Goal: Task Accomplishment & Management: Manage account settings

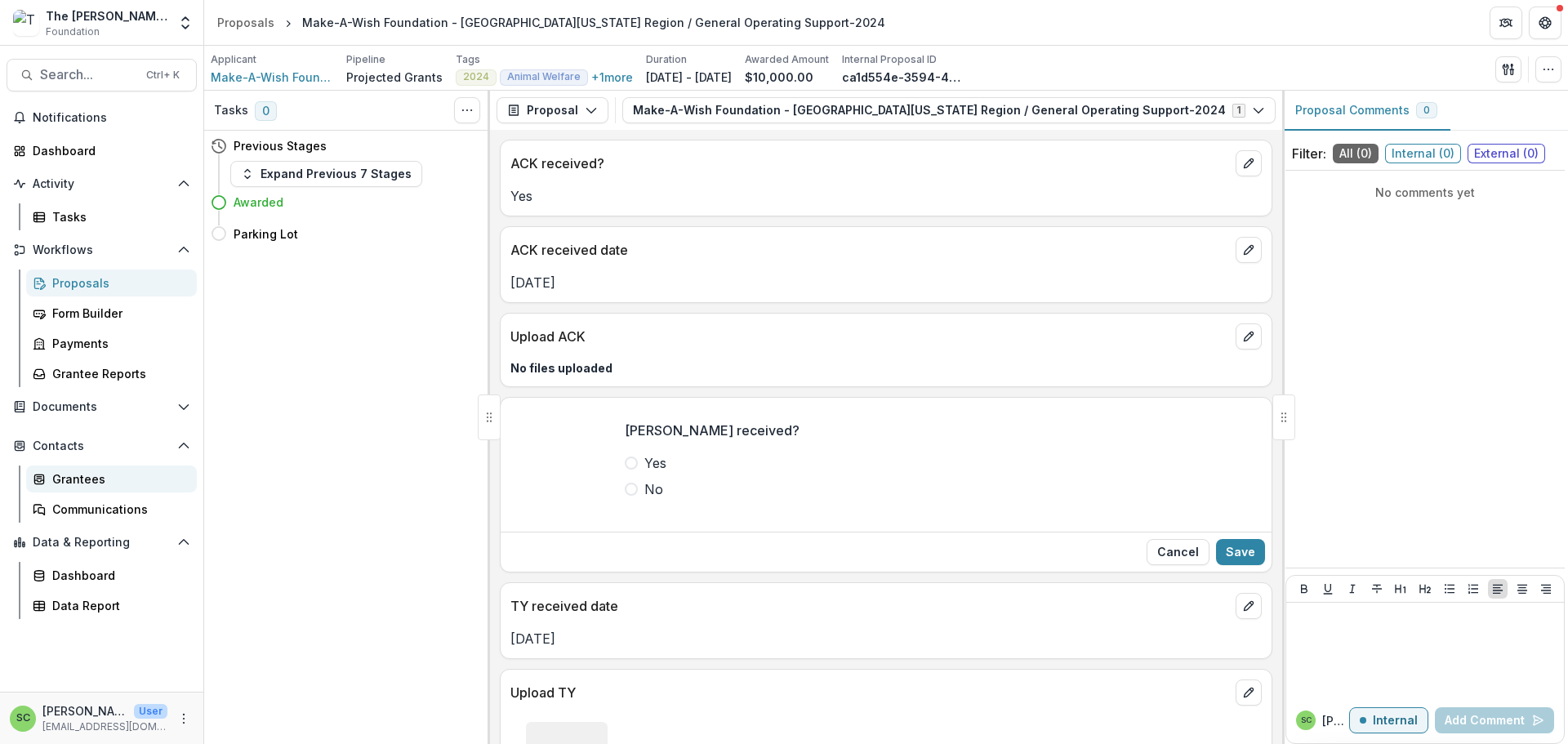
click at [107, 487] on div "Grantees" at bounding box center [118, 479] width 131 height 18
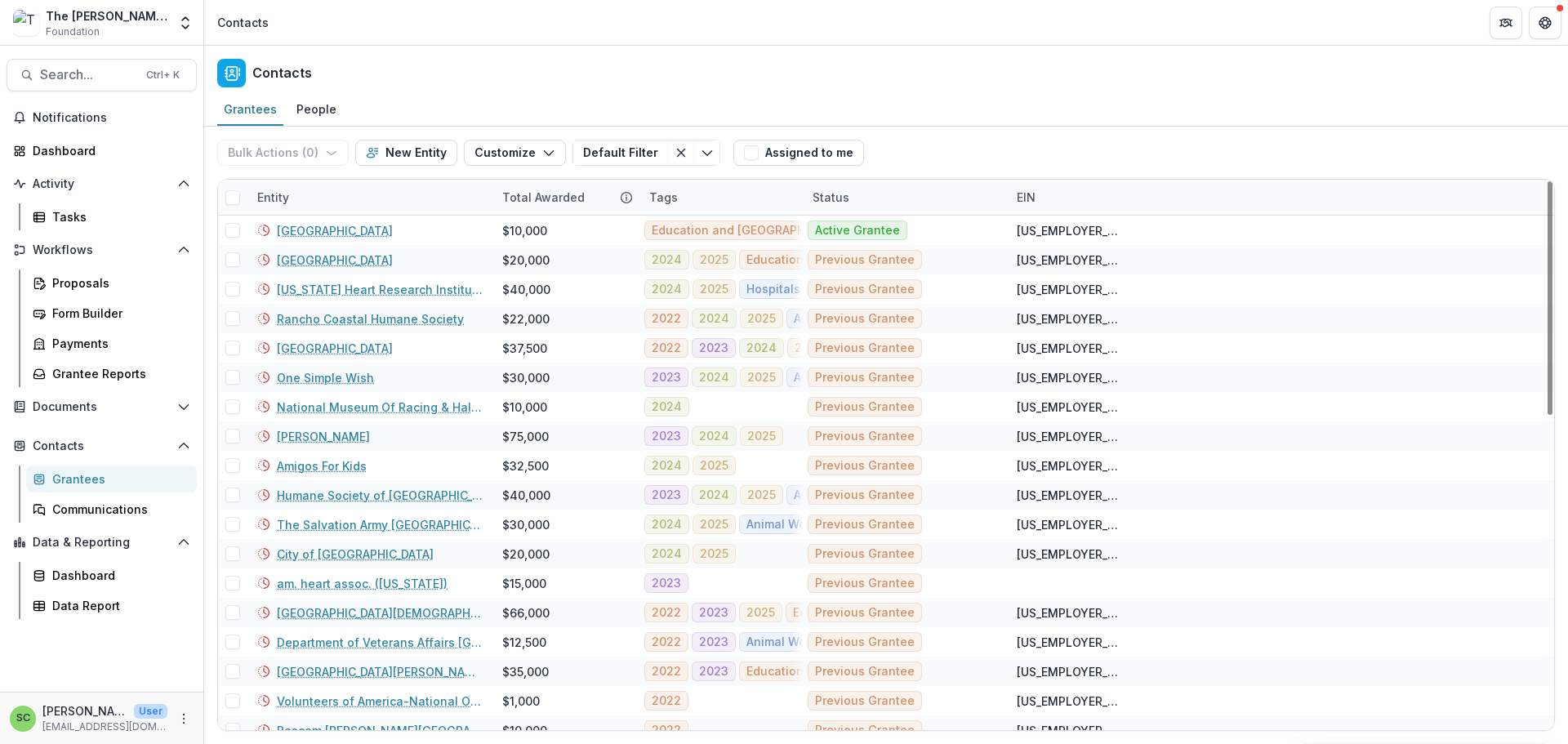
click at [318, 214] on div "Entity" at bounding box center [370, 197] width 245 height 35
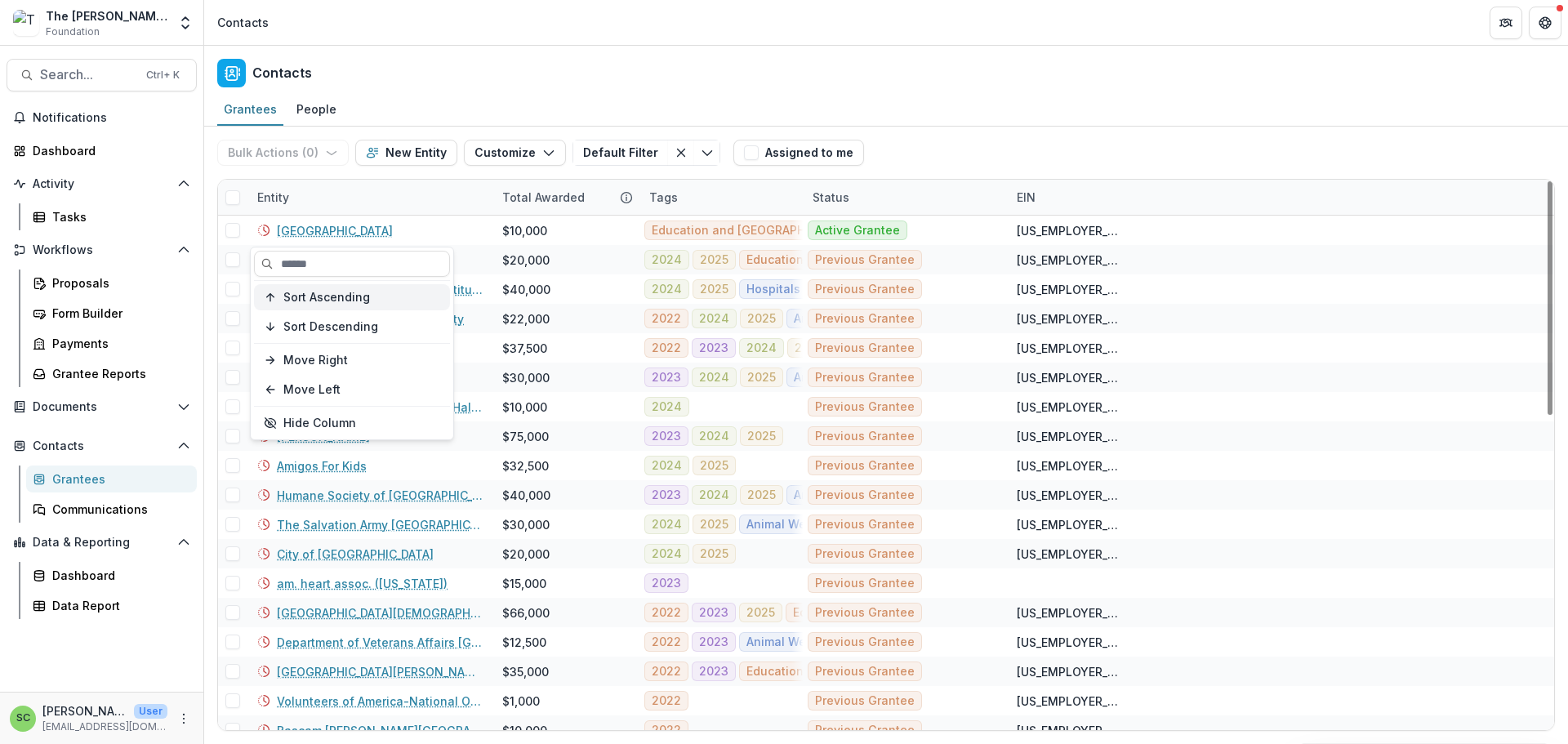
click at [321, 303] on span "Sort Ascending" at bounding box center [326, 297] width 87 height 14
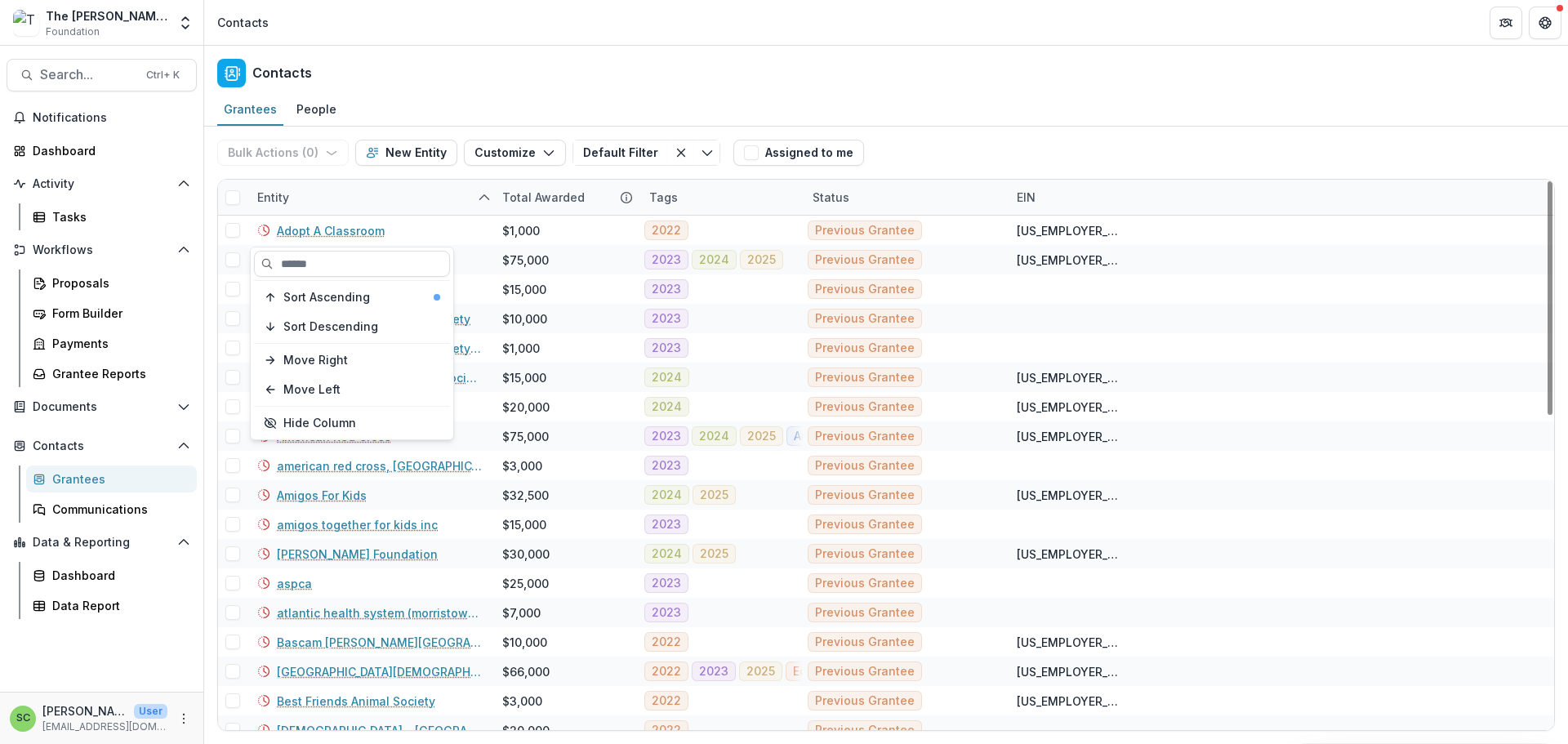
click at [338, 214] on div "Entity" at bounding box center [370, 197] width 245 height 35
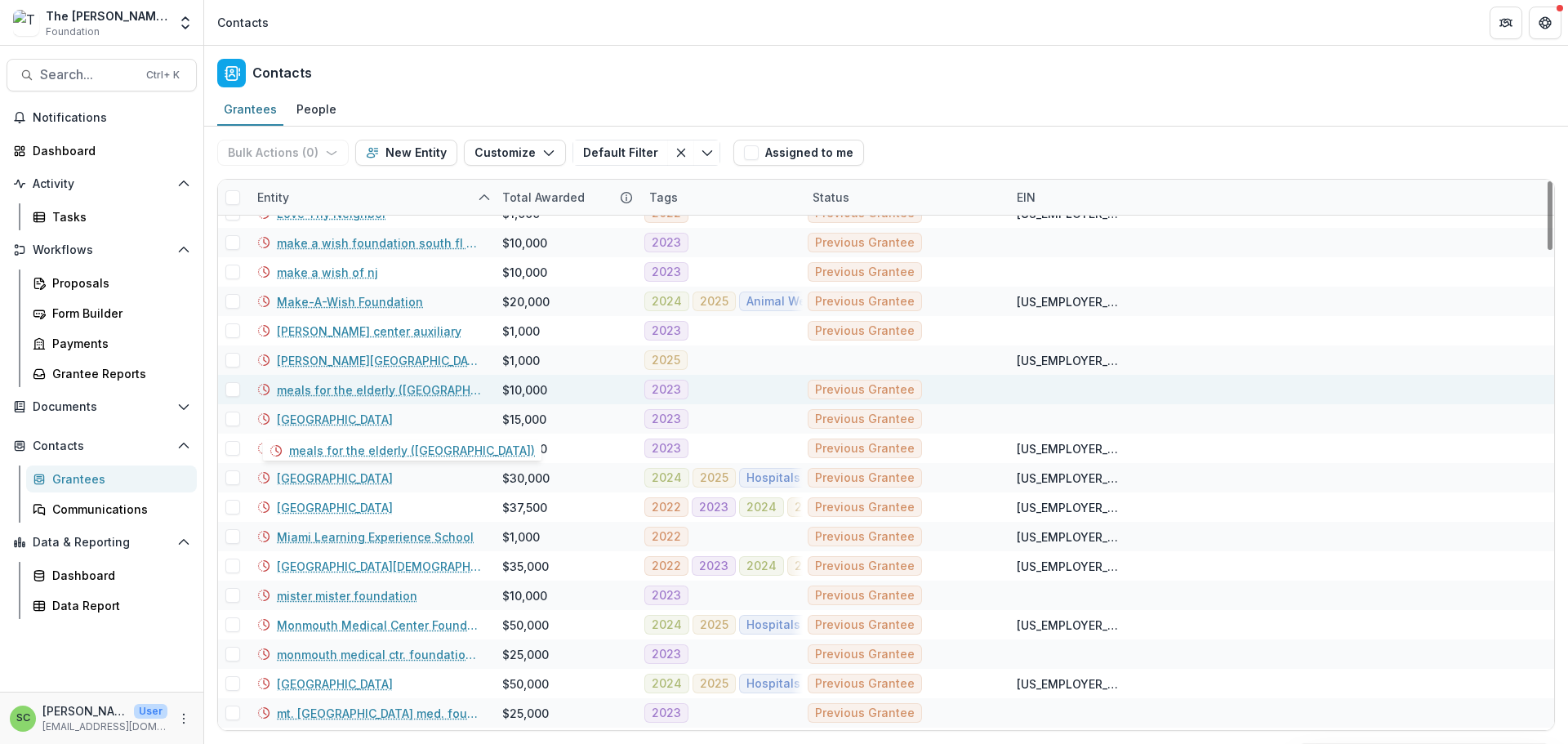
scroll to position [3102, 0]
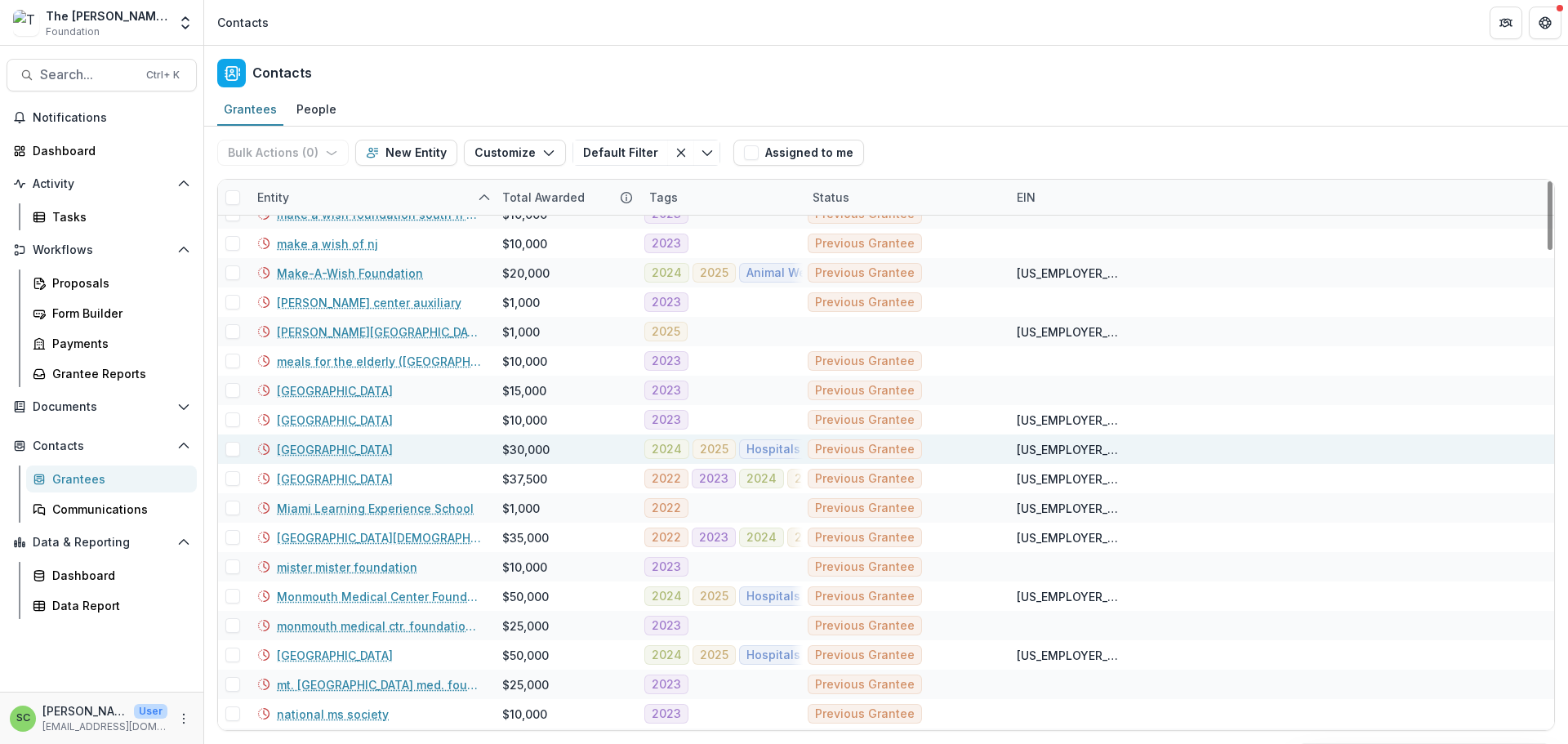
click at [362, 457] on link "[GEOGRAPHIC_DATA]" at bounding box center [334, 449] width 116 height 18
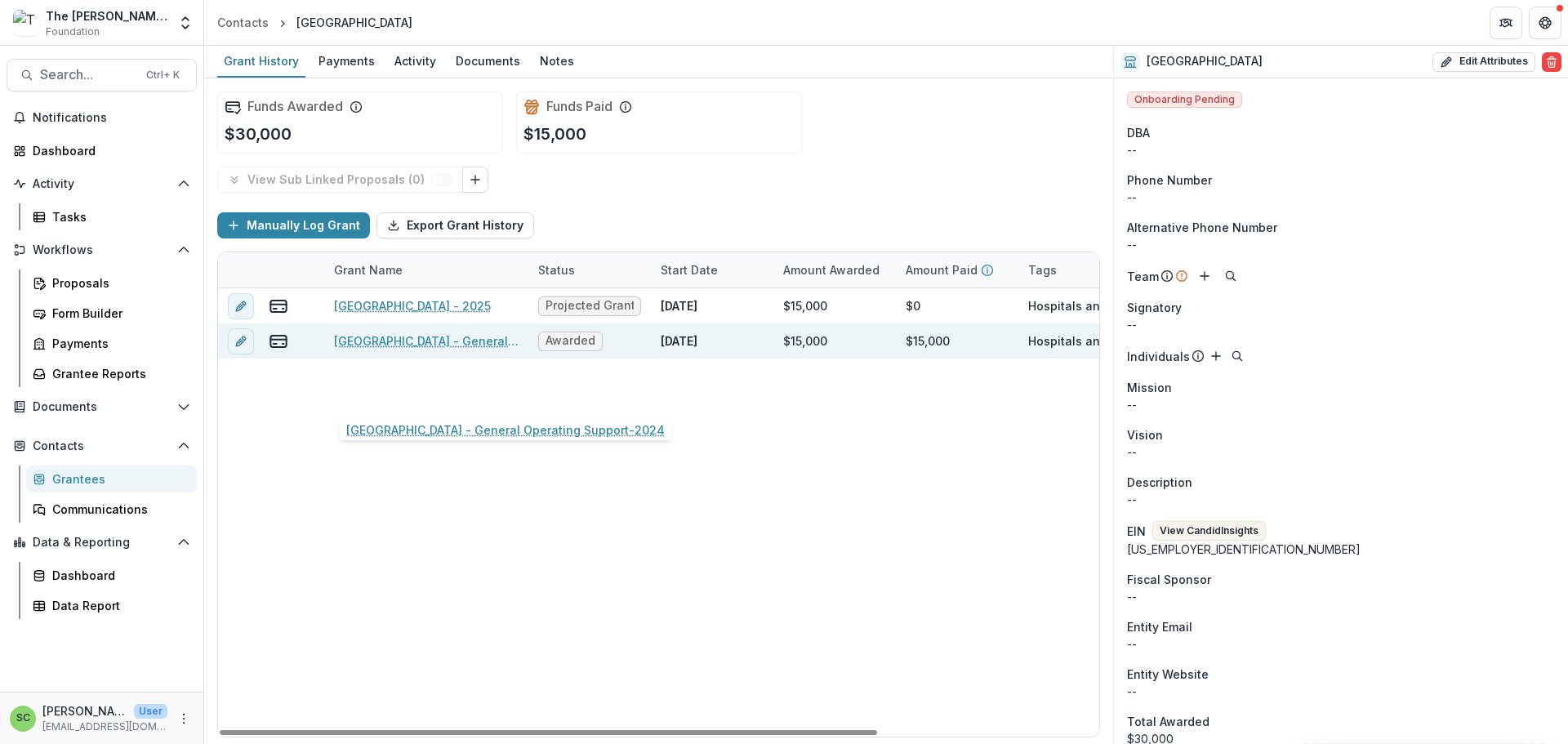
click at [391, 349] on link "Miami Children’s Museum - General Operating Support-2024" at bounding box center [426, 340] width 185 height 18
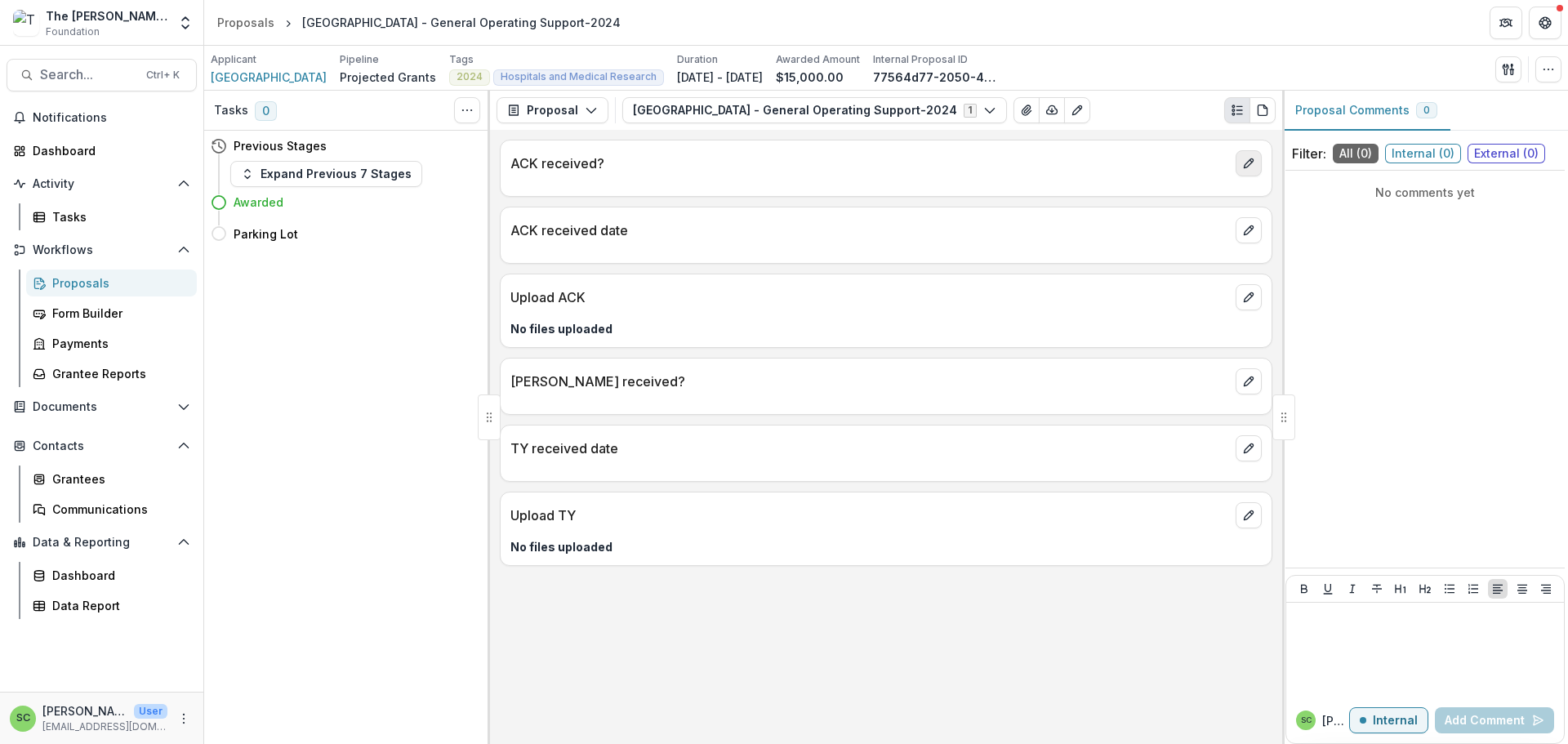
click at [1242, 170] on icon "edit" at bounding box center [1248, 164] width 13 height 13
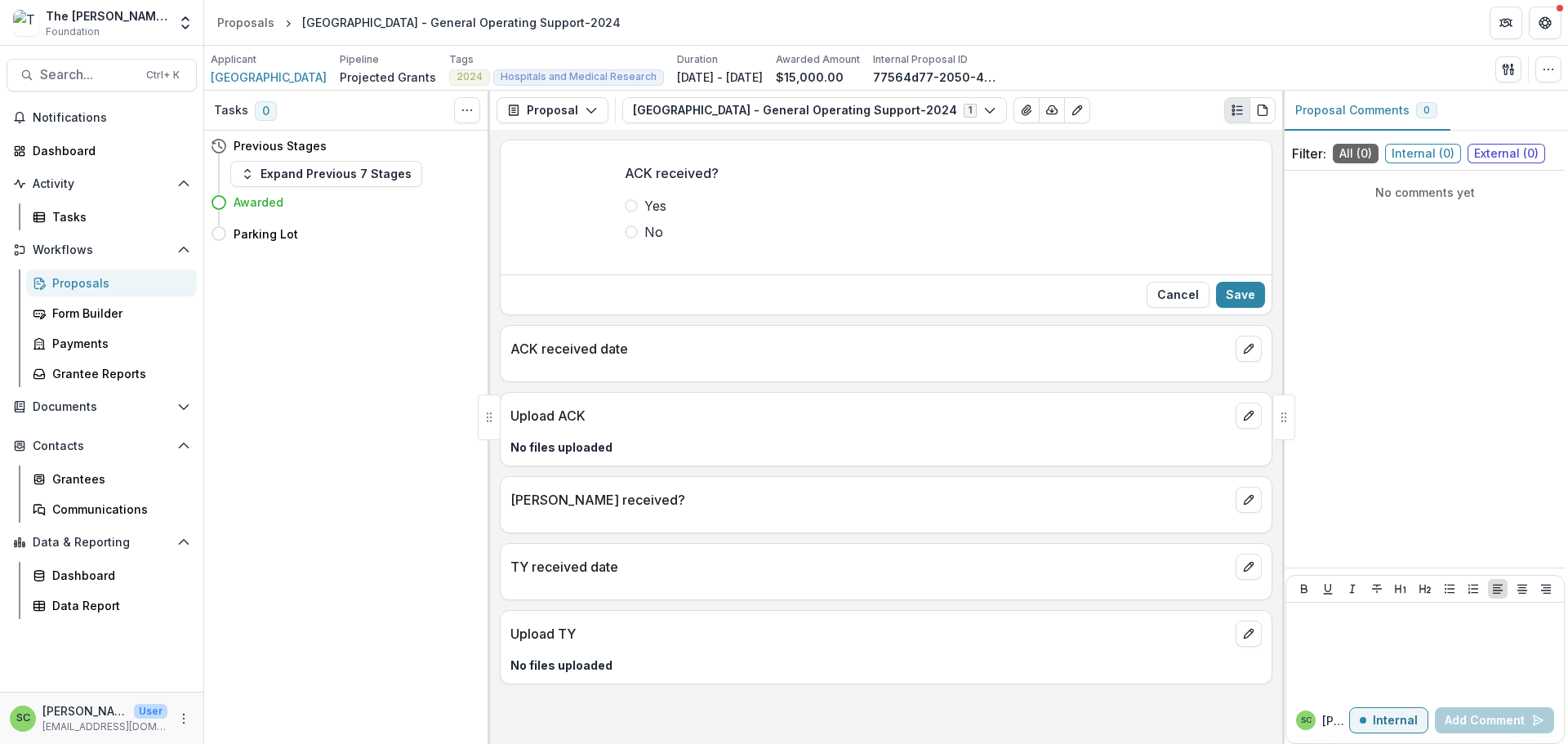
click at [625, 213] on span at bounding box center [631, 205] width 13 height 13
click at [1216, 308] on button "Save" at bounding box center [1240, 295] width 49 height 26
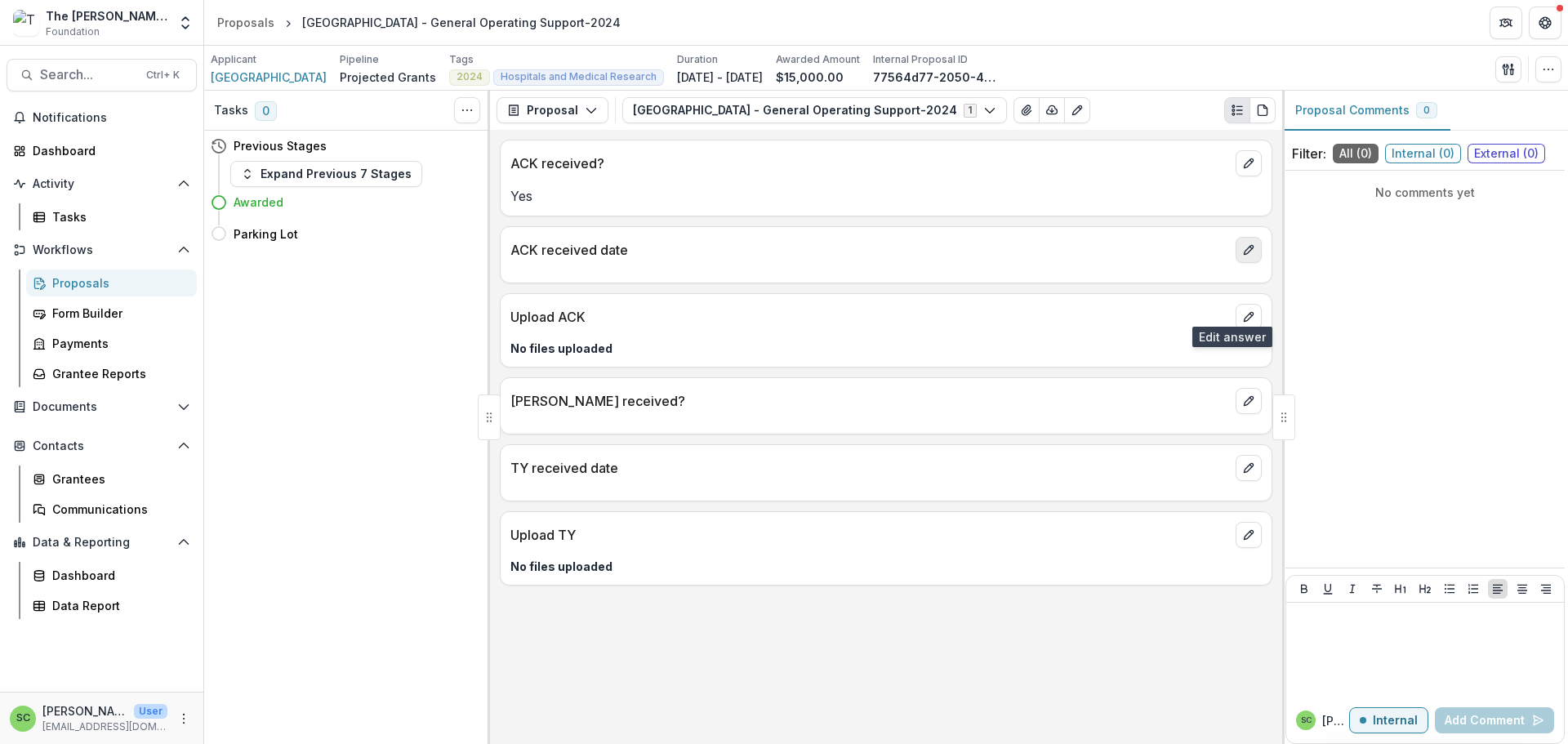
click at [1249, 262] on button "edit" at bounding box center [1248, 250] width 26 height 26
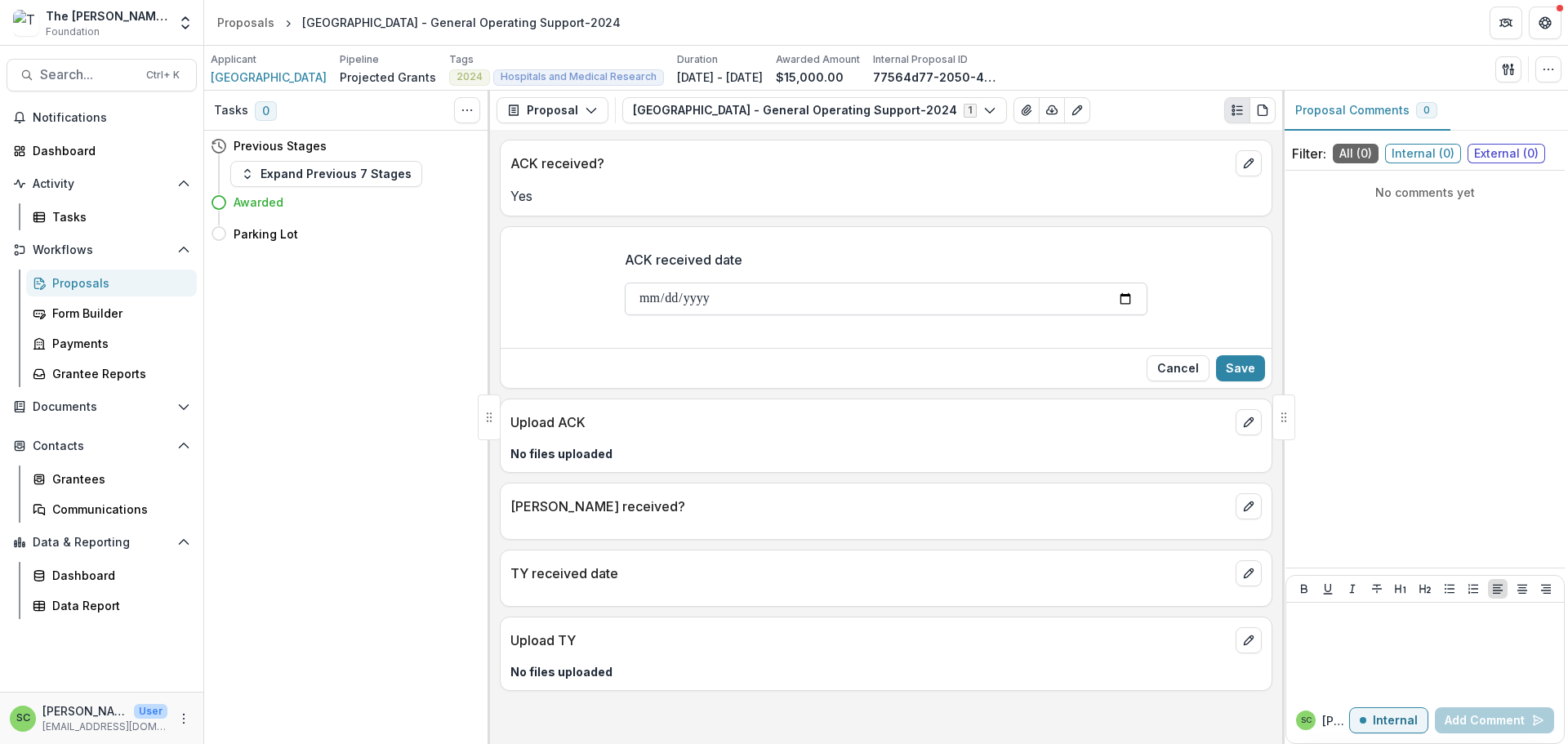
click at [625, 315] on input "ACK received date" at bounding box center [886, 299] width 522 height 32
click at [686, 315] on input "**********" at bounding box center [886, 299] width 522 height 32
click at [658, 315] on input "**********" at bounding box center [886, 299] width 522 height 32
type input "**********"
click at [1228, 381] on button "Save" at bounding box center [1240, 368] width 49 height 26
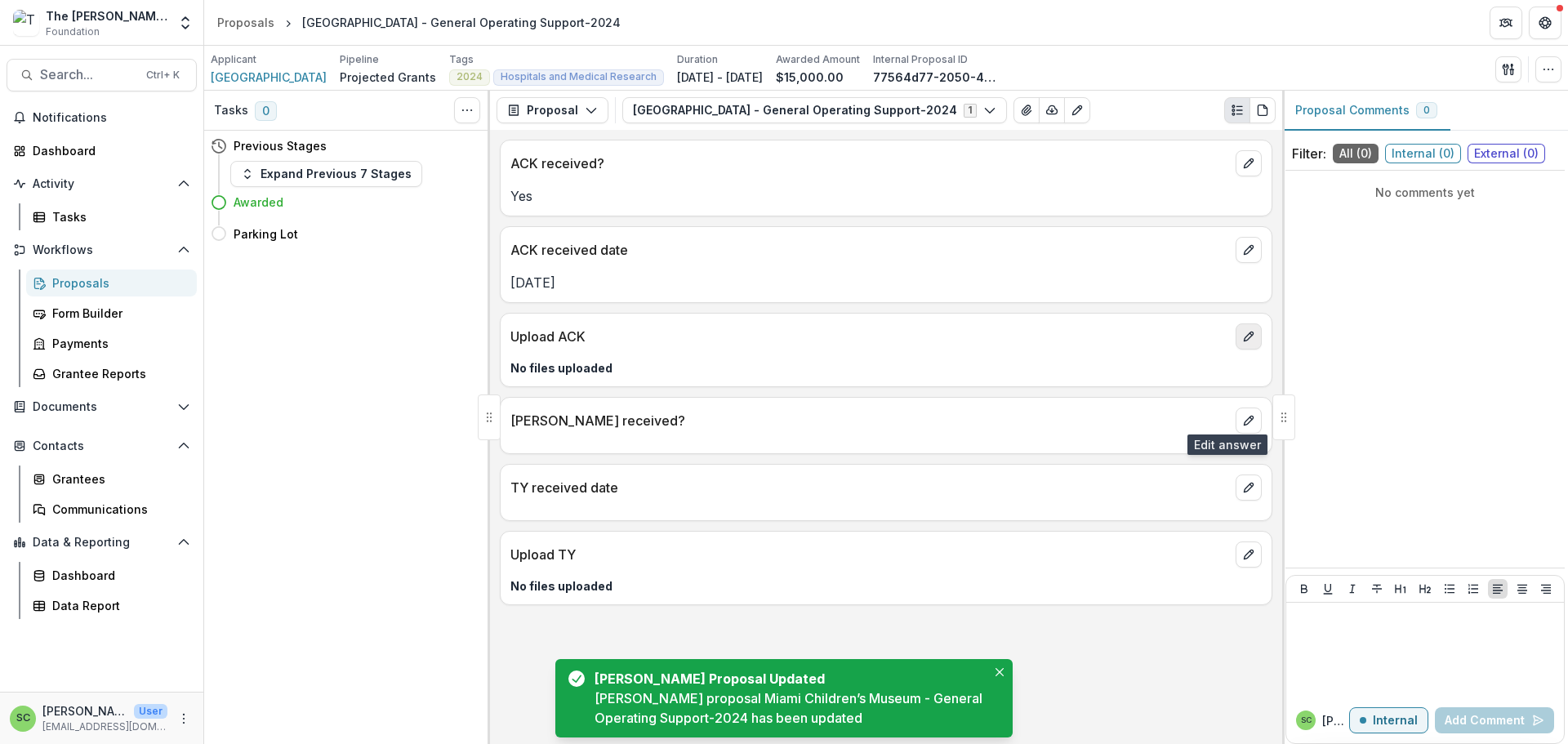
click at [1243, 341] on icon "edit" at bounding box center [1248, 336] width 9 height 9
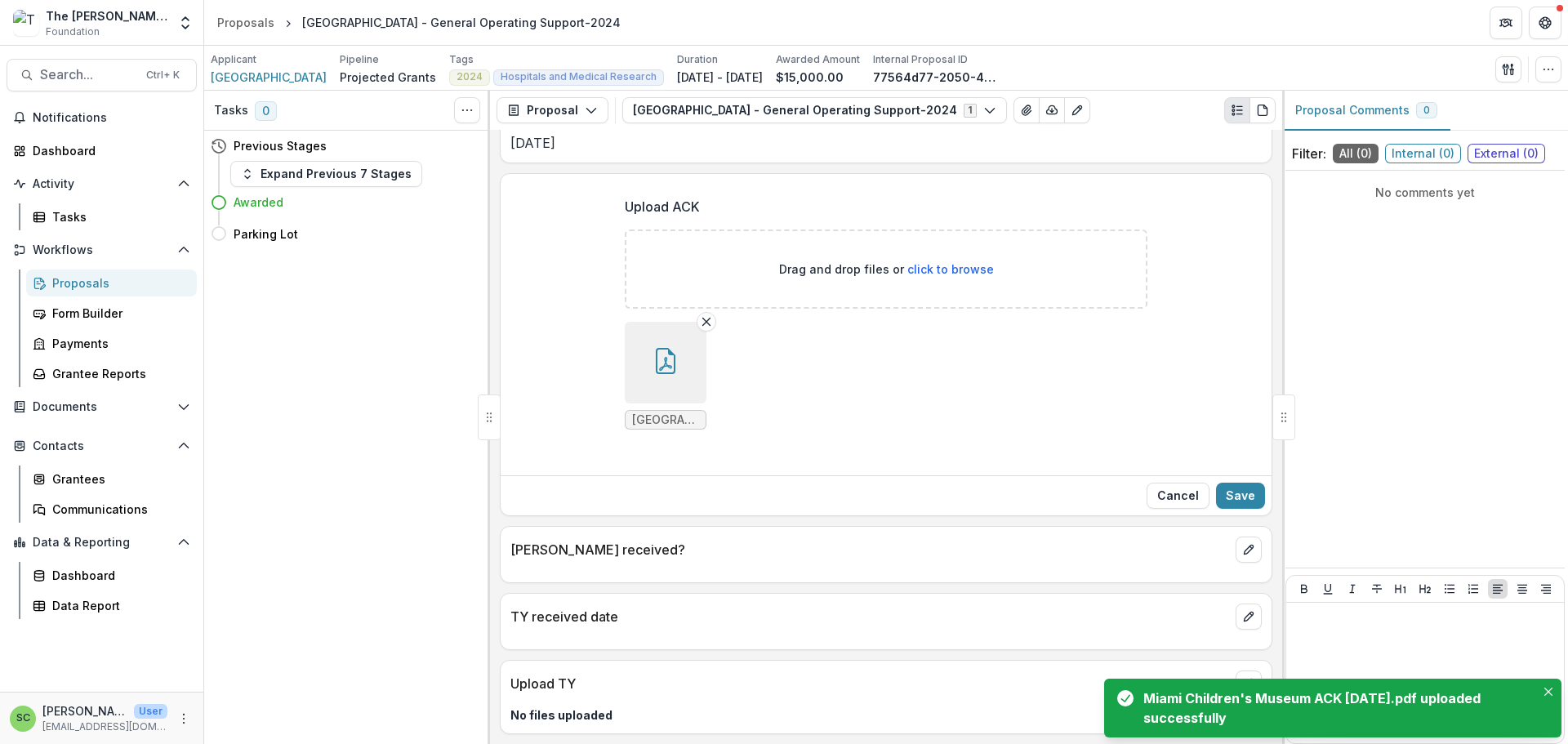
scroll to position [328, 0]
click at [1233, 482] on button "Save" at bounding box center [1240, 495] width 49 height 26
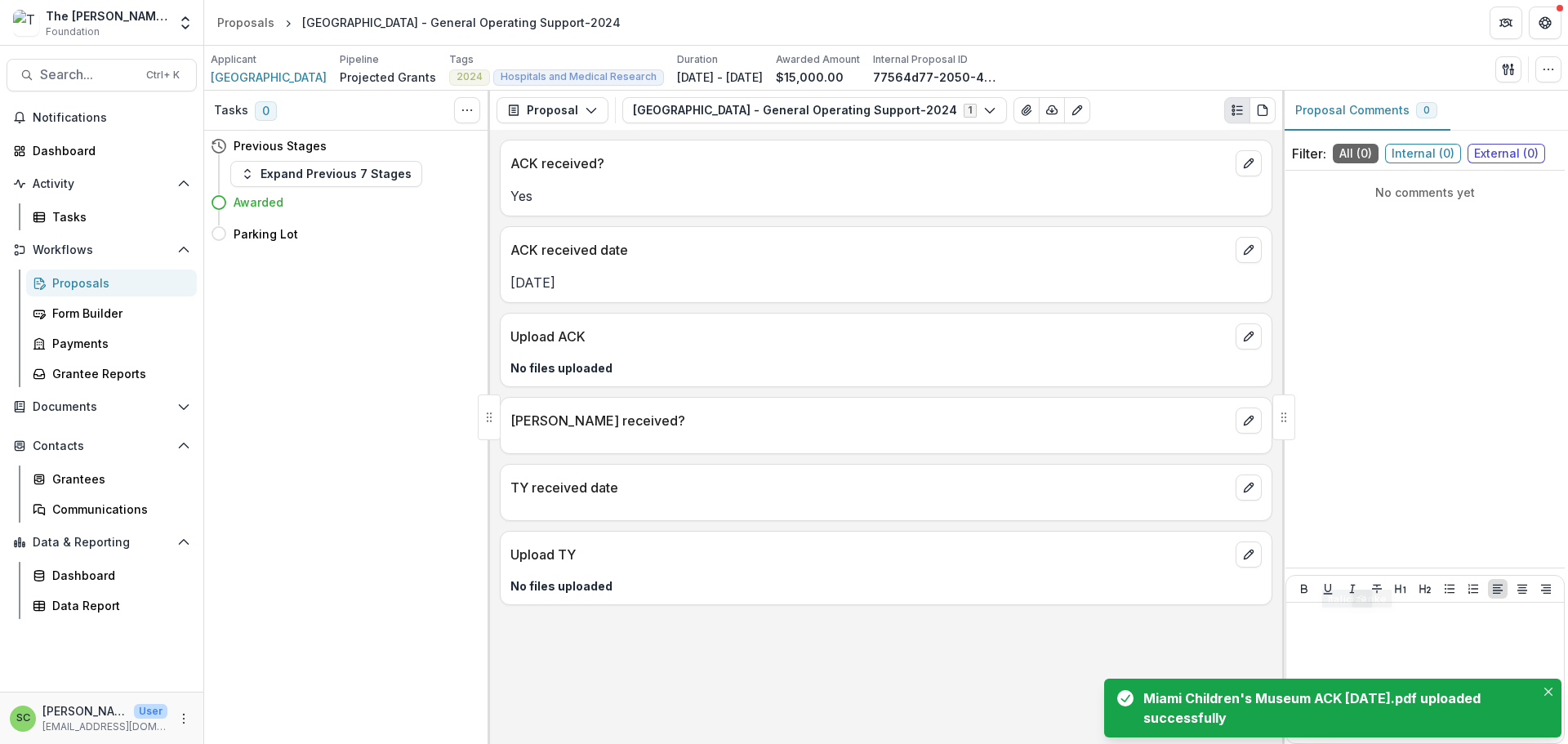
scroll to position [15, 0]
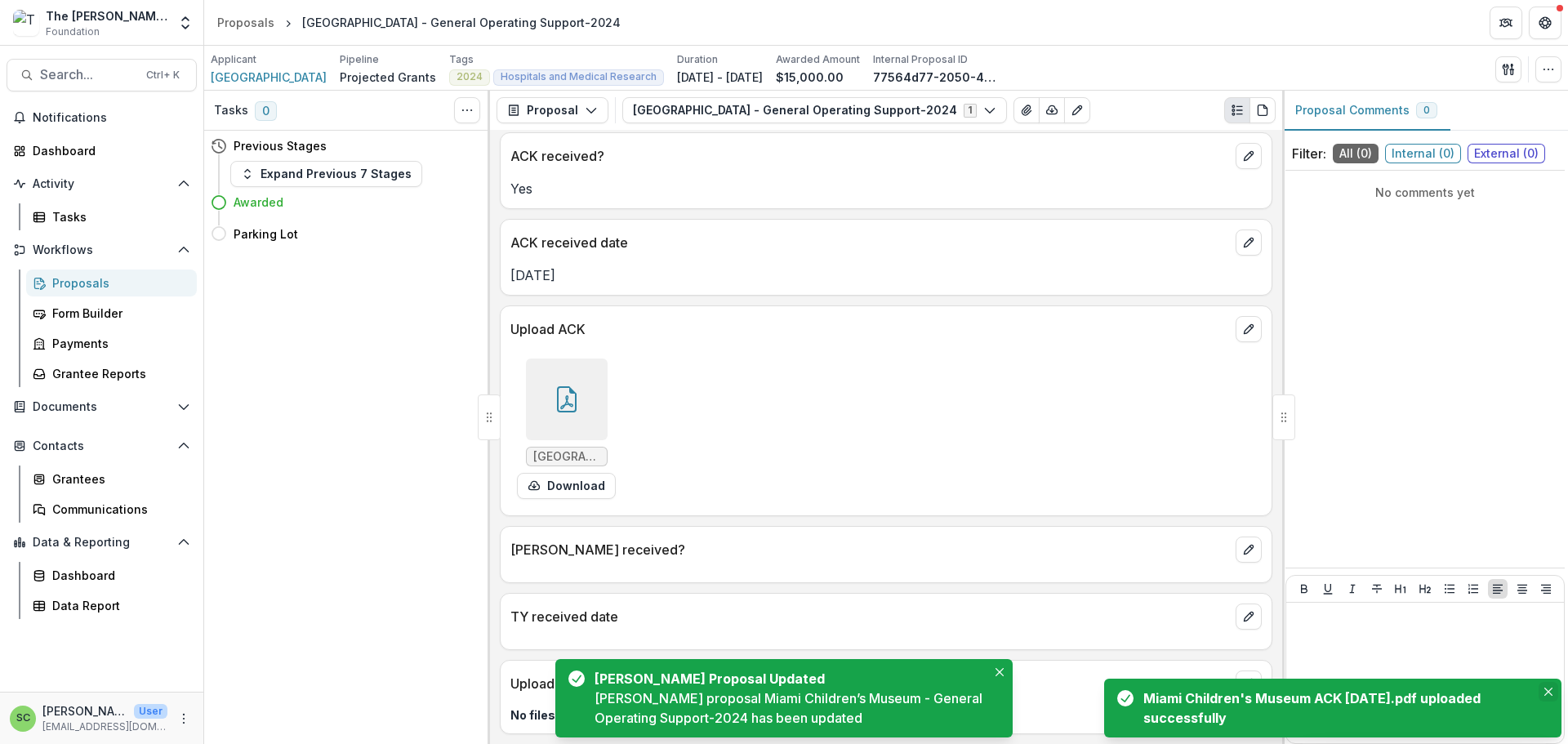
click at [1546, 688] on icon "Close" at bounding box center [1548, 691] width 8 height 8
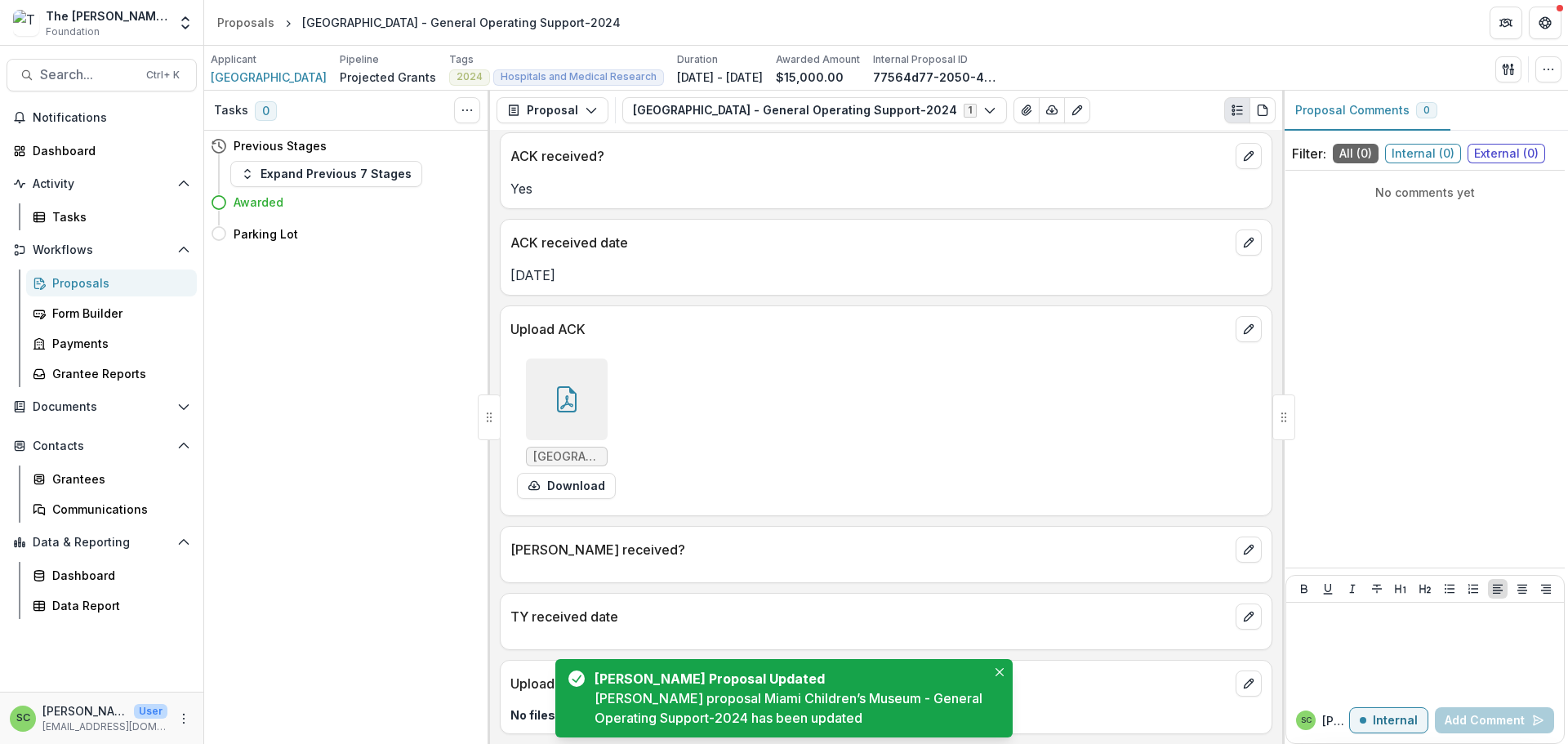
scroll to position [165, 0]
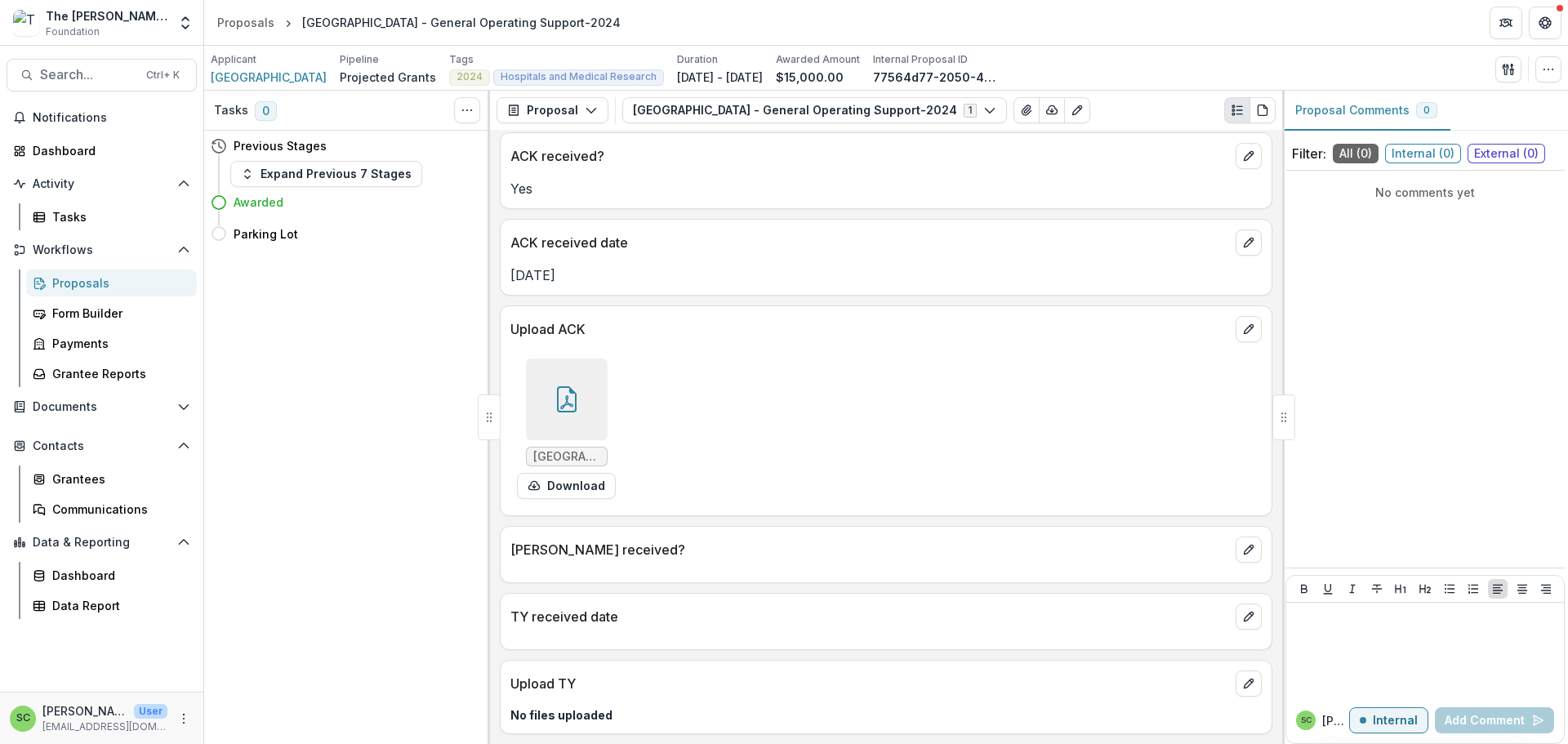
click at [871, 540] on p "[PERSON_NAME] received?" at bounding box center [869, 549] width 718 height 19
click at [1243, 545] on icon "edit" at bounding box center [1248, 550] width 9 height 9
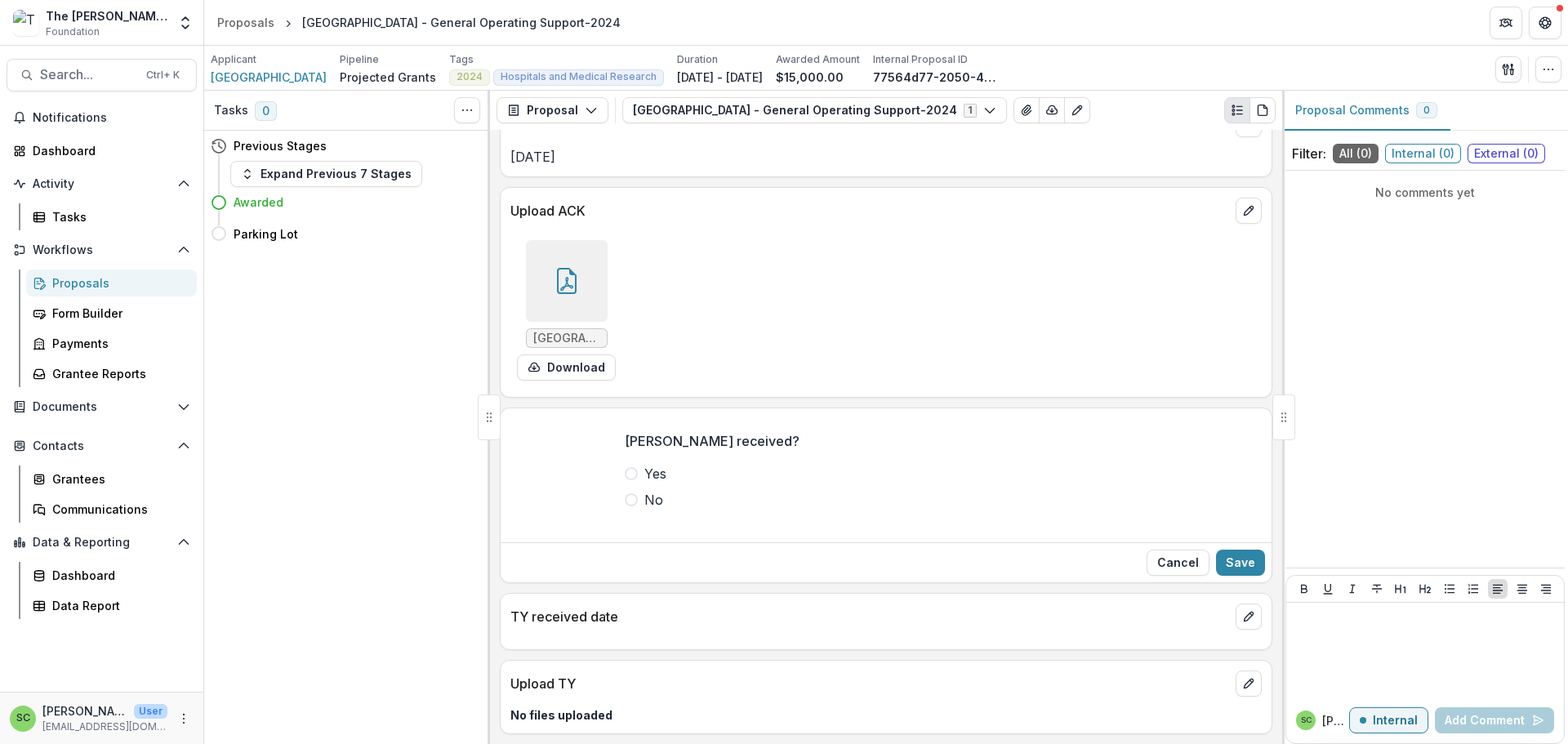
click at [625, 480] on span at bounding box center [631, 473] width 13 height 13
click at [1247, 576] on button "Save" at bounding box center [1240, 562] width 49 height 26
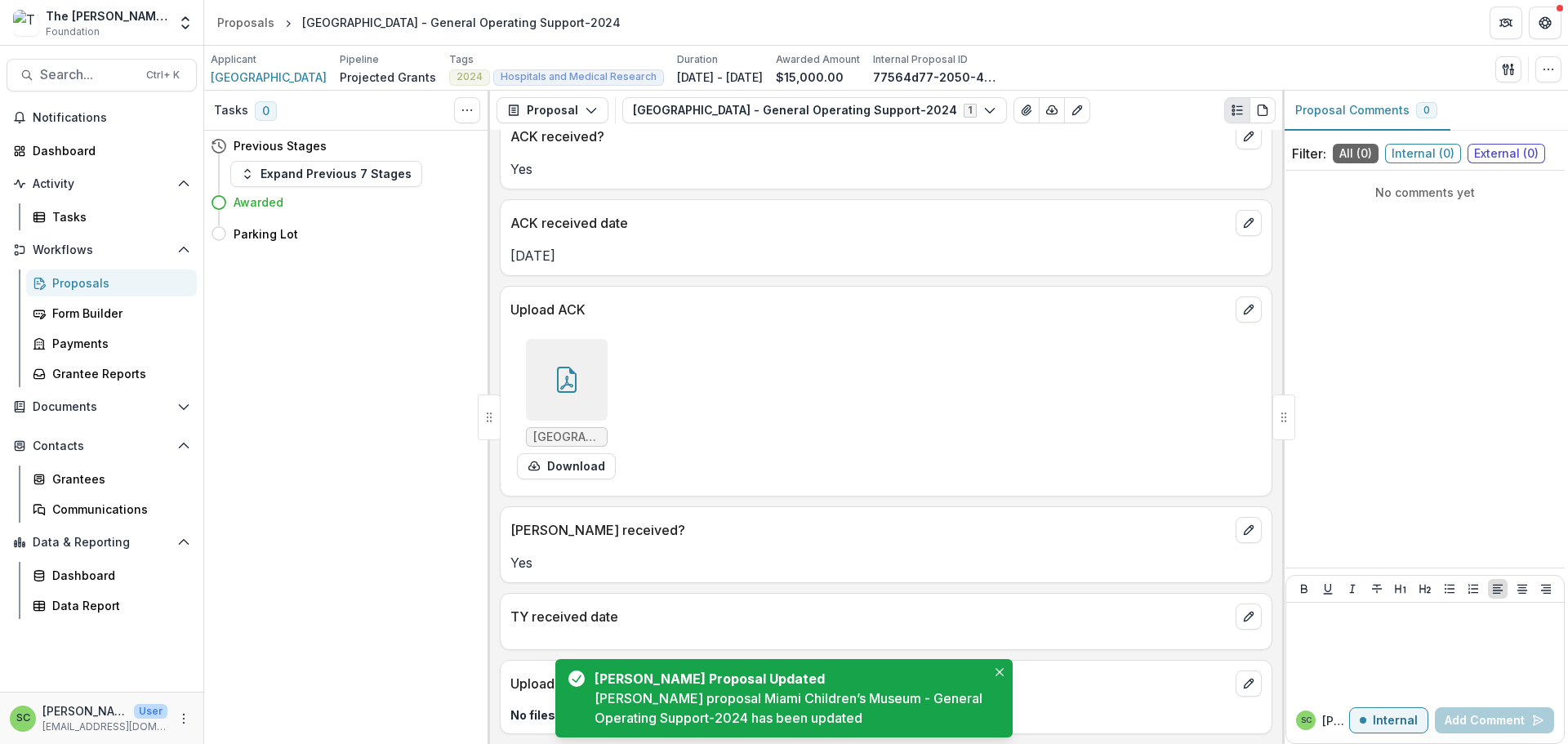
scroll to position [189, 0]
click at [817, 606] on p "TY received date" at bounding box center [869, 616] width 718 height 19
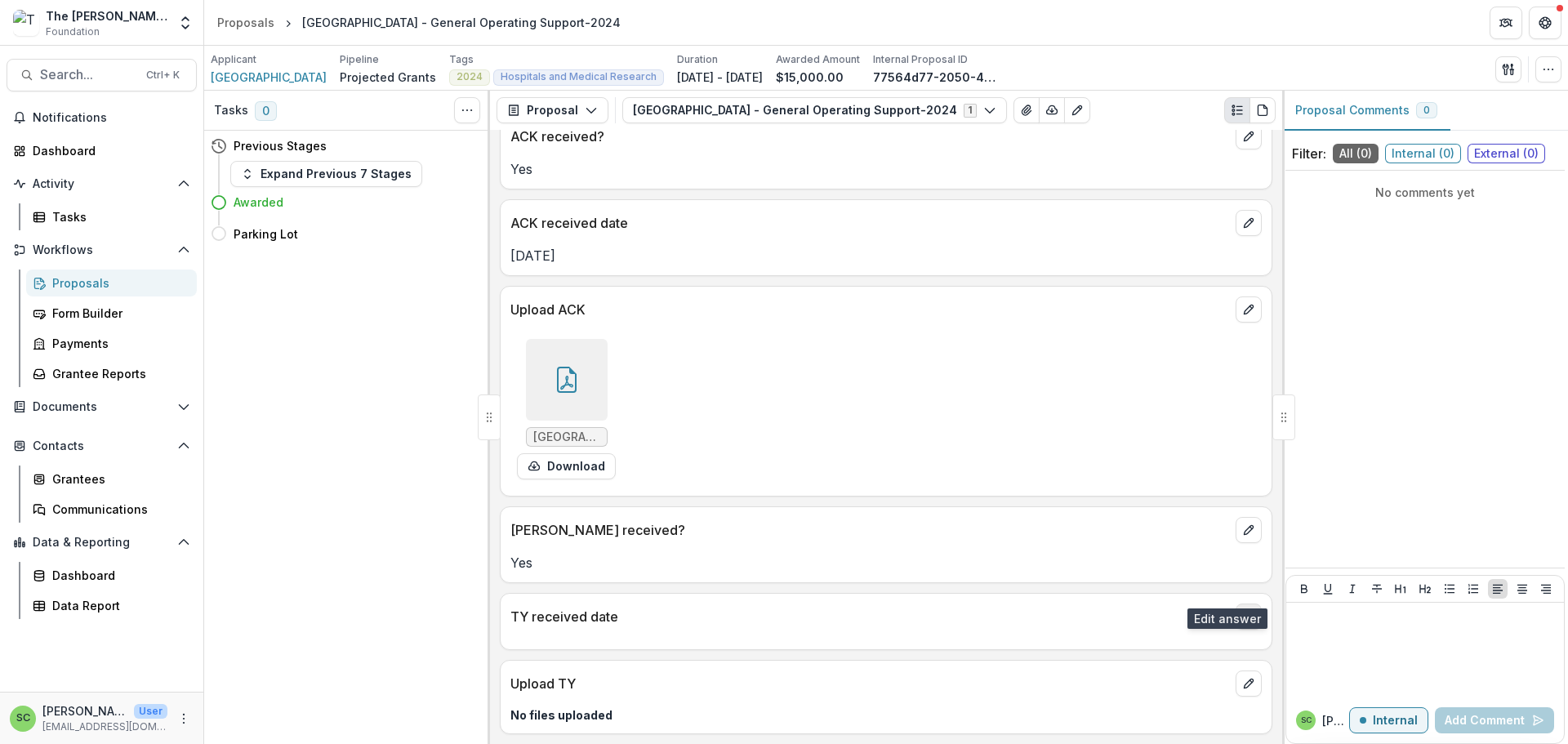
click at [1242, 610] on icon "edit" at bounding box center [1248, 616] width 13 height 13
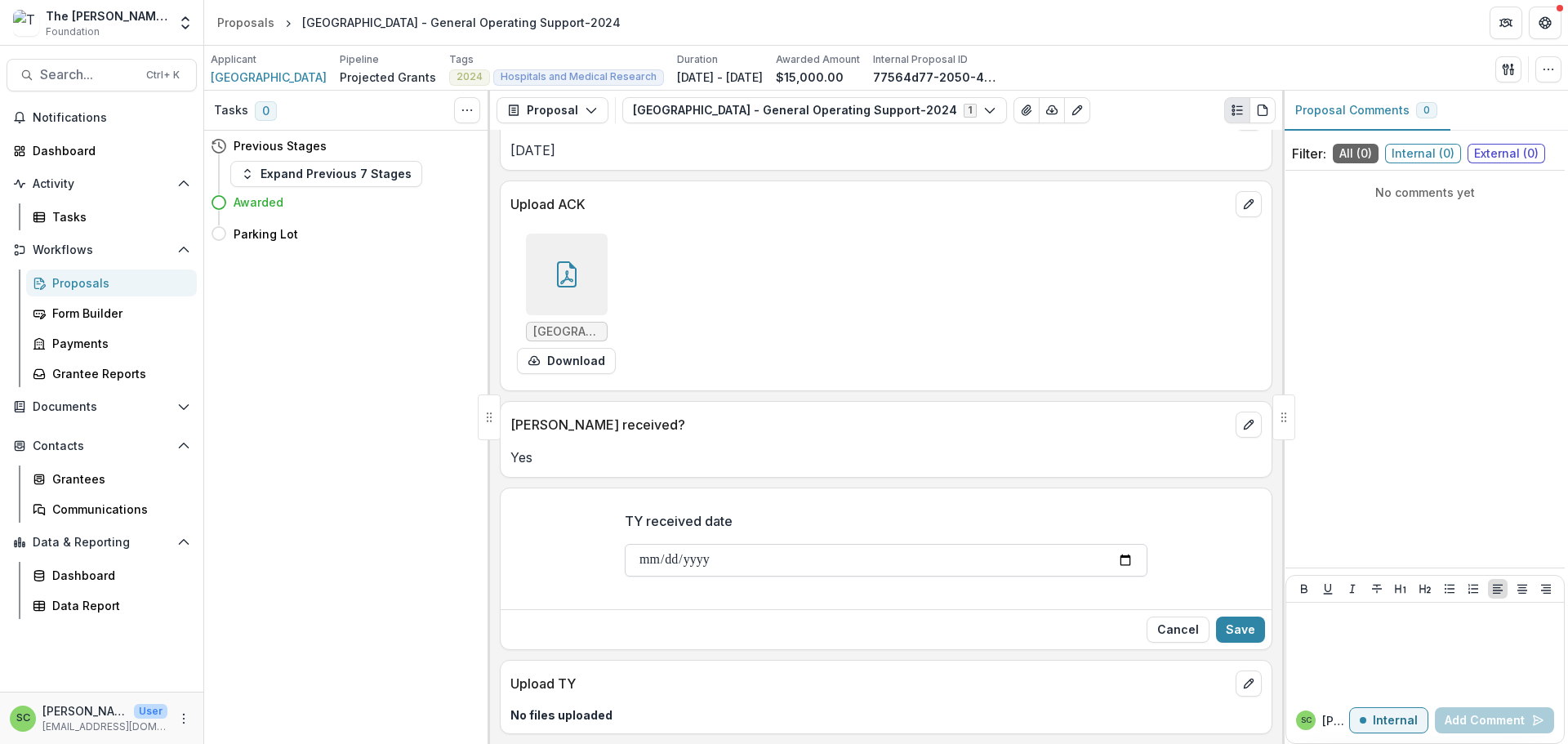
click at [625, 576] on input "TY received date" at bounding box center [886, 559] width 522 height 32
type input "**********"
click at [1238, 642] on button "Save" at bounding box center [1240, 629] width 49 height 26
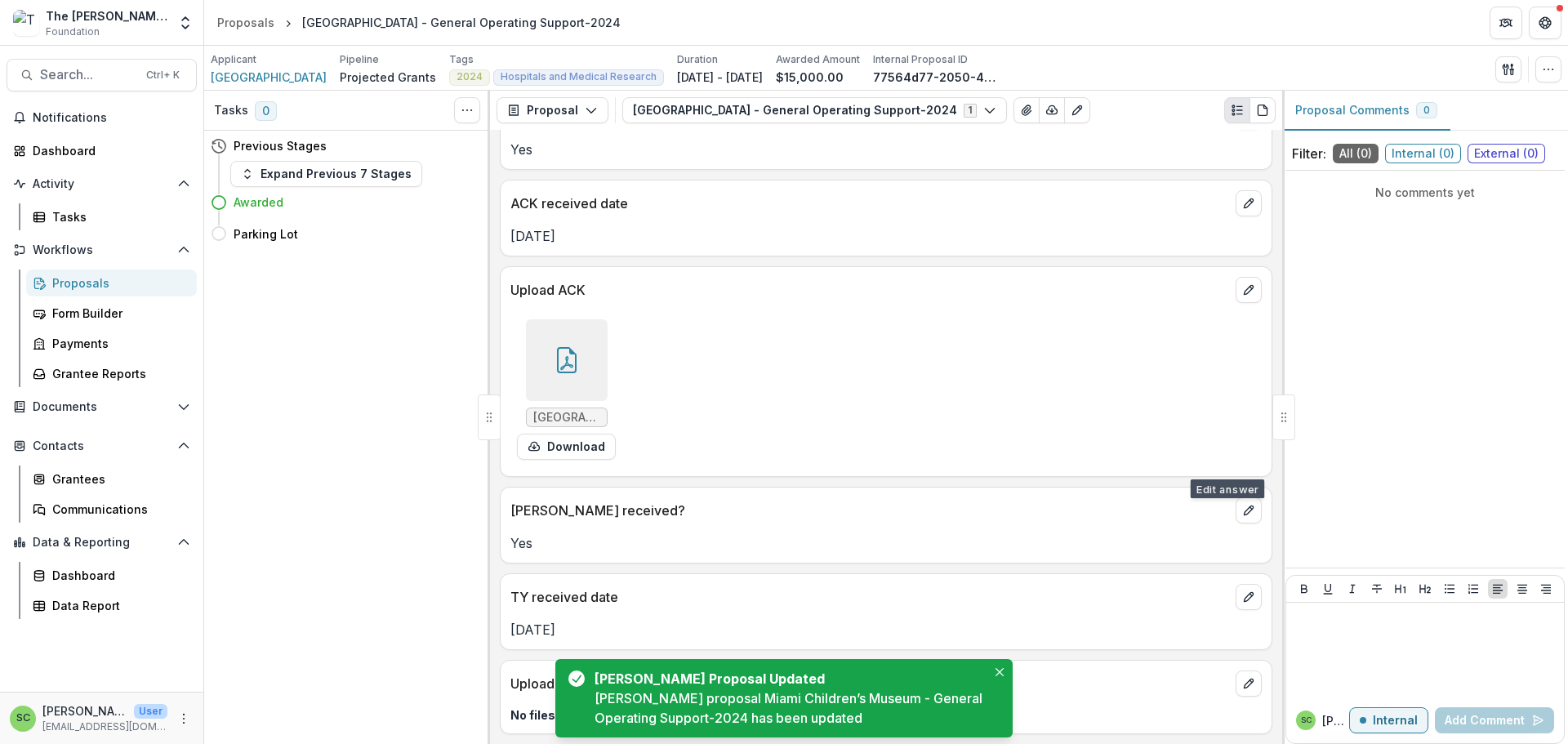
scroll to position [213, 0]
click at [1243, 679] on icon "edit" at bounding box center [1248, 684] width 9 height 9
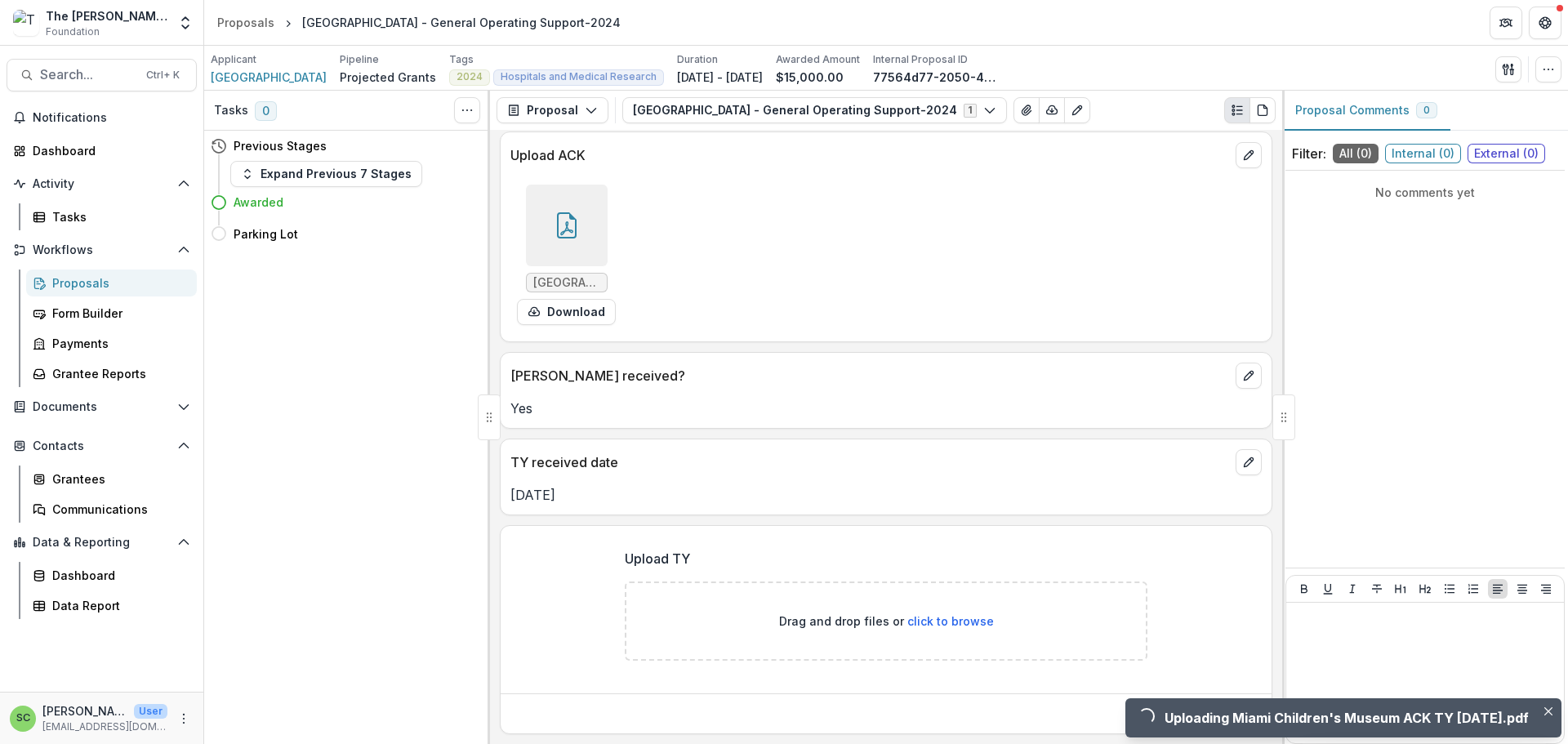
scroll to position [381, 0]
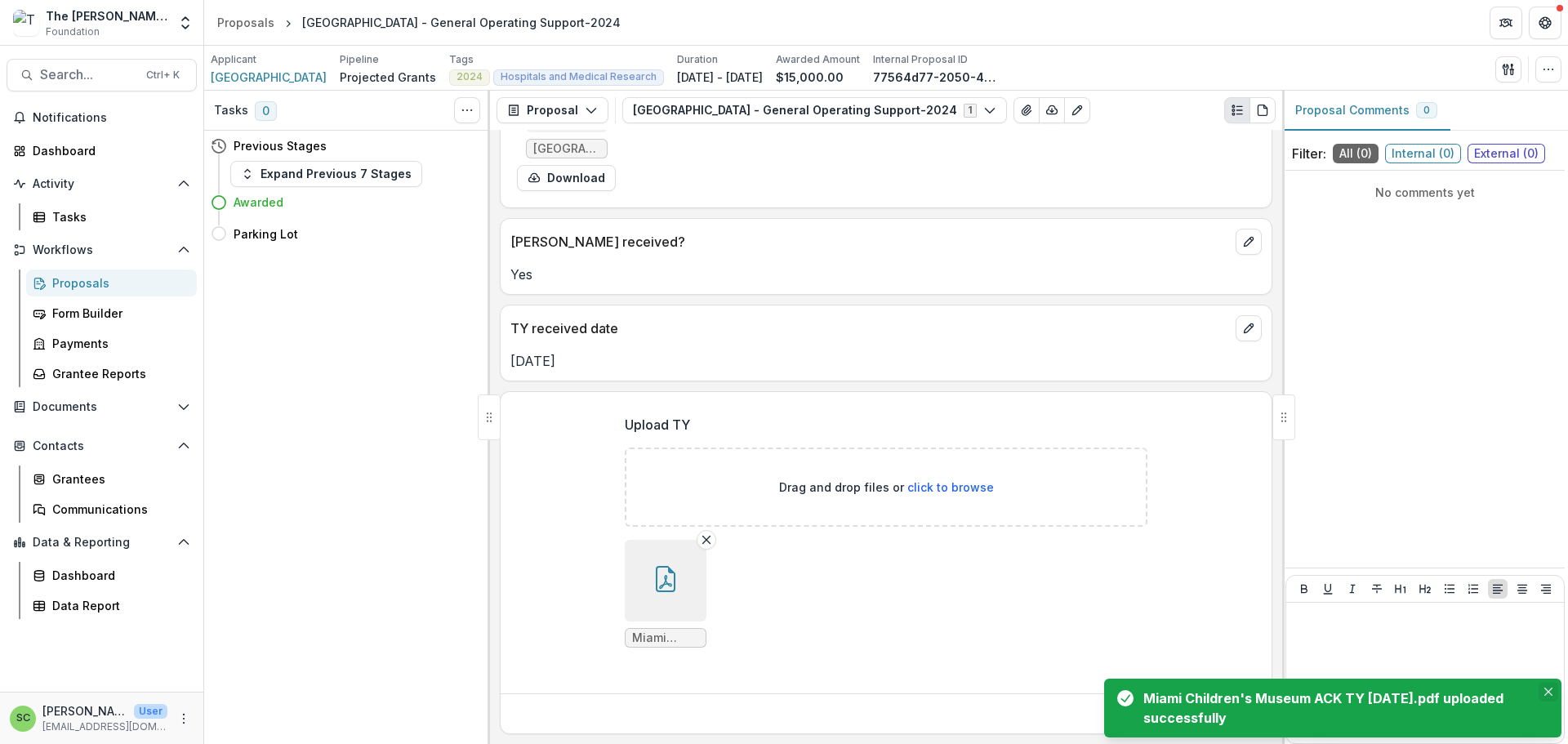
click at [1544, 688] on icon "Close" at bounding box center [1548, 691] width 8 height 8
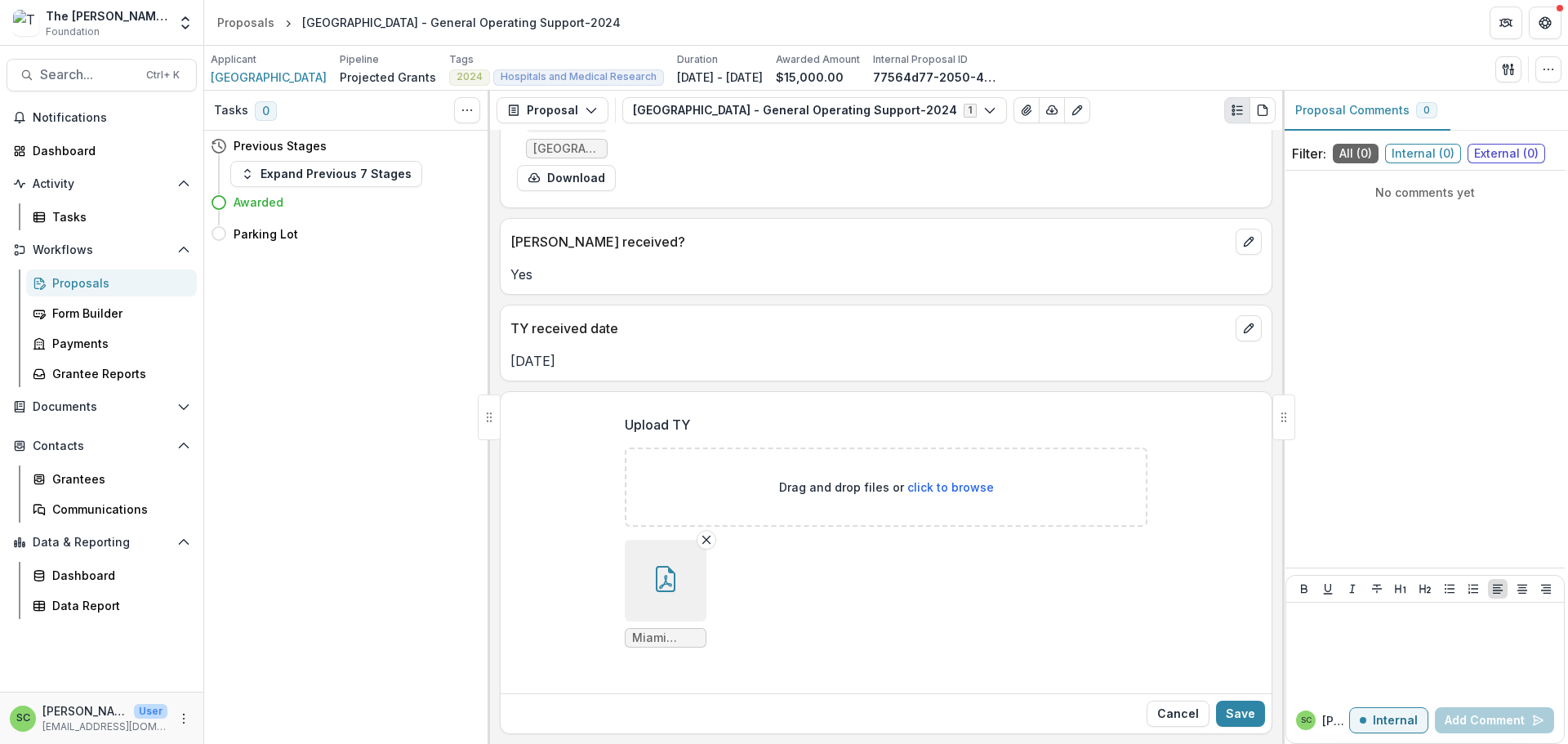
scroll to position [527, 0]
click at [1221, 706] on button "Save" at bounding box center [1240, 714] width 49 height 26
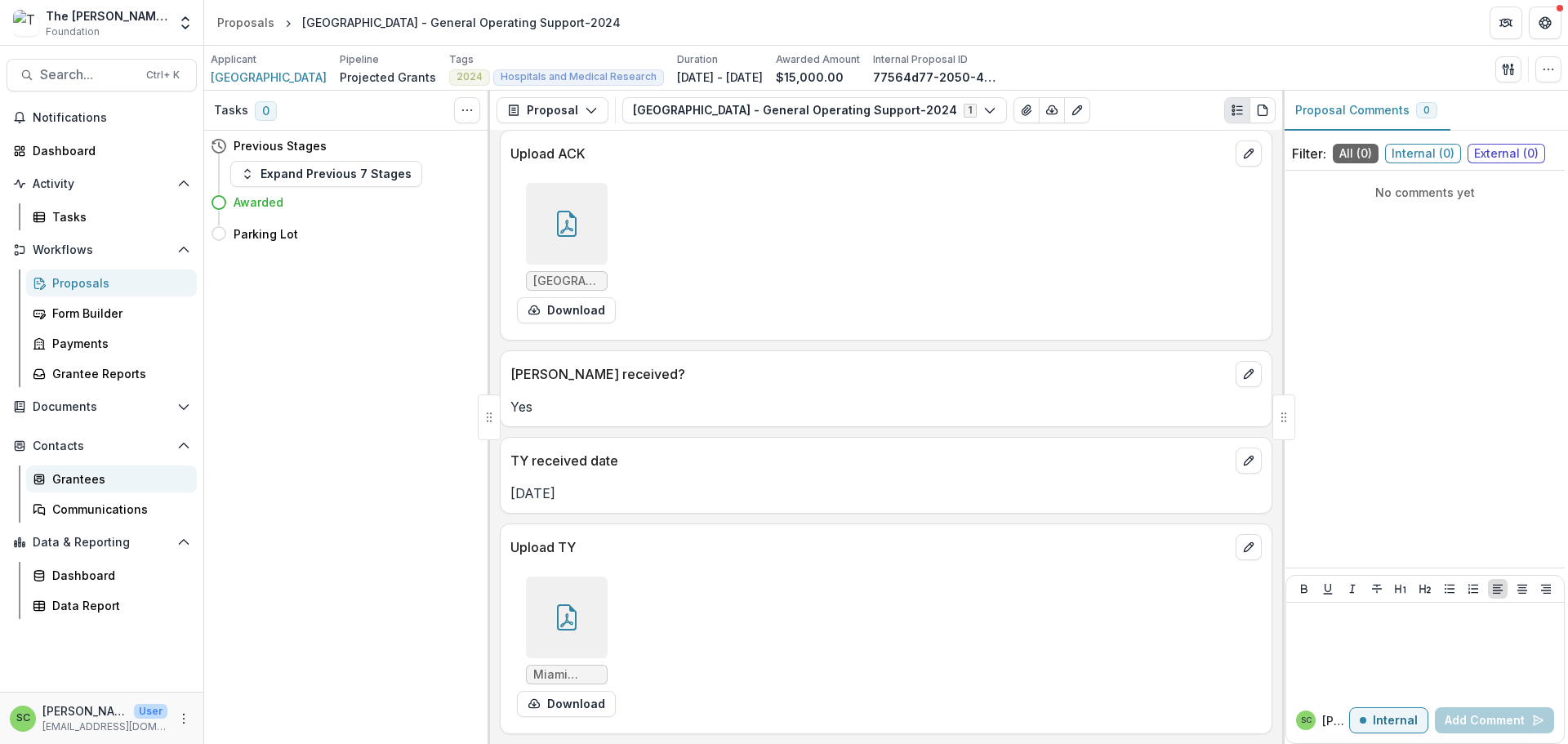
click at [80, 487] on div "Grantees" at bounding box center [118, 479] width 131 height 18
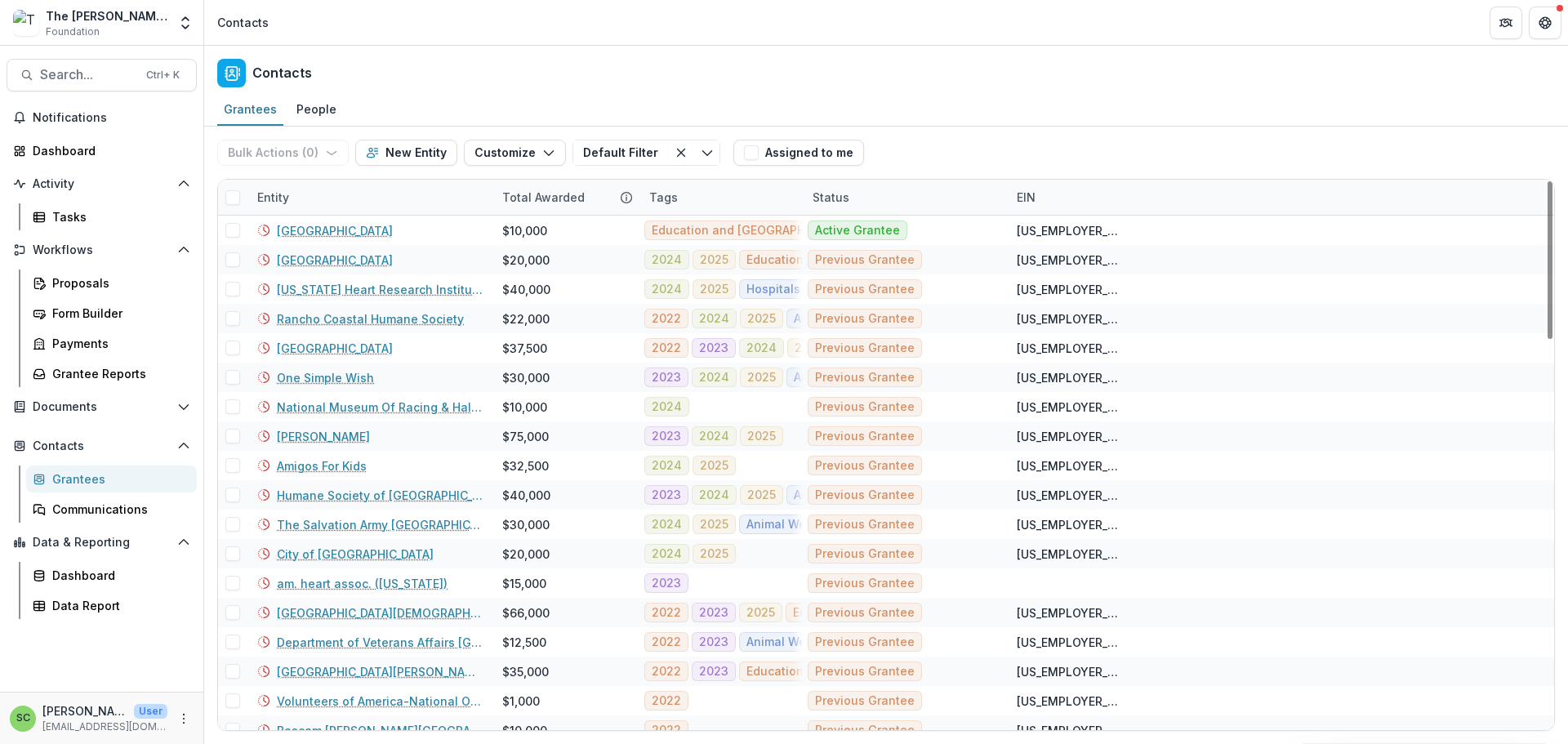
click at [344, 214] on div "Entity" at bounding box center [370, 197] width 245 height 35
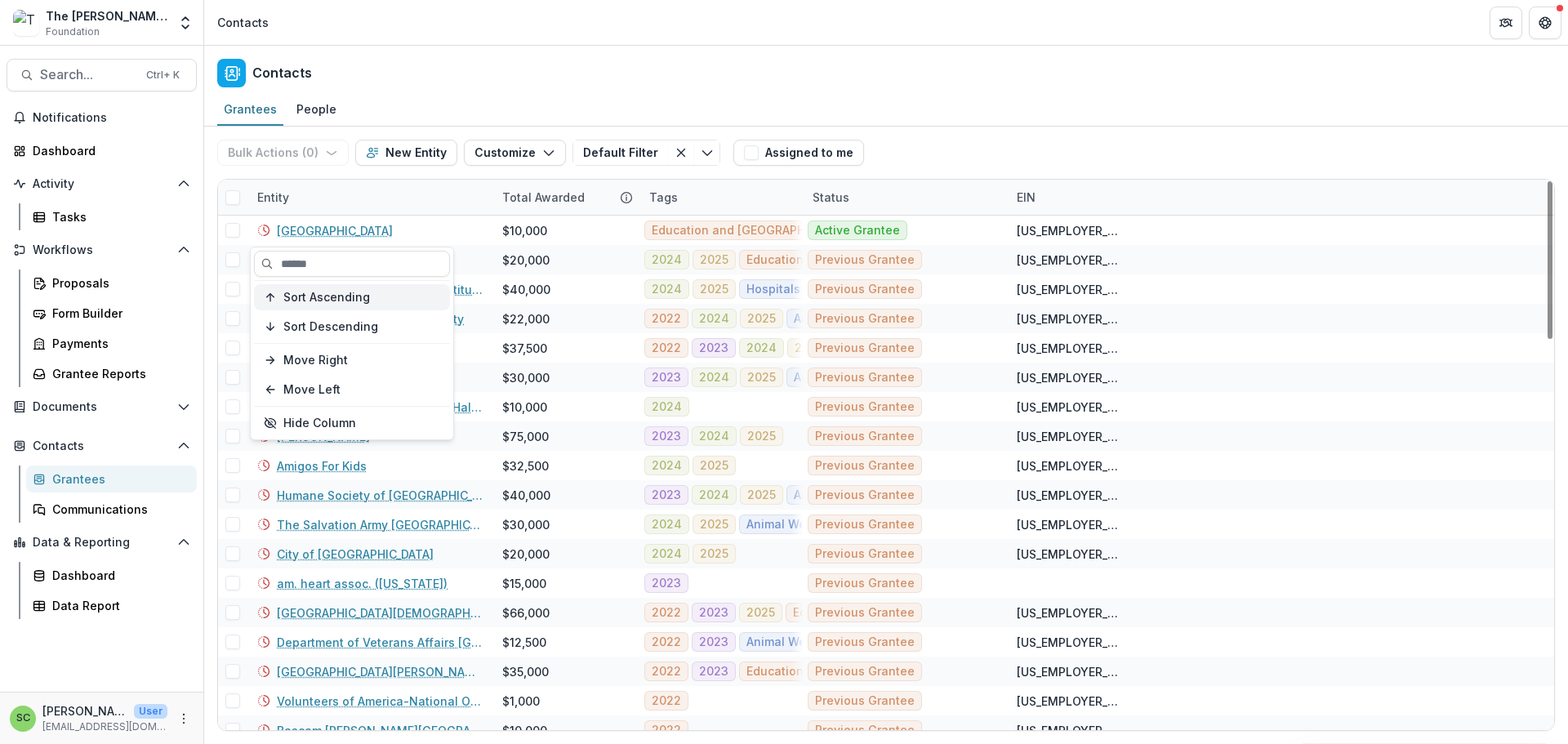
click at [349, 304] on span "Sort Ascending" at bounding box center [326, 297] width 87 height 14
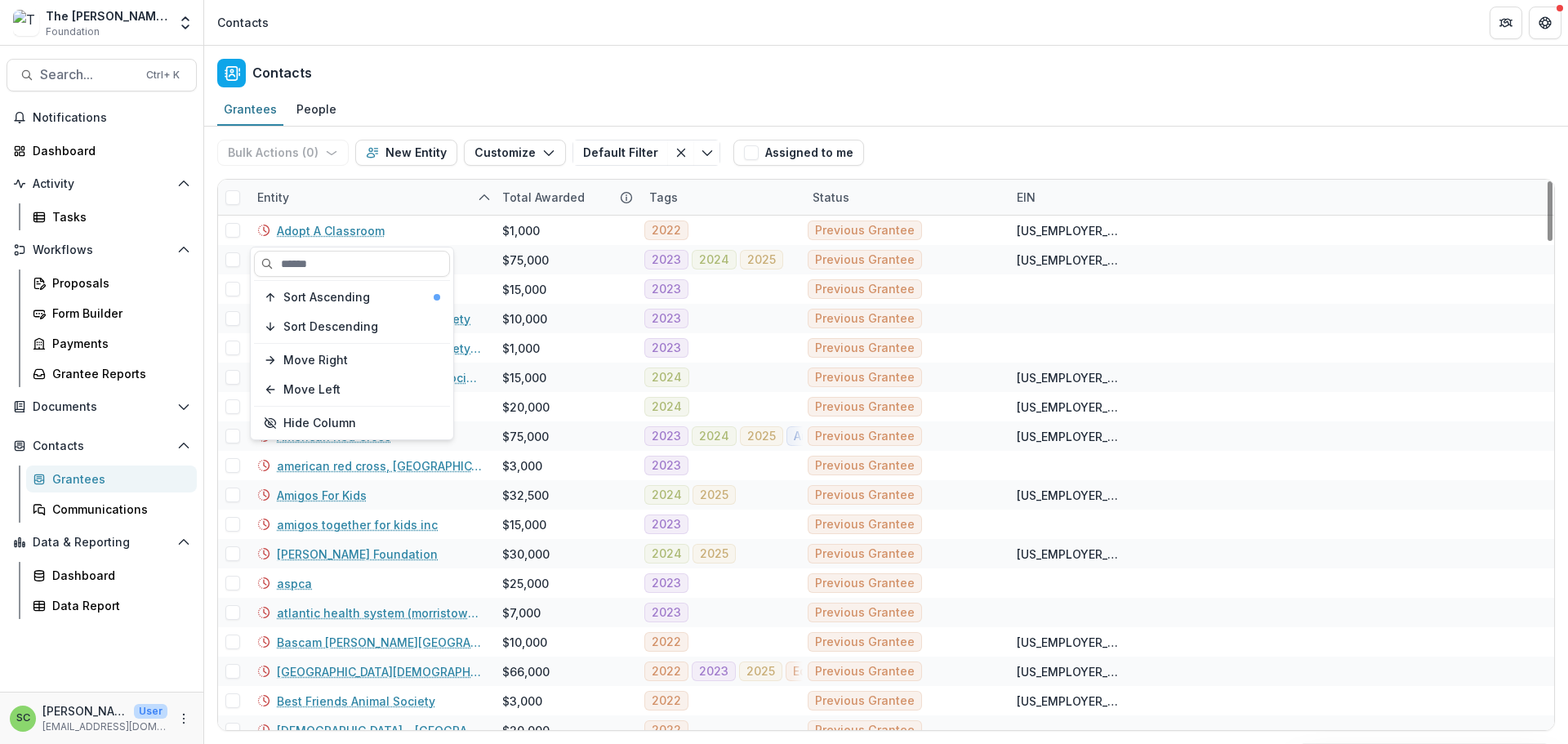
click at [336, 214] on div "Entity" at bounding box center [370, 197] width 245 height 35
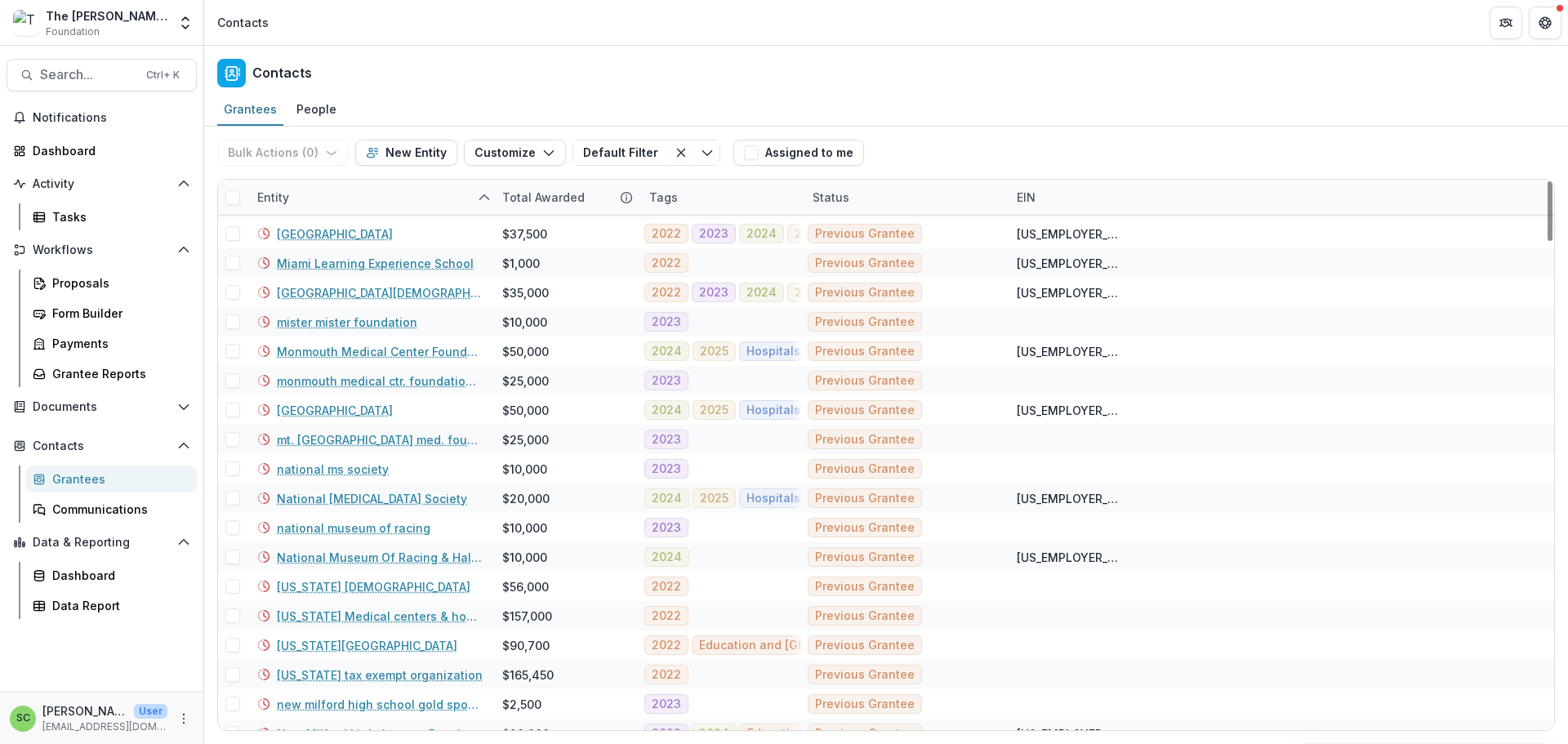
scroll to position [3264, 0]
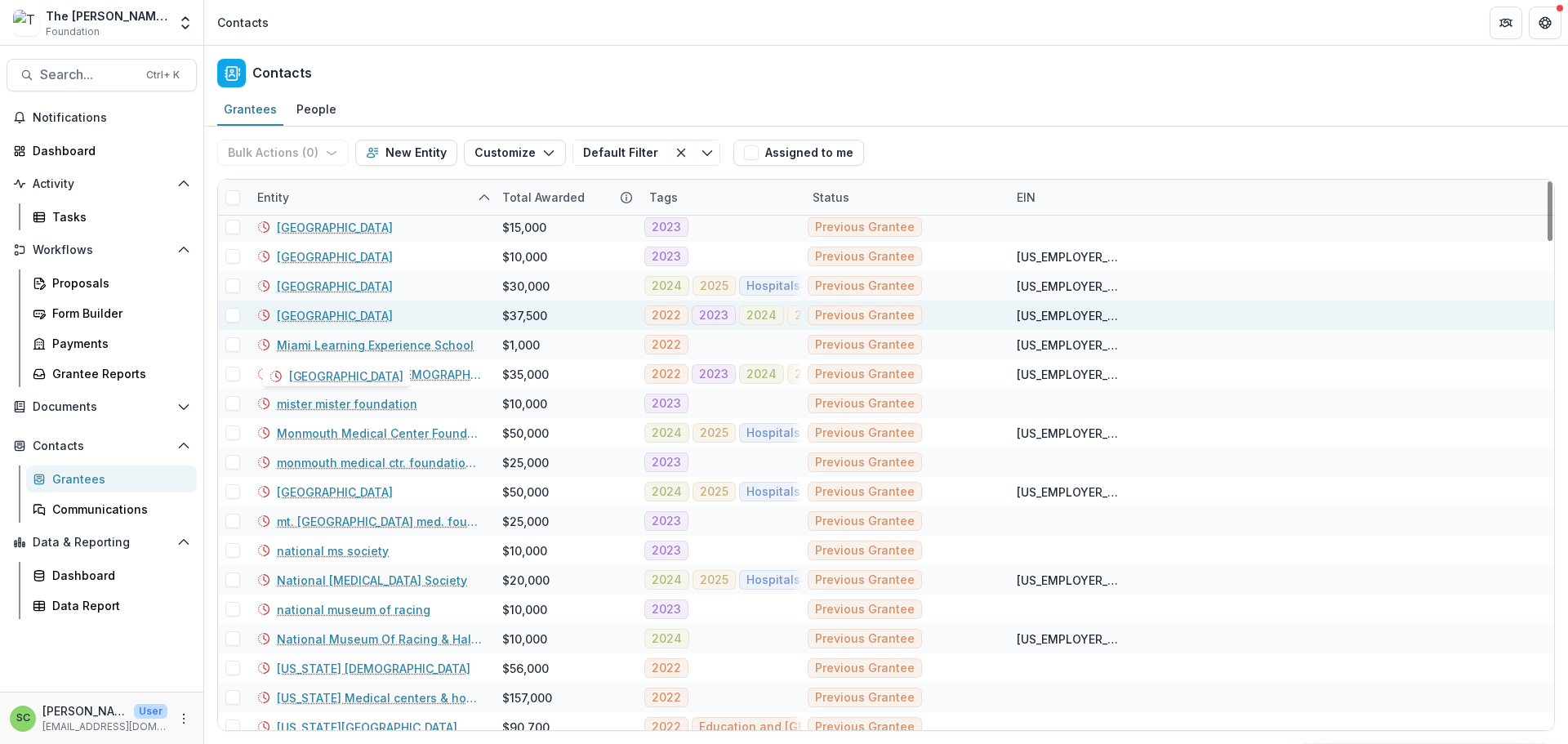
click at [332, 324] on link "[GEOGRAPHIC_DATA]" at bounding box center [334, 315] width 116 height 18
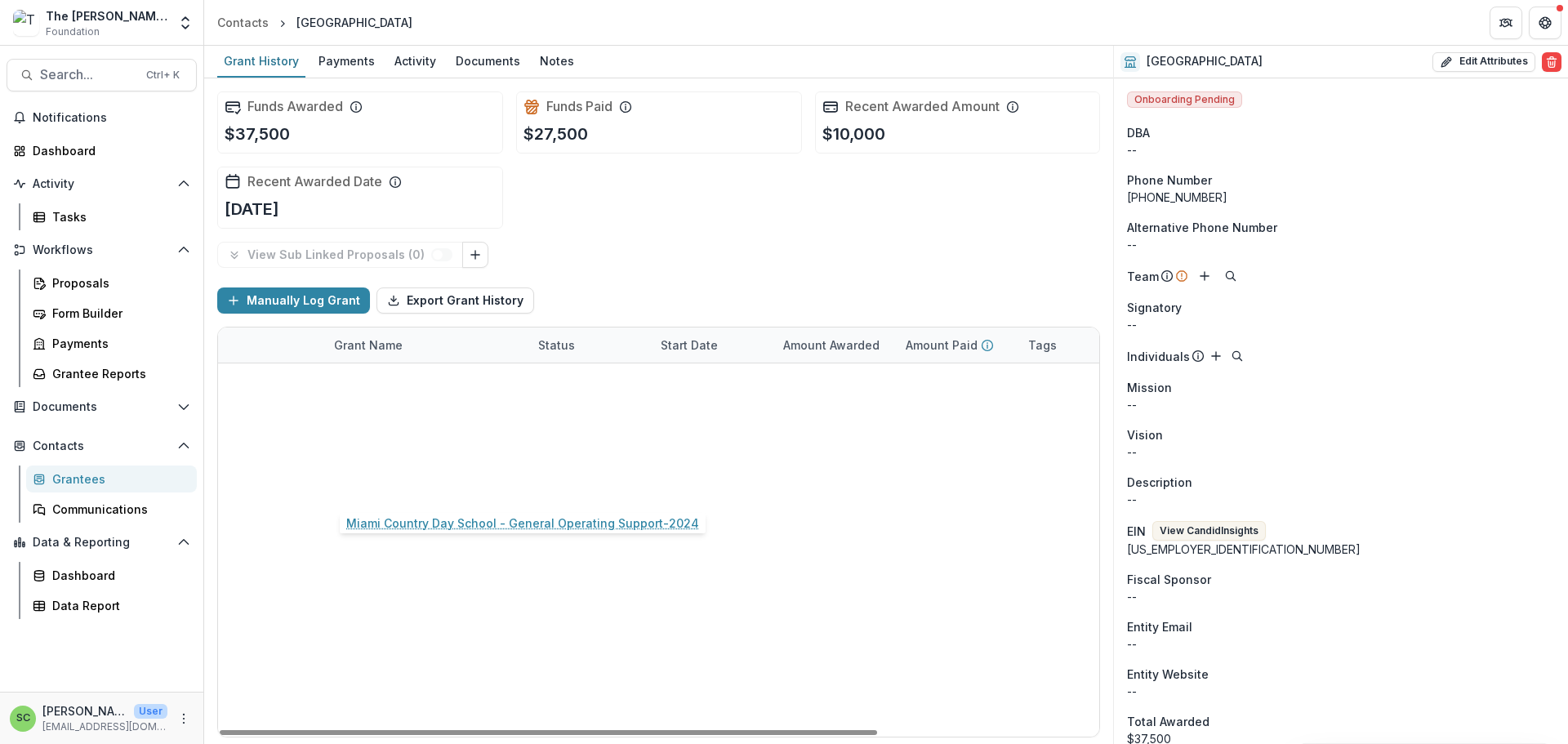
click at [376, 424] on link "Miami Country Day School - General Operating Support-2024" at bounding box center [426, 416] width 185 height 18
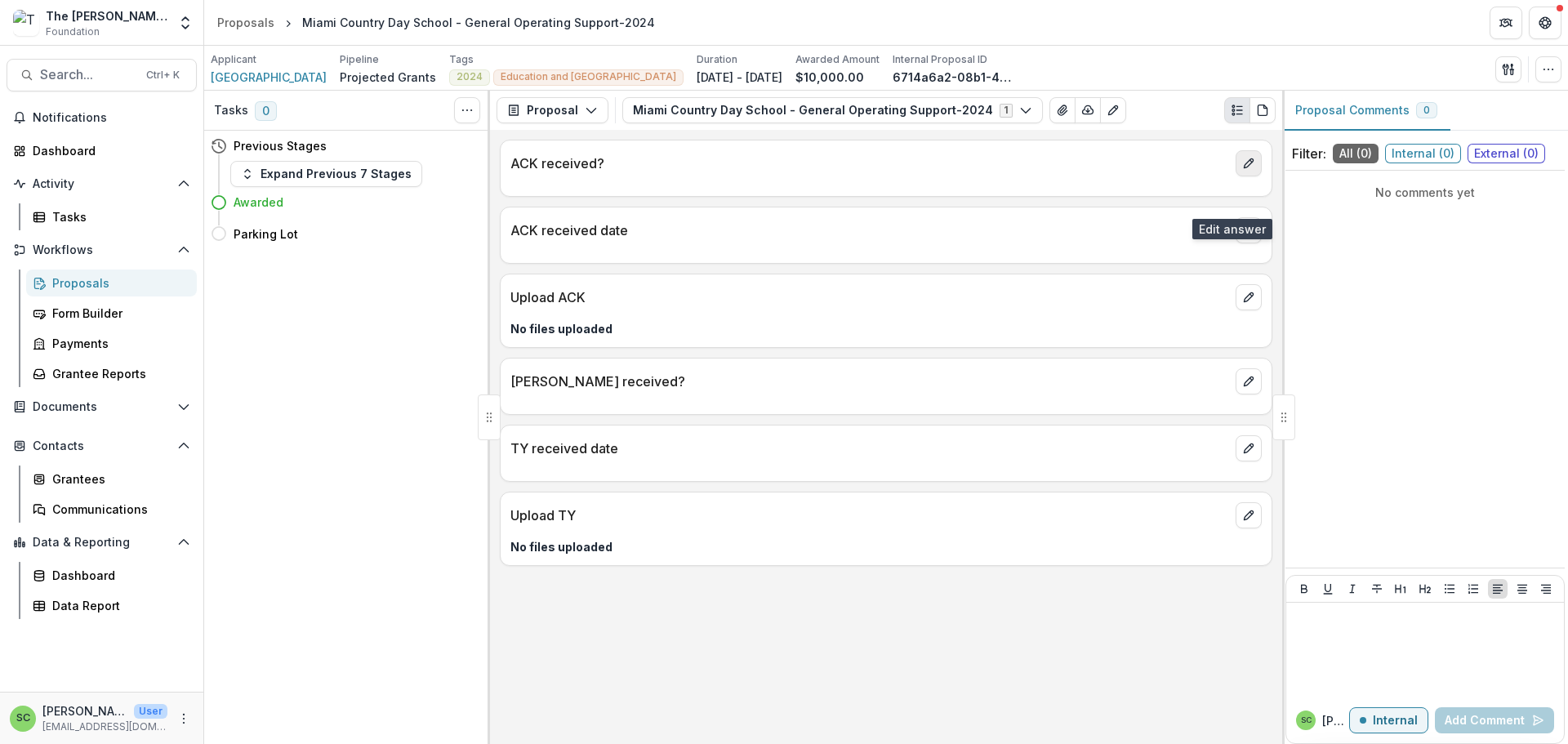
click at [1243, 168] on icon "edit" at bounding box center [1248, 164] width 9 height 9
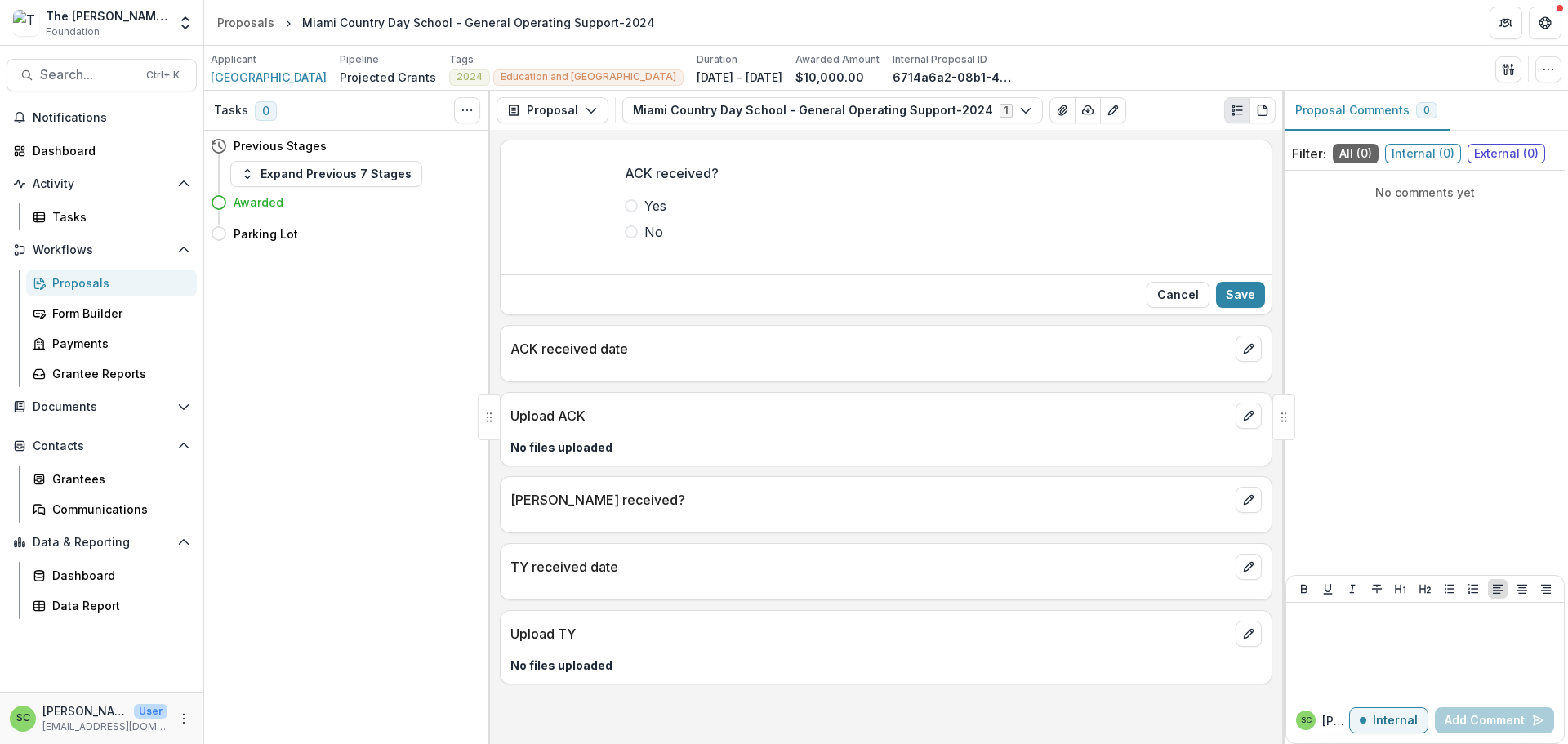
click at [625, 213] on span at bounding box center [631, 205] width 13 height 13
click at [1229, 308] on button "Save" at bounding box center [1240, 295] width 49 height 26
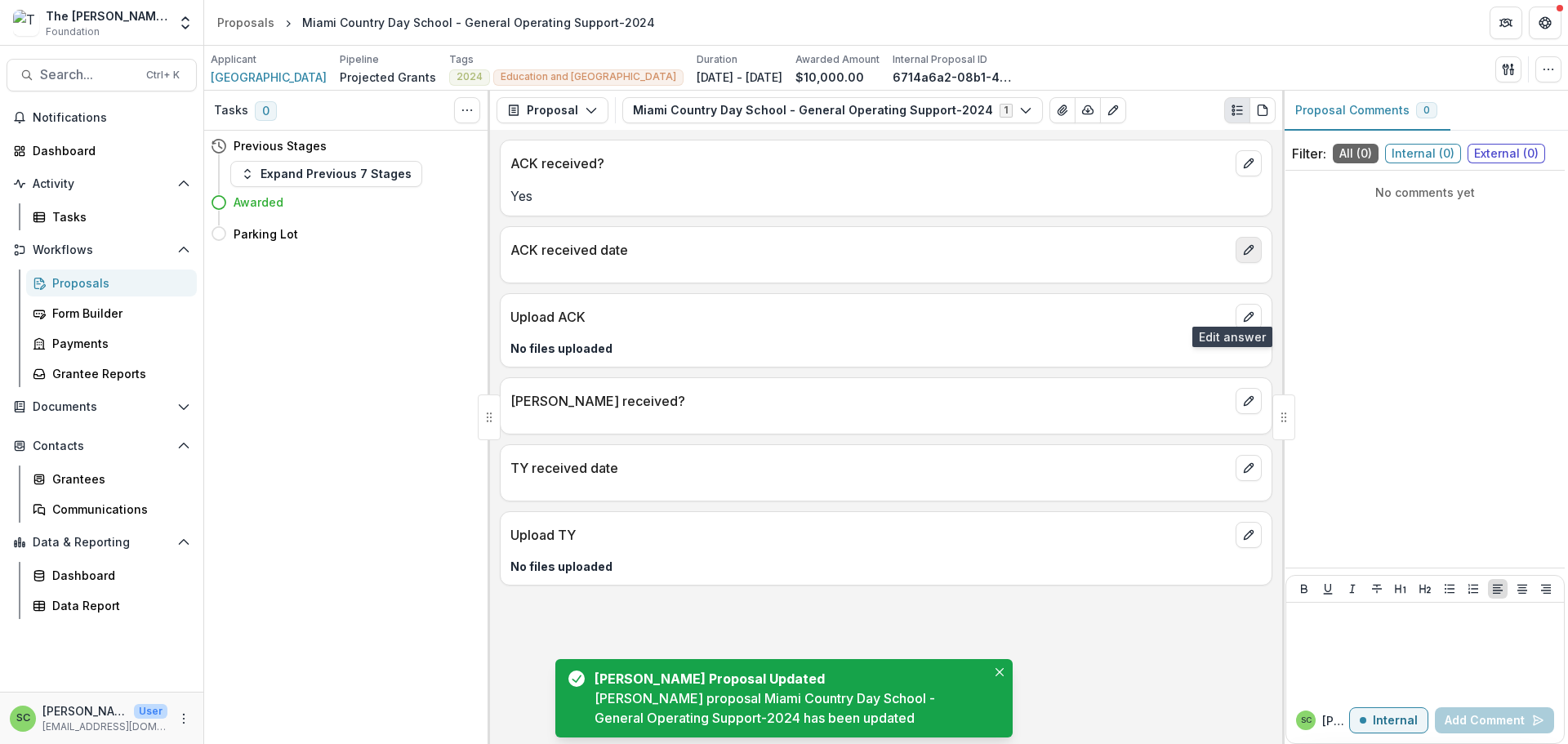
click at [1243, 256] on icon "edit" at bounding box center [1248, 250] width 13 height 13
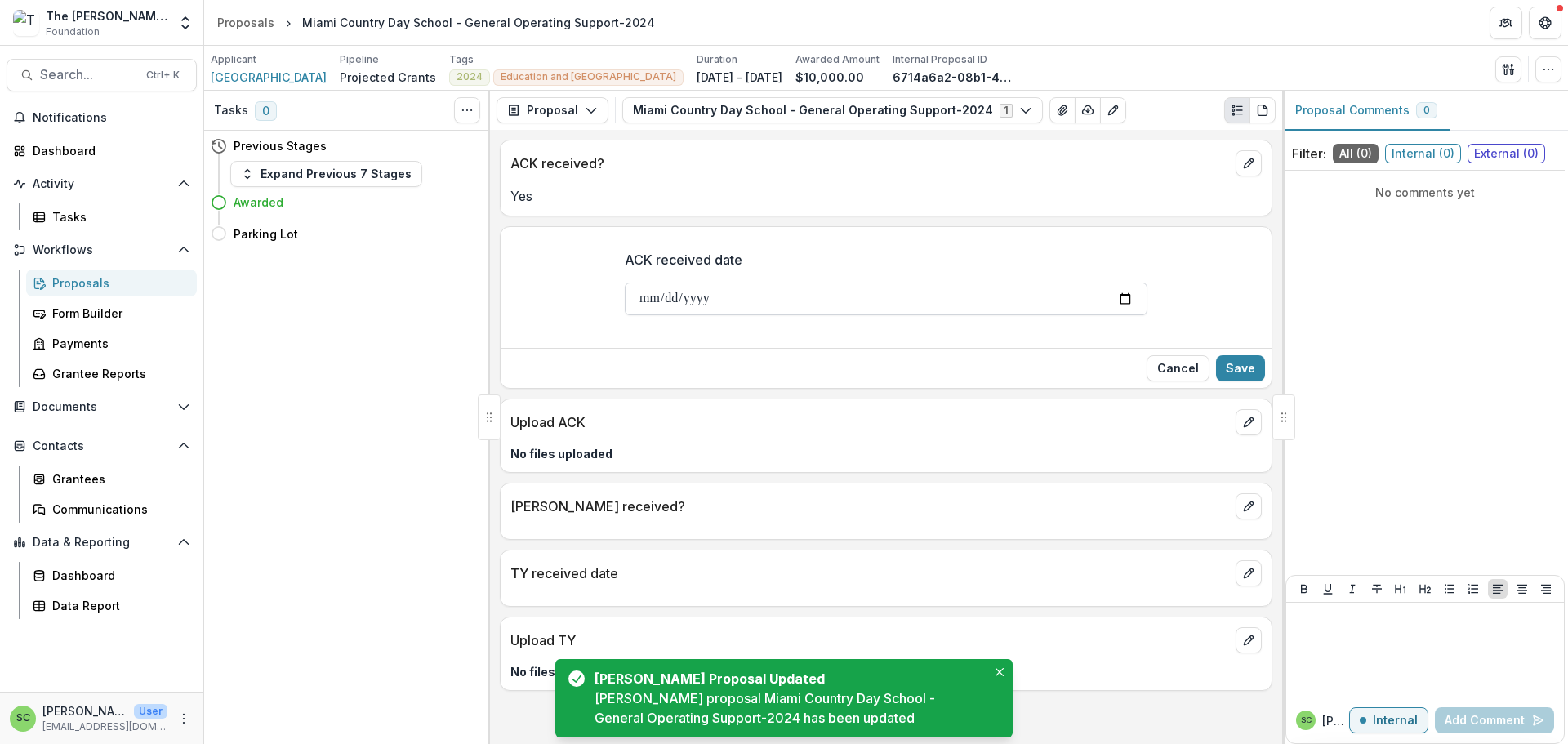
click at [625, 315] on input "ACK received date" at bounding box center [886, 299] width 522 height 32
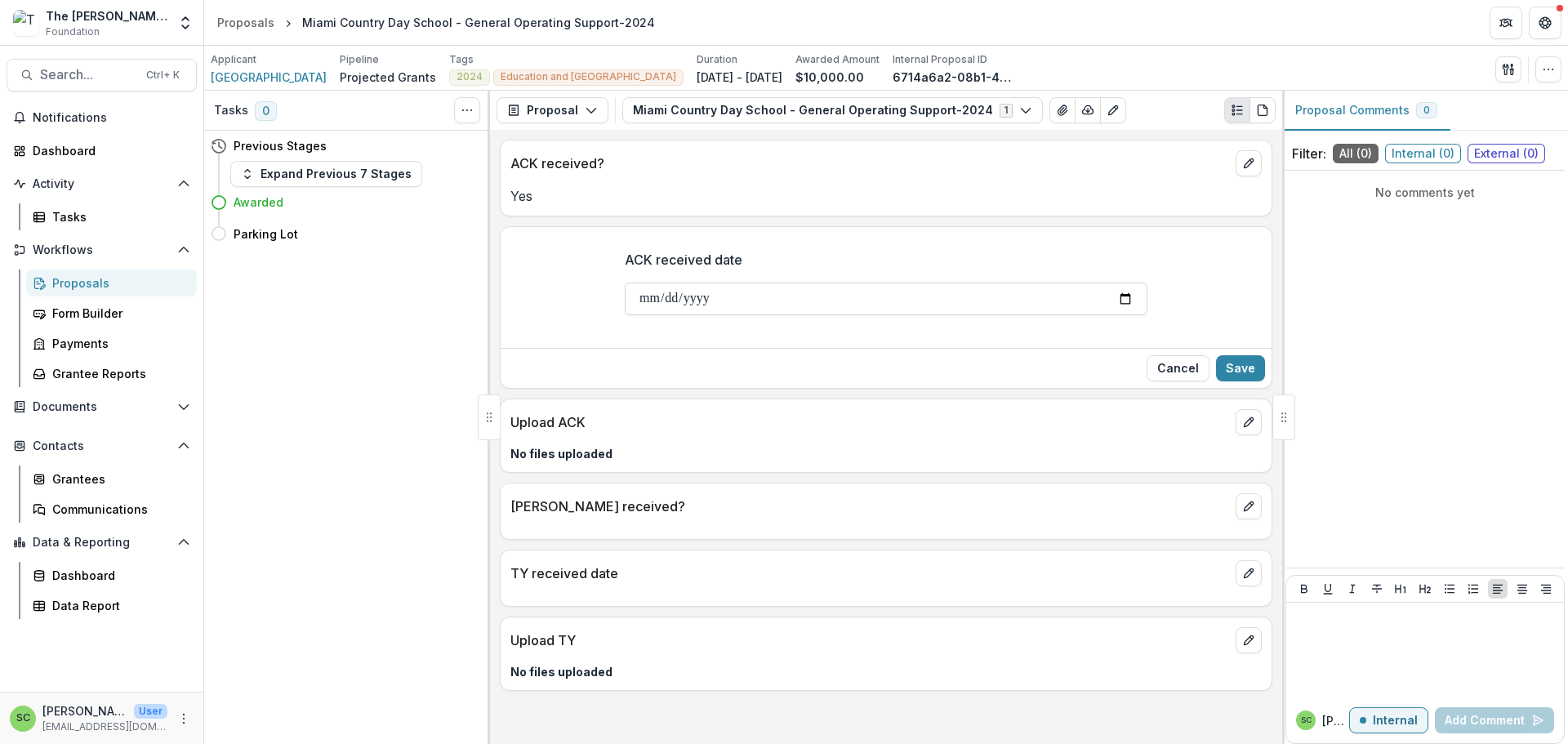
type input "**********"
click at [1221, 381] on button "Save" at bounding box center [1240, 368] width 49 height 26
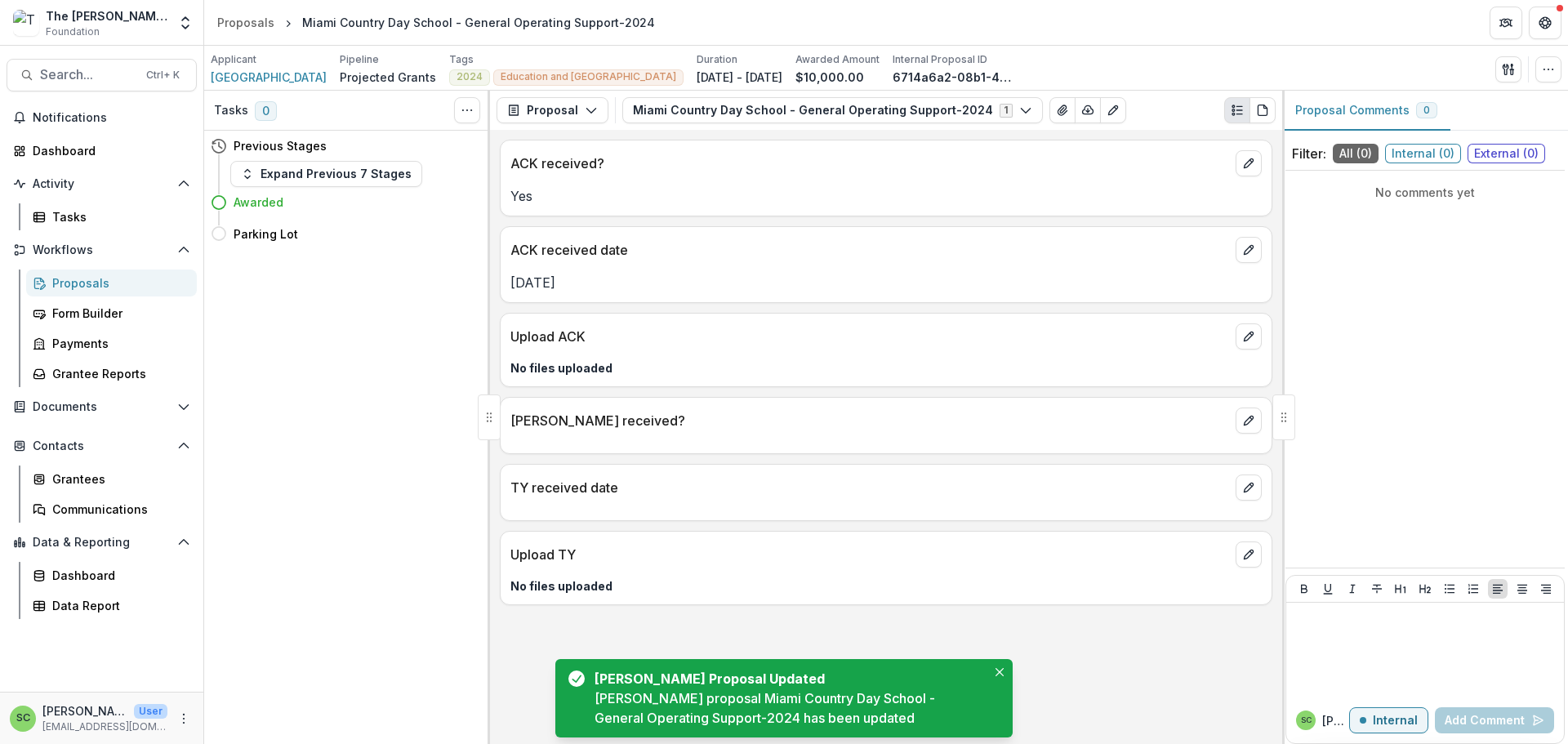
scroll to position [14, 0]
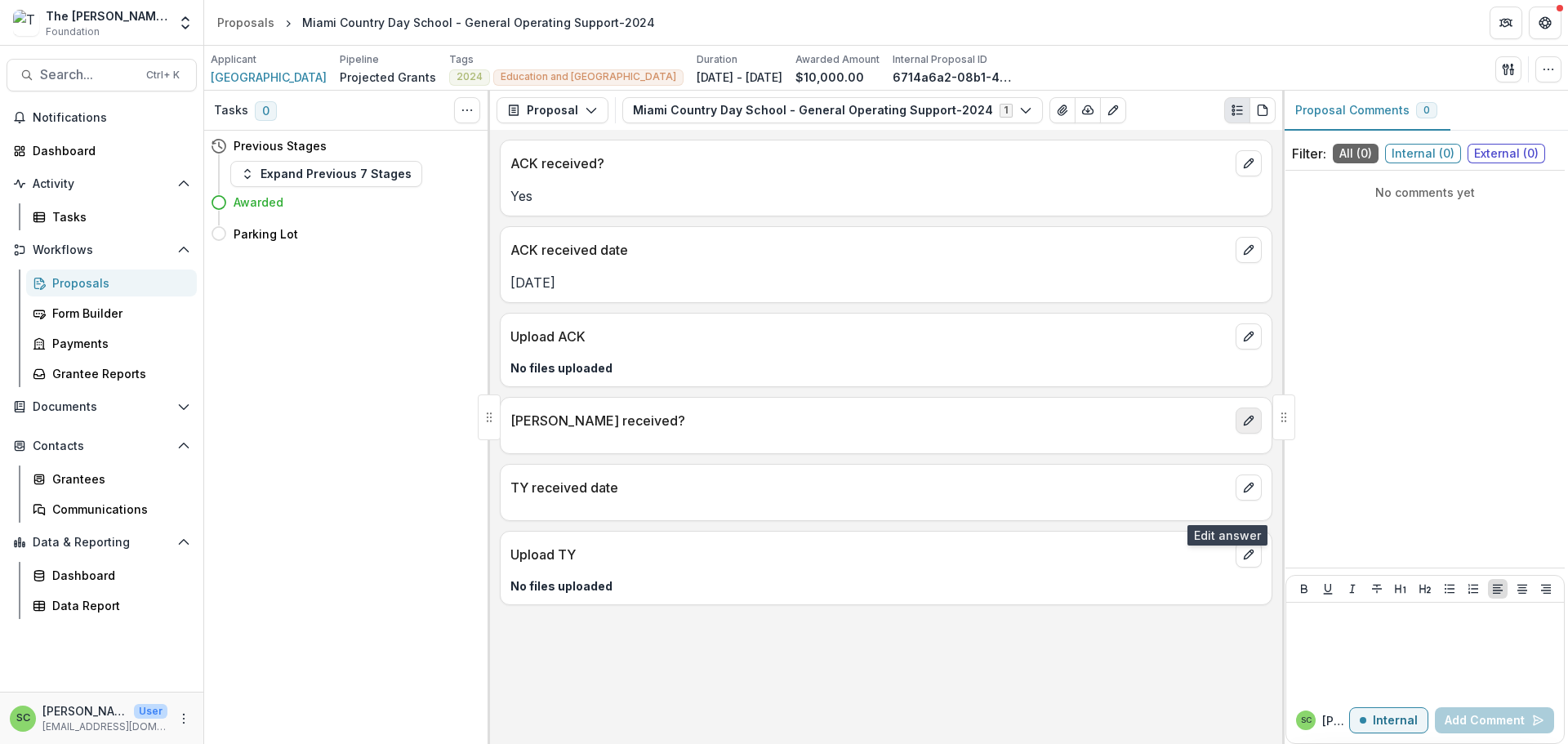
click at [1242, 427] on icon "edit" at bounding box center [1248, 421] width 13 height 13
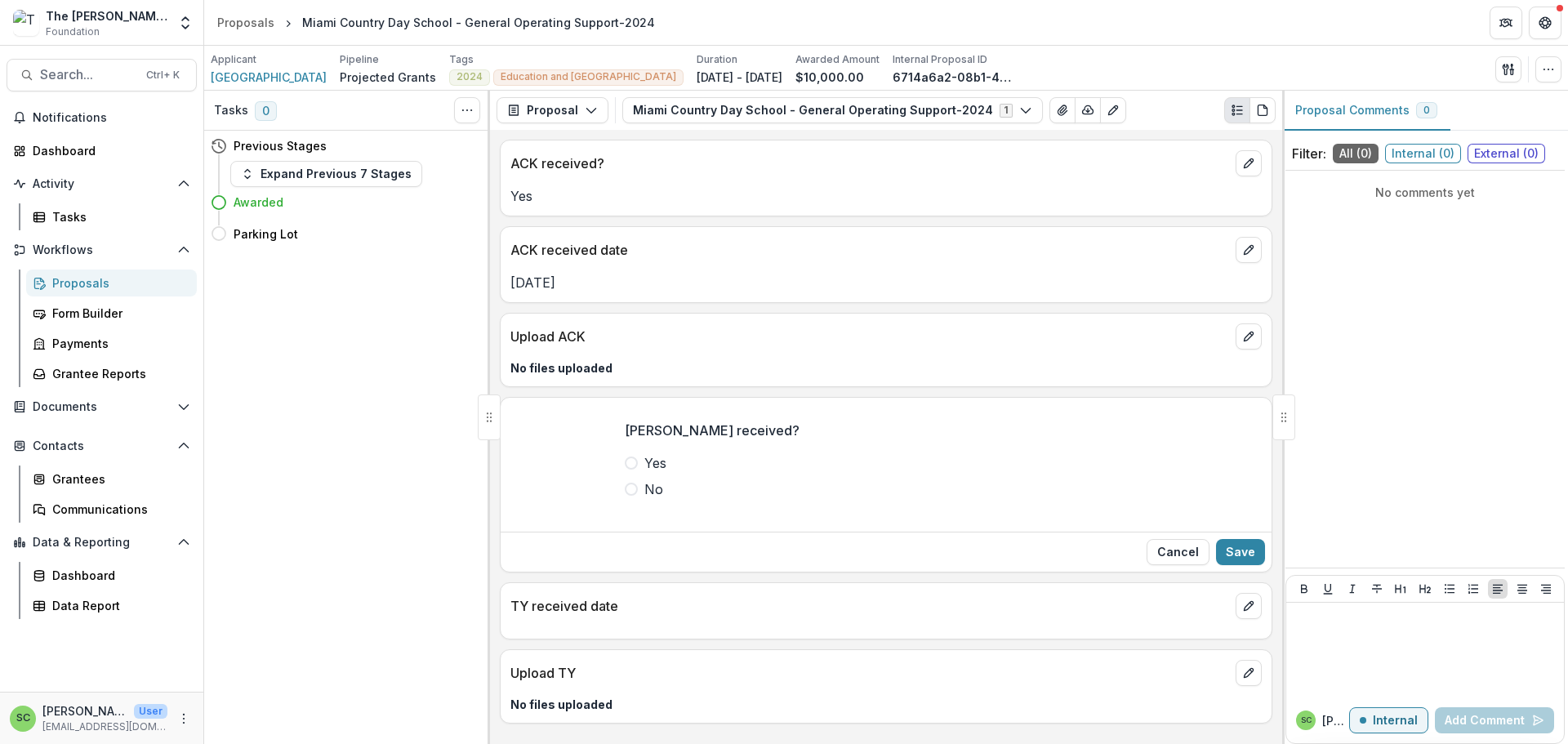
click at [625, 470] on span at bounding box center [631, 463] width 13 height 13
click at [1230, 565] on button "Save" at bounding box center [1240, 552] width 49 height 26
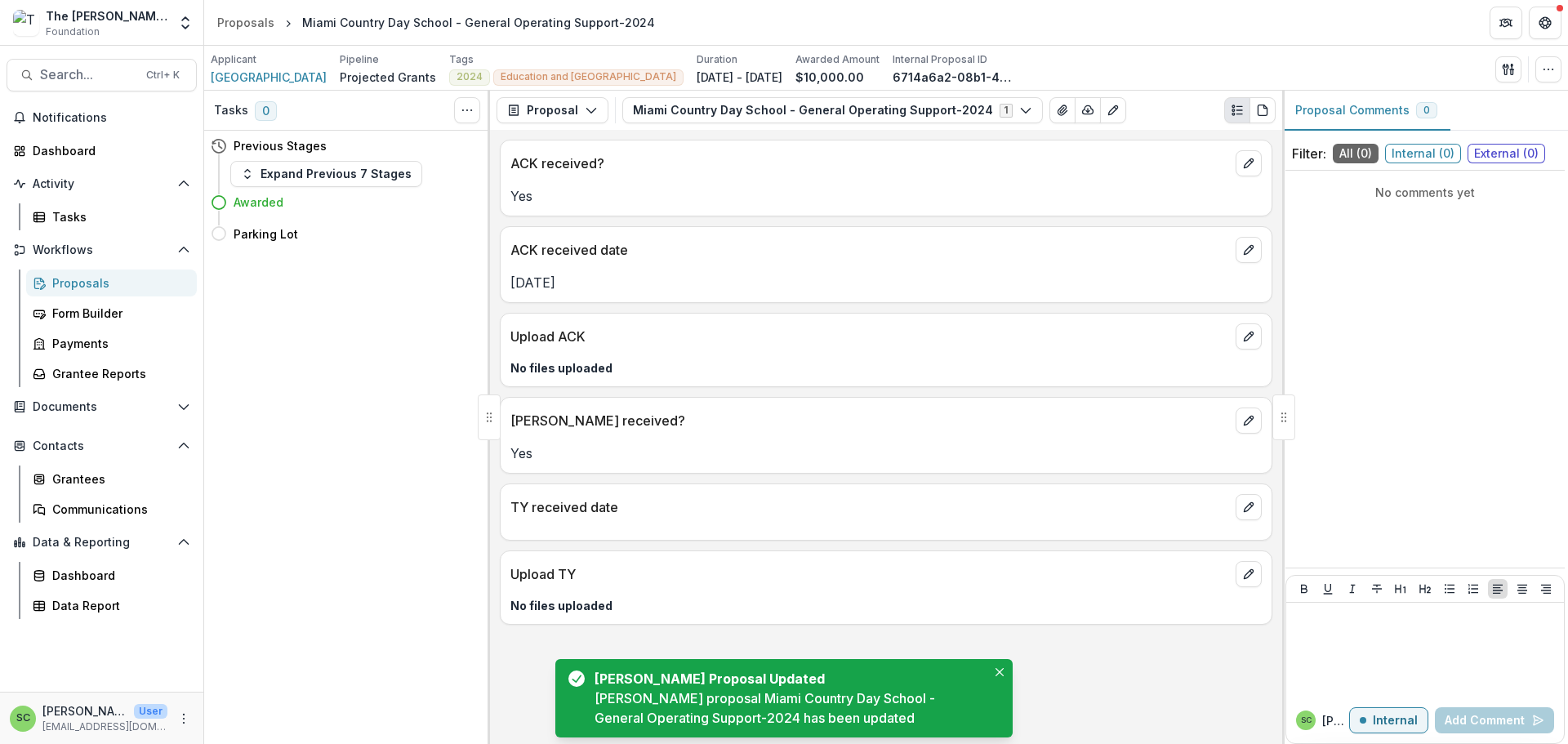
scroll to position [39, 0]
click at [1242, 513] on icon "edit" at bounding box center [1248, 506] width 13 height 13
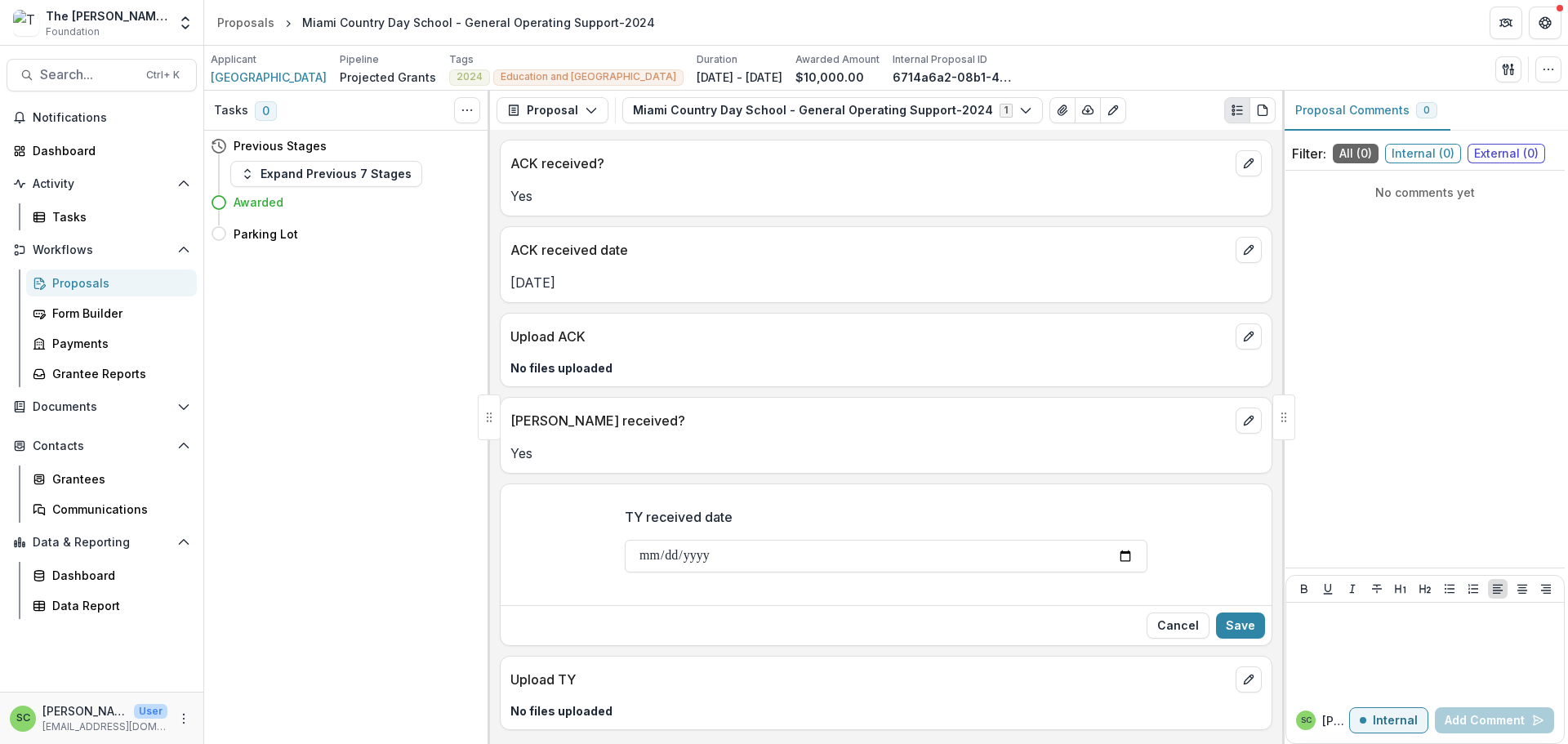
scroll to position [170, 0]
click at [625, 540] on input "TY received date" at bounding box center [886, 555] width 522 height 32
type input "**********"
click at [1240, 612] on button "Save" at bounding box center [1240, 625] width 49 height 26
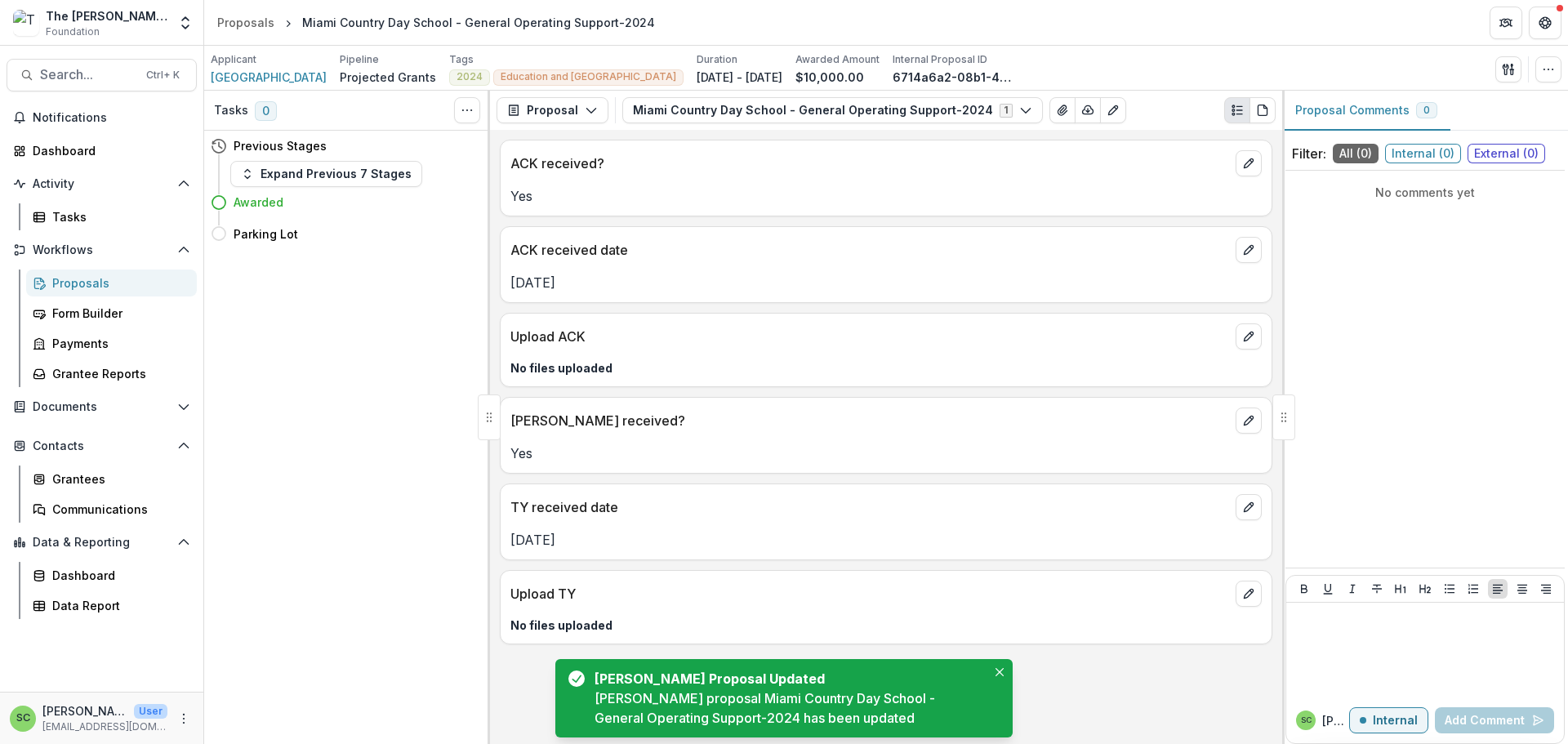
scroll to position [63, 0]
drag, startPoint x: 996, startPoint y: 625, endPoint x: 1033, endPoint y: 629, distance: 37.2
click at [996, 667] on icon "Close" at bounding box center [999, 671] width 8 height 8
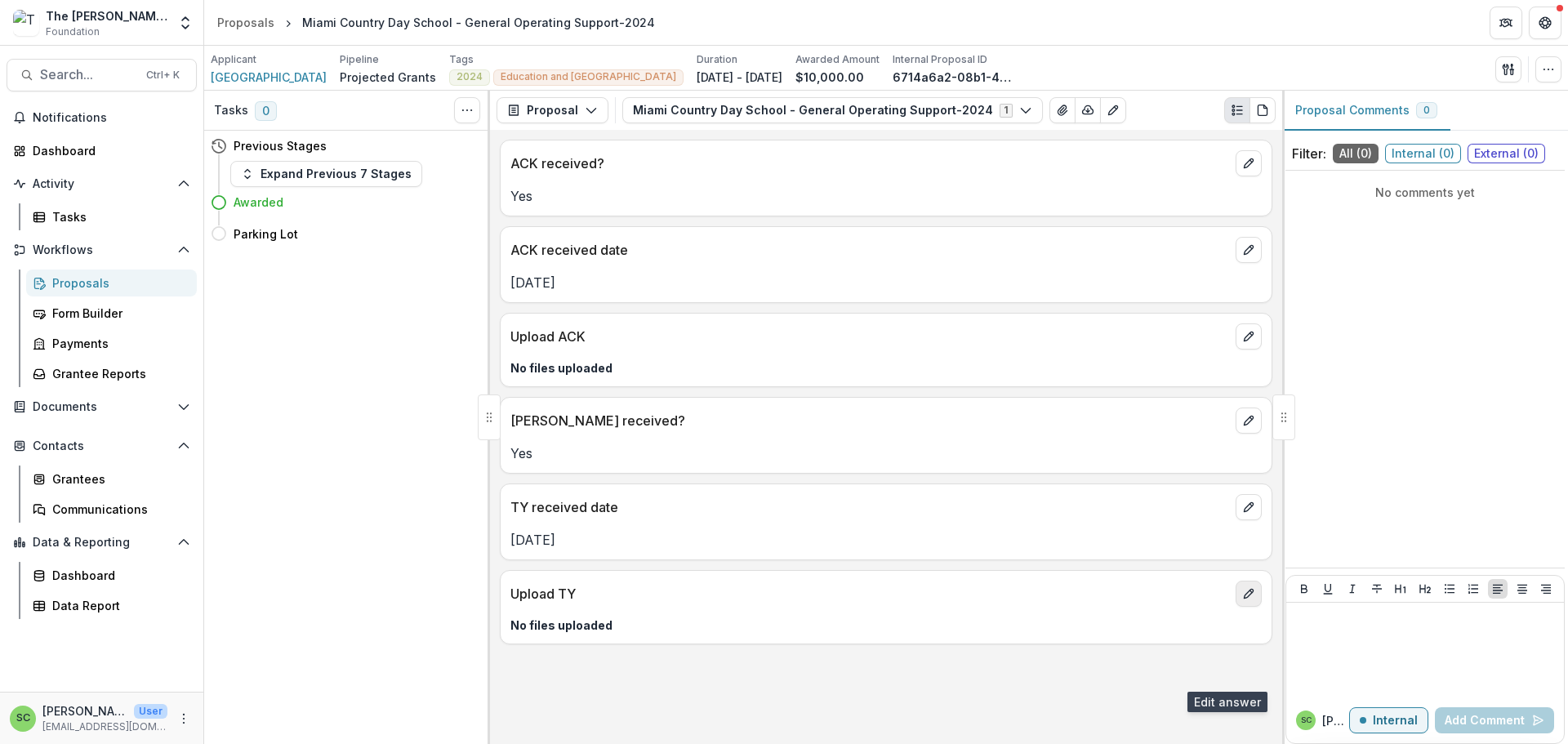
click at [1242, 600] on icon "edit" at bounding box center [1248, 593] width 13 height 13
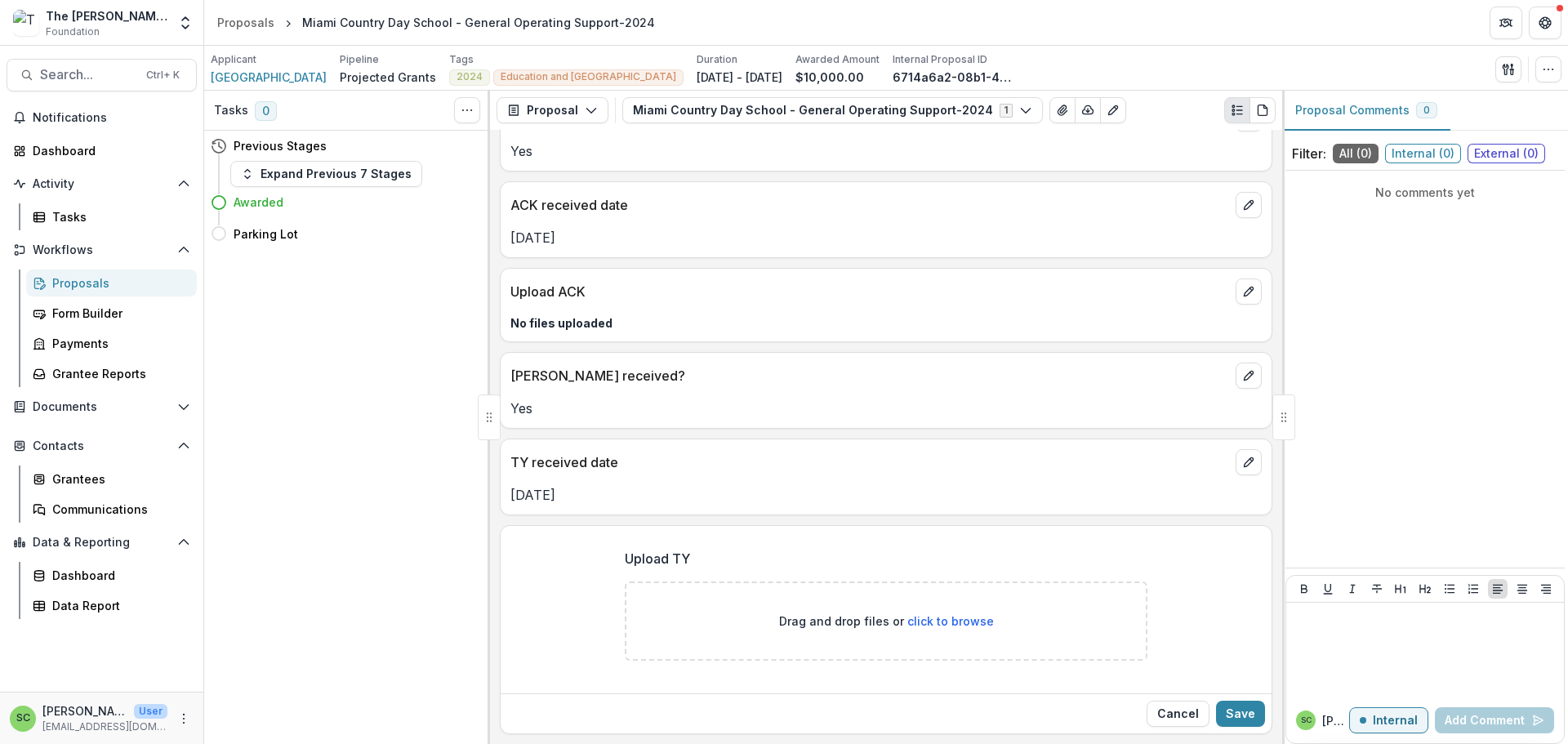
scroll to position [230, 0]
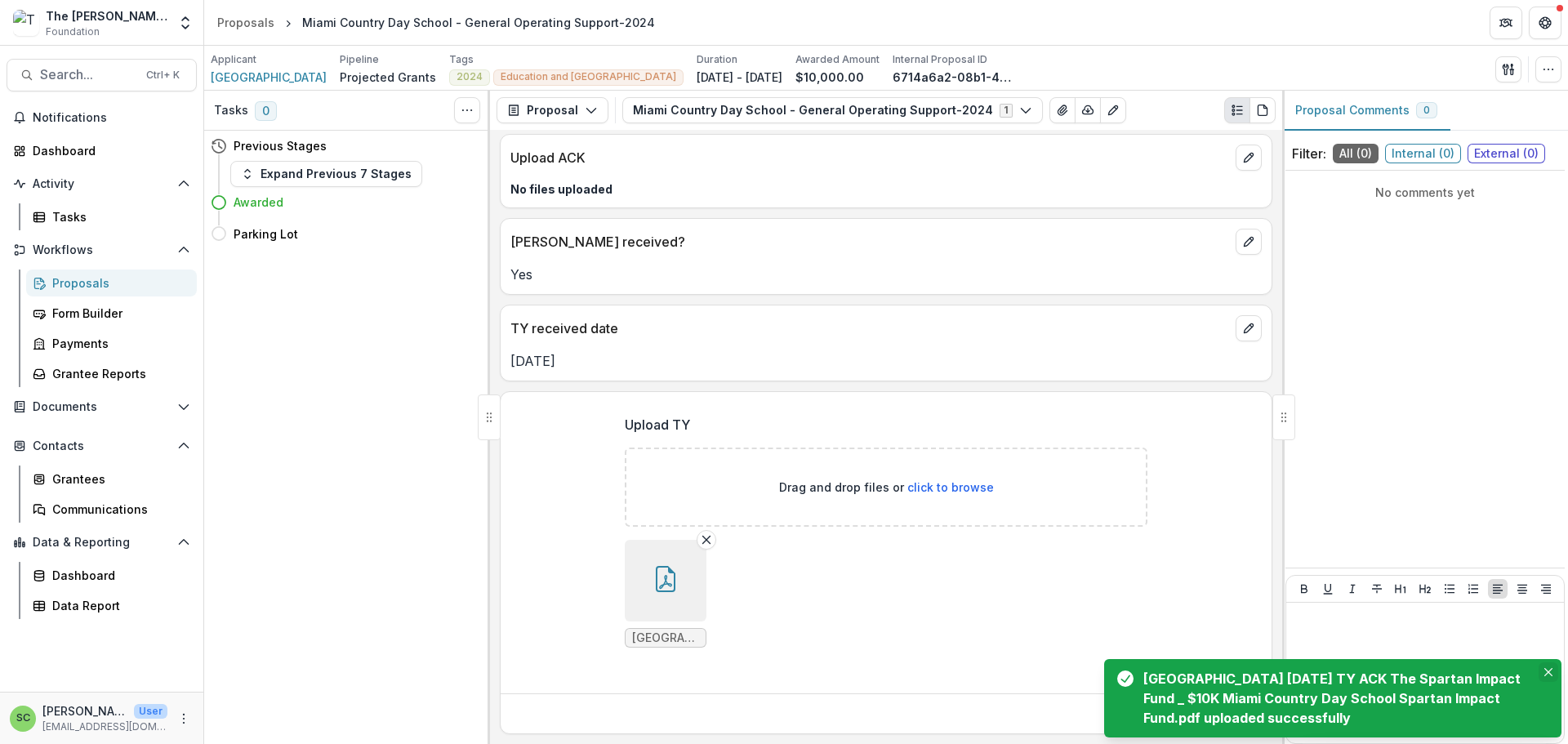
click at [1539, 662] on button "Close" at bounding box center [1548, 671] width 19 height 19
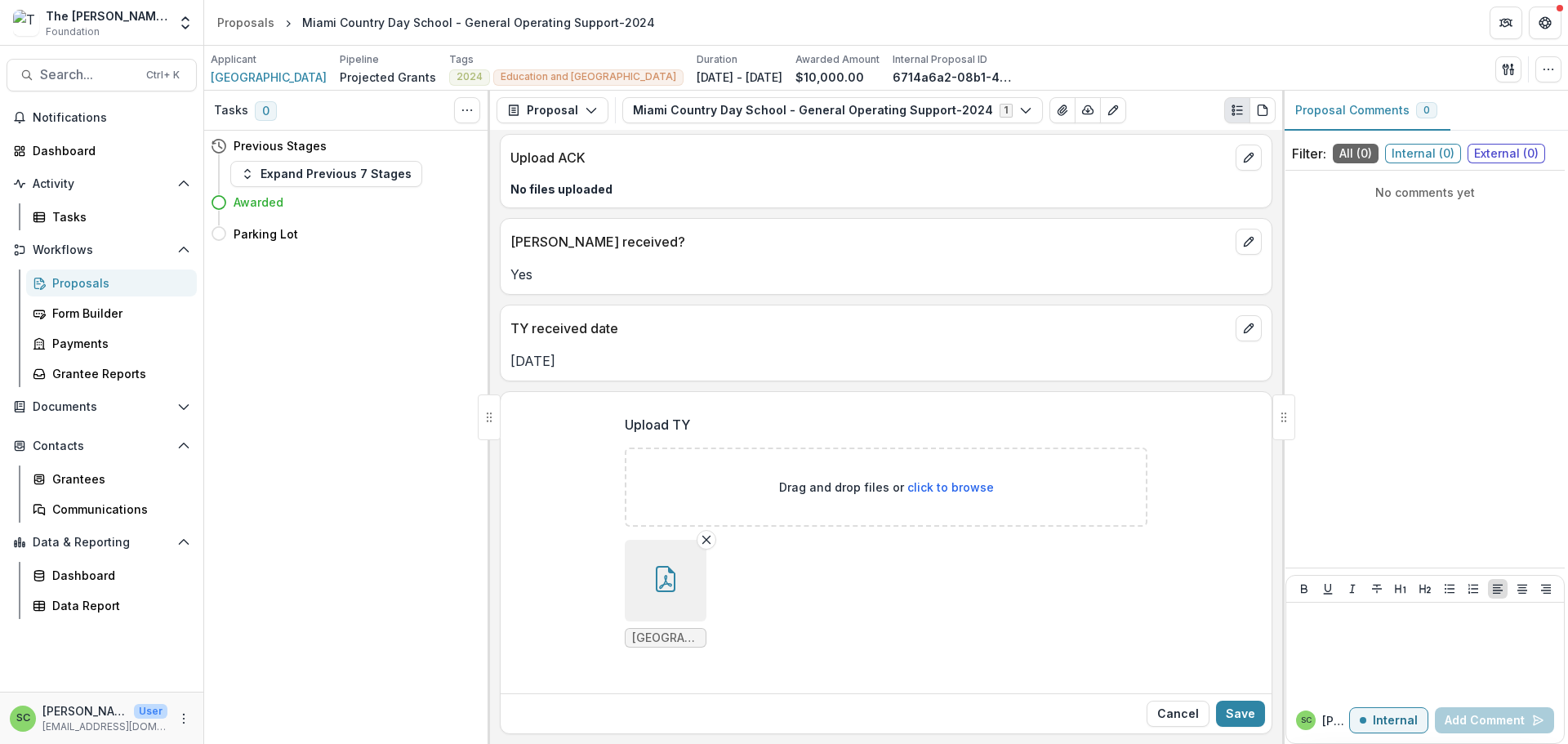
scroll to position [377, 0]
click at [1231, 702] on button "Save" at bounding box center [1240, 714] width 49 height 26
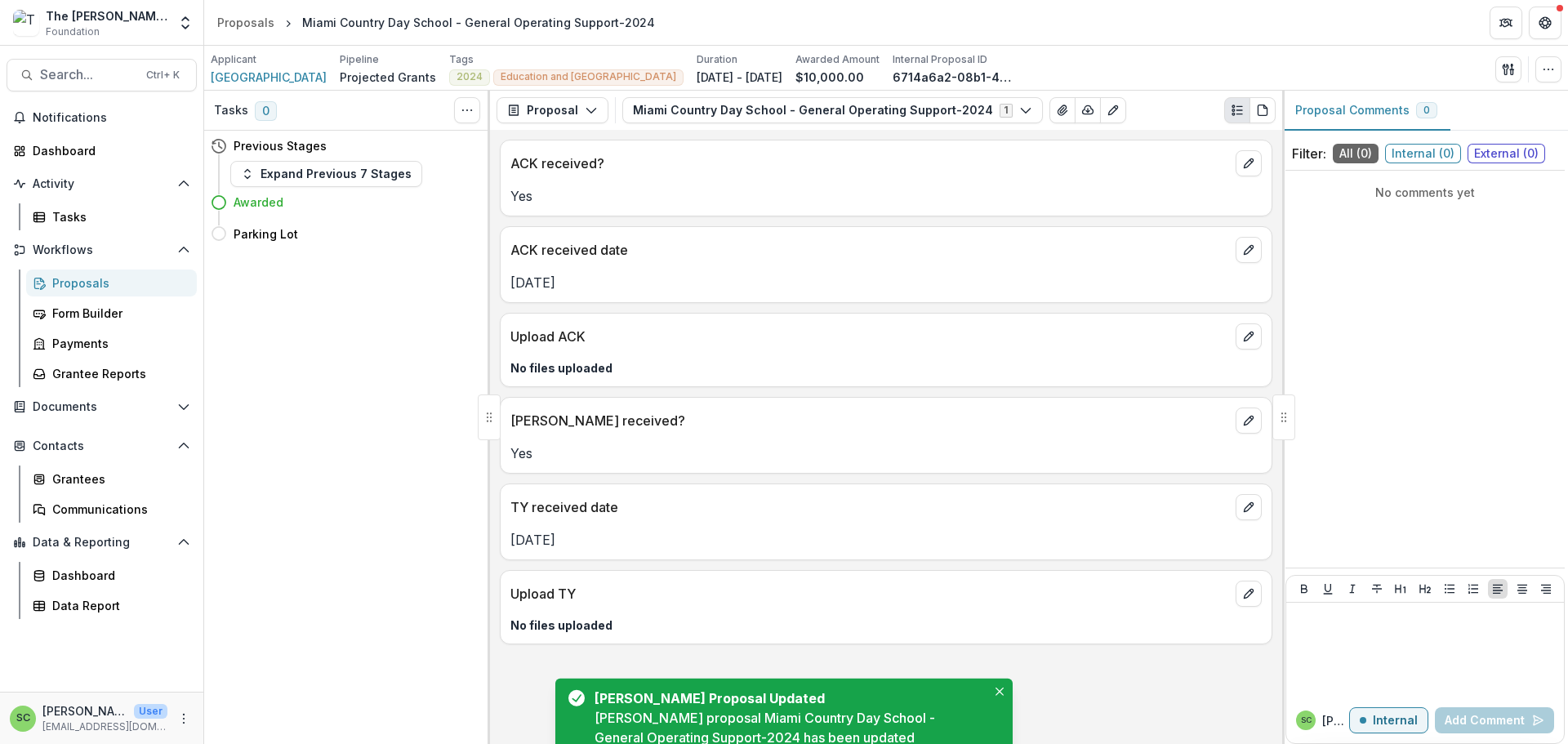
scroll to position [213, 0]
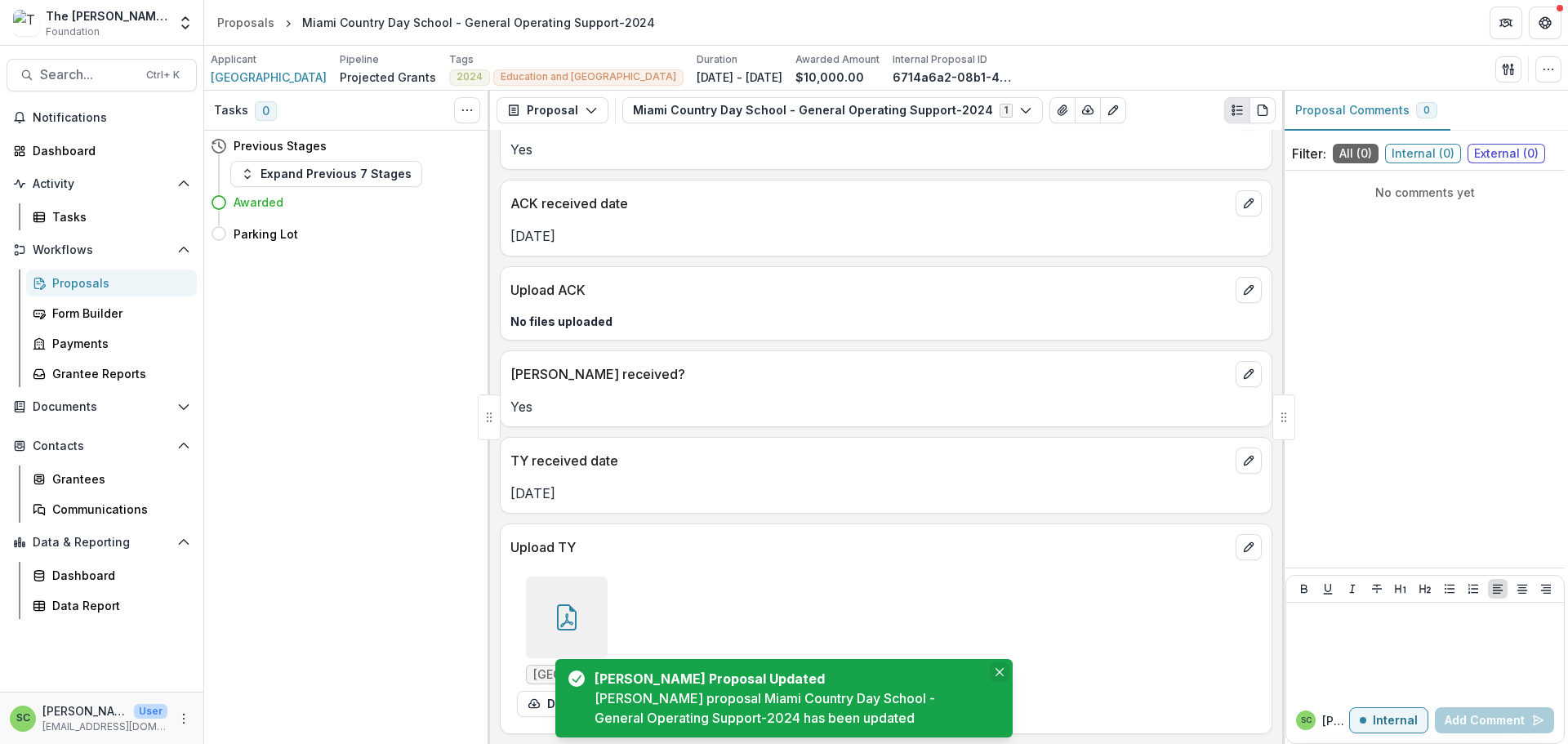
click at [1002, 662] on button "Close" at bounding box center [998, 671] width 19 height 19
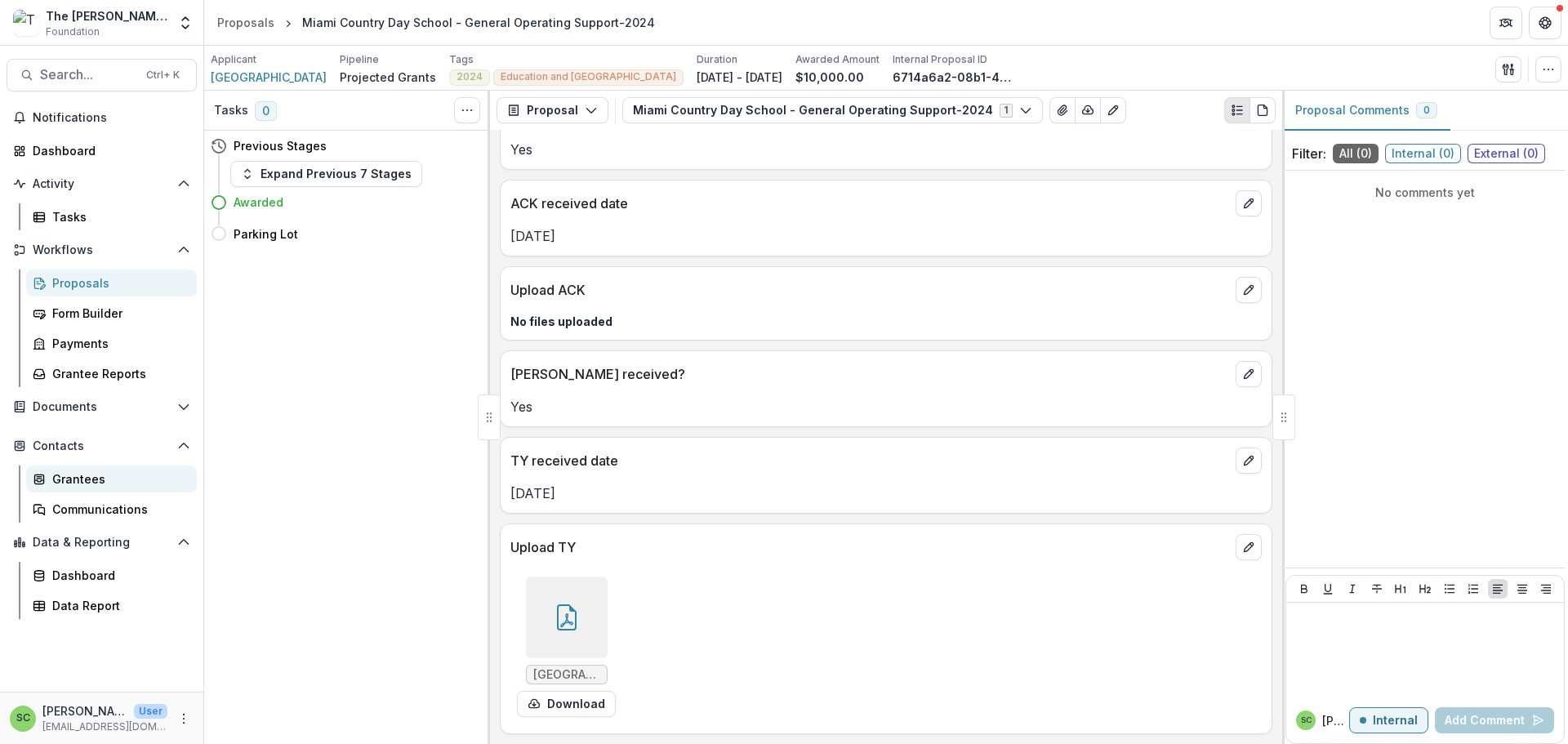
click at [95, 487] on div "Grantees" at bounding box center [118, 479] width 131 height 18
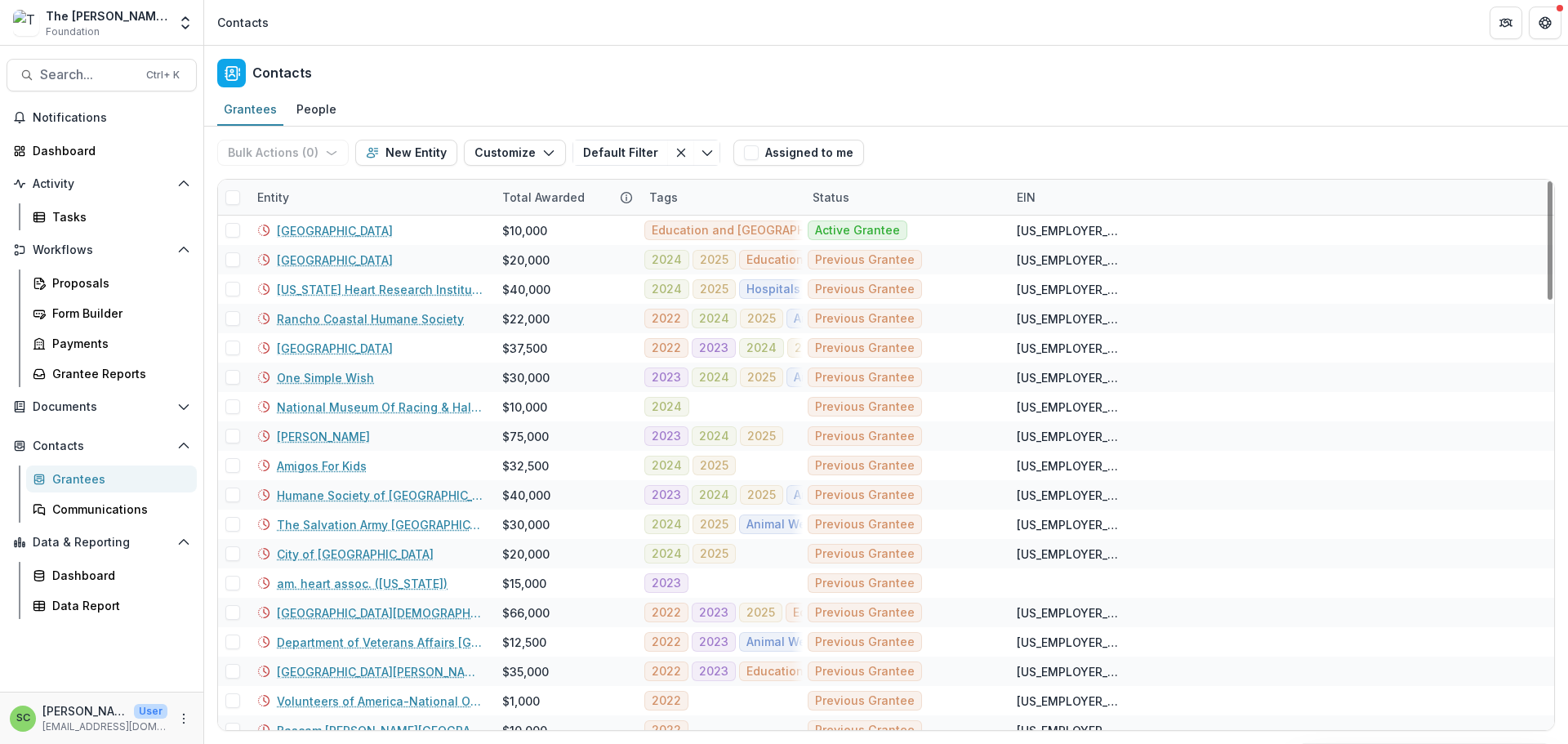
click at [361, 214] on div "Entity" at bounding box center [370, 197] width 245 height 35
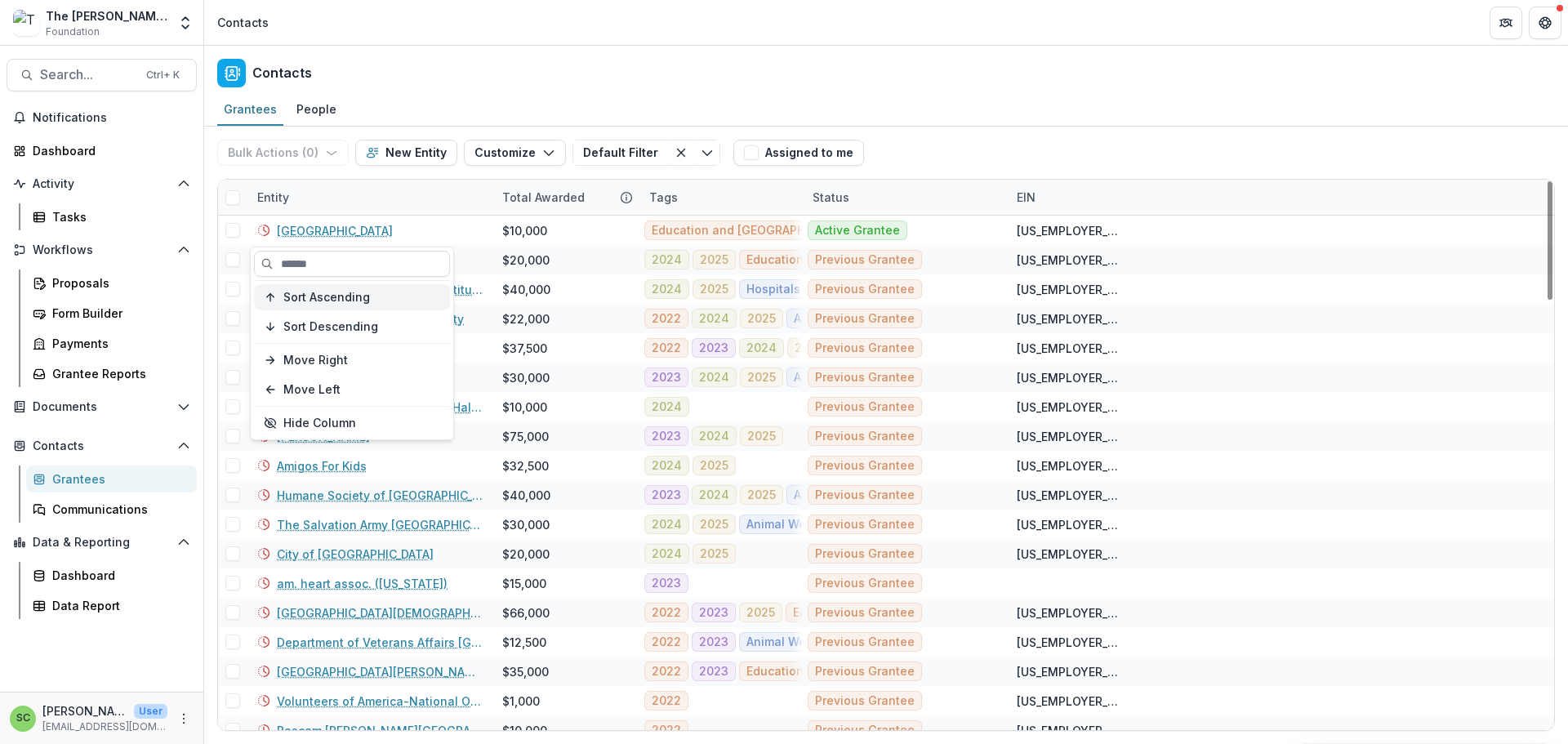
click at [342, 303] on span "Sort Ascending" at bounding box center [326, 297] width 87 height 14
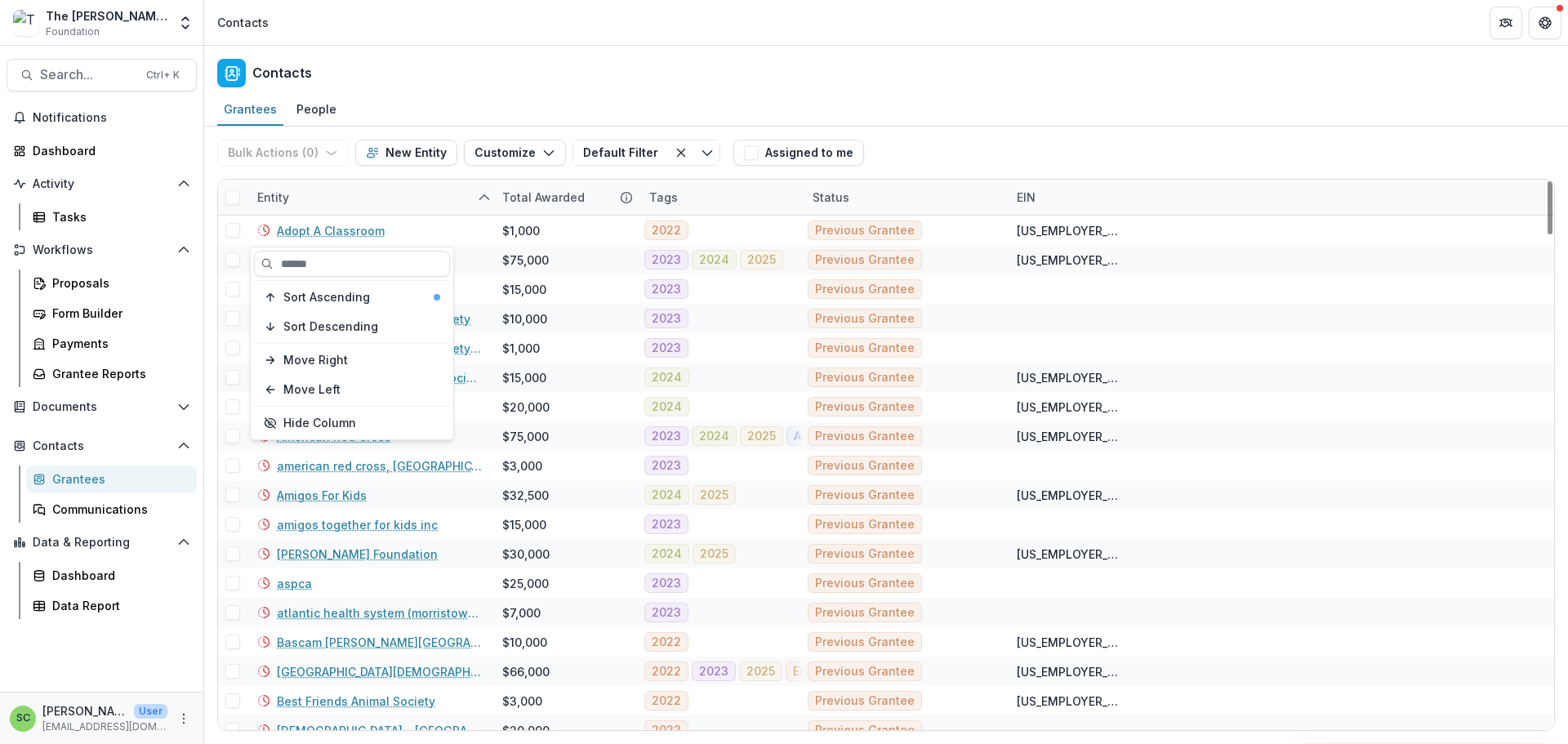
click at [349, 214] on div "Entity" at bounding box center [370, 197] width 245 height 35
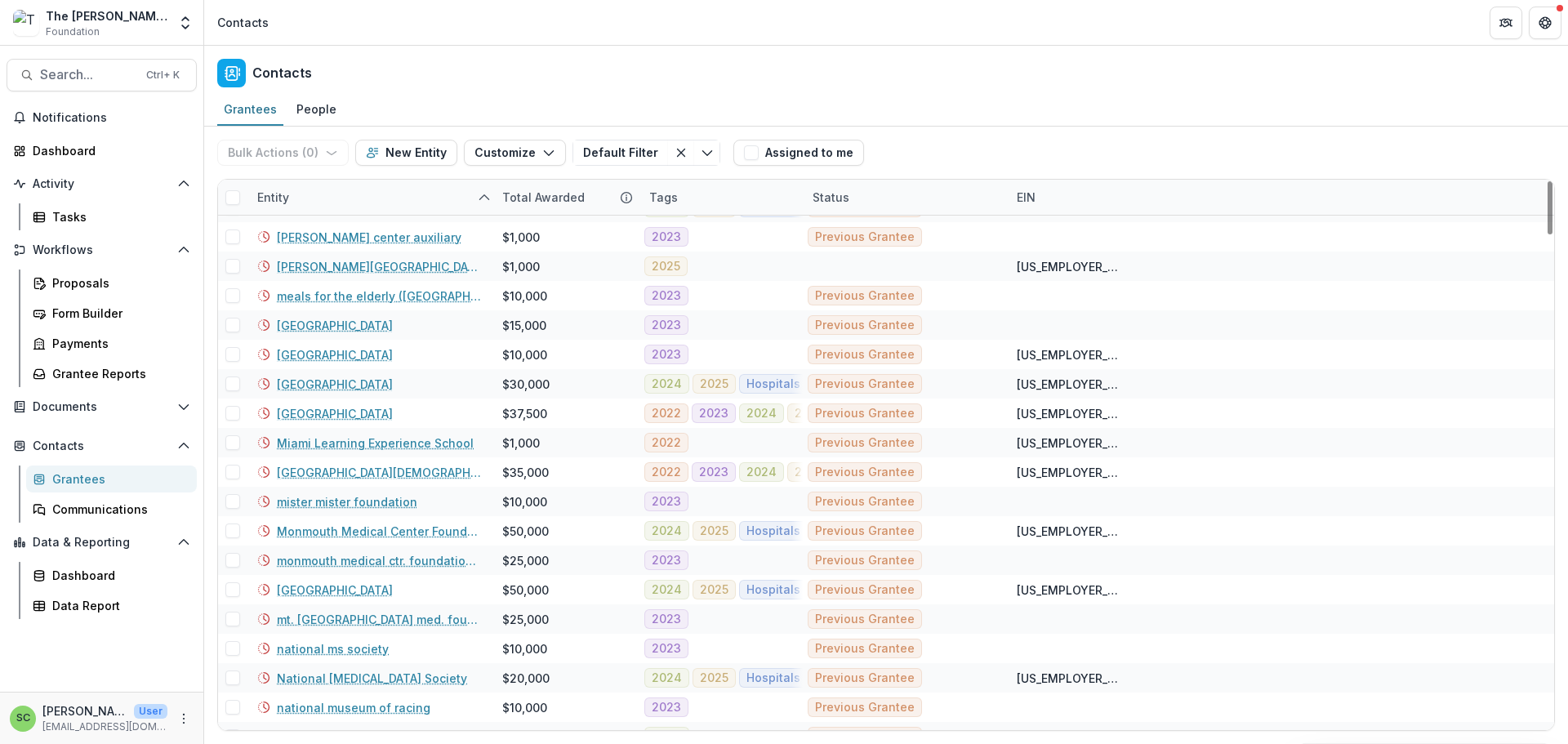
scroll to position [3264, 0]
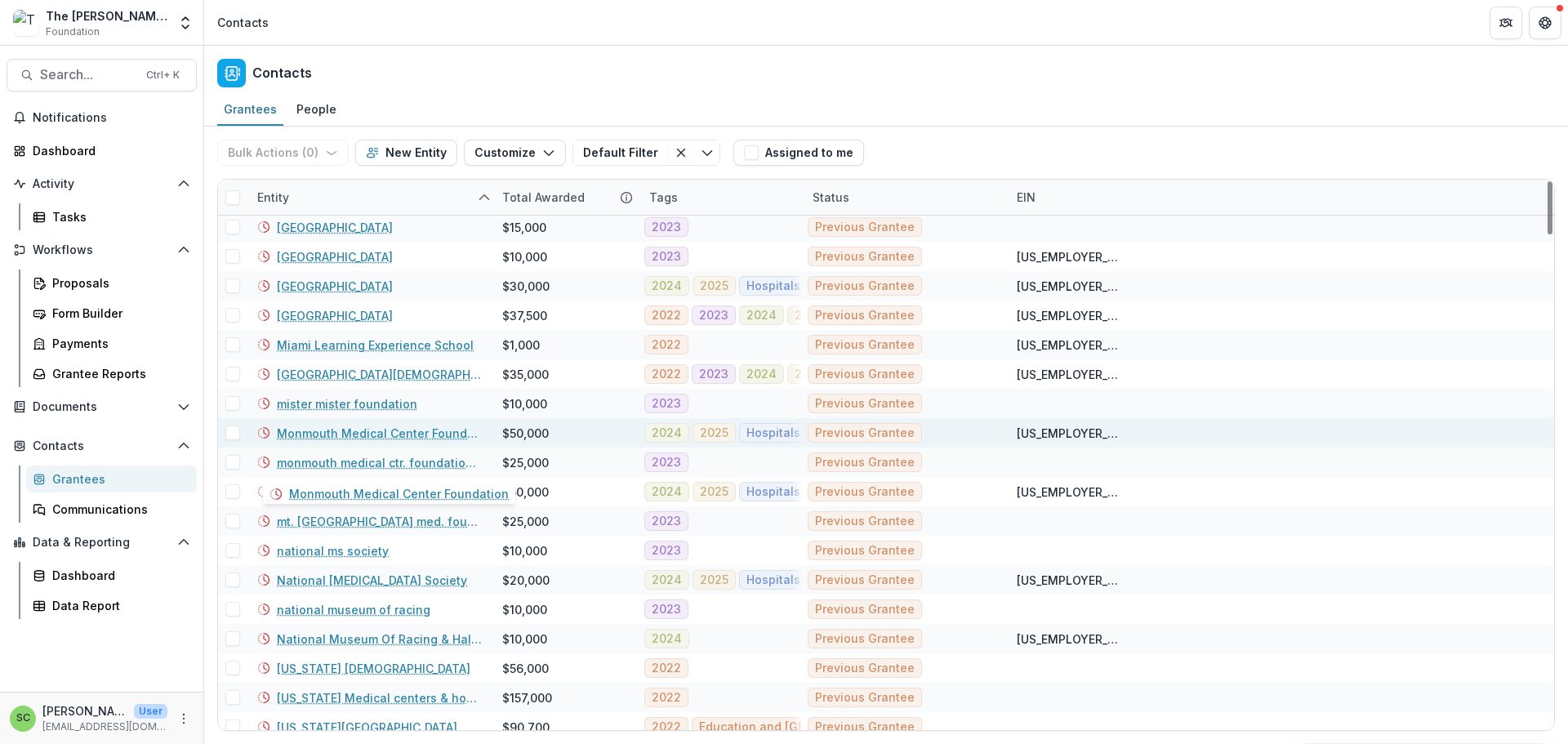
click at [324, 442] on link "Monmouth Medical Center Foundation" at bounding box center [379, 433] width 206 height 18
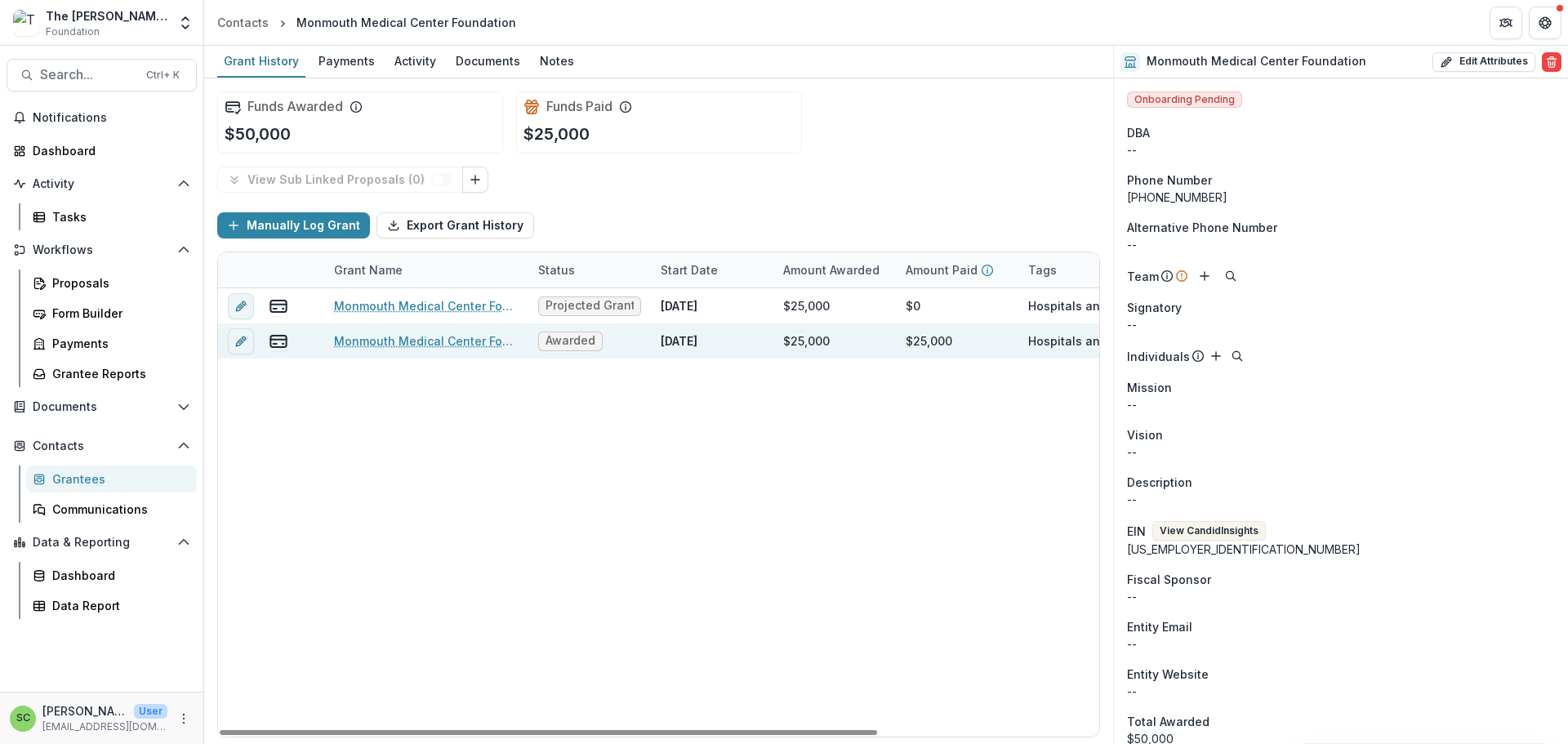
click at [392, 349] on link "Monmouth Medical Center Foundation - General Operating Support-2024" at bounding box center [426, 340] width 185 height 18
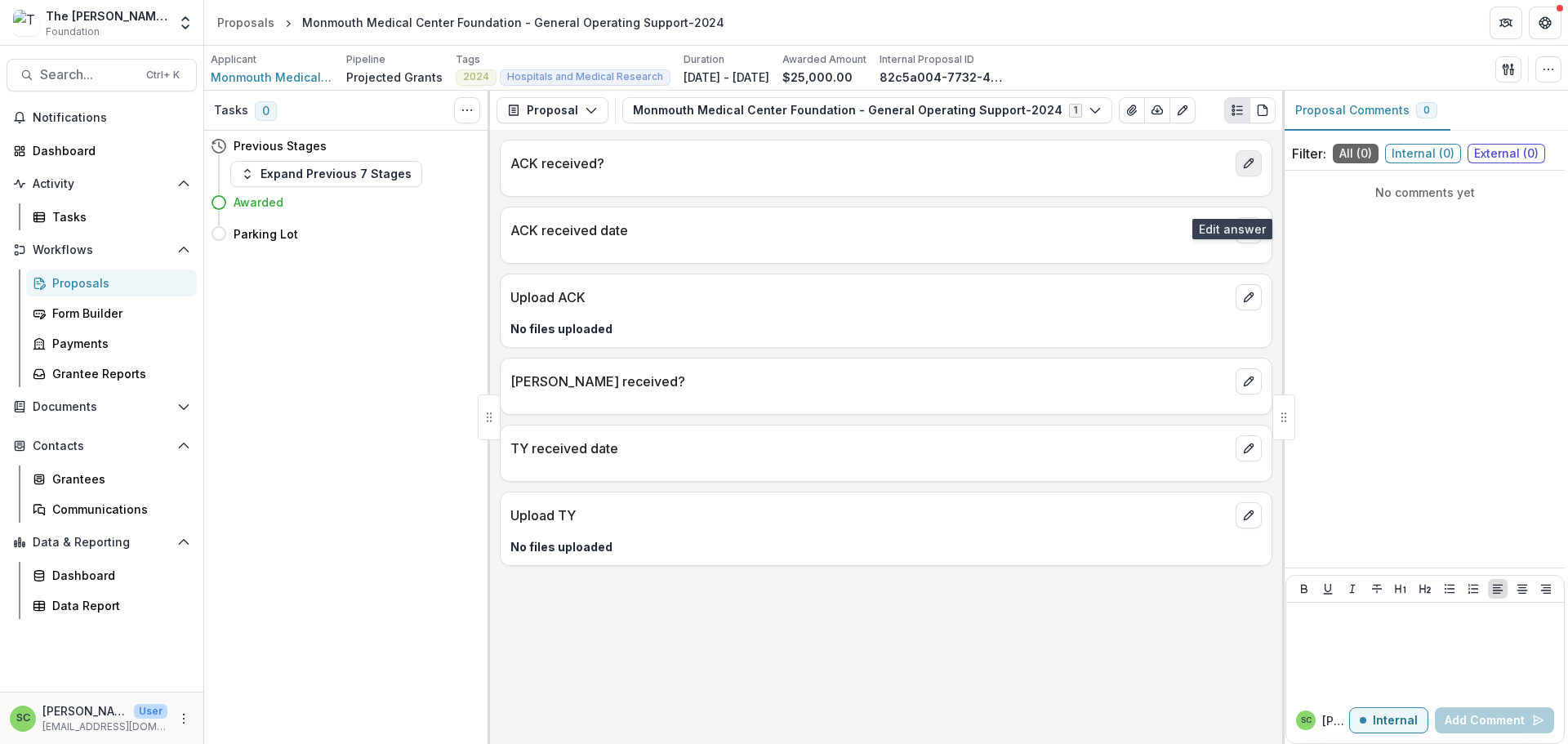
click at [1244, 170] on icon "edit" at bounding box center [1248, 164] width 13 height 13
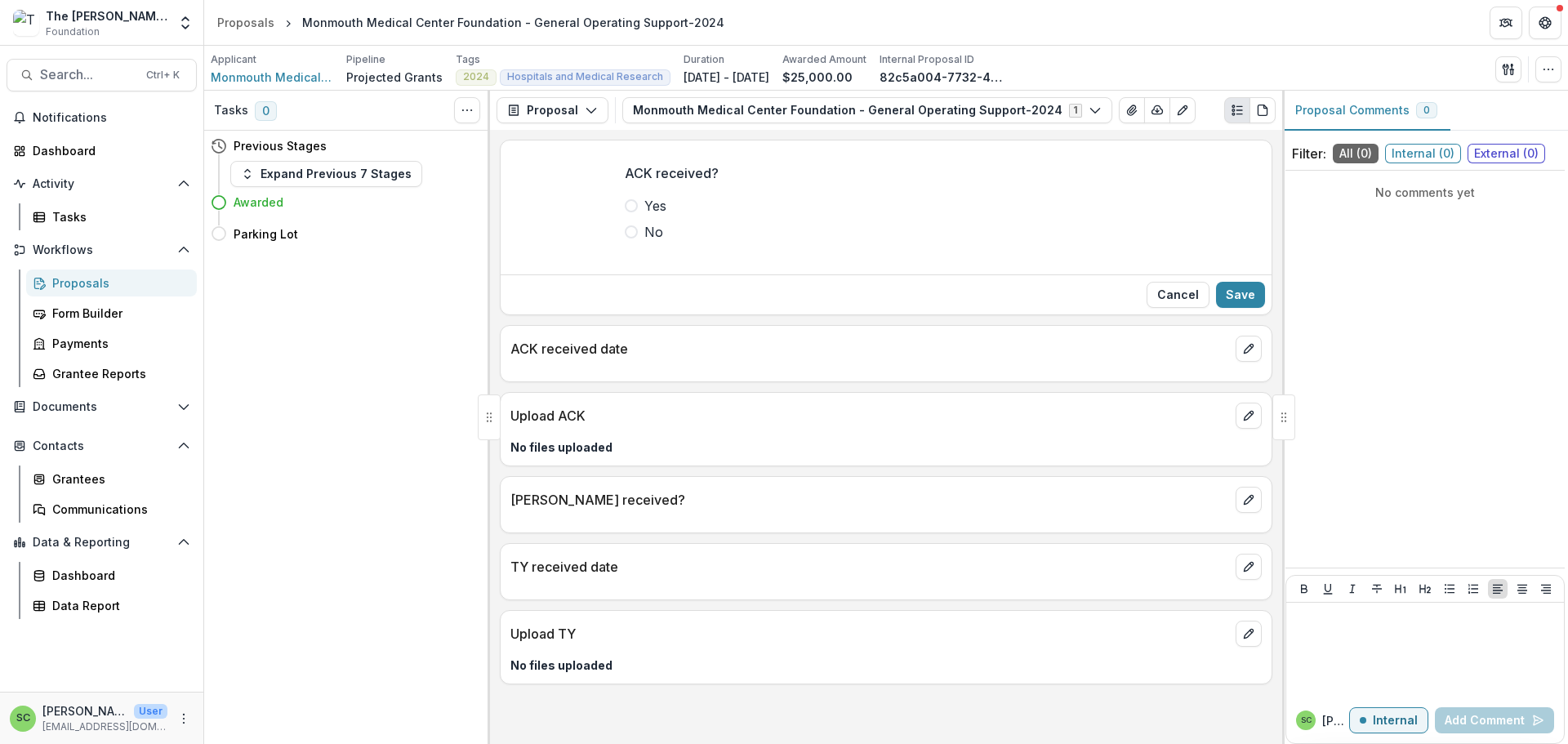
click at [625, 213] on span at bounding box center [631, 205] width 13 height 13
click at [1216, 308] on button "Save" at bounding box center [1240, 295] width 49 height 26
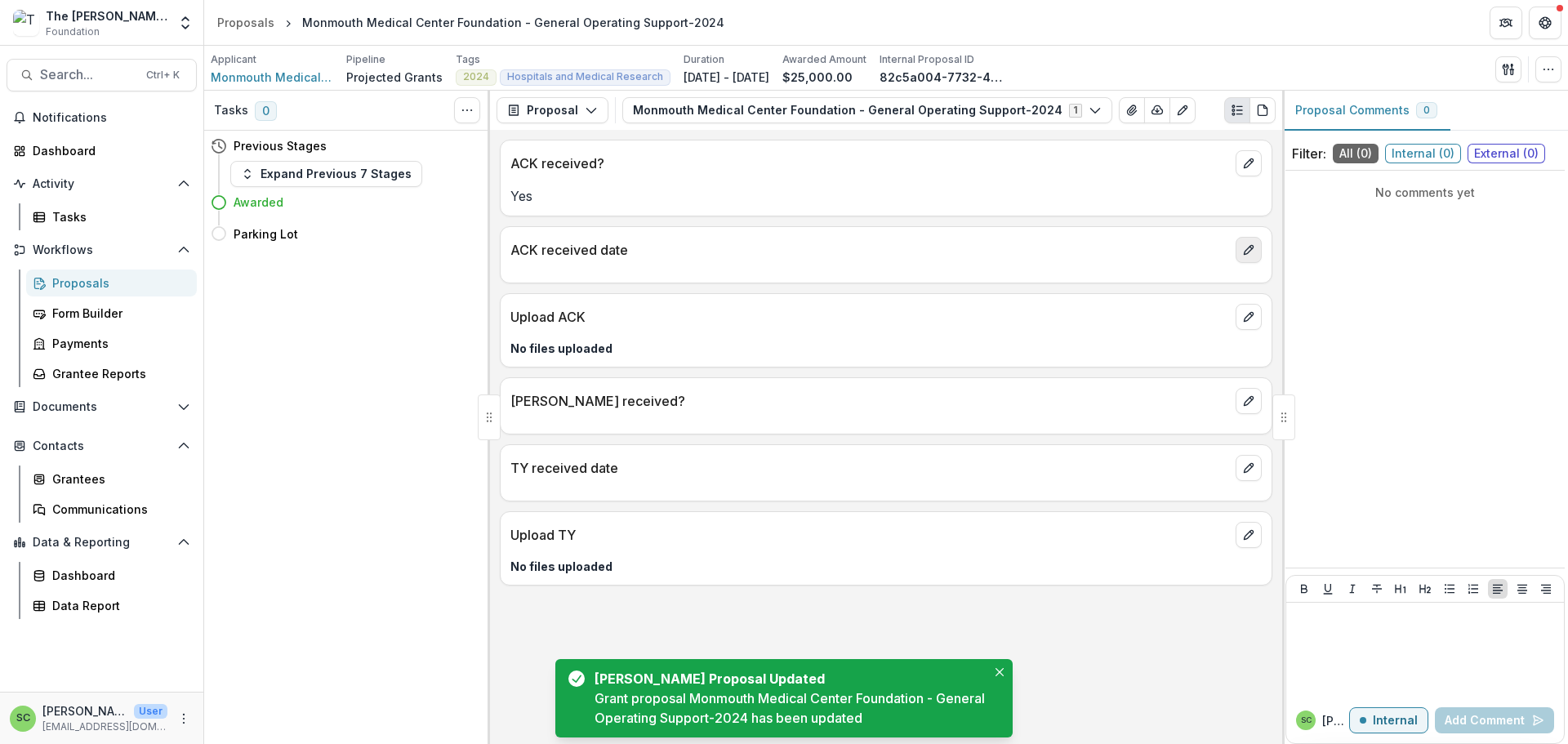
click at [1242, 256] on icon "edit" at bounding box center [1248, 250] width 13 height 13
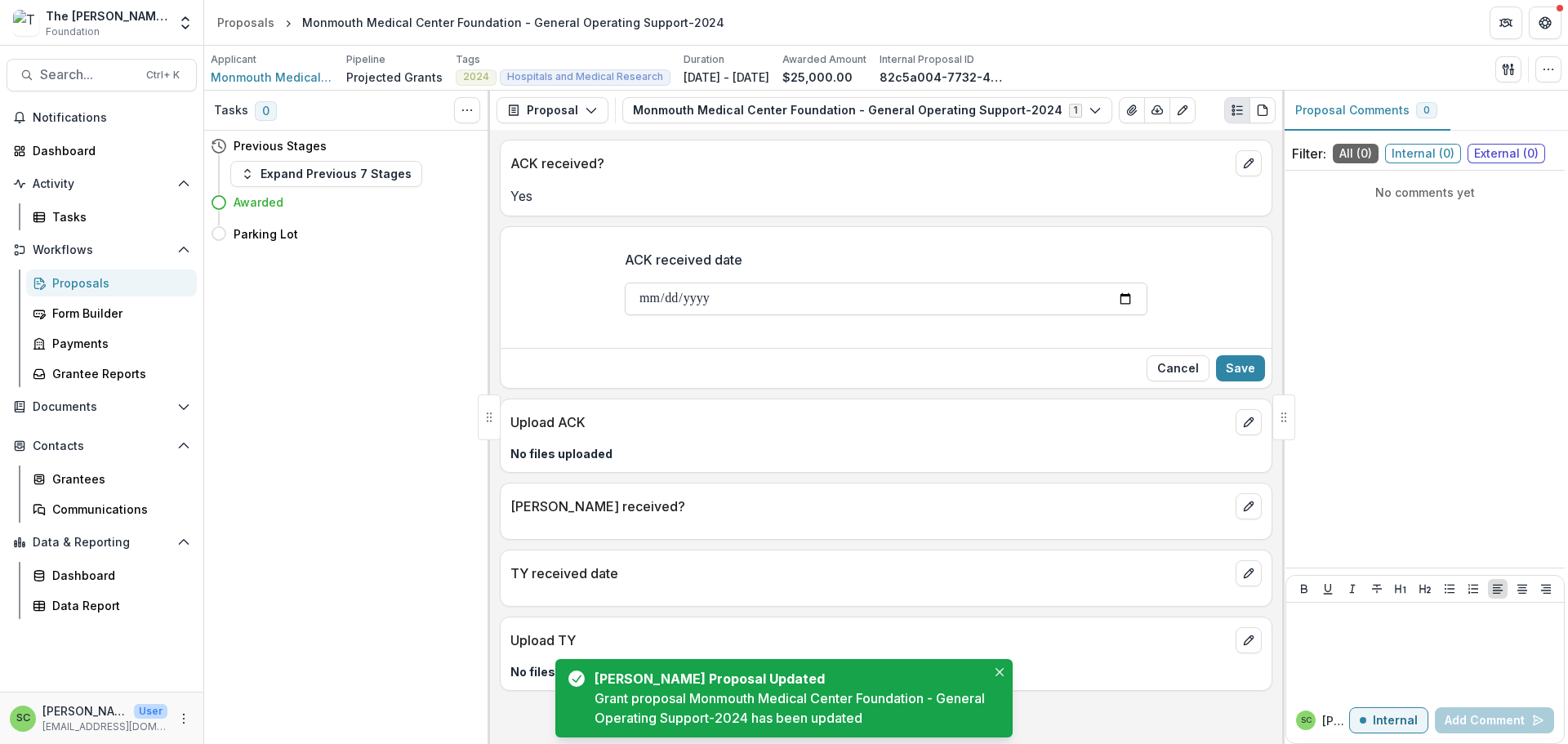
click at [625, 315] on input "ACK received date" at bounding box center [886, 299] width 522 height 32
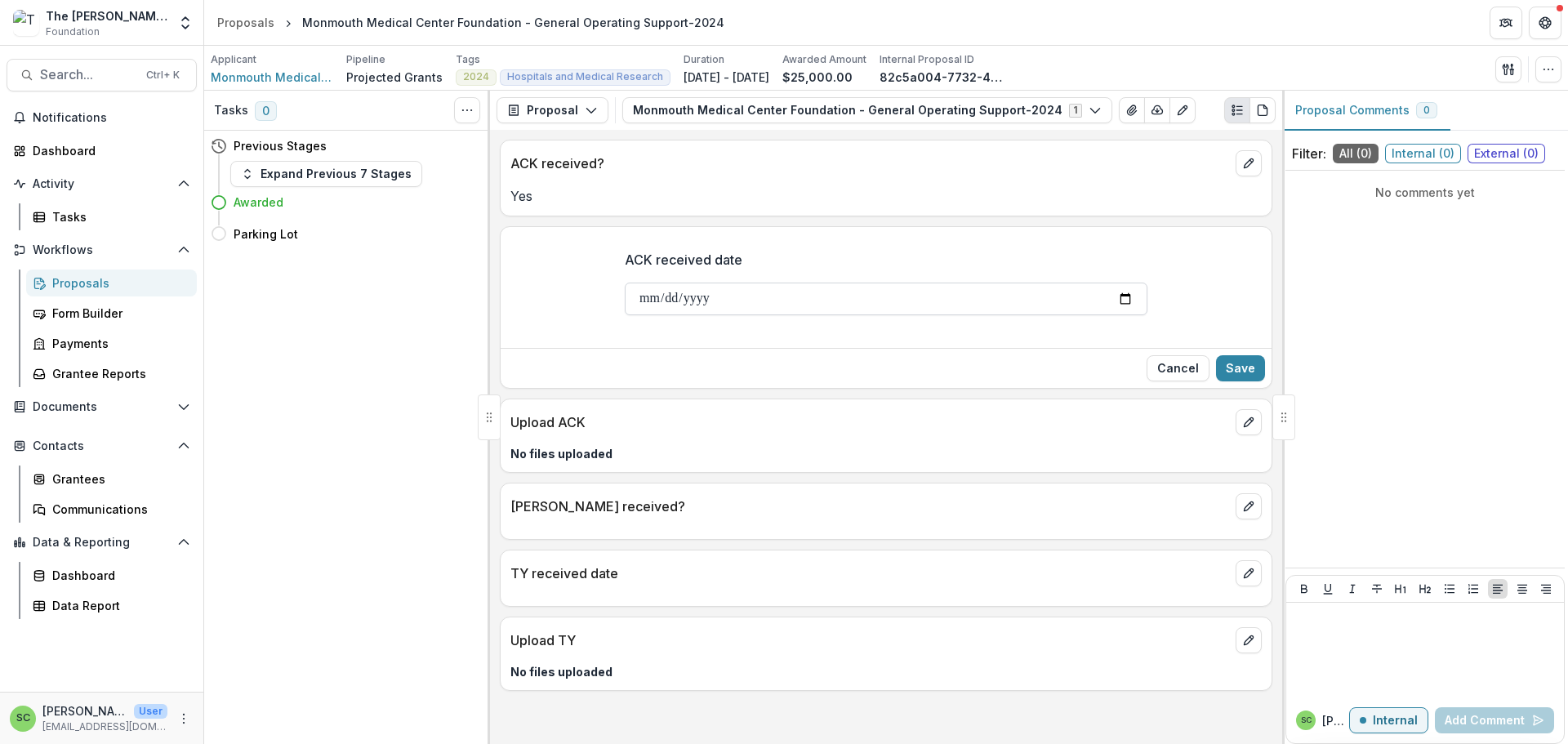
type input "**********"
click at [1226, 381] on button "Save" at bounding box center [1240, 368] width 49 height 26
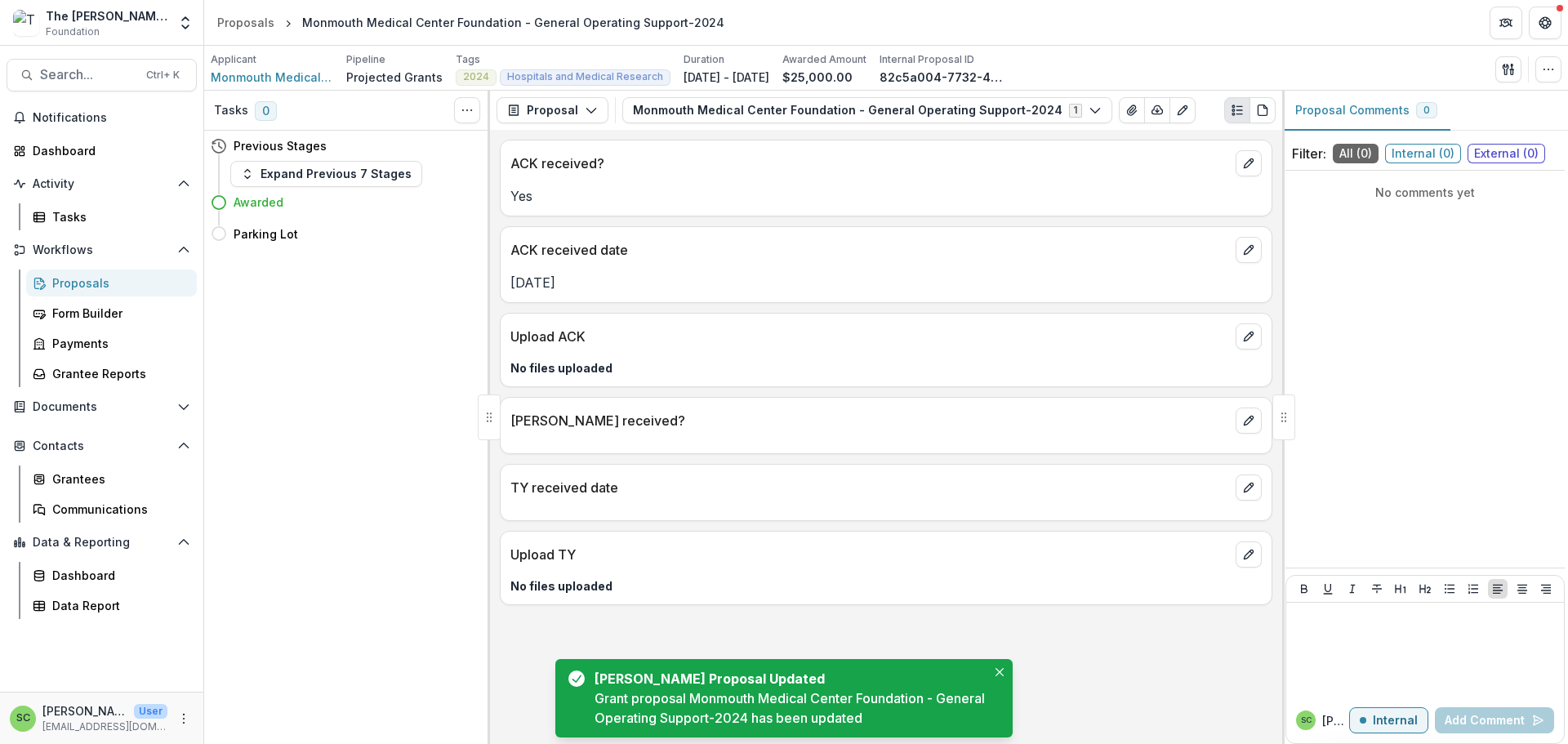
scroll to position [14, 0]
click at [1242, 427] on icon "edit" at bounding box center [1248, 421] width 13 height 13
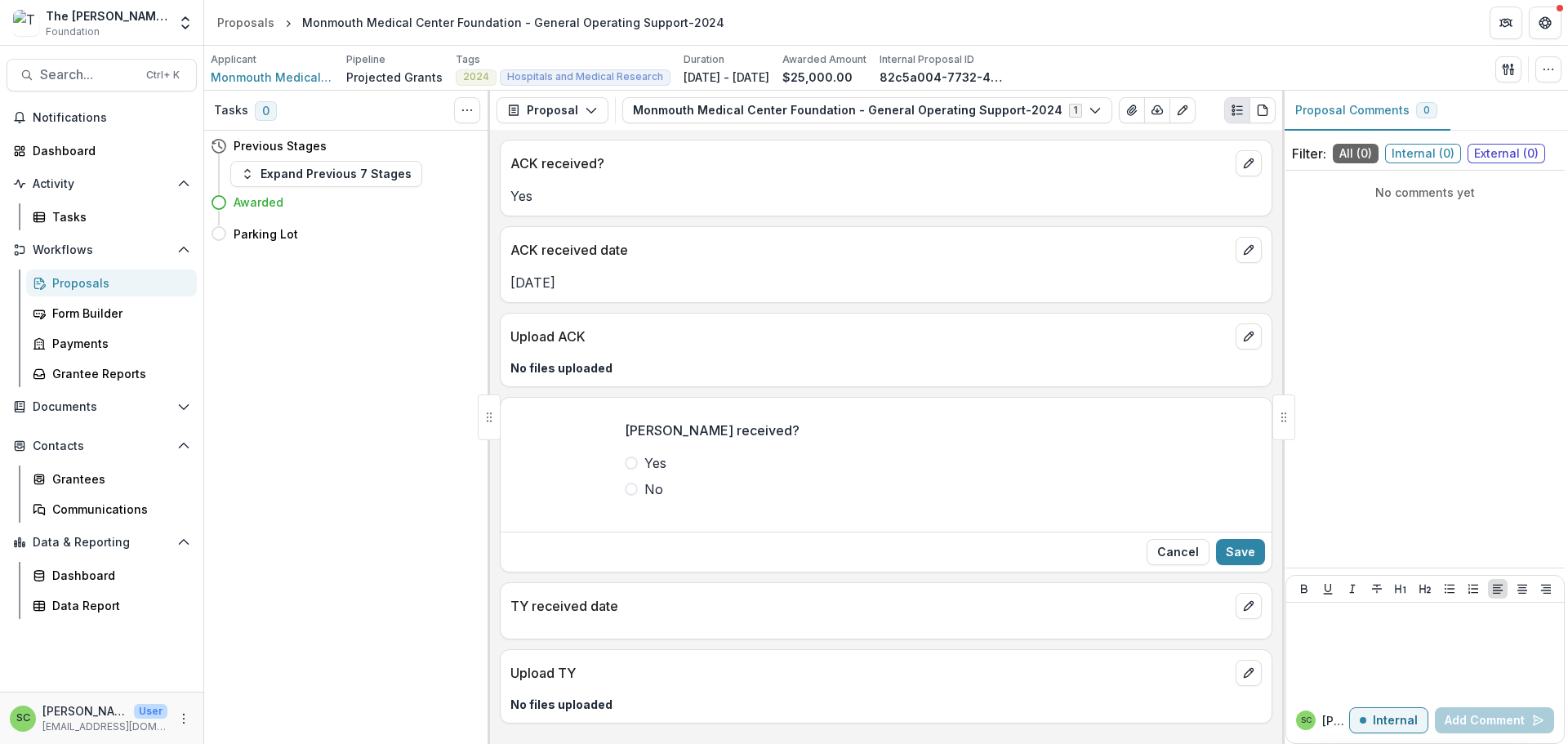
click at [625, 470] on span at bounding box center [631, 463] width 13 height 13
click at [1226, 565] on button "Save" at bounding box center [1240, 552] width 49 height 26
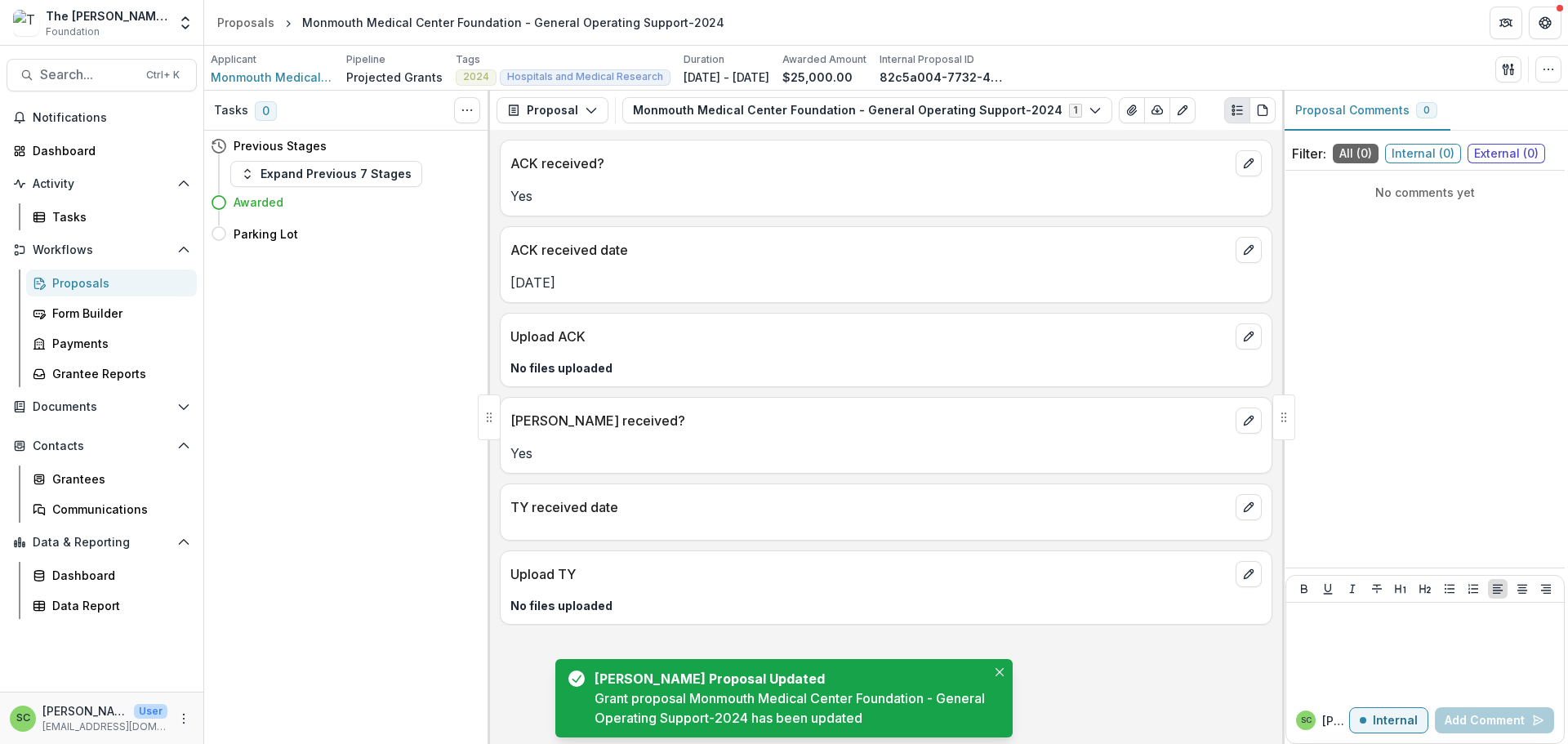
scroll to position [39, 0]
click at [999, 667] on icon "Close" at bounding box center [999, 671] width 8 height 8
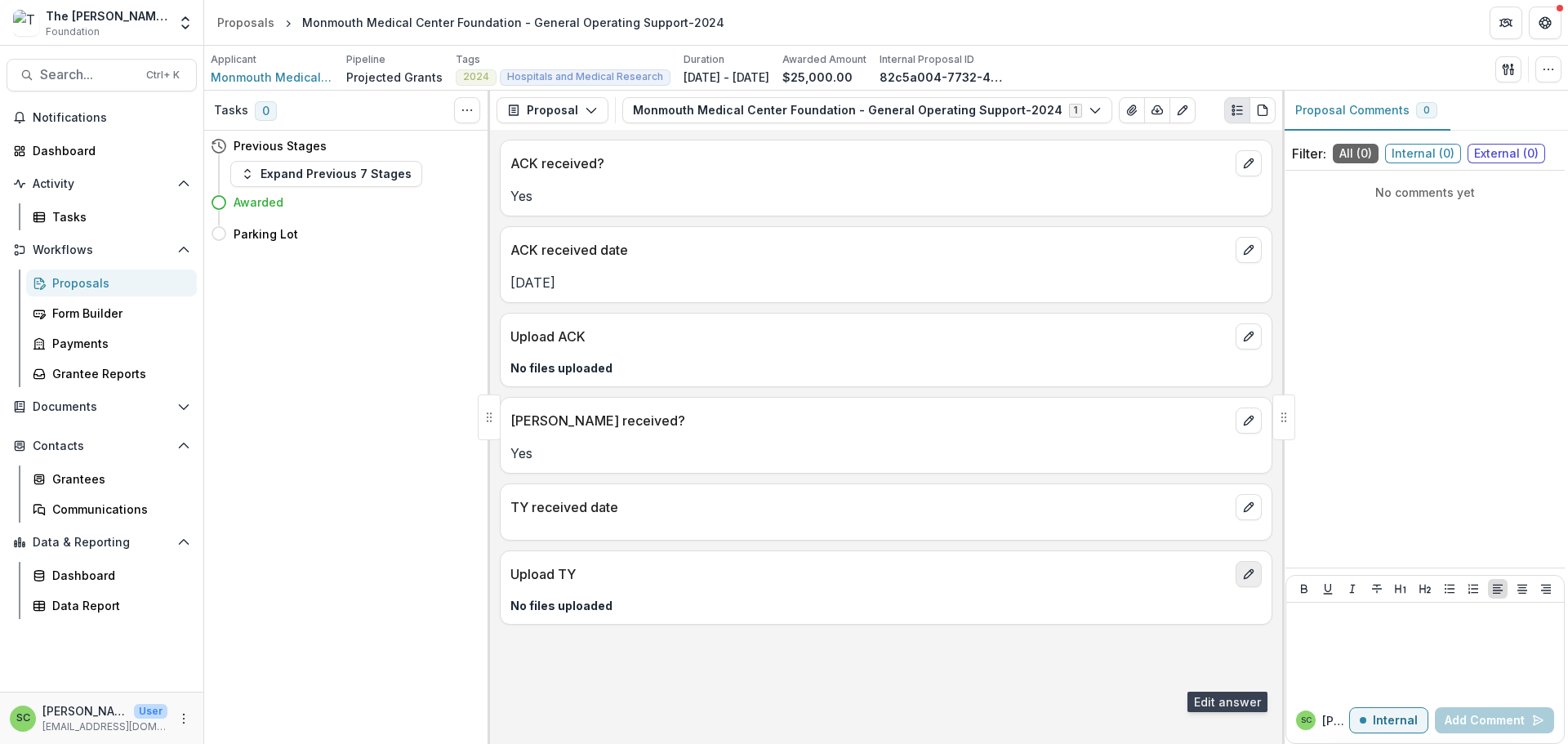
click at [1242, 580] on icon "edit" at bounding box center [1248, 574] width 13 height 13
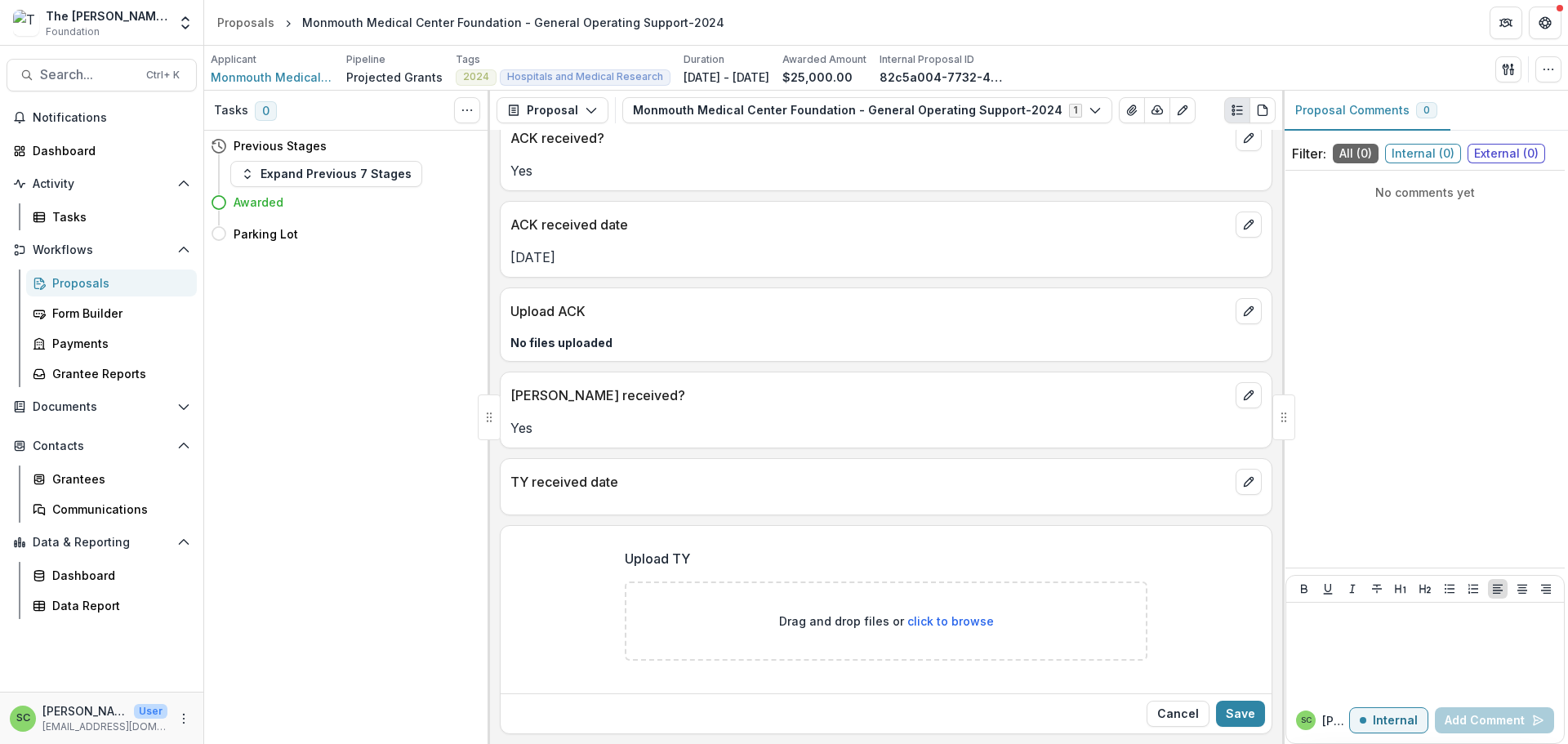
scroll to position [206, 0]
click at [1242, 475] on icon "edit" at bounding box center [1248, 482] width 13 height 13
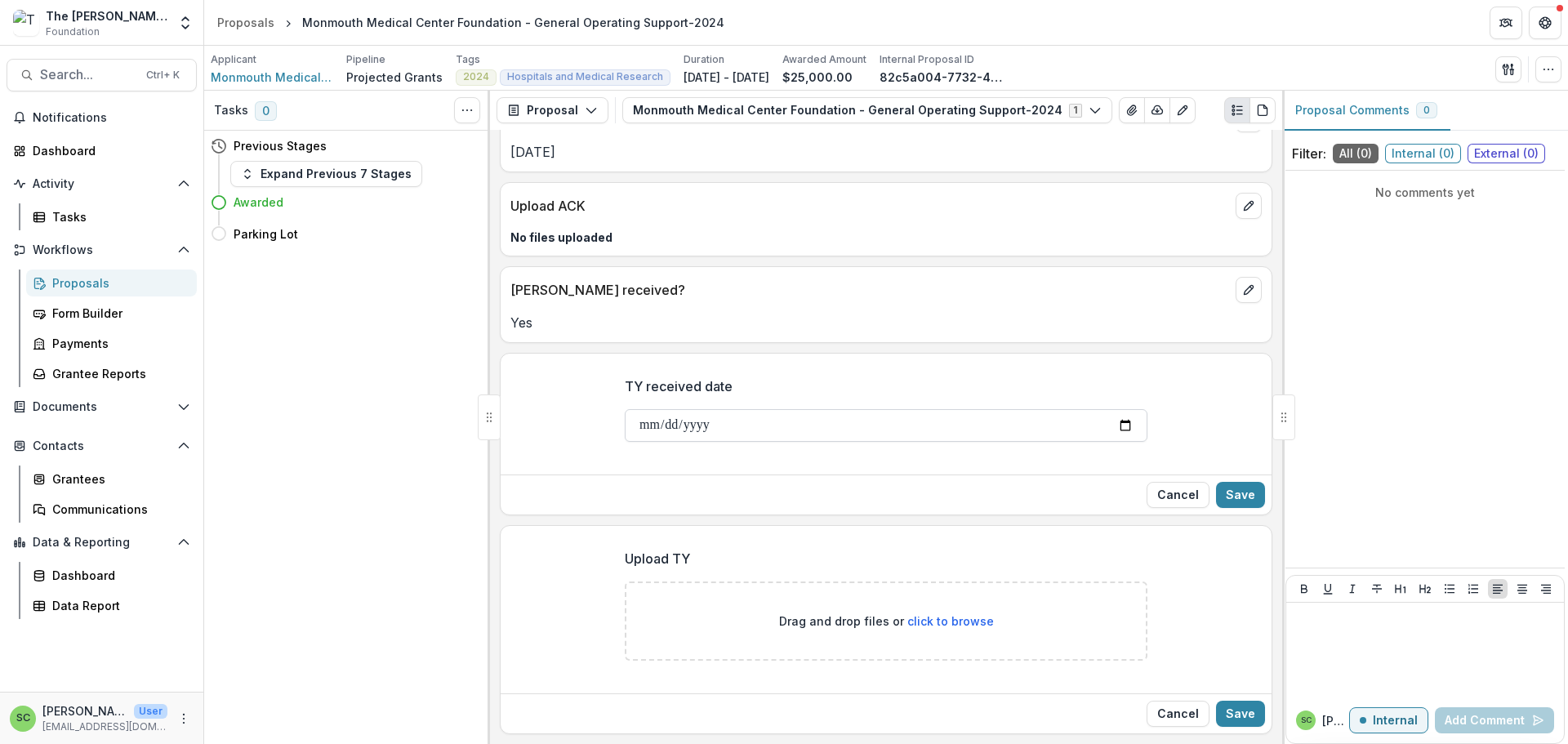
click at [625, 442] on input "TY received date" at bounding box center [886, 424] width 522 height 32
type input "**********"
click at [1217, 507] on button "Save" at bounding box center [1240, 494] width 49 height 26
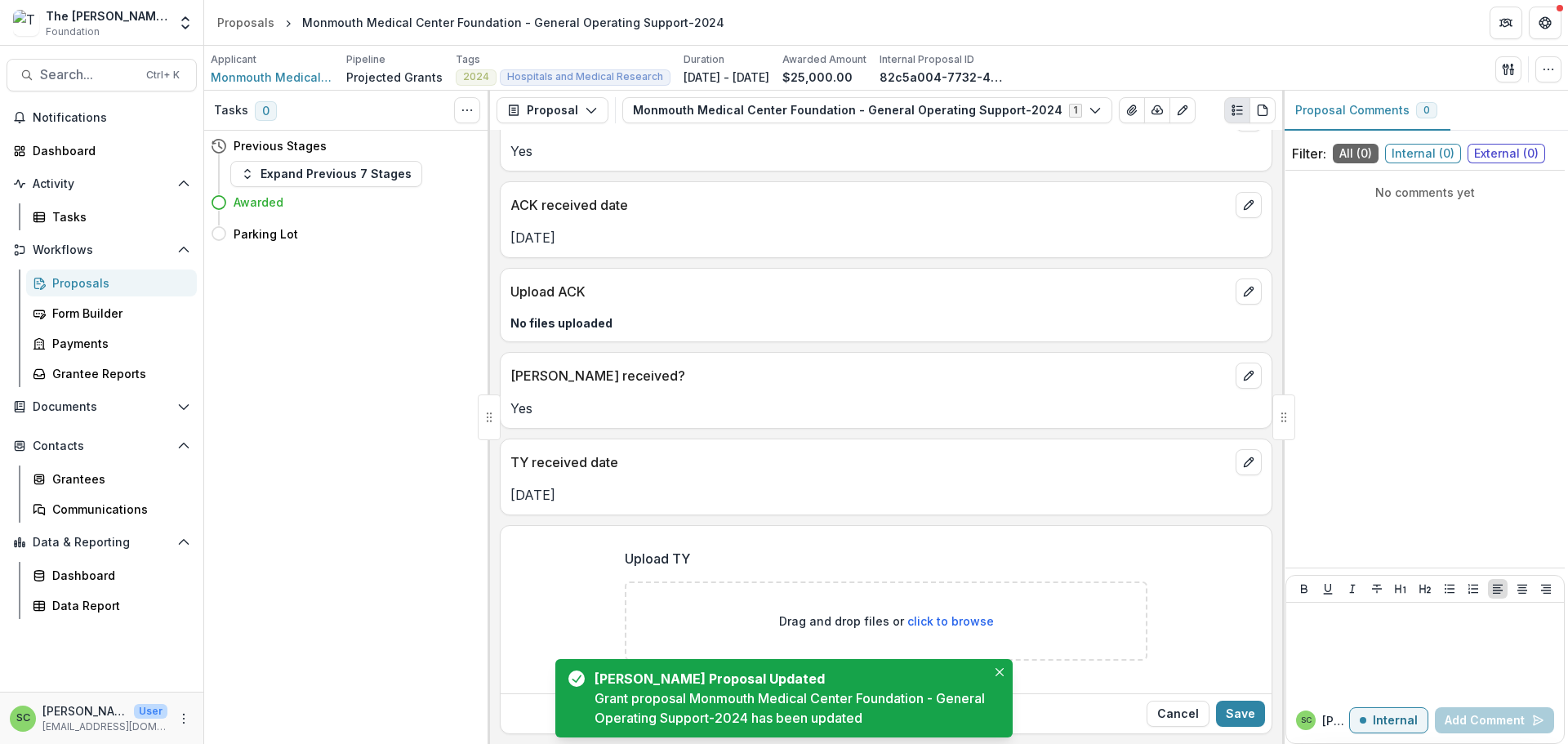
scroll to position [230, 0]
click at [752, 582] on div "Drag and drop files or click to browse" at bounding box center [886, 621] width 522 height 79
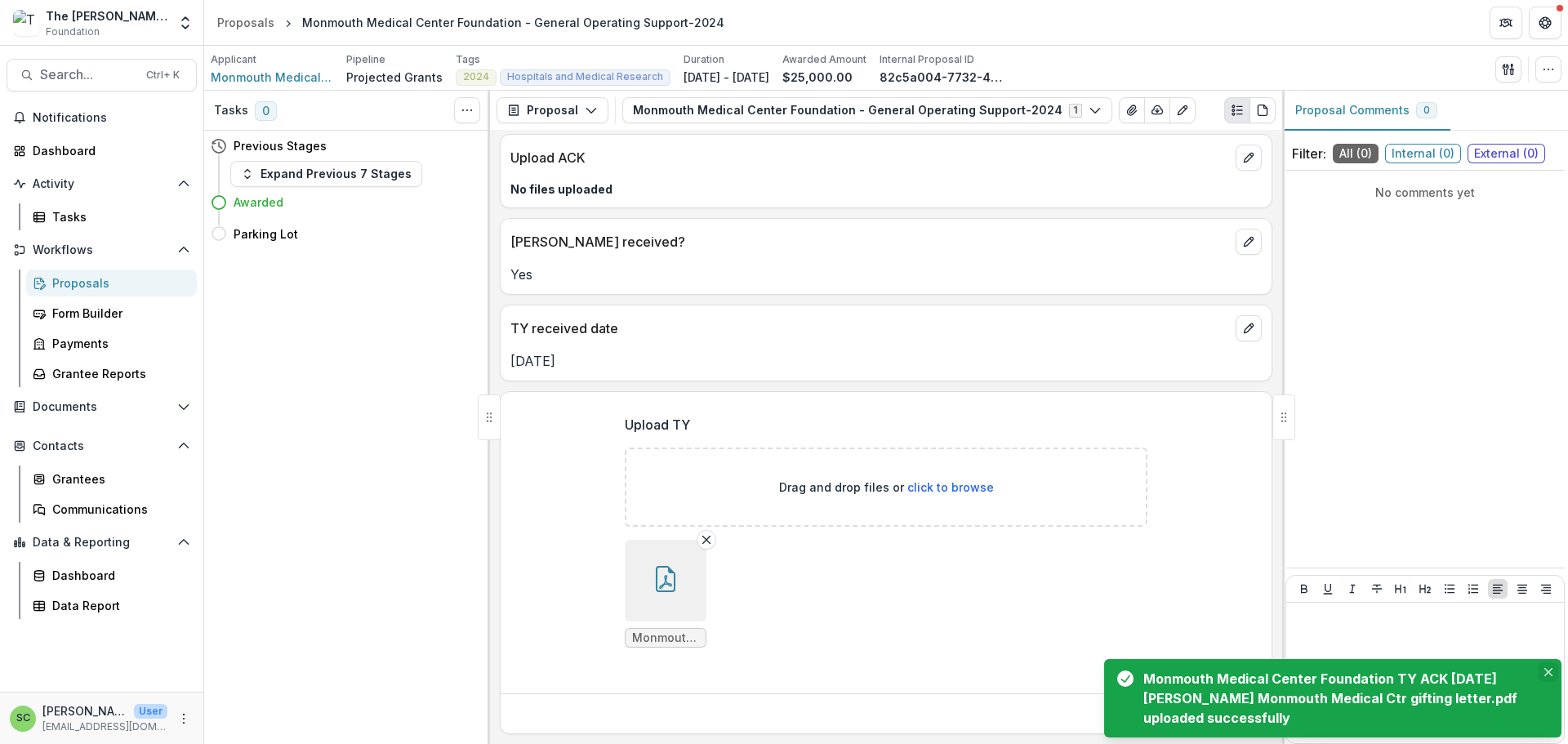
click at [1544, 667] on icon "Close" at bounding box center [1548, 671] width 8 height 8
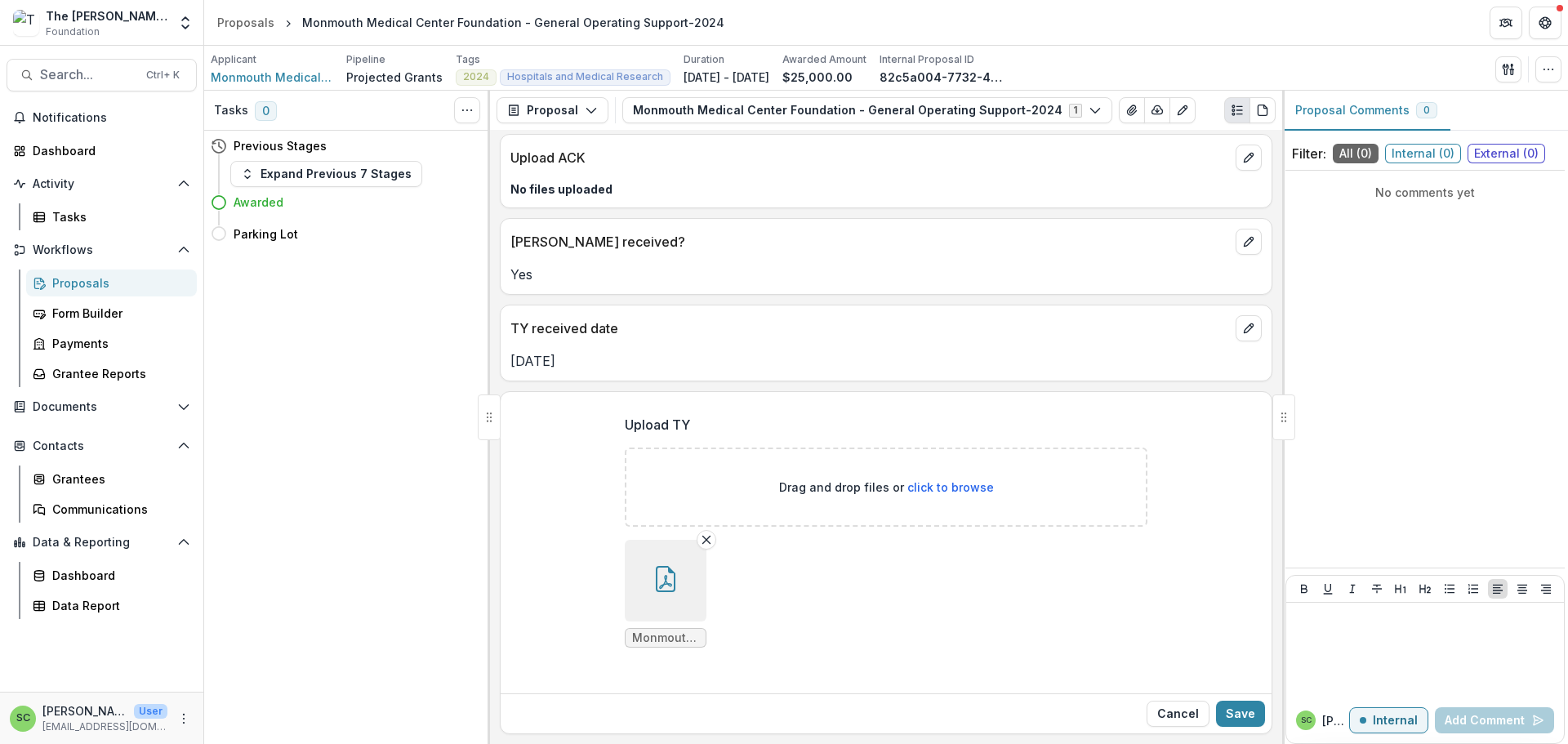
scroll to position [377, 0]
click at [1216, 701] on button "Save" at bounding box center [1240, 714] width 49 height 26
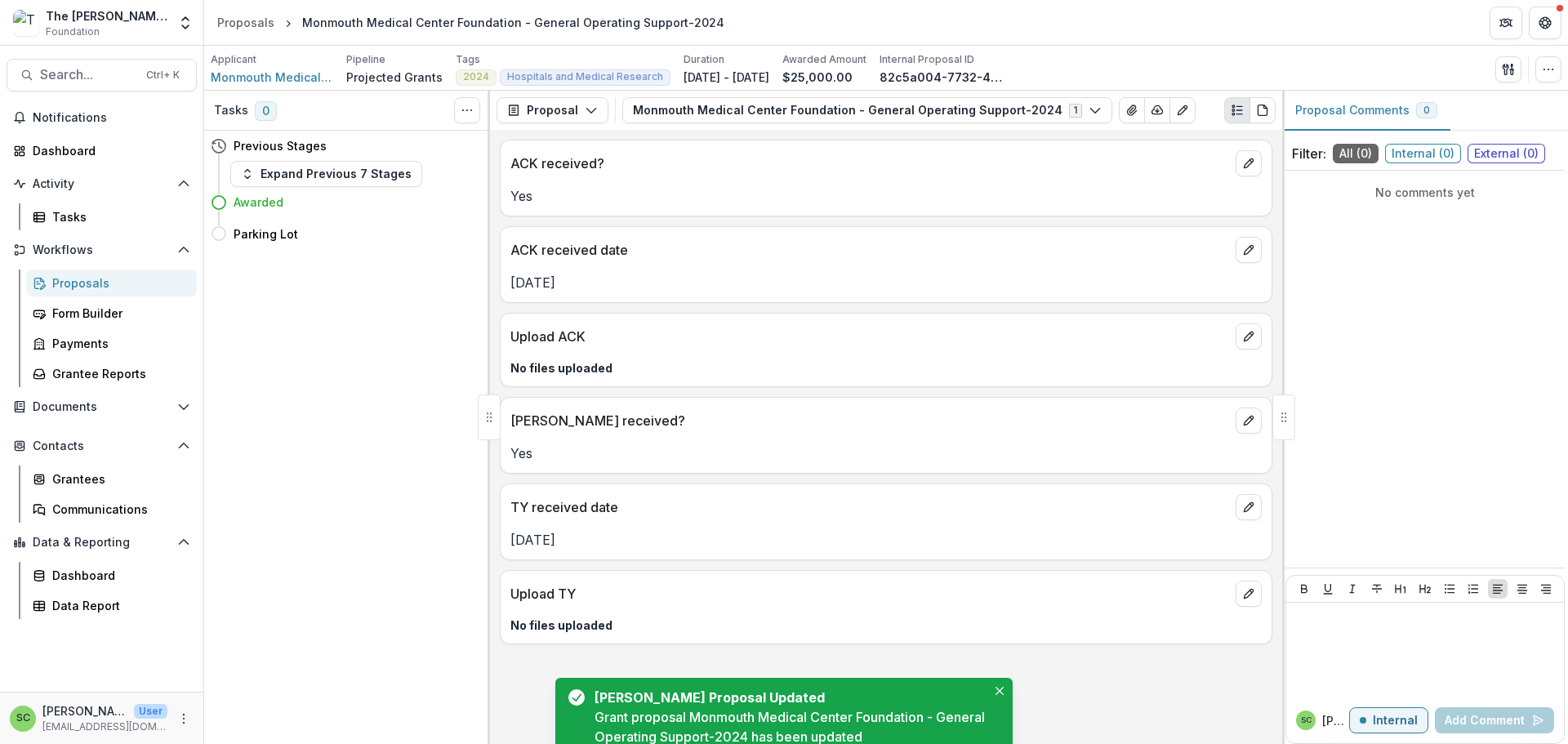
scroll to position [213, 0]
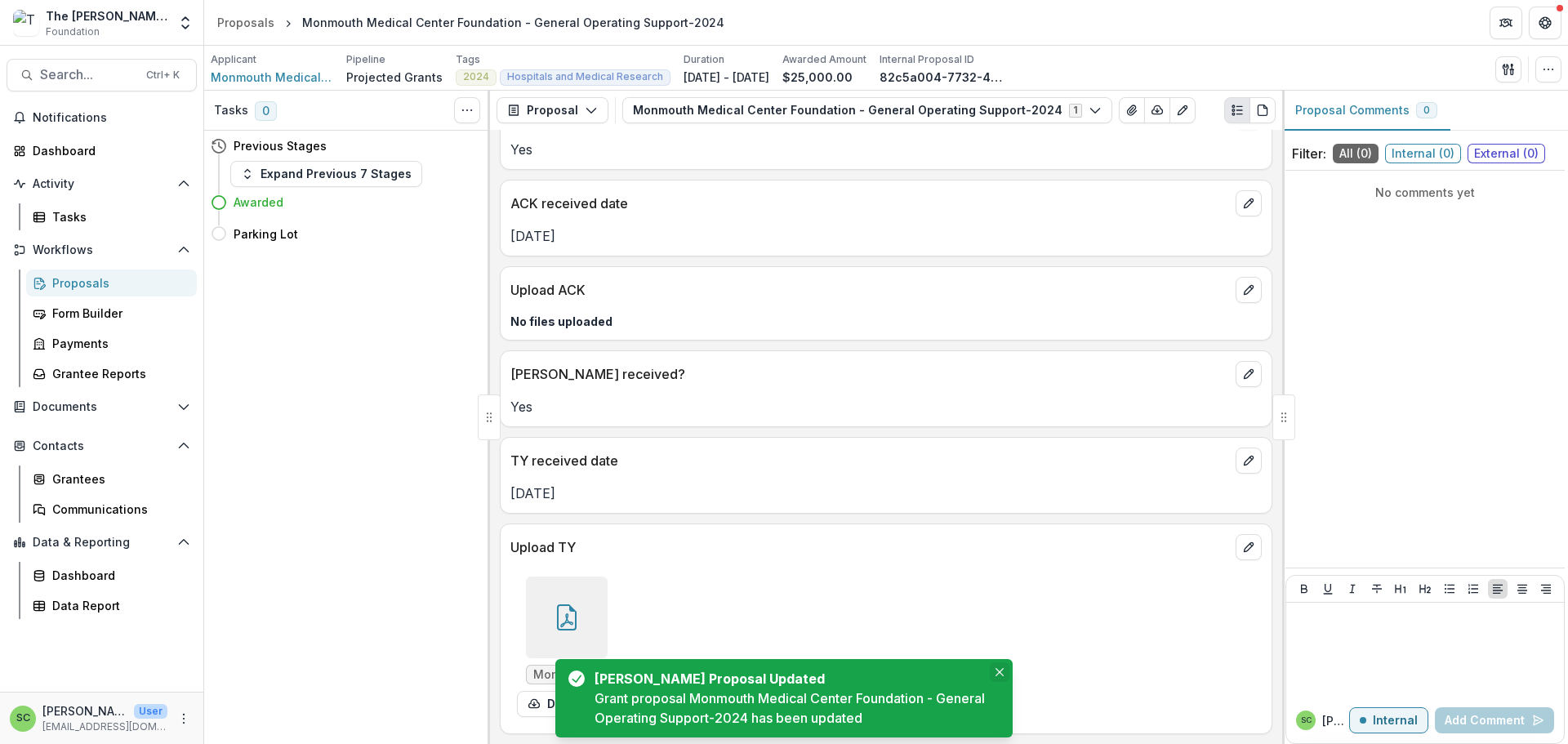
click at [998, 667] on icon "Close" at bounding box center [999, 671] width 8 height 8
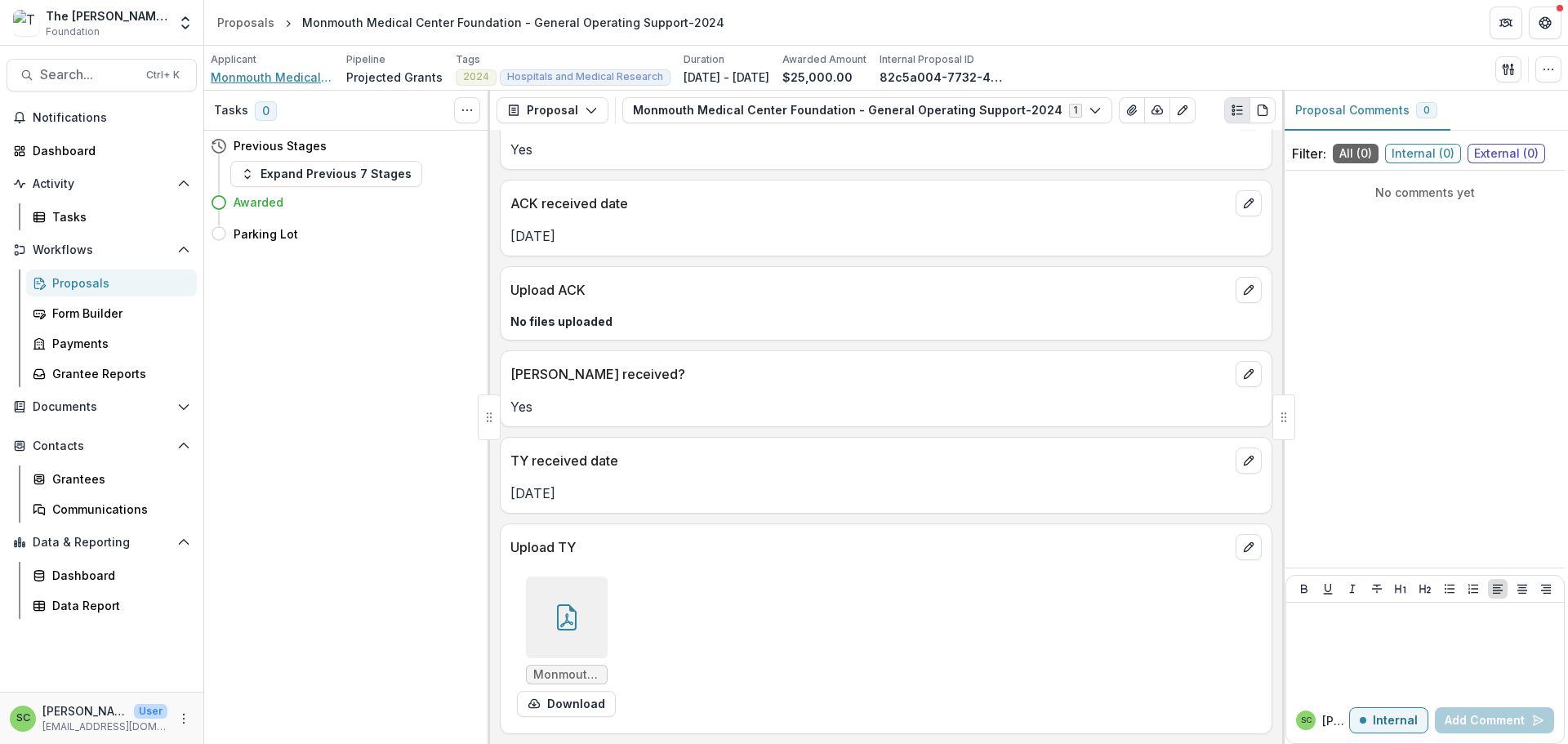
click at [287, 86] on span "Monmouth Medical Center Foundation" at bounding box center [272, 77] width 122 height 18
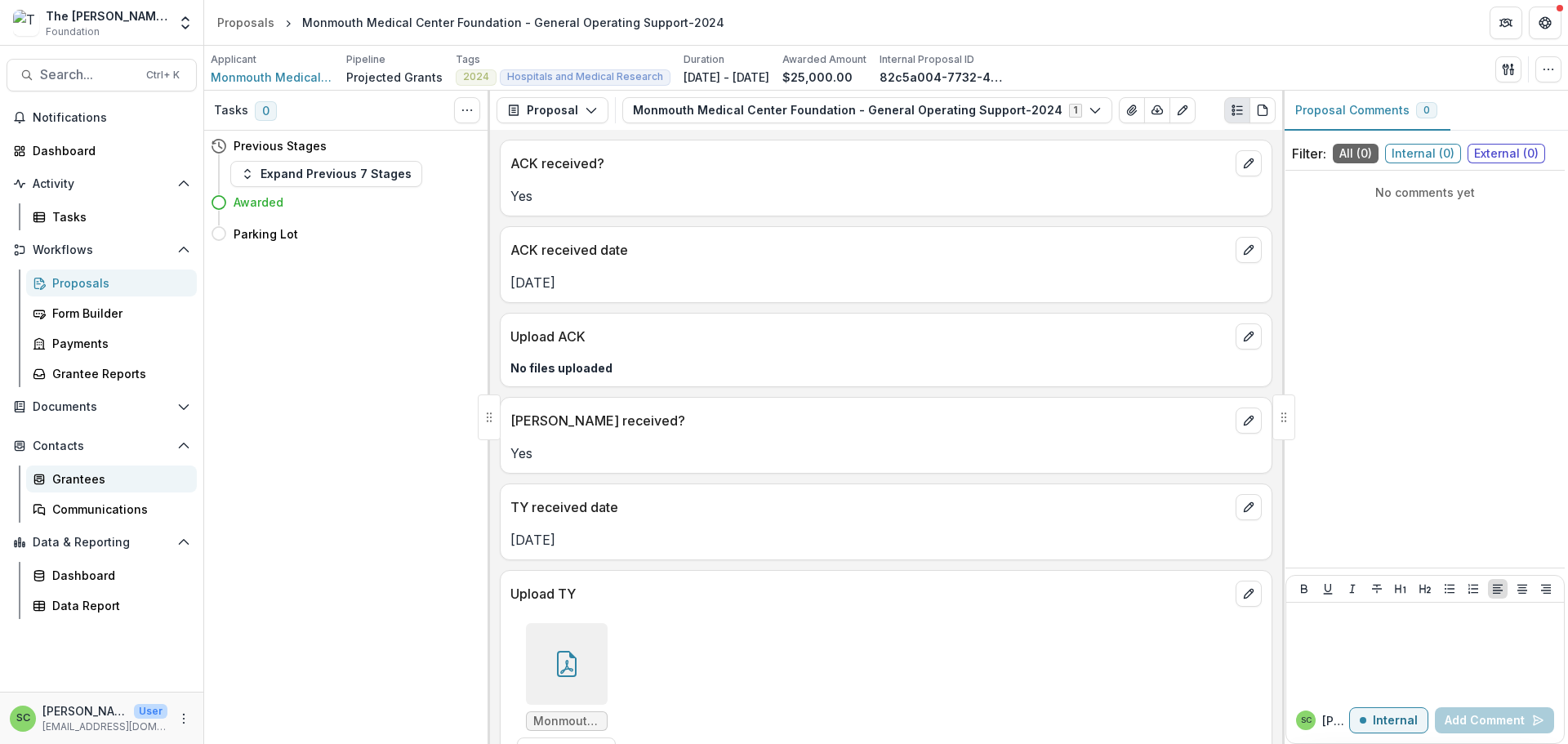
click at [72, 487] on div "Grantees" at bounding box center [118, 479] width 131 height 18
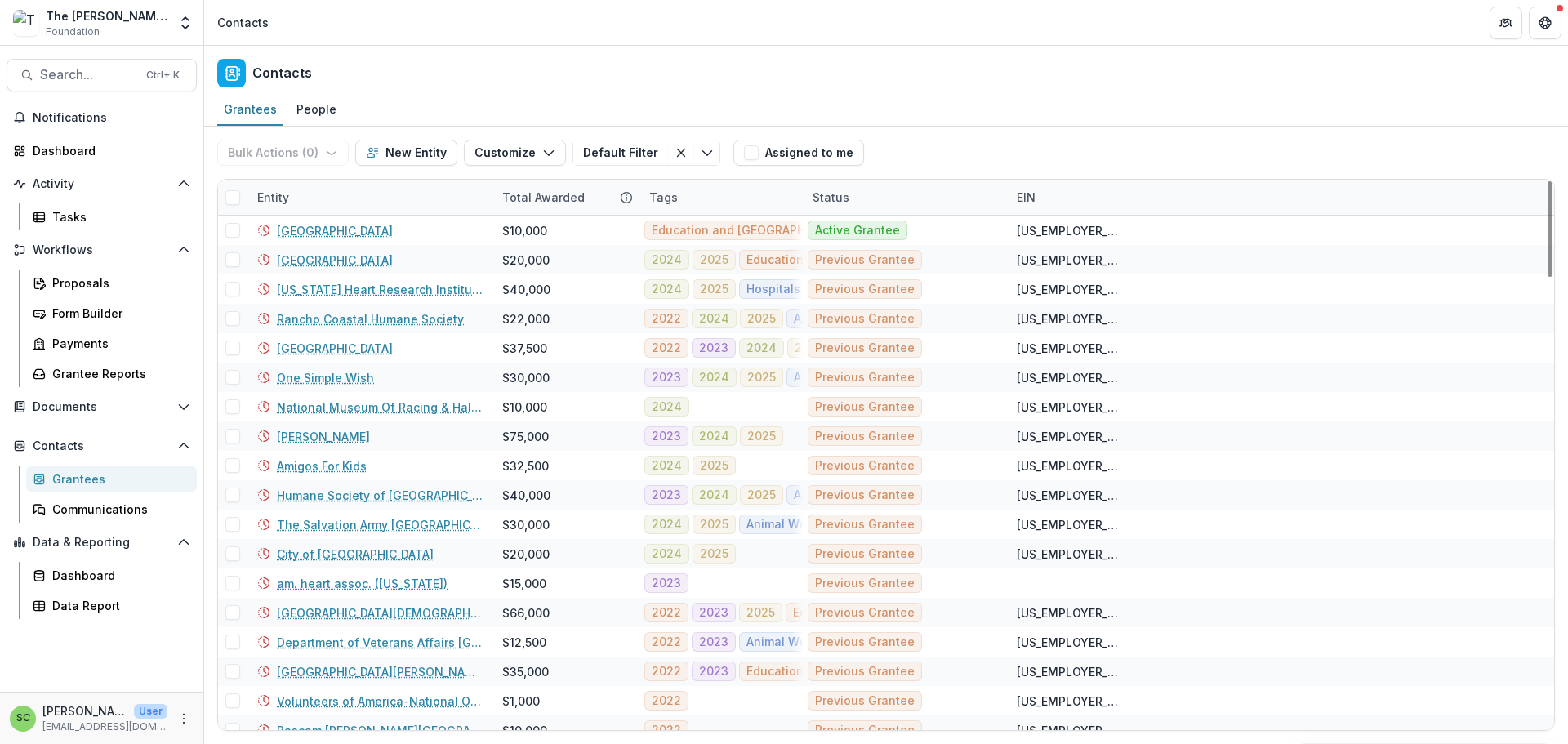
click at [332, 214] on div "Entity" at bounding box center [370, 197] width 245 height 35
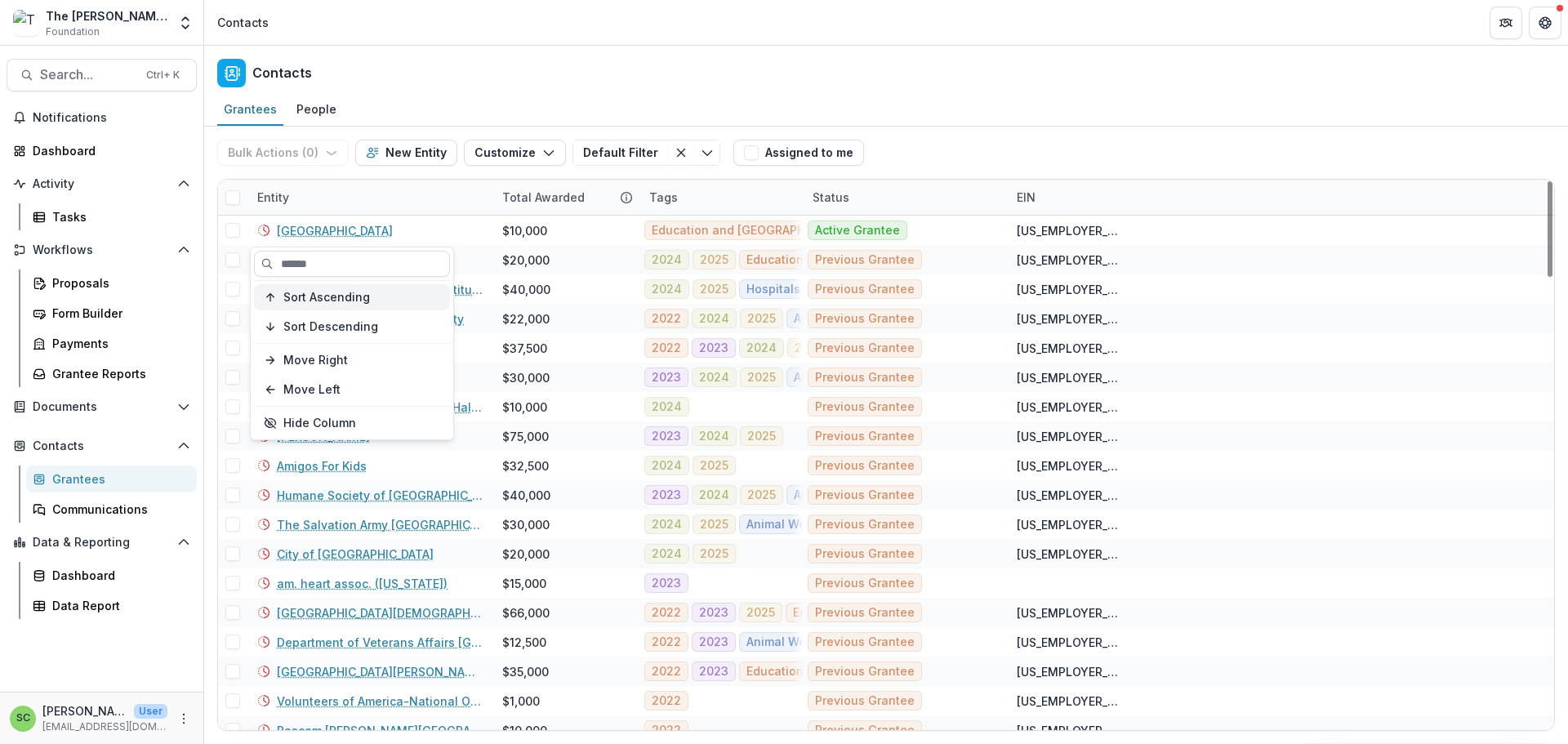
click at [337, 304] on span "Sort Ascending" at bounding box center [326, 297] width 87 height 14
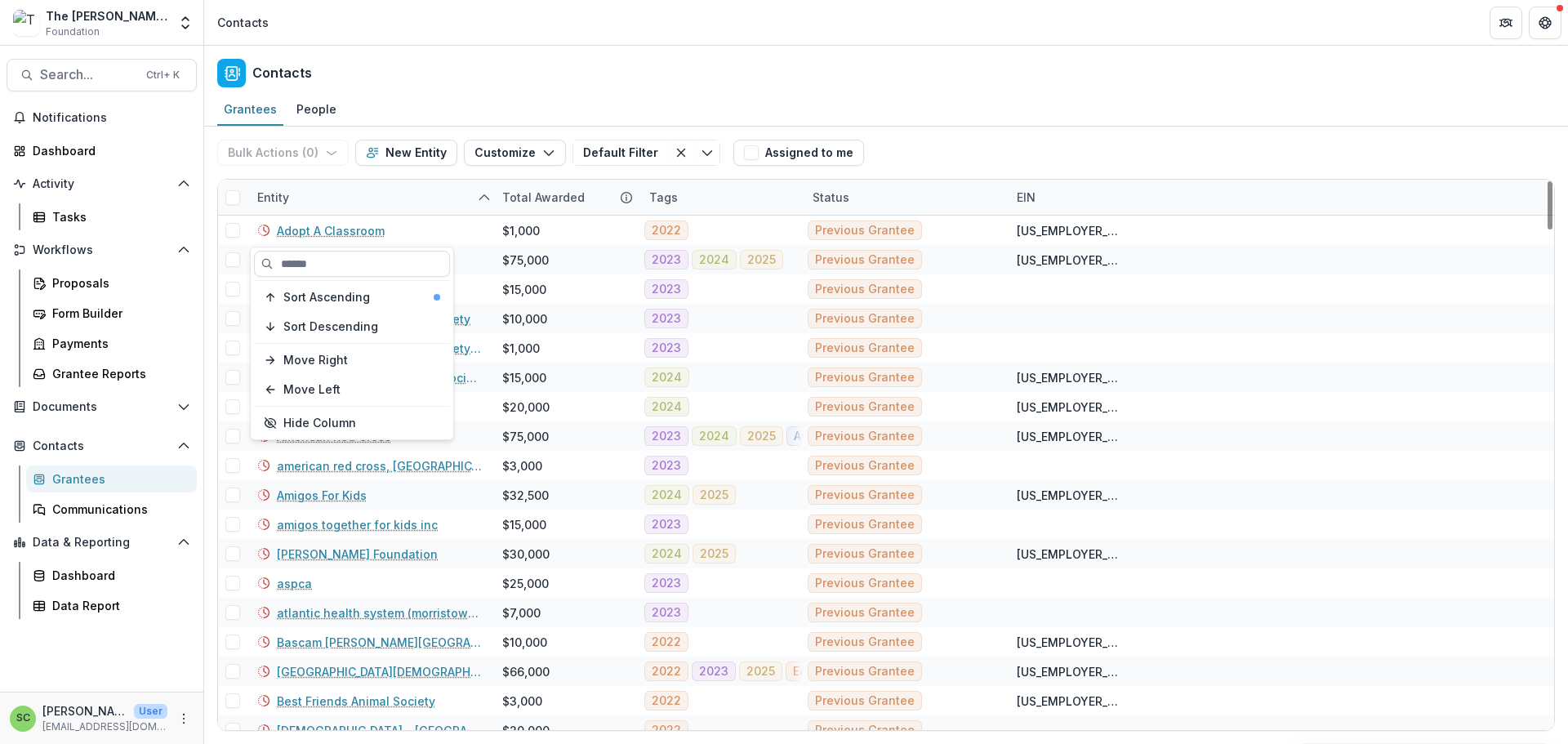
click at [347, 214] on div "Entity" at bounding box center [370, 197] width 245 height 35
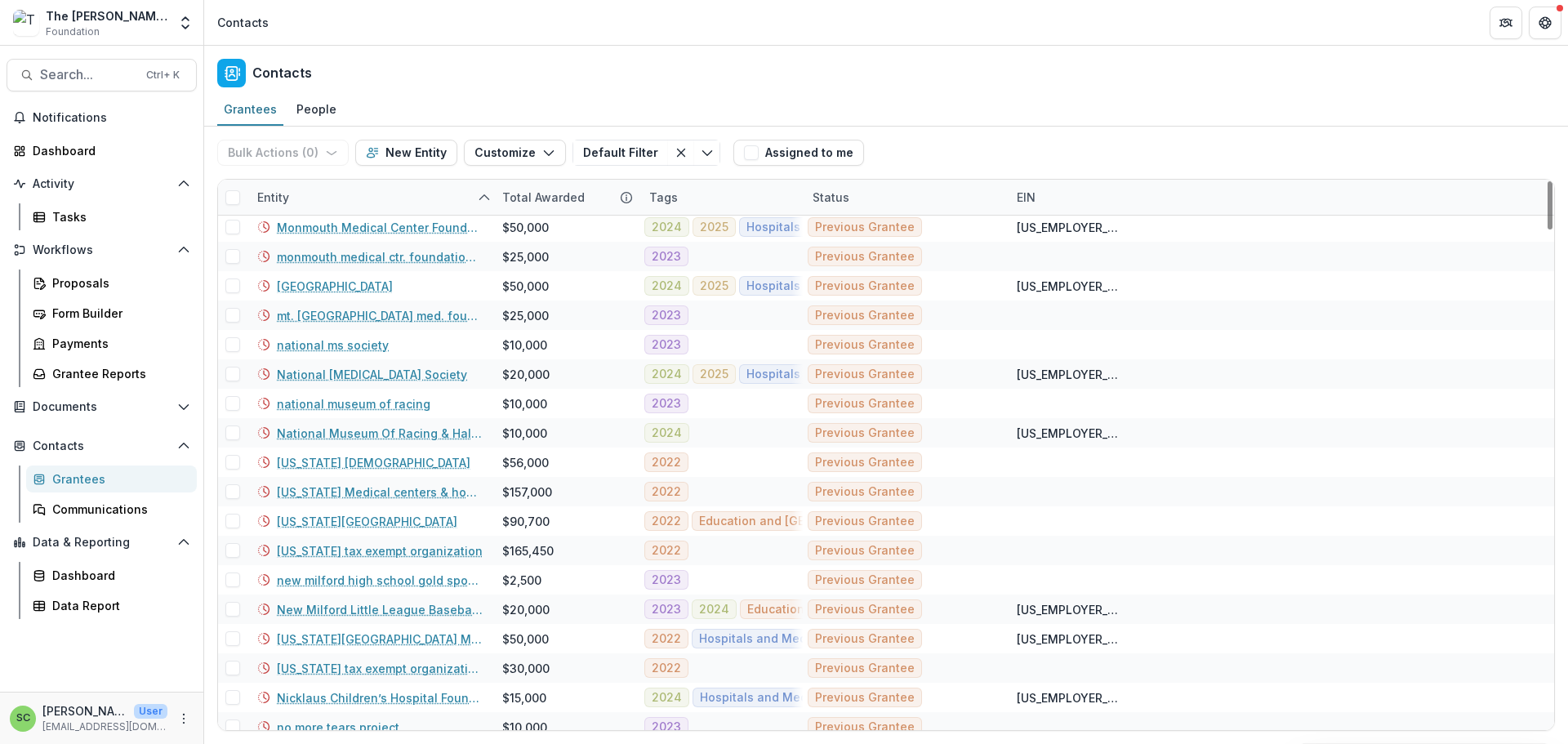
scroll to position [3428, 0]
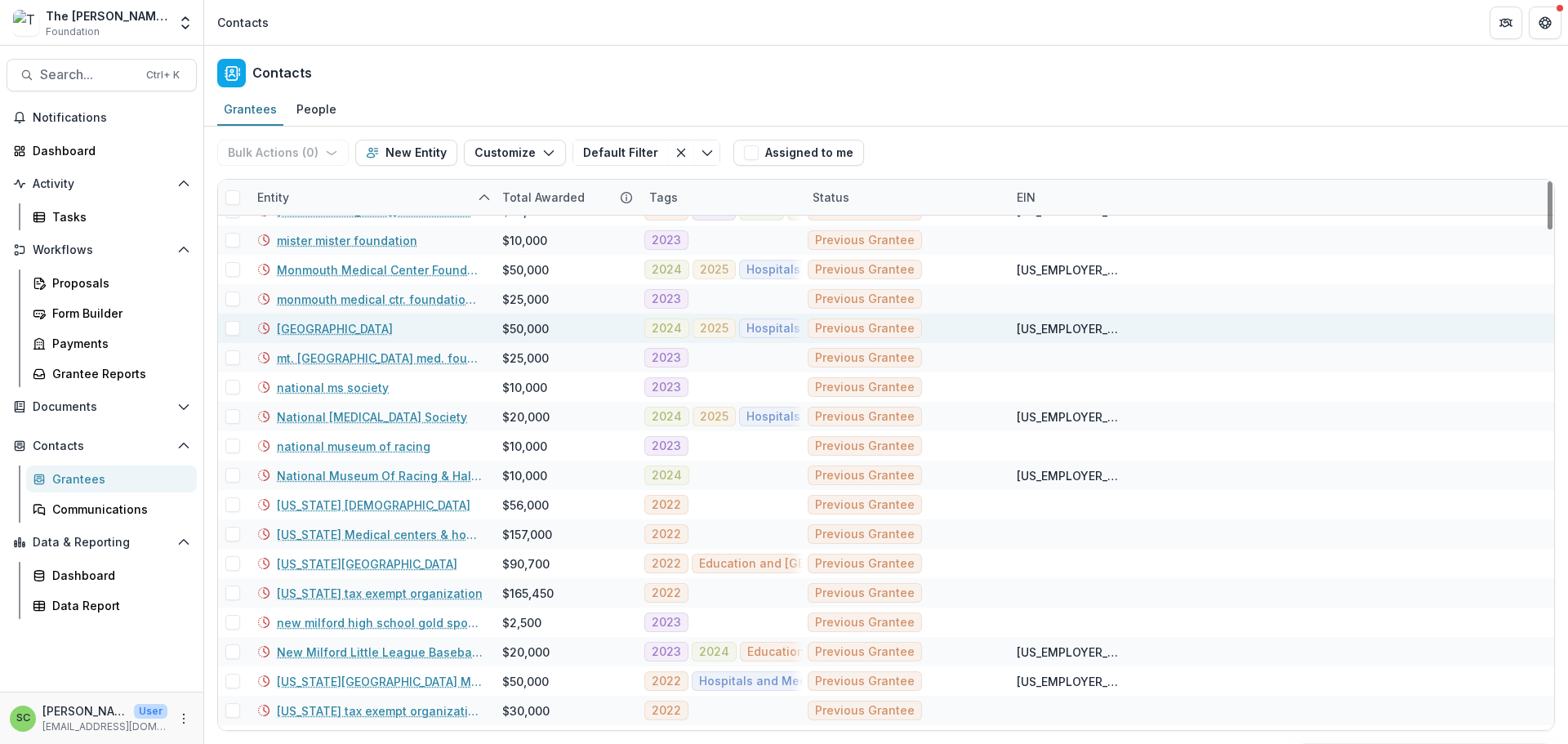
click at [324, 337] on link "[GEOGRAPHIC_DATA]" at bounding box center [334, 328] width 116 height 18
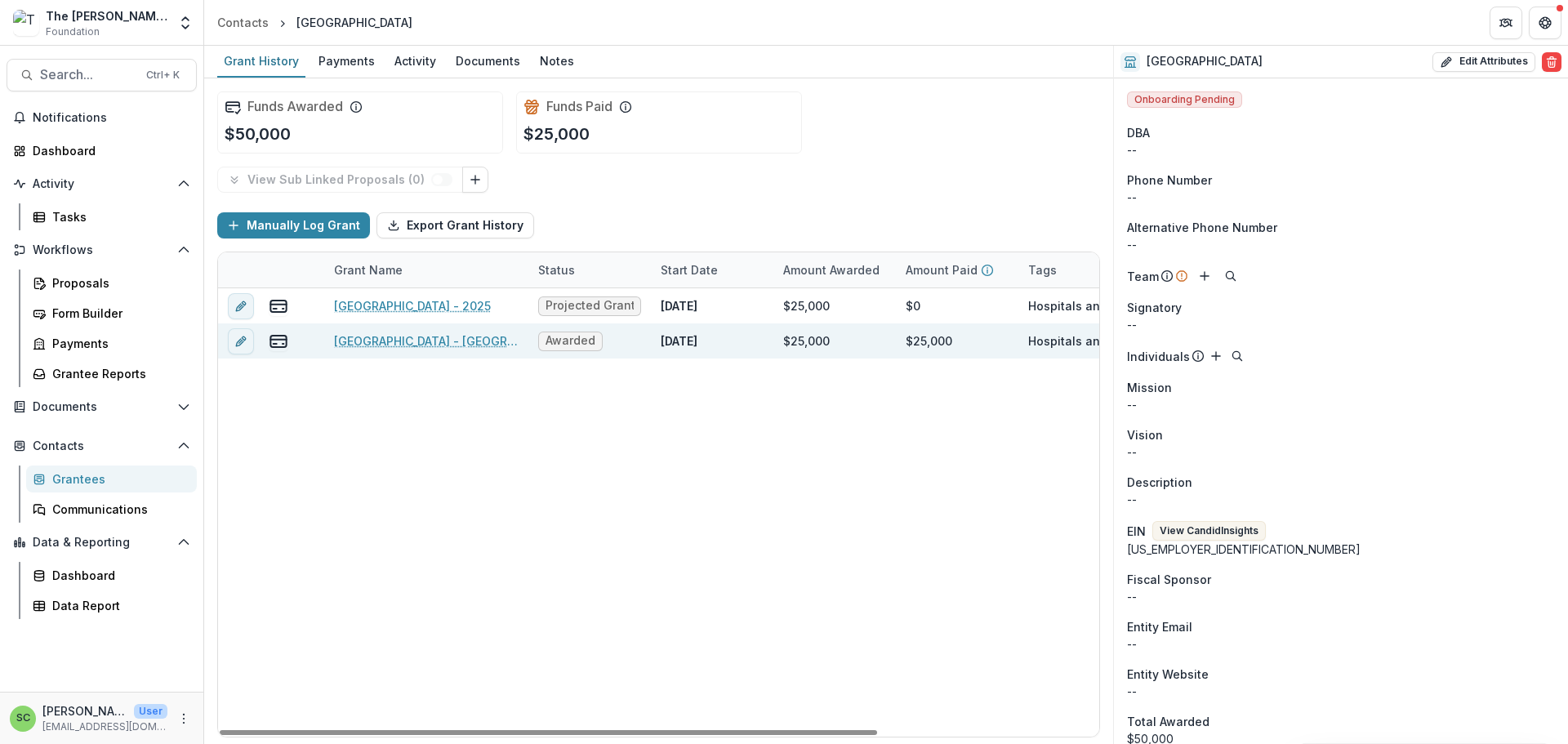
click at [399, 349] on link "Mount Sinai Medical Center - Miami Beach/General Operating Support-2024" at bounding box center [426, 340] width 185 height 18
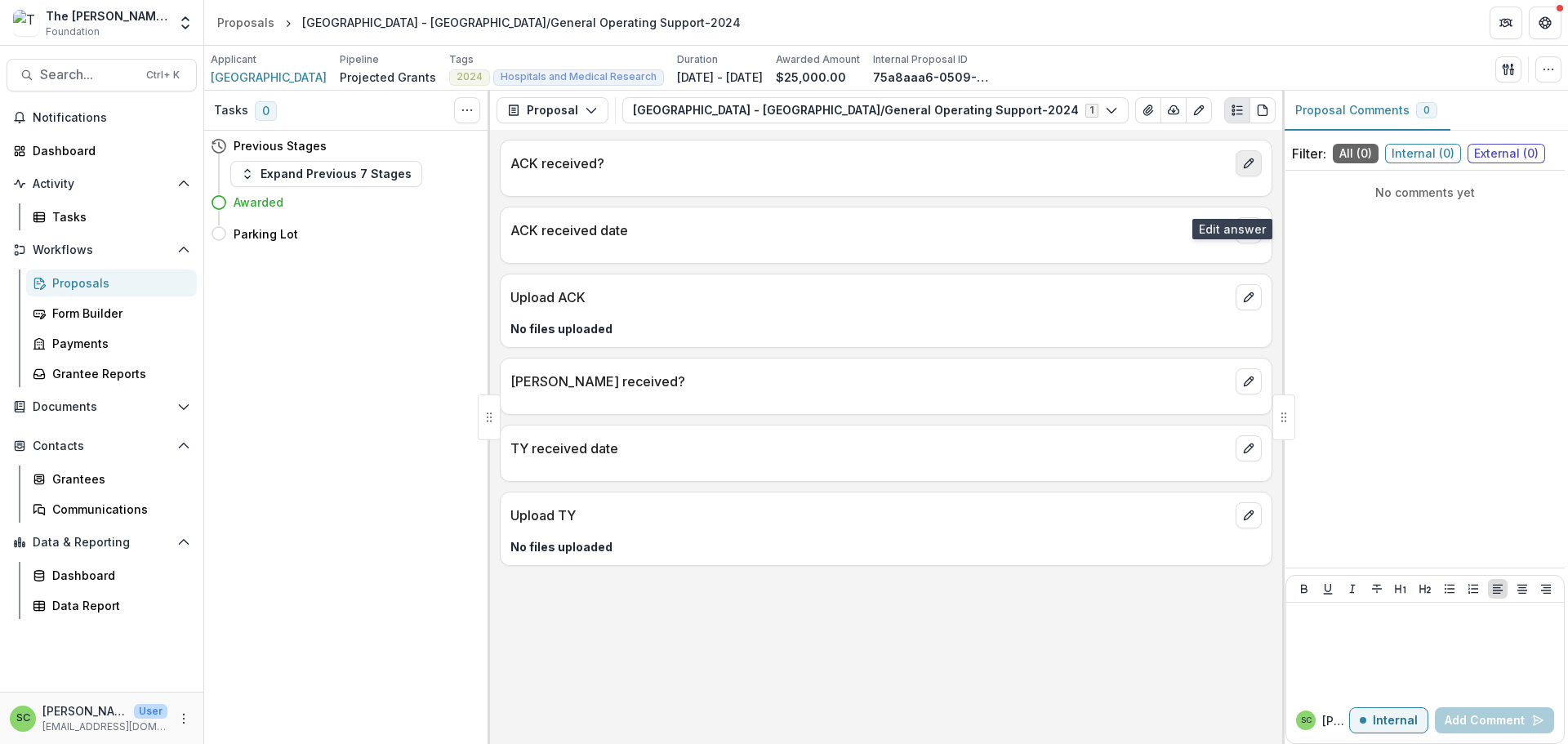
click at [1243, 170] on icon "edit" at bounding box center [1248, 164] width 13 height 13
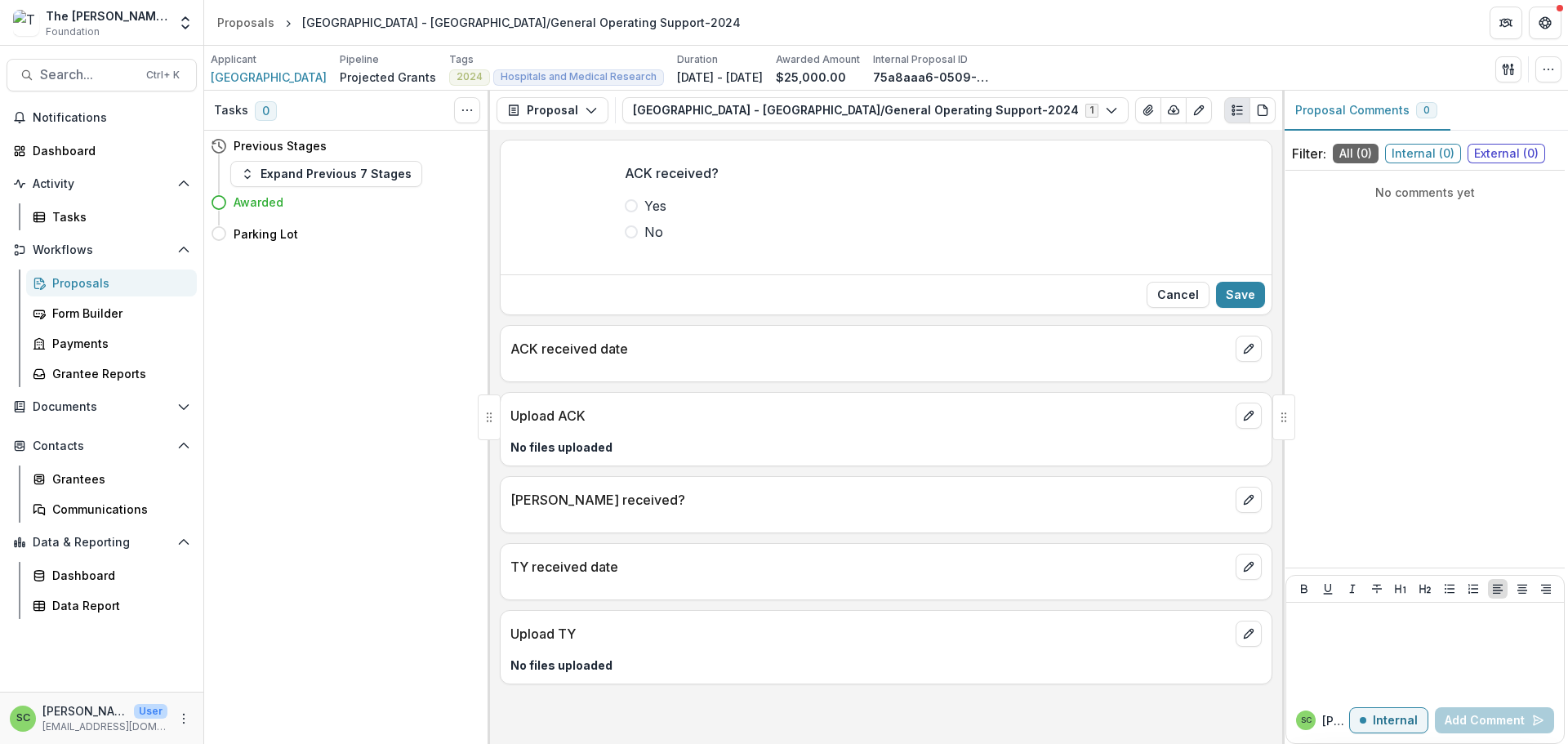
click at [625, 213] on span at bounding box center [631, 205] width 13 height 13
click at [1216, 308] on button "Save" at bounding box center [1240, 295] width 49 height 26
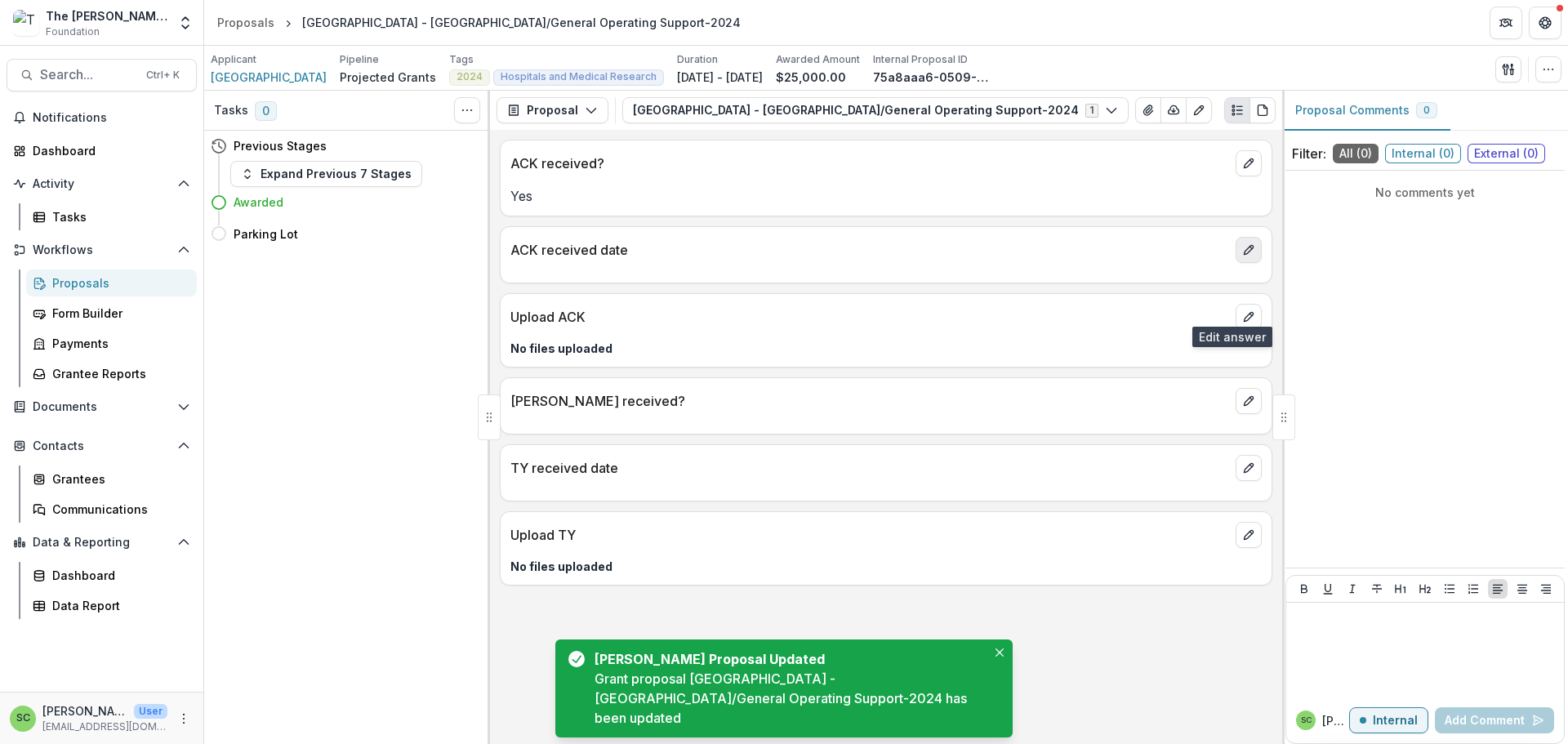
click at [1245, 255] on icon "edit" at bounding box center [1248, 250] width 9 height 9
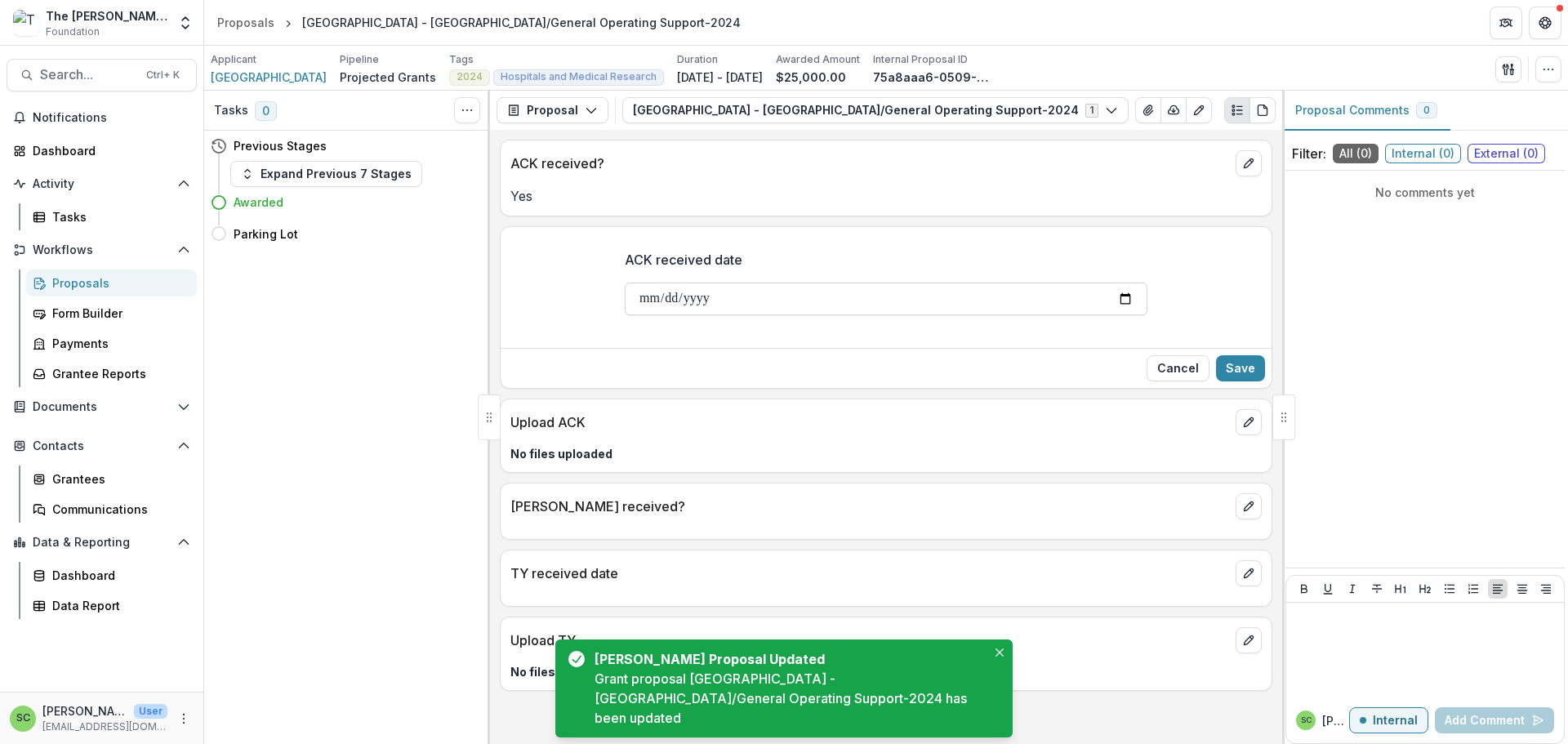
click at [625, 315] on input "ACK received date" at bounding box center [886, 299] width 522 height 32
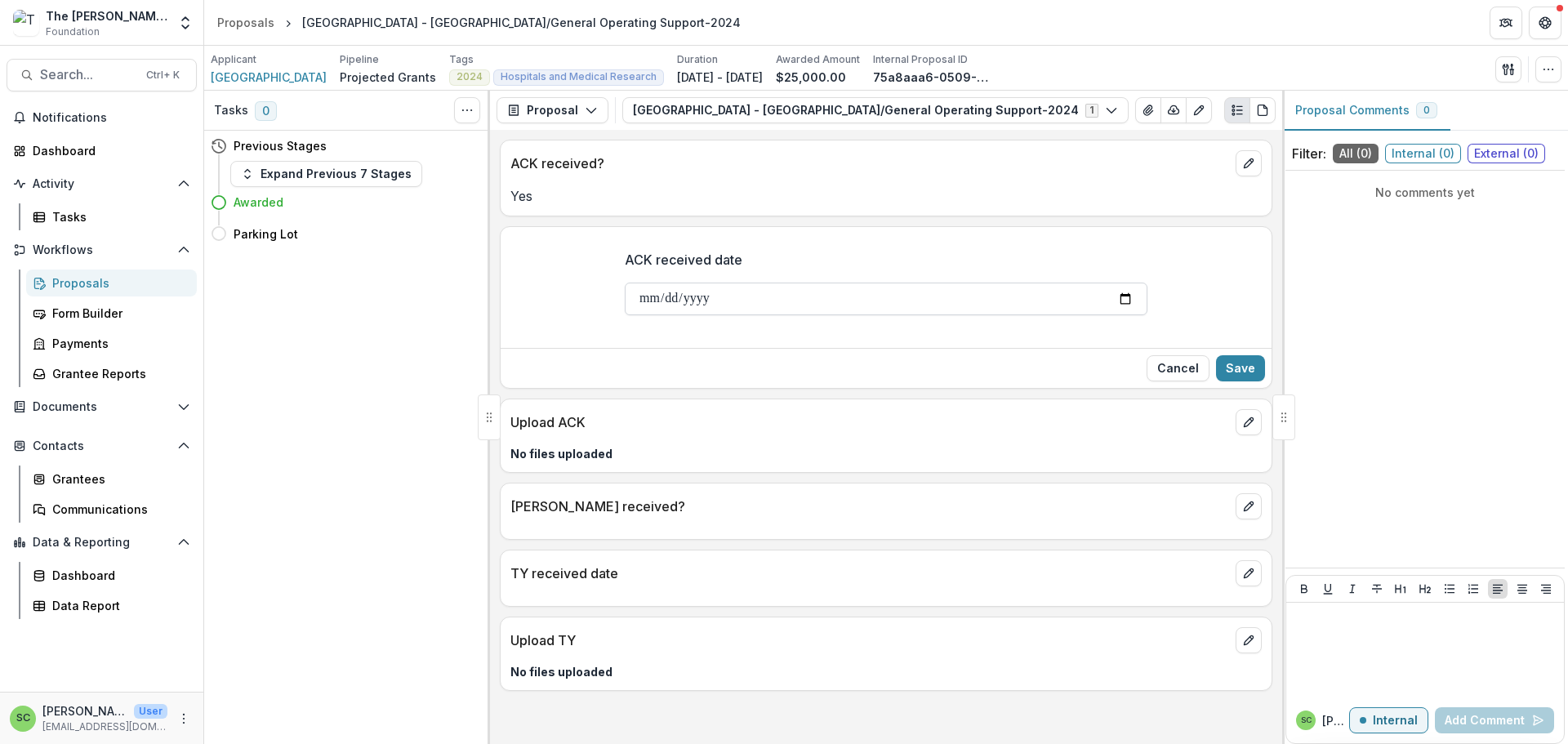
type input "**********"
click at [1219, 381] on button "Save" at bounding box center [1240, 368] width 49 height 26
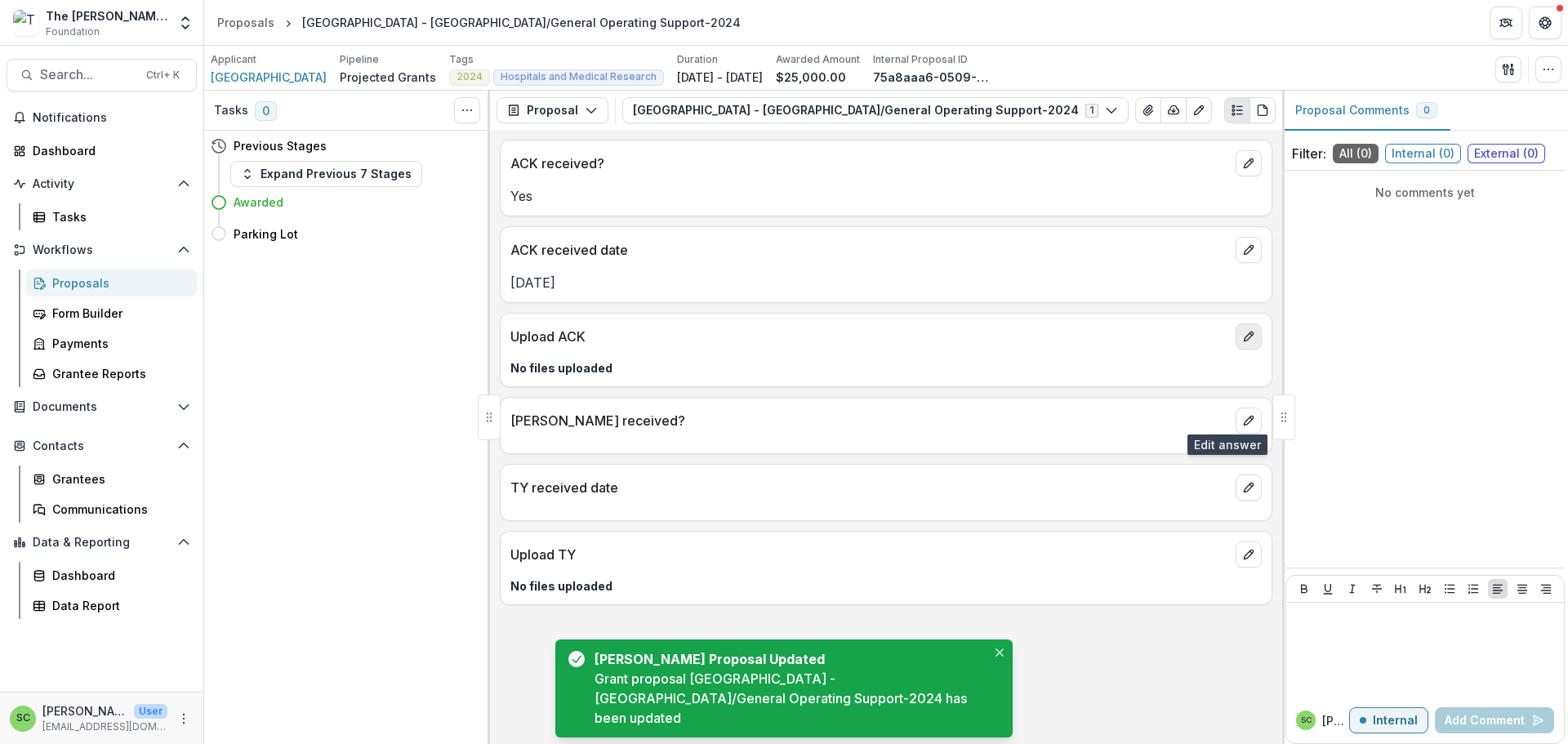
click at [1243, 341] on icon "edit" at bounding box center [1248, 336] width 9 height 9
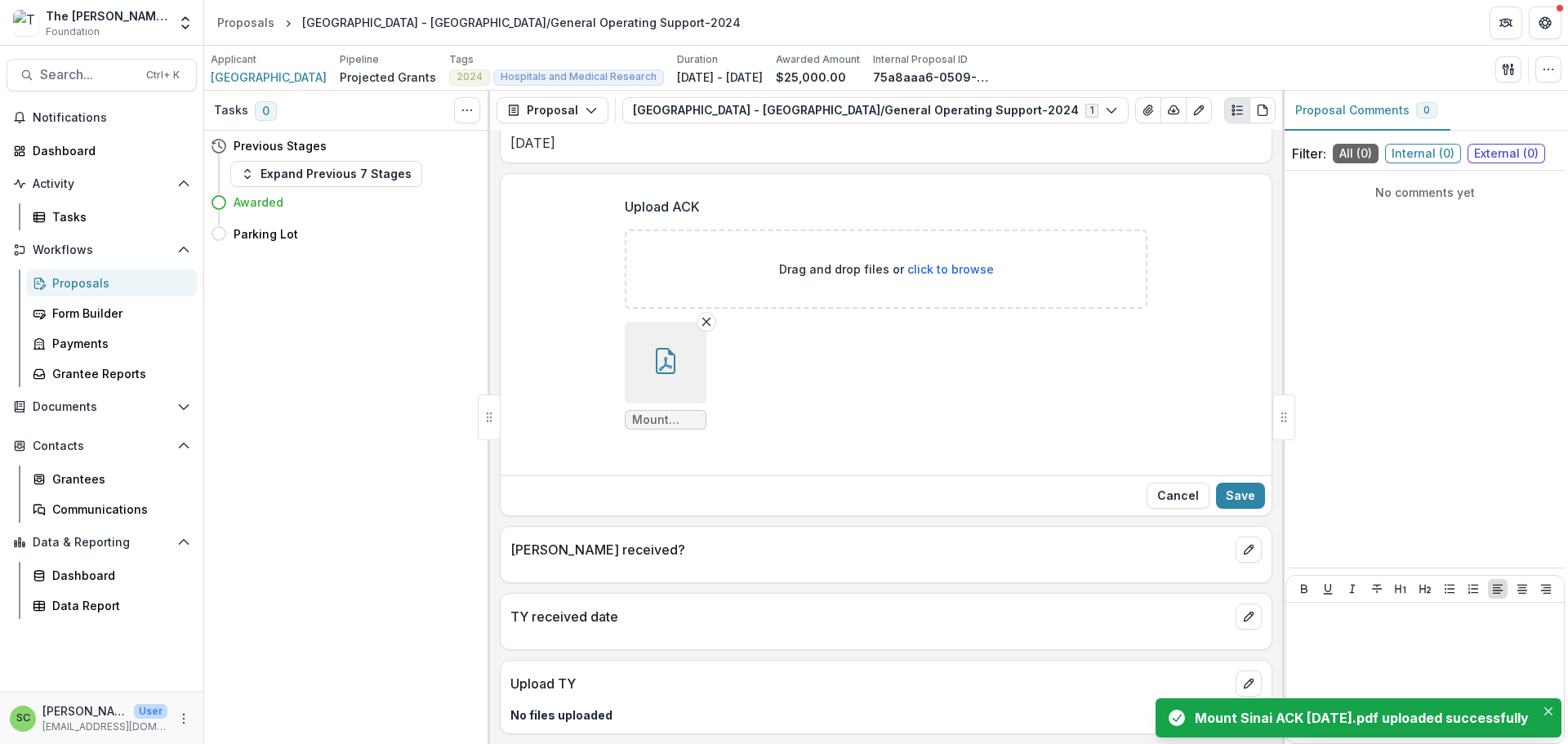
scroll to position [328, 0]
click at [1222, 482] on button "Save" at bounding box center [1240, 495] width 49 height 26
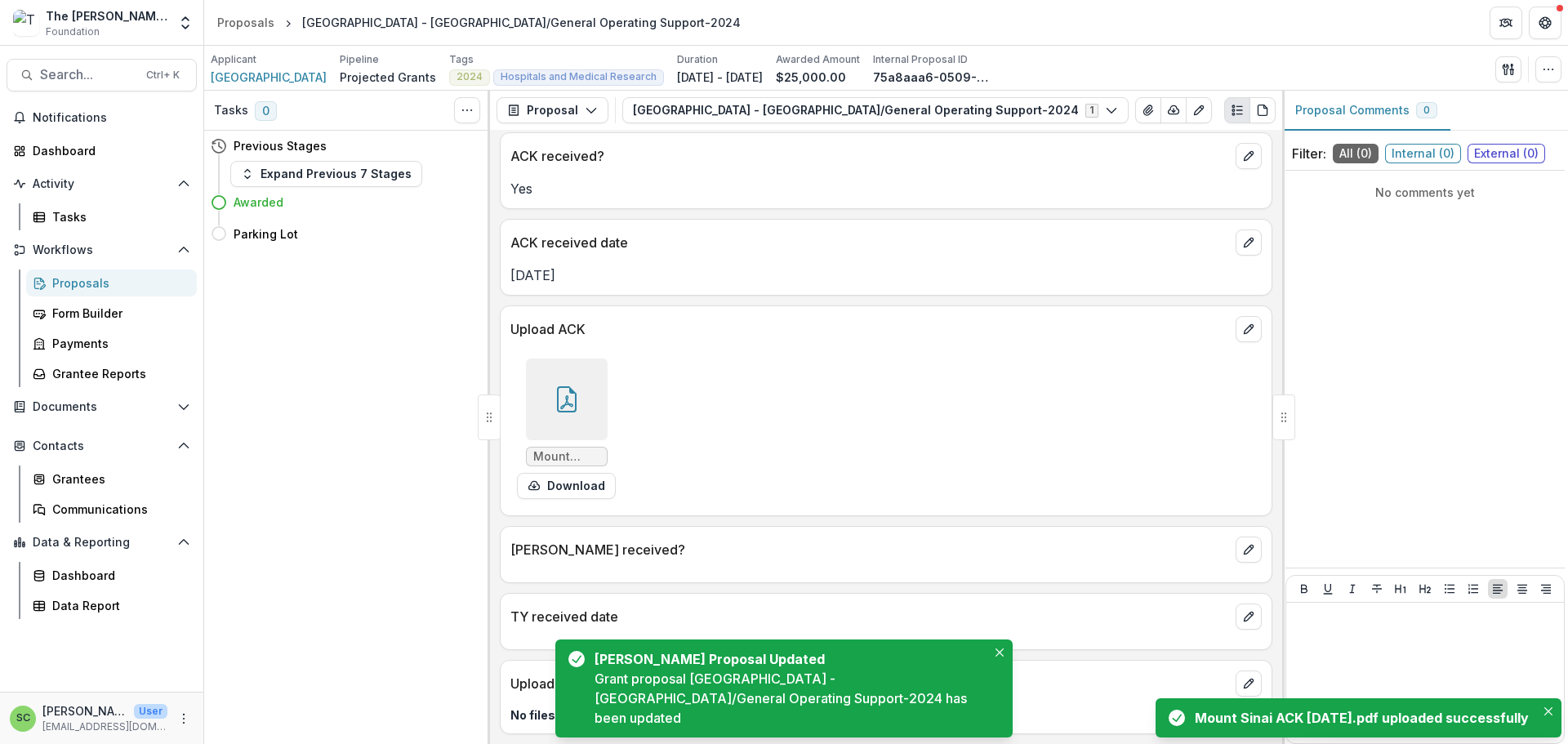
drag, startPoint x: 1541, startPoint y: 674, endPoint x: 1460, endPoint y: 648, distance: 85.1
click at [1544, 707] on icon "Close" at bounding box center [1548, 711] width 8 height 8
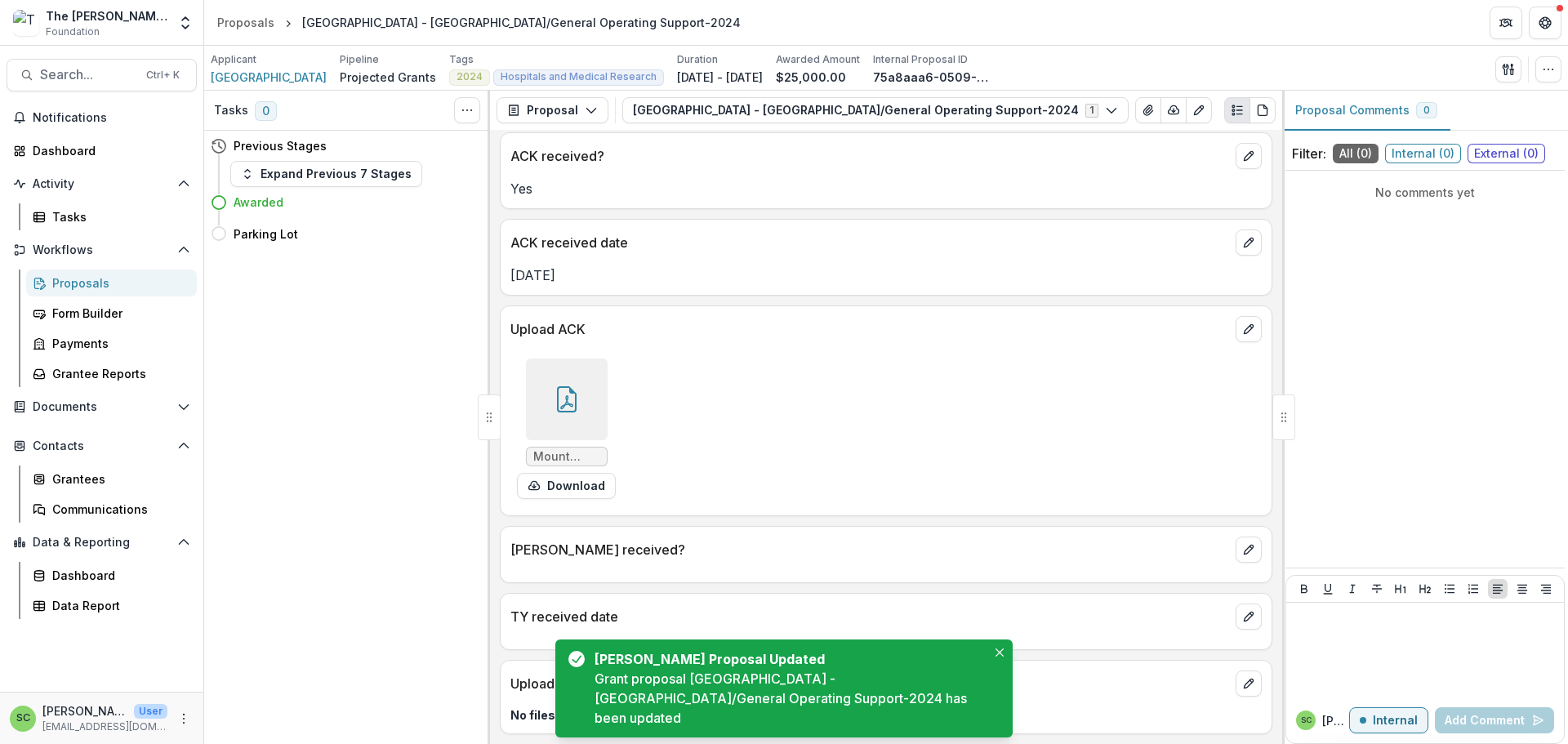
scroll to position [165, 0]
click at [1000, 648] on icon "Close" at bounding box center [999, 652] width 8 height 8
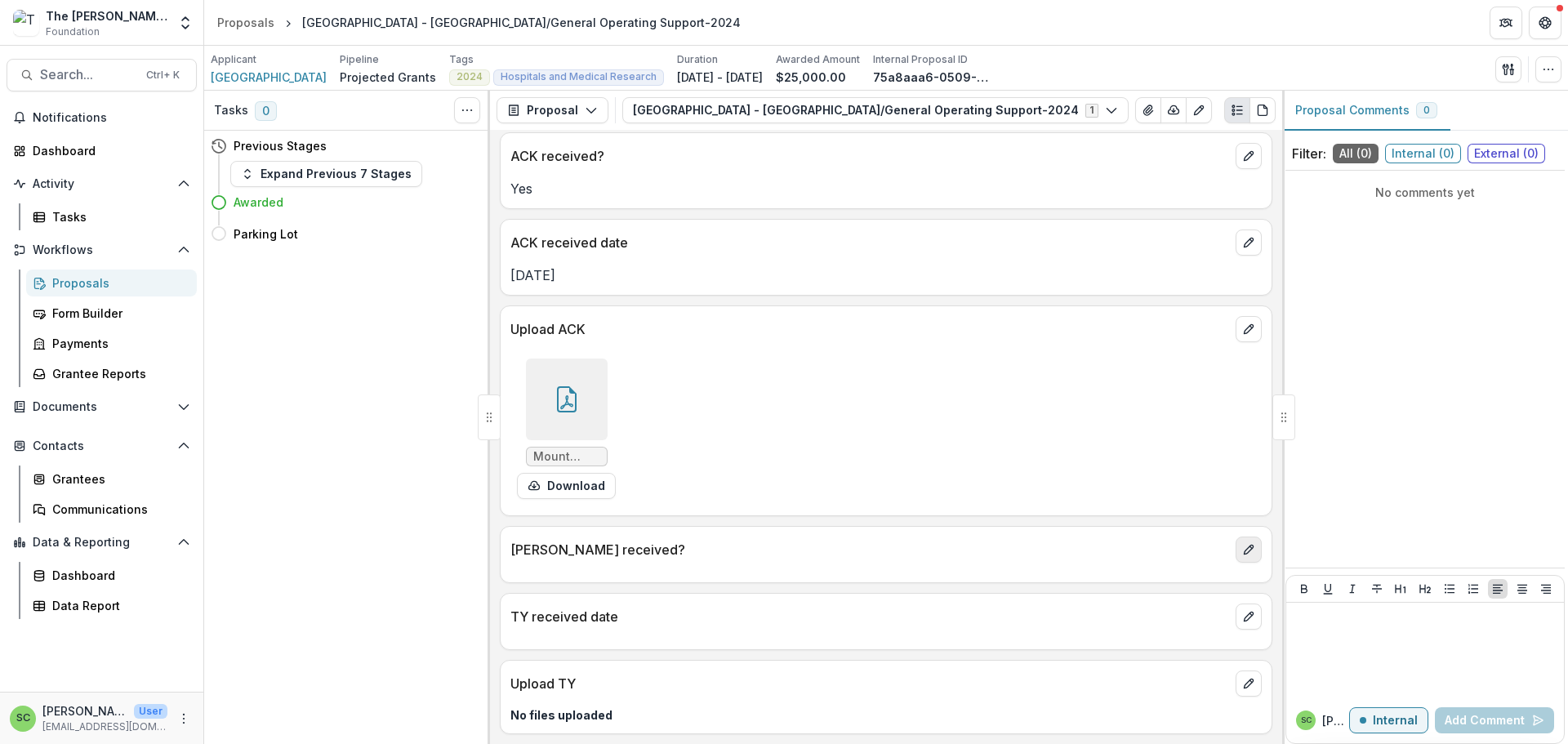
click at [1242, 543] on icon "edit" at bounding box center [1248, 549] width 13 height 13
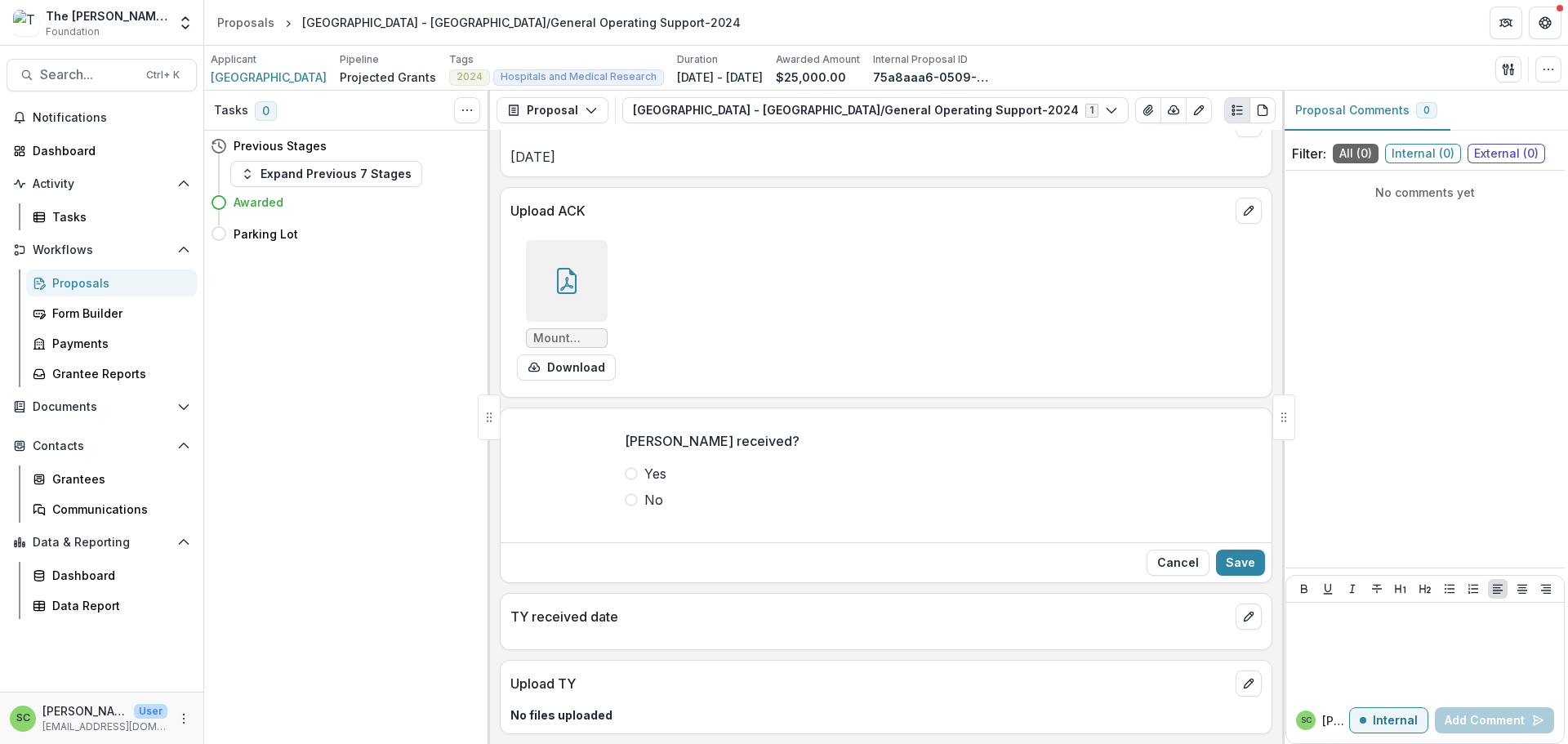
click at [625, 480] on span at bounding box center [631, 473] width 13 height 13
click at [1216, 576] on button "Save" at bounding box center [1240, 562] width 49 height 26
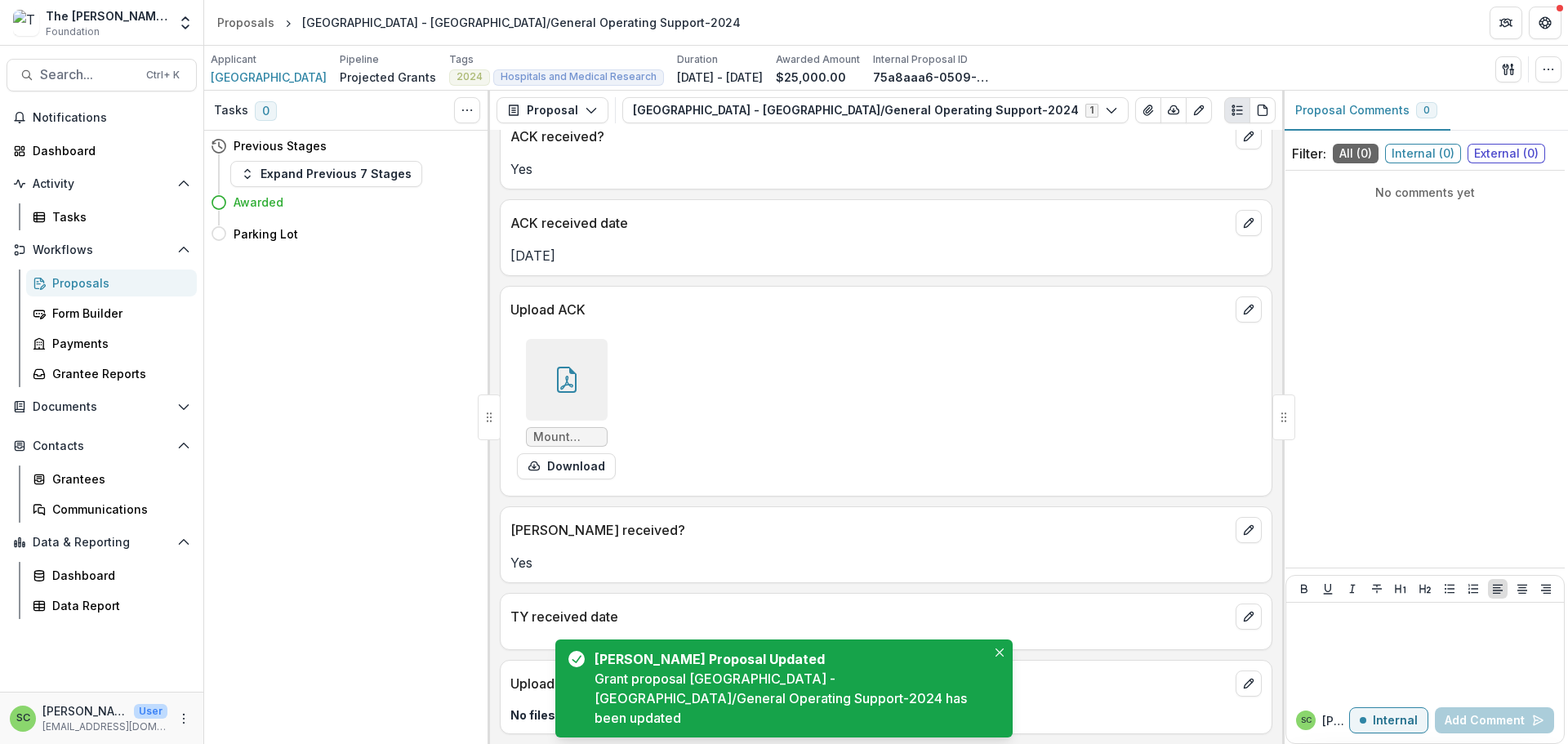
scroll to position [189, 0]
click at [1242, 610] on icon "edit" at bounding box center [1248, 616] width 13 height 13
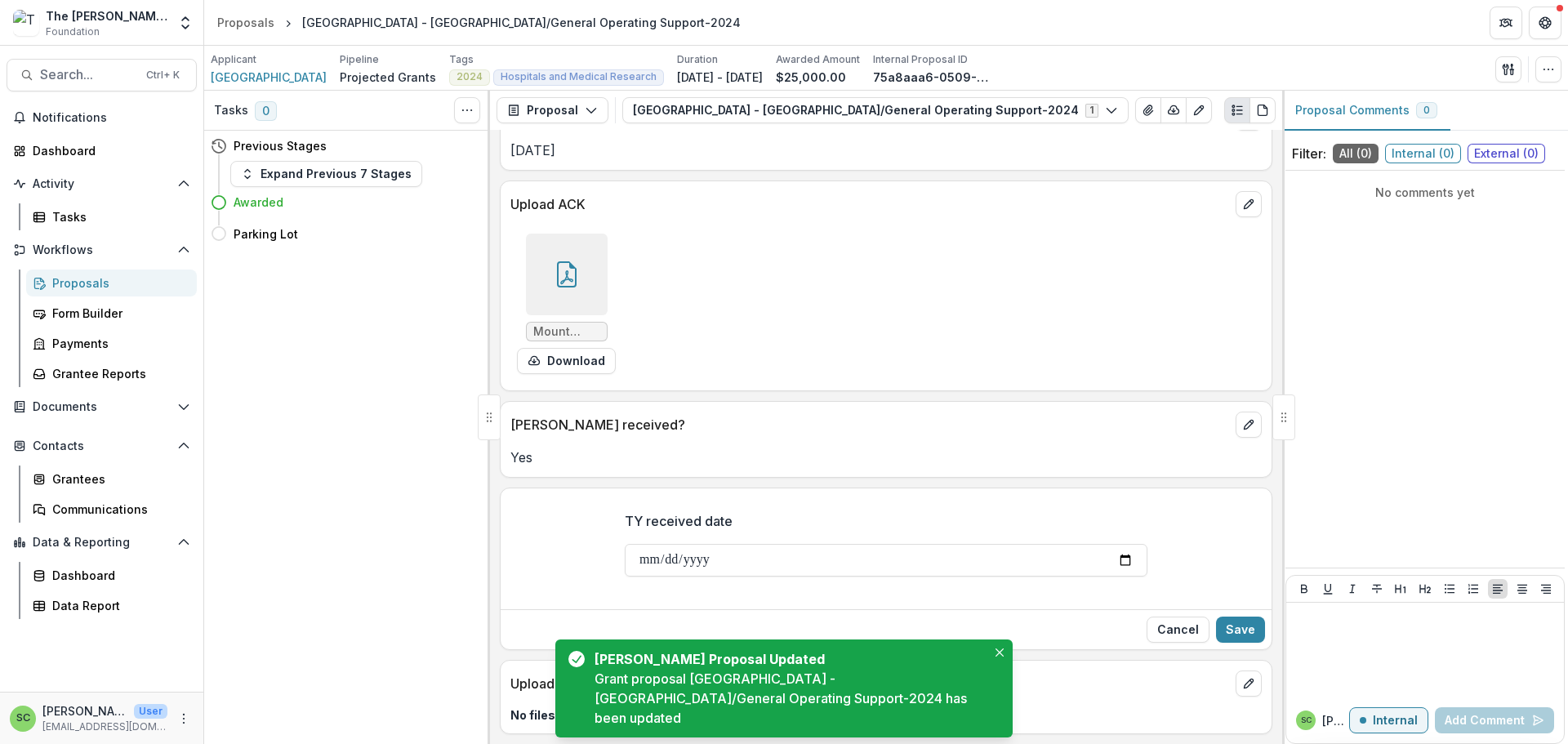
scroll to position [320, 0]
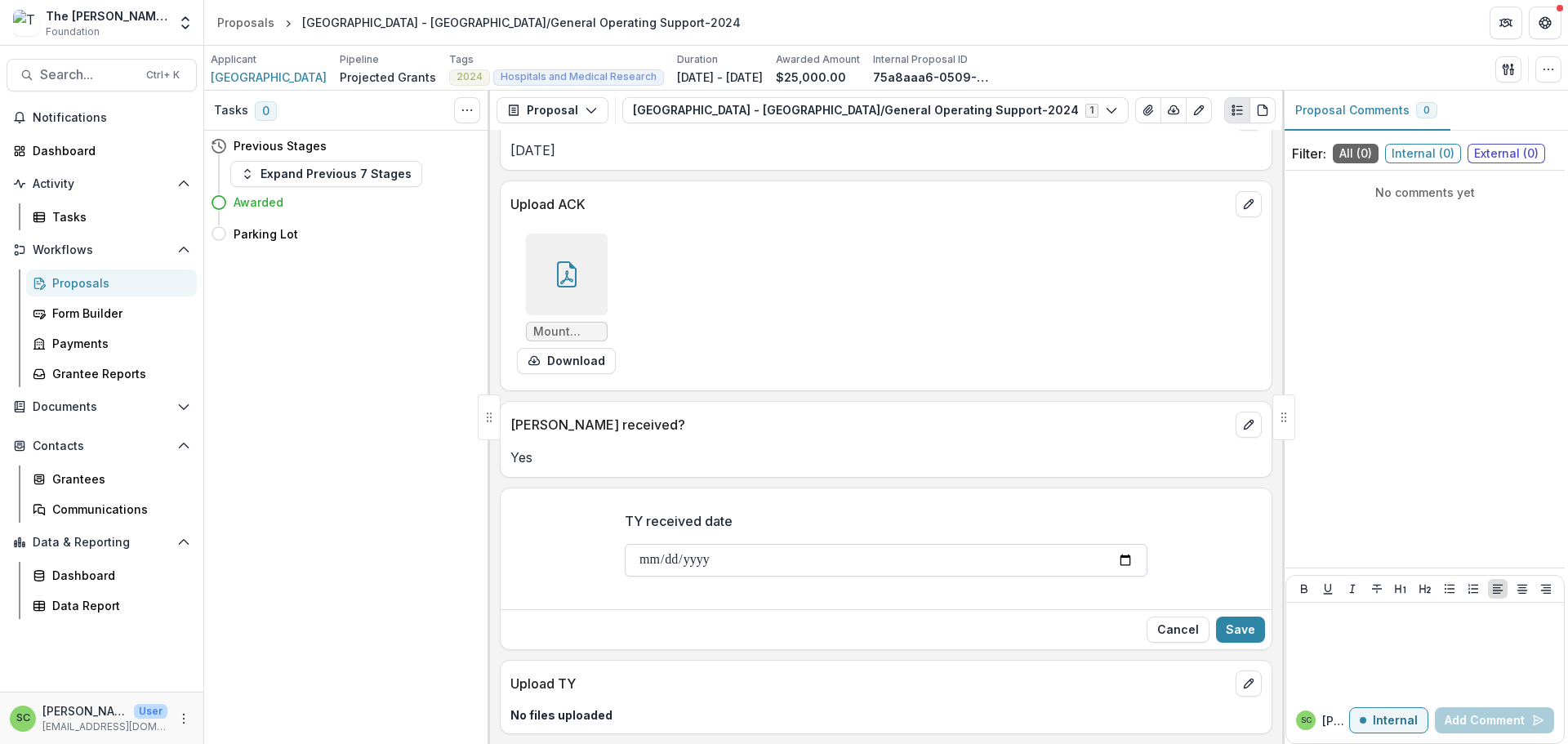
click at [625, 543] on input "TY received date" at bounding box center [886, 559] width 522 height 32
type input "**********"
click at [1216, 616] on button "Save" at bounding box center [1240, 629] width 49 height 26
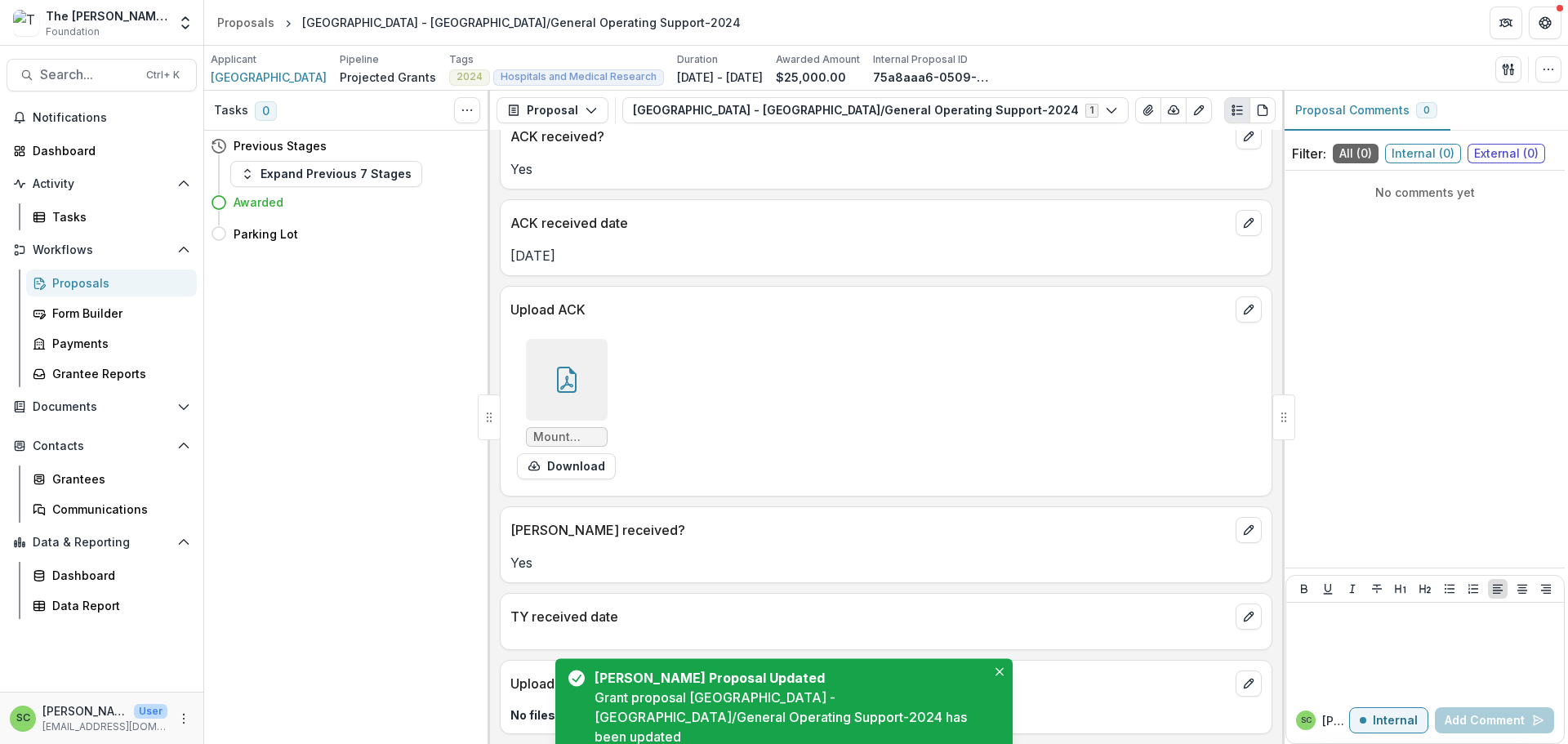
scroll to position [213, 0]
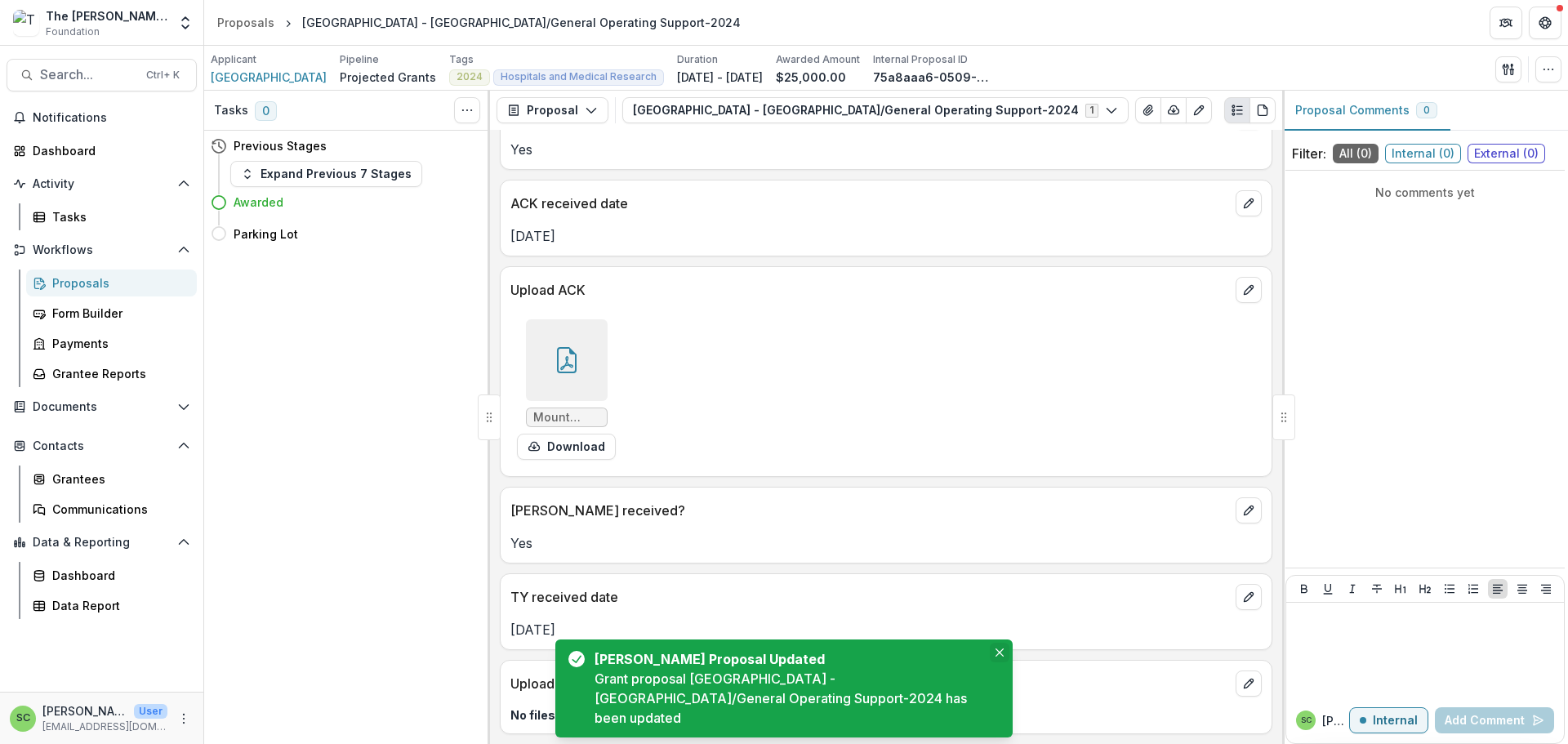
click at [1002, 642] on button "Close" at bounding box center [998, 652] width 19 height 19
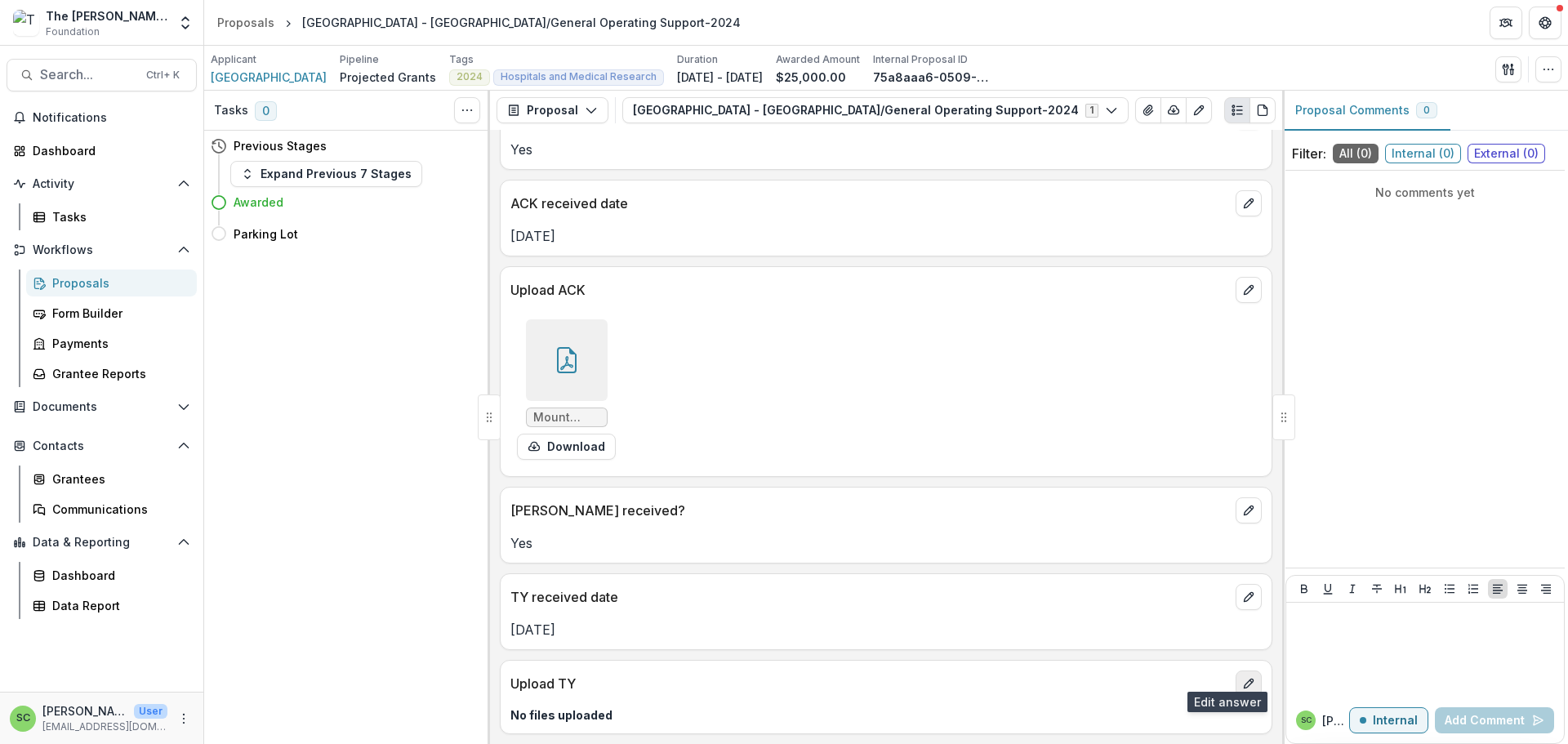
click at [1235, 671] on button "edit" at bounding box center [1248, 683] width 26 height 26
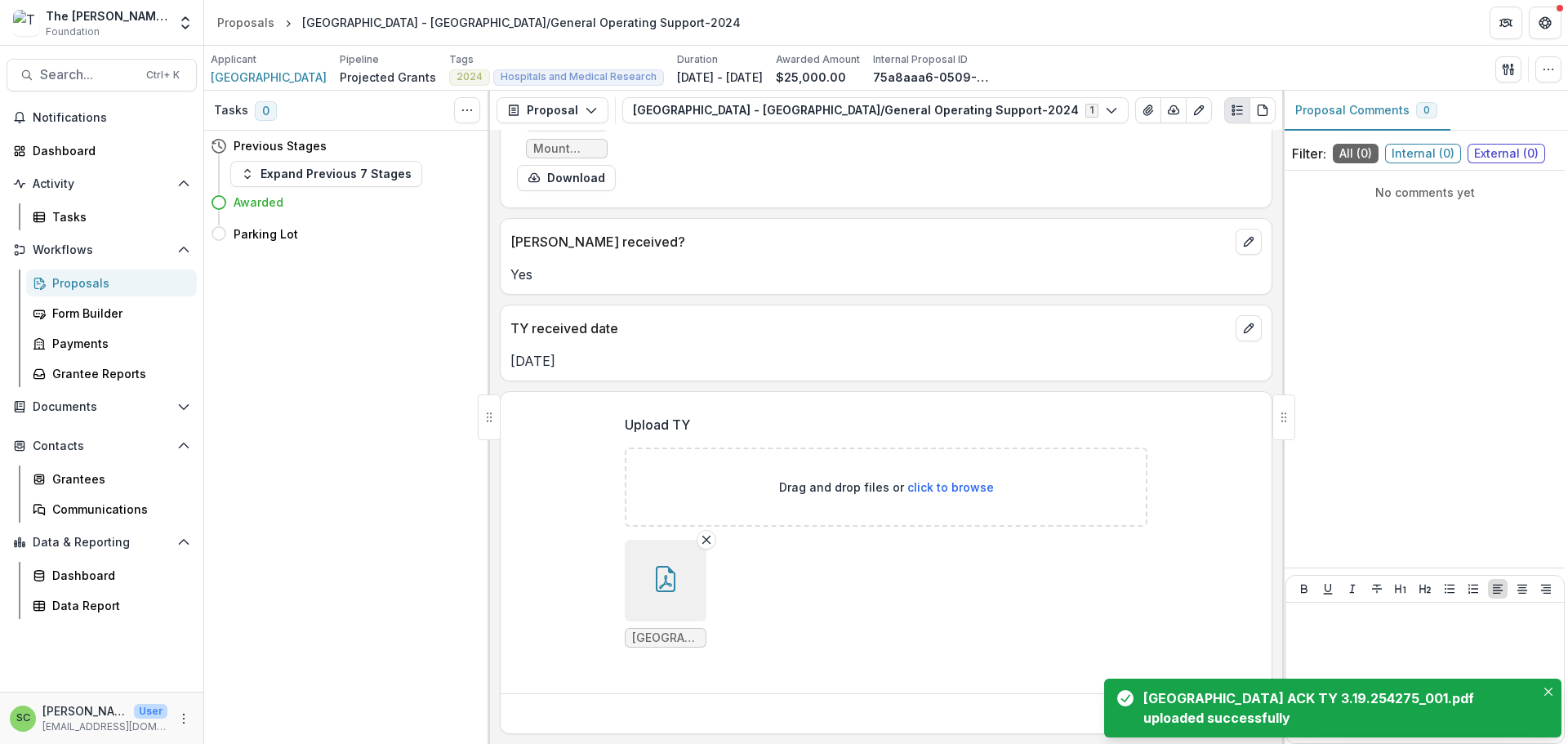
scroll to position [527, 0]
click at [1544, 688] on icon "Close" at bounding box center [1548, 691] width 8 height 8
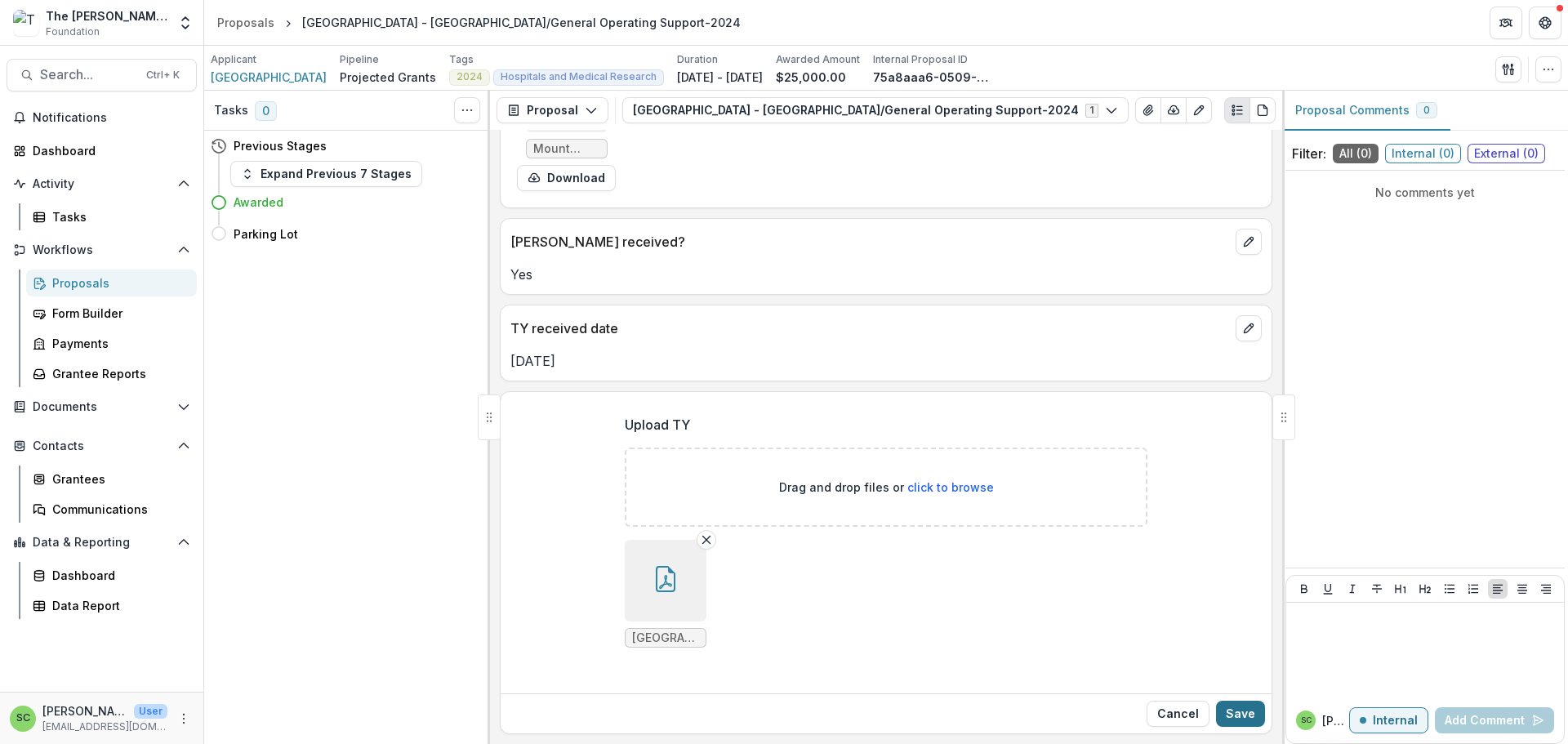
click at [1238, 714] on button "Save" at bounding box center [1240, 714] width 49 height 26
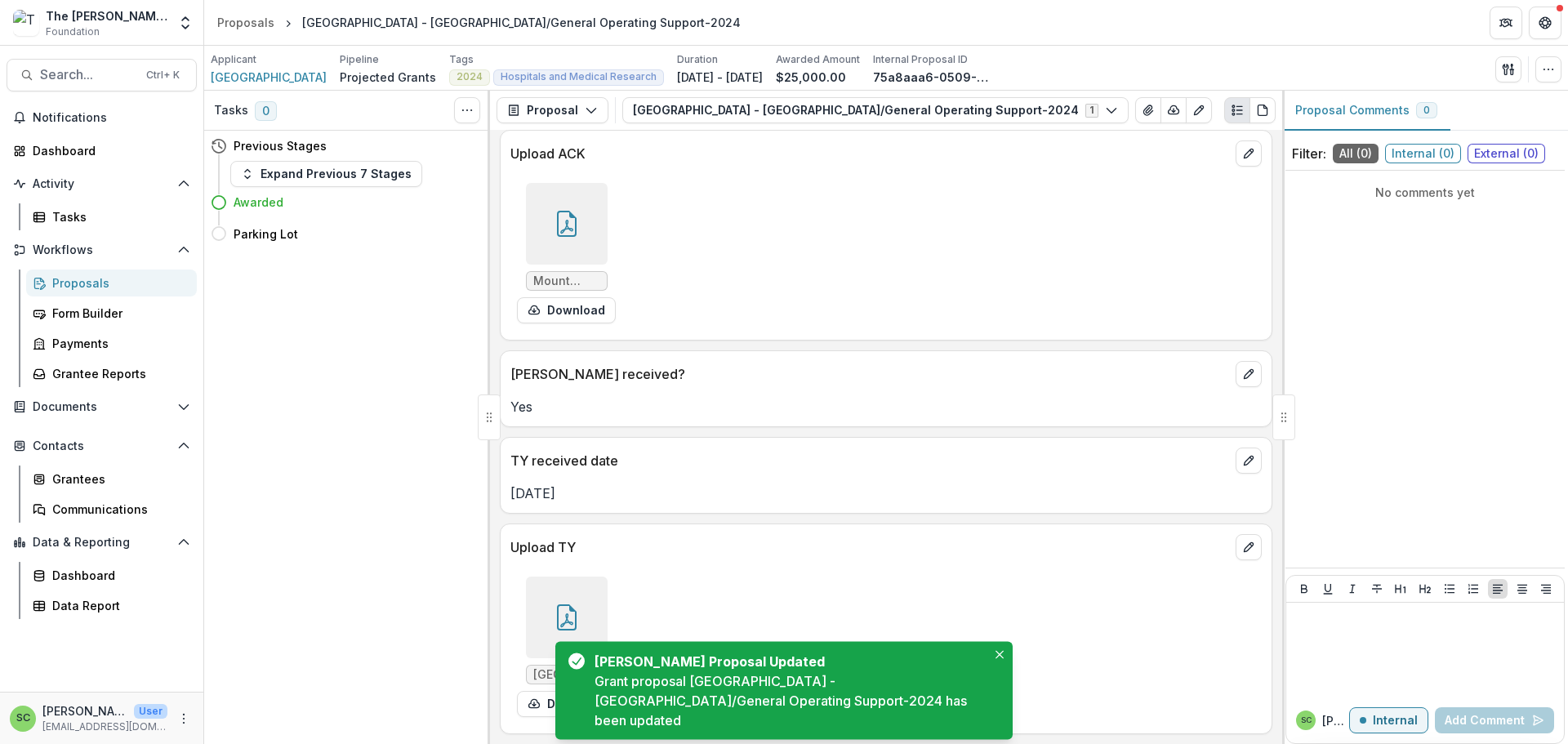
scroll to position [363, 0]
click at [996, 648] on icon "Close" at bounding box center [999, 652] width 8 height 8
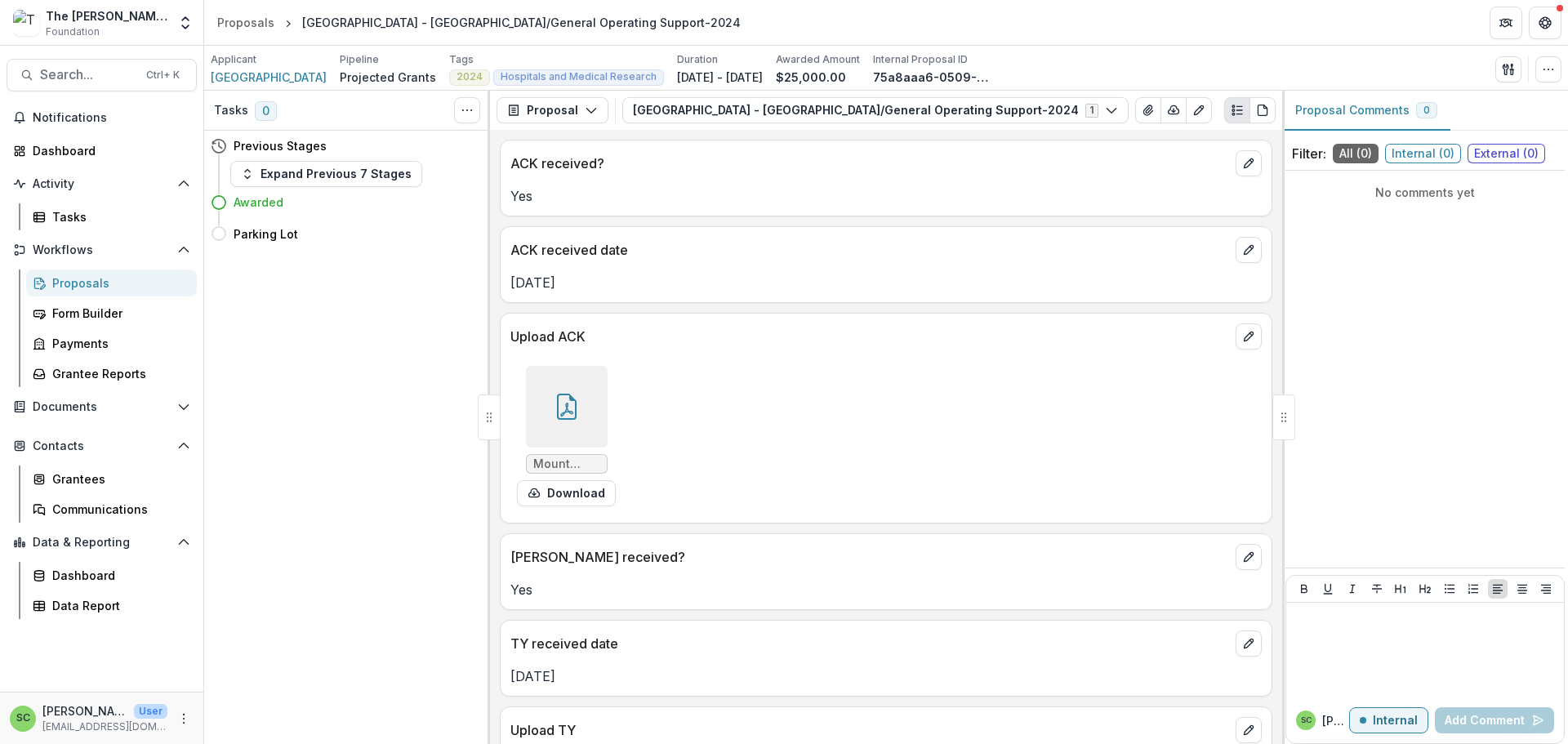
scroll to position [81, 0]
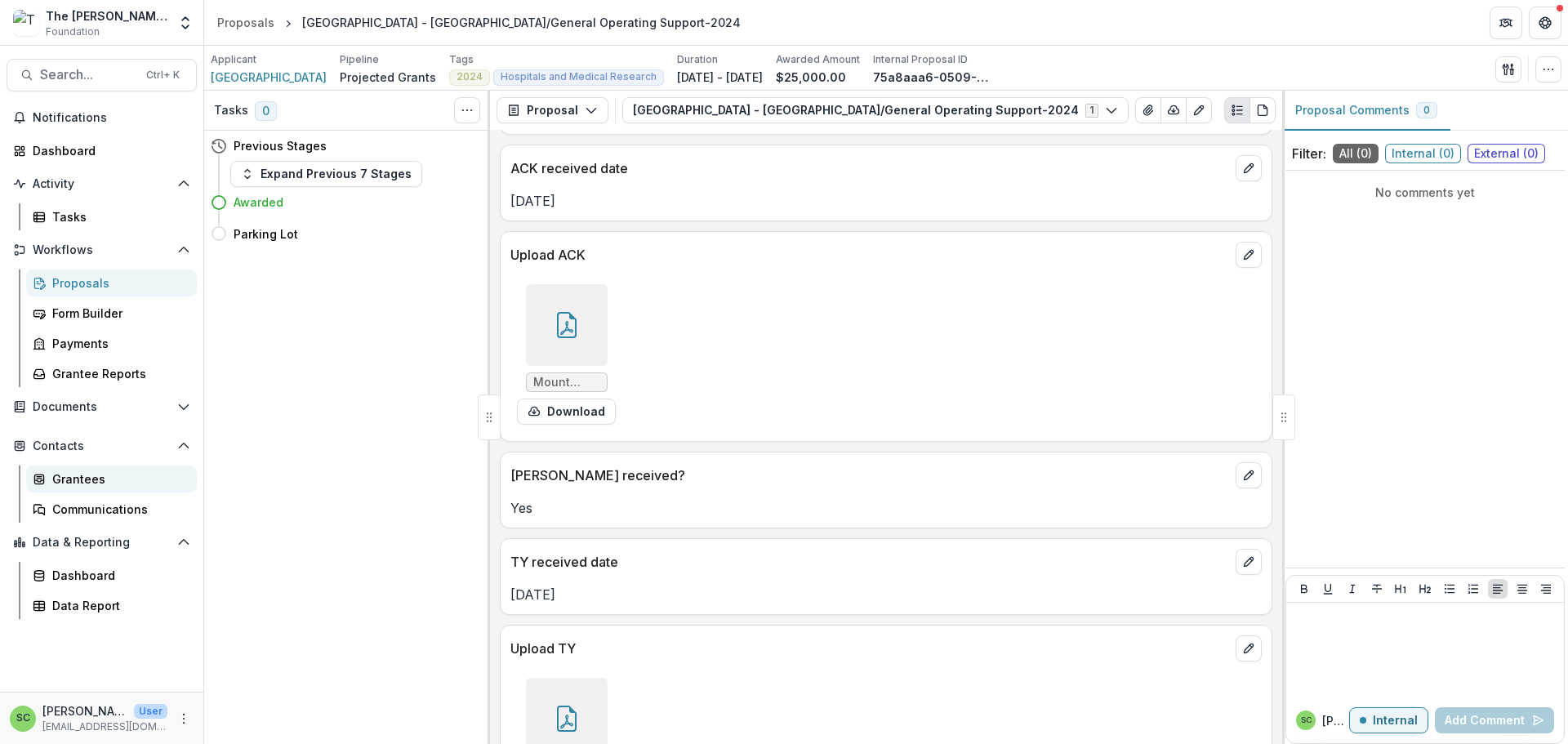
click at [73, 487] on div "Grantees" at bounding box center [118, 479] width 131 height 18
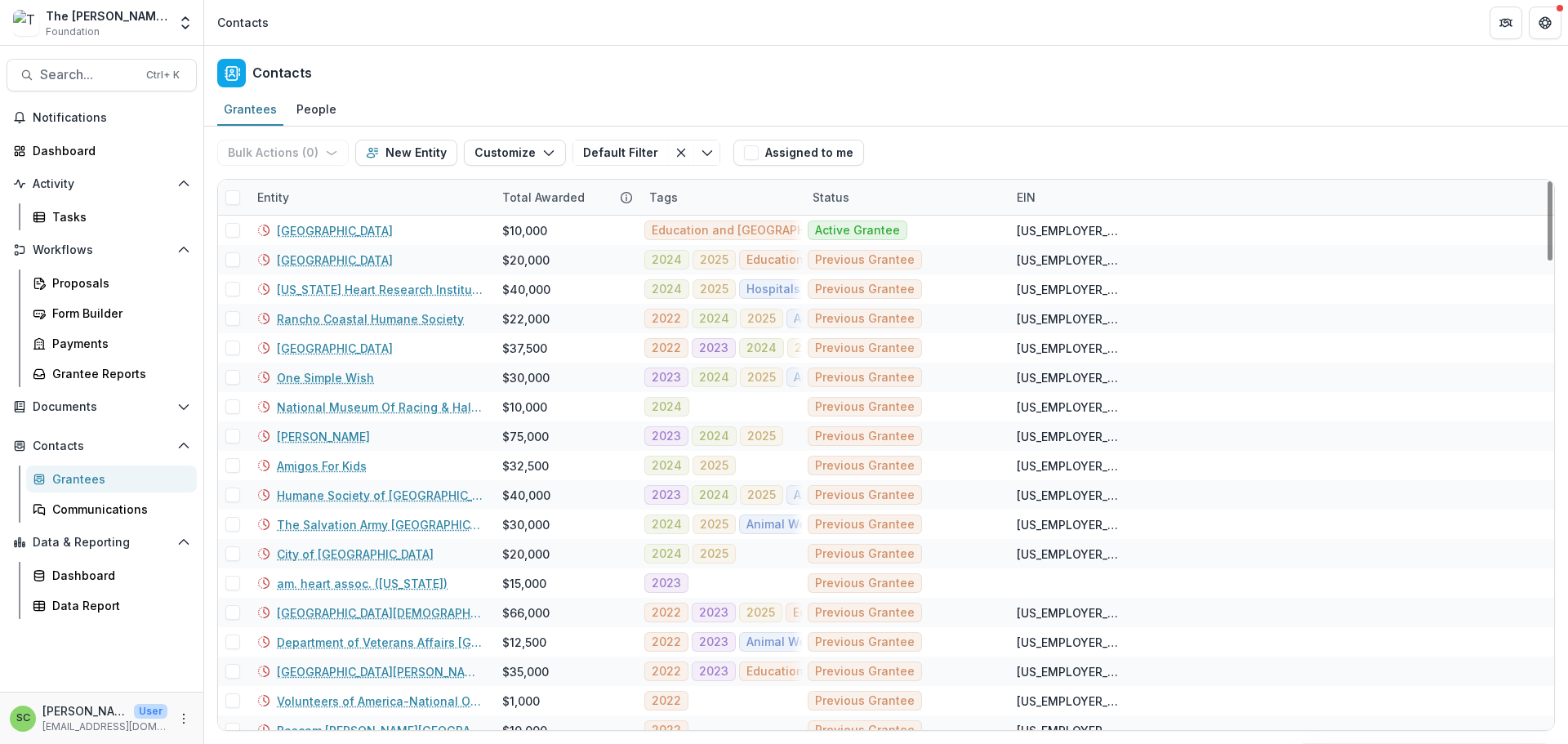
click at [318, 214] on div "Entity" at bounding box center [370, 197] width 245 height 35
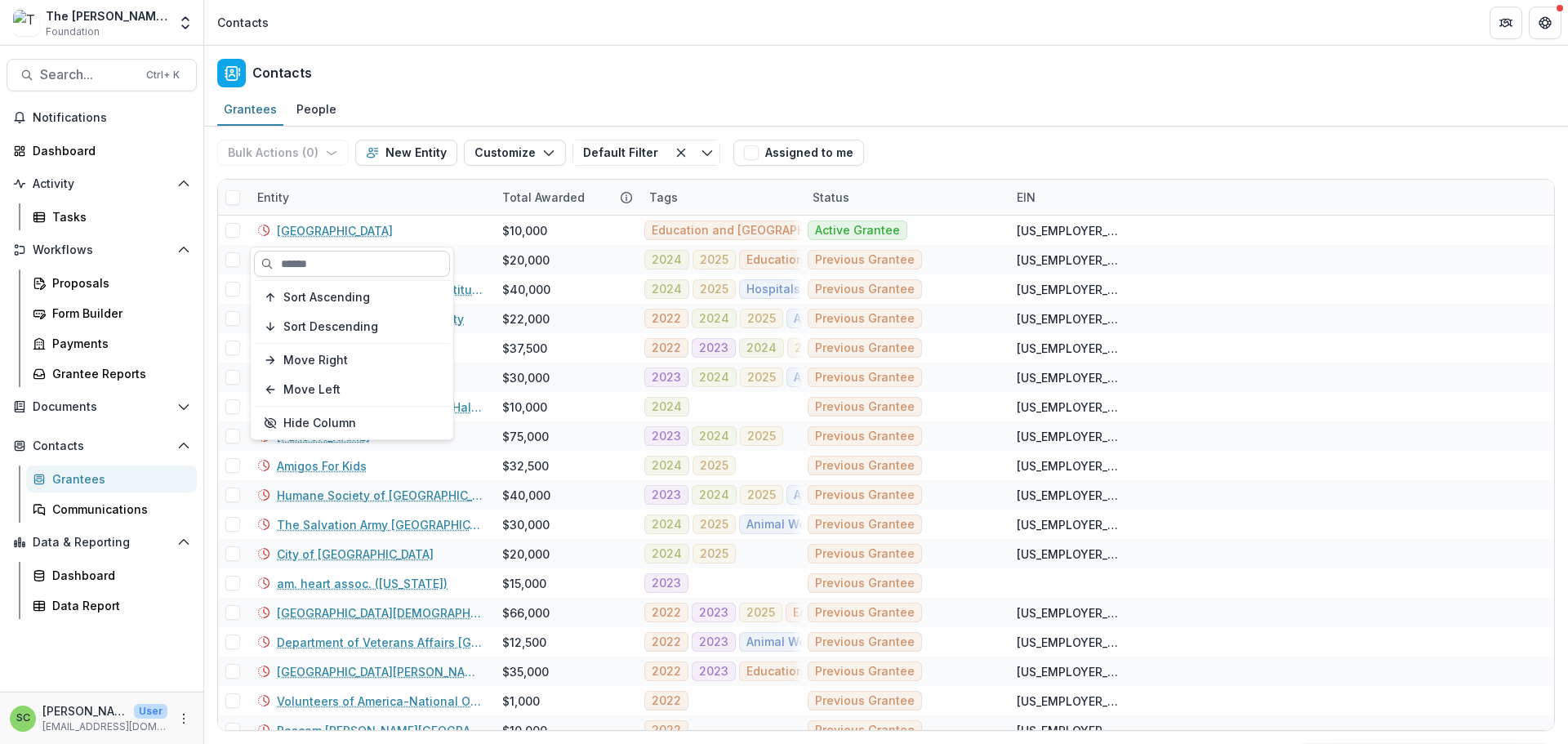
click at [311, 263] on input at bounding box center [352, 263] width 196 height 26
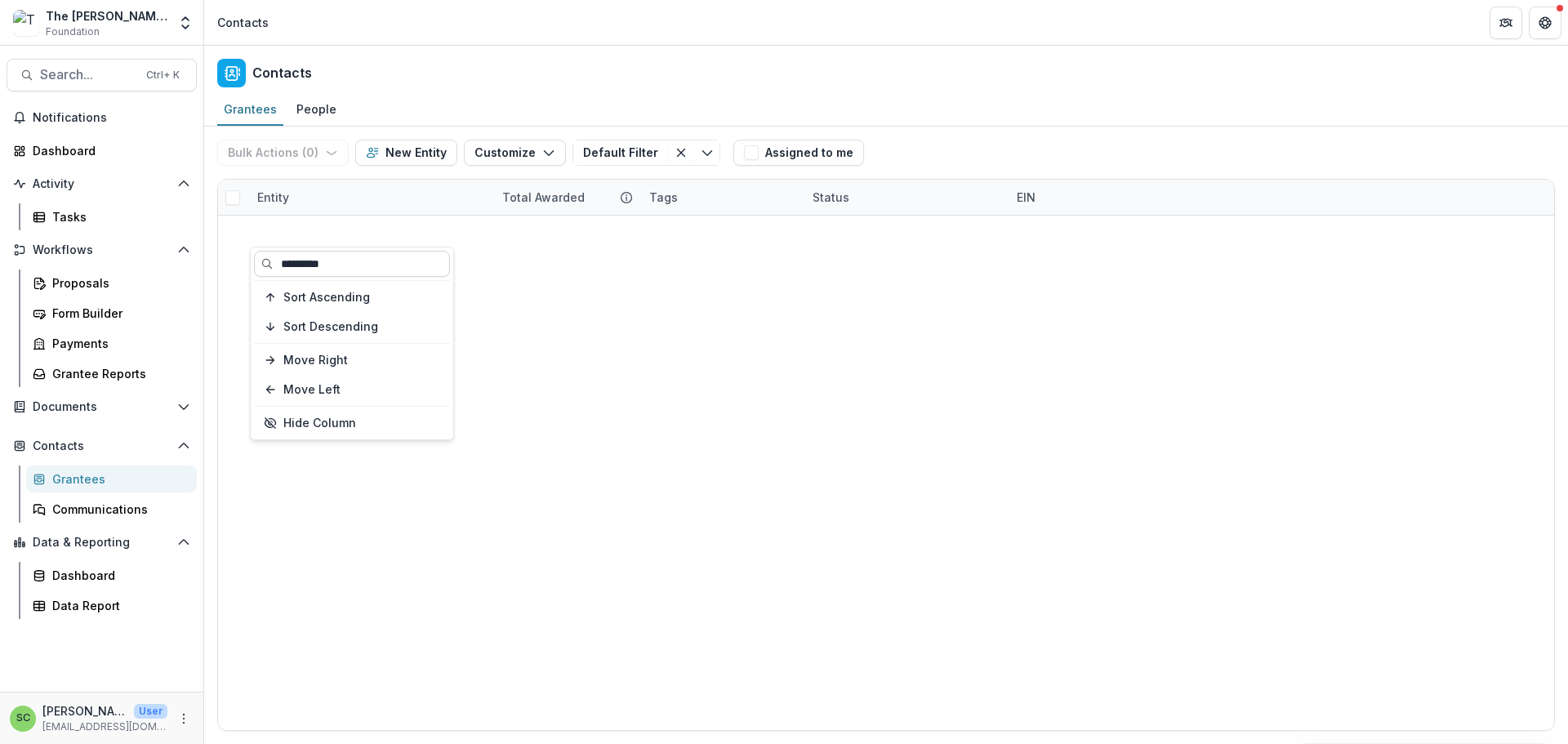
type input "*********"
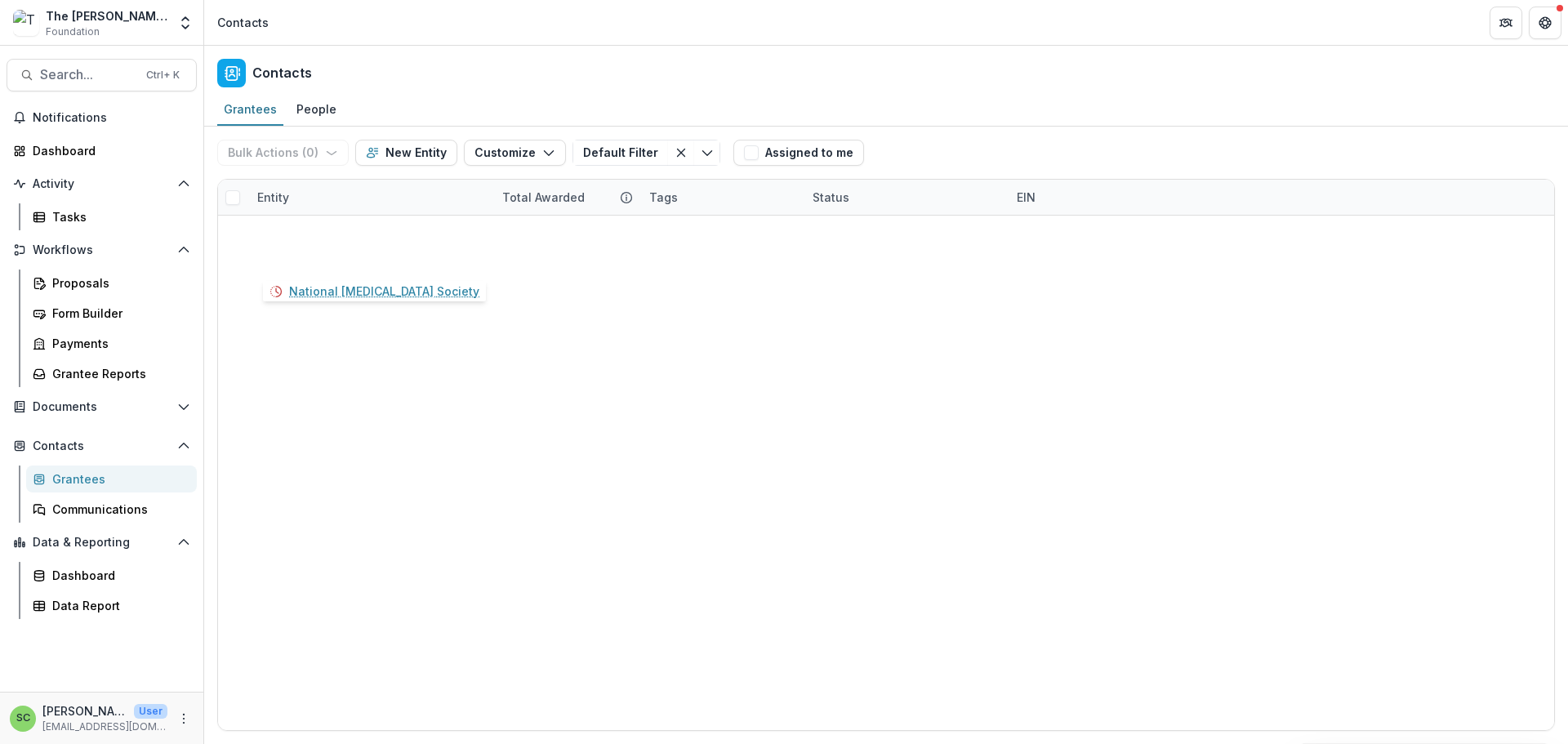
click at [311, 239] on link "National [MEDICAL_DATA] Society" at bounding box center [372, 230] width 190 height 18
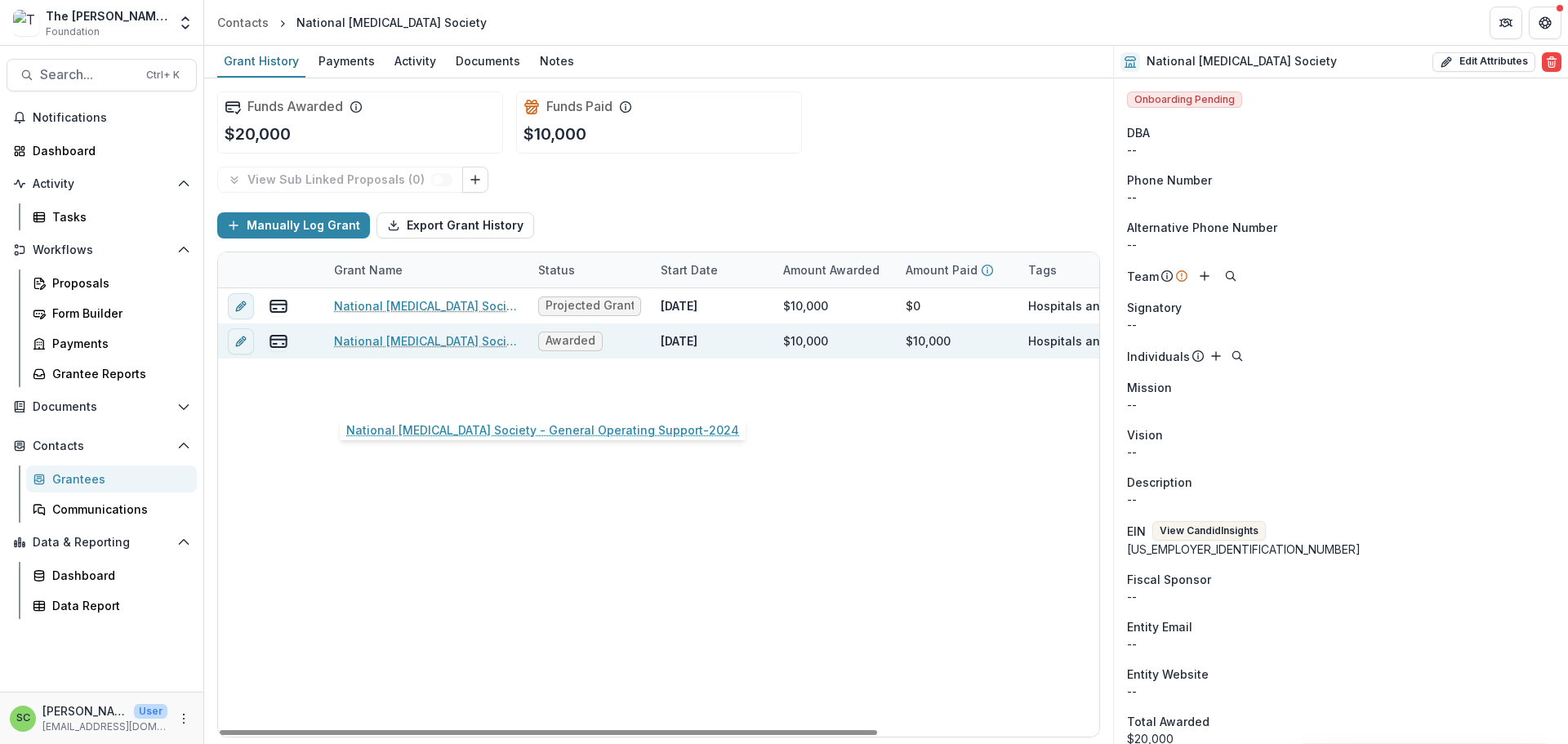
click at [423, 349] on link "National Multiple Sclerosis Society - General Operating Support-2024" at bounding box center [426, 340] width 185 height 18
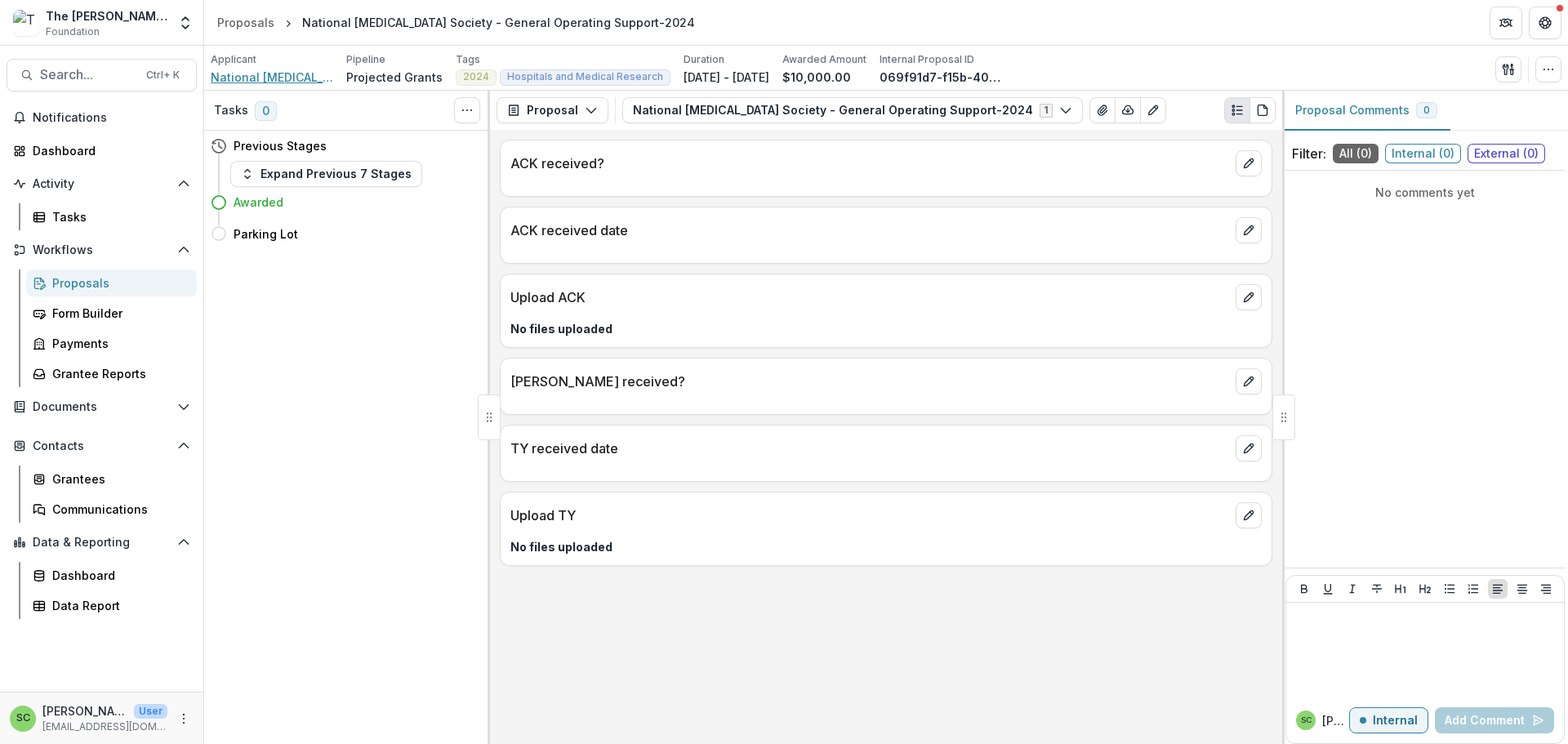
click at [291, 86] on span "National [MEDICAL_DATA] Society" at bounding box center [272, 77] width 122 height 18
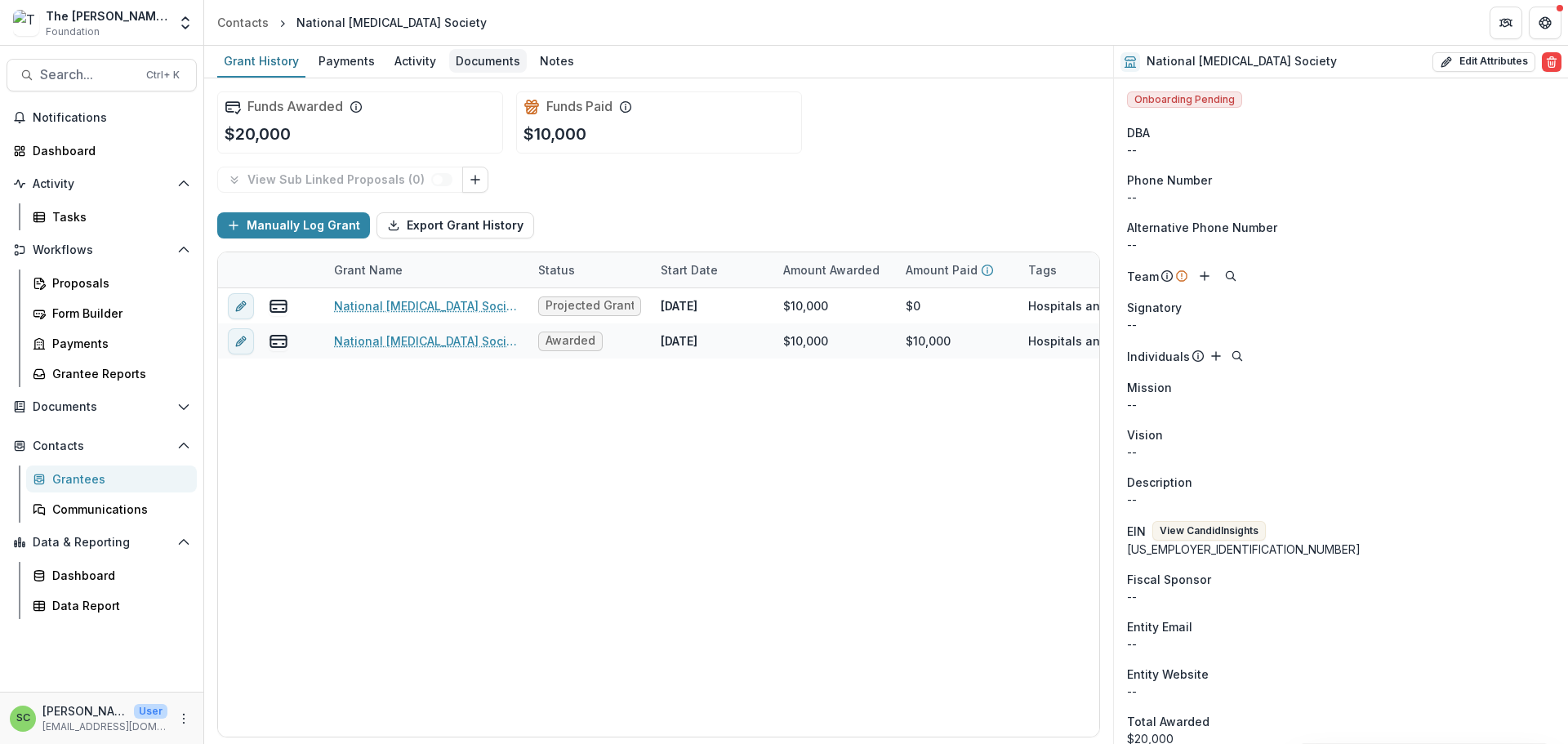
click at [527, 67] on div "Documents" at bounding box center [488, 61] width 78 height 24
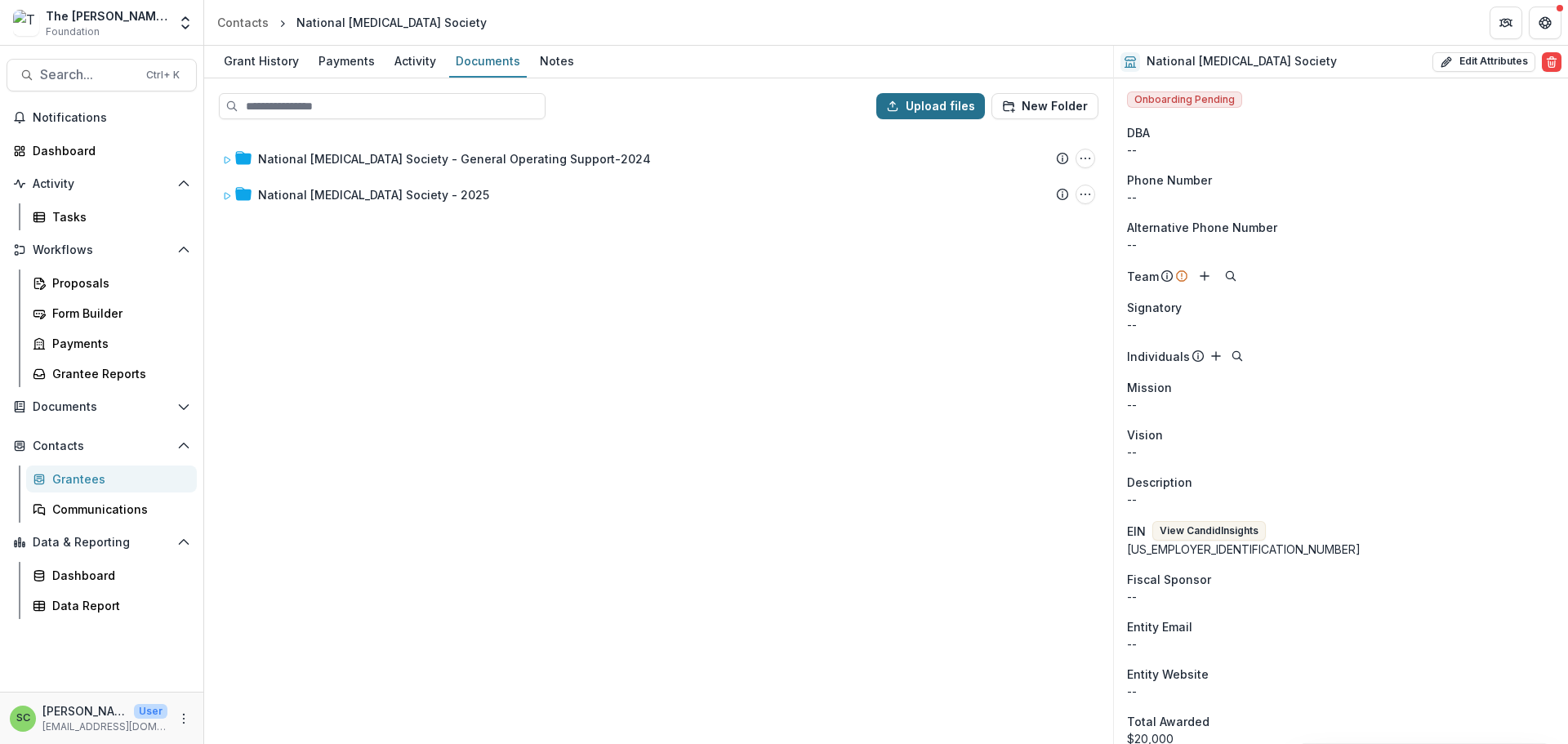
click at [897, 119] on button "Upload files" at bounding box center [930, 106] width 108 height 26
type input "**********"
click at [120, 487] on div "Grantees" at bounding box center [118, 479] width 131 height 18
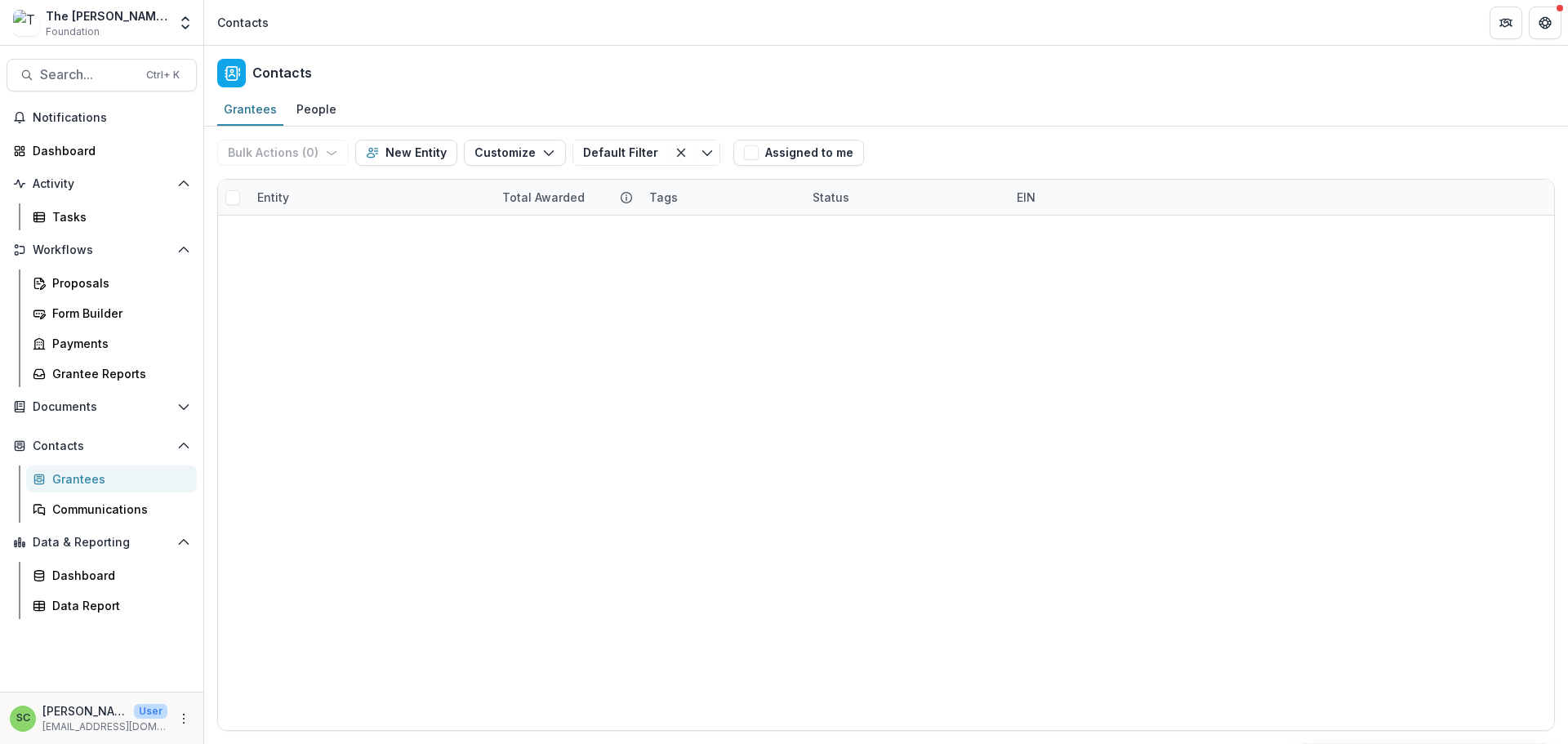
click at [82, 487] on div "Grantees" at bounding box center [118, 479] width 131 height 18
click at [88, 487] on div "Grantees" at bounding box center [118, 479] width 131 height 18
click at [265, 121] on div "Grantees" at bounding box center [251, 109] width 67 height 24
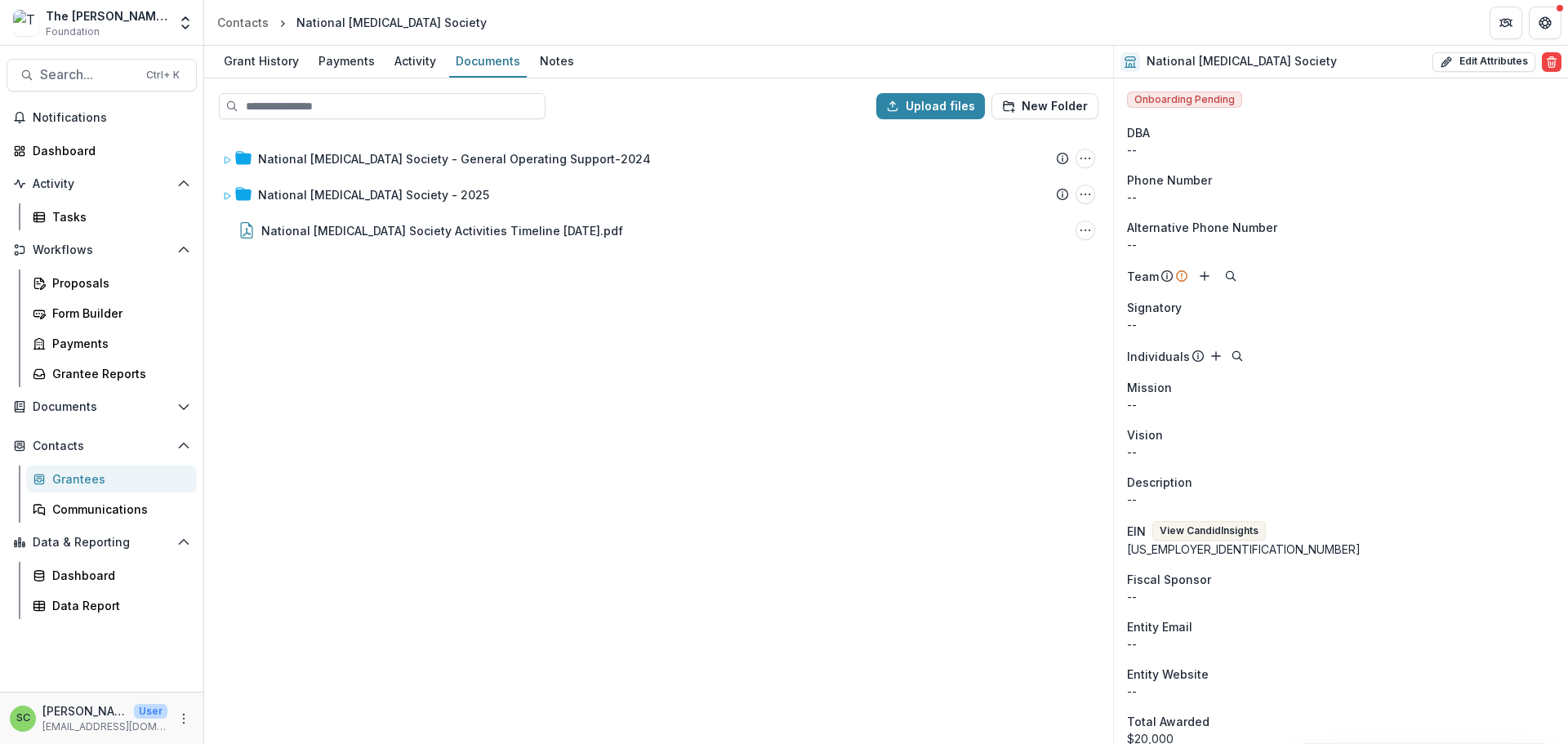
click at [80, 487] on div "Grantees" at bounding box center [118, 479] width 131 height 18
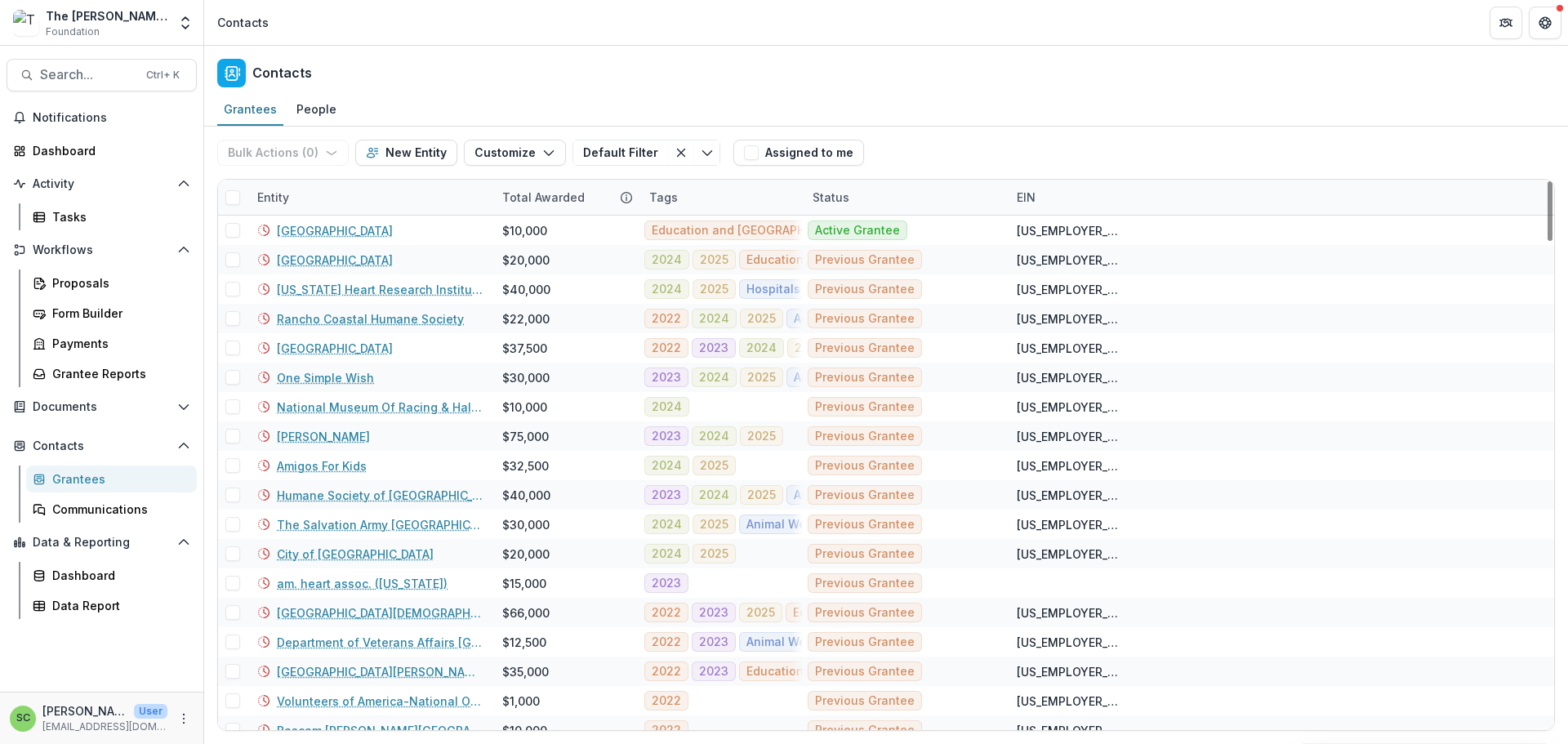
click at [380, 214] on div "Entity" at bounding box center [370, 197] width 245 height 35
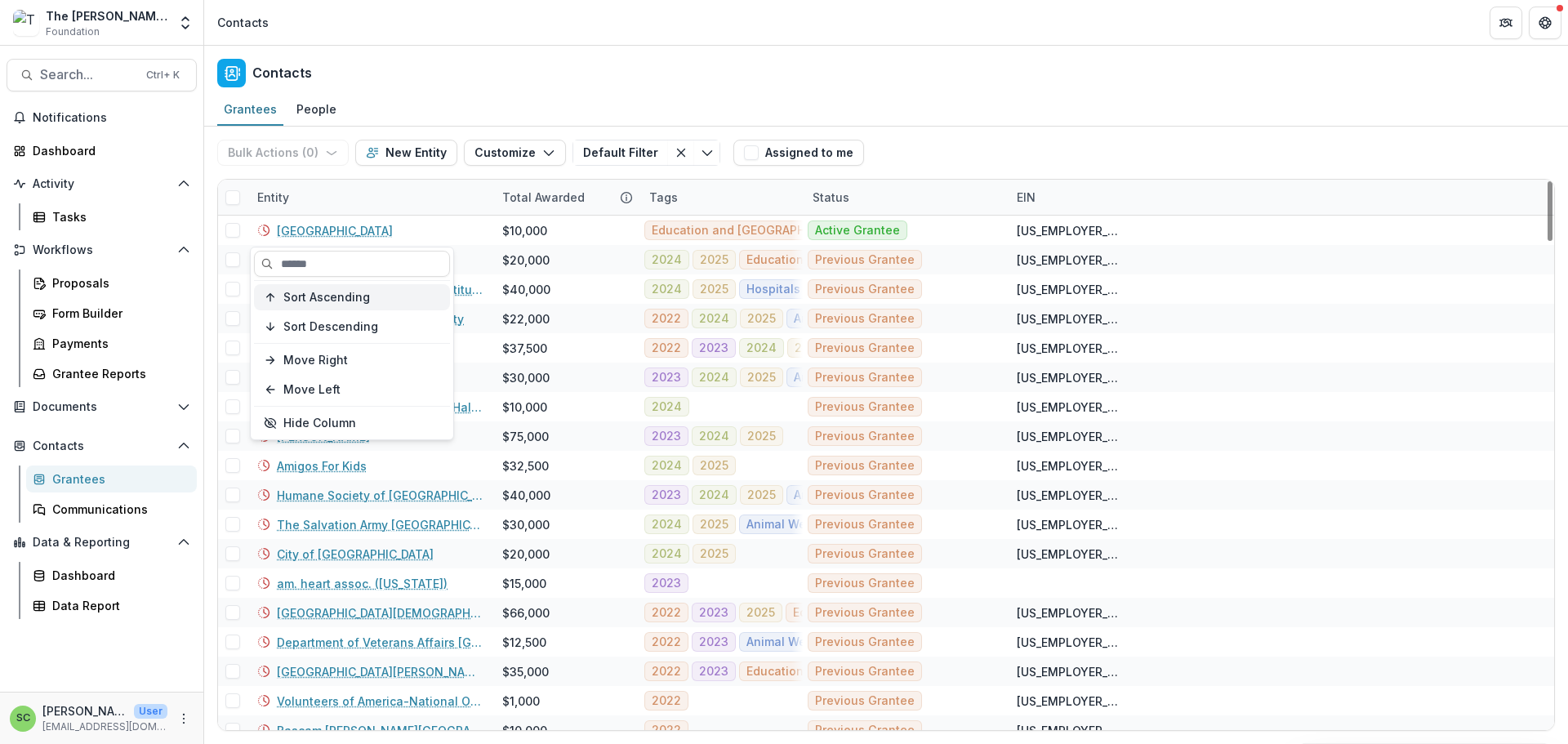
click at [370, 304] on span "Sort Ascending" at bounding box center [326, 297] width 87 height 14
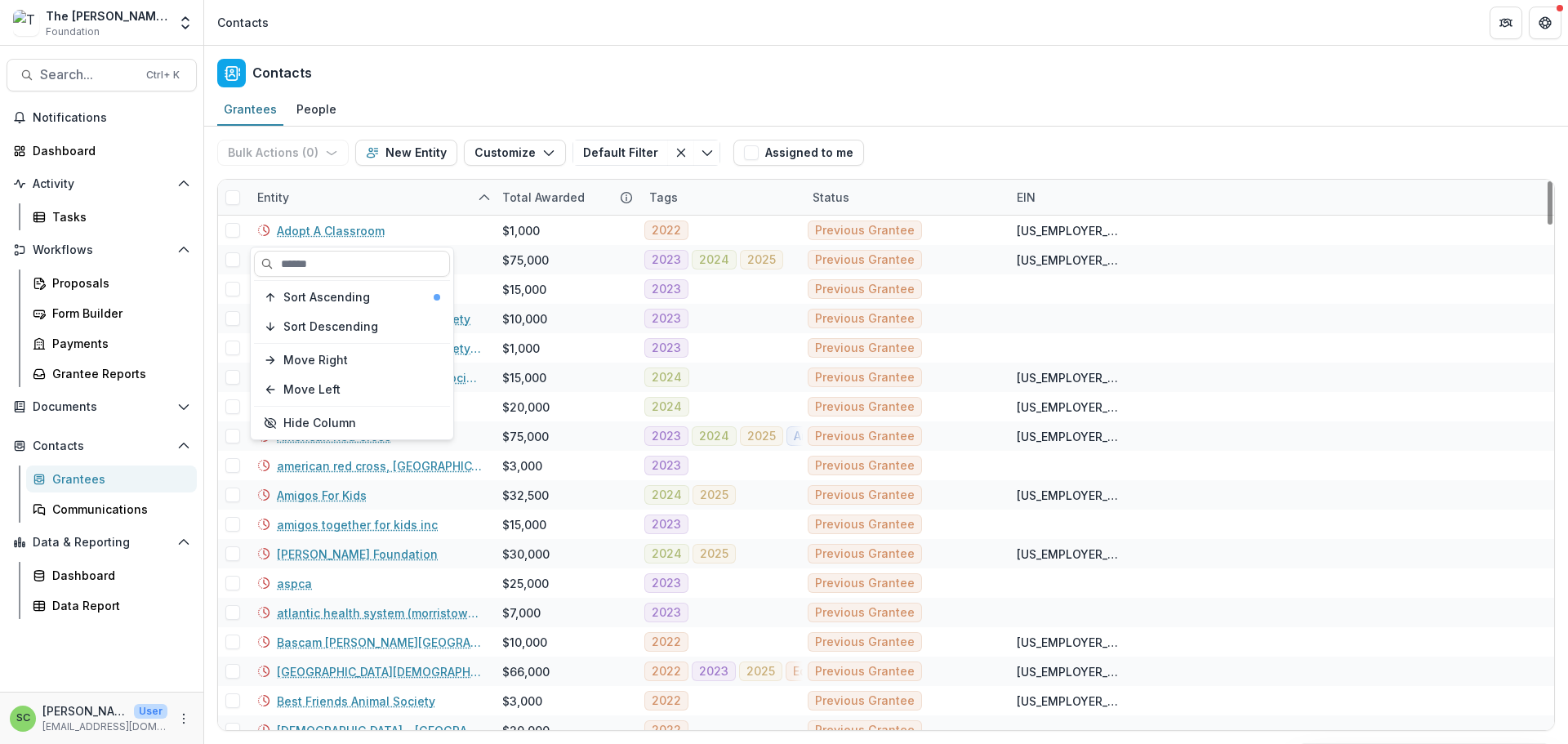
click at [362, 214] on div "Entity" at bounding box center [370, 197] width 245 height 35
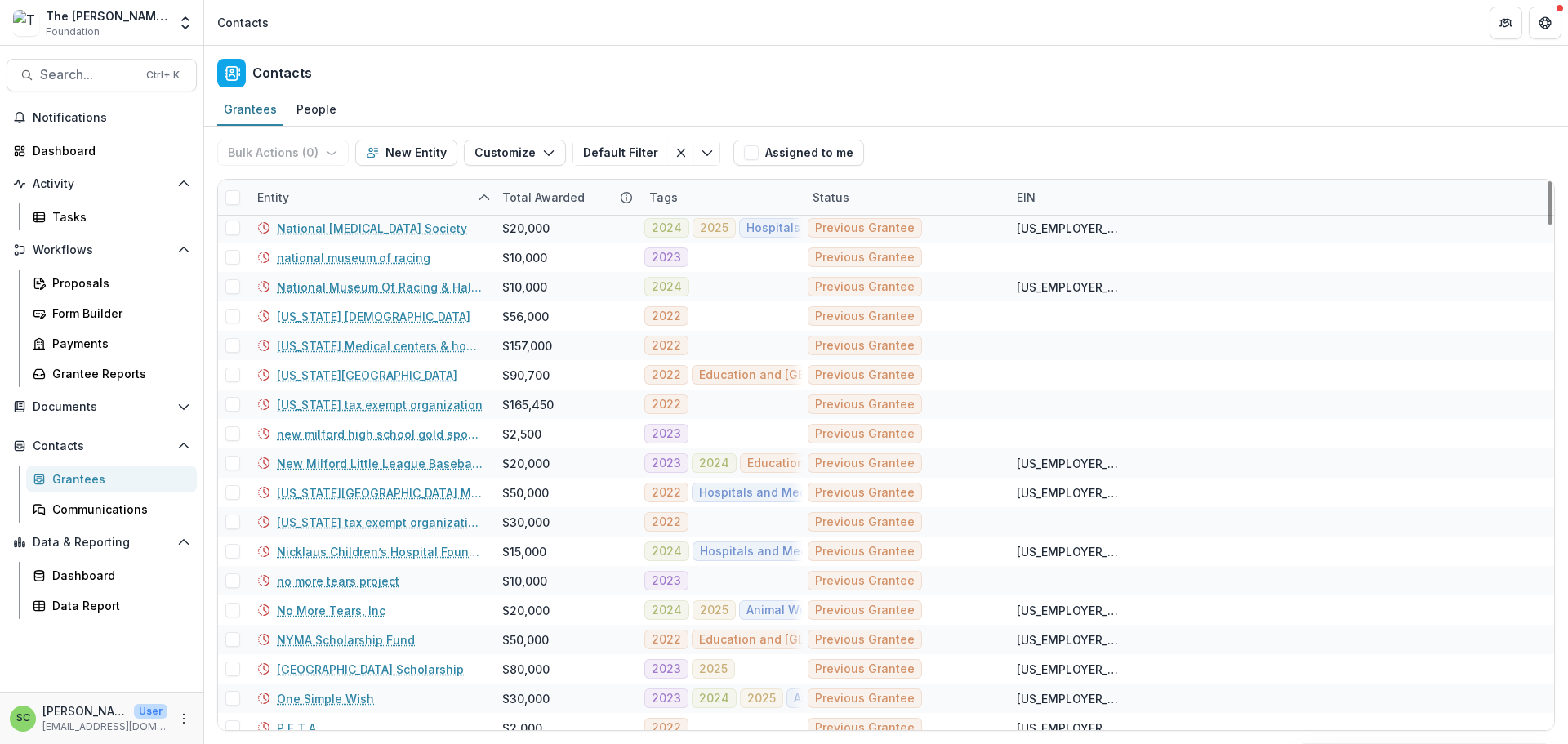
scroll to position [3592, 0]
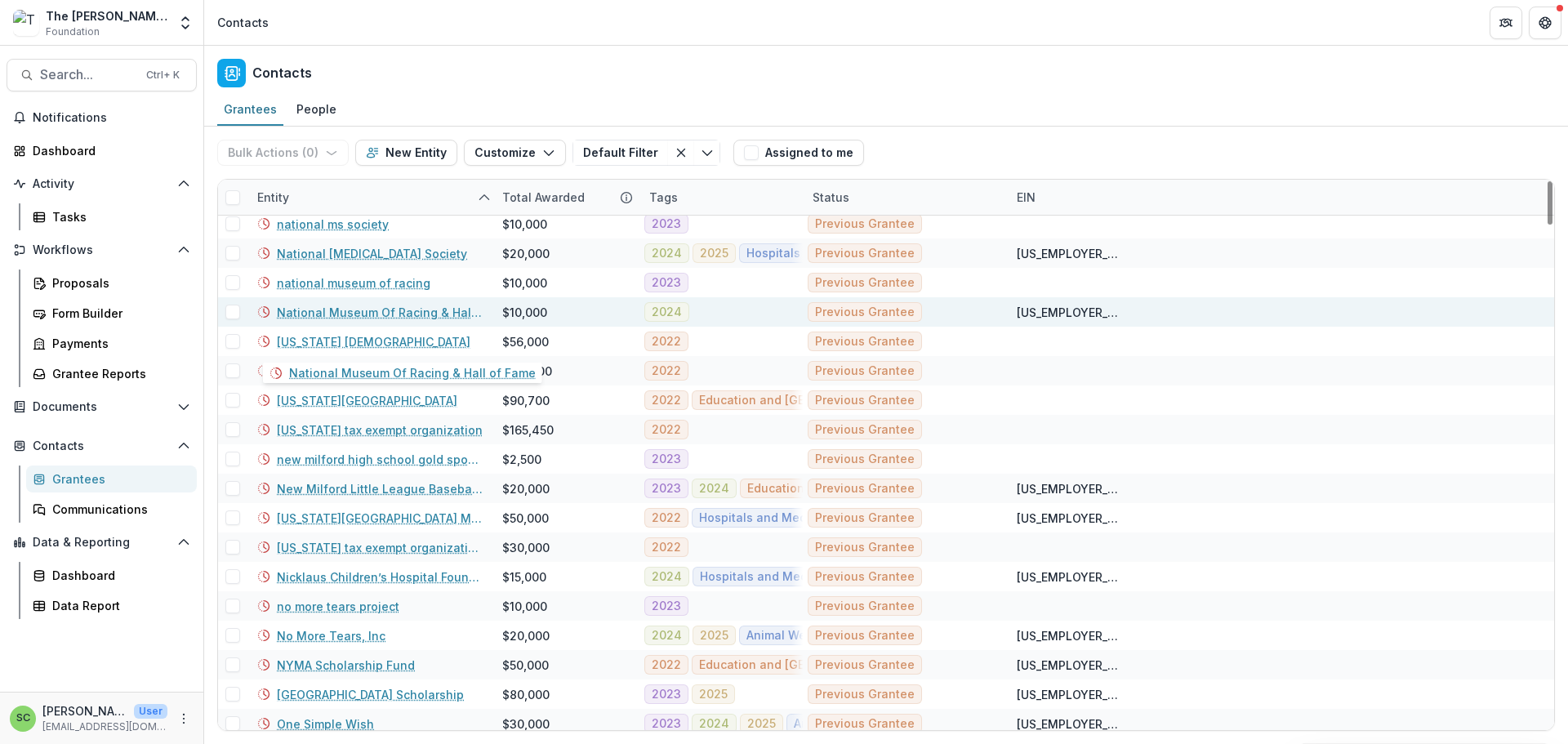
click at [352, 321] on link "National Museum Of Racing & Hall of Fame" at bounding box center [379, 312] width 206 height 18
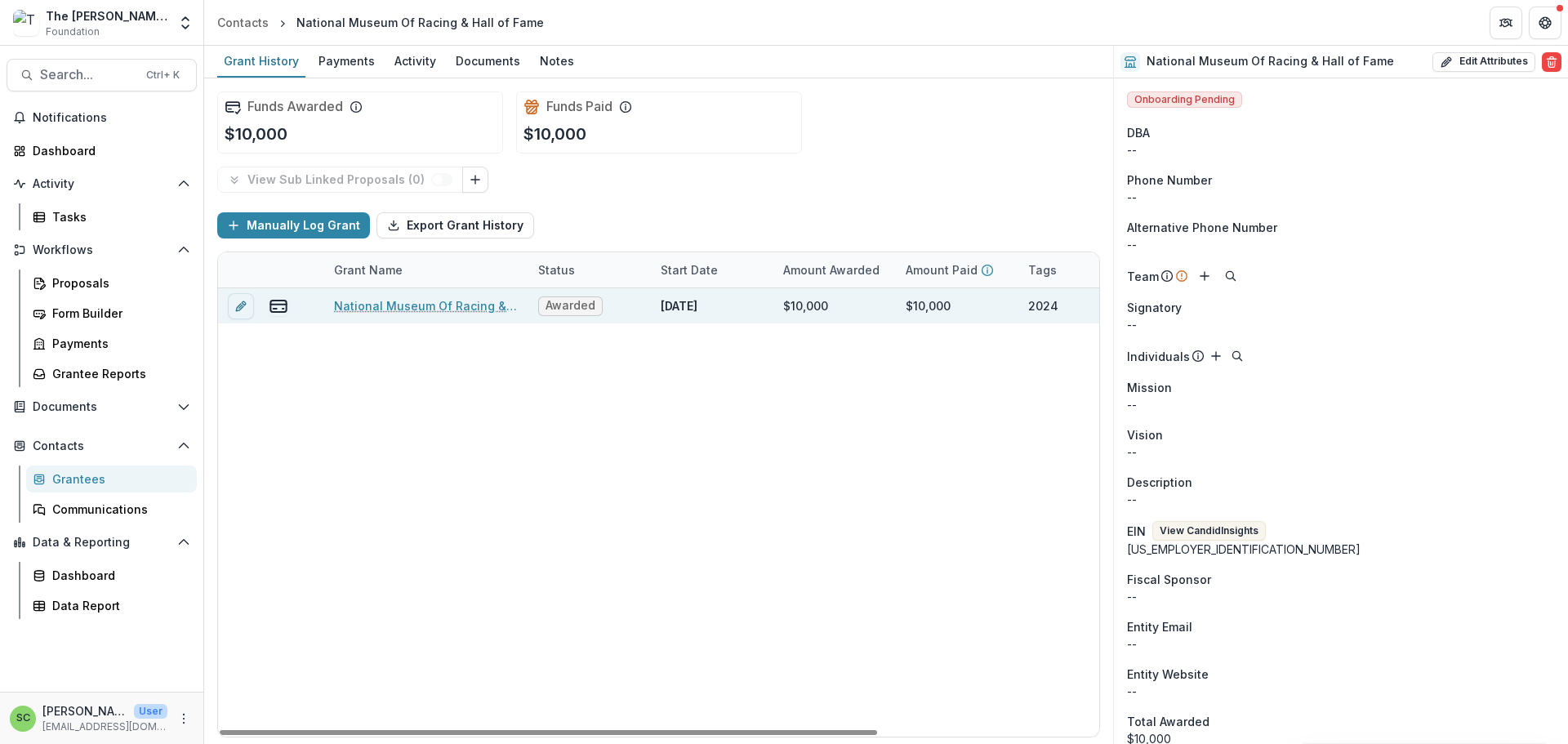
click at [389, 314] on link "National Museum Of Racing & Hall of Fame - General Operating Support-2024" at bounding box center [426, 305] width 185 height 18
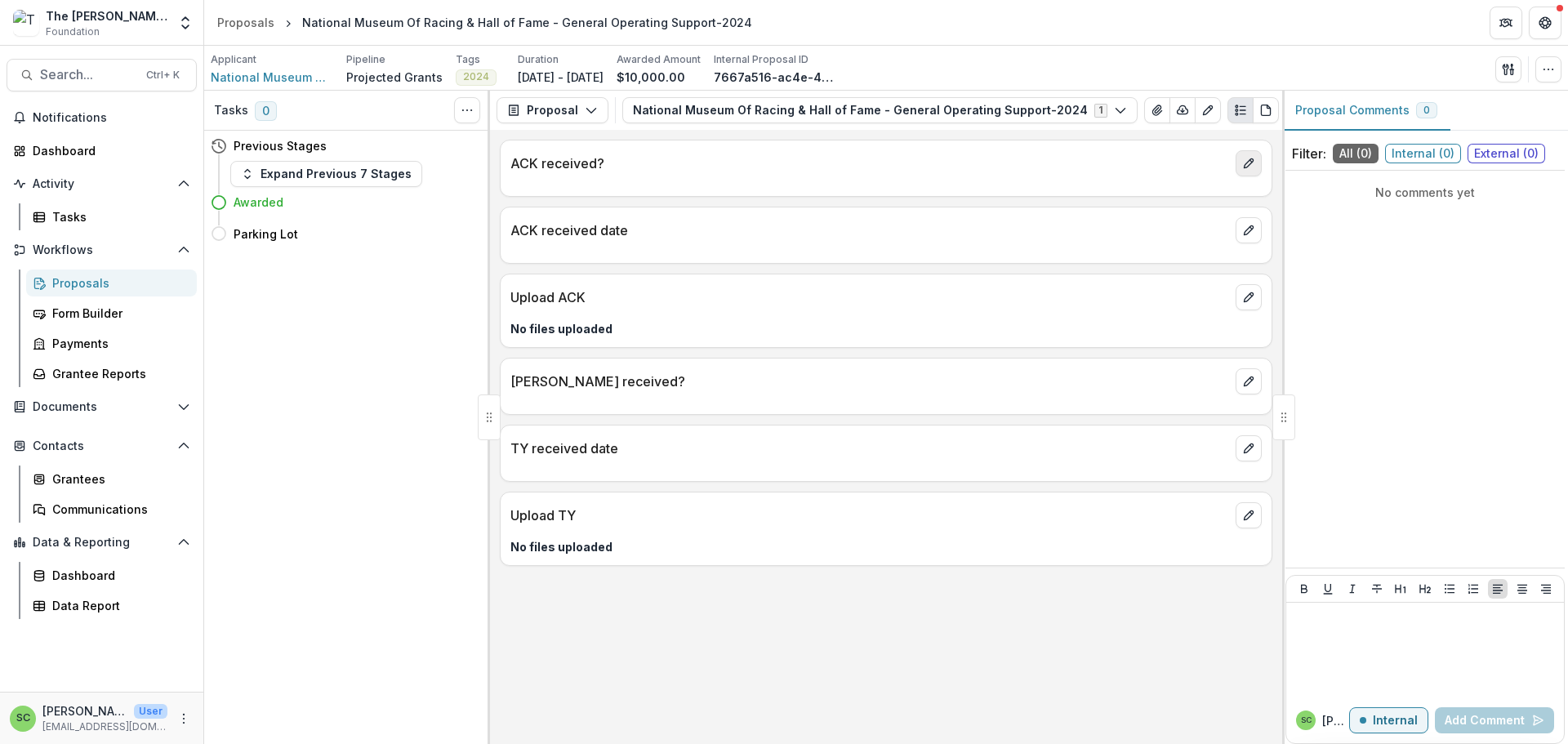
click at [1244, 170] on icon "edit" at bounding box center [1248, 164] width 13 height 13
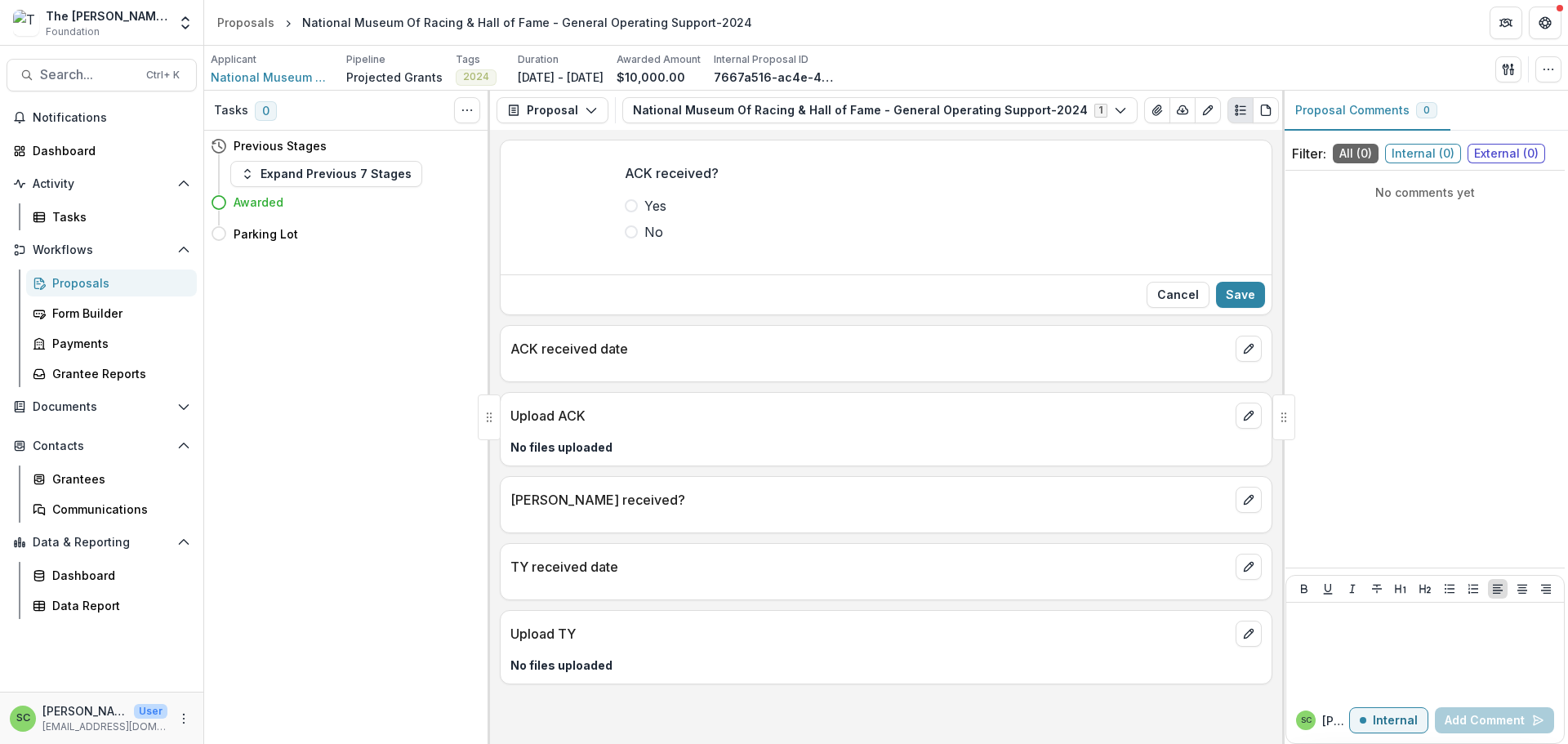
click at [625, 215] on label "Yes" at bounding box center [886, 205] width 522 height 19
click at [1223, 308] on button "Save" at bounding box center [1240, 295] width 49 height 26
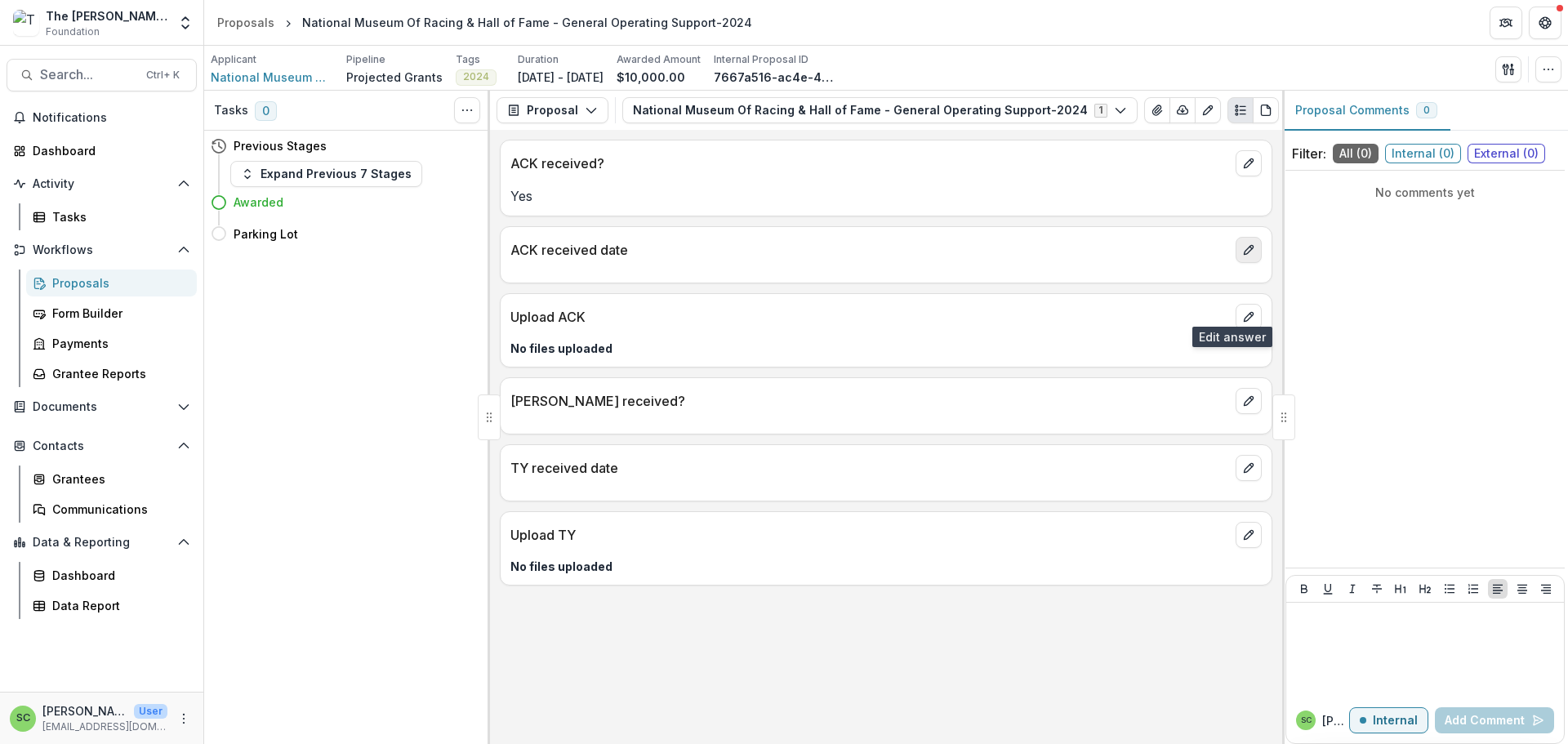
click at [1242, 256] on icon "edit" at bounding box center [1248, 250] width 13 height 13
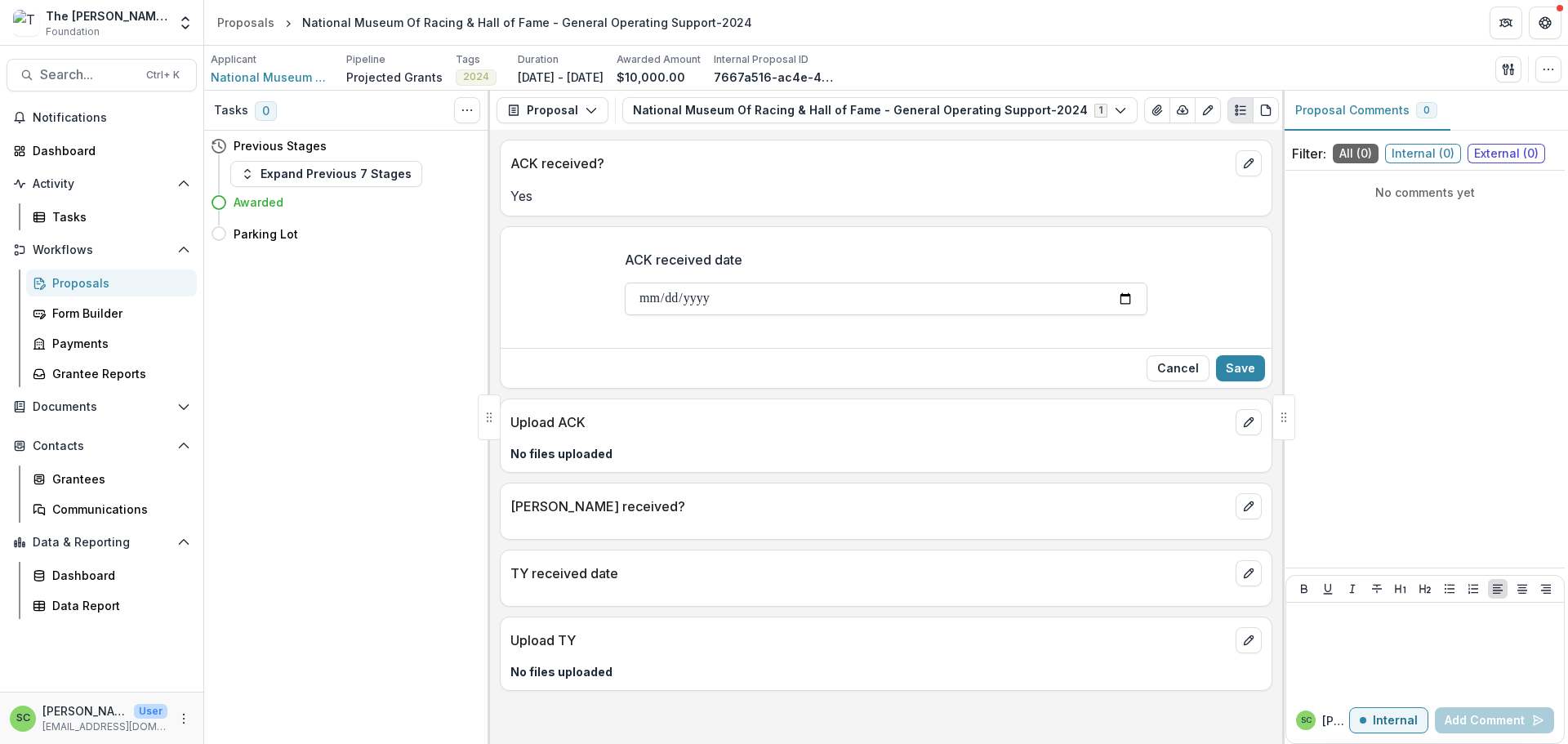
click at [625, 315] on input "ACK received date" at bounding box center [886, 299] width 522 height 32
type input "**********"
click at [1216, 381] on button "Save" at bounding box center [1240, 368] width 49 height 26
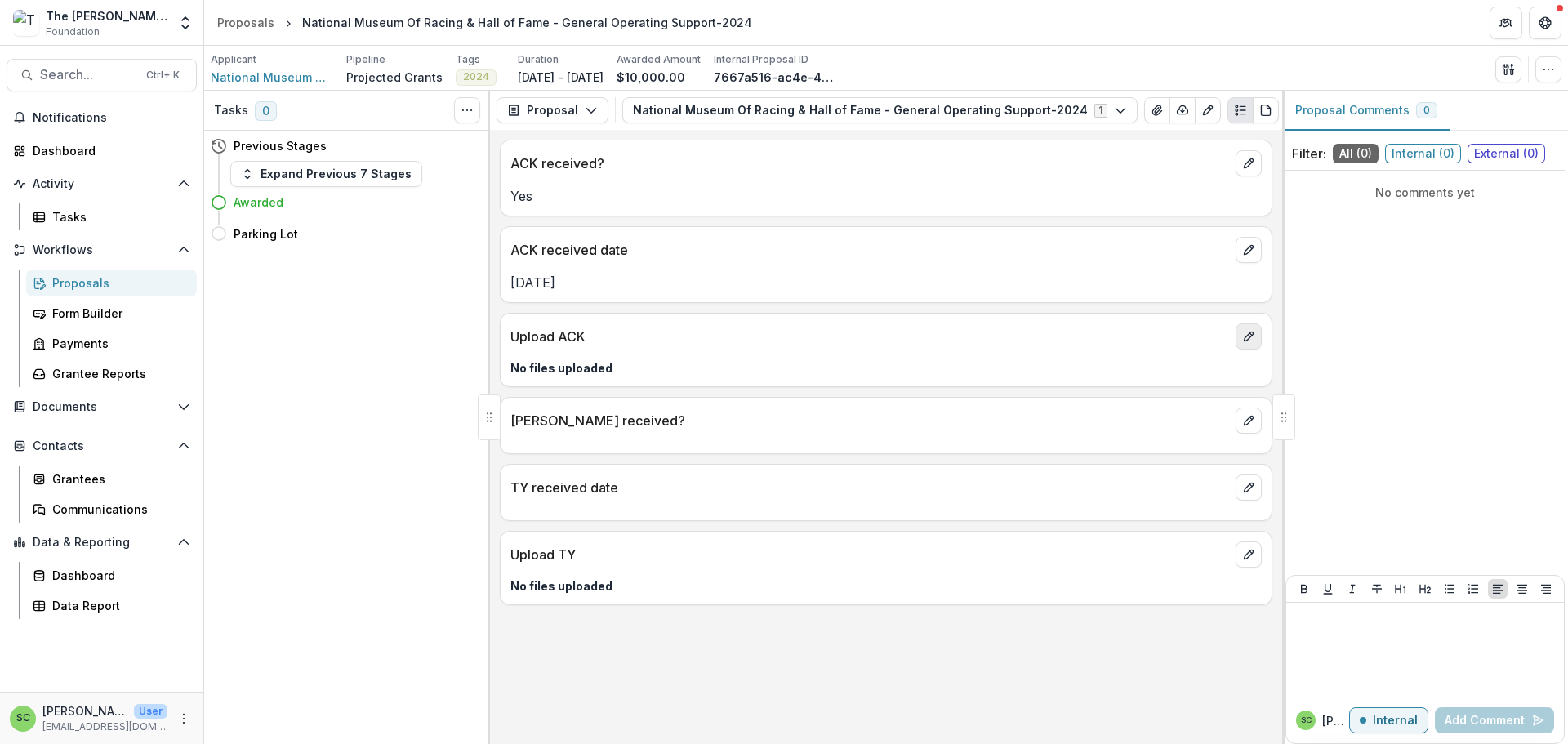
click at [1242, 343] on icon "edit" at bounding box center [1248, 336] width 13 height 13
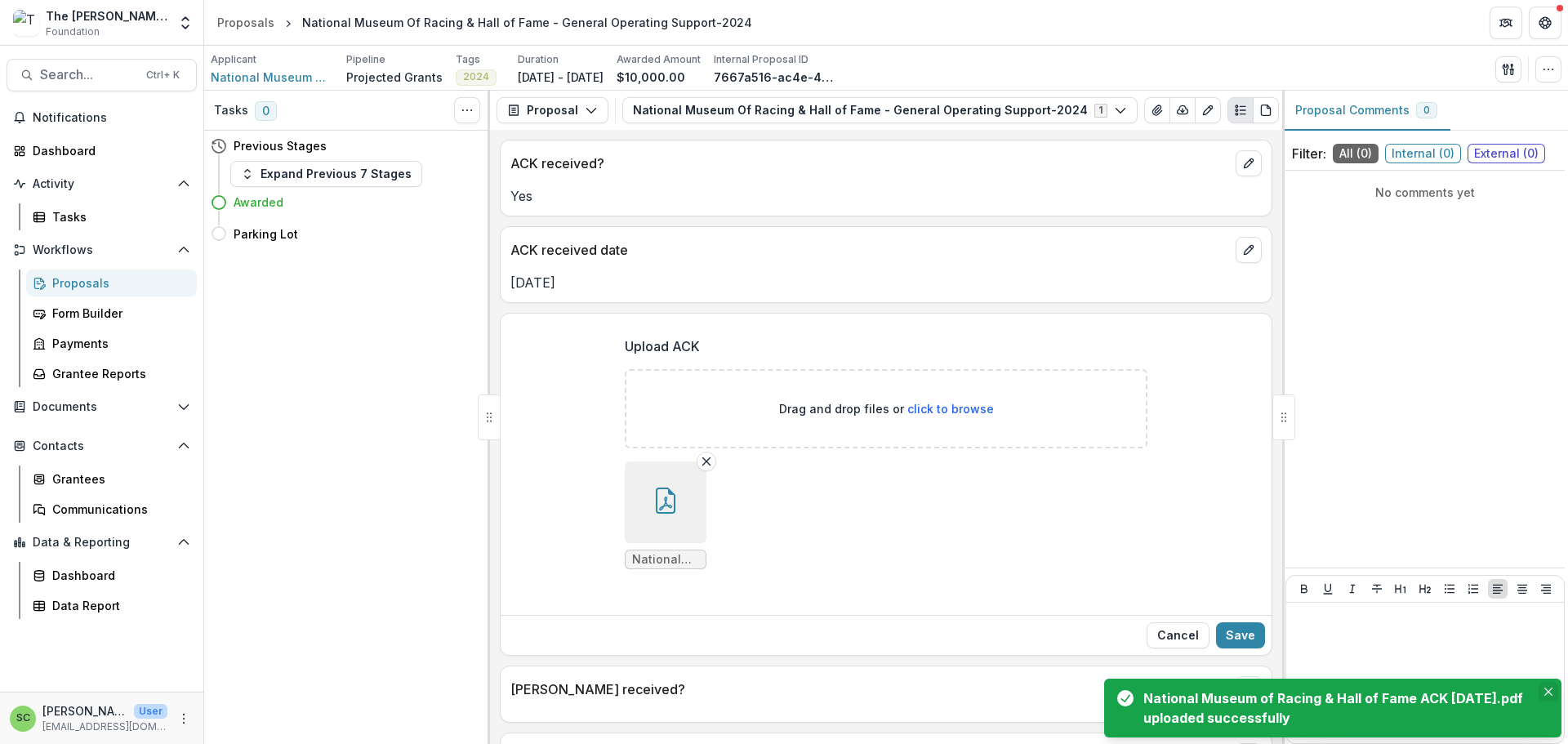
click at [1548, 688] on icon "Close" at bounding box center [1548, 691] width 8 height 8
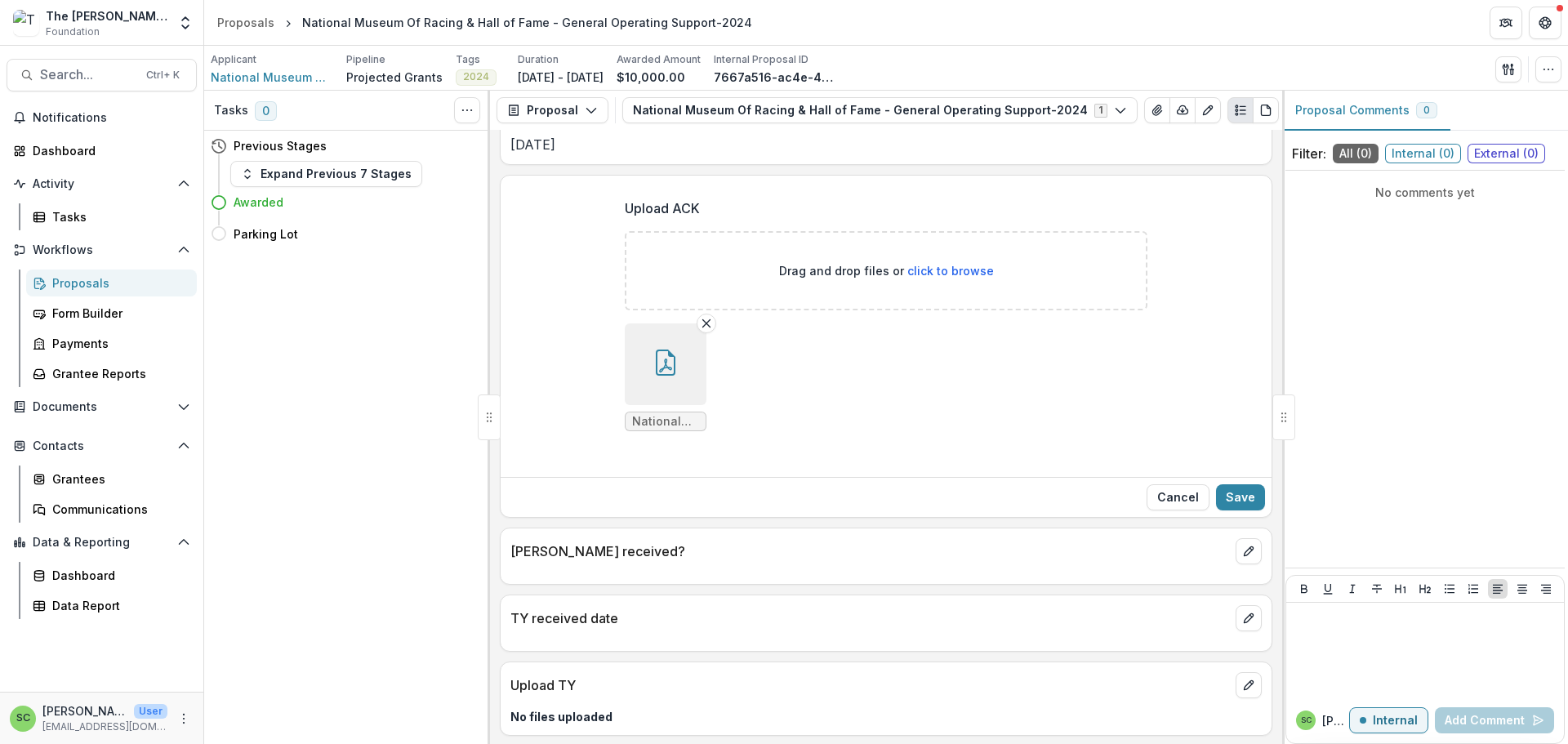
scroll to position [328, 0]
click at [1219, 482] on button "Save" at bounding box center [1240, 495] width 49 height 26
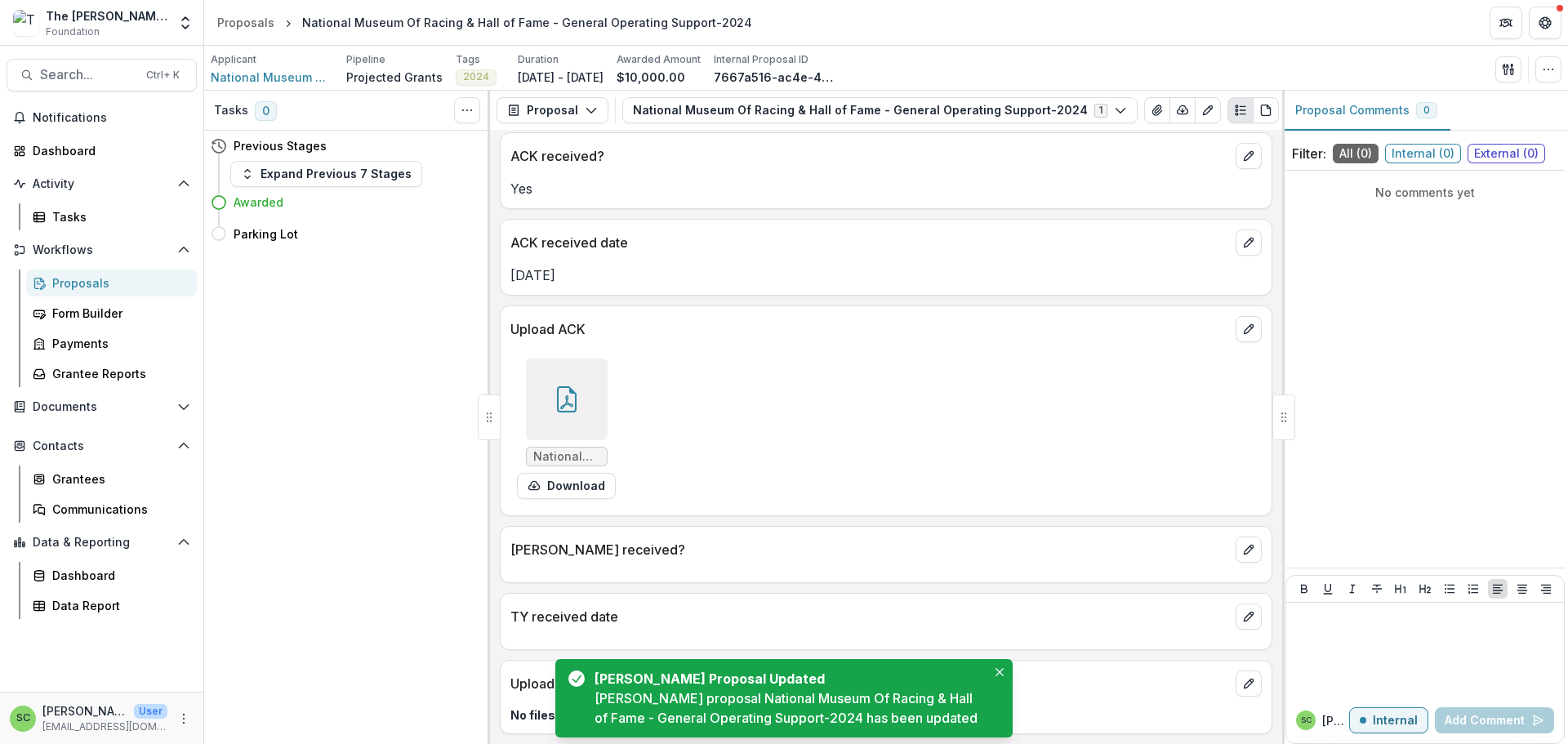
scroll to position [165, 0]
click at [1214, 527] on div "[PERSON_NAME] received?" at bounding box center [886, 544] width 771 height 36
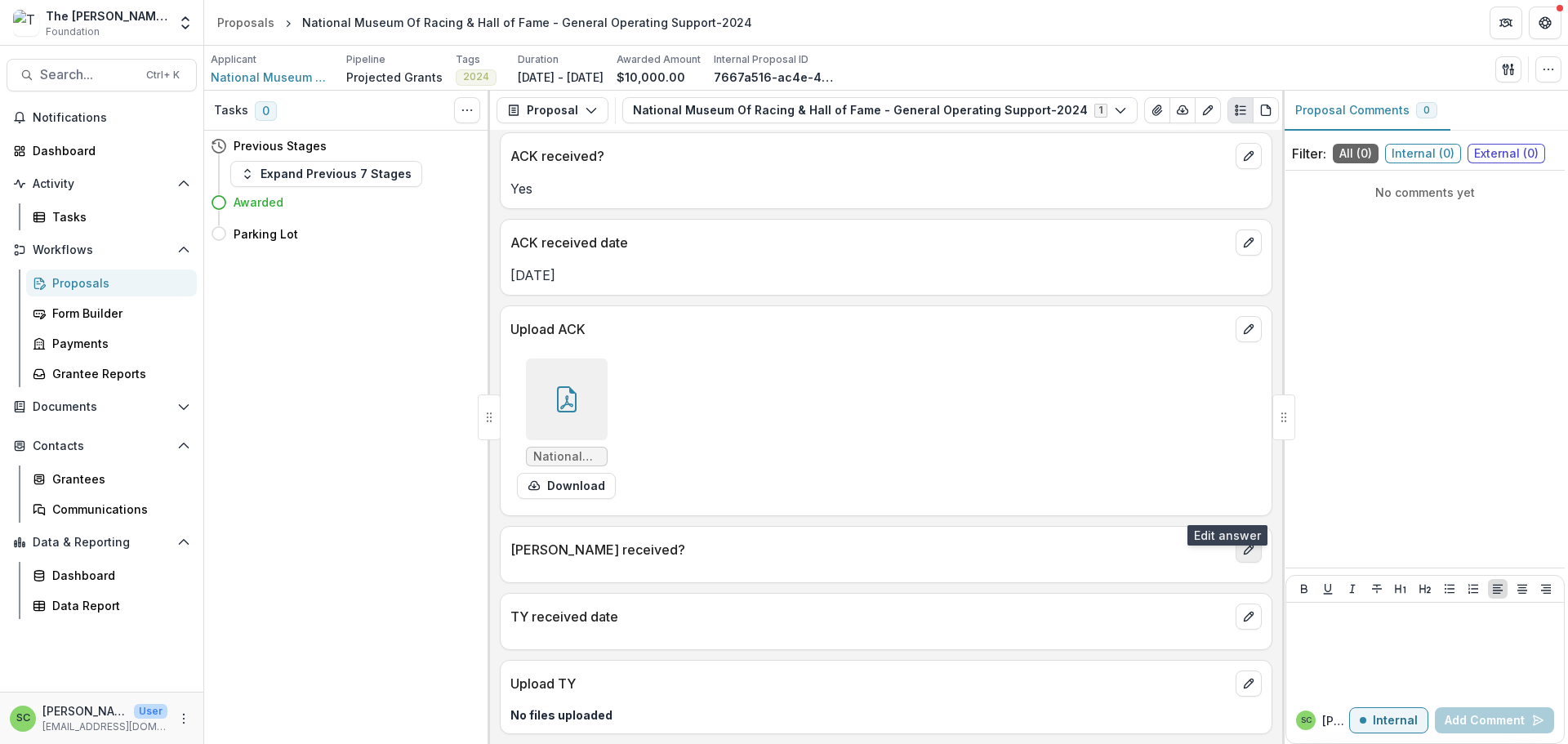
click at [1243, 545] on icon "edit" at bounding box center [1248, 550] width 9 height 9
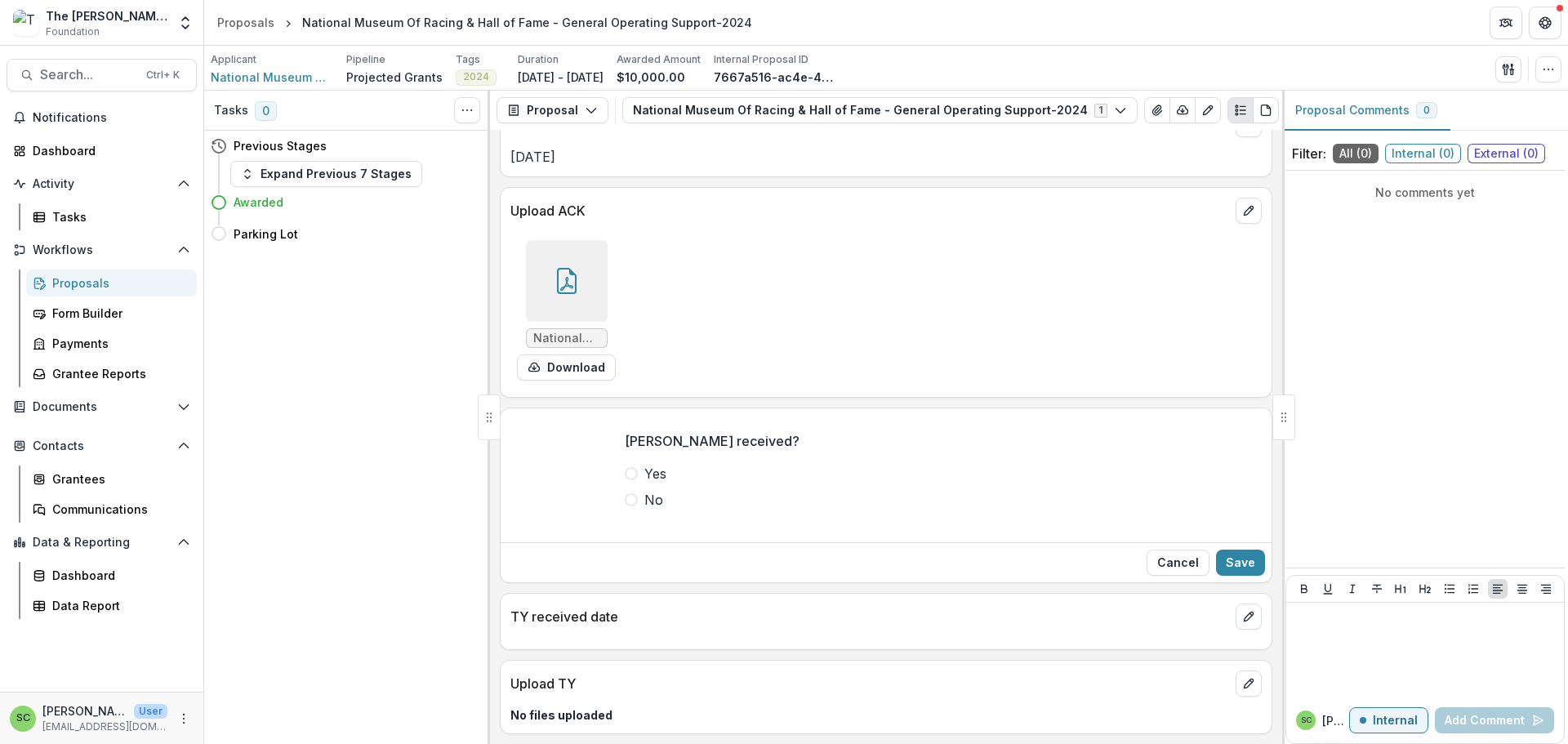
click at [625, 480] on span at bounding box center [631, 473] width 13 height 13
click at [1233, 549] on button "Save" at bounding box center [1240, 562] width 49 height 26
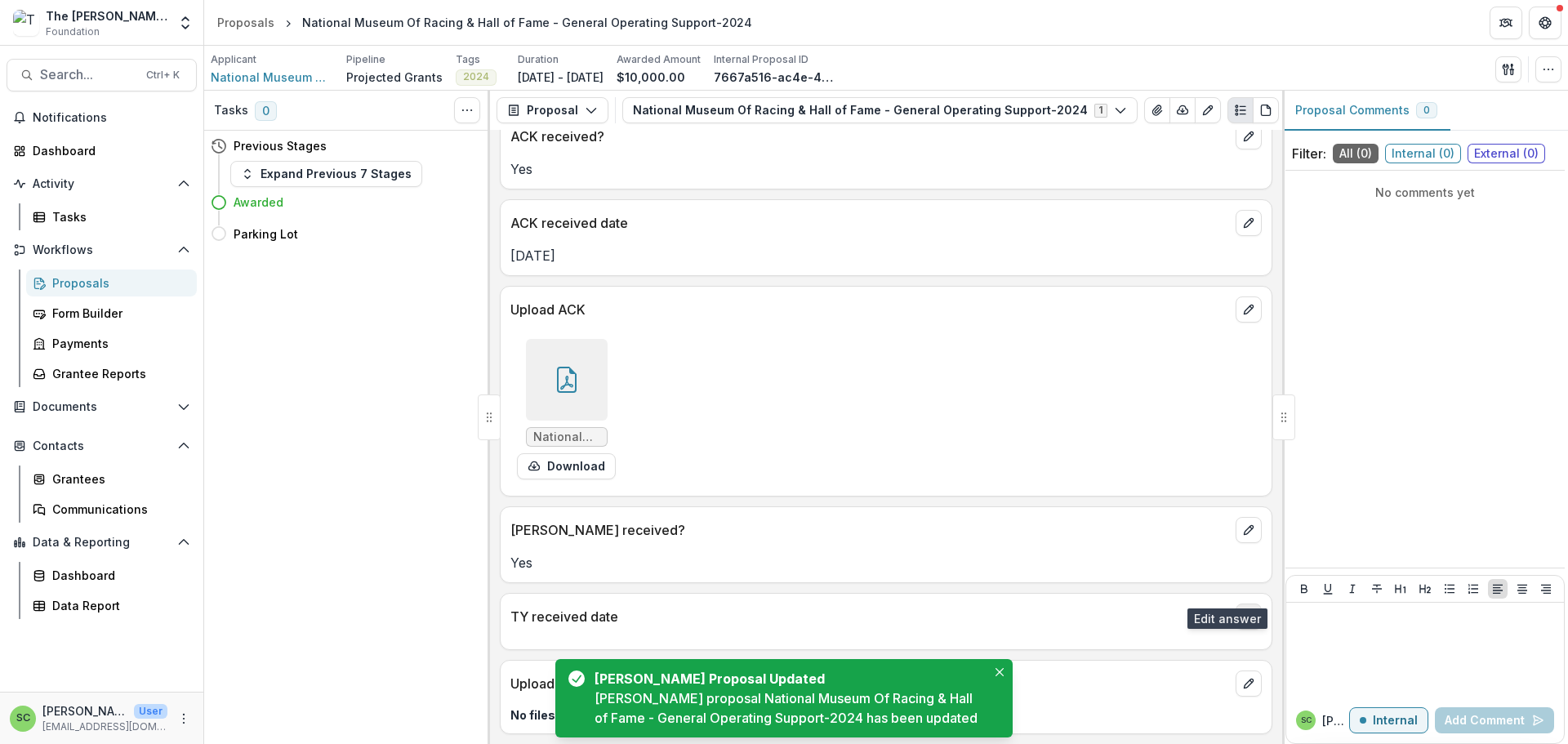
click at [1243, 604] on button "edit" at bounding box center [1248, 616] width 26 height 26
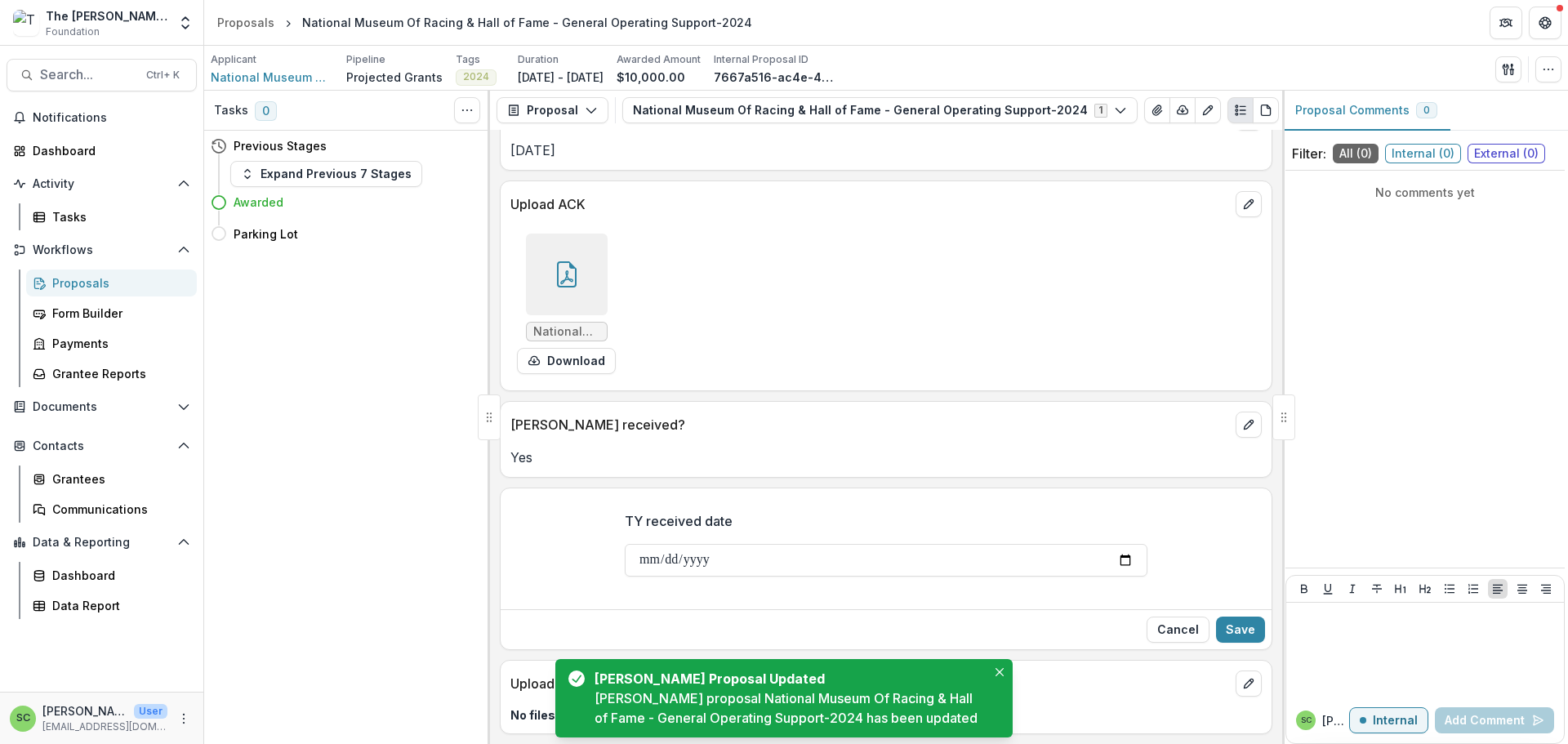
scroll to position [320, 0]
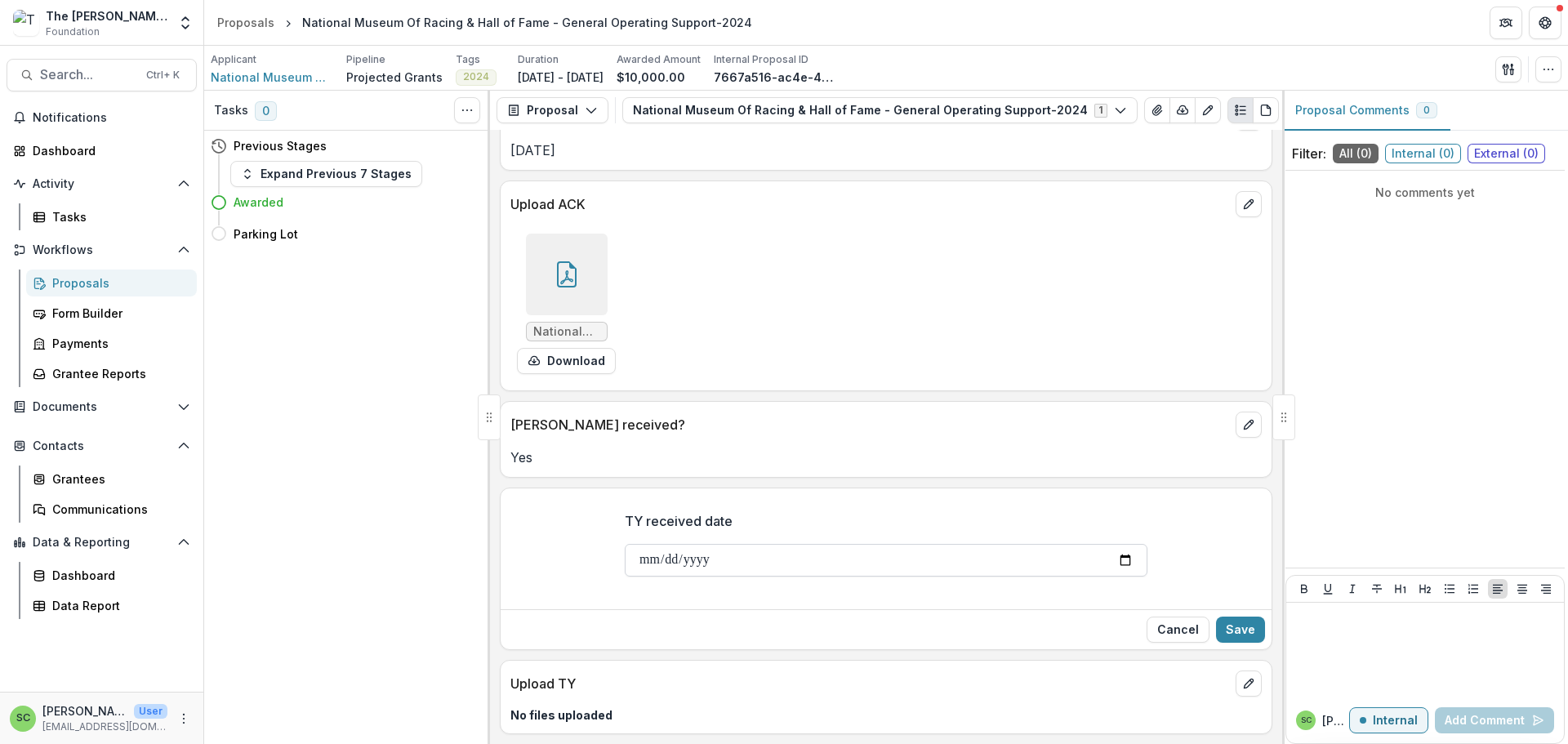
click at [625, 543] on input "TY received date" at bounding box center [886, 559] width 522 height 32
type input "**********"
click at [1222, 616] on button "Save" at bounding box center [1240, 629] width 49 height 26
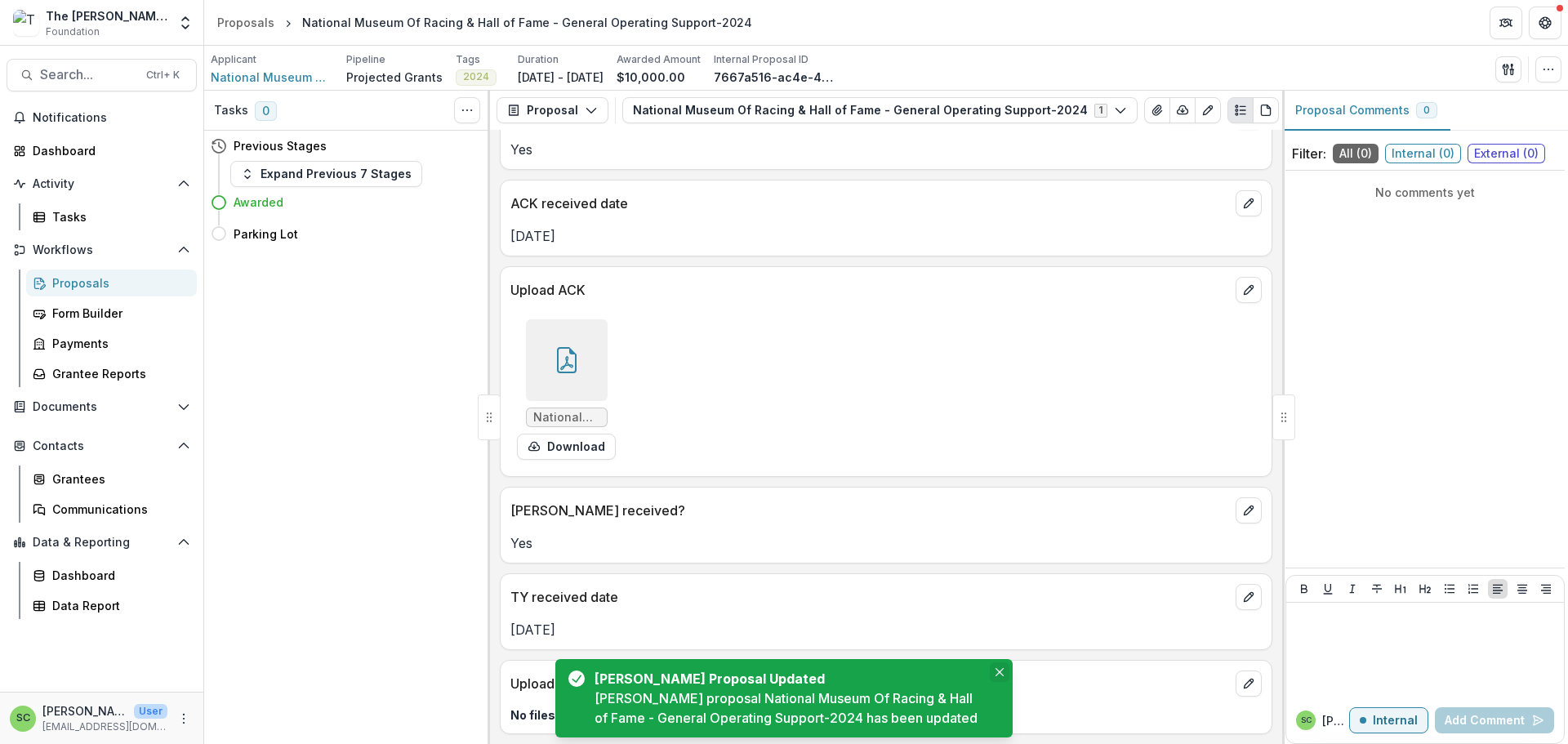
click at [996, 667] on icon "Close" at bounding box center [999, 671] width 8 height 8
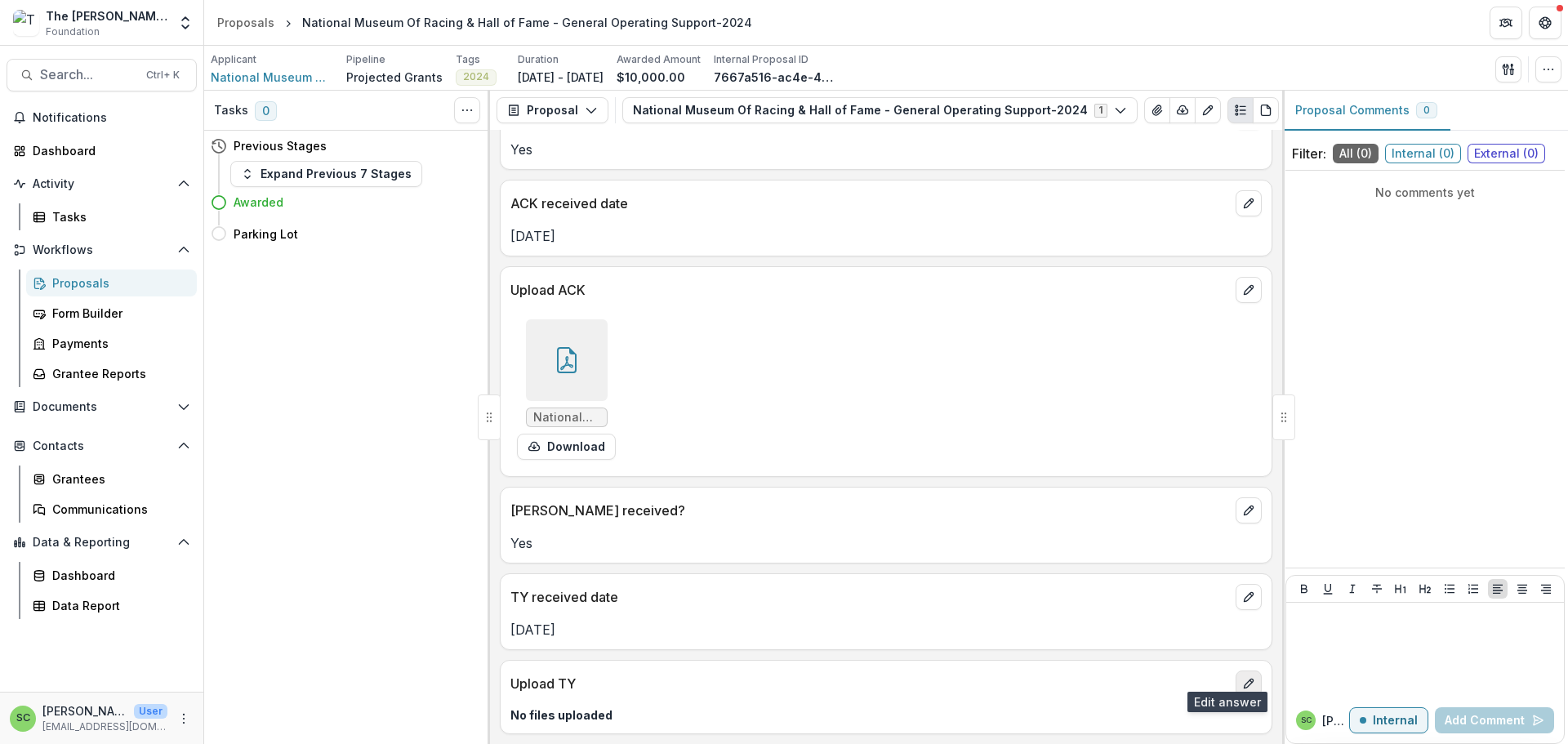
click at [1242, 677] on icon "edit" at bounding box center [1248, 683] width 13 height 13
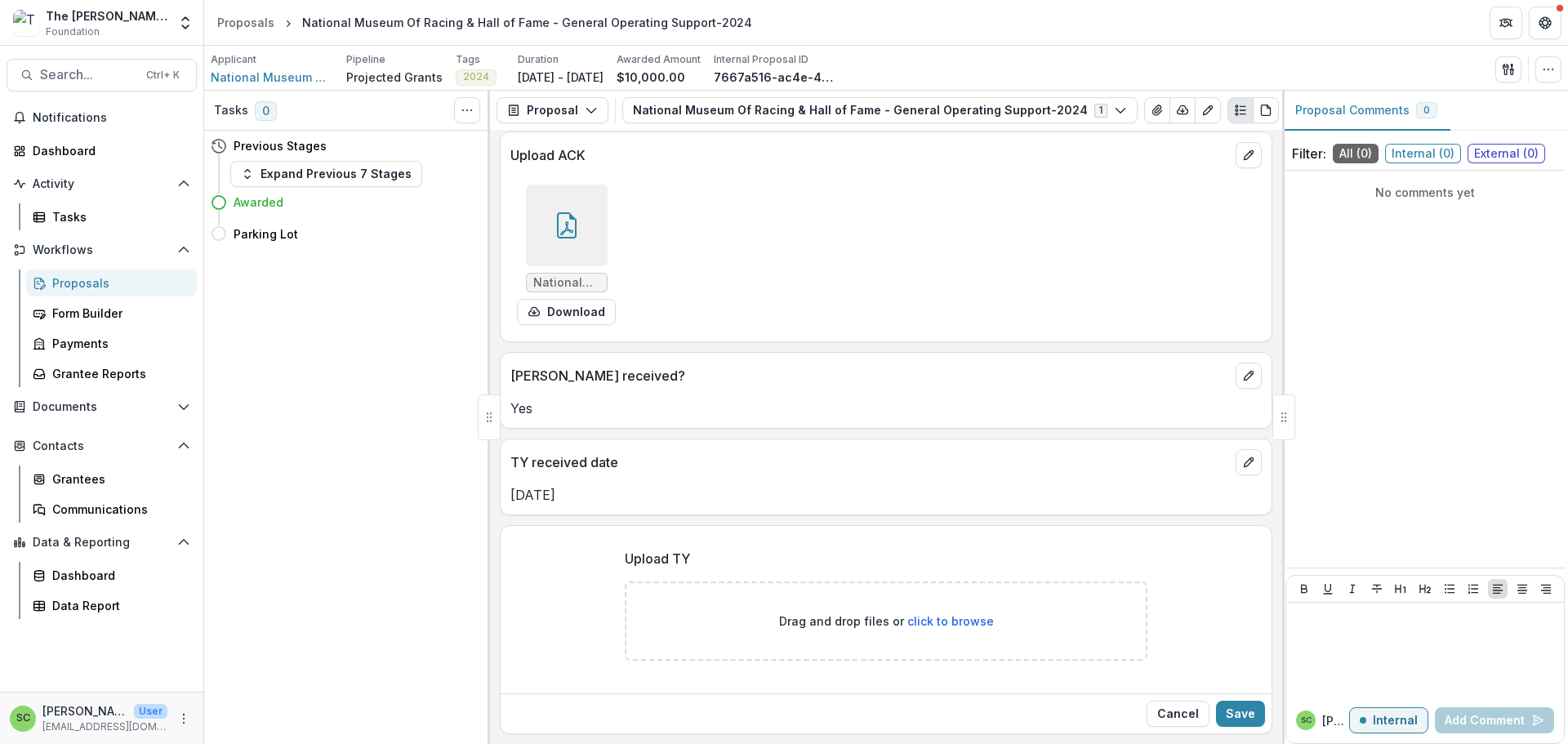
scroll to position [381, 0]
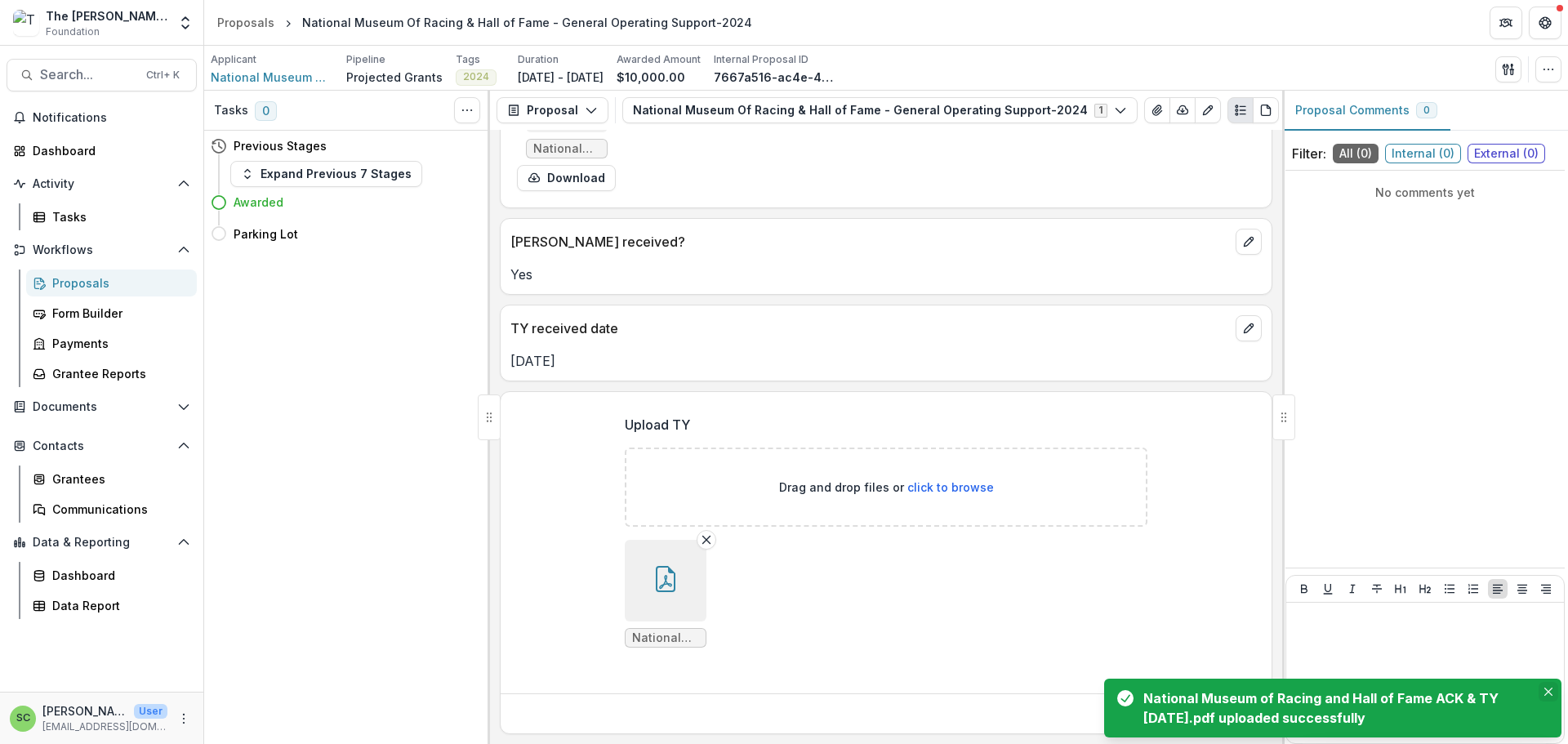
click at [1544, 688] on icon "Close" at bounding box center [1548, 691] width 8 height 8
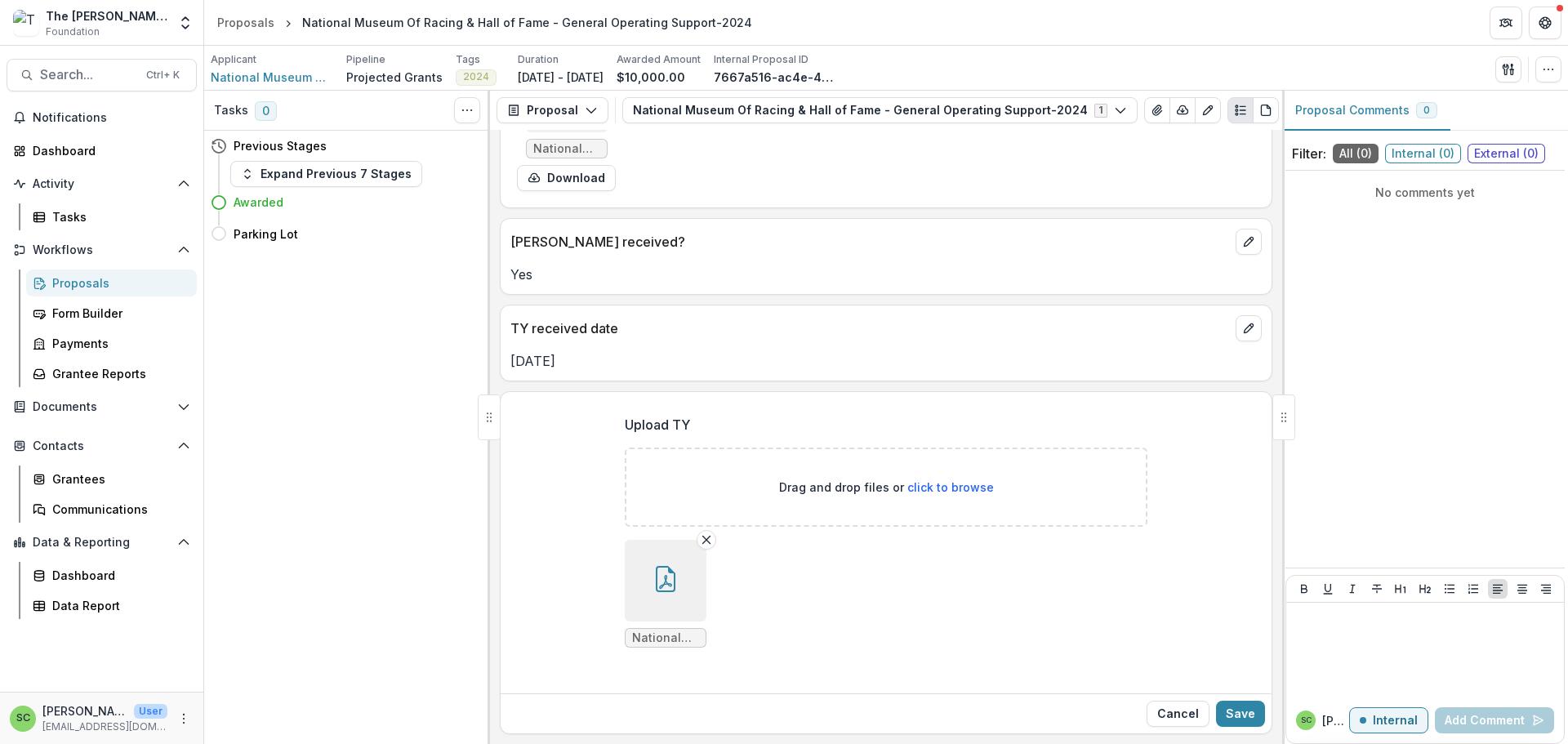
scroll to position [527, 0]
click at [1225, 704] on button "Save" at bounding box center [1240, 714] width 49 height 26
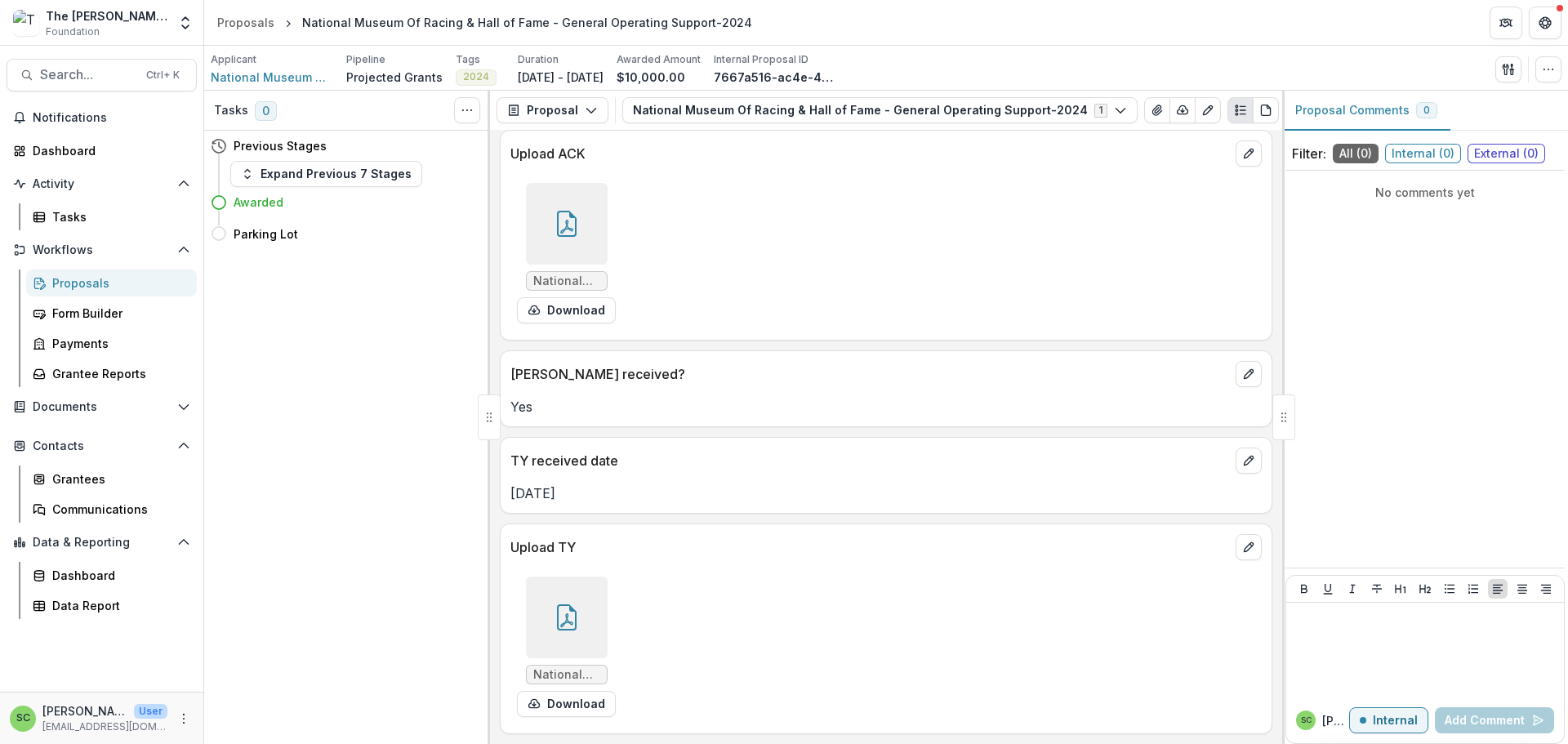
scroll to position [363, 0]
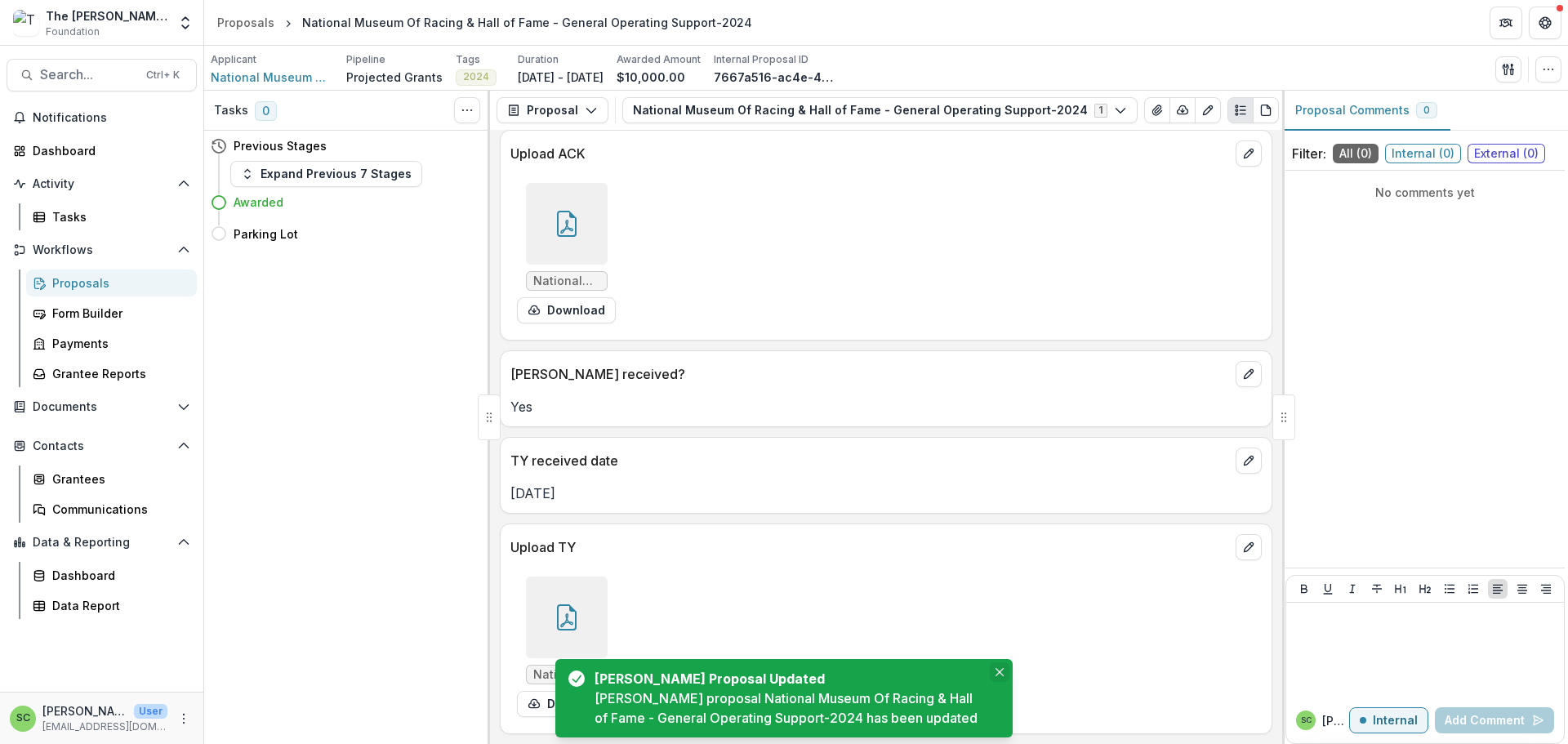
click at [996, 667] on icon "Close" at bounding box center [999, 671] width 8 height 8
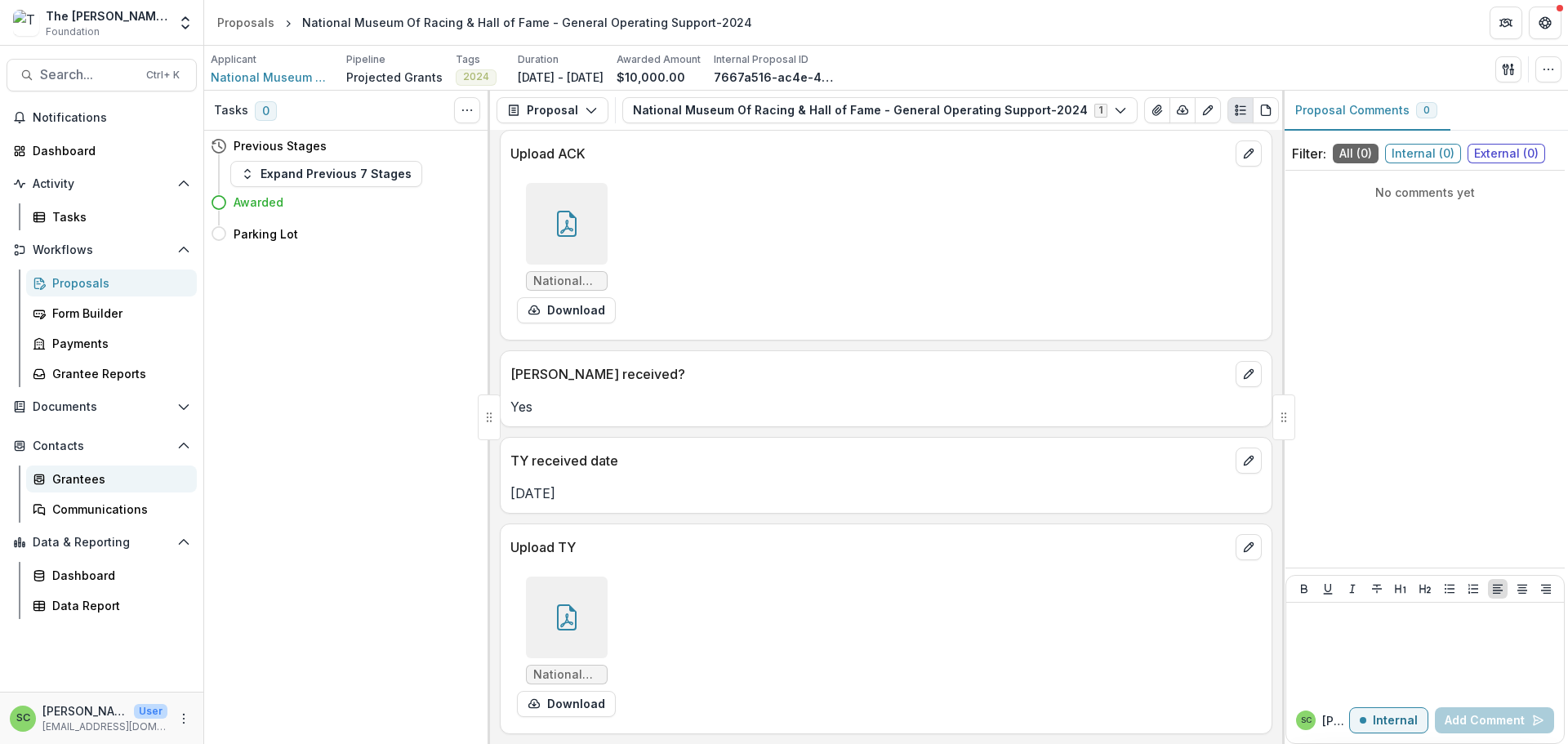
click at [106, 487] on div "Grantees" at bounding box center [118, 479] width 131 height 18
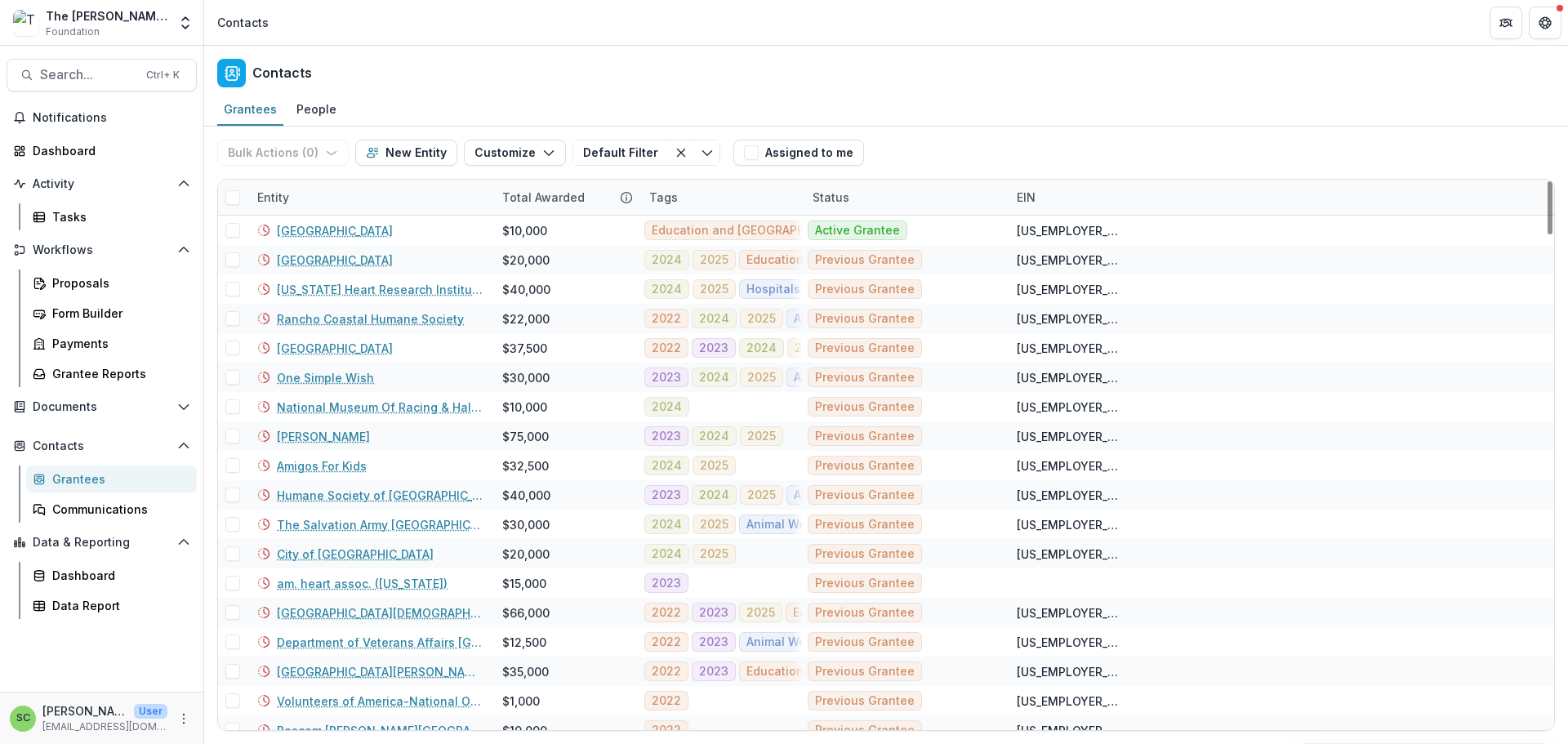
click at [337, 214] on div "Entity" at bounding box center [370, 197] width 245 height 35
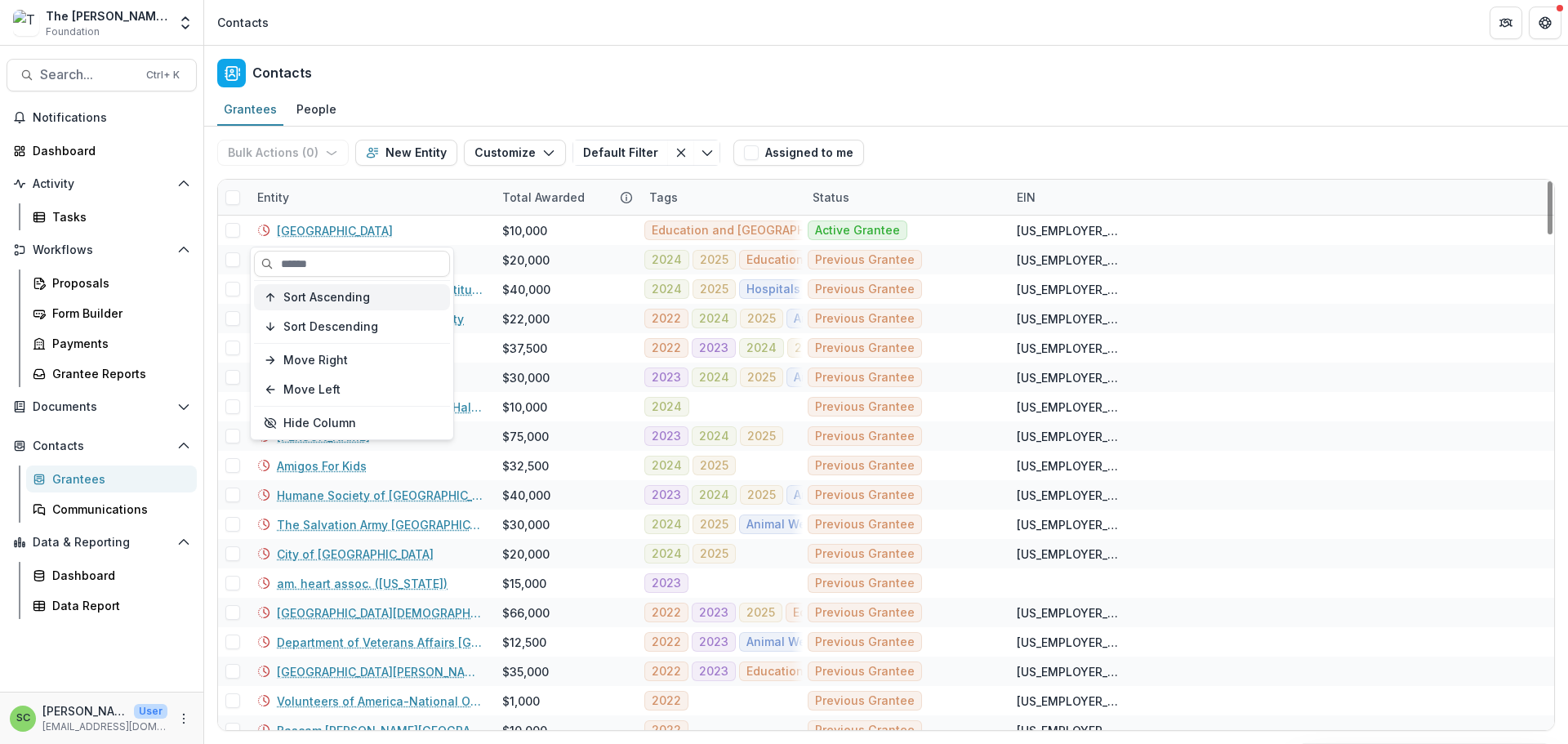
click at [329, 304] on span "Sort Ascending" at bounding box center [326, 297] width 87 height 14
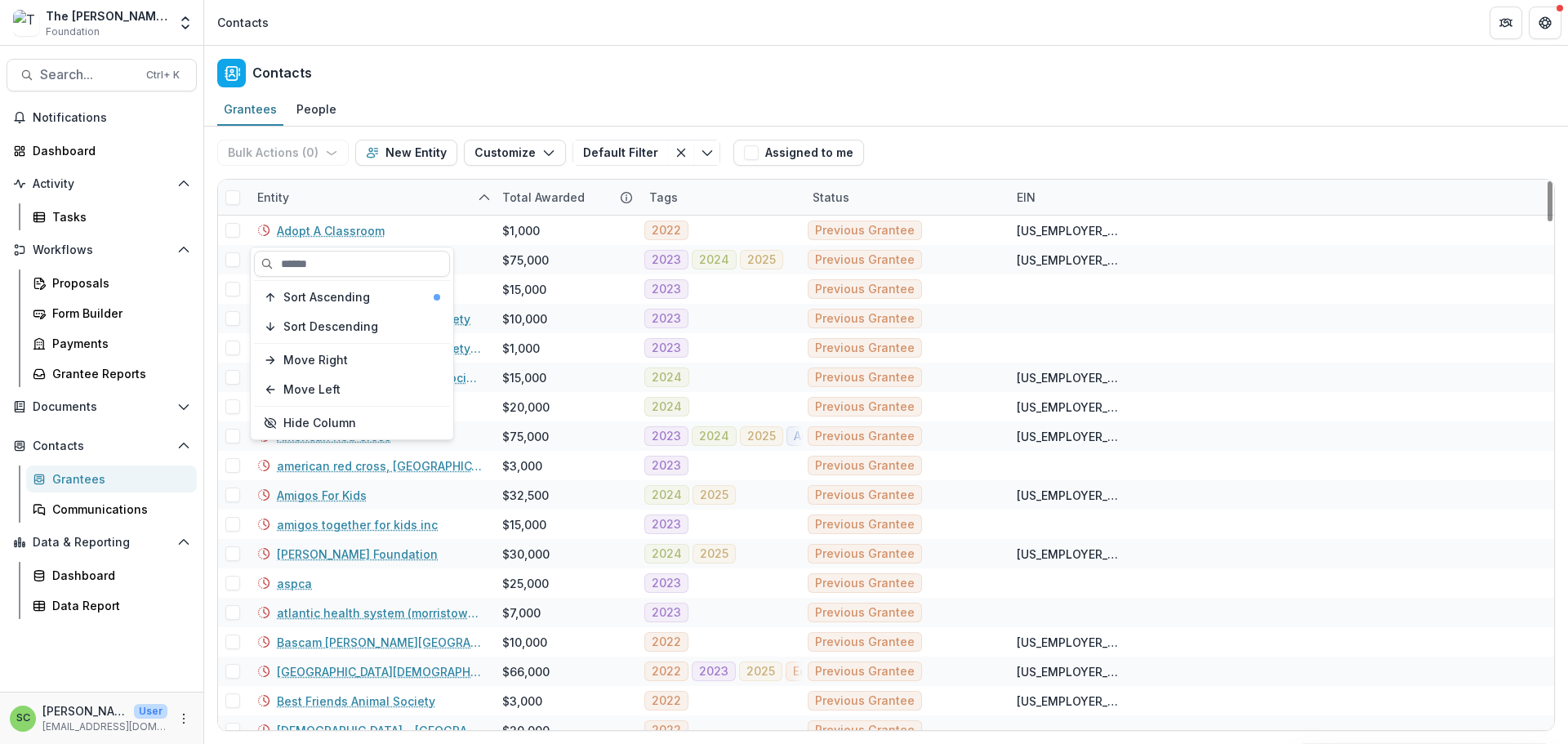
click at [369, 214] on div "Entity" at bounding box center [370, 197] width 245 height 35
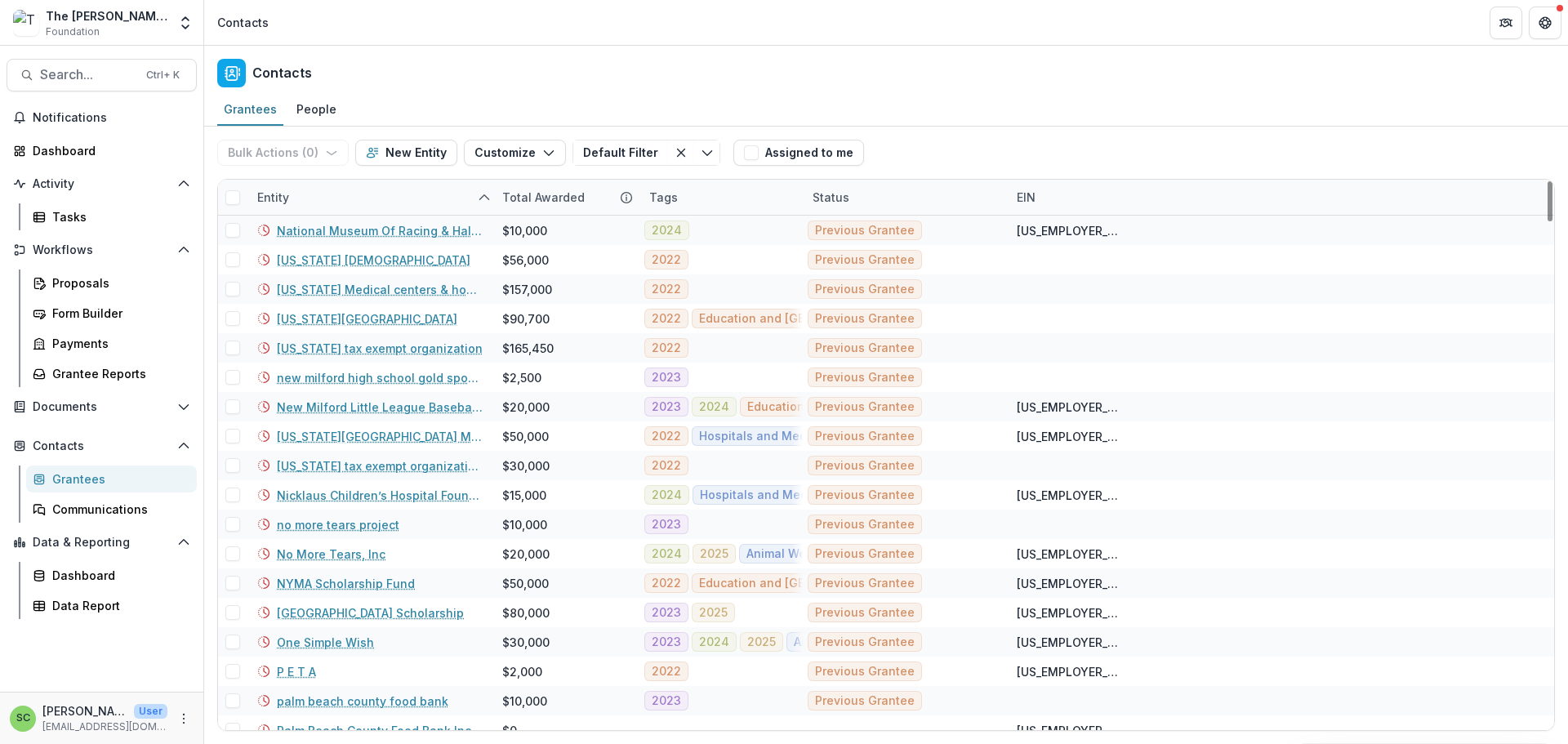
scroll to position [3754, 0]
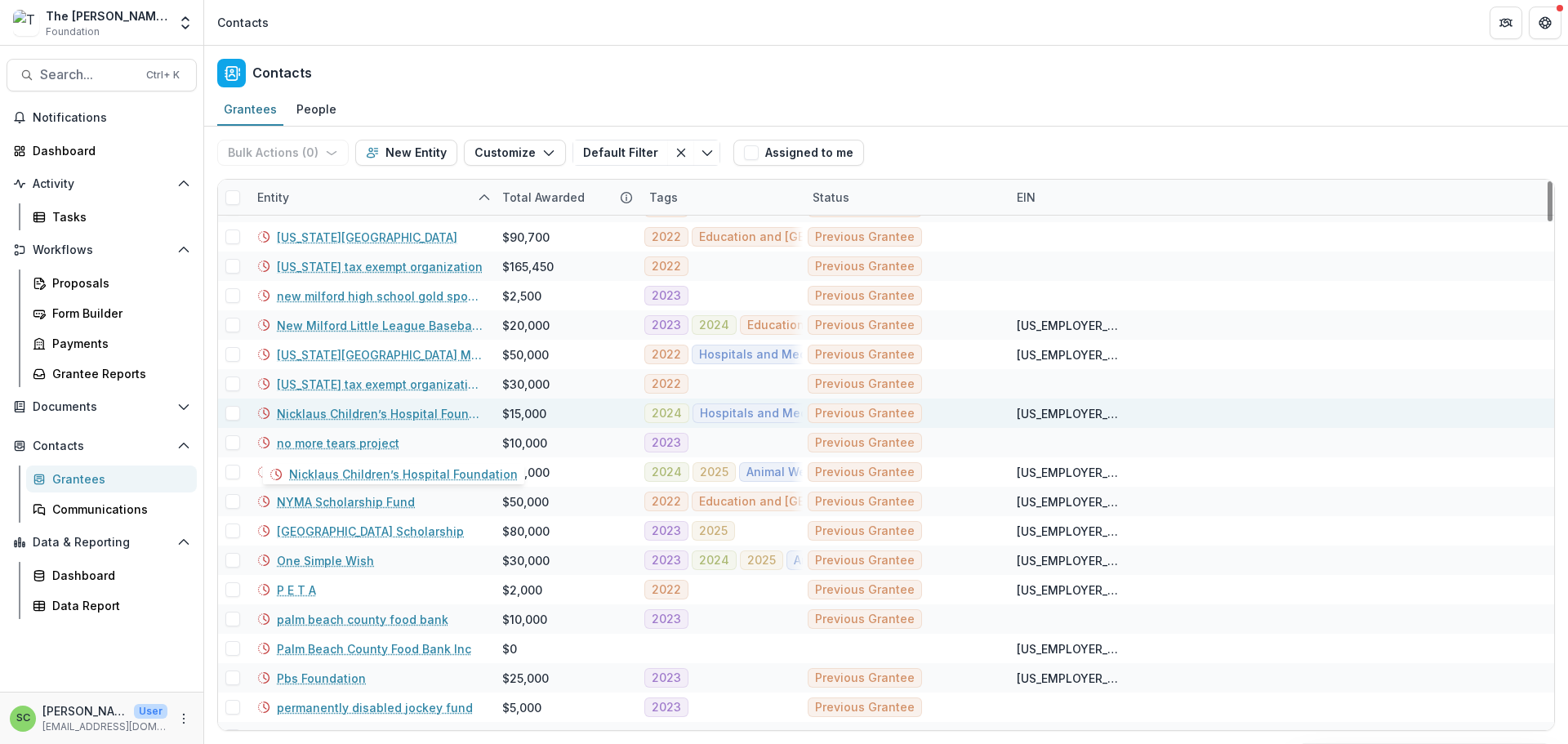
click at [338, 422] on link "Nicklaus Children’s Hospital Foundation" at bounding box center [379, 413] width 206 height 18
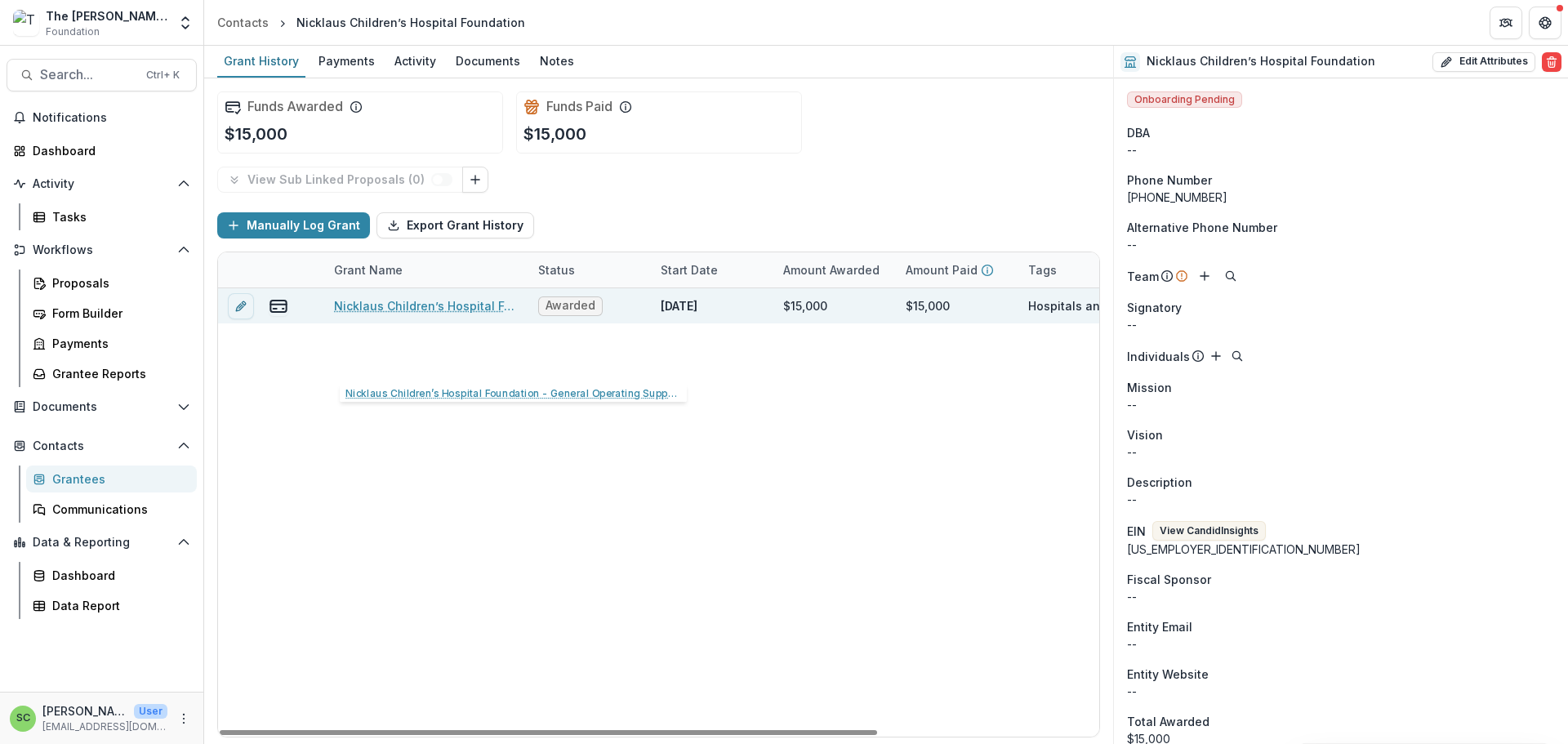
click at [392, 314] on link "Nicklaus Children’s Hospital Foundation - General Operating Support-2024" at bounding box center [426, 305] width 185 height 18
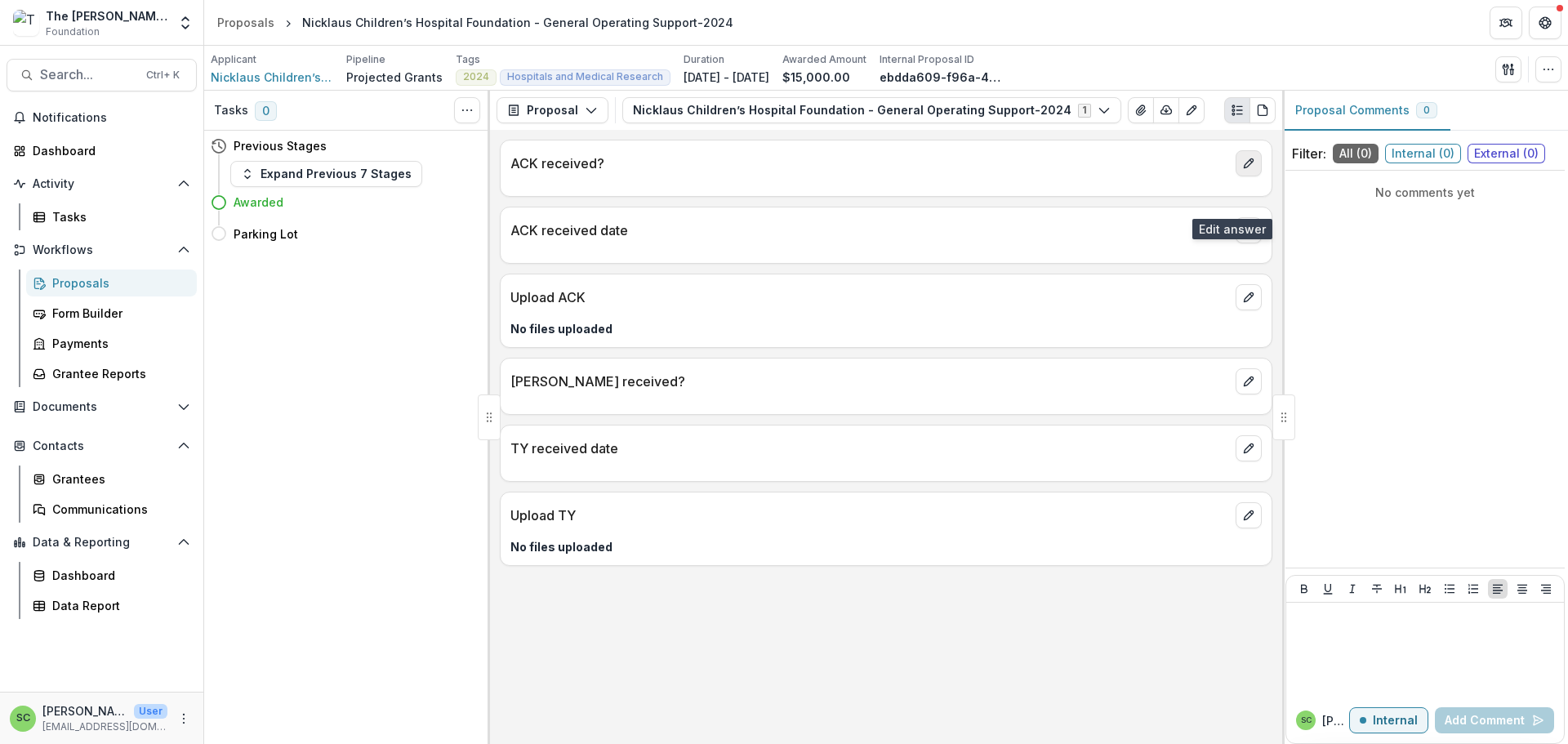
click at [1242, 170] on icon "edit" at bounding box center [1248, 164] width 13 height 13
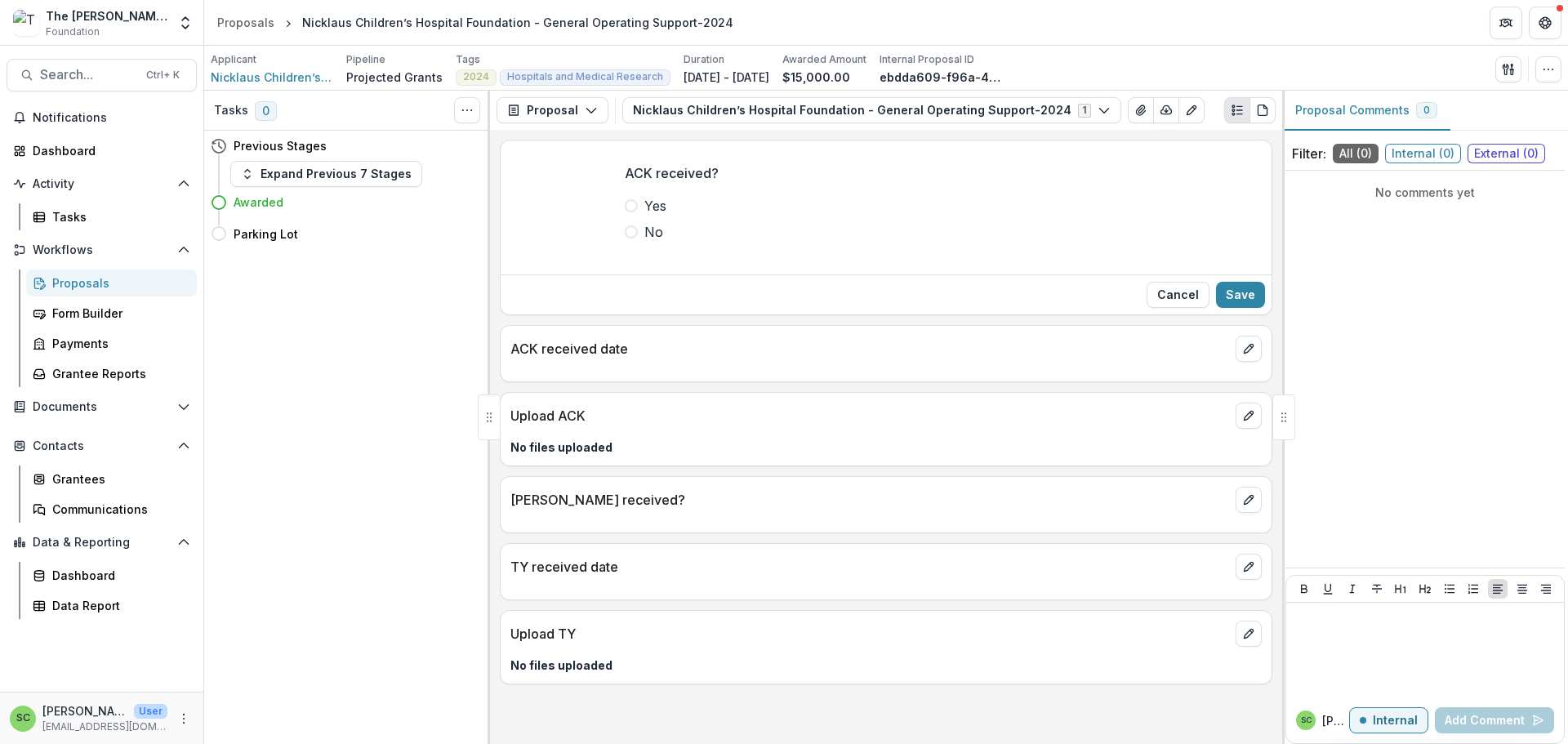
click at [625, 213] on span at bounding box center [631, 205] width 13 height 13
click at [1217, 308] on button "Save" at bounding box center [1240, 295] width 49 height 26
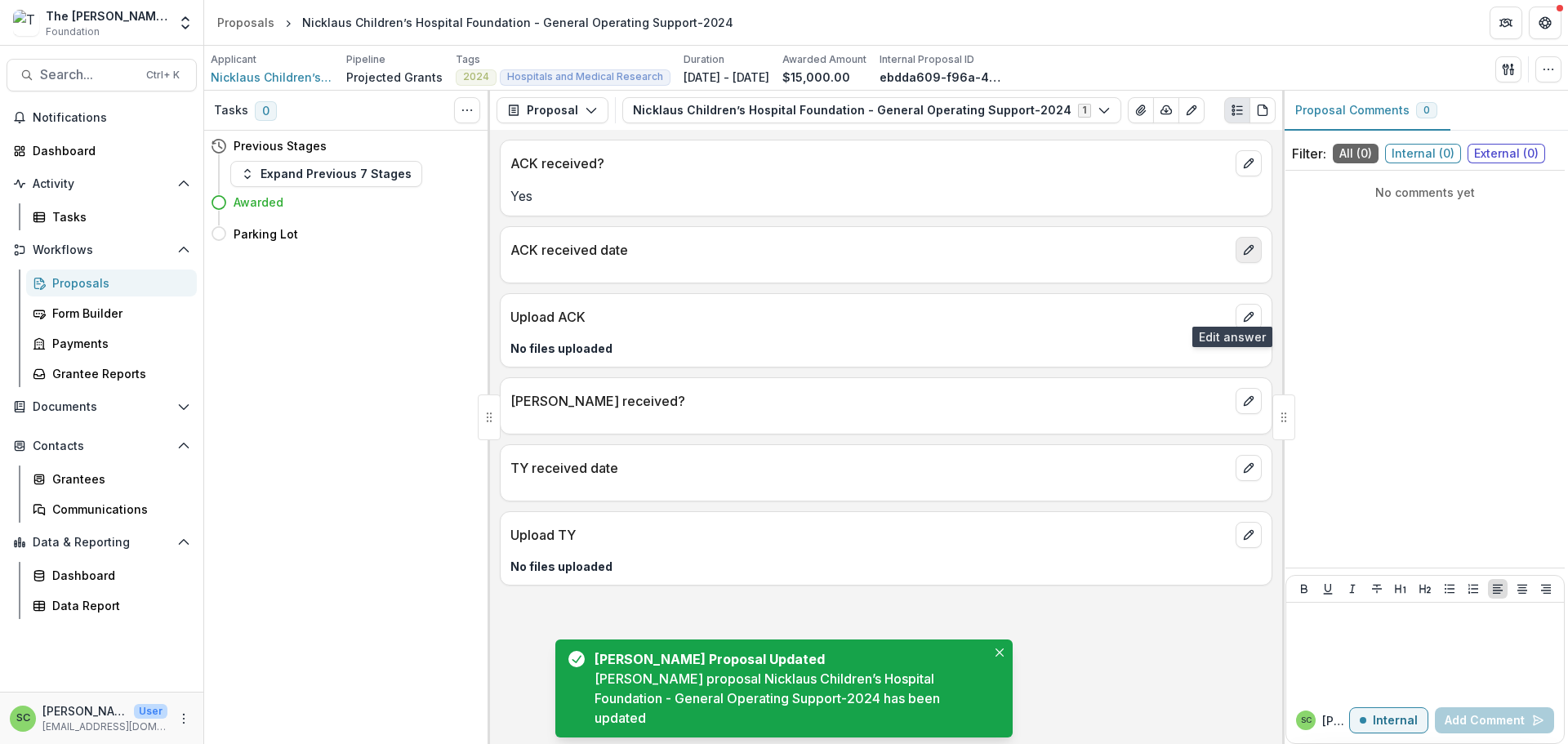
click at [1242, 256] on icon "edit" at bounding box center [1248, 250] width 13 height 13
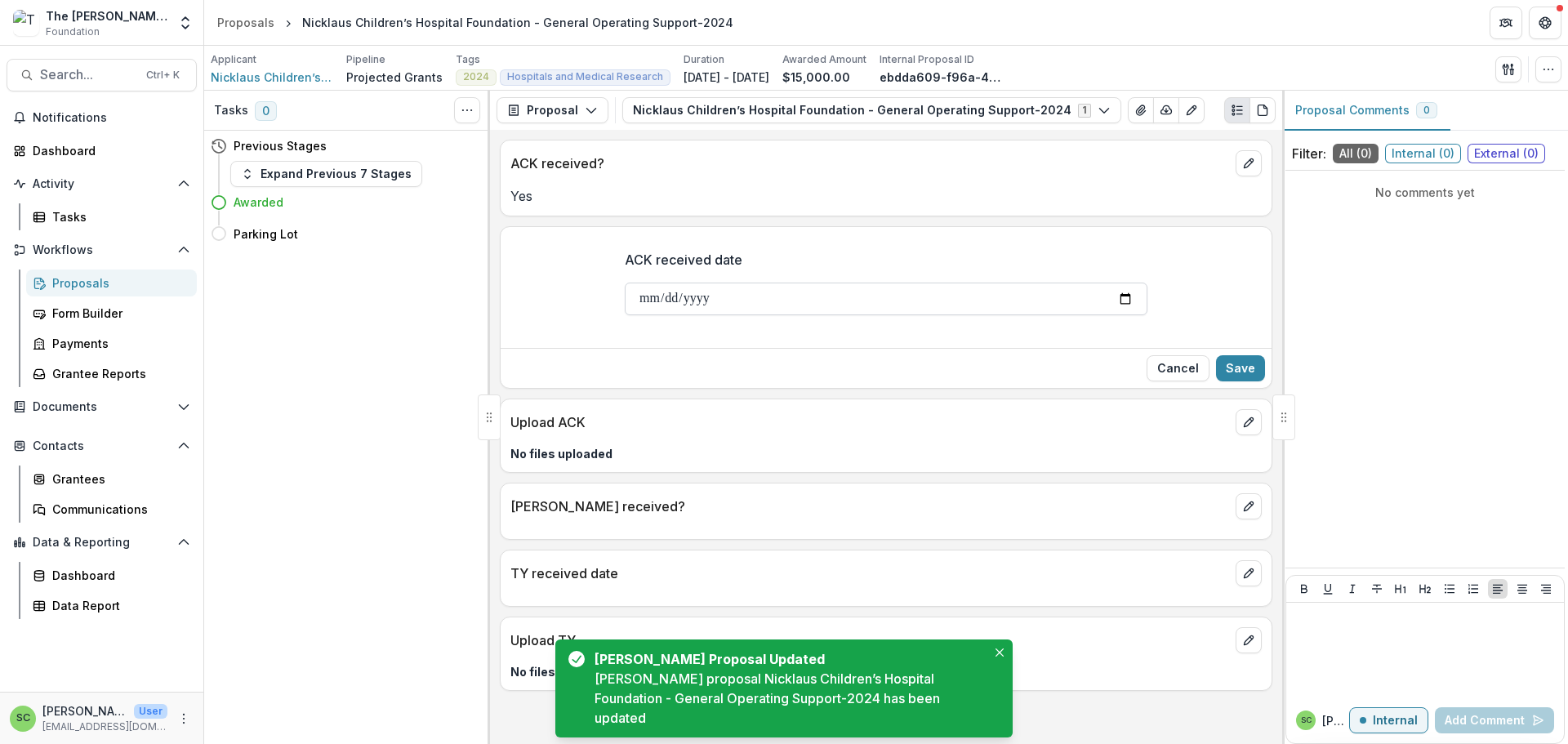
click at [625, 315] on input "ACK received date" at bounding box center [886, 299] width 522 height 32
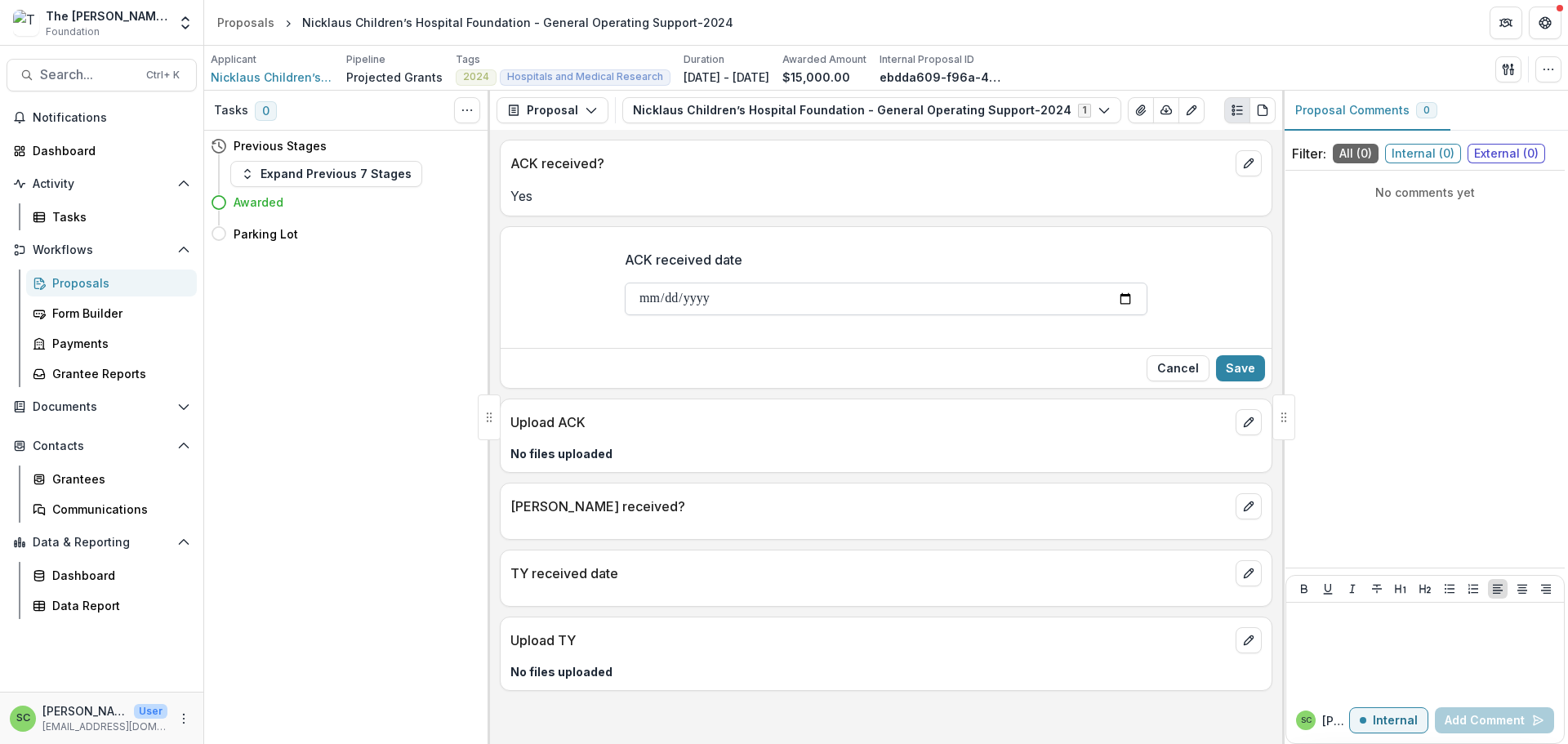
type input "**********"
click at [1216, 381] on button "Save" at bounding box center [1240, 368] width 49 height 26
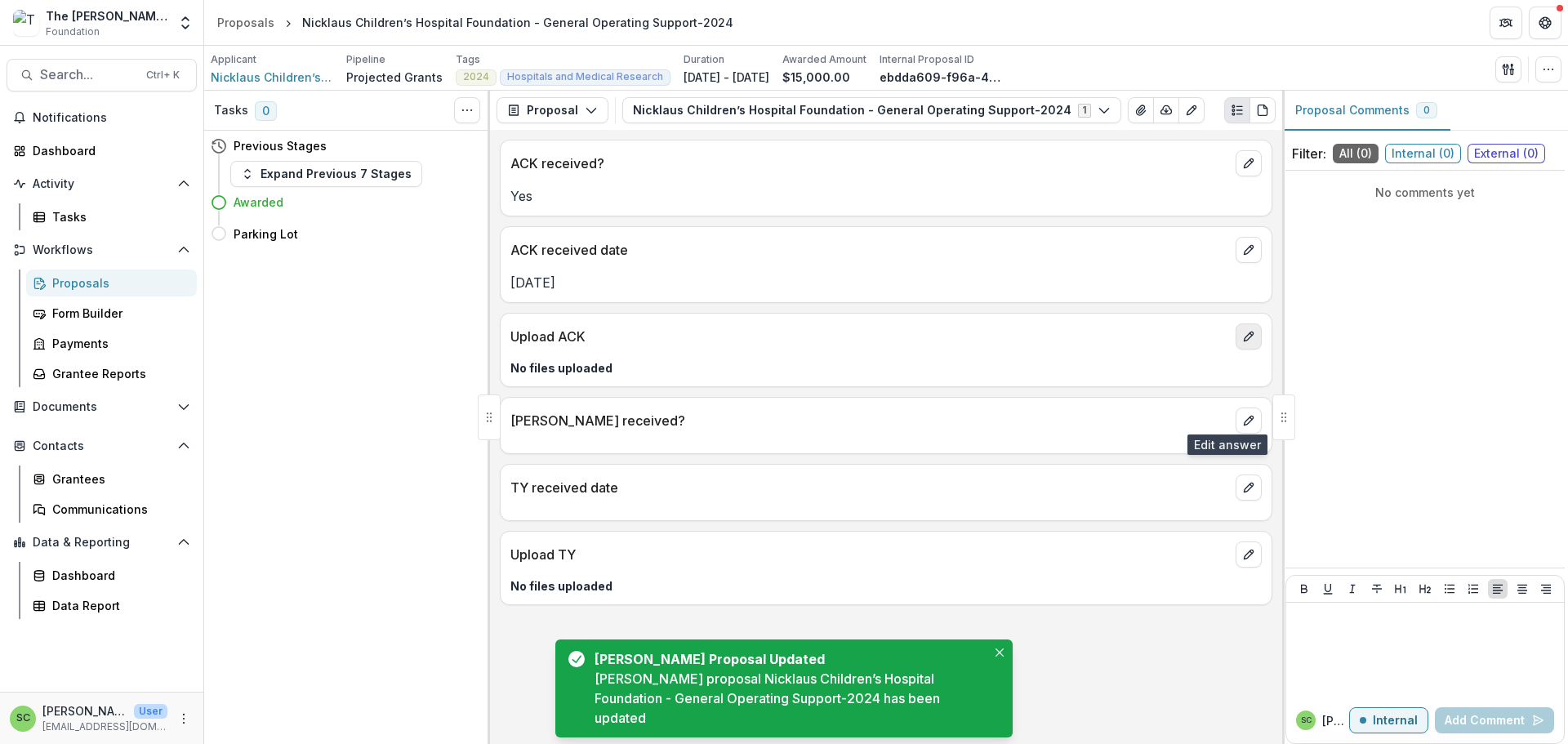
click at [1243, 341] on icon "edit" at bounding box center [1248, 336] width 9 height 9
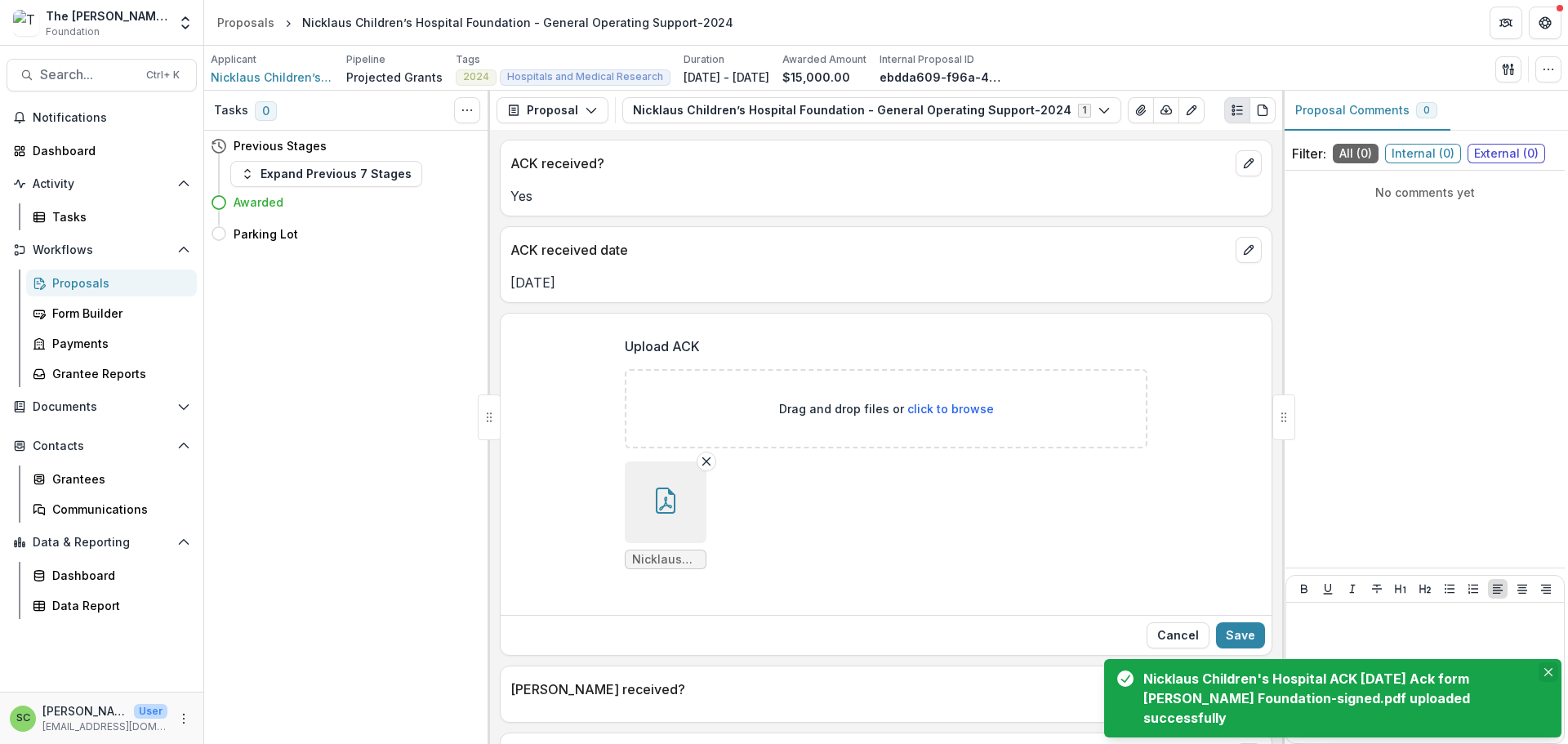
click at [1550, 662] on button "Close" at bounding box center [1548, 671] width 19 height 19
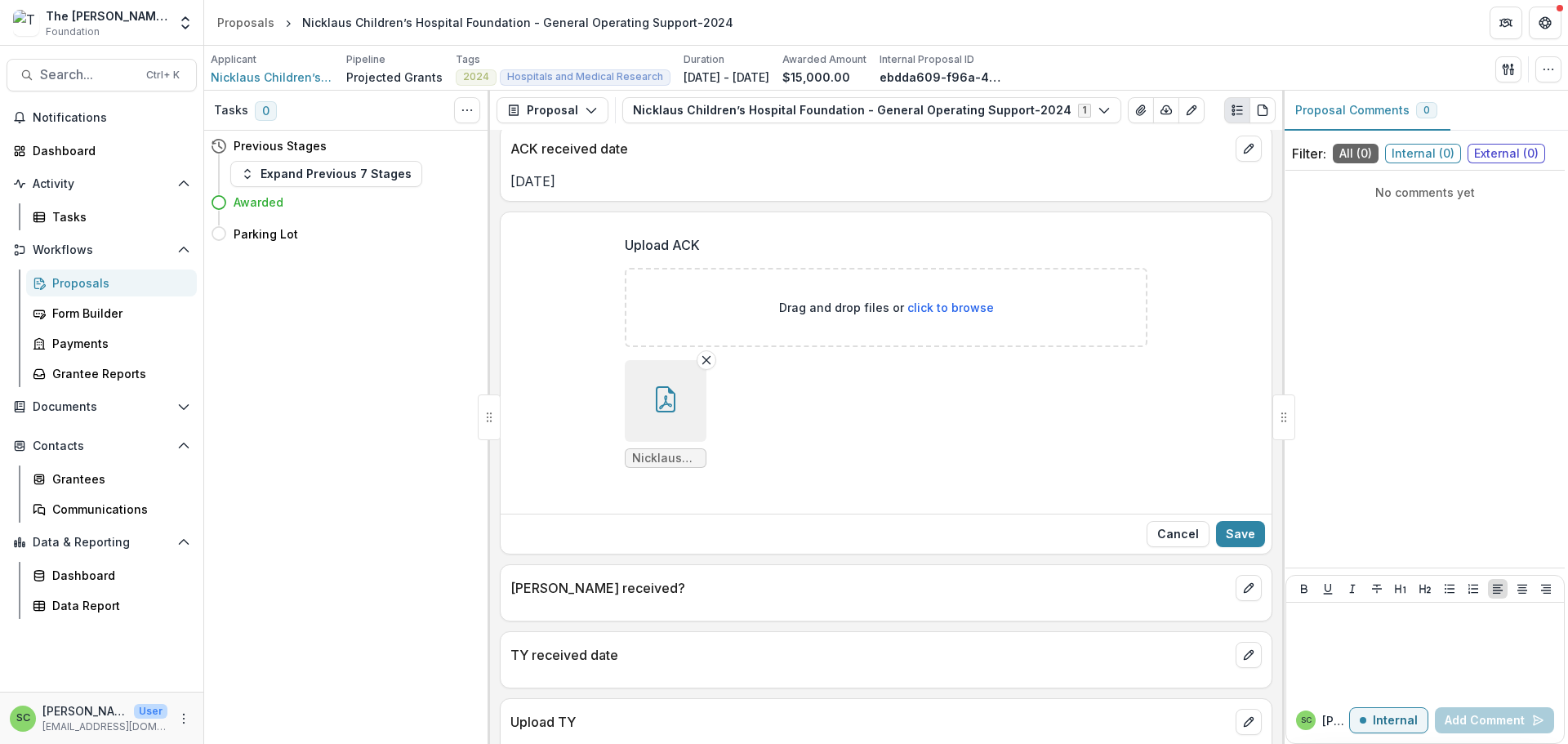
scroll to position [328, 0]
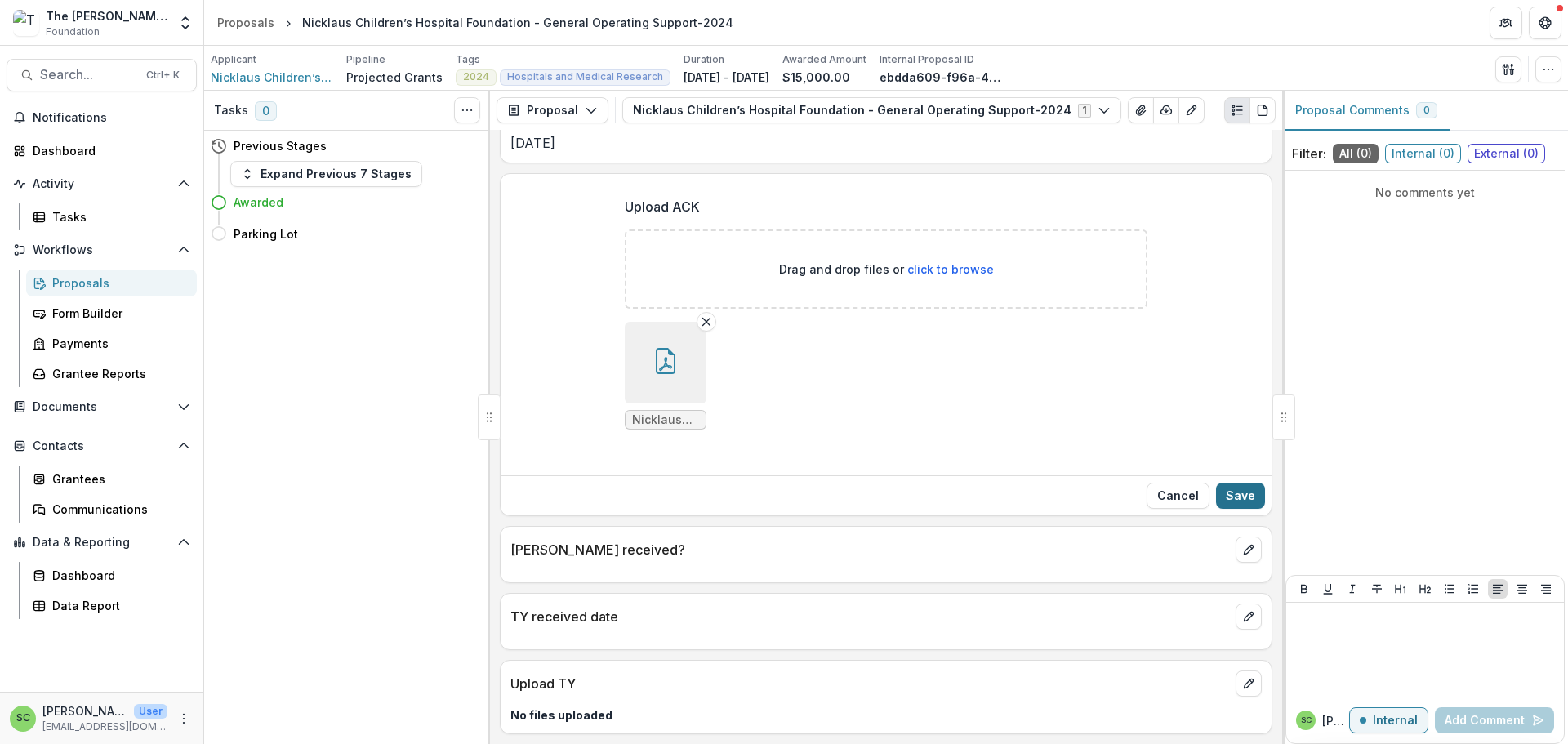
click at [1226, 482] on button "Save" at bounding box center [1240, 495] width 49 height 26
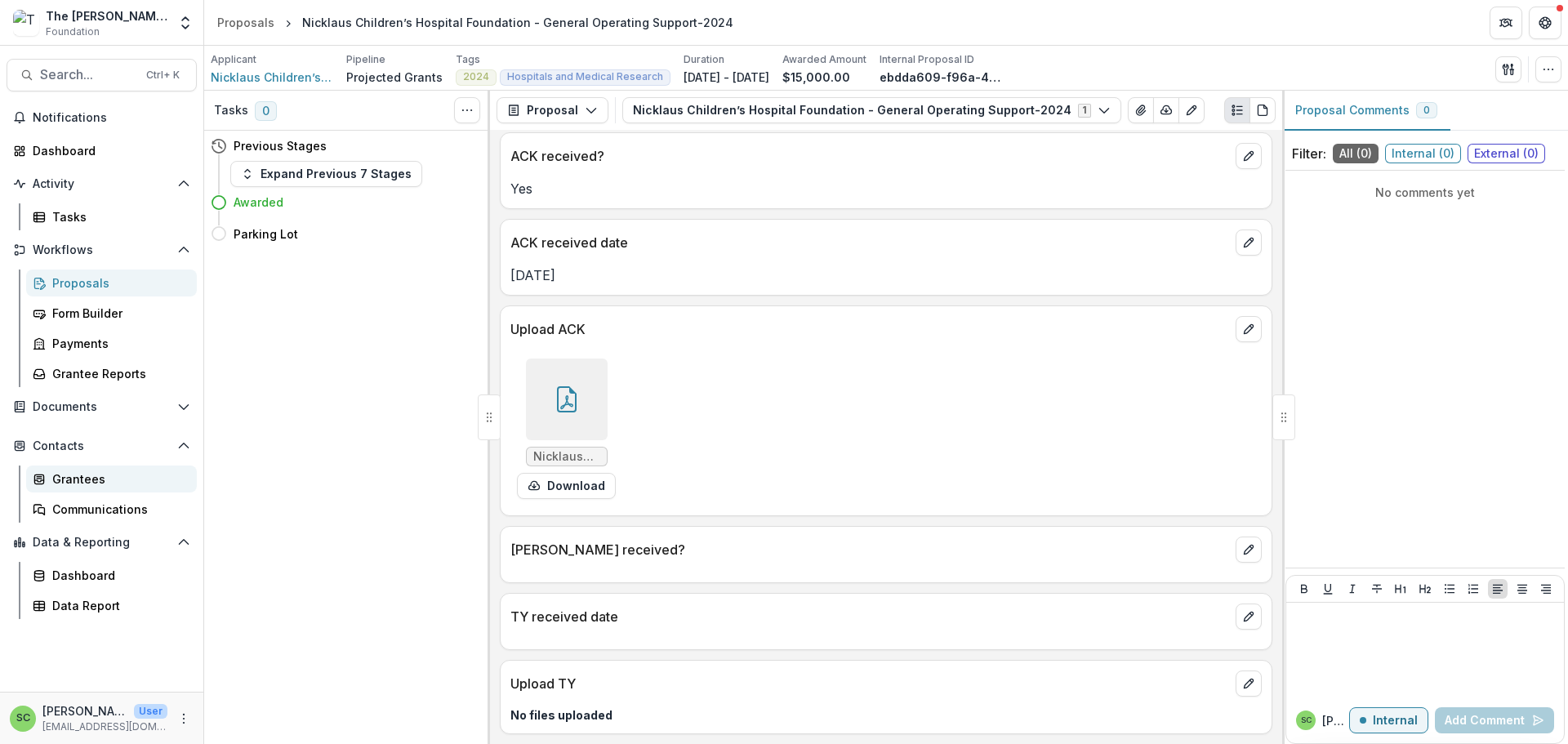
click at [104, 487] on div "Grantees" at bounding box center [118, 479] width 131 height 18
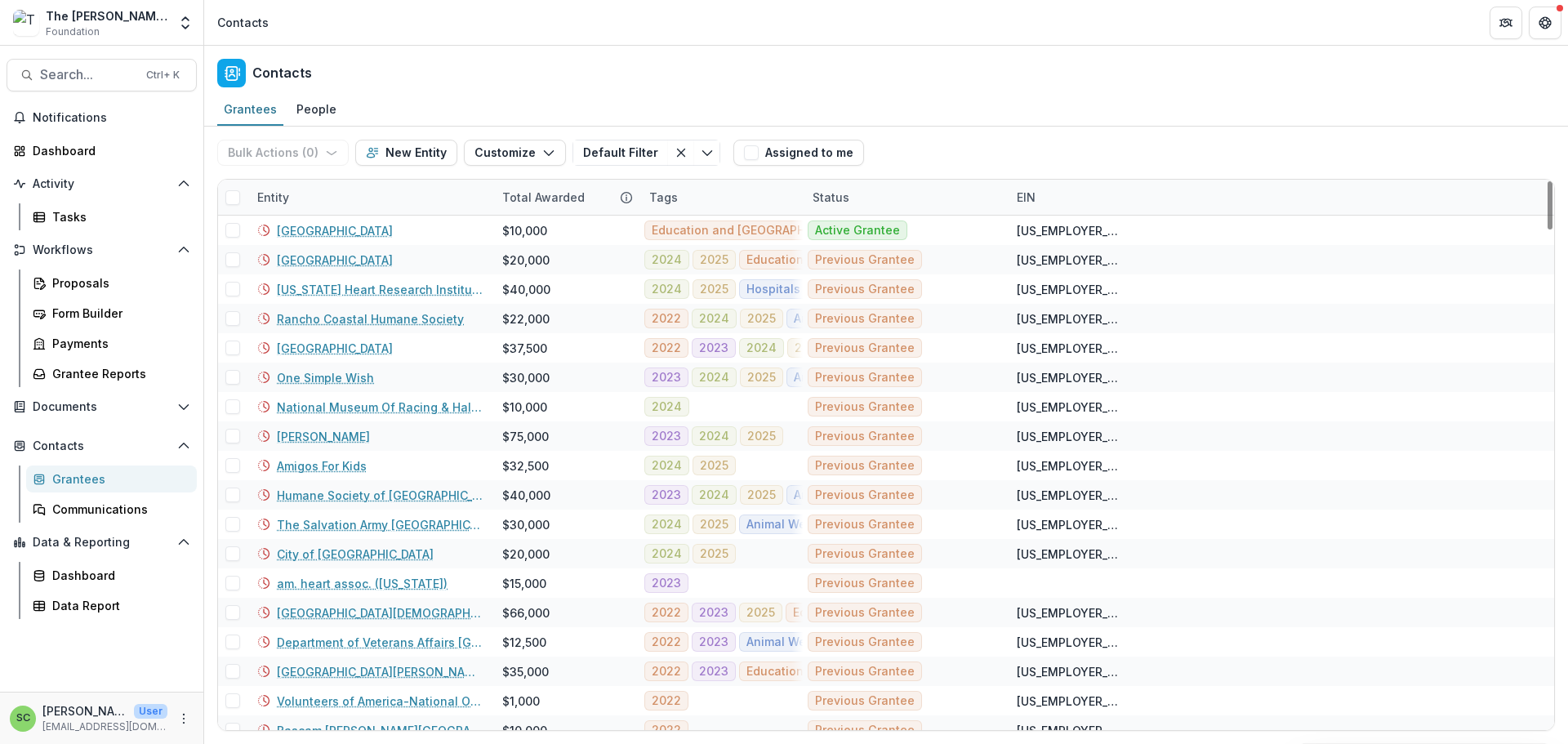
click at [346, 214] on div "Entity" at bounding box center [370, 197] width 245 height 35
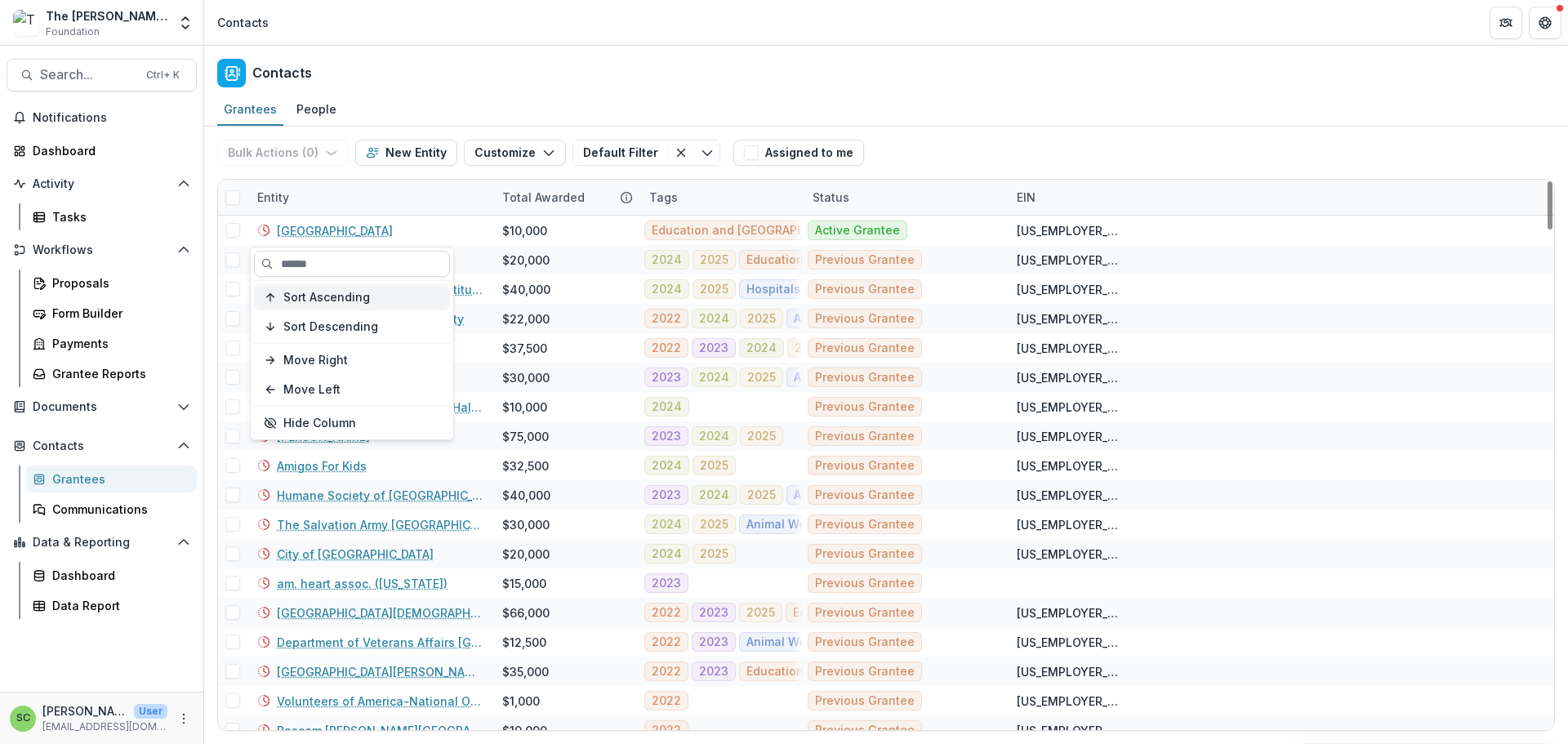
click at [344, 304] on span "Sort Ascending" at bounding box center [326, 297] width 87 height 14
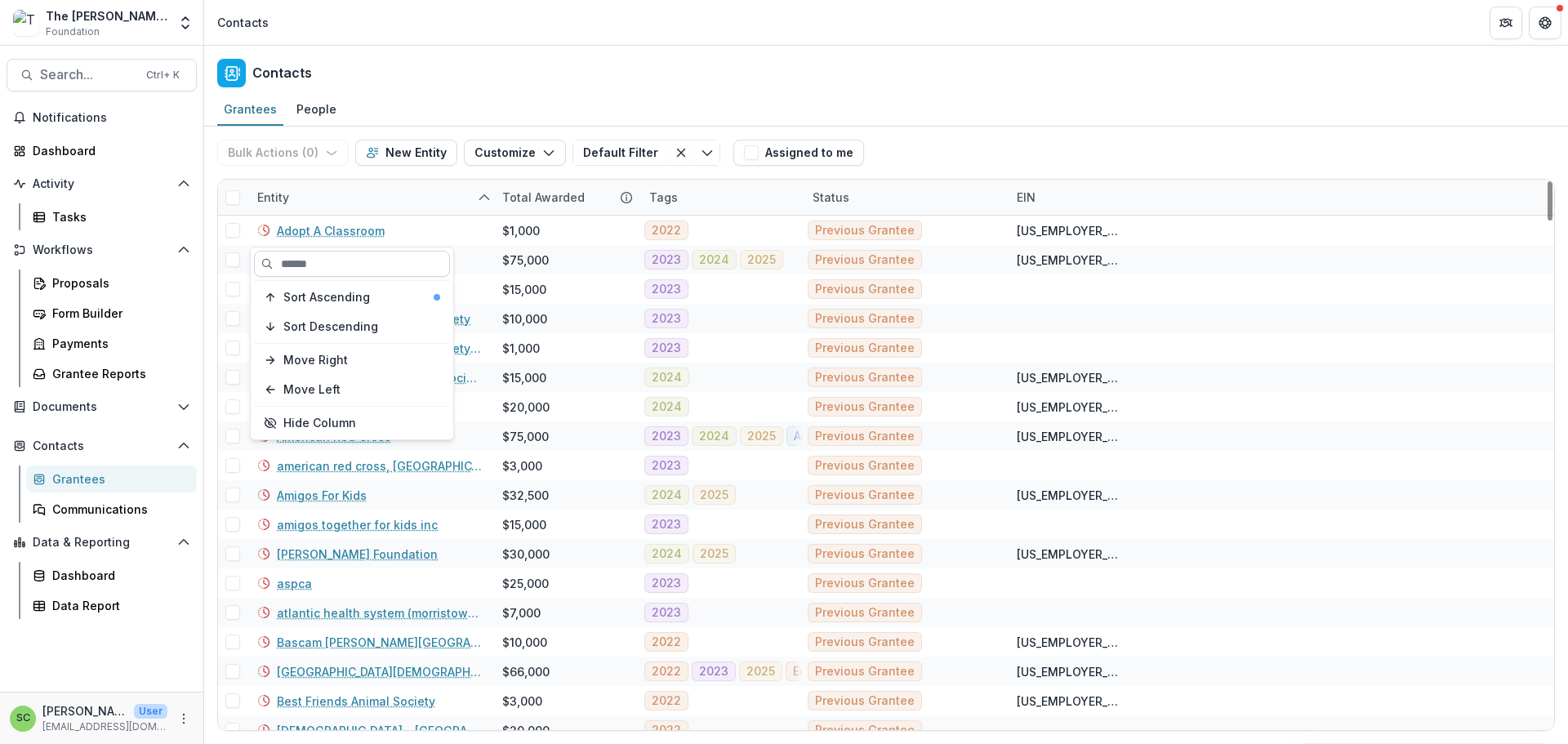
click at [356, 269] on input at bounding box center [352, 263] width 196 height 26
type input "***"
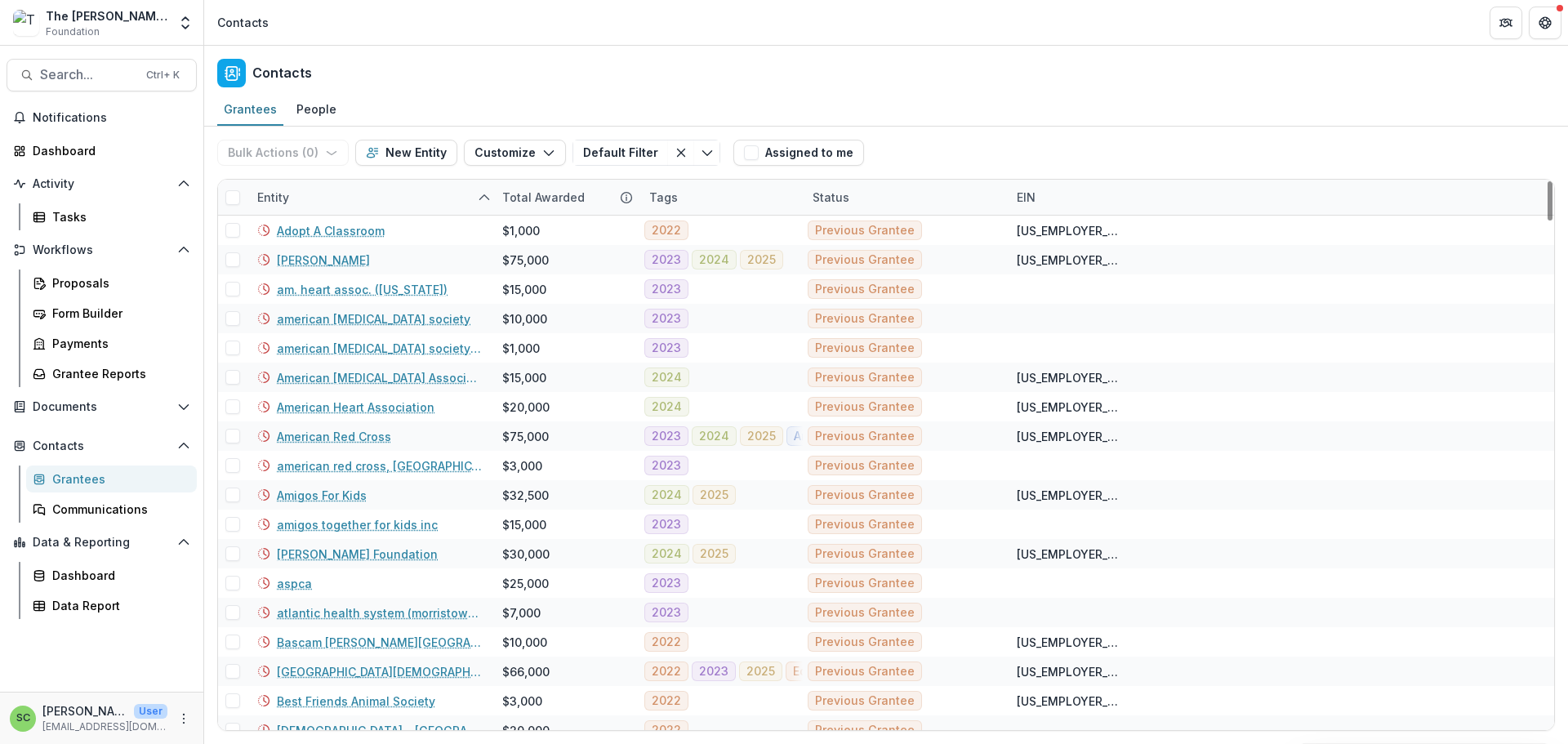
click at [361, 214] on div "Entity" at bounding box center [370, 197] width 245 height 35
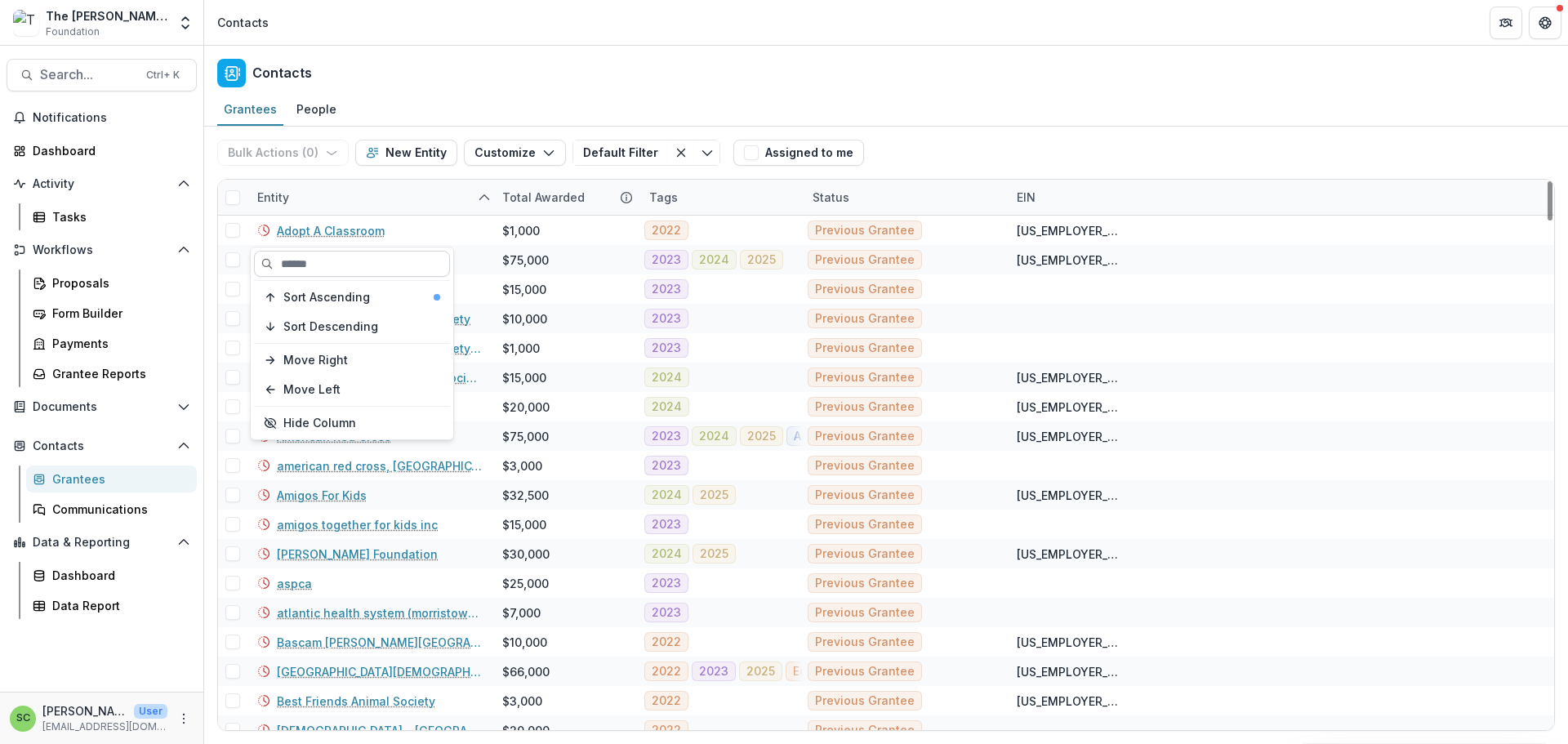
click at [345, 266] on input at bounding box center [352, 263] width 196 height 26
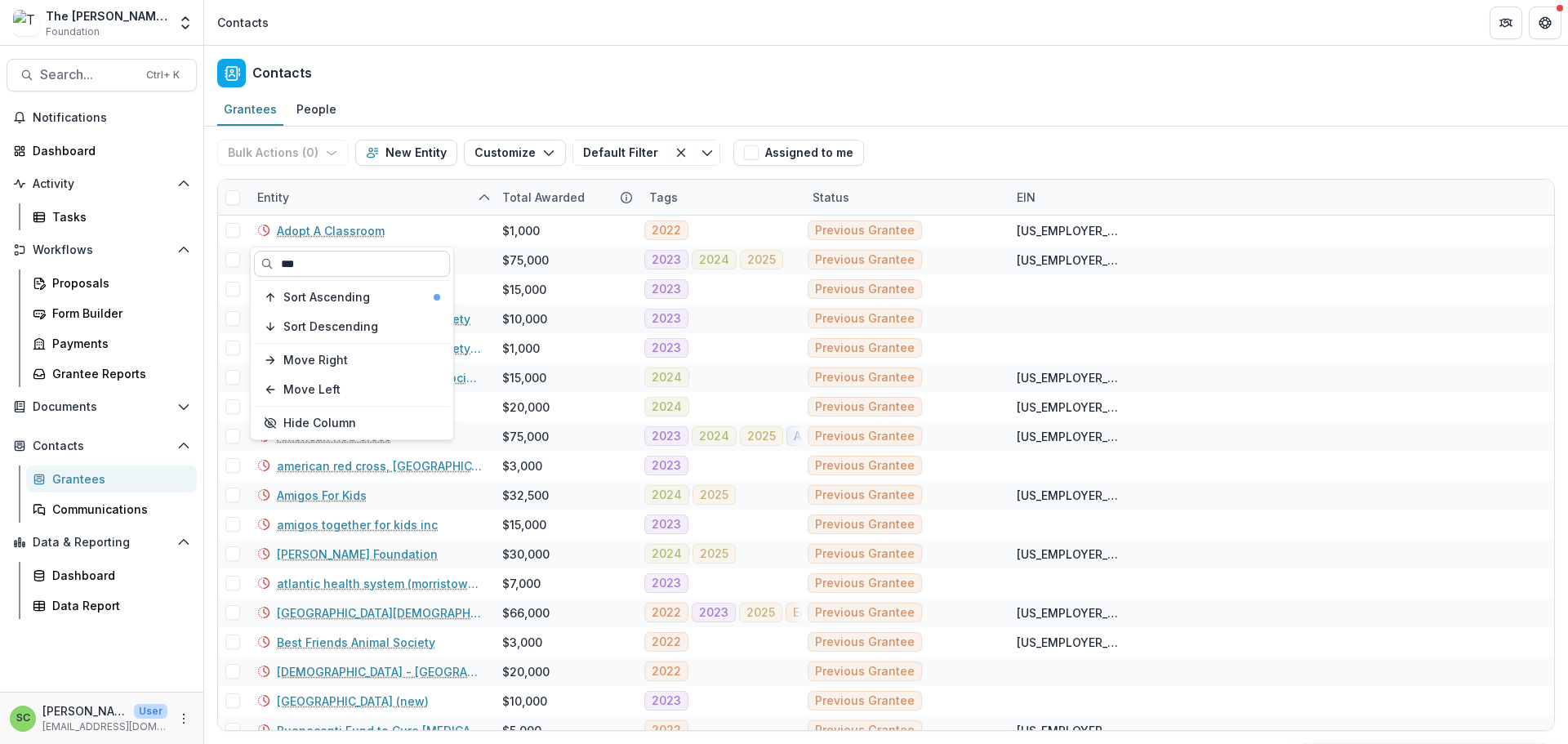
type input "***"
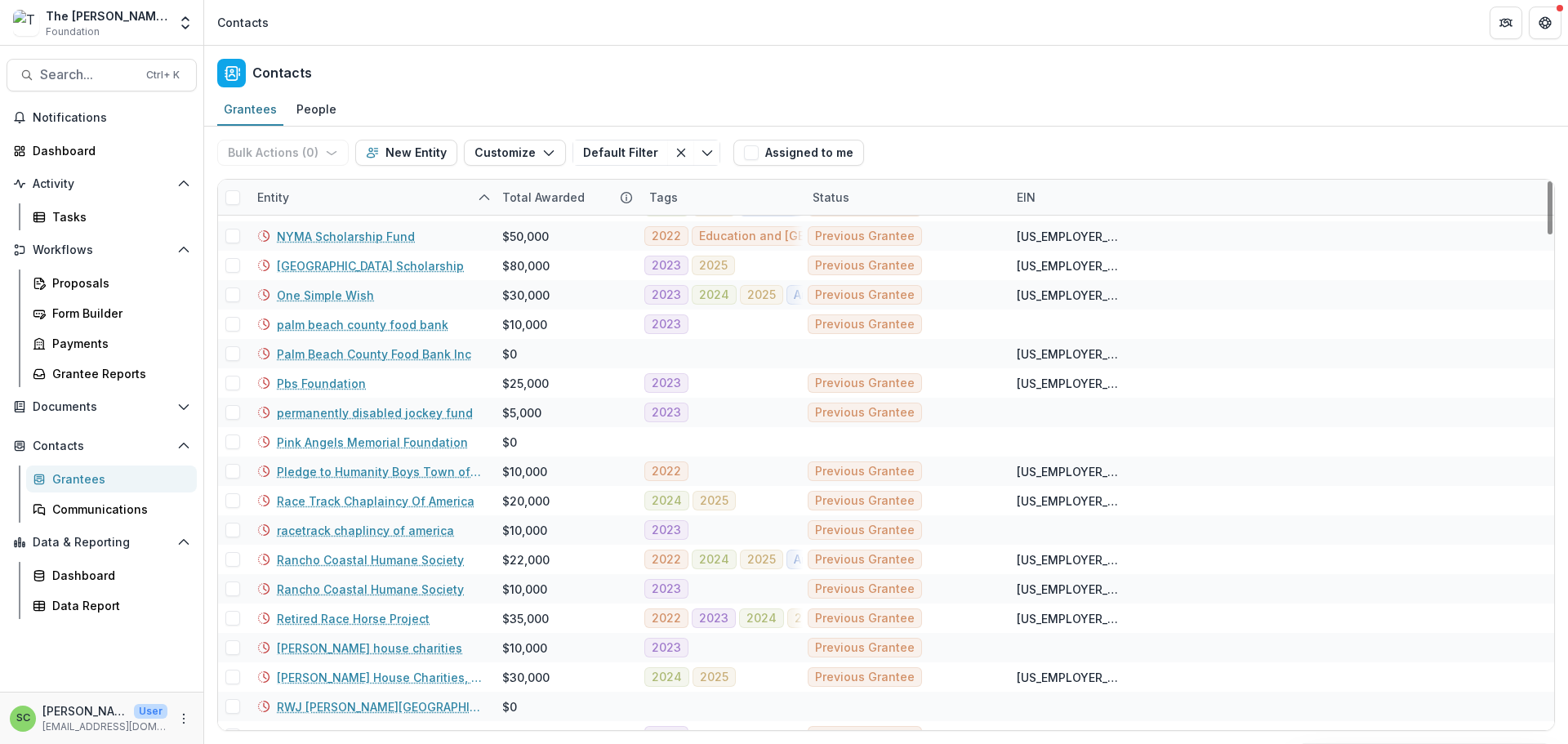
scroll to position [3665, 0]
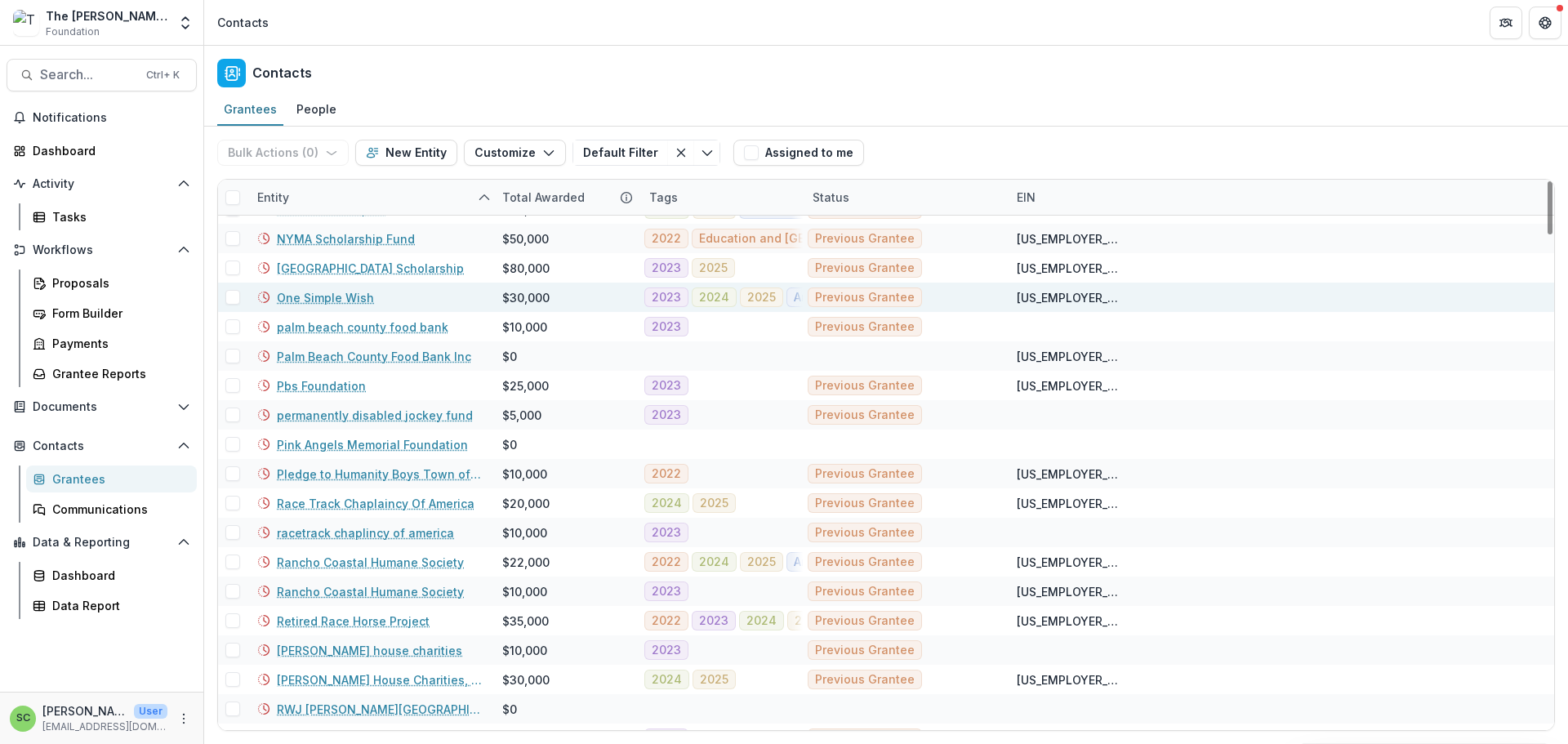
click at [333, 306] on link "One Simple Wish" at bounding box center [325, 298] width 97 height 18
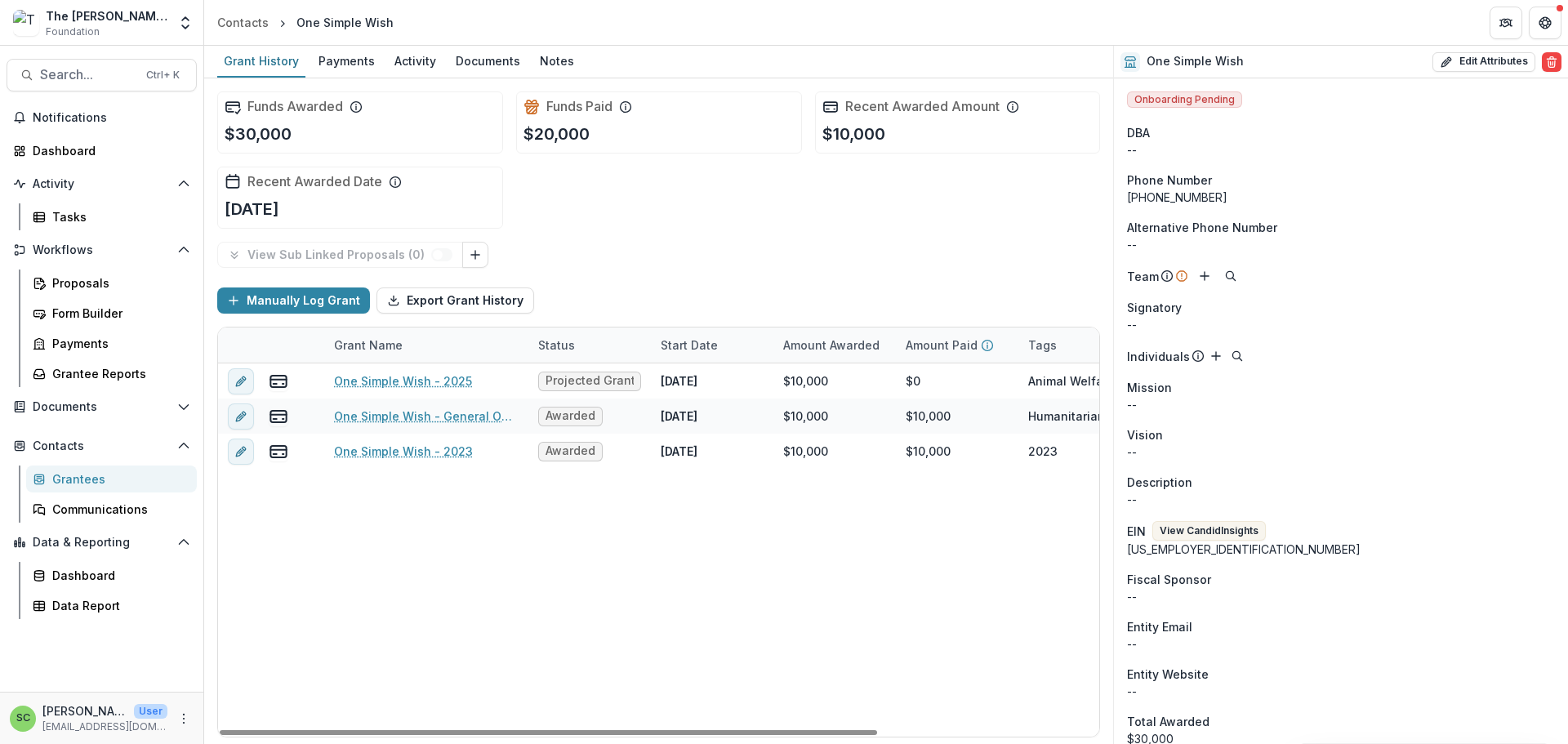
click at [564, 362] on div "Status" at bounding box center [589, 345] width 122 height 35
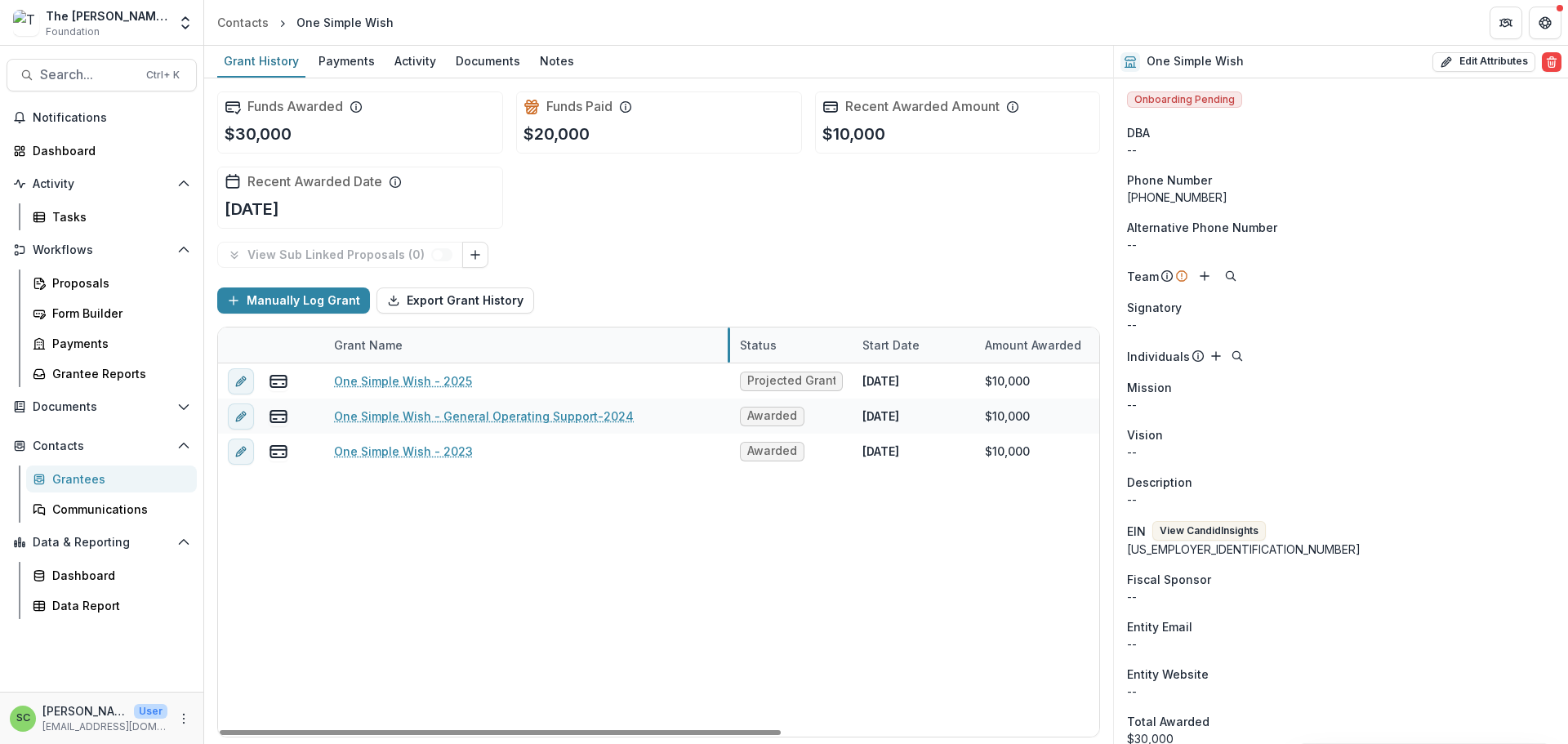
drag, startPoint x: 530, startPoint y: 415, endPoint x: 731, endPoint y: 406, distance: 201.2
click at [462, 424] on link "One Simple Wish - General Operating Support-2024" at bounding box center [484, 416] width 300 height 18
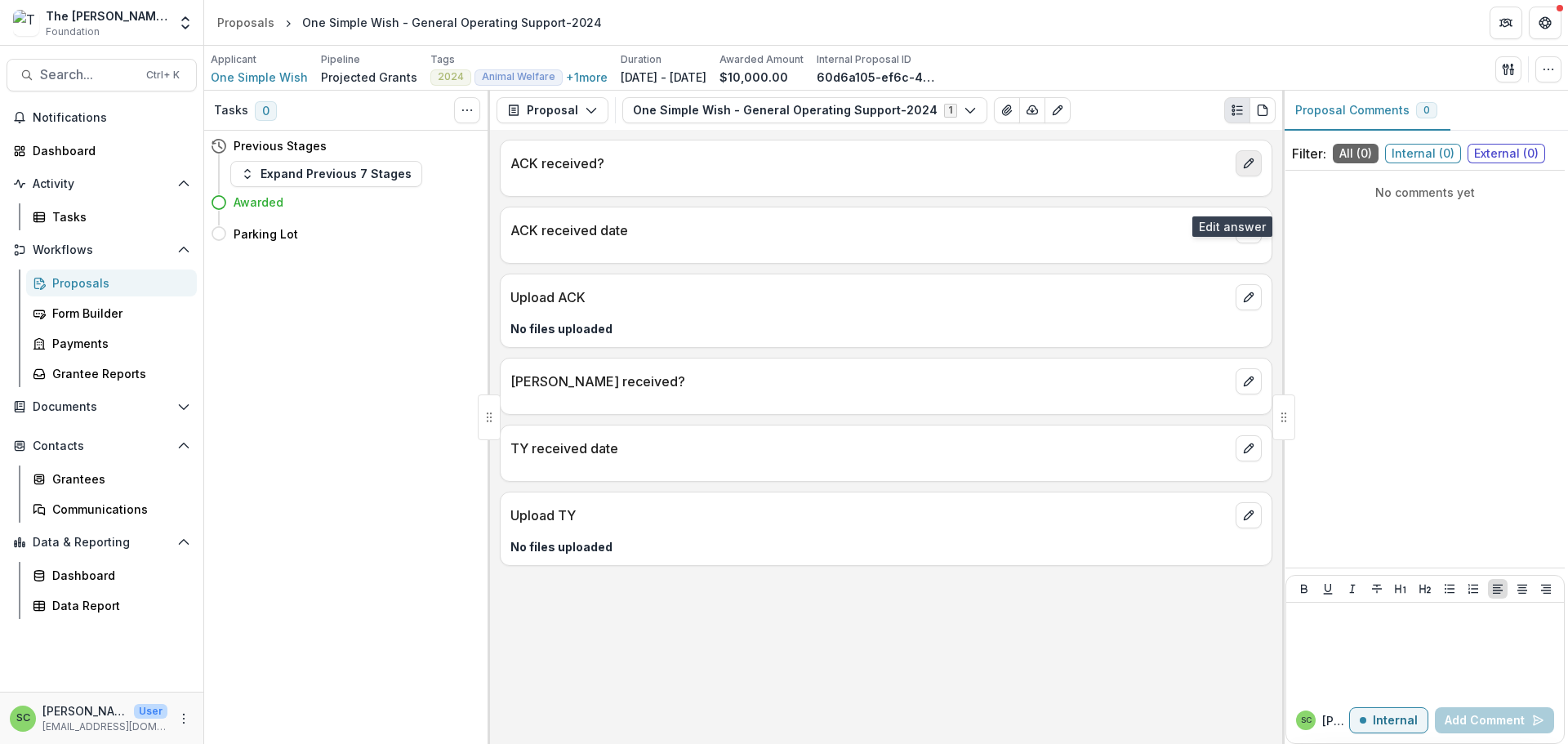
click at [1253, 177] on button "edit" at bounding box center [1248, 163] width 26 height 26
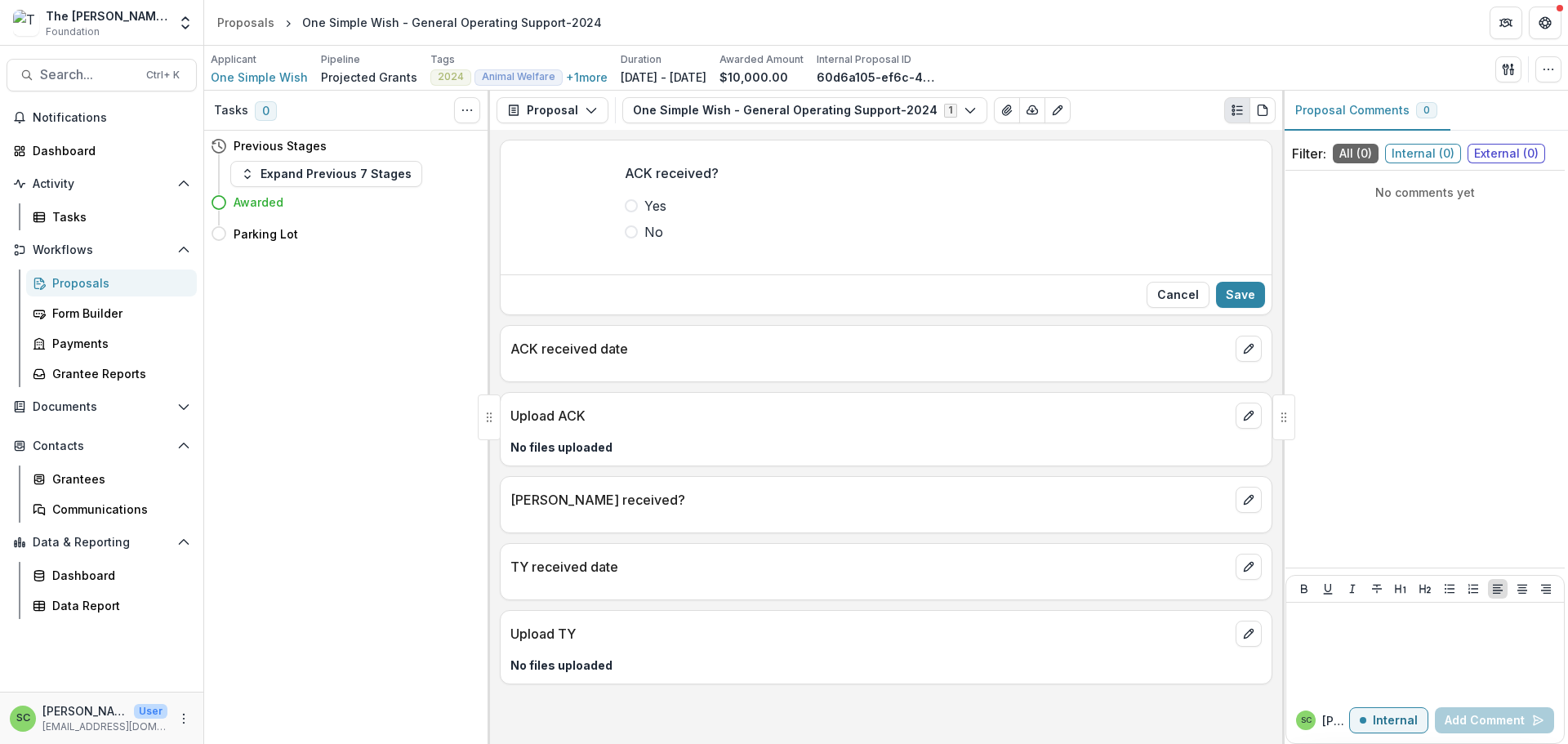
click at [625, 213] on span at bounding box center [631, 205] width 13 height 13
click at [1235, 308] on button "Save" at bounding box center [1240, 295] width 49 height 26
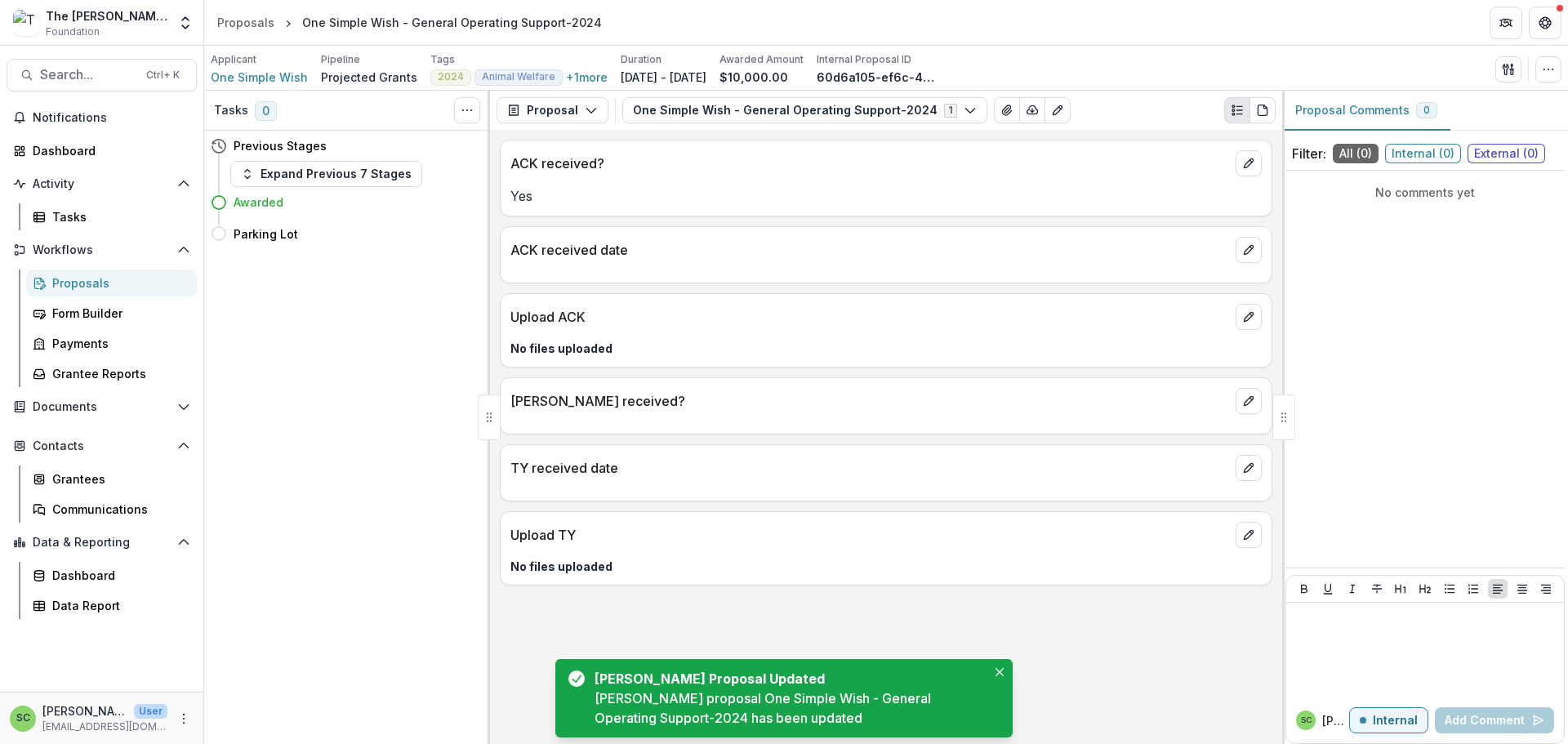
click at [828, 260] on p "ACK received date" at bounding box center [869, 250] width 718 height 19
click at [1253, 262] on button "edit" at bounding box center [1248, 250] width 26 height 26
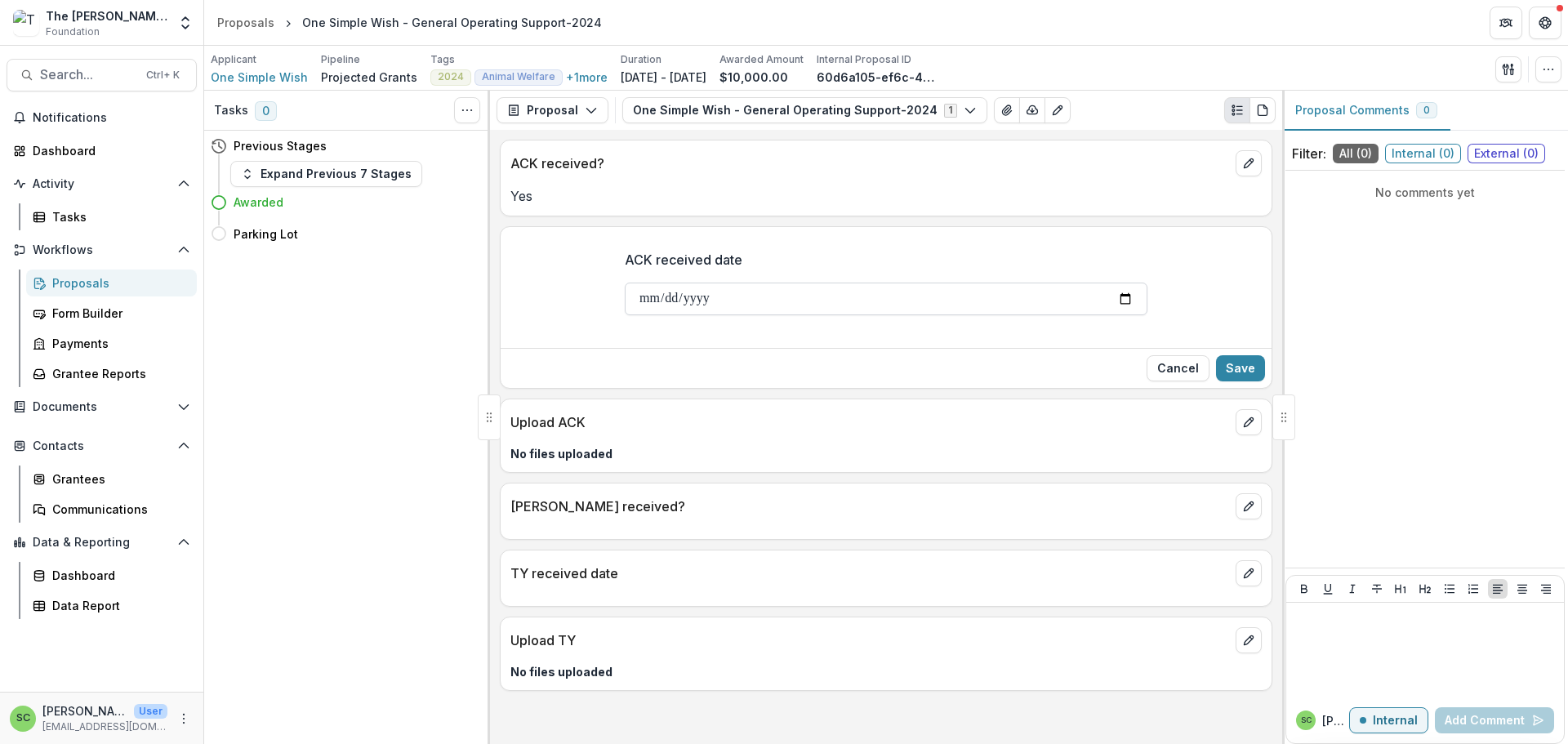
click at [625, 315] on input "ACK received date" at bounding box center [886, 299] width 522 height 32
type input "**********"
click at [1226, 381] on button "Save" at bounding box center [1240, 368] width 49 height 26
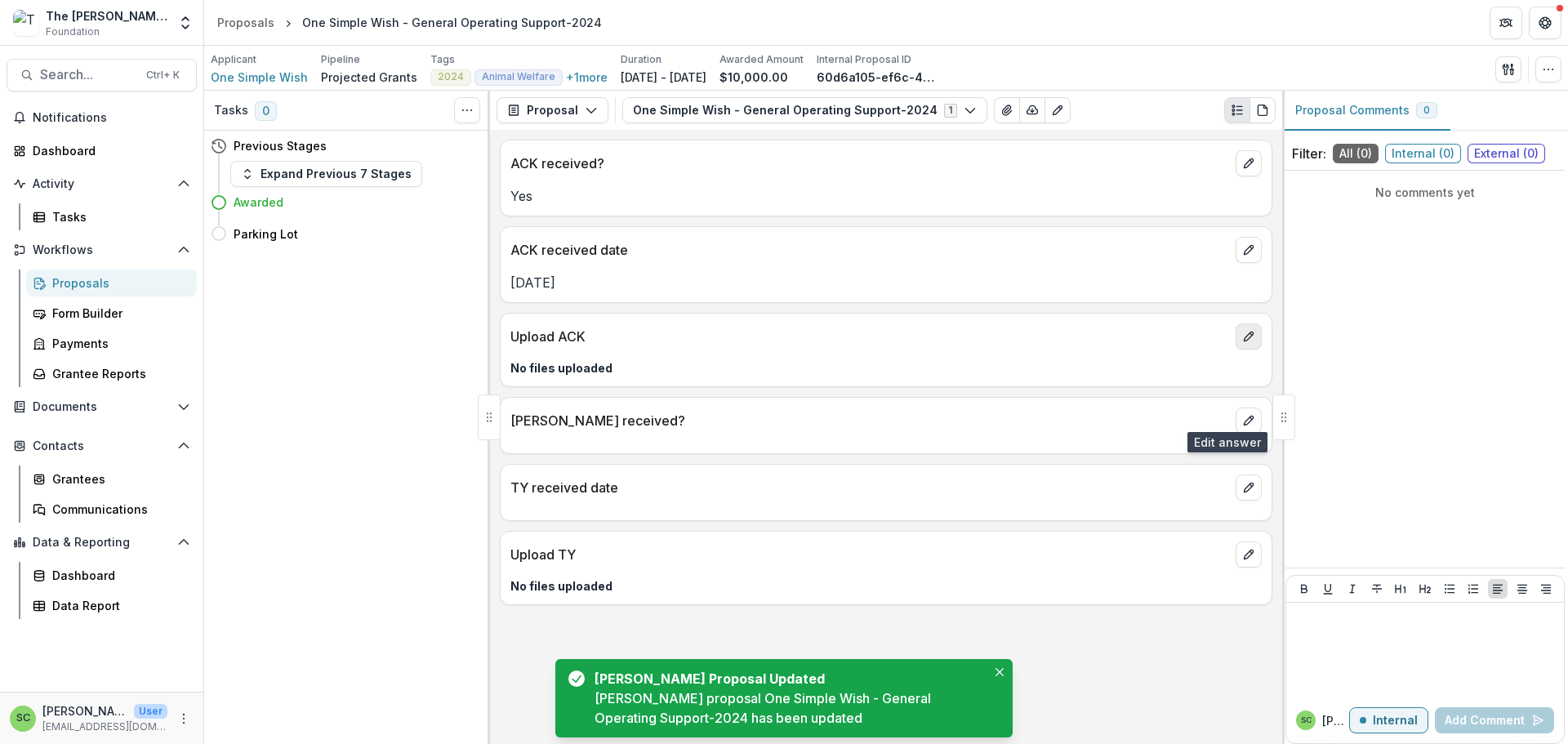
click at [1243, 343] on icon "edit" at bounding box center [1248, 336] width 13 height 13
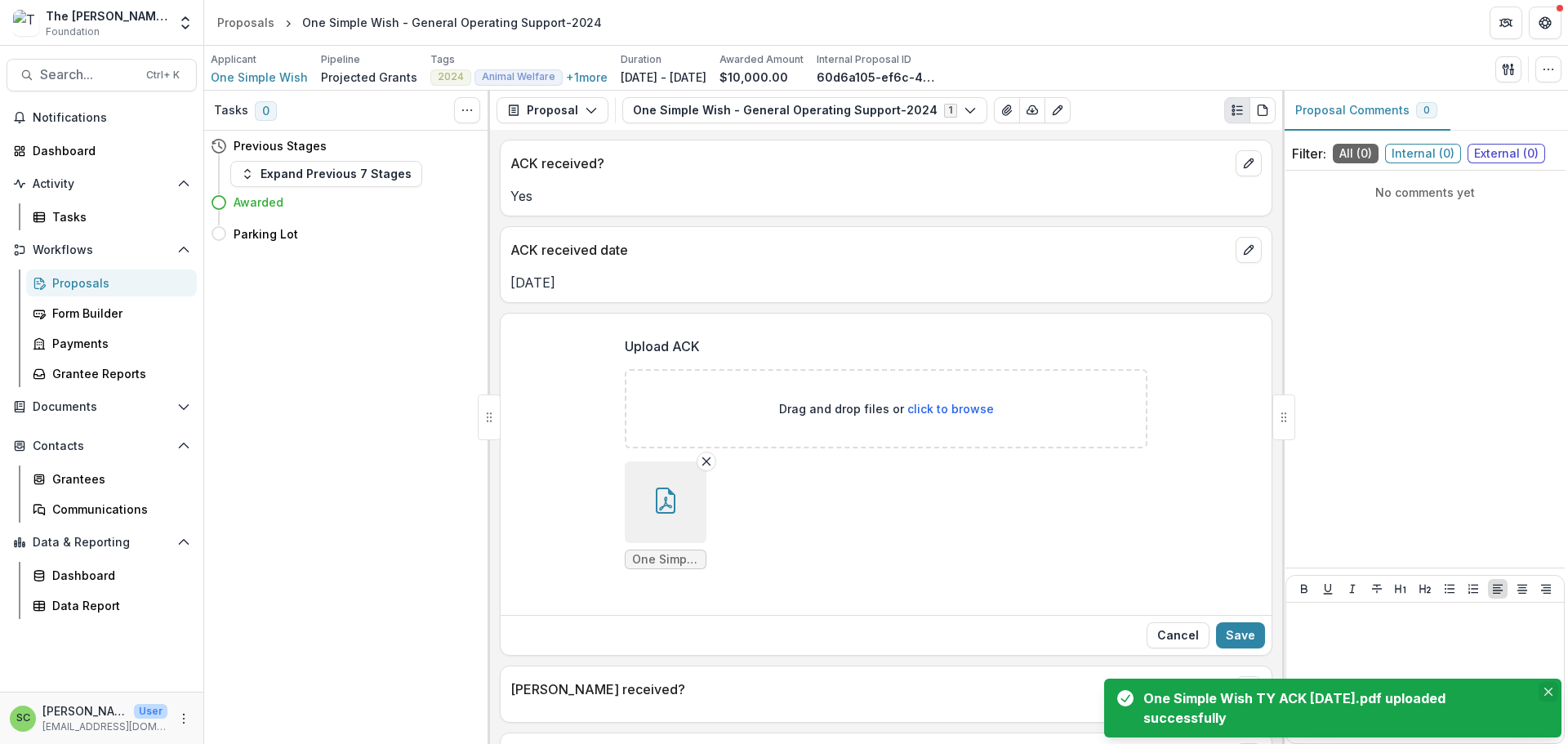
click at [1544, 688] on icon "Close" at bounding box center [1548, 691] width 8 height 8
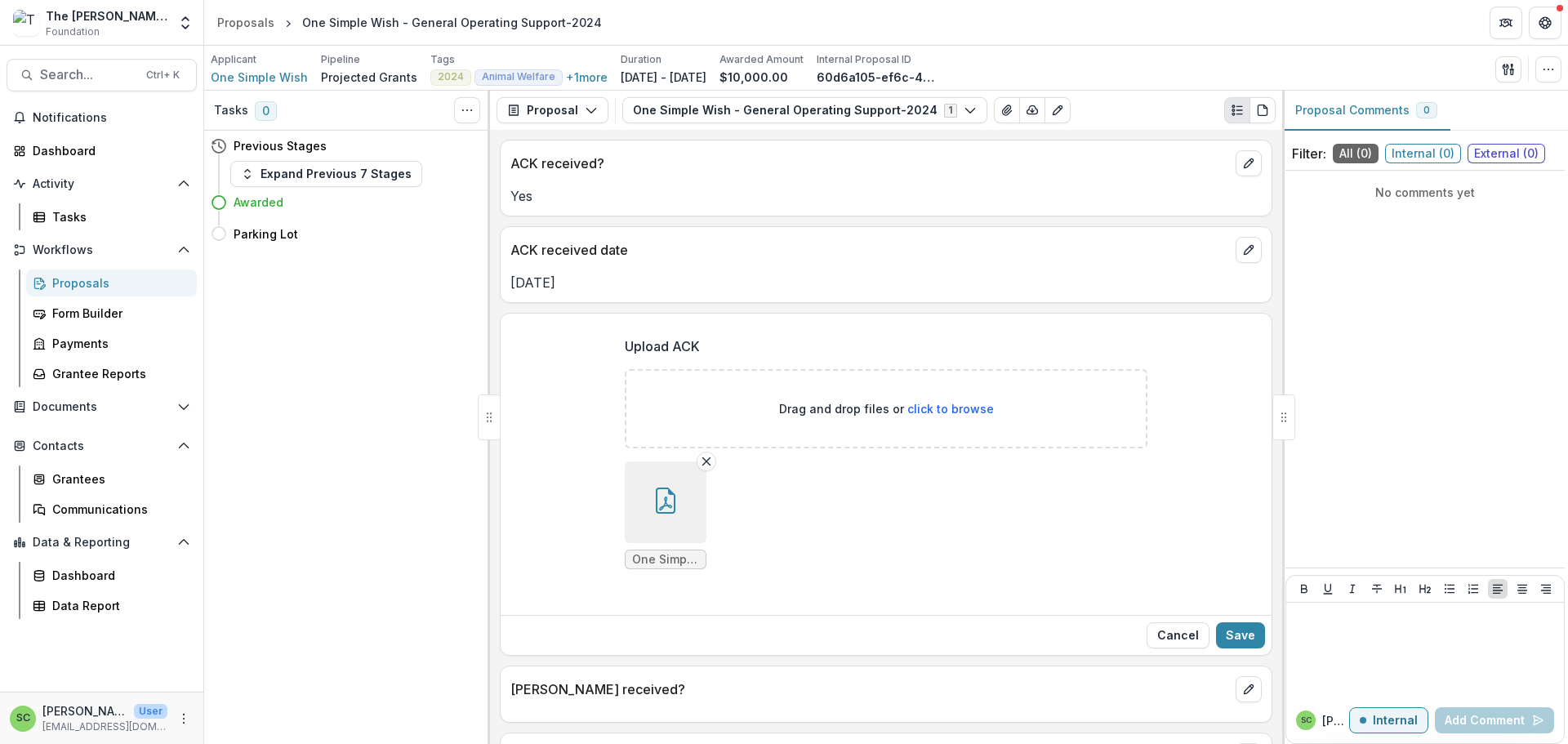
scroll to position [325, 0]
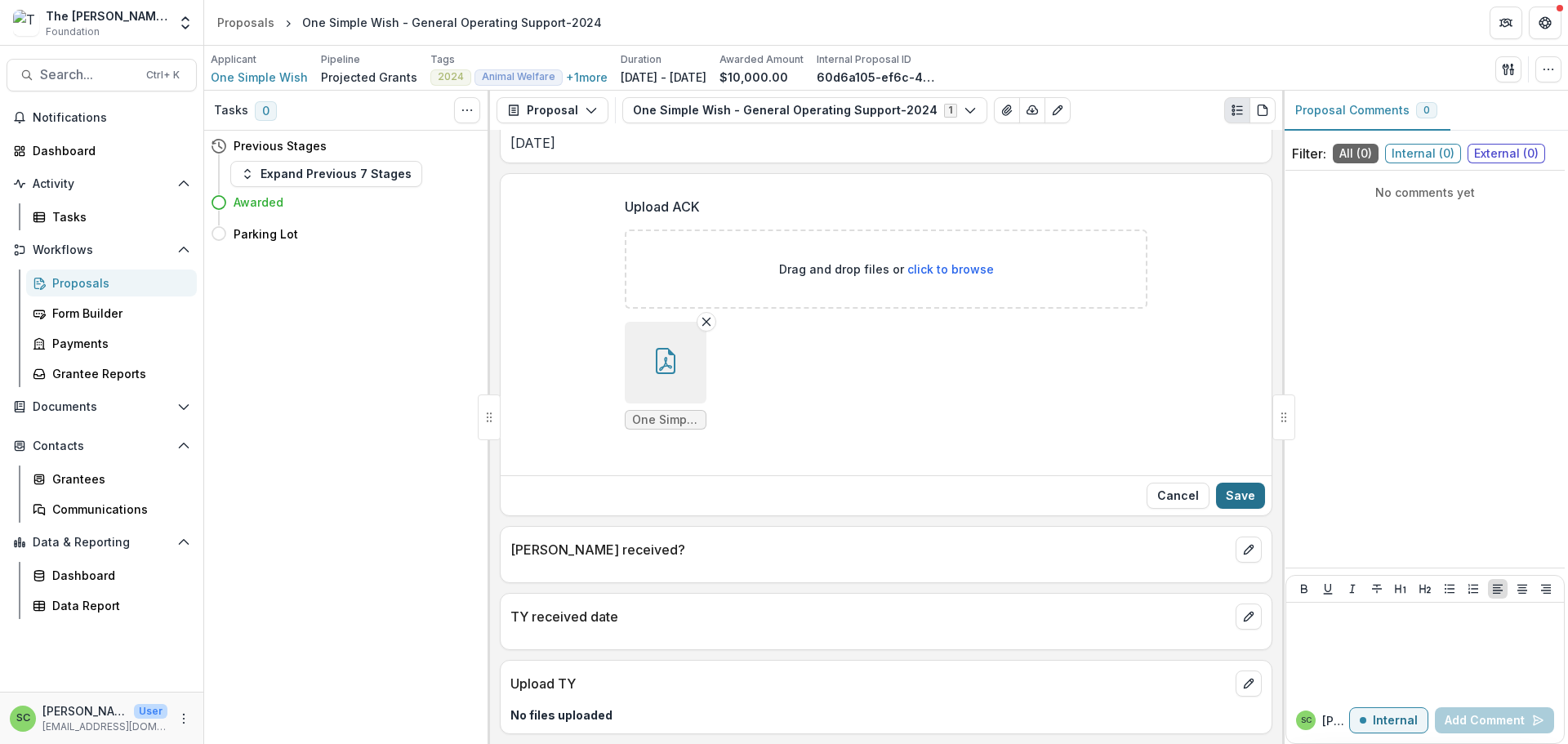
click at [1229, 482] on button "Save" at bounding box center [1240, 495] width 49 height 26
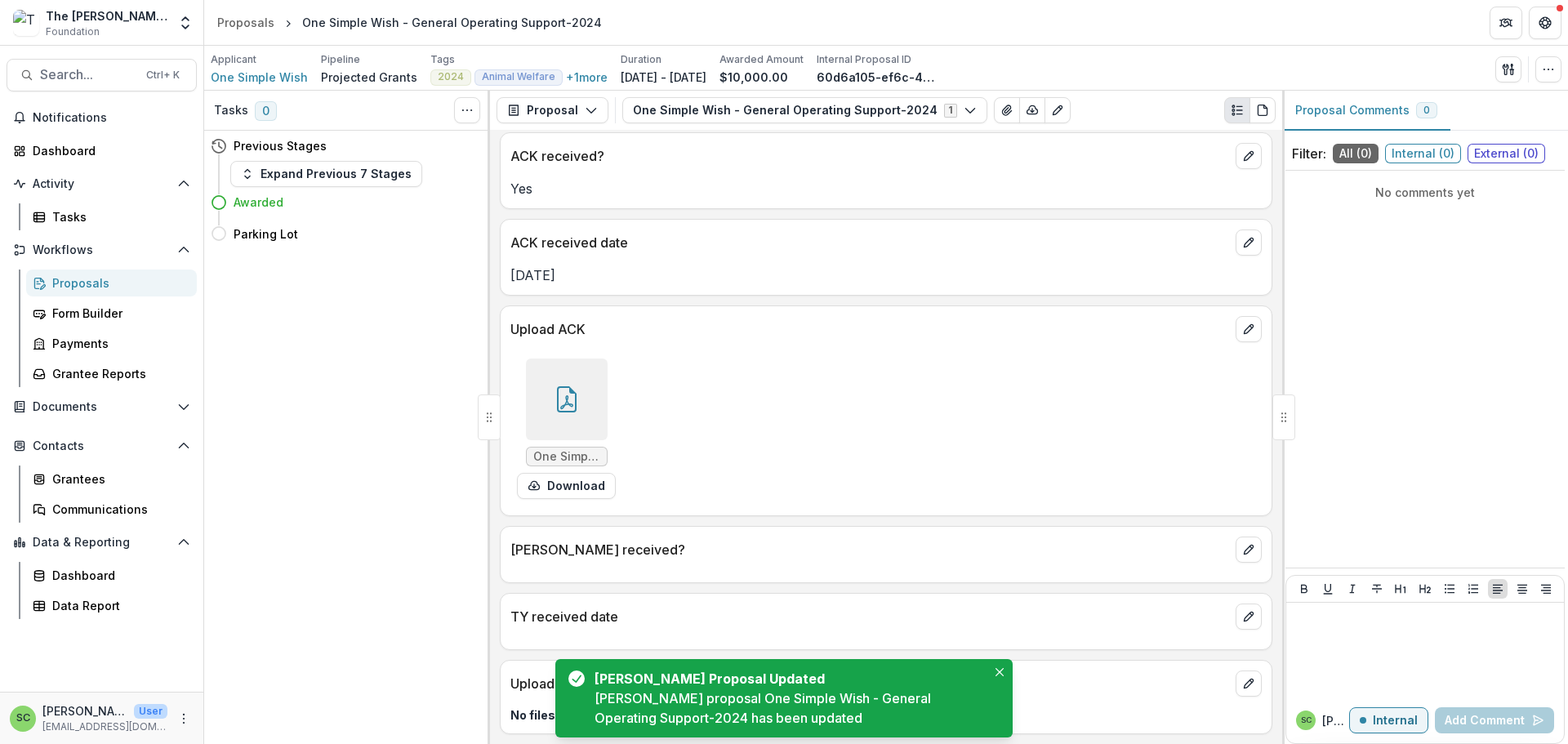
scroll to position [162, 0]
click at [1242, 543] on icon "edit" at bounding box center [1248, 549] width 13 height 13
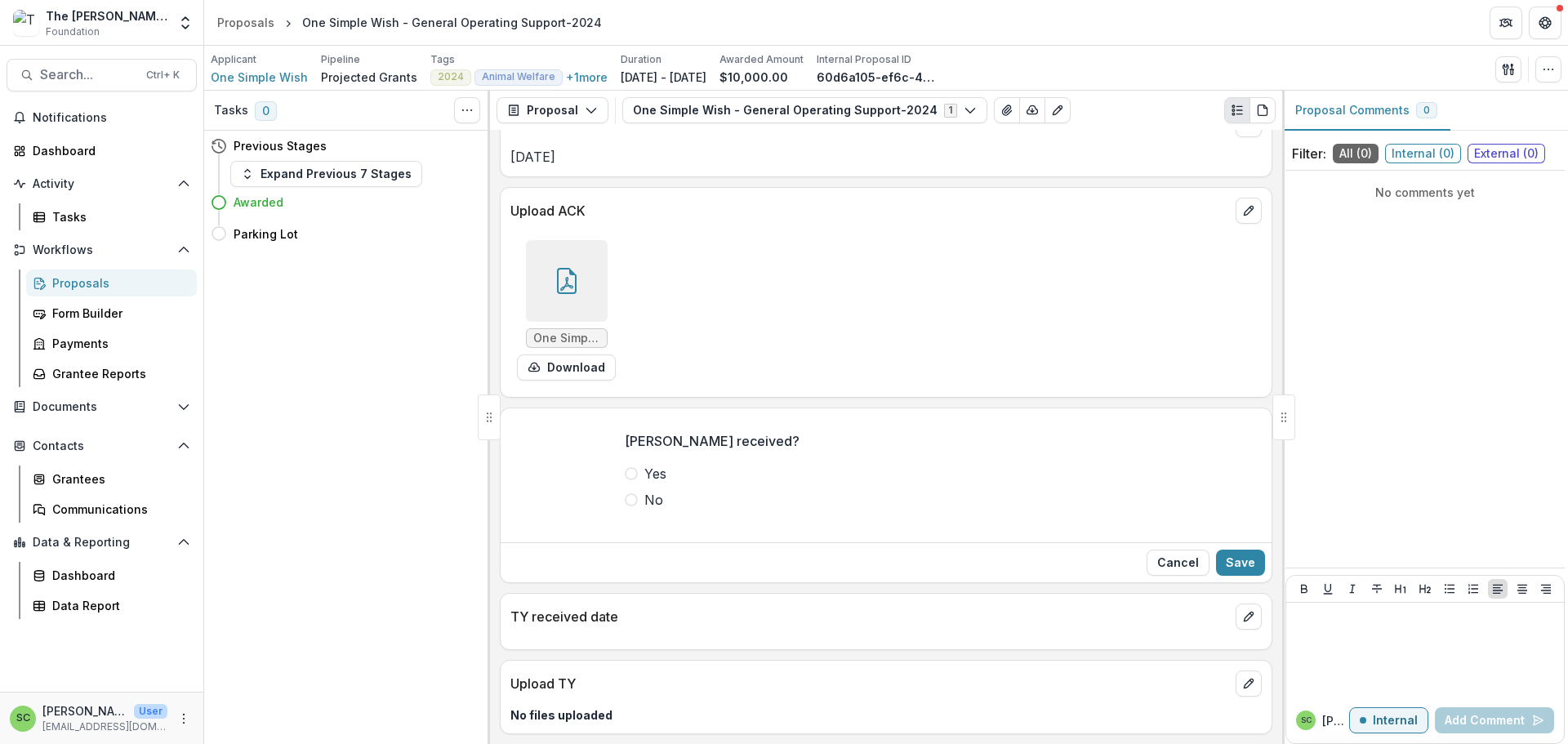
click at [625, 480] on span at bounding box center [631, 473] width 13 height 13
click at [1235, 576] on button "Save" at bounding box center [1240, 562] width 49 height 26
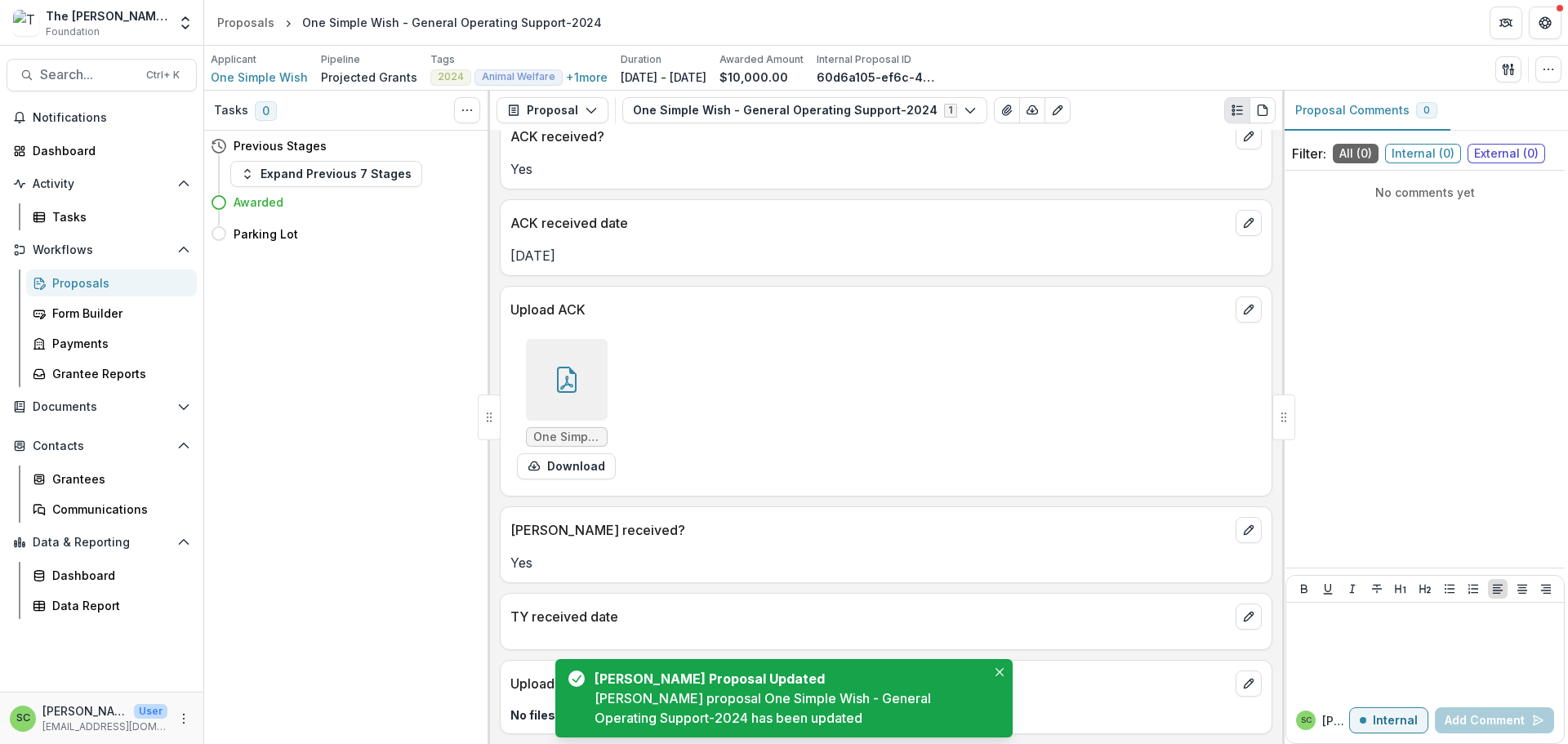
scroll to position [186, 0]
click at [1235, 604] on button "edit" at bounding box center [1248, 616] width 26 height 26
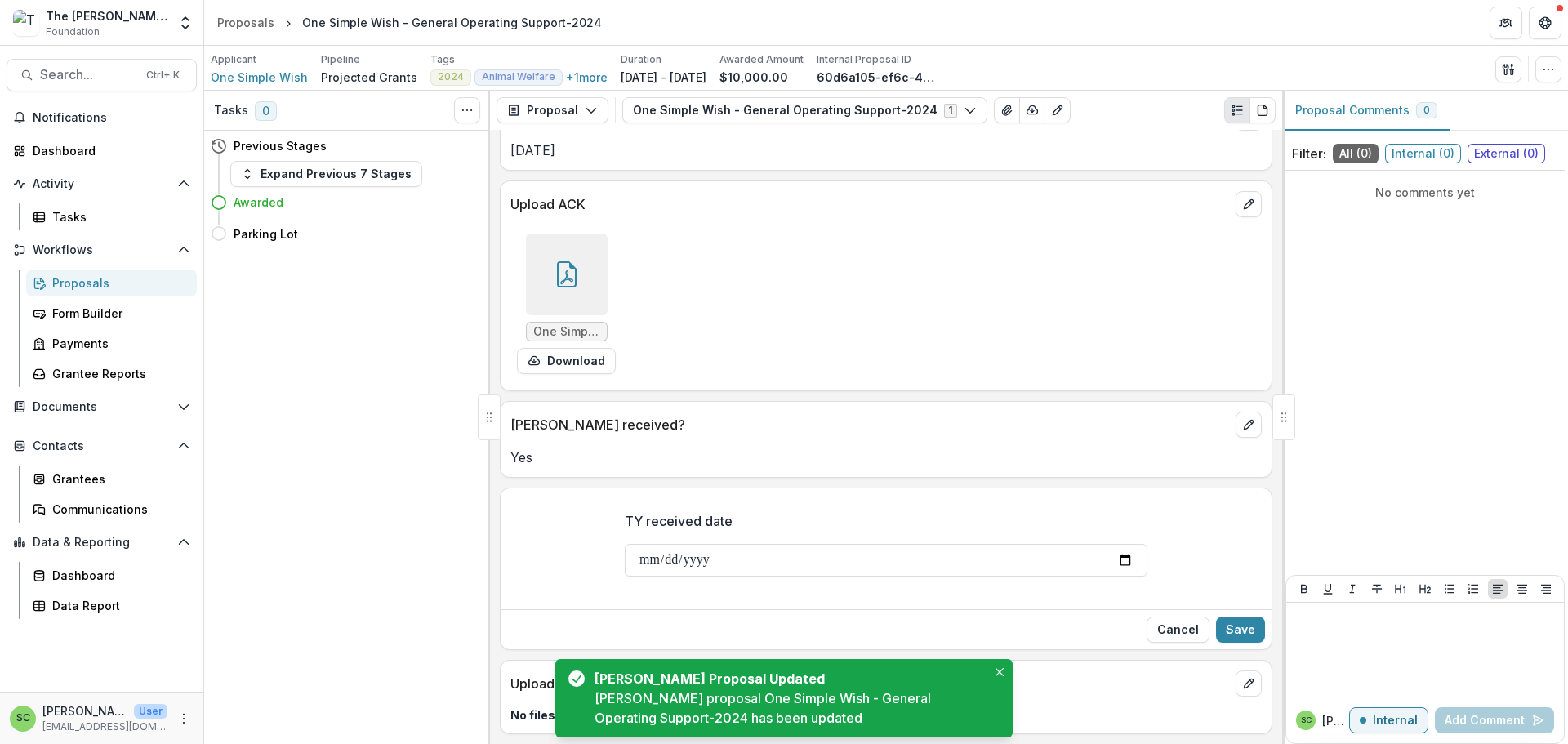
scroll to position [318, 0]
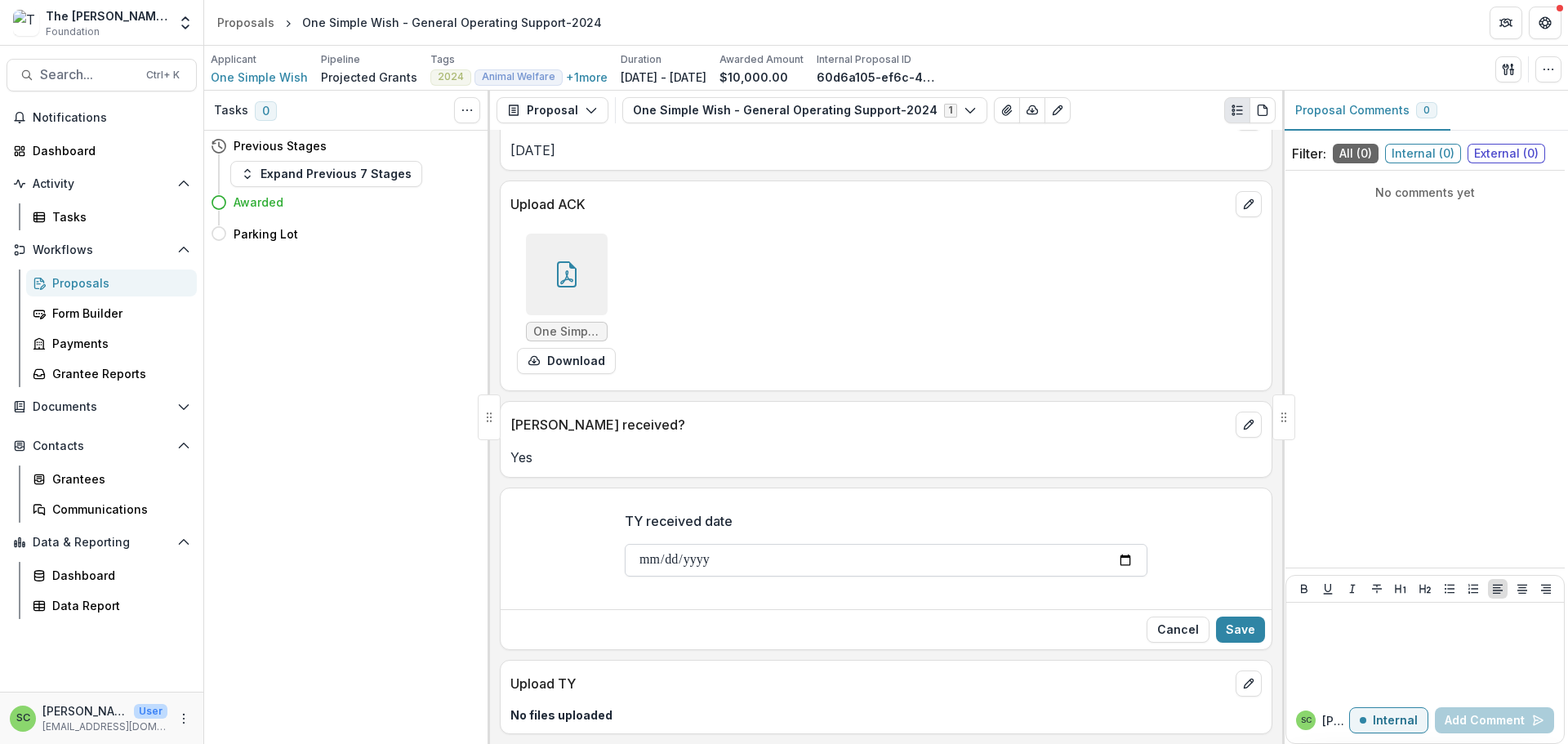
click at [625, 543] on input "TY received date" at bounding box center [886, 559] width 522 height 32
type input "**********"
click at [1216, 616] on button "Save" at bounding box center [1240, 629] width 49 height 26
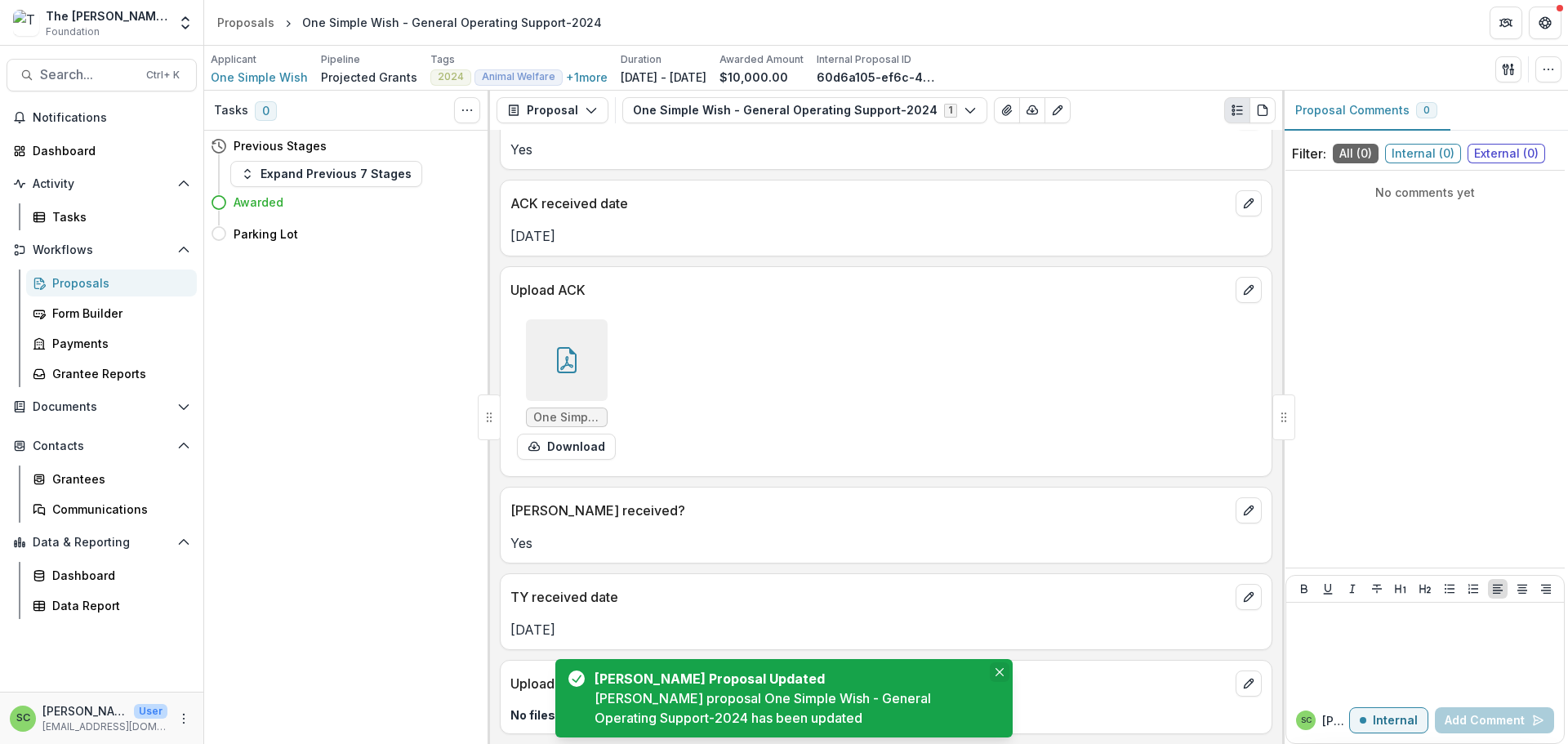
click at [996, 667] on icon "Close" at bounding box center [999, 671] width 8 height 8
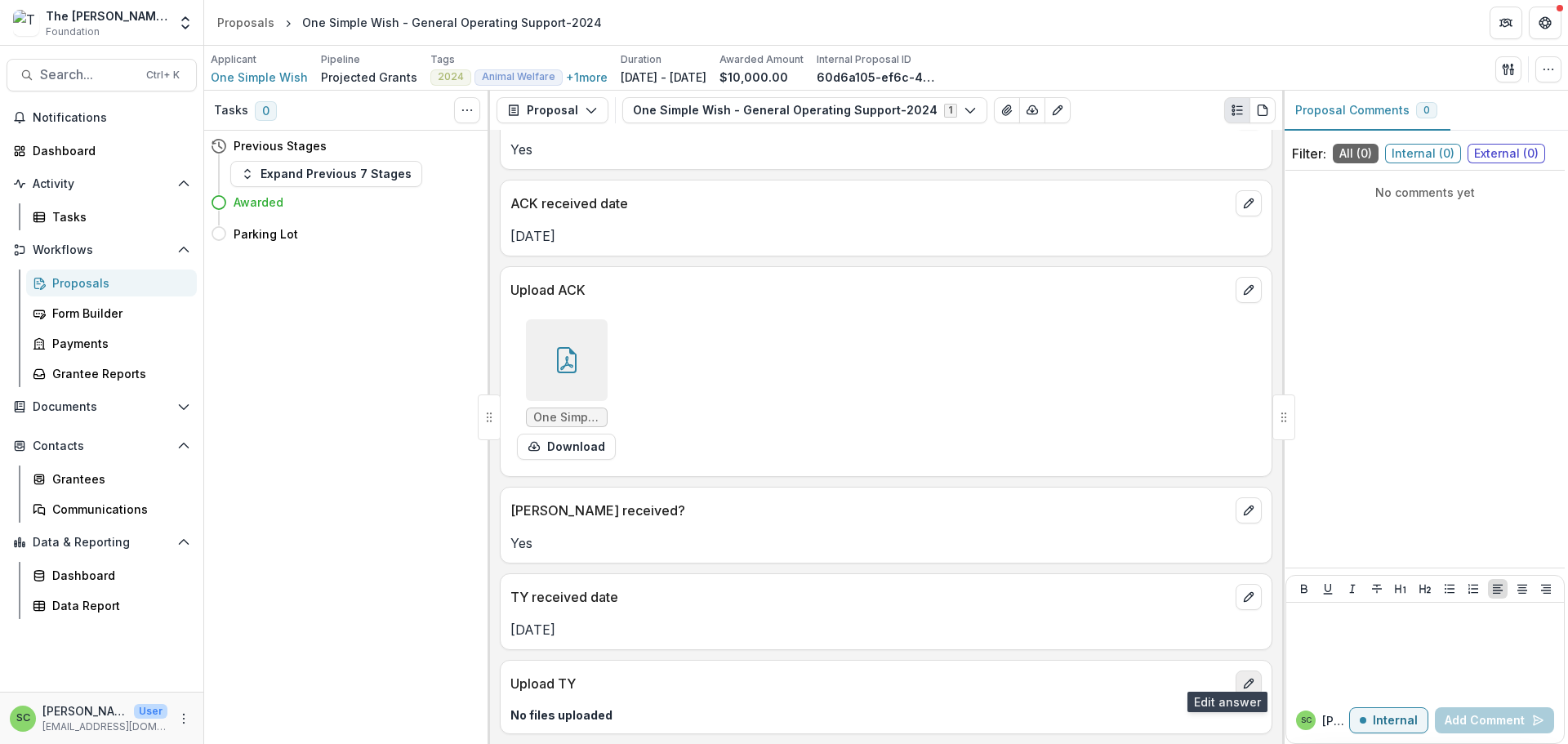
click at [1243, 679] on icon "edit" at bounding box center [1248, 684] width 9 height 9
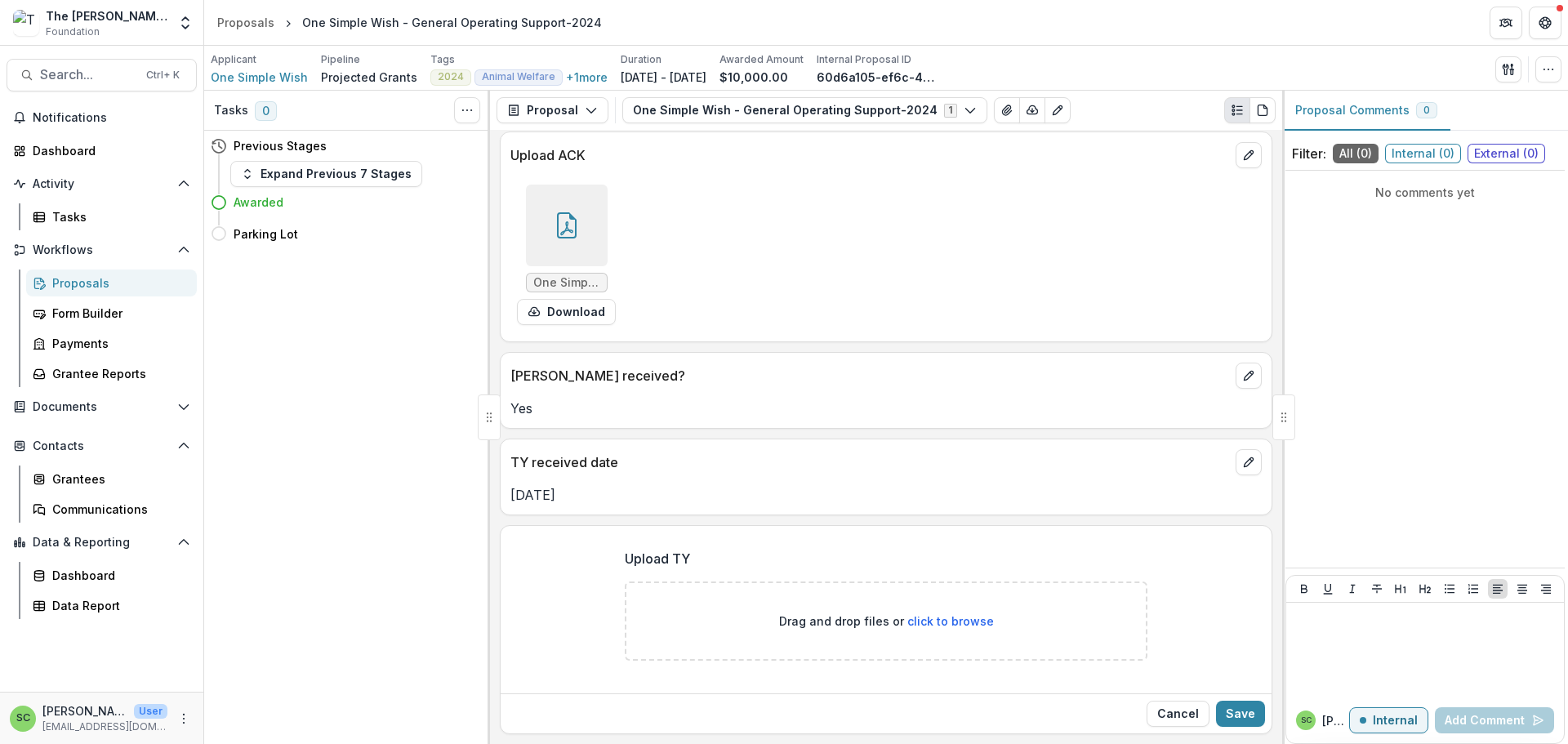
scroll to position [378, 0]
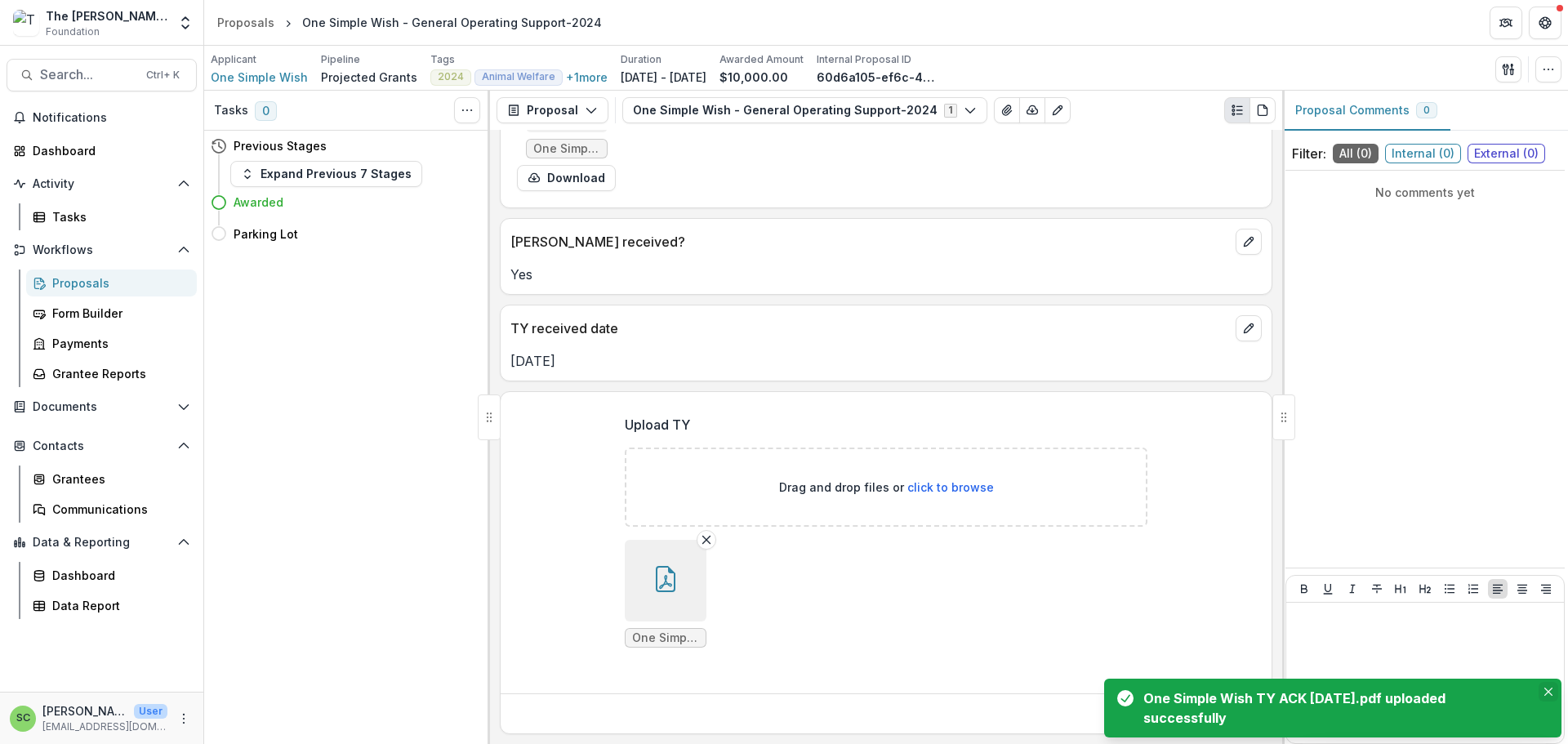
click at [1544, 688] on icon "Close" at bounding box center [1548, 691] width 8 height 8
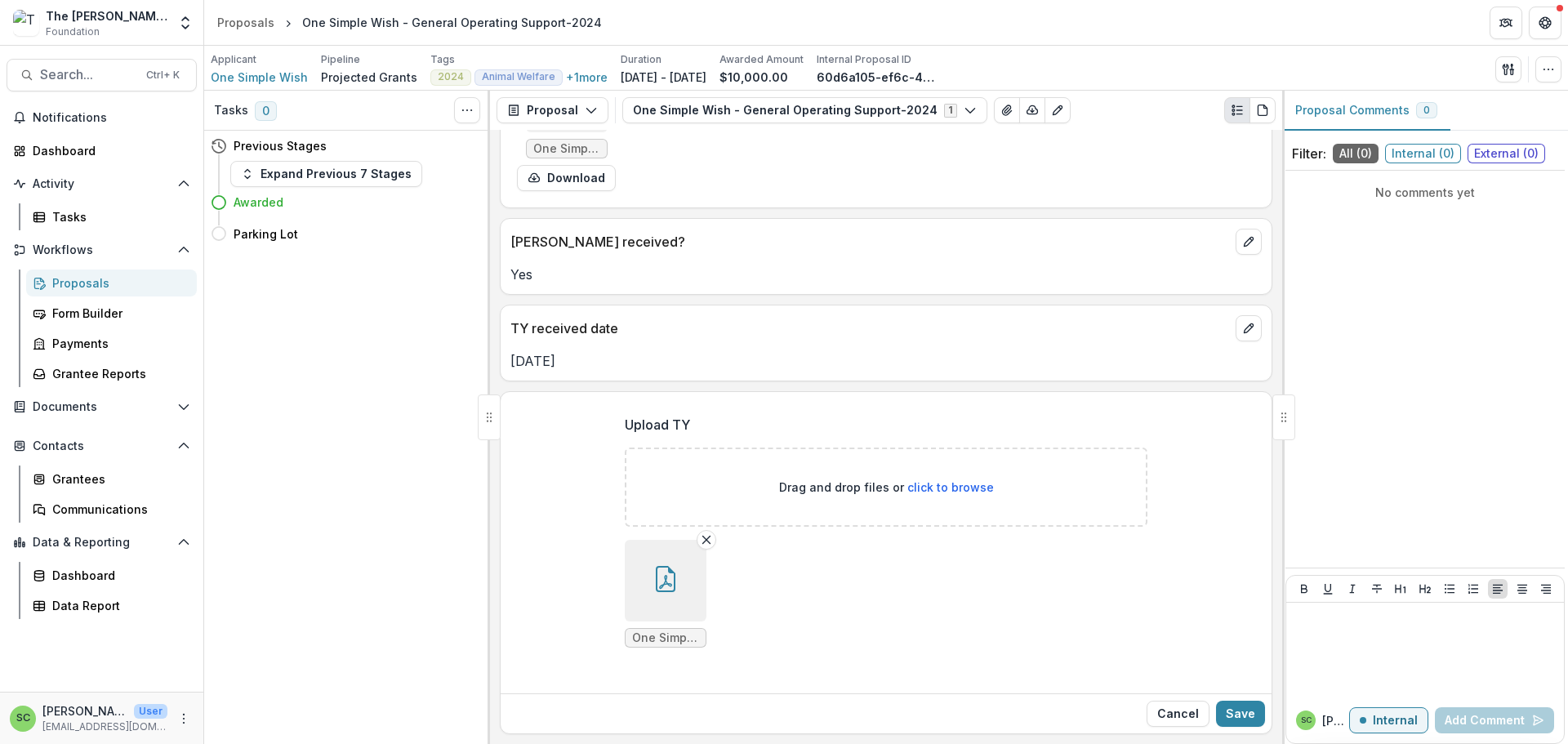
scroll to position [525, 0]
click at [1246, 701] on button "Save" at bounding box center [1240, 714] width 49 height 26
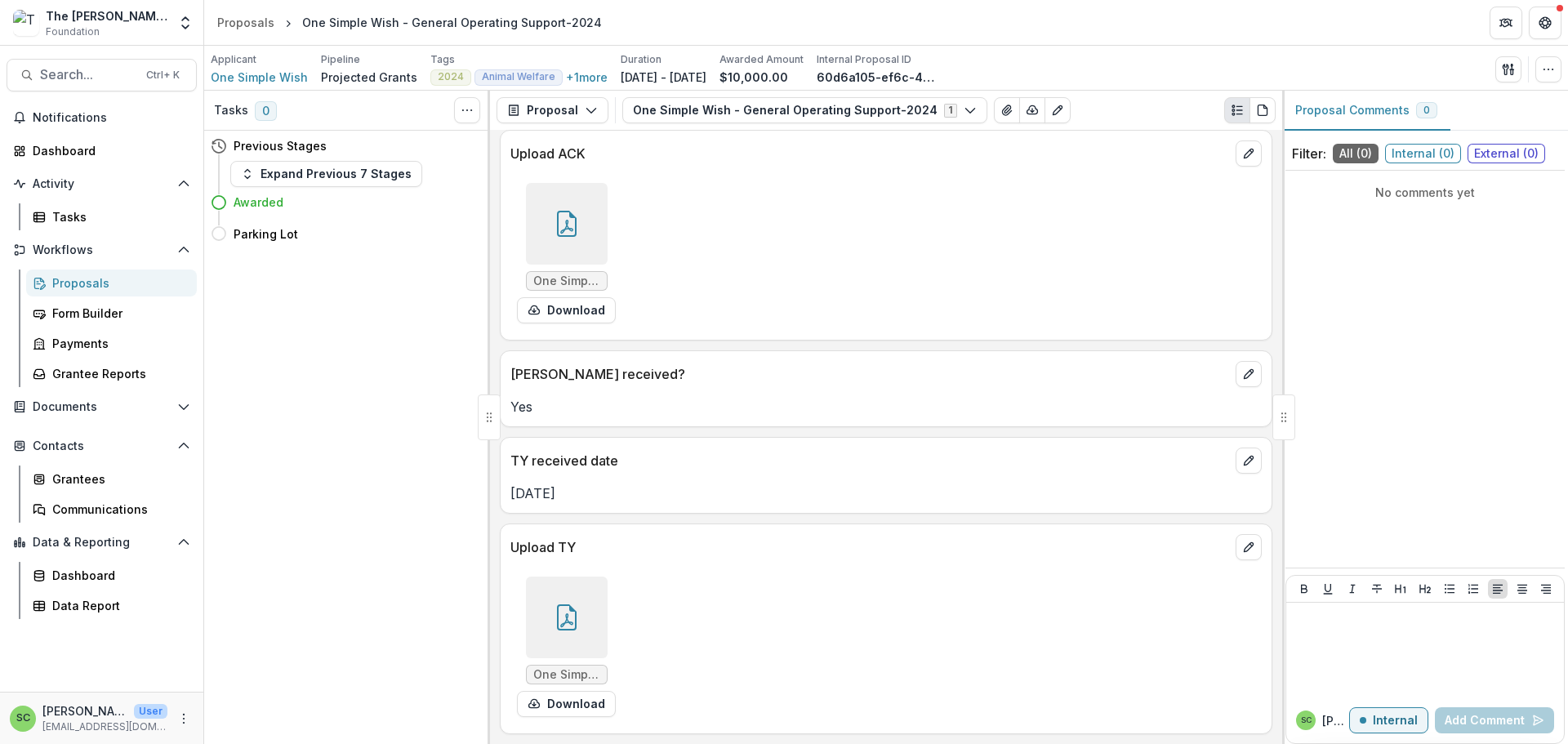
scroll to position [360, 0]
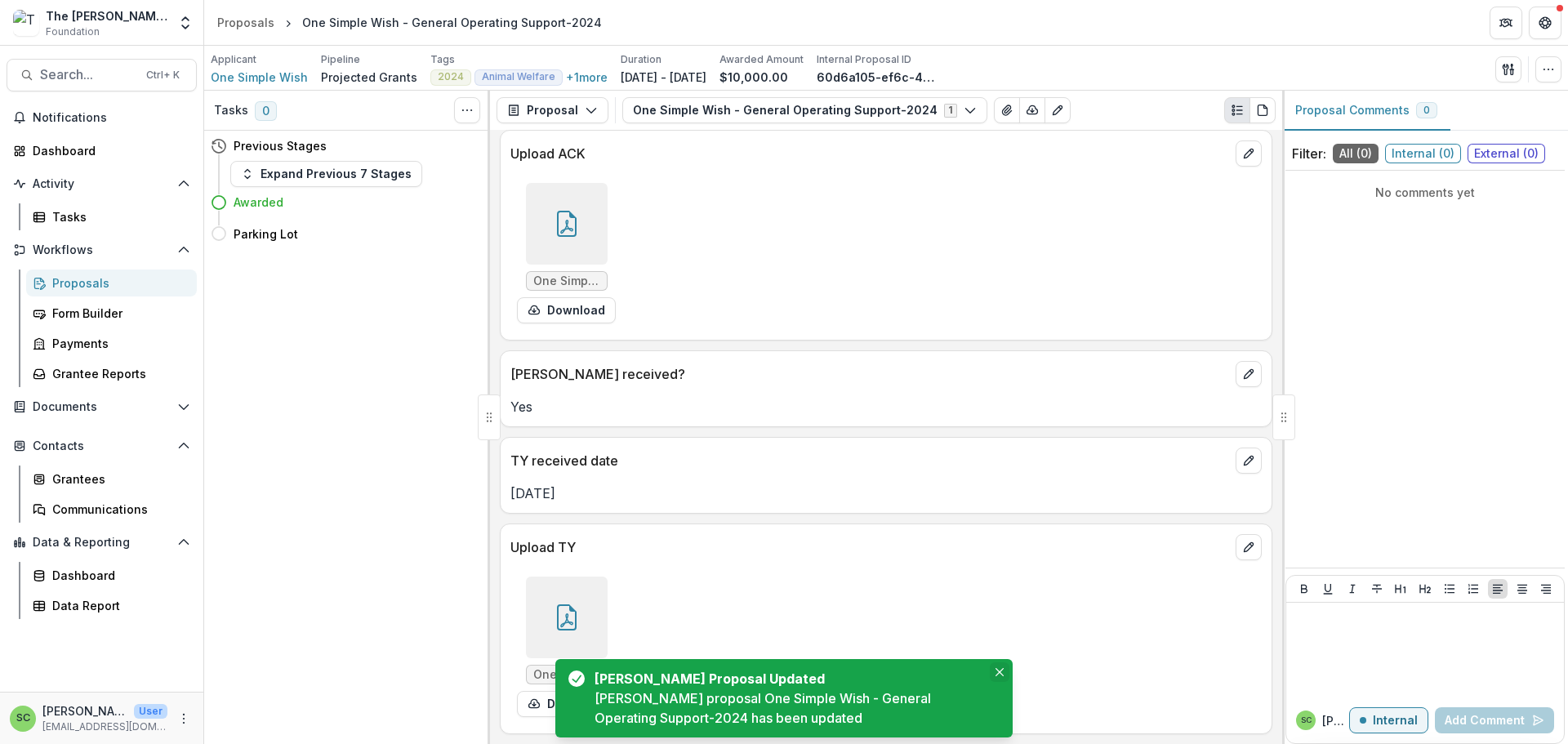
click at [998, 667] on icon "Close" at bounding box center [999, 671] width 8 height 8
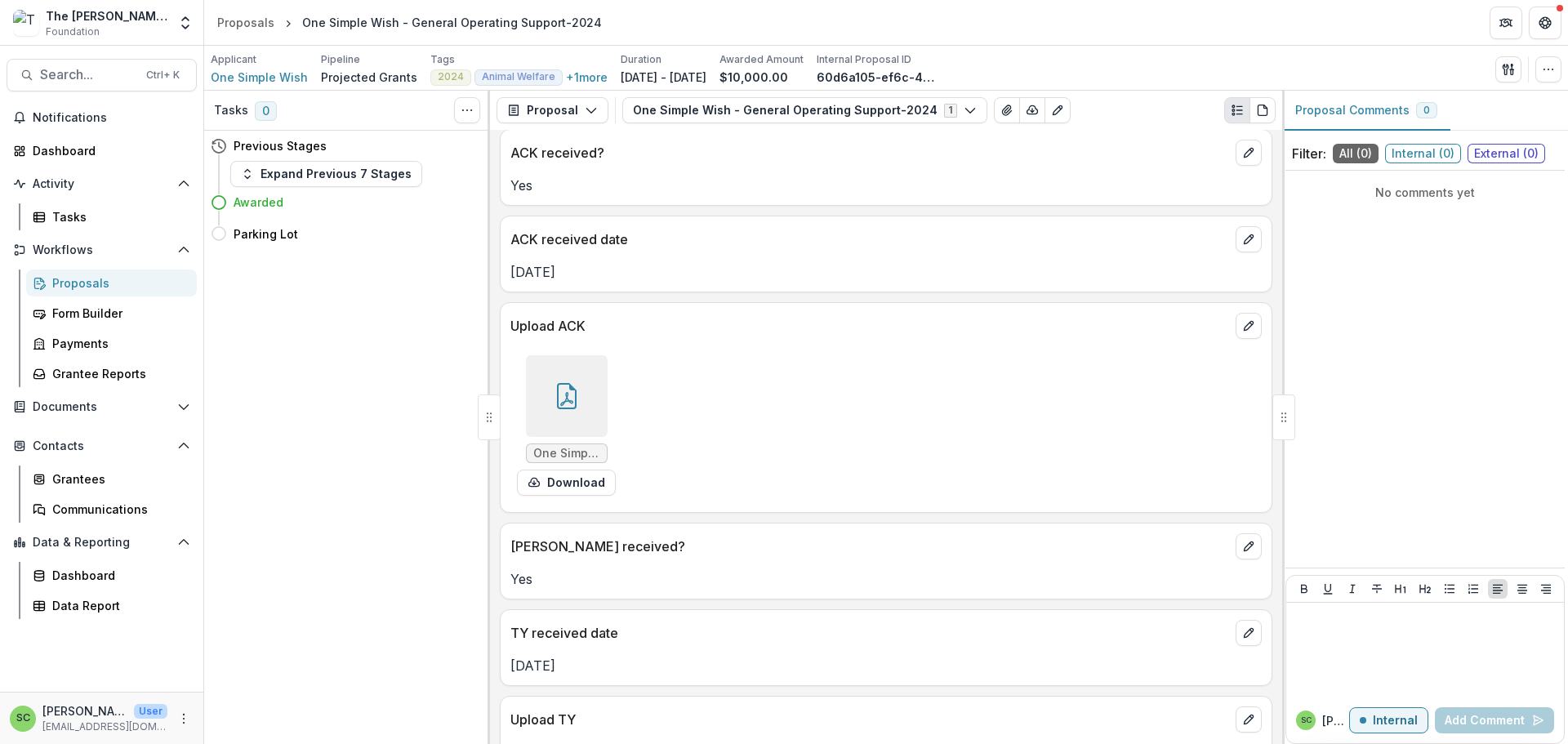
scroll to position [0, 0]
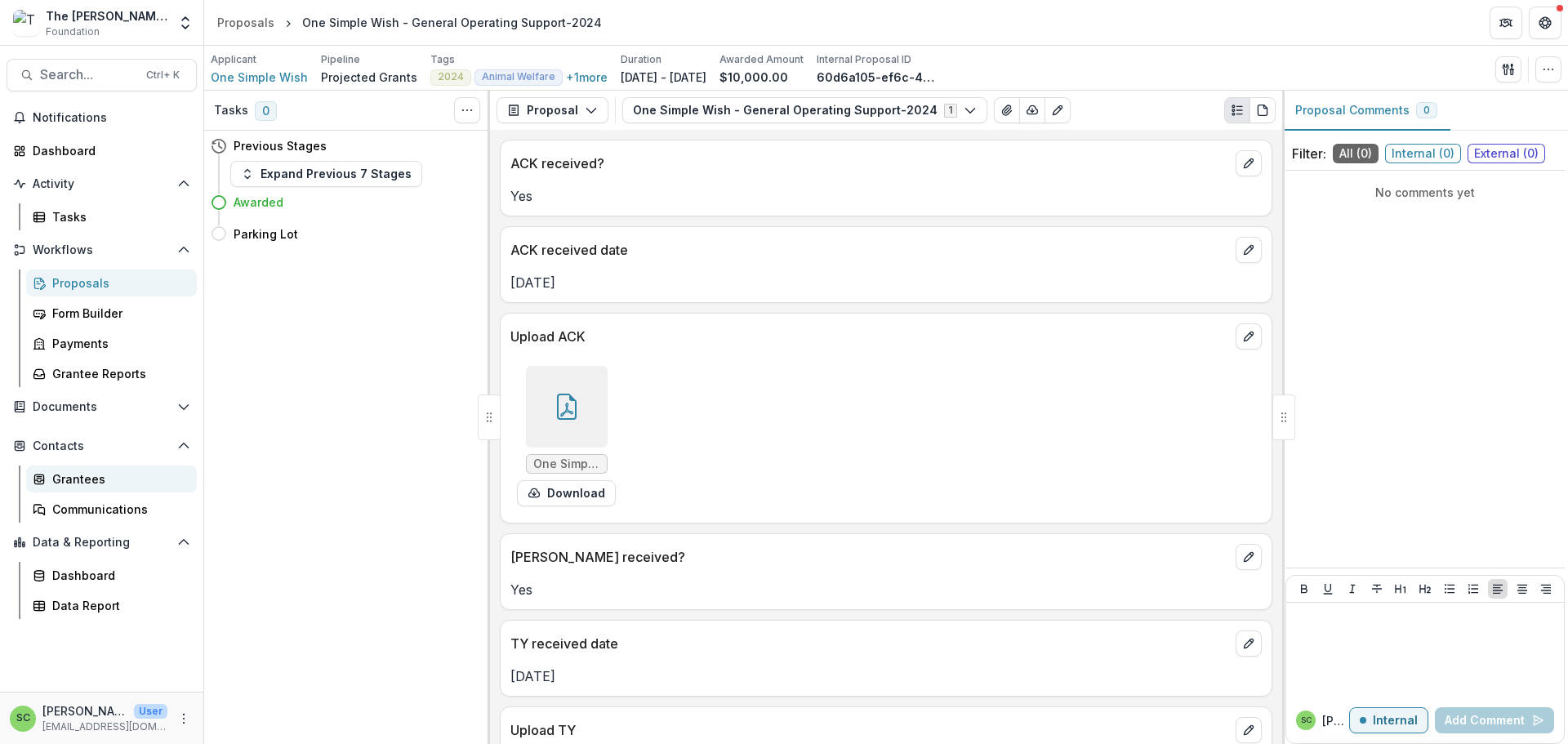
click at [75, 487] on div "Grantees" at bounding box center [118, 479] width 131 height 18
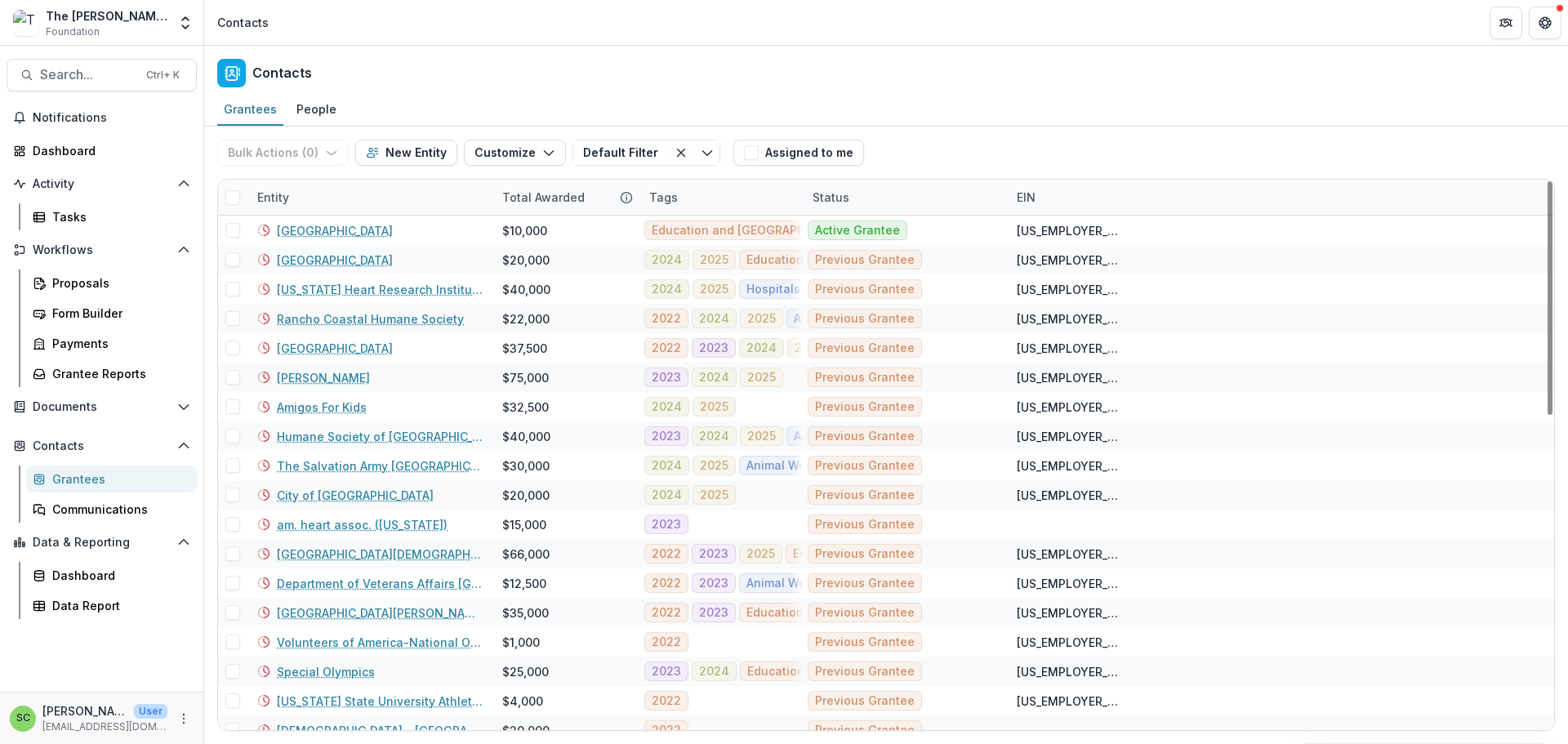
click at [367, 214] on div "Entity" at bounding box center [370, 197] width 245 height 35
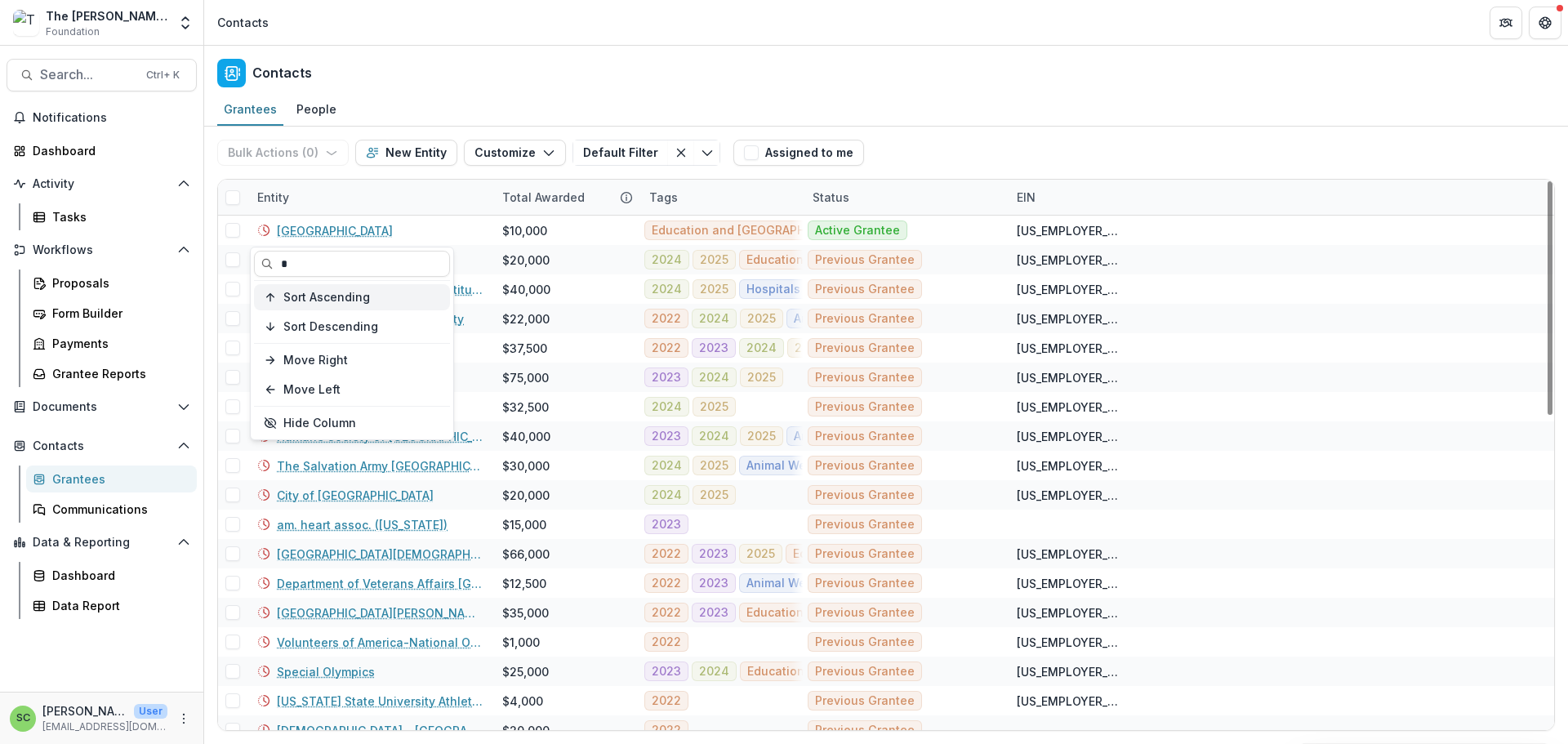
click at [356, 304] on span "Sort Ascending" at bounding box center [326, 297] width 87 height 14
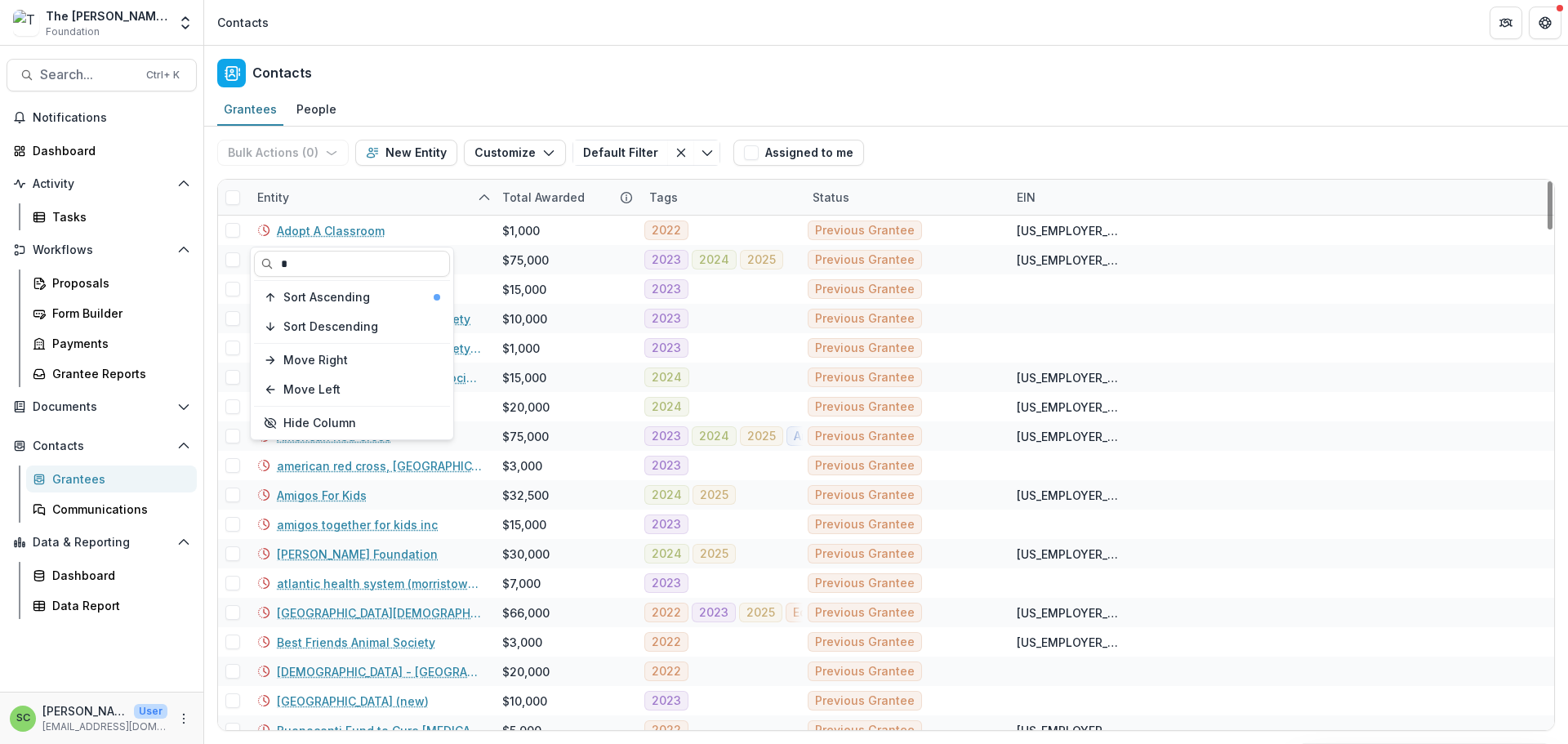
click at [374, 214] on div "Entity" at bounding box center [370, 197] width 245 height 35
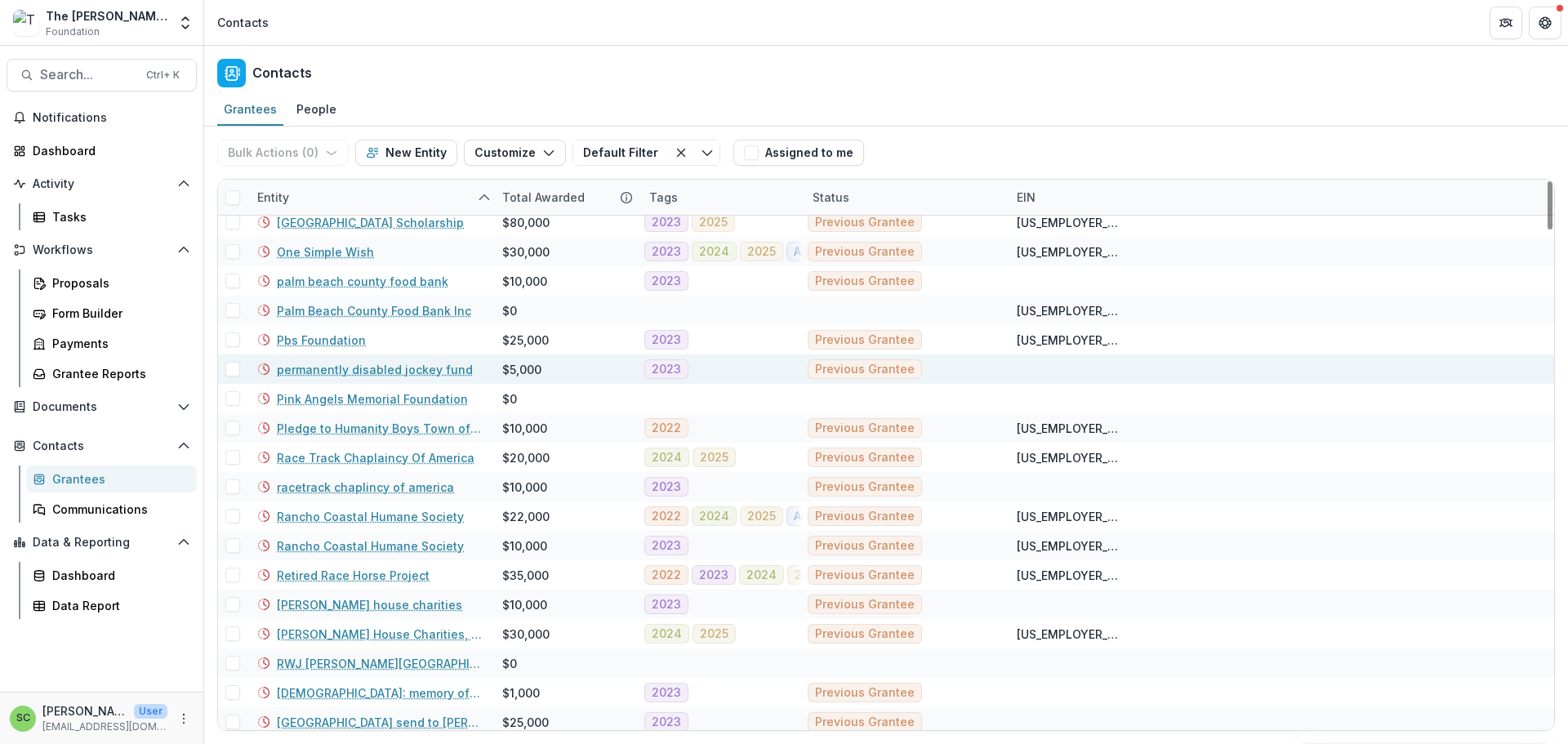
scroll to position [3673, 0]
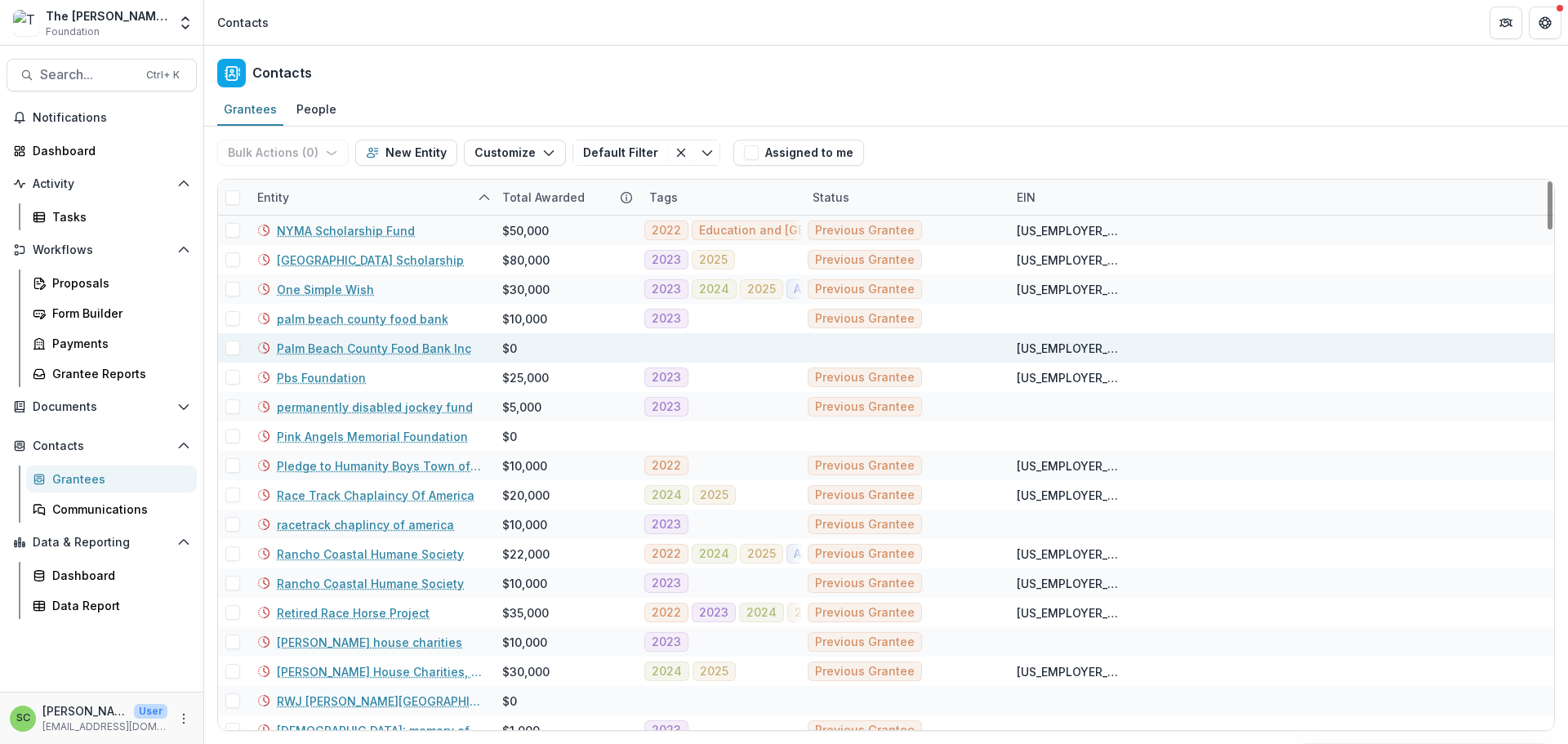
click at [337, 357] on link "Palm Beach County Food Bank Inc" at bounding box center [374, 348] width 194 height 18
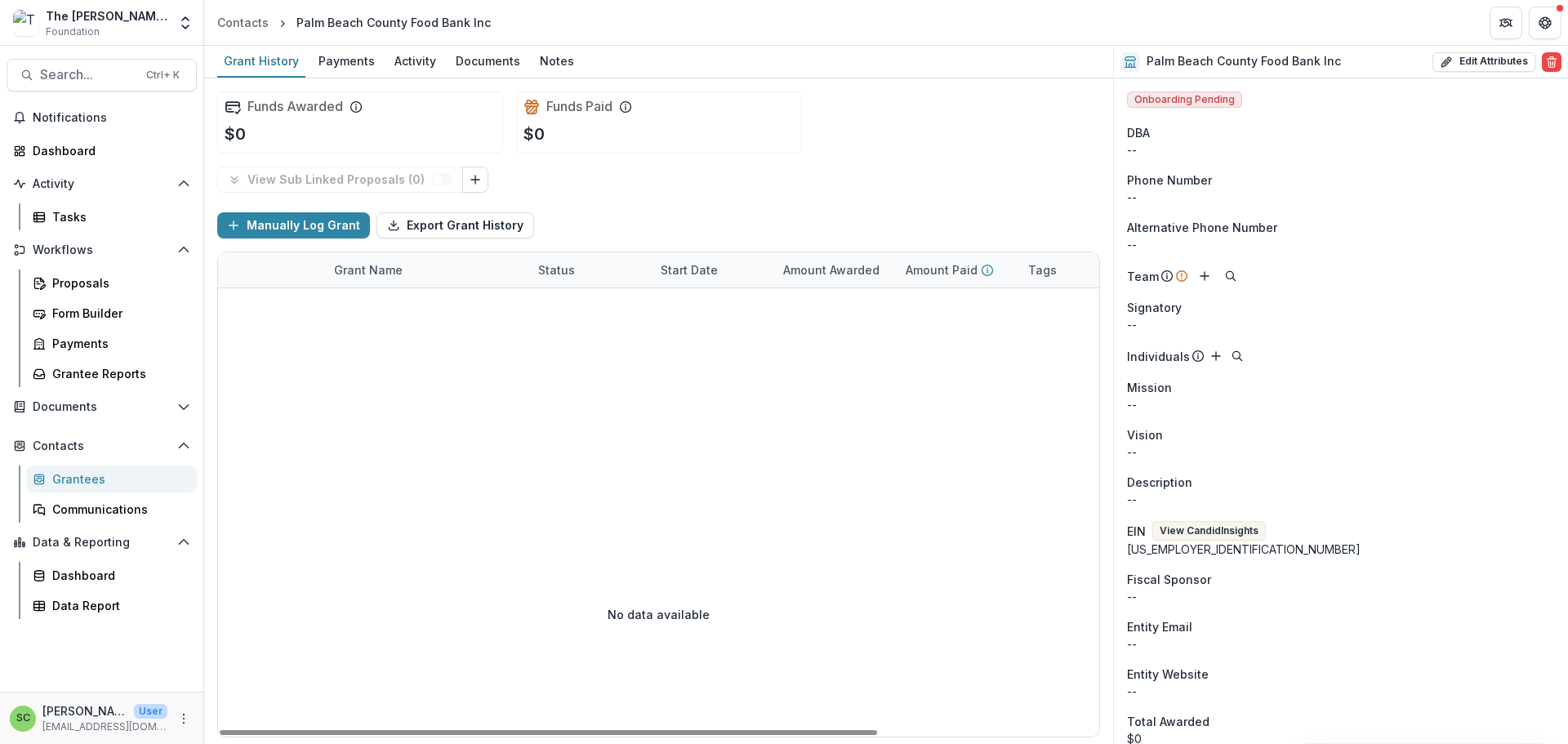
click at [106, 487] on div "Grantees" at bounding box center [118, 479] width 131 height 18
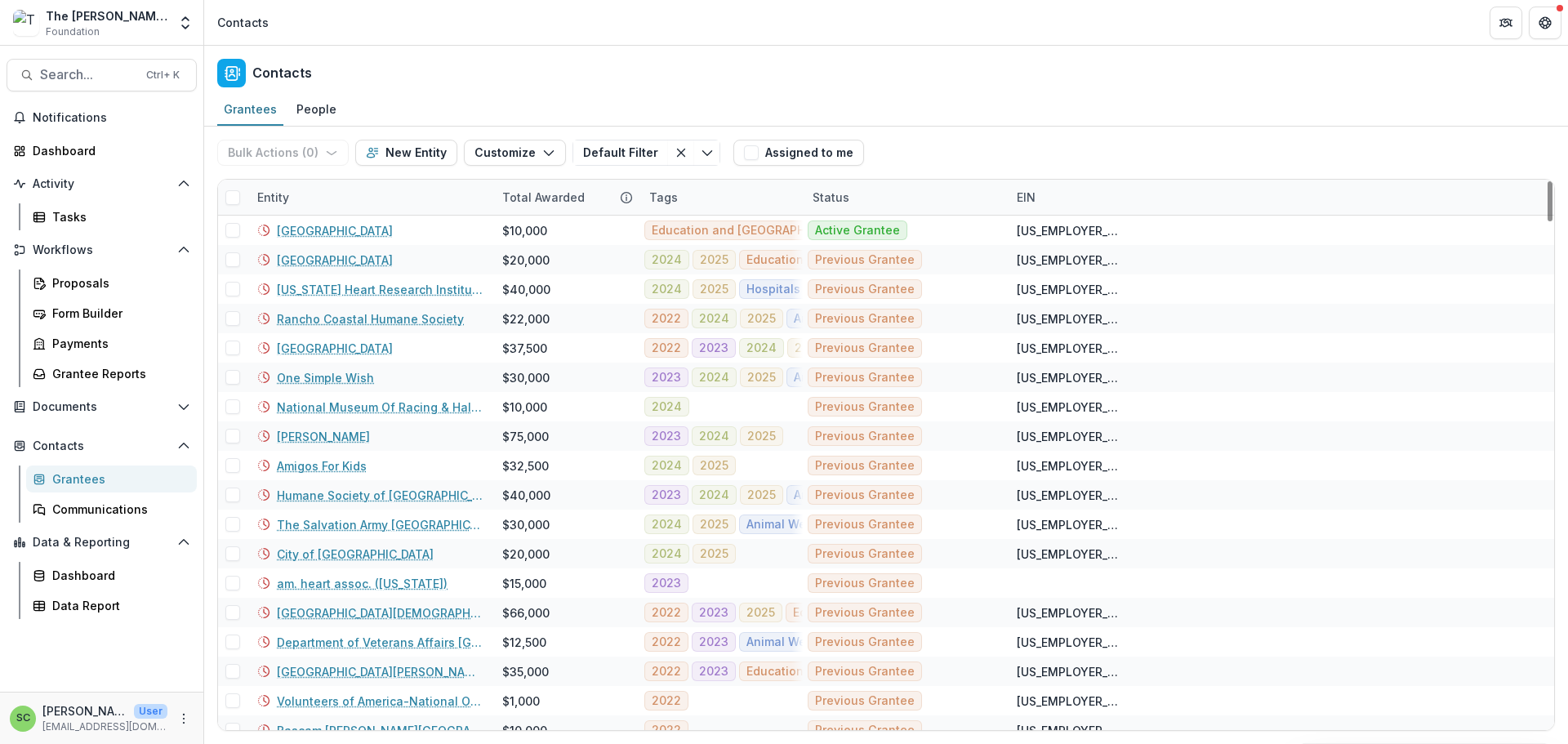
click at [338, 214] on div "Entity" at bounding box center [370, 197] width 245 height 35
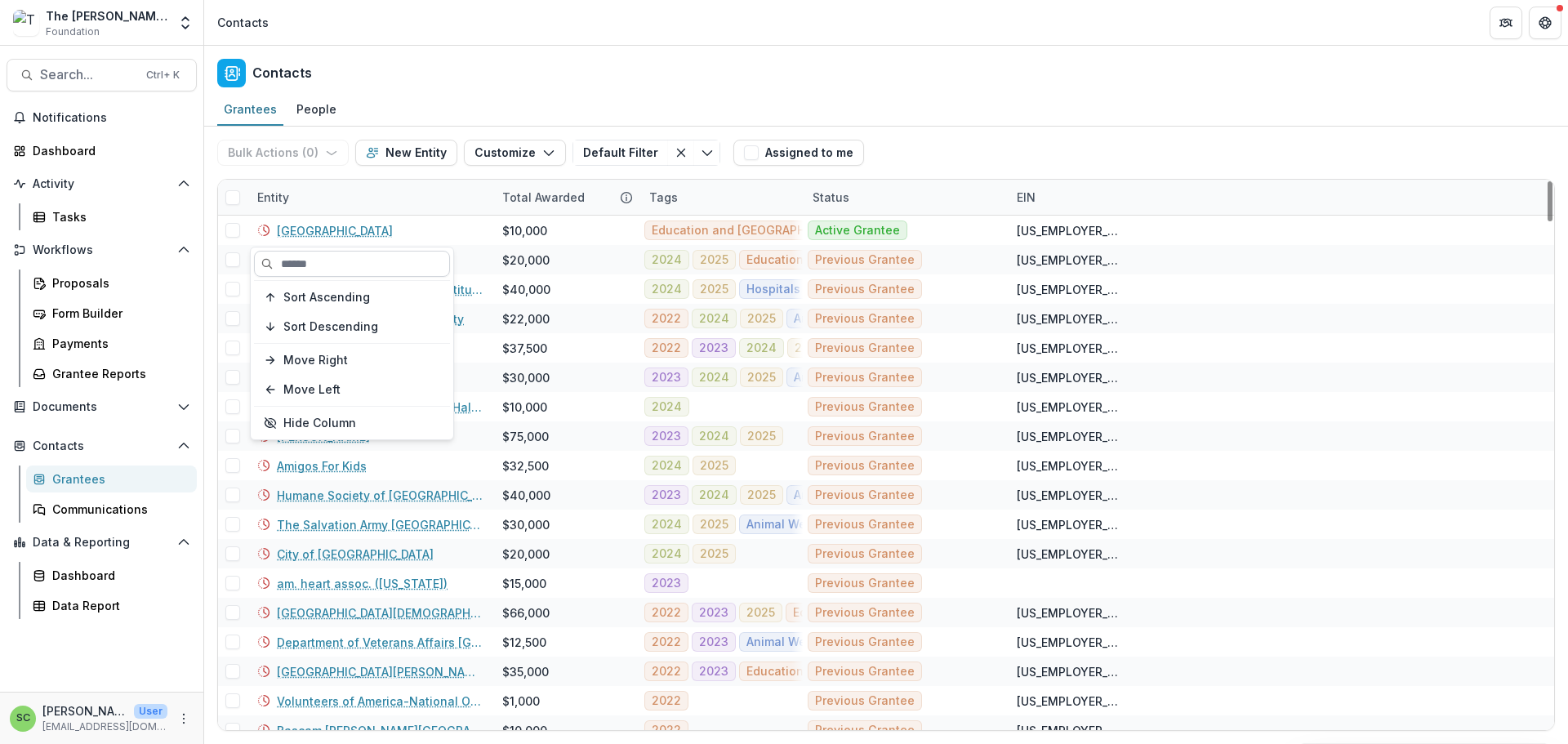
click at [330, 274] on input at bounding box center [352, 263] width 196 height 26
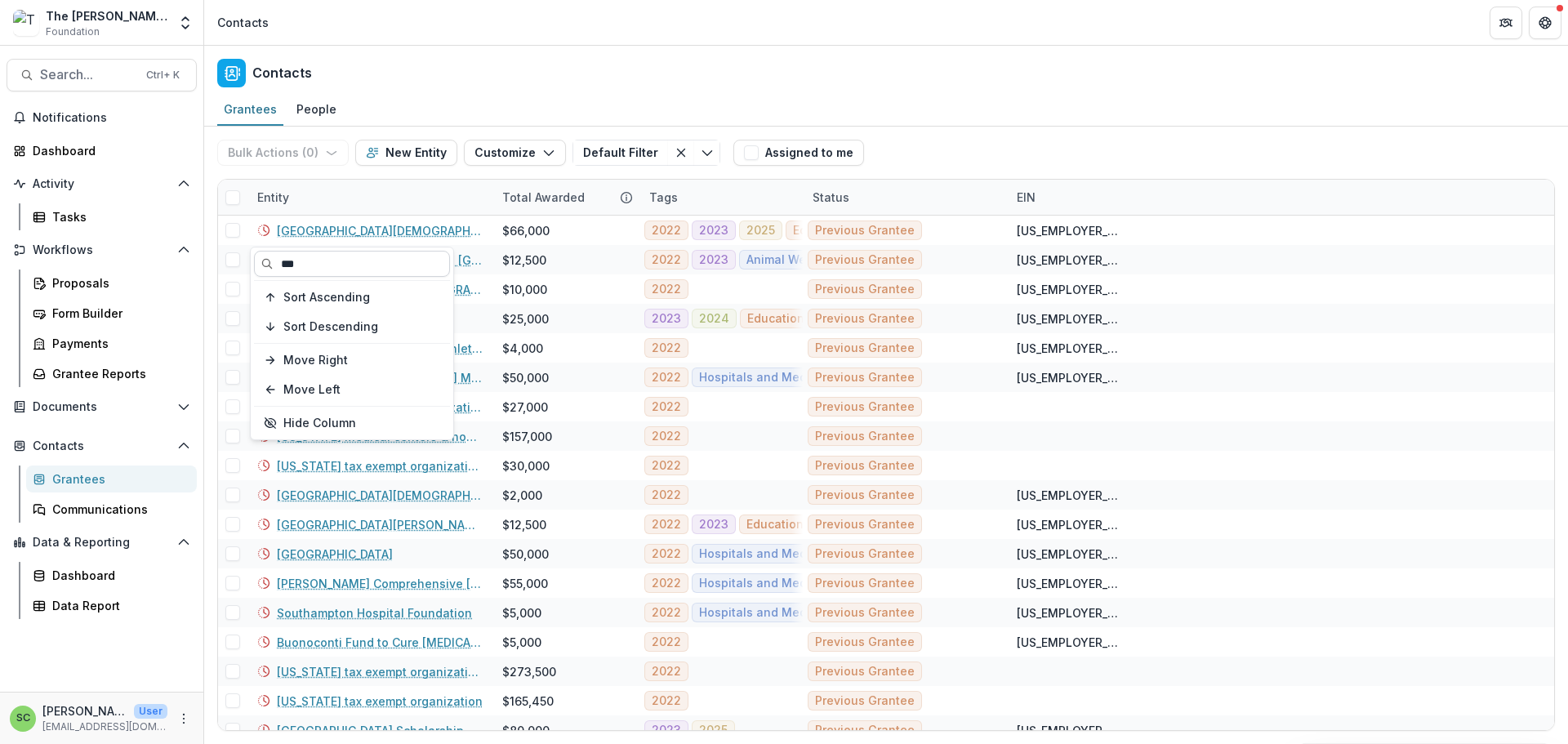
type input "***"
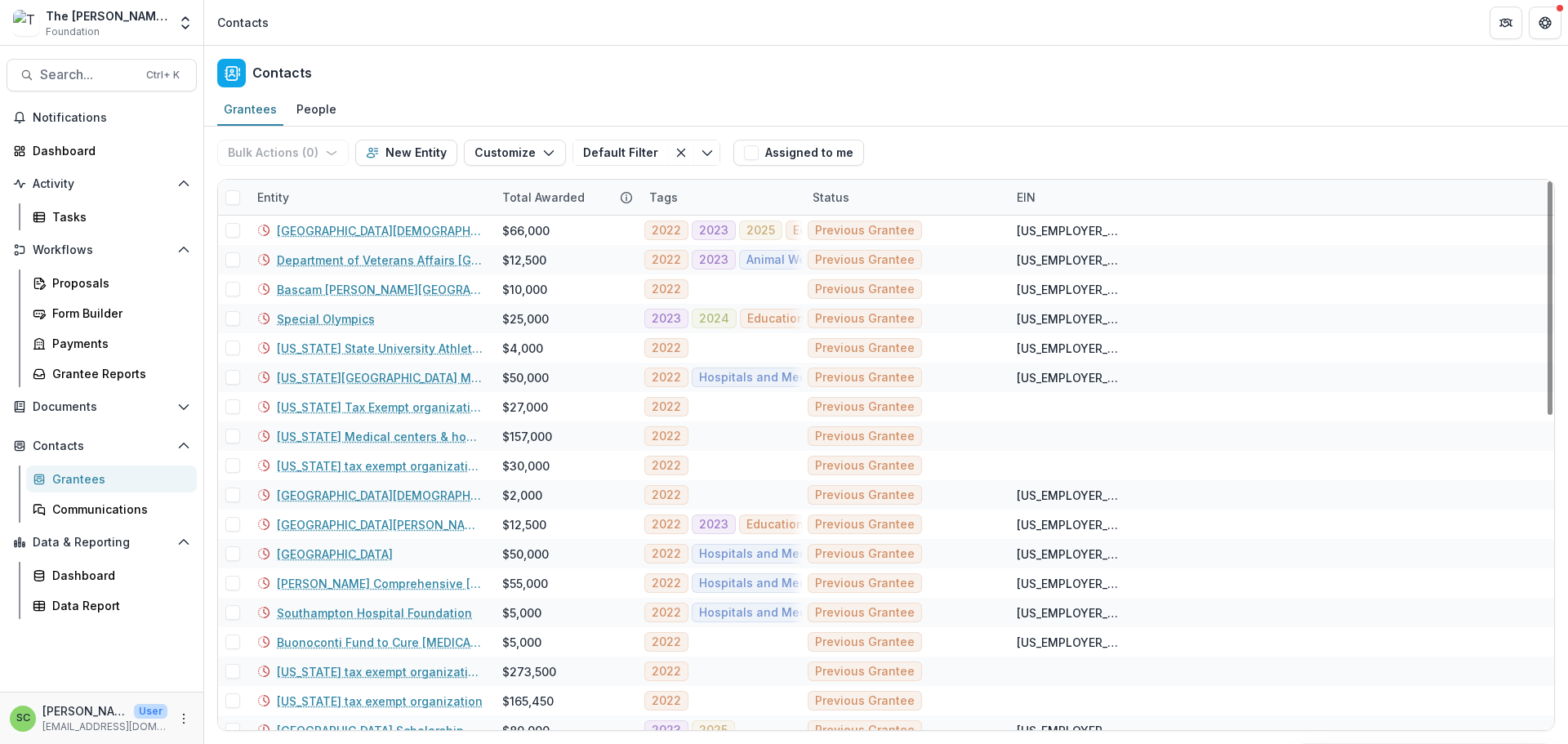
click at [332, 214] on div "Entity" at bounding box center [370, 197] width 245 height 35
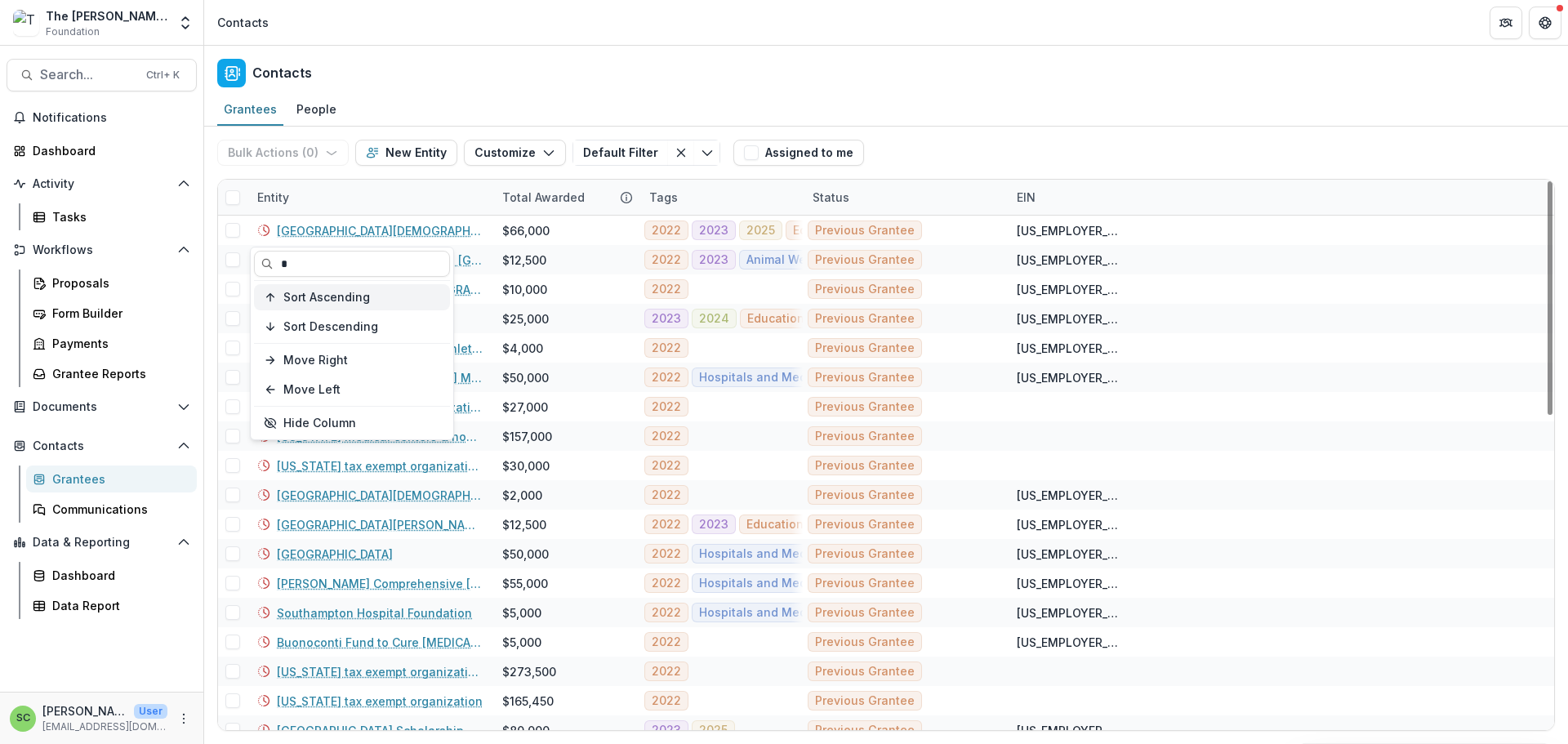
click at [312, 304] on span "Sort Ascending" at bounding box center [326, 297] width 87 height 14
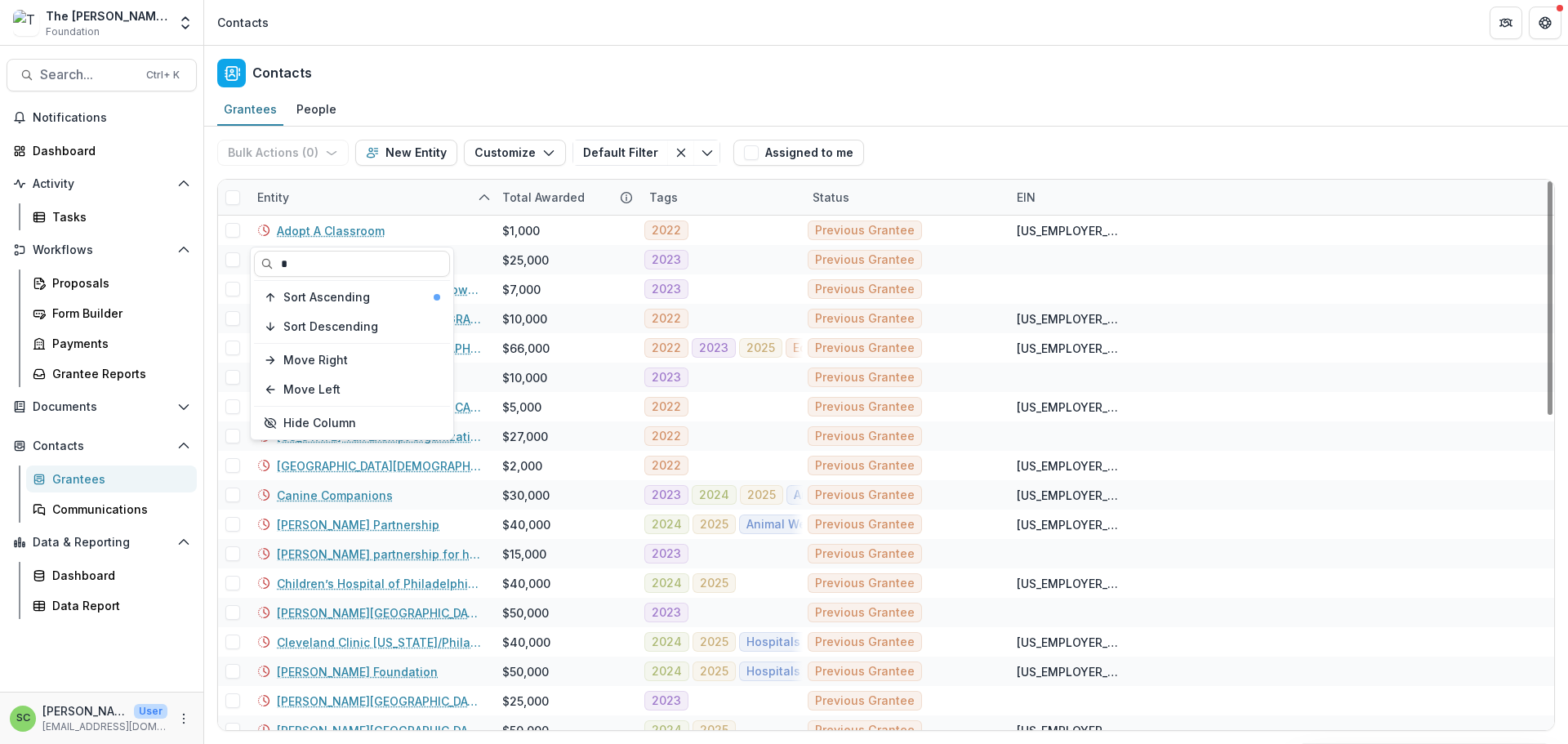
click at [350, 214] on div "Entity" at bounding box center [370, 197] width 245 height 35
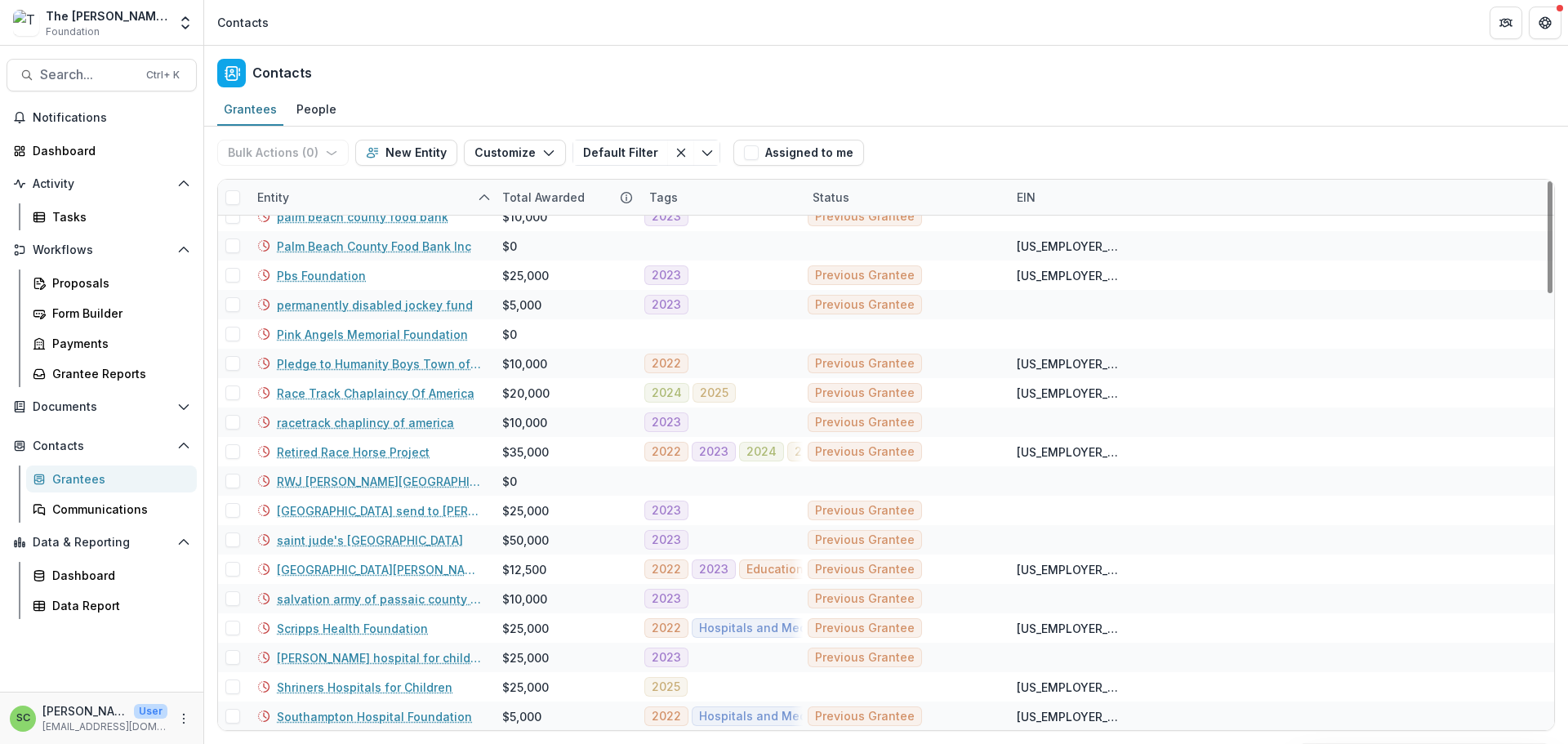
scroll to position [1673, 0]
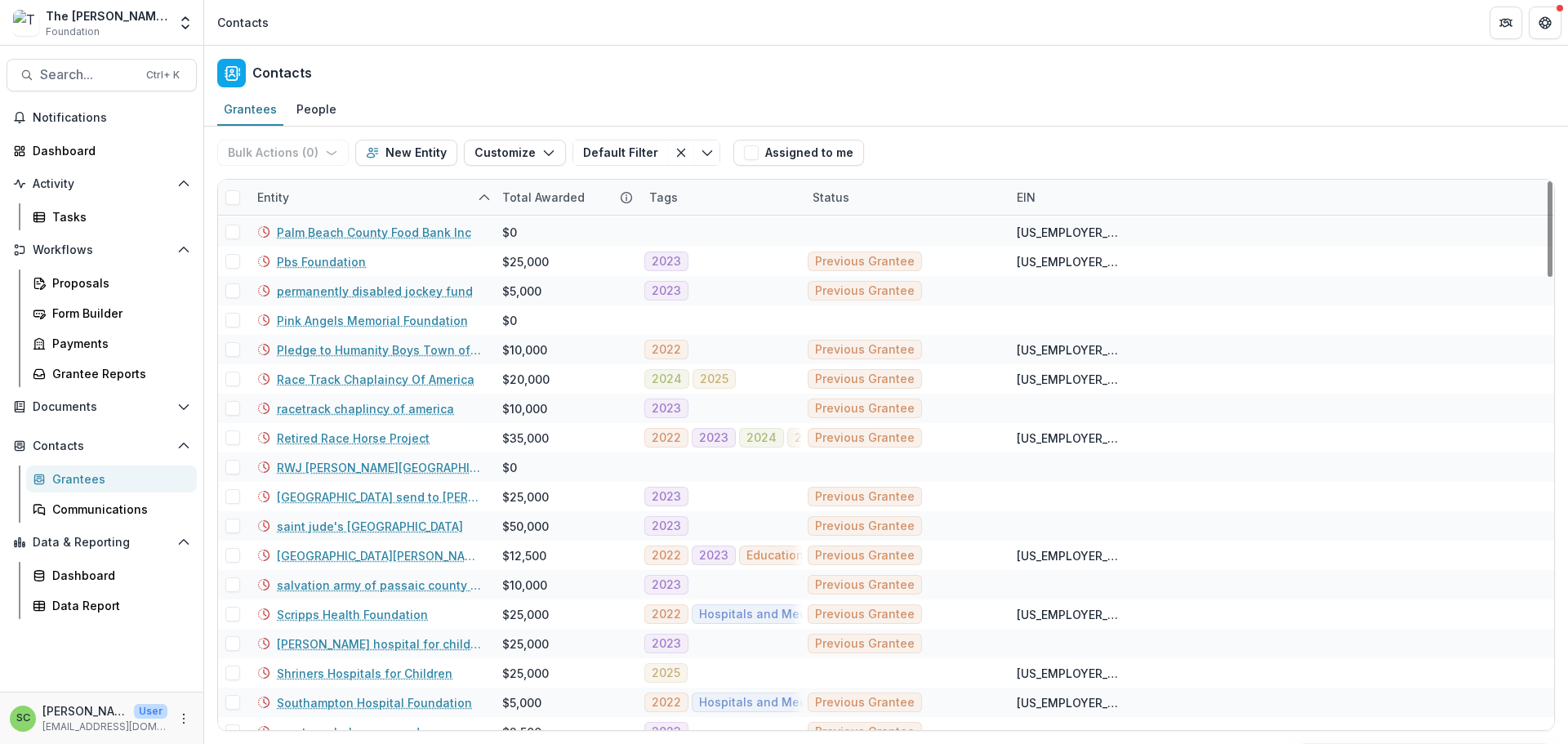
click at [807, 206] on div "Status" at bounding box center [830, 197] width 56 height 18
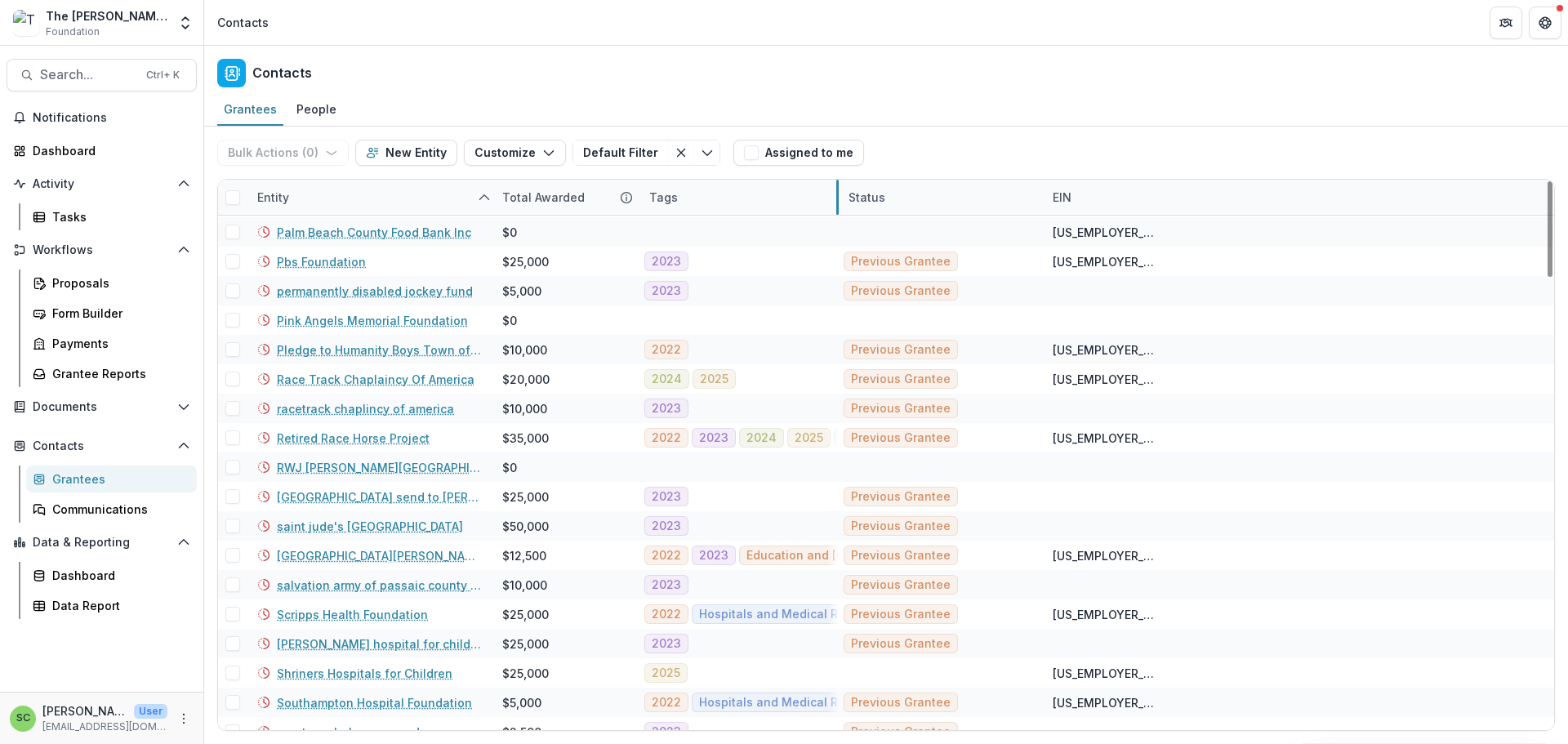
drag, startPoint x: 803, startPoint y: 225, endPoint x: 839, endPoint y: 218, distance: 36.7
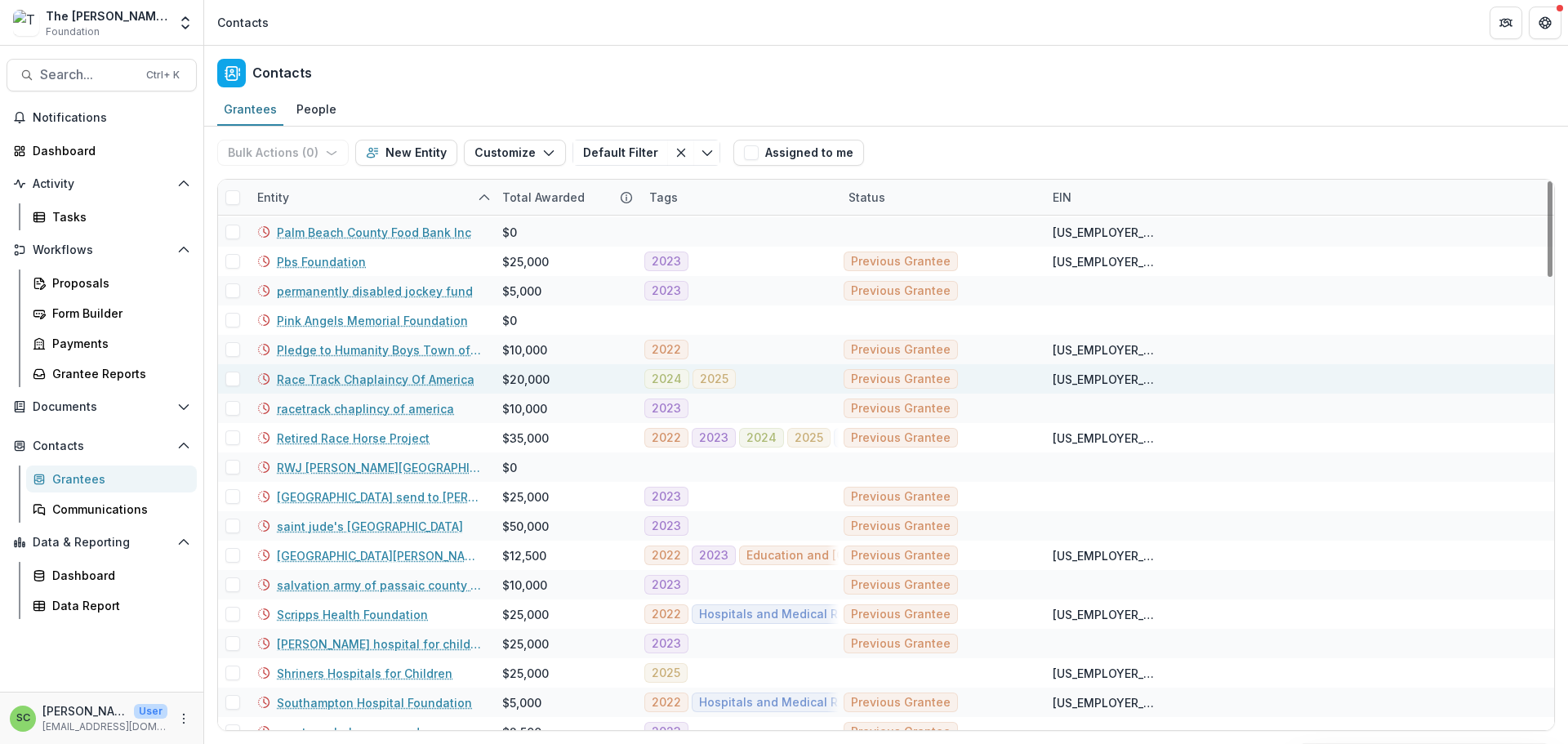
click at [325, 387] on link "Race Track Chaplaincy Of America" at bounding box center [375, 379] width 198 height 18
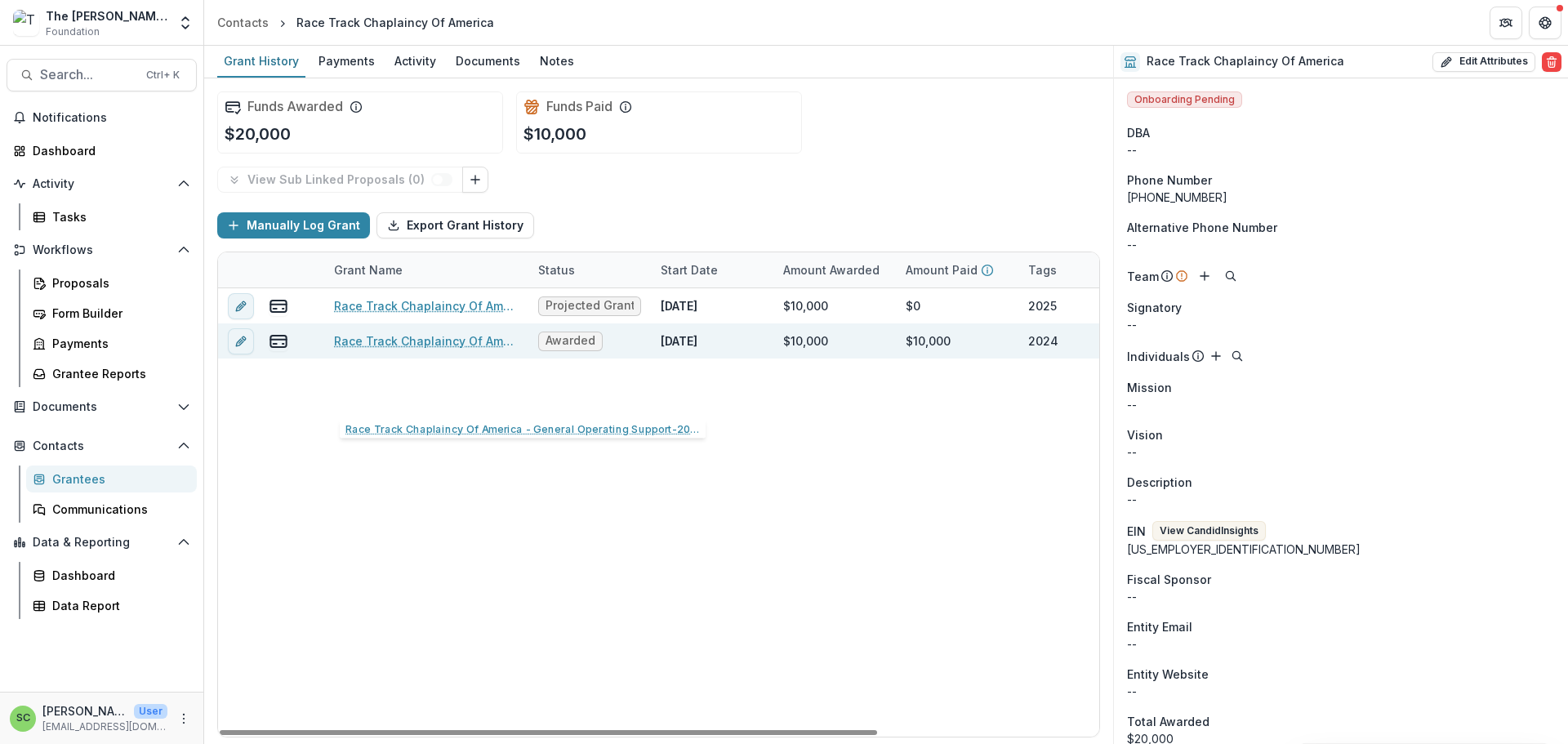
click at [394, 349] on link "Race Track Chaplaincy Of America - General Operating Support-2024" at bounding box center [426, 340] width 185 height 18
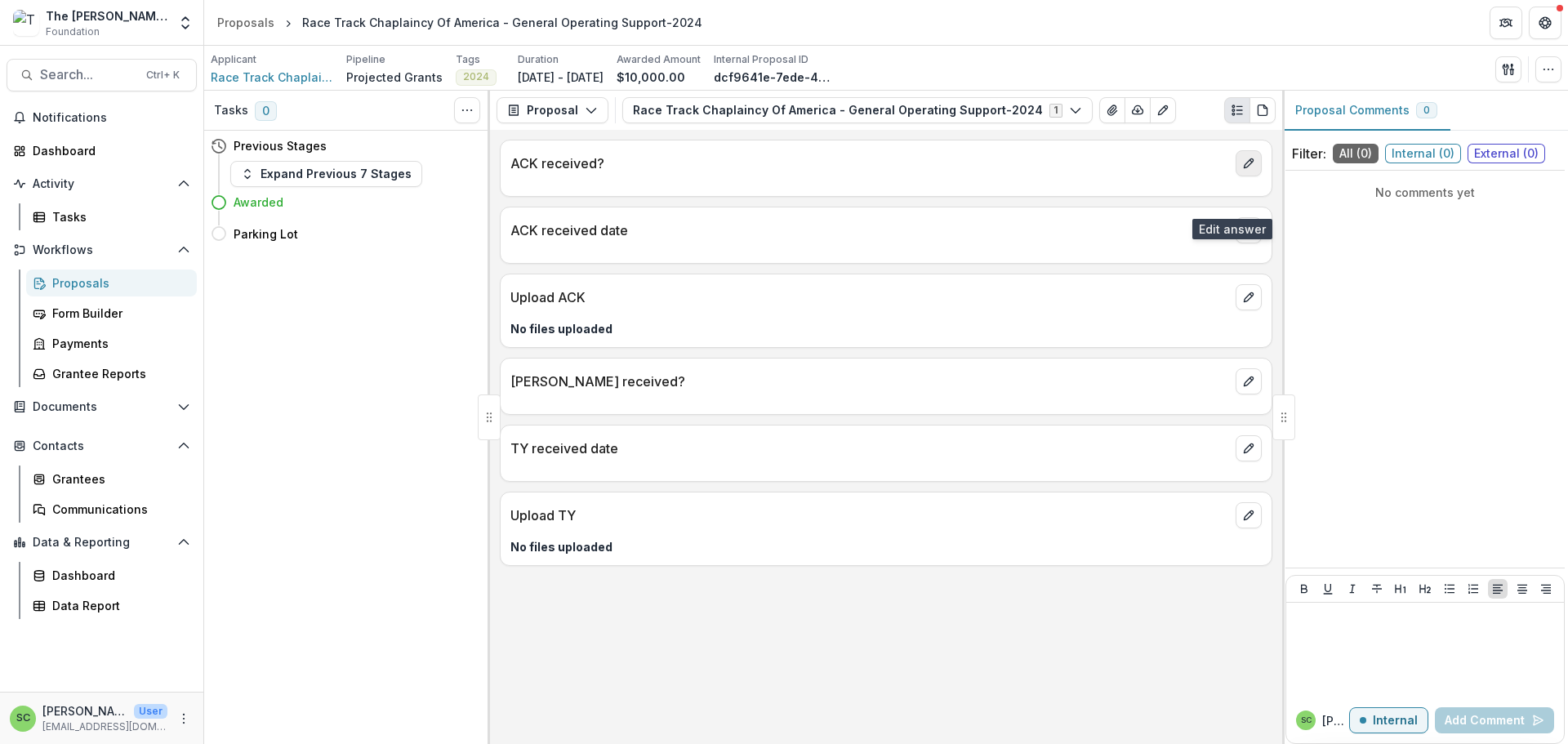
click at [1243, 168] on icon "edit" at bounding box center [1248, 164] width 9 height 9
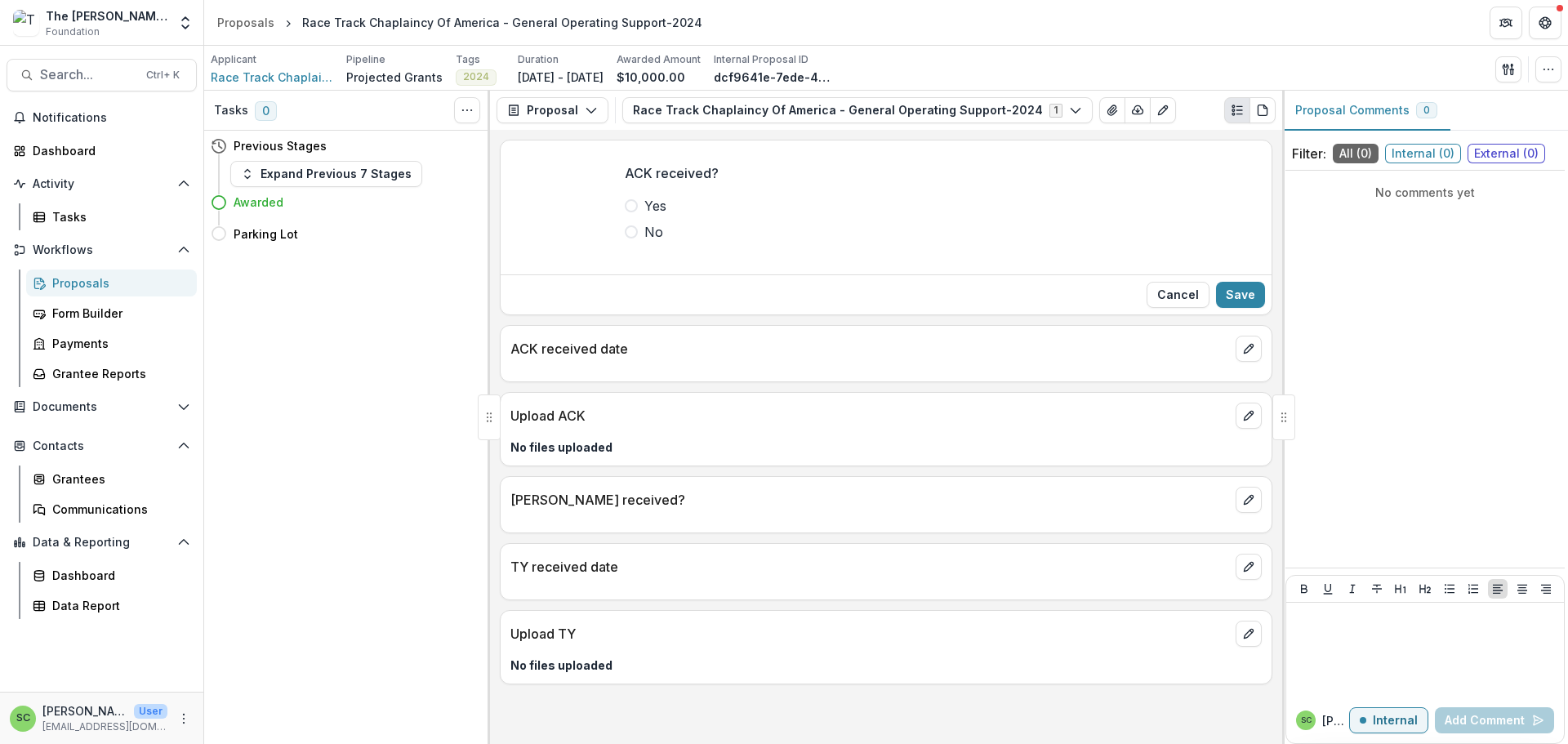
click at [625, 213] on span at bounding box center [631, 205] width 13 height 13
click at [1240, 308] on button "Save" at bounding box center [1240, 295] width 49 height 26
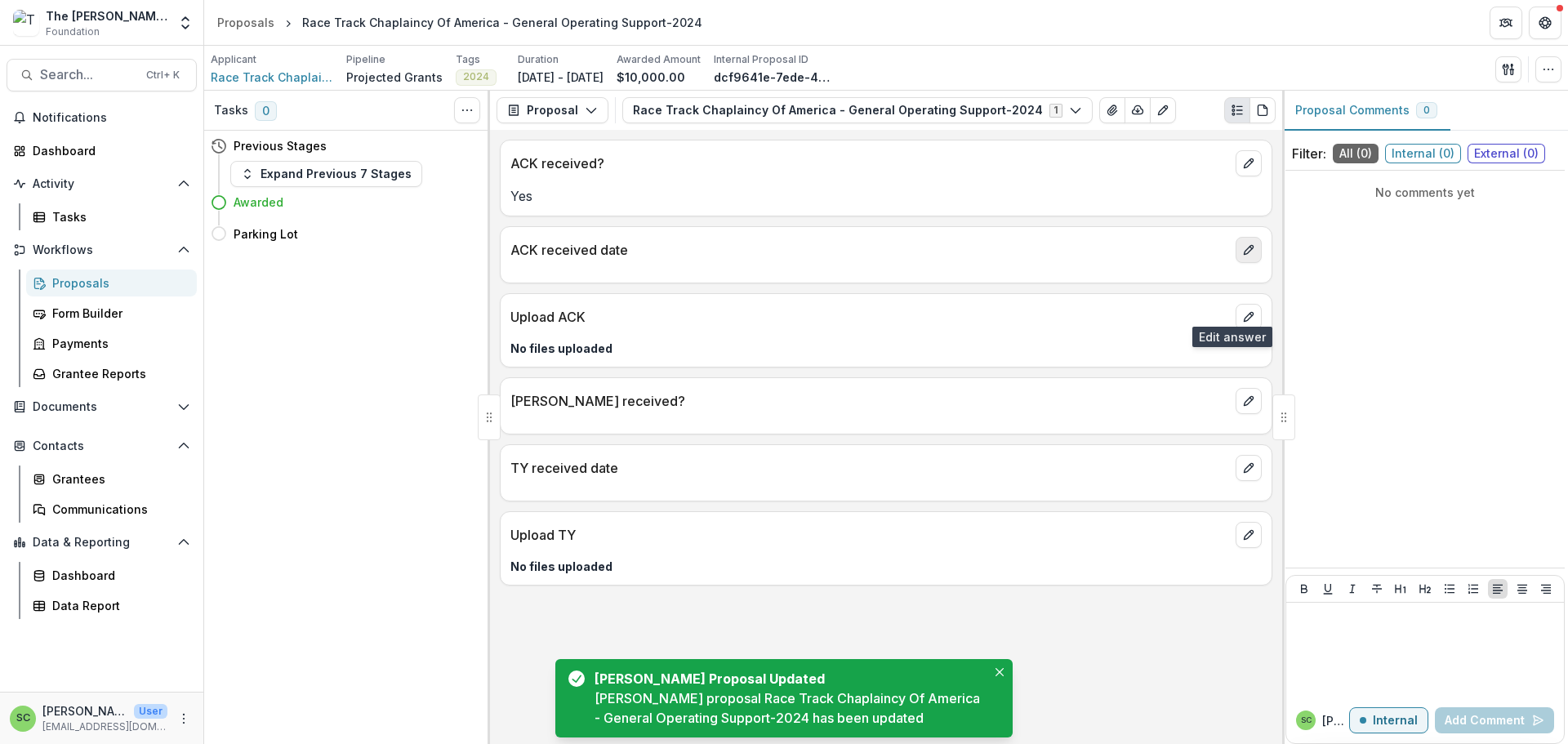
click at [1243, 256] on icon "edit" at bounding box center [1248, 250] width 13 height 13
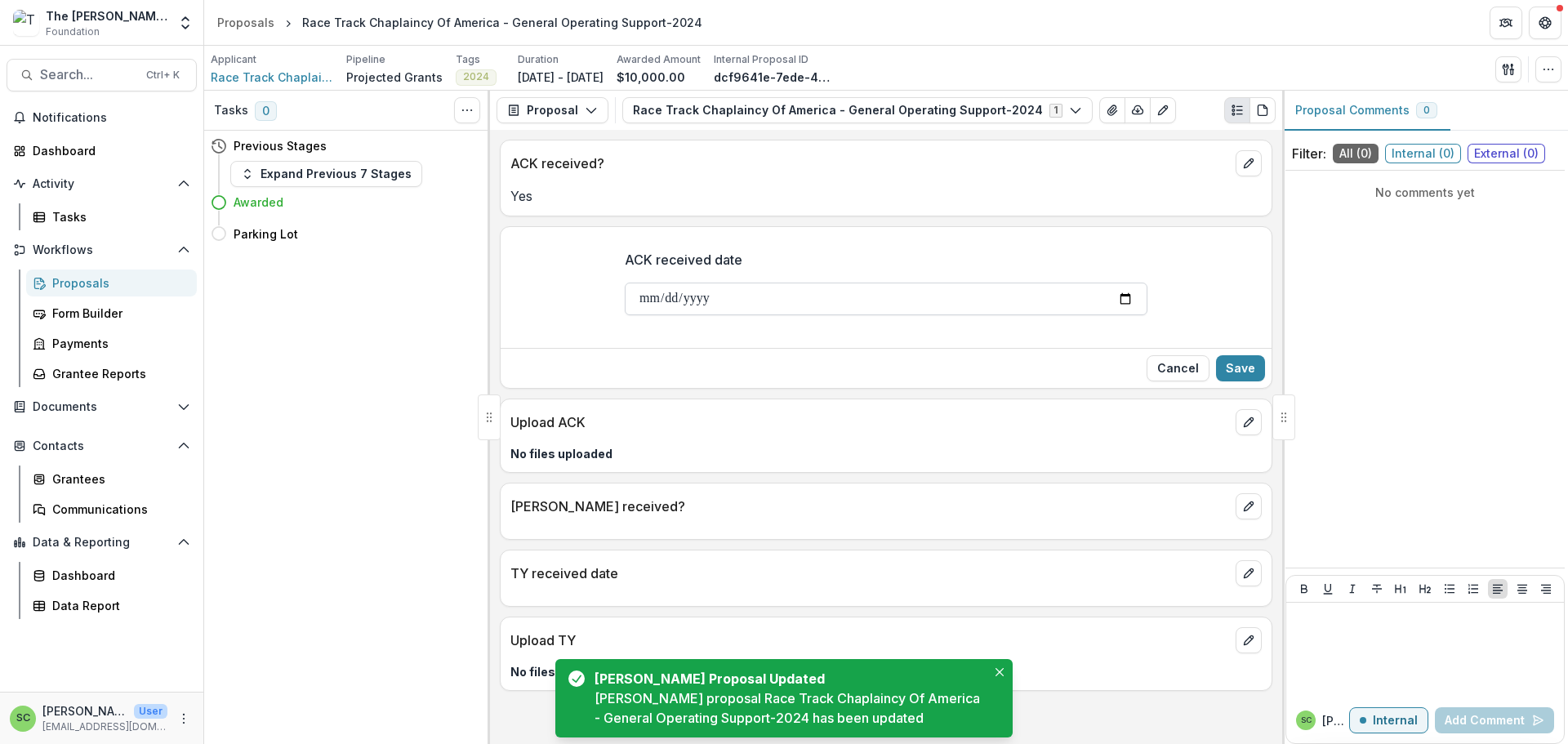
click at [625, 315] on input "ACK received date" at bounding box center [886, 299] width 522 height 32
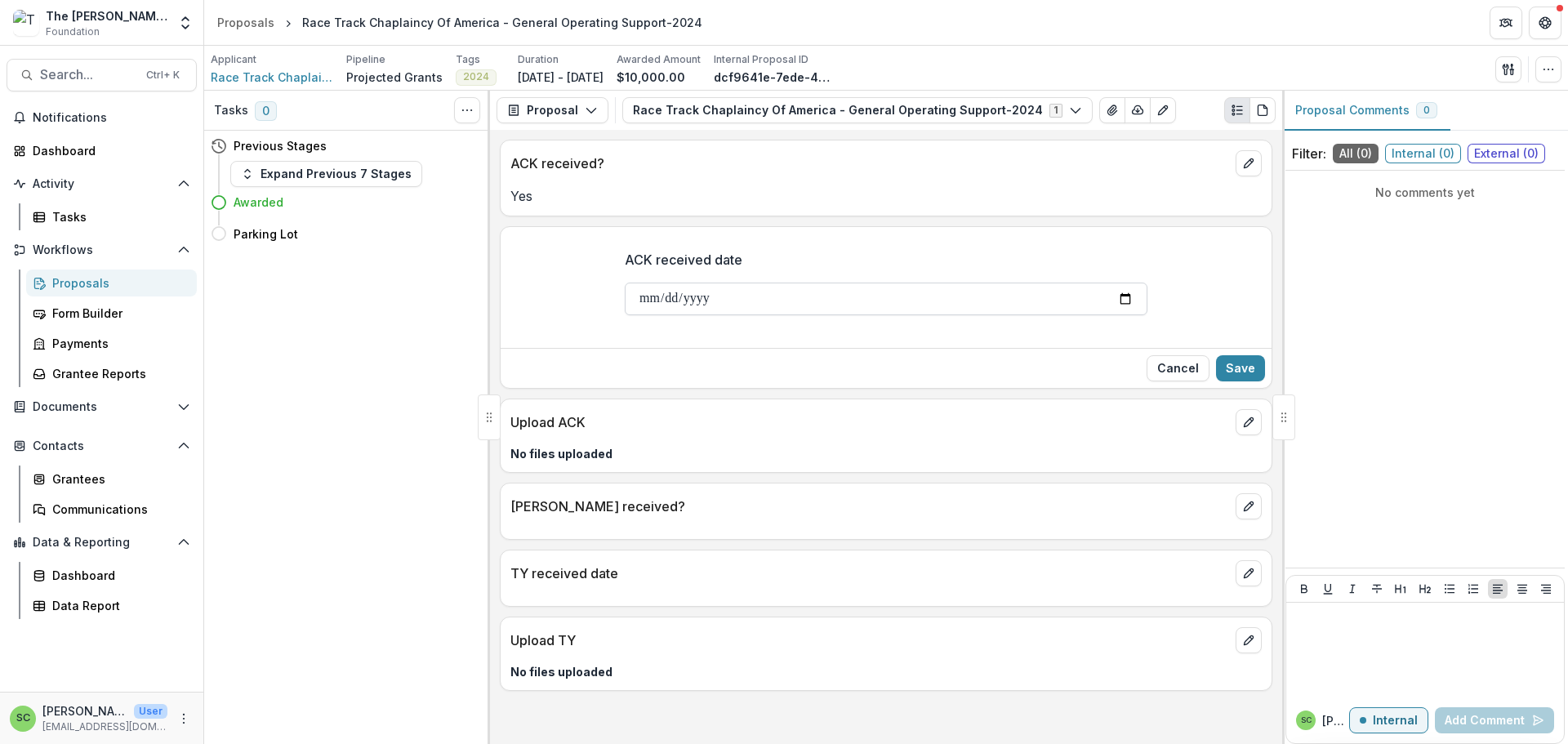
type input "**********"
click at [1235, 381] on button "Save" at bounding box center [1240, 368] width 49 height 26
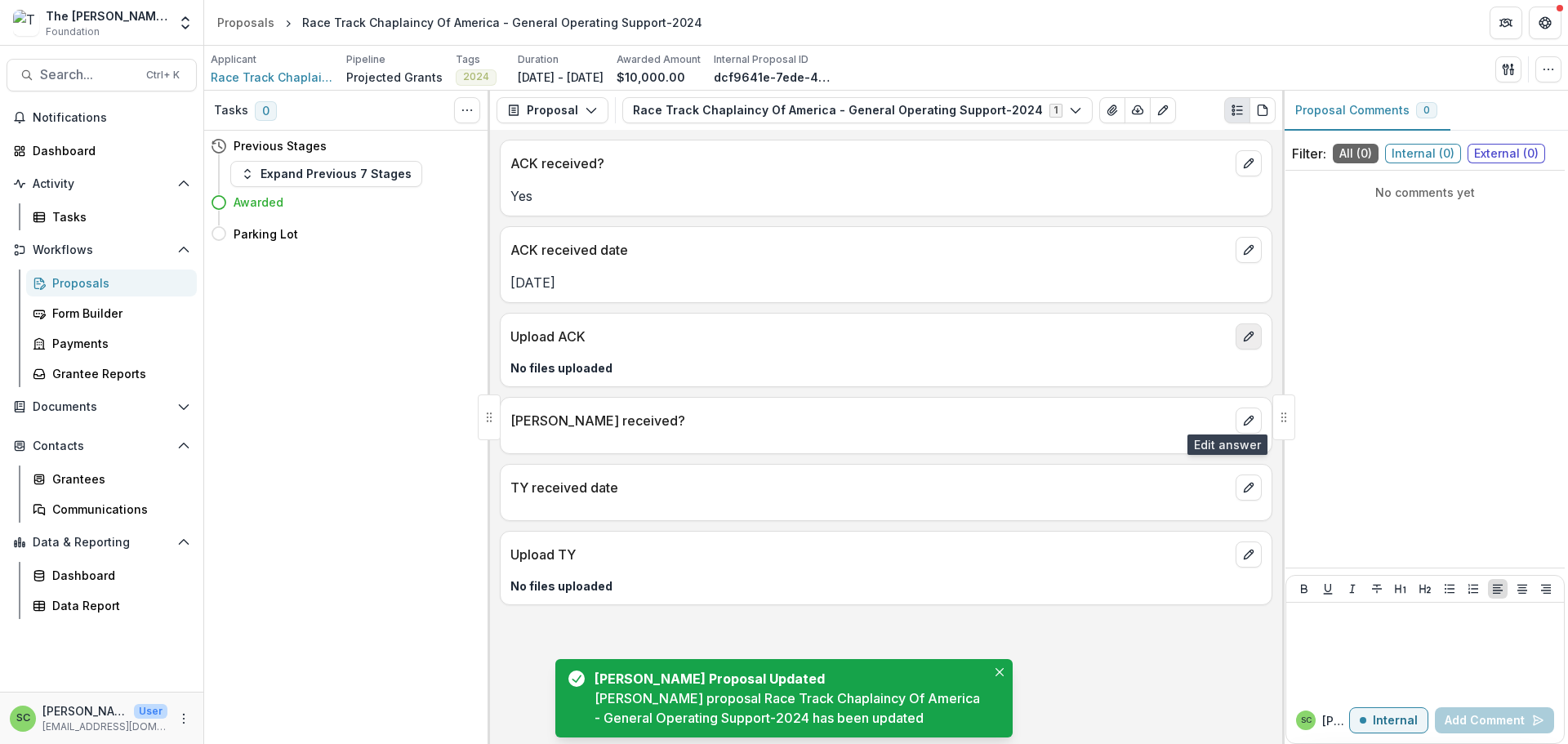
click at [1242, 343] on icon "edit" at bounding box center [1248, 336] width 13 height 13
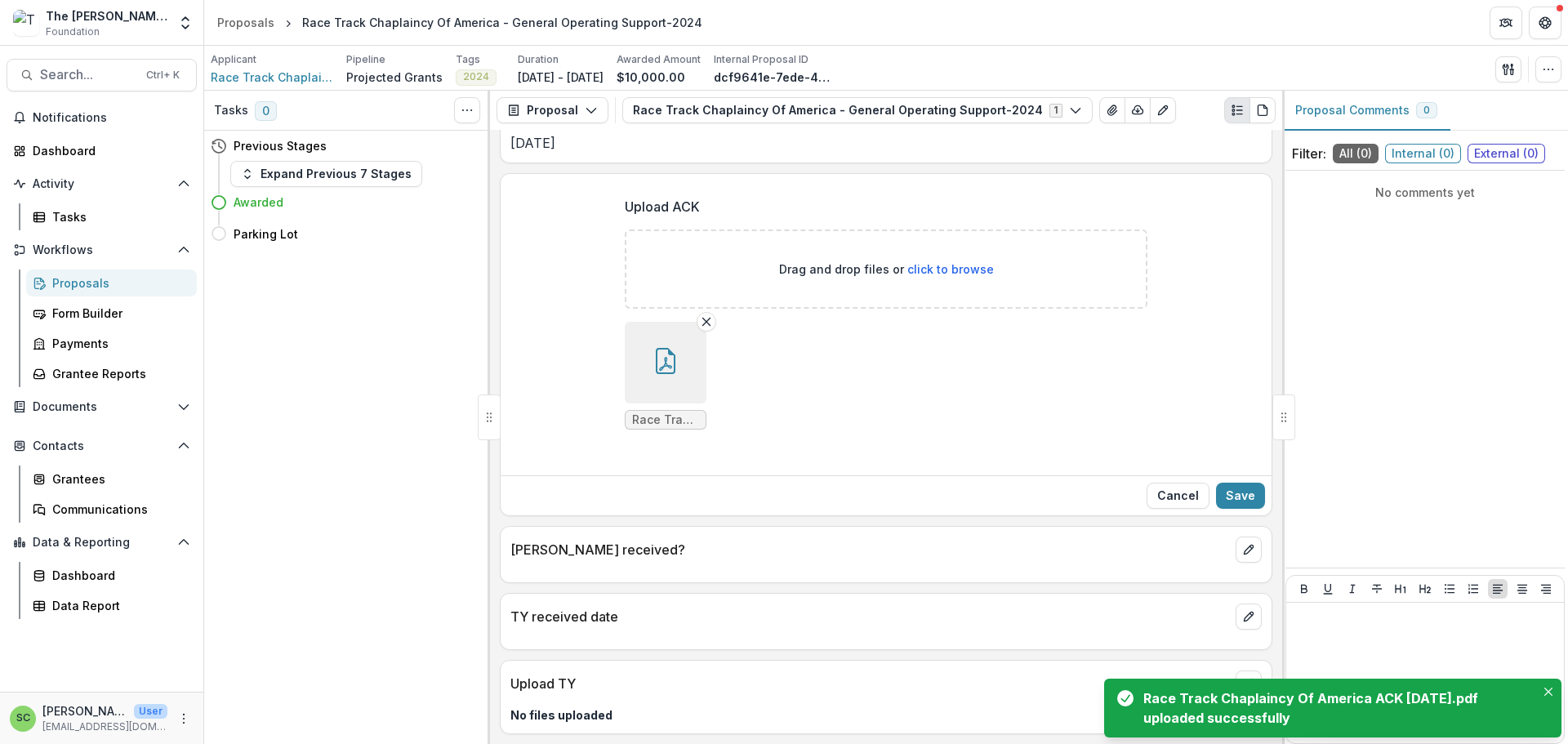
scroll to position [328, 0]
click at [1218, 482] on button "Save" at bounding box center [1240, 495] width 49 height 26
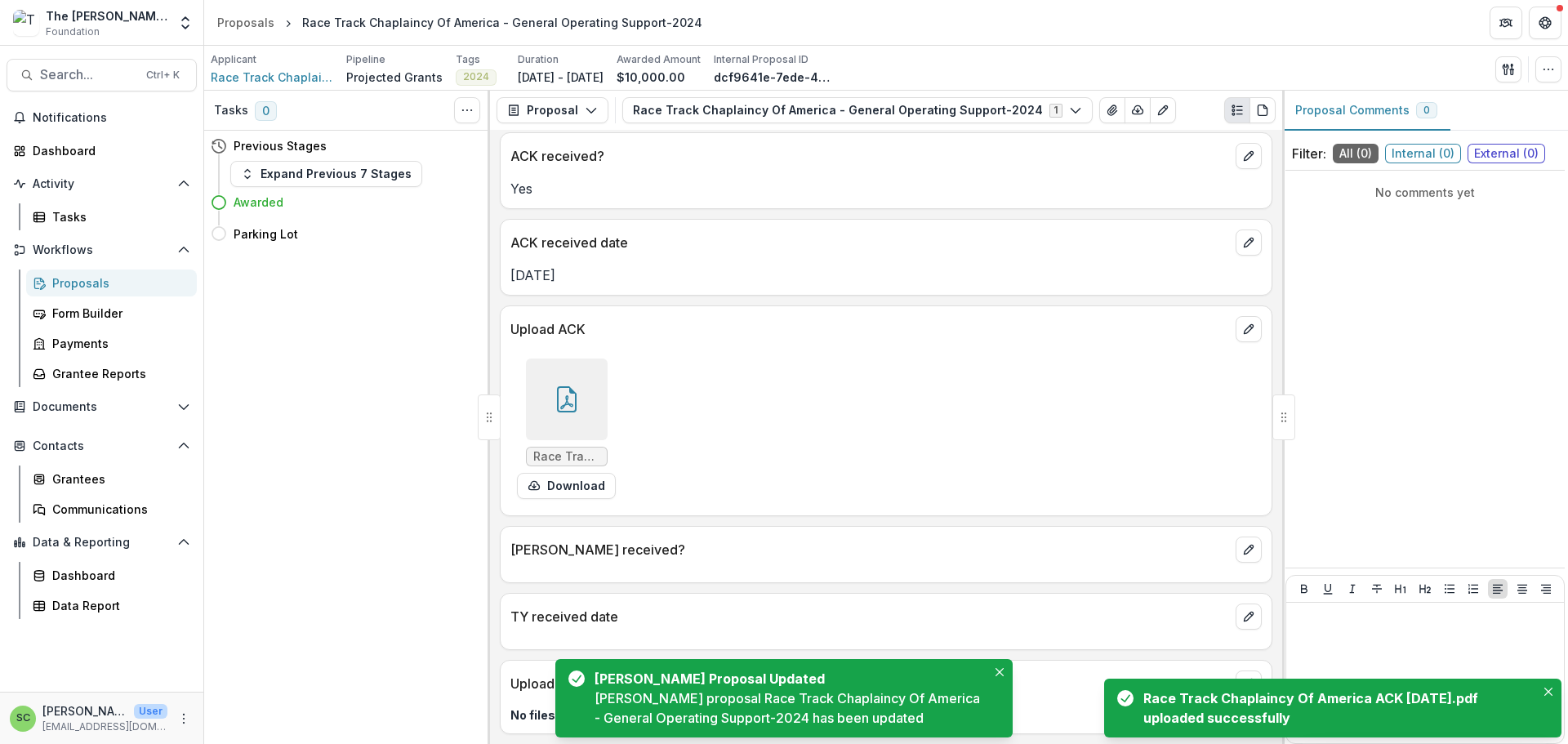
scroll to position [165, 0]
click at [996, 667] on icon "Close" at bounding box center [999, 671] width 8 height 8
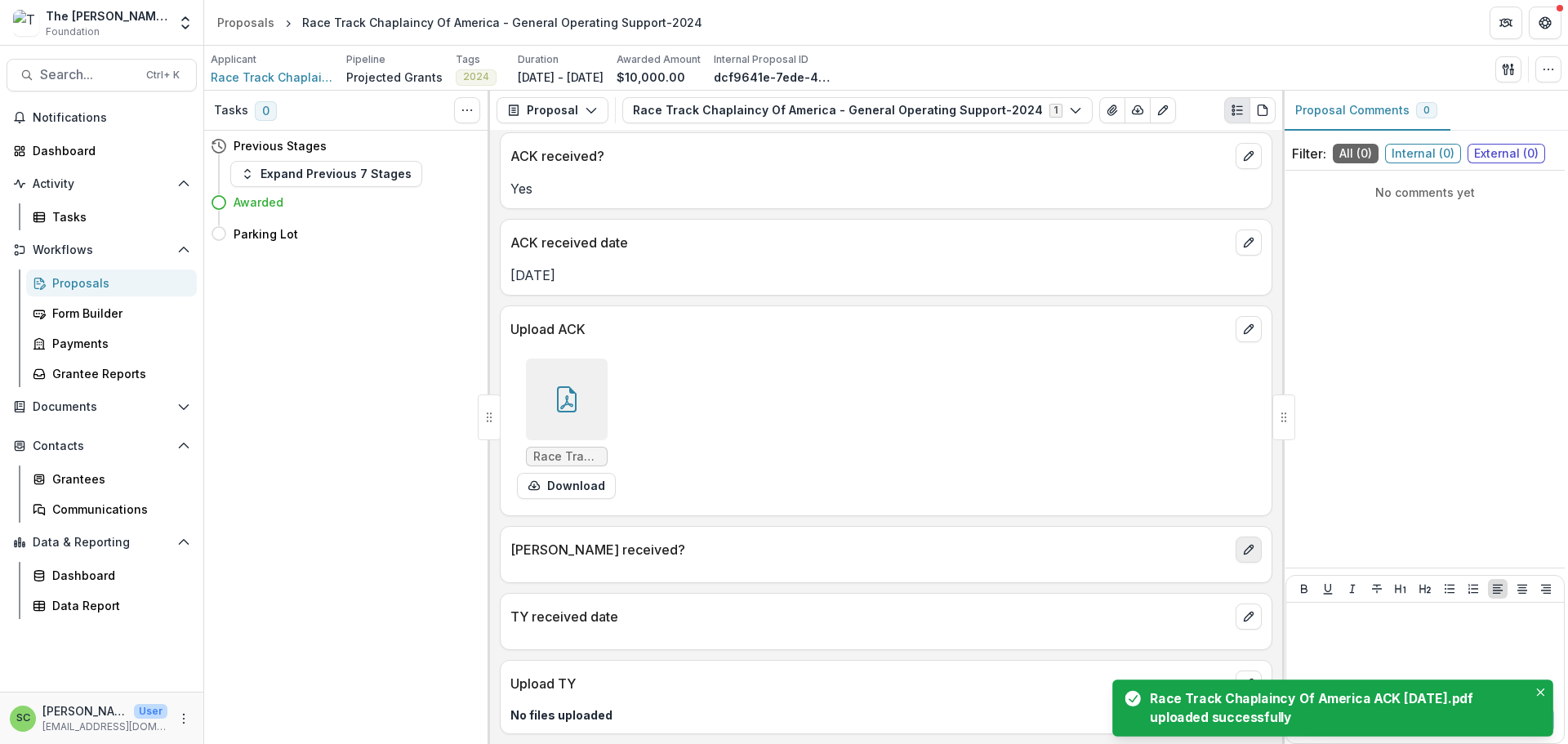
click at [1235, 536] on button "edit" at bounding box center [1248, 549] width 26 height 26
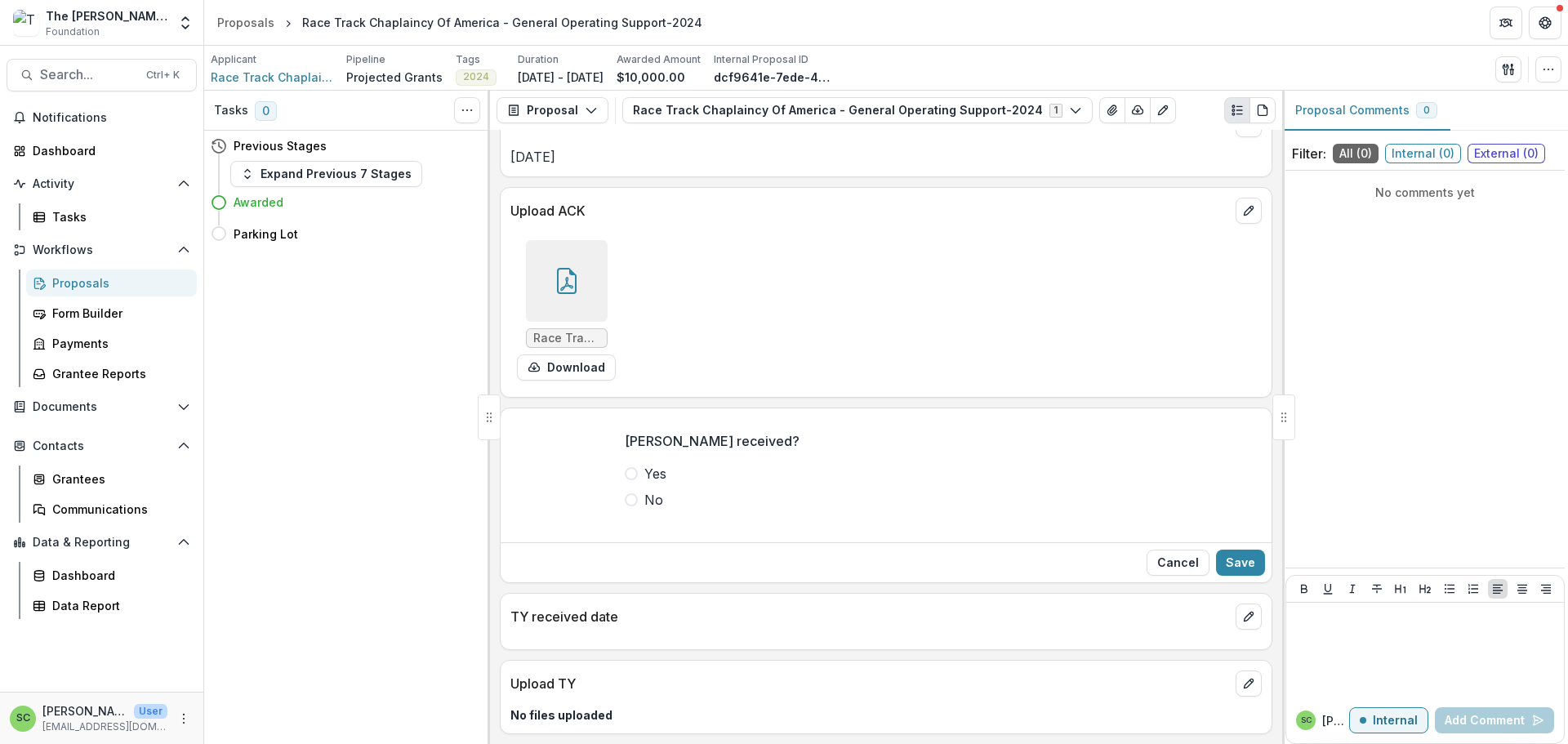
click at [625, 480] on span at bounding box center [631, 473] width 13 height 13
click at [1247, 576] on button "Save" at bounding box center [1240, 562] width 49 height 26
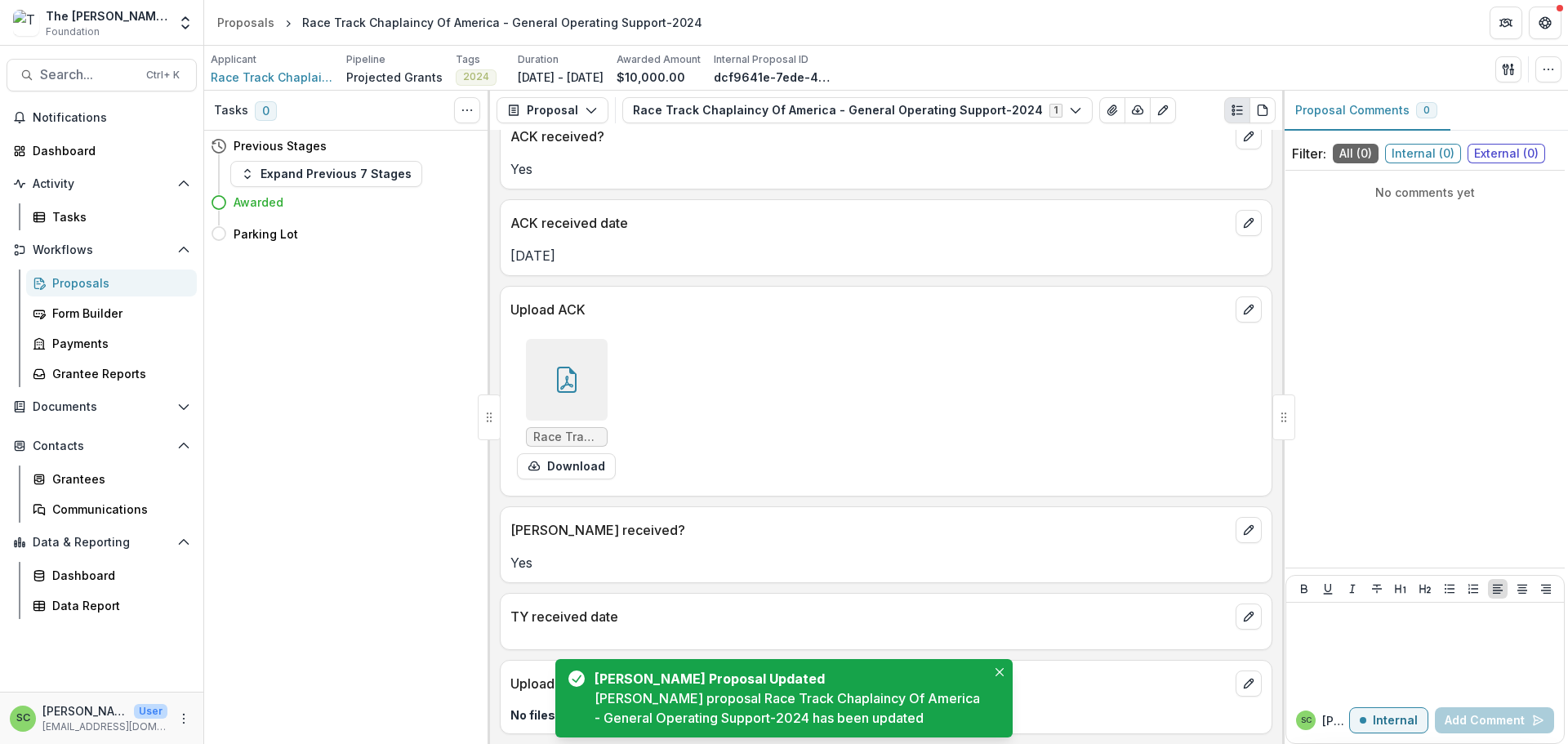
scroll to position [189, 0]
click at [1235, 517] on button "edit" at bounding box center [1248, 530] width 26 height 26
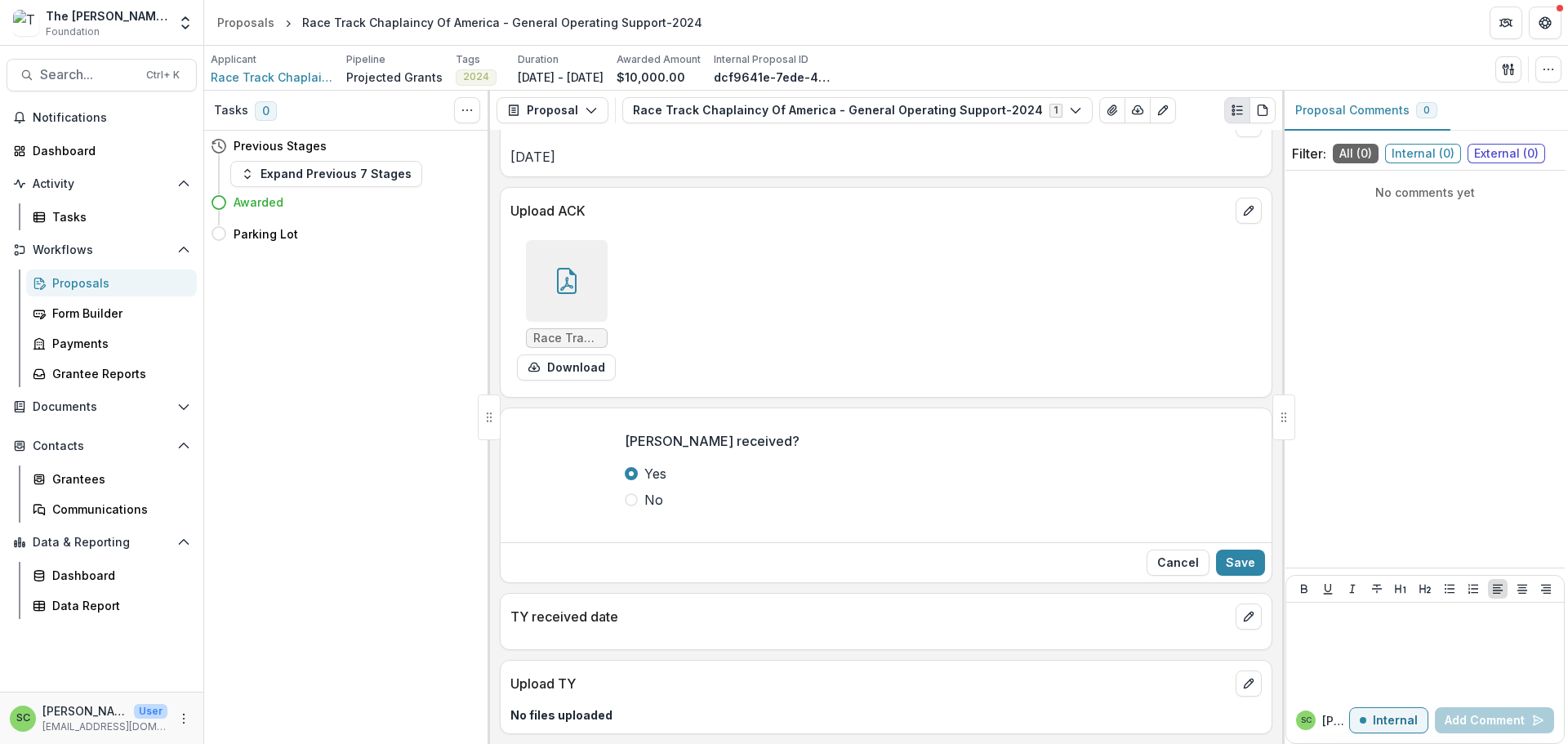
scroll to position [311, 0]
click at [1247, 604] on button "edit" at bounding box center [1248, 616] width 26 height 26
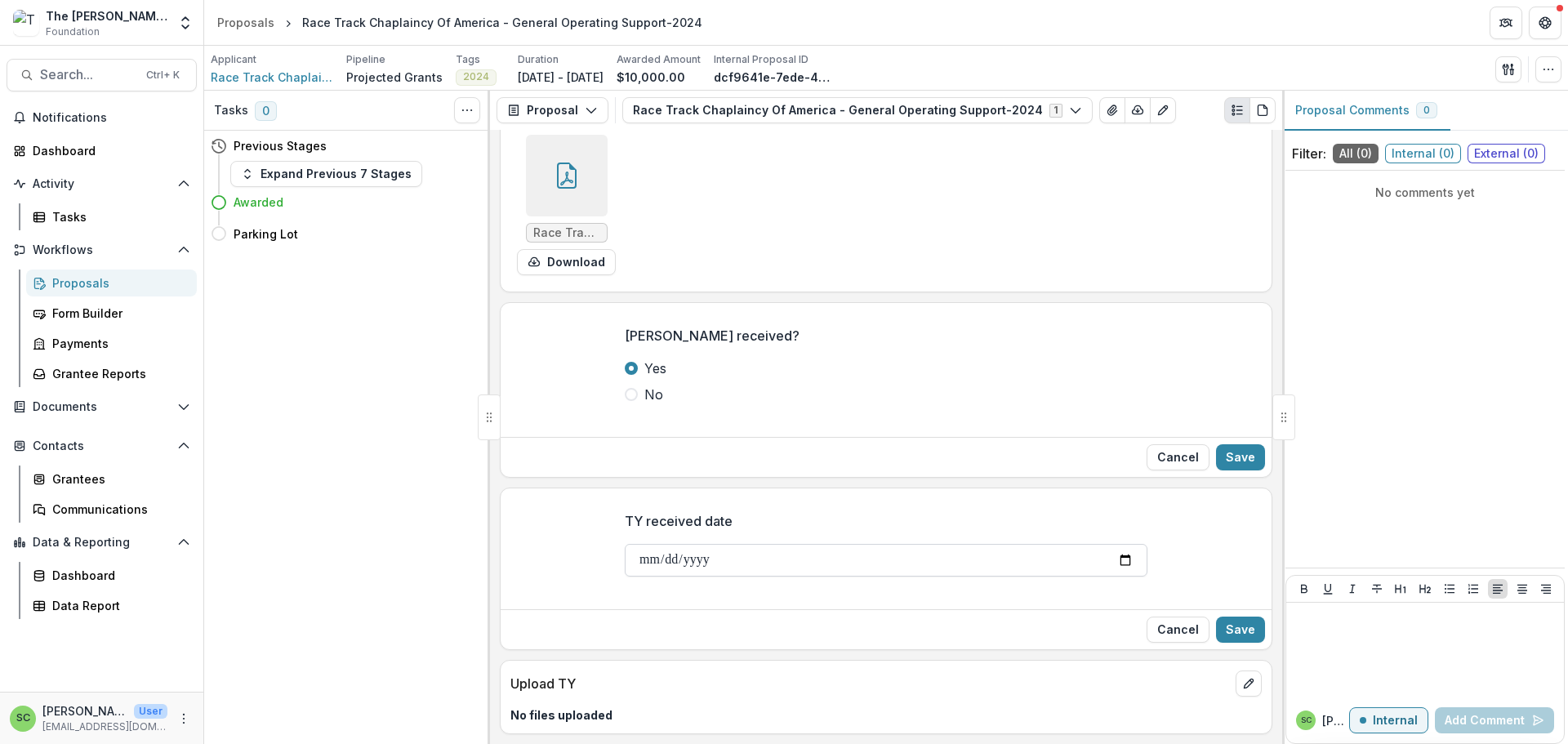
click at [625, 576] on input "TY received date" at bounding box center [886, 559] width 522 height 32
type input "**********"
click at [1216, 642] on button "Save" at bounding box center [1240, 629] width 49 height 26
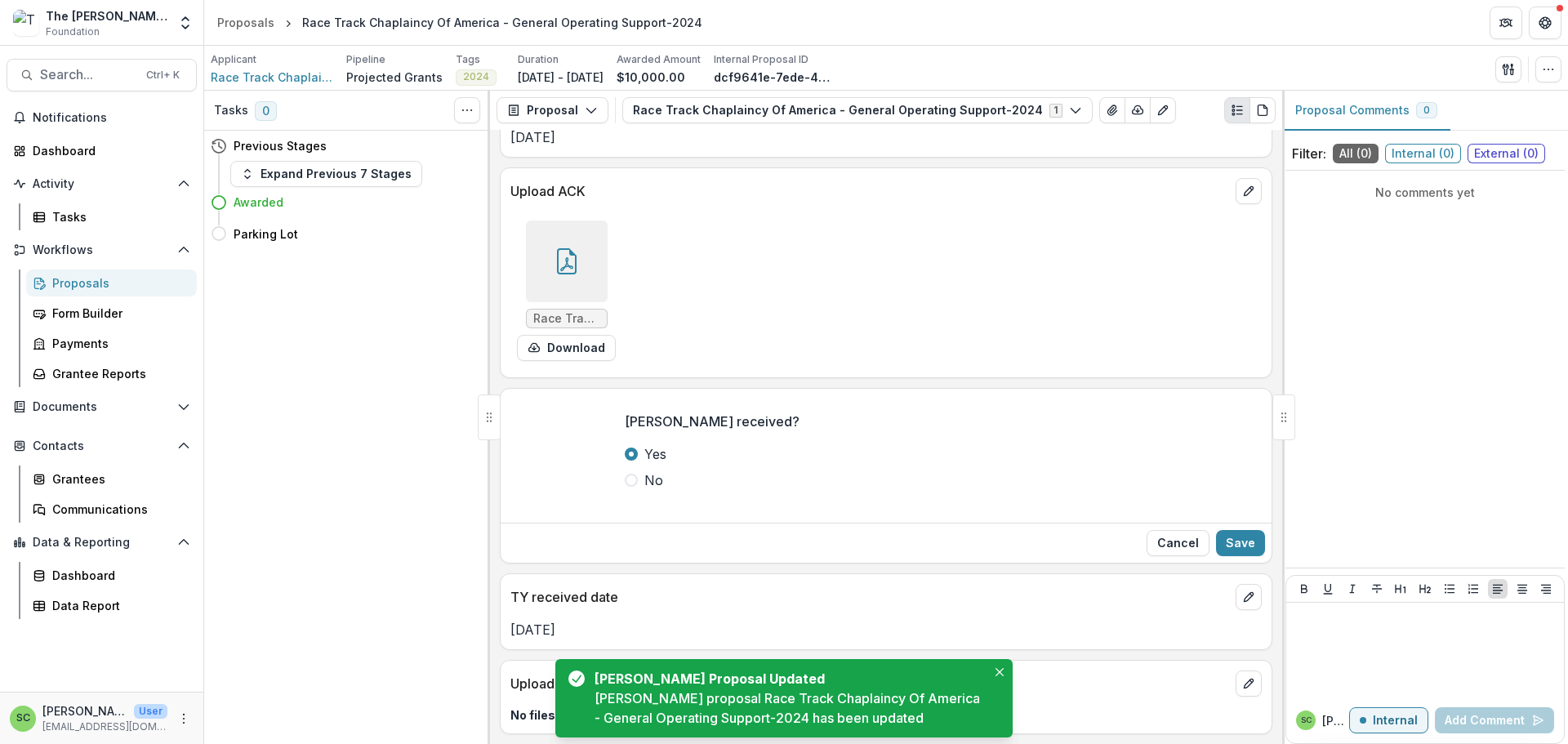
scroll to position [336, 0]
click at [1002, 662] on button "Close" at bounding box center [998, 671] width 19 height 19
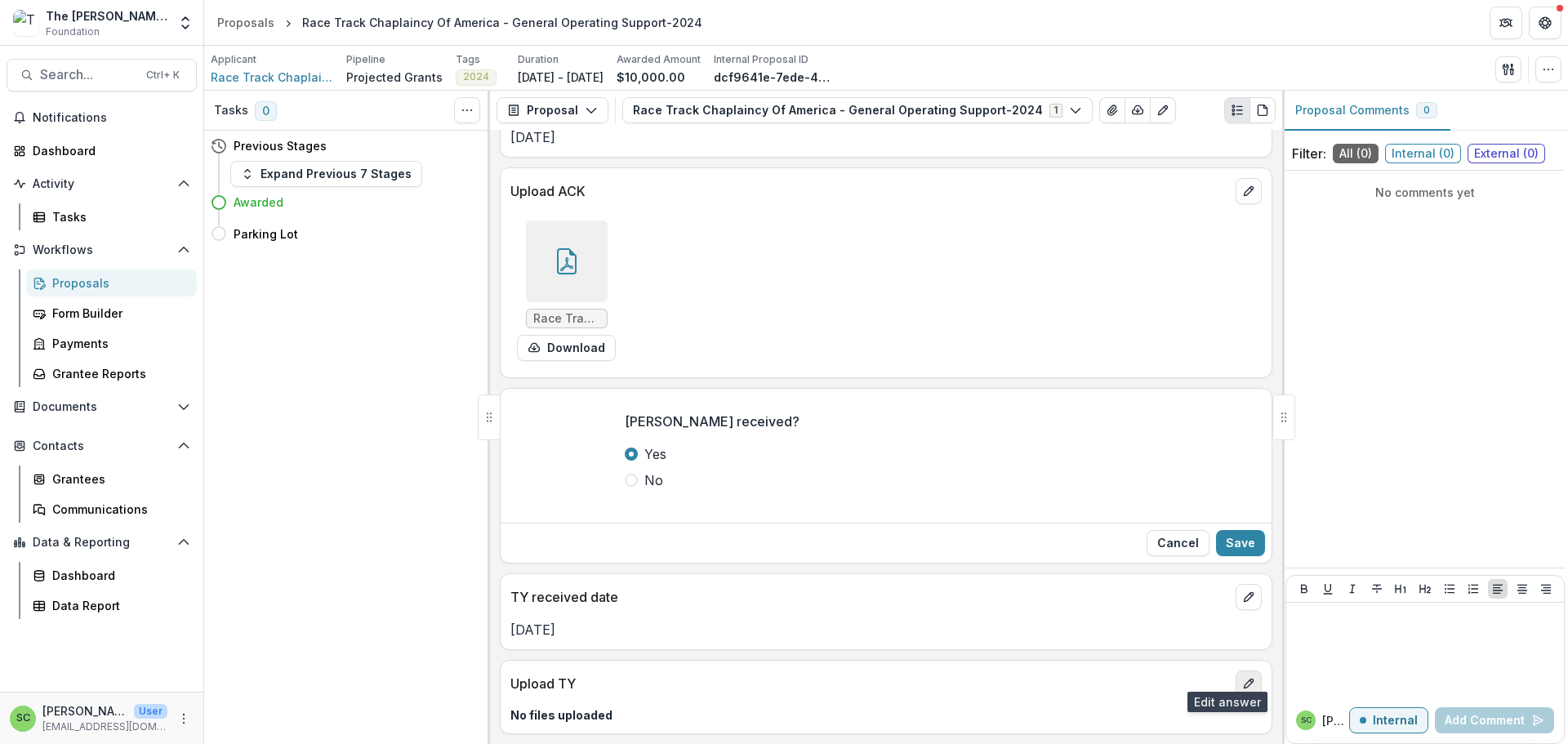
click at [1242, 677] on icon "edit" at bounding box center [1248, 683] width 13 height 13
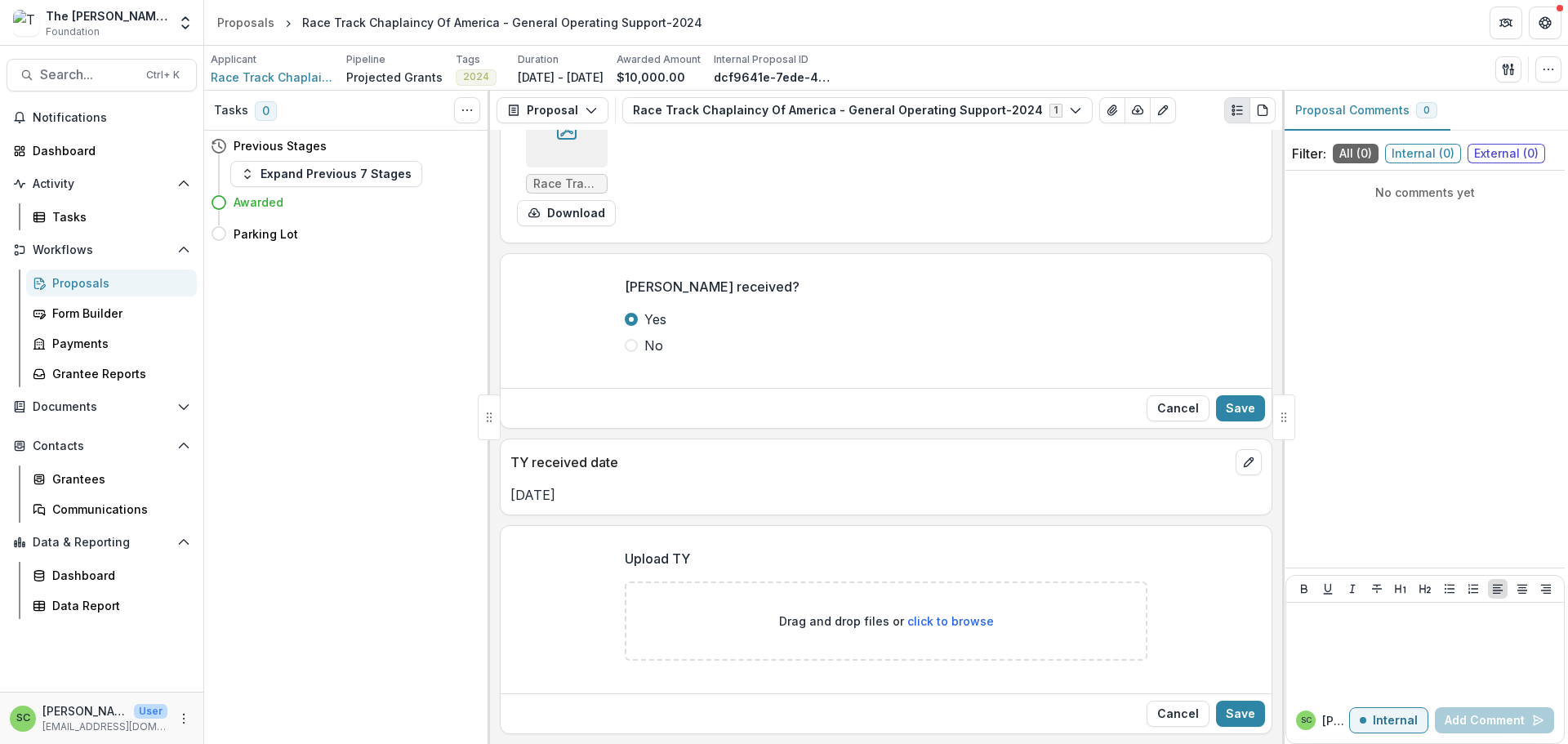
scroll to position [504, 0]
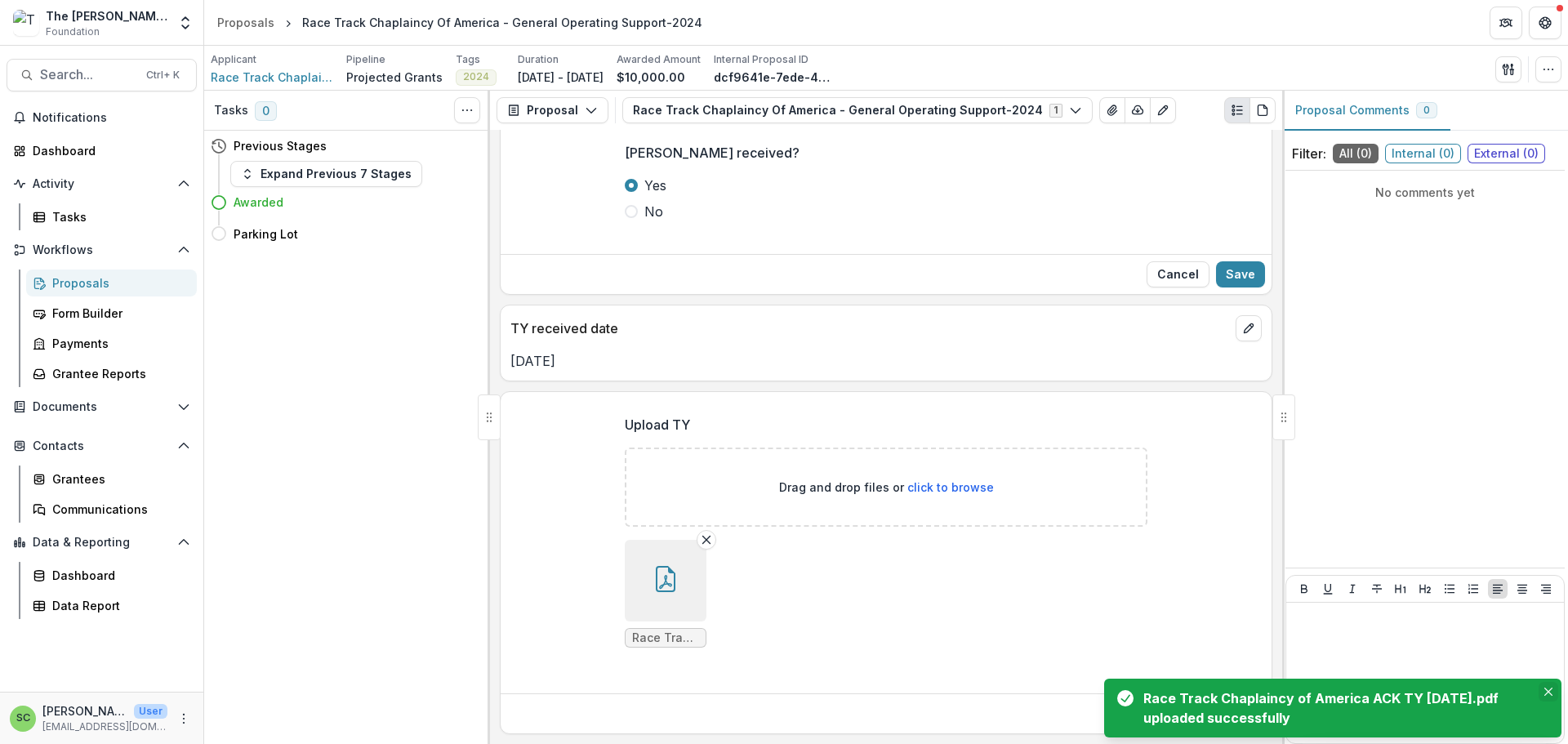
click at [1544, 688] on icon "Close" at bounding box center [1548, 691] width 8 height 8
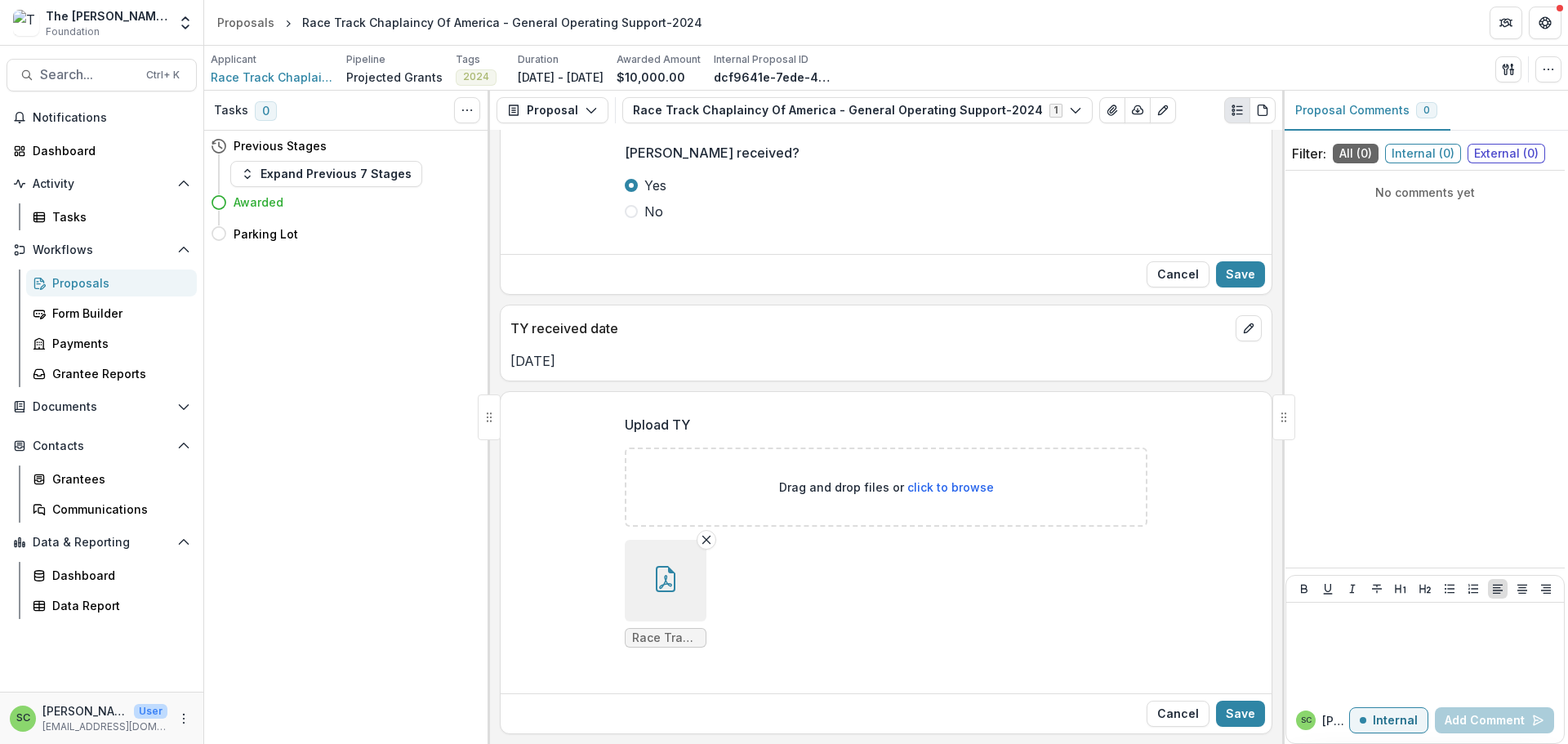
scroll to position [651, 0]
click at [1234, 701] on button "Save" at bounding box center [1240, 714] width 49 height 26
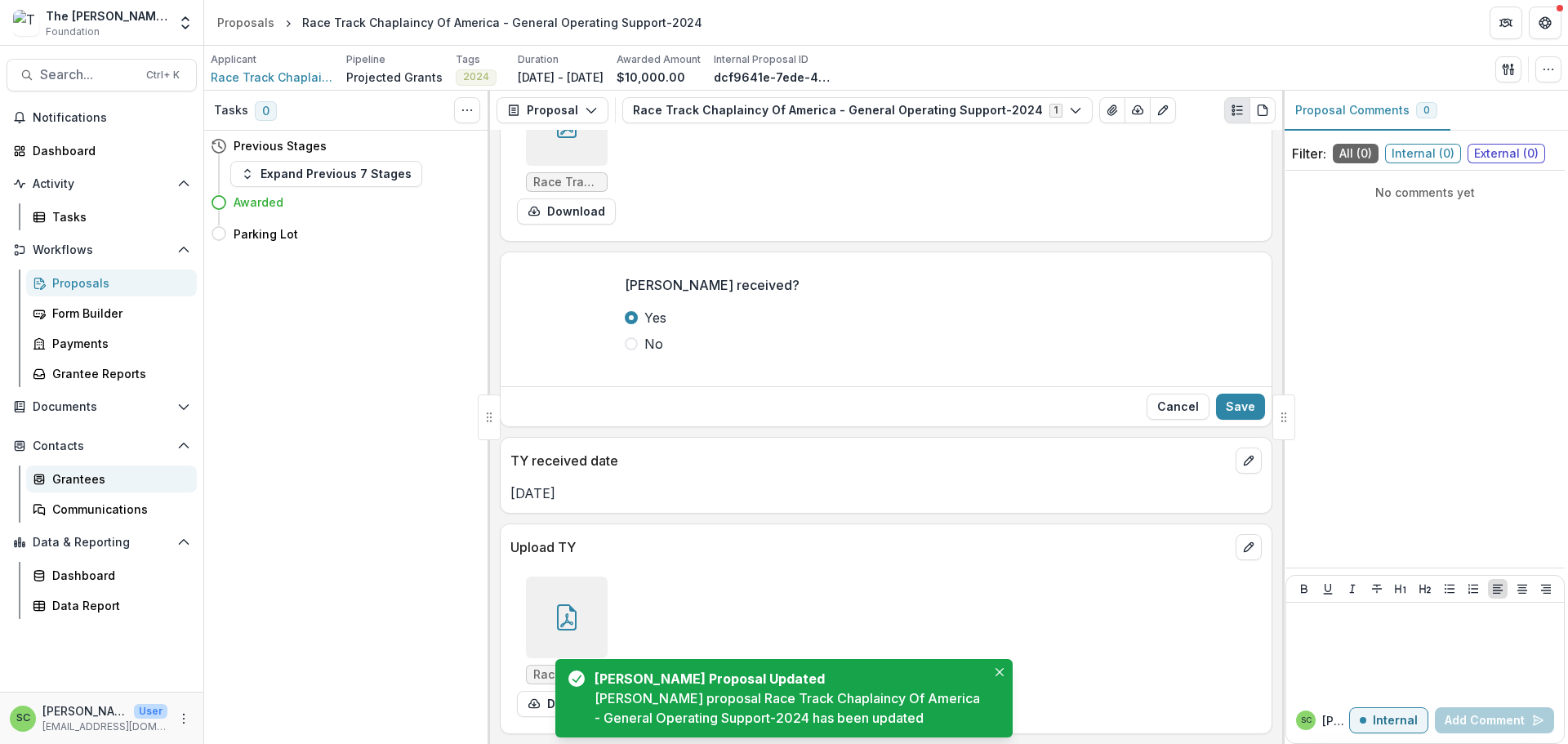
click at [71, 487] on div "Grantees" at bounding box center [118, 479] width 131 height 18
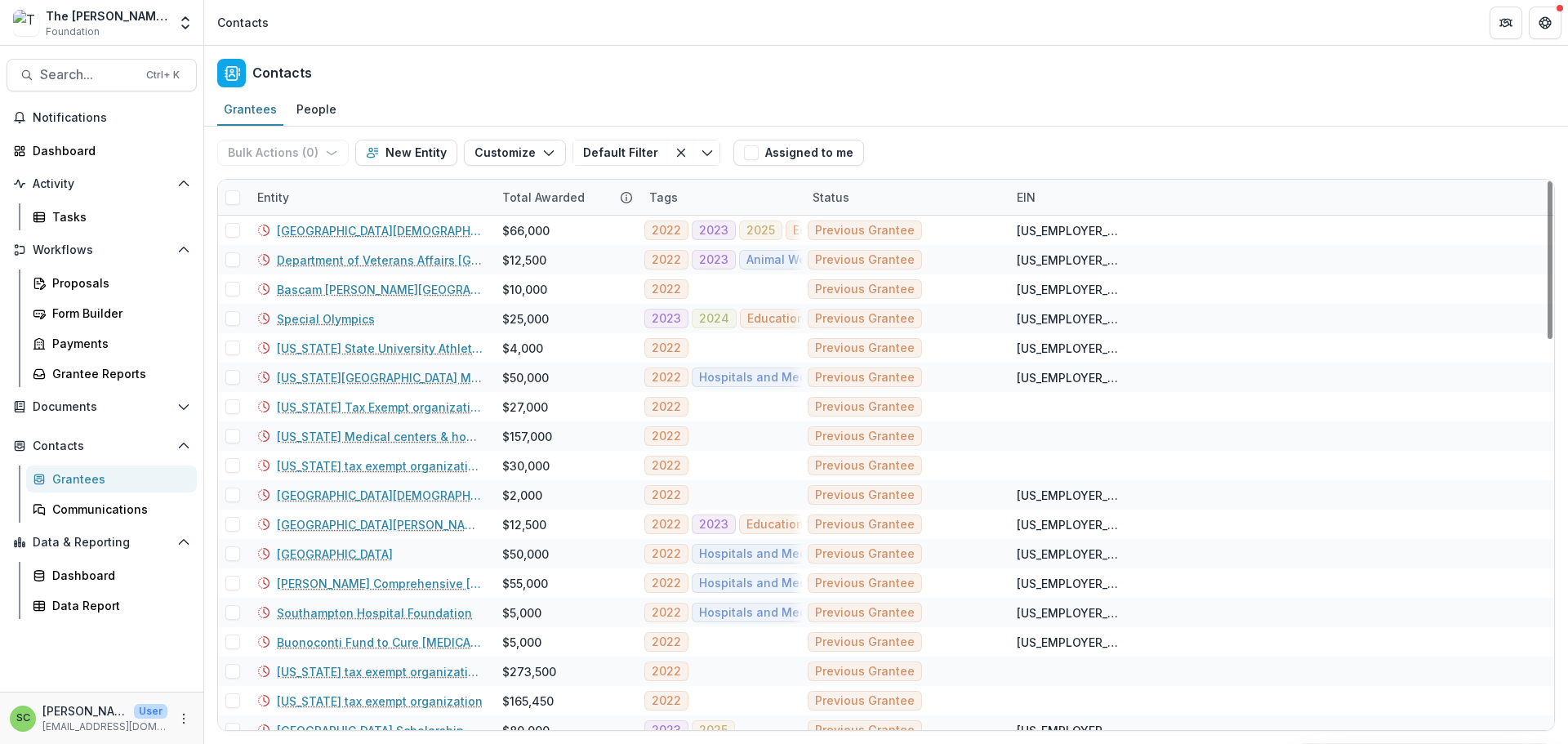
click at [336, 212] on div "Entity" at bounding box center [370, 197] width 245 height 35
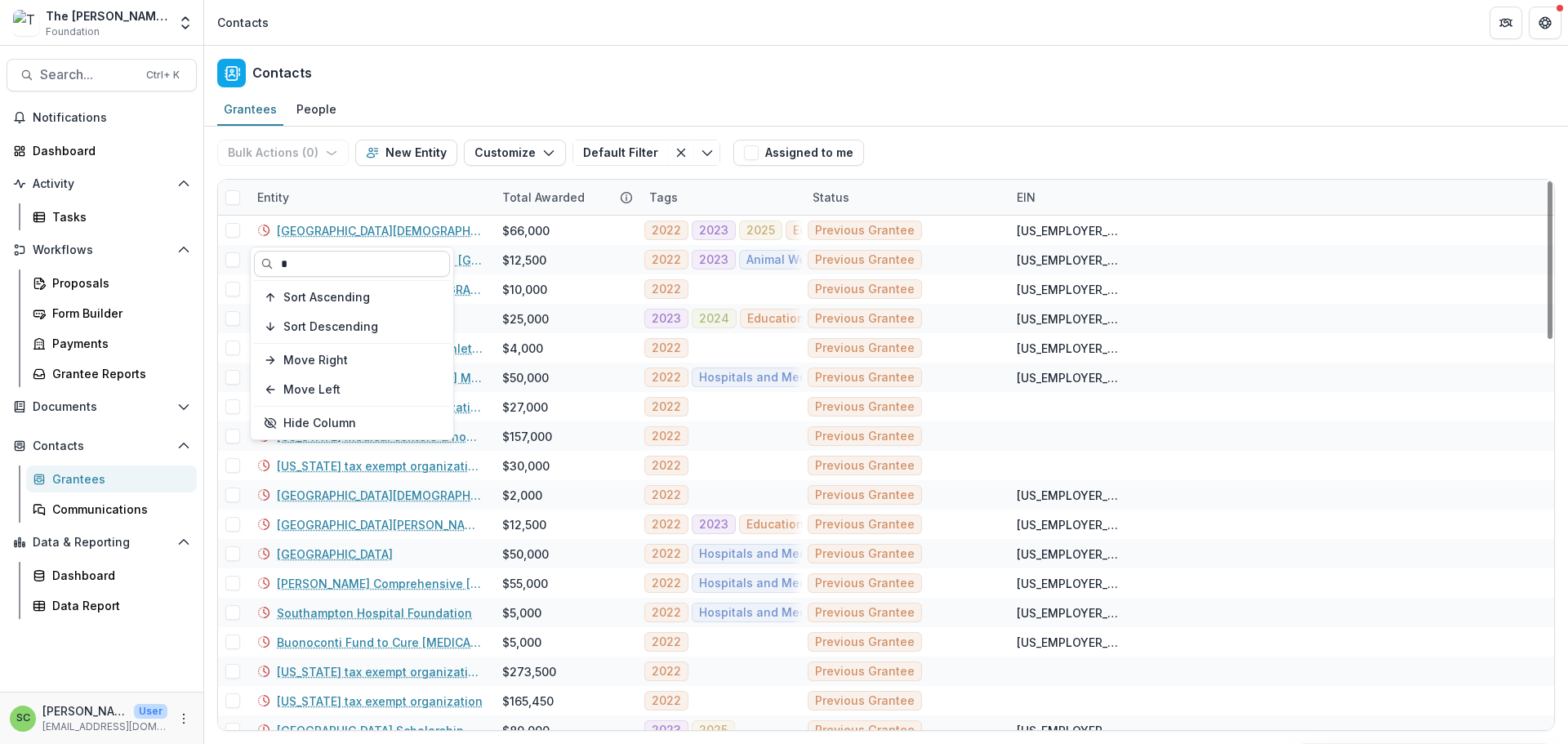
click at [305, 269] on input "*" at bounding box center [352, 263] width 196 height 26
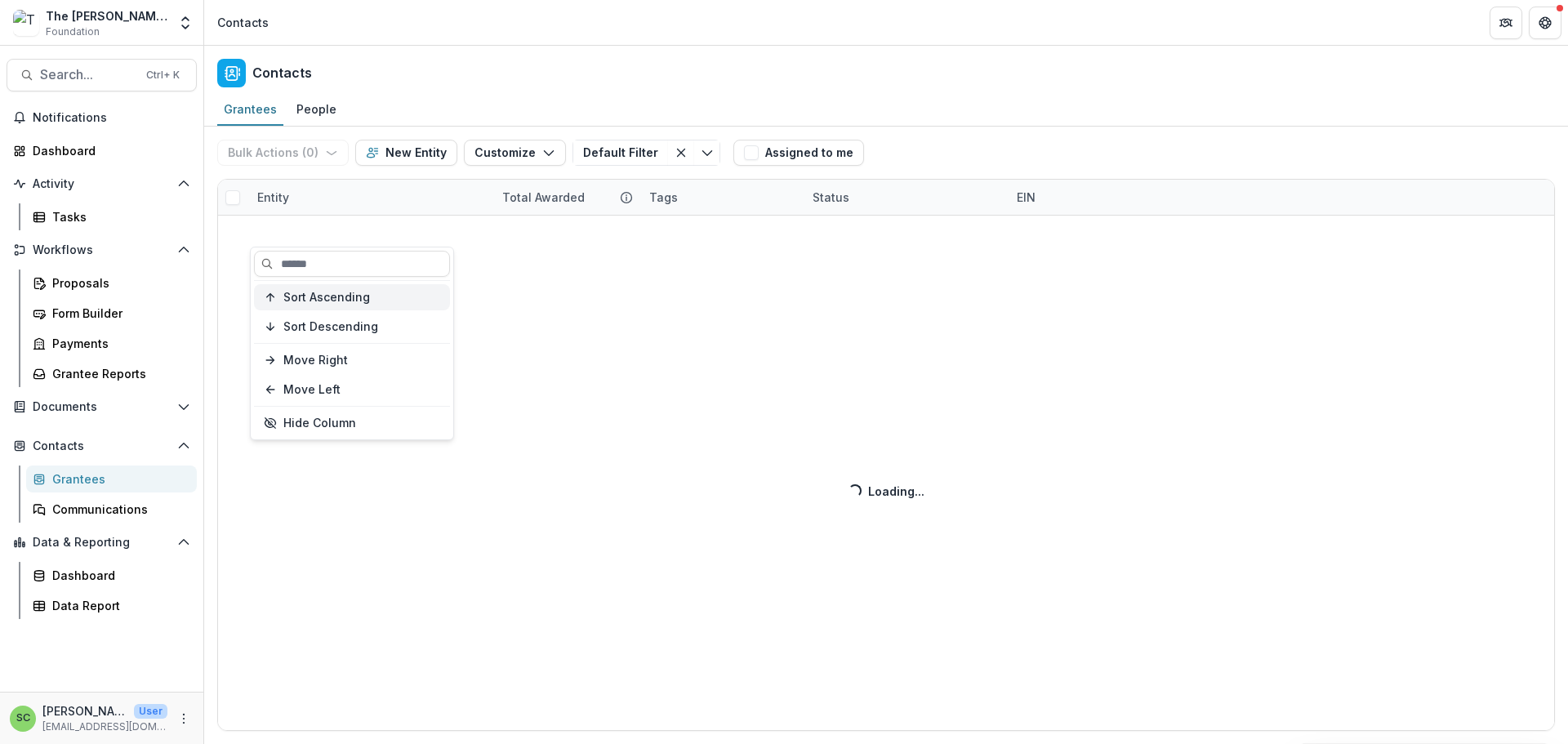
click at [320, 304] on span "Sort Ascending" at bounding box center [326, 297] width 87 height 14
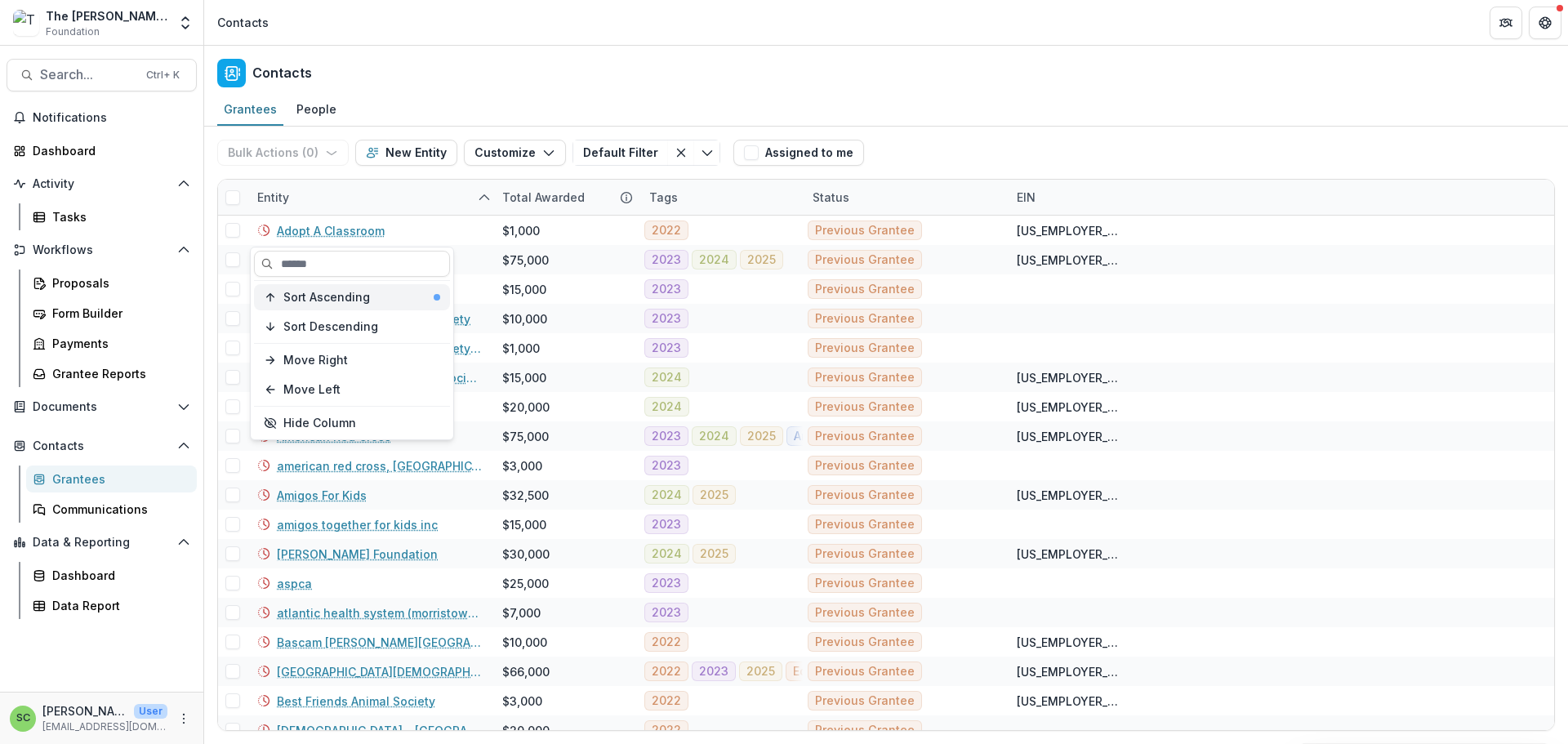
click at [346, 304] on span "Sort Ascending" at bounding box center [326, 297] width 87 height 14
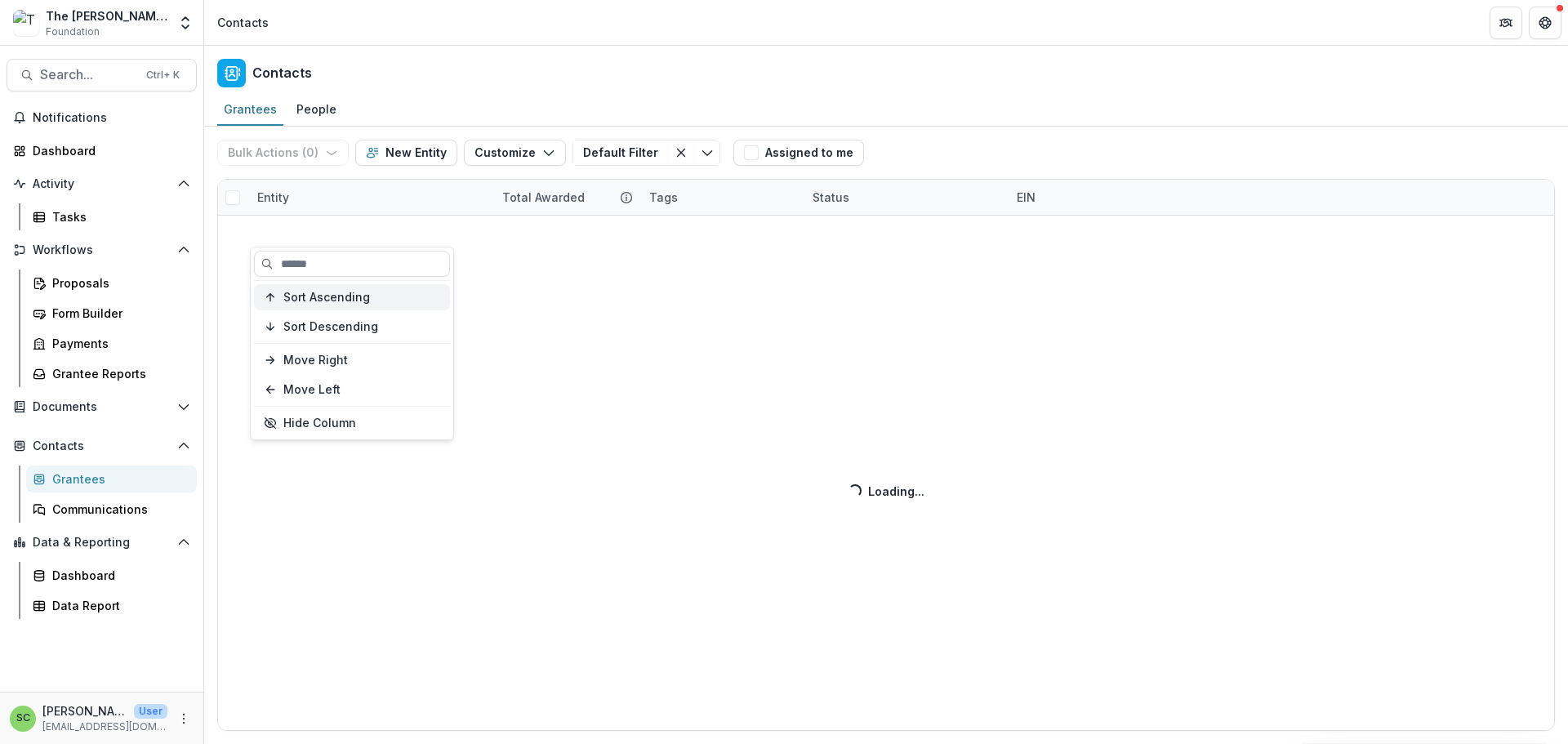
click at [327, 304] on span "Sort Ascending" at bounding box center [326, 297] width 87 height 14
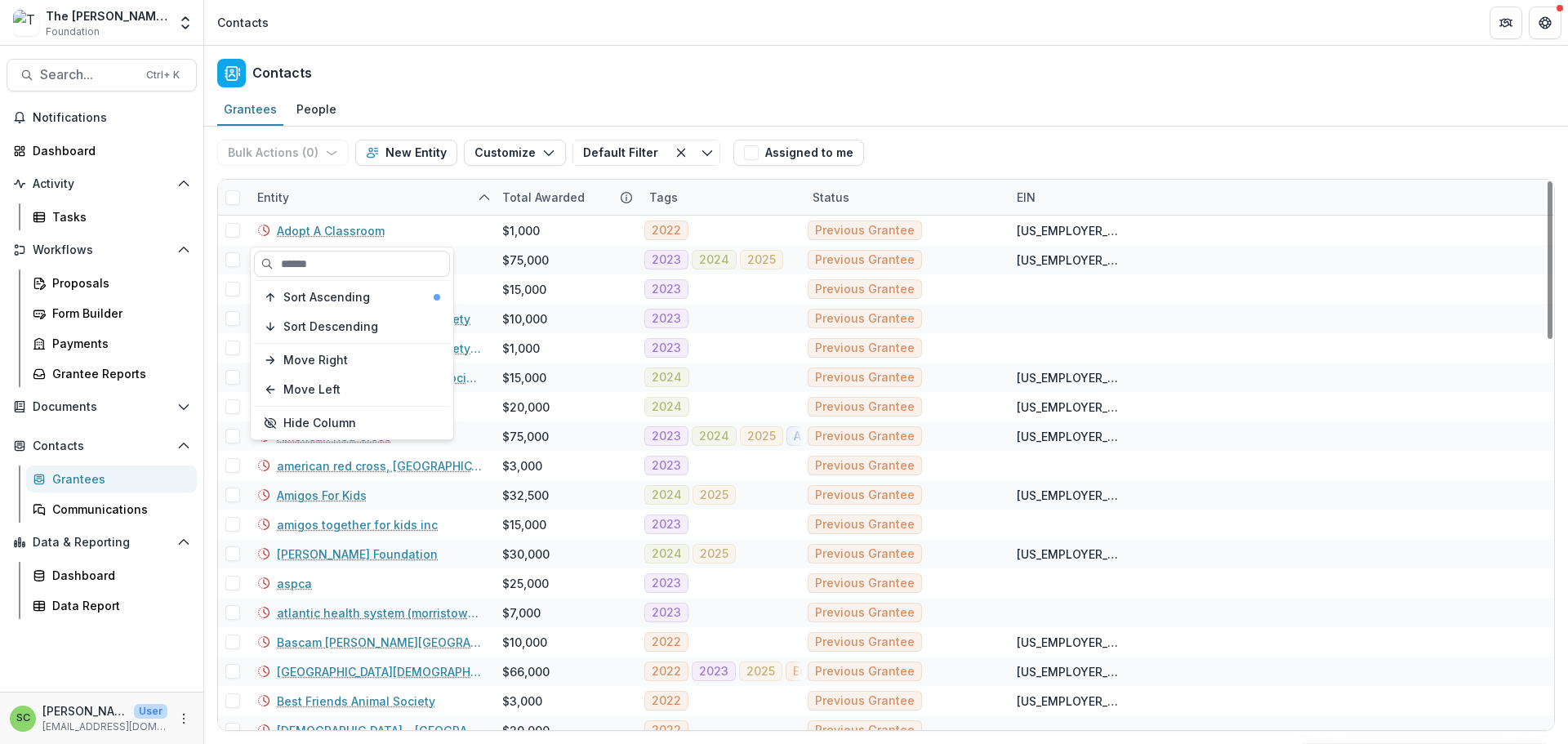
click at [340, 214] on div "Entity" at bounding box center [370, 197] width 245 height 35
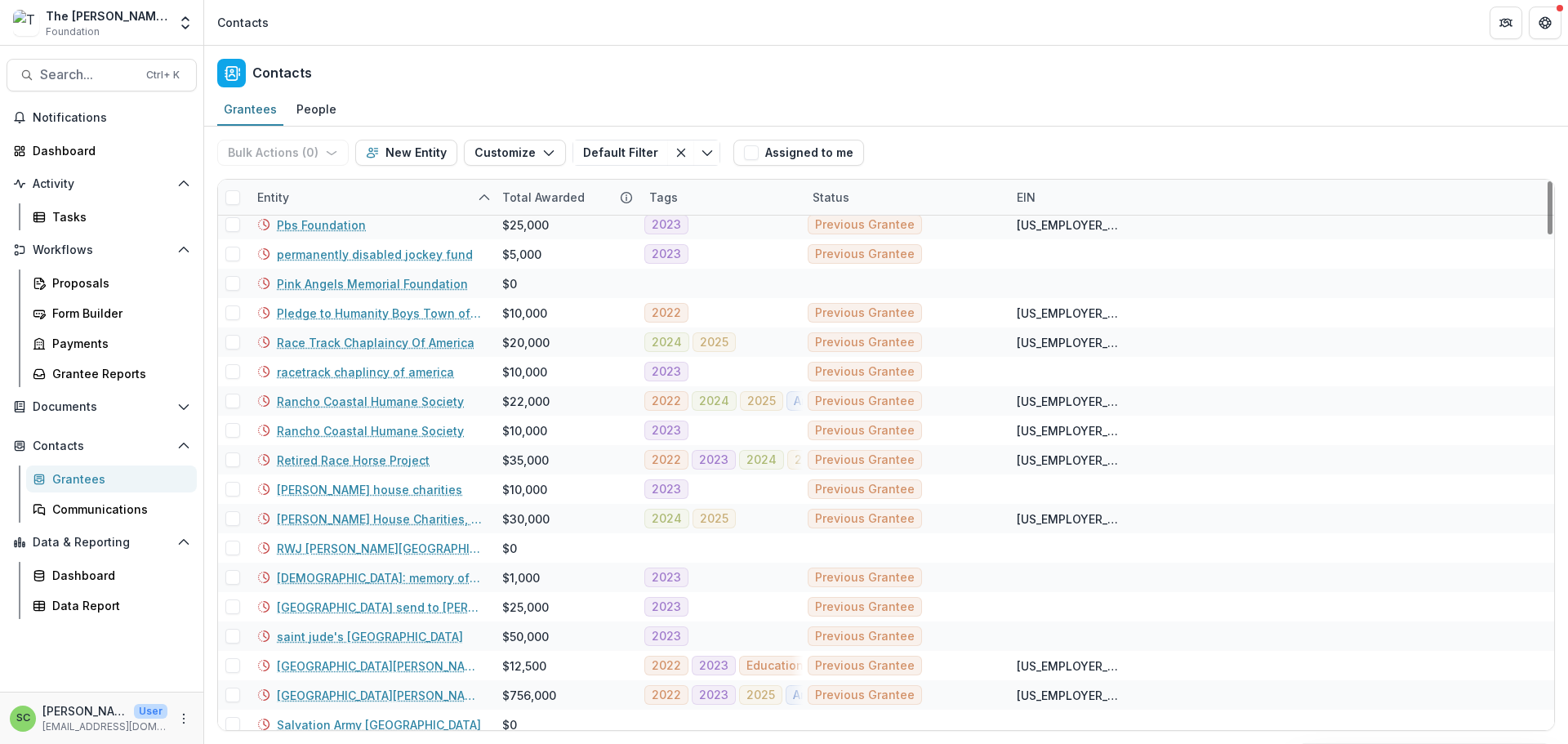
scroll to position [4220, 0]
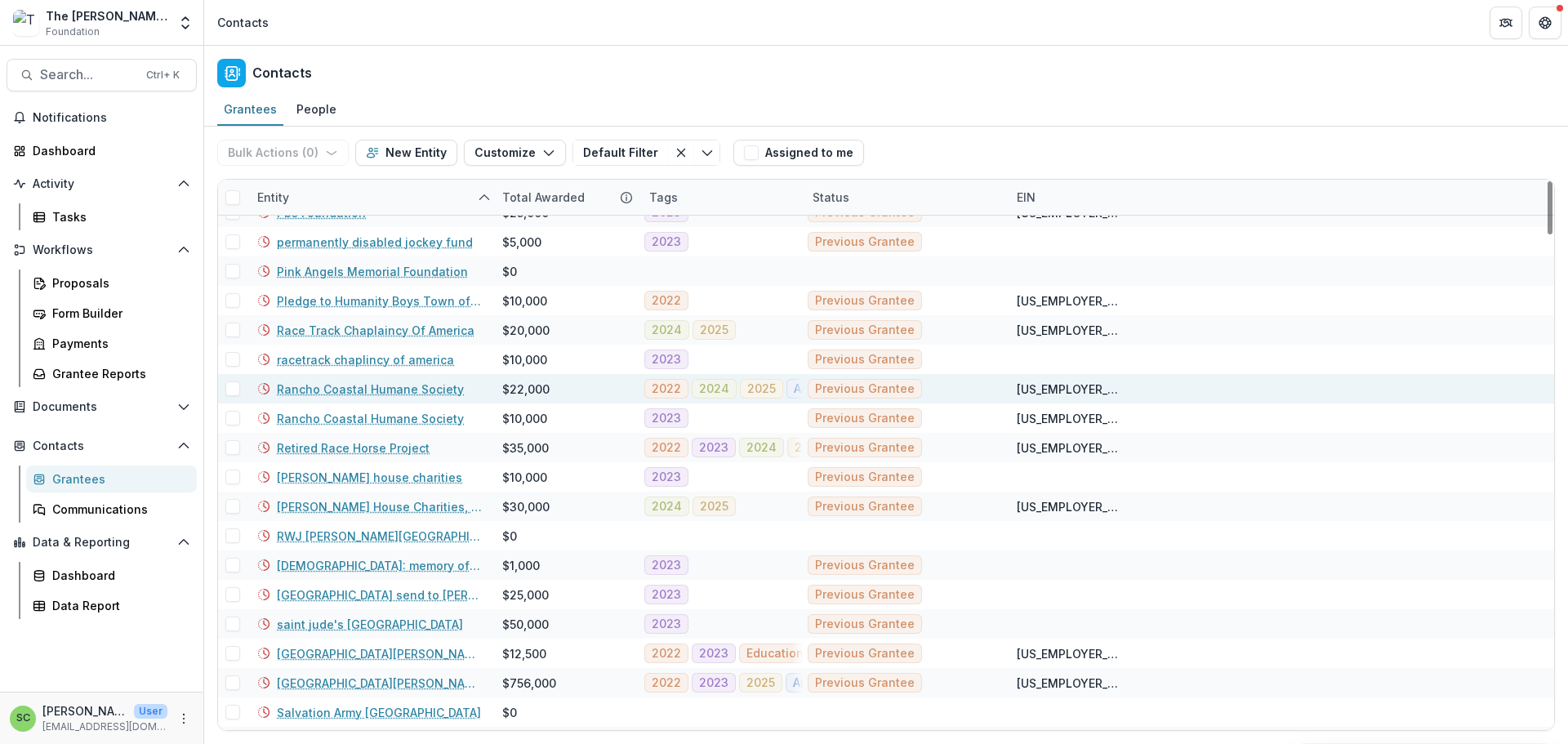
click at [360, 397] on link "Rancho Coastal Humane Society" at bounding box center [370, 389] width 187 height 18
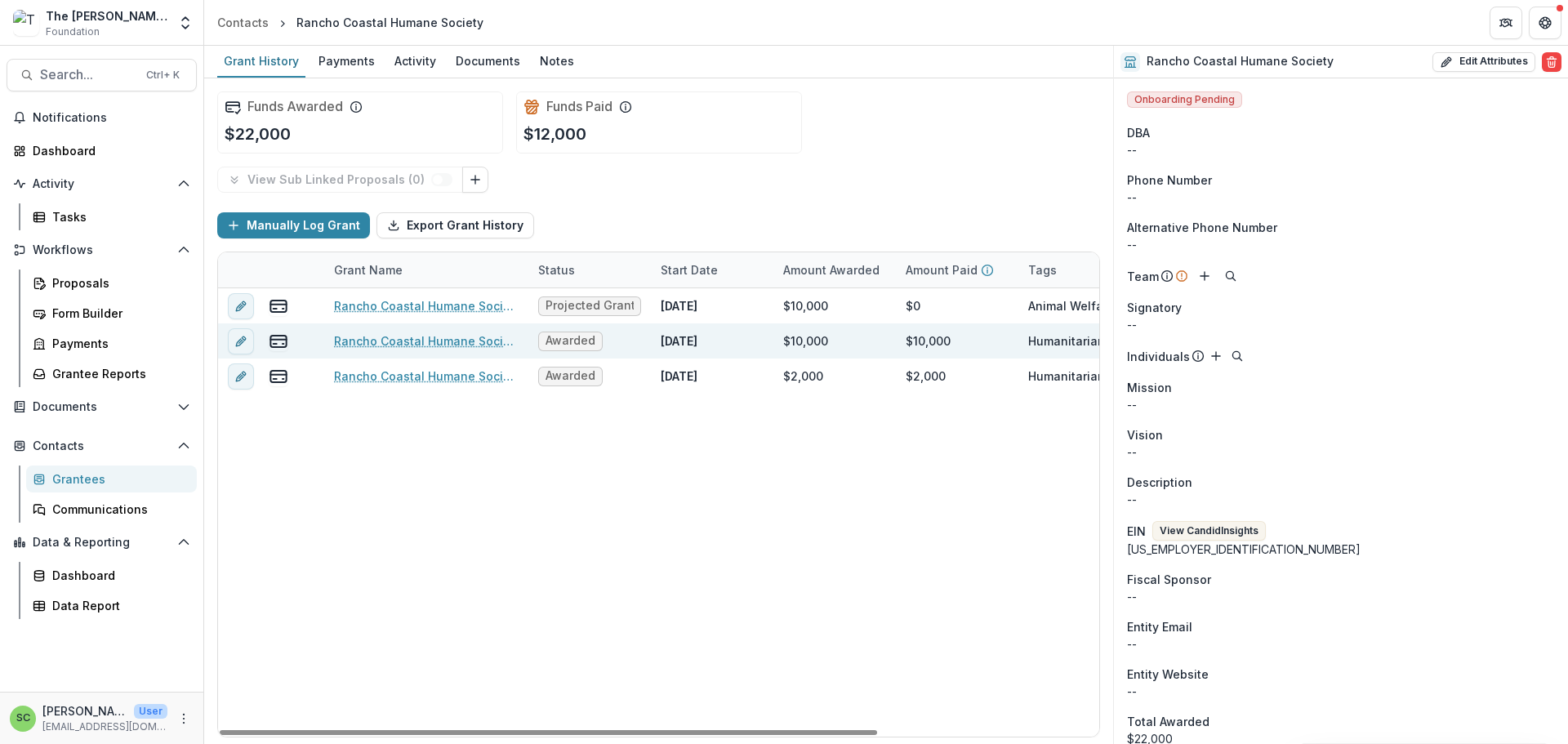
click at [362, 349] on link "Rancho Coastal Humane Society - General Operating Support-2024" at bounding box center [426, 340] width 185 height 18
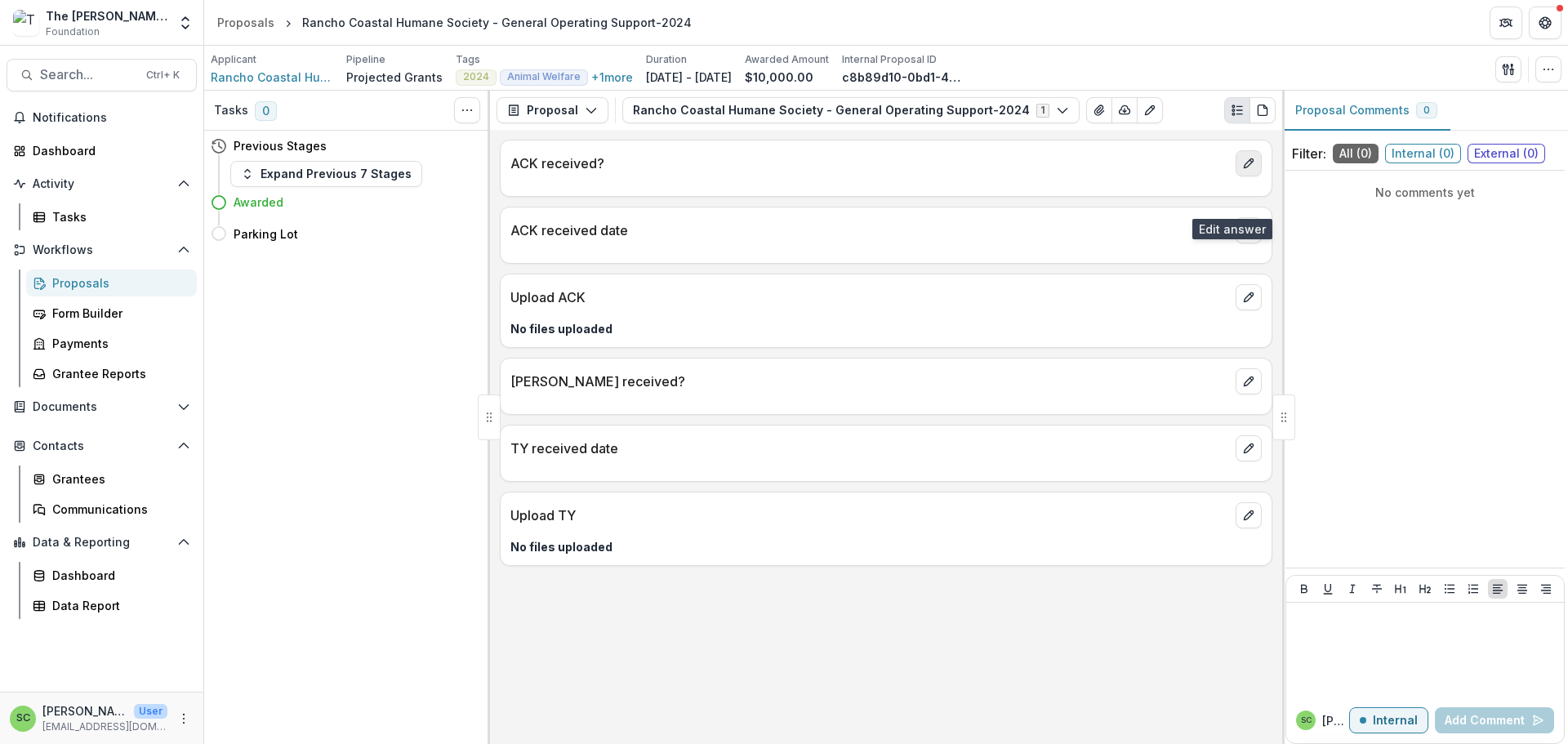
click at [1242, 170] on icon "edit" at bounding box center [1248, 164] width 13 height 13
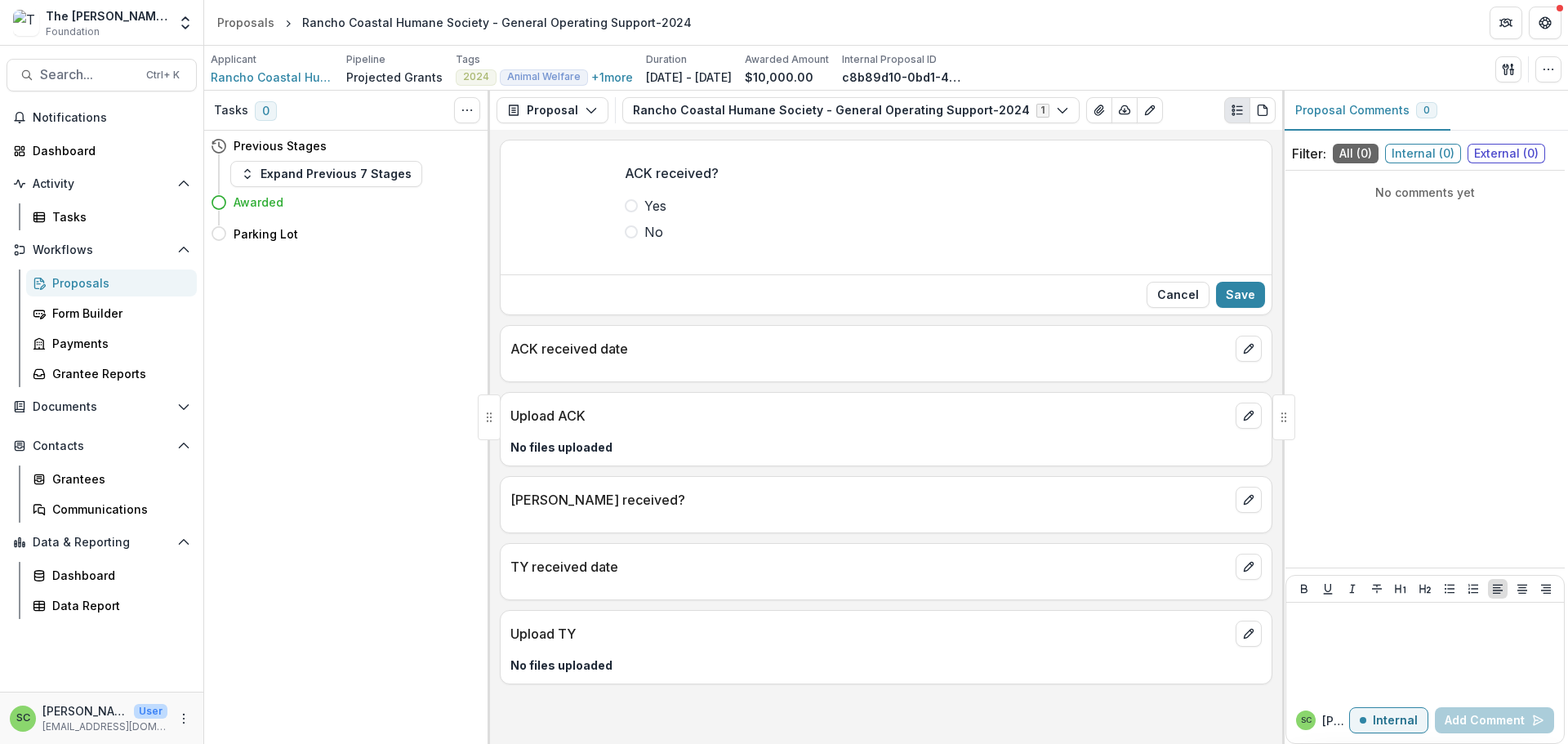
click at [625, 213] on span at bounding box center [631, 205] width 13 height 13
click at [1216, 308] on button "Save" at bounding box center [1240, 295] width 49 height 26
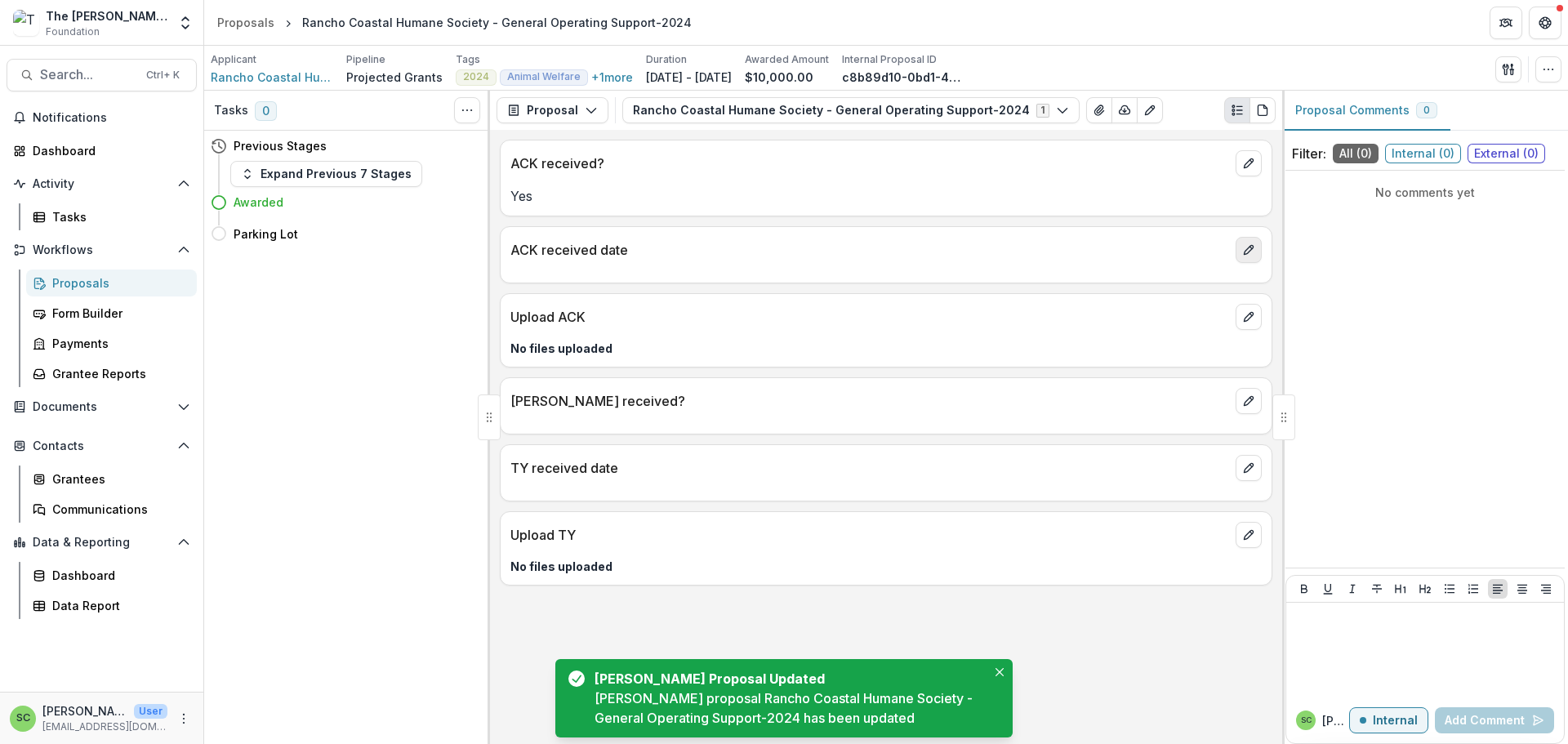
click at [1246, 256] on icon "edit" at bounding box center [1248, 250] width 13 height 13
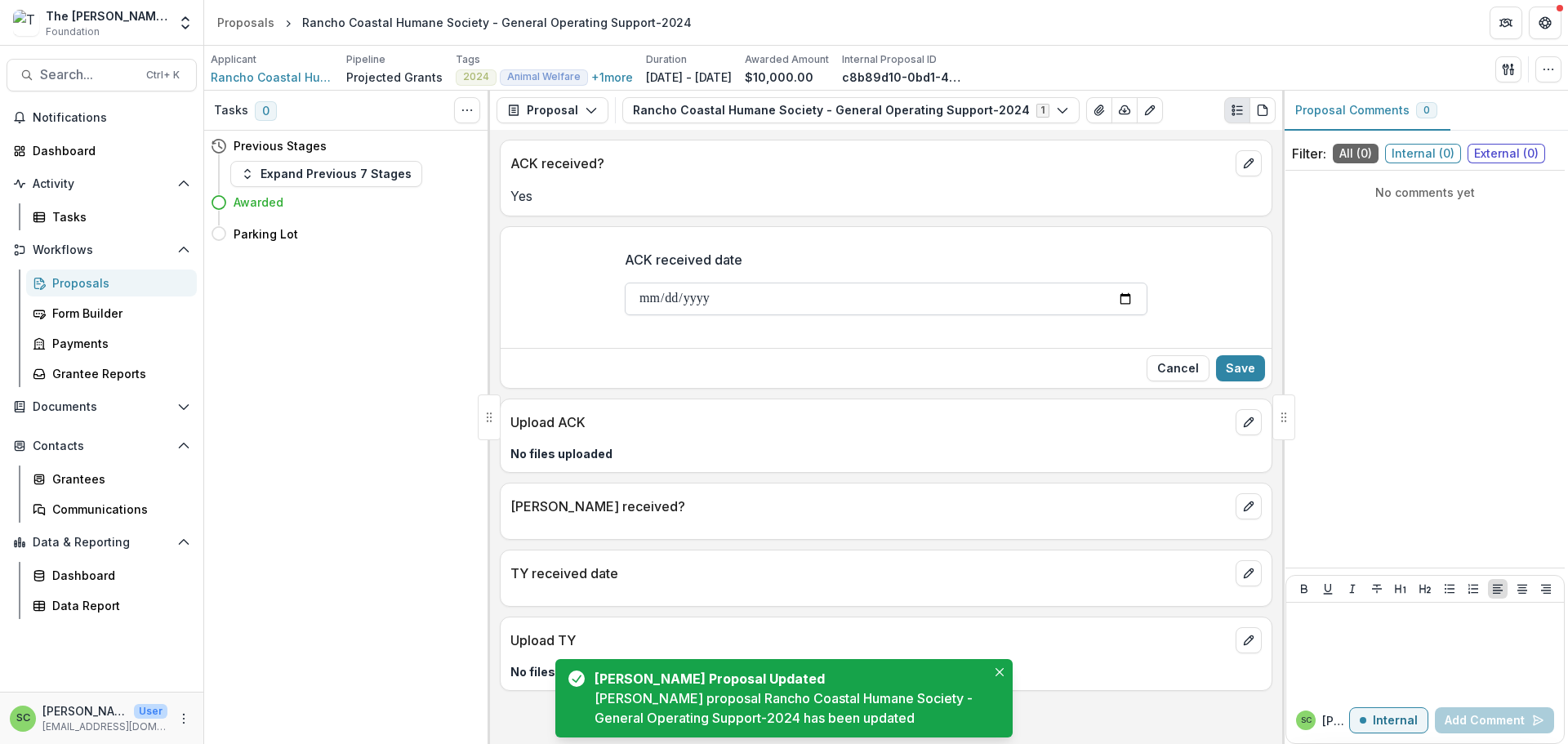
click at [625, 315] on input "ACK received date" at bounding box center [886, 299] width 522 height 32
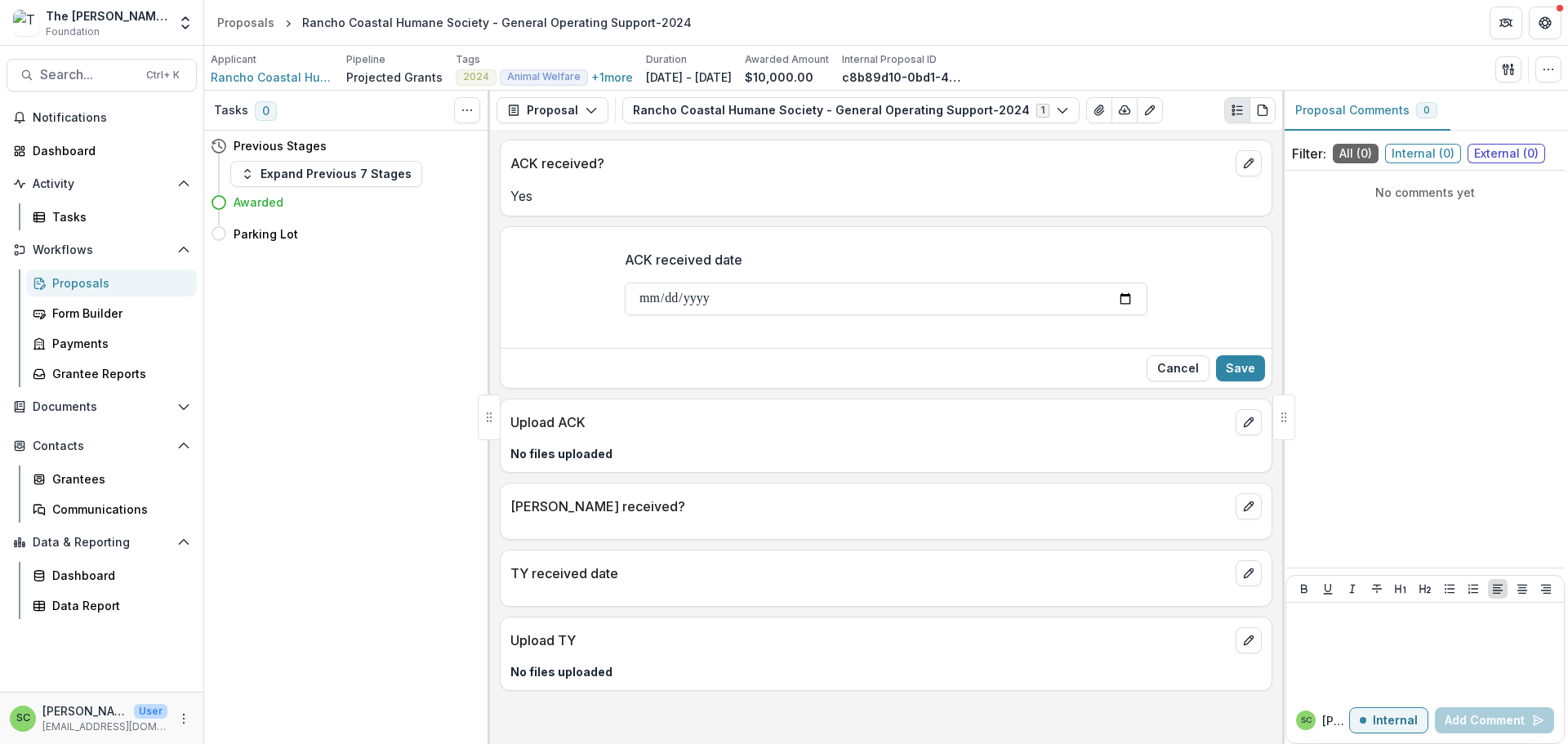
type input "**********"
click at [1241, 381] on button "Save" at bounding box center [1240, 368] width 49 height 26
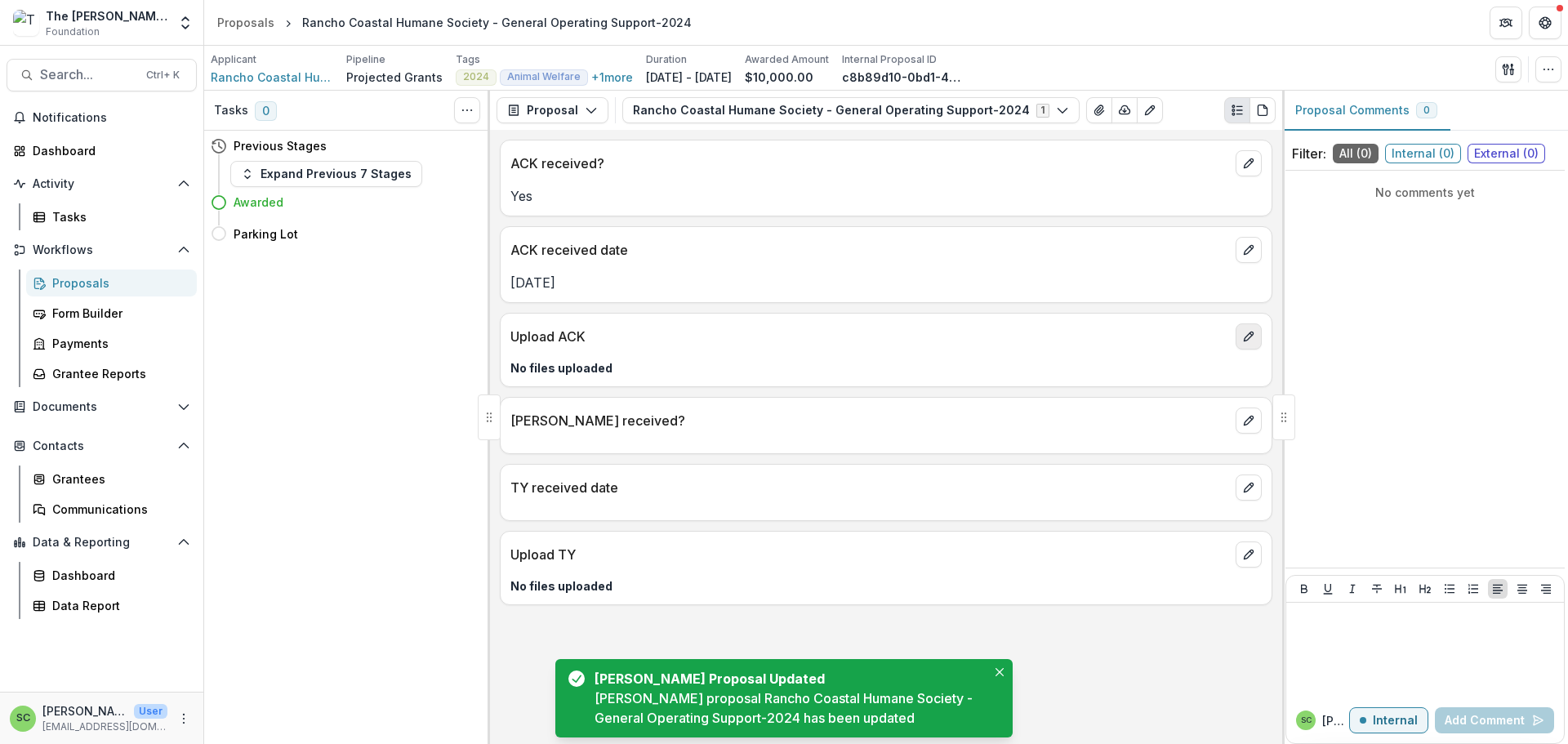
click at [1235, 349] on button "edit" at bounding box center [1248, 336] width 26 height 26
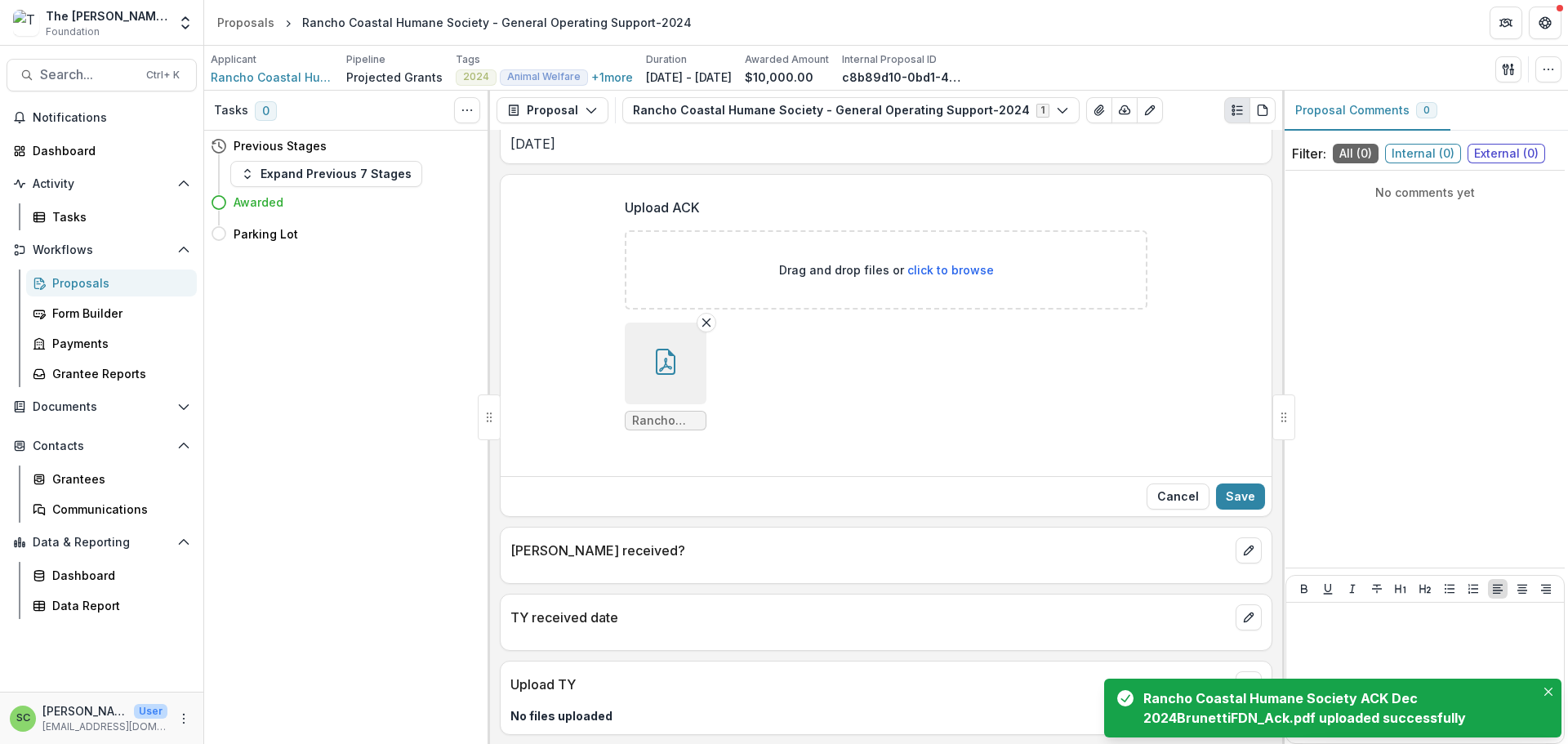
scroll to position [328, 0]
click at [1216, 482] on button "Save" at bounding box center [1240, 495] width 49 height 26
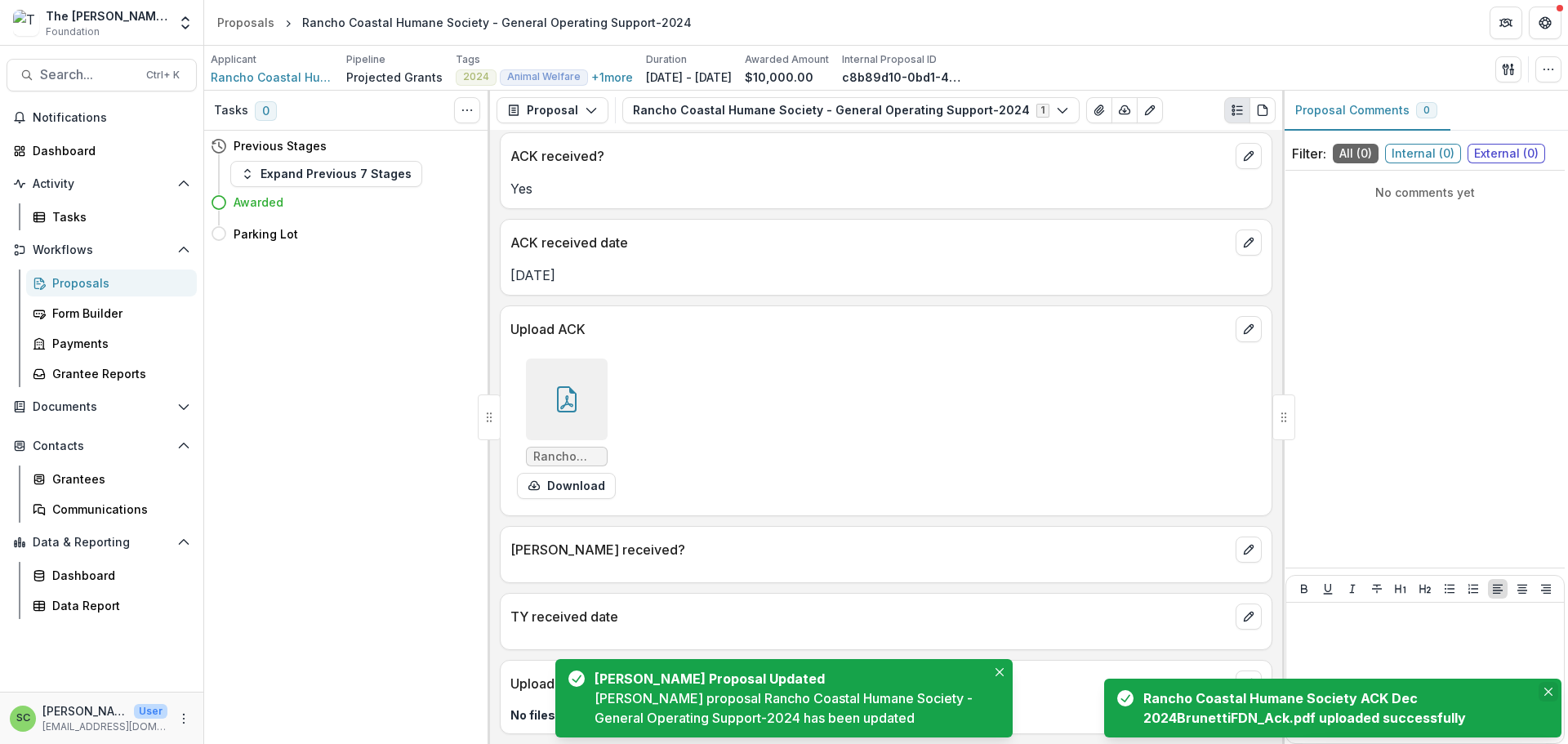
click at [1541, 681] on button "Close" at bounding box center [1548, 690] width 19 height 19
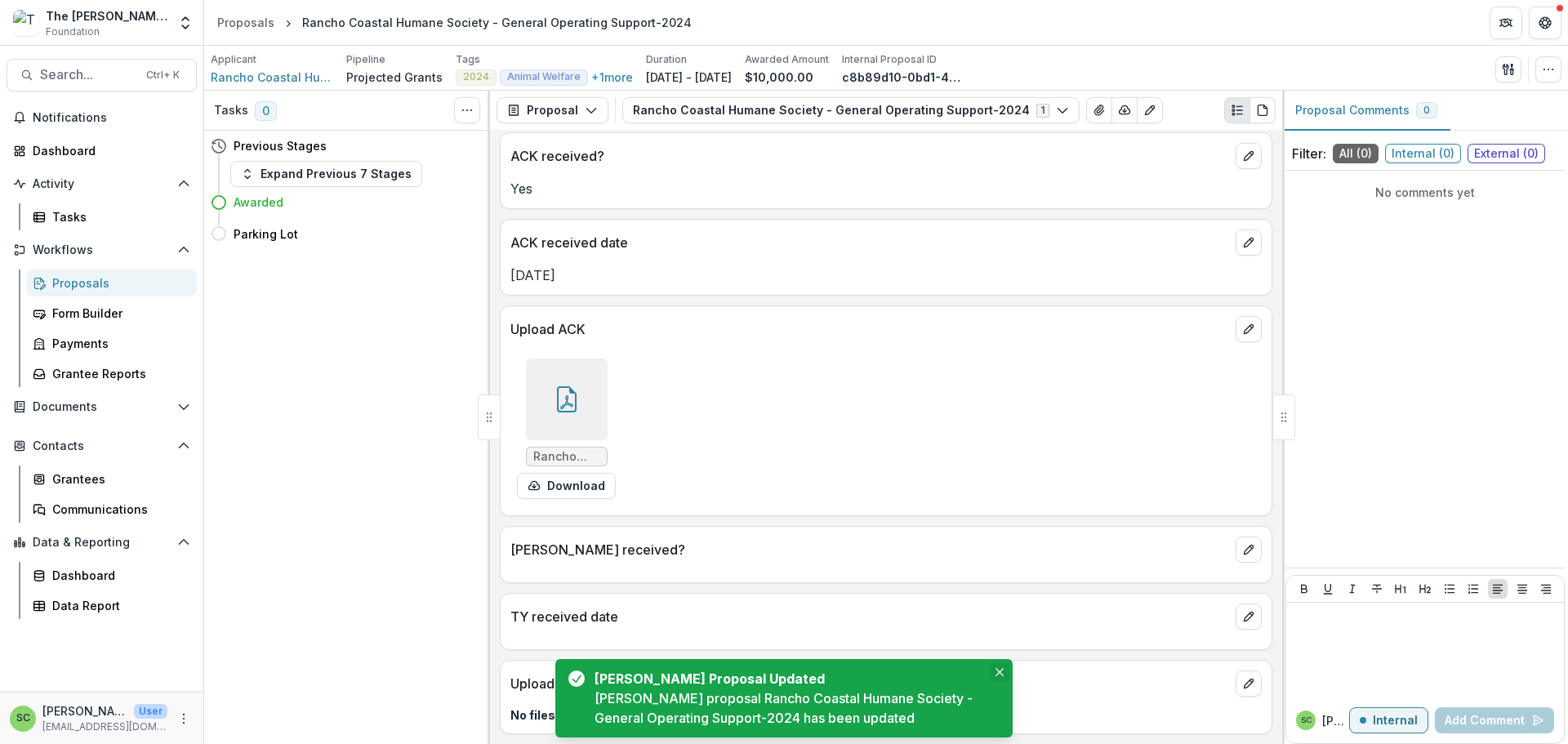
click at [999, 667] on icon "Close" at bounding box center [999, 671] width 8 height 8
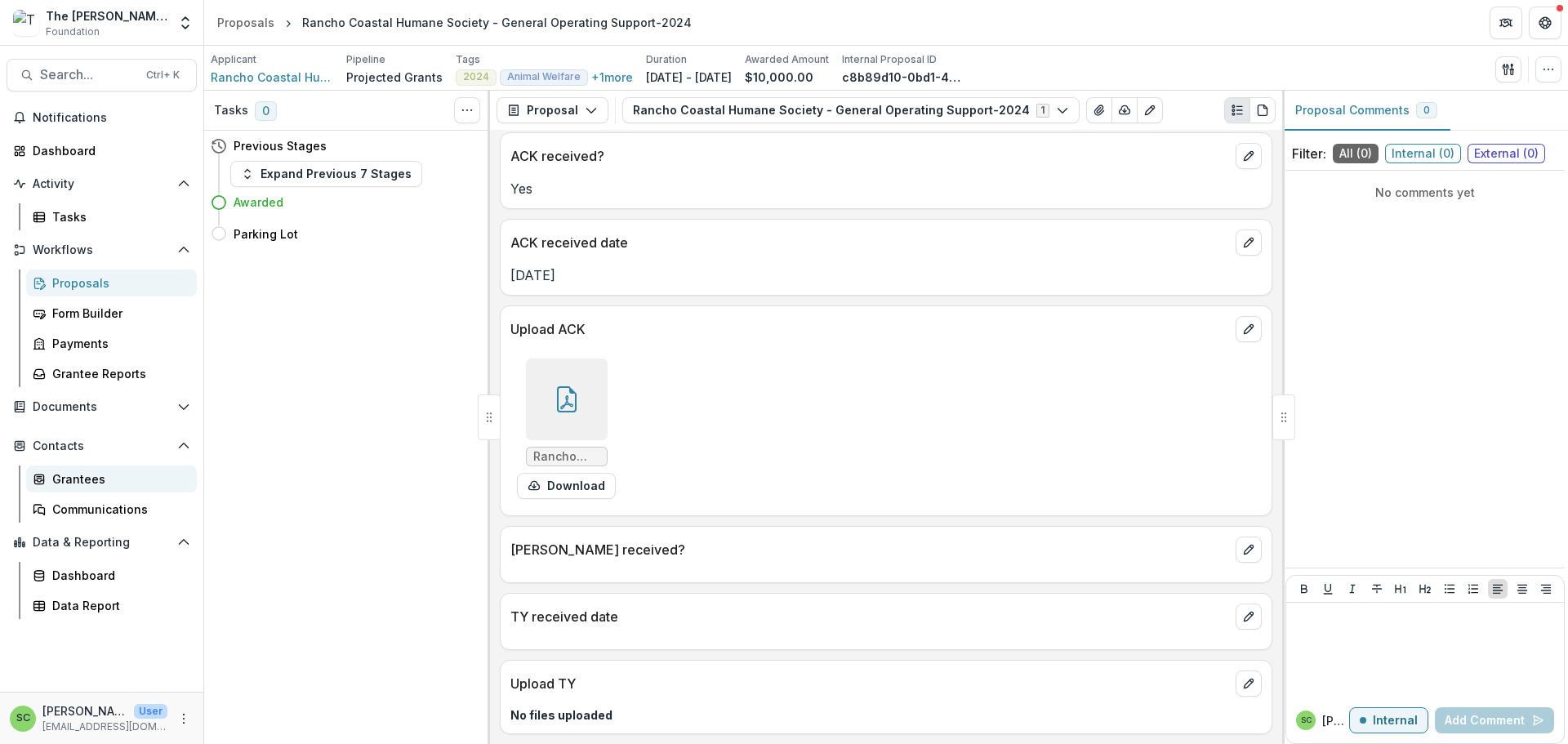
click at [83, 487] on div "Grantees" at bounding box center [118, 479] width 131 height 18
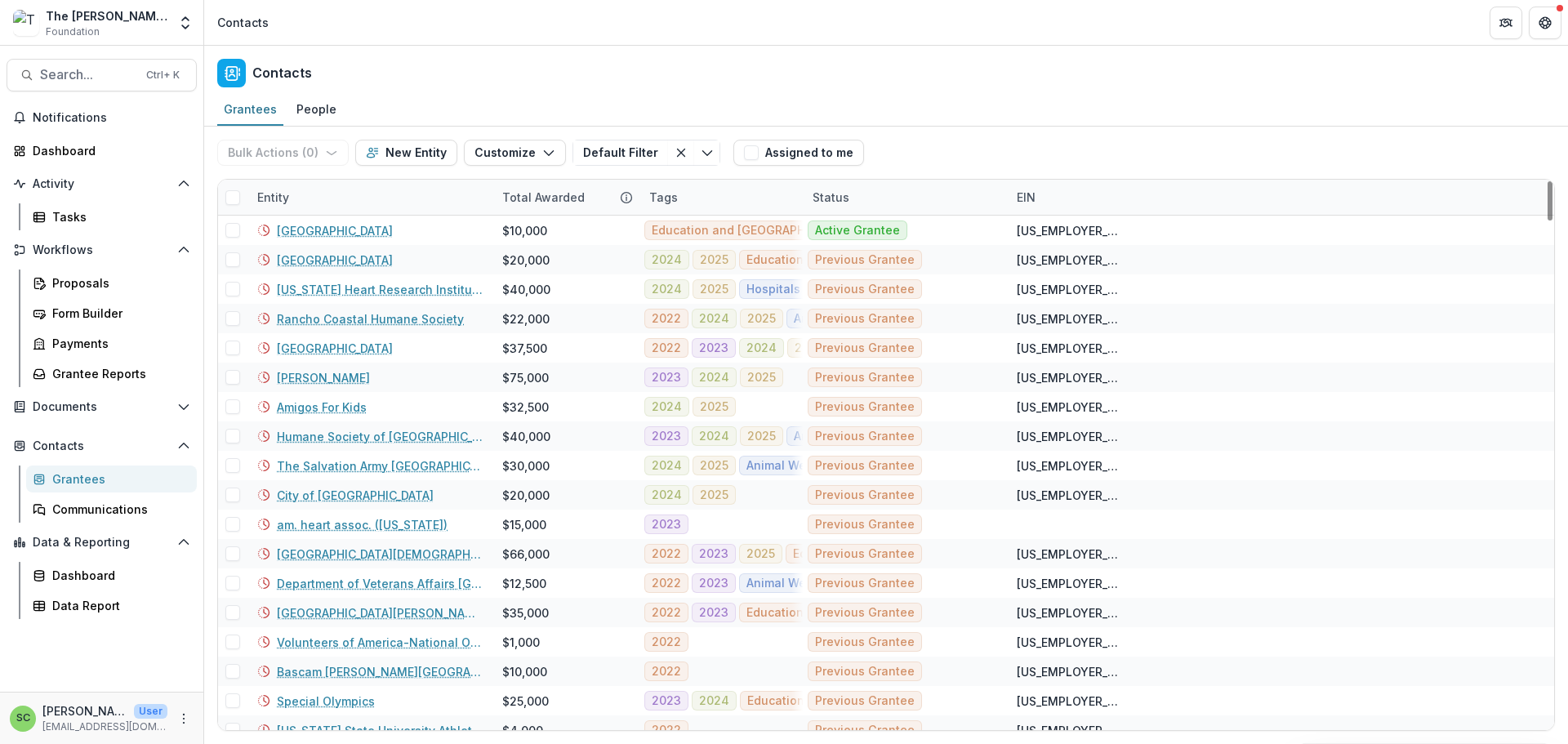
click at [336, 214] on div "Entity" at bounding box center [370, 197] width 245 height 35
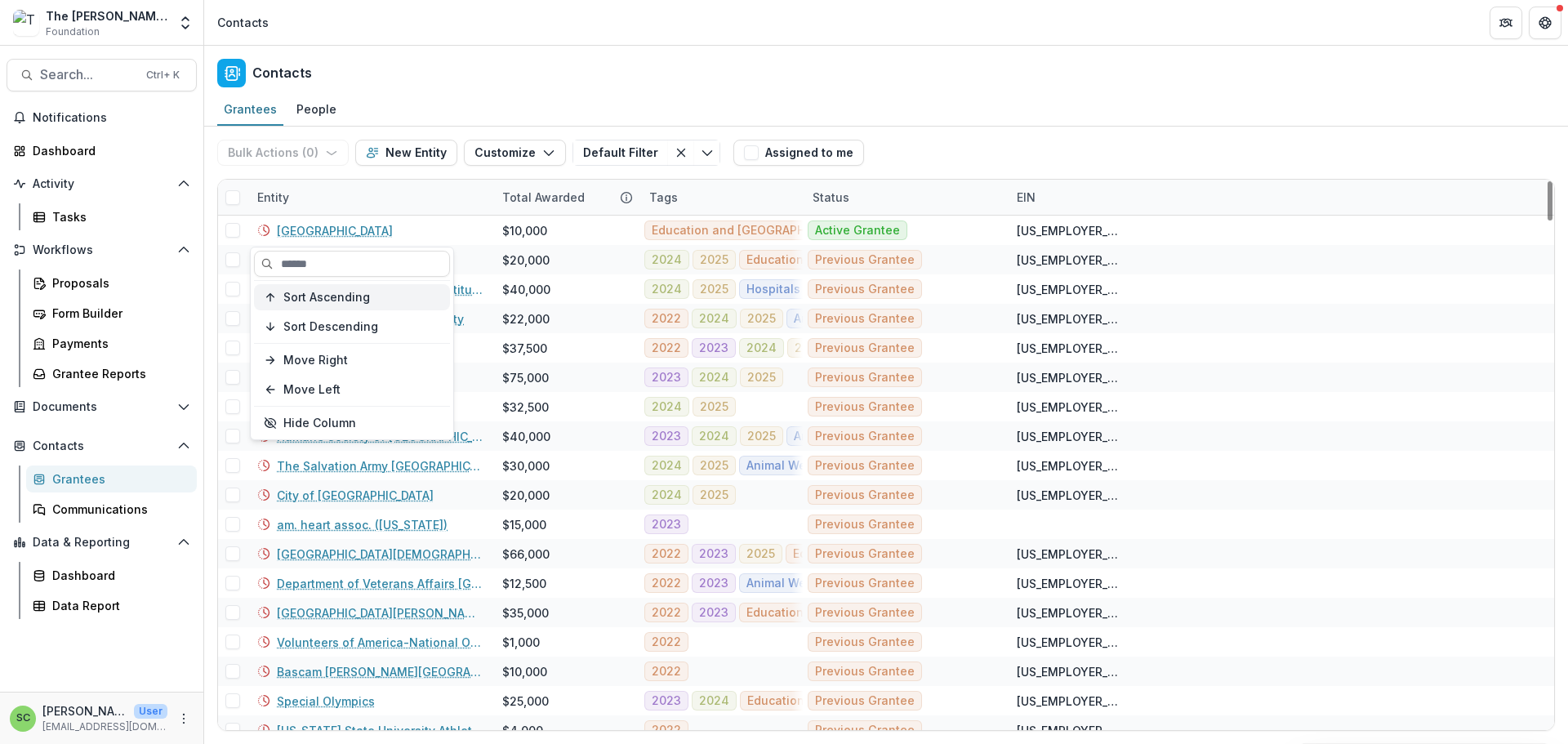
click at [337, 304] on span "Sort Ascending" at bounding box center [326, 297] width 87 height 14
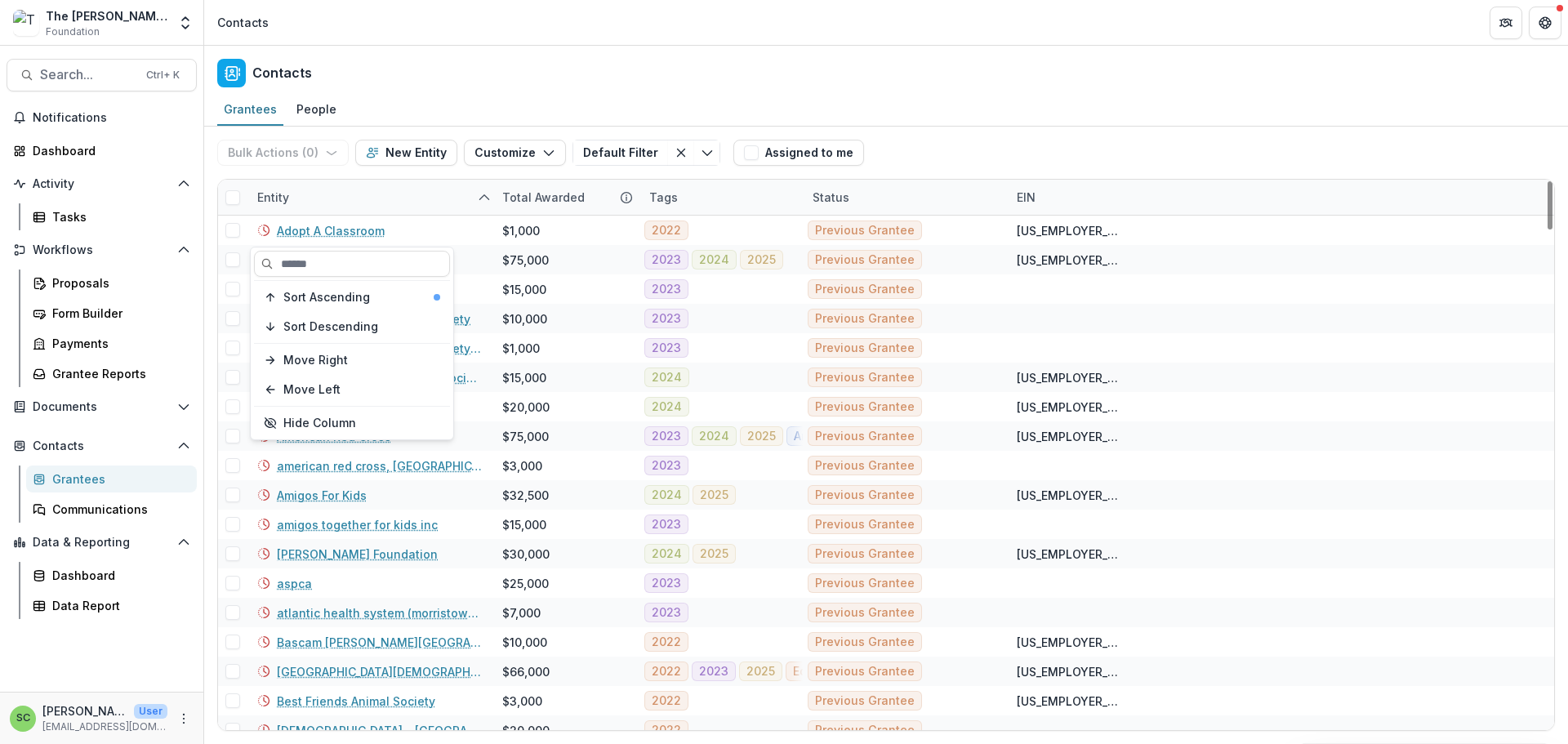
click at [337, 214] on div "Entity" at bounding box center [370, 197] width 245 height 35
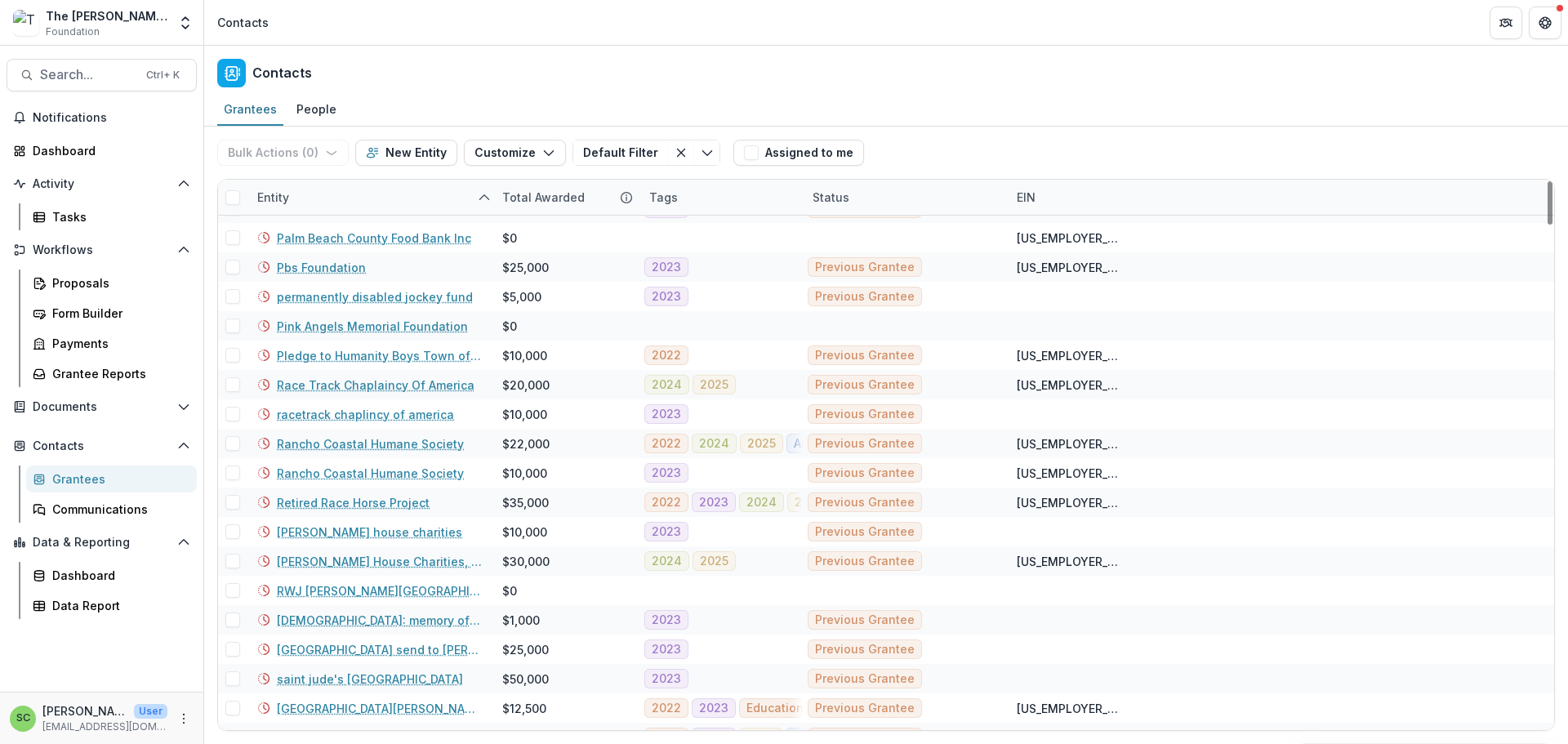
scroll to position [4163, 0]
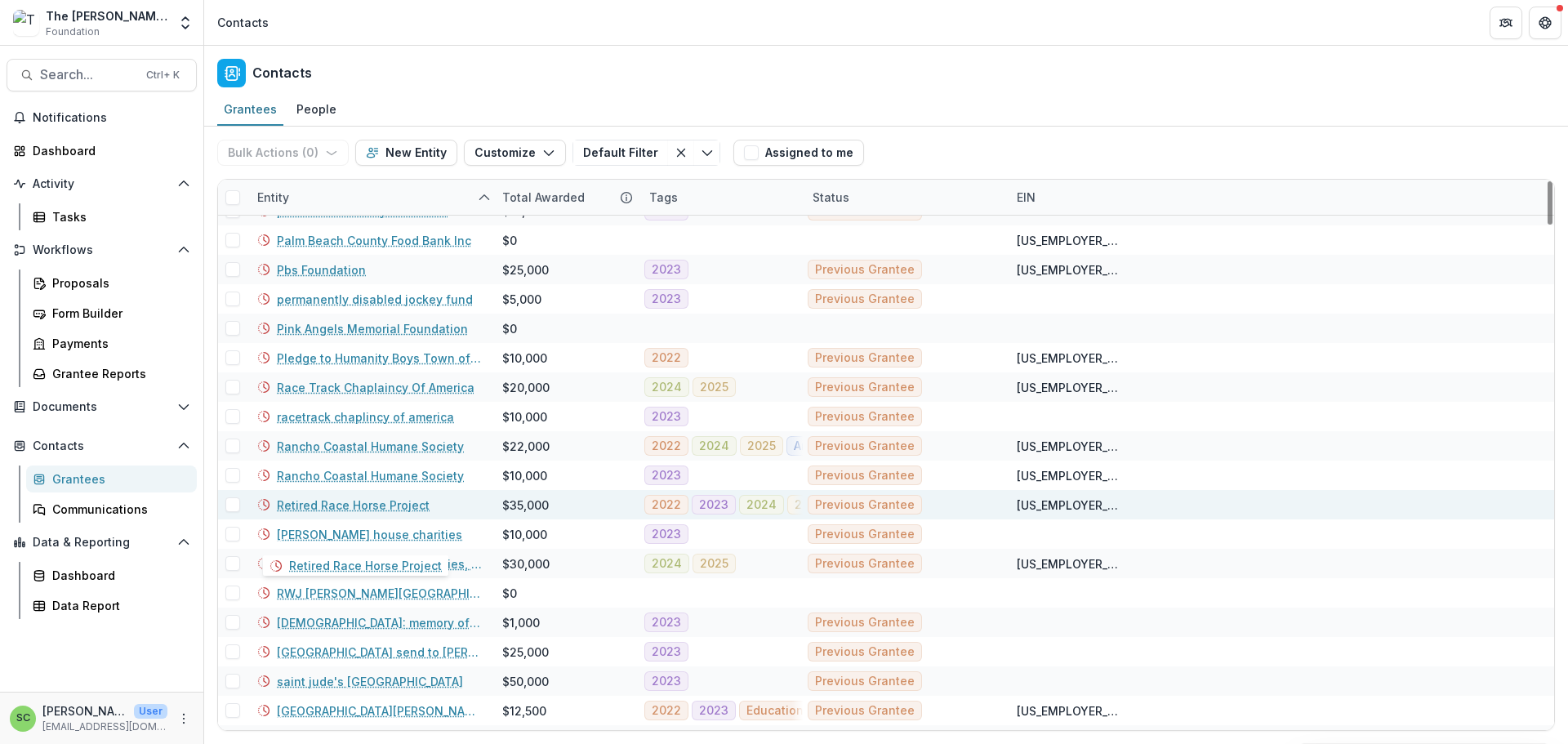
click at [412, 513] on link "Retired Race Horse Project" at bounding box center [352, 505] width 153 height 18
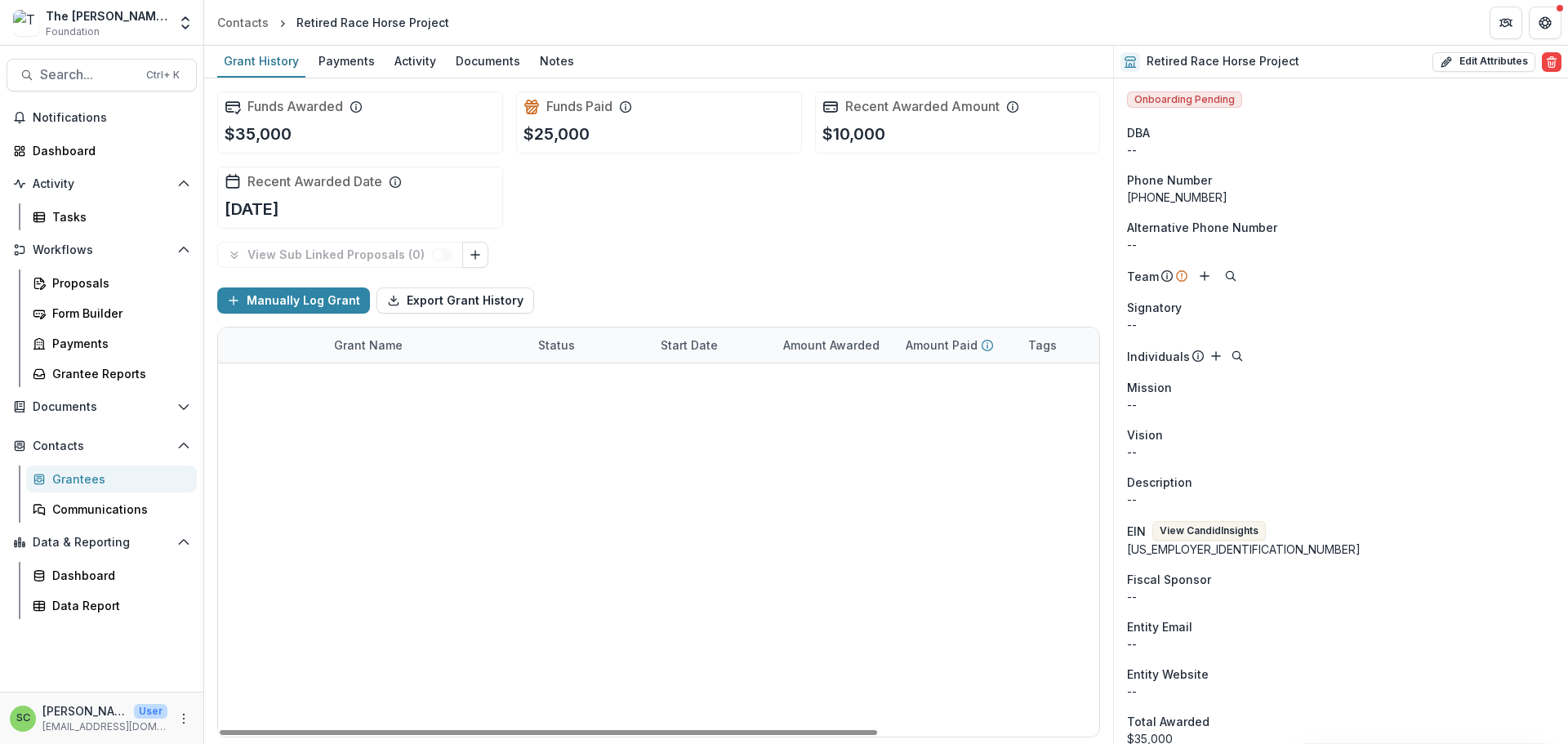
click at [386, 424] on link "Retired Race Horse Project - General Operating Support-2024" at bounding box center [426, 416] width 185 height 18
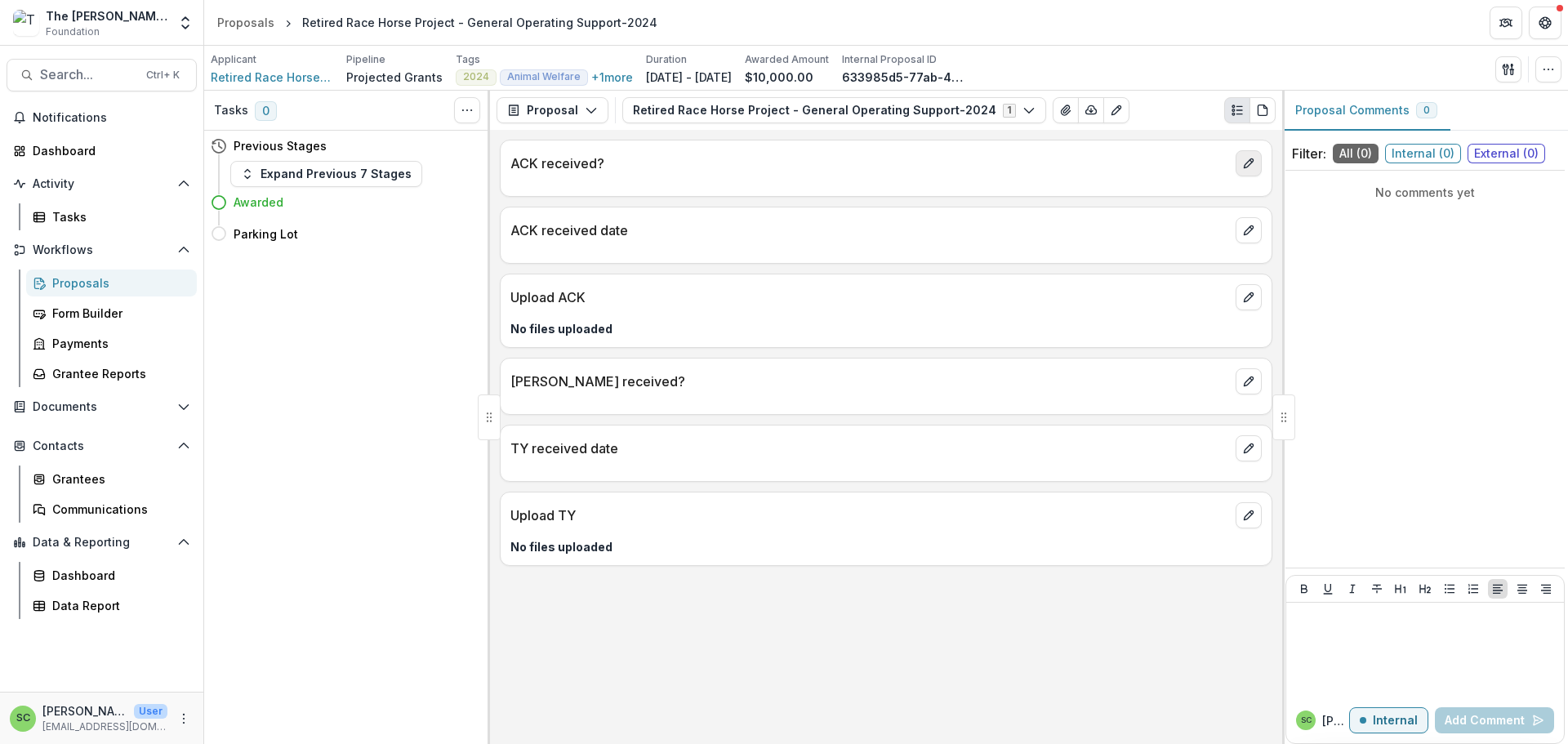
click at [1242, 170] on icon "edit" at bounding box center [1248, 164] width 13 height 13
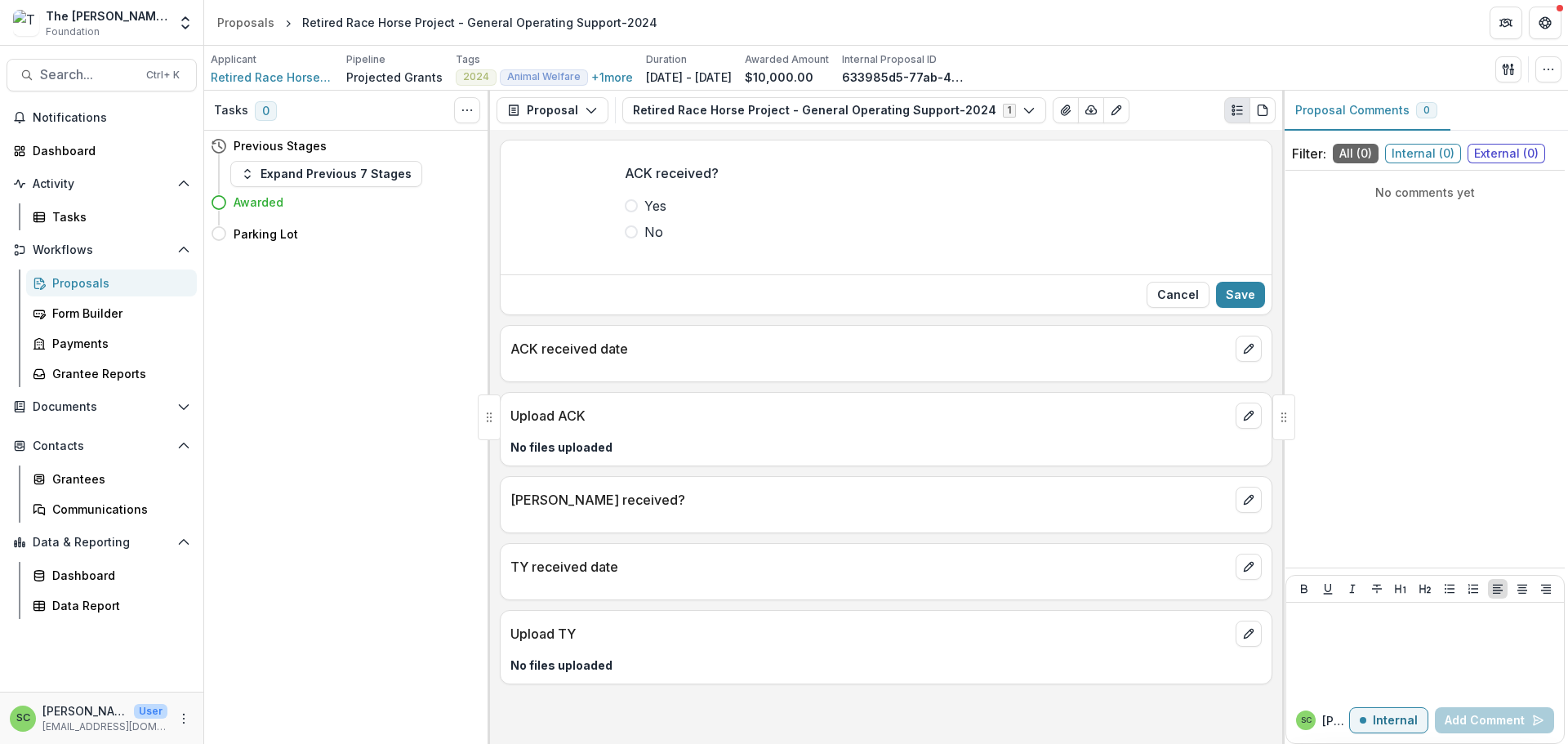
click at [625, 213] on span at bounding box center [631, 205] width 13 height 13
click at [1216, 308] on button "Save" at bounding box center [1240, 295] width 49 height 26
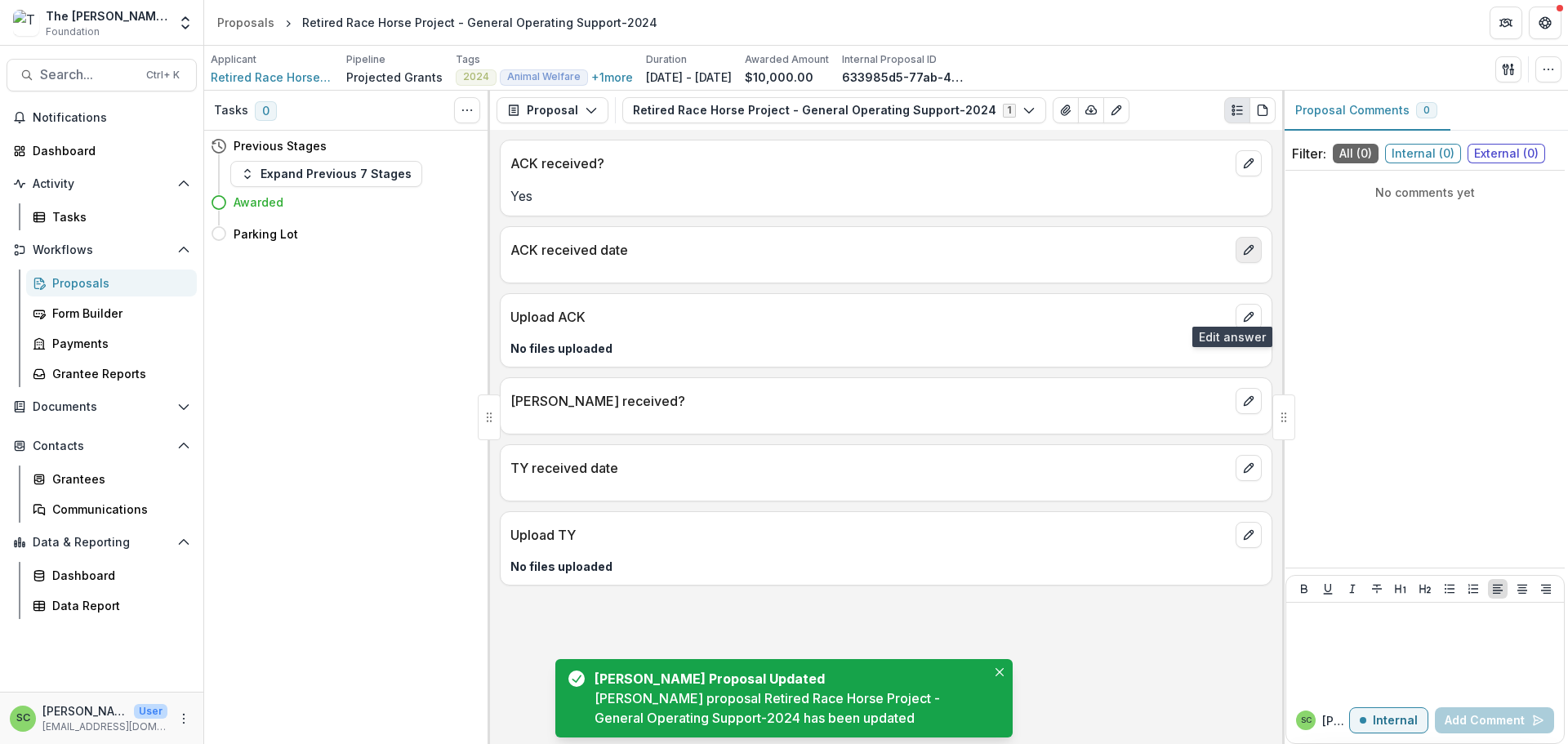
click at [1242, 256] on icon "edit" at bounding box center [1248, 250] width 13 height 13
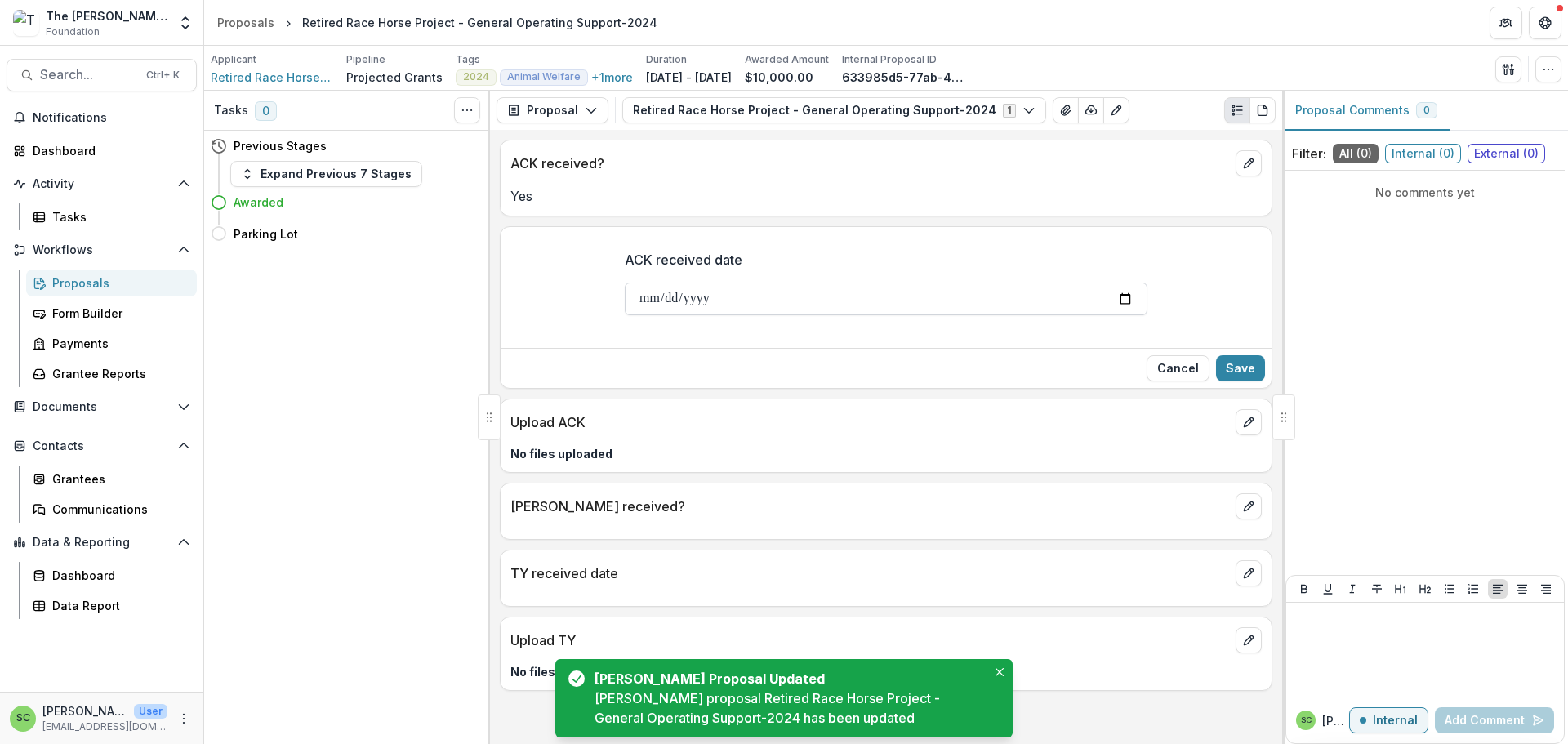
click at [625, 315] on input "ACK received date" at bounding box center [886, 299] width 522 height 32
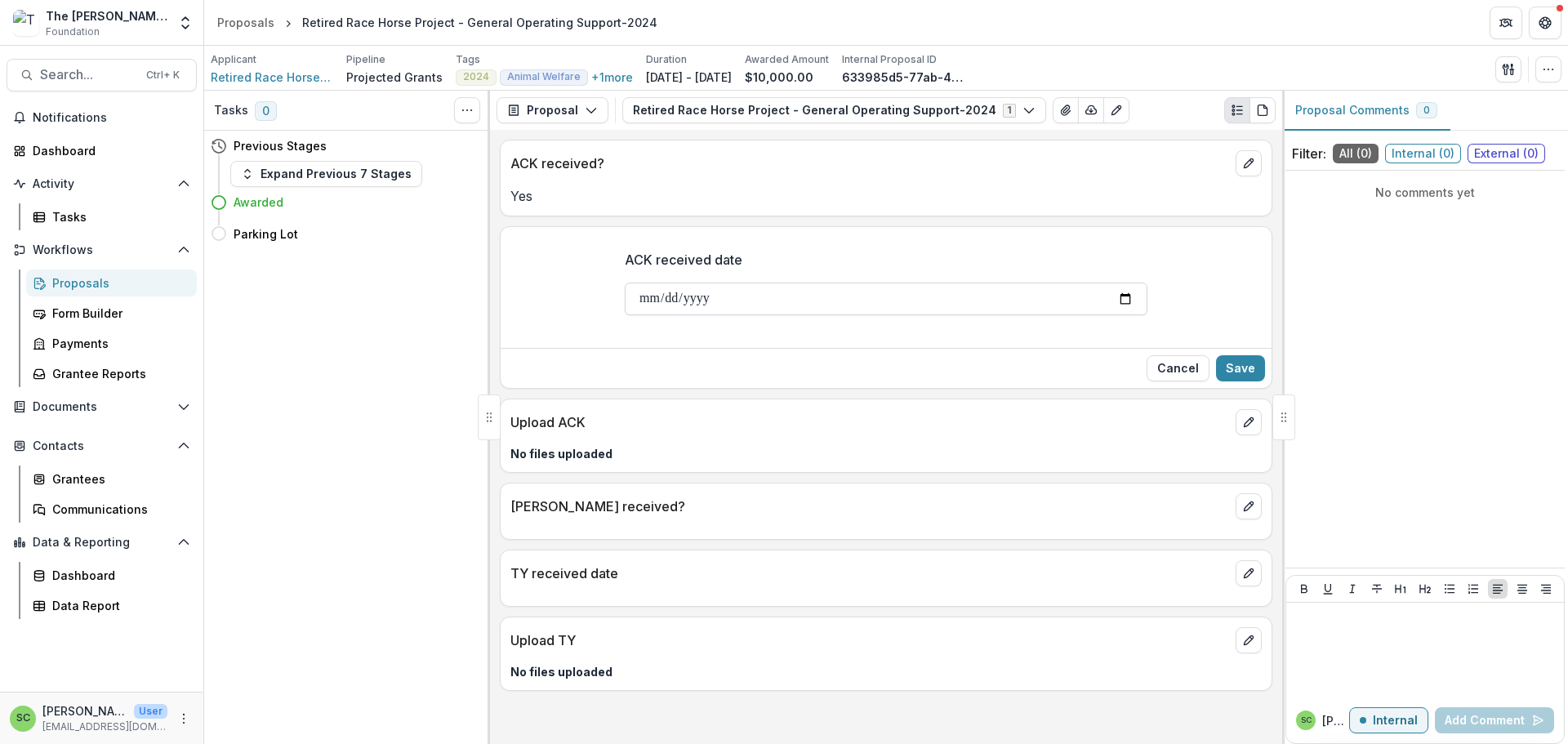
type input "**********"
click at [1240, 381] on button "Save" at bounding box center [1240, 368] width 49 height 26
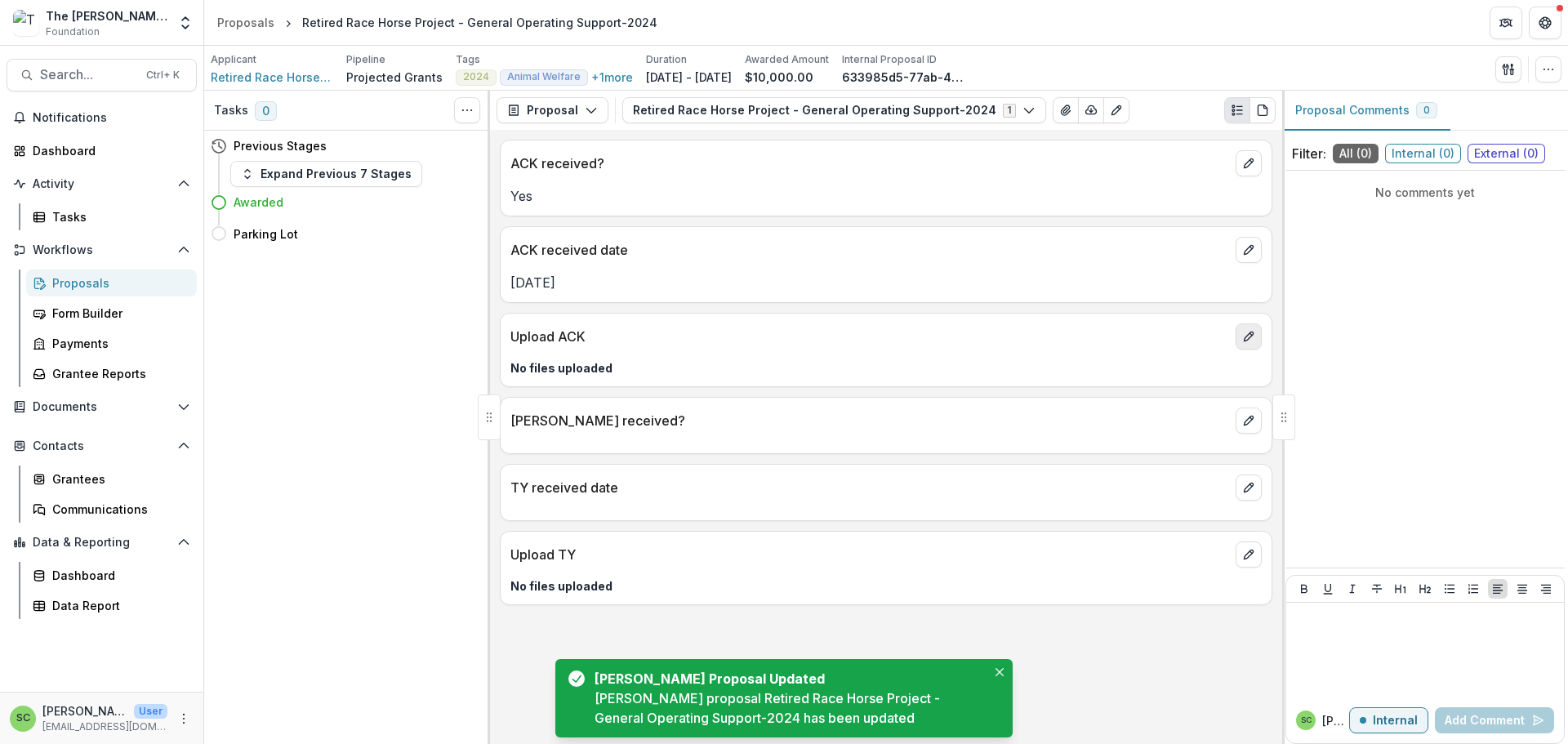
click at [1243, 341] on icon "edit" at bounding box center [1248, 336] width 9 height 9
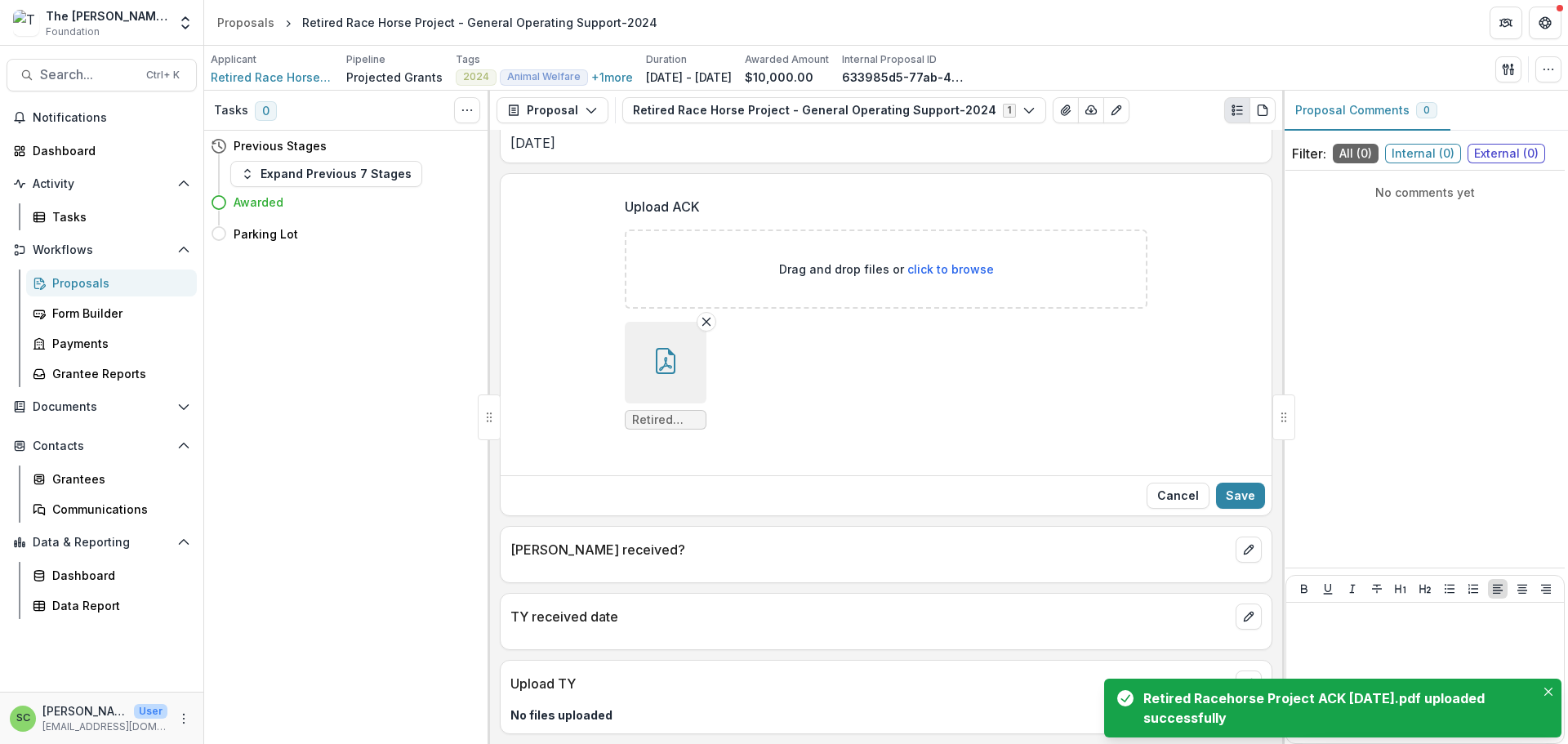
scroll to position [328, 0]
click at [1219, 482] on button "Save" at bounding box center [1240, 495] width 49 height 26
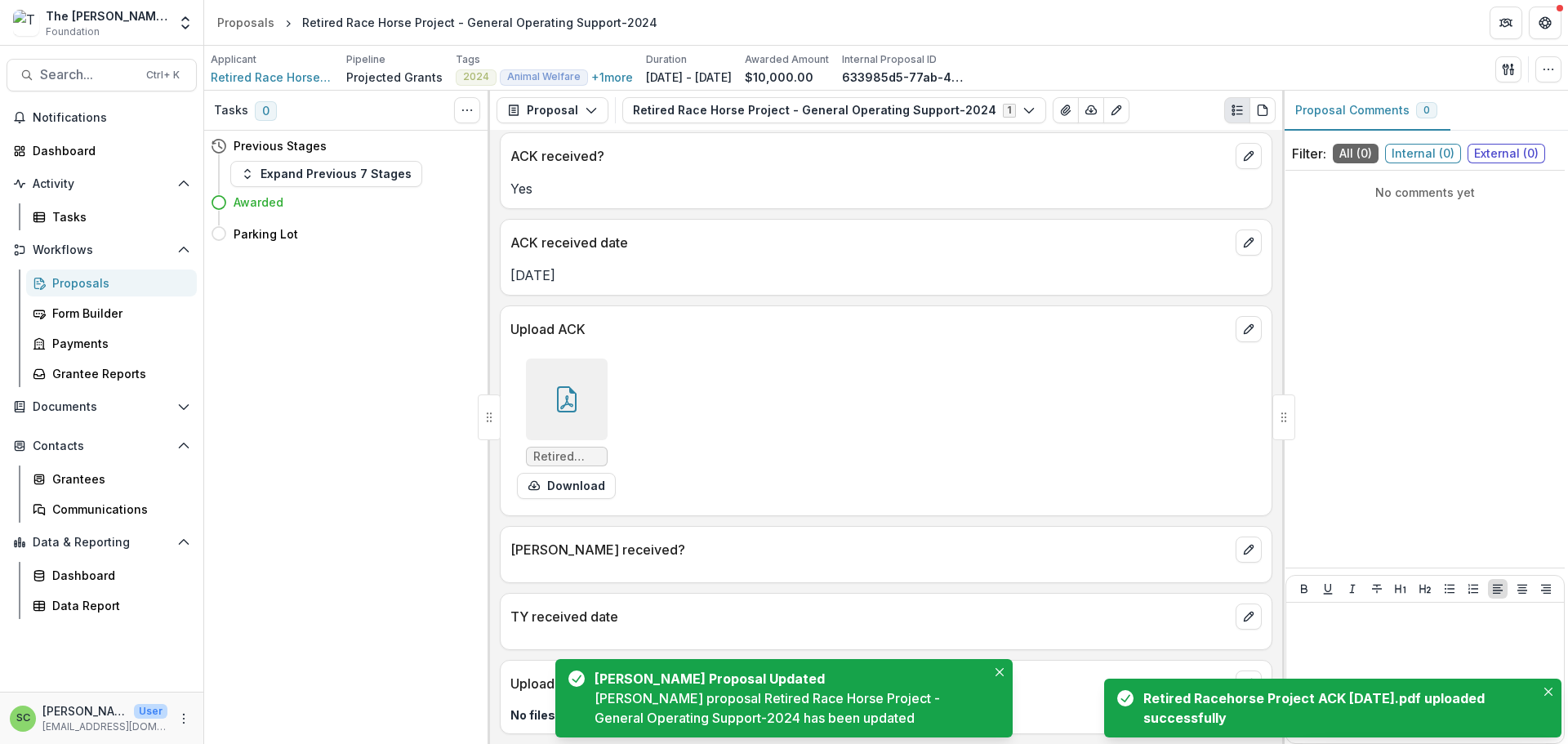
scroll to position [165, 0]
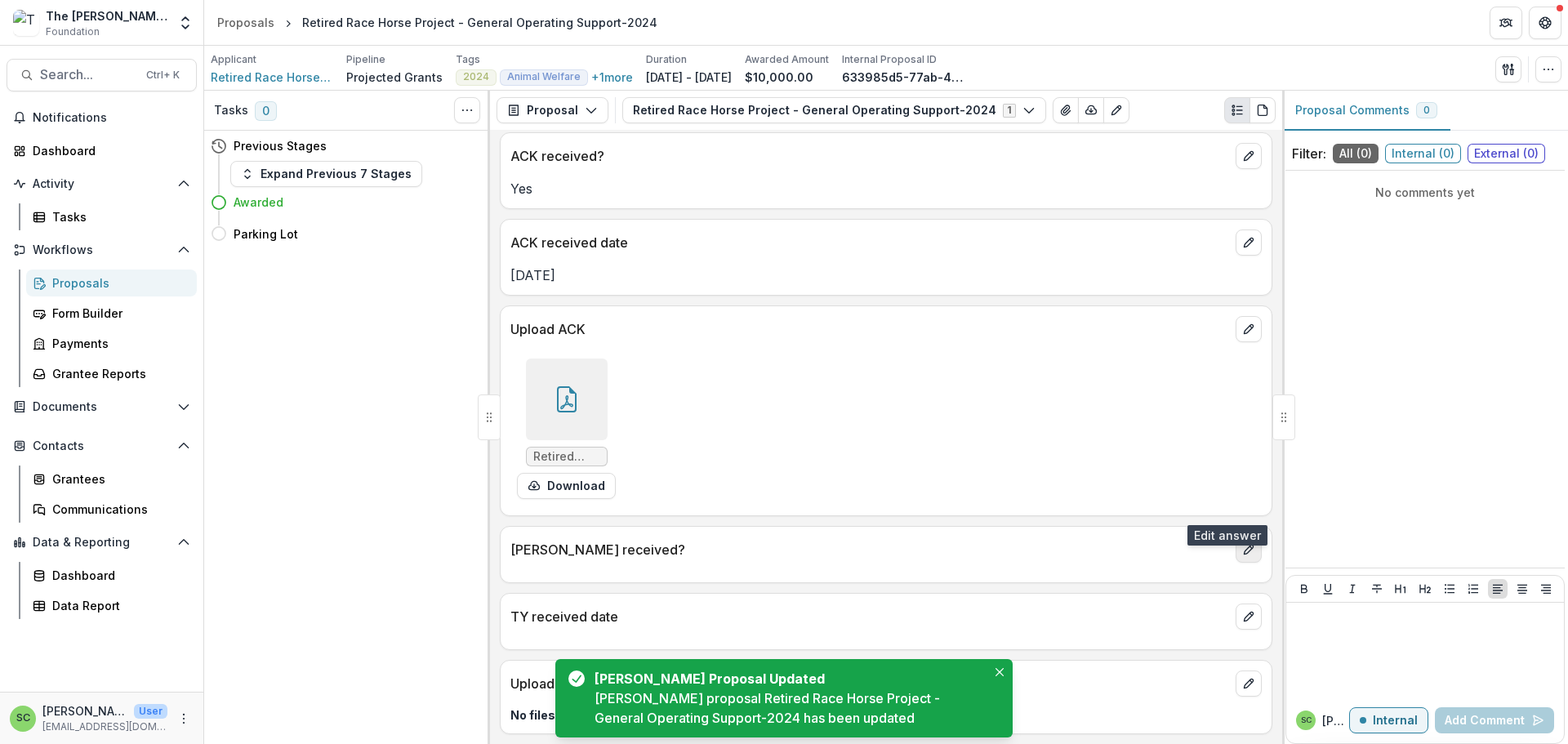
click at [1242, 543] on icon "edit" at bounding box center [1248, 549] width 13 height 13
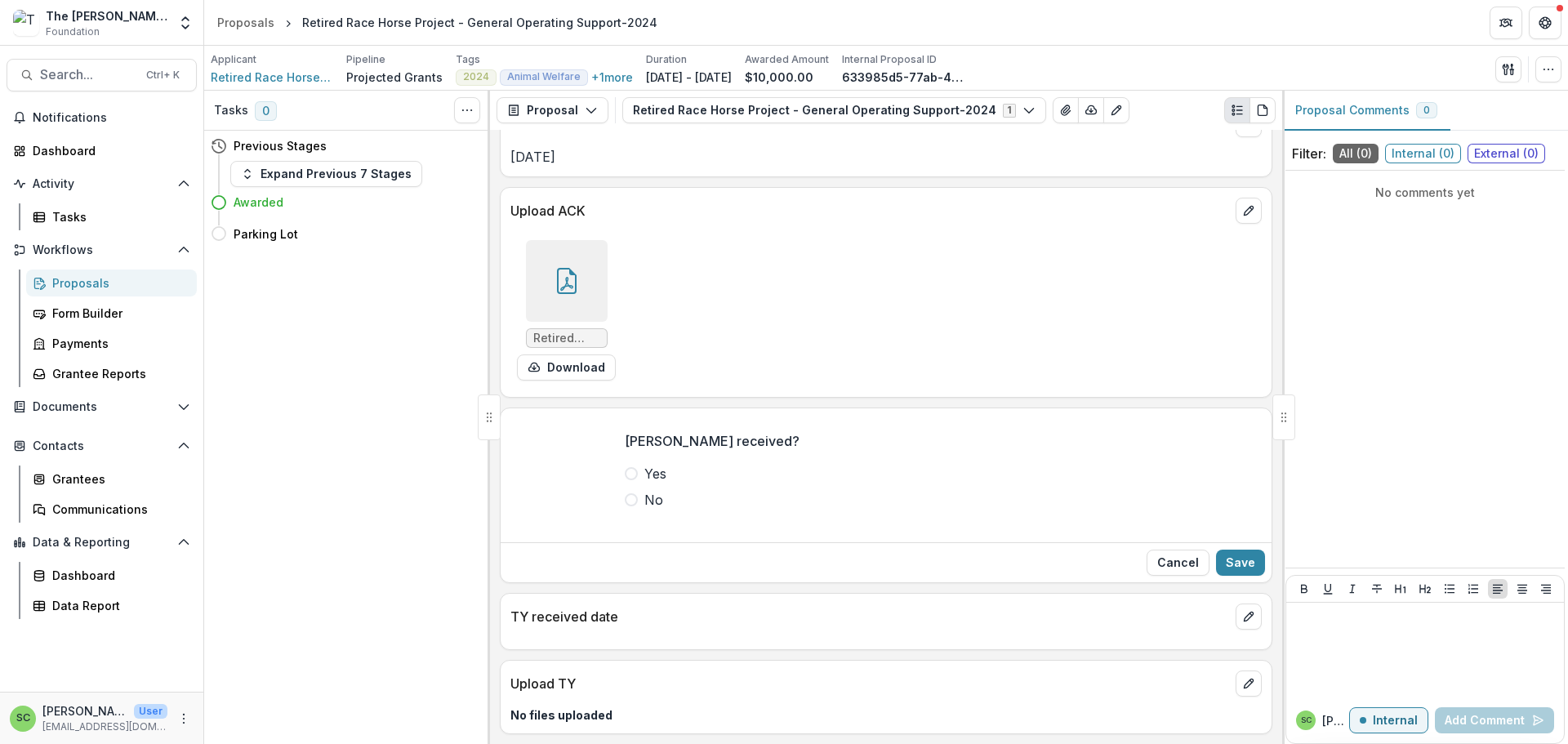
click at [625, 480] on span at bounding box center [631, 473] width 13 height 13
click at [1226, 576] on button "Save" at bounding box center [1240, 562] width 49 height 26
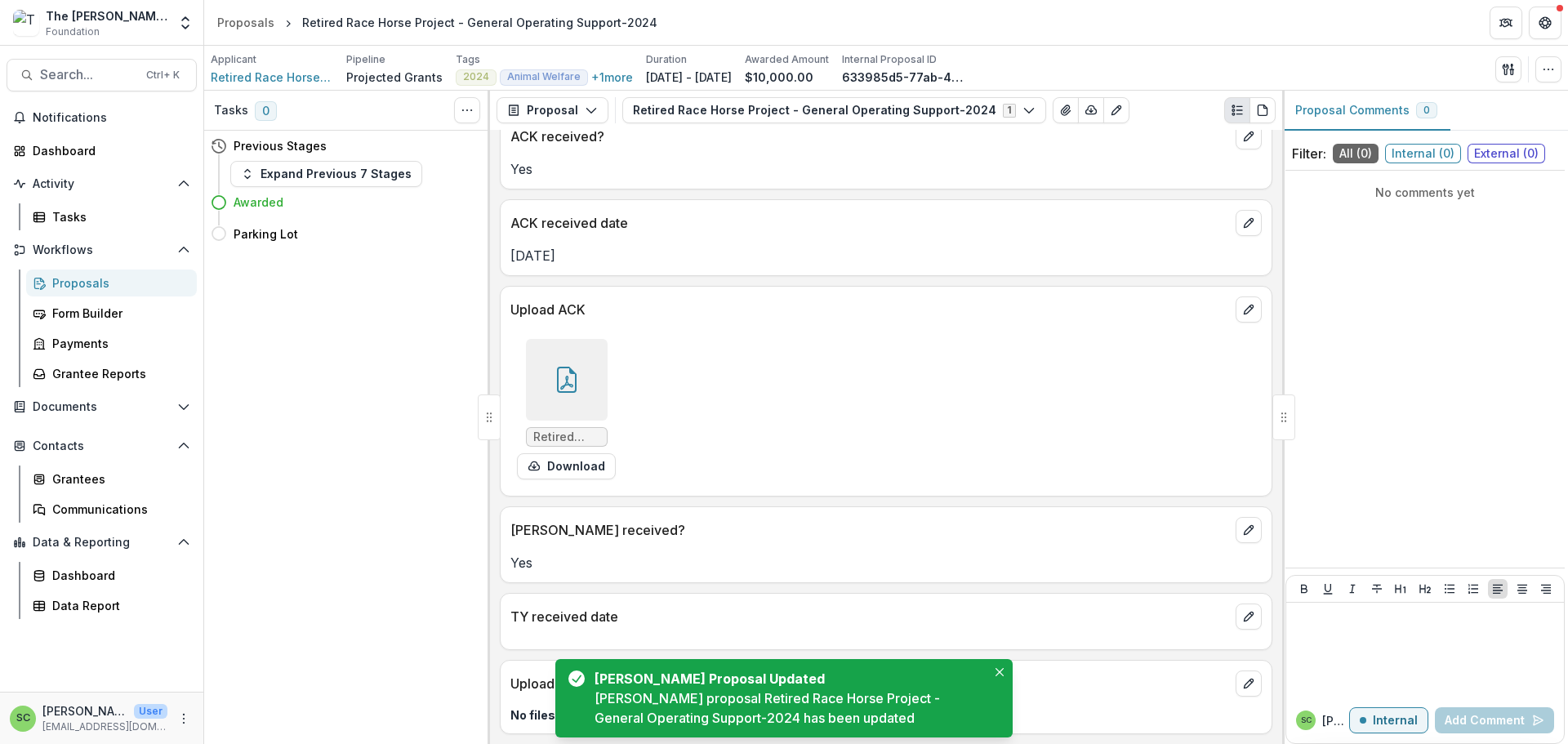
scroll to position [189, 0]
click at [996, 667] on icon "Close" at bounding box center [999, 671] width 8 height 8
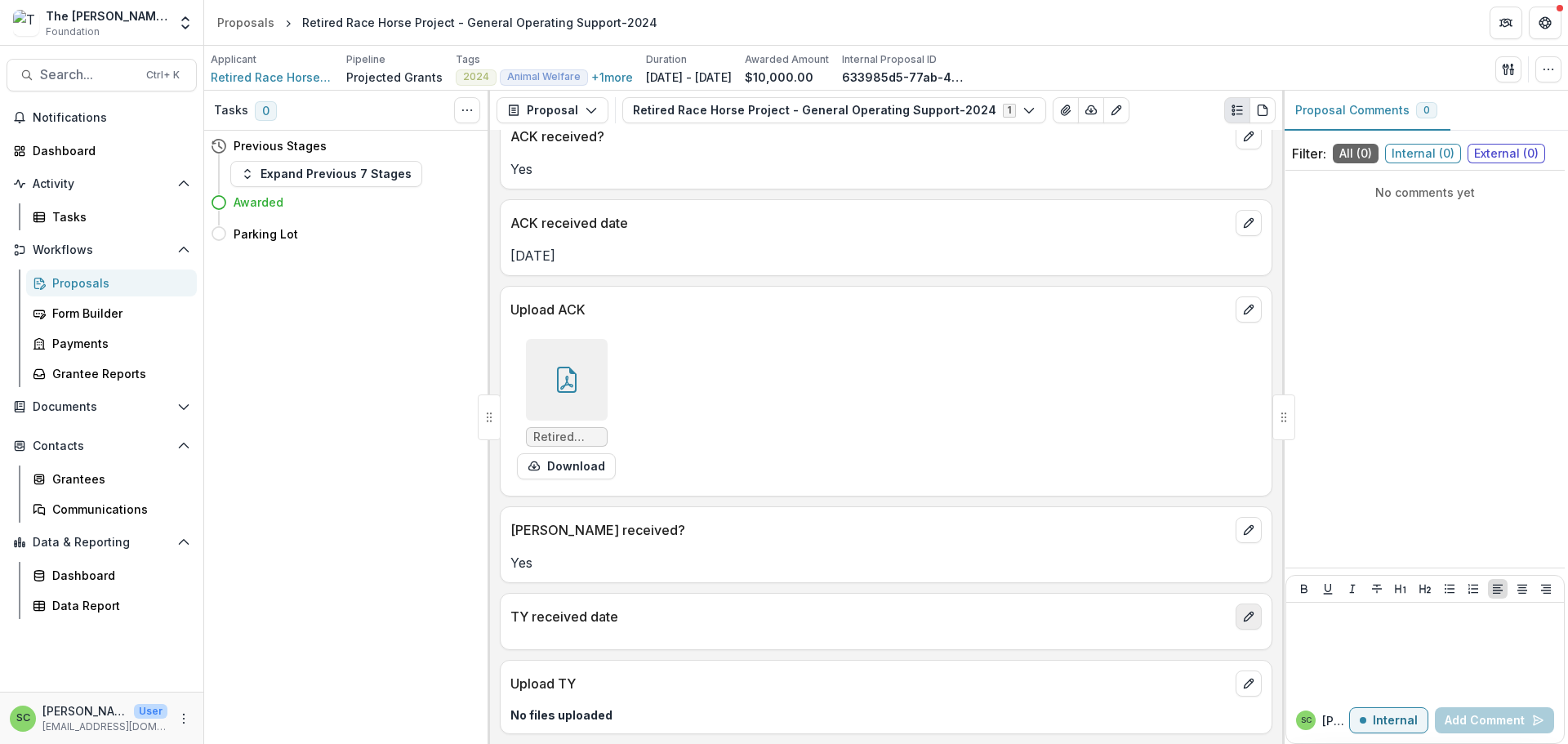
click at [1242, 610] on icon "edit" at bounding box center [1248, 616] width 13 height 13
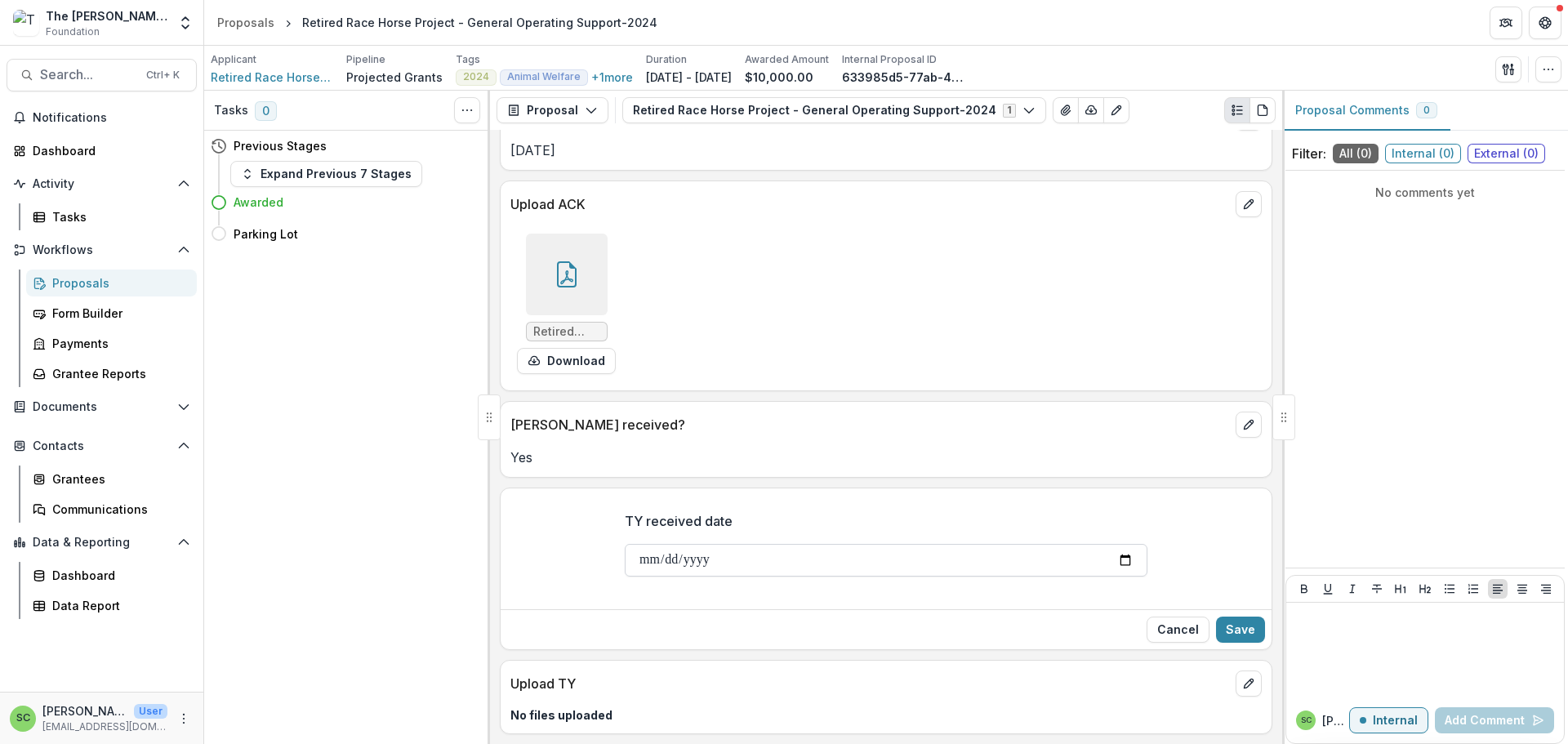
scroll to position [320, 0]
click at [625, 543] on input "TY received date" at bounding box center [886, 559] width 522 height 32
type input "**********"
click at [1236, 616] on button "Save" at bounding box center [1240, 629] width 49 height 26
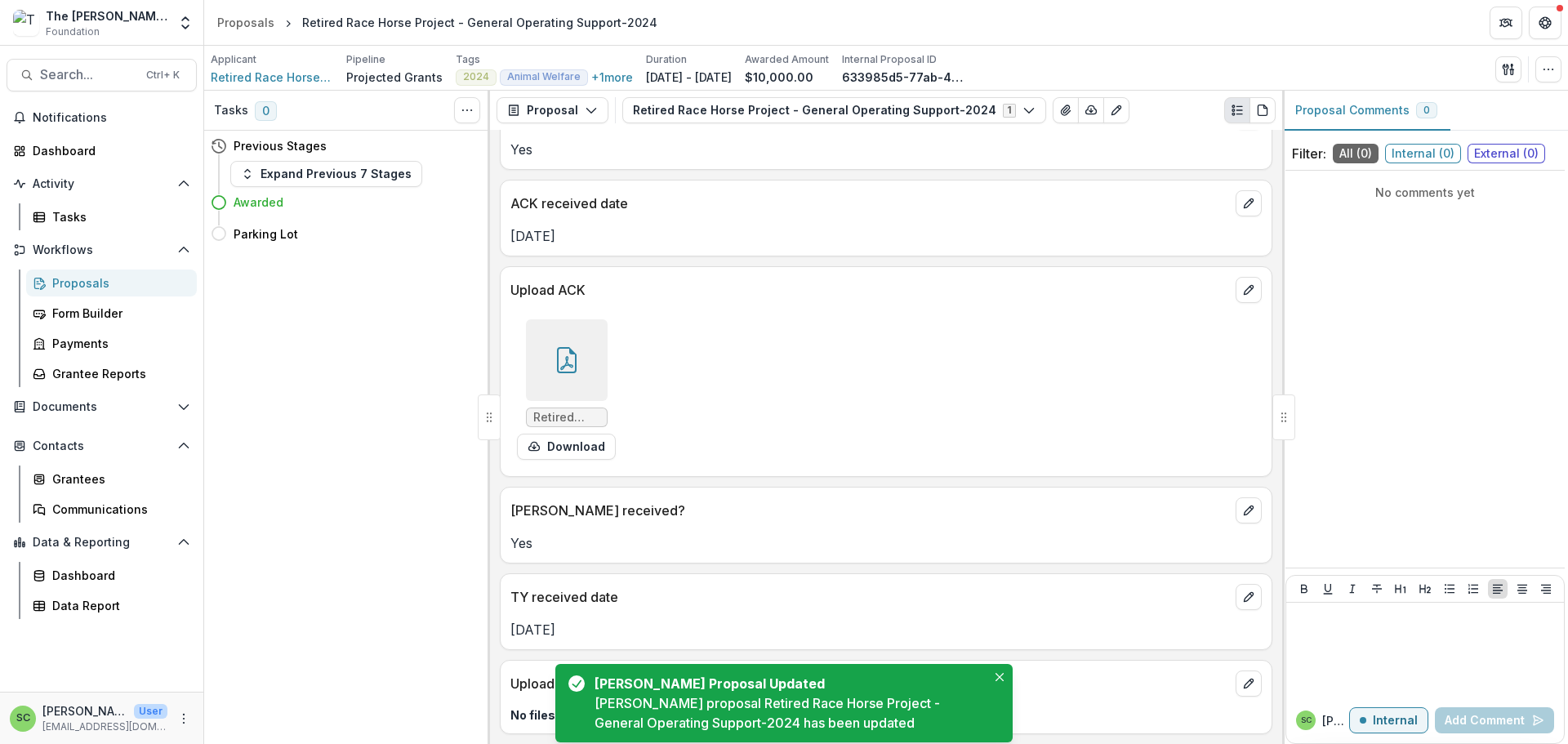
scroll to position [213, 0]
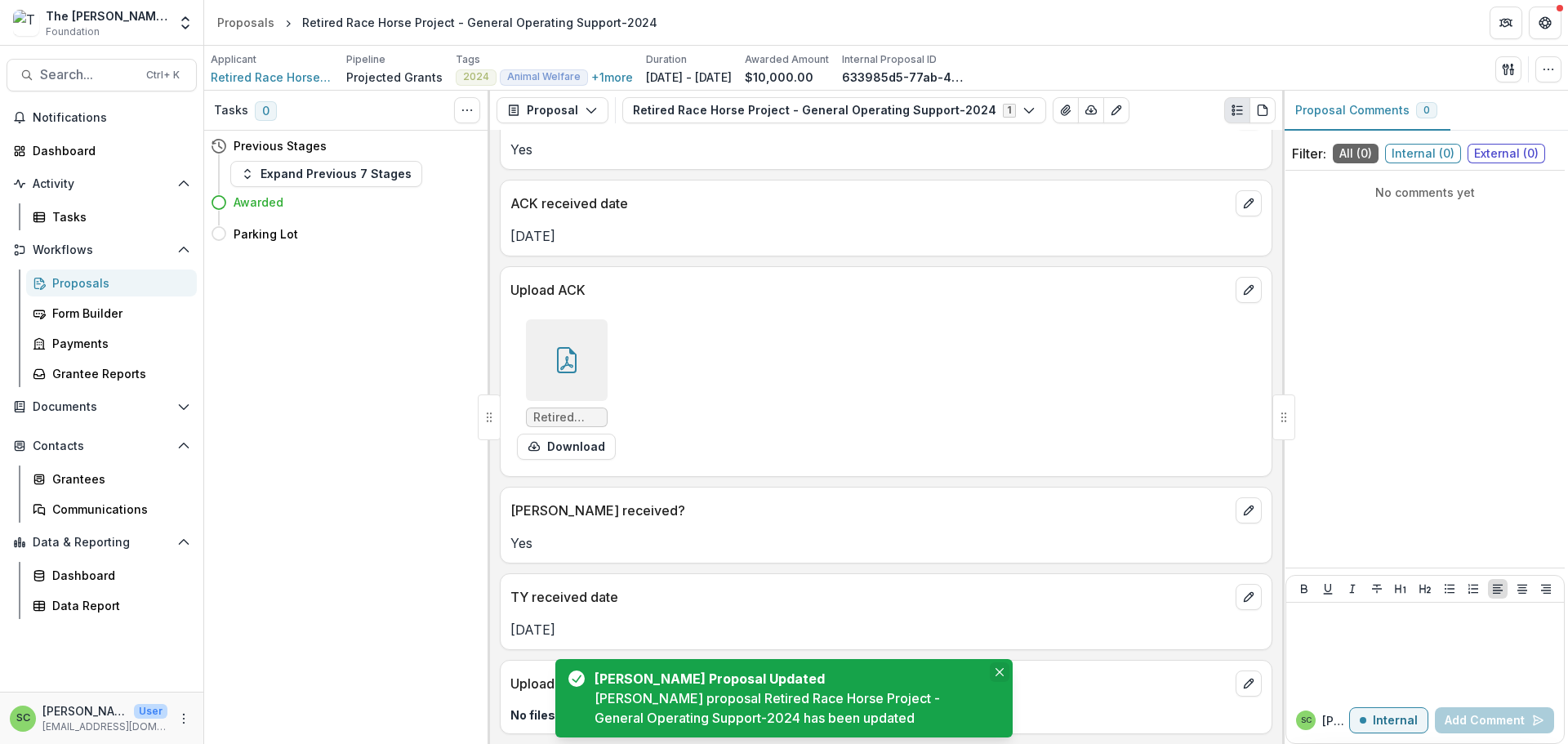
click at [996, 667] on icon "Close" at bounding box center [999, 671] width 8 height 8
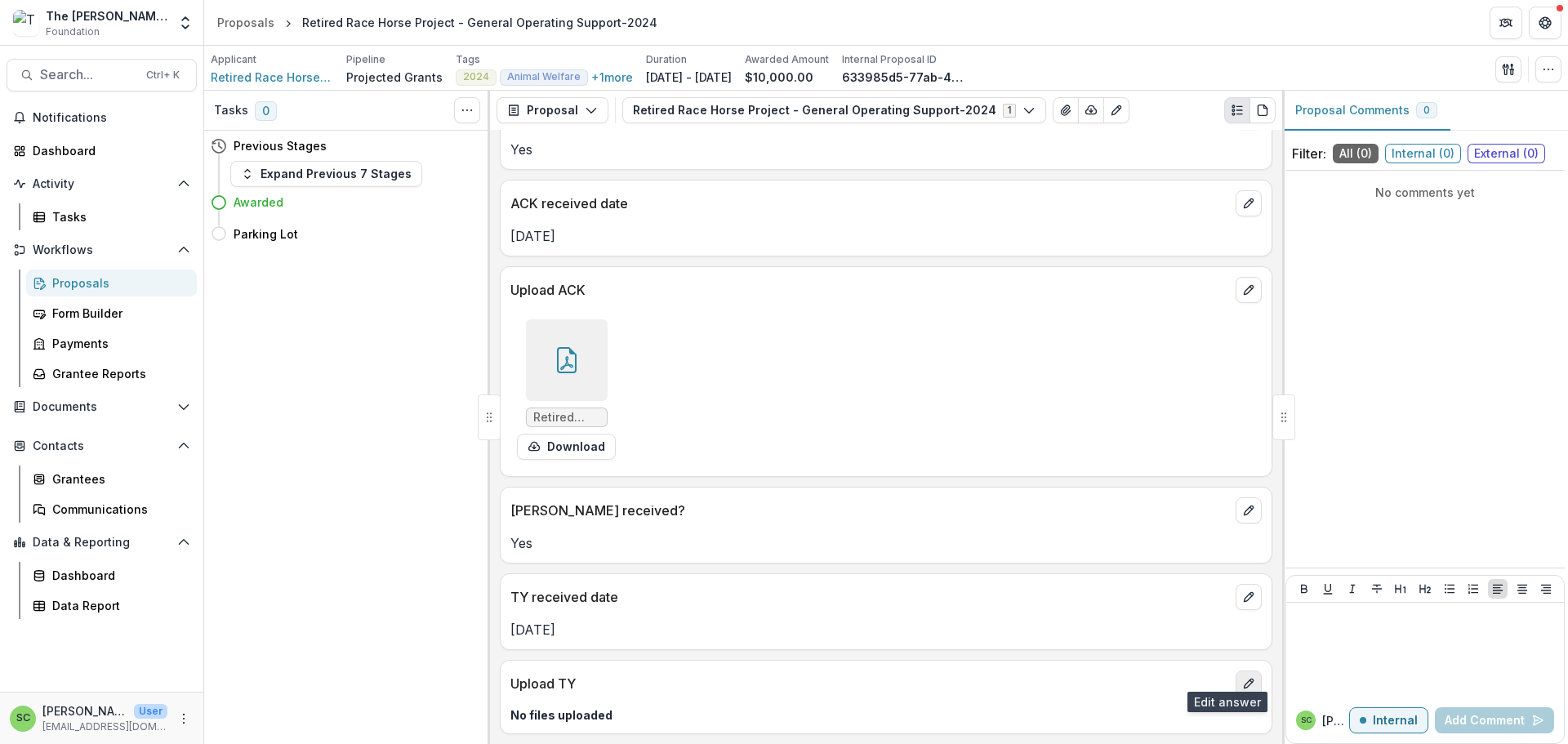
click at [1242, 677] on icon "edit" at bounding box center [1248, 683] width 13 height 13
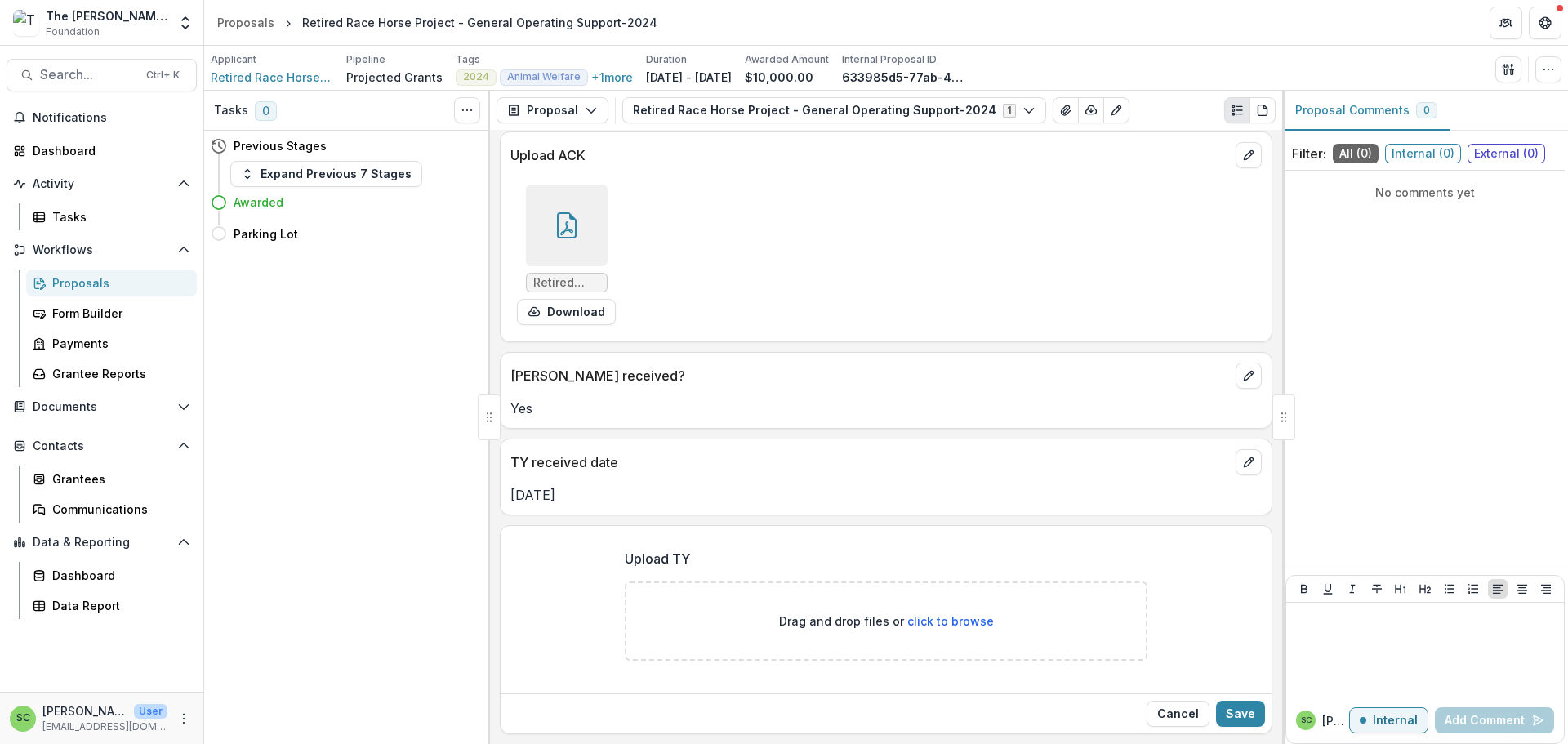
scroll to position [381, 0]
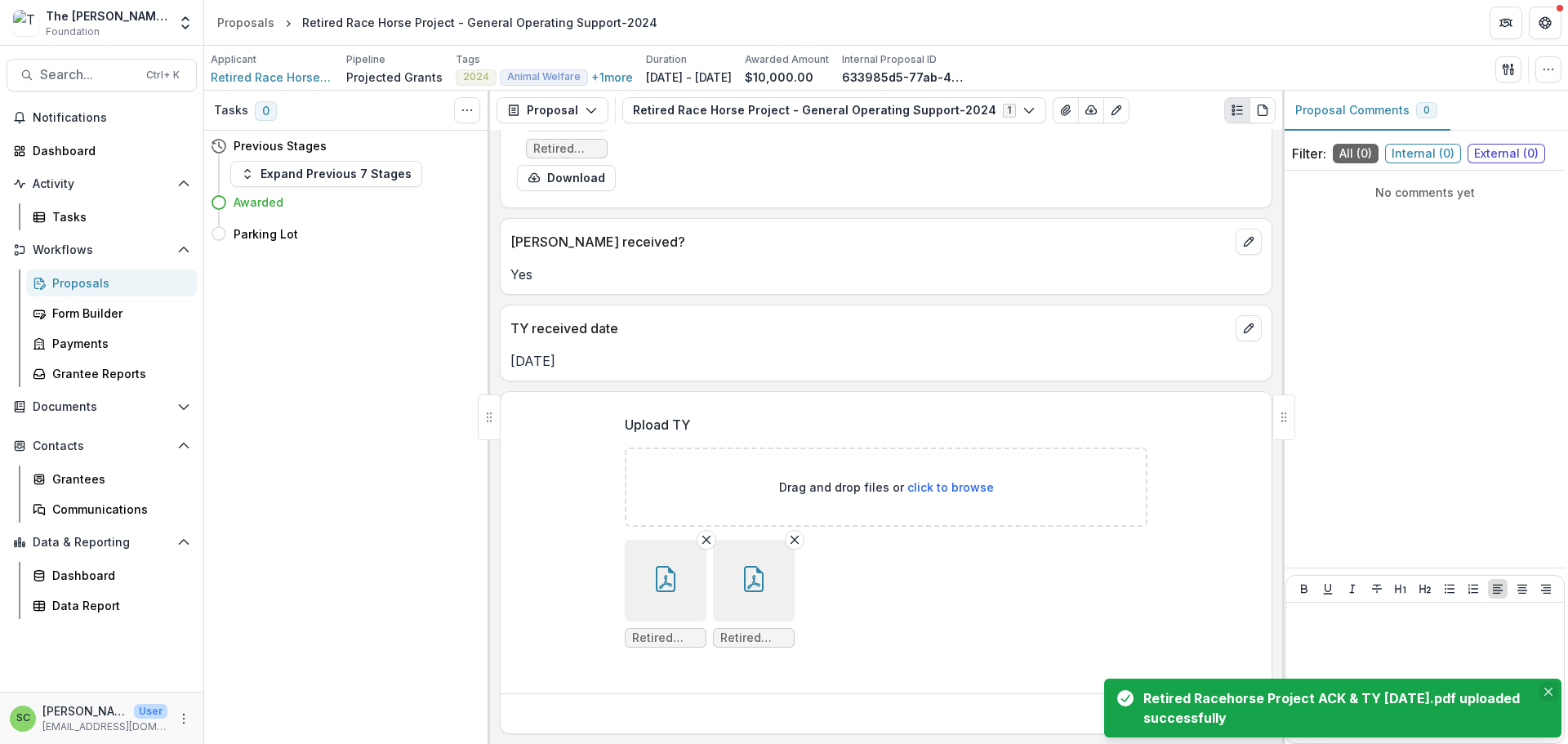
click at [1549, 681] on button "Close" at bounding box center [1548, 690] width 19 height 19
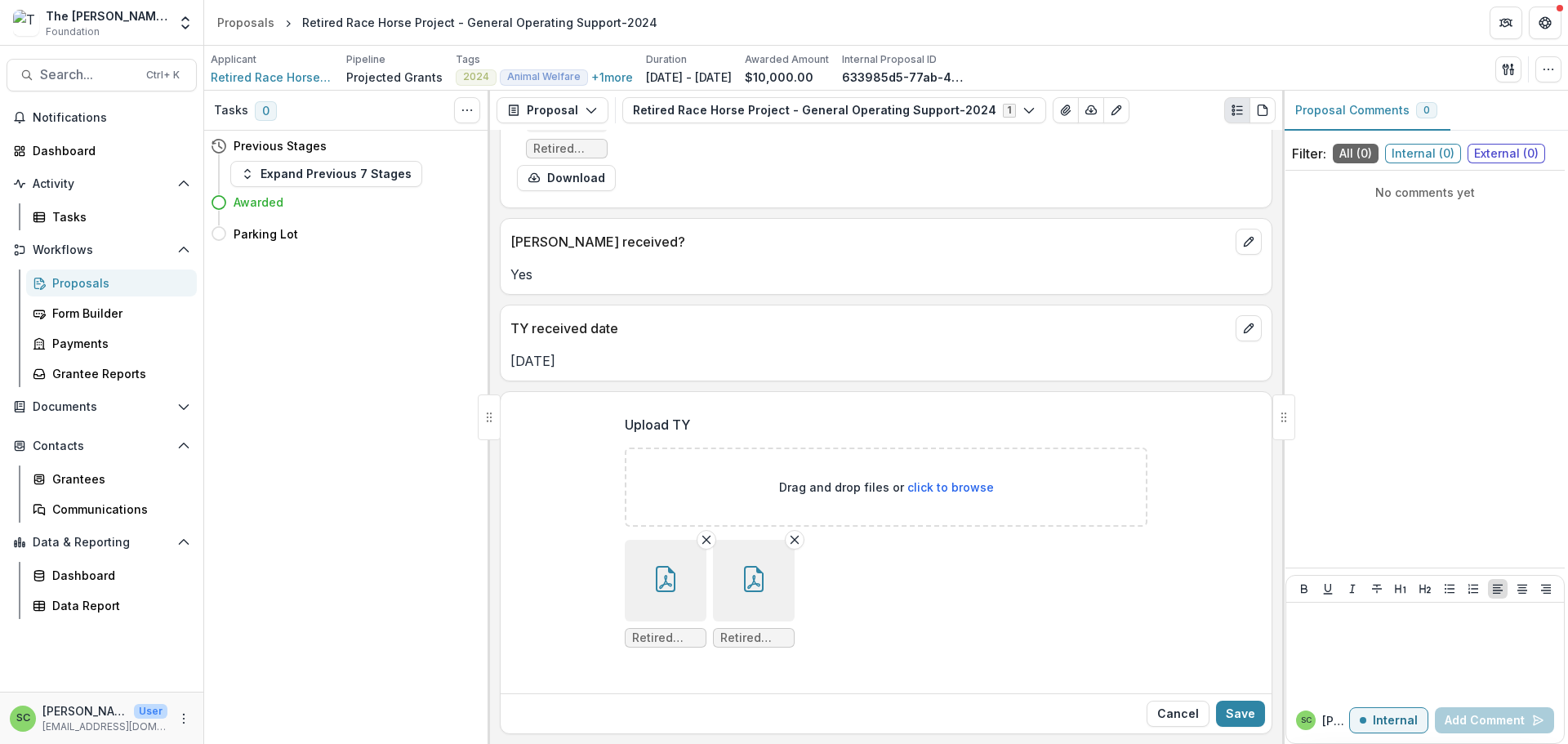
scroll to position [527, 0]
click at [1241, 701] on button "Save" at bounding box center [1240, 714] width 49 height 26
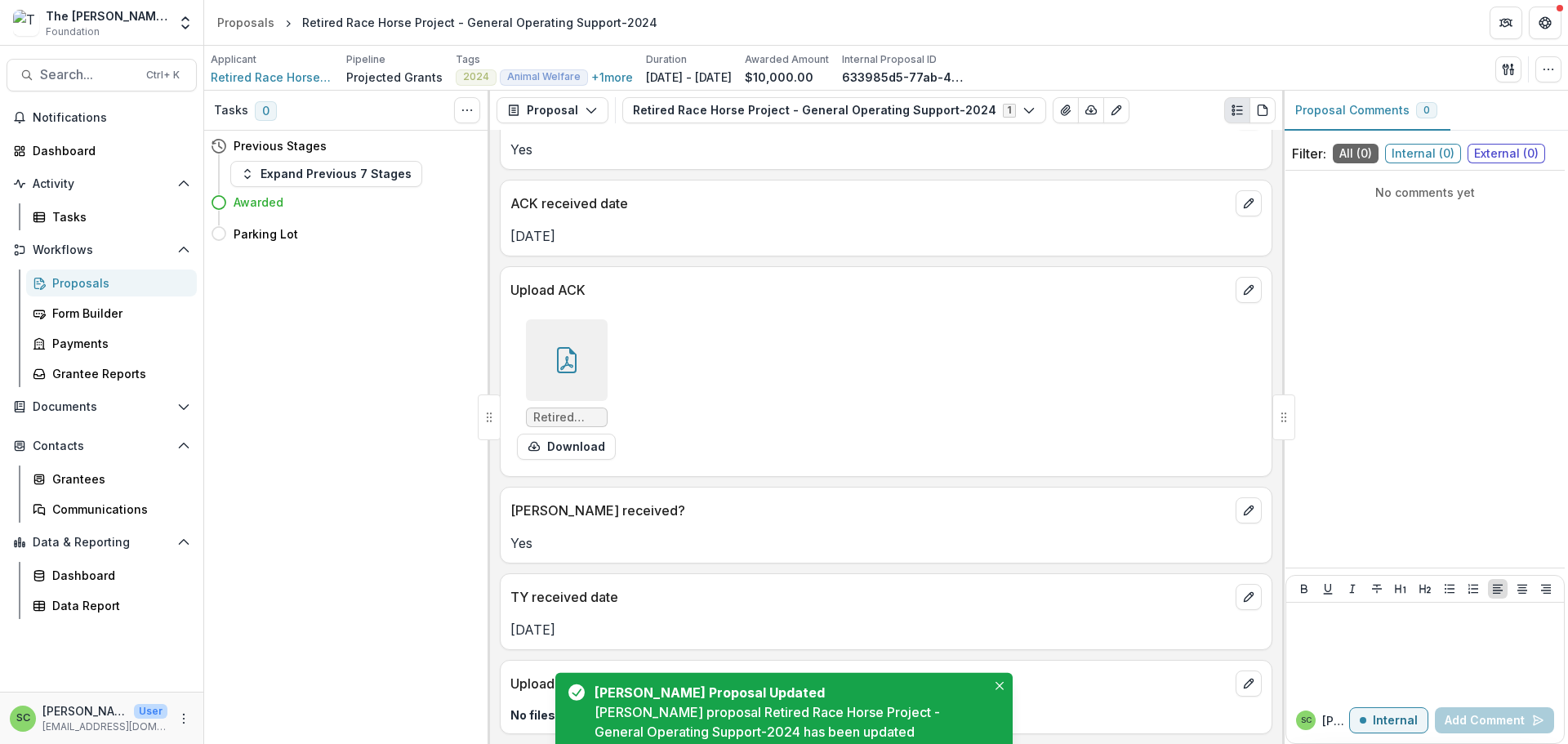
scroll to position [363, 0]
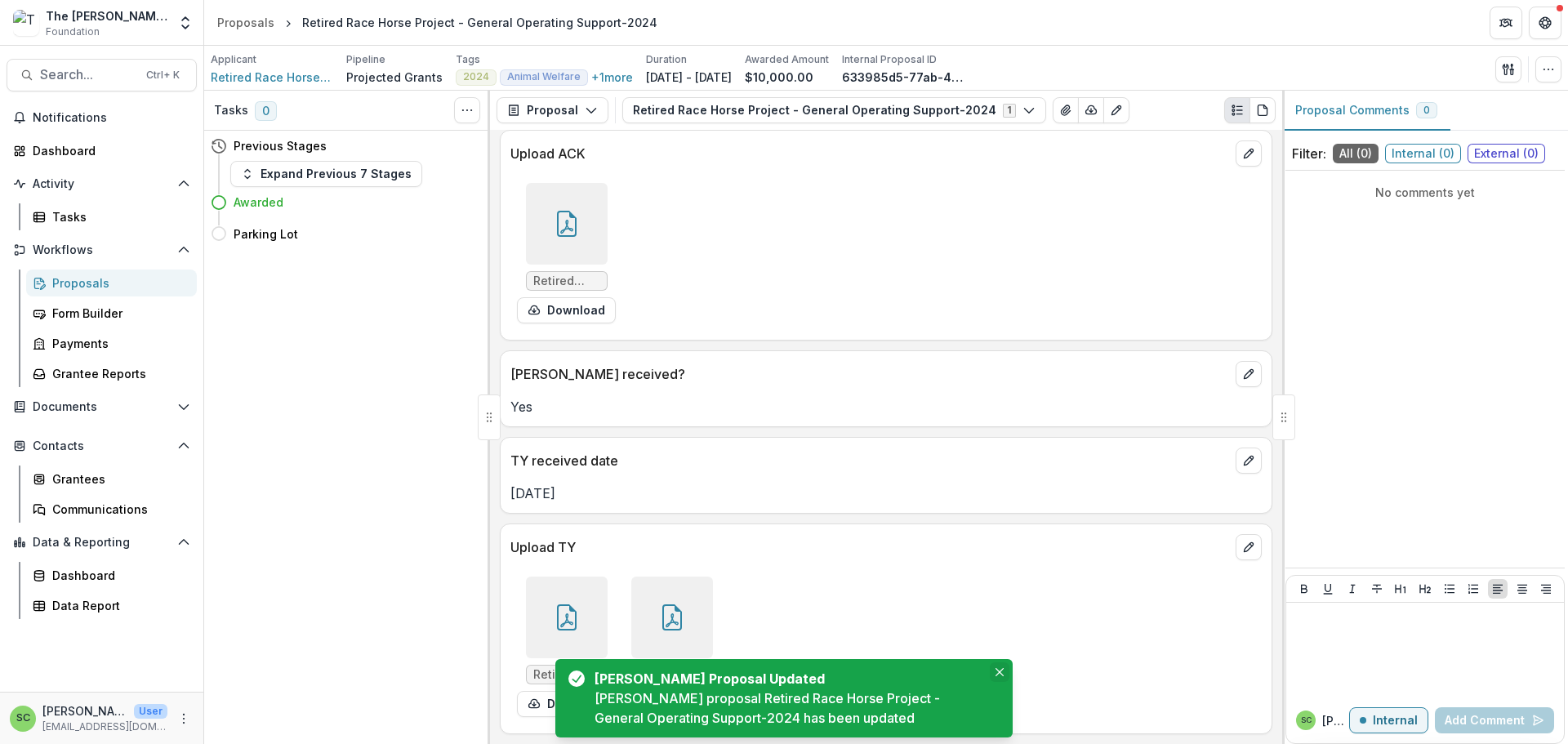
click at [997, 667] on icon "Close" at bounding box center [999, 671] width 8 height 8
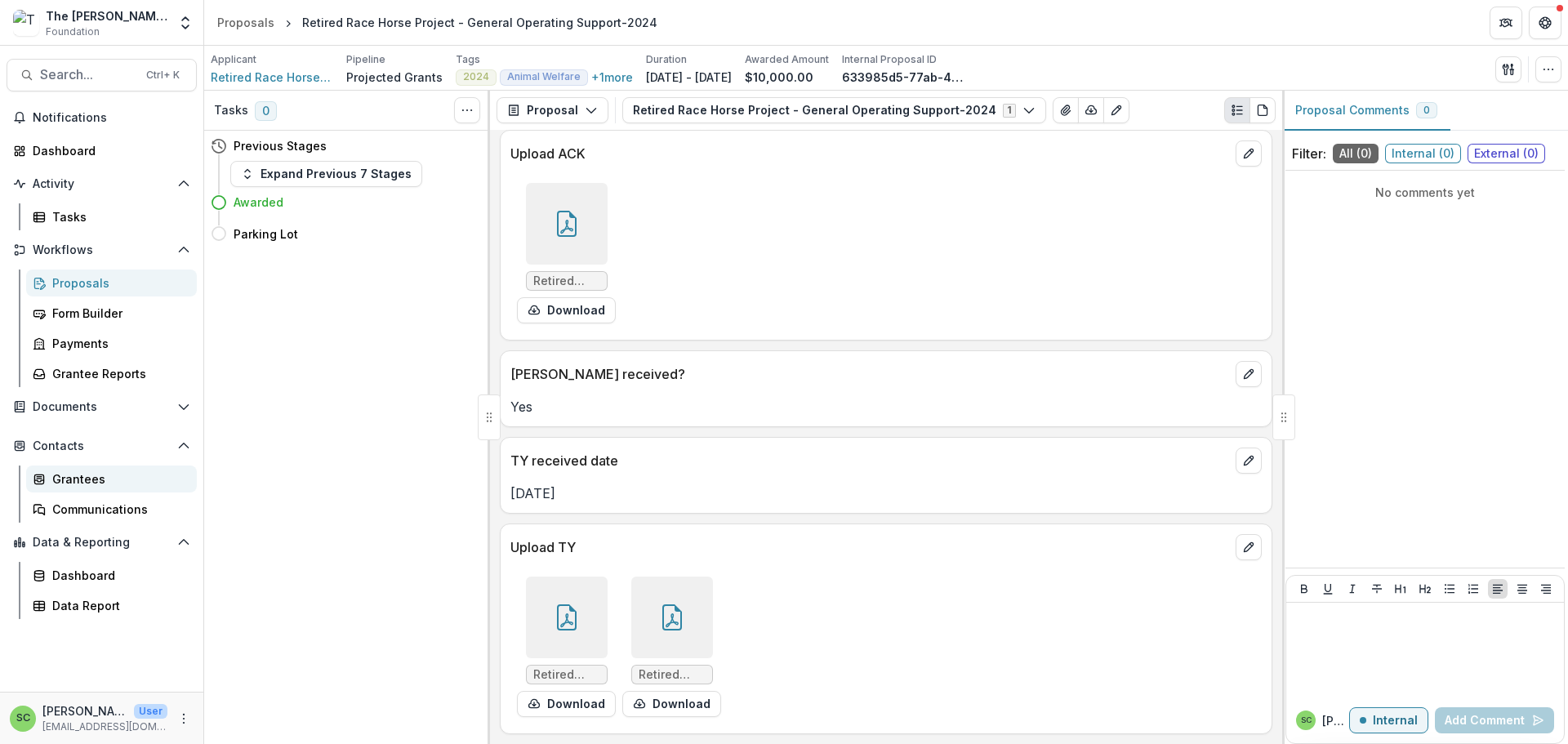
click at [90, 487] on div "Grantees" at bounding box center [118, 479] width 131 height 18
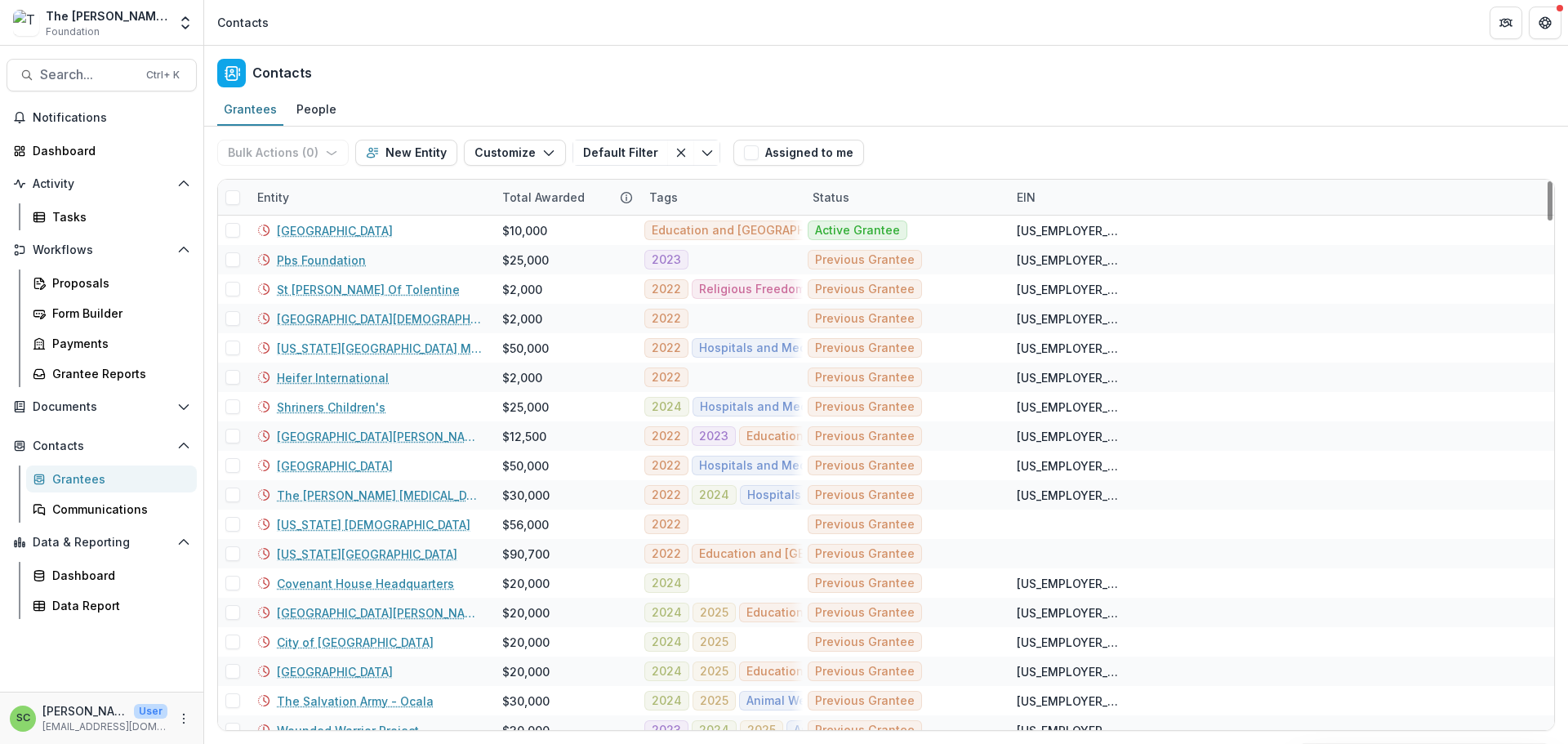
click at [331, 214] on div "Entity" at bounding box center [370, 197] width 245 height 35
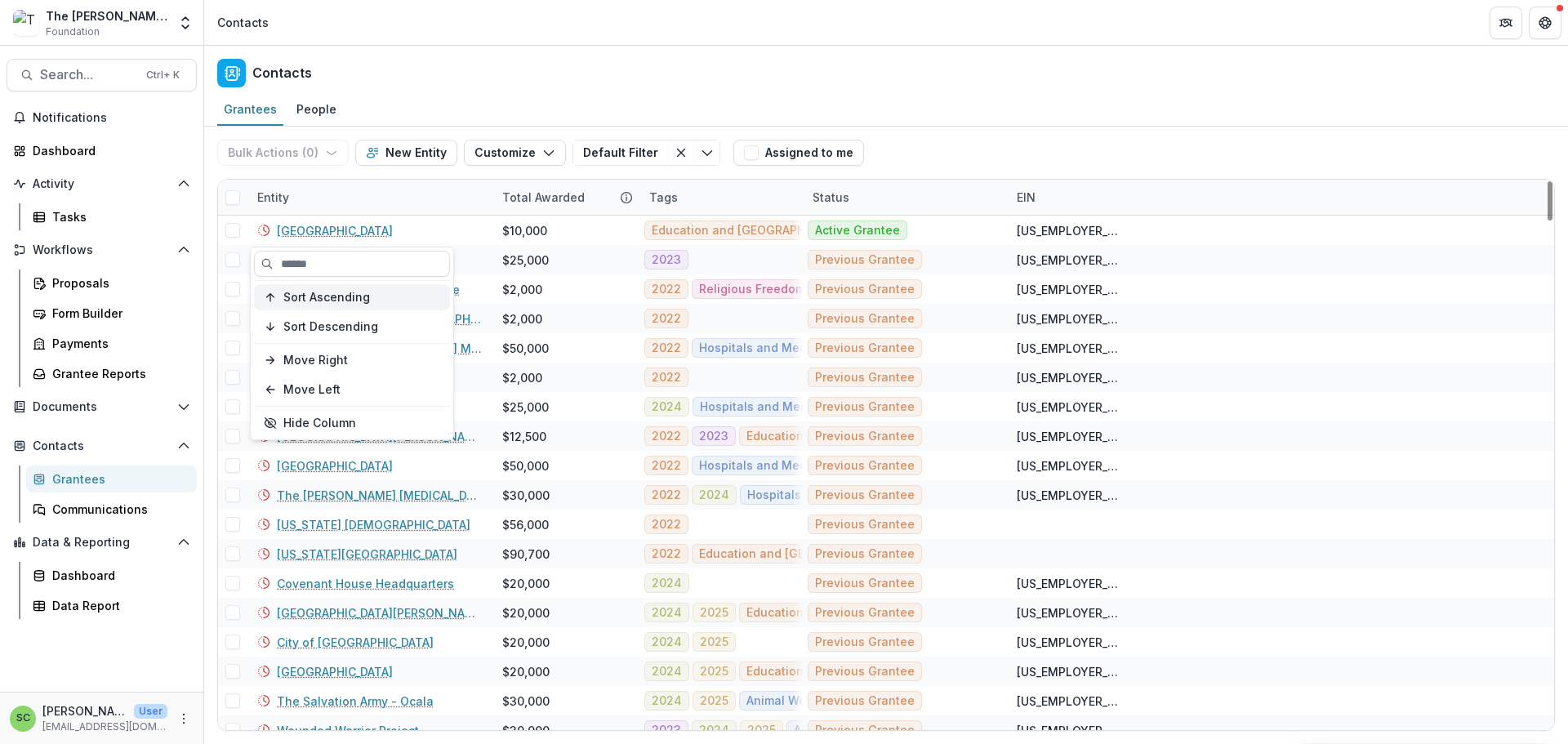
click at [349, 304] on span "Sort Ascending" at bounding box center [326, 297] width 87 height 14
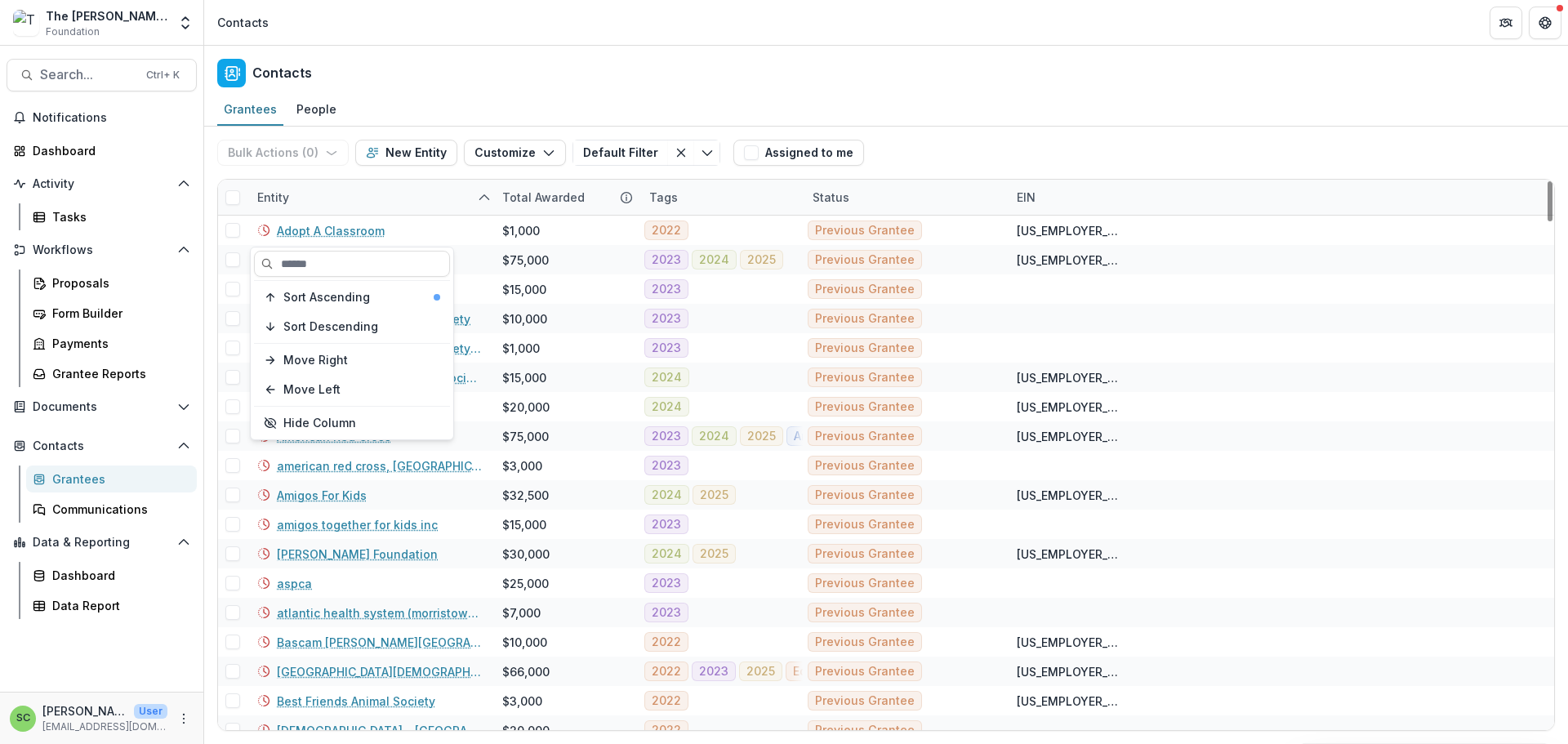
click at [347, 214] on div "Entity" at bounding box center [370, 197] width 245 height 35
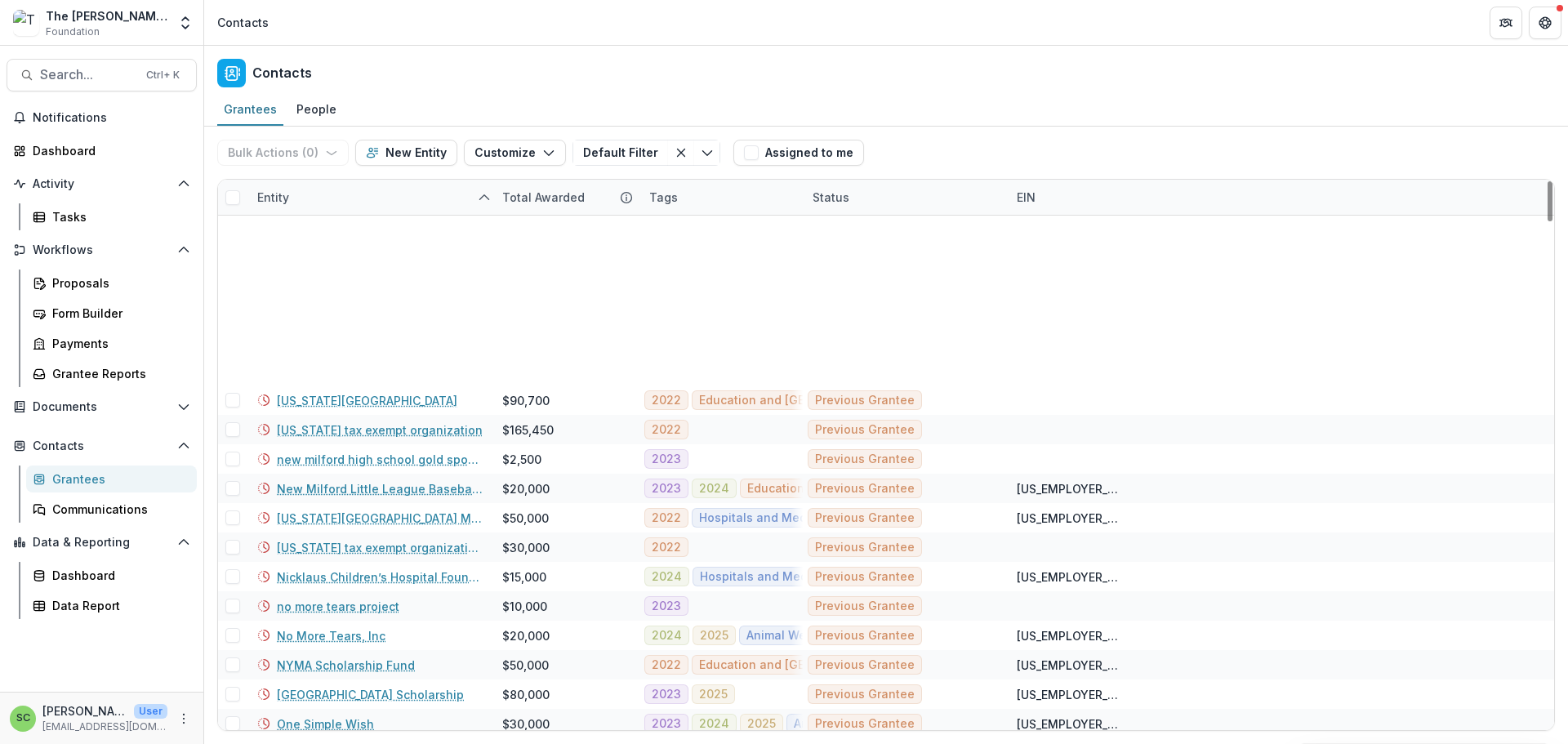
scroll to position [4163, 0]
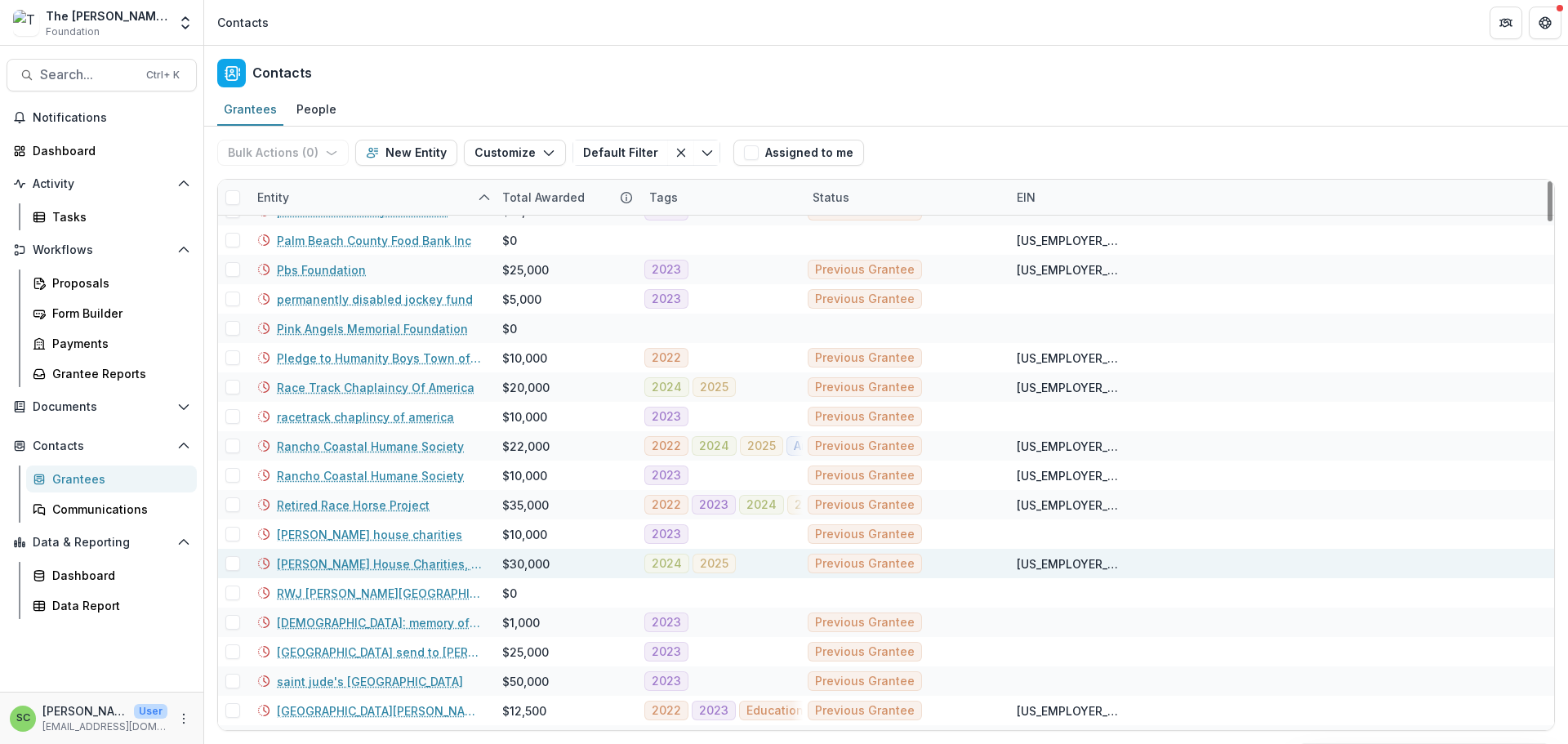
click at [352, 572] on link "[PERSON_NAME] House Charities, Inc" at bounding box center [379, 564] width 206 height 18
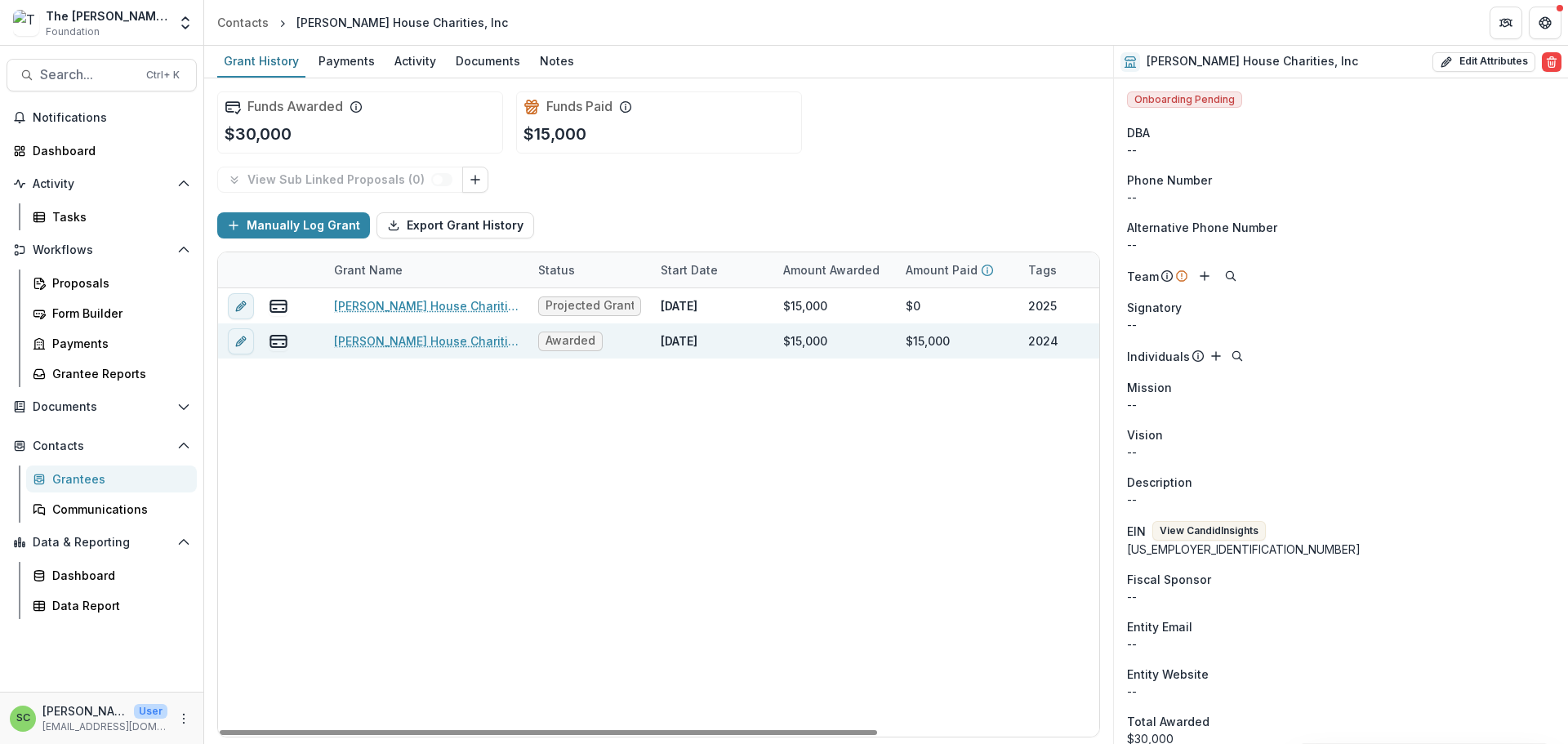
click at [470, 349] on link "Ronald McDonald House Charities, Inc - General Operating Support-2024" at bounding box center [426, 340] width 185 height 18
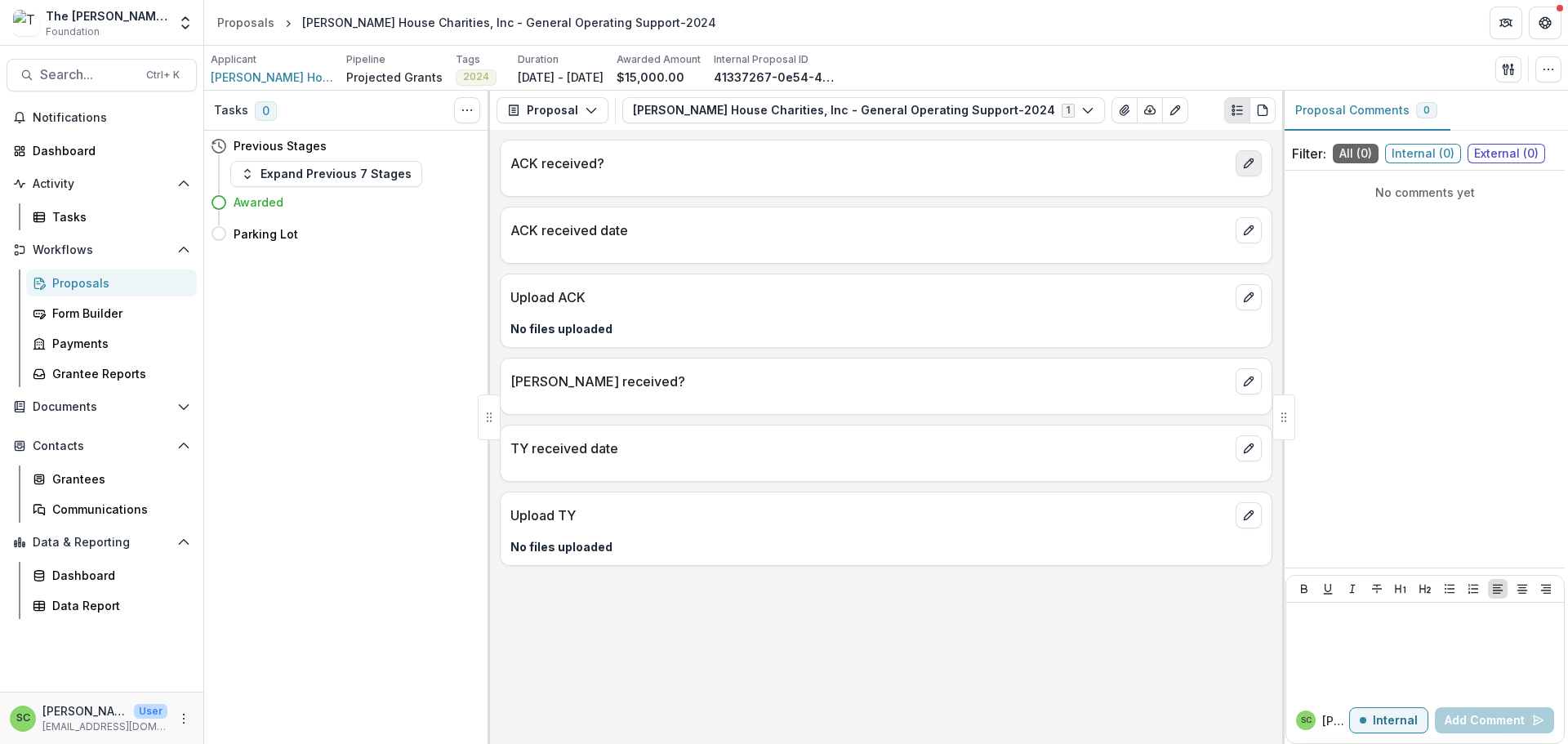
click at [1242, 170] on icon "edit" at bounding box center [1248, 164] width 13 height 13
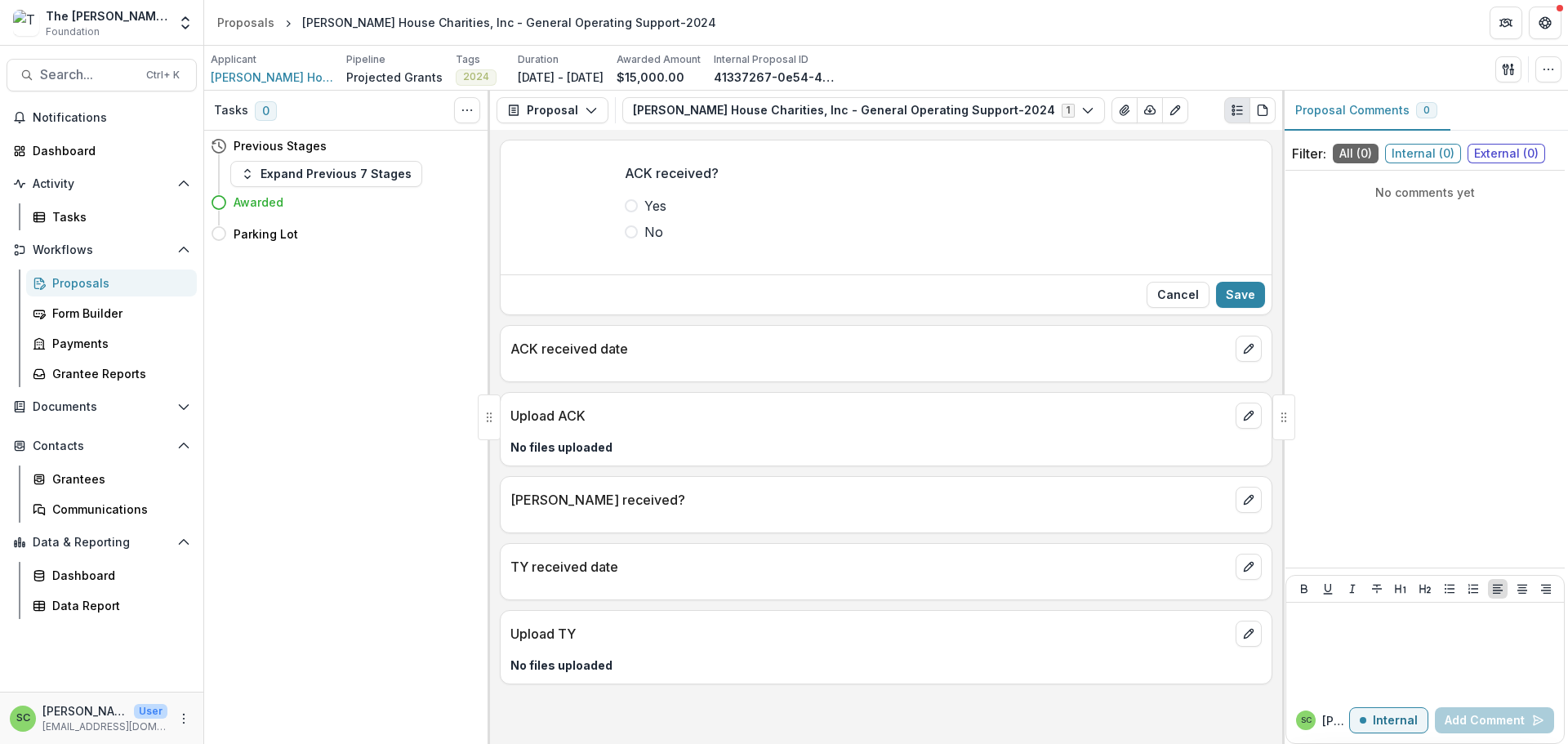
click at [625, 215] on label "Yes" at bounding box center [886, 205] width 522 height 19
click at [1230, 308] on button "Save" at bounding box center [1240, 295] width 49 height 26
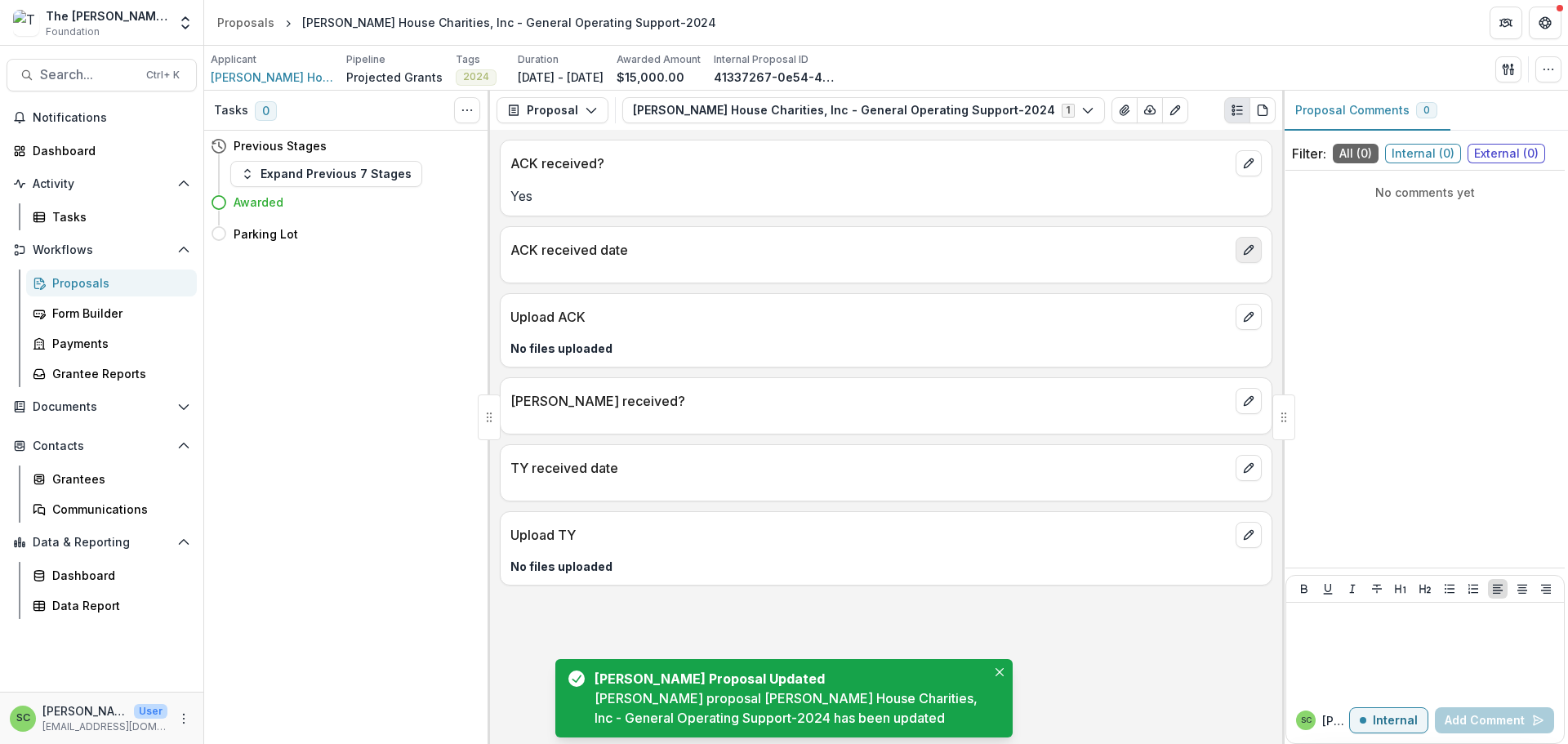
click at [1243, 255] on icon "edit" at bounding box center [1248, 250] width 9 height 9
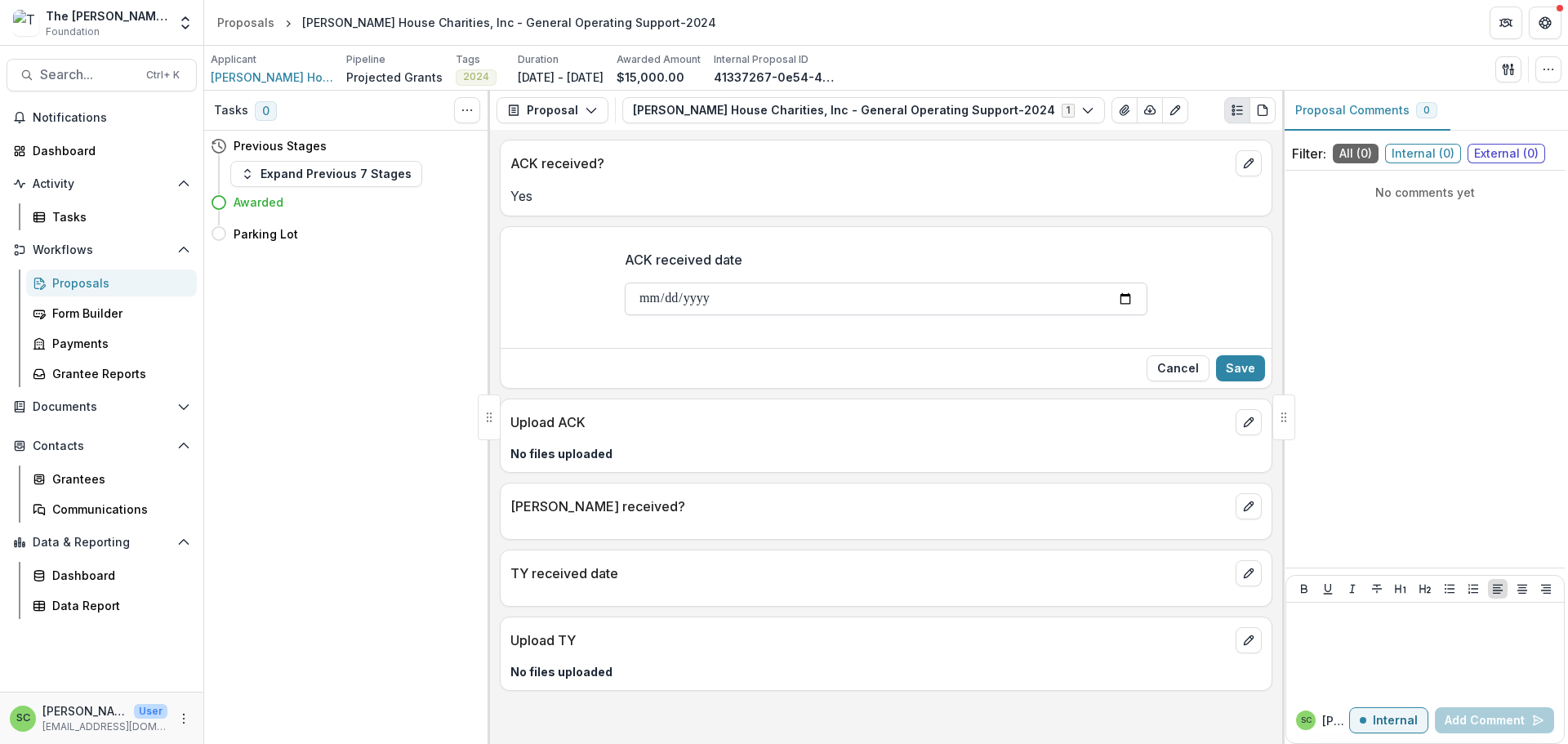
click at [625, 315] on input "ACK received date" at bounding box center [886, 299] width 522 height 32
type input "**********"
click at [1230, 381] on button "Save" at bounding box center [1240, 368] width 49 height 26
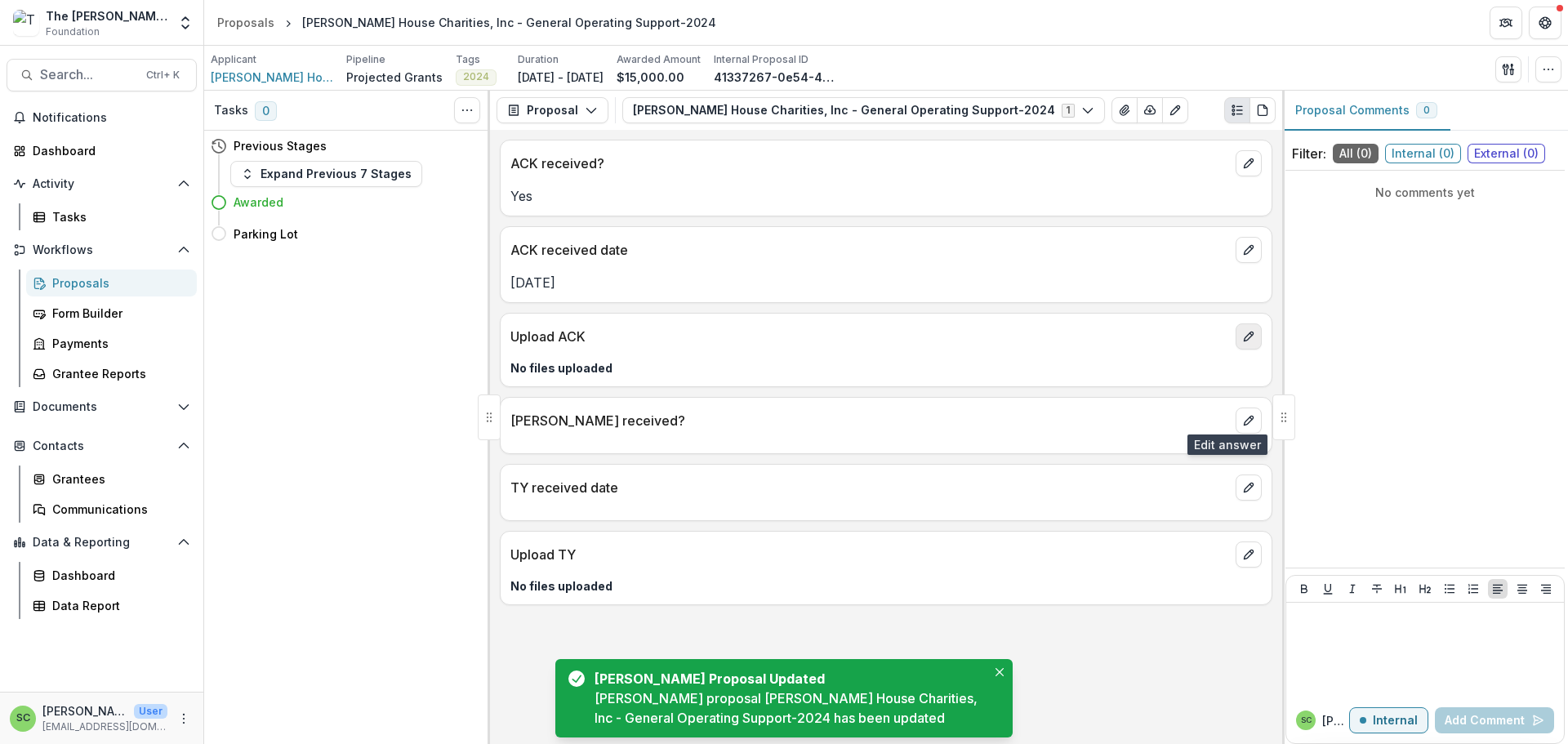
click at [1242, 343] on icon "edit" at bounding box center [1248, 336] width 13 height 13
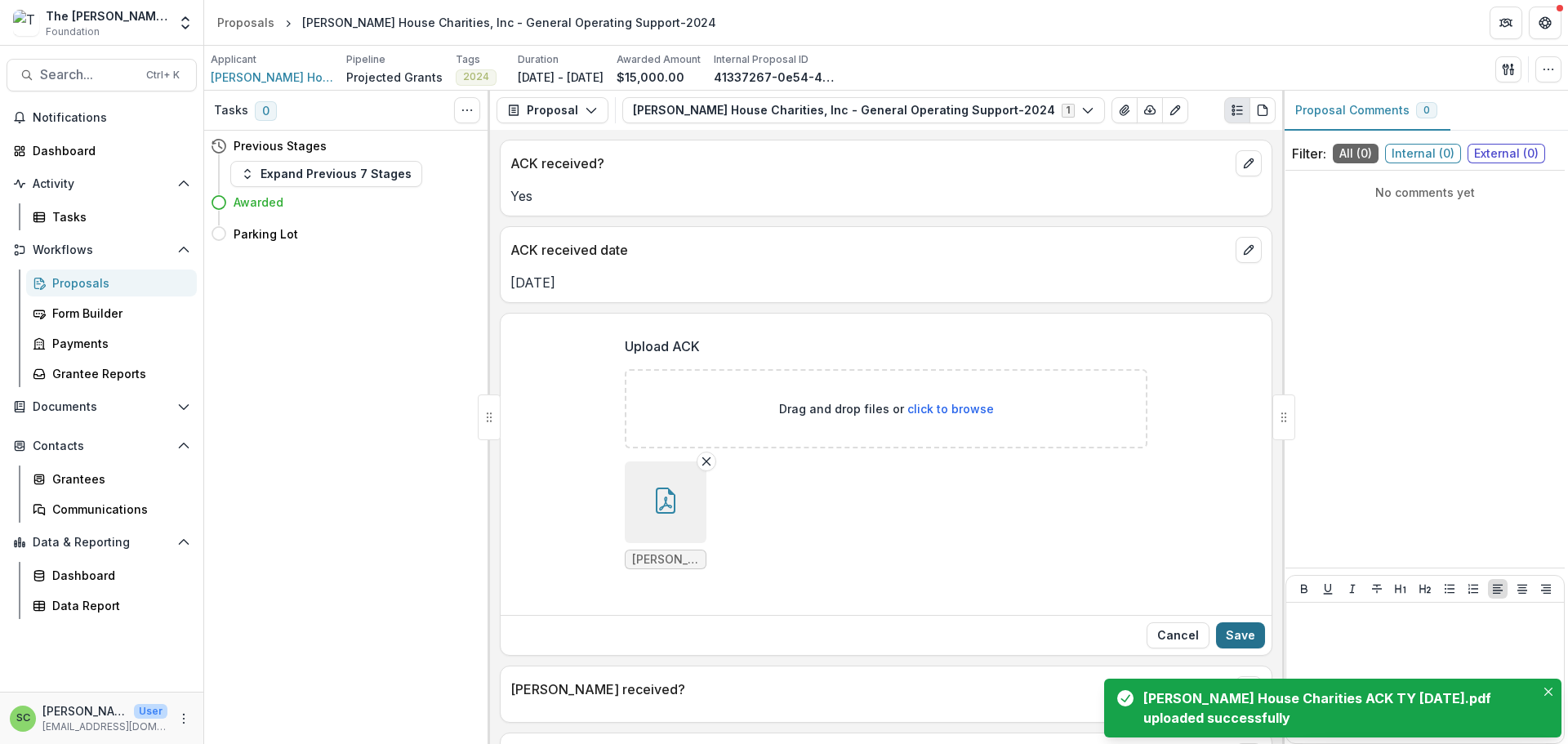
click at [1235, 606] on div "Upload ACK Drag and drop files or click to browse Ronald McDonald House Chariti…" at bounding box center [886, 466] width 771 height 285
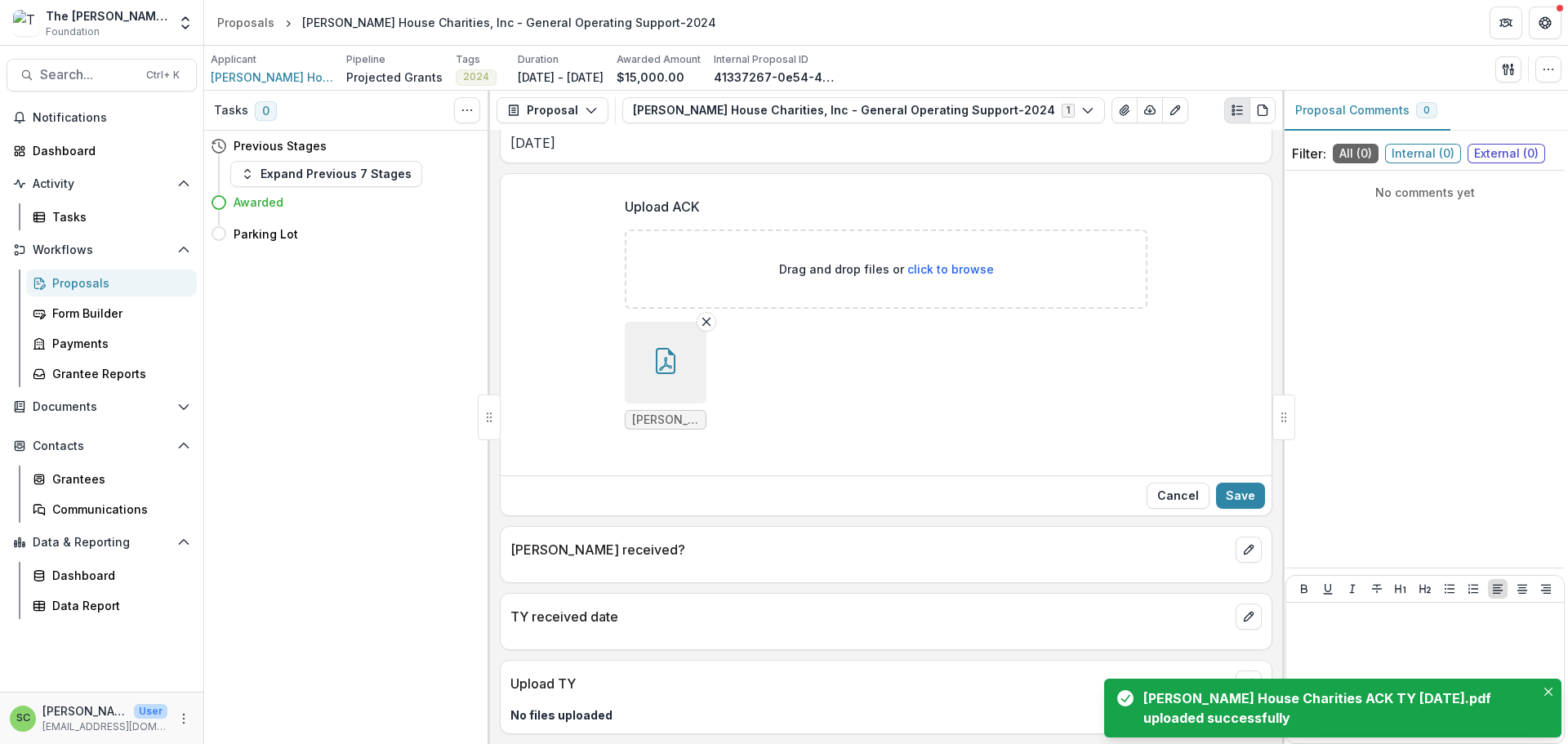
scroll to position [328, 0]
click at [1231, 482] on button "Save" at bounding box center [1240, 495] width 49 height 26
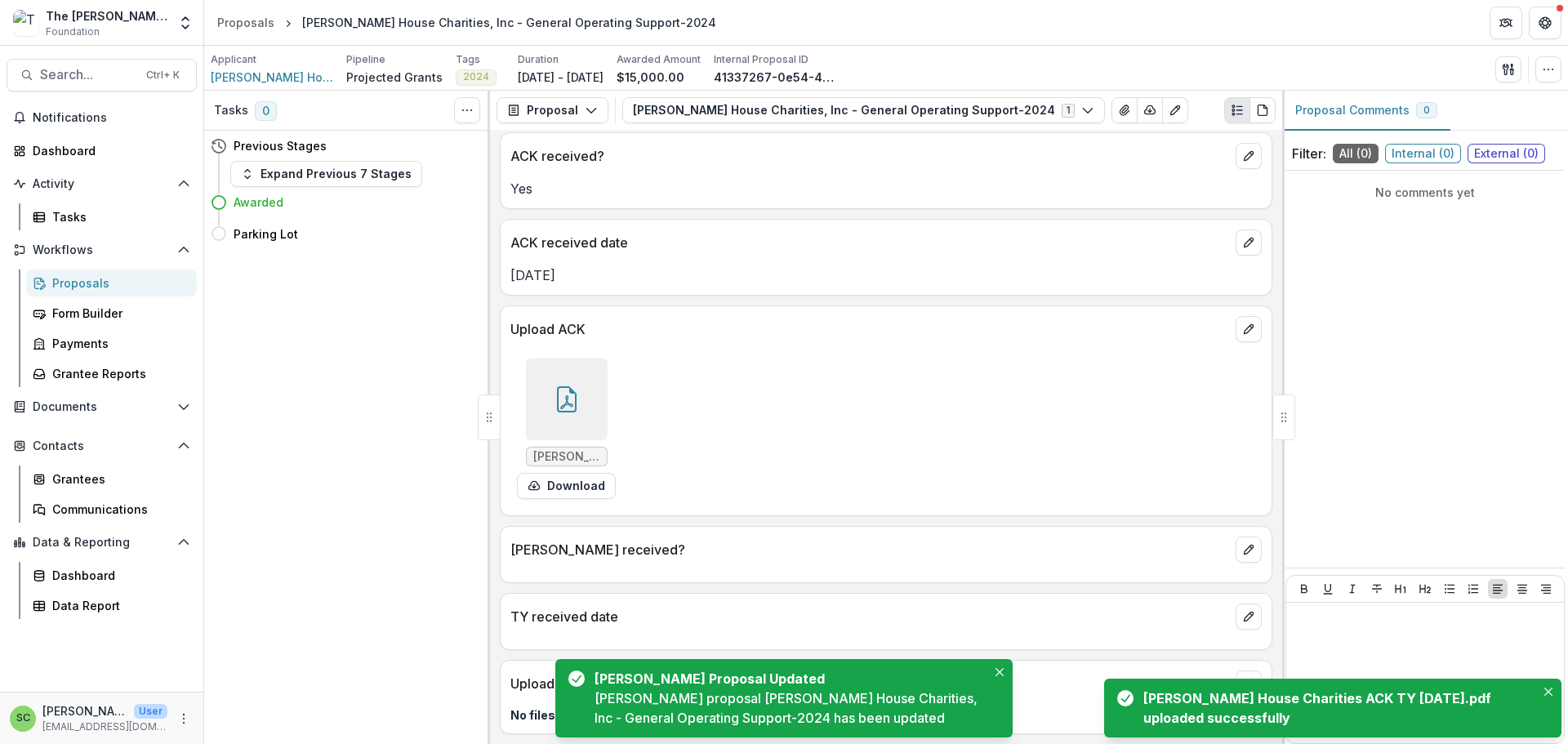
scroll to position [165, 0]
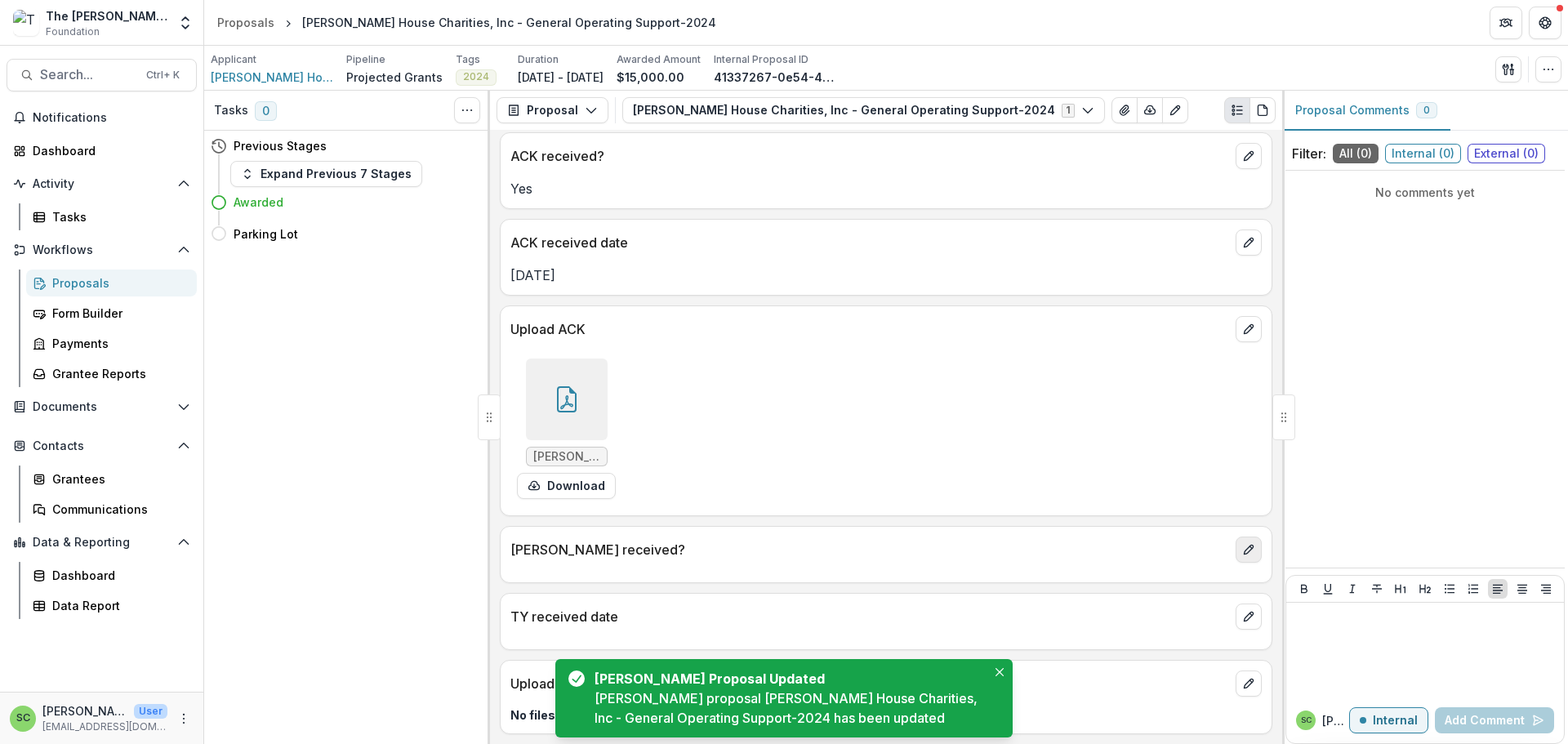
click at [1242, 543] on icon "edit" at bounding box center [1248, 549] width 13 height 13
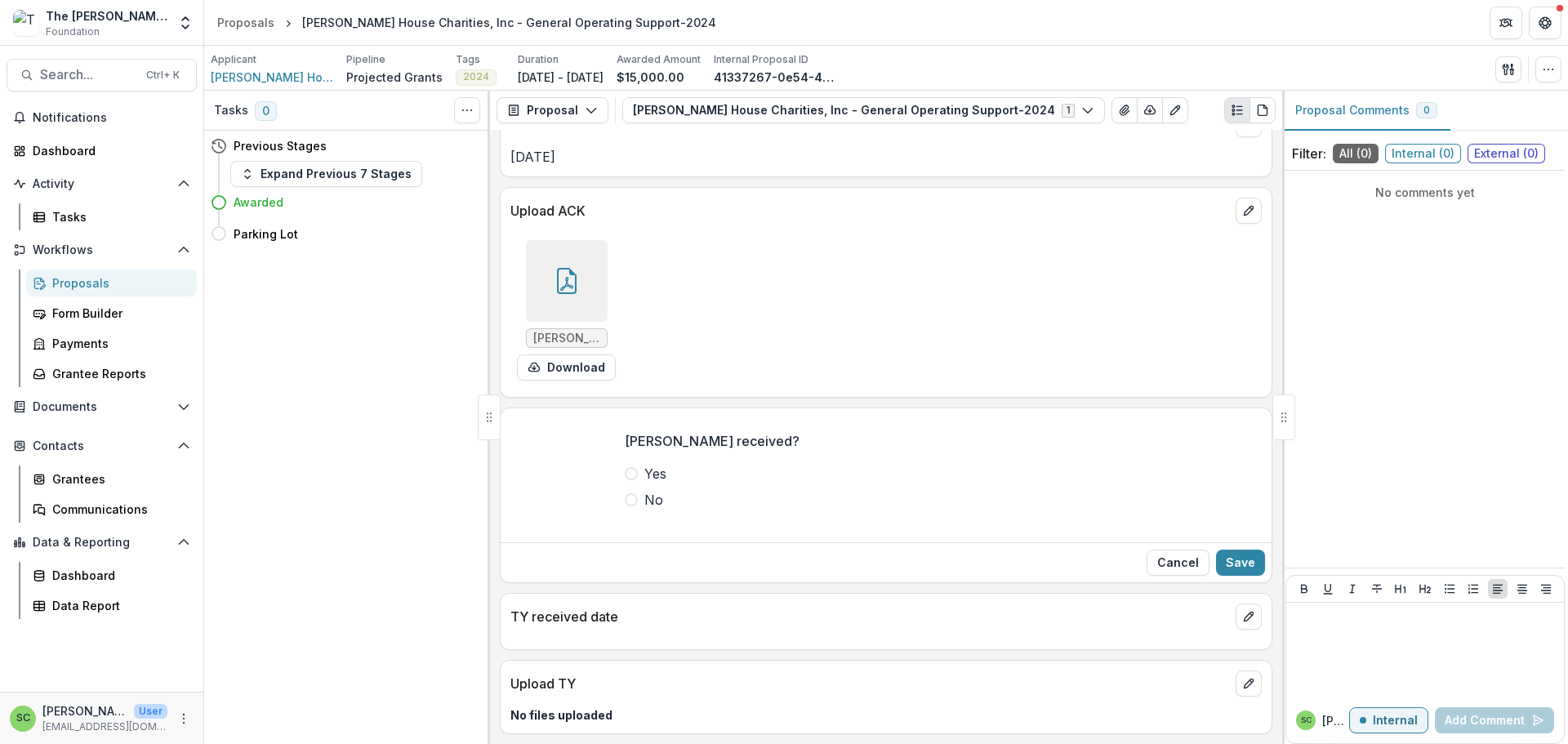
click at [625, 480] on span at bounding box center [631, 473] width 13 height 13
click at [1232, 576] on button "Save" at bounding box center [1240, 562] width 49 height 26
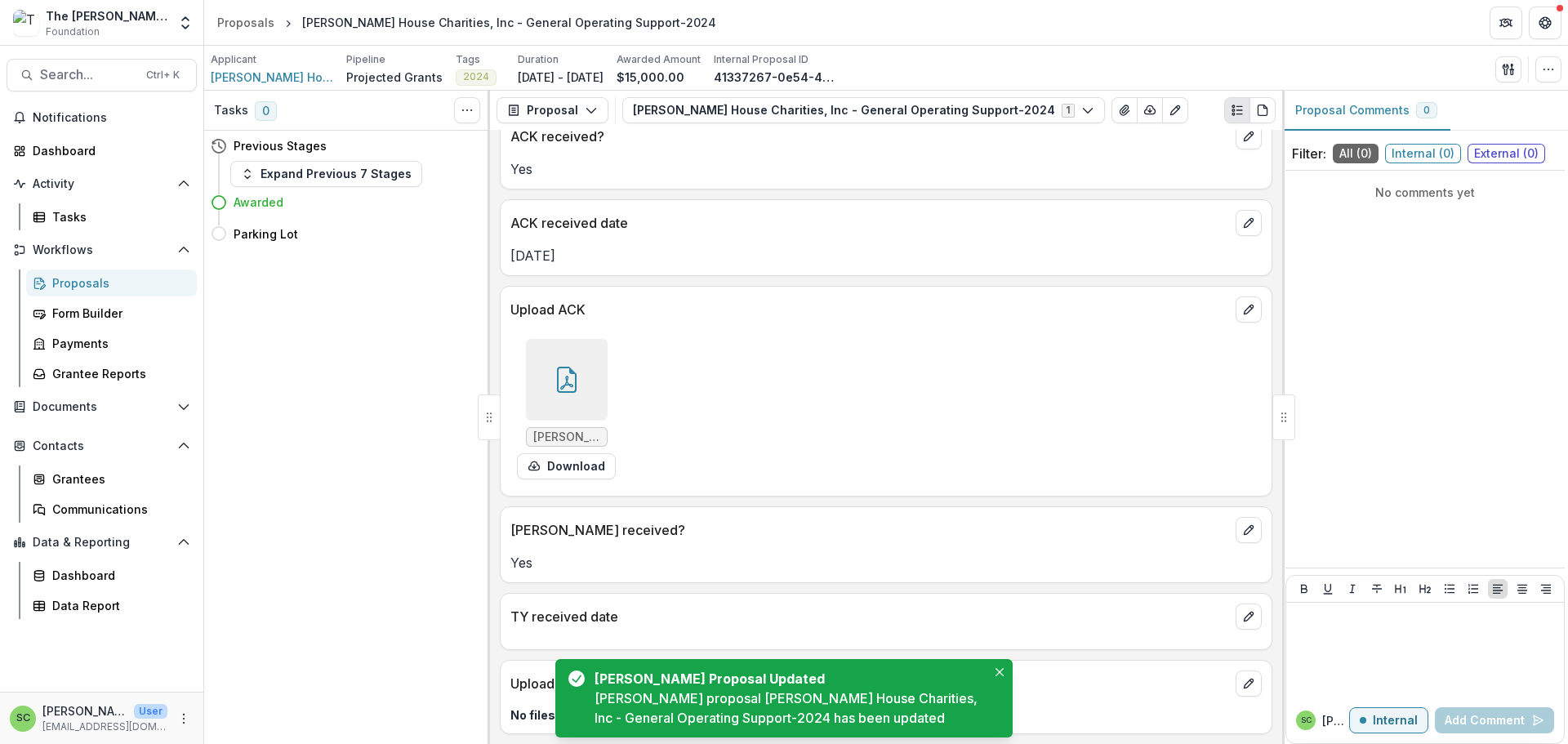
scroll to position [189, 0]
click at [1242, 610] on icon "edit" at bounding box center [1248, 616] width 13 height 13
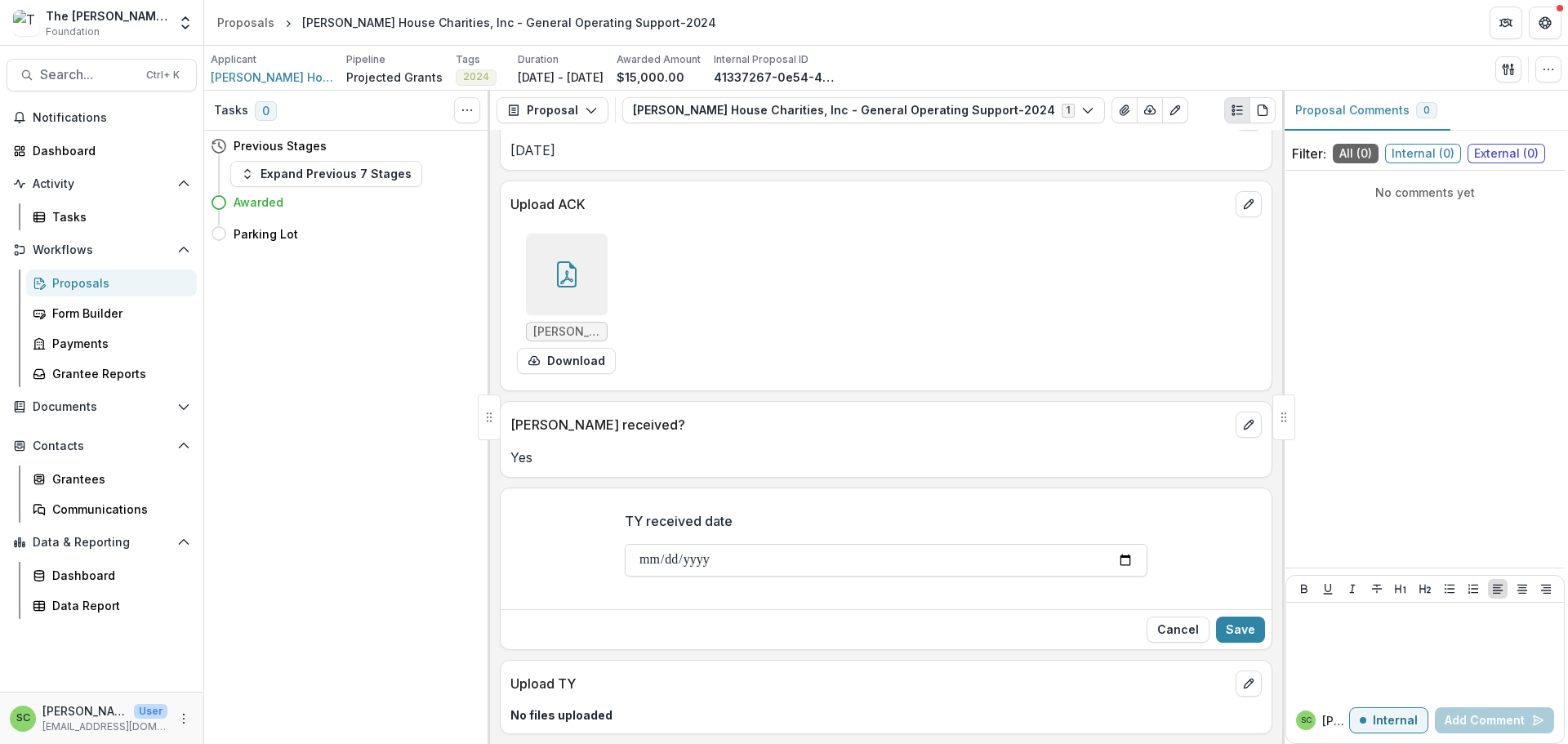
scroll to position [238, 0]
click at [625, 514] on div "TY received date" at bounding box center [886, 550] width 522 height 104
type input "**********"
click at [1219, 642] on button "Save" at bounding box center [1240, 629] width 49 height 26
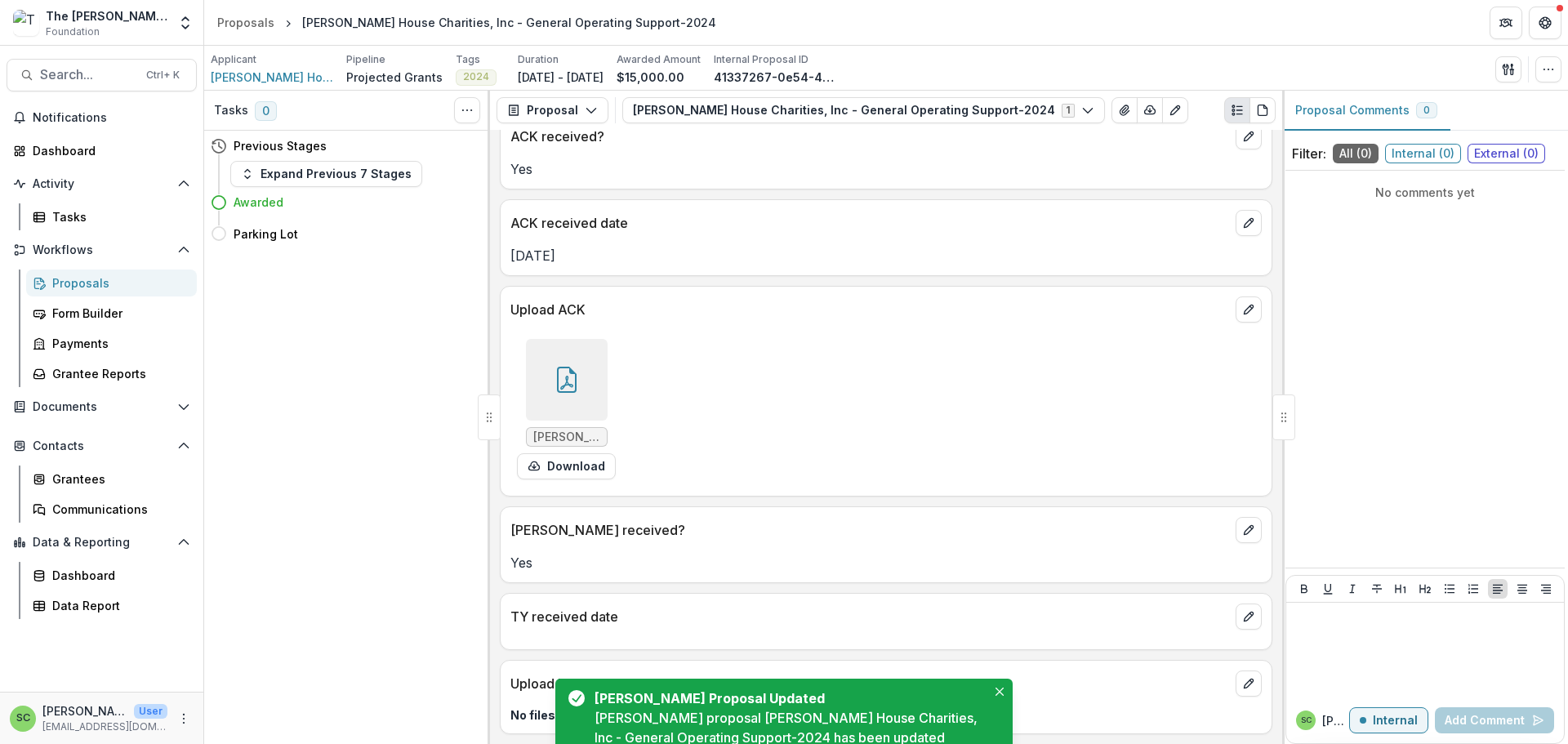
scroll to position [213, 0]
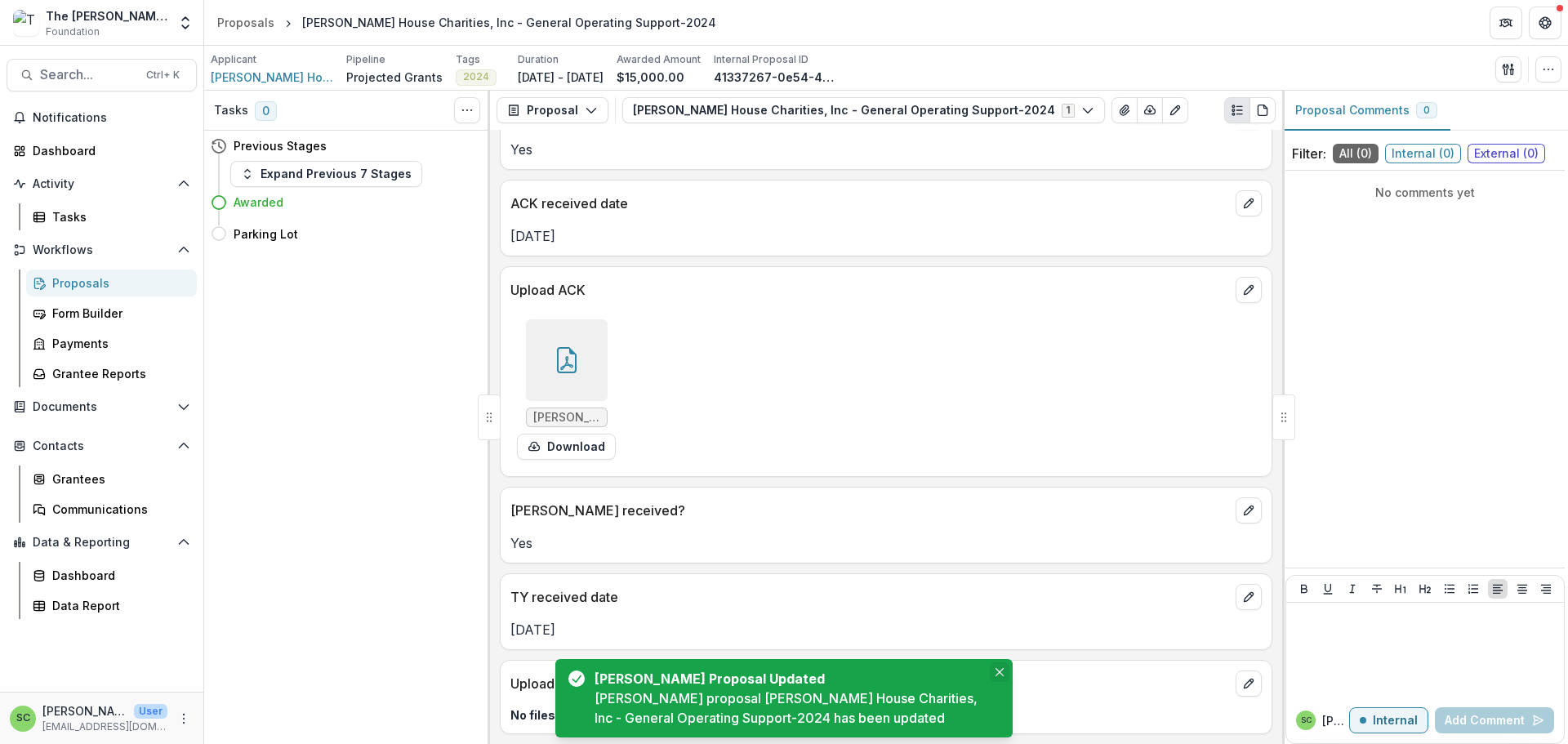
click at [997, 667] on icon "Close" at bounding box center [999, 671] width 8 height 8
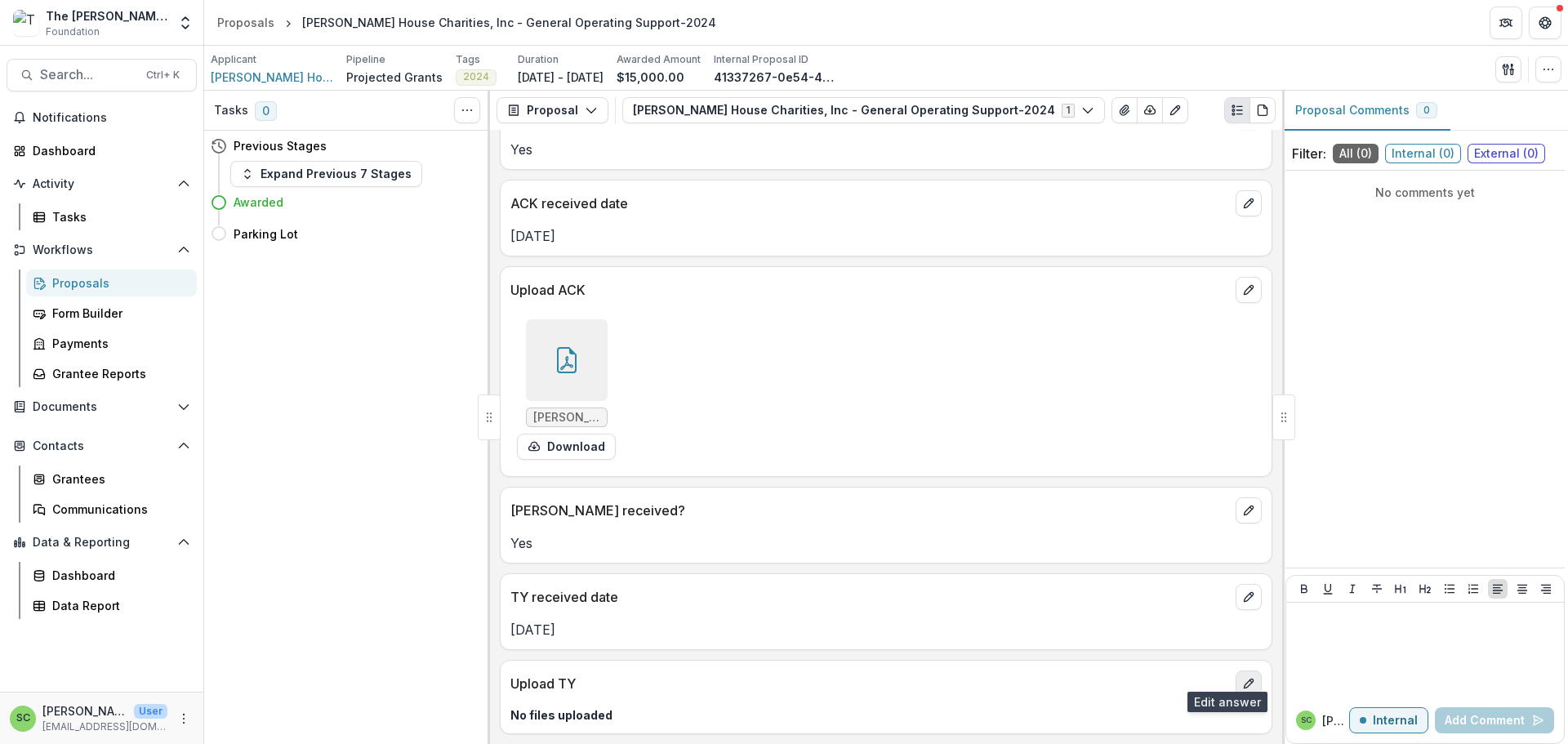
click at [1242, 677] on icon "edit" at bounding box center [1248, 683] width 13 height 13
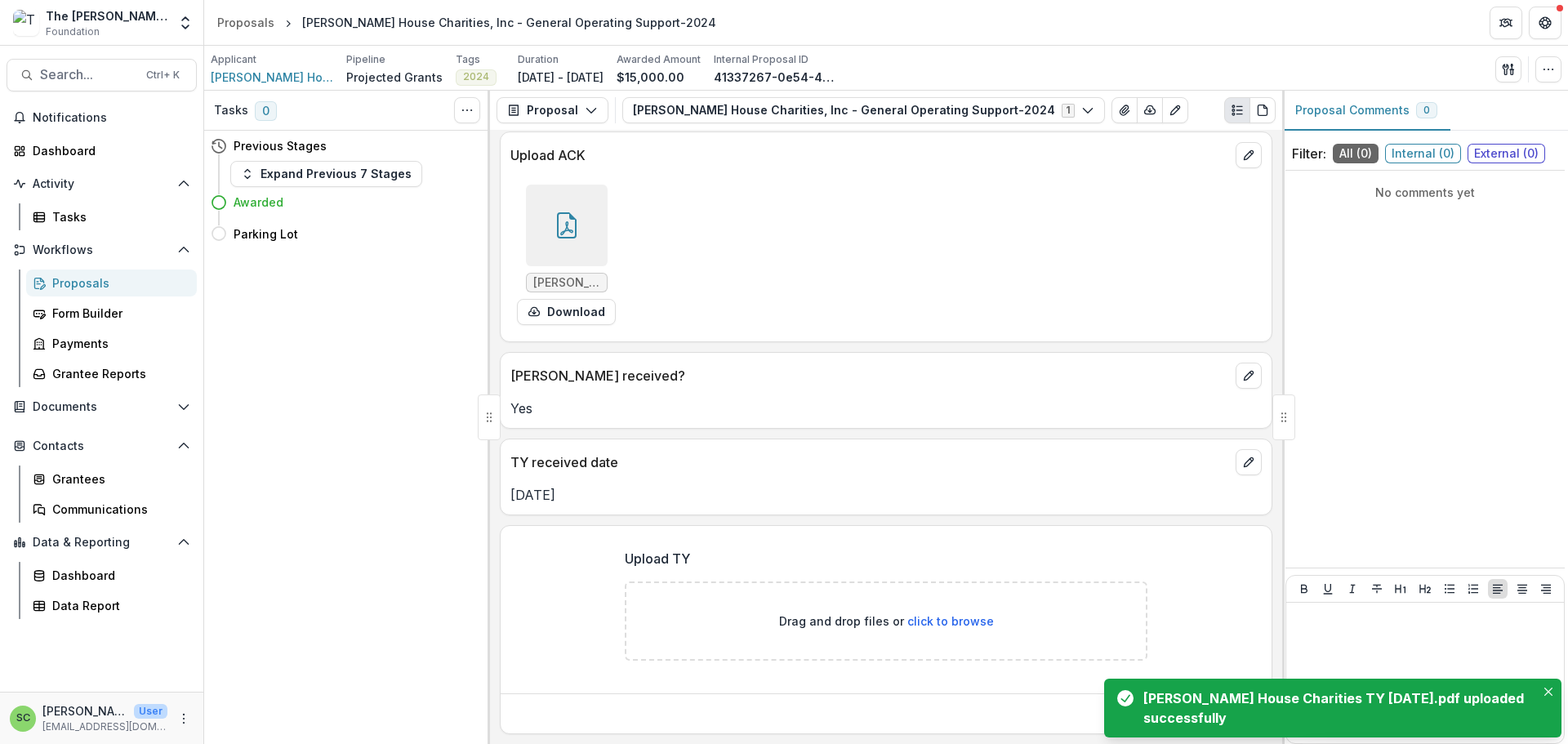
scroll to position [381, 0]
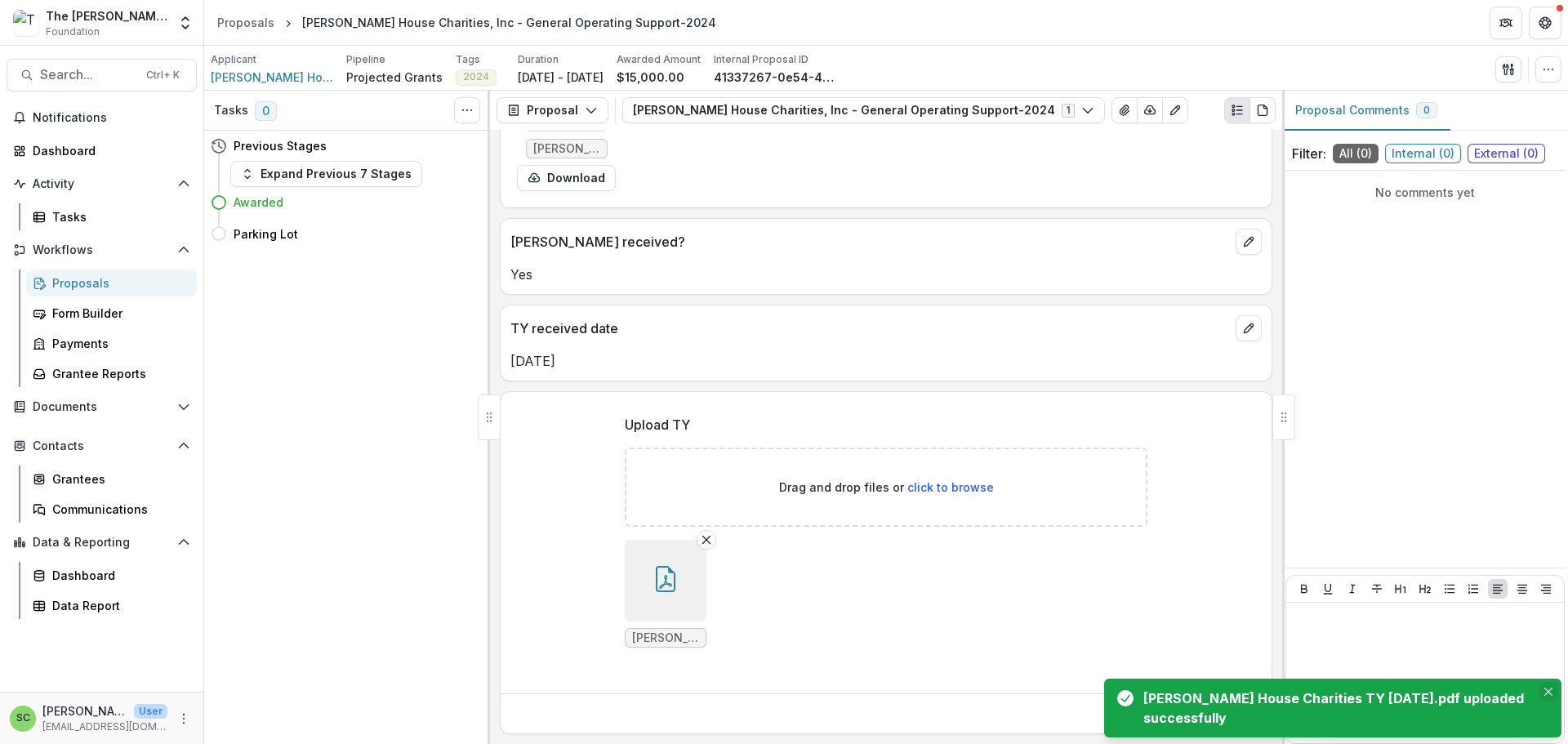
click at [1546, 688] on icon "Close" at bounding box center [1548, 691] width 8 height 8
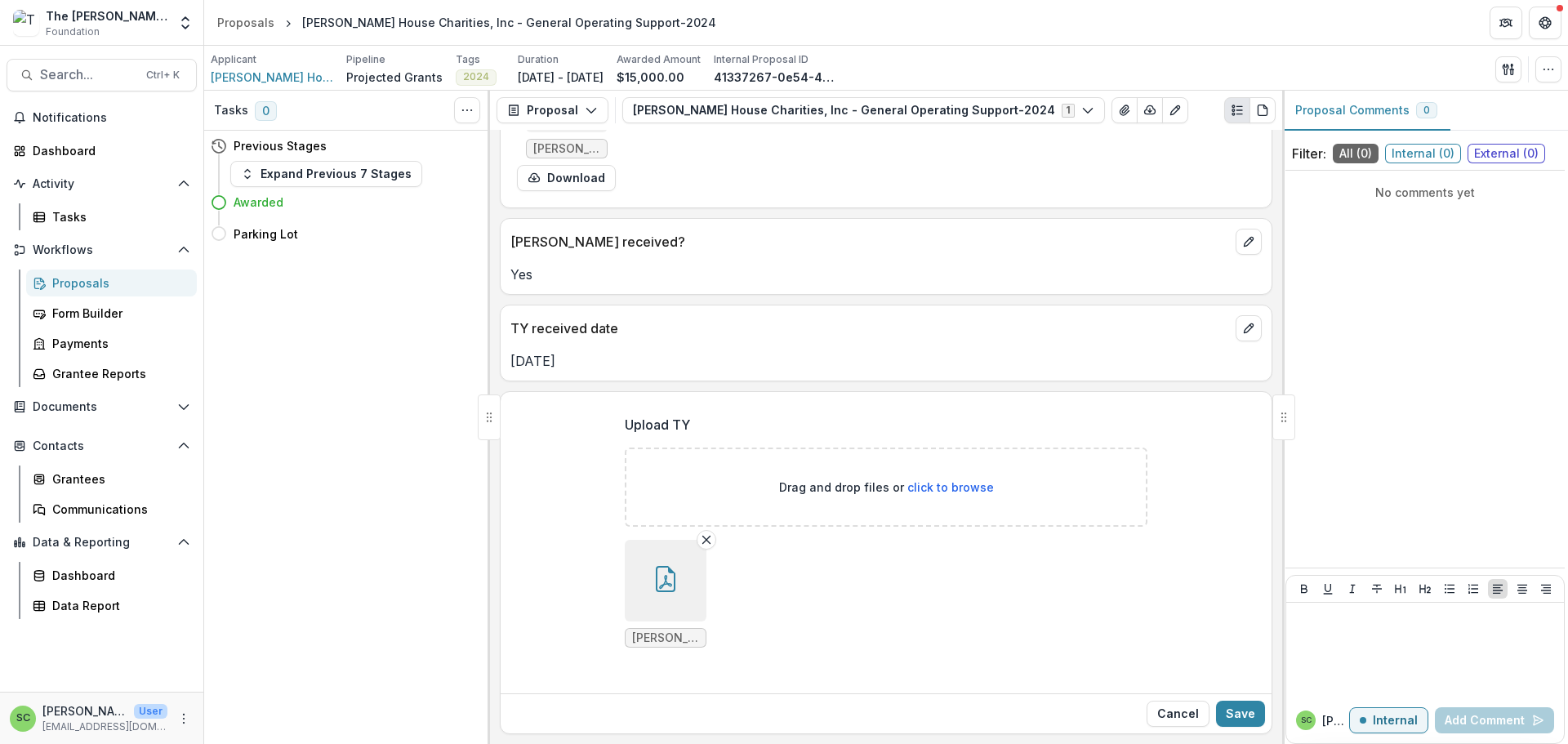
scroll to position [527, 0]
click at [1223, 714] on button "Save" at bounding box center [1240, 714] width 49 height 26
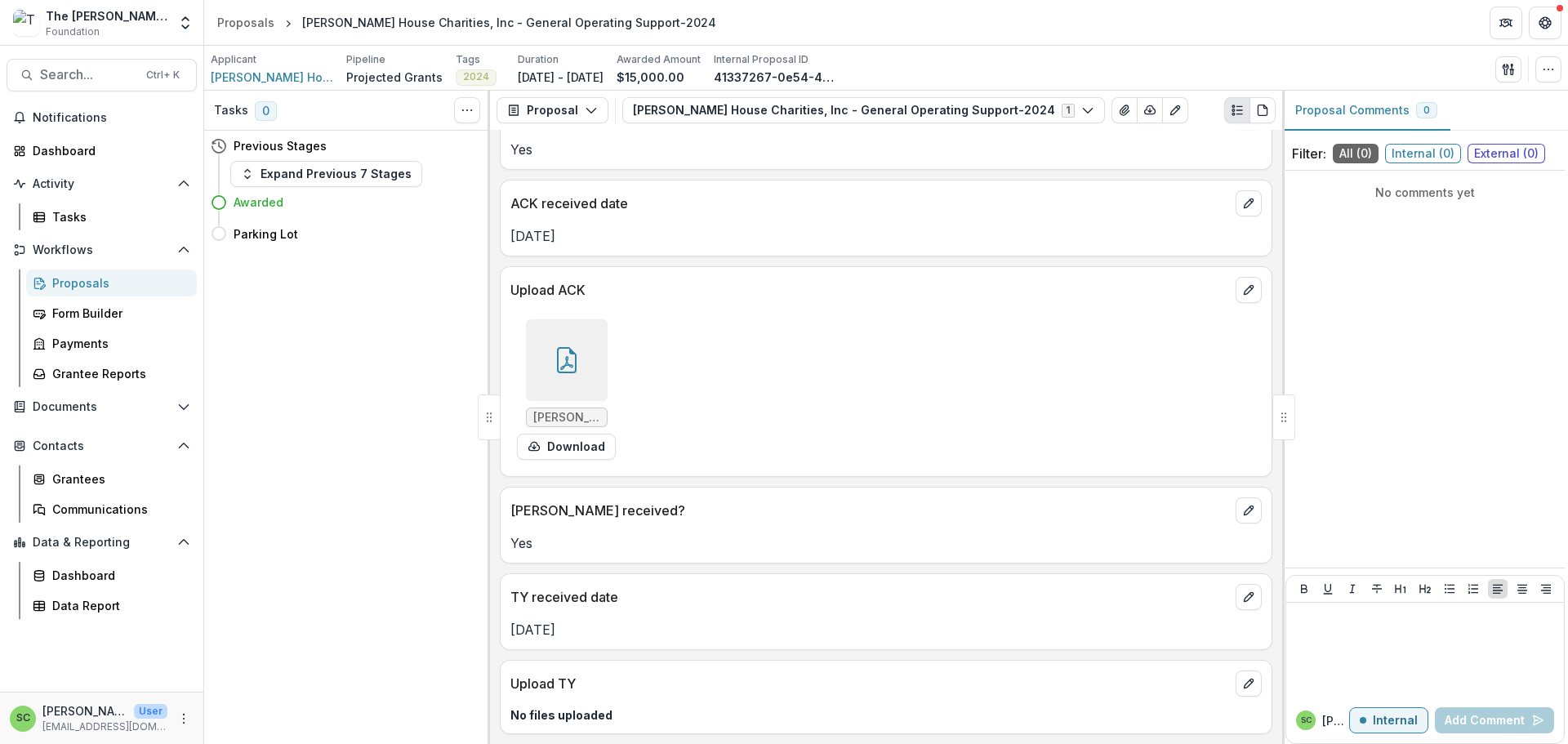
scroll to position [363, 0]
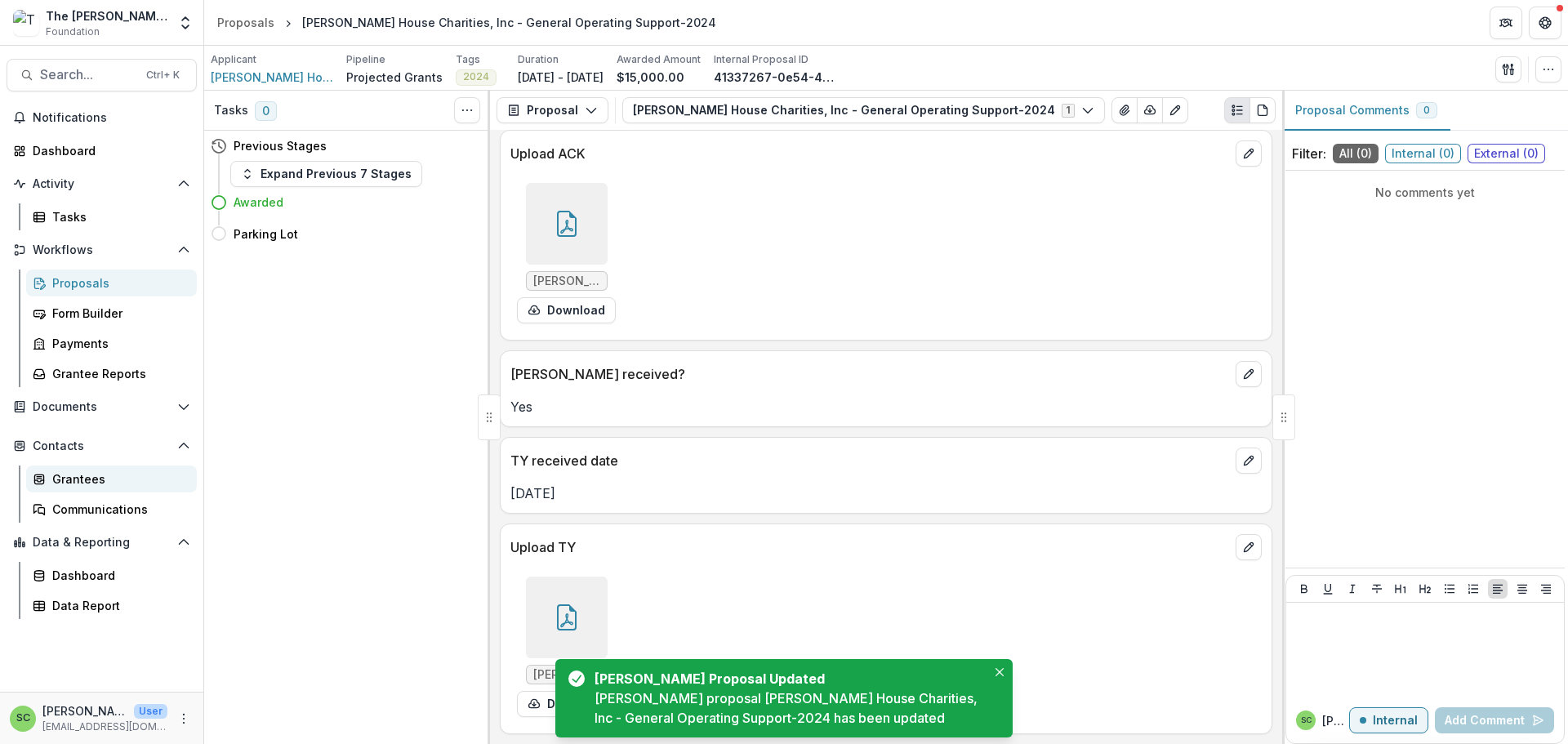
click at [115, 487] on div "Grantees" at bounding box center [118, 479] width 131 height 18
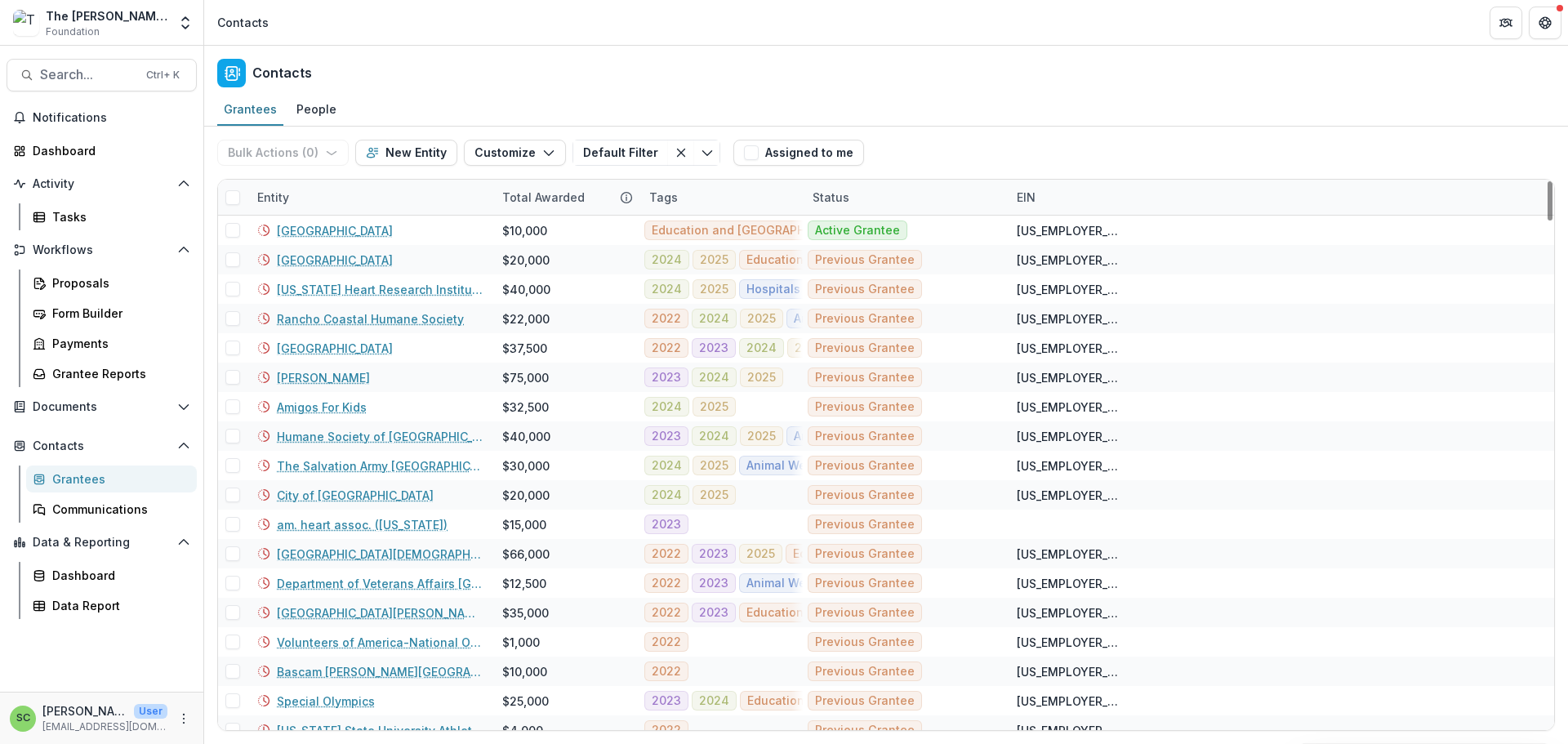
click at [433, 214] on div "Entity" at bounding box center [370, 197] width 245 height 35
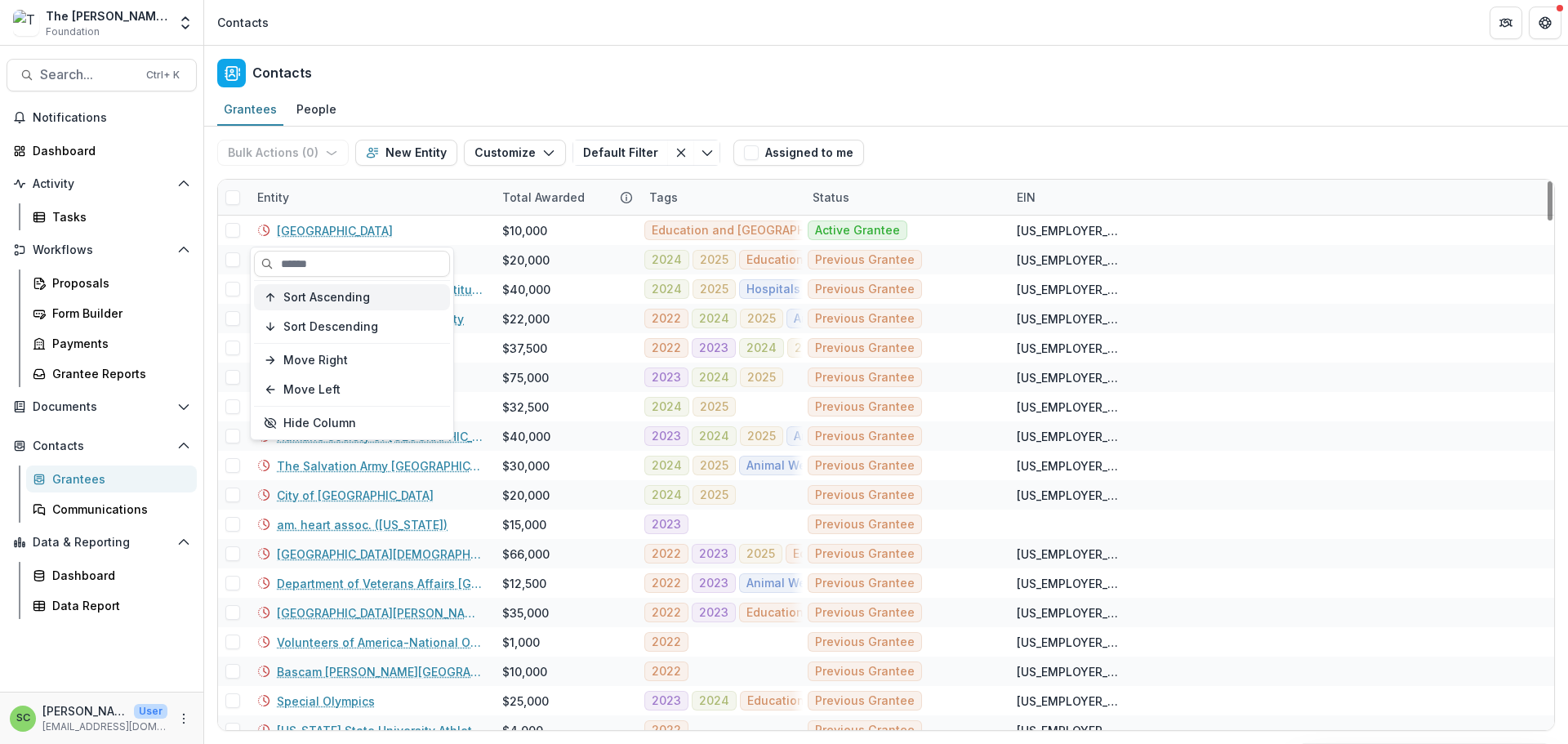
click at [350, 303] on span "Sort Ascending" at bounding box center [326, 297] width 87 height 14
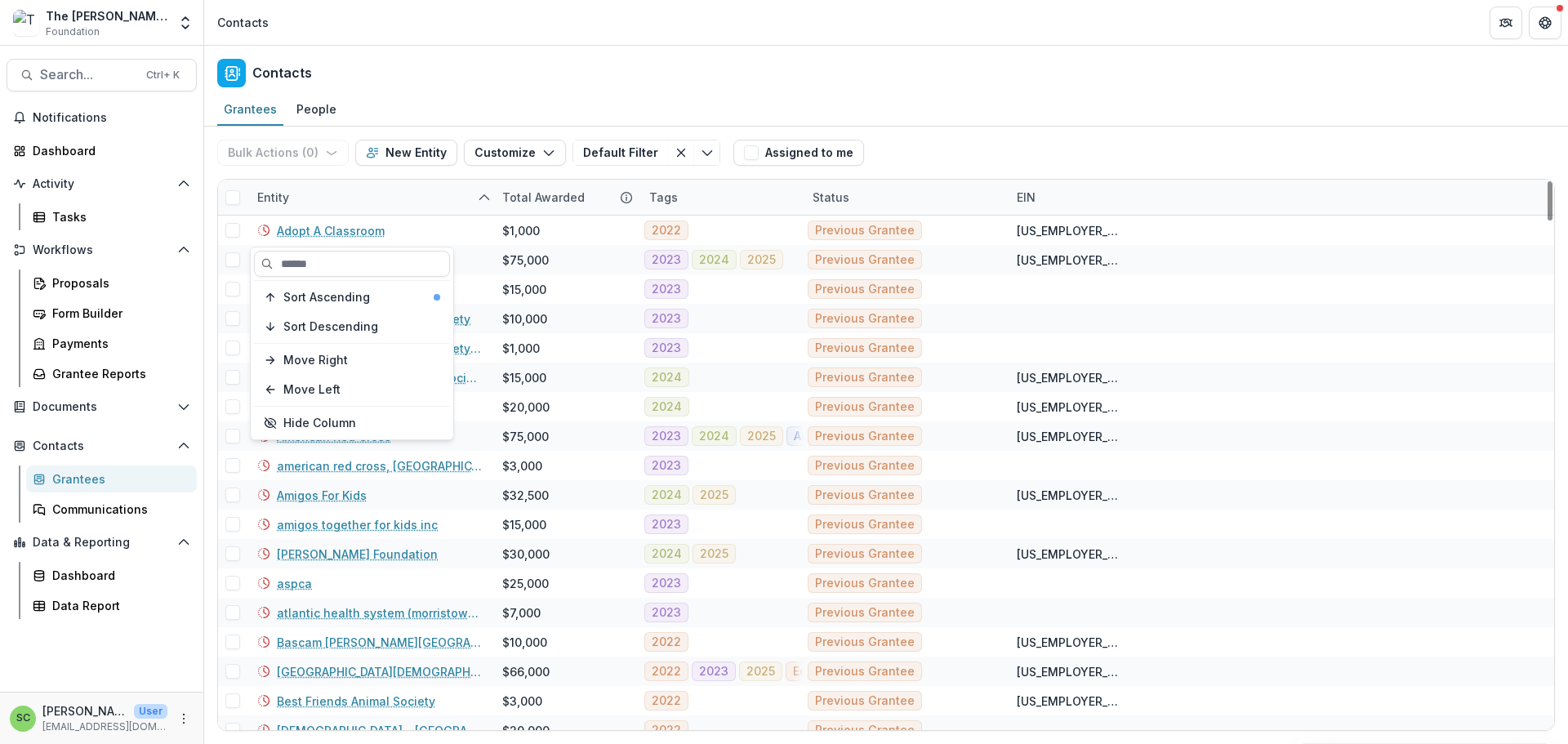
click at [349, 214] on div "Entity" at bounding box center [370, 197] width 245 height 35
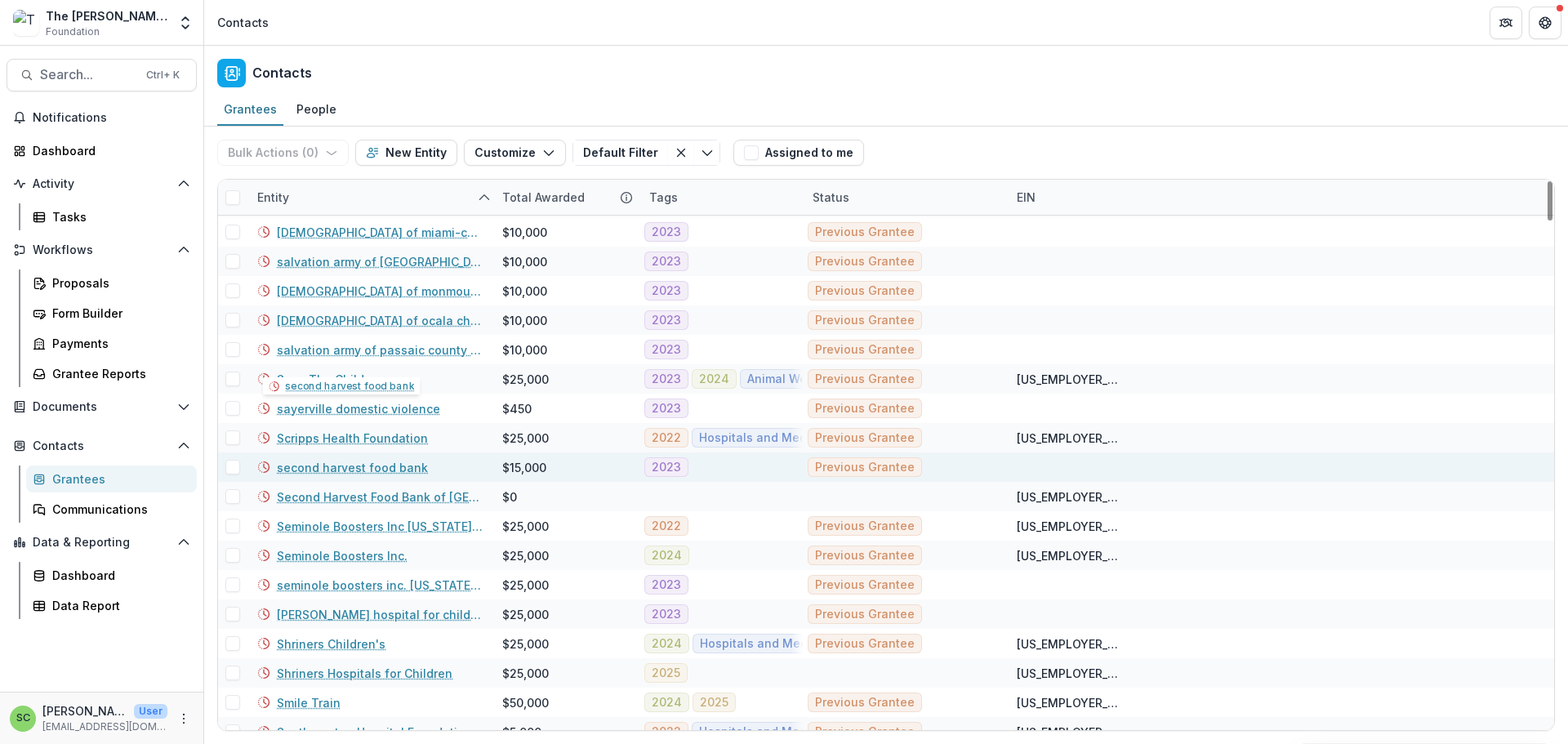
scroll to position [4979, 0]
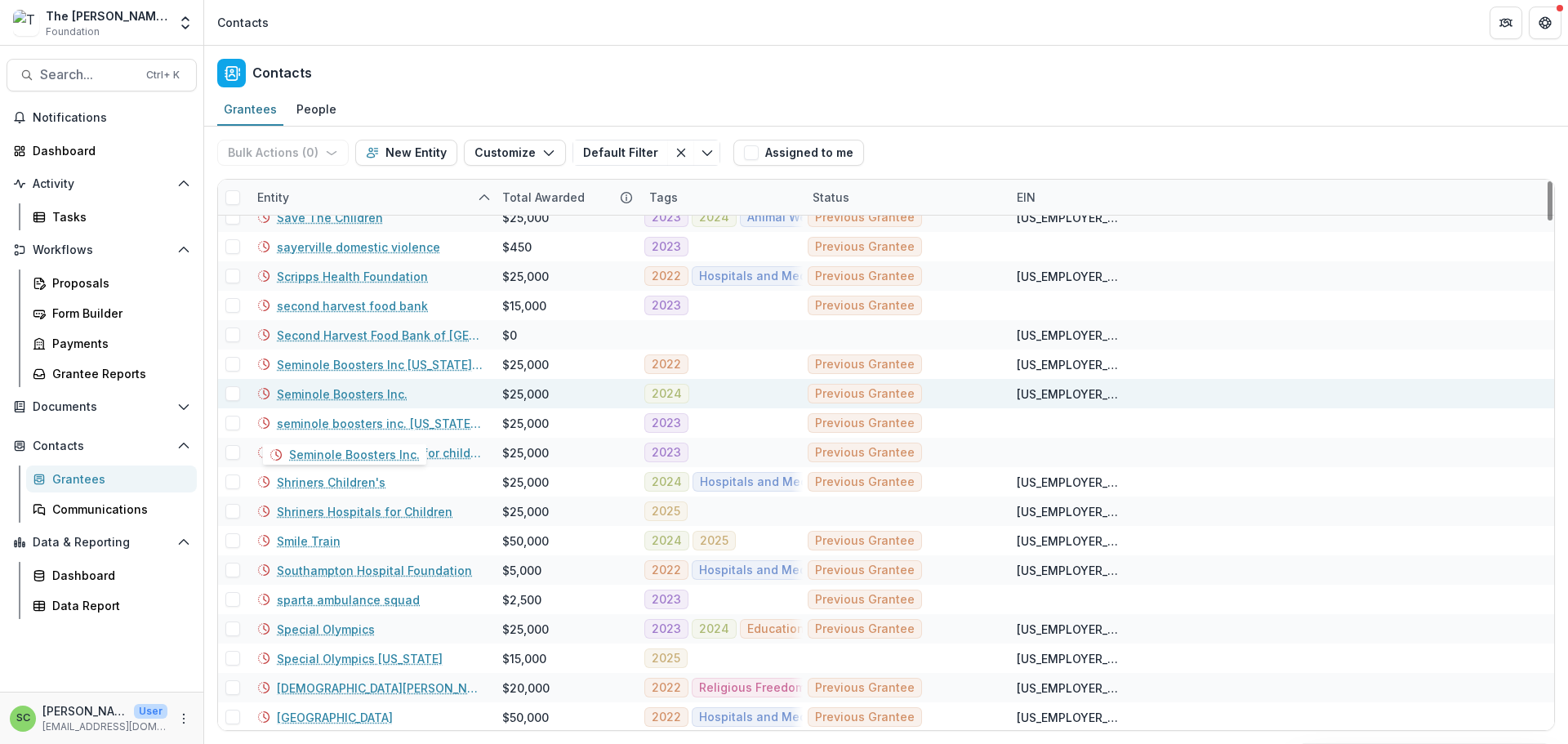
click at [325, 402] on link "Seminole Boosters Inc." at bounding box center [341, 394] width 130 height 18
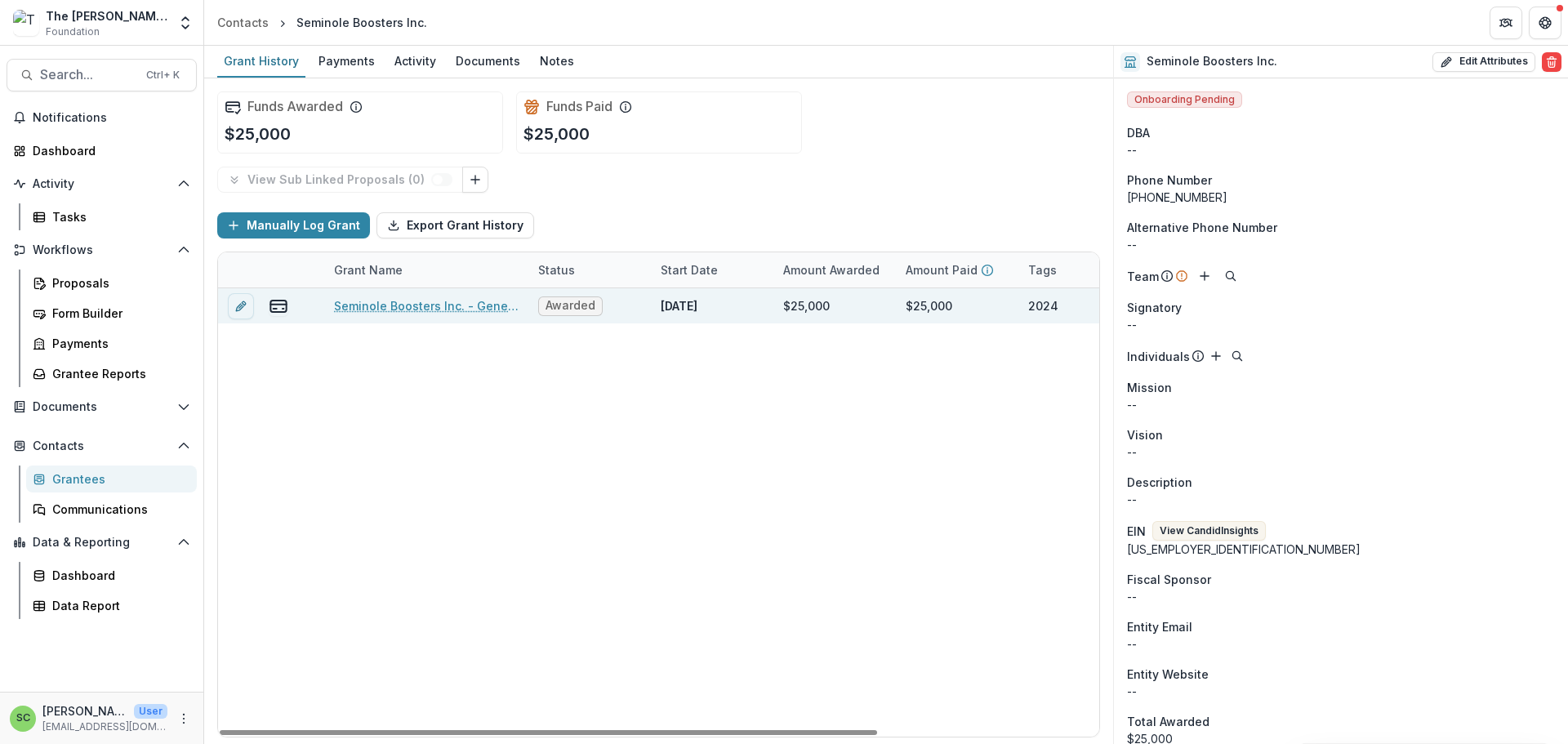
click at [374, 314] on link "Seminole Boosters Inc. - General Operating Support-2024" at bounding box center [426, 305] width 185 height 18
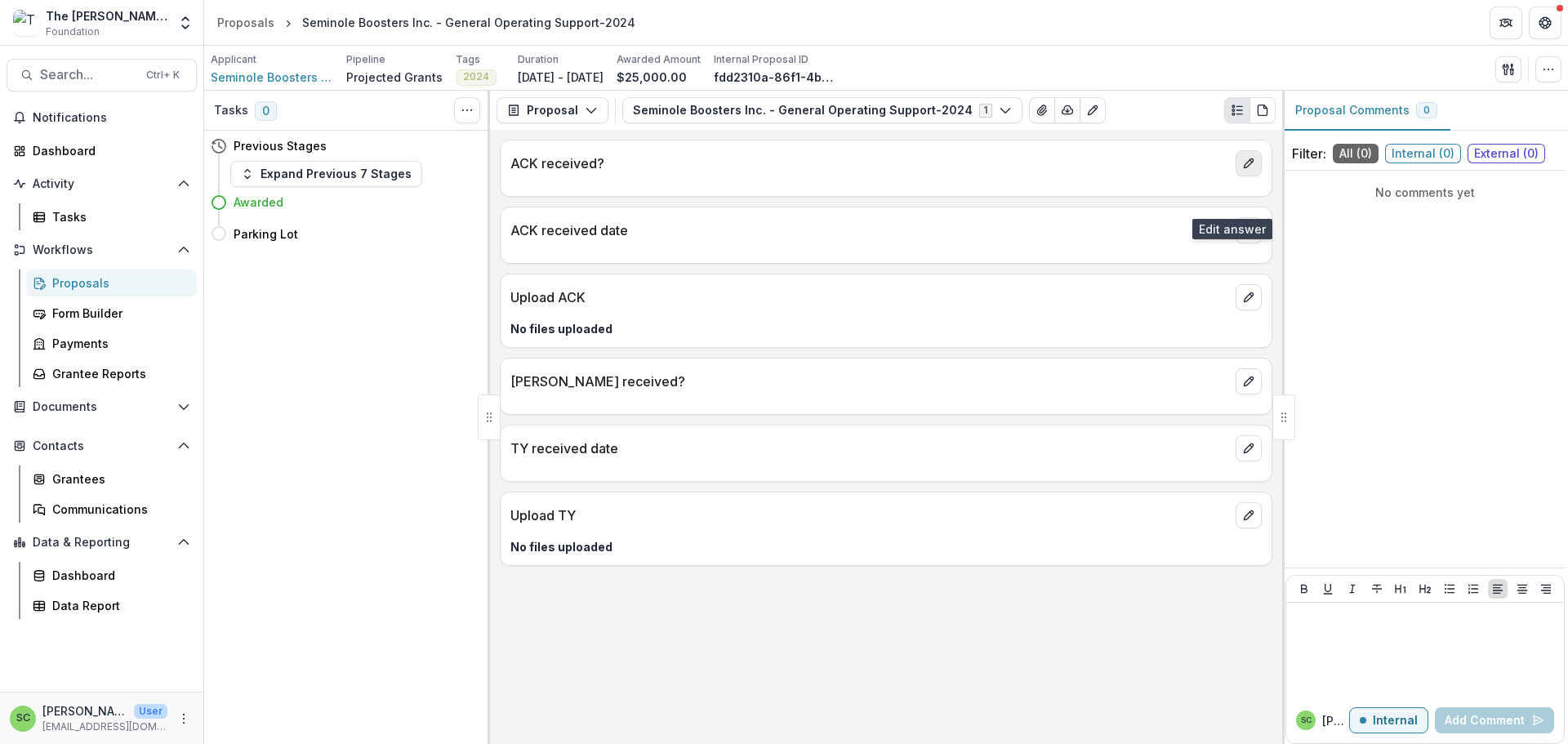
click at [1235, 177] on button "edit" at bounding box center [1248, 163] width 26 height 26
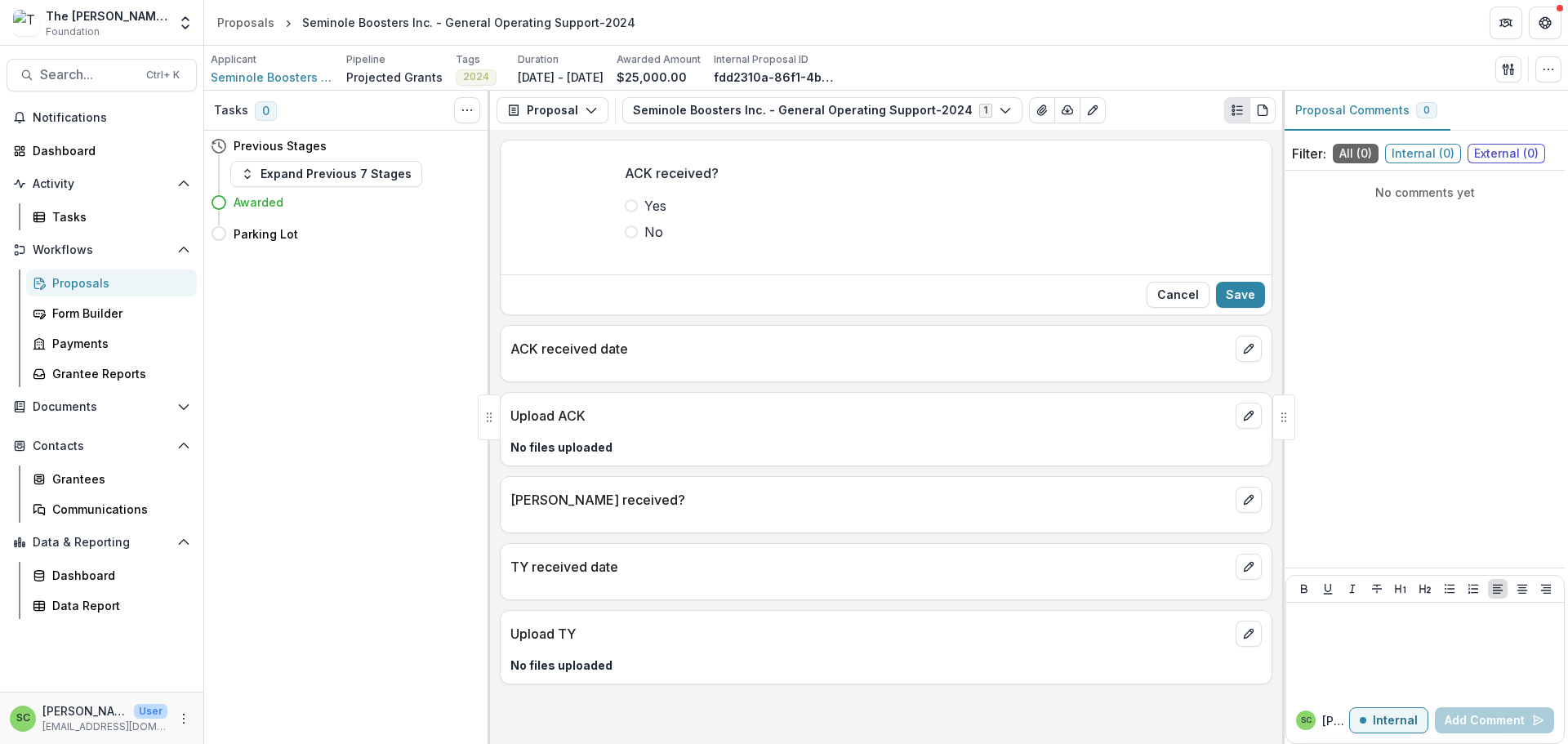
click at [625, 213] on span at bounding box center [631, 205] width 13 height 13
click at [1231, 308] on button "Save" at bounding box center [1240, 295] width 49 height 26
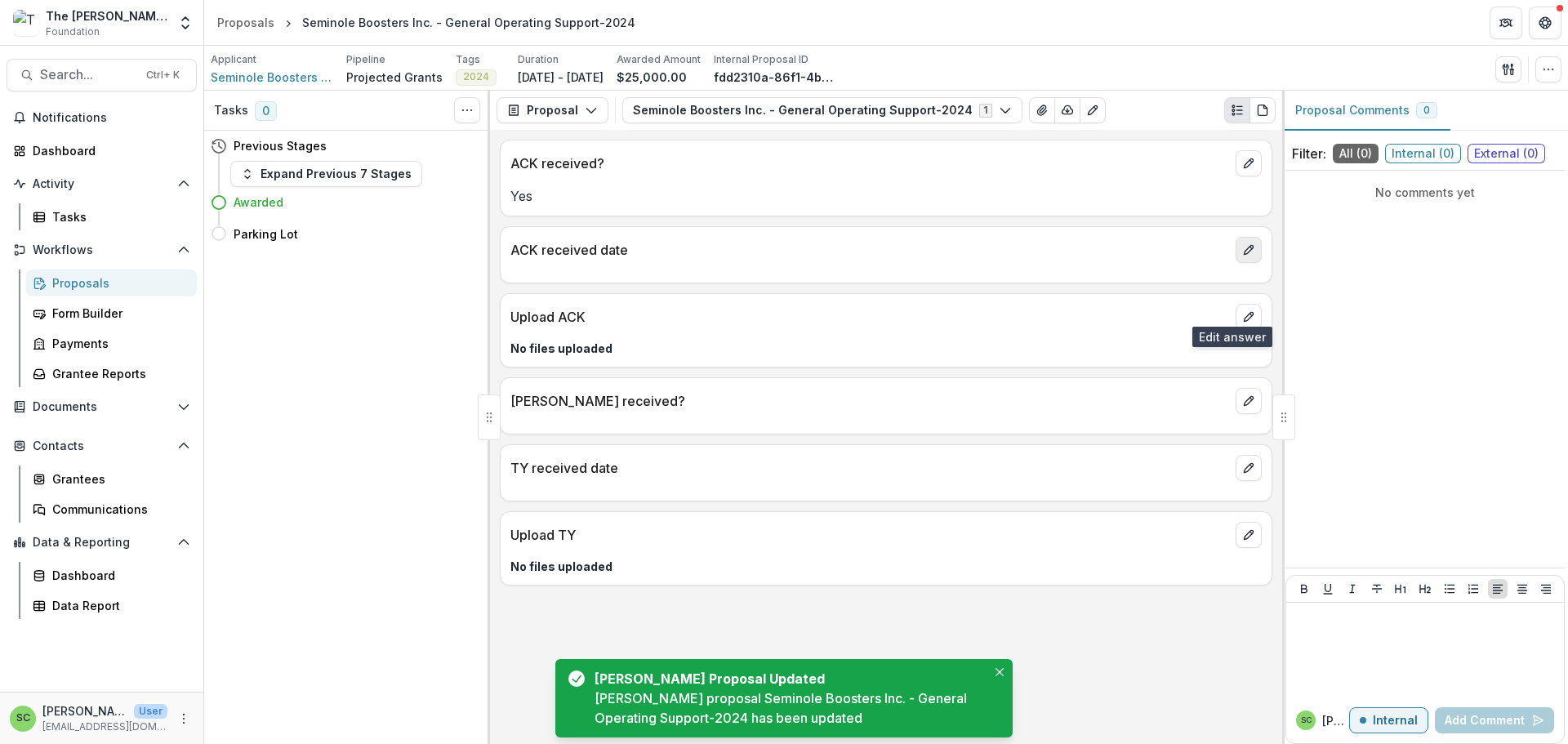
click at [1246, 255] on icon "edit" at bounding box center [1248, 250] width 9 height 9
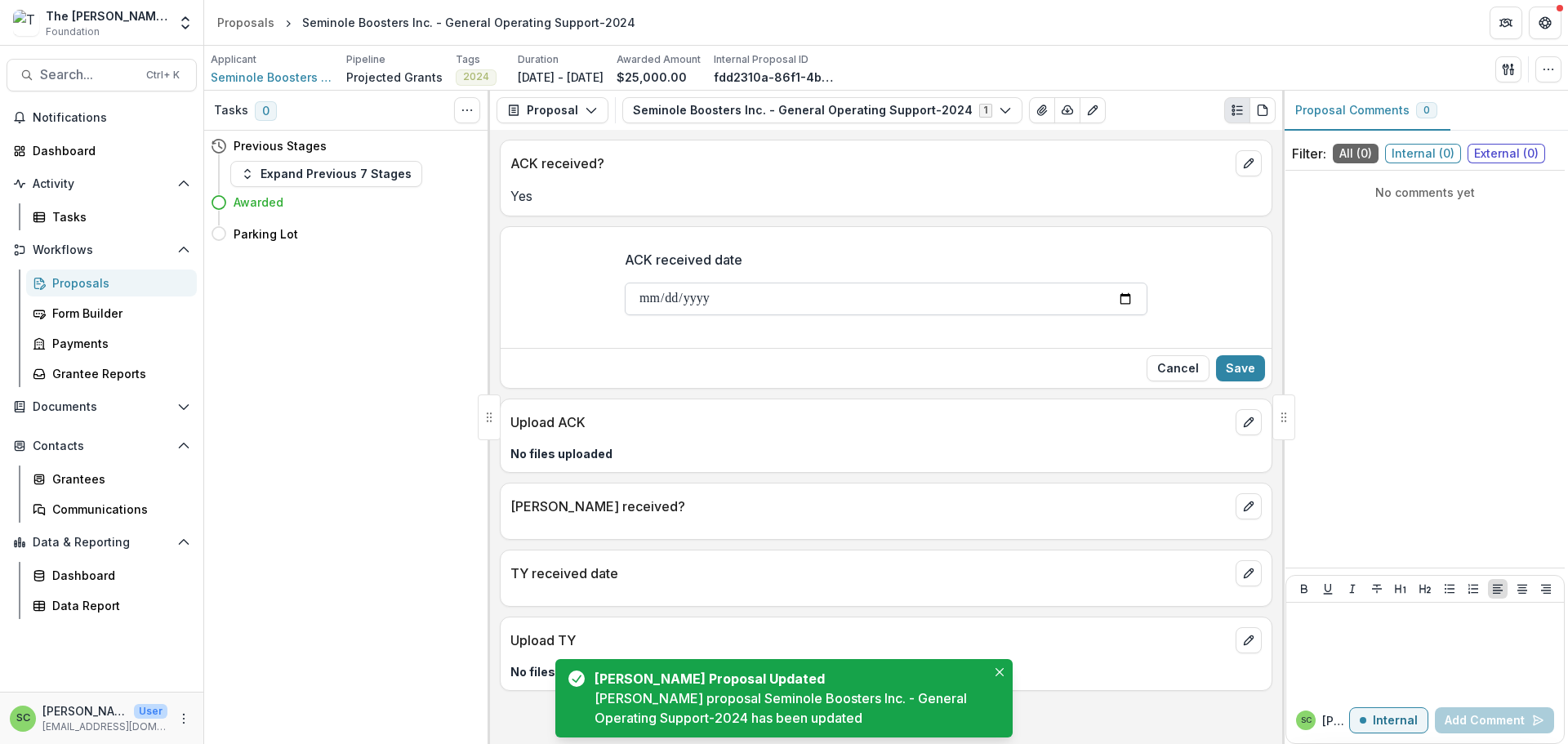
click at [625, 315] on input "ACK received date" at bounding box center [886, 299] width 522 height 32
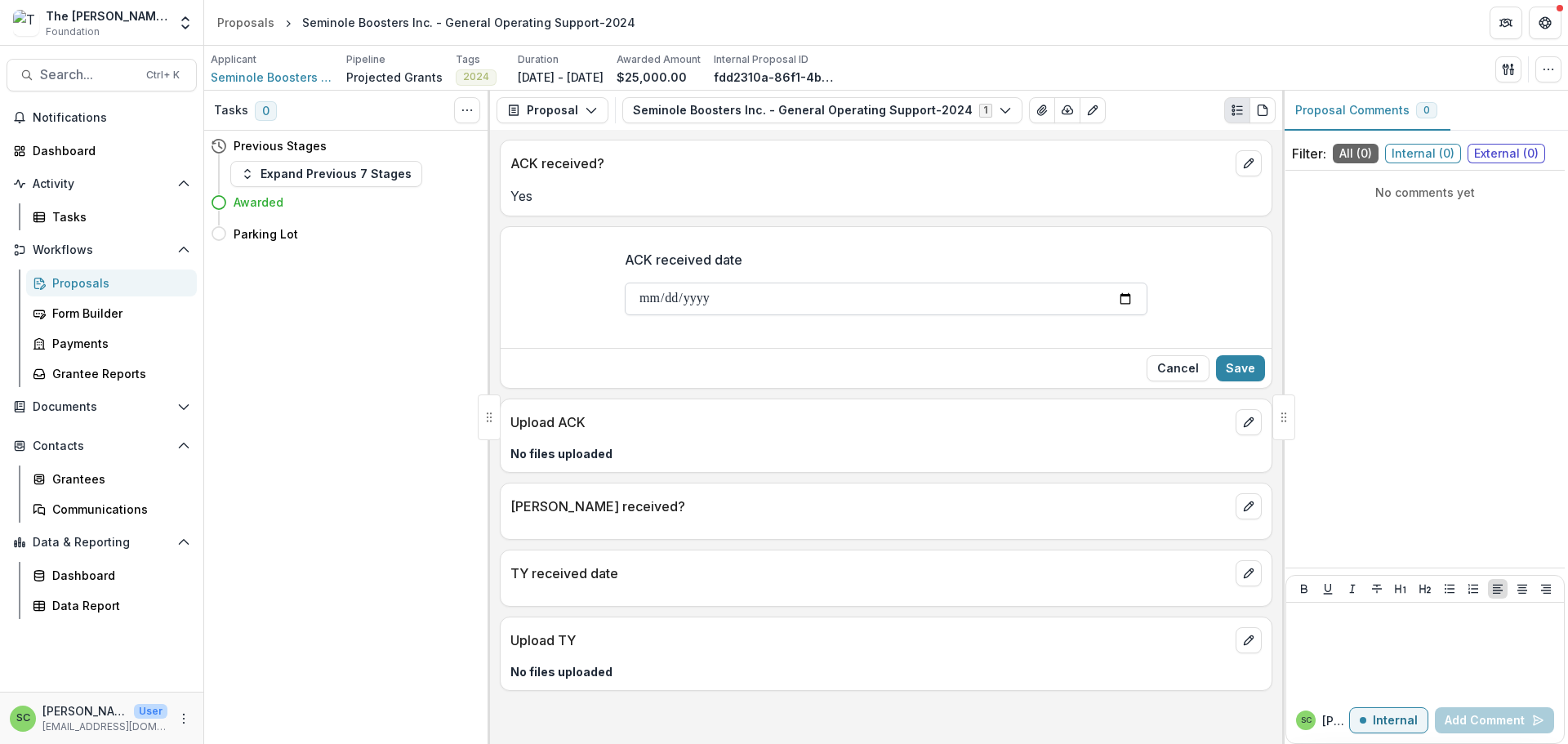
type input "**********"
click at [1257, 387] on div "Cancel Save" at bounding box center [886, 367] width 771 height 40
click at [1235, 381] on button "Save" at bounding box center [1240, 368] width 49 height 26
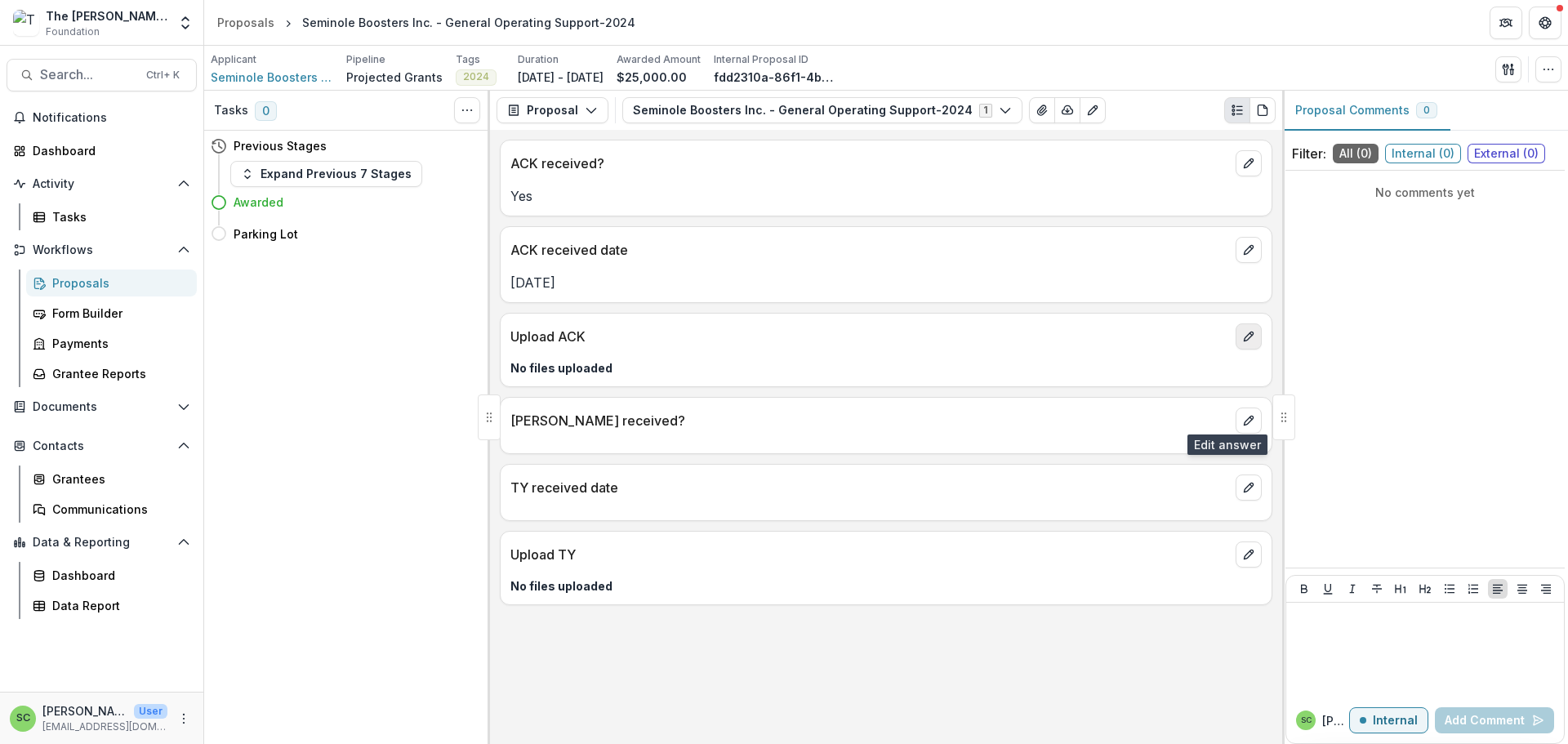
click at [1243, 341] on icon "edit" at bounding box center [1248, 336] width 9 height 9
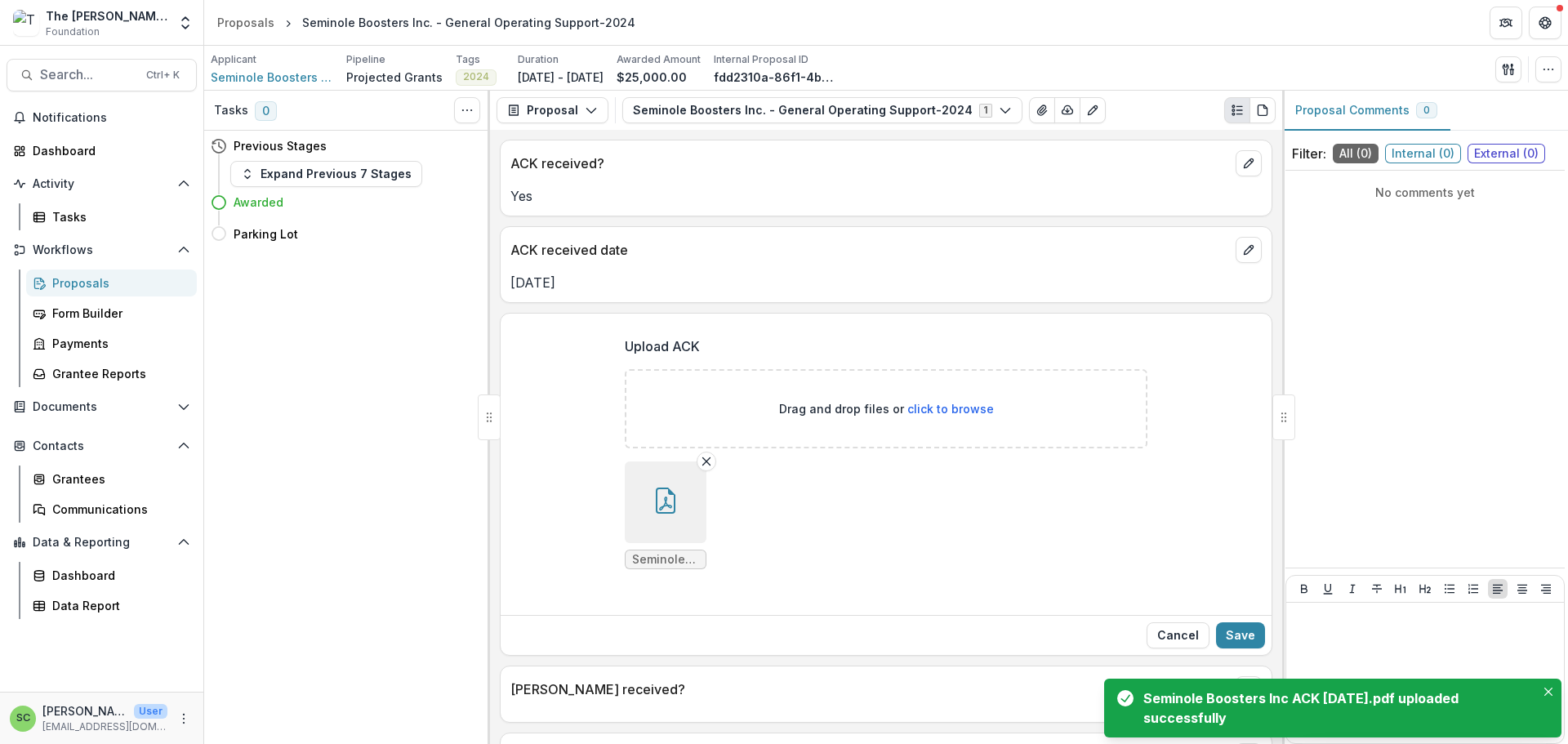
scroll to position [328, 0]
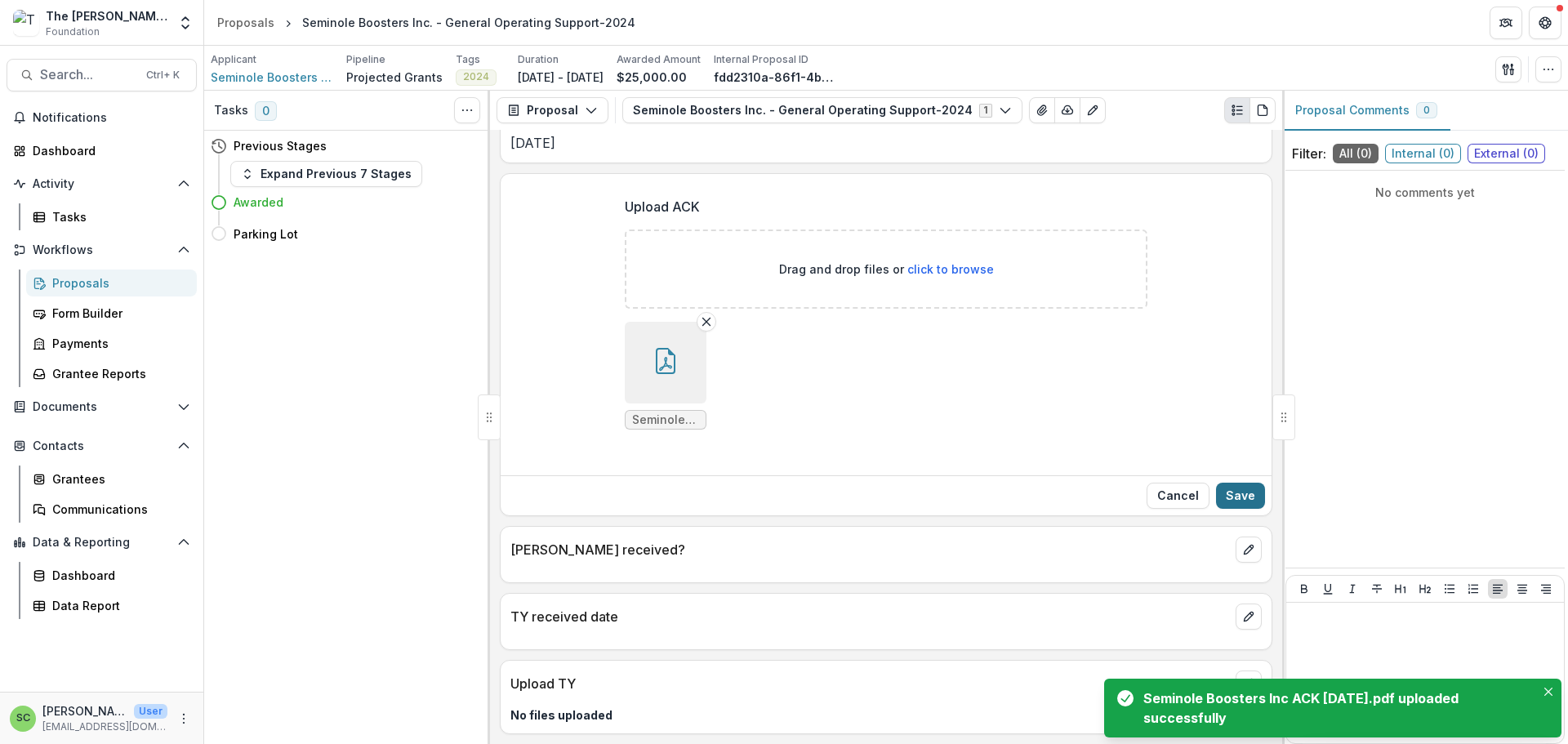
click at [1216, 482] on button "Save" at bounding box center [1240, 495] width 49 height 26
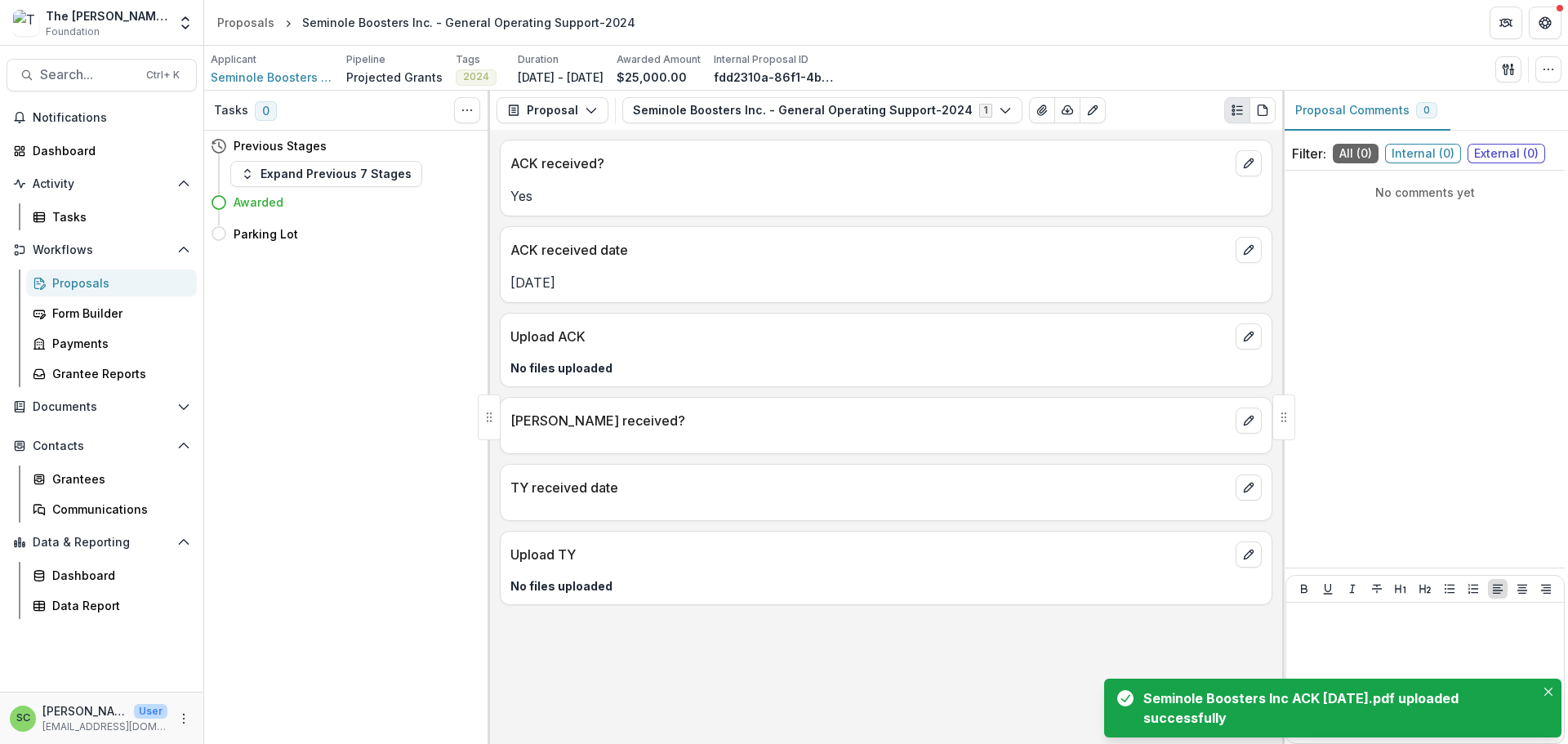
scroll to position [15, 0]
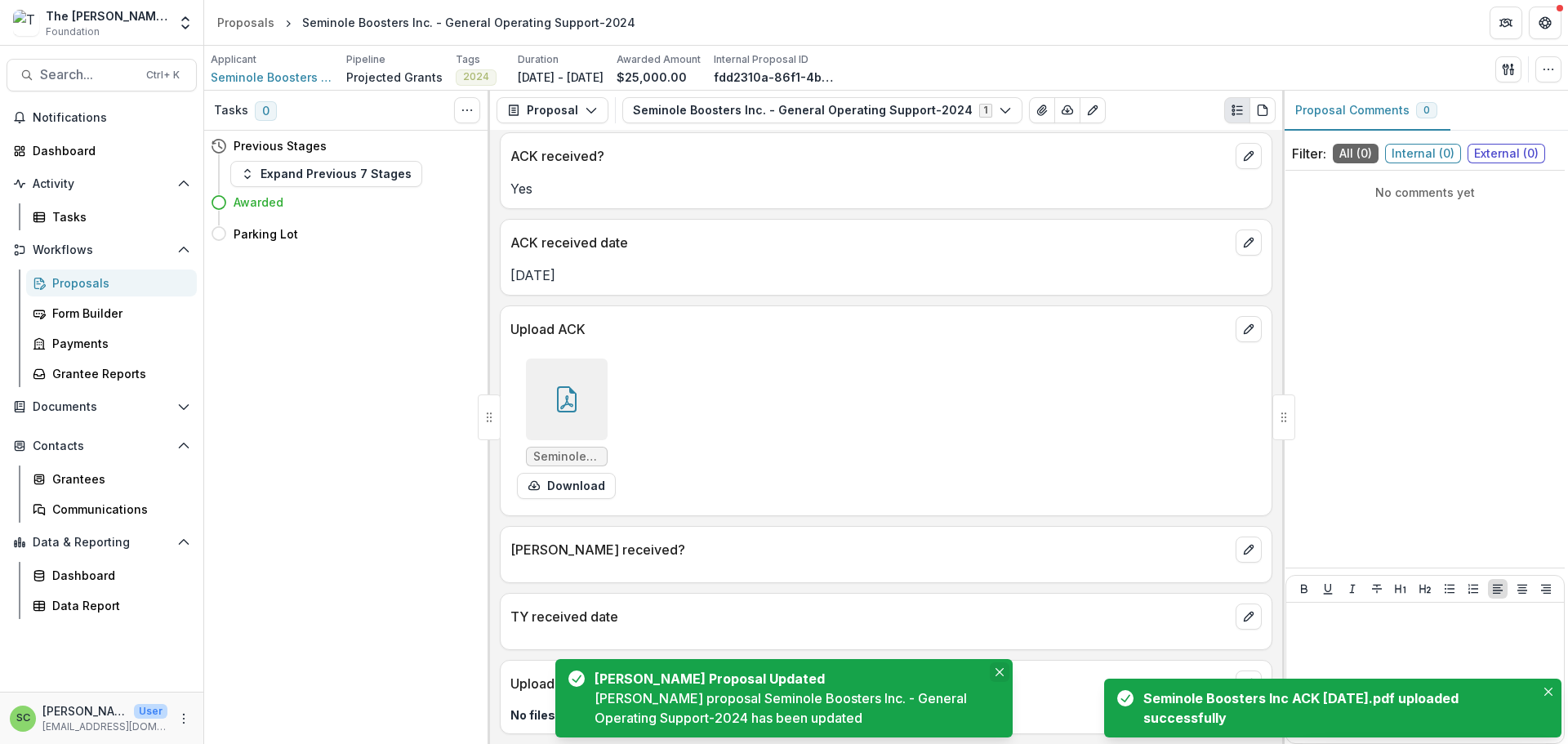
click at [995, 662] on button "Close" at bounding box center [998, 671] width 19 height 19
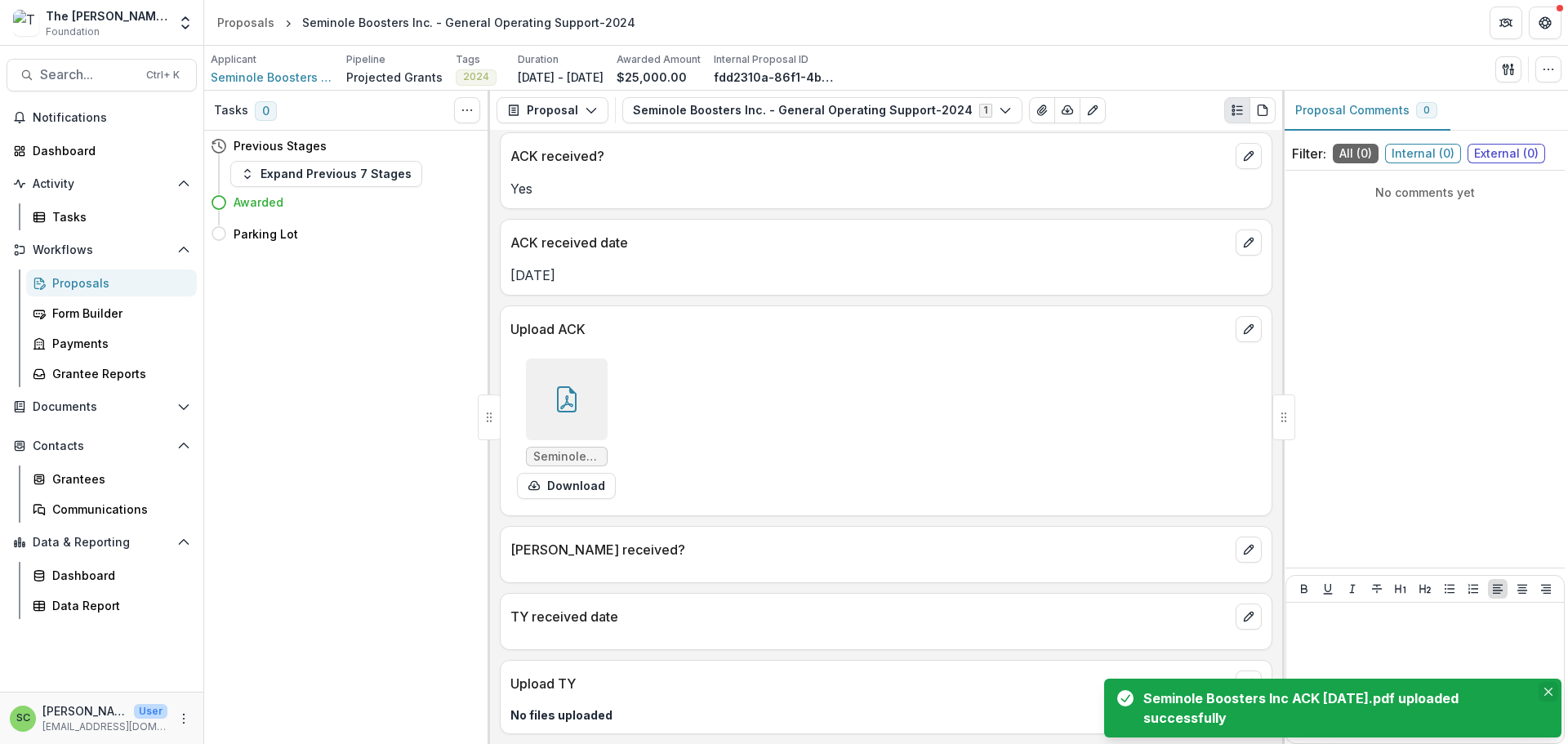
click at [1545, 688] on icon "Close" at bounding box center [1548, 691] width 8 height 8
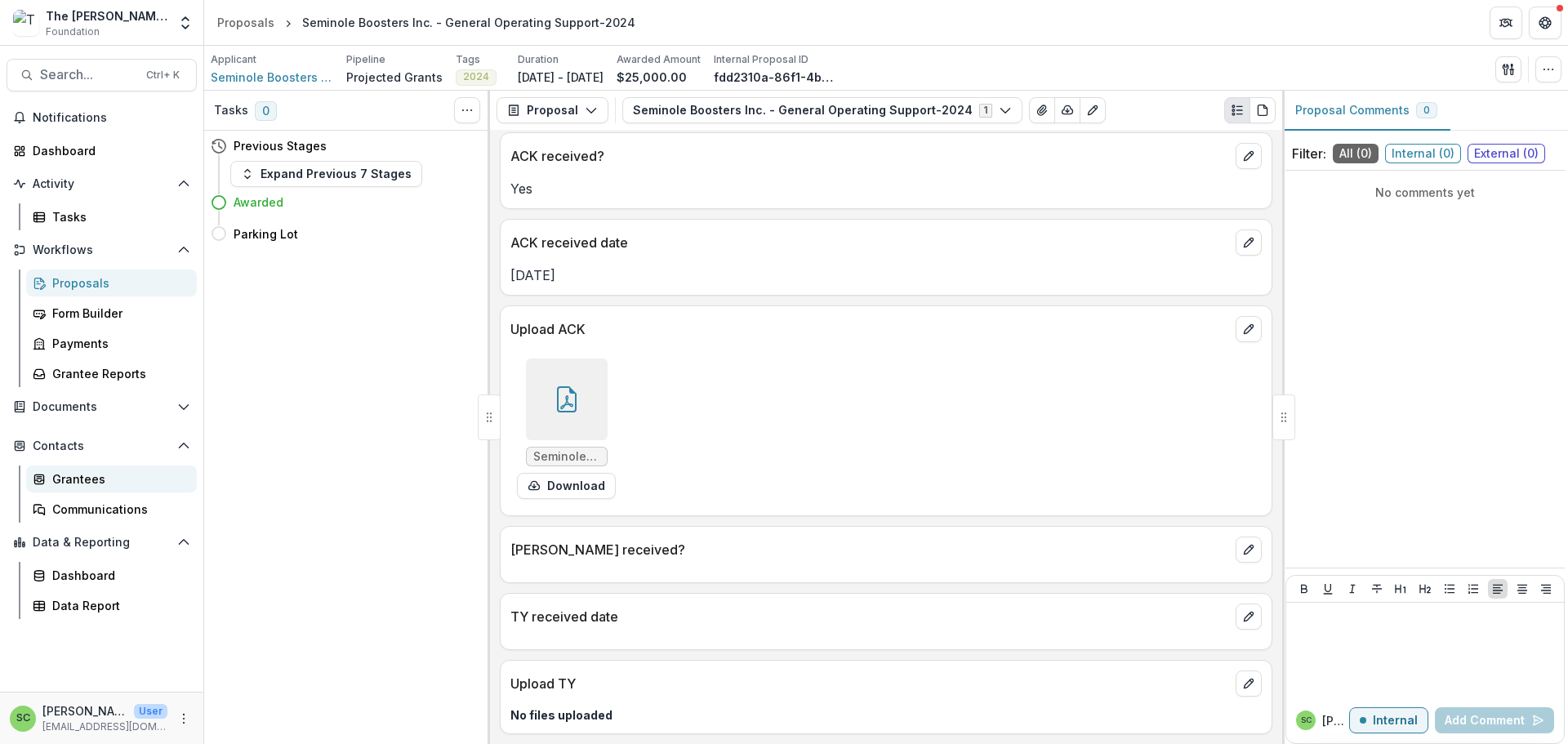
click at [80, 487] on div "Grantees" at bounding box center [118, 479] width 131 height 18
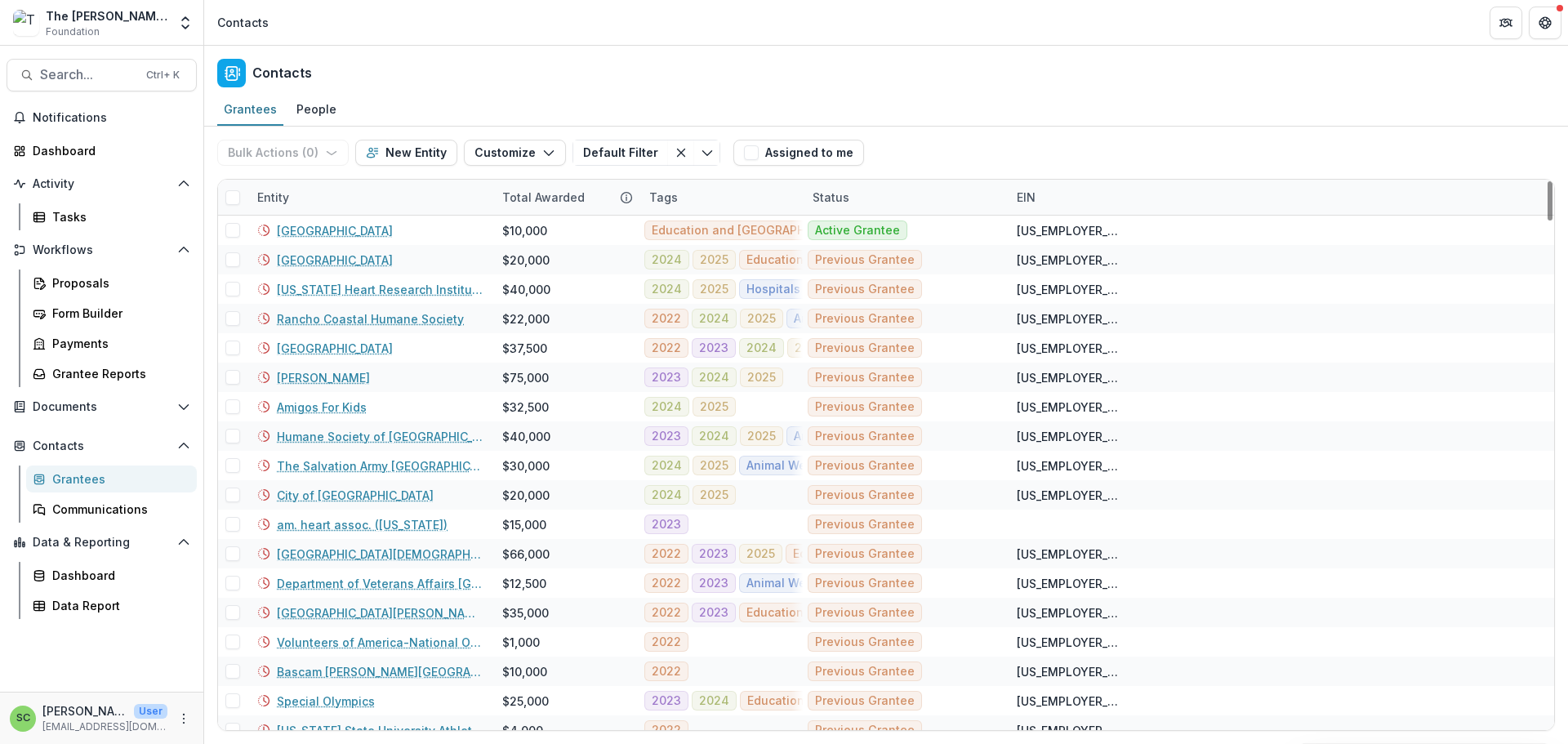
click at [380, 214] on div "Entity" at bounding box center [370, 197] width 245 height 35
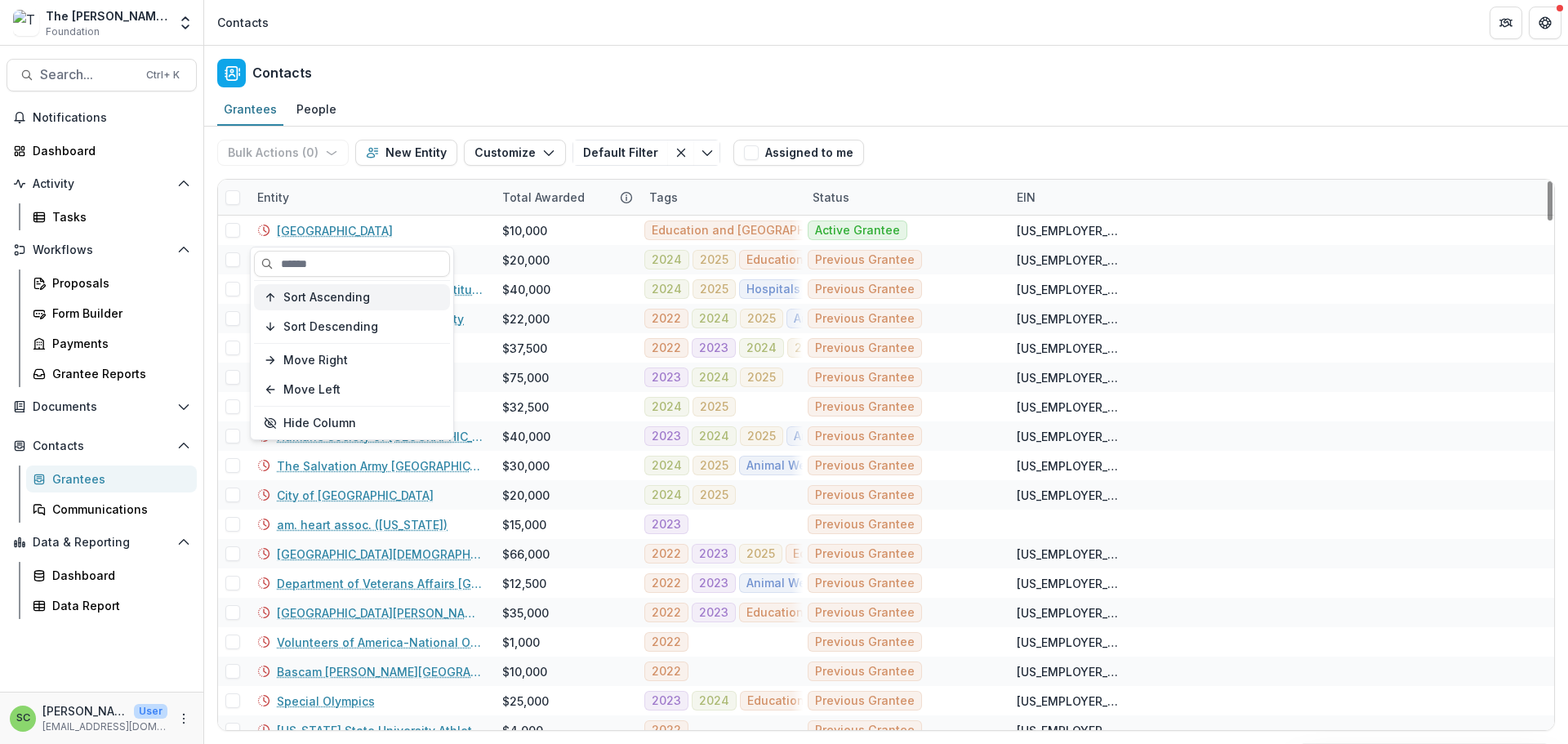
click at [338, 304] on span "Sort Ascending" at bounding box center [326, 297] width 87 height 14
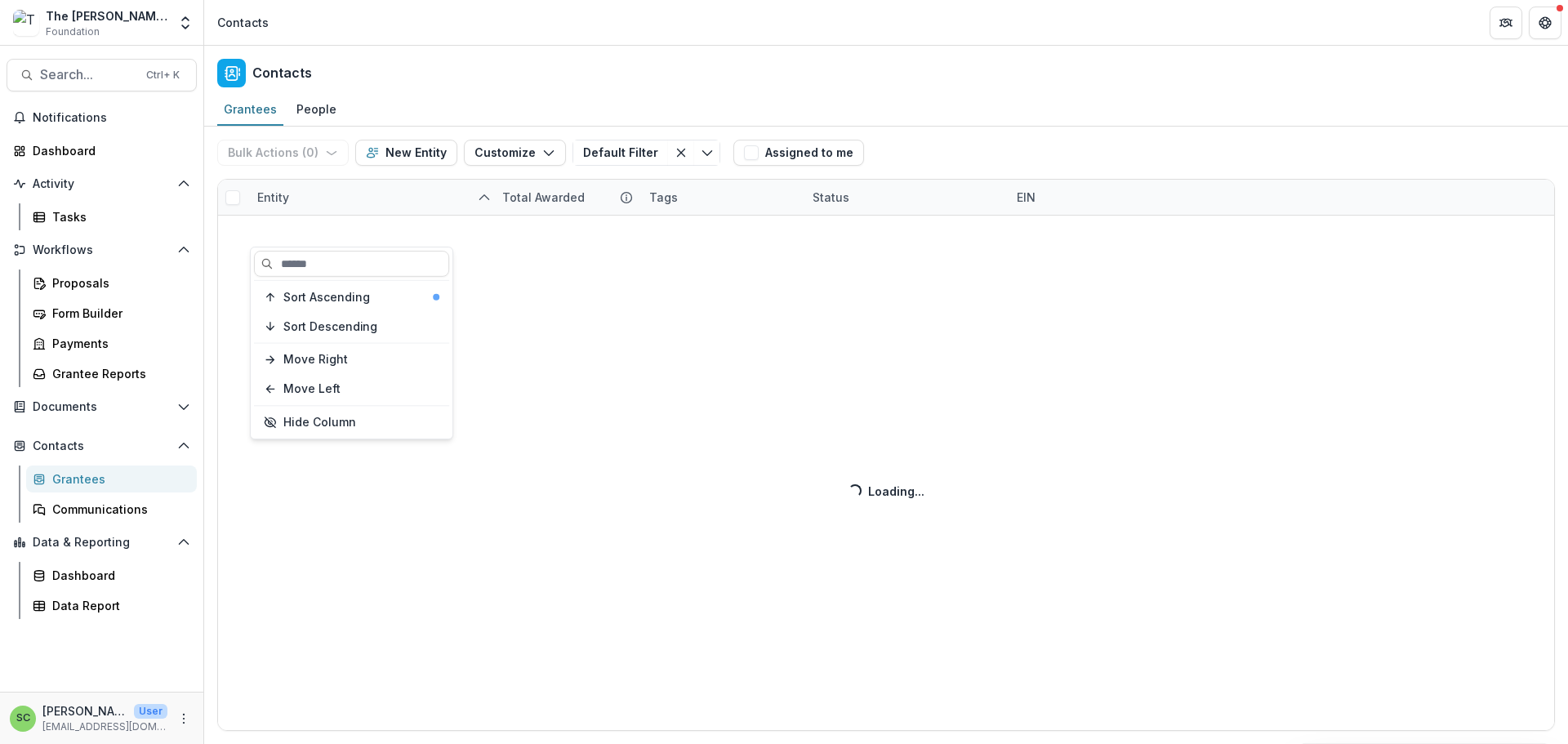
click at [353, 227] on div "Bulk Actions ( 0 ) Send Email Create Proposals Create Tasks New Entity Customiz…" at bounding box center [886, 435] width 1364 height 617
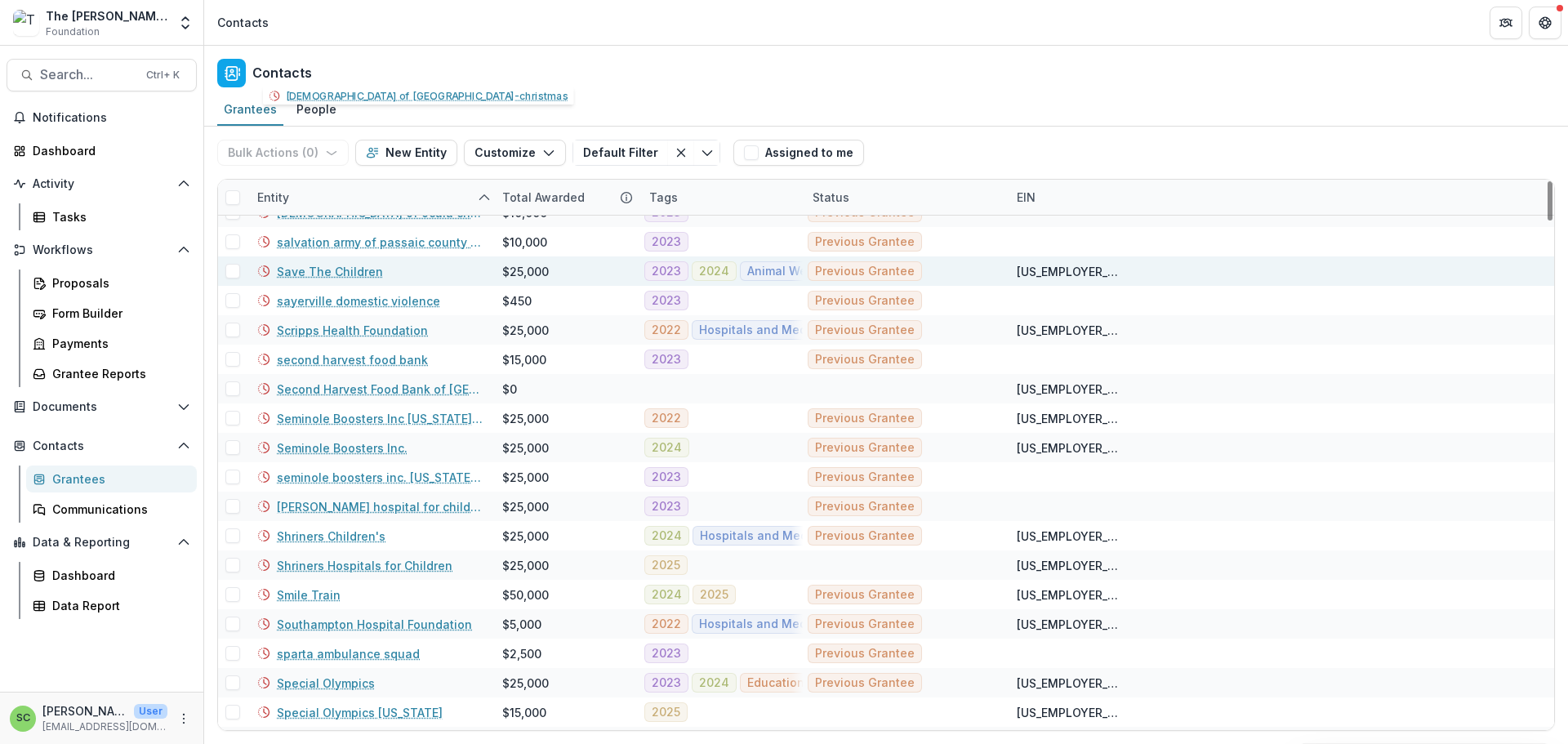
scroll to position [4979, 0]
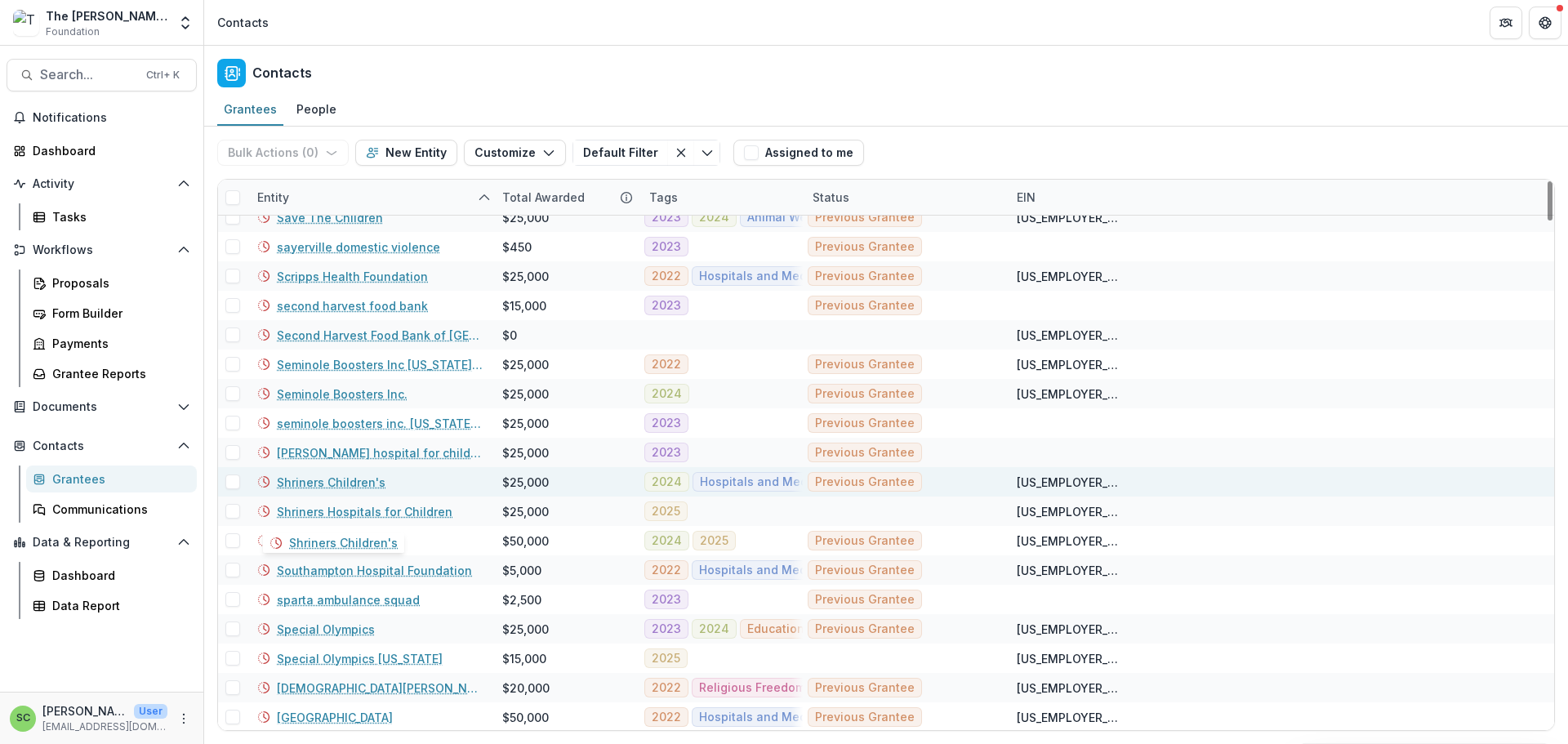
click at [330, 491] on link "Shriners Children's" at bounding box center [330, 482] width 108 height 18
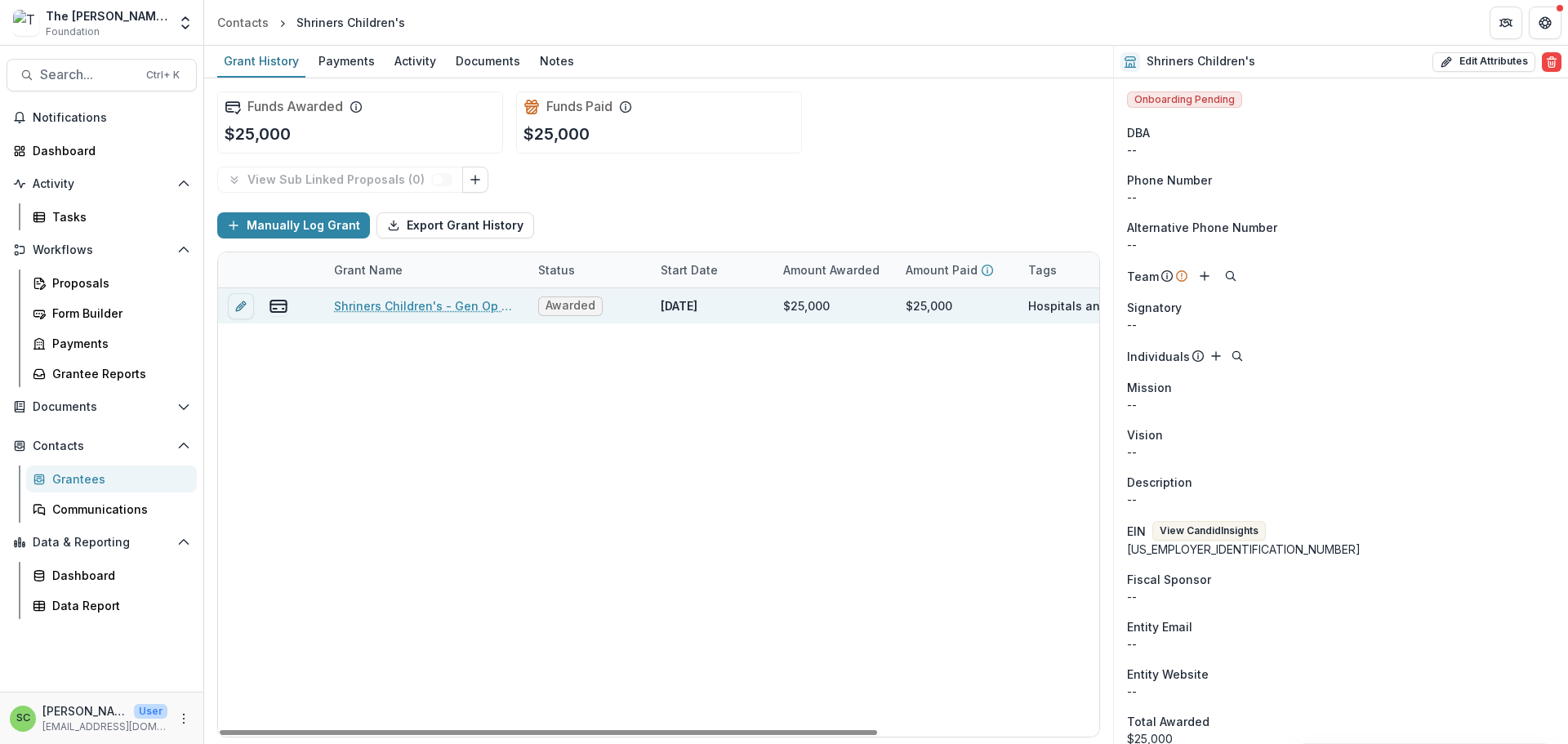
click at [391, 314] on link "Shriners Children's - Gen Op Supt/Tampa Florida Hospital-2024" at bounding box center [426, 305] width 185 height 18
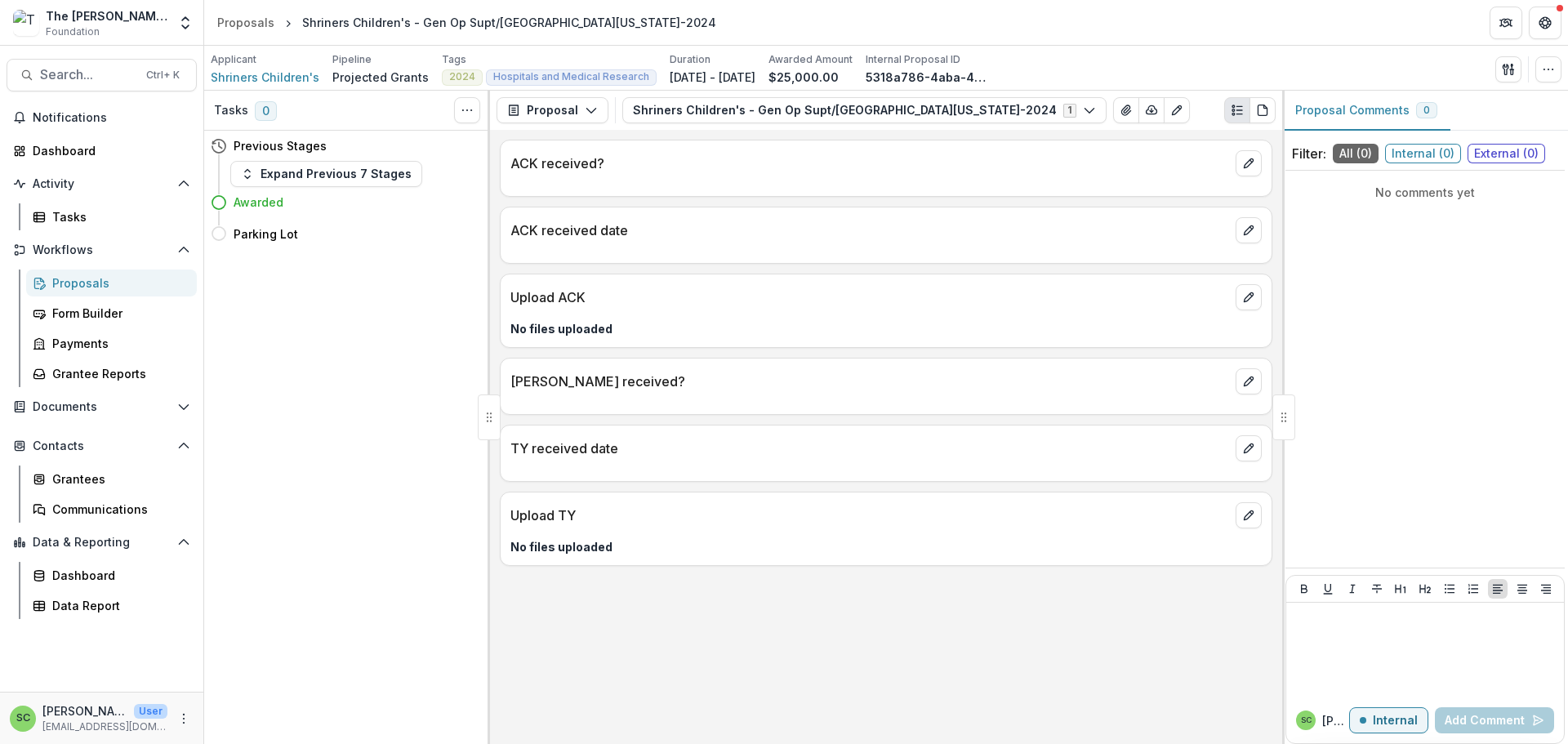
click at [1219, 395] on div "[PERSON_NAME] received?" at bounding box center [886, 376] width 771 height 36
click at [1235, 395] on button "edit" at bounding box center [1248, 381] width 26 height 26
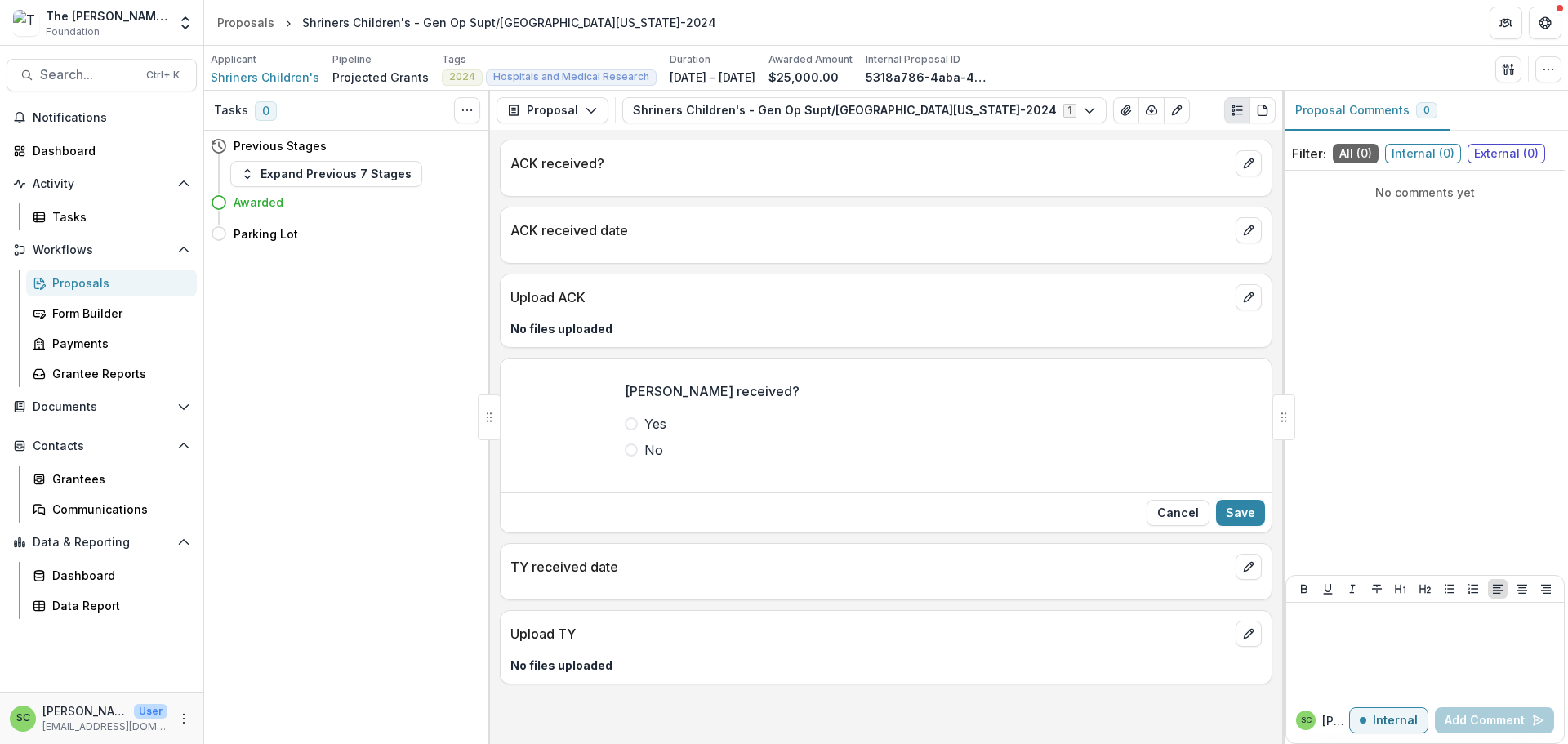
click at [625, 430] on span at bounding box center [631, 423] width 13 height 13
click at [1226, 526] on button "Save" at bounding box center [1240, 512] width 49 height 26
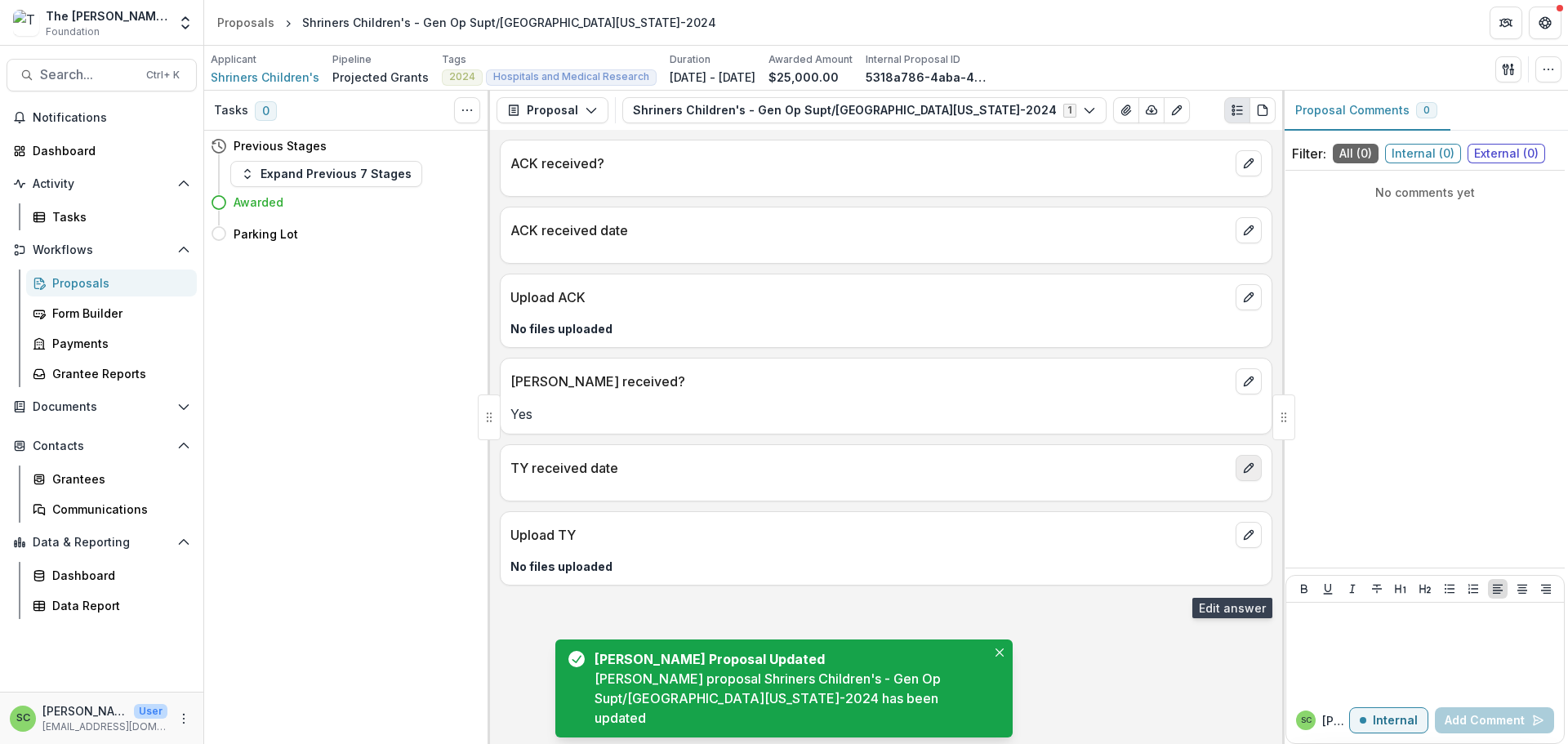
click at [1243, 474] on icon "edit" at bounding box center [1248, 468] width 13 height 13
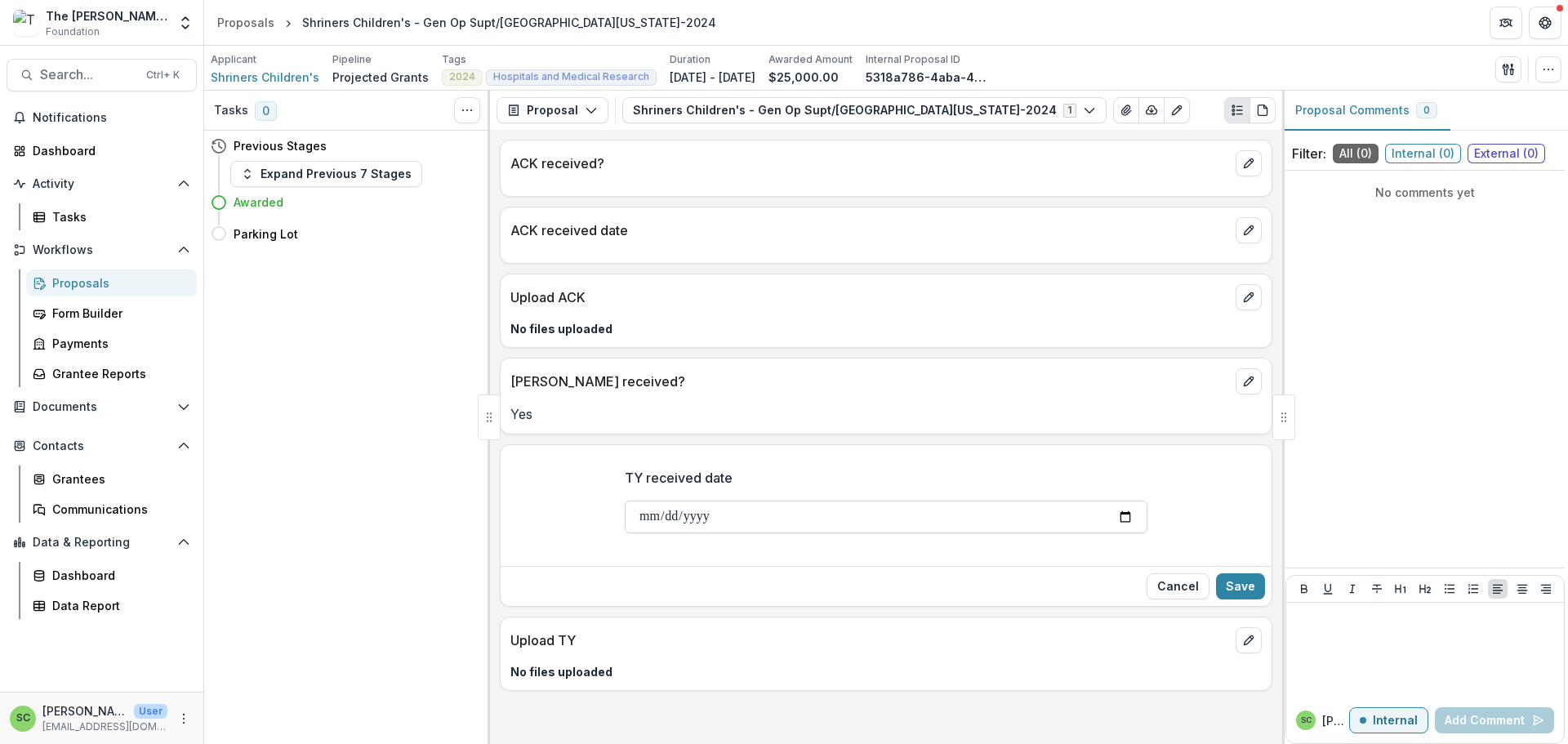
click at [625, 533] on input "TY received date" at bounding box center [886, 516] width 522 height 32
type input "**********"
click at [1216, 599] on button "Save" at bounding box center [1240, 586] width 49 height 26
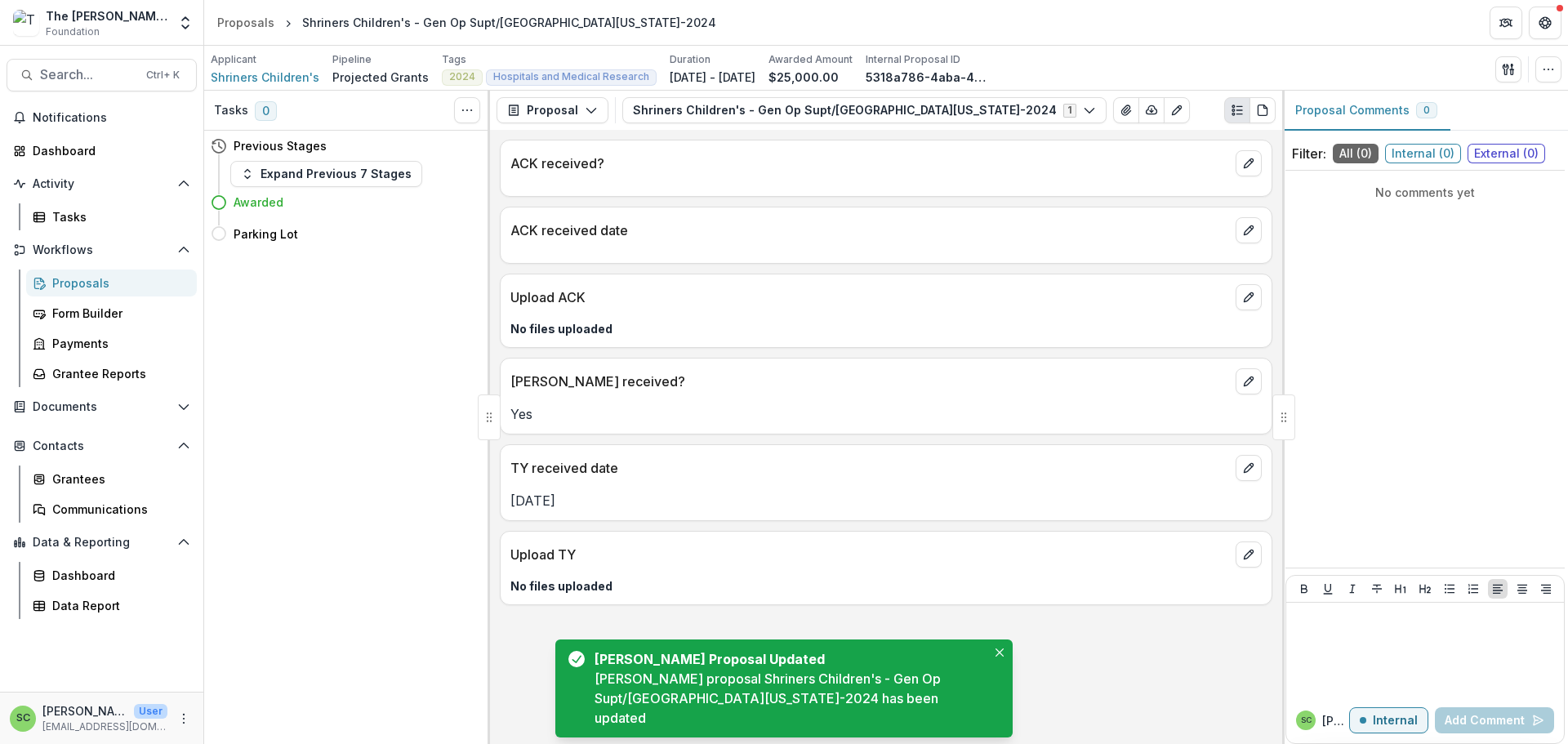
scroll to position [14, 0]
click at [996, 648] on icon "Close" at bounding box center [999, 652] width 8 height 8
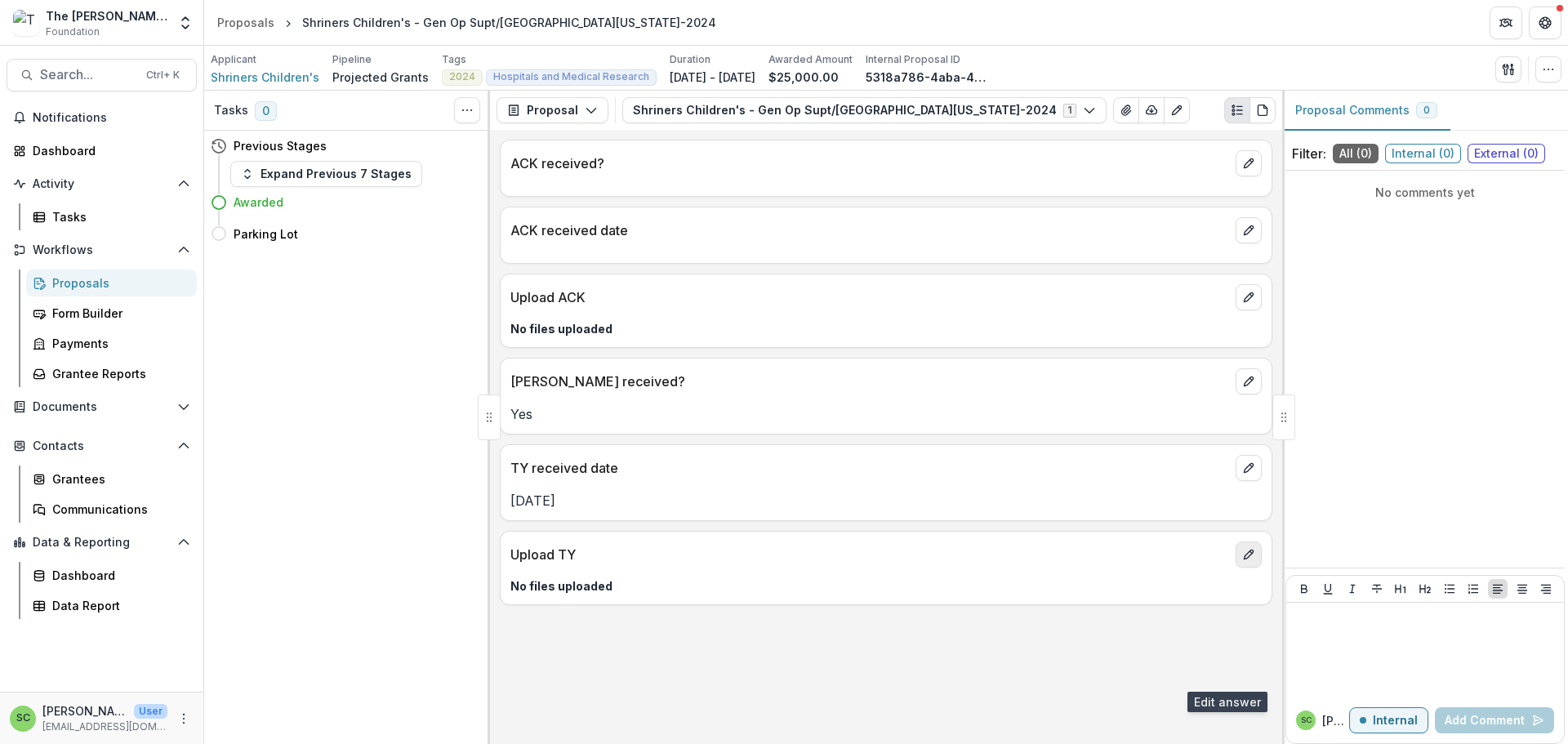
click at [1242, 561] on icon "edit" at bounding box center [1248, 555] width 13 height 13
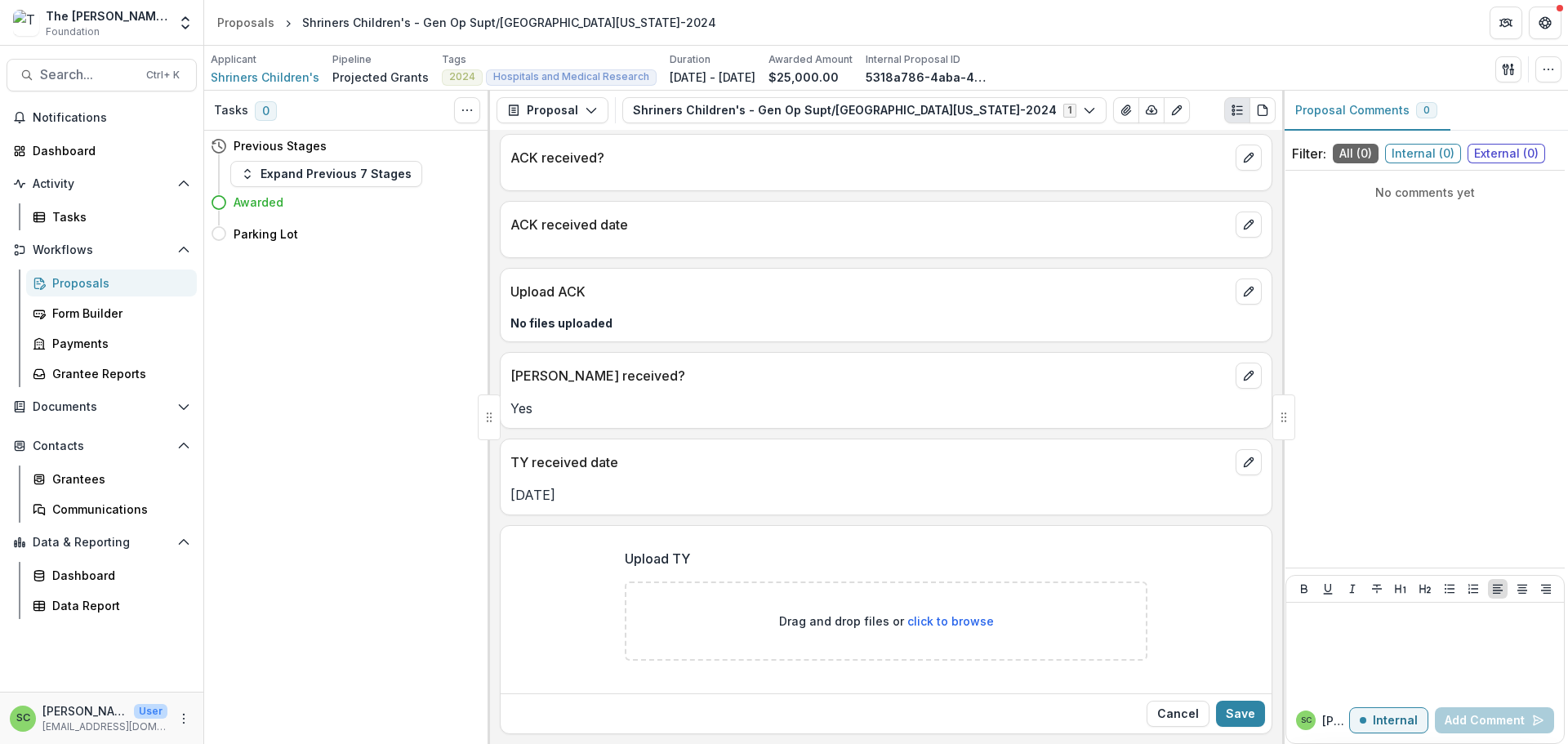
scroll to position [181, 0]
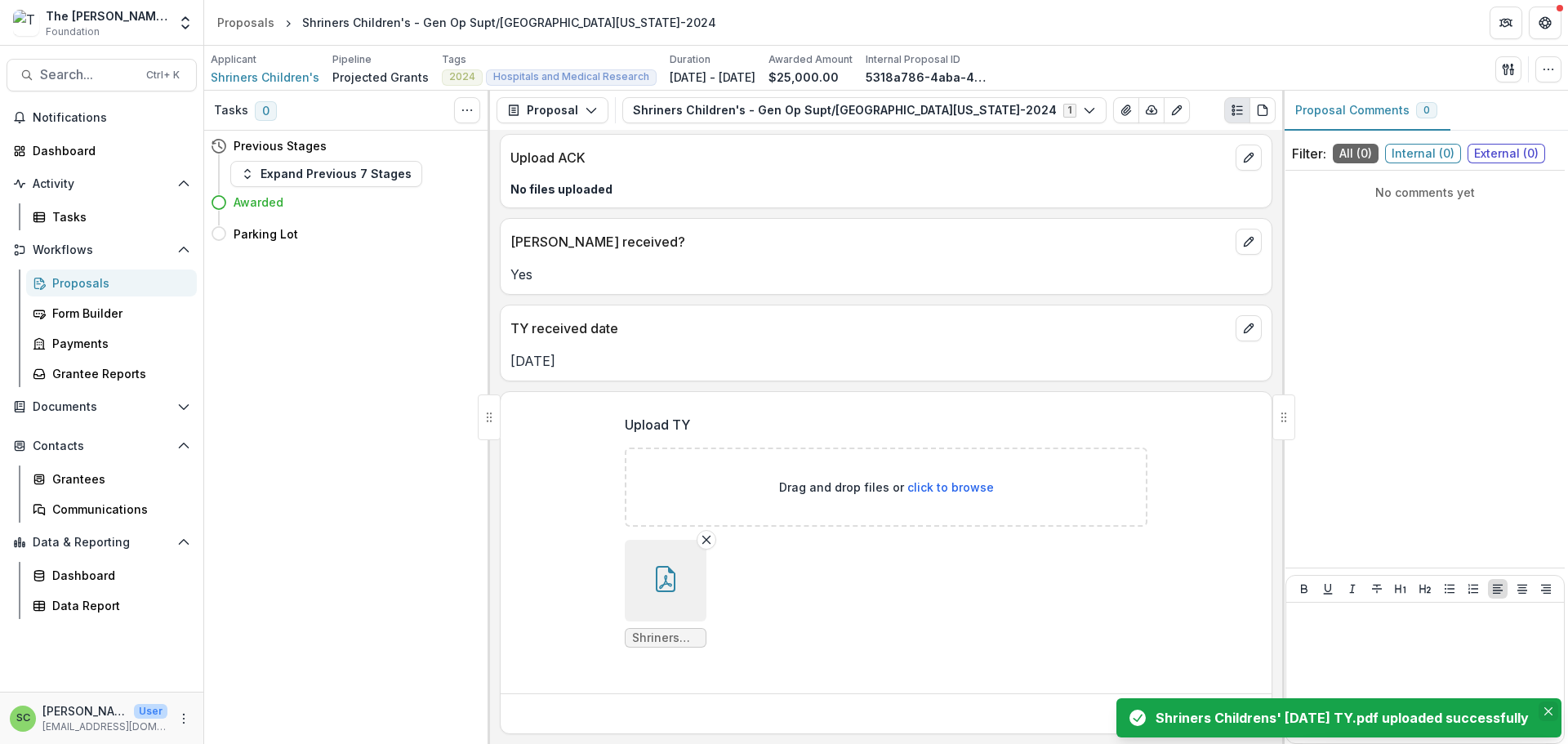
click at [1539, 701] on button "Close" at bounding box center [1548, 711] width 19 height 19
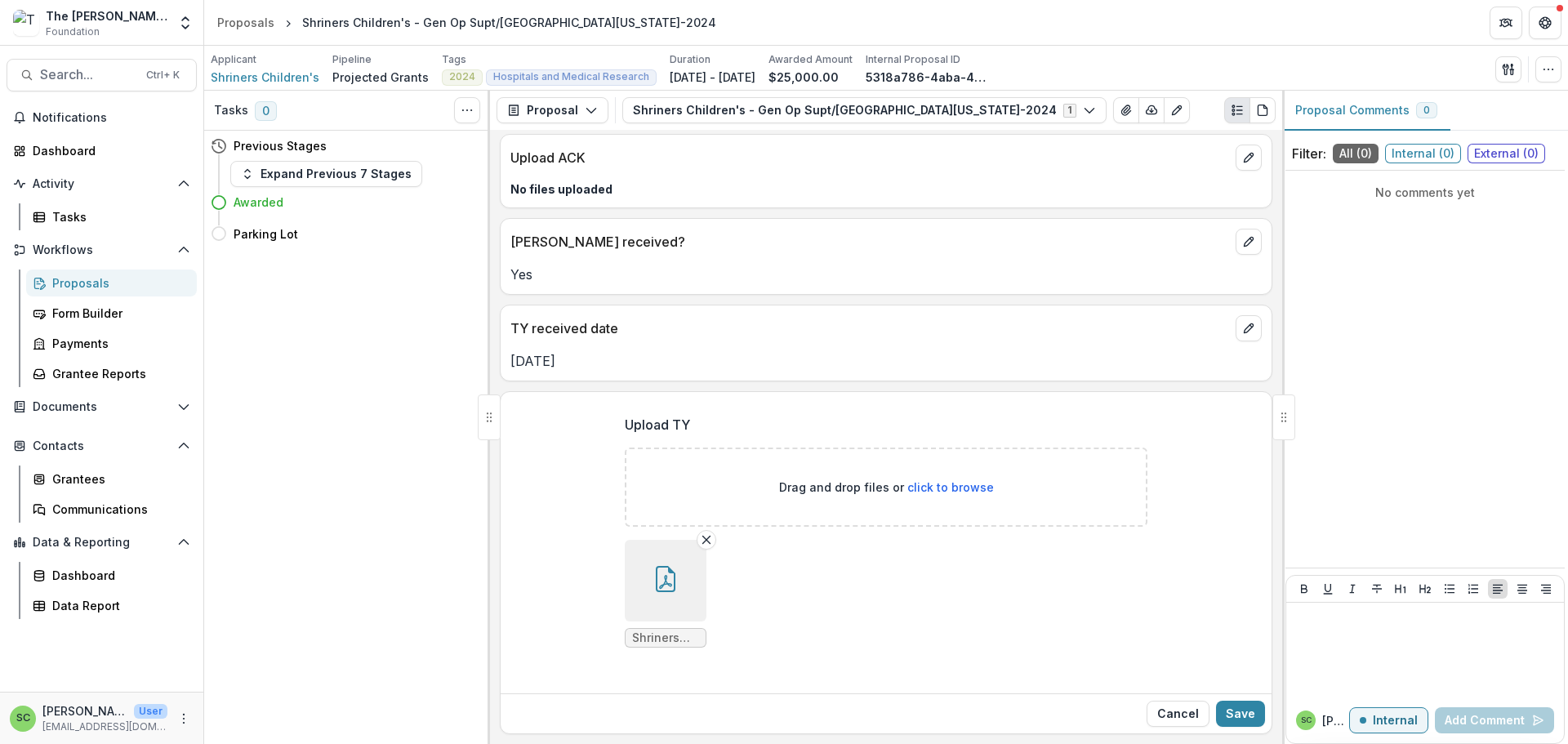
scroll to position [328, 0]
click at [1242, 701] on button "Save" at bounding box center [1240, 714] width 49 height 26
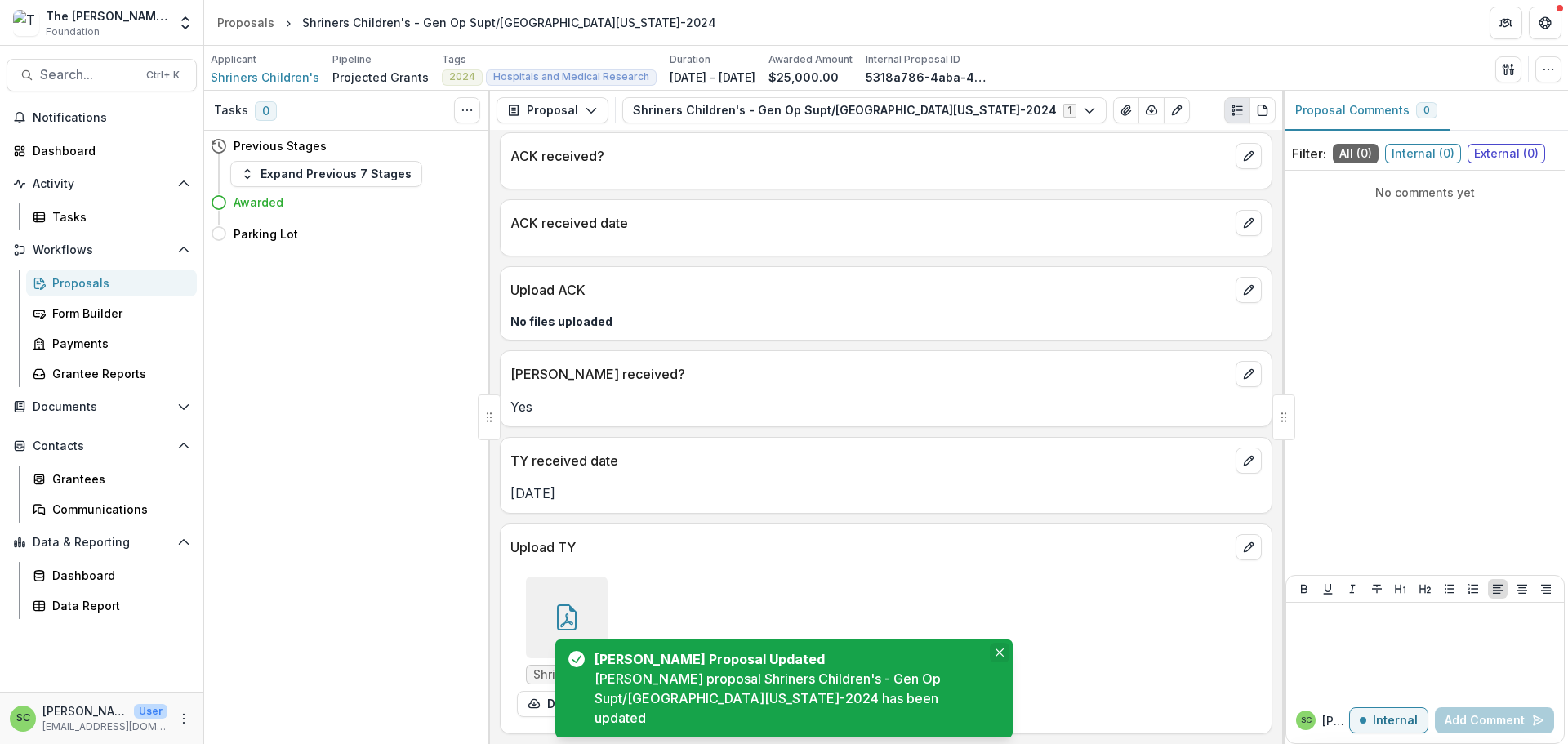
click at [989, 642] on button "Close" at bounding box center [998, 652] width 19 height 19
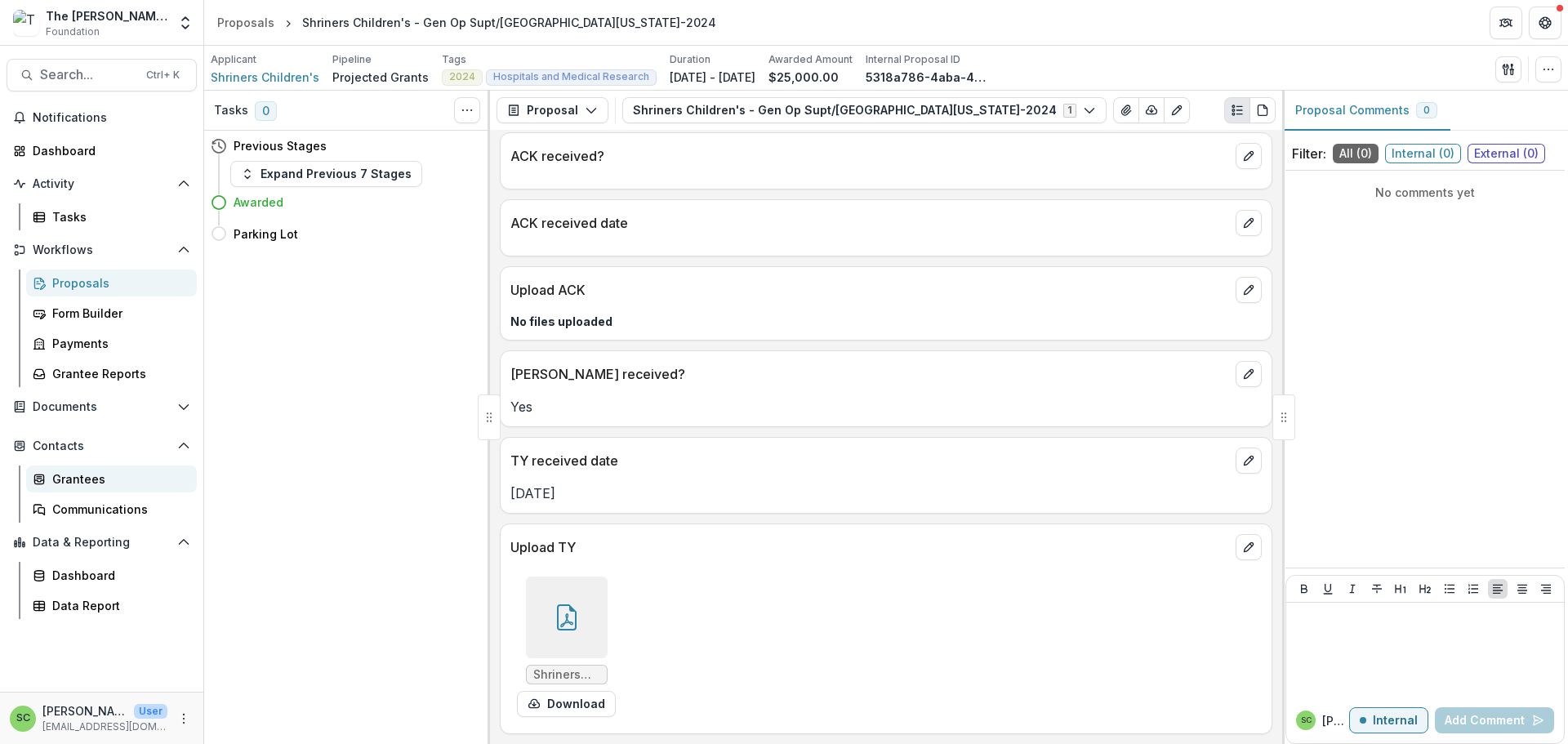
click at [112, 487] on div "Grantees" at bounding box center [118, 479] width 131 height 18
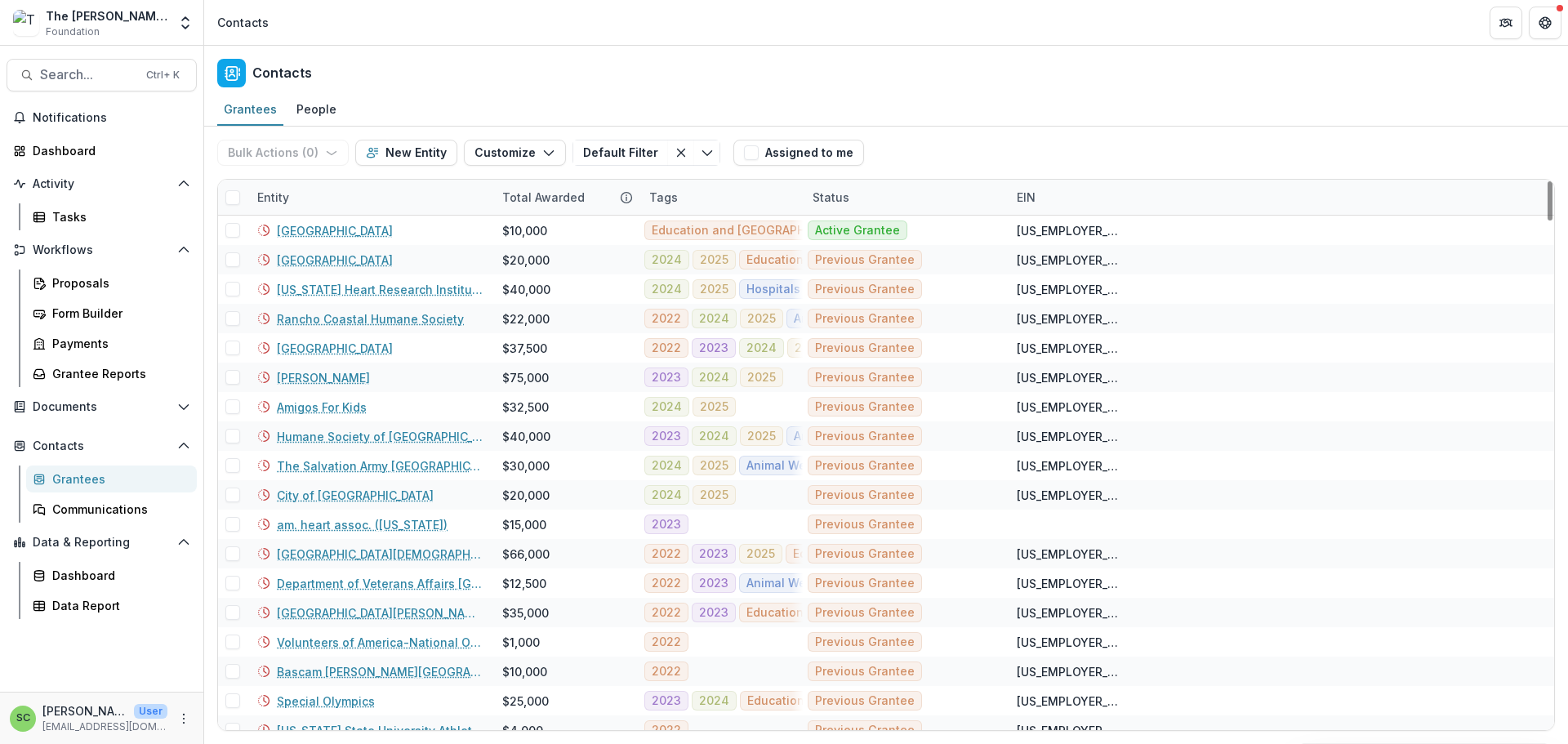
click at [380, 214] on div "Entity" at bounding box center [370, 197] width 245 height 35
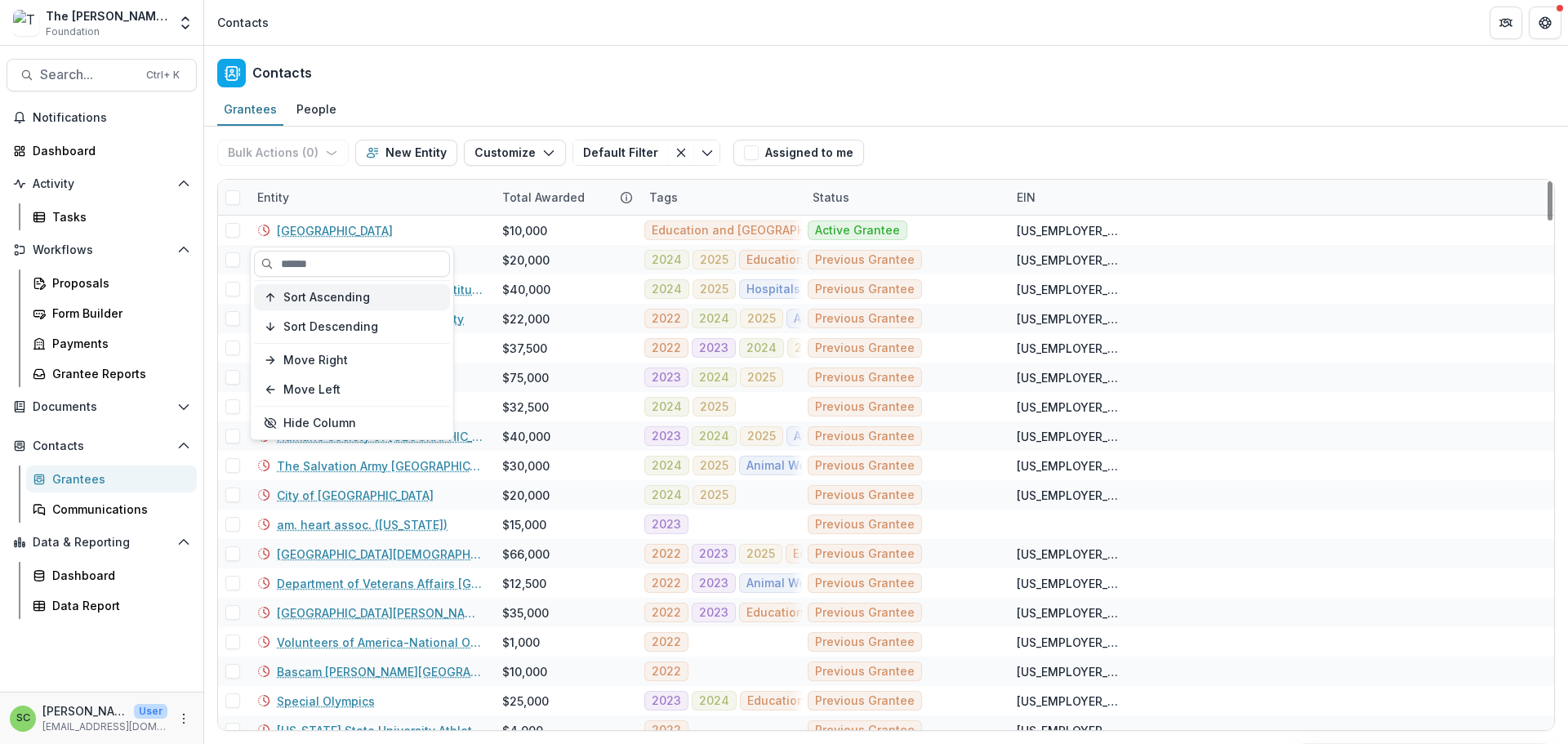
click at [345, 303] on span "Sort Ascending" at bounding box center [326, 297] width 87 height 14
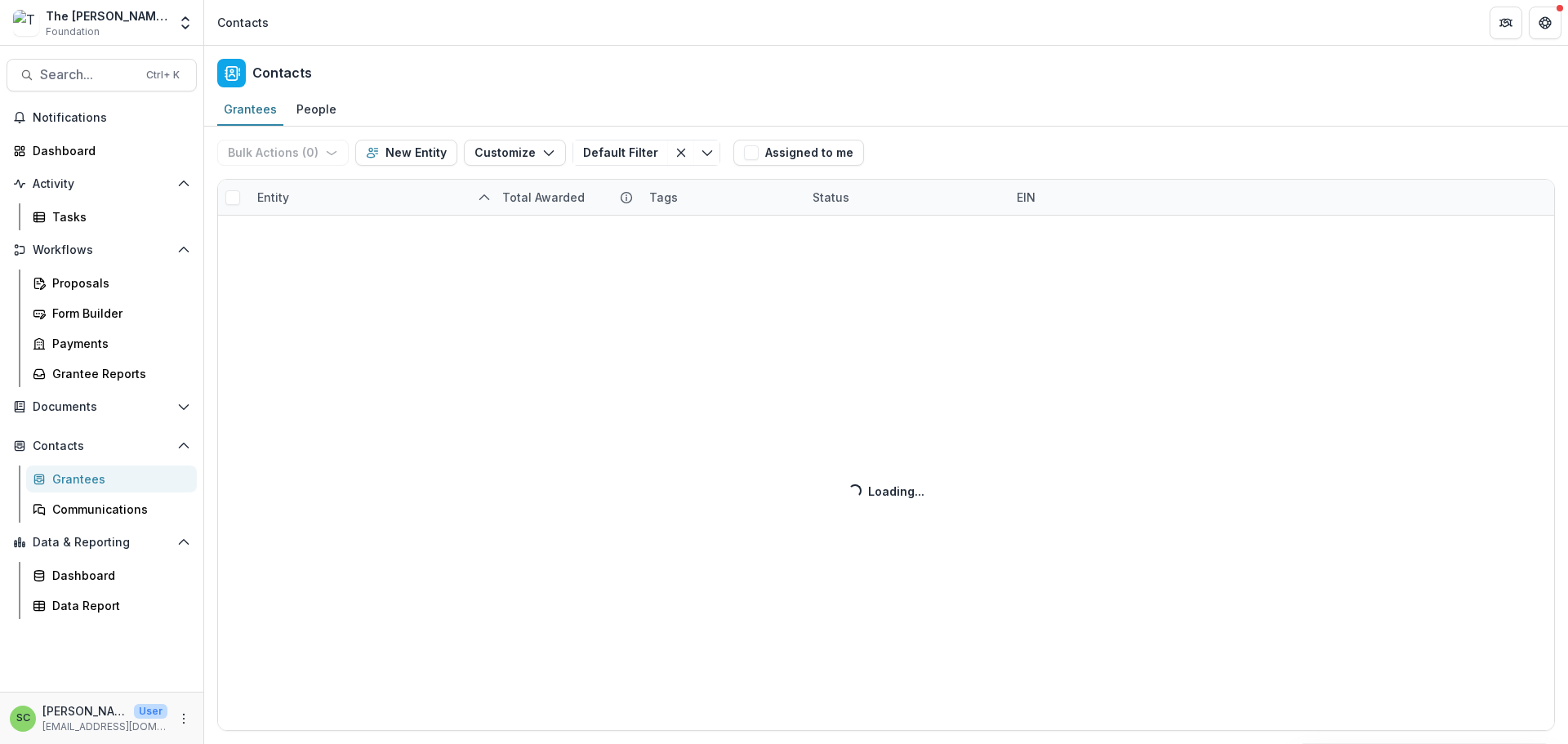
click at [349, 226] on div "Bulk Actions ( 0 ) Send Email Create Proposals Create Tasks New Entity Customiz…" at bounding box center [886, 435] width 1364 height 617
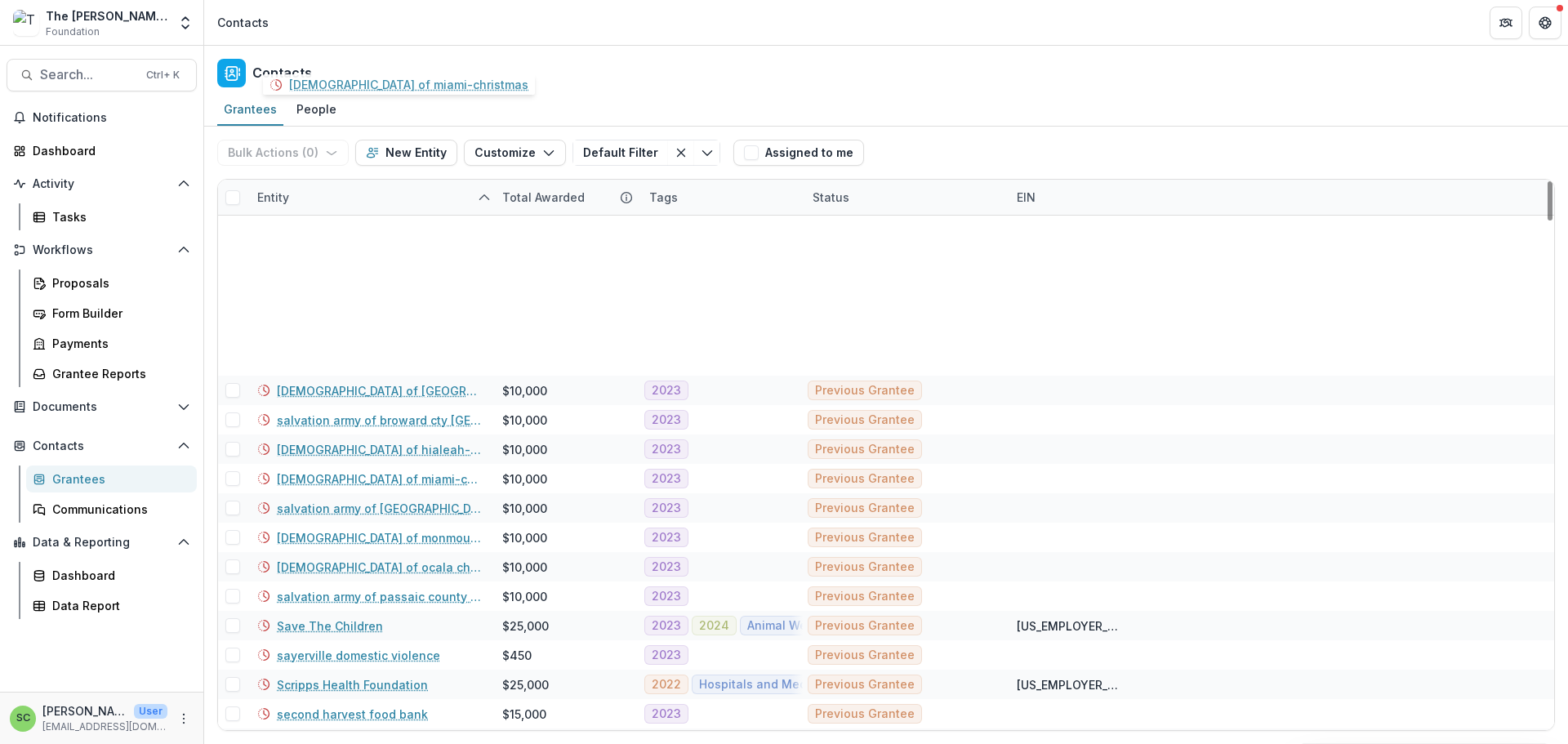
scroll to position [5142, 0]
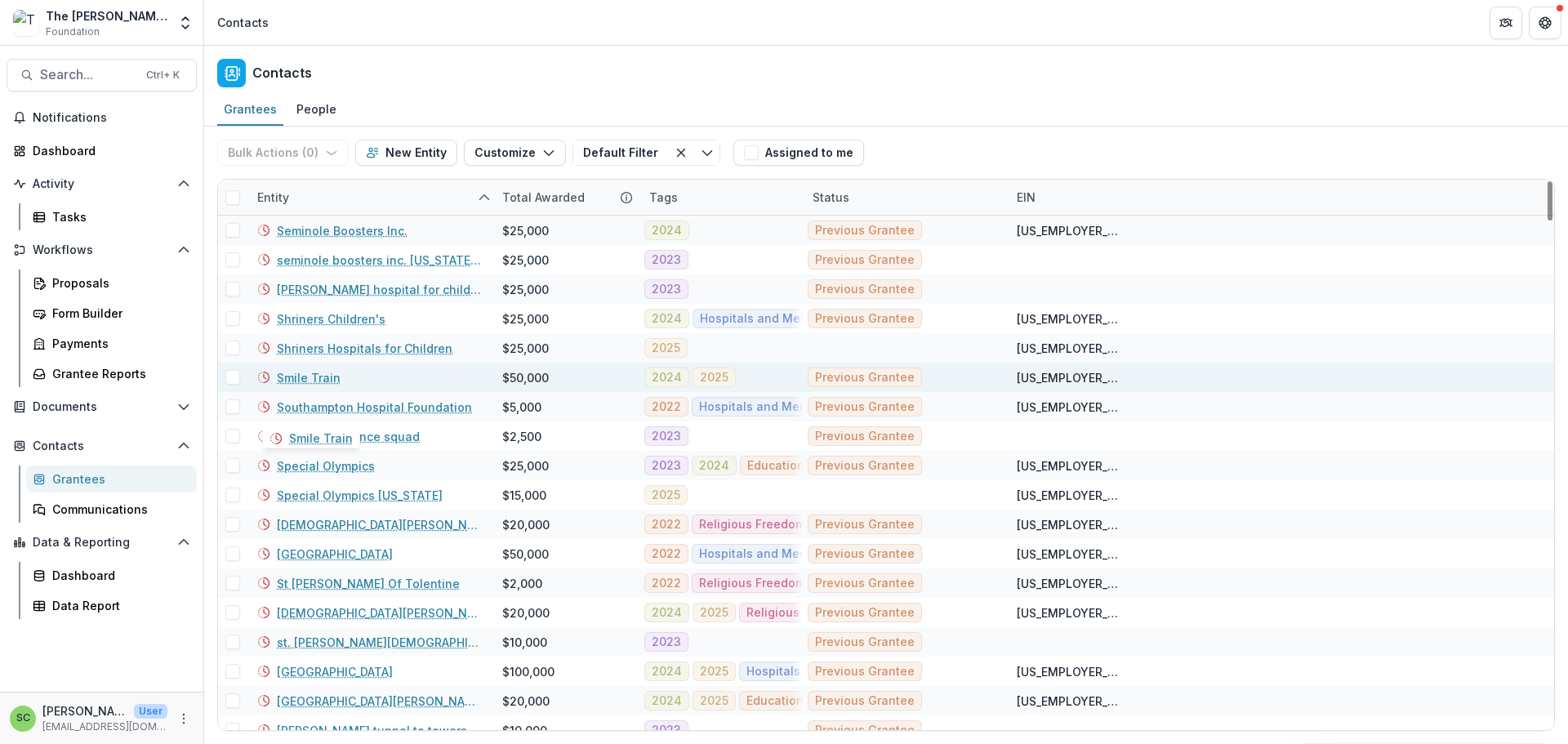
click at [320, 386] on link "Smile Train" at bounding box center [308, 377] width 64 height 18
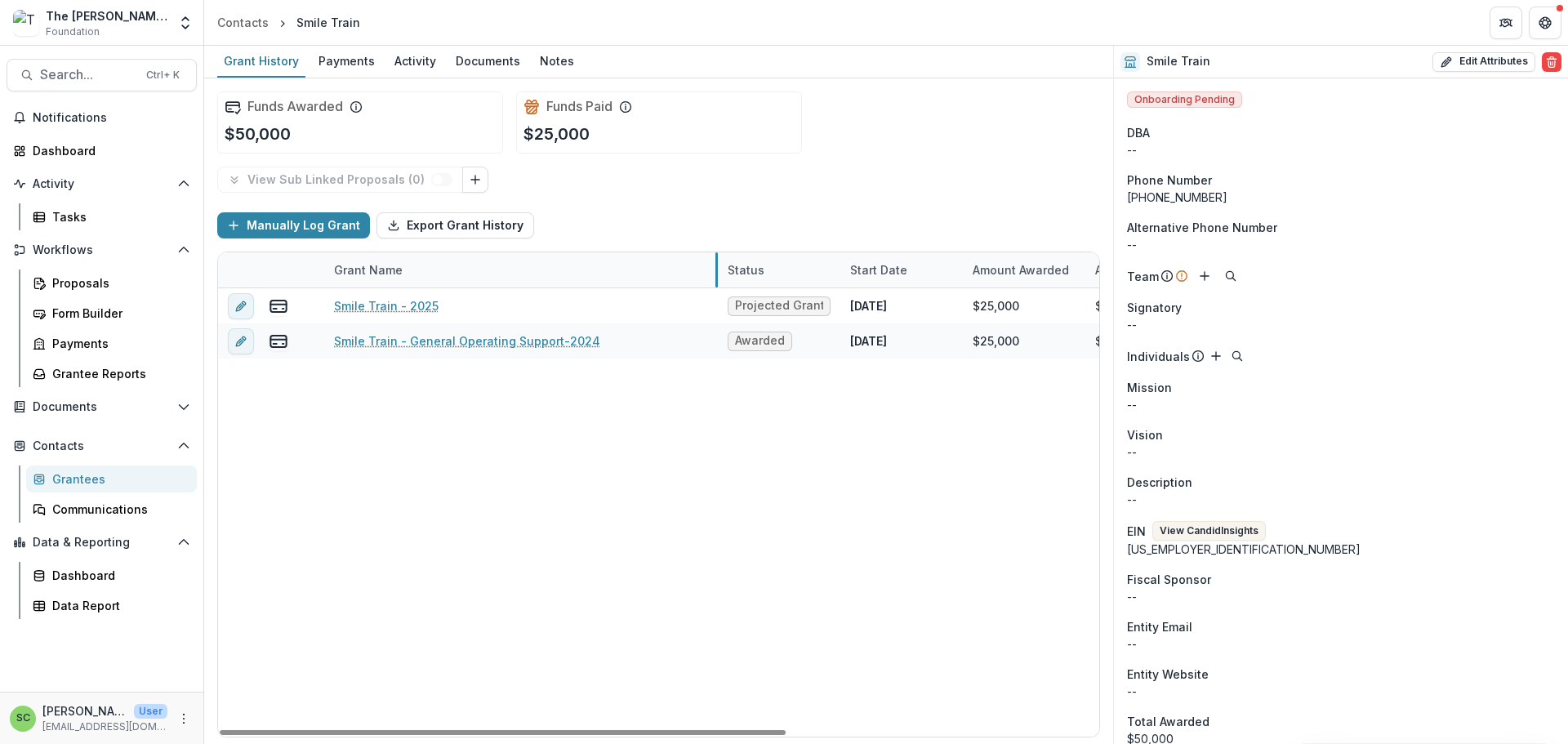
drag, startPoint x: 530, startPoint y: 331, endPoint x: 719, endPoint y: 318, distance: 189.4
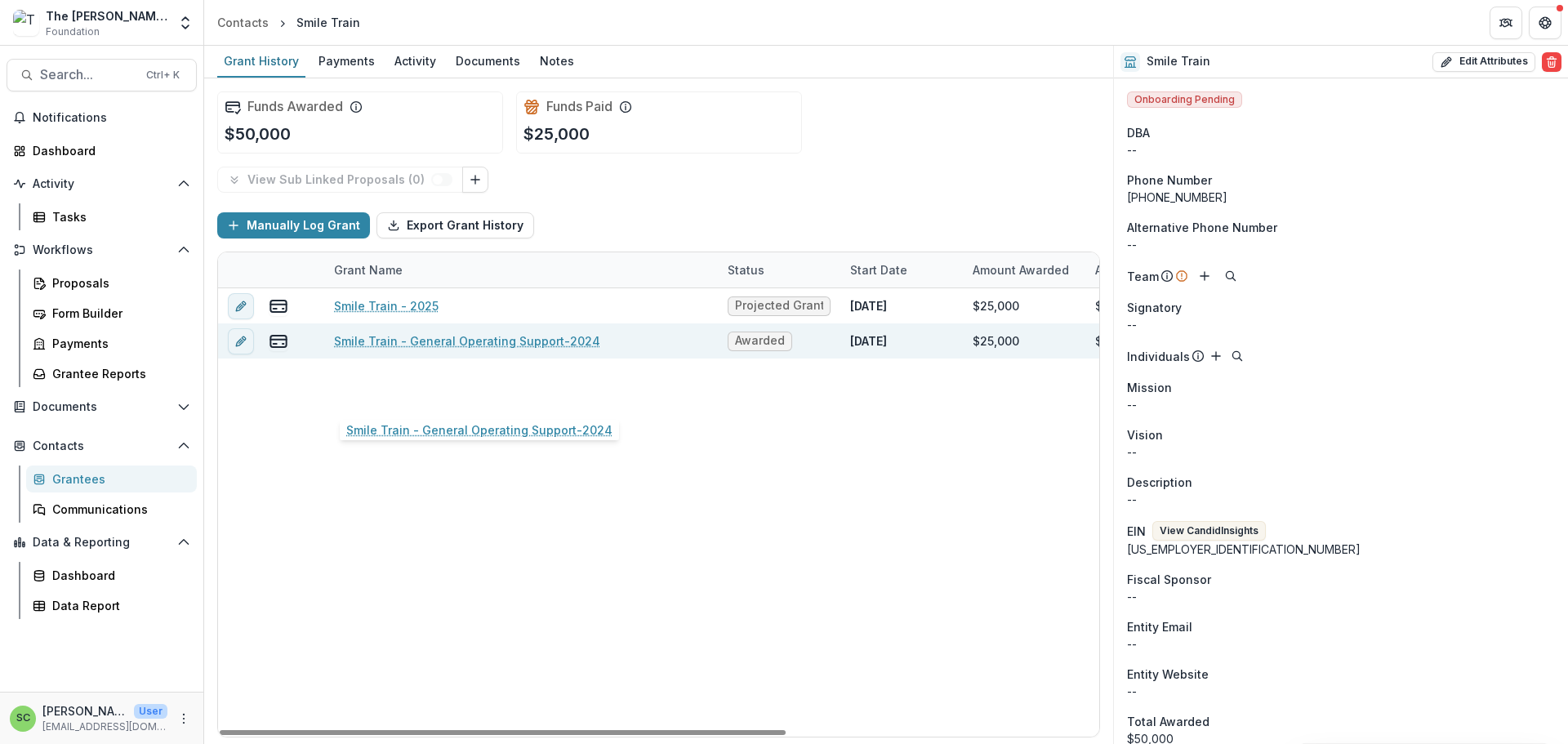
click at [440, 349] on link "Smile Train - General Operating Support-2024" at bounding box center [467, 340] width 266 height 18
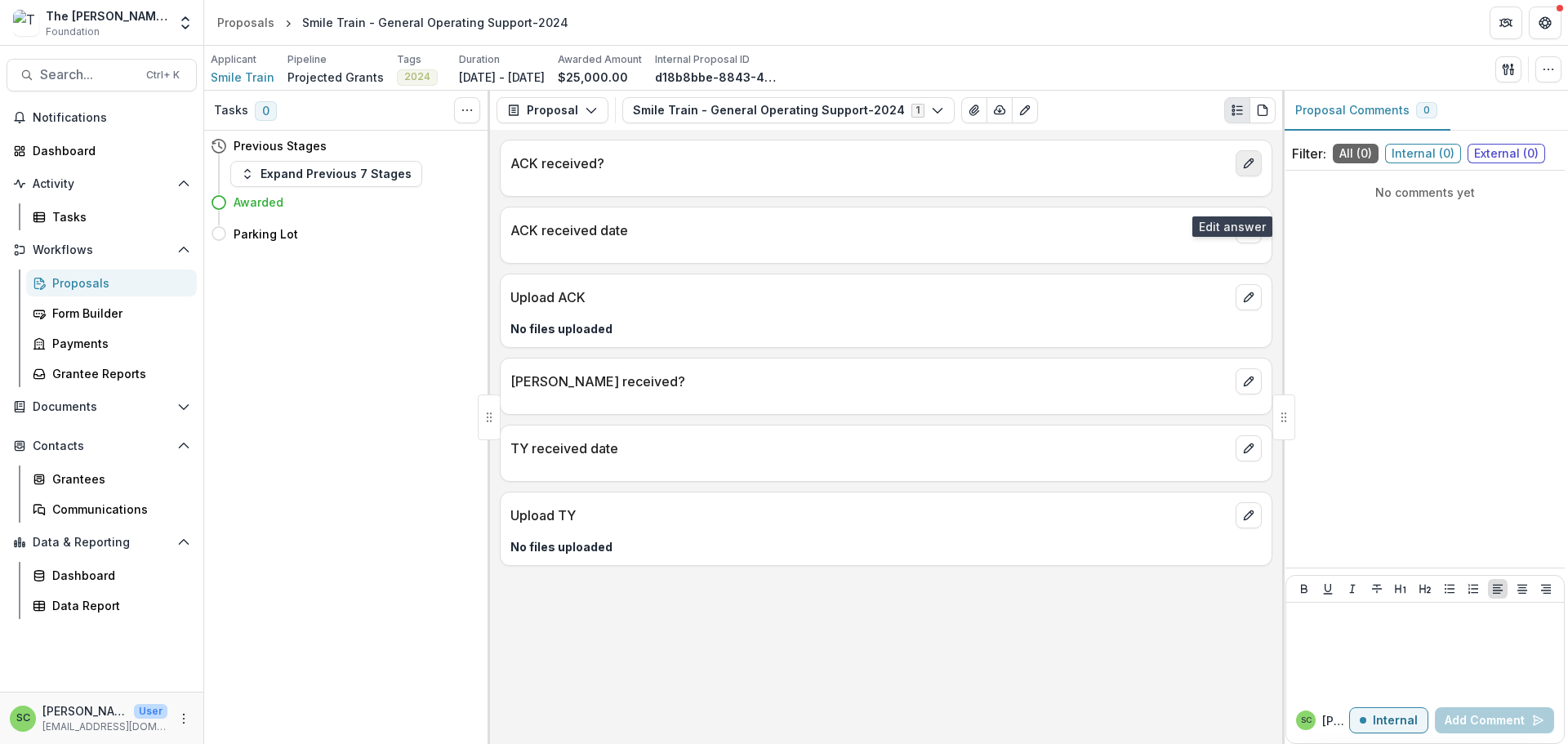
click at [1235, 177] on button "edit" at bounding box center [1248, 163] width 26 height 26
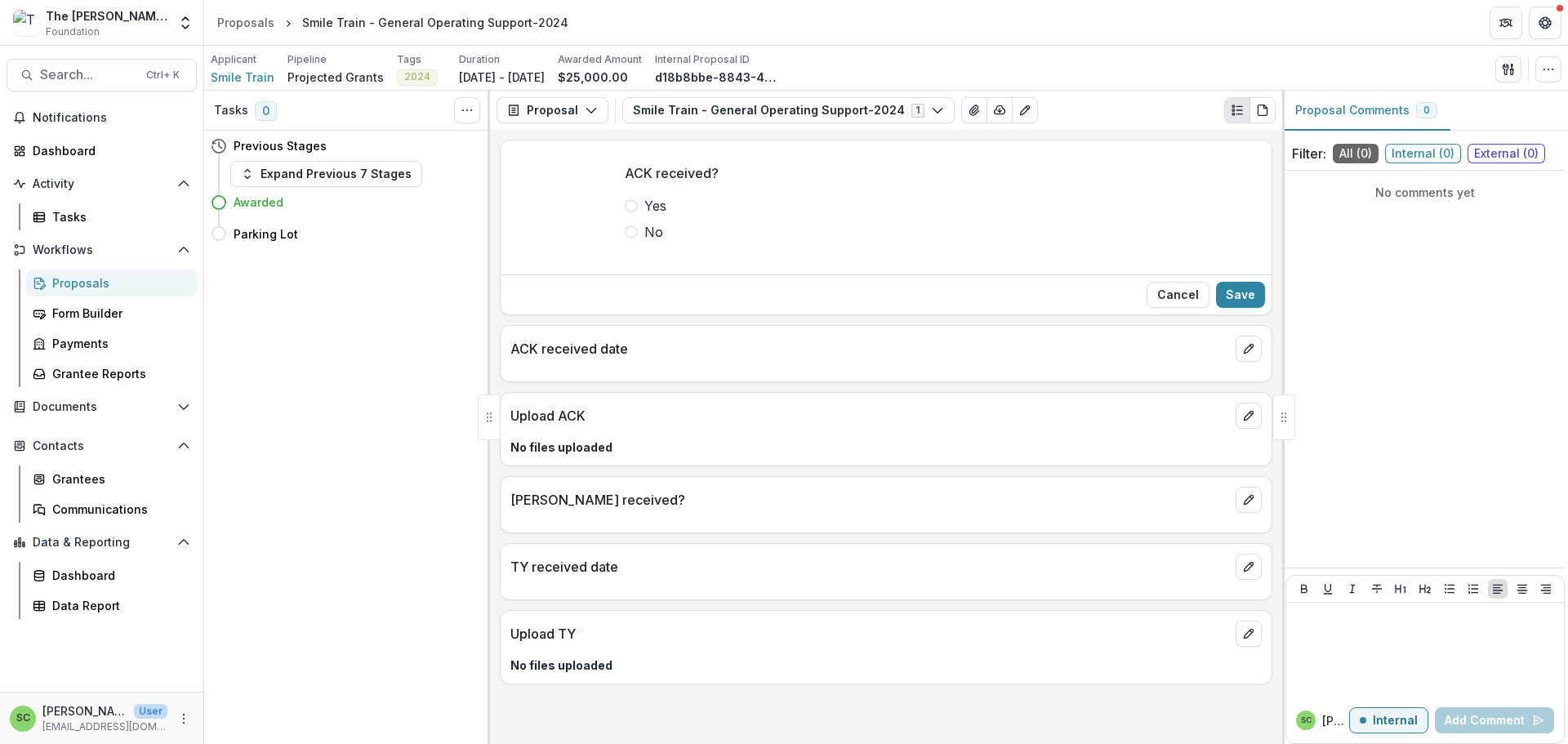
click at [625, 213] on span at bounding box center [631, 205] width 13 height 13
click at [1216, 308] on button "Save" at bounding box center [1240, 295] width 49 height 26
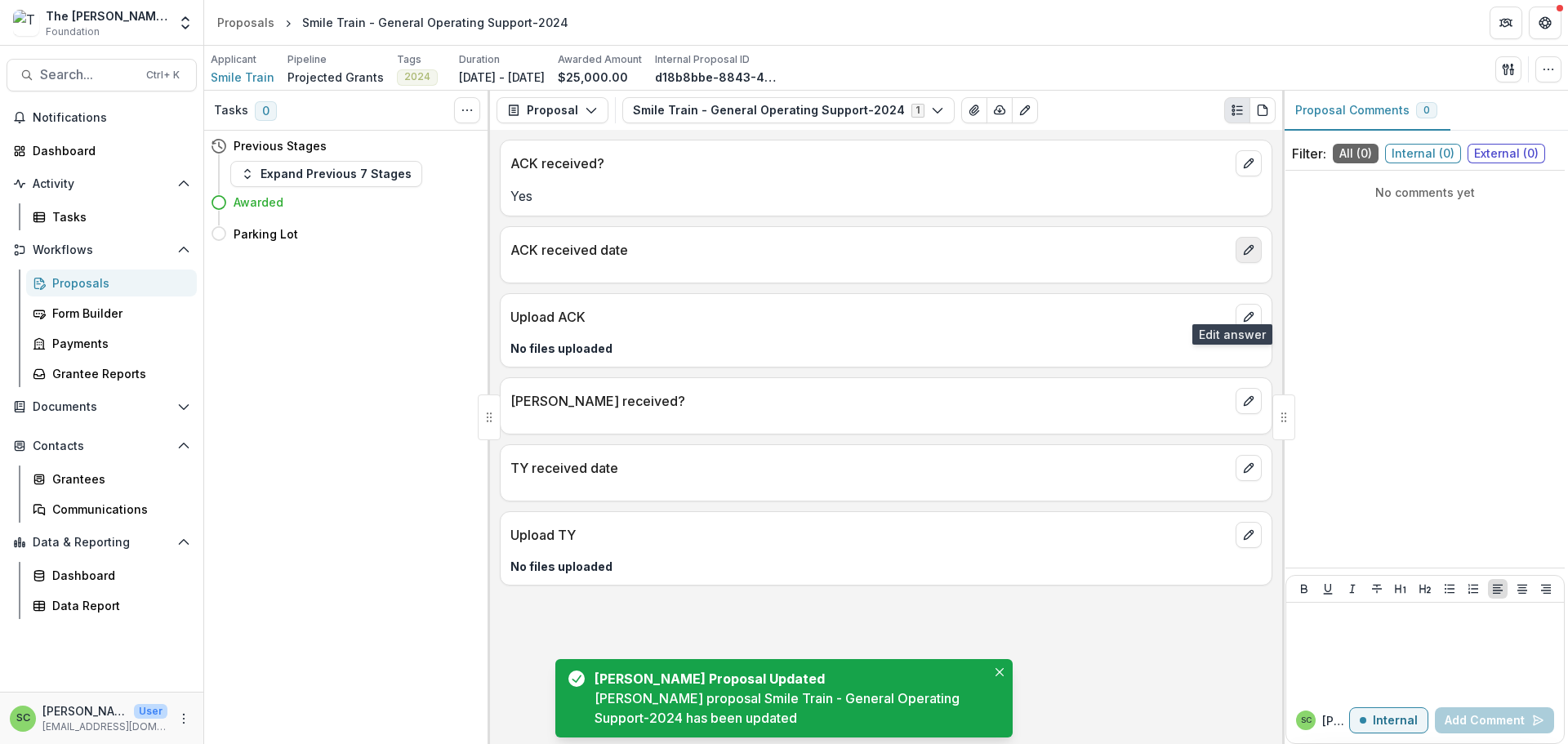
click at [1254, 262] on button "edit" at bounding box center [1248, 250] width 26 height 26
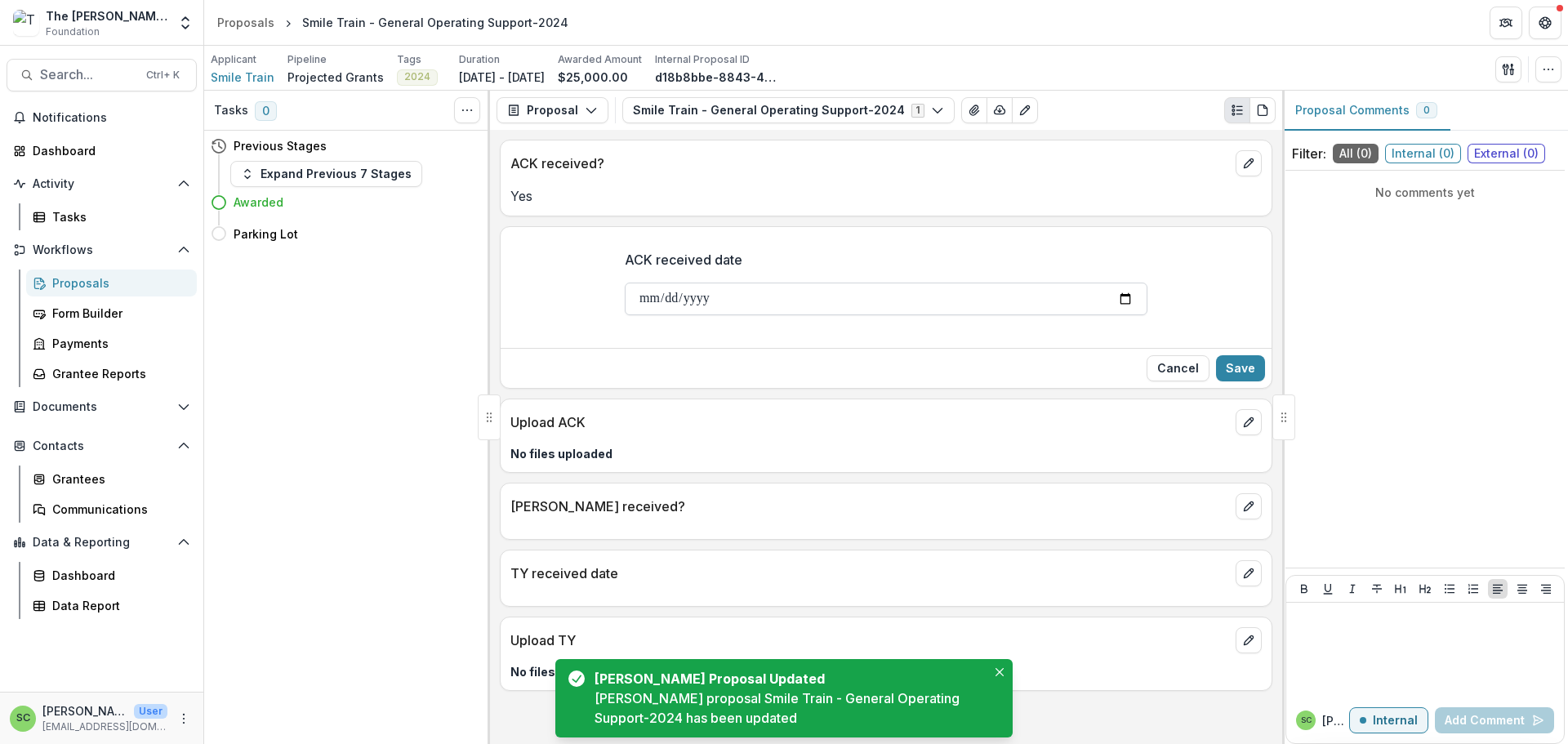
click at [625, 315] on input "ACK received date" at bounding box center [886, 299] width 522 height 32
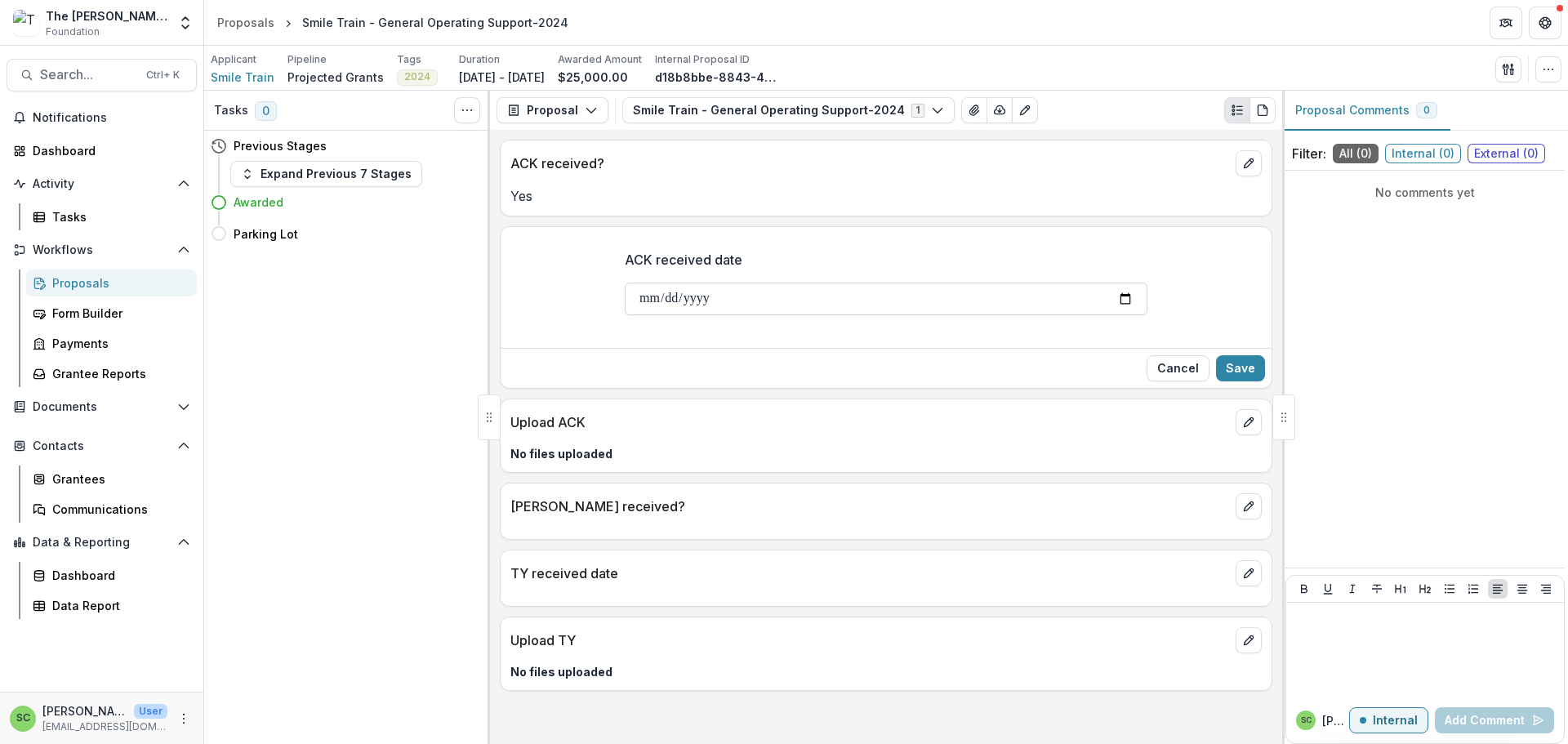
type input "**********"
click at [1226, 381] on button "Save" at bounding box center [1240, 368] width 49 height 26
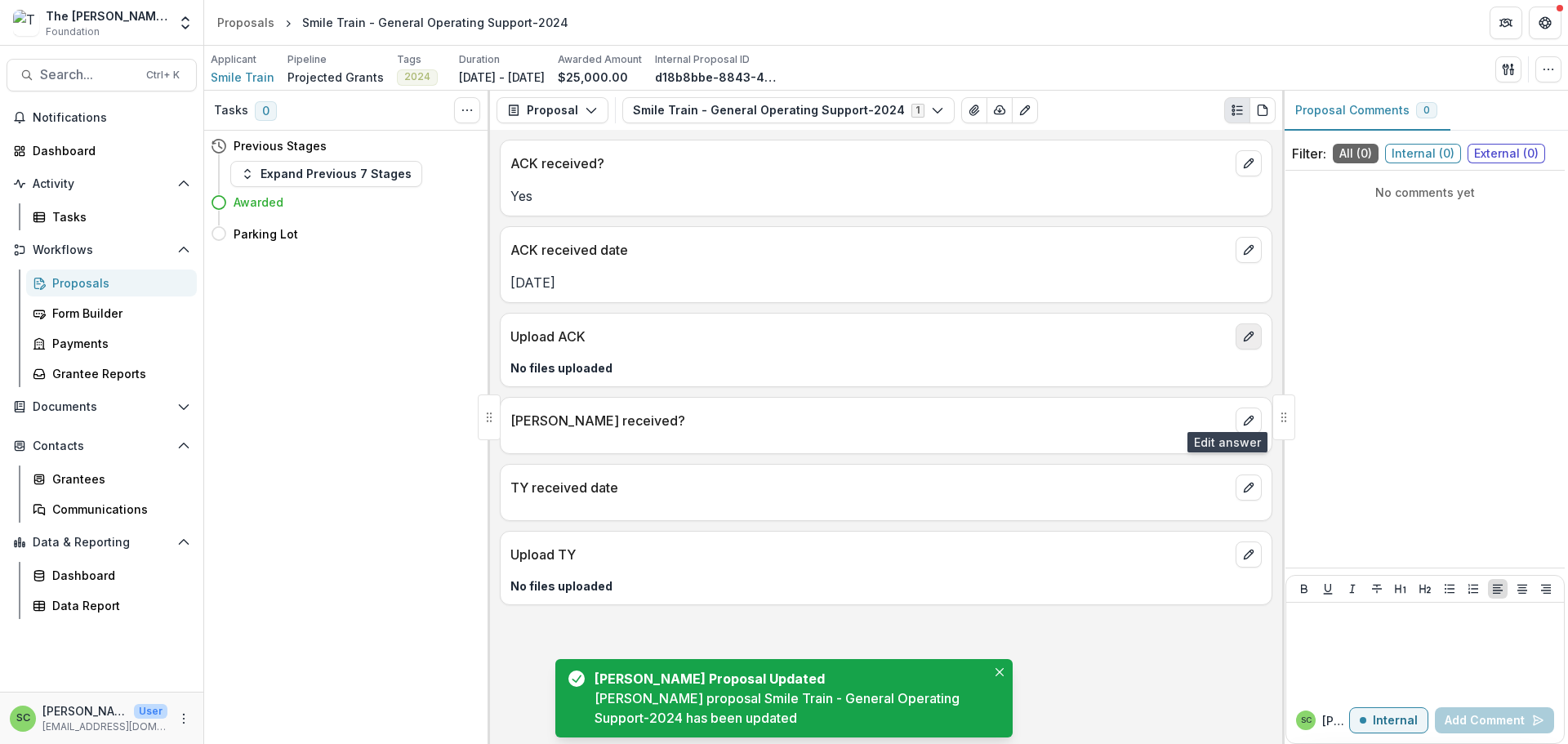
click at [1242, 343] on icon "edit" at bounding box center [1248, 336] width 13 height 13
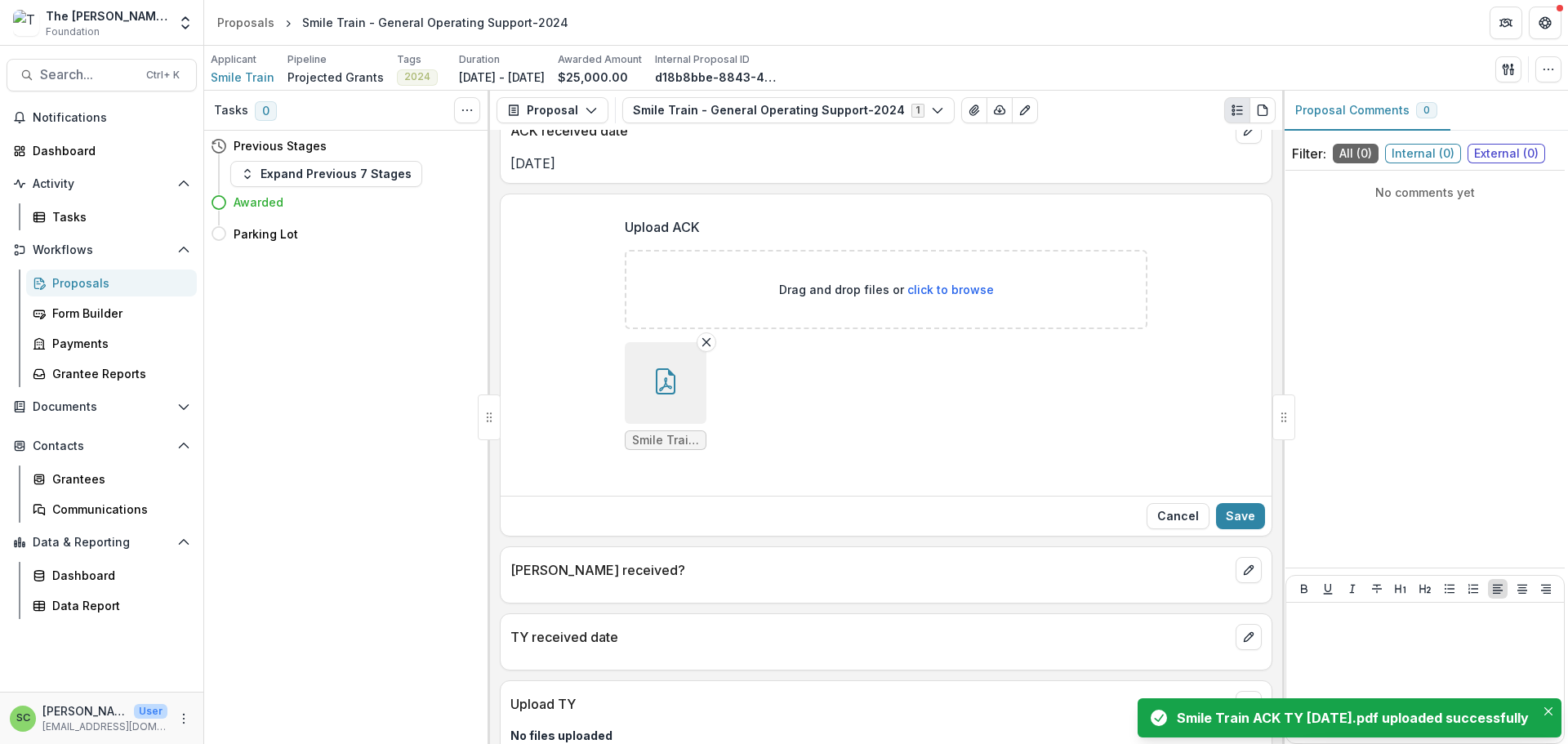
scroll to position [325, 0]
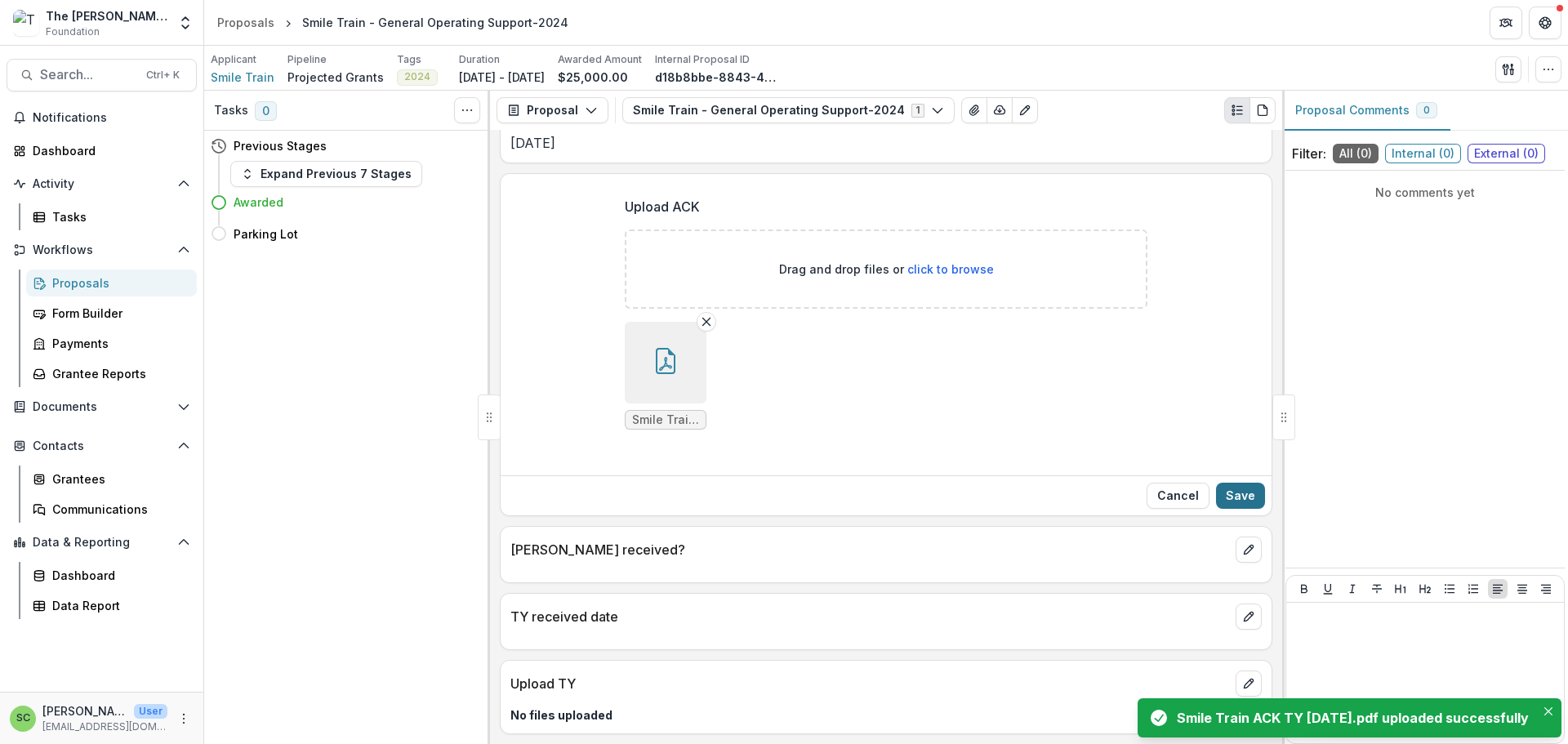
click at [1228, 482] on button "Save" at bounding box center [1240, 495] width 49 height 26
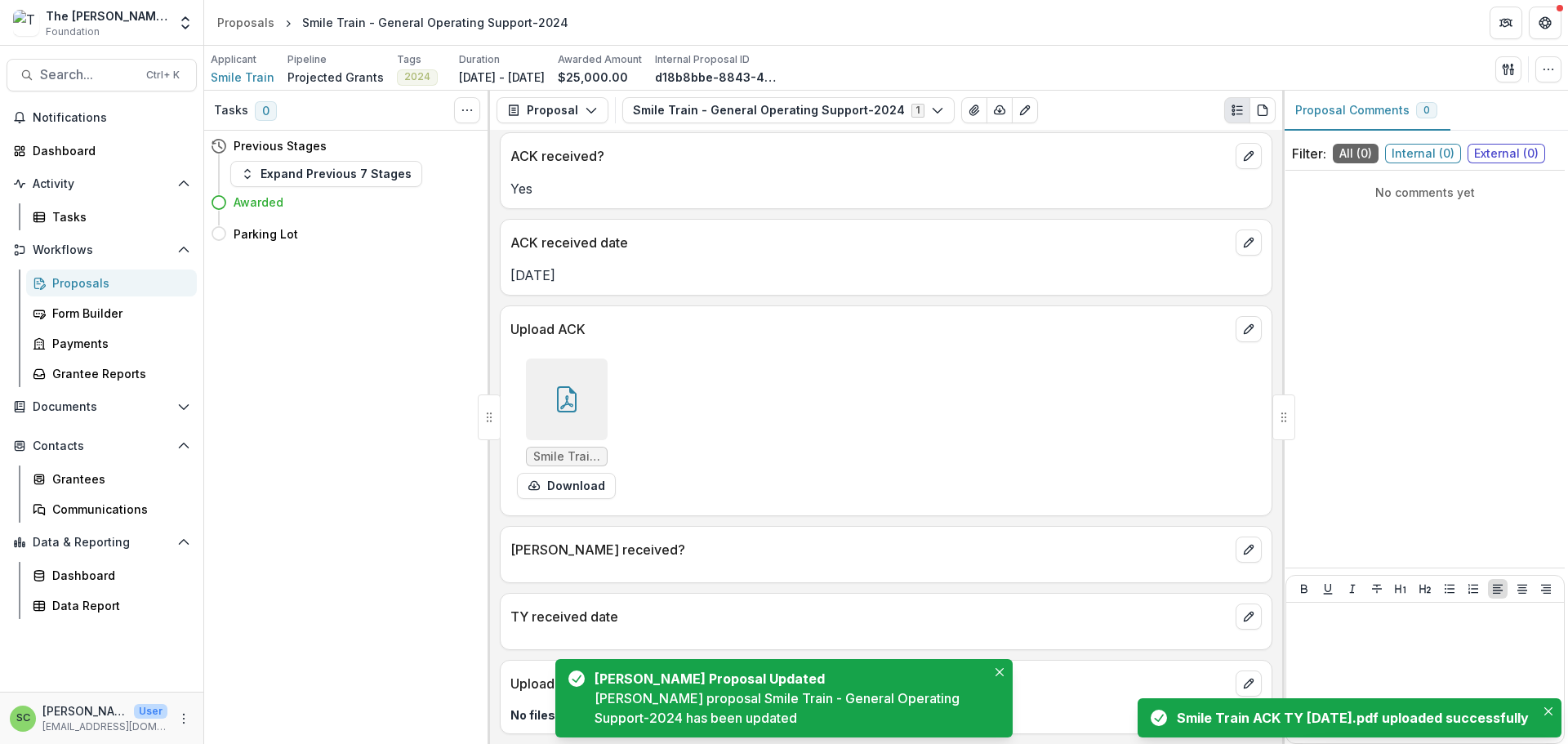
scroll to position [162, 0]
click at [1242, 543] on icon "edit" at bounding box center [1248, 549] width 13 height 13
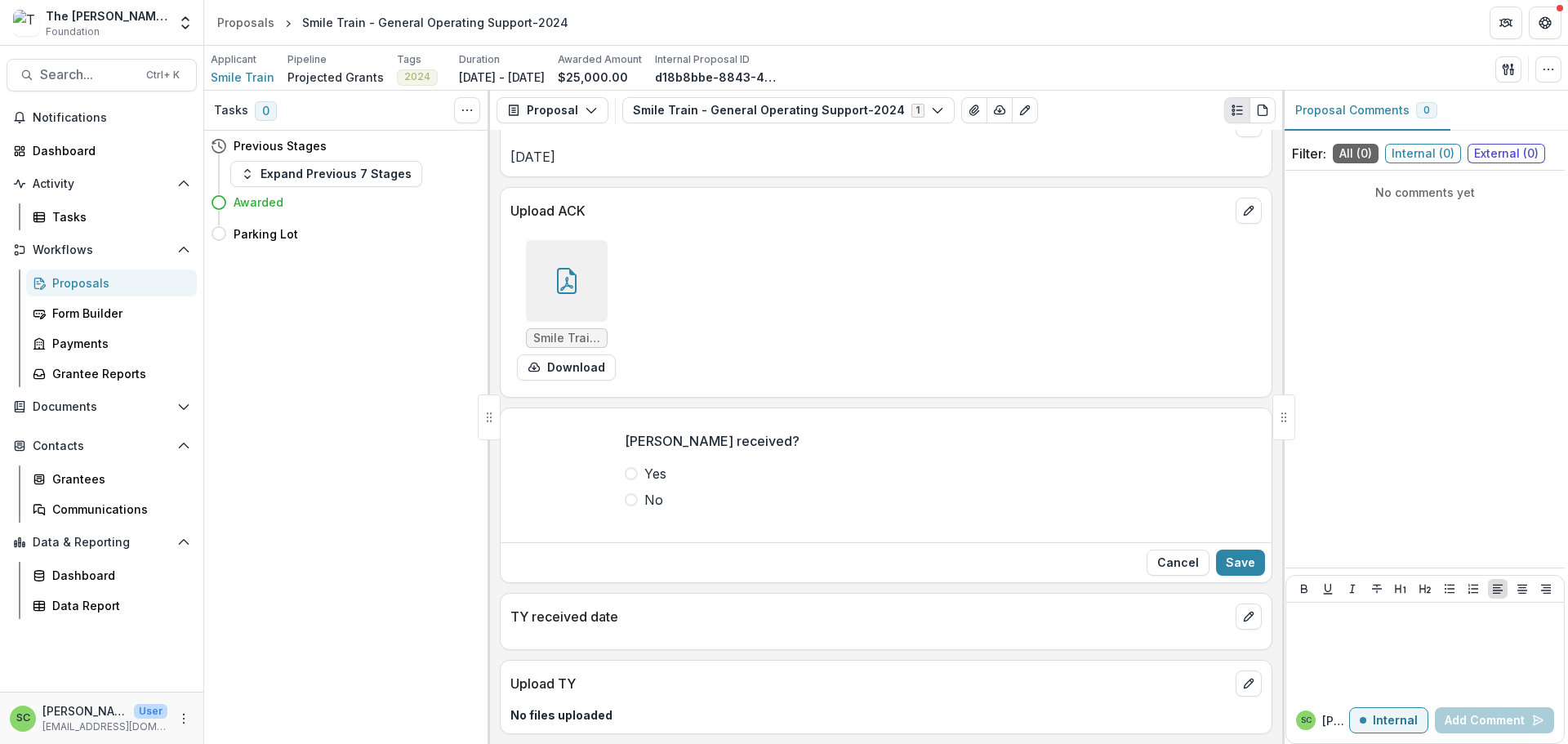
click at [625, 480] on span at bounding box center [631, 473] width 13 height 13
click at [1224, 576] on button "Save" at bounding box center [1240, 562] width 49 height 26
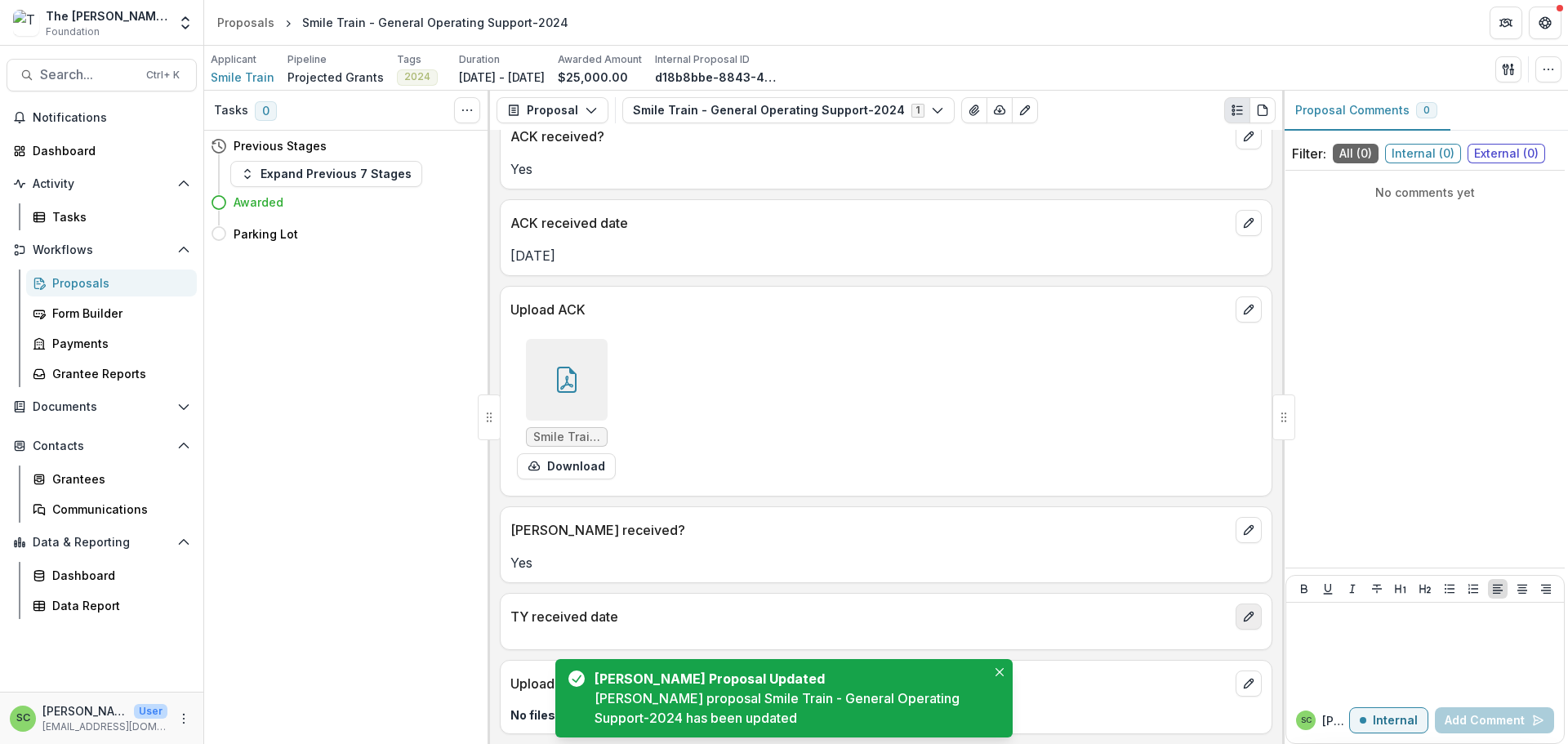
click at [1242, 611] on icon "edit" at bounding box center [1248, 616] width 13 height 13
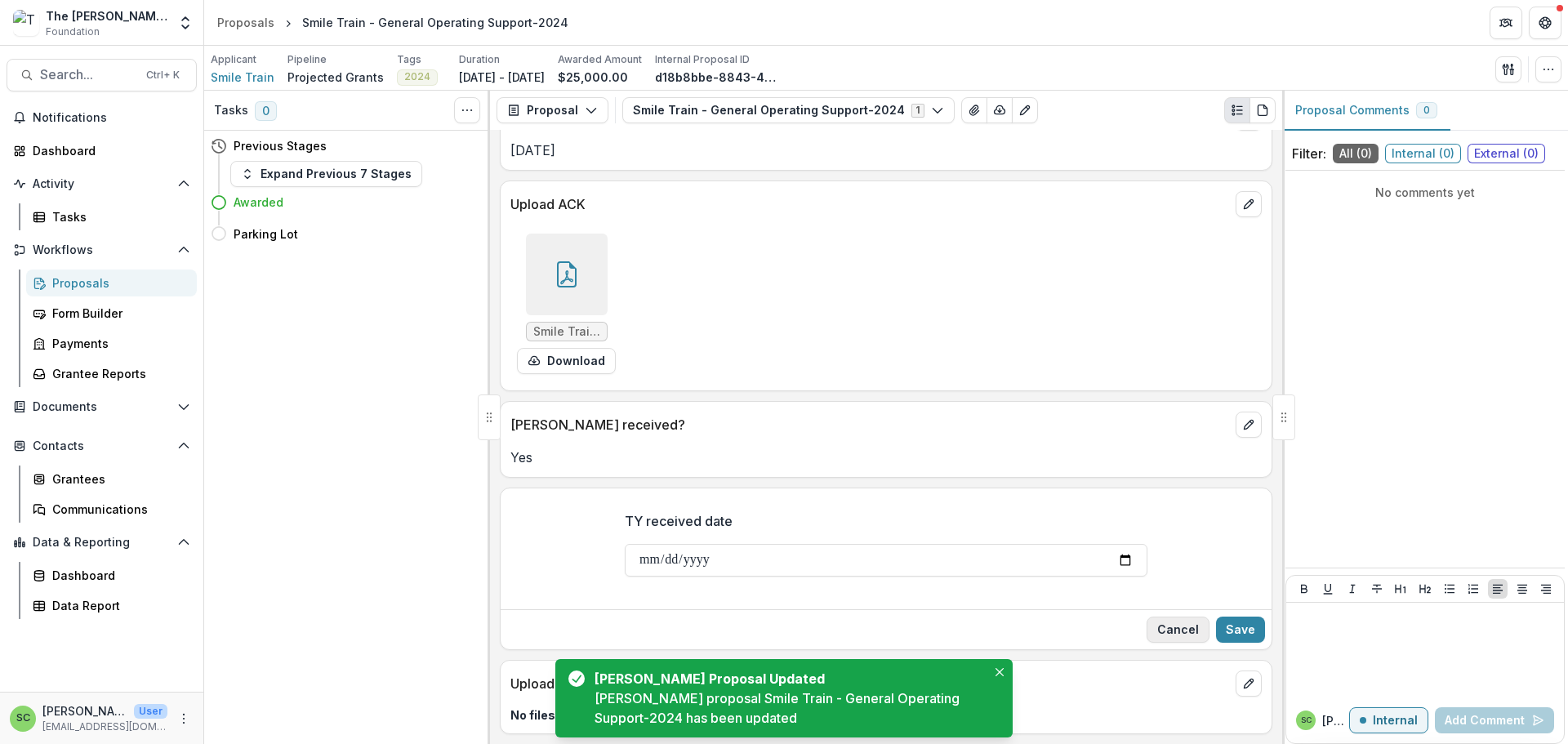
scroll to position [318, 0]
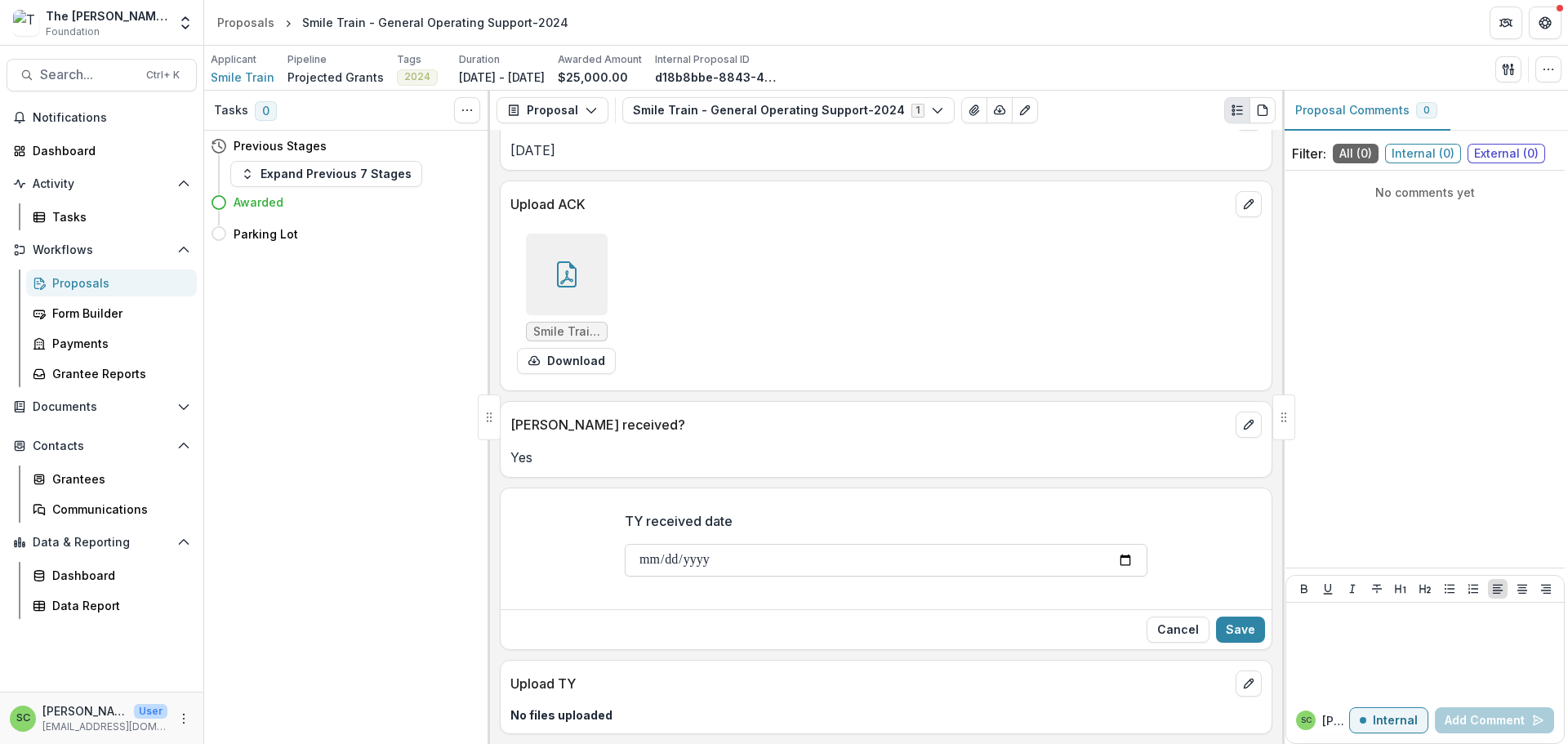
click at [625, 543] on input "TY received date" at bounding box center [886, 559] width 522 height 32
type input "**********"
click at [1217, 616] on button "Save" at bounding box center [1240, 629] width 49 height 26
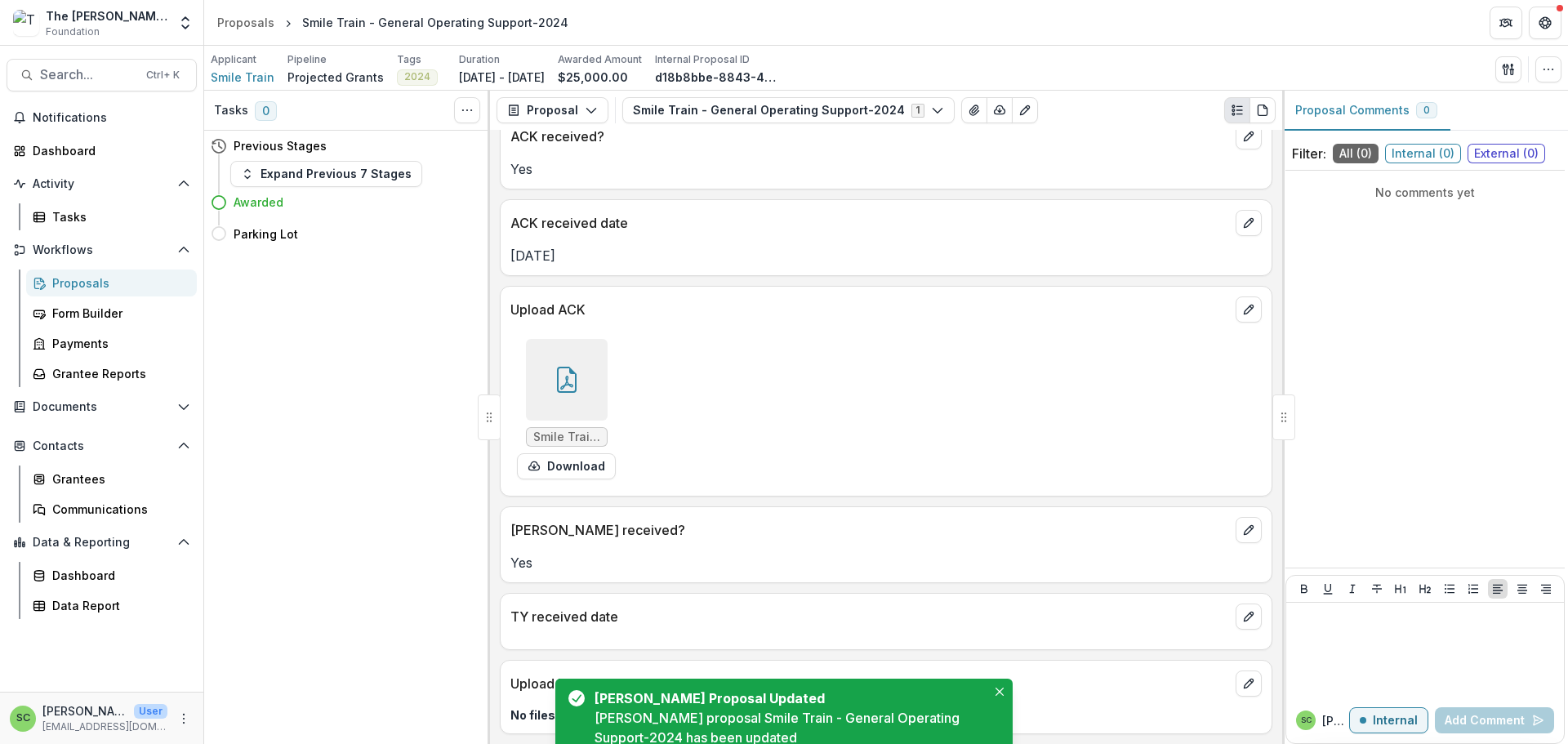
scroll to position [211, 0]
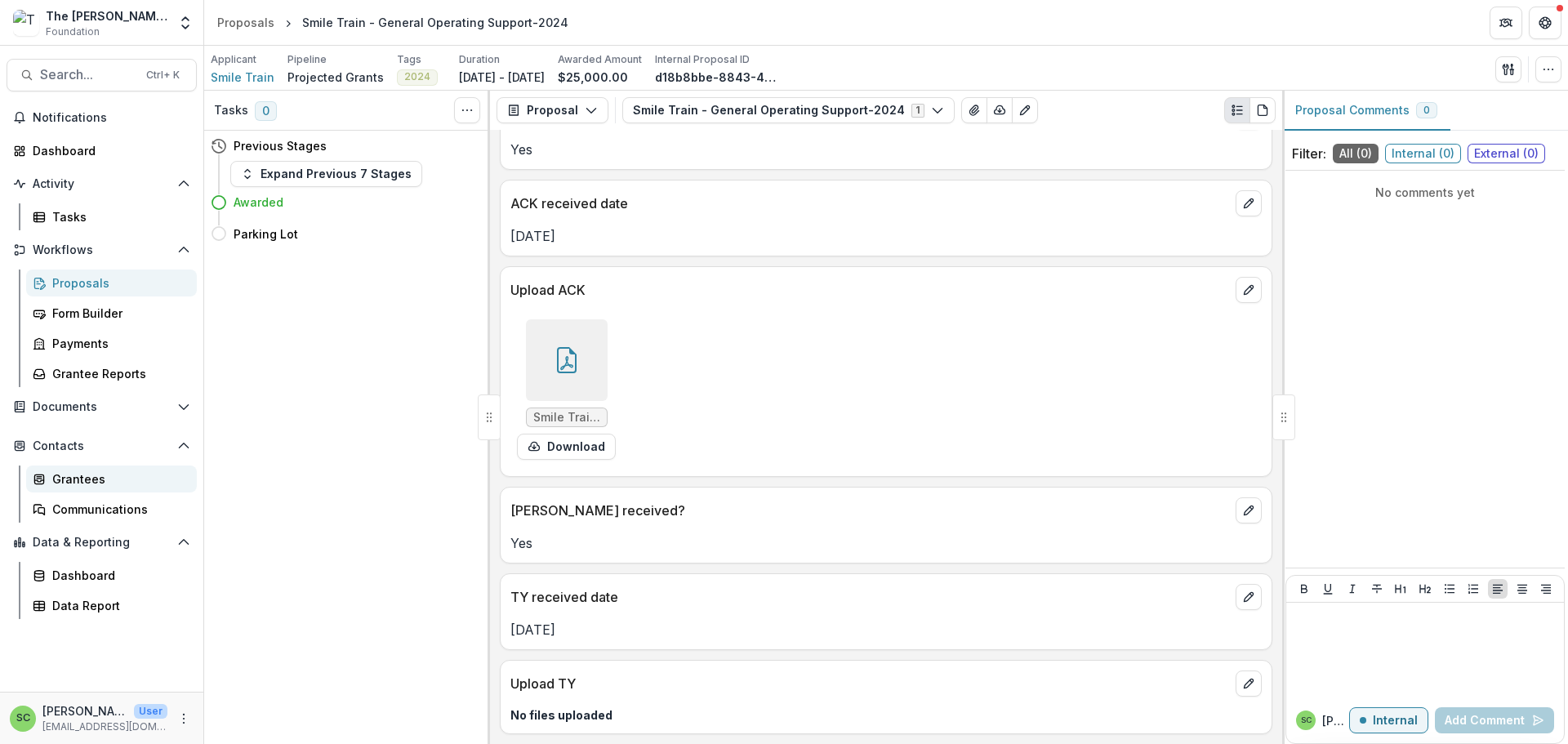
click at [113, 487] on div "Grantees" at bounding box center [118, 479] width 131 height 18
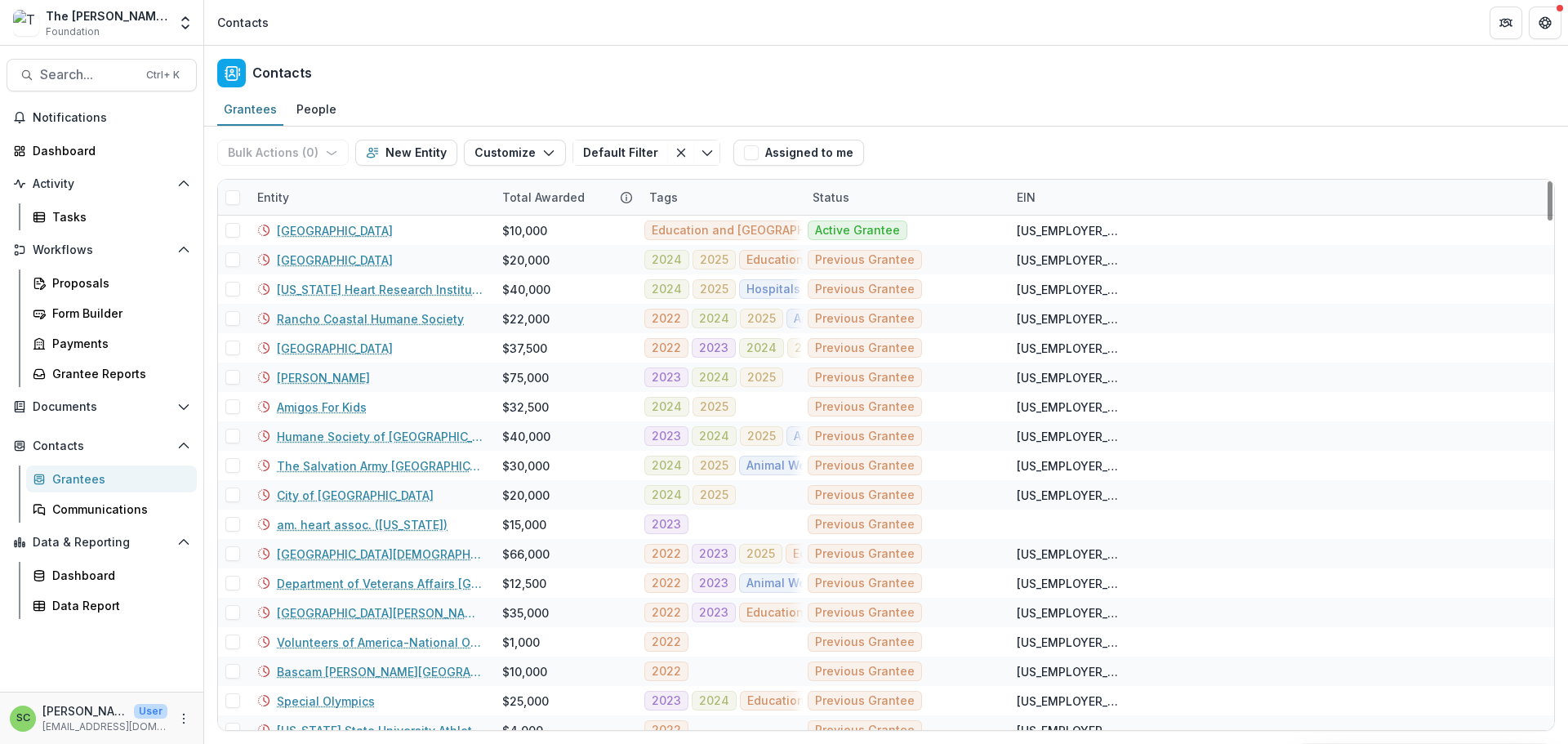
click at [361, 214] on div "Entity" at bounding box center [370, 197] width 245 height 35
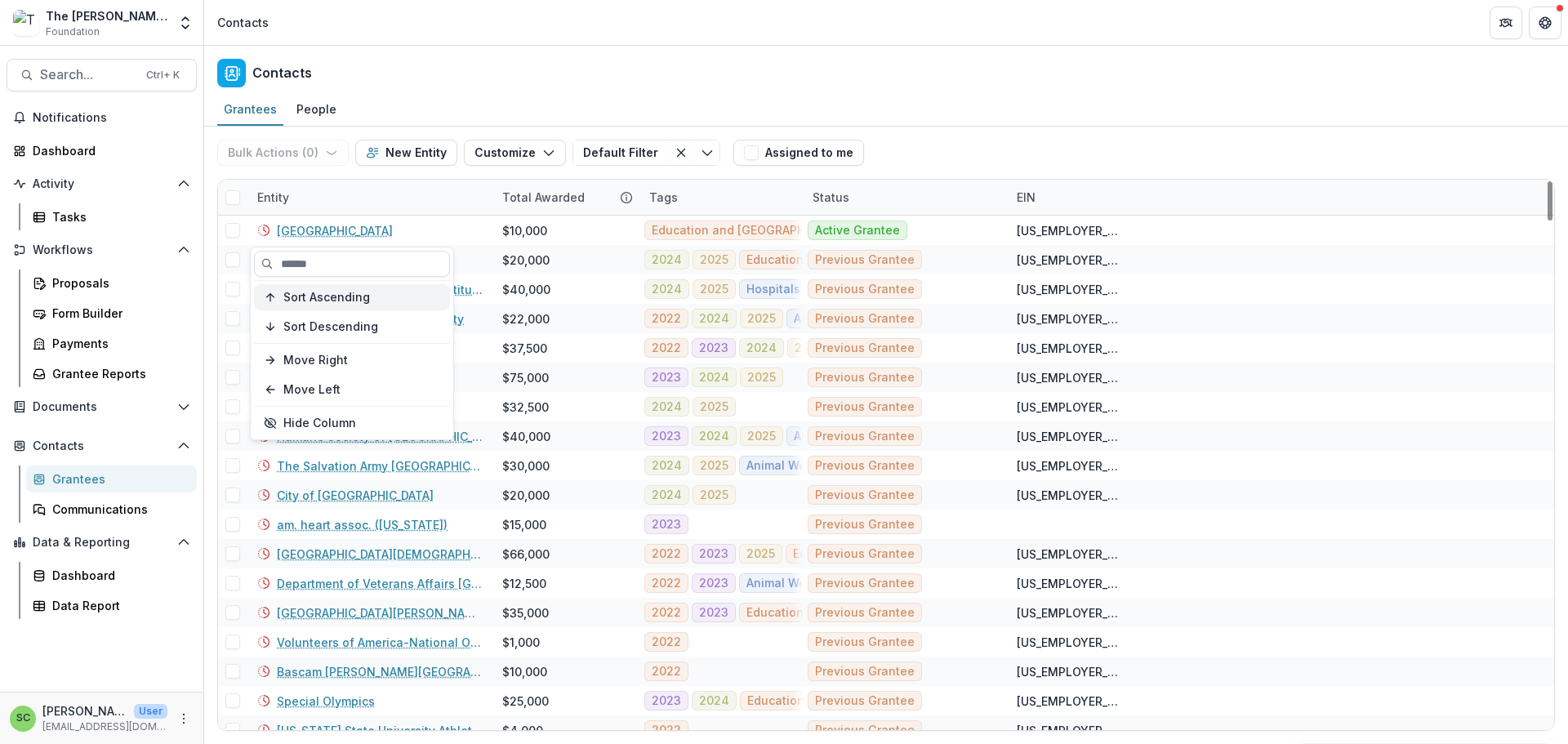
click at [359, 304] on span "Sort Ascending" at bounding box center [326, 297] width 87 height 14
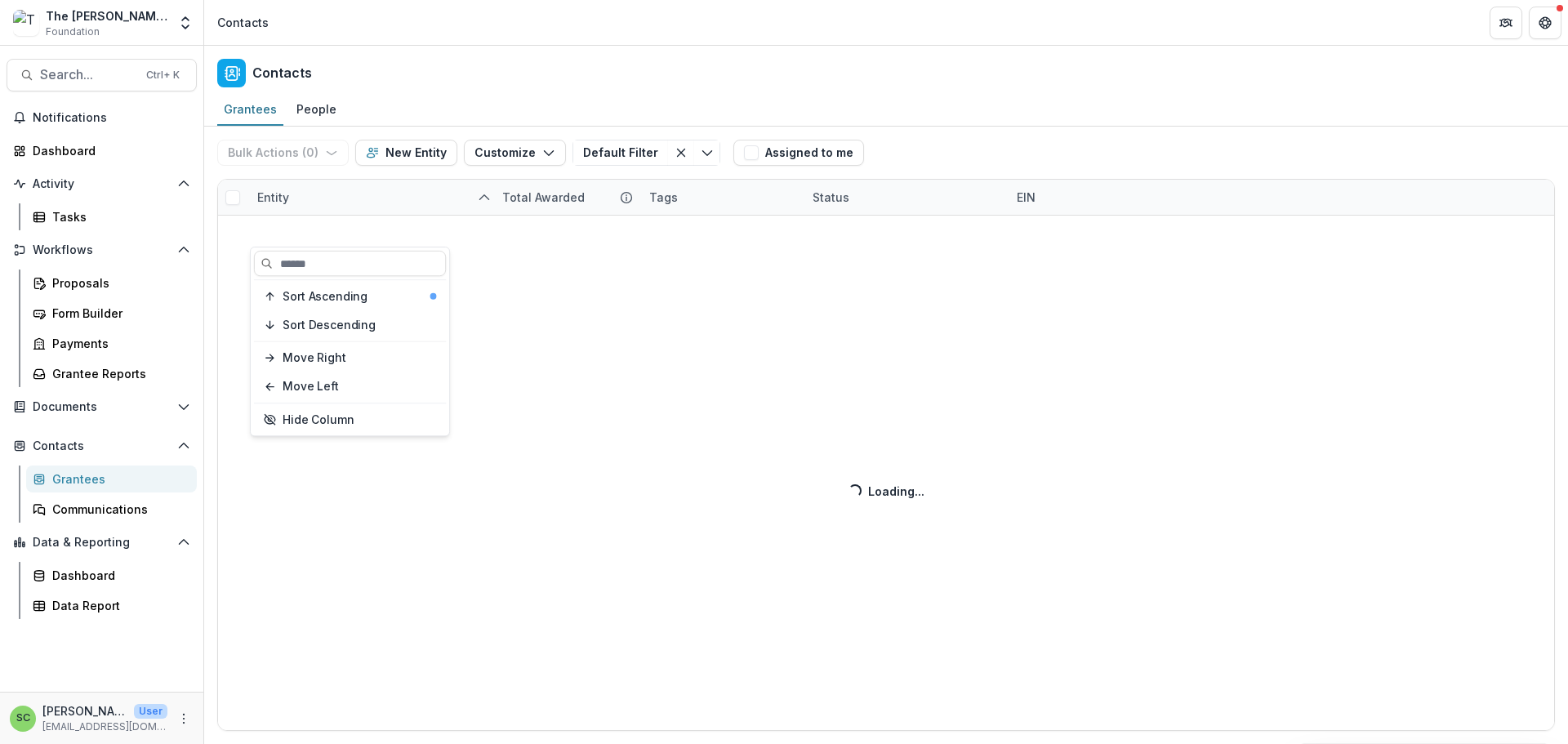
click at [366, 228] on div "Bulk Actions ( 0 ) Send Email Create Proposals Create Tasks New Entity Customiz…" at bounding box center [886, 435] width 1364 height 617
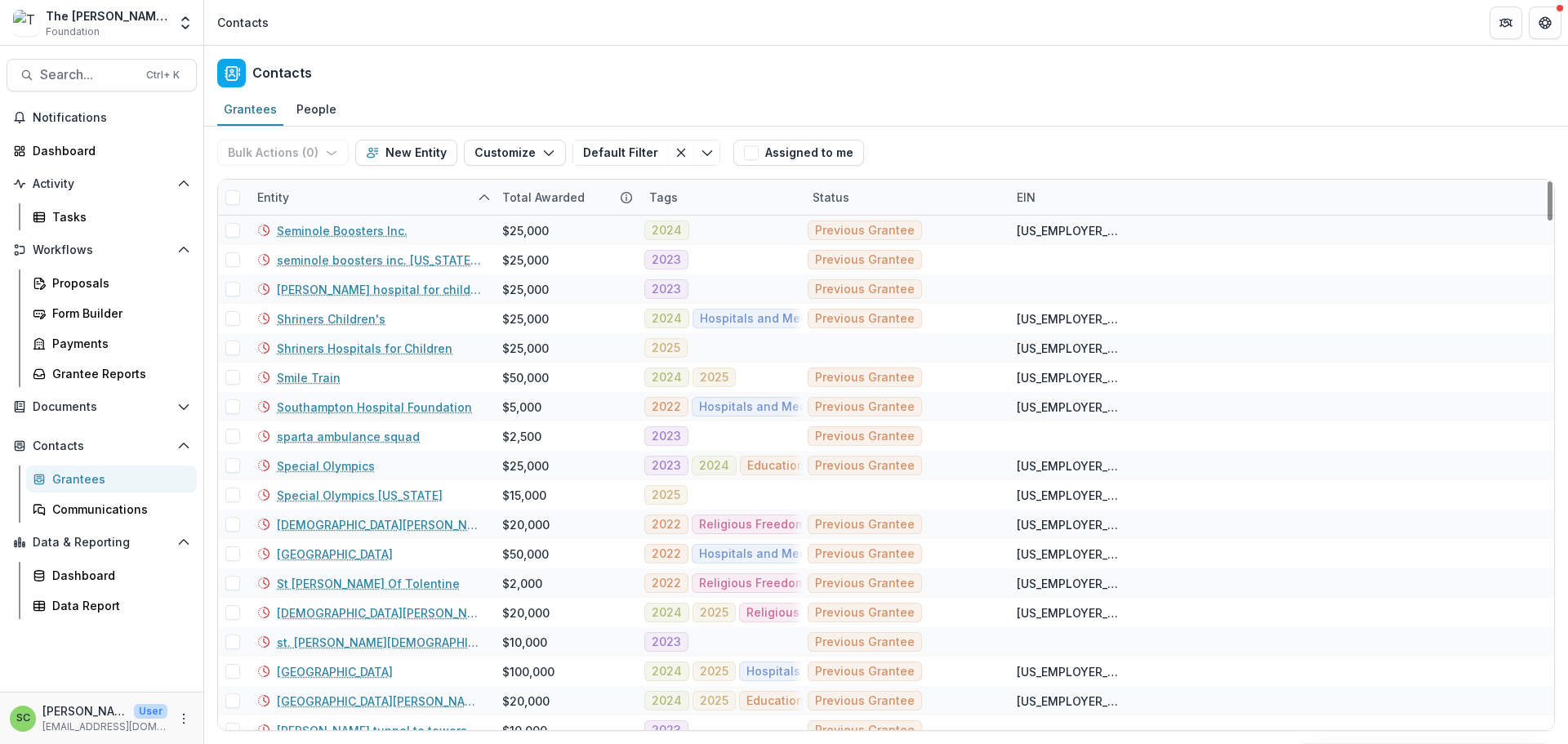
scroll to position [5224, 0]
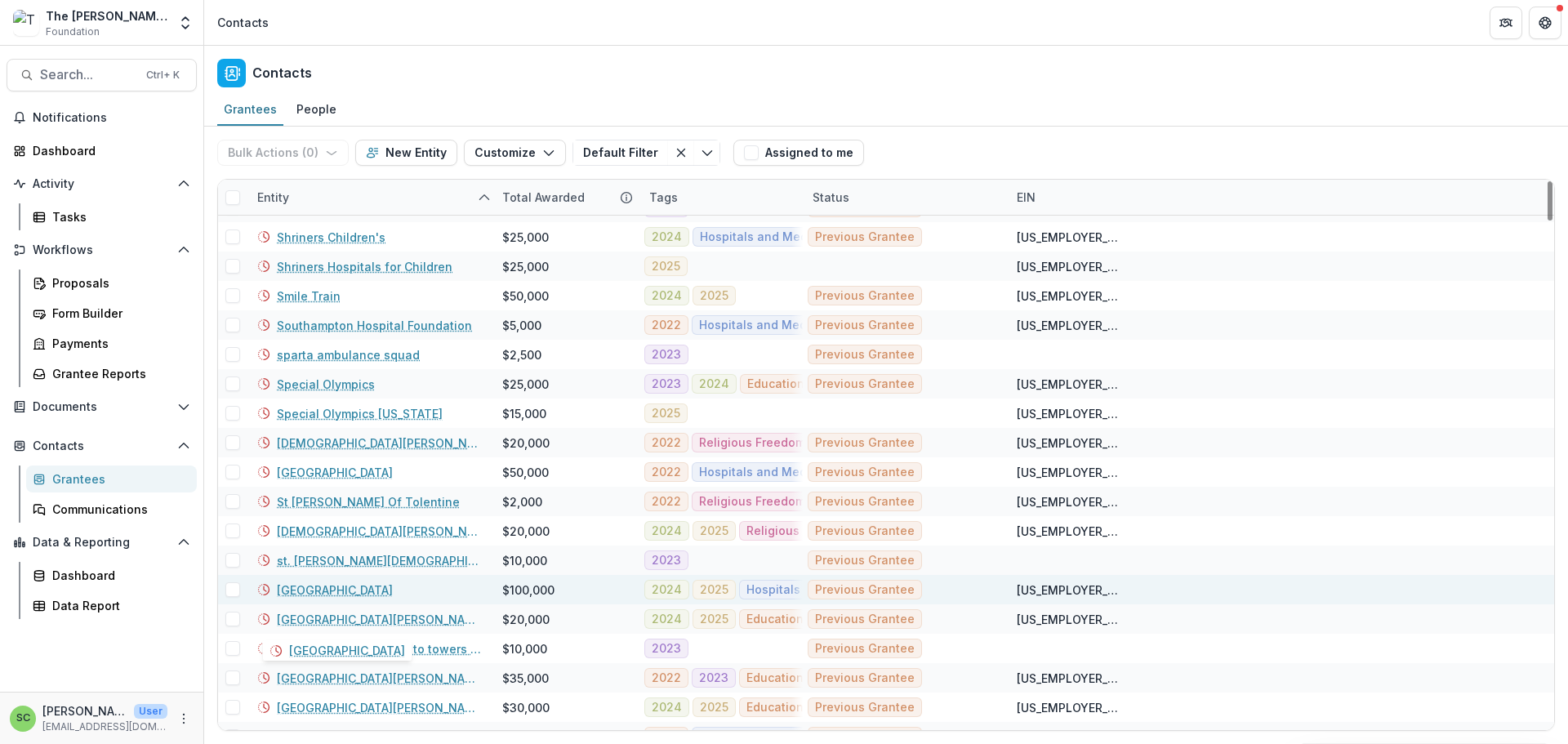
click at [311, 598] on link "[GEOGRAPHIC_DATA]" at bounding box center [334, 590] width 116 height 18
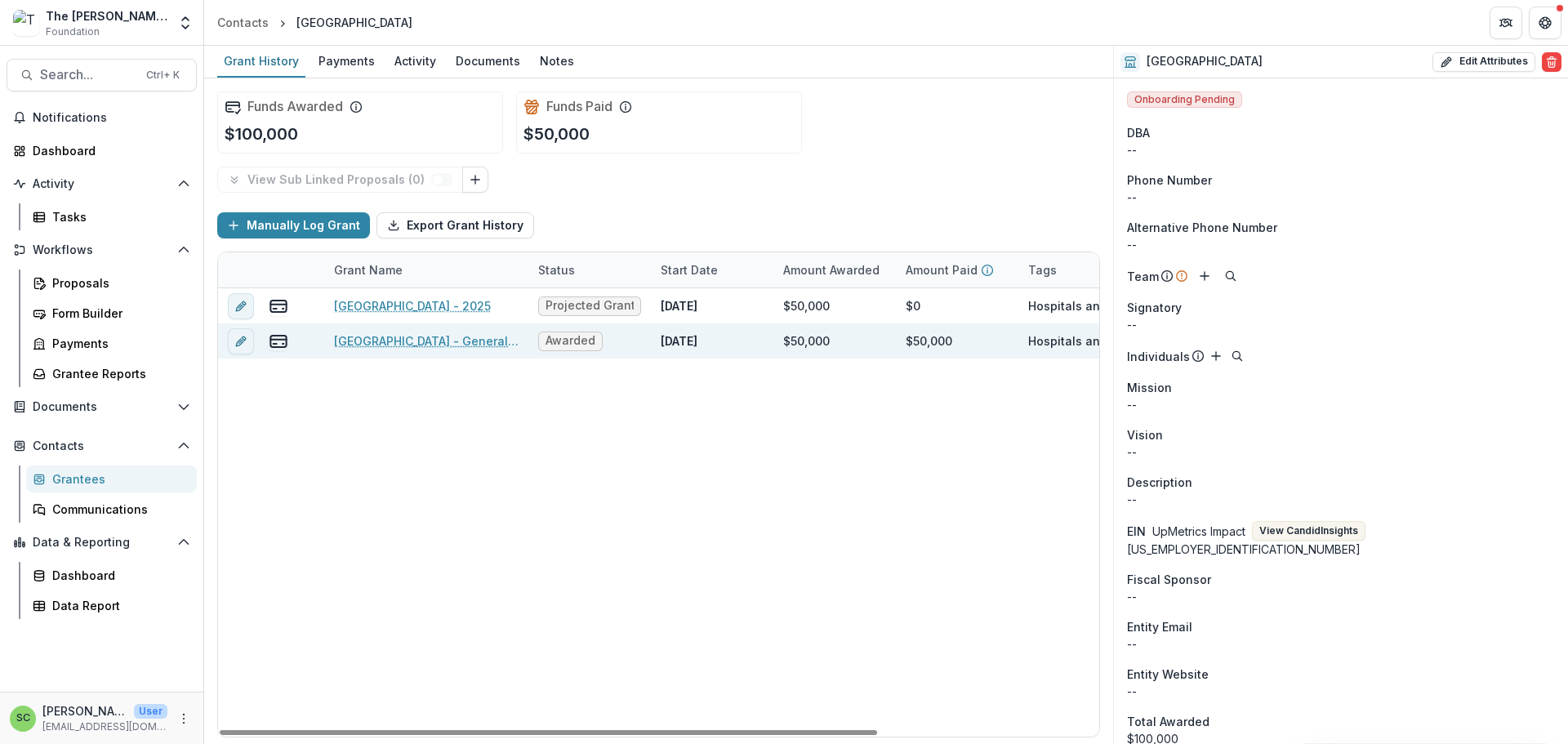
click at [423, 349] on link "St. Jude Children’s Research Hospital - General Operating Support-2024" at bounding box center [426, 340] width 185 height 18
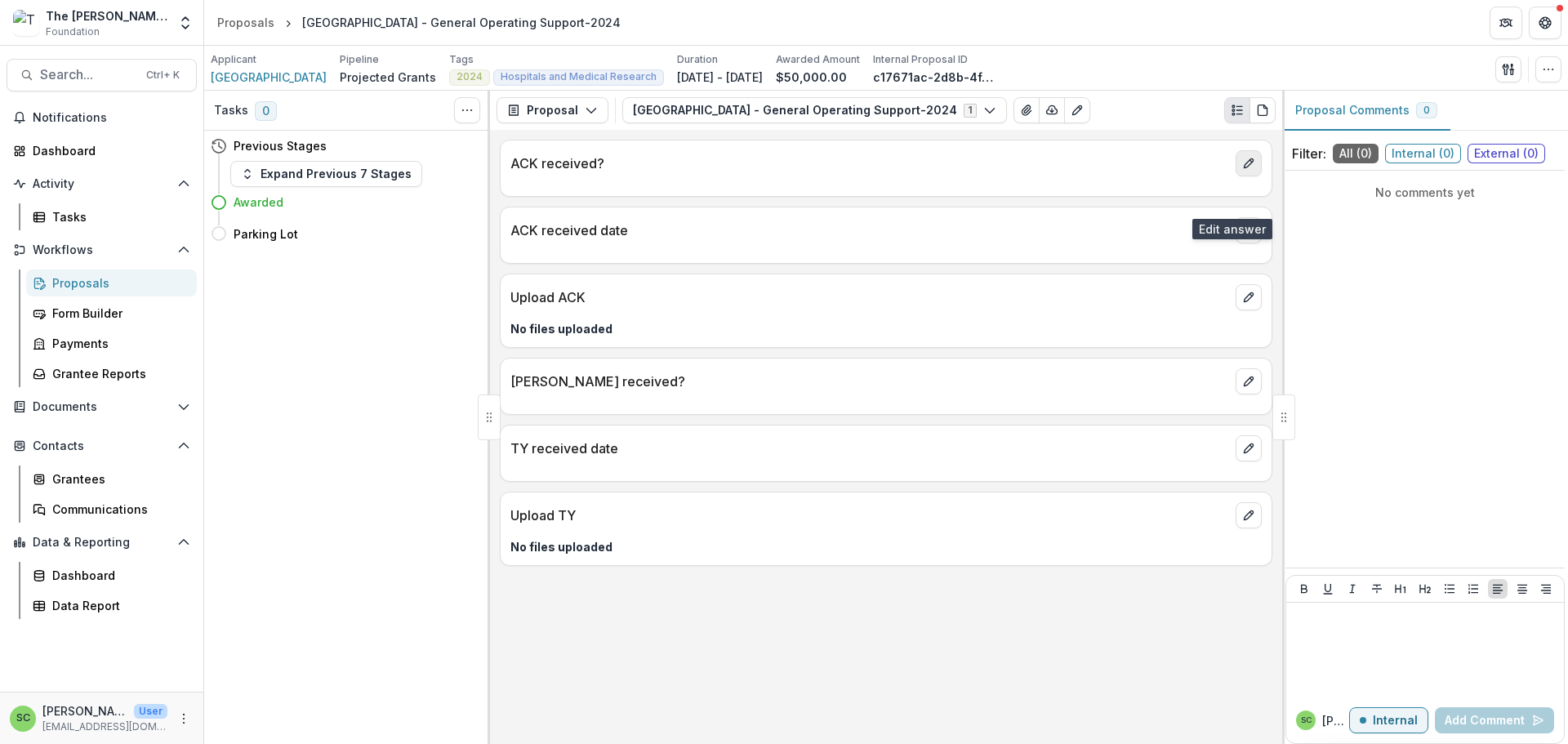
click at [1243, 168] on icon "edit" at bounding box center [1248, 164] width 9 height 9
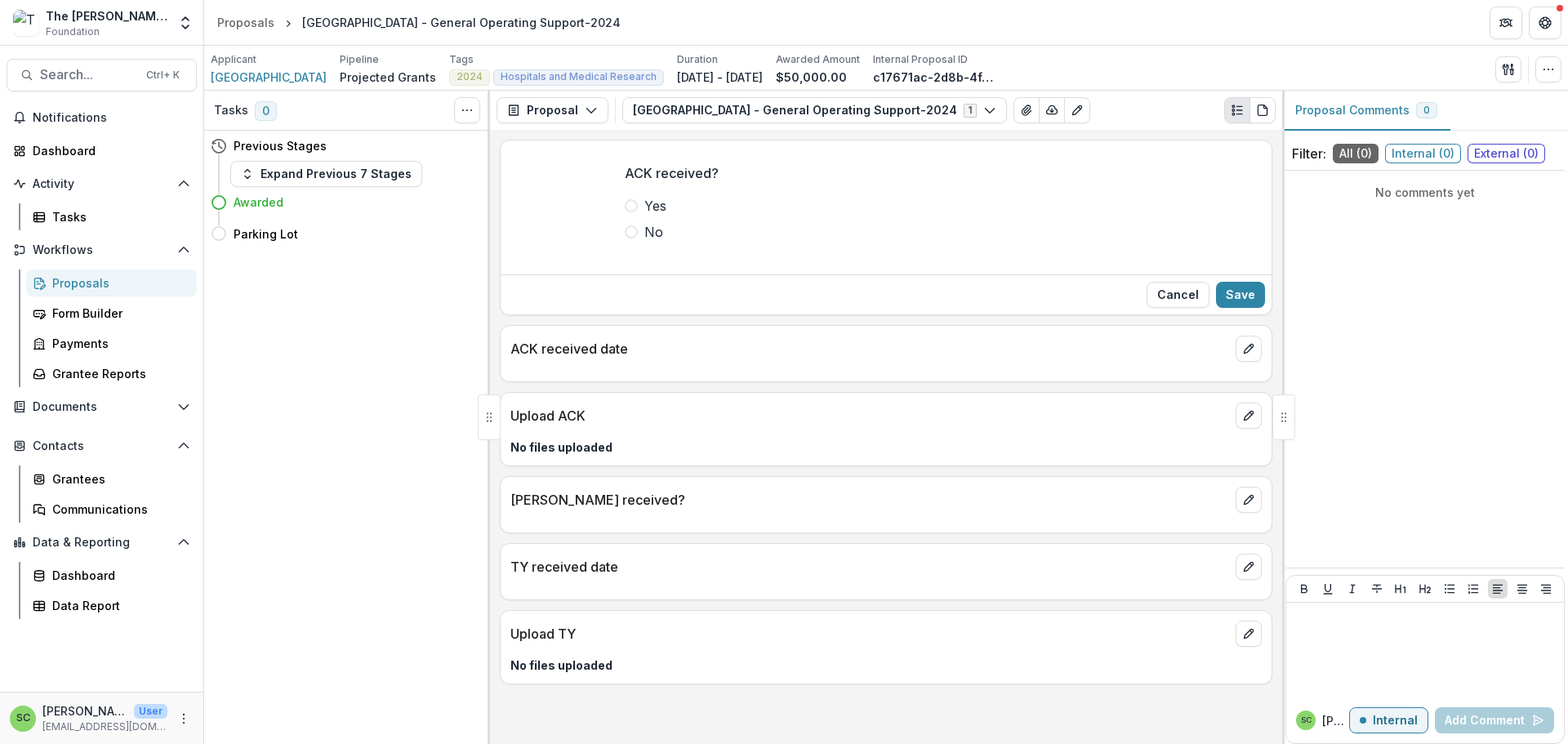
click at [625, 213] on span at bounding box center [631, 205] width 13 height 13
click at [1216, 308] on button "Save" at bounding box center [1240, 295] width 49 height 26
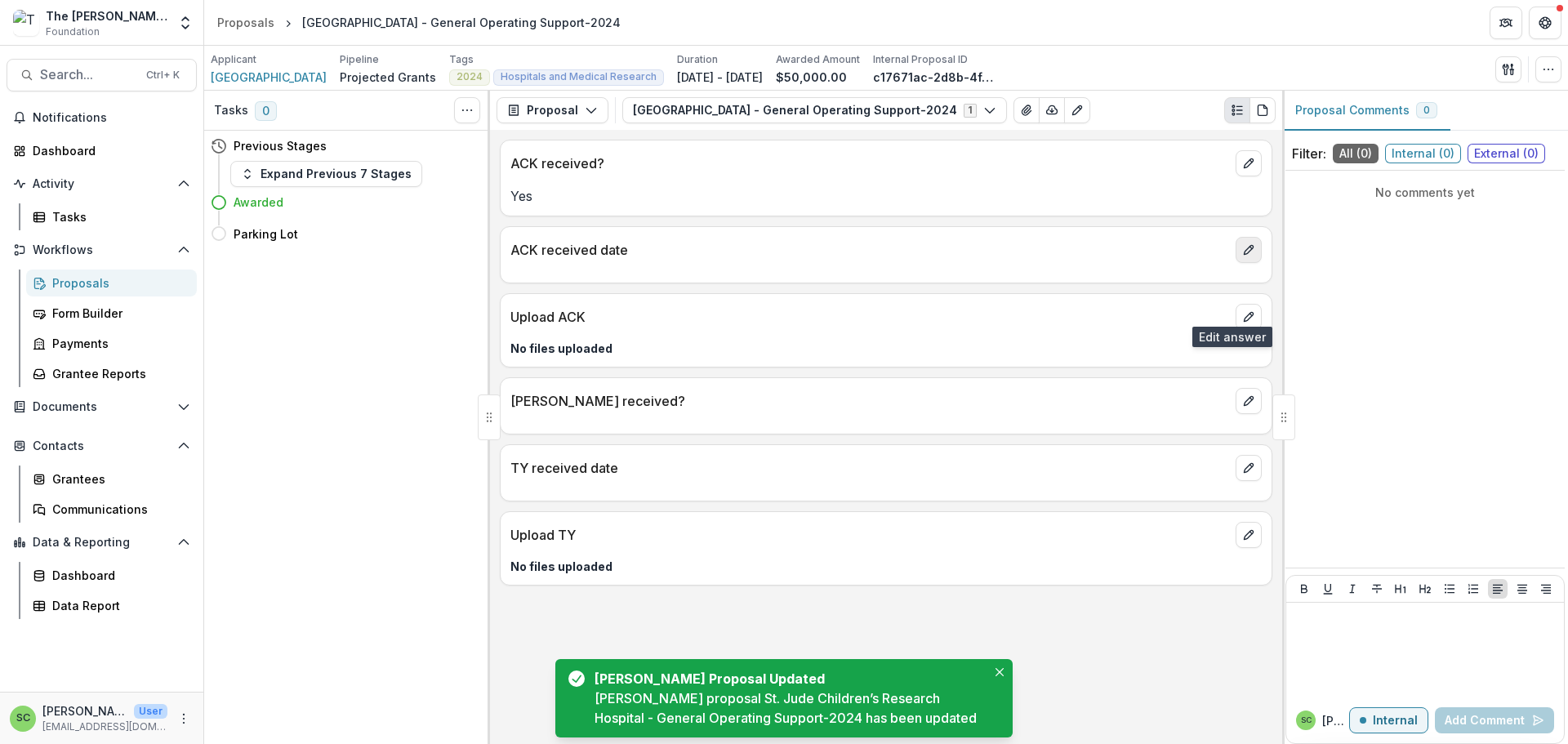
click at [1235, 262] on button "edit" at bounding box center [1248, 250] width 26 height 26
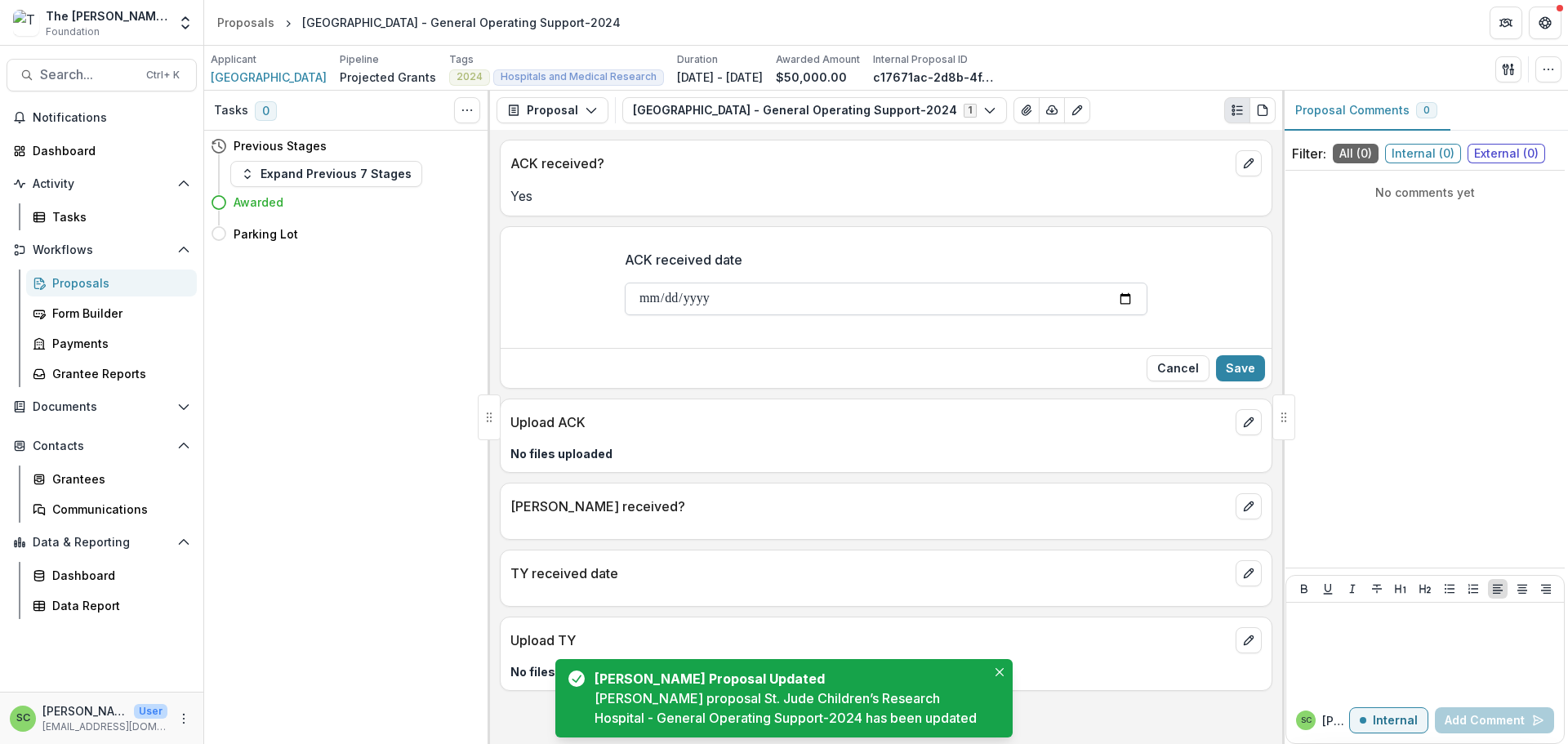
click at [625, 315] on input "ACK received date" at bounding box center [886, 299] width 522 height 32
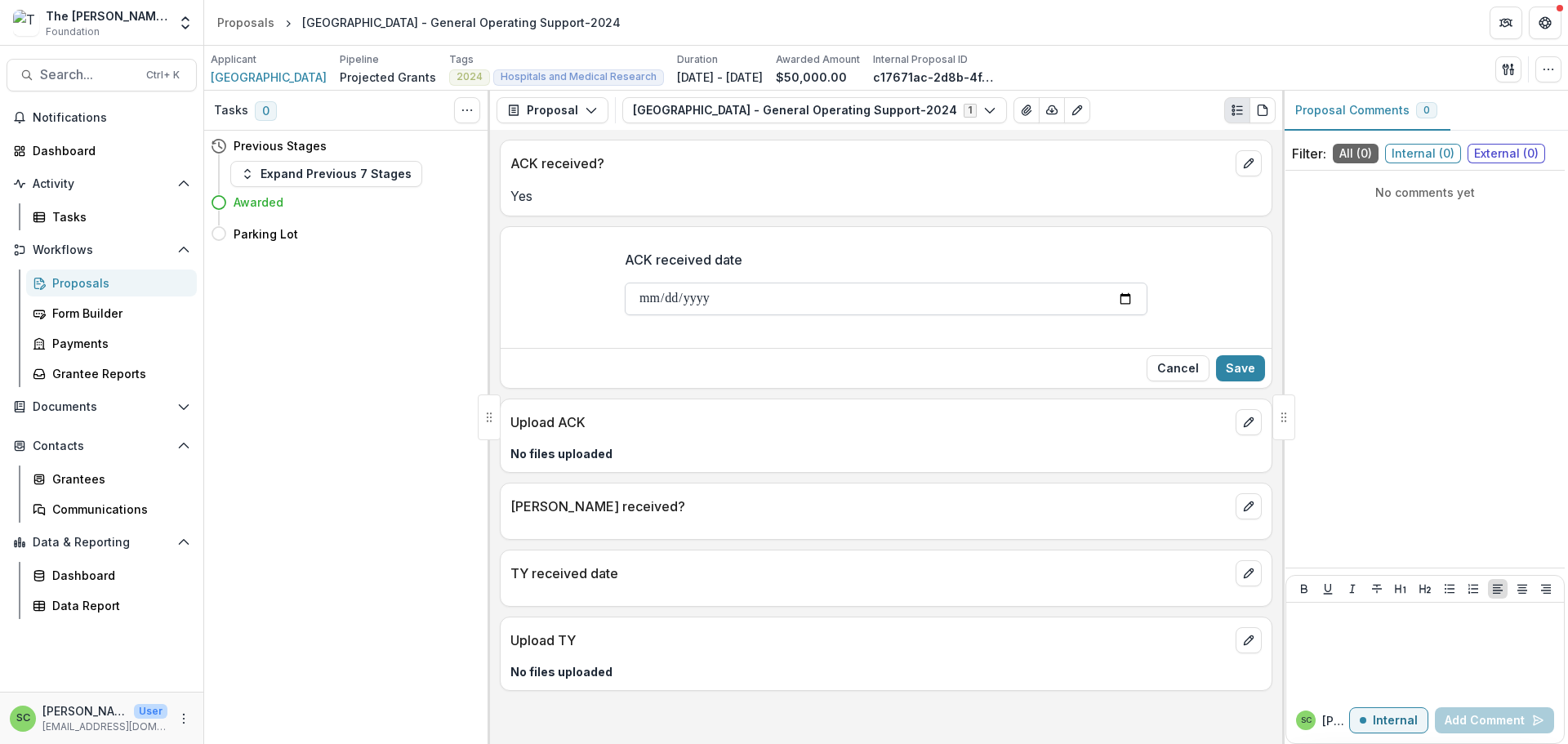
type input "**********"
click at [1219, 381] on button "Save" at bounding box center [1240, 368] width 49 height 26
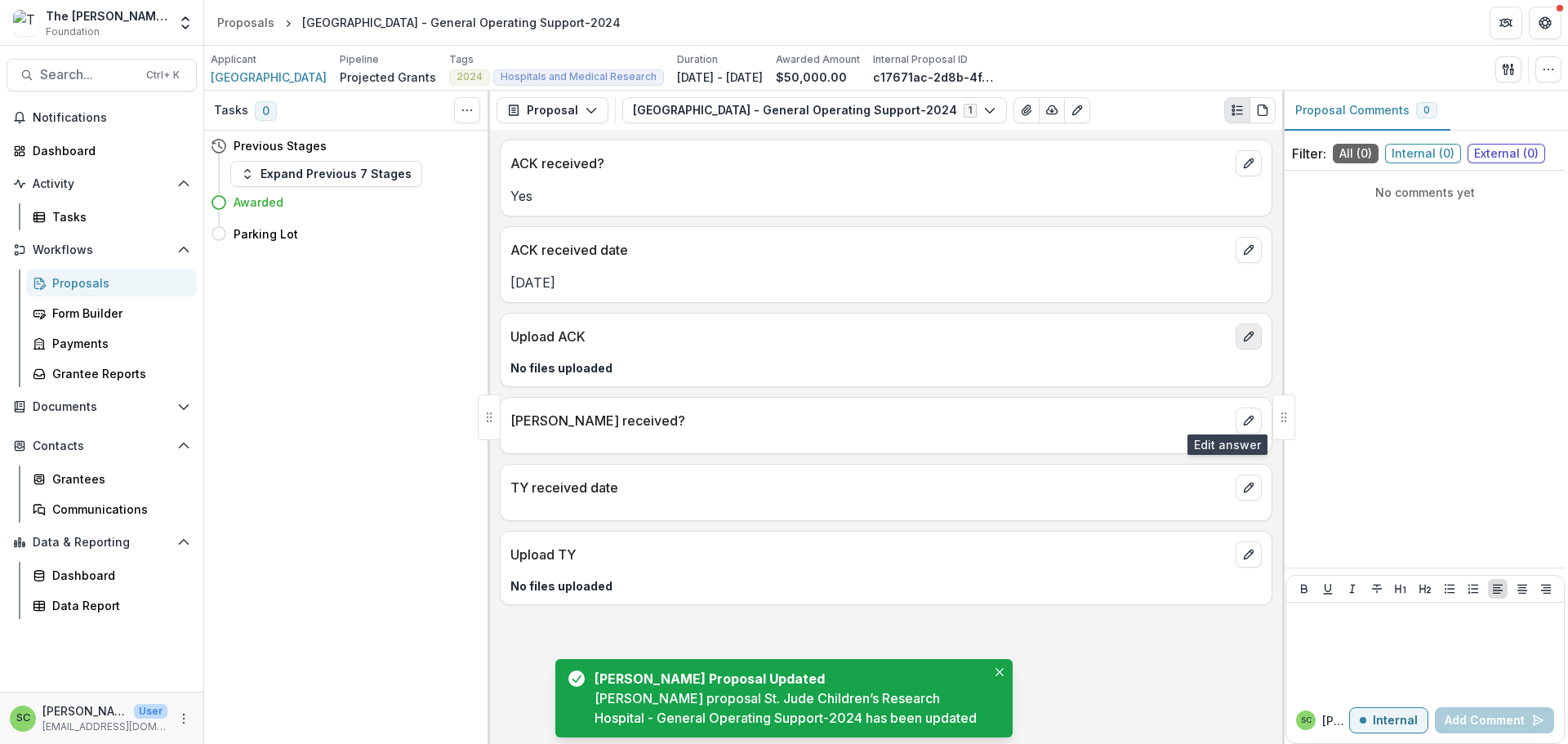
click at [1243, 341] on icon "edit" at bounding box center [1248, 336] width 9 height 9
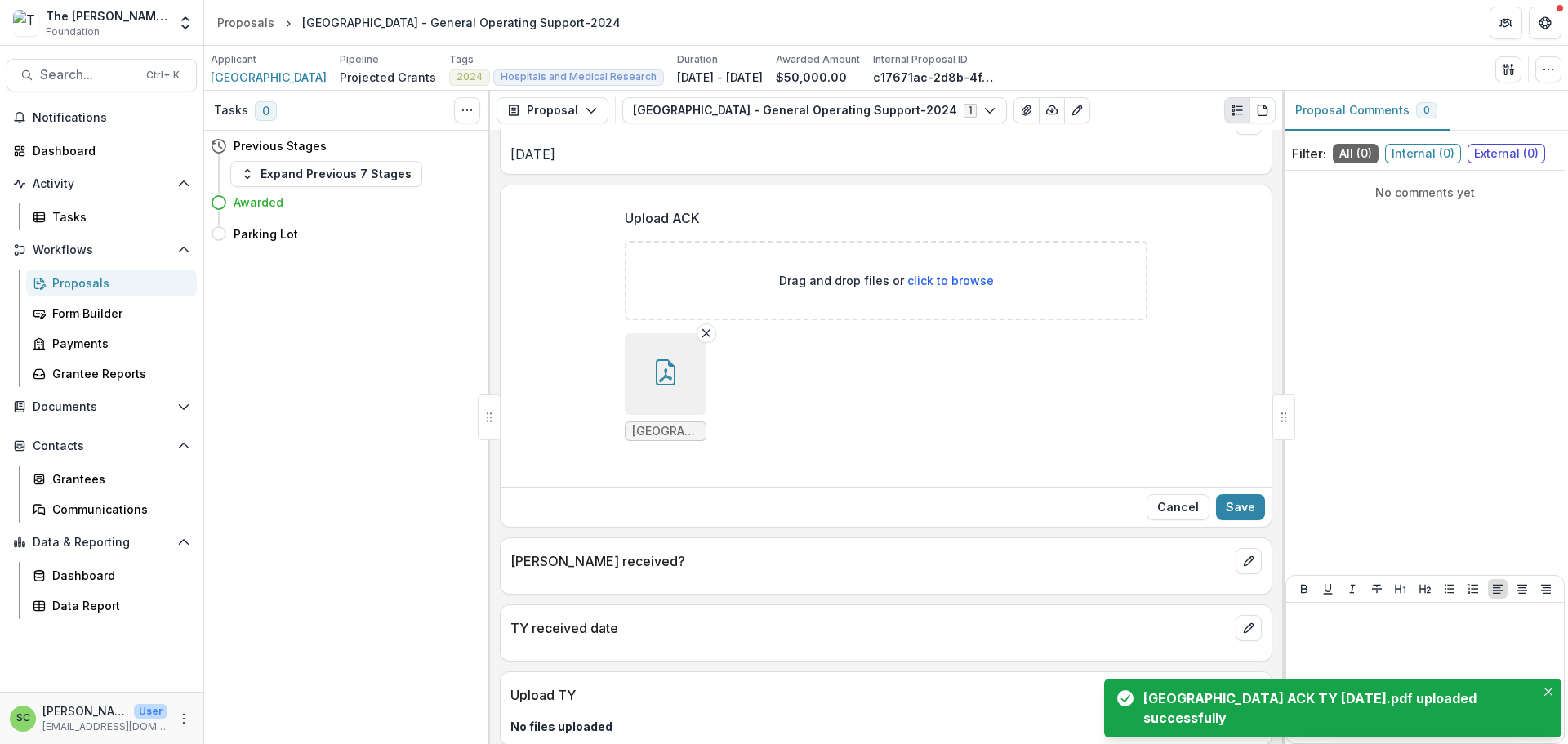
scroll to position [328, 0]
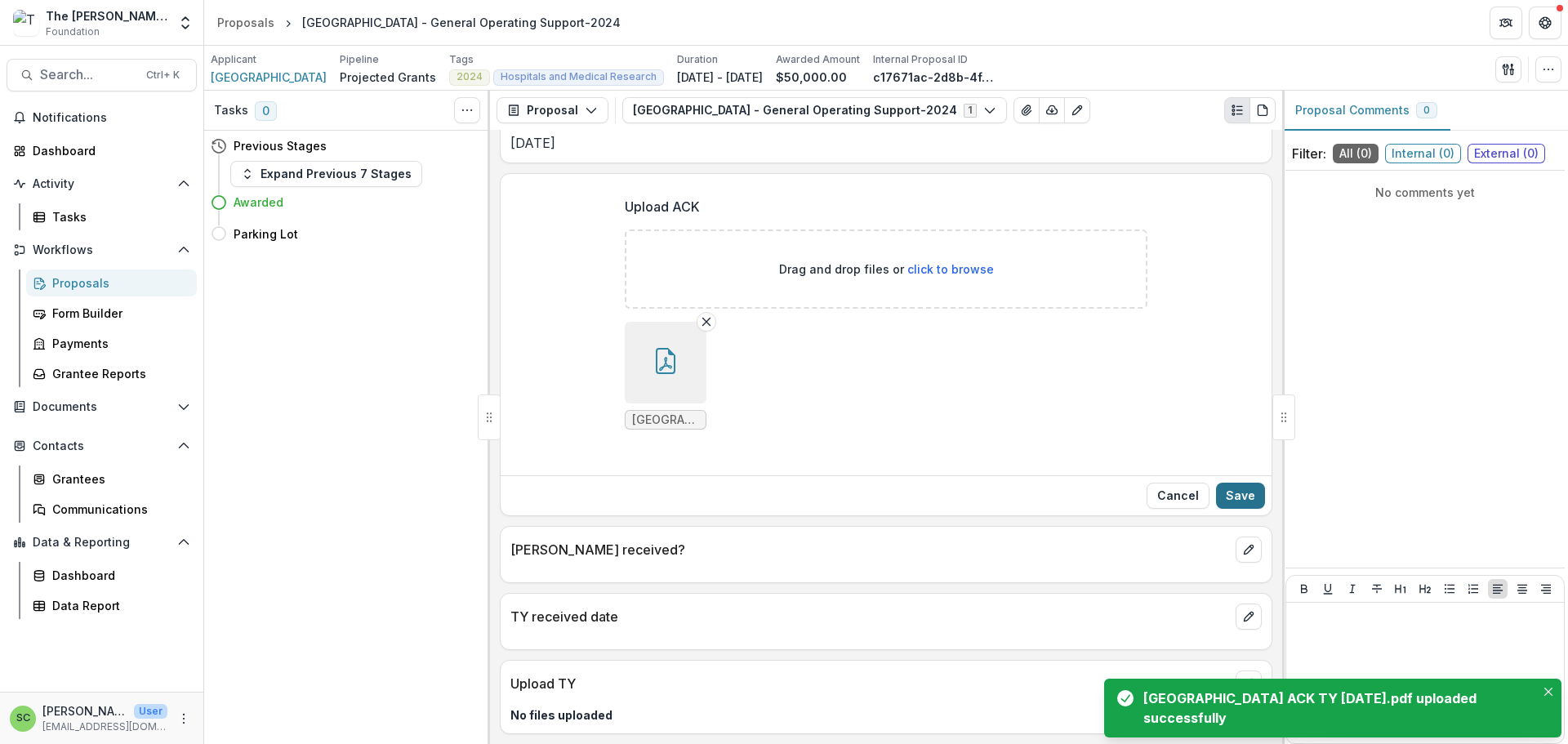
click at [1216, 482] on button "Save" at bounding box center [1240, 495] width 49 height 26
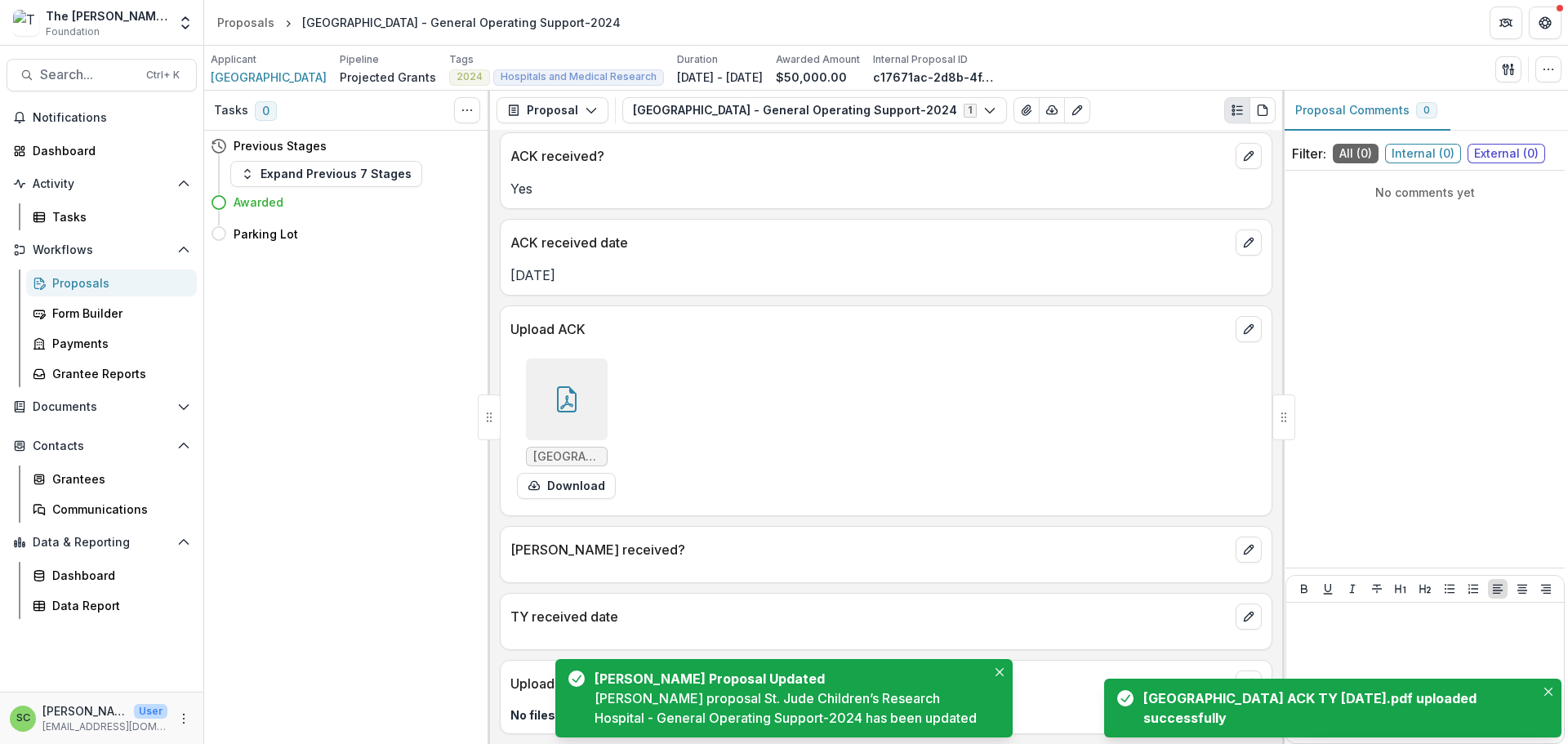
scroll to position [165, 0]
click at [1242, 543] on icon "edit" at bounding box center [1248, 549] width 13 height 13
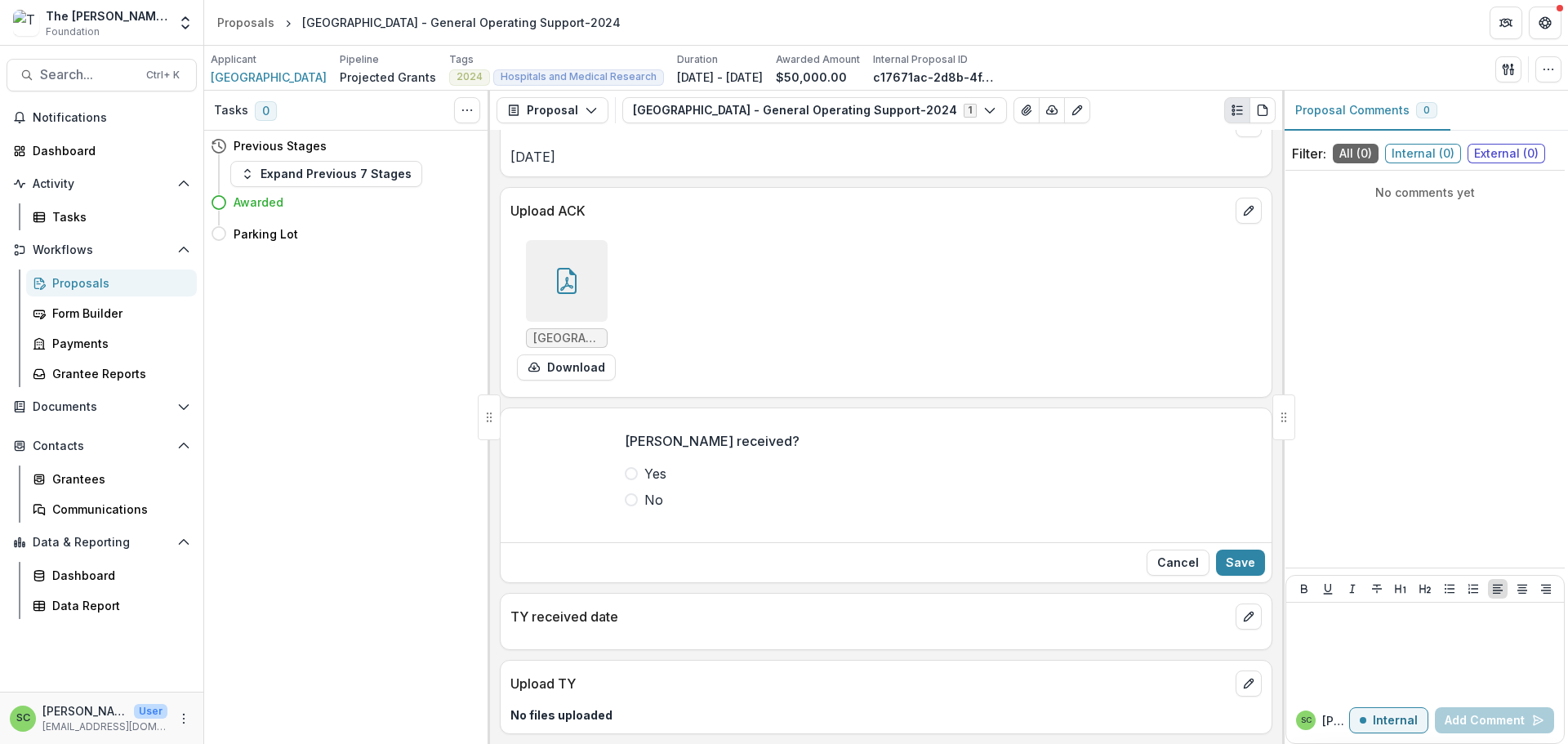
click at [625, 480] on span at bounding box center [631, 473] width 13 height 13
click at [1229, 576] on button "Save" at bounding box center [1240, 562] width 49 height 26
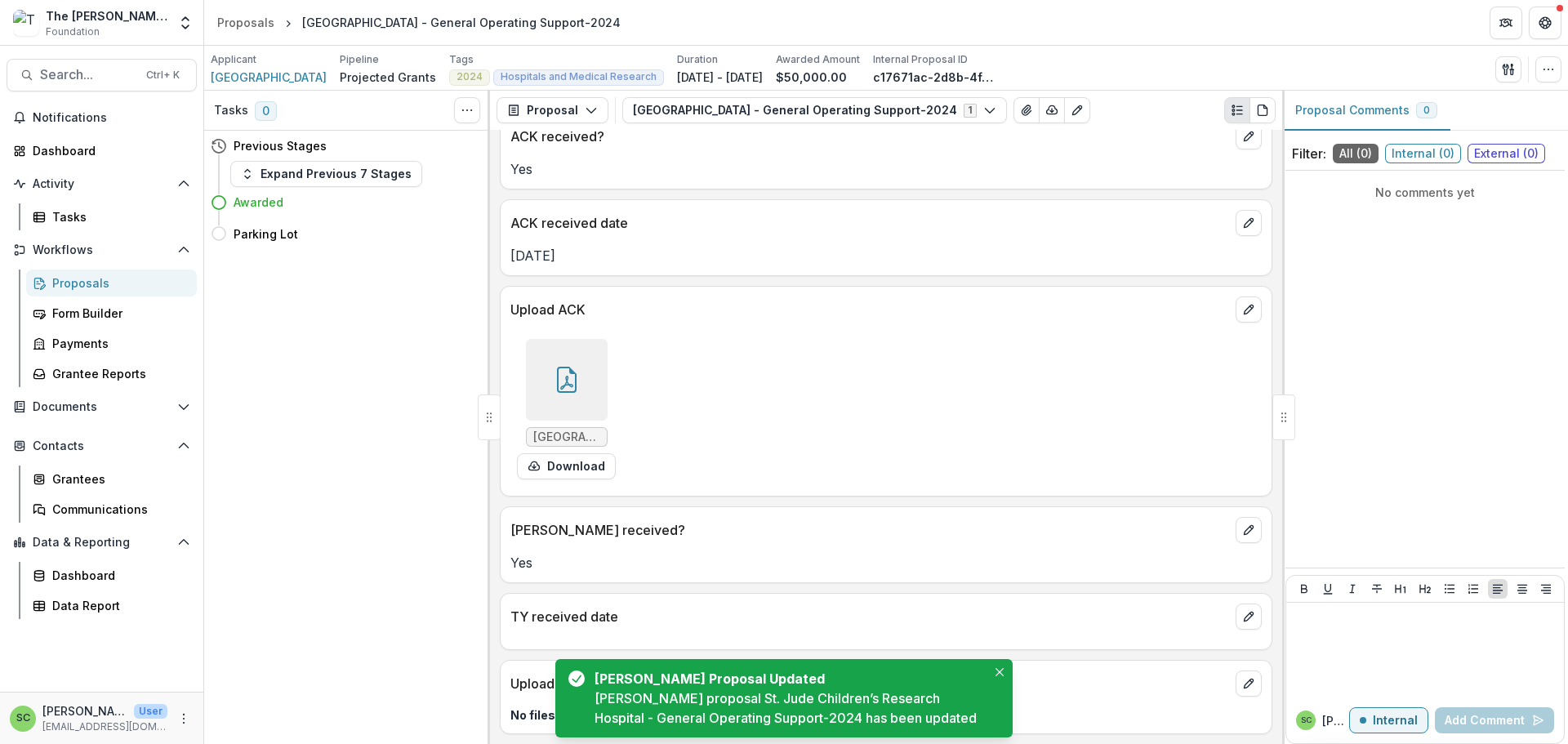
scroll to position [189, 0]
click at [1243, 612] on icon "edit" at bounding box center [1248, 616] width 9 height 9
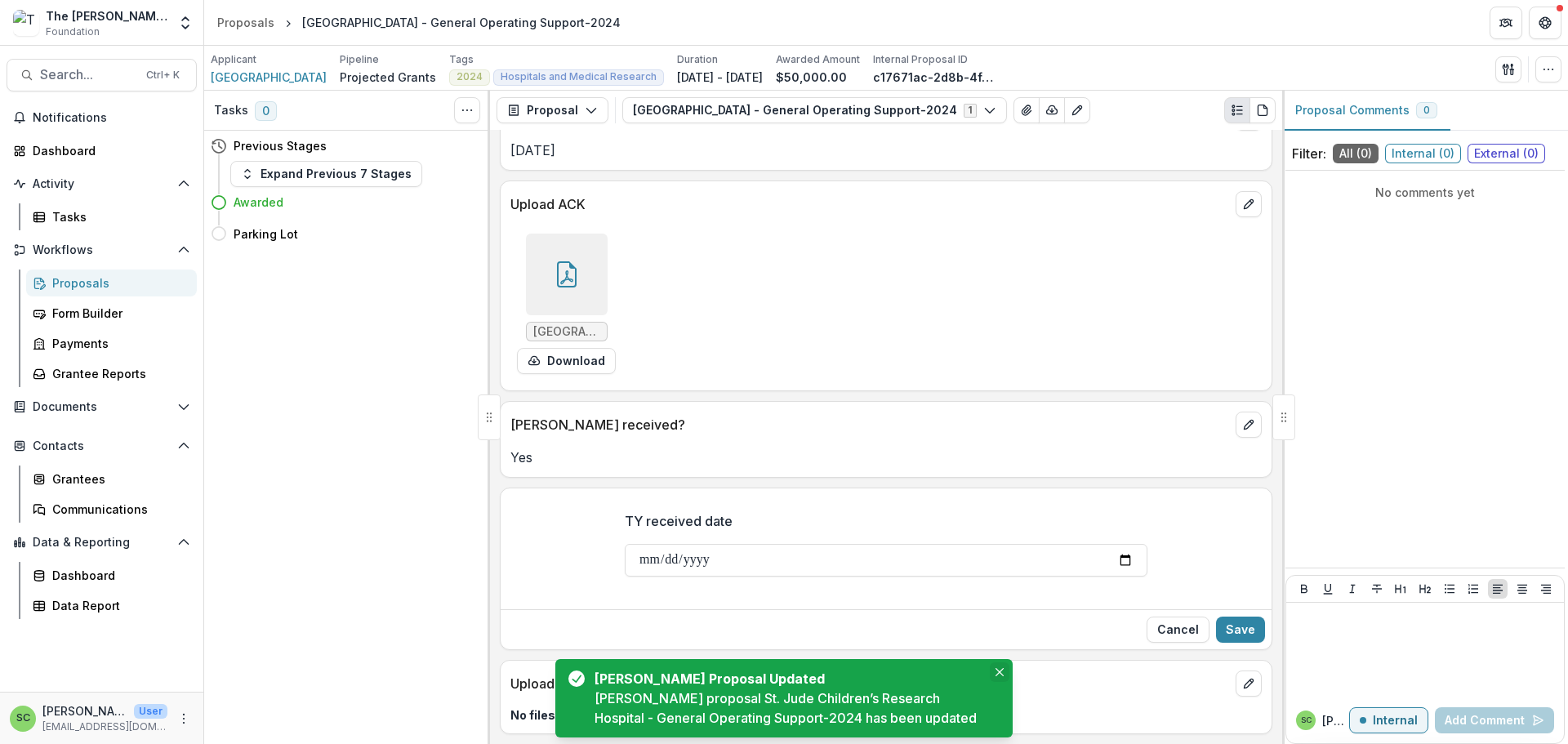
drag, startPoint x: 999, startPoint y: 625, endPoint x: 948, endPoint y: 627, distance: 51.0
click at [998, 667] on icon "Close" at bounding box center [999, 671] width 8 height 8
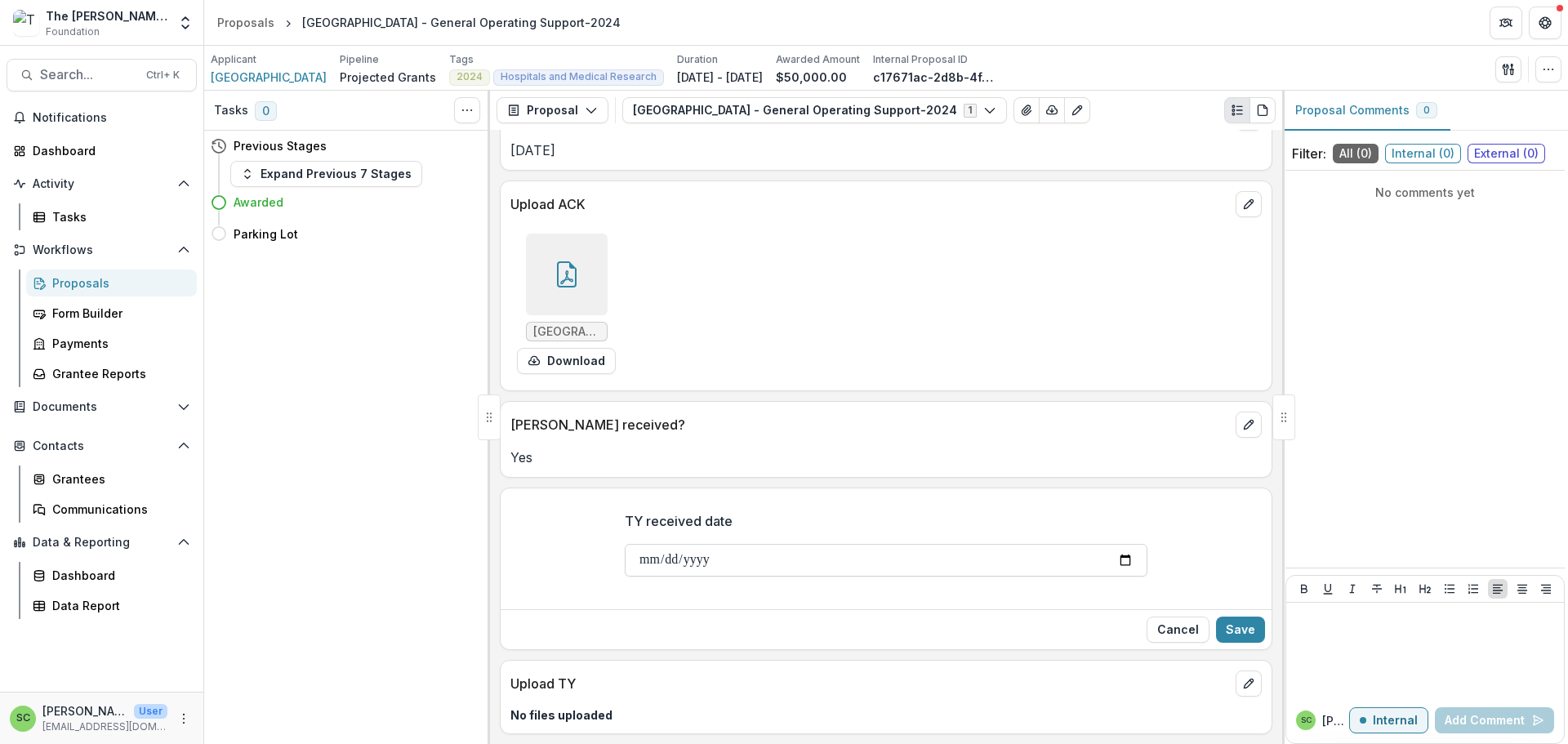
click at [625, 576] on input "TY received date" at bounding box center [886, 559] width 522 height 32
type input "**********"
click at [1216, 642] on button "Save" at bounding box center [1240, 629] width 49 height 26
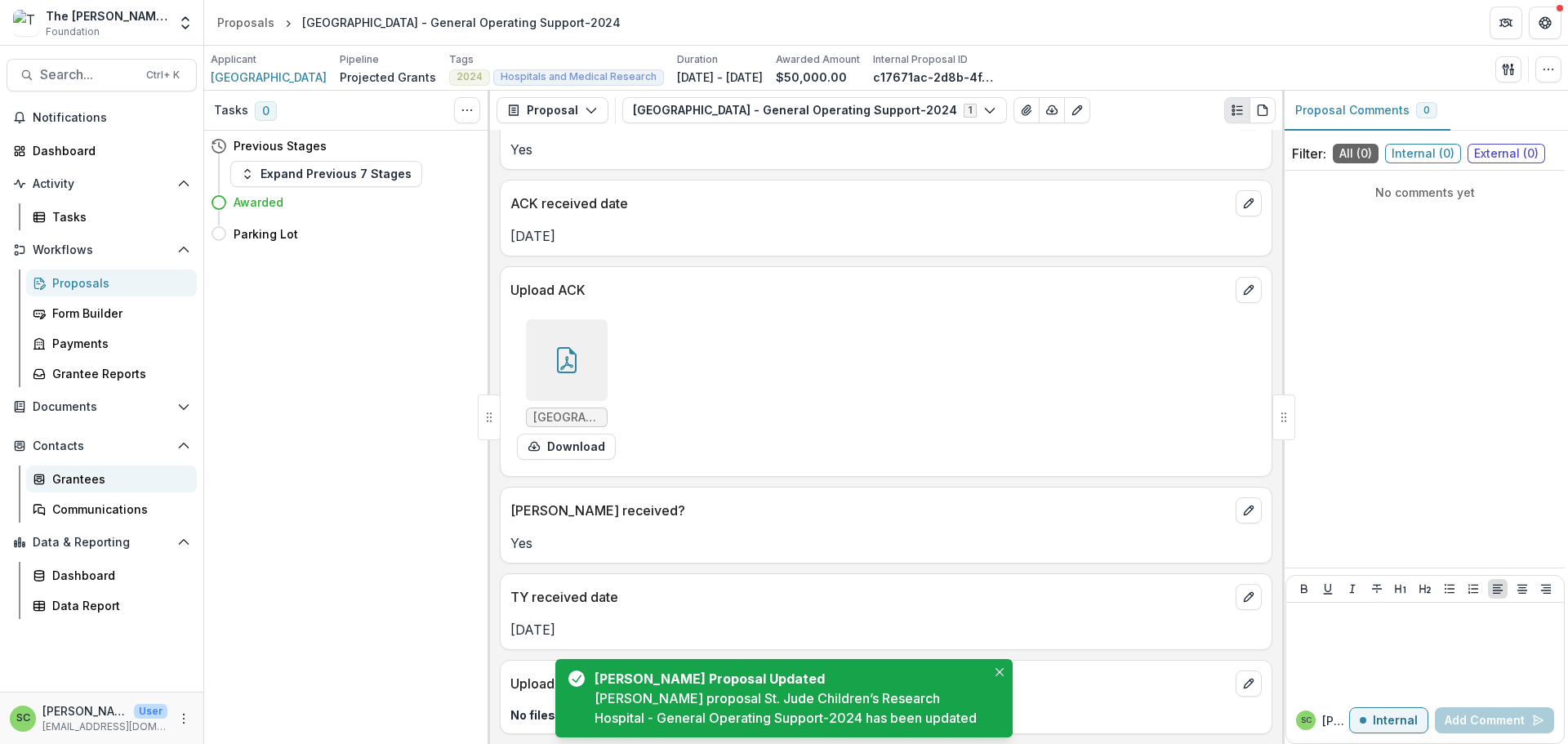
click at [107, 487] on div "Grantees" at bounding box center [118, 479] width 131 height 18
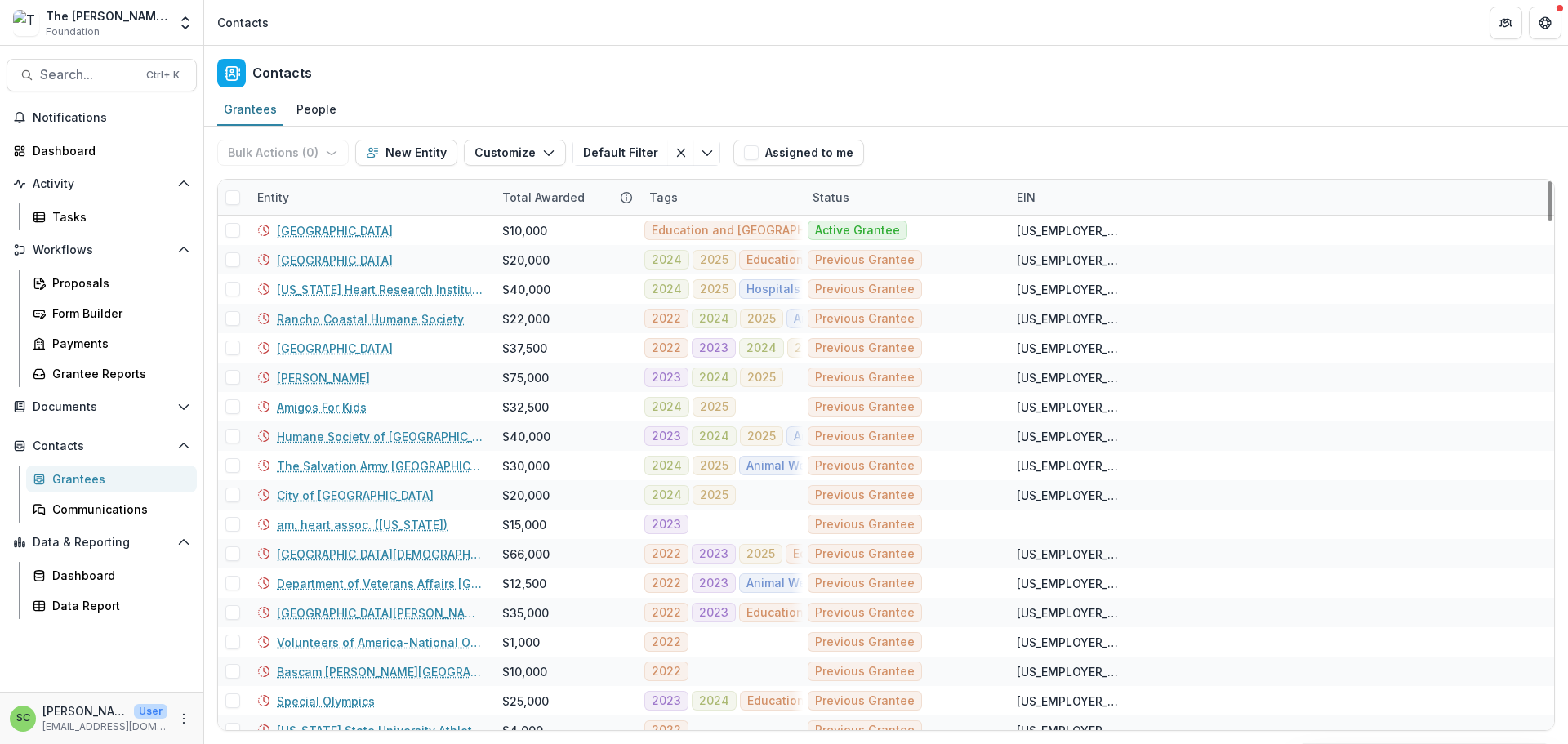
click at [345, 214] on div "Entity" at bounding box center [370, 197] width 245 height 35
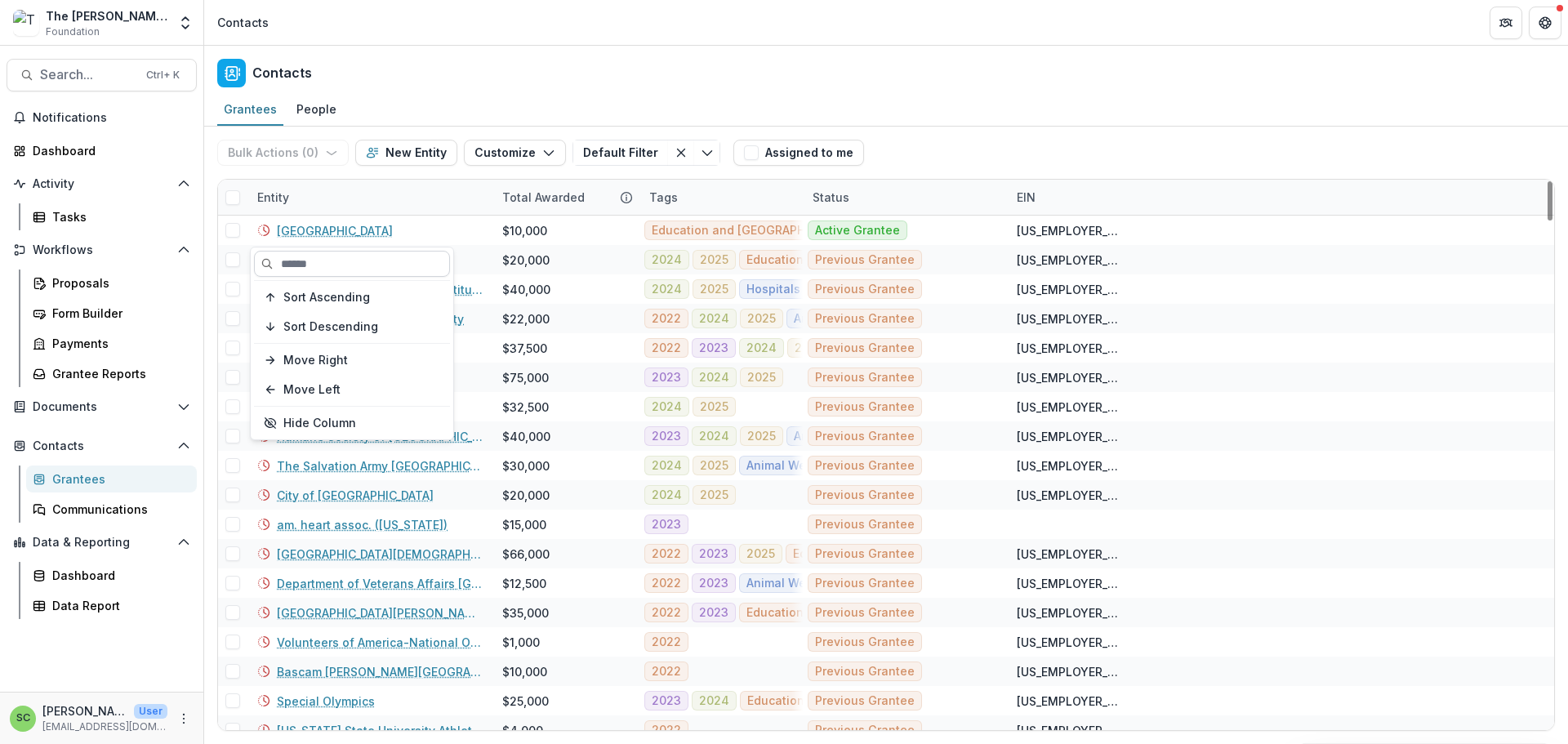
click at [325, 268] on input at bounding box center [352, 263] width 196 height 26
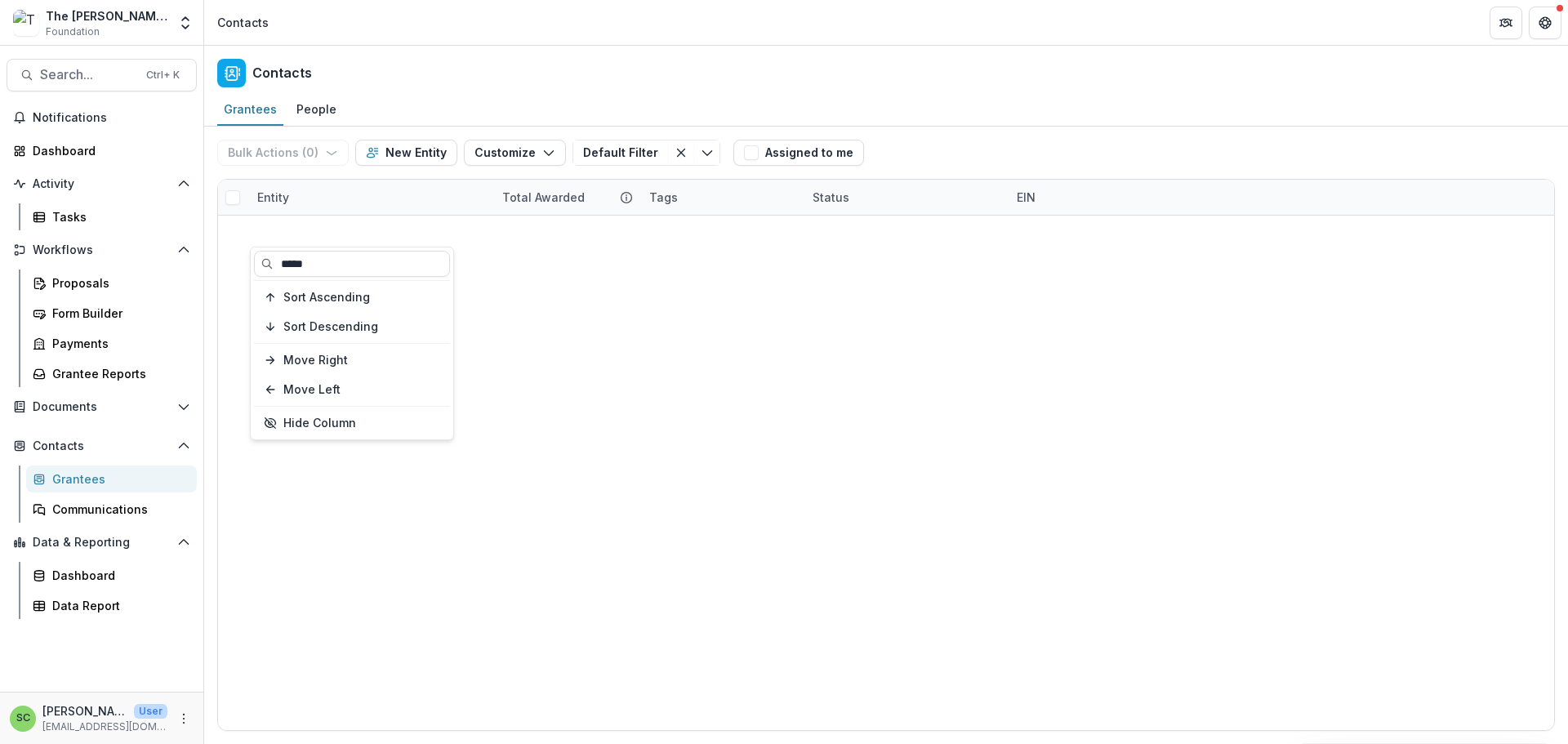
type input "*****"
click at [367, 214] on div "Entity" at bounding box center [370, 197] width 245 height 35
click at [340, 269] on link "[GEOGRAPHIC_DATA][PERSON_NAME]" at bounding box center [379, 260] width 206 height 18
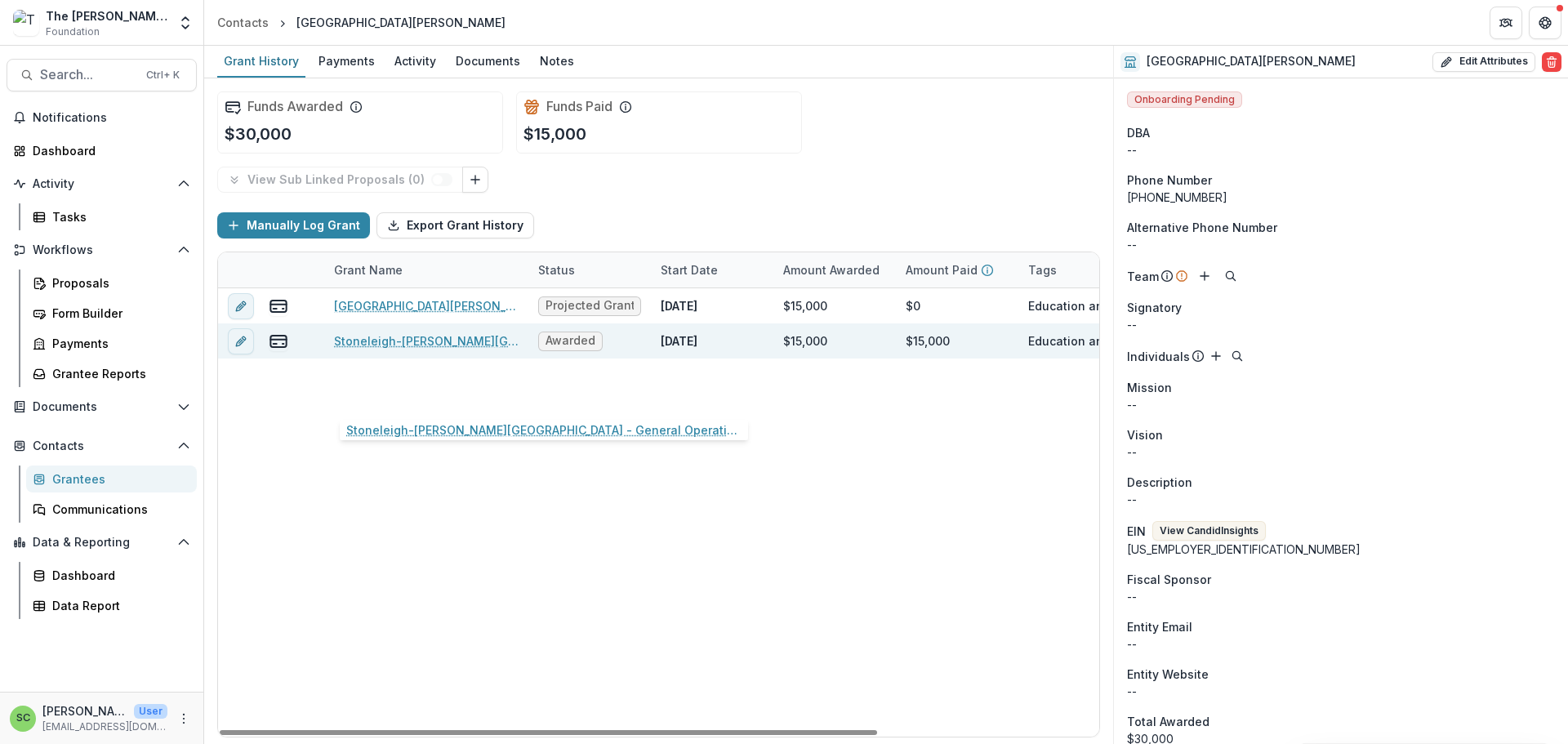
click at [409, 349] on link "Stoneleigh-Burnham School - General Operating Support-2024" at bounding box center [426, 340] width 185 height 18
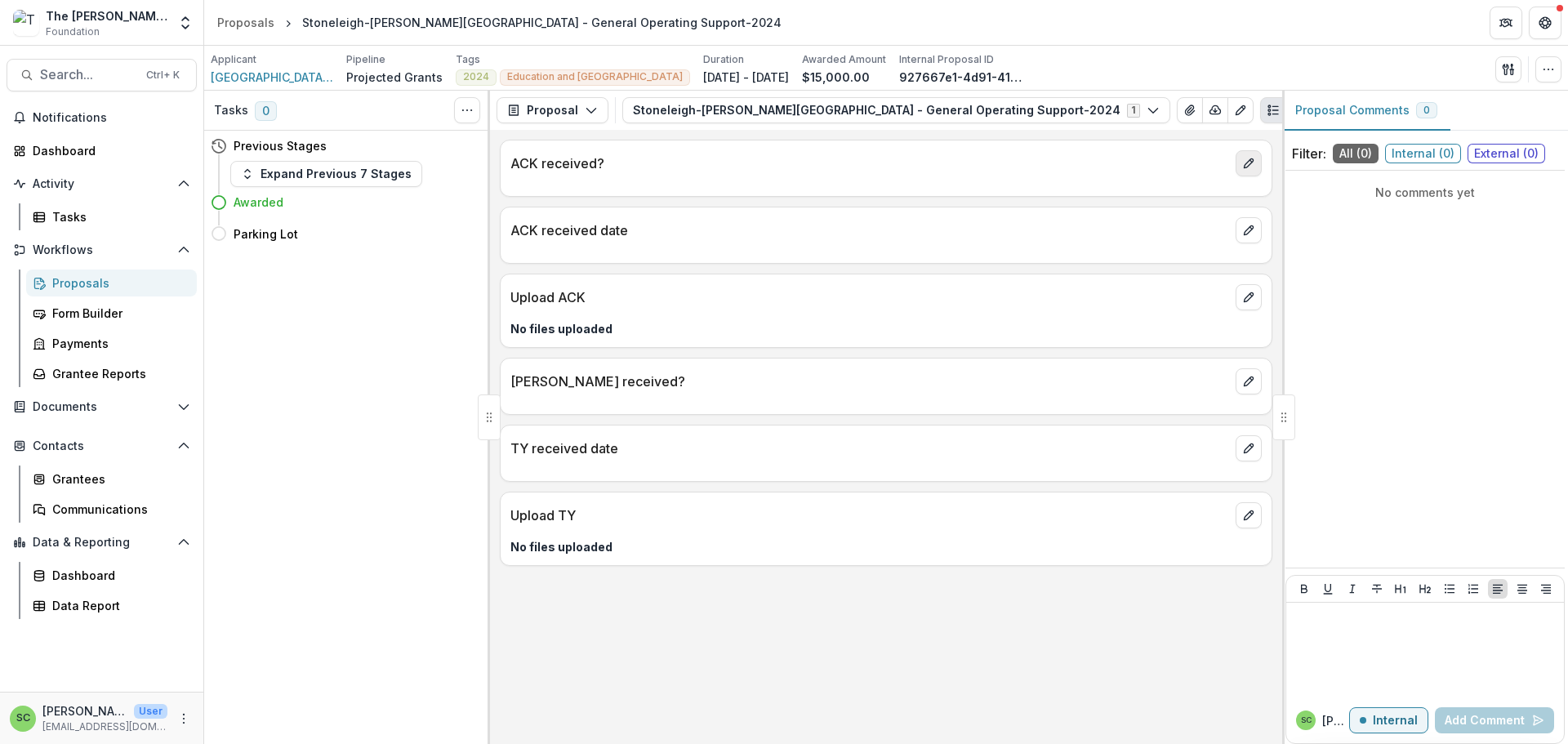
click at [1243, 168] on icon "edit" at bounding box center [1248, 164] width 9 height 9
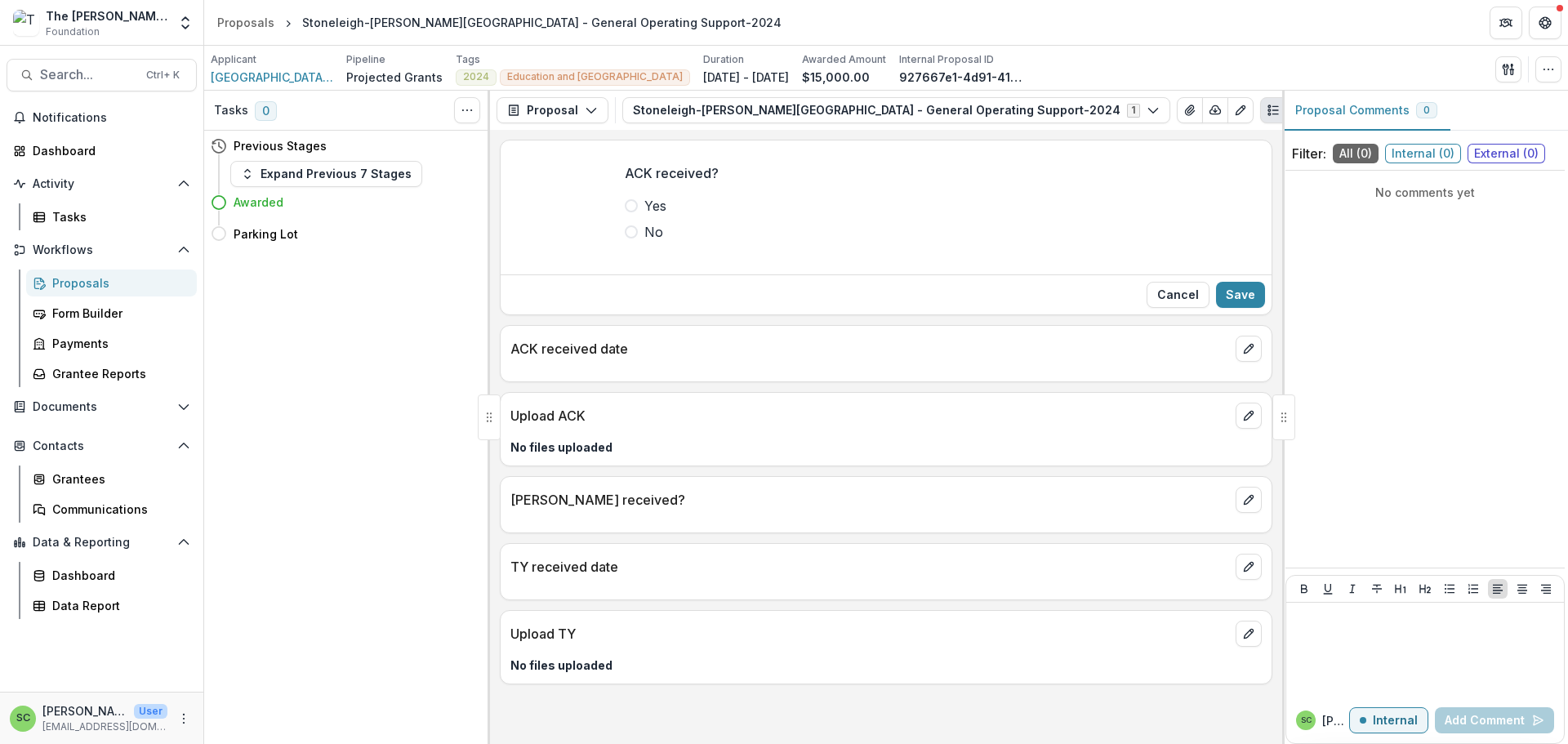
click at [625, 213] on span at bounding box center [631, 205] width 13 height 13
click at [1247, 308] on button "Save" at bounding box center [1240, 295] width 49 height 26
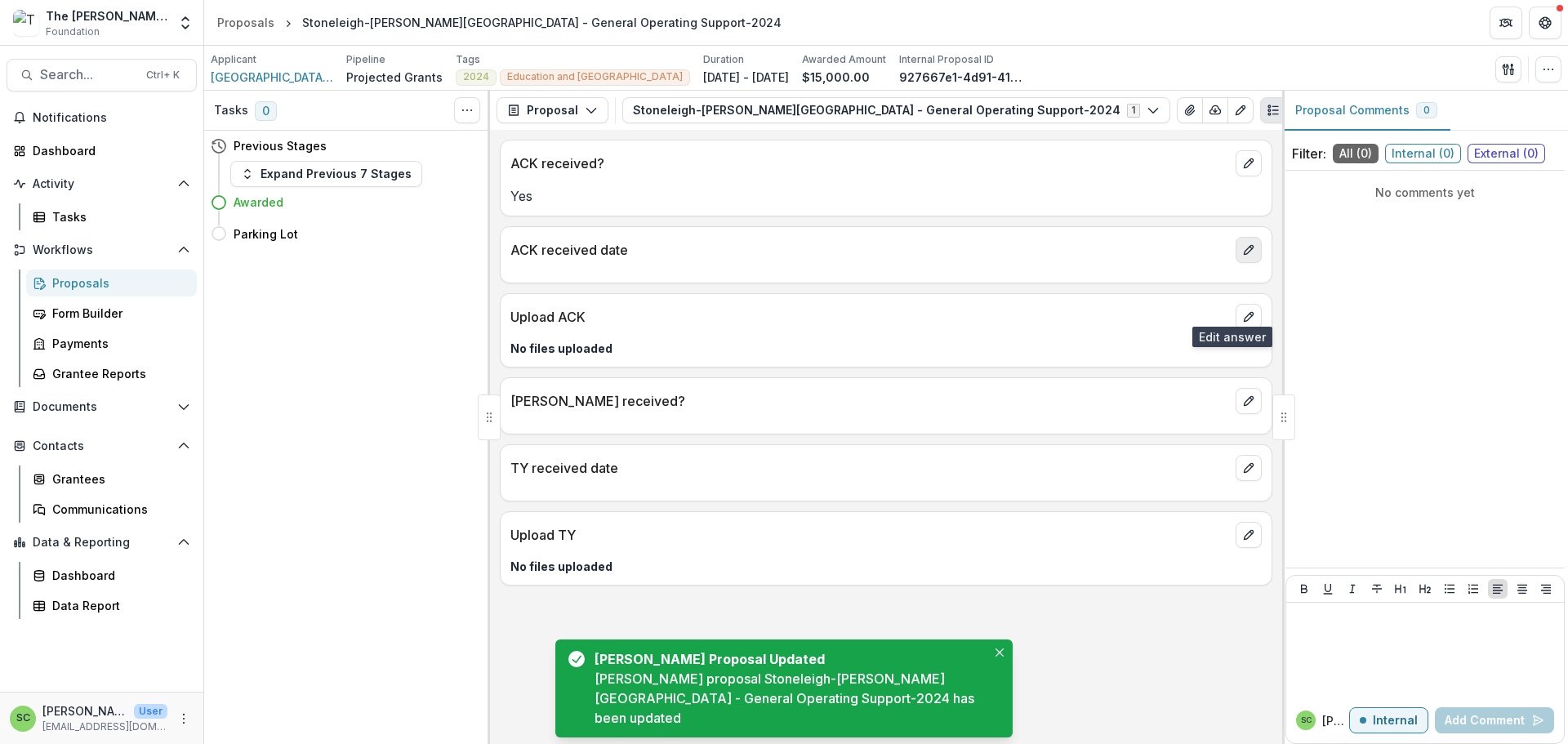
click at [1242, 256] on icon "edit" at bounding box center [1248, 250] width 13 height 13
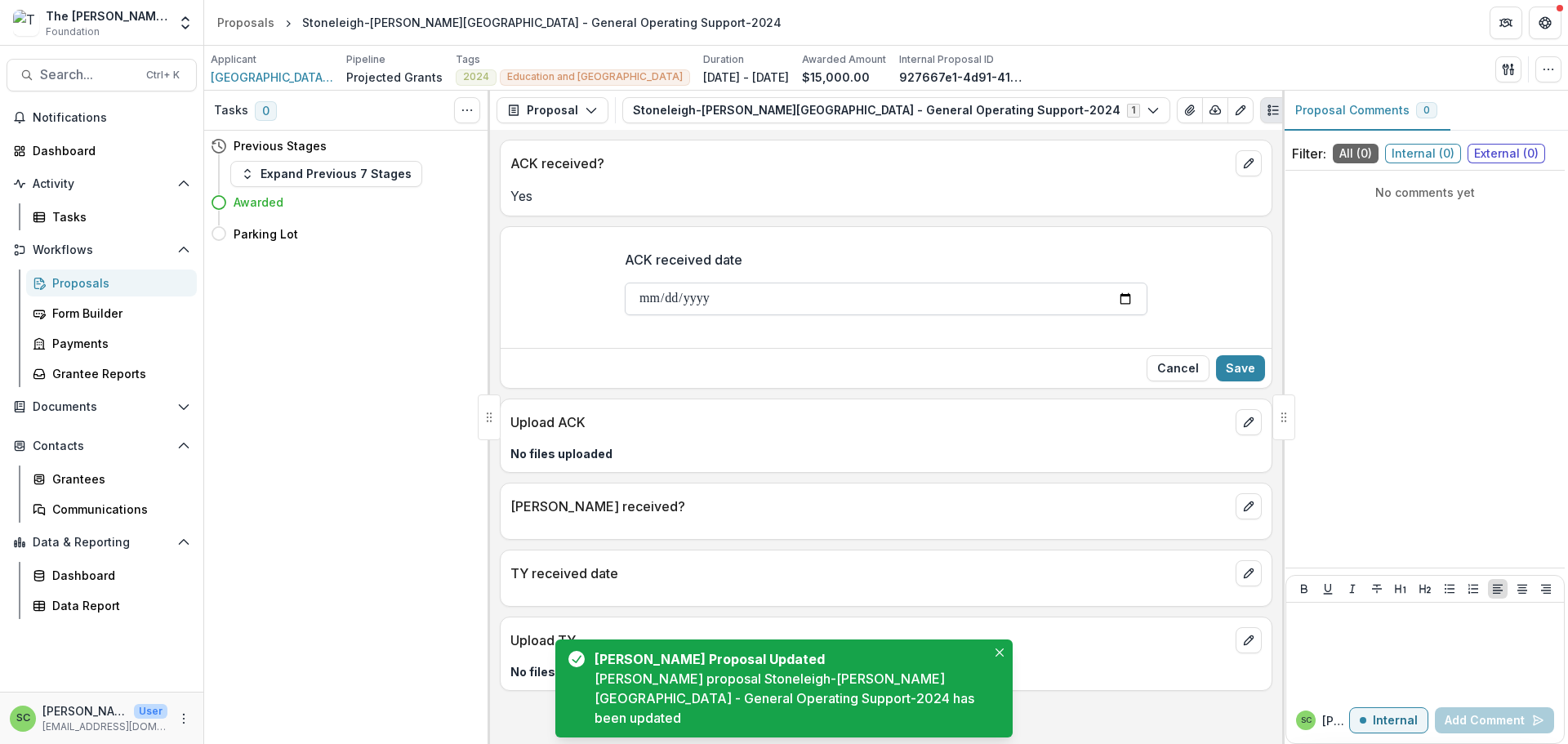
click at [625, 315] on input "ACK received date" at bounding box center [886, 299] width 522 height 32
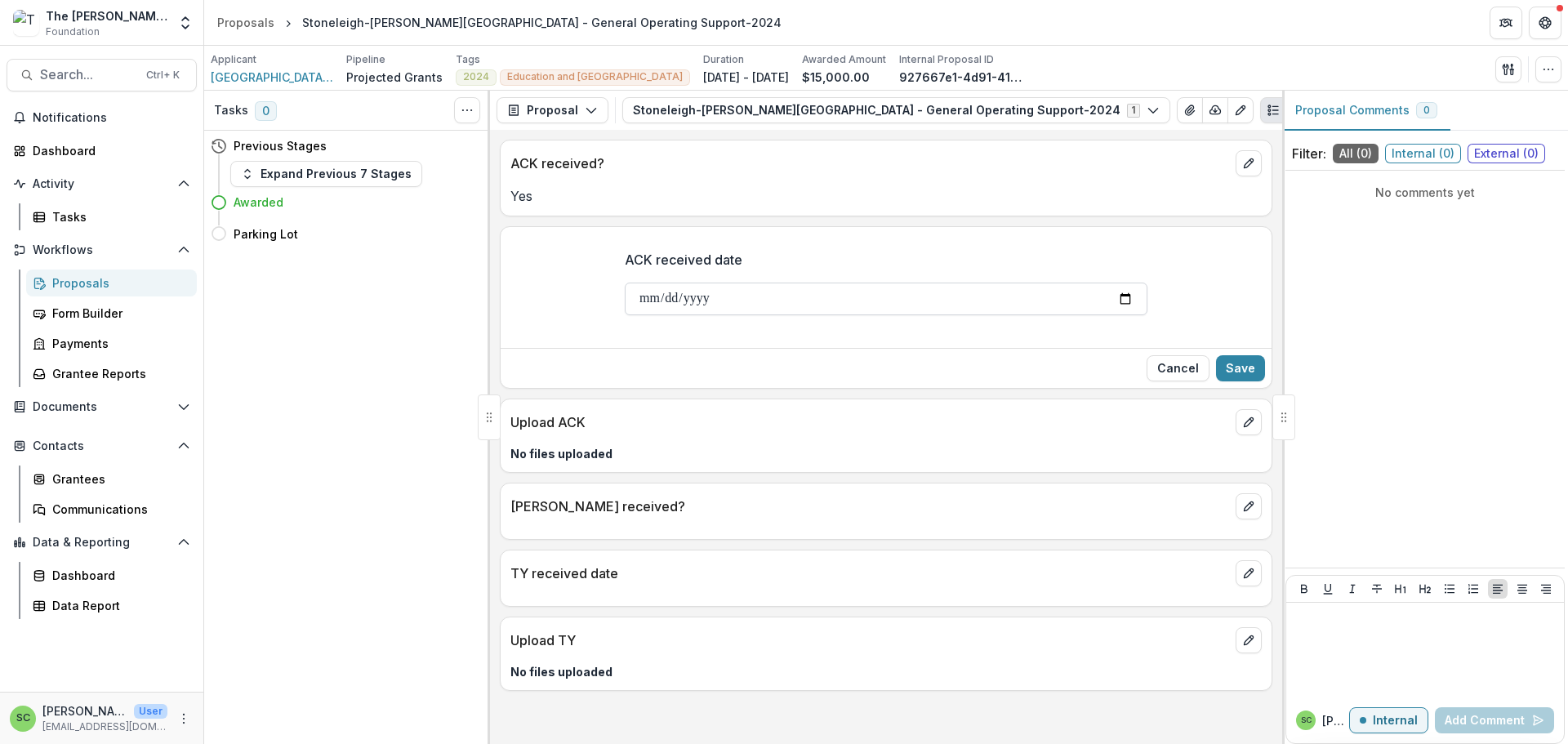
type input "**********"
click at [1228, 381] on button "Save" at bounding box center [1240, 368] width 49 height 26
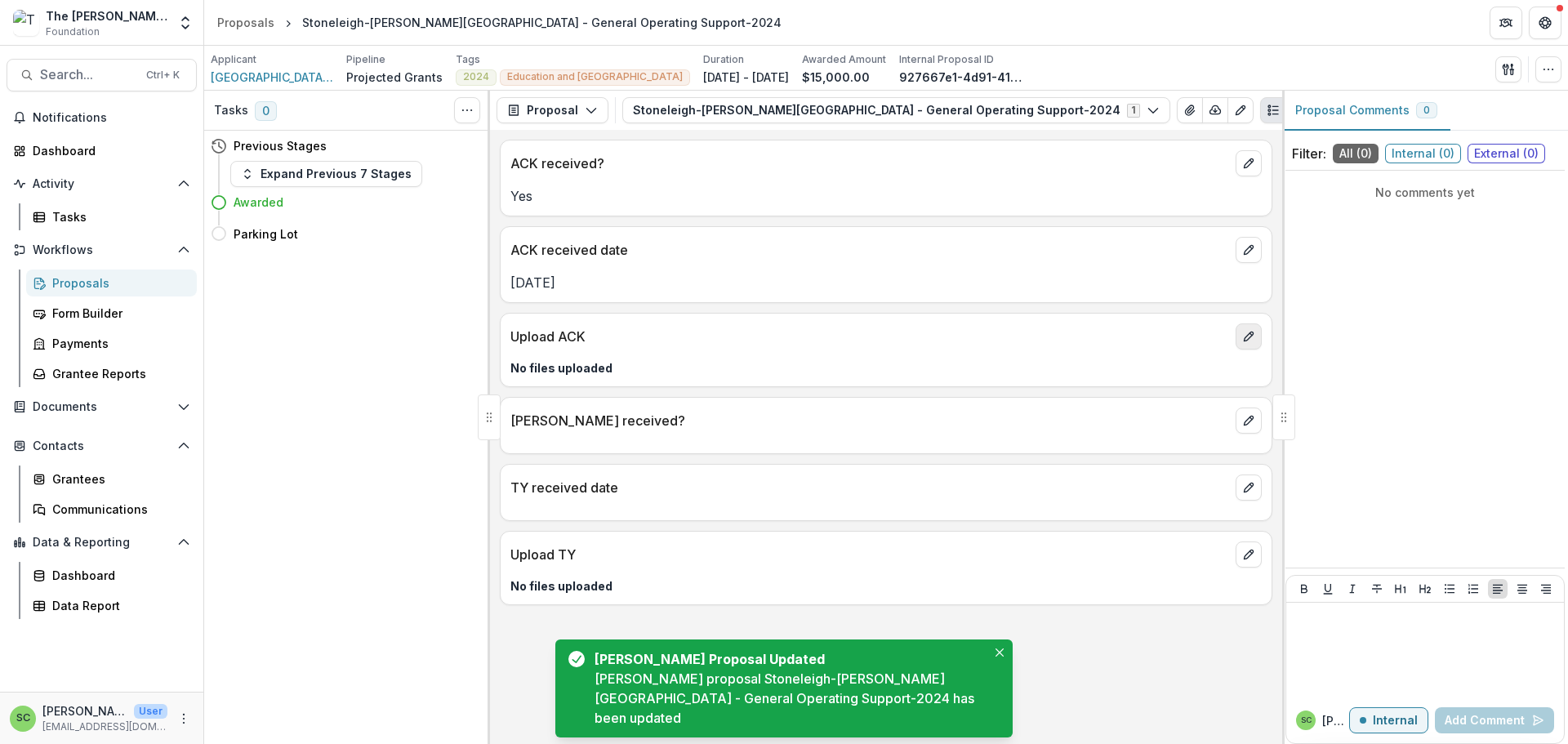
click at [1242, 343] on icon "edit" at bounding box center [1248, 336] width 13 height 13
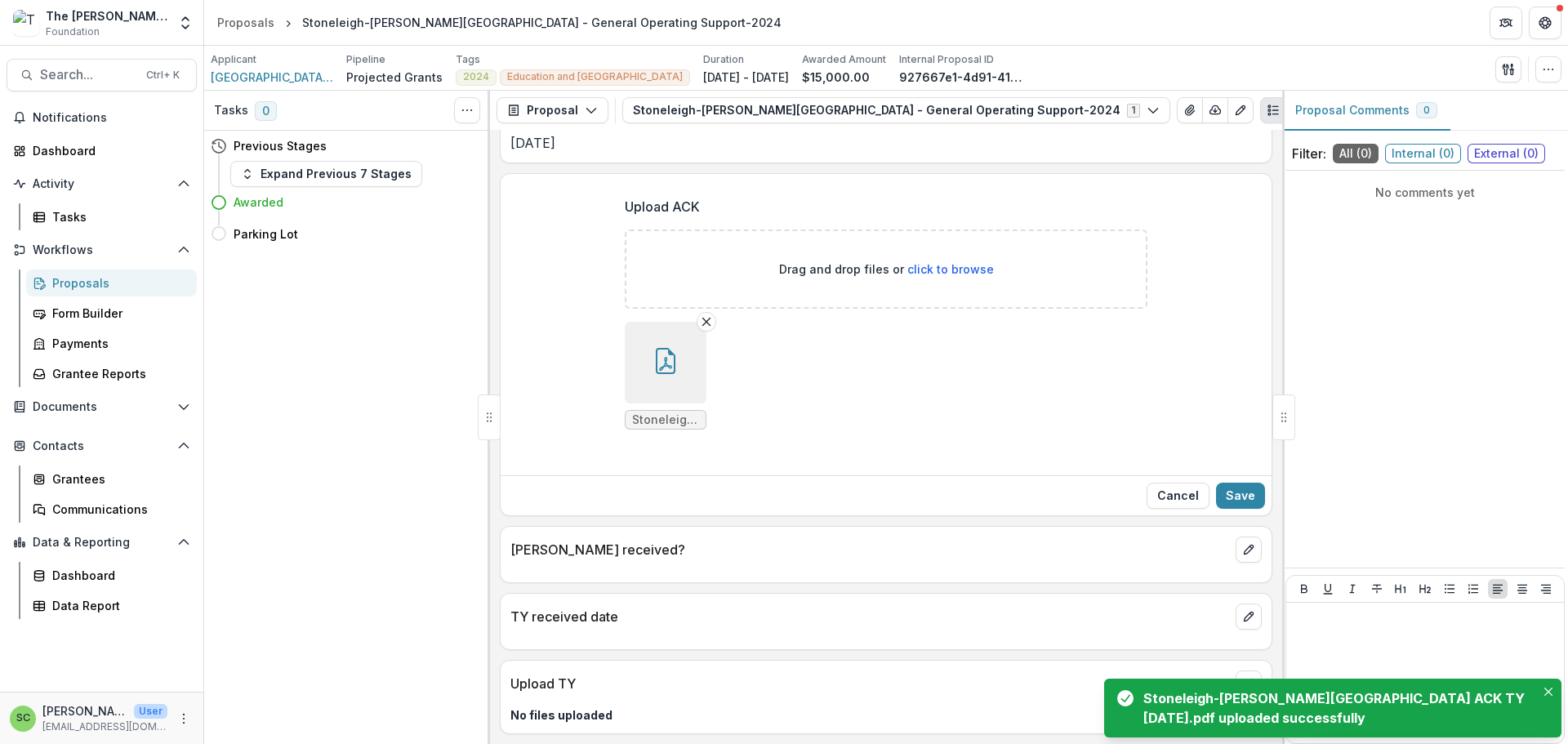
scroll to position [328, 0]
click at [1227, 482] on button "Save" at bounding box center [1240, 495] width 49 height 26
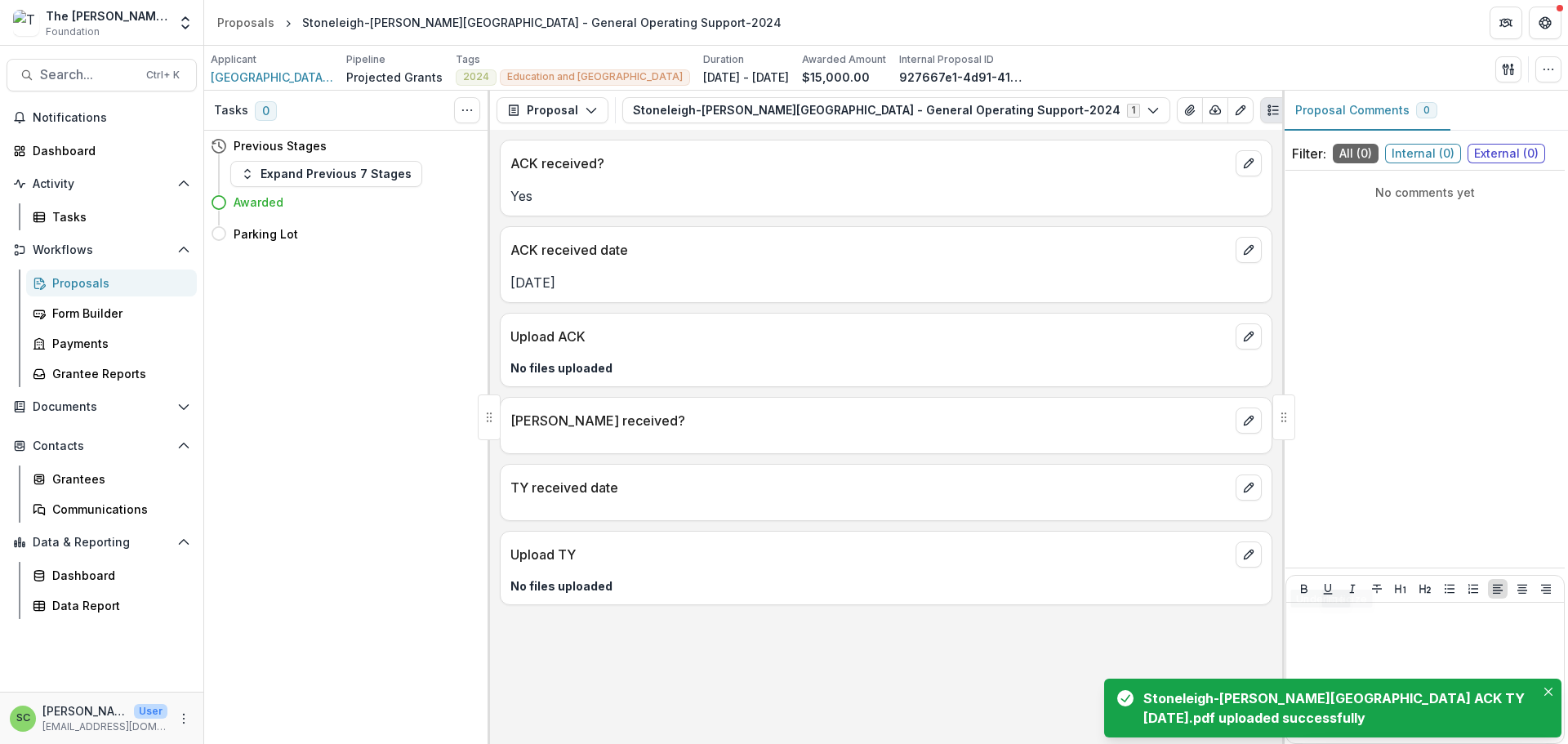
scroll to position [15, 0]
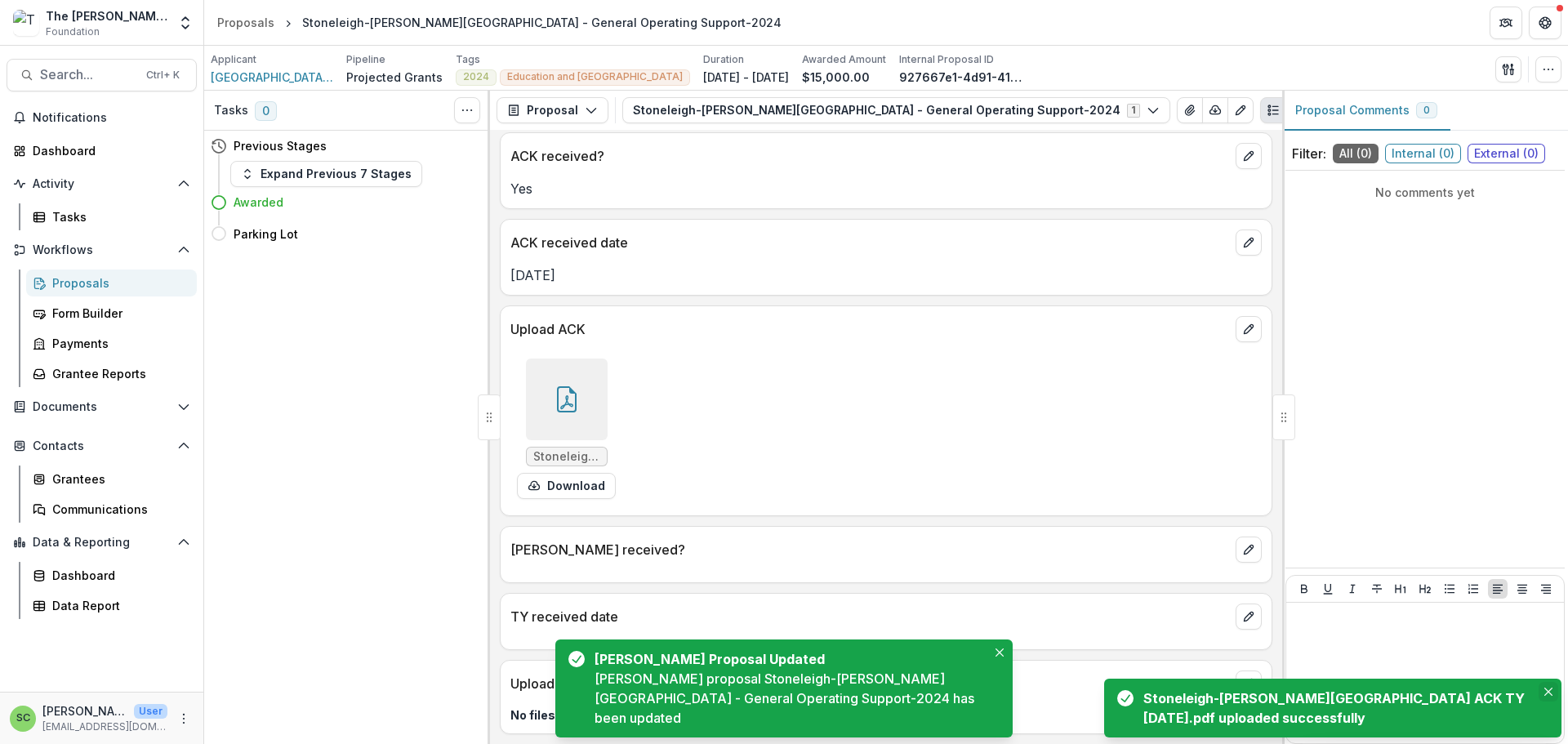
click at [1538, 681] on button "Close" at bounding box center [1548, 690] width 19 height 19
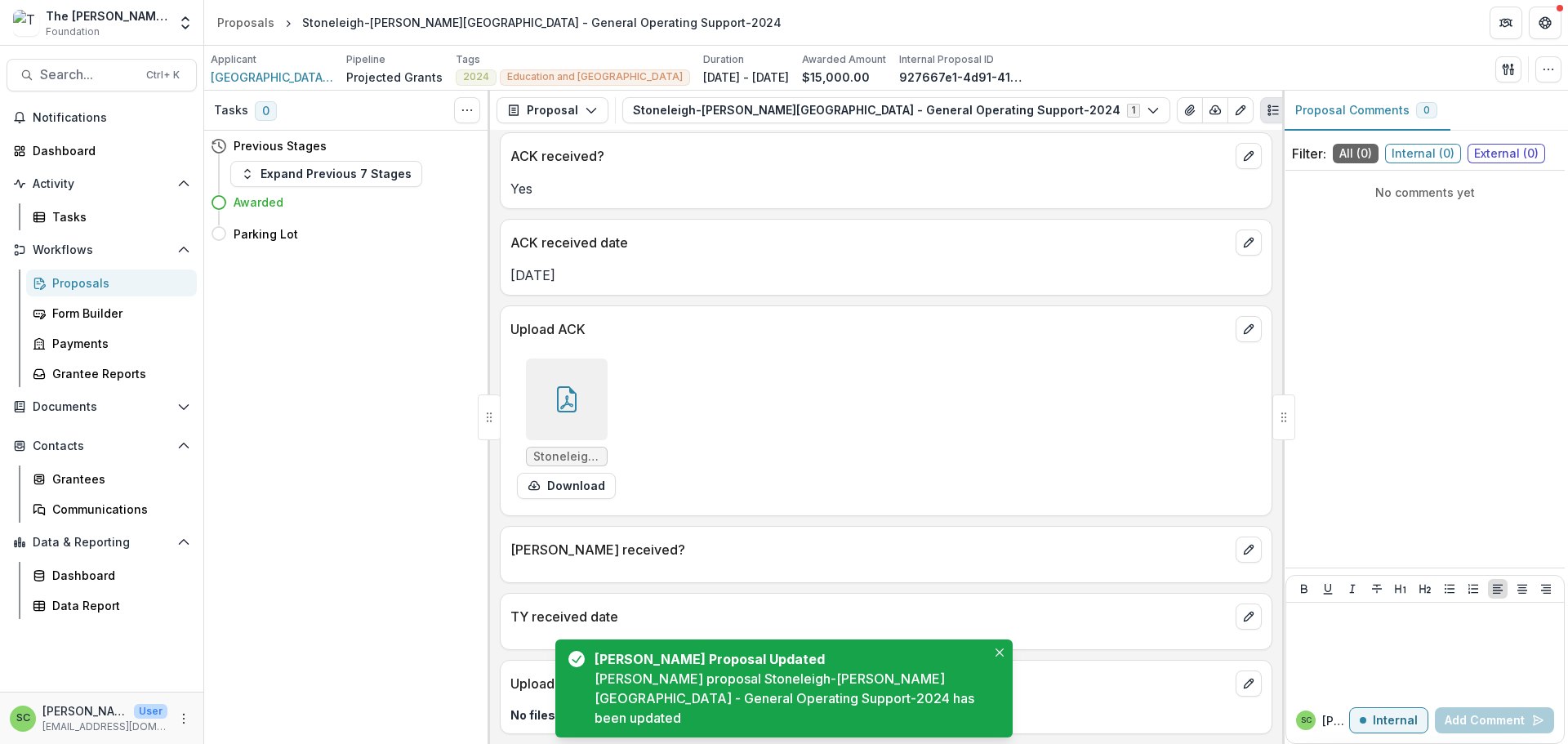
scroll to position [165, 0]
click at [996, 648] on icon "Close" at bounding box center [999, 652] width 8 height 8
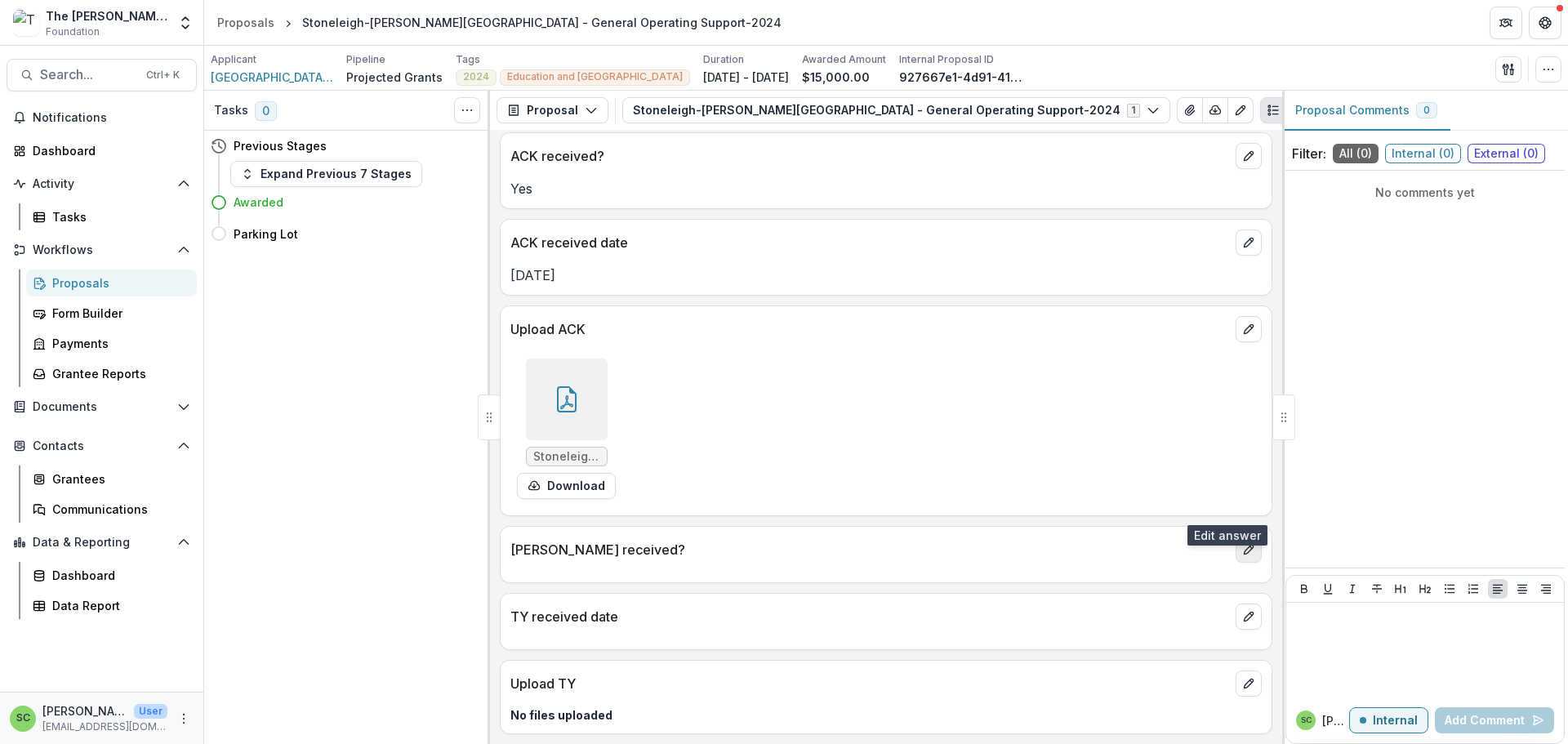
click at [1242, 543] on icon "edit" at bounding box center [1248, 549] width 13 height 13
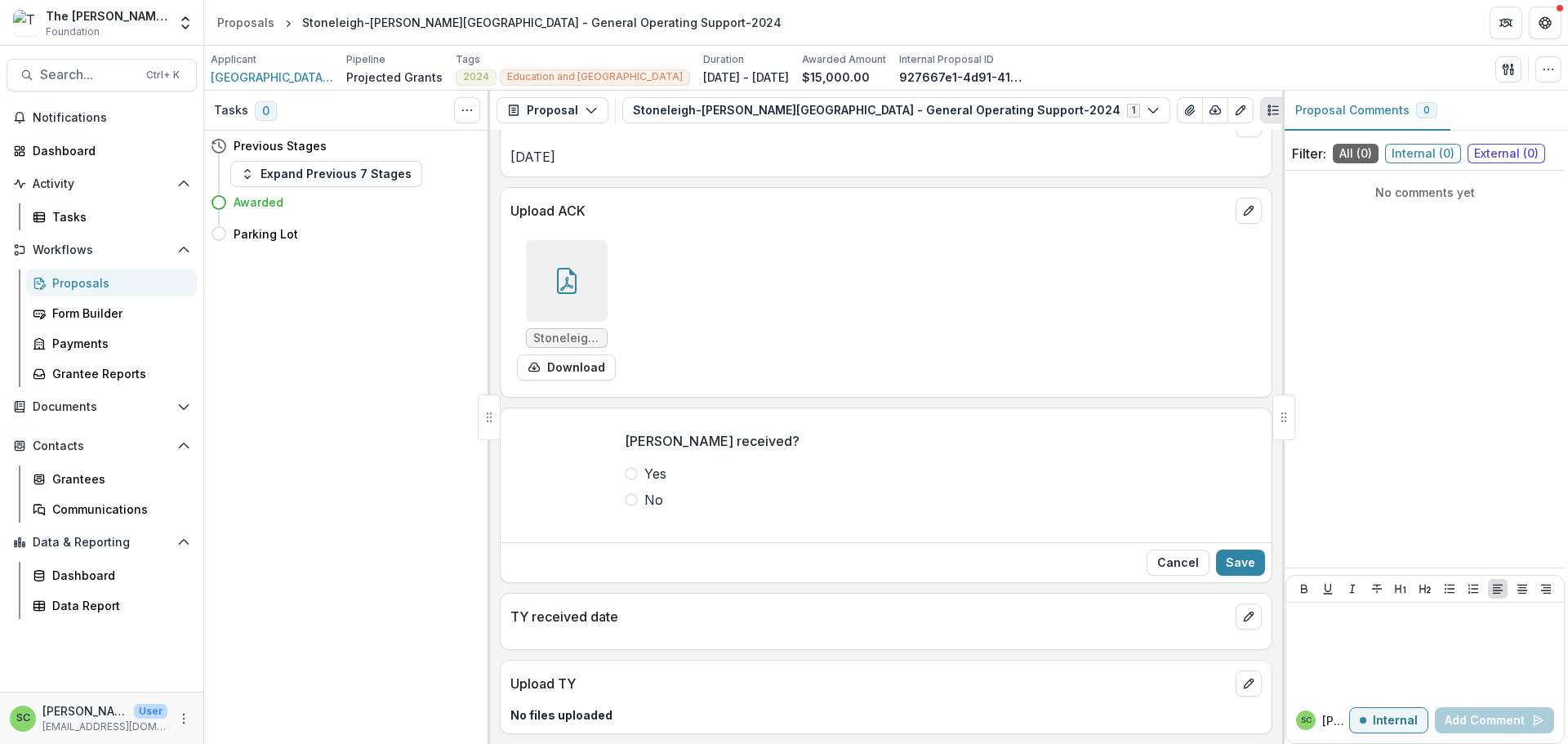
click at [625, 480] on span at bounding box center [631, 473] width 13 height 13
click at [1218, 576] on button "Save" at bounding box center [1240, 562] width 49 height 26
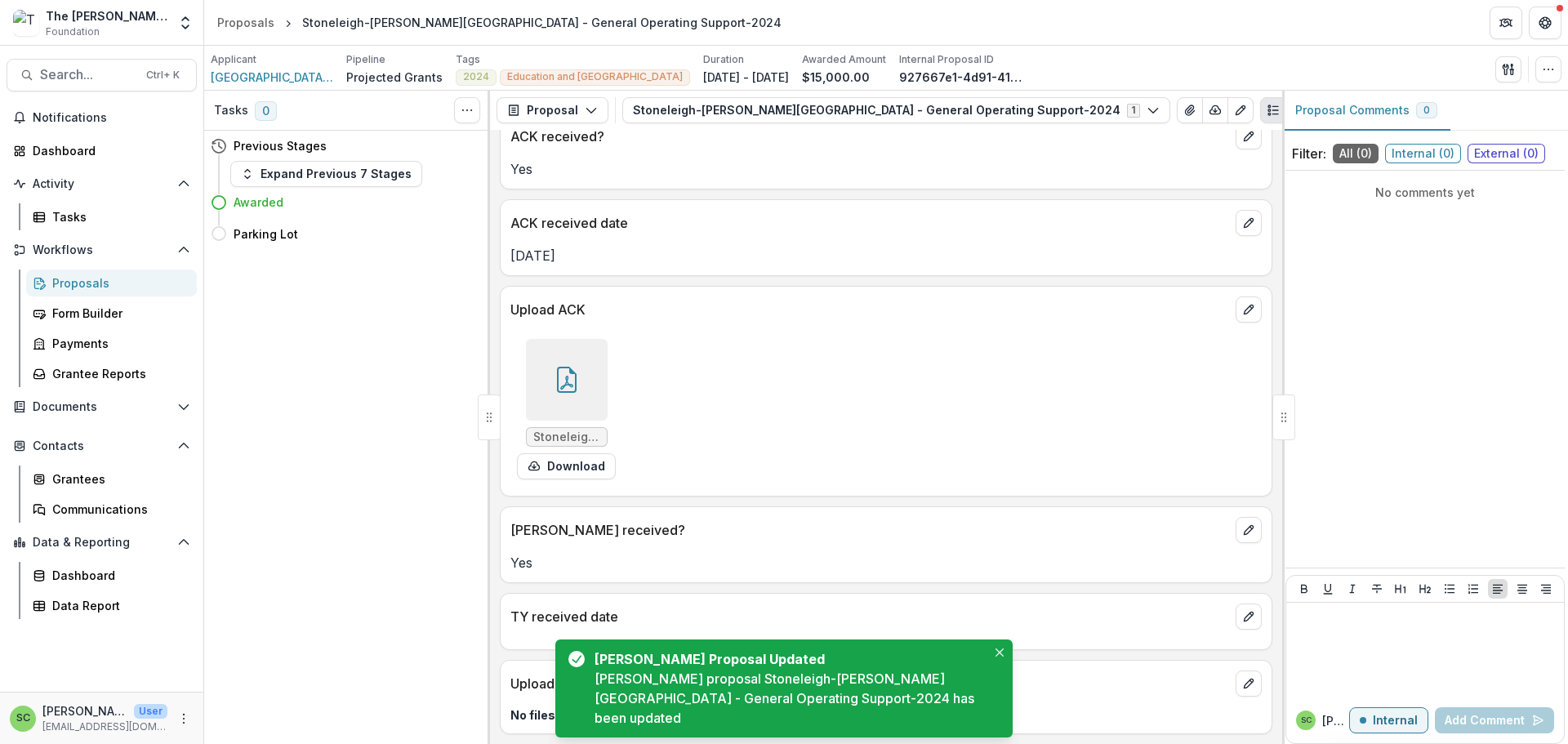
scroll to position [189, 0]
click at [1240, 604] on button "edit" at bounding box center [1248, 616] width 26 height 26
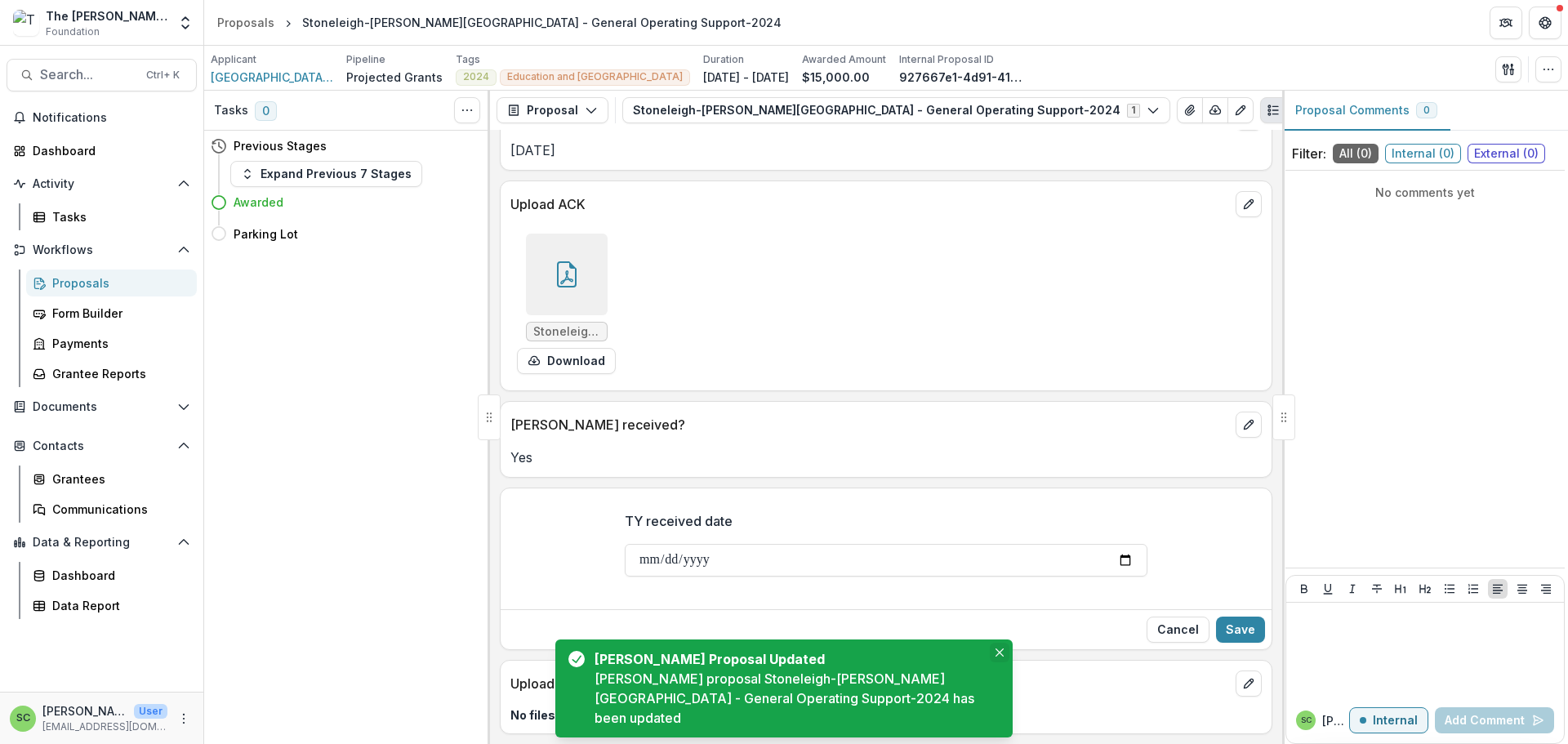
click at [998, 648] on icon "Close" at bounding box center [999, 652] width 8 height 8
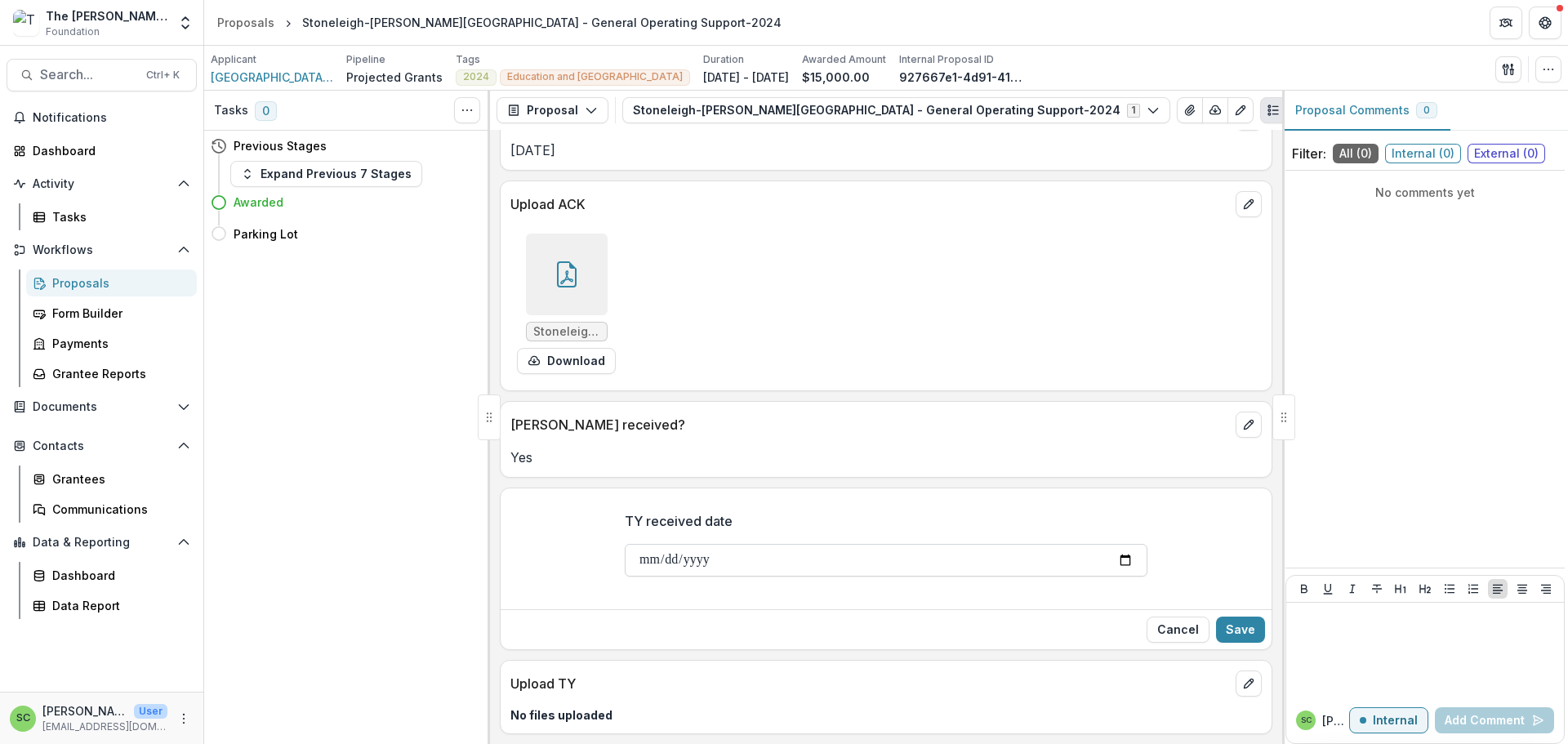
click at [625, 576] on input "TY received date" at bounding box center [886, 559] width 522 height 32
type input "**********"
click at [1226, 642] on button "Save" at bounding box center [1240, 629] width 49 height 26
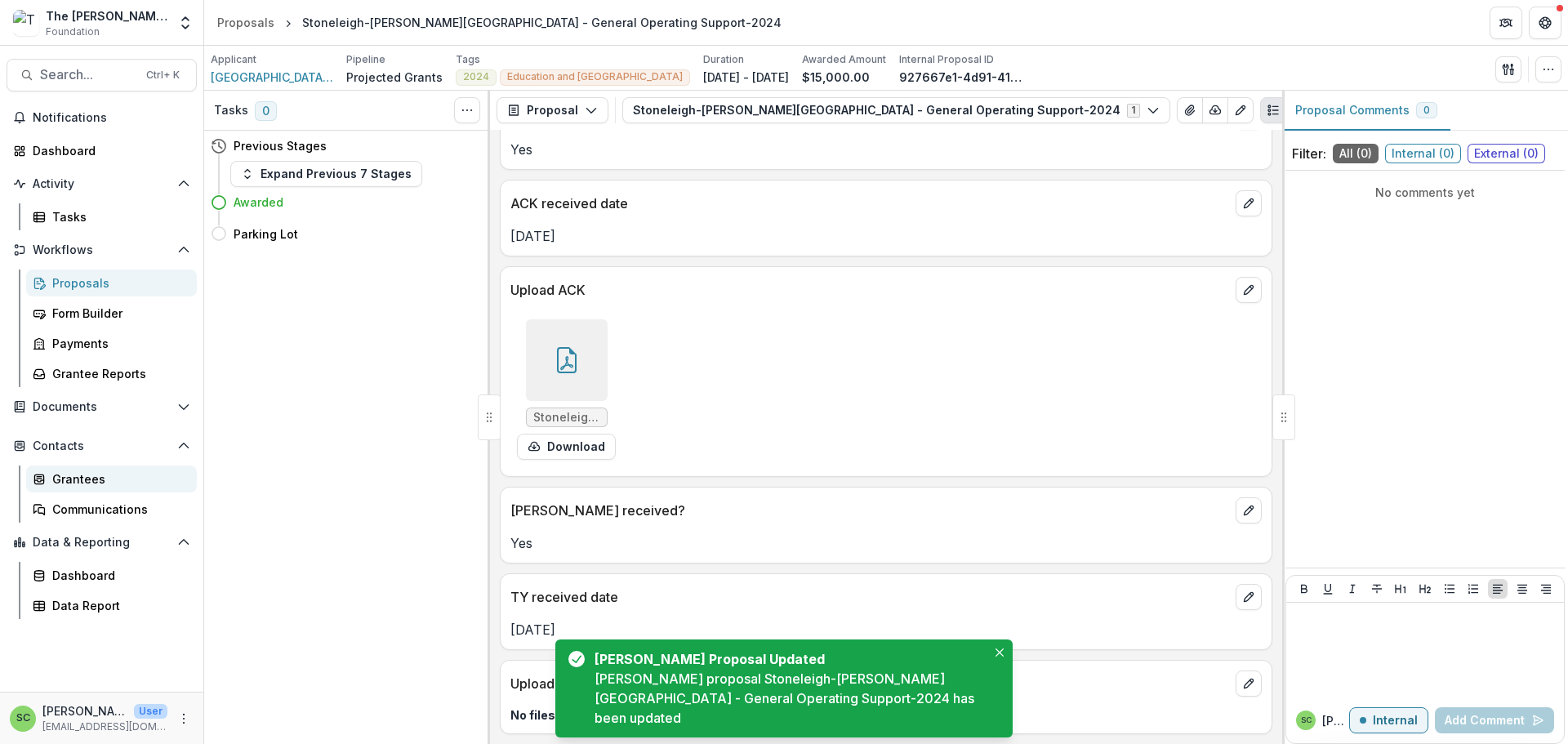
click at [80, 487] on div "Grantees" at bounding box center [118, 479] width 131 height 18
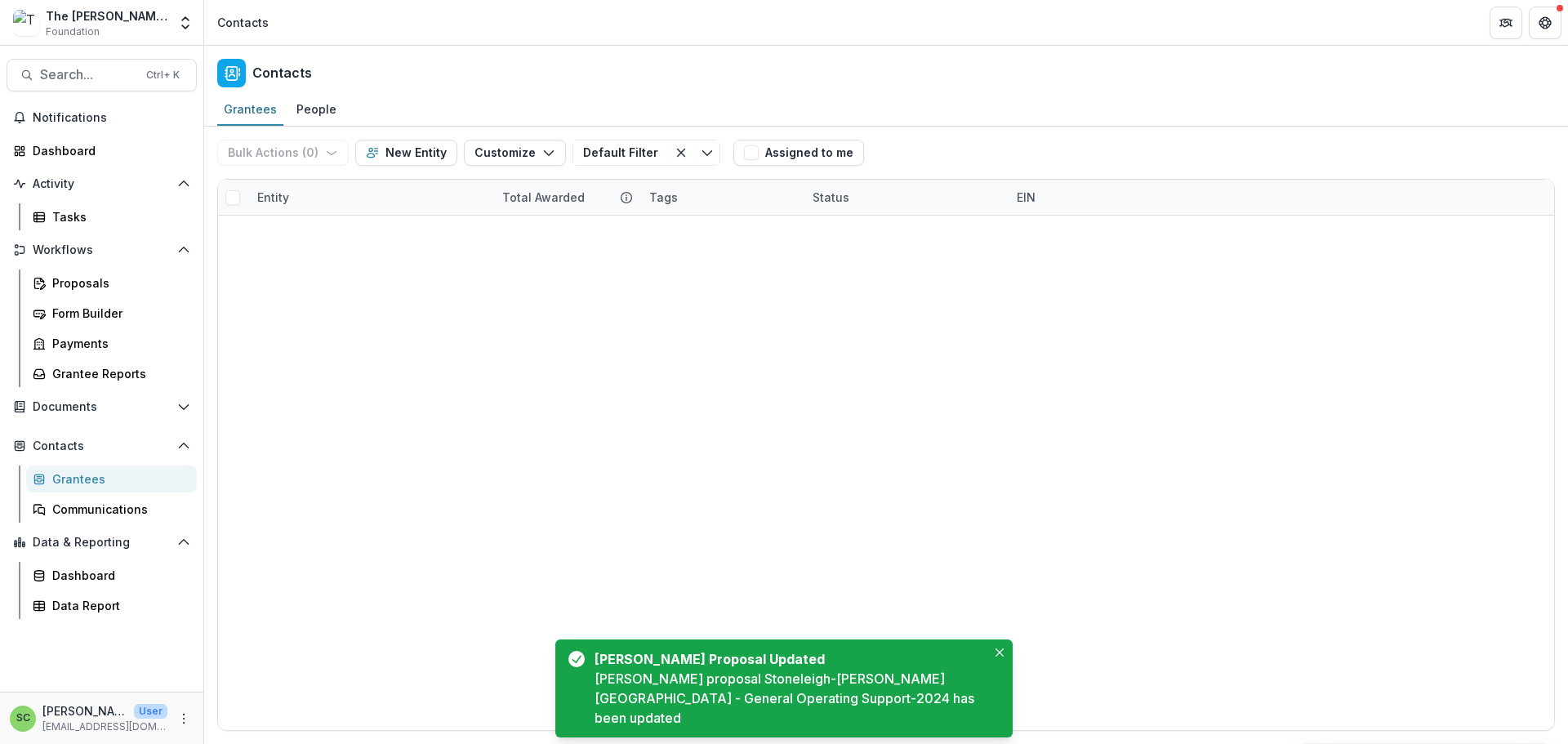
click at [321, 214] on div "Entity" at bounding box center [370, 197] width 245 height 35
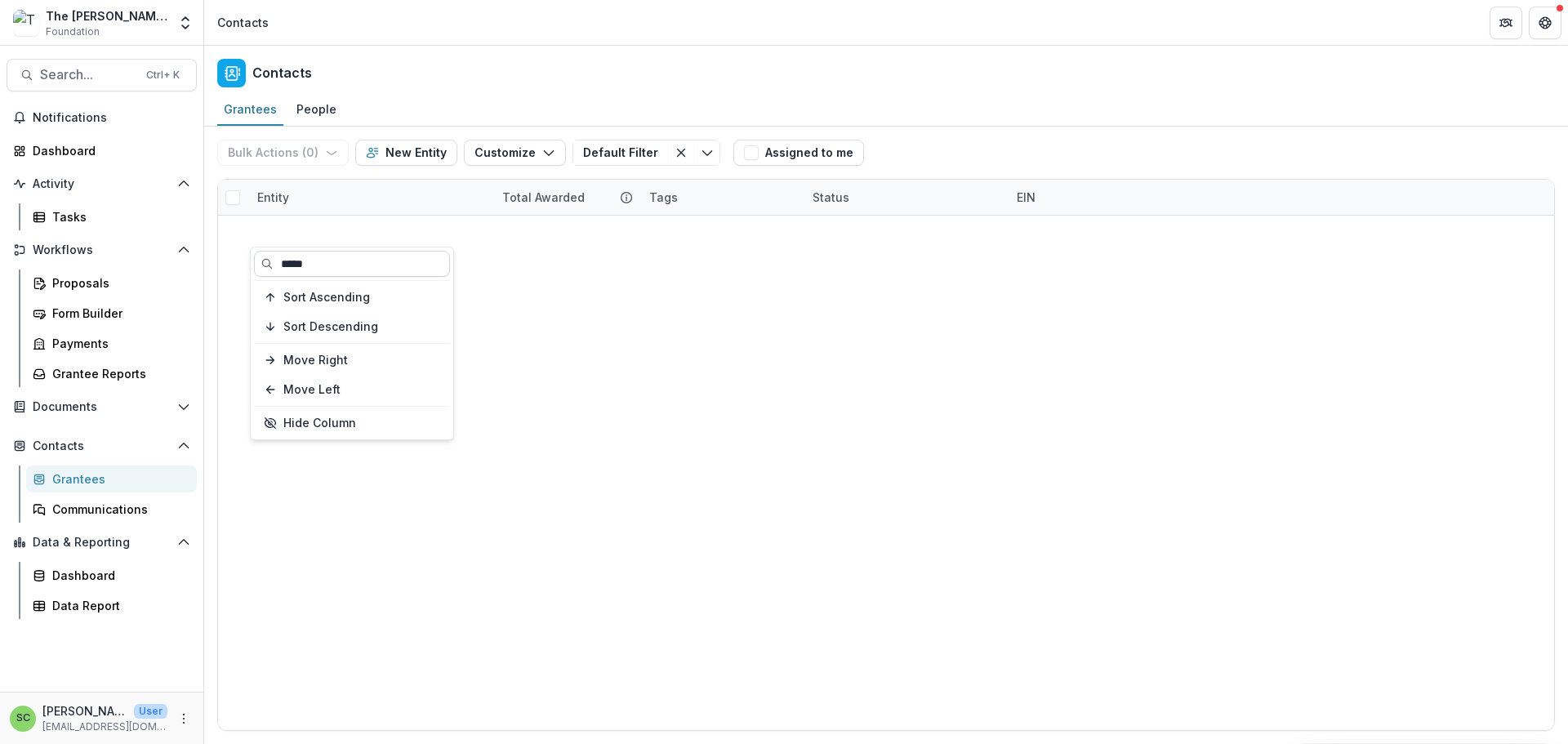
click at [345, 265] on input "*****" at bounding box center [352, 263] width 196 height 26
type input "*"
type input "*****"
click at [562, 215] on div "University of Texas, MD Anderson Cancer Center $100,000 2024 2025 Hospitals and…" at bounding box center [886, 215] width 1336 height 0
click at [350, 239] on link "[GEOGRAPHIC_DATA][US_STATE], [GEOGRAPHIC_DATA][PERSON_NAME][MEDICAL_DATA]" at bounding box center [379, 230] width 206 height 18
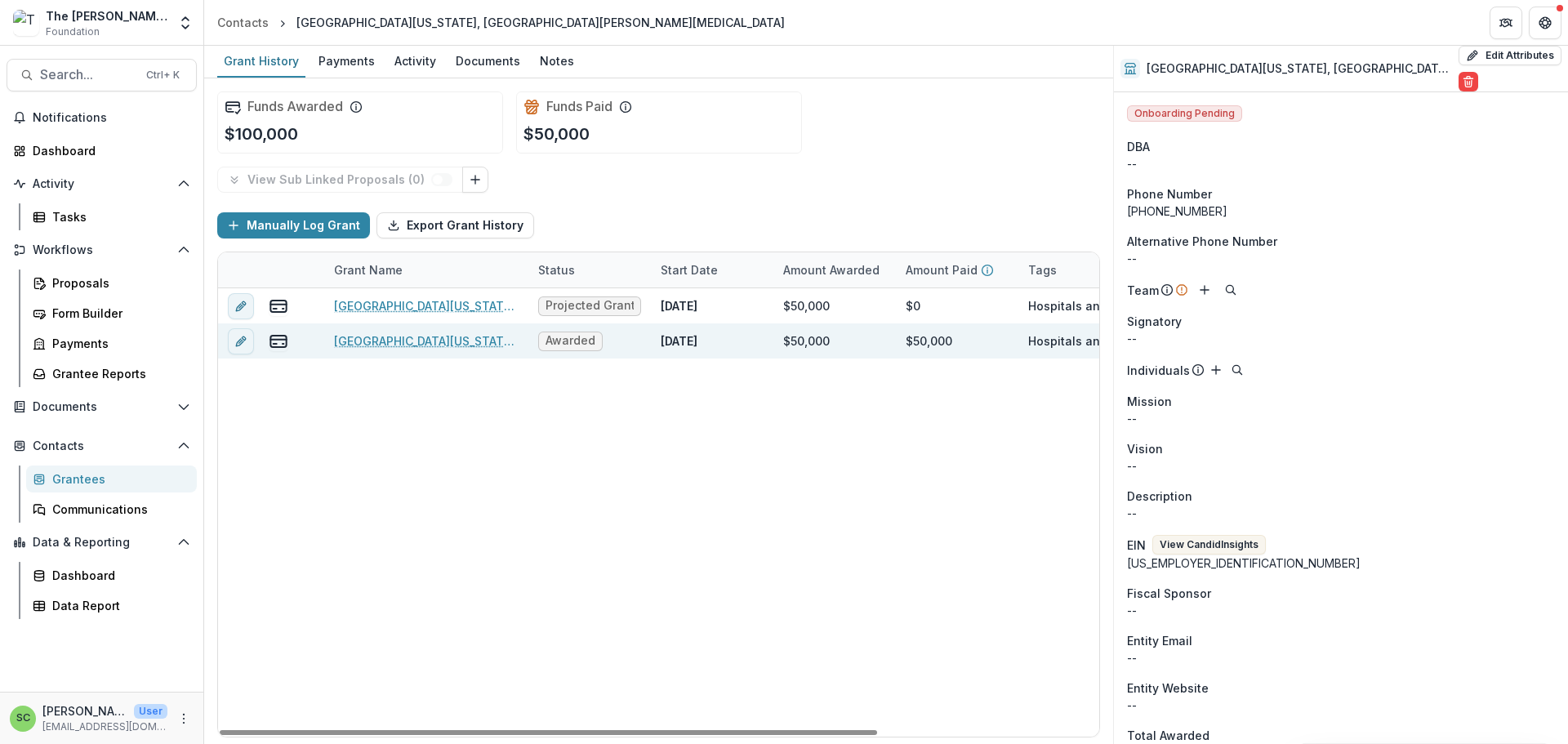
click at [401, 349] on link "University of Texas, MD Anderson Cancer Center - Annual General Fund In Memory …" at bounding box center [426, 340] width 185 height 18
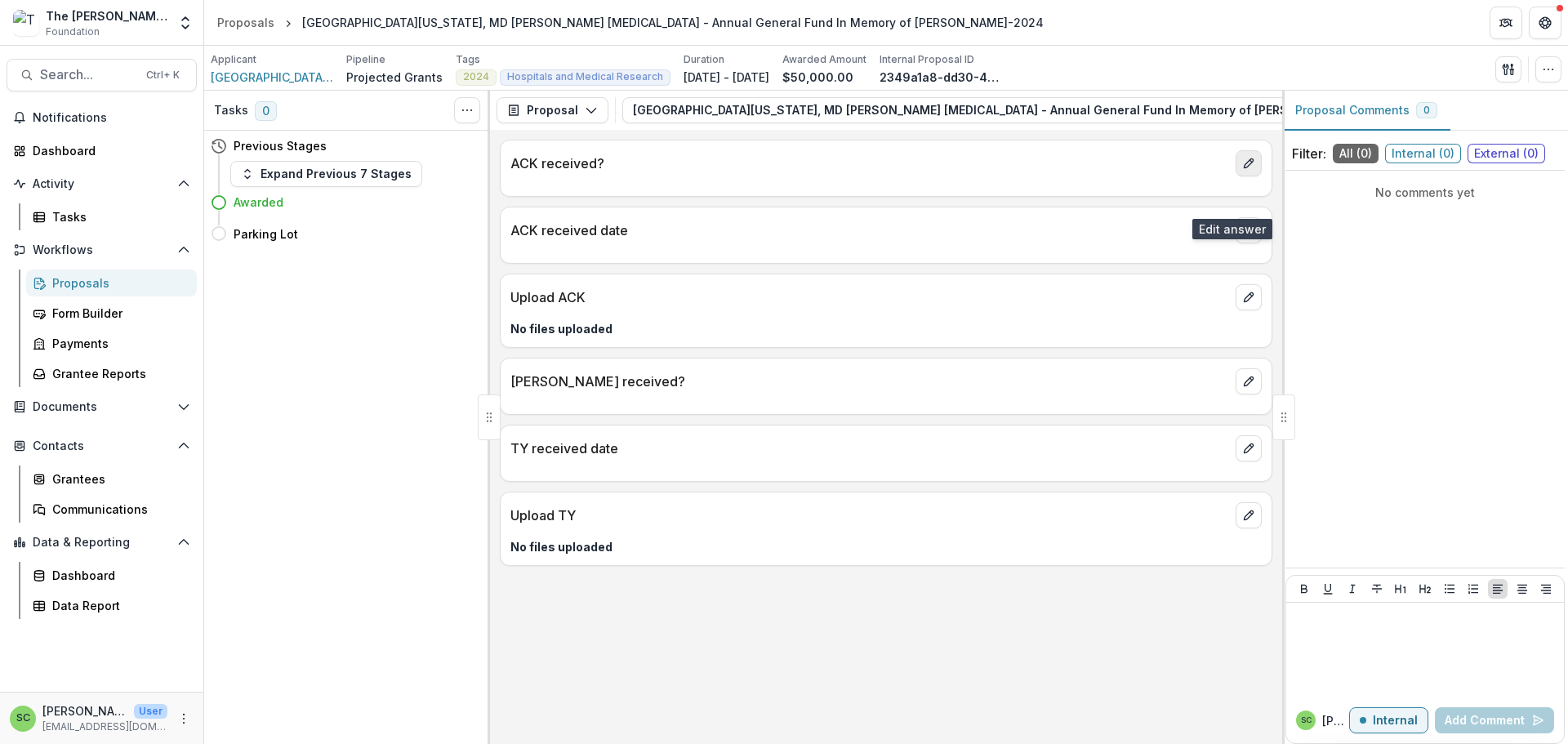
click at [1235, 177] on button "edit" at bounding box center [1248, 163] width 26 height 26
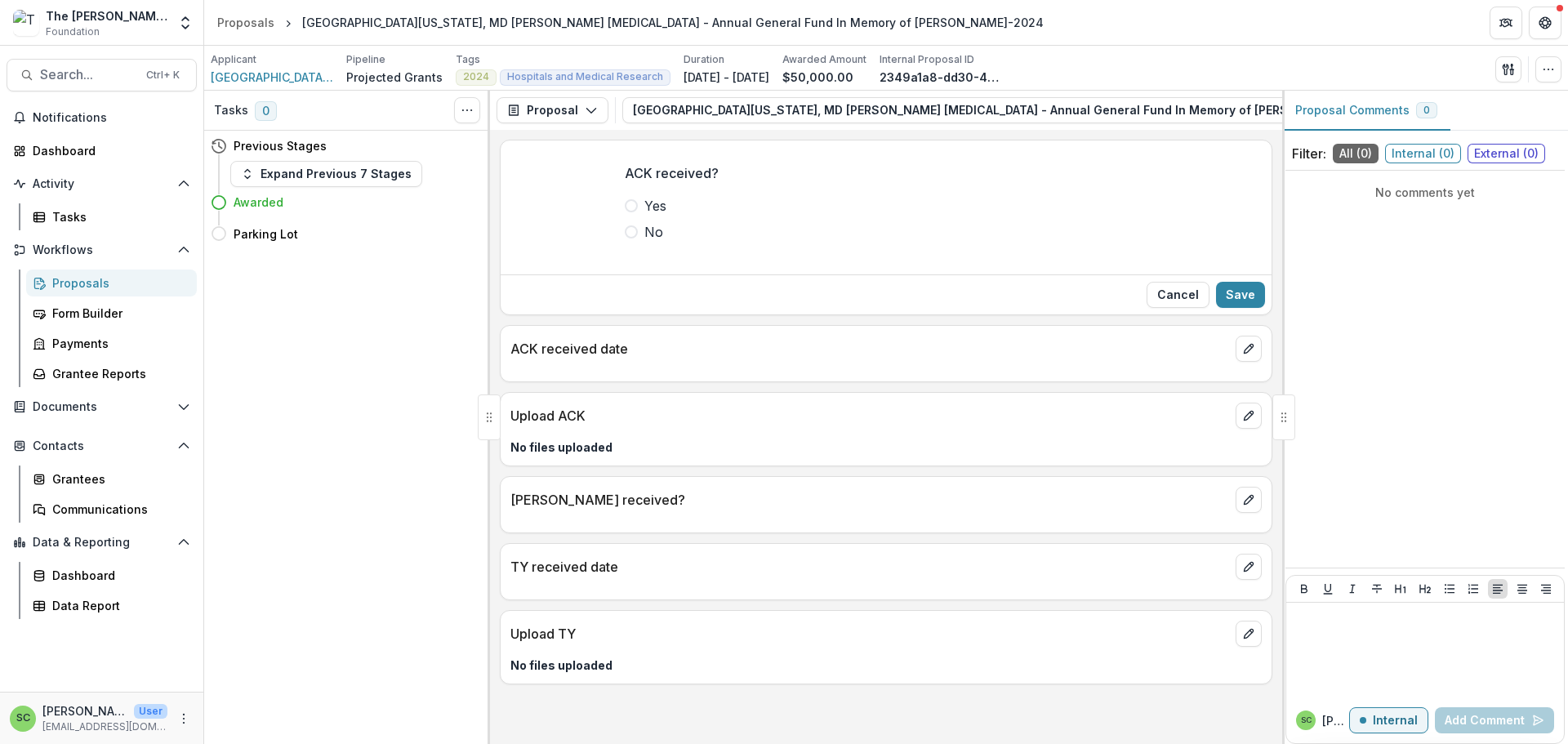
click at [625, 213] on span at bounding box center [631, 205] width 13 height 13
click at [1239, 308] on button "Save" at bounding box center [1240, 295] width 49 height 26
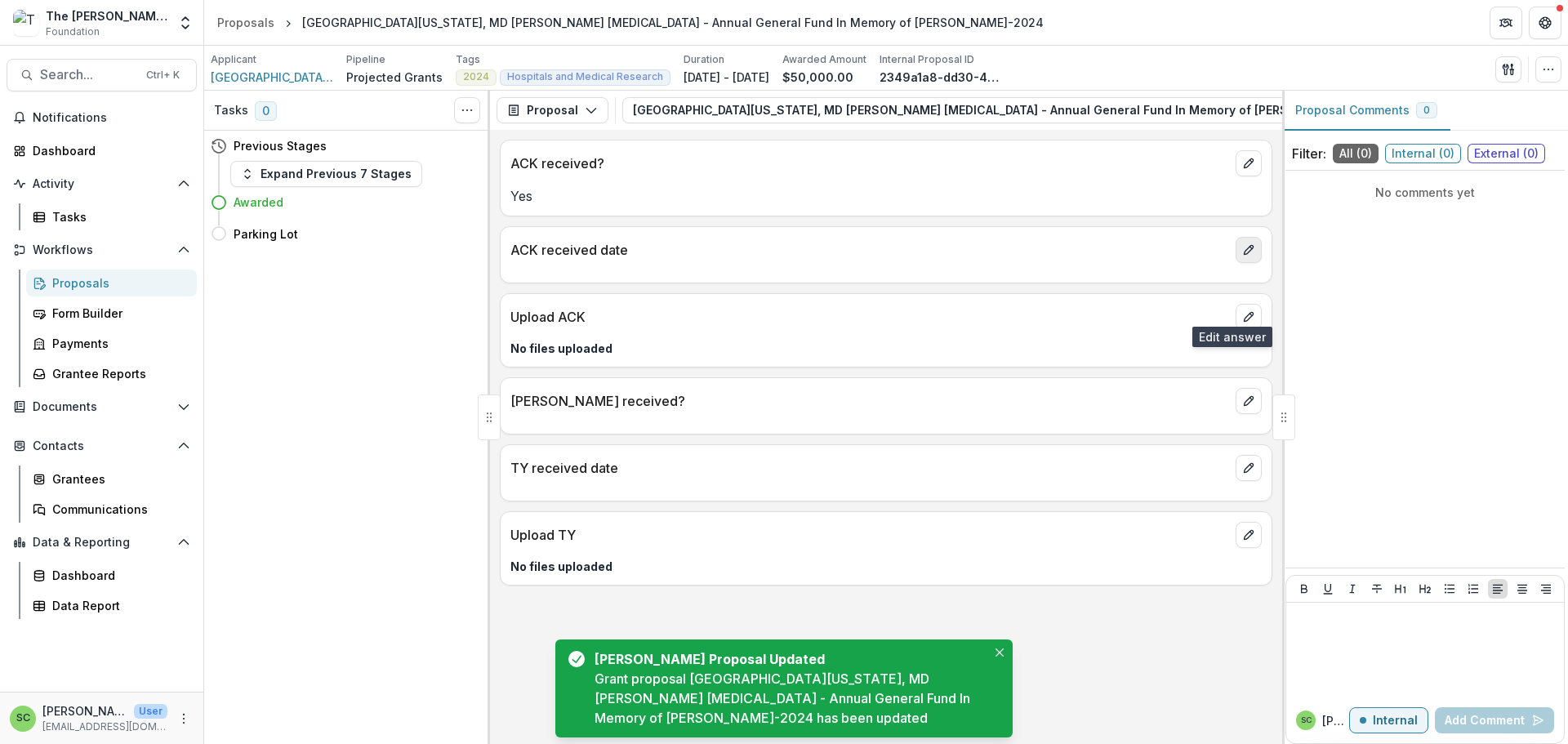
click at [1243, 255] on icon "edit" at bounding box center [1248, 250] width 9 height 9
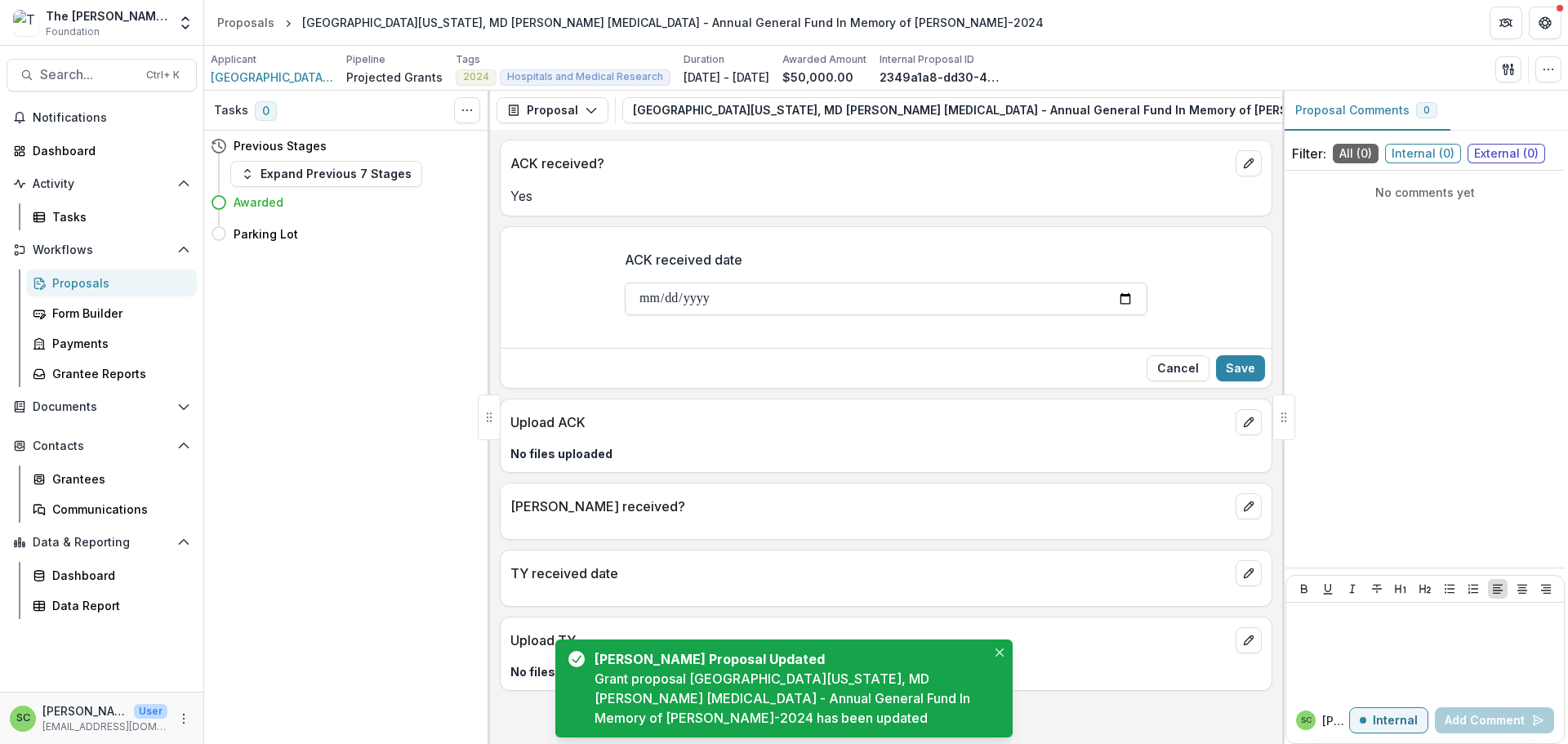
click at [625, 315] on input "ACK received date" at bounding box center [886, 299] width 522 height 32
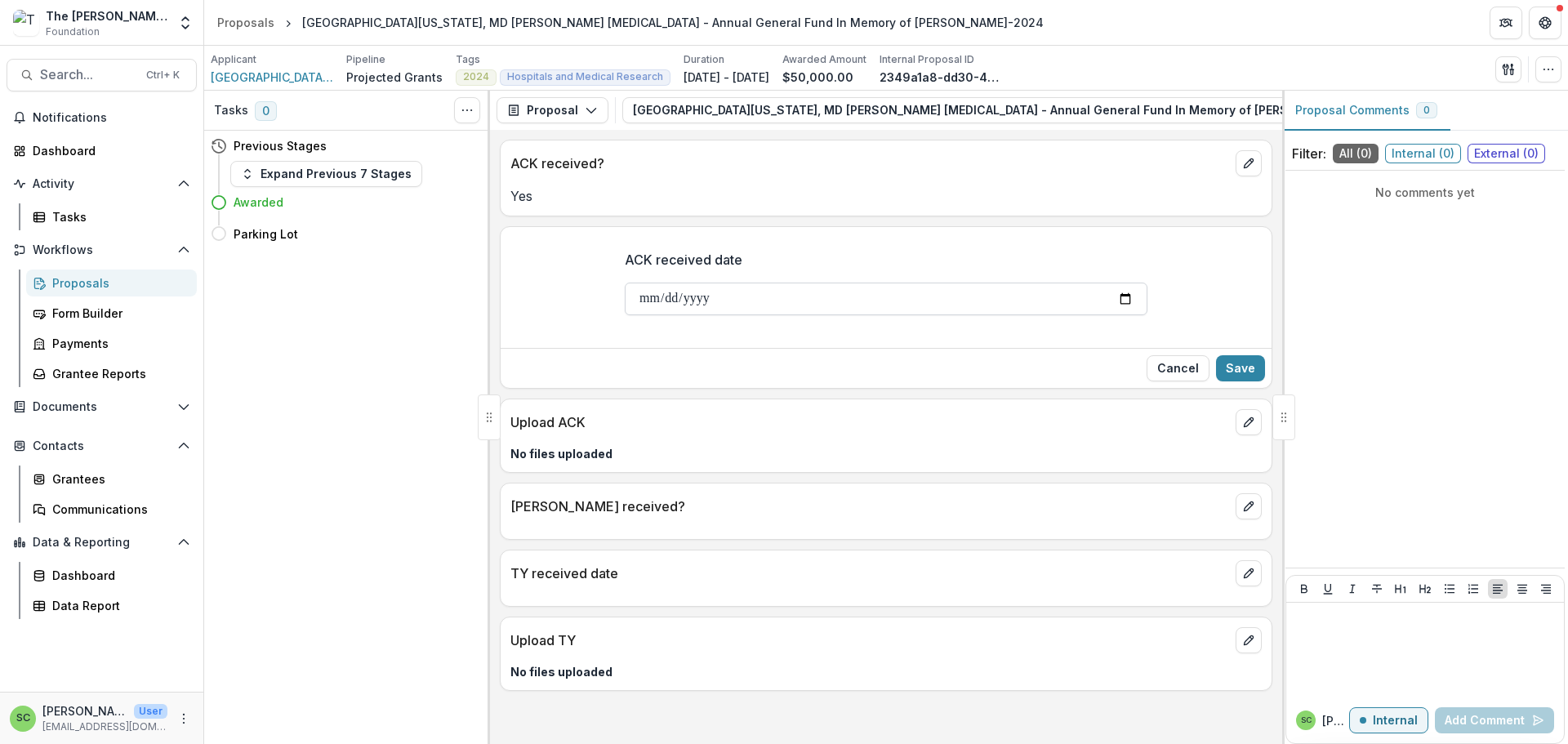
type input "**********"
click at [1232, 381] on button "Save" at bounding box center [1240, 368] width 49 height 26
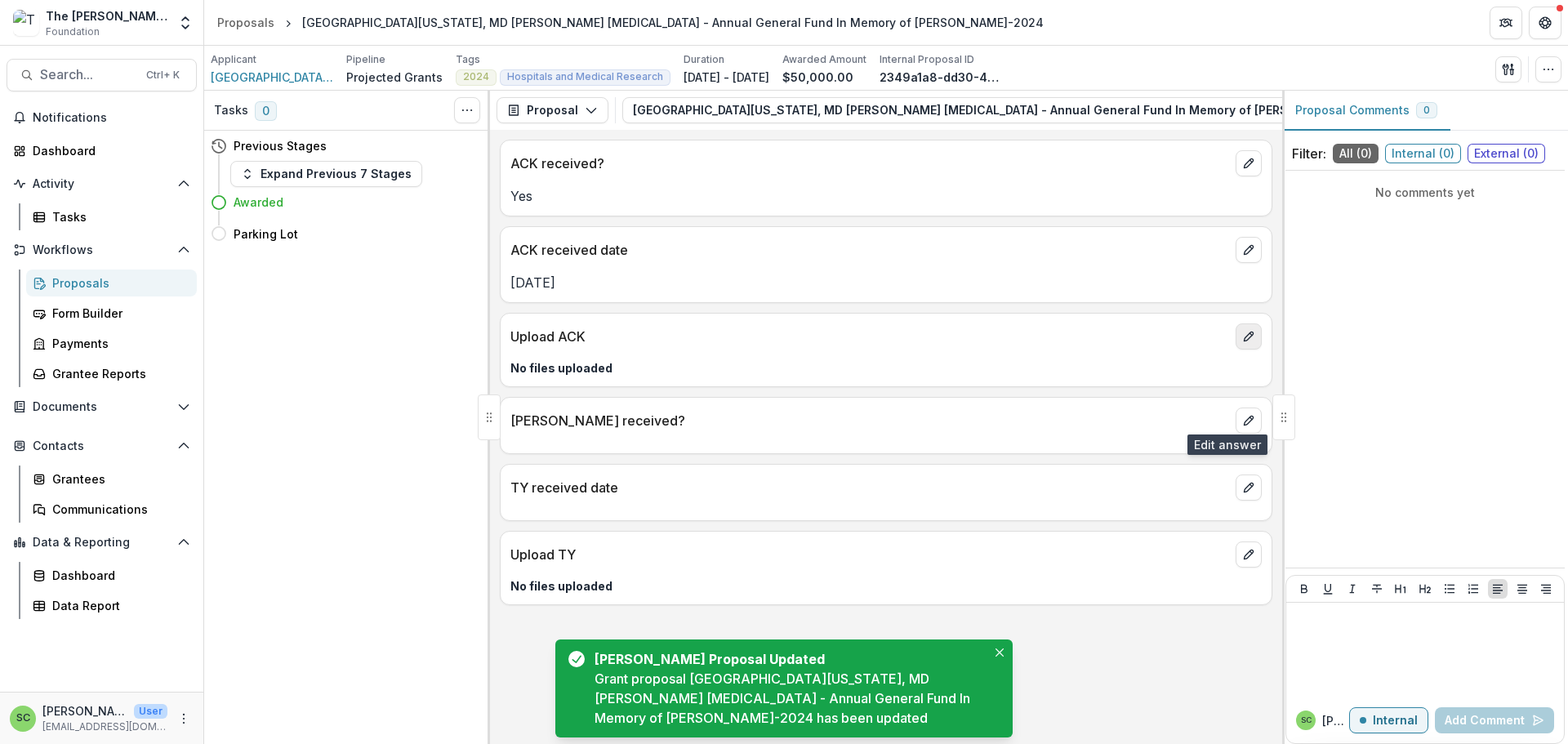
click at [1242, 343] on icon "edit" at bounding box center [1248, 336] width 13 height 13
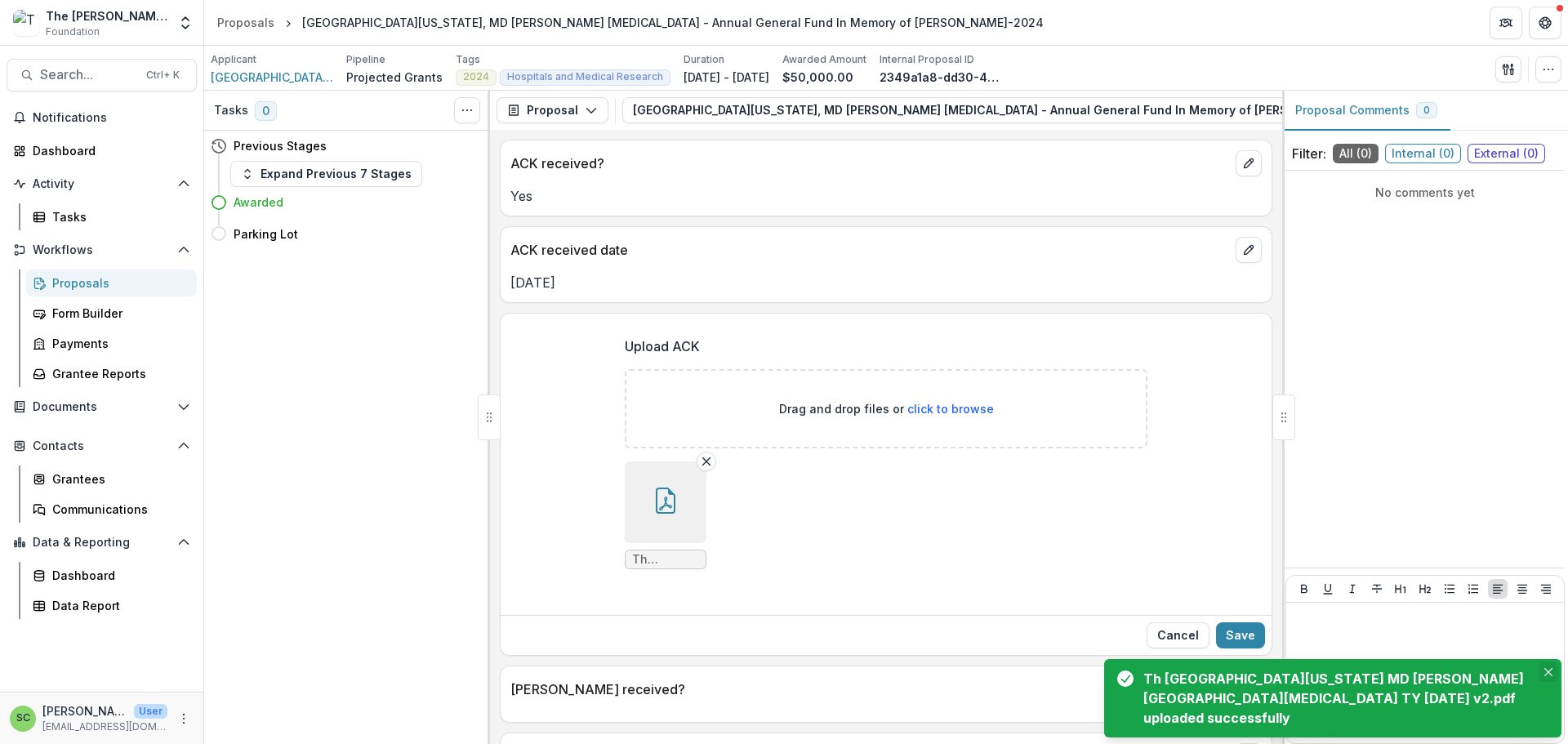
click at [1544, 667] on icon "Close" at bounding box center [1548, 671] width 8 height 8
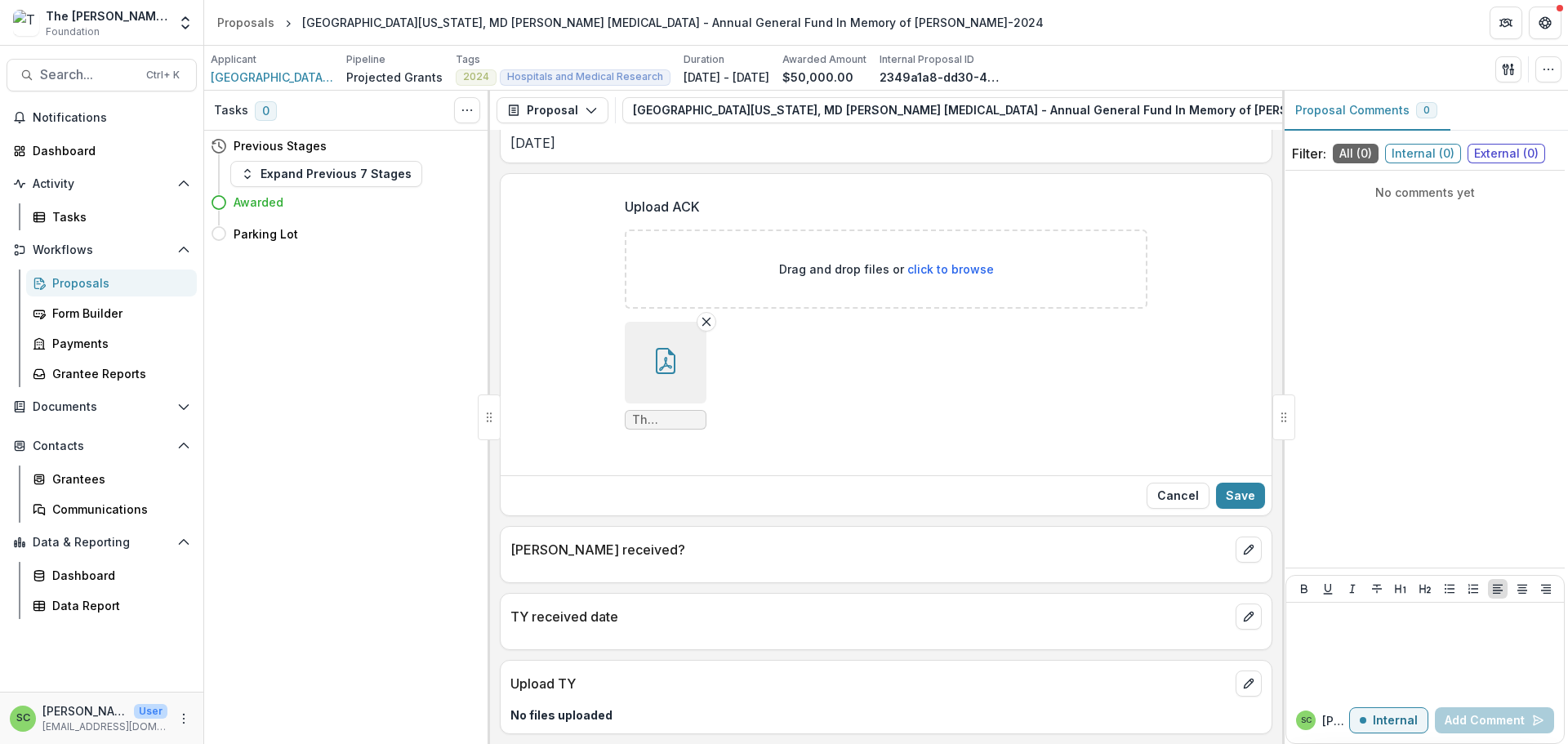
scroll to position [326, 0]
click at [1216, 482] on button "Save" at bounding box center [1240, 495] width 49 height 26
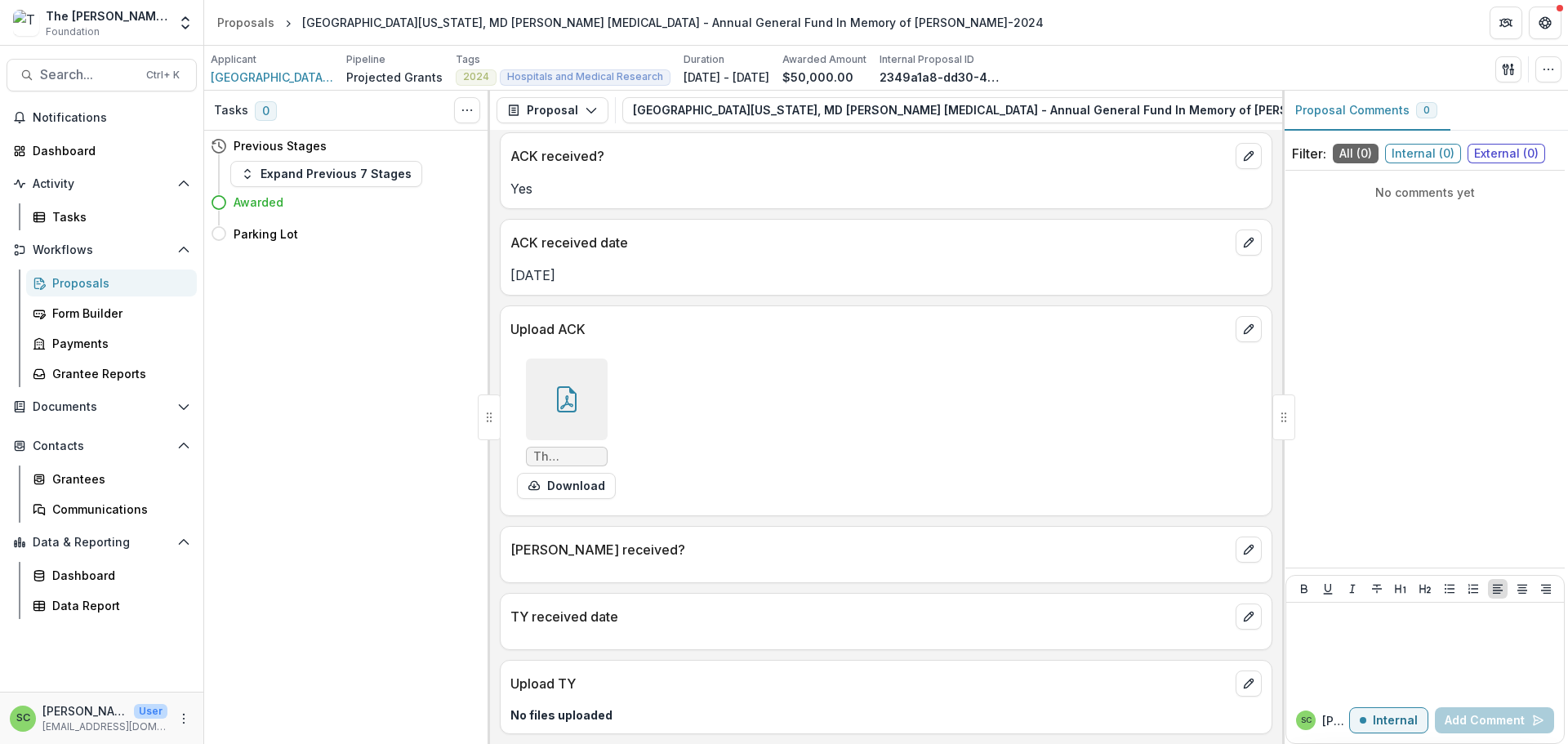
scroll to position [15, 0]
click at [121, 487] on div "Grantees" at bounding box center [118, 479] width 131 height 18
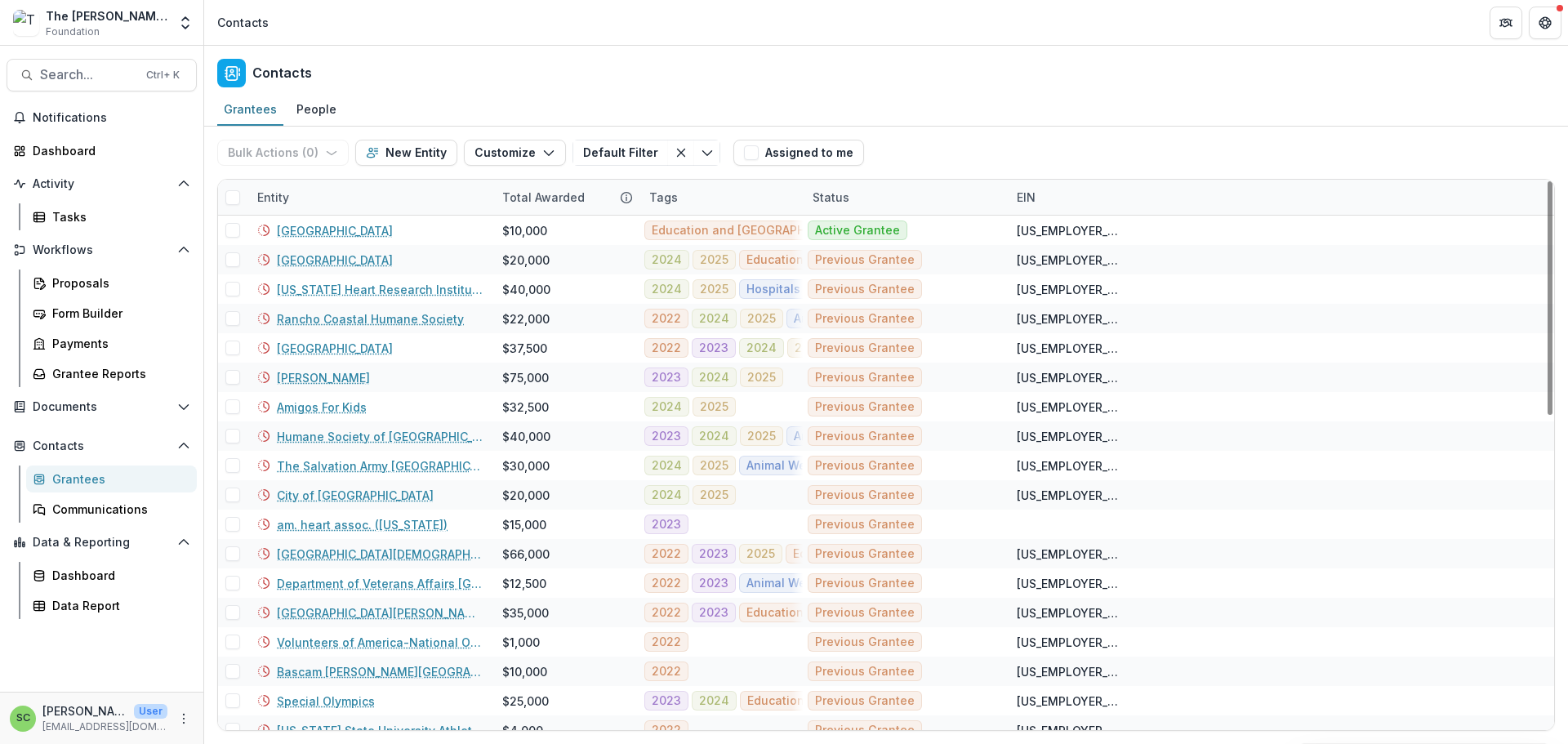
click at [331, 214] on div "Entity" at bounding box center [370, 197] width 245 height 35
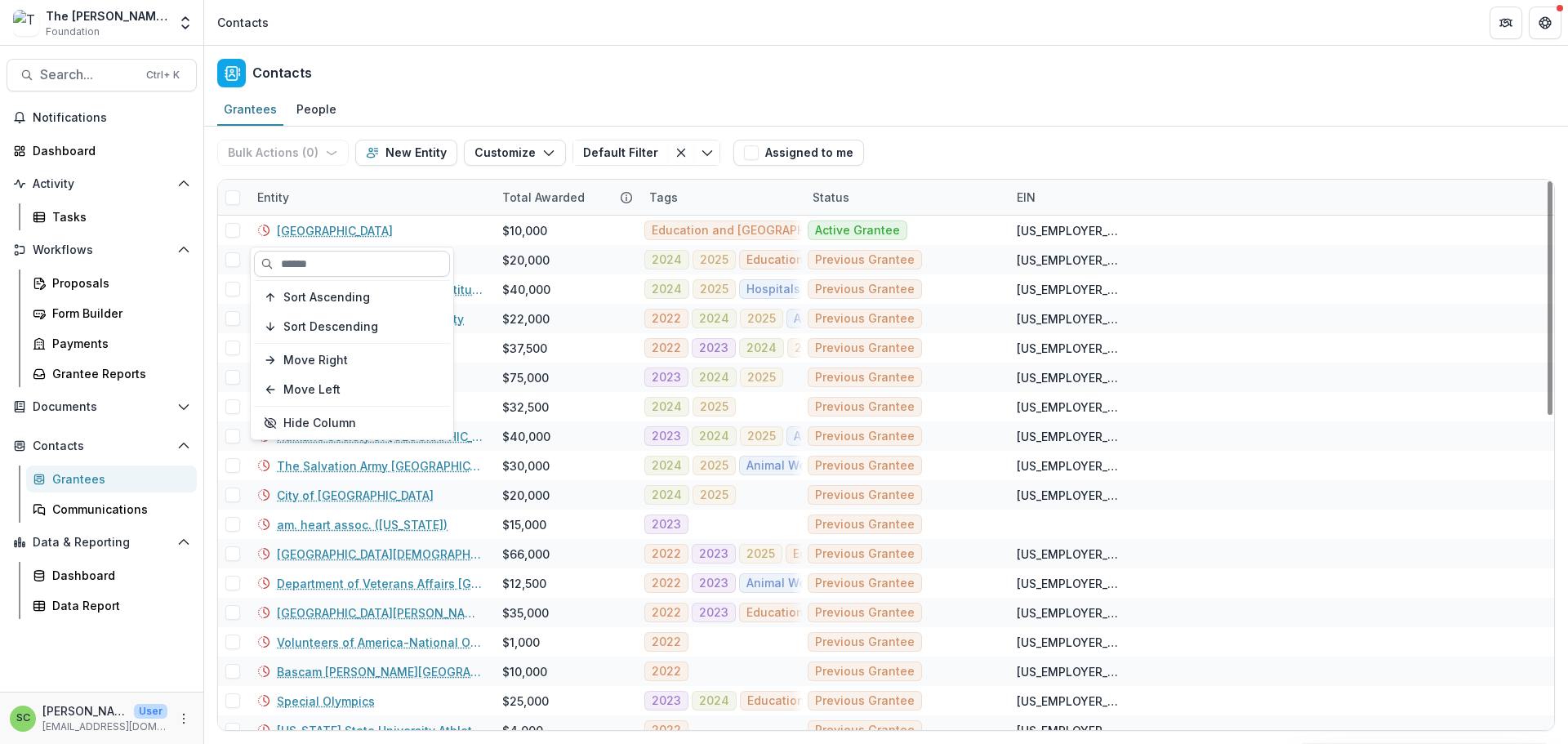
click at [313, 272] on input at bounding box center [352, 263] width 196 height 26
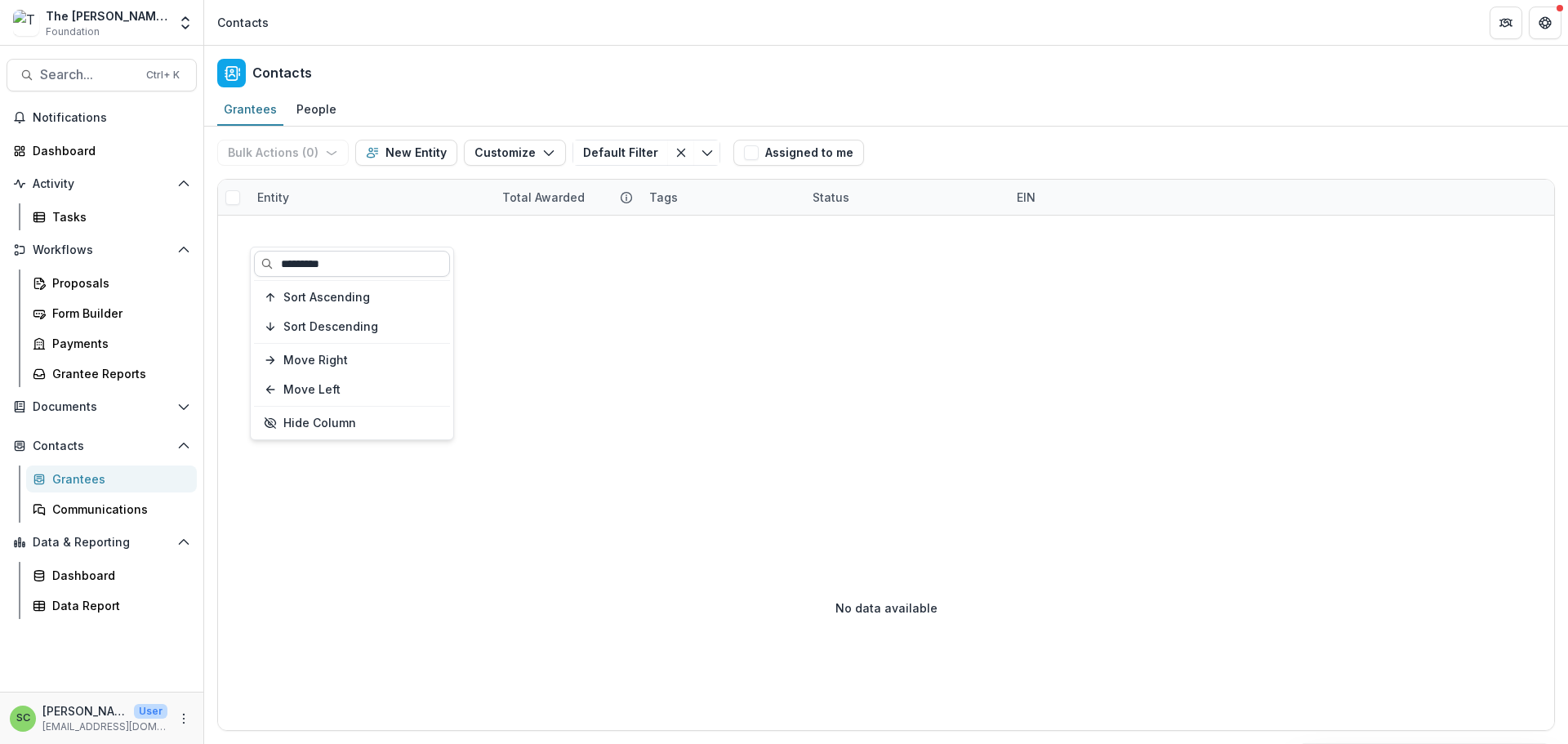
type input "*********"
click at [299, 206] on div "Entity" at bounding box center [274, 197] width 52 height 18
click at [385, 271] on input "*********" at bounding box center [352, 263] width 196 height 26
type input "*"
type input "**********"
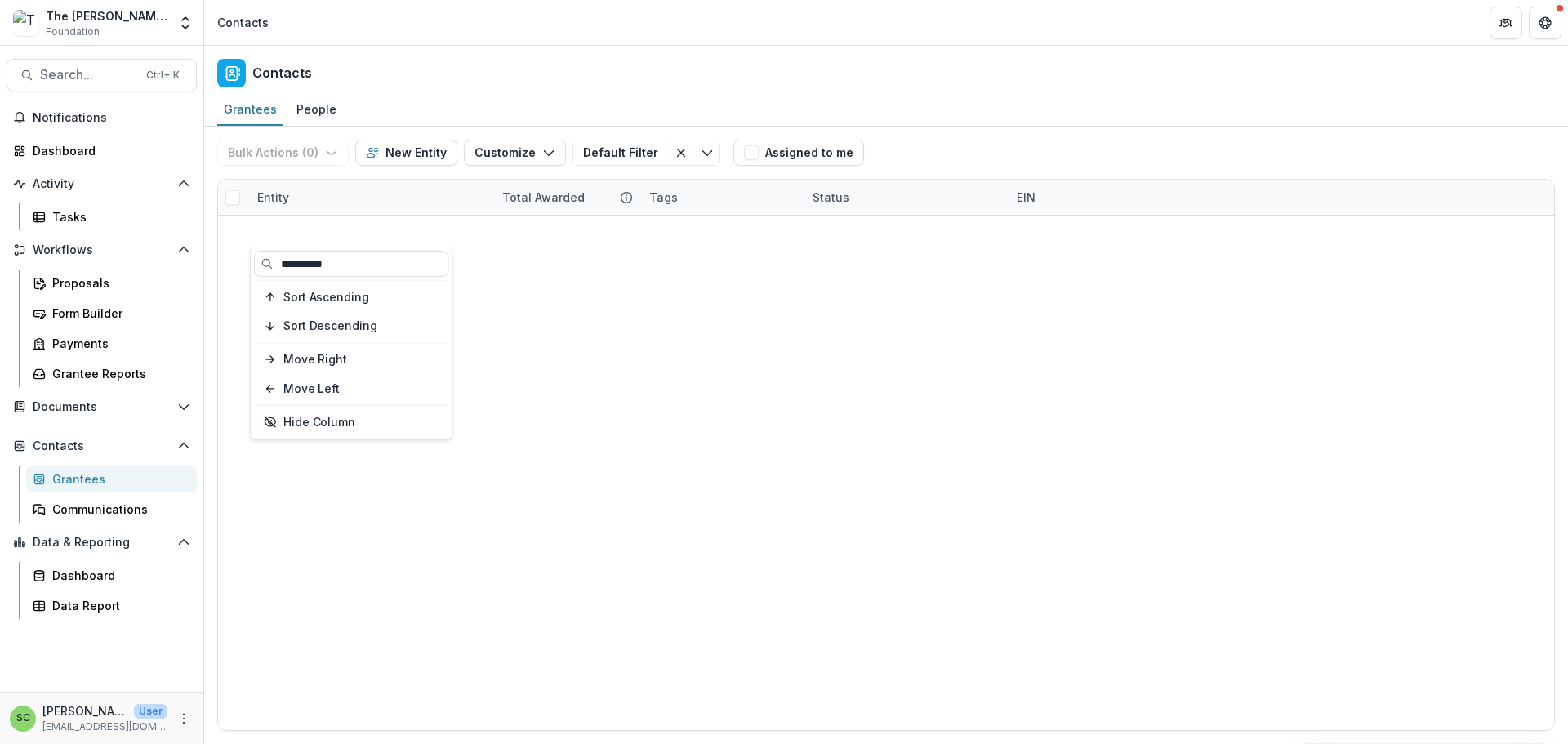
click at [482, 215] on div "Thoroughbred Retirement Foundation $20,000 2023 2024 Animal Welfare Humanitaria…" at bounding box center [886, 215] width 1336 height 0
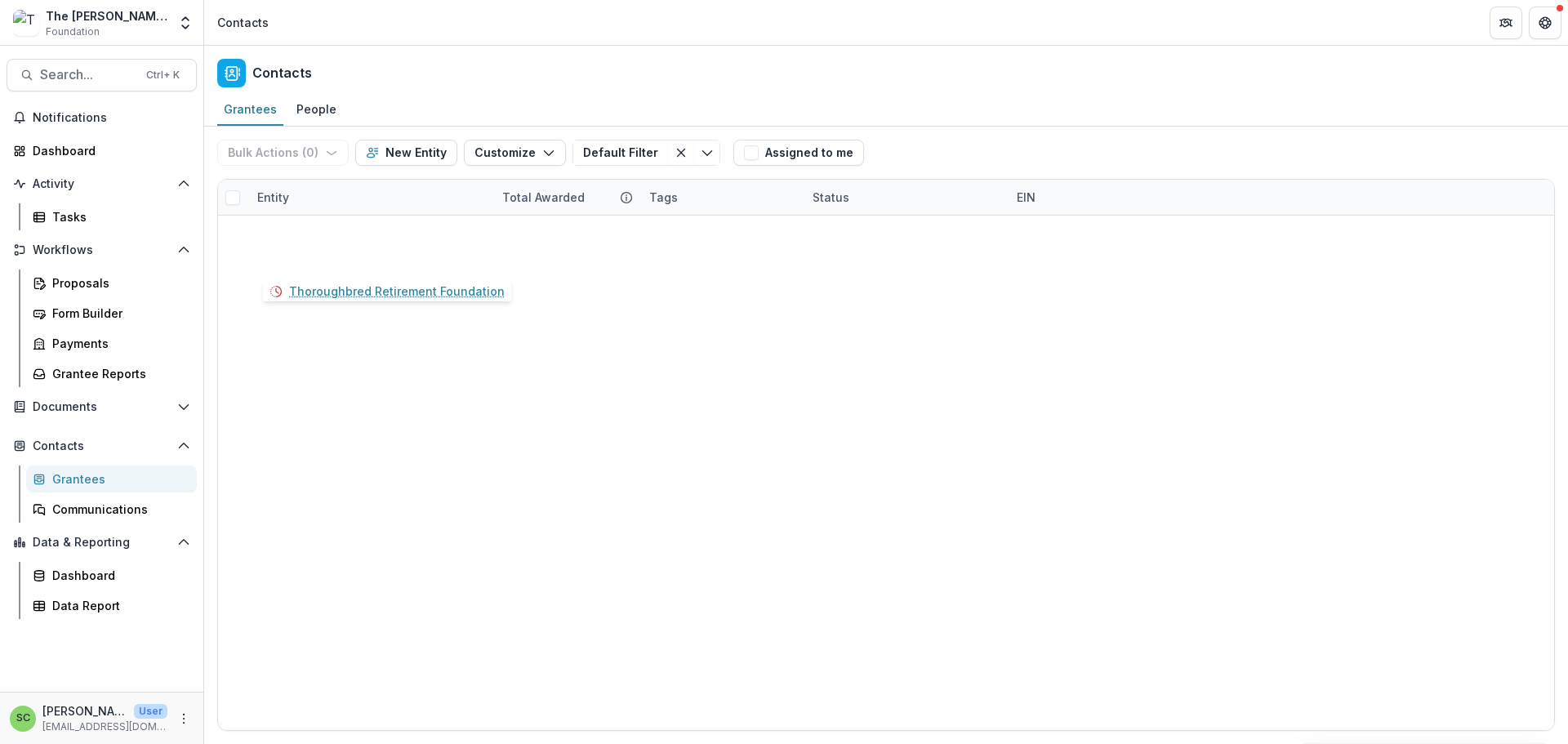
click at [364, 239] on link "Thoroughbred Retirement Foundation" at bounding box center [379, 230] width 206 height 18
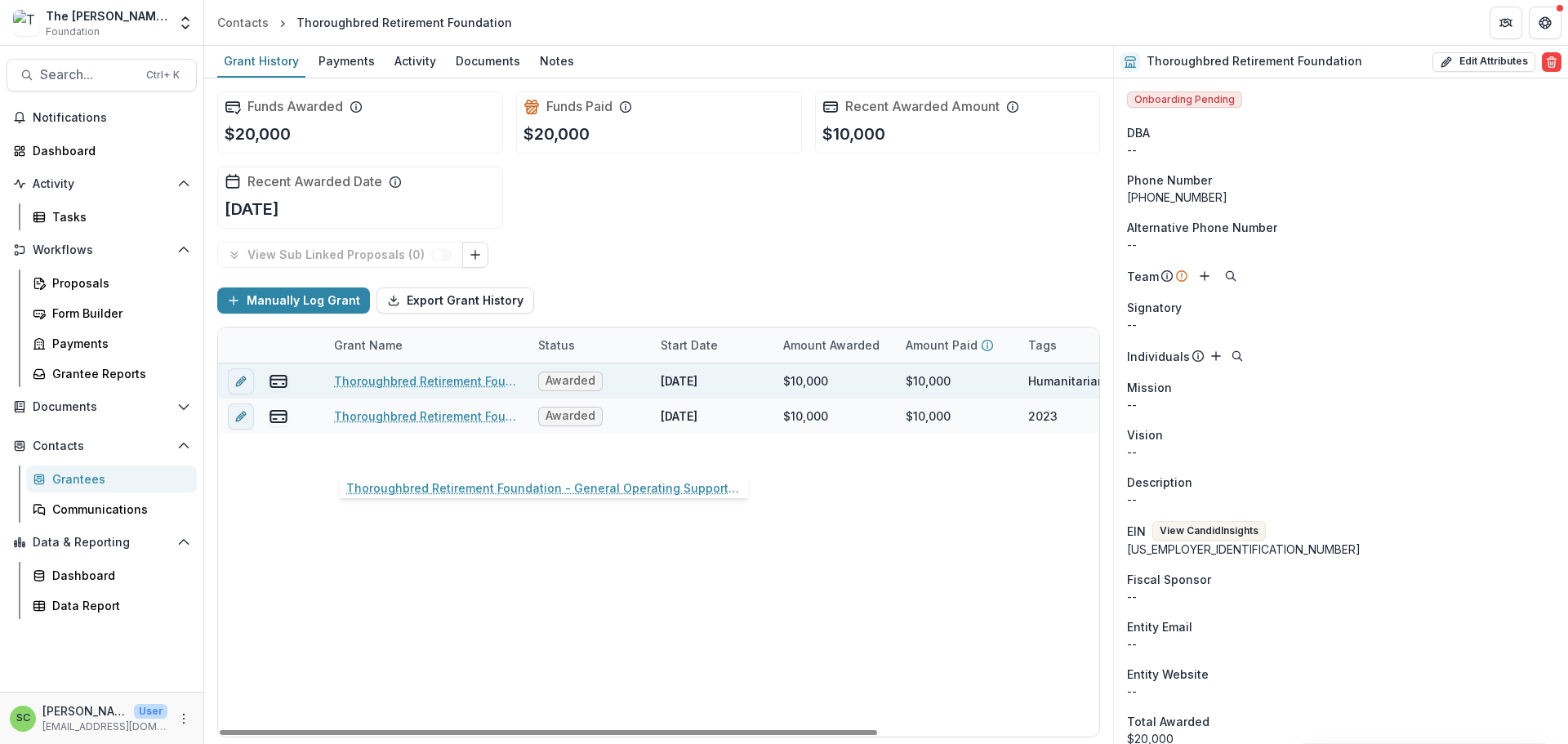
click at [414, 389] on link "Thoroughbred Retirement Foundation - General Operating Support-2024" at bounding box center [426, 381] width 185 height 18
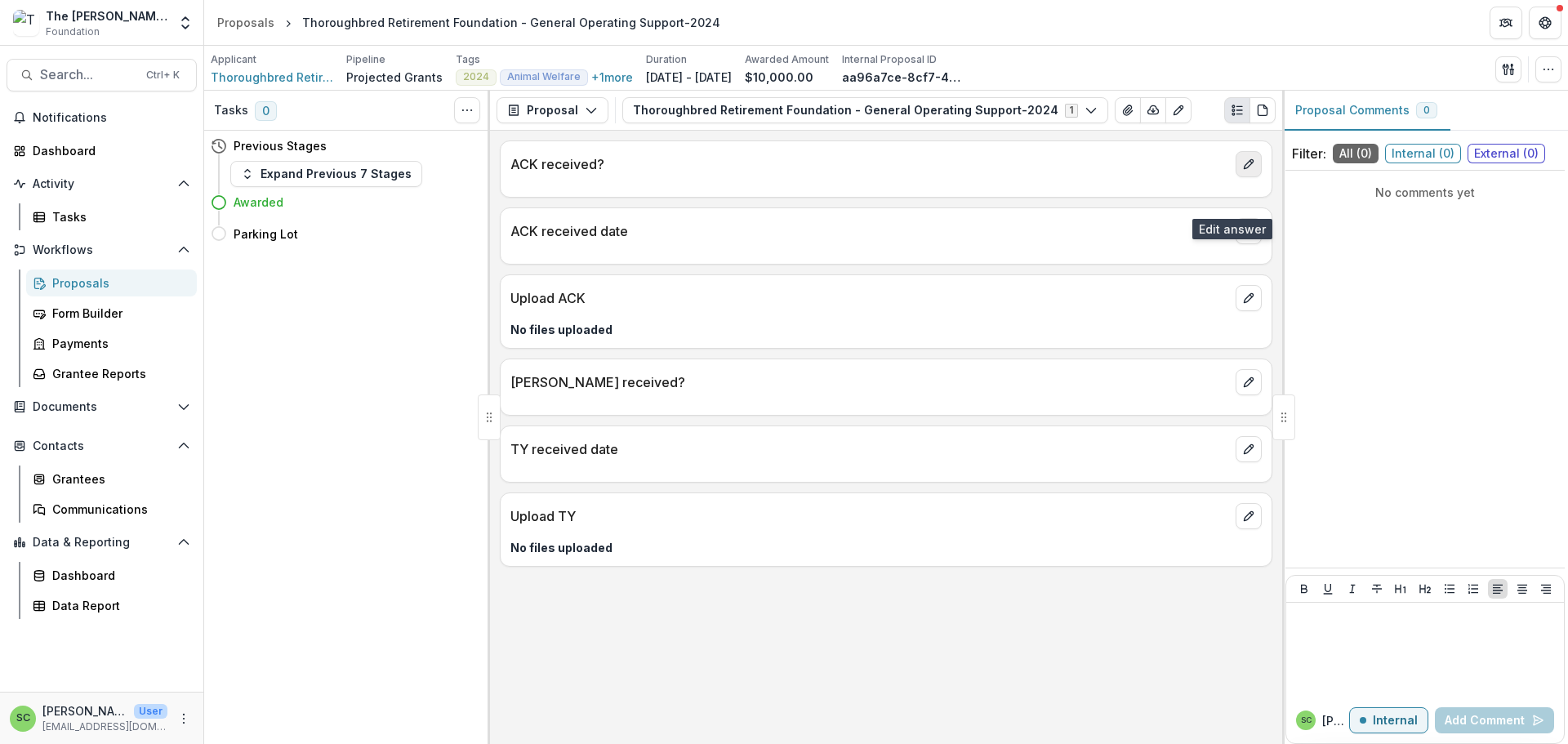
click at [1248, 177] on button "edit" at bounding box center [1248, 164] width 26 height 26
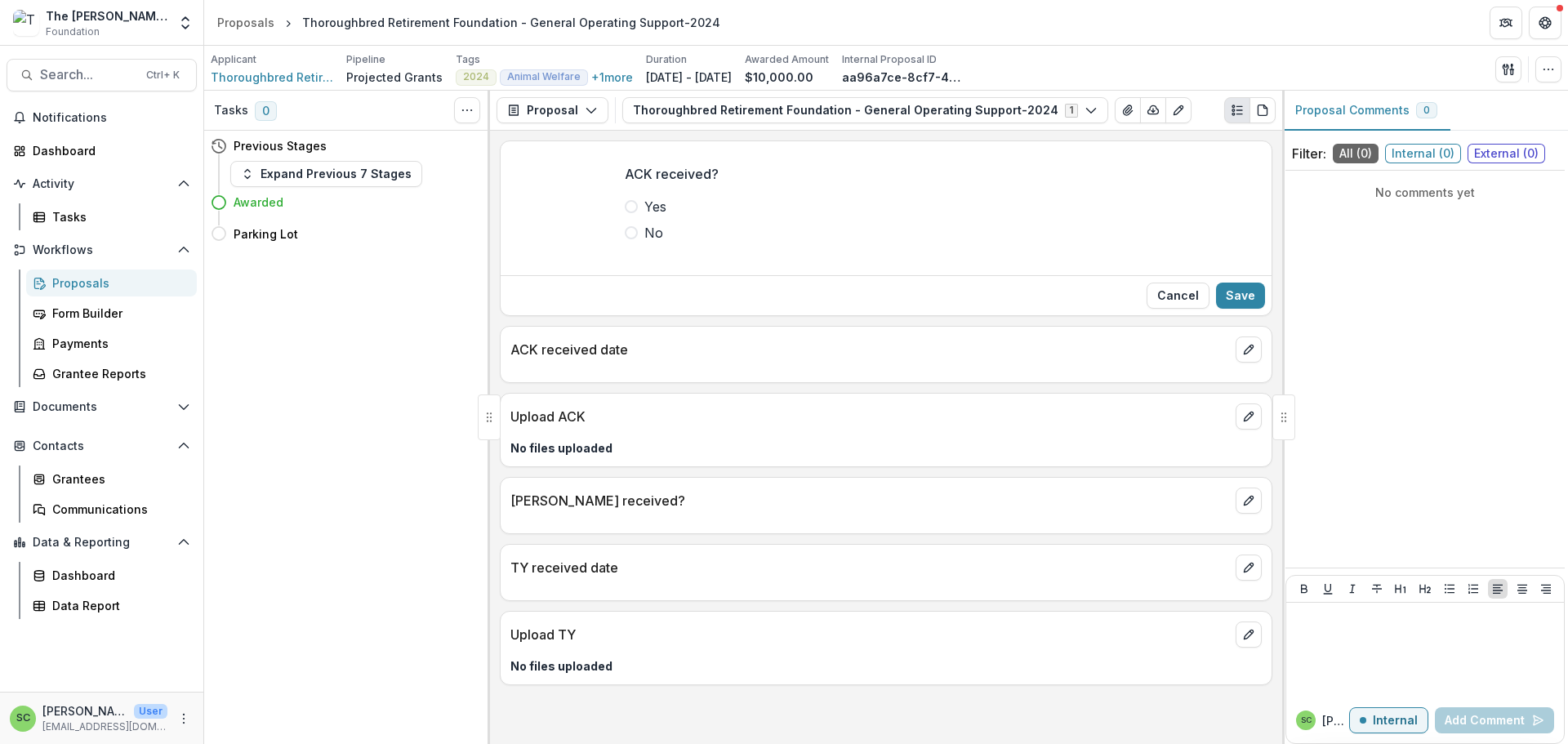
click at [625, 213] on span at bounding box center [631, 206] width 13 height 13
click at [1219, 309] on button "Save" at bounding box center [1240, 296] width 49 height 26
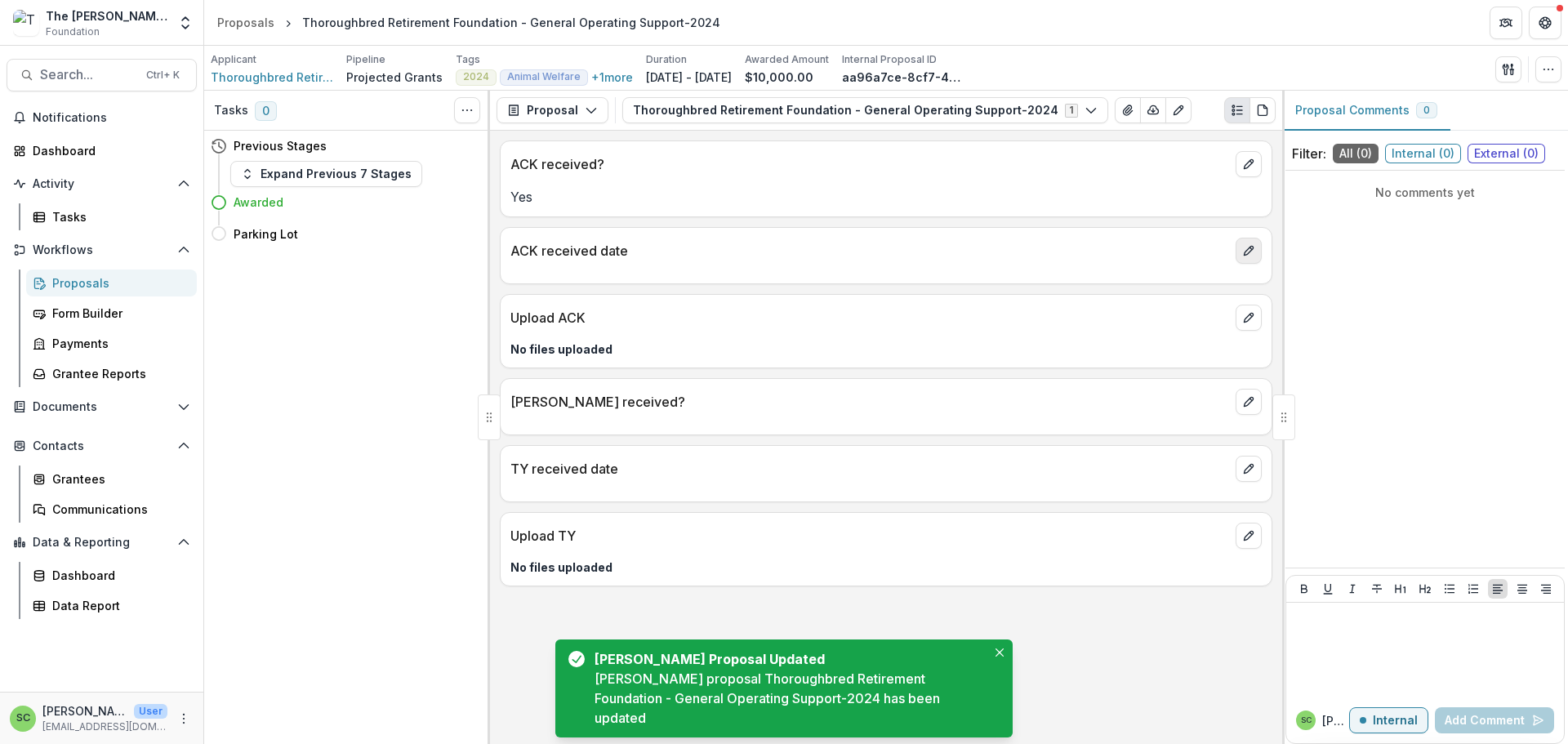
click at [1246, 257] on icon "edit" at bounding box center [1248, 250] width 13 height 13
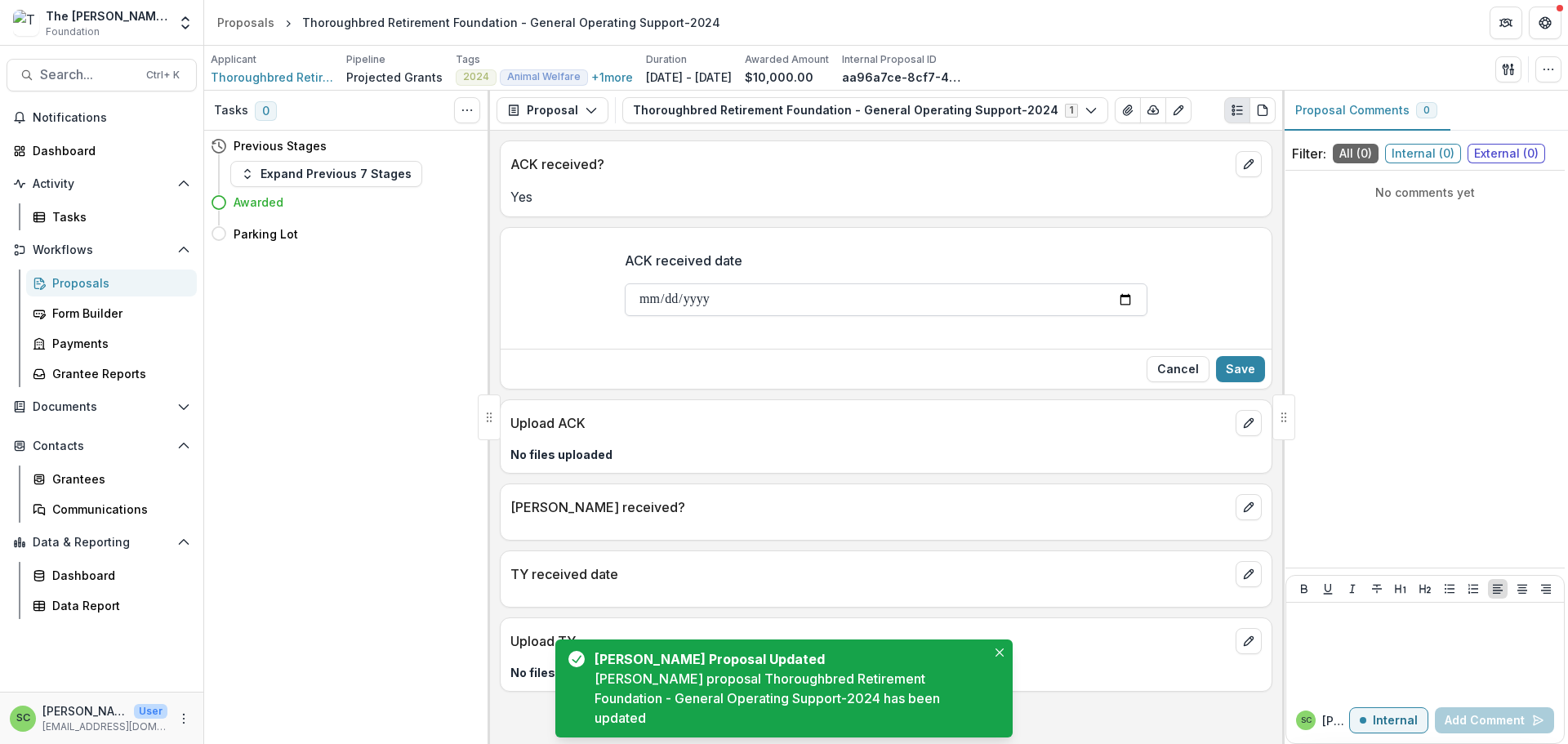
click at [625, 316] on input "ACK received date" at bounding box center [886, 299] width 522 height 32
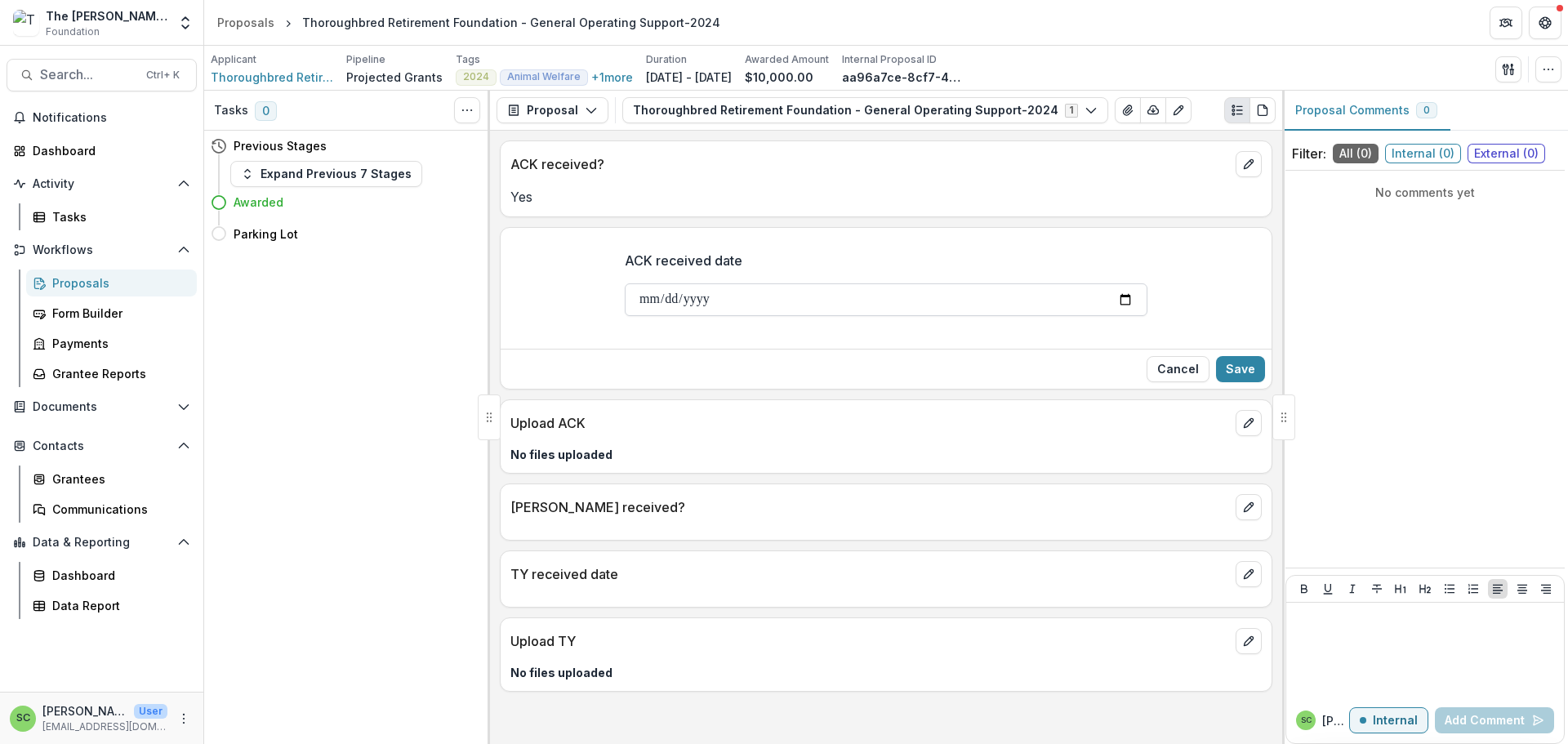
type input "**********"
click at [1216, 382] on button "Save" at bounding box center [1240, 369] width 49 height 26
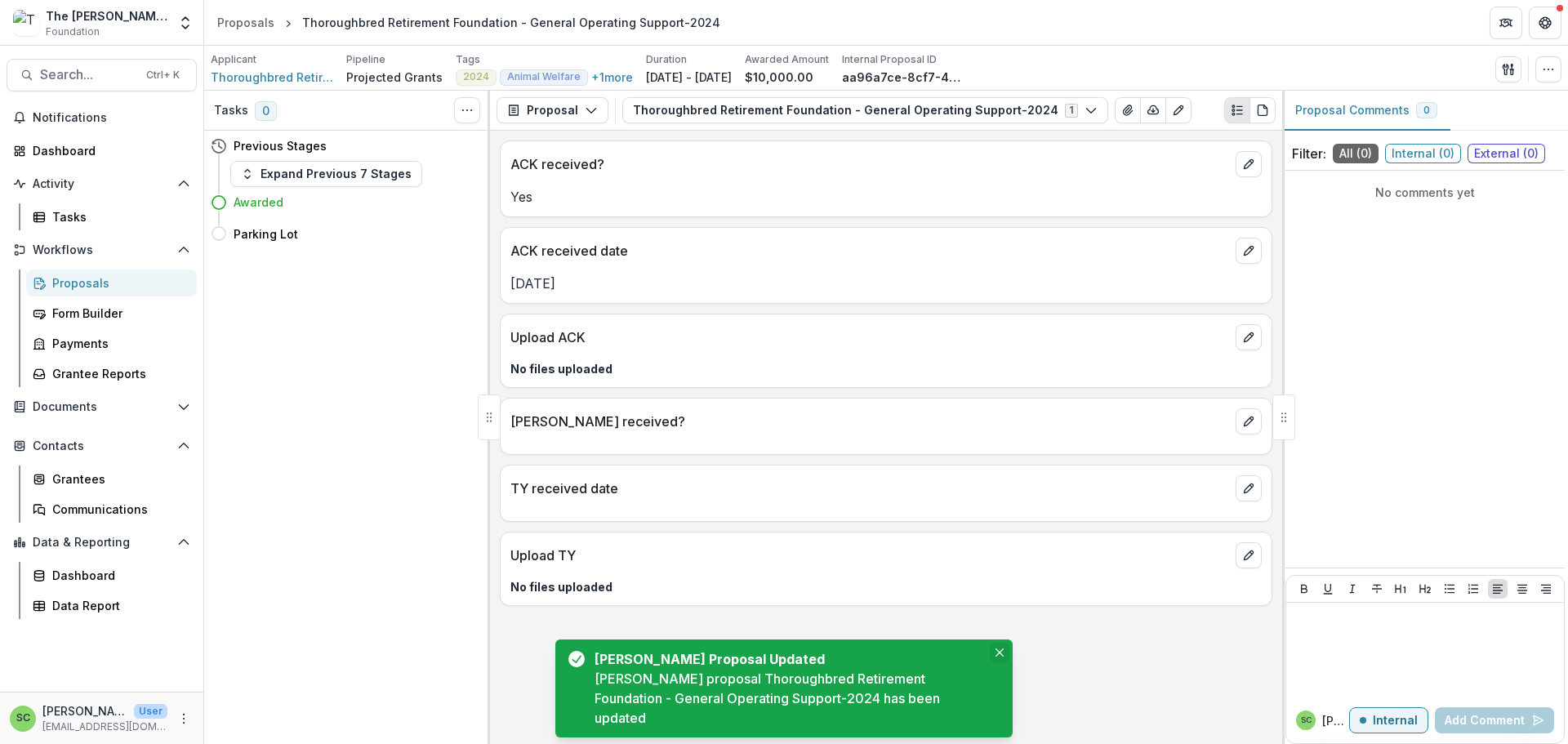
click at [991, 642] on button "Close" at bounding box center [998, 652] width 19 height 19
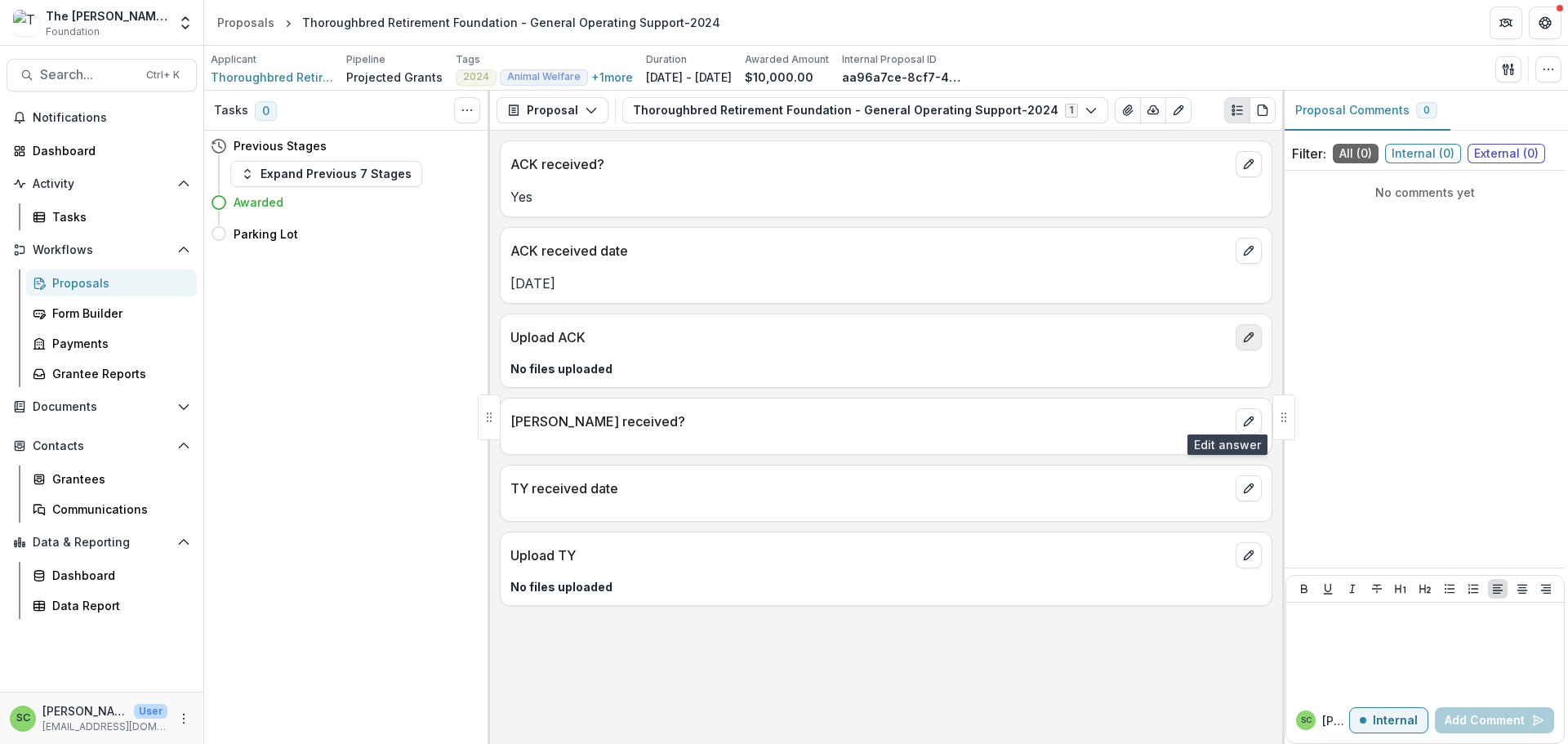
click at [1242, 344] on icon "edit" at bounding box center [1248, 337] width 13 height 13
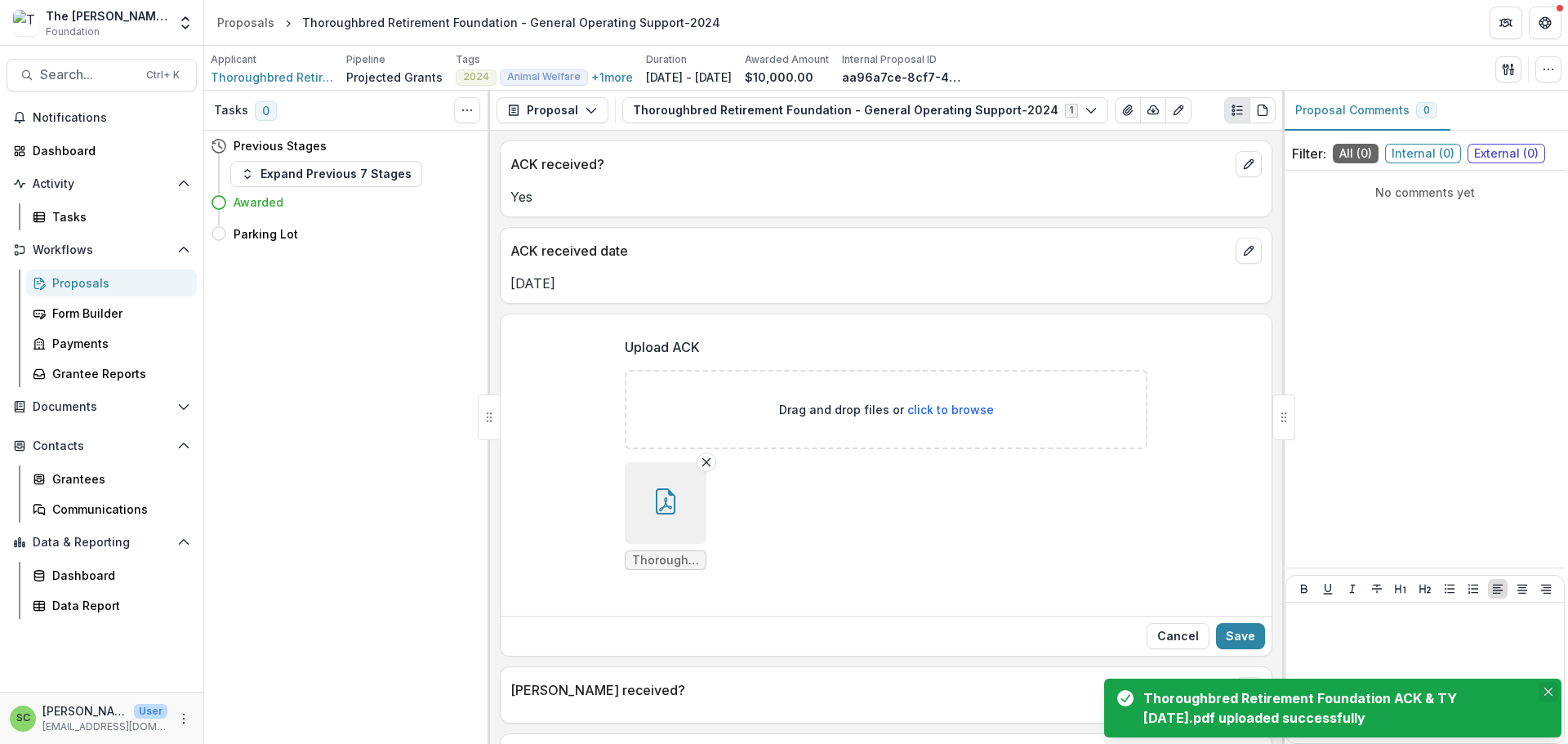
click at [1544, 688] on icon "Close" at bounding box center [1548, 691] width 8 height 8
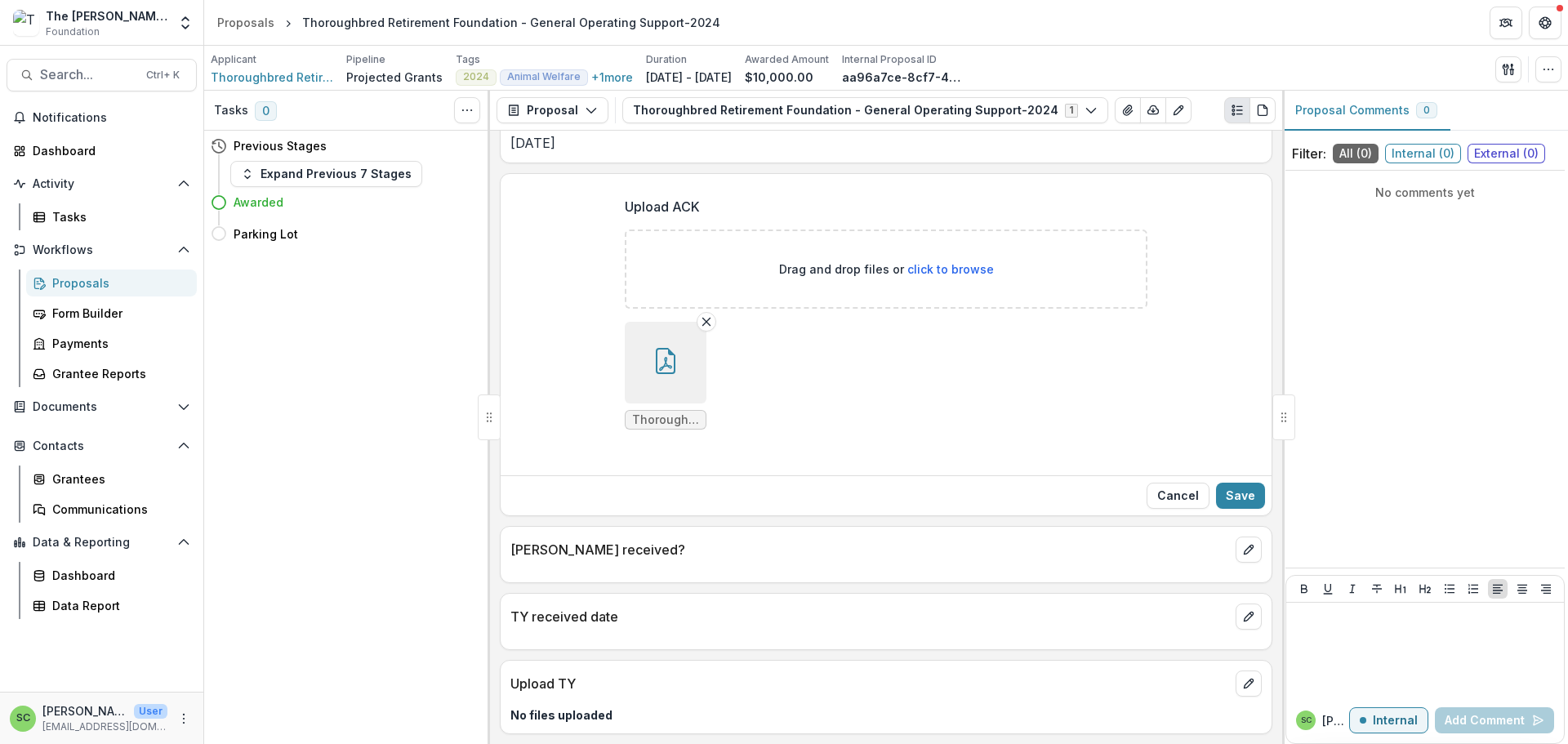
scroll to position [326, 0]
click at [1235, 536] on button "edit" at bounding box center [1248, 549] width 26 height 26
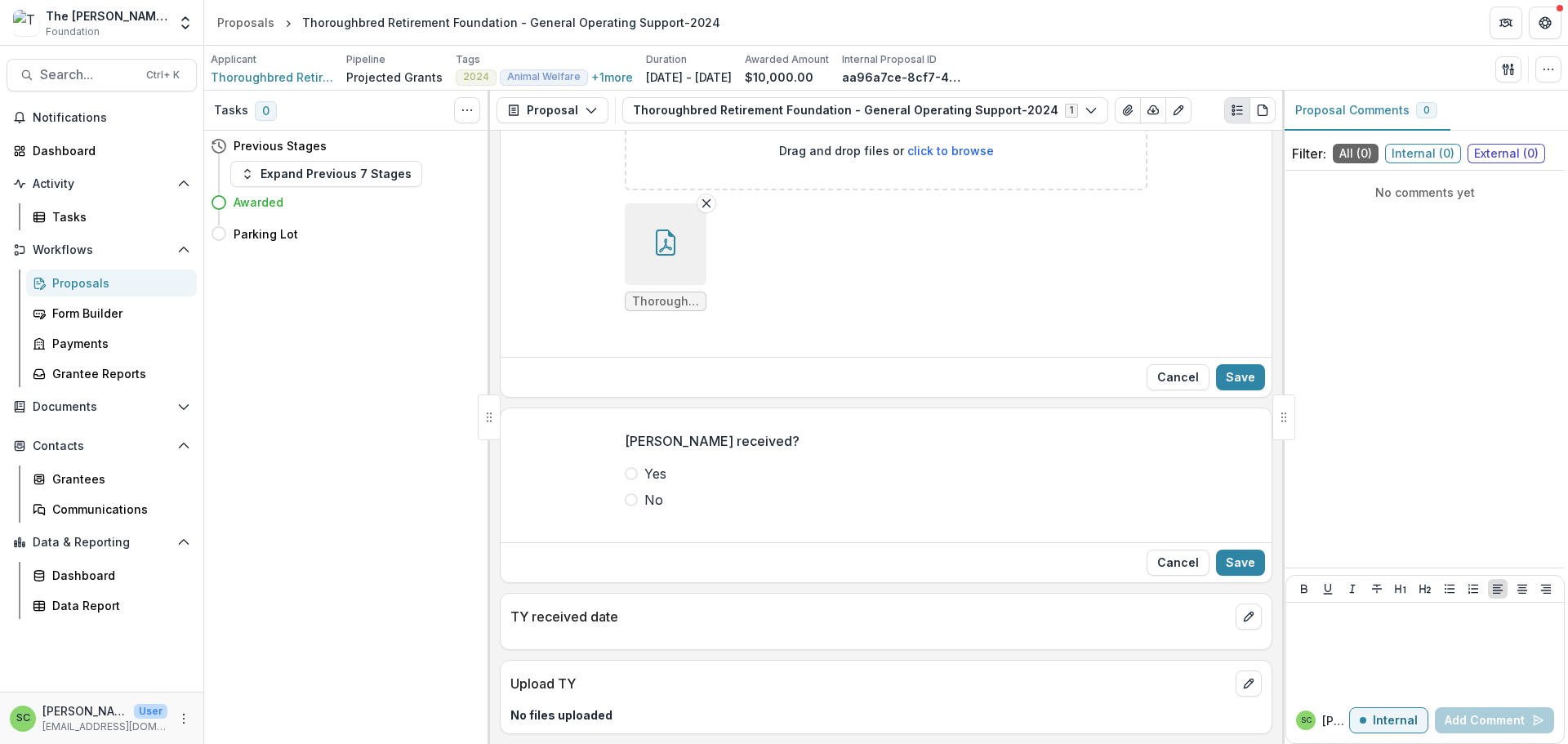
click at [625, 483] on label "Yes" at bounding box center [886, 473] width 522 height 19
click at [1220, 576] on button "Save" at bounding box center [1240, 562] width 49 height 26
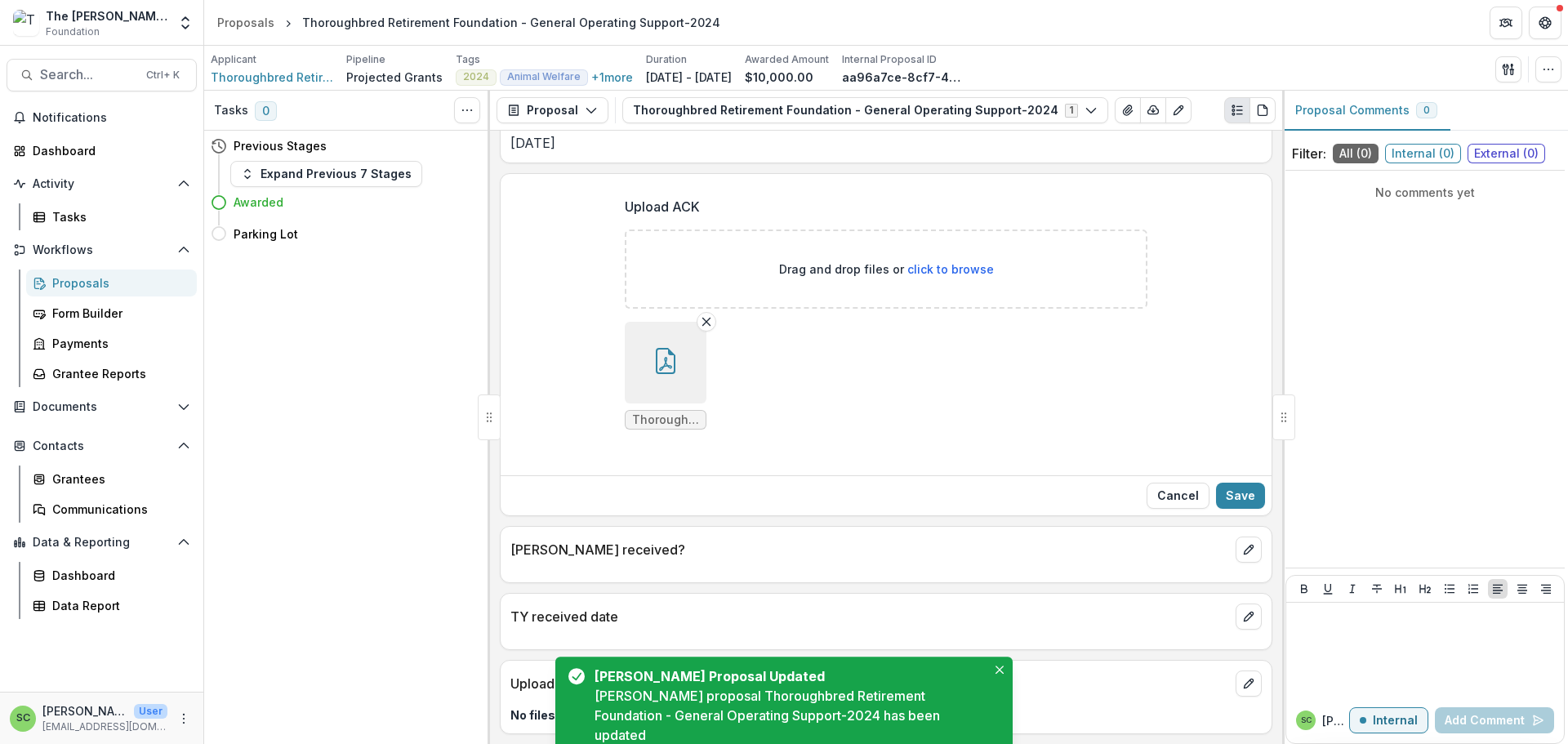
scroll to position [206, 0]
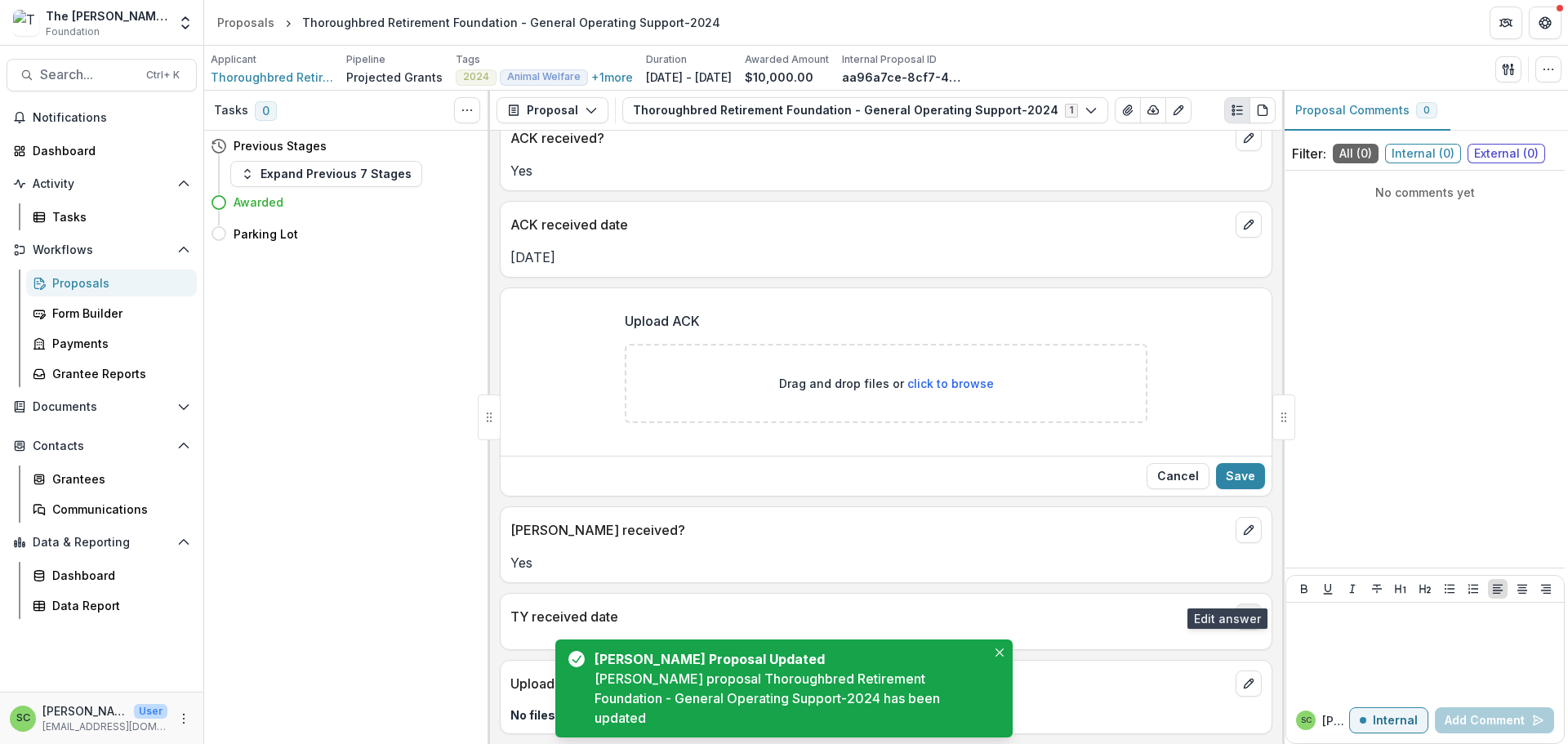
click at [1249, 613] on line "edit" at bounding box center [1250, 614] width 3 height 3
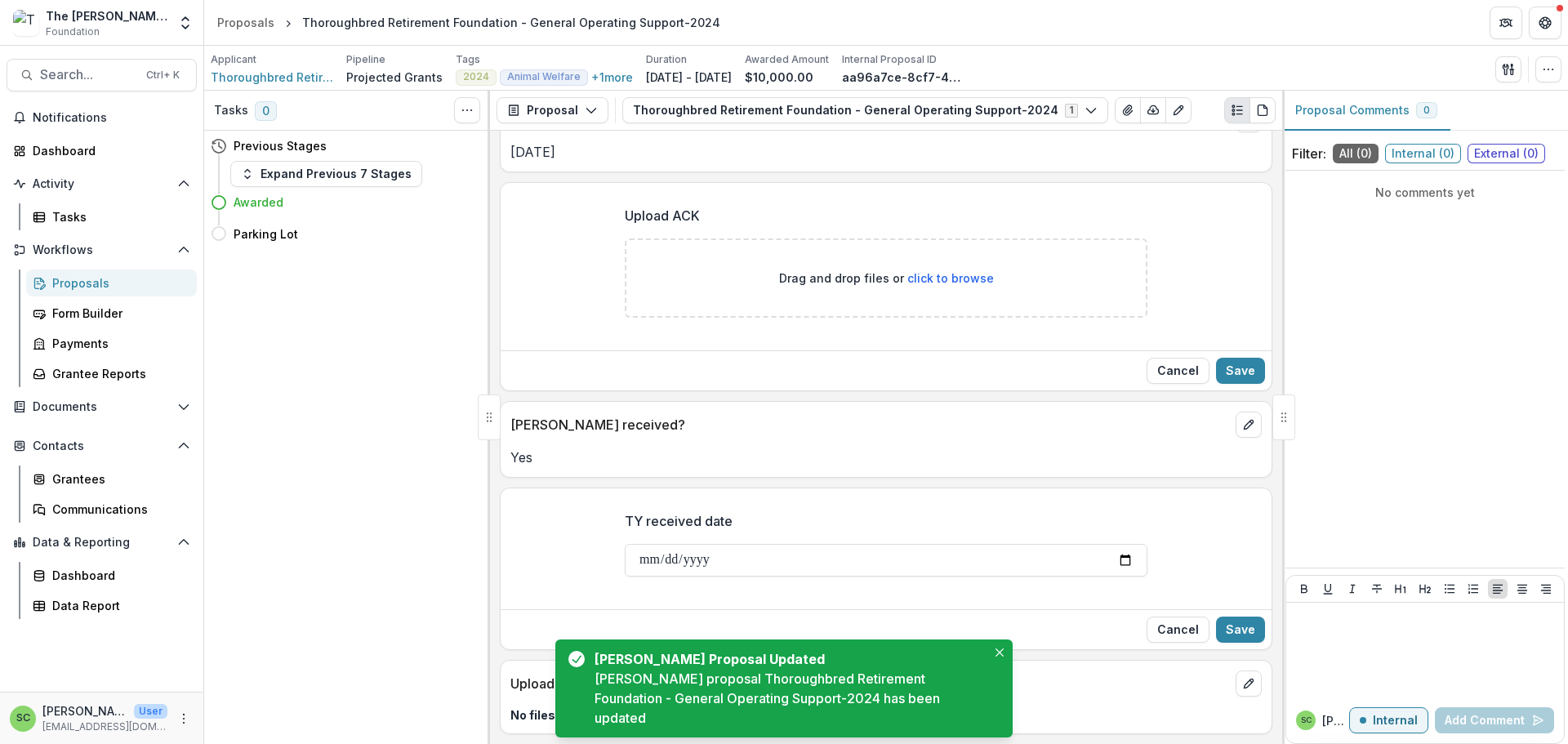
scroll to position [337, 0]
click at [996, 648] on icon "Close" at bounding box center [999, 652] width 8 height 8
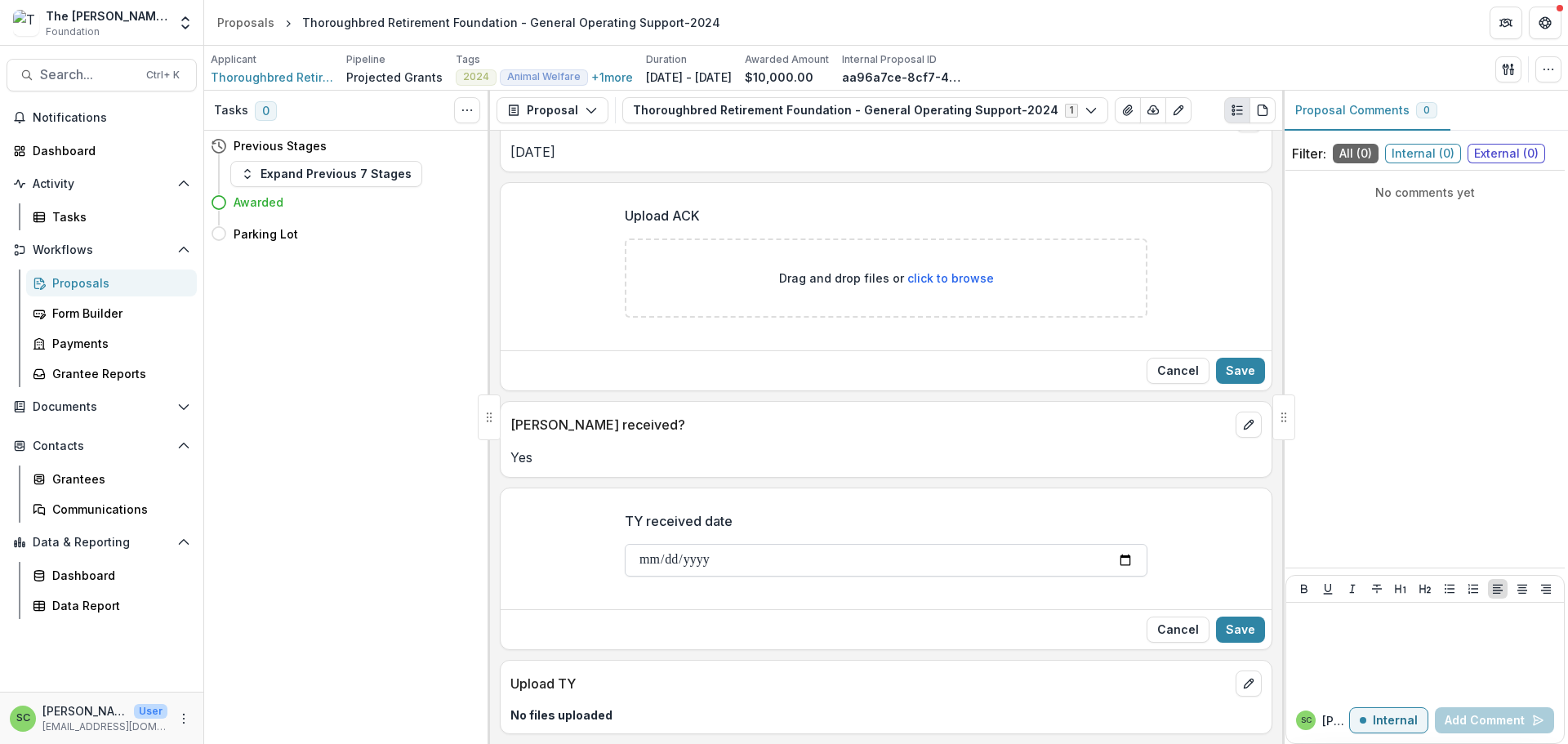
click at [625, 543] on input "TY received date" at bounding box center [886, 559] width 522 height 32
type input "**********"
click at [1238, 616] on button "Save" at bounding box center [1240, 629] width 49 height 26
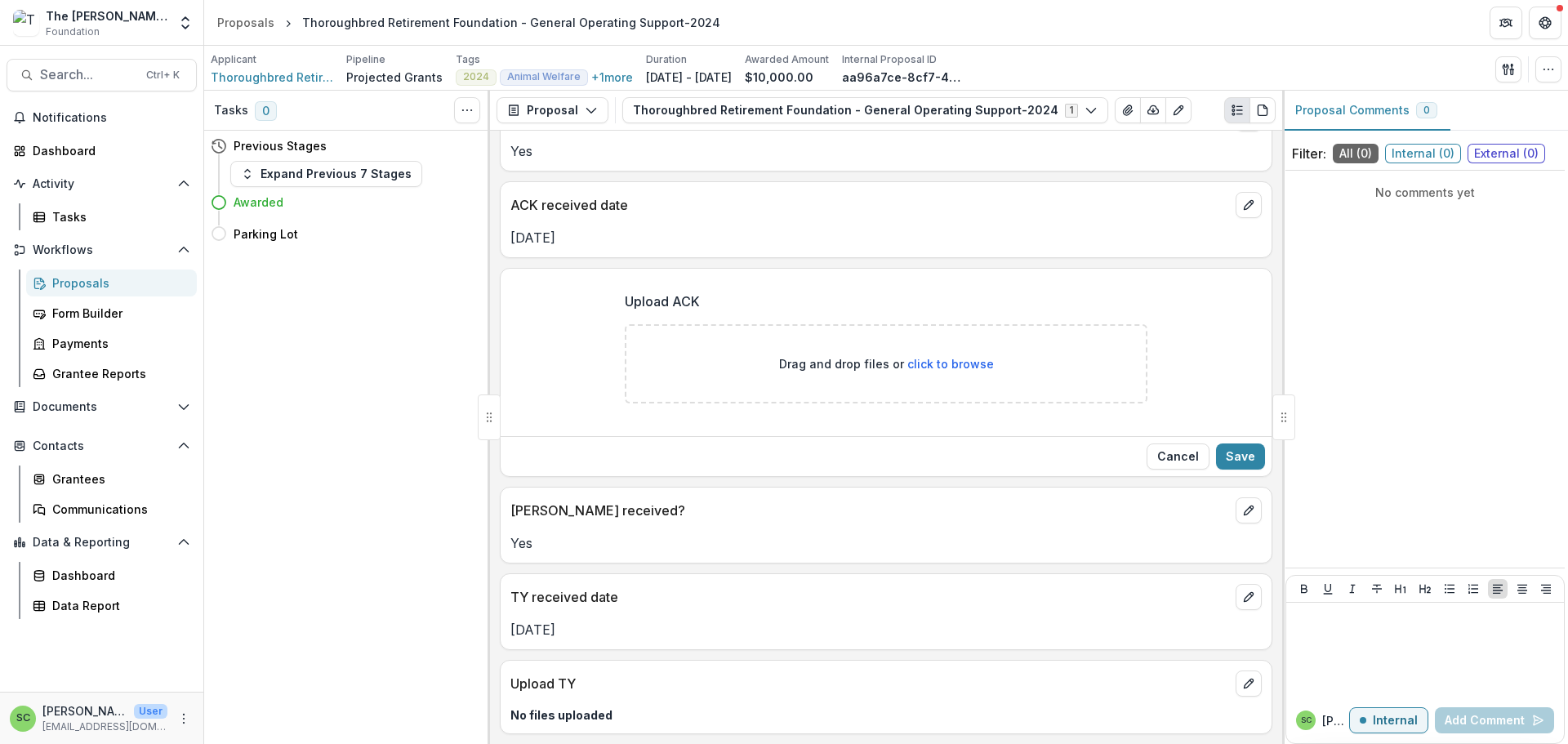
scroll to position [231, 0]
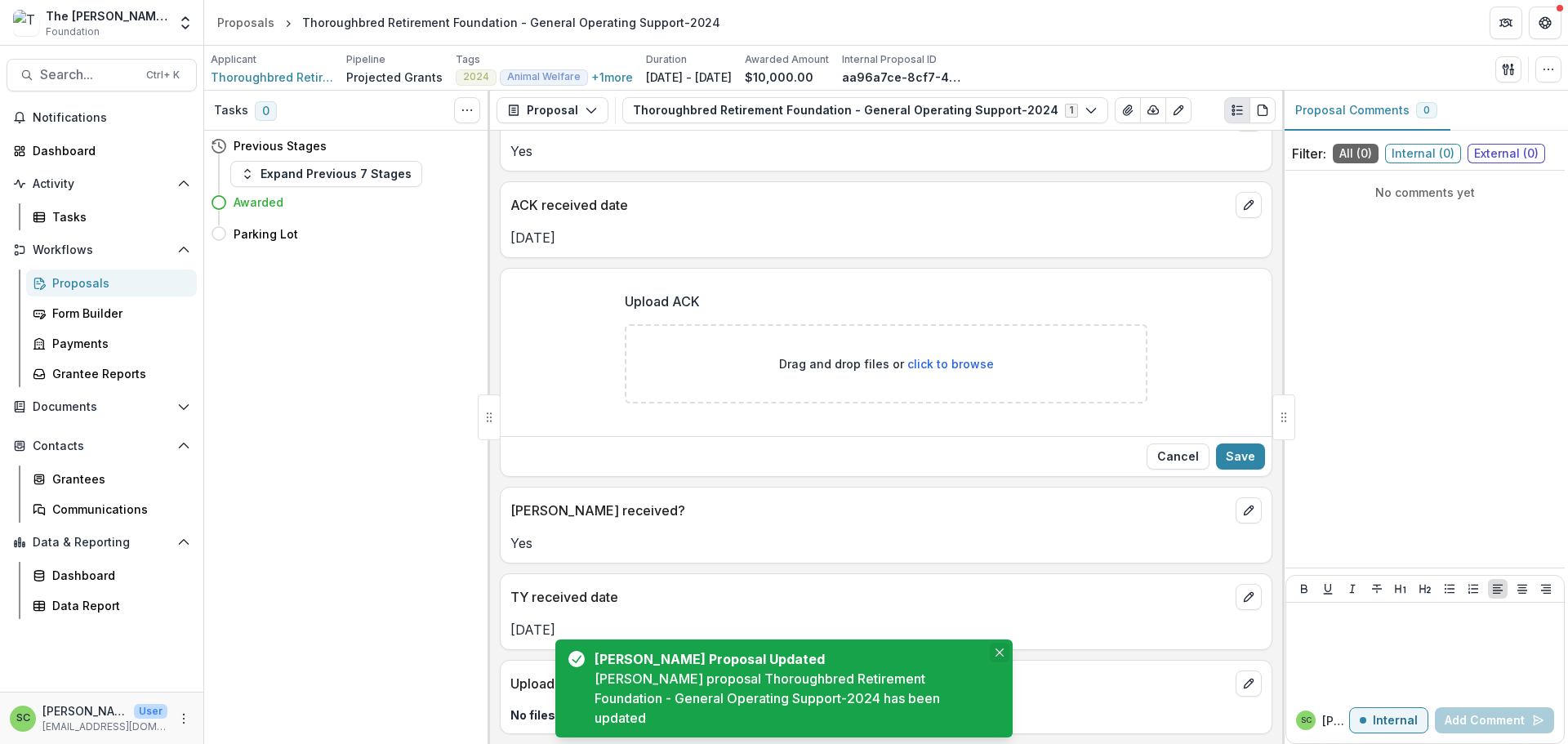
click at [996, 648] on icon "Close" at bounding box center [999, 652] width 8 height 8
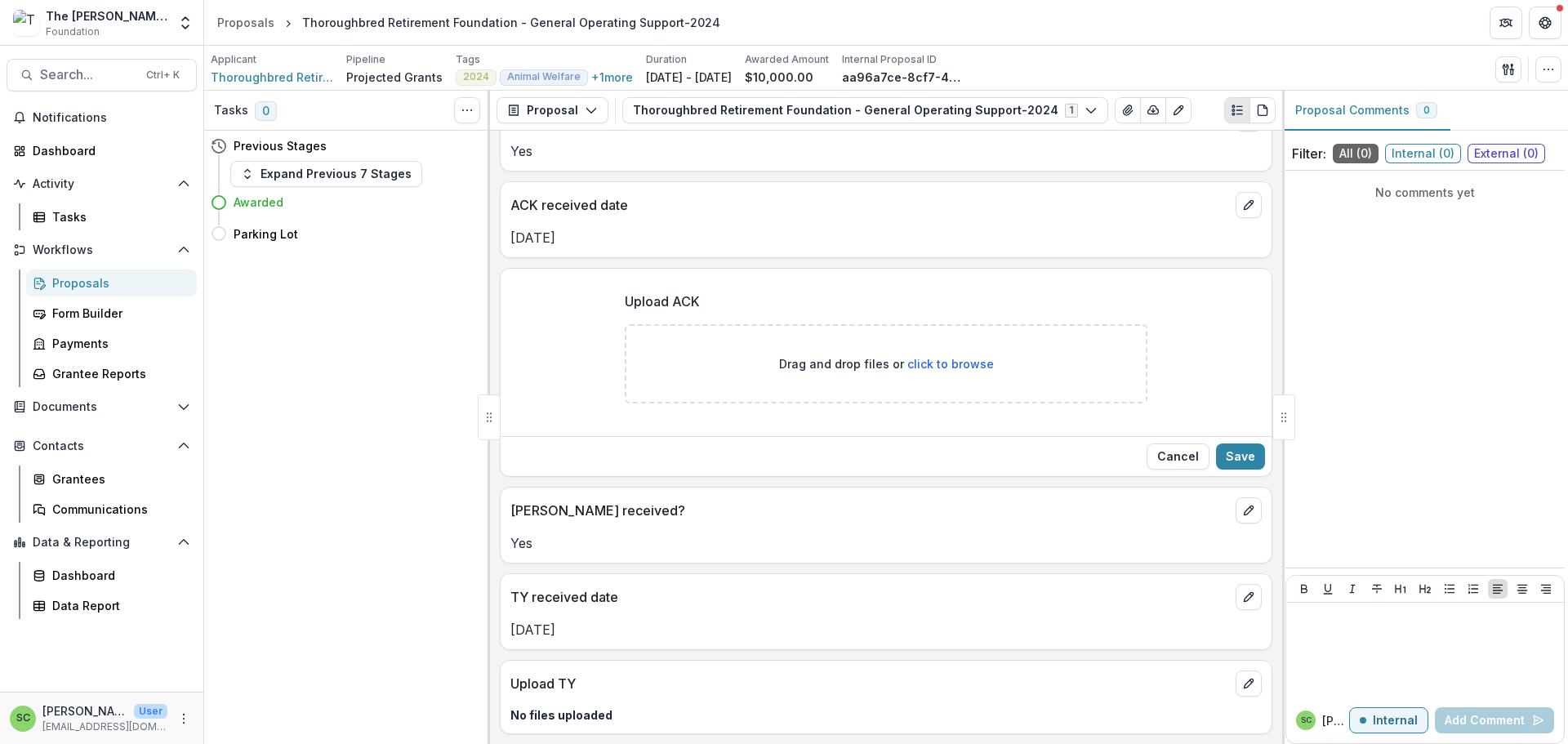
scroll to position [230, 0]
click at [96, 487] on div "Grantees" at bounding box center [118, 479] width 131 height 18
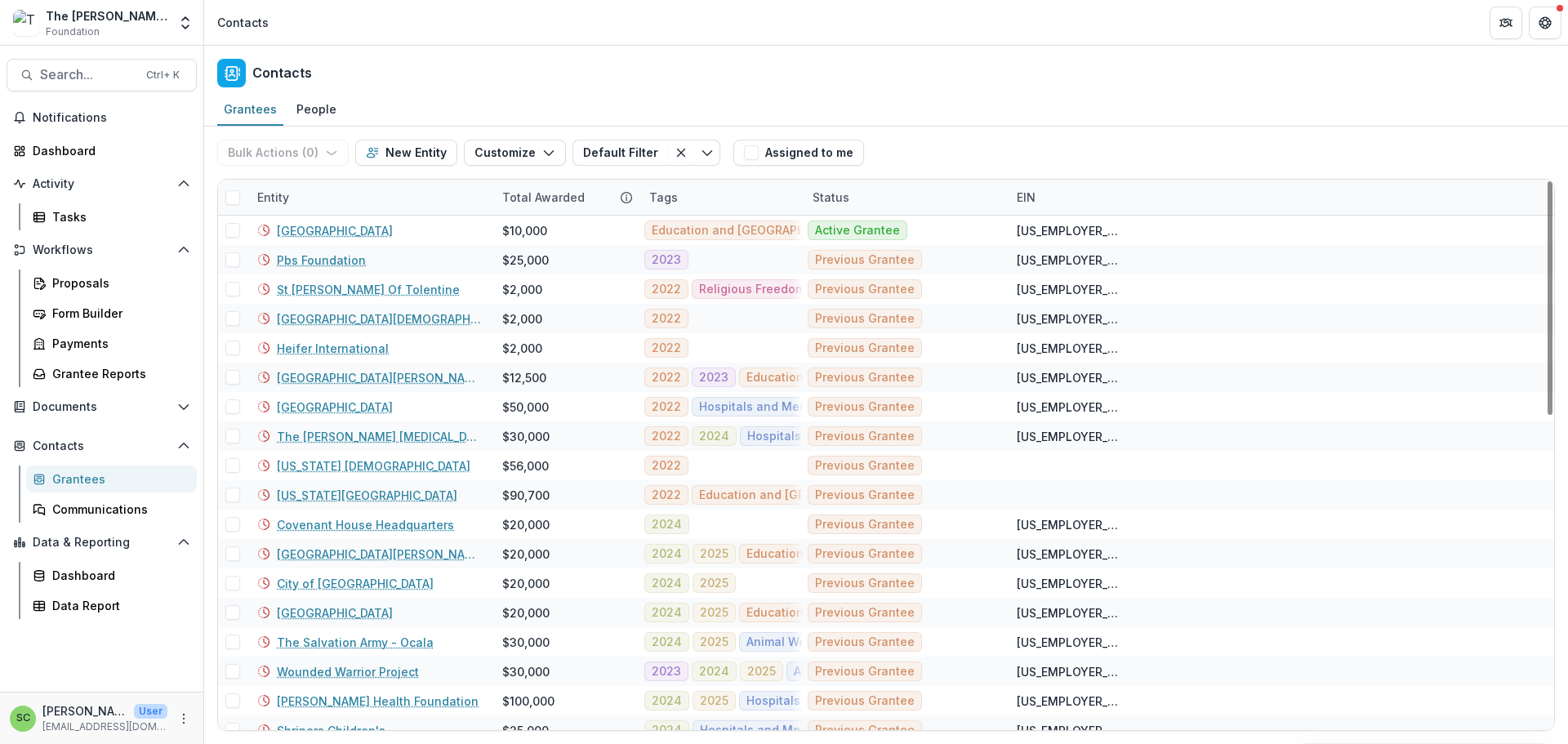
click at [79, 487] on div "Grantees" at bounding box center [118, 479] width 131 height 18
click at [323, 214] on div "Entity" at bounding box center [370, 197] width 245 height 35
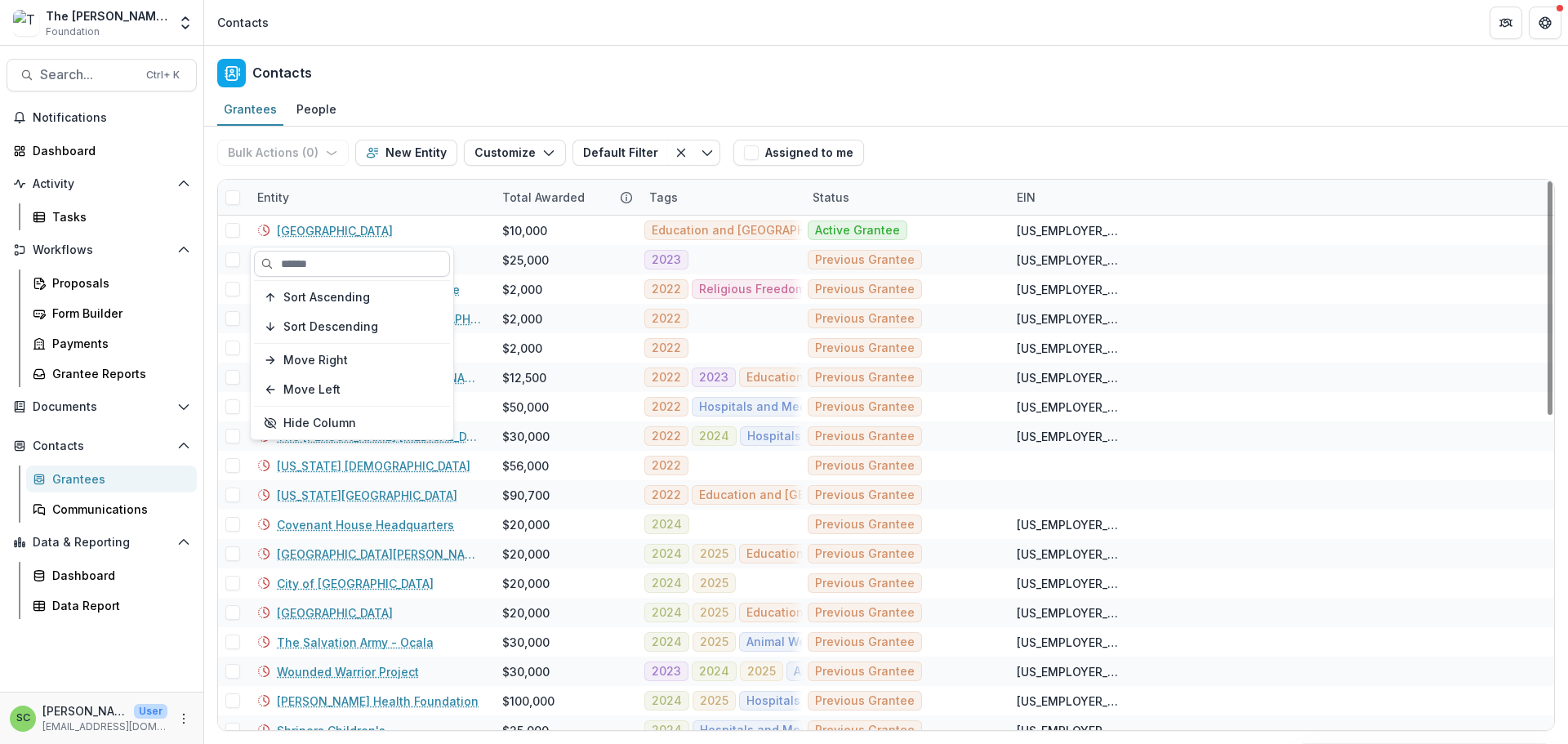
click at [321, 265] on input at bounding box center [352, 263] width 196 height 26
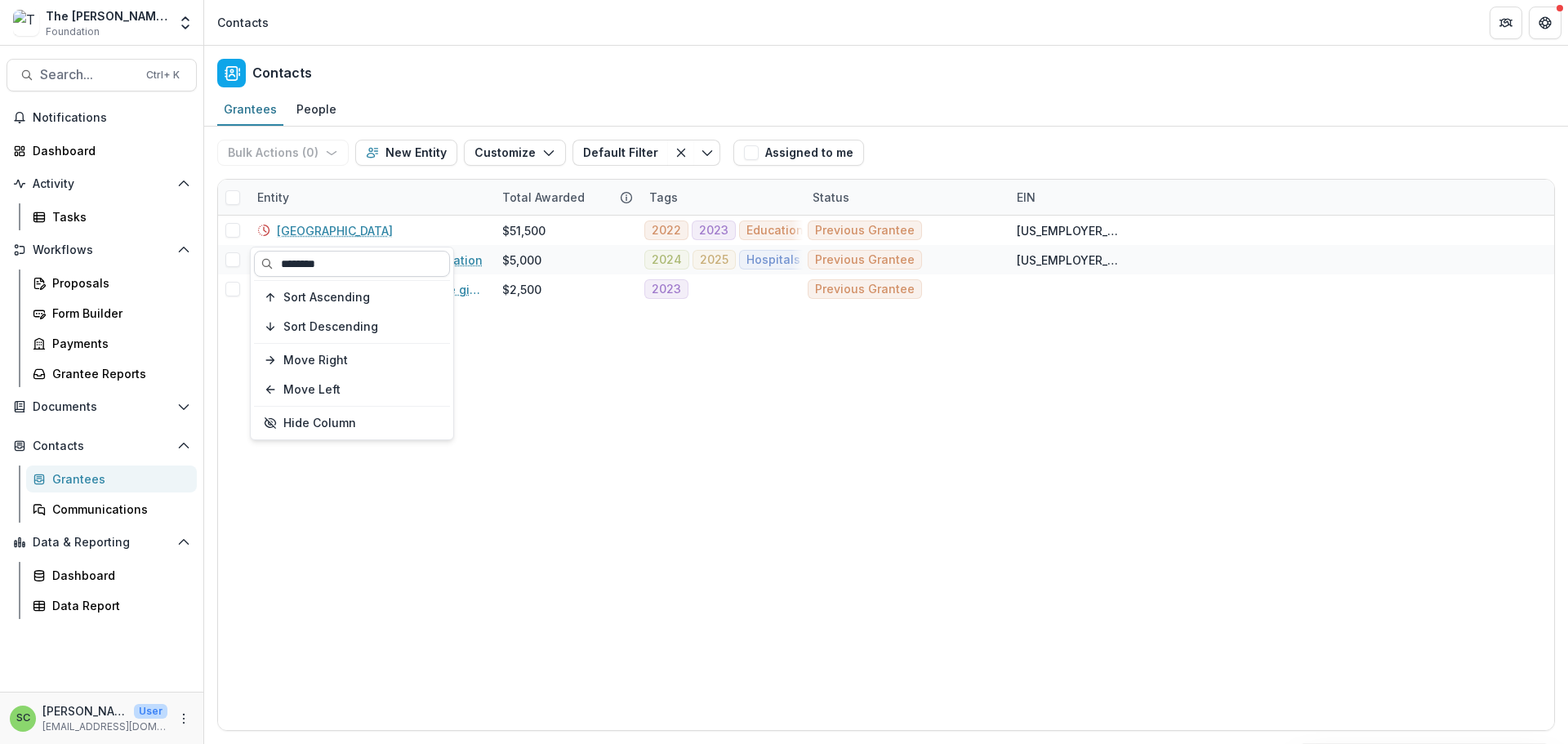
type input "********"
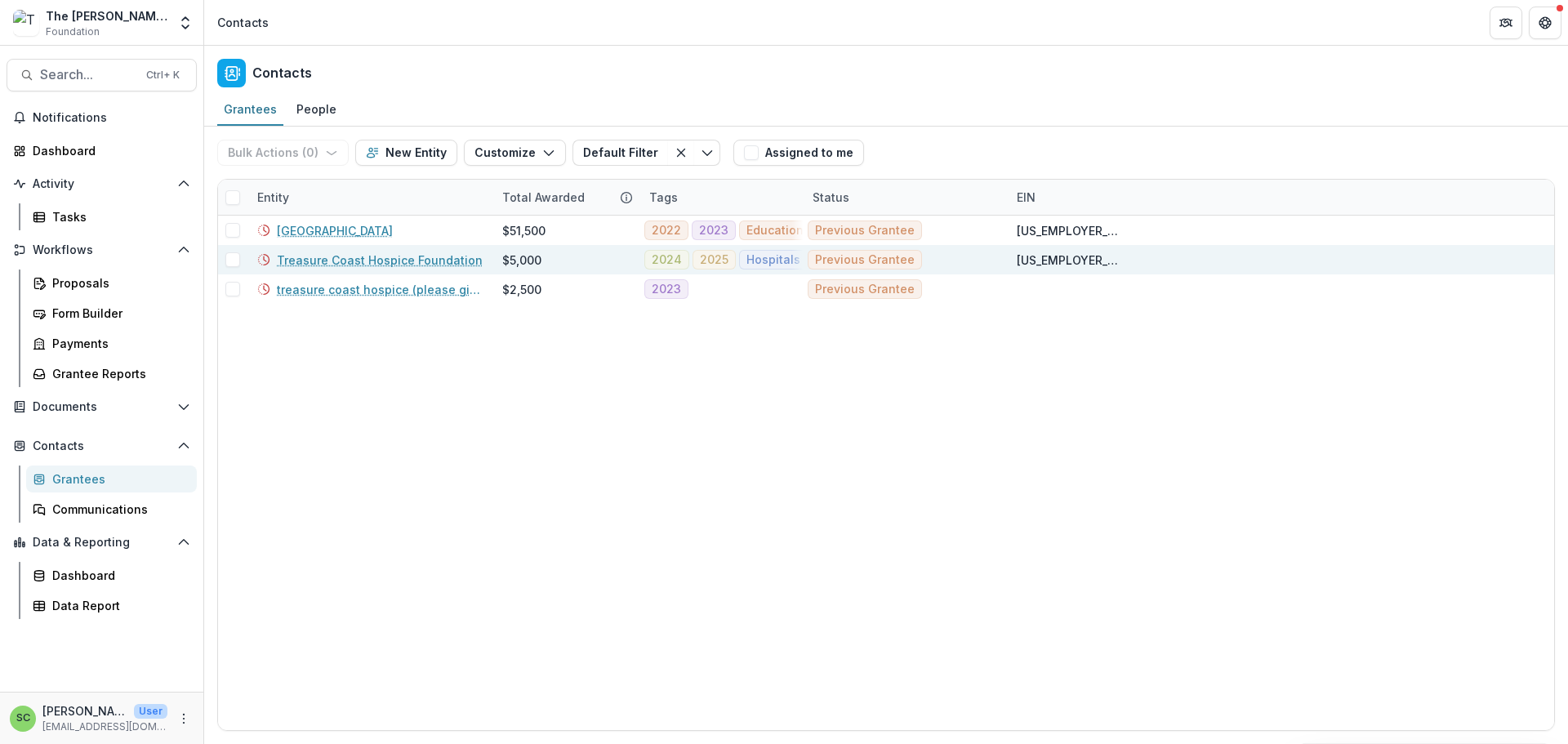
click at [360, 269] on link "Treasure Coast Hospice Foundation" at bounding box center [379, 260] width 206 height 18
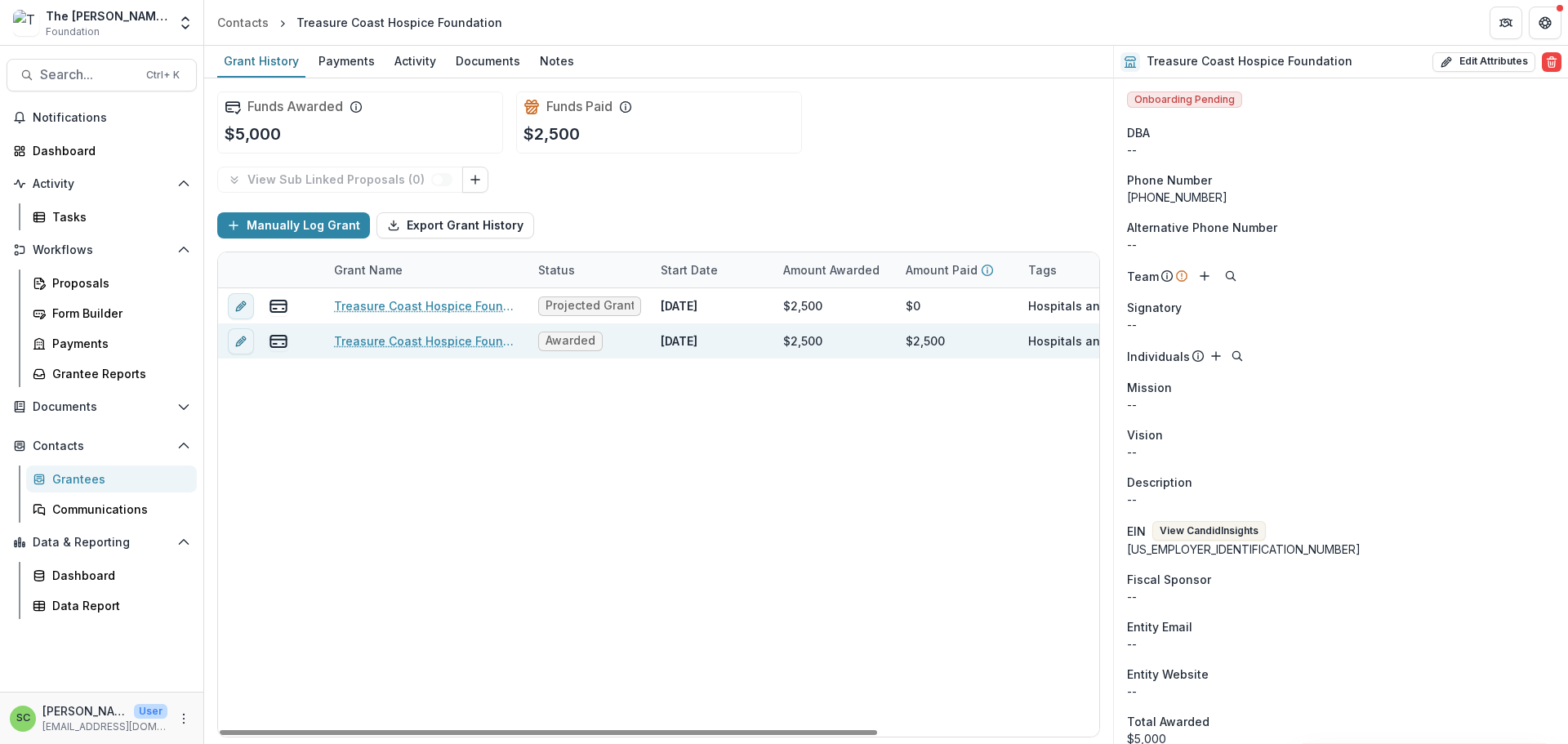
click at [398, 349] on link "Treasure Coast Hospice Foundation - General Operating Support-2024" at bounding box center [426, 340] width 185 height 18
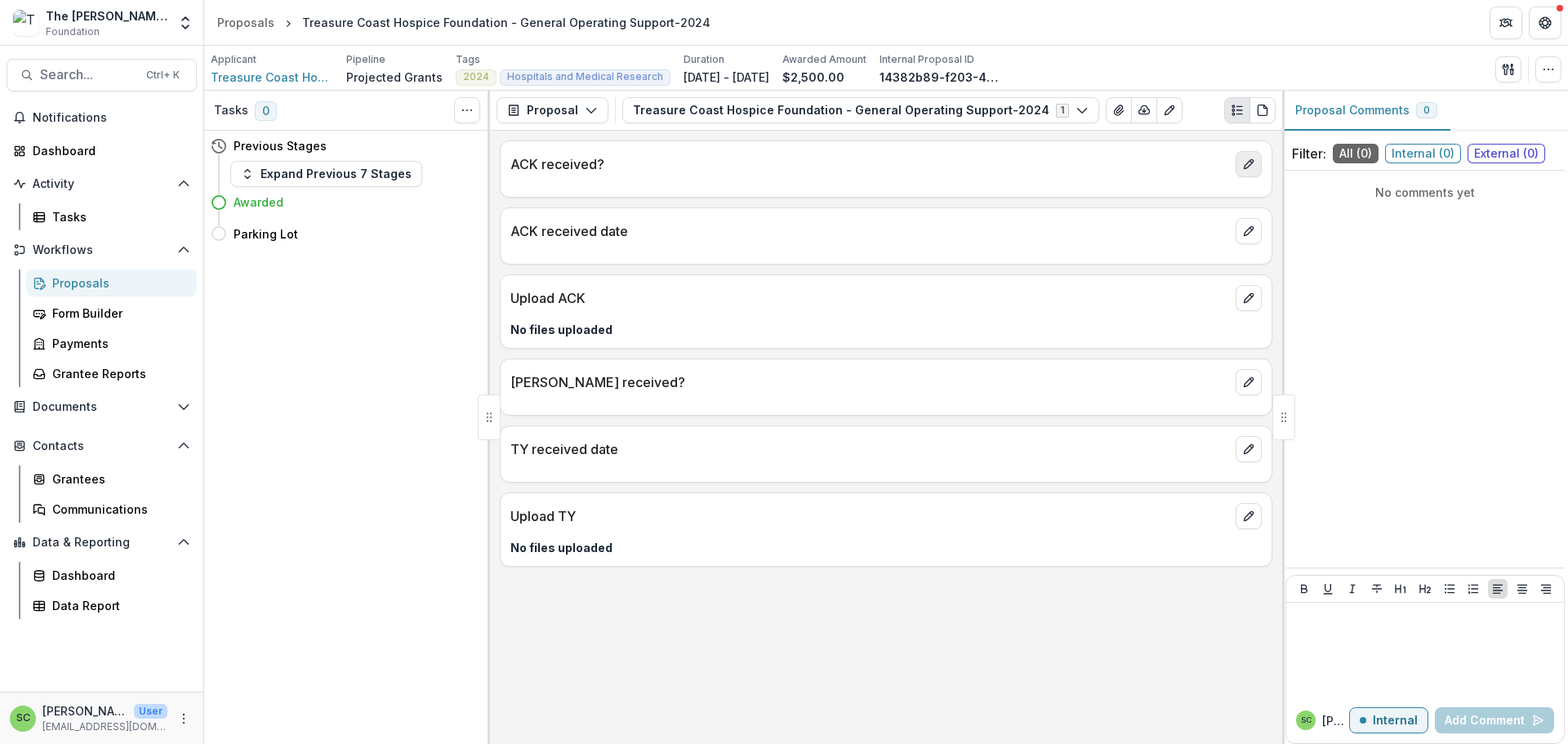
click at [1242, 171] on icon "edit" at bounding box center [1248, 164] width 13 height 13
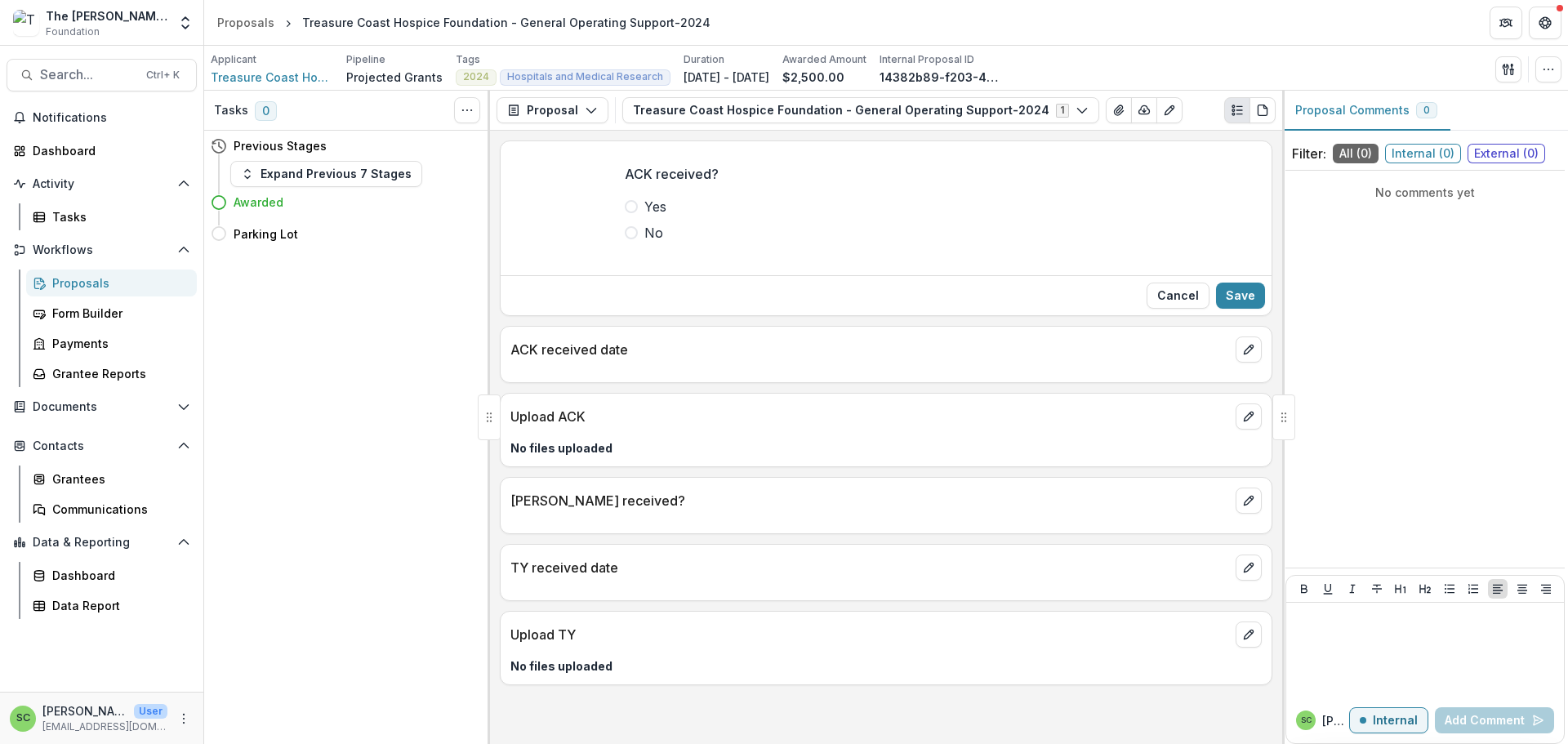
click at [625, 213] on span at bounding box center [631, 206] width 13 height 13
click at [1231, 309] on button "Save" at bounding box center [1240, 296] width 49 height 26
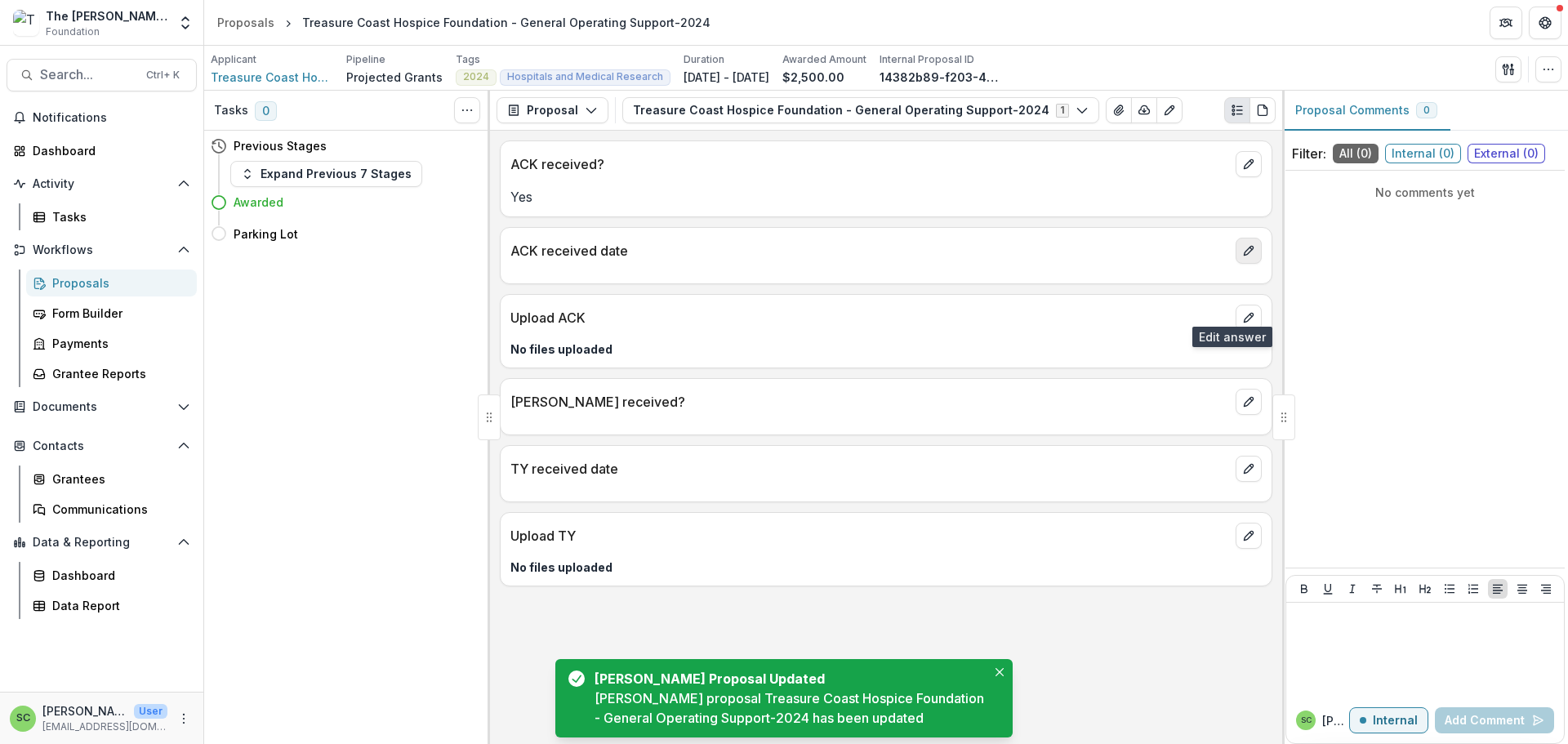
click at [1250, 263] on button "edit" at bounding box center [1248, 250] width 26 height 26
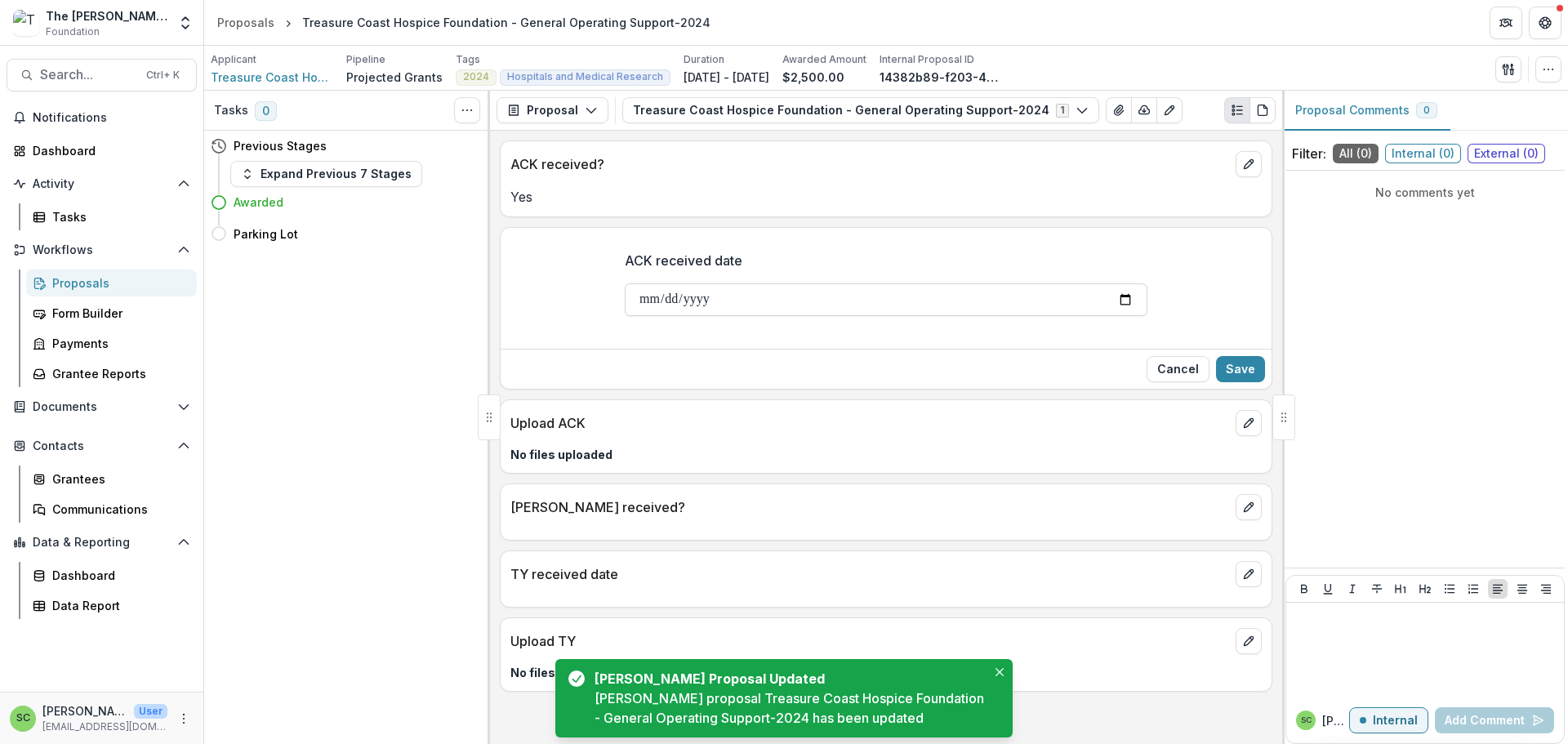
click at [625, 316] on input "ACK received date" at bounding box center [886, 299] width 522 height 32
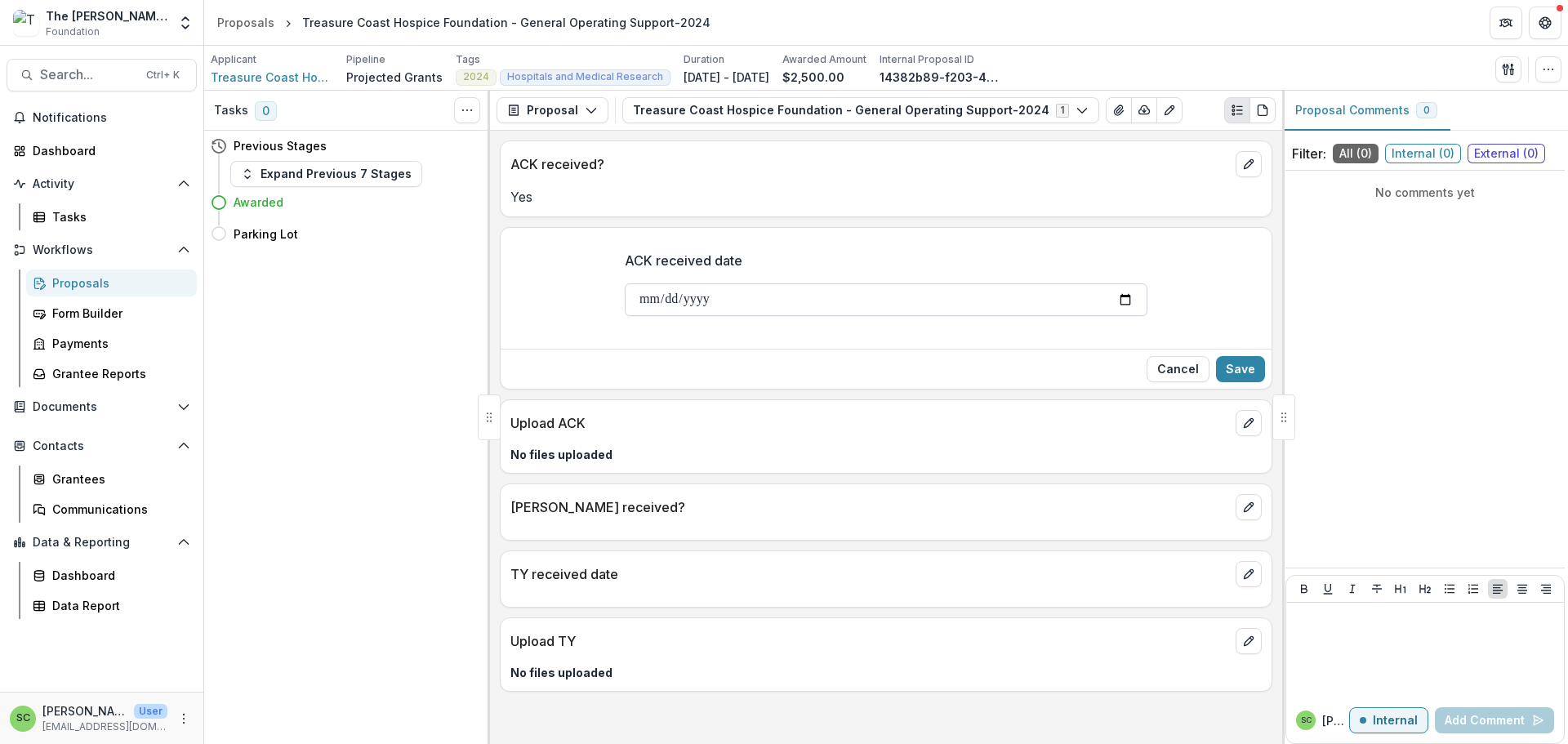
type input "**********"
click at [1240, 382] on button "Save" at bounding box center [1240, 369] width 49 height 26
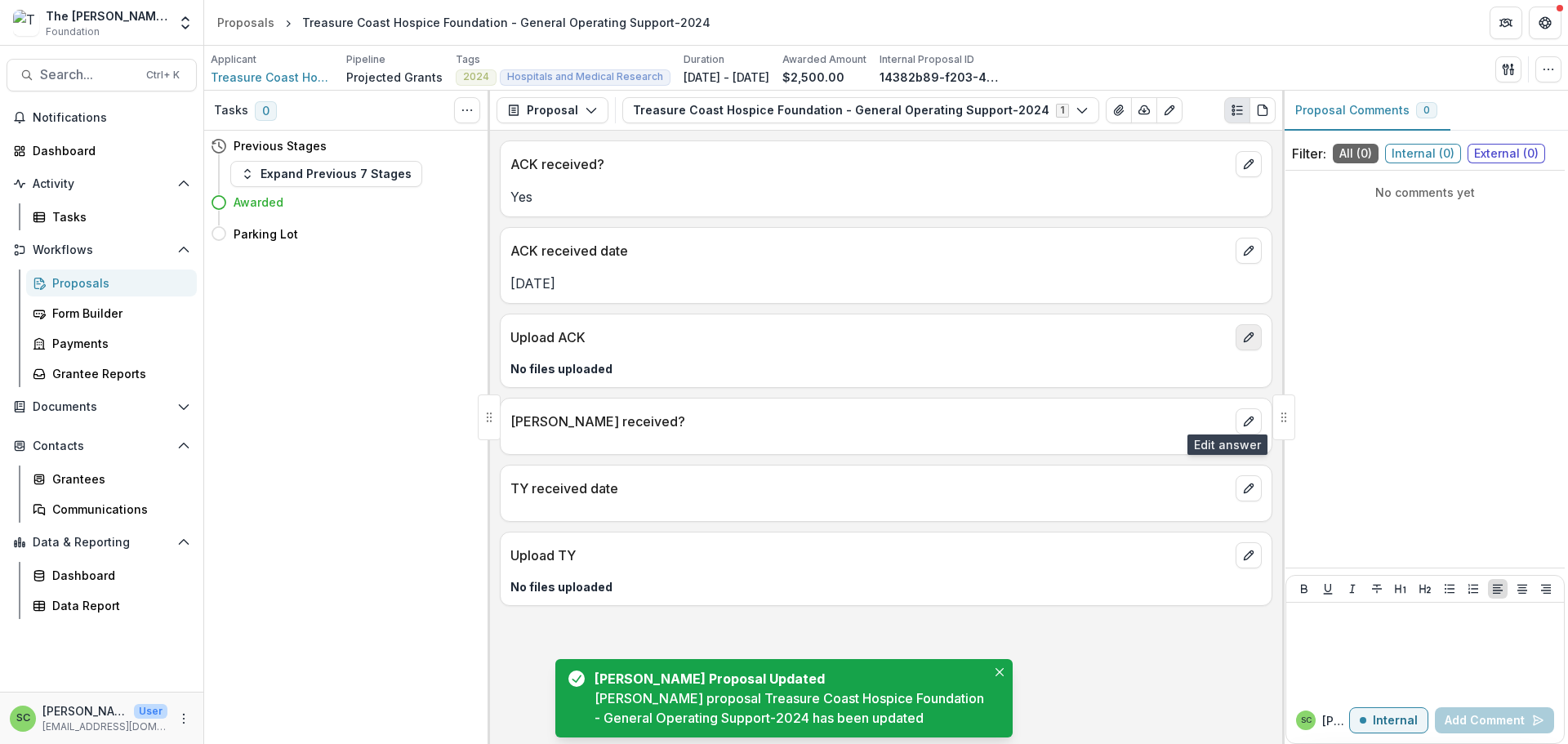
click at [1246, 350] on button "edit" at bounding box center [1248, 337] width 26 height 26
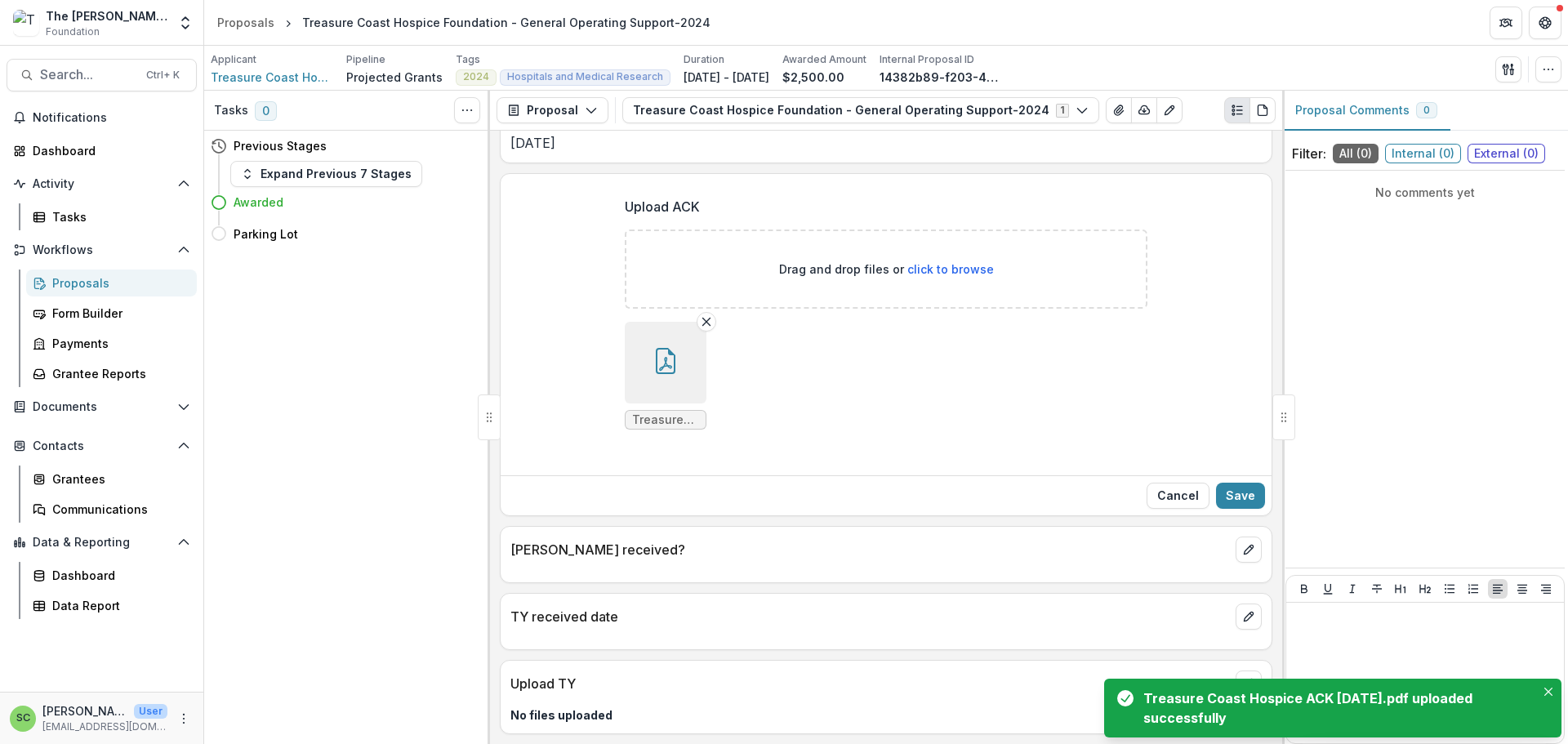
scroll to position [328, 0]
click at [1242, 543] on icon "edit" at bounding box center [1248, 549] width 13 height 13
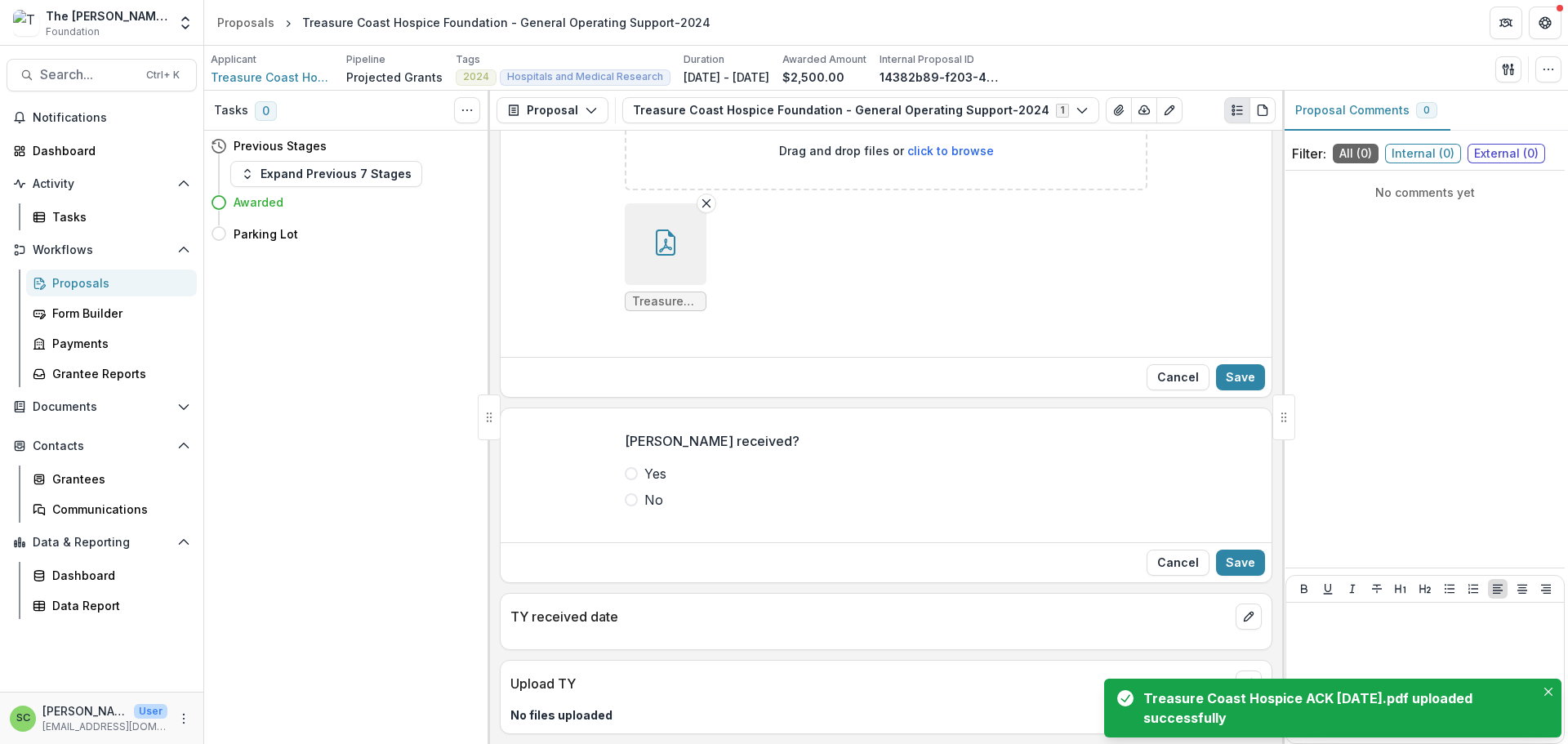
click at [625, 480] on span at bounding box center [631, 473] width 13 height 13
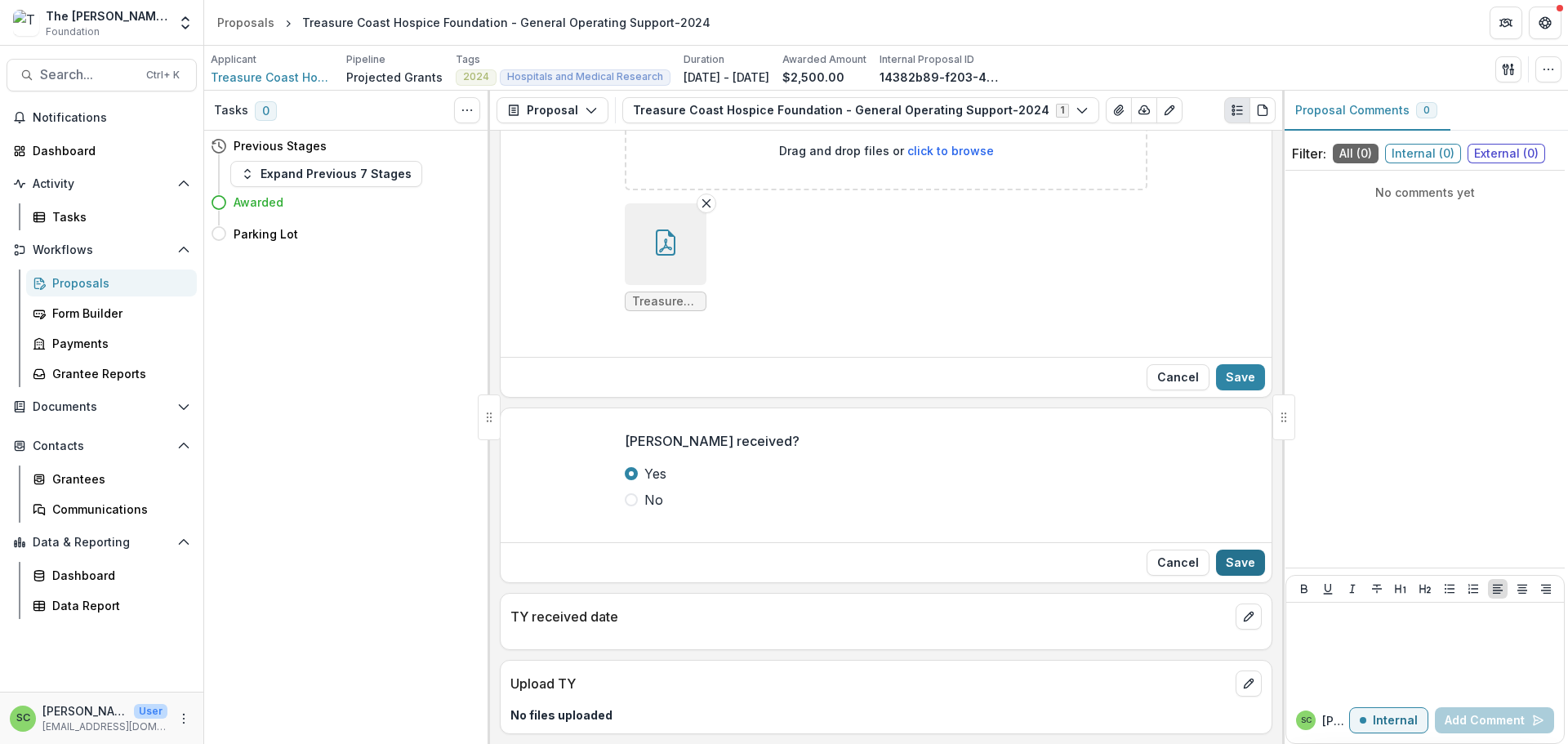
click at [1222, 576] on button "Save" at bounding box center [1240, 562] width 49 height 26
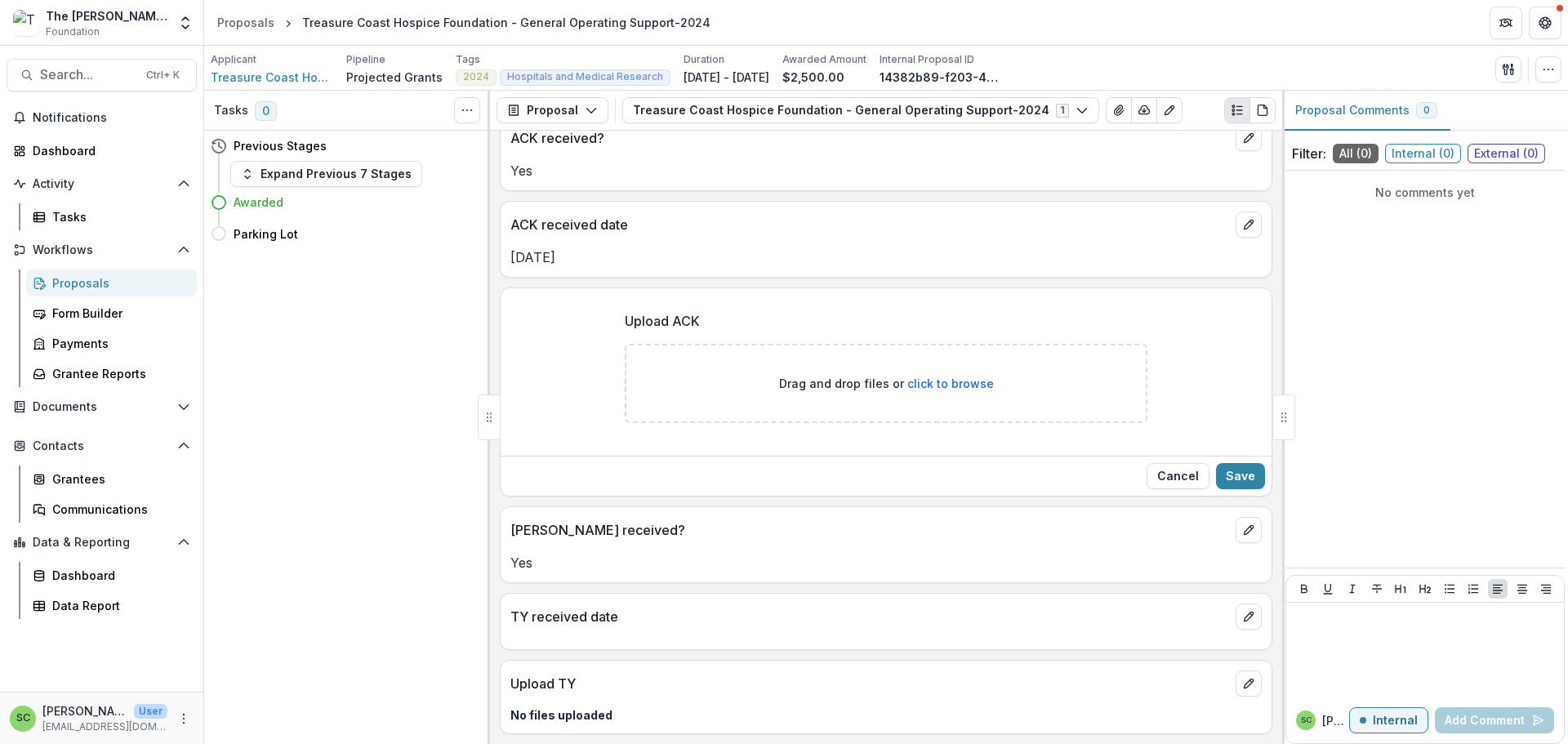
scroll to position [206, 0]
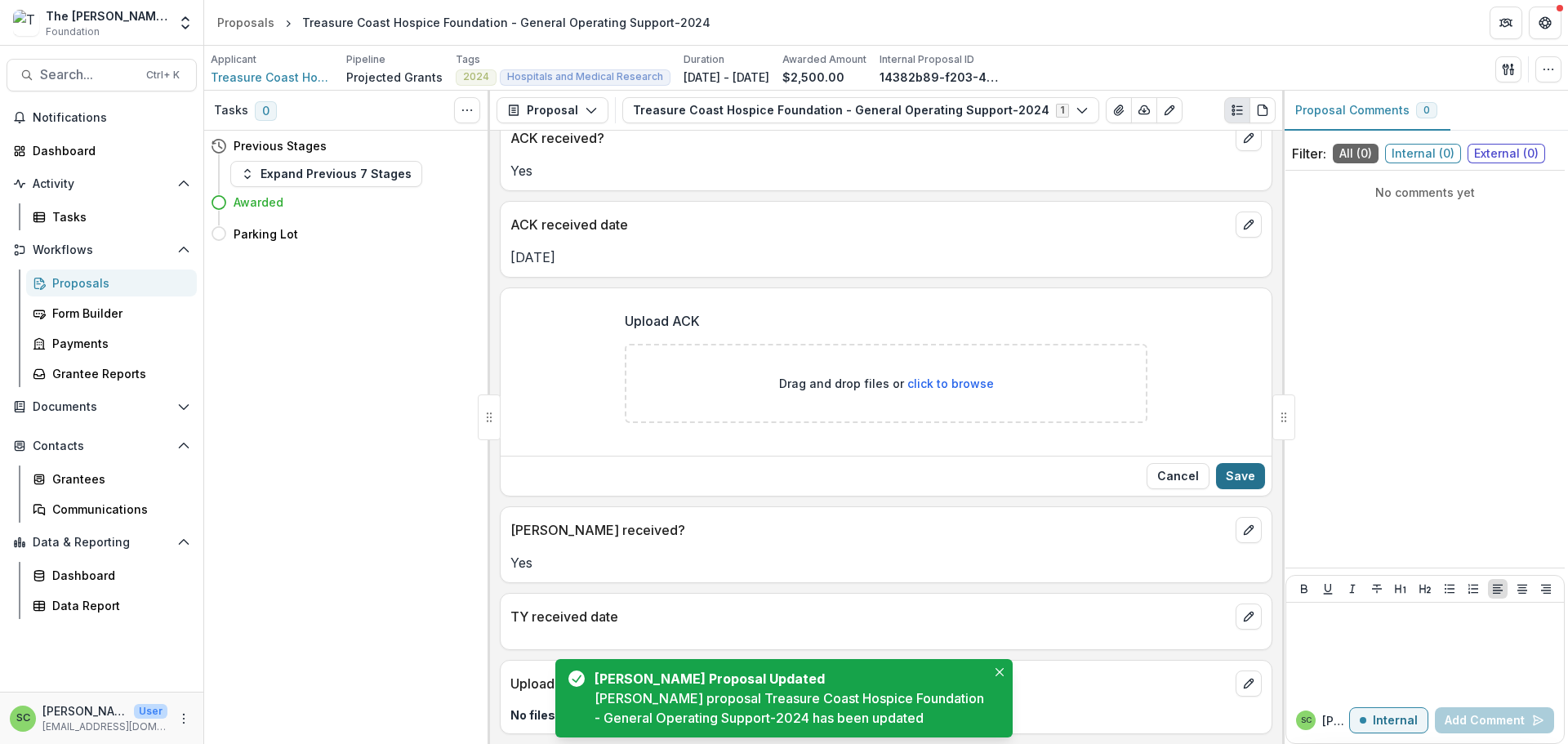
click at [1243, 463] on button "Save" at bounding box center [1240, 476] width 49 height 26
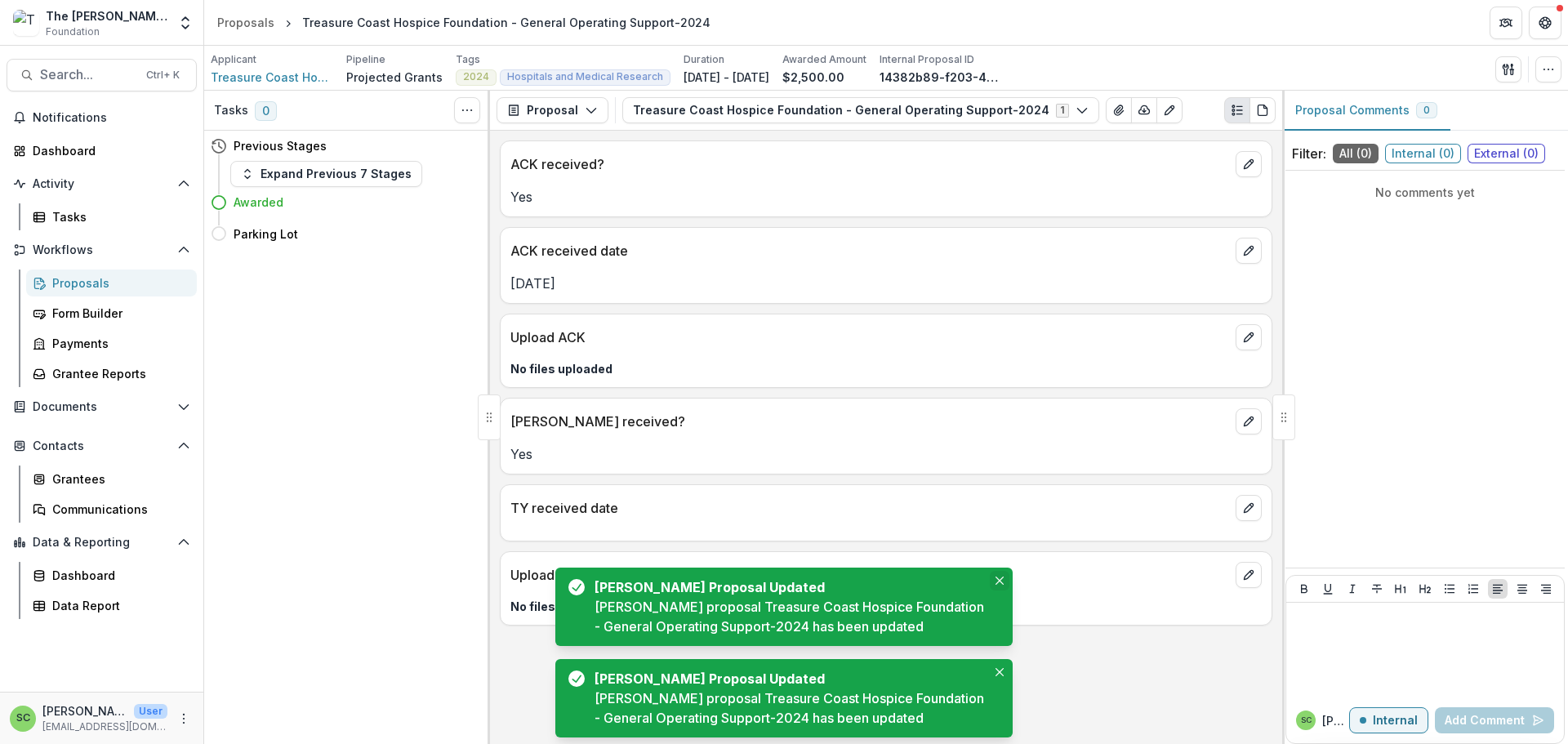
click at [996, 576] on icon "Close" at bounding box center [999, 579] width 8 height 8
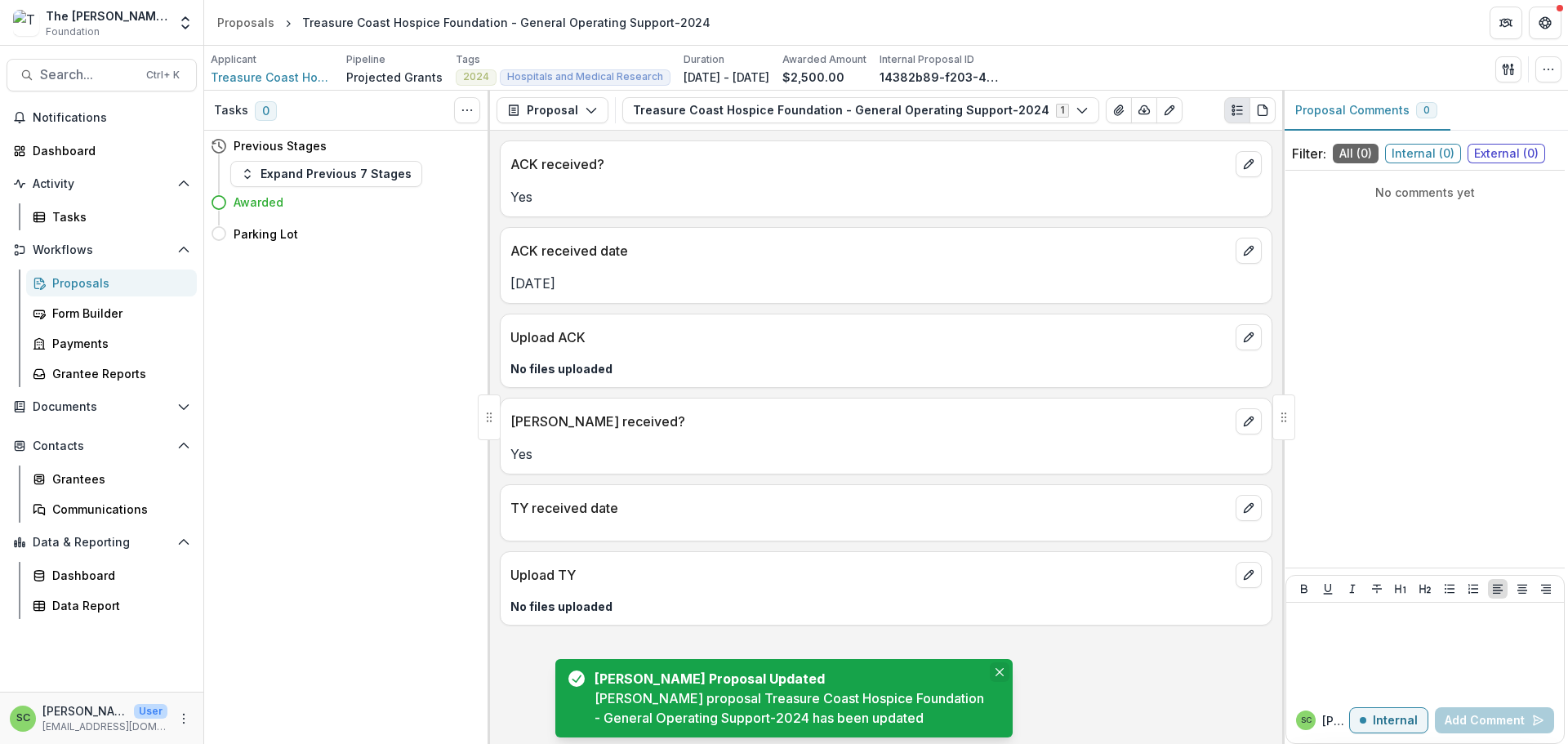
click at [998, 662] on button "Close" at bounding box center [998, 671] width 19 height 19
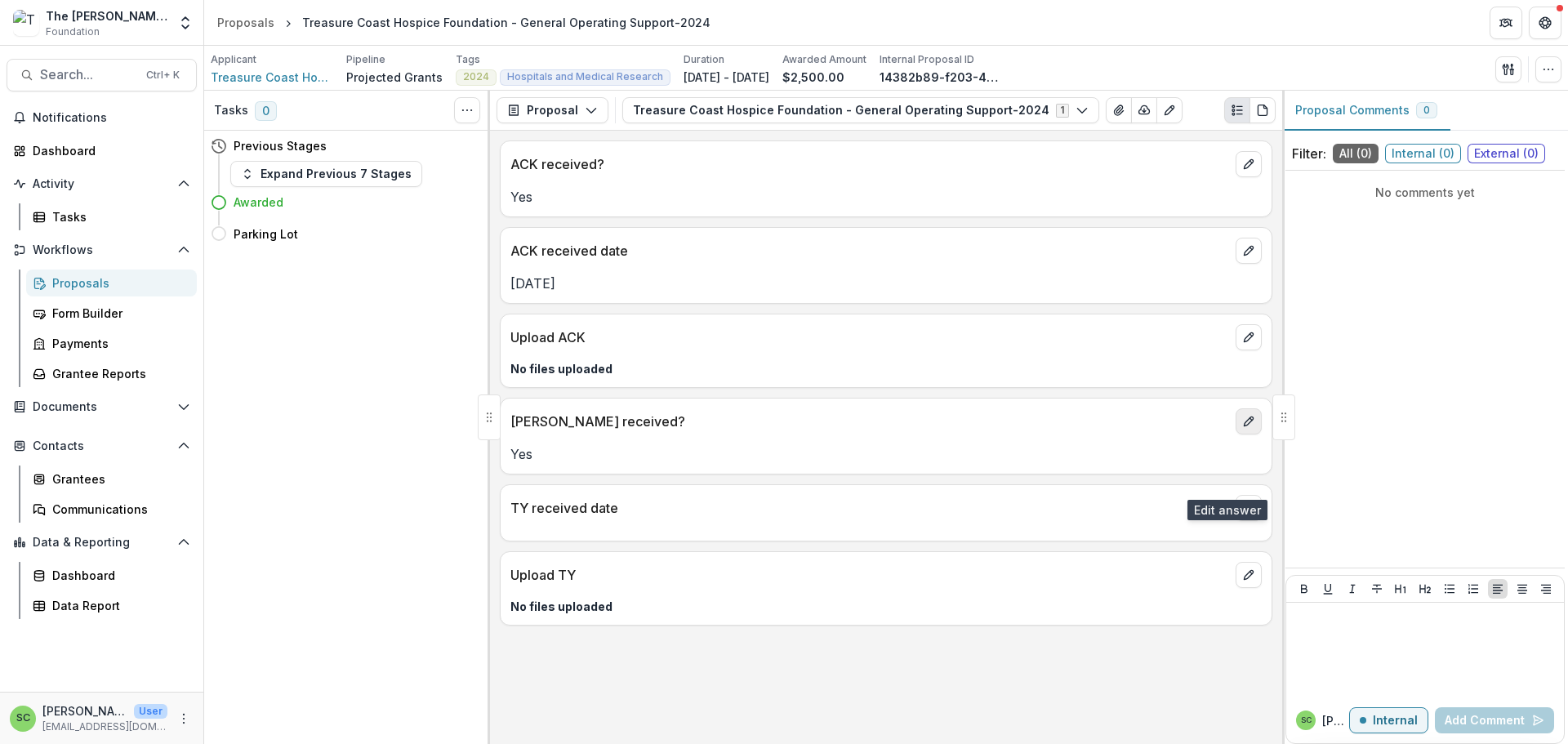
click at [1242, 428] on icon "edit" at bounding box center [1248, 421] width 13 height 13
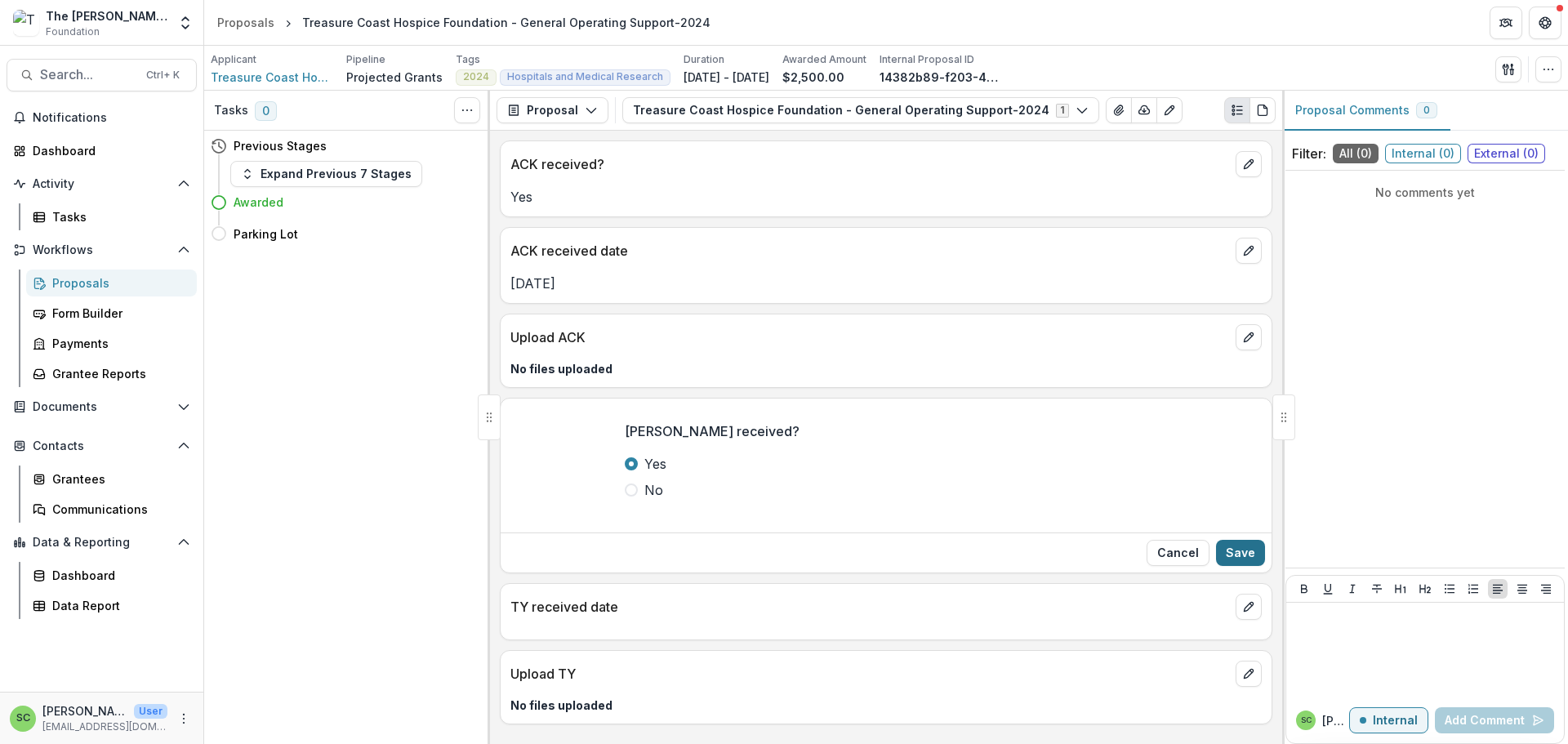
click at [1231, 566] on button "Save" at bounding box center [1240, 553] width 49 height 26
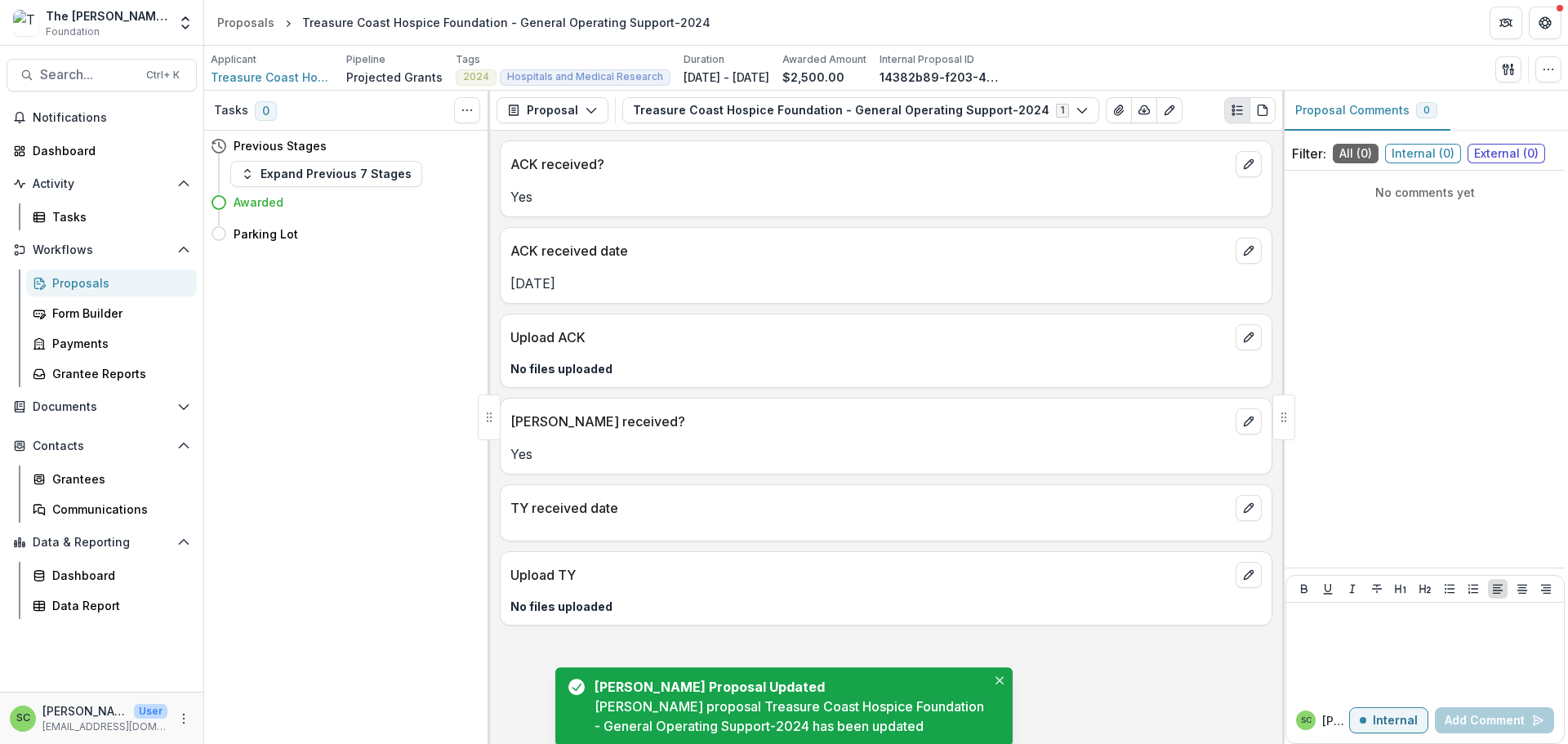
scroll to position [39, 0]
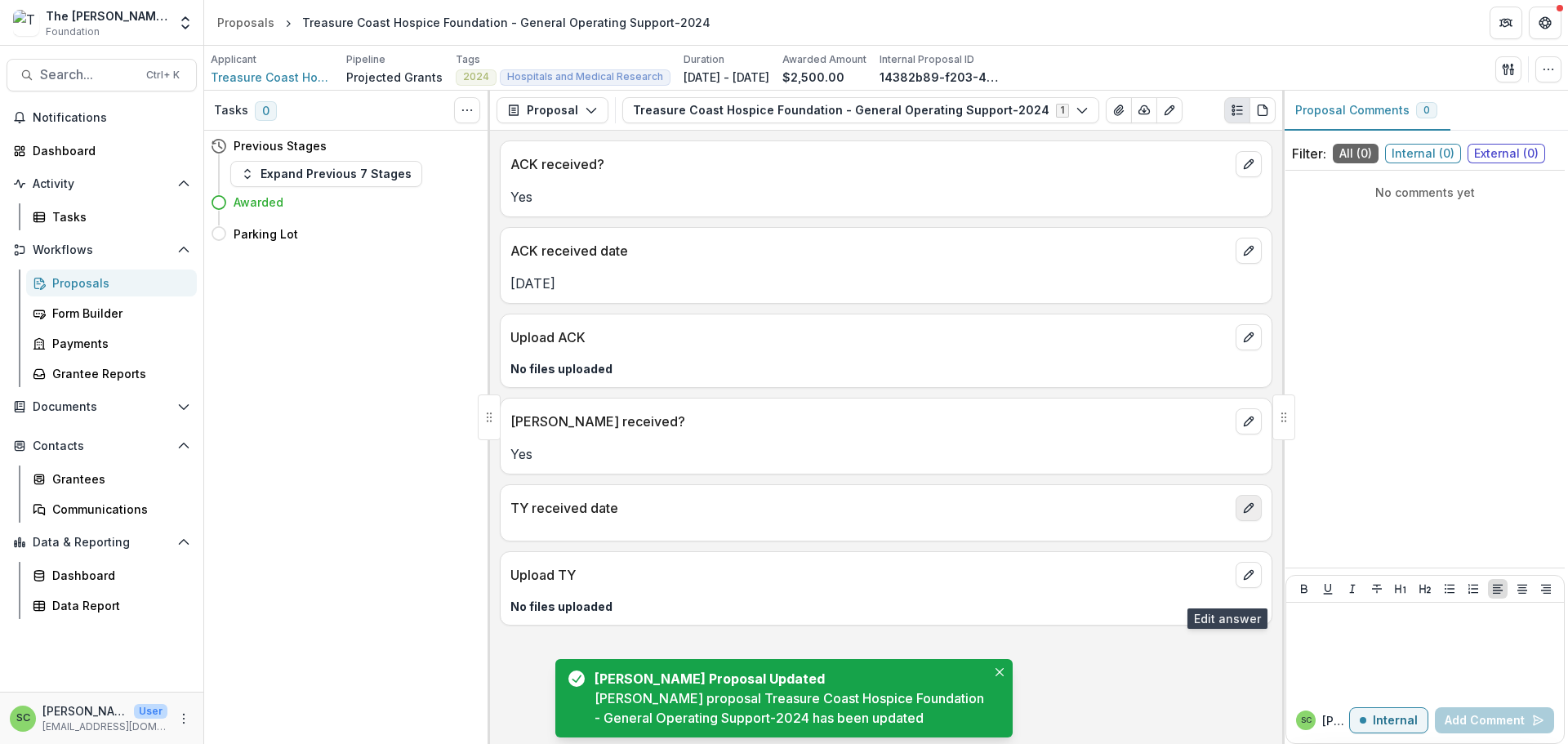
click at [1235, 520] on button "edit" at bounding box center [1248, 507] width 26 height 26
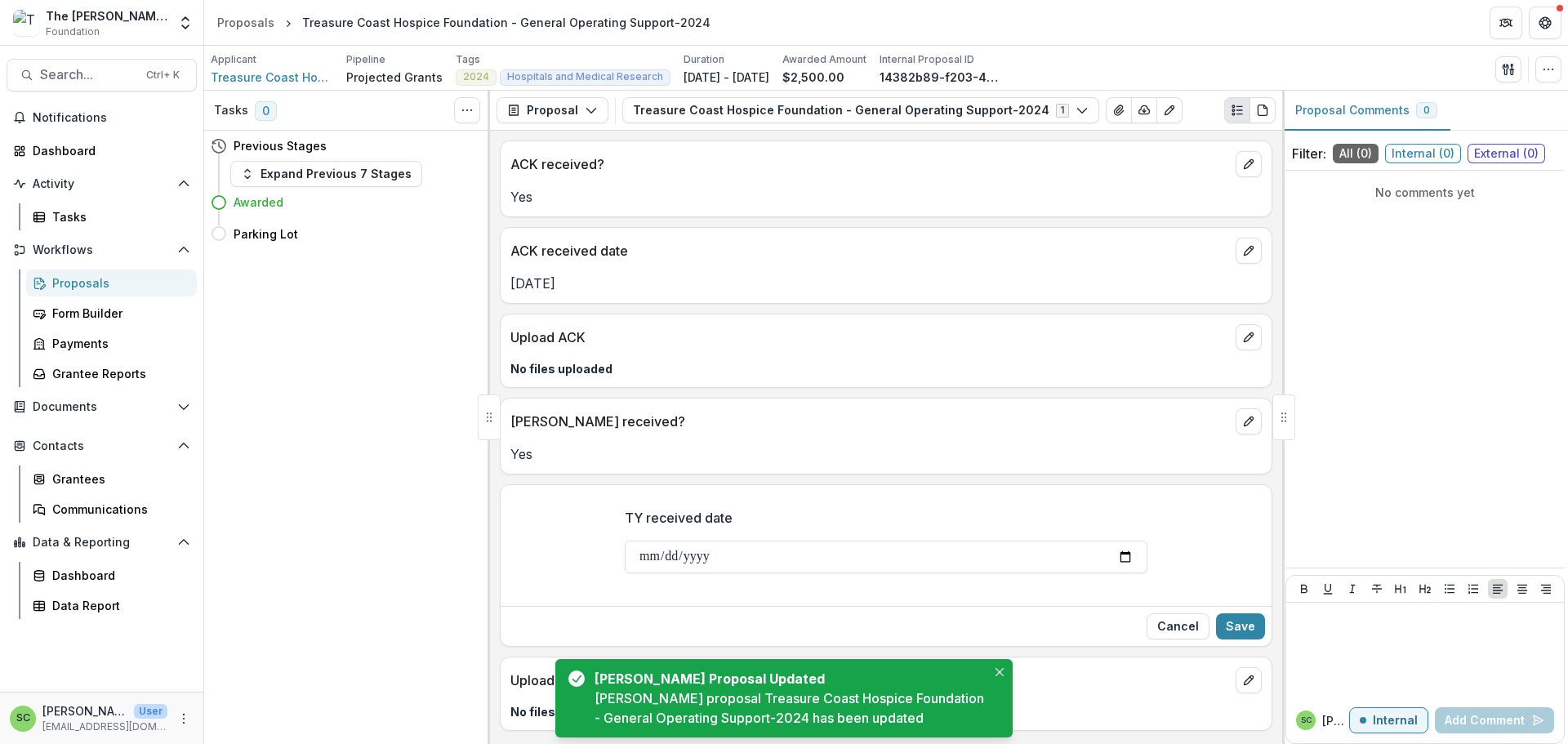
scroll to position [170, 0]
click at [1001, 662] on button "Close" at bounding box center [998, 671] width 19 height 19
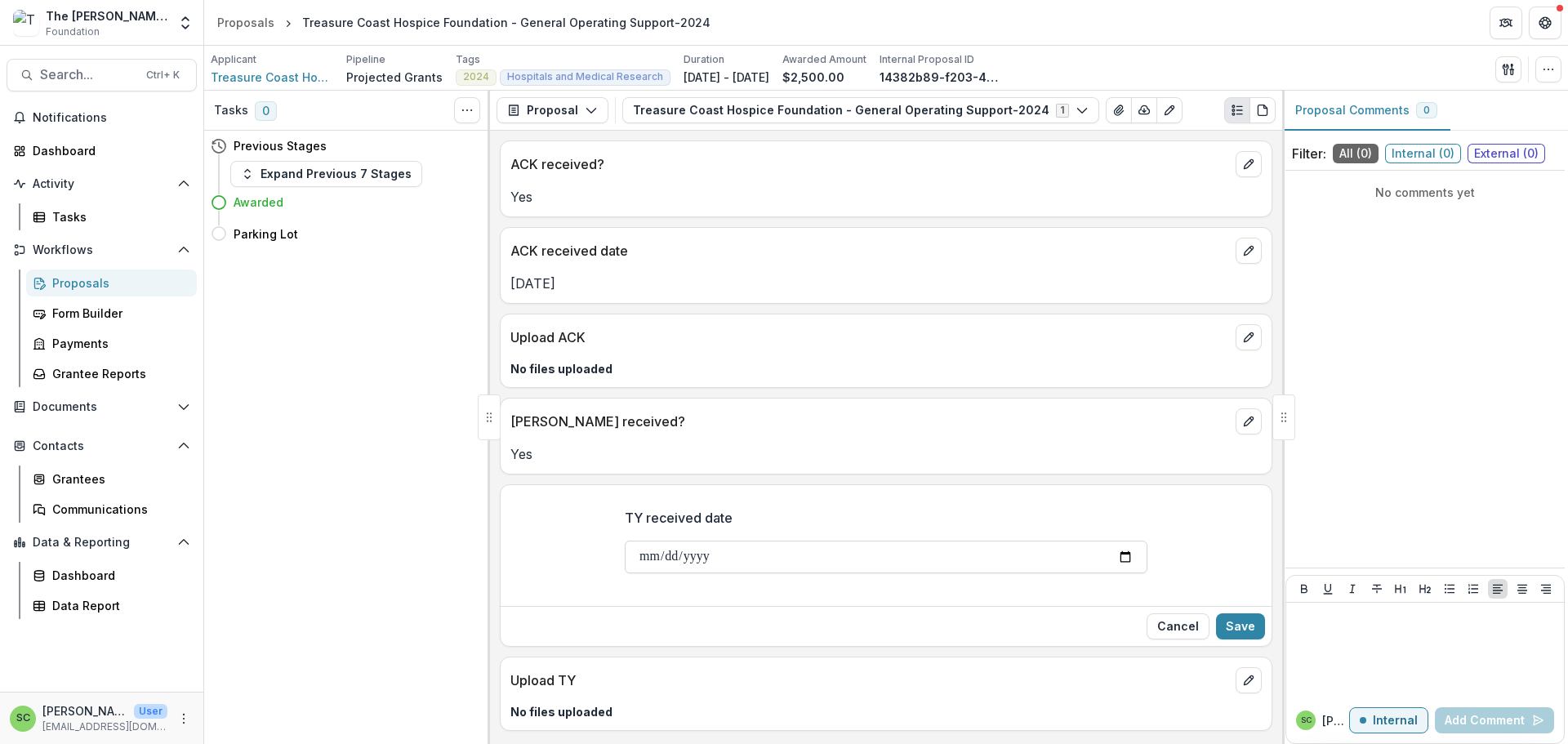
click at [625, 541] on input "TY received date" at bounding box center [886, 556] width 522 height 32
type input "**********"
click at [1234, 613] on button "Save" at bounding box center [1240, 626] width 49 height 26
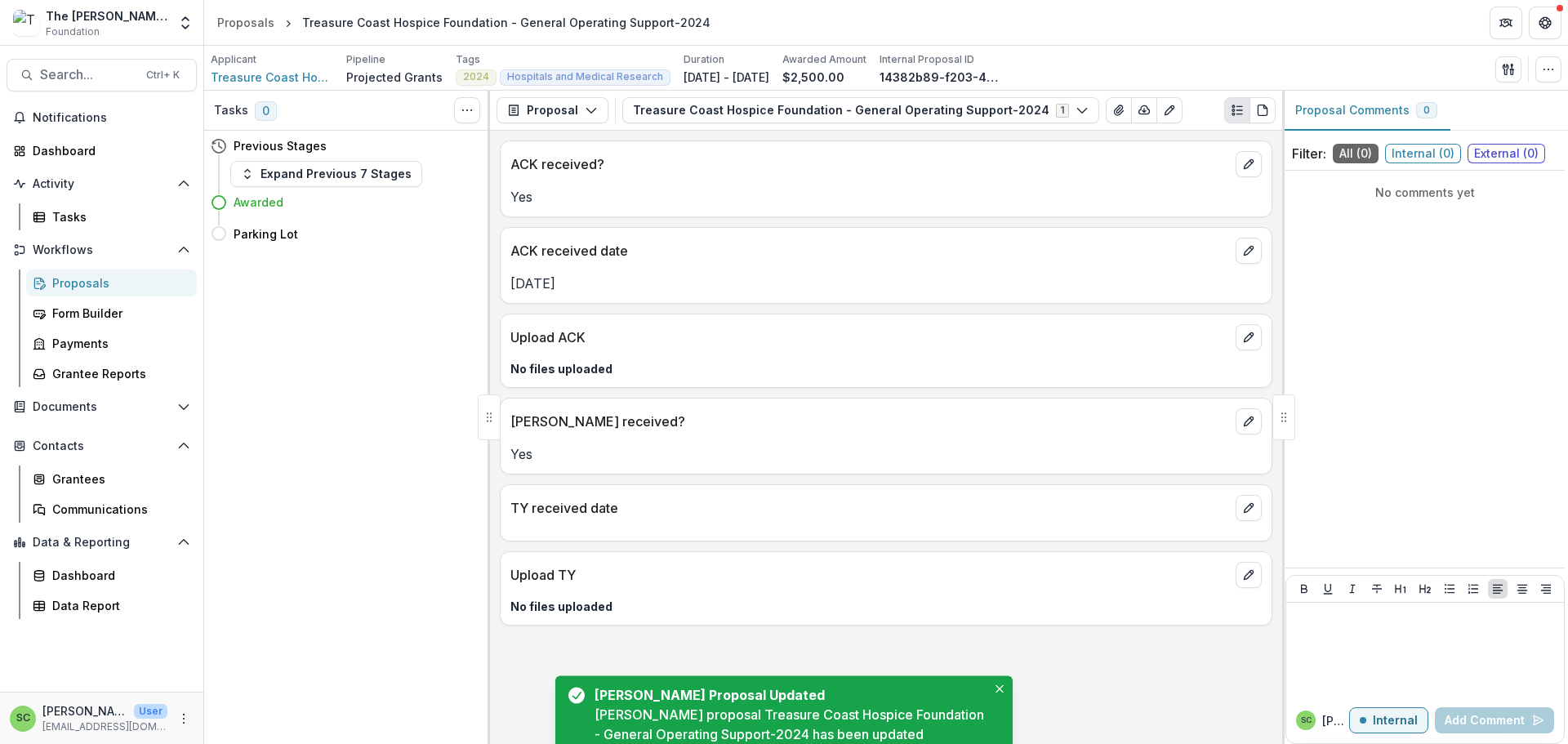
scroll to position [64, 0]
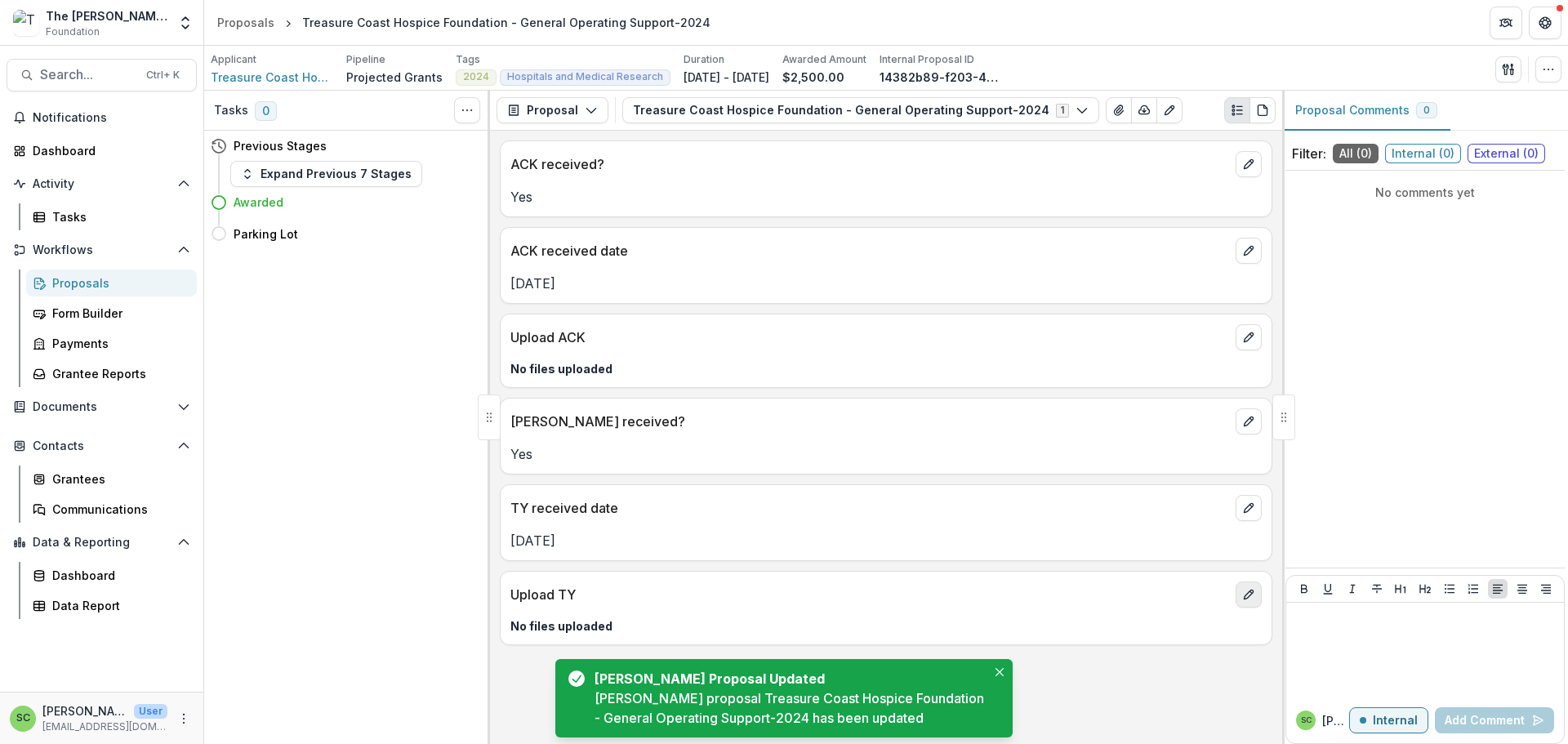
click at [1242, 601] on icon "edit" at bounding box center [1248, 594] width 13 height 13
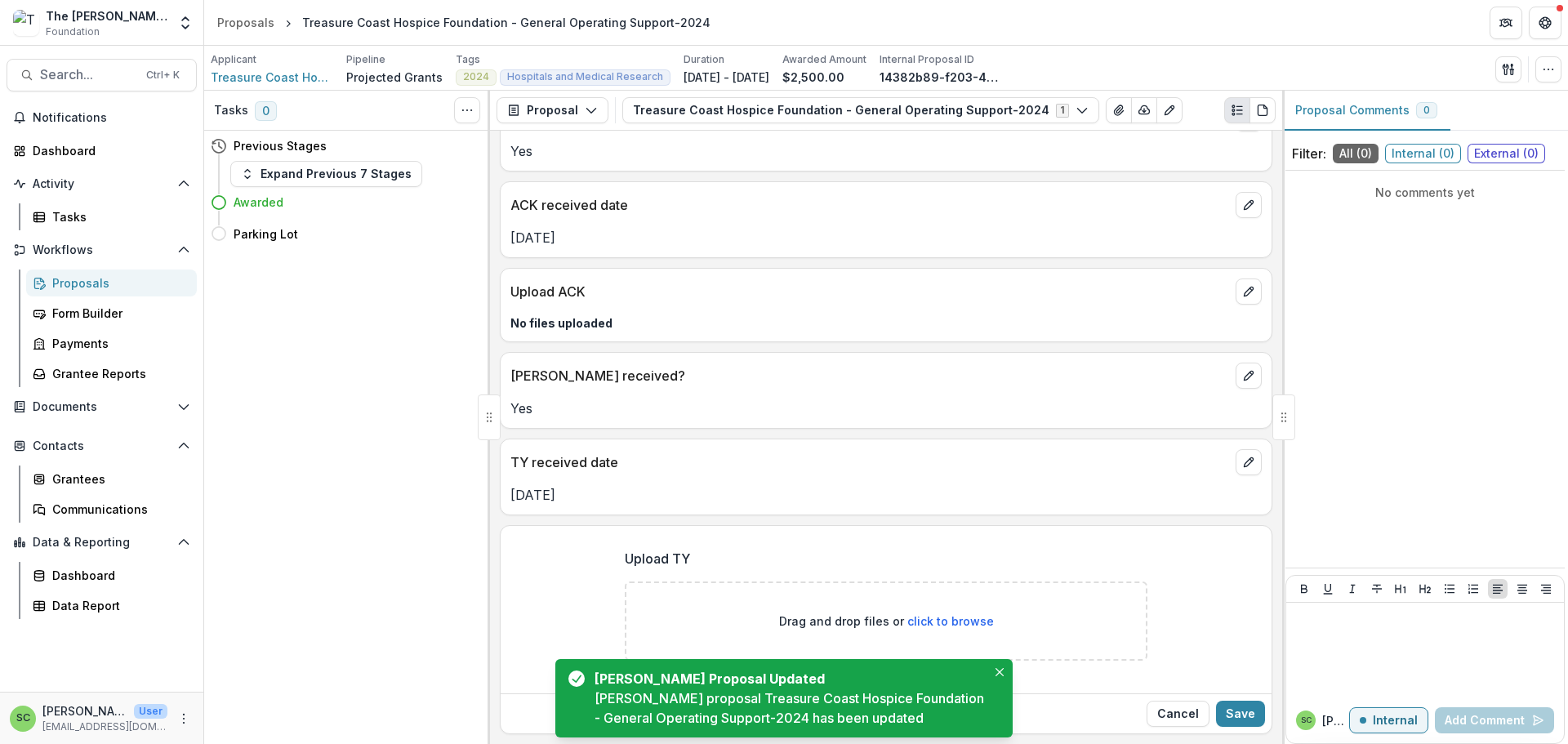
scroll to position [230, 0]
click at [999, 667] on icon "Close" at bounding box center [999, 671] width 8 height 8
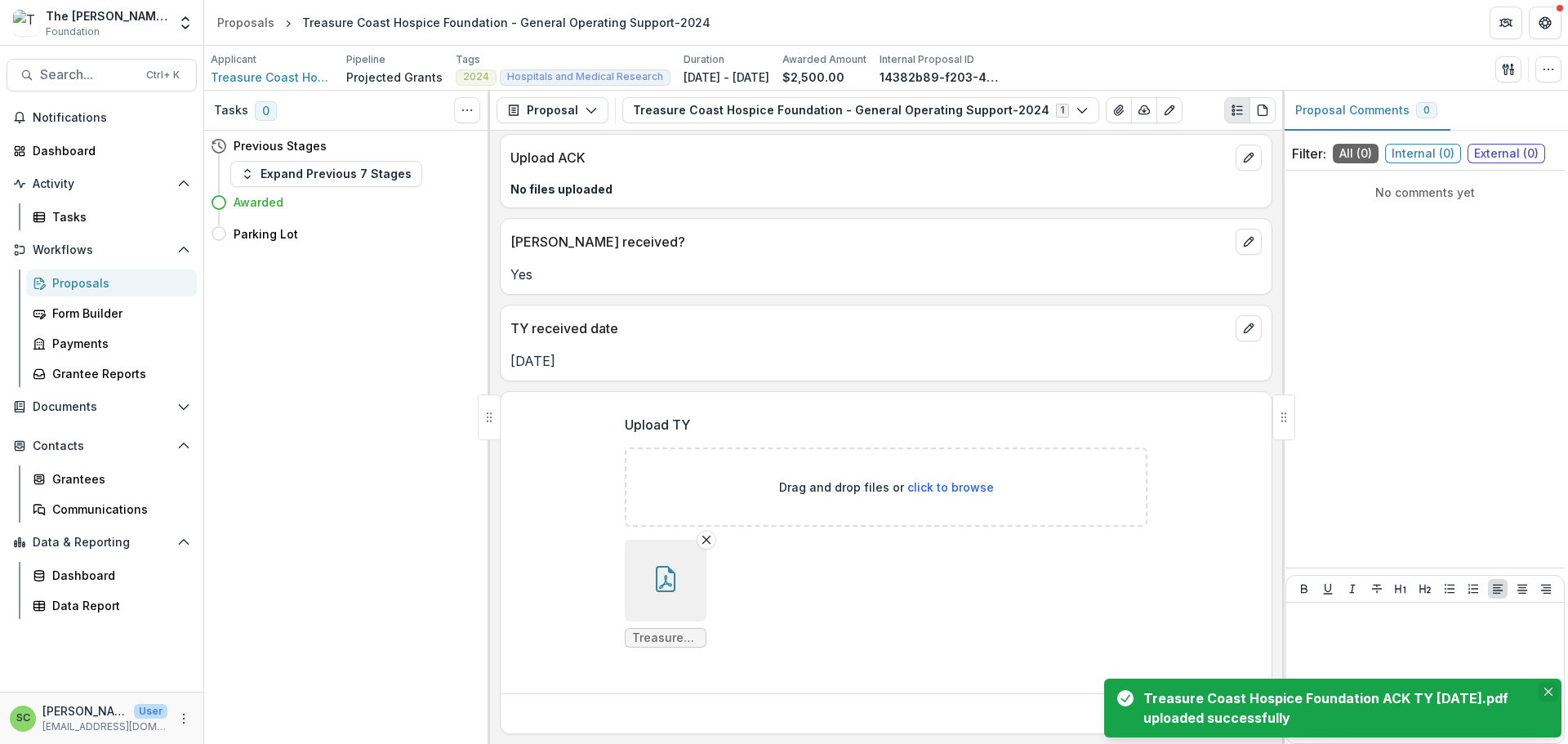
click at [1544, 688] on icon "Close" at bounding box center [1548, 691] width 8 height 8
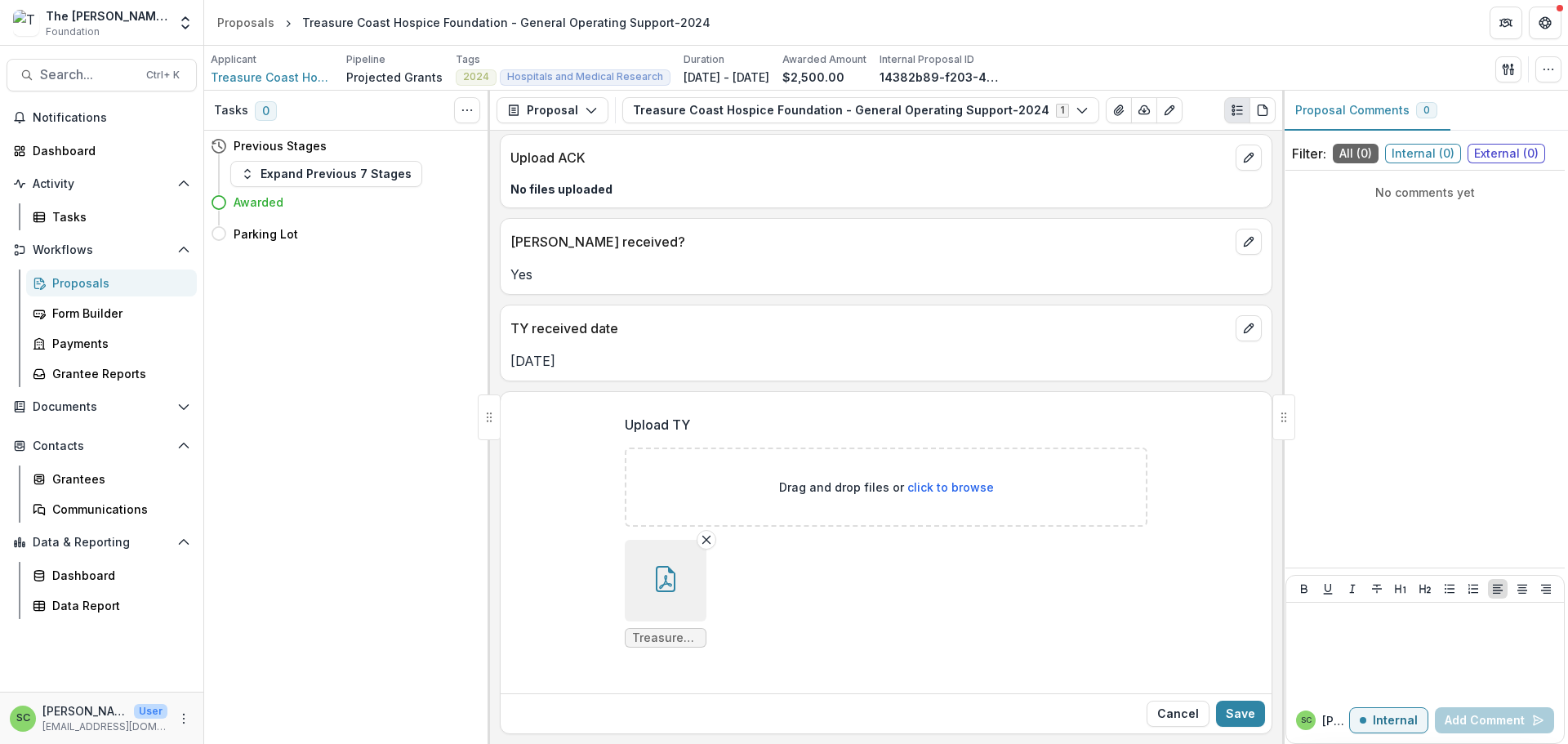
scroll to position [377, 0]
click at [1221, 701] on button "Save" at bounding box center [1240, 714] width 49 height 26
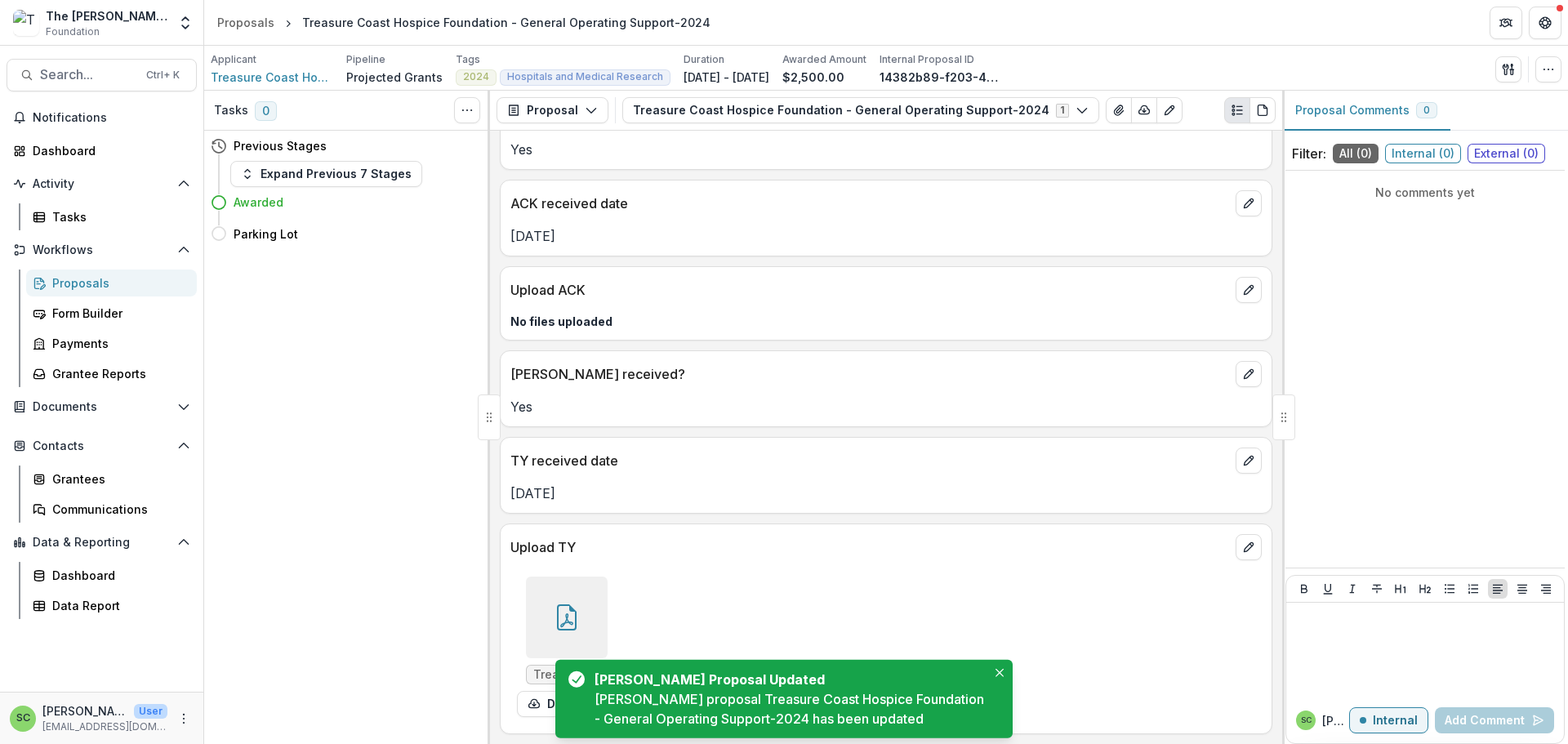
scroll to position [213, 0]
click at [996, 667] on icon "Close" at bounding box center [999, 671] width 8 height 8
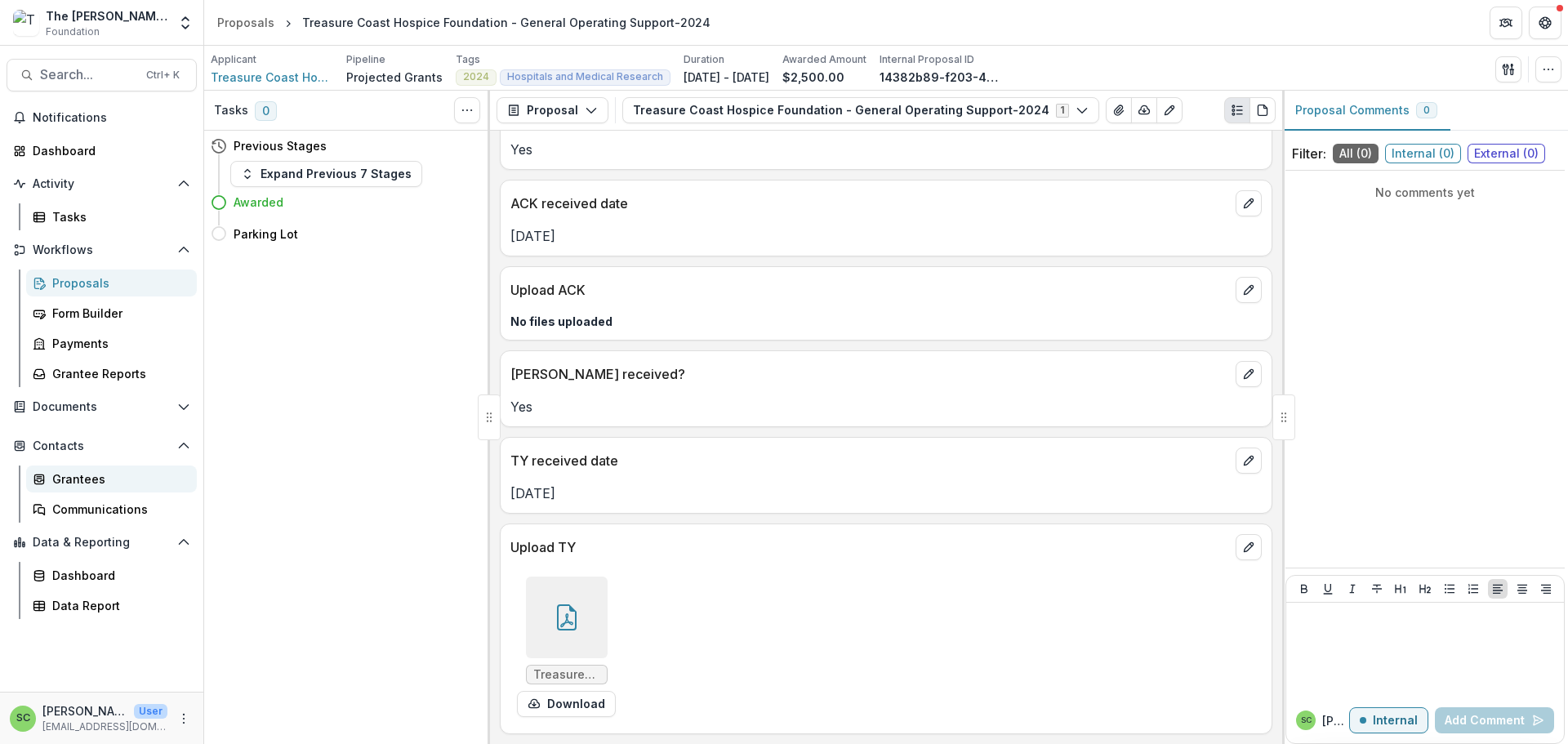
click at [84, 487] on div "Grantees" at bounding box center [118, 479] width 131 height 18
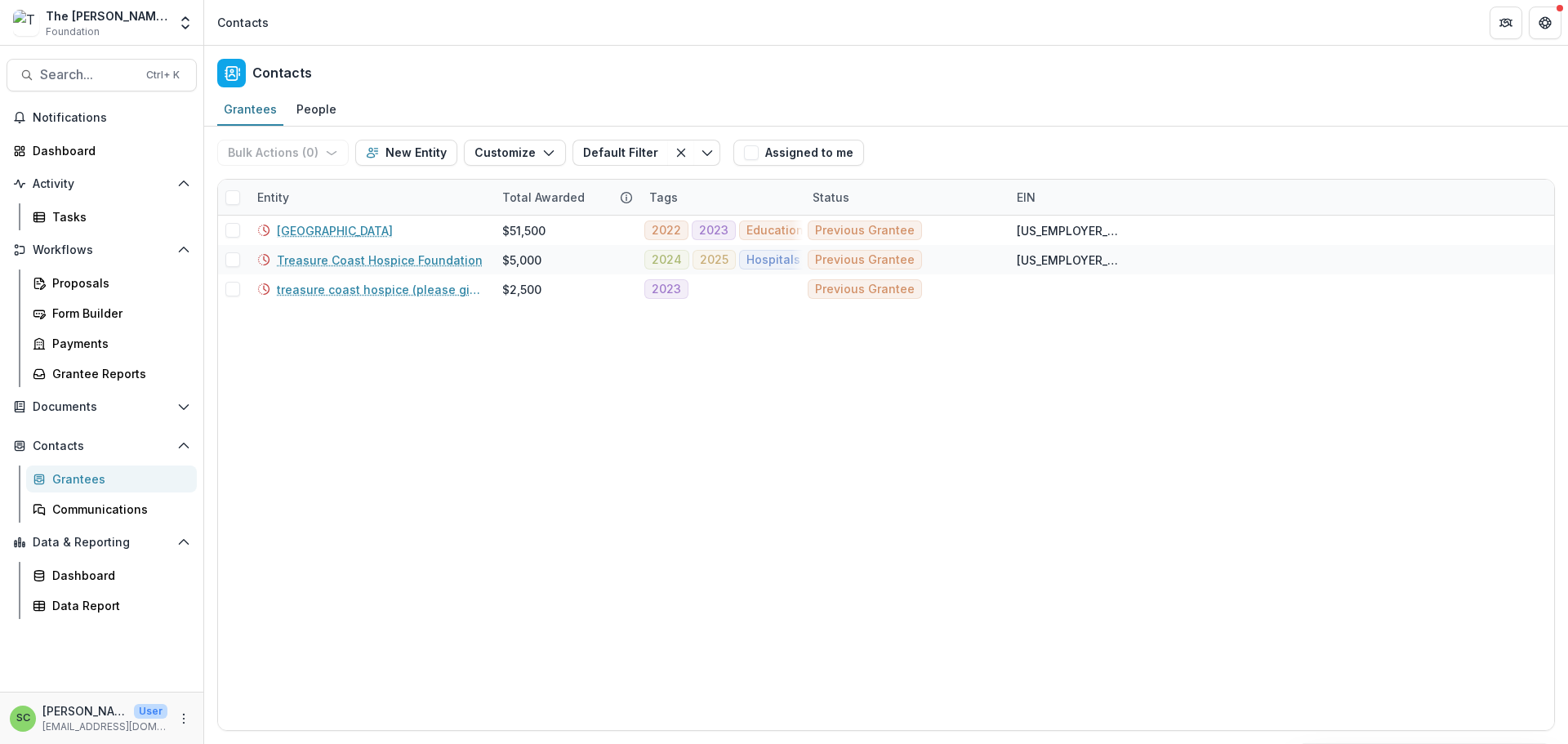
click at [349, 214] on div "Entity" at bounding box center [370, 197] width 245 height 35
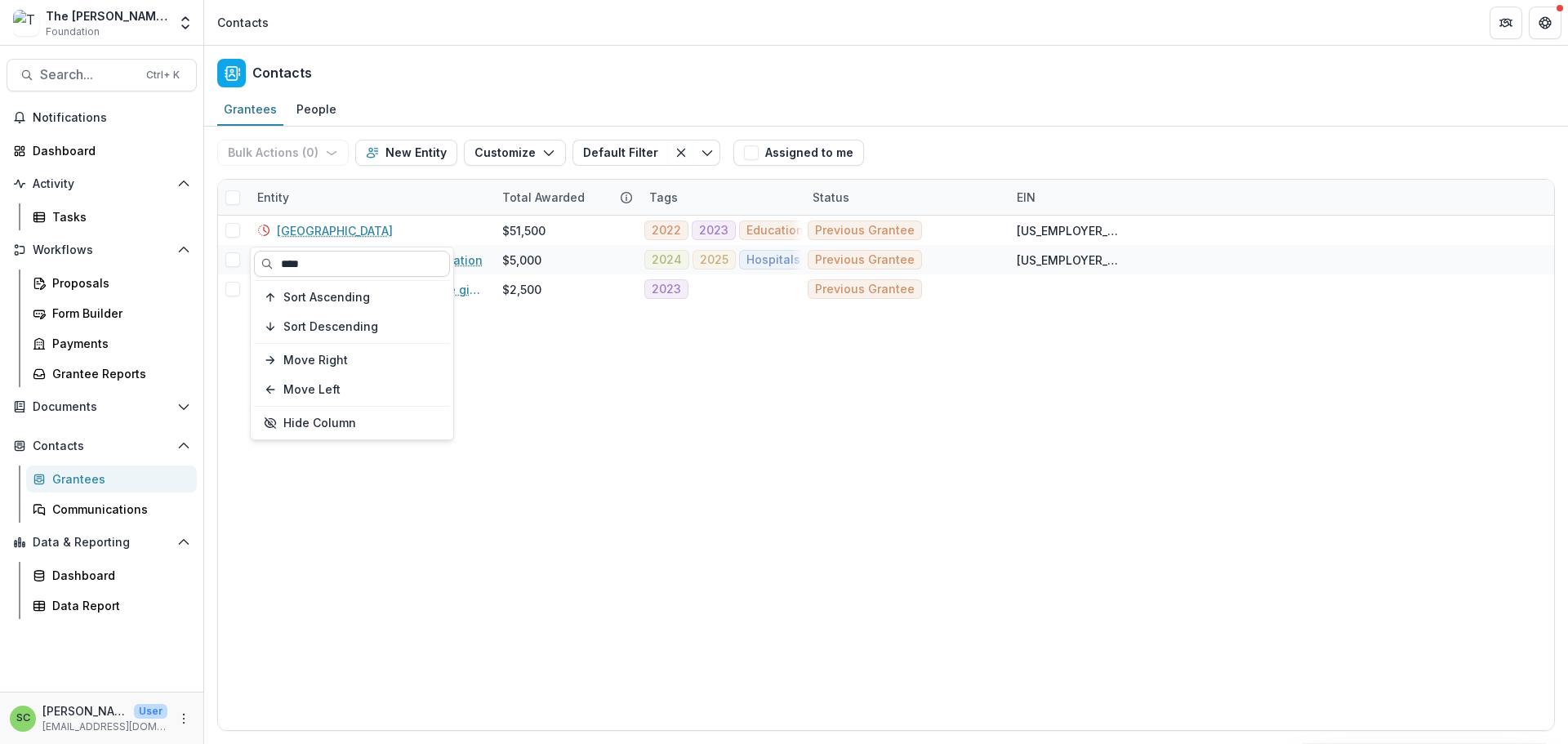
click at [324, 273] on input "****" at bounding box center [352, 263] width 196 height 26
type input "*"
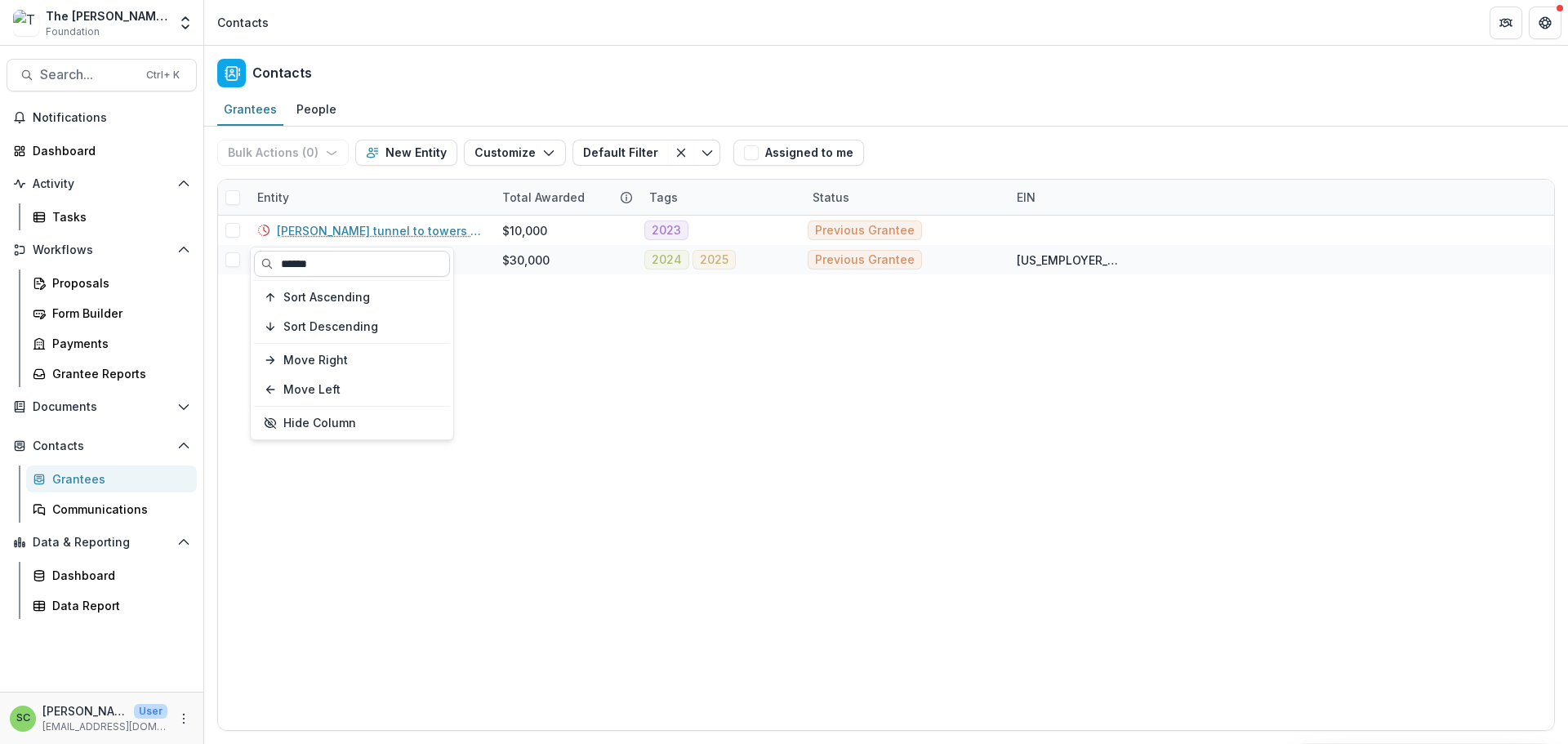
type input "******"
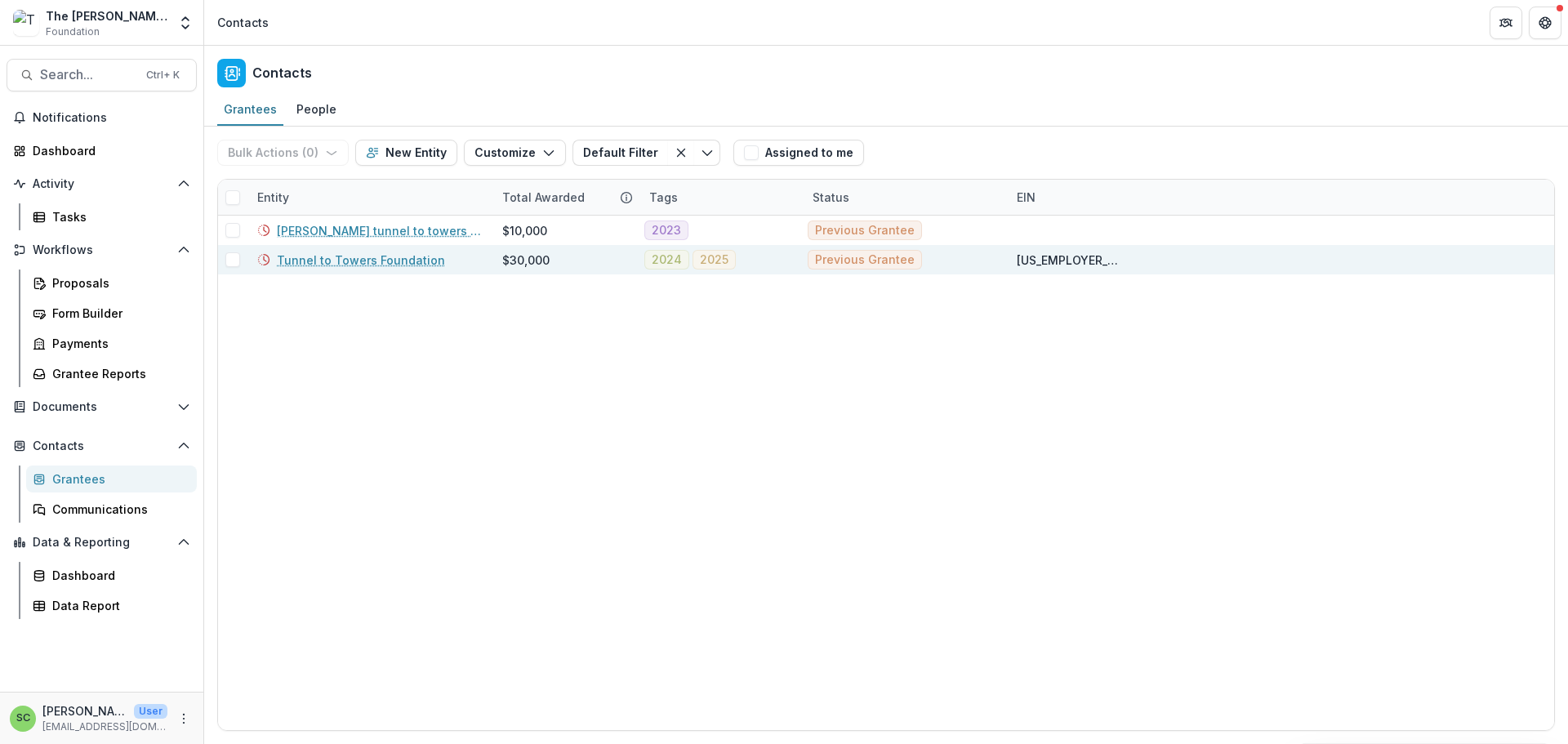
click at [332, 269] on link "Tunnel to Towers Foundation" at bounding box center [361, 260] width 168 height 18
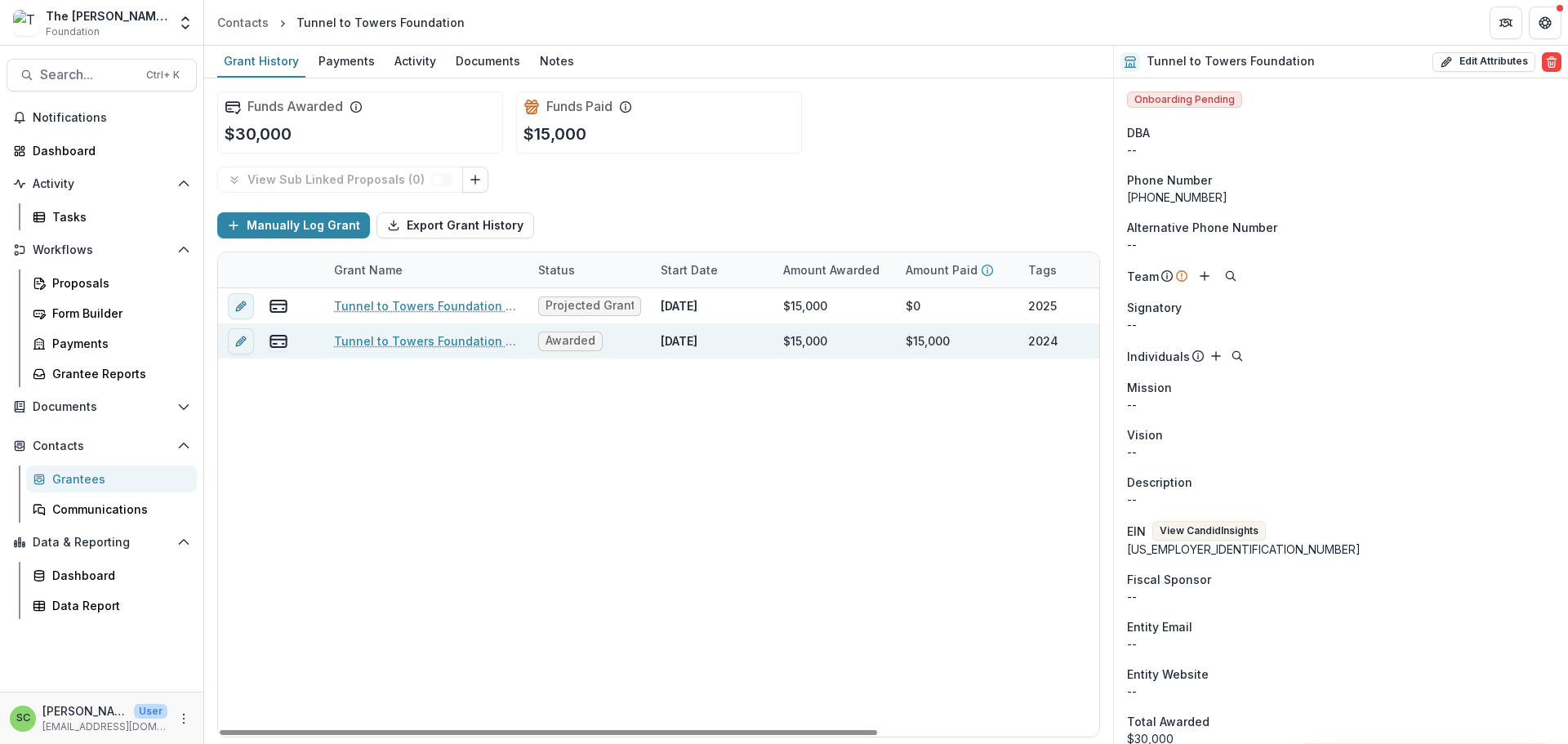
click at [361, 349] on link "Tunnel to Towers Foundation - General Operating Support-2024" at bounding box center [426, 340] width 185 height 18
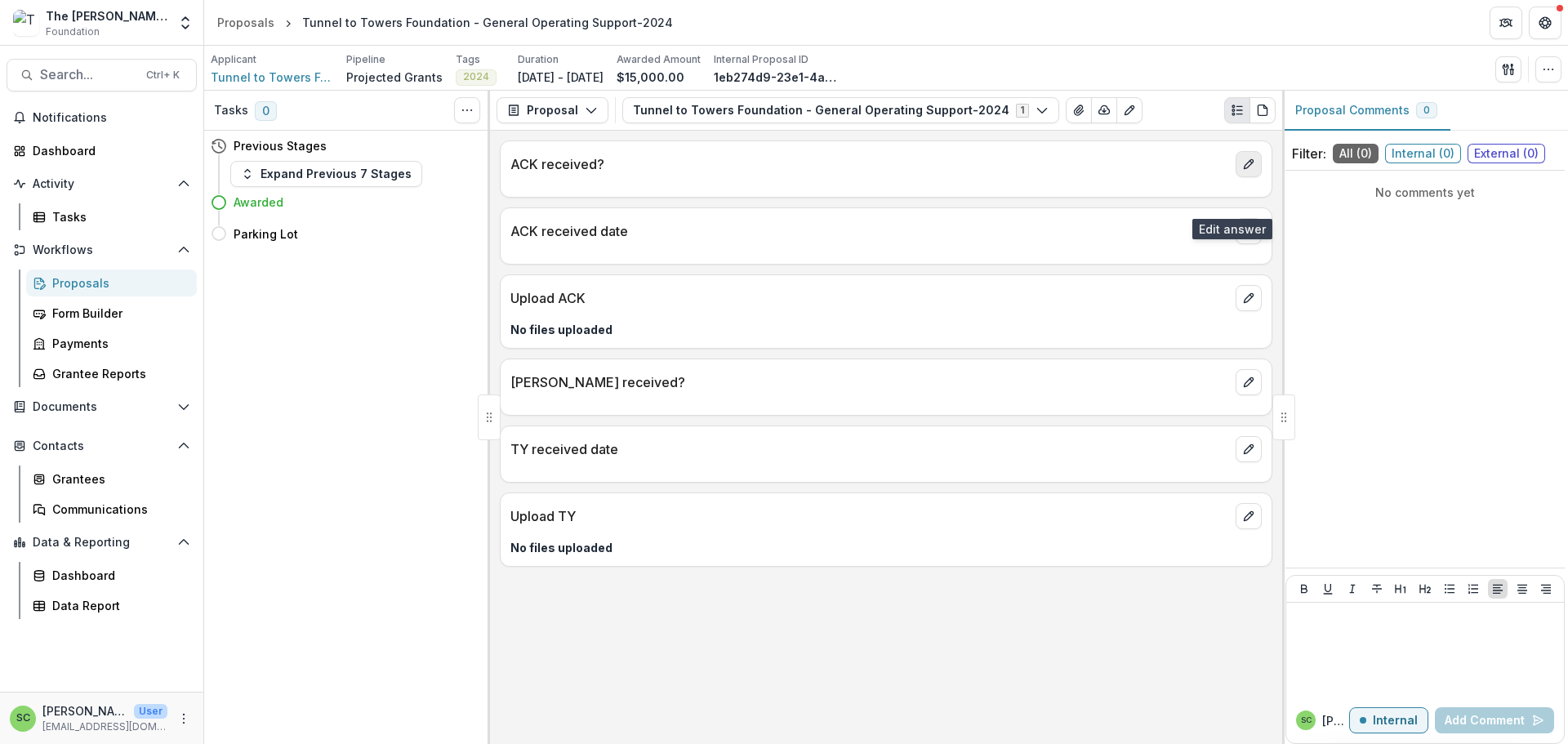
click at [1243, 177] on button "edit" at bounding box center [1248, 164] width 26 height 26
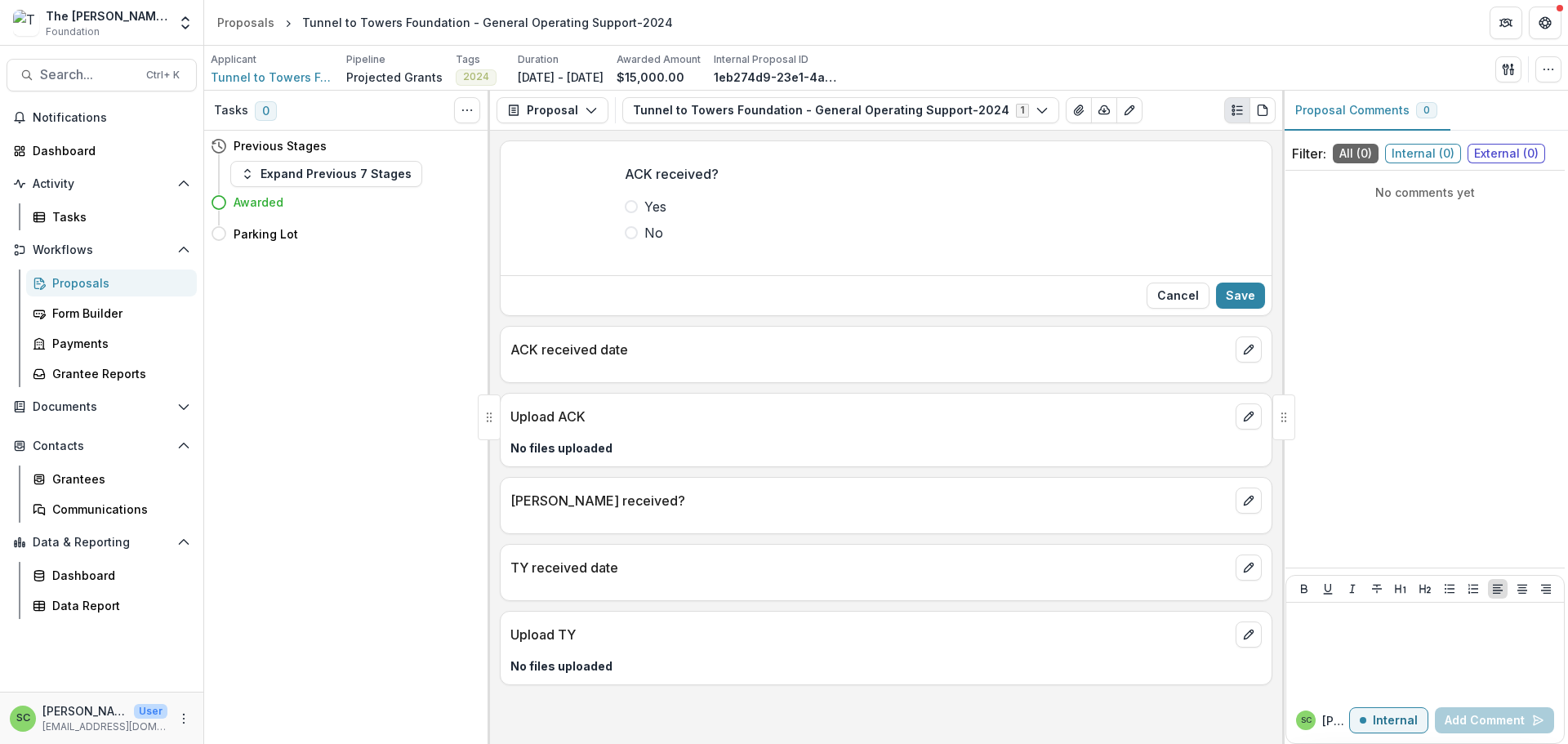
click at [625, 213] on span at bounding box center [631, 206] width 13 height 13
click at [1221, 309] on button "Save" at bounding box center [1240, 296] width 49 height 26
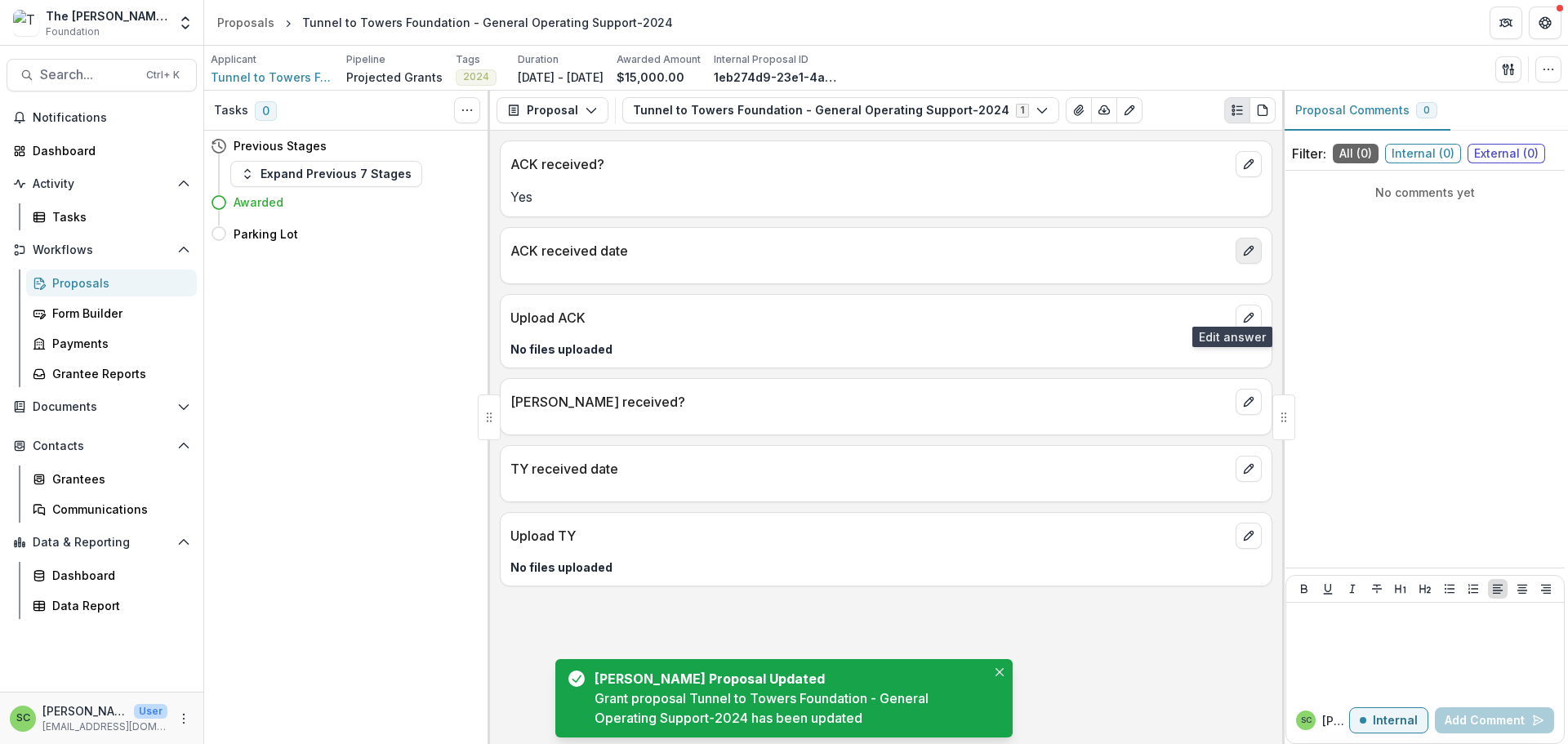
click at [1244, 257] on icon "edit" at bounding box center [1248, 250] width 13 height 13
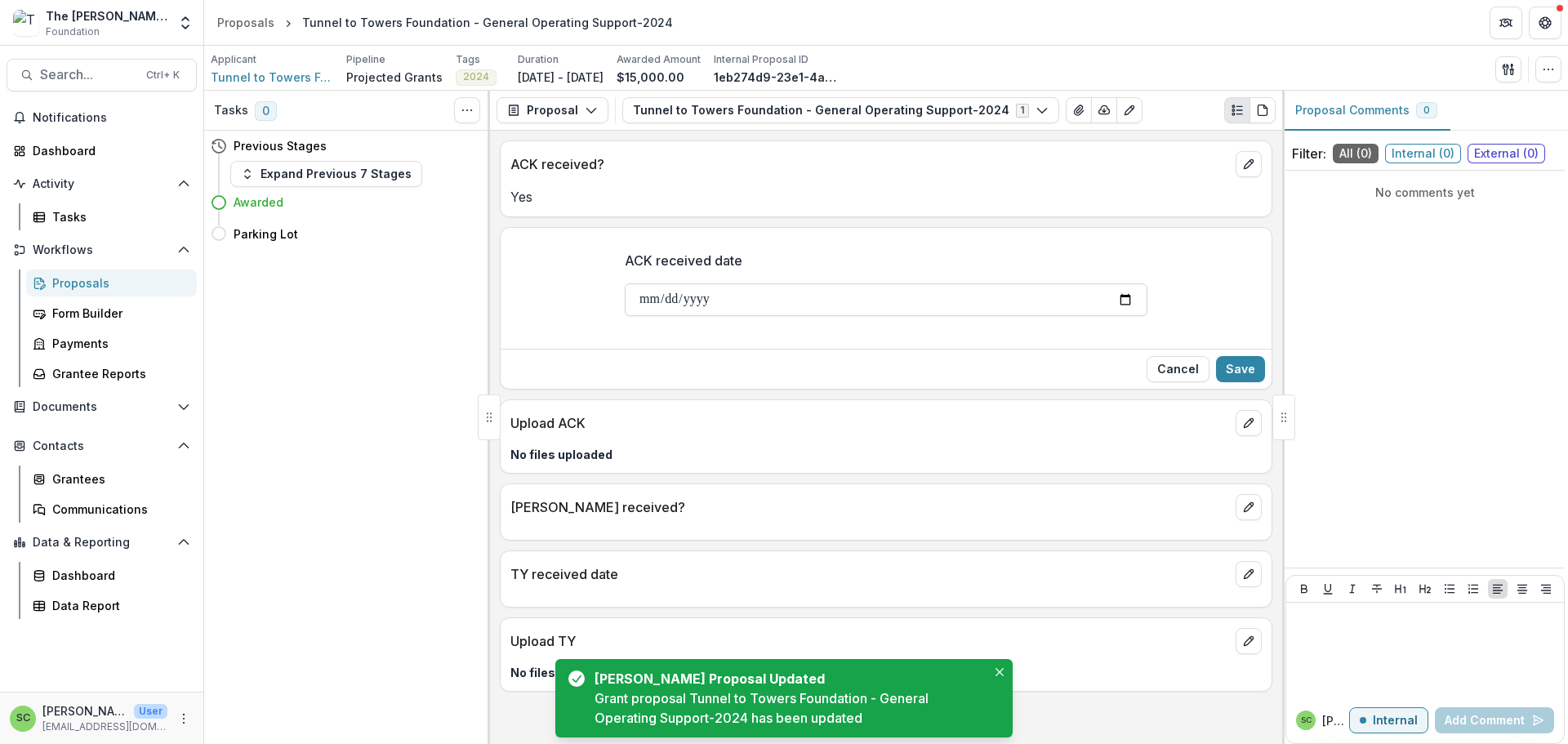
click at [625, 316] on input "ACK received date" at bounding box center [886, 299] width 522 height 32
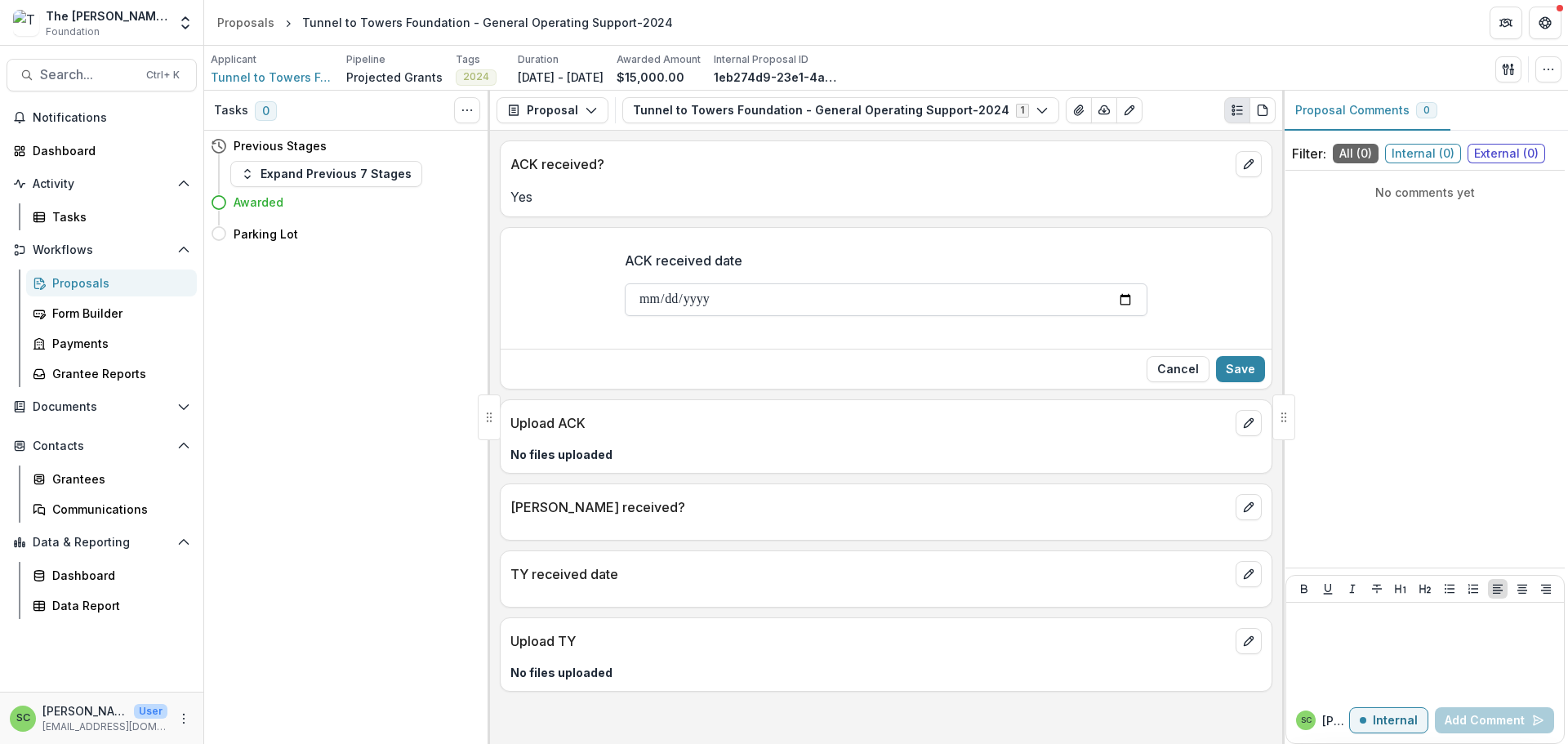
type input "**********"
click at [1225, 382] on button "Save" at bounding box center [1240, 369] width 49 height 26
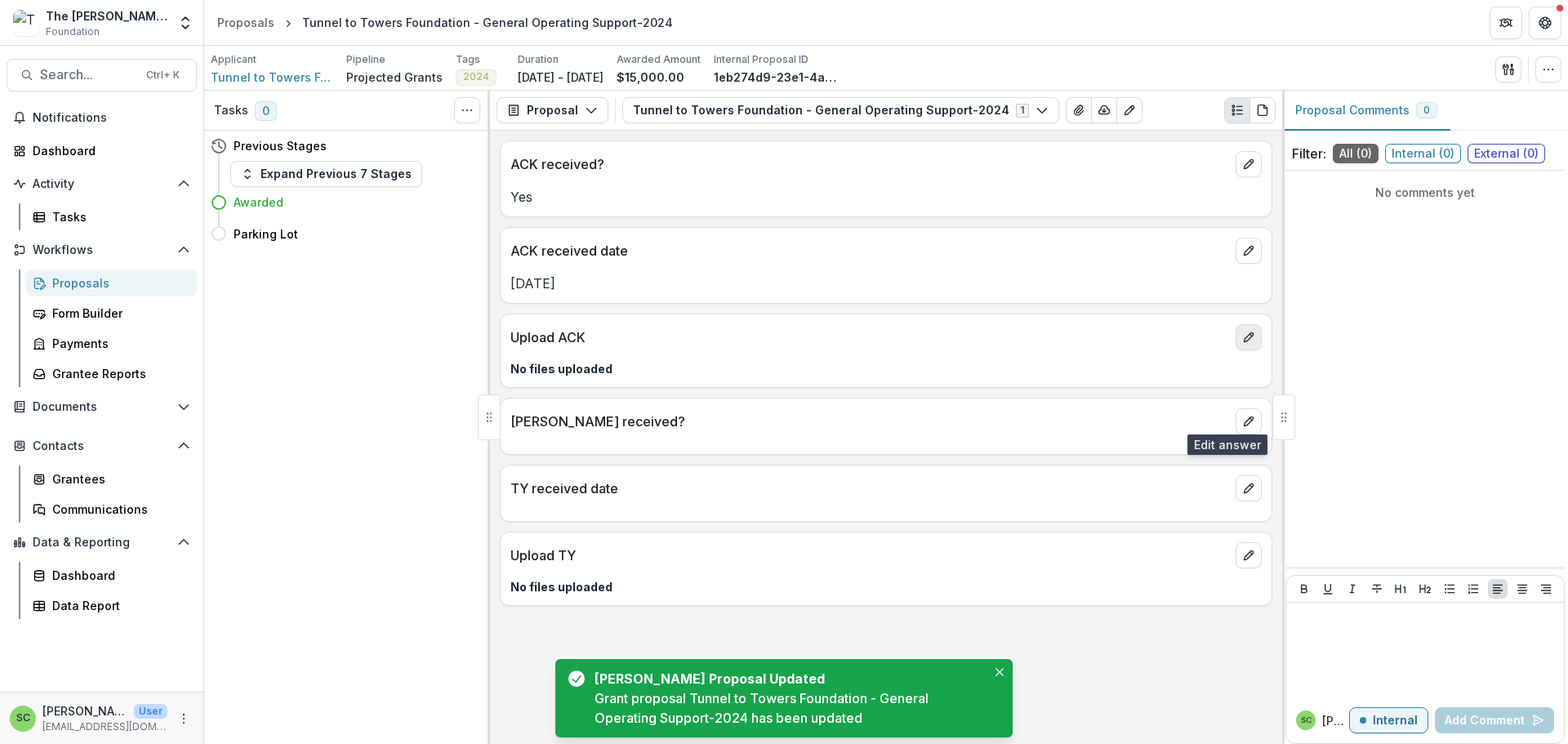
click at [1242, 344] on icon "edit" at bounding box center [1248, 337] width 13 height 13
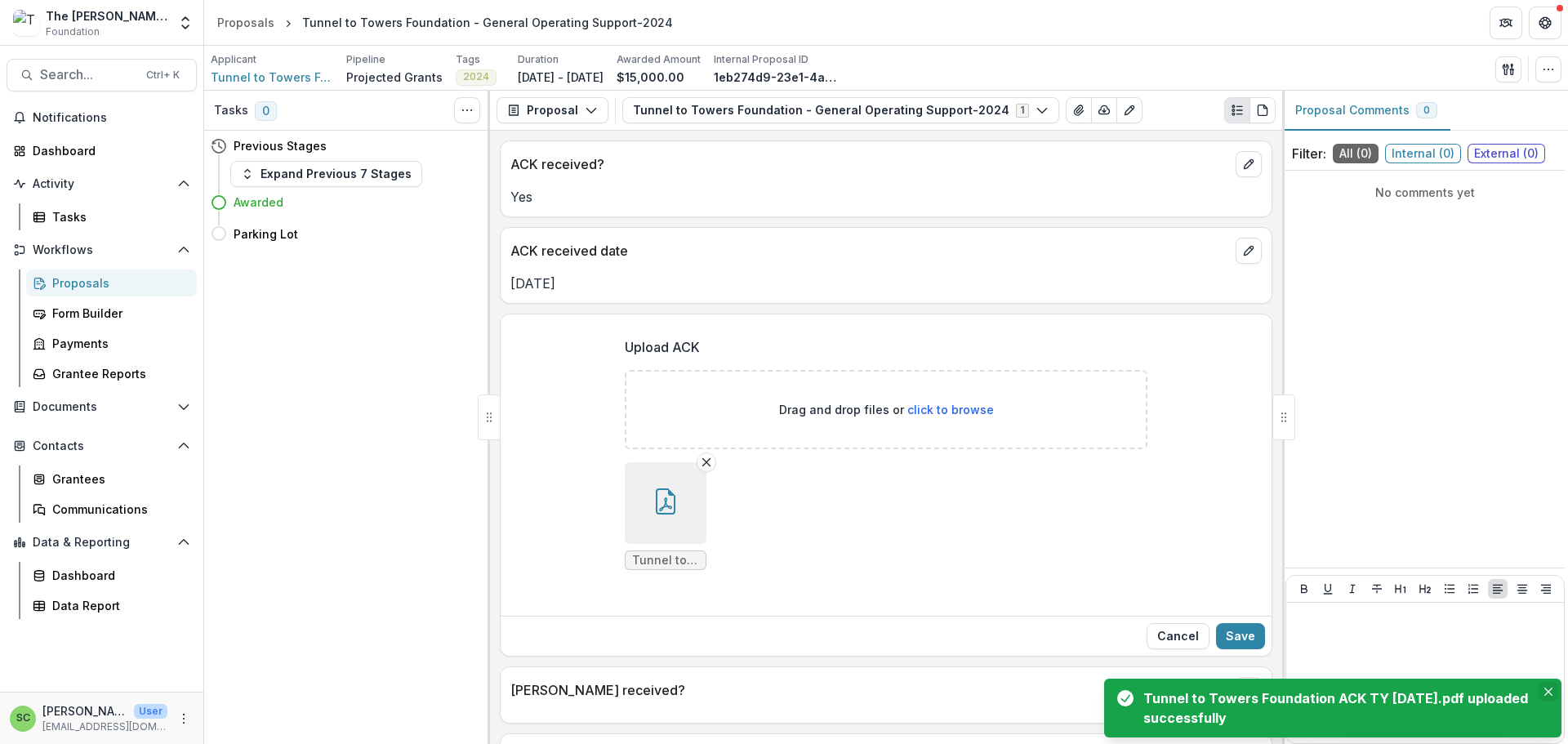
click at [1544, 688] on icon "Close" at bounding box center [1548, 691] width 8 height 8
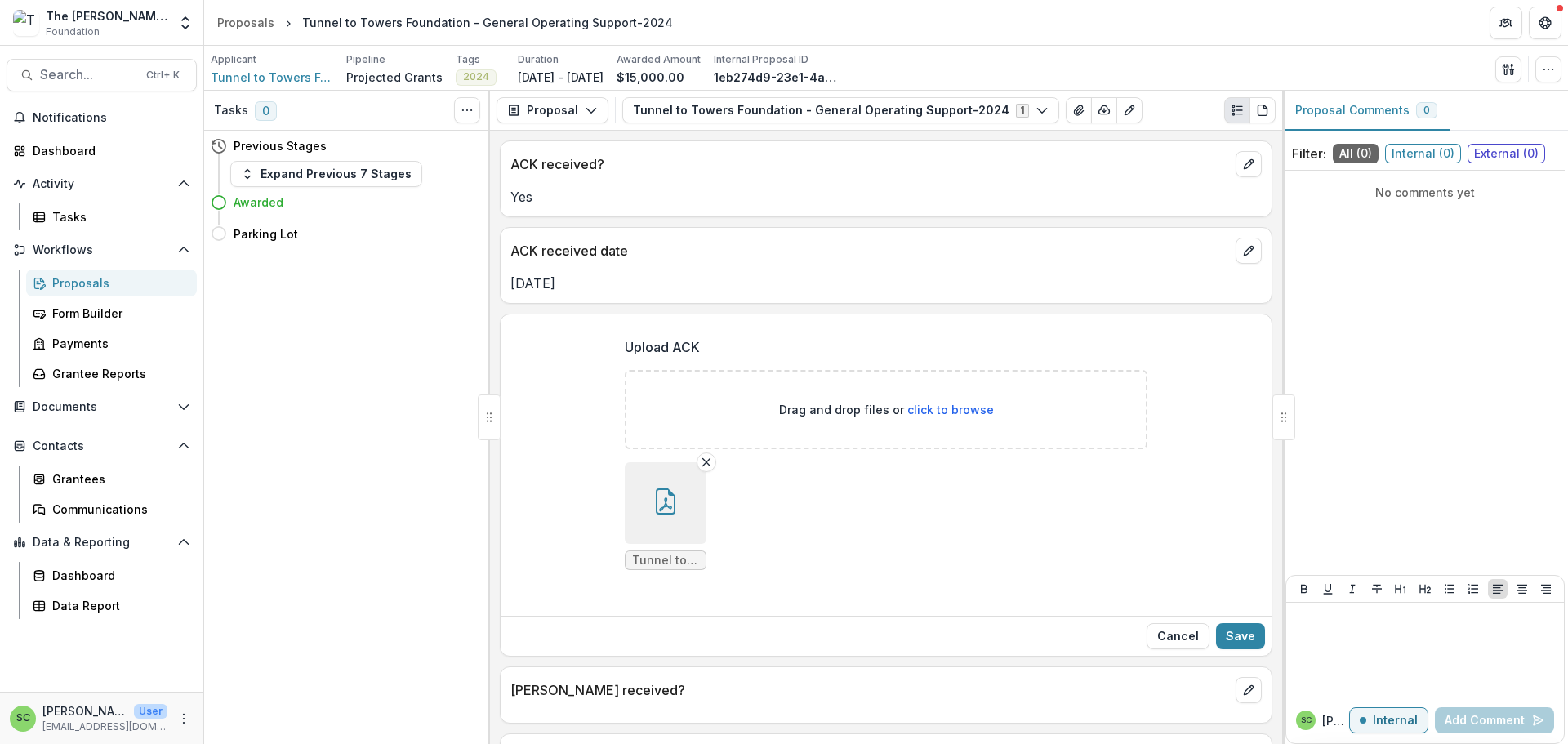
scroll to position [328, 0]
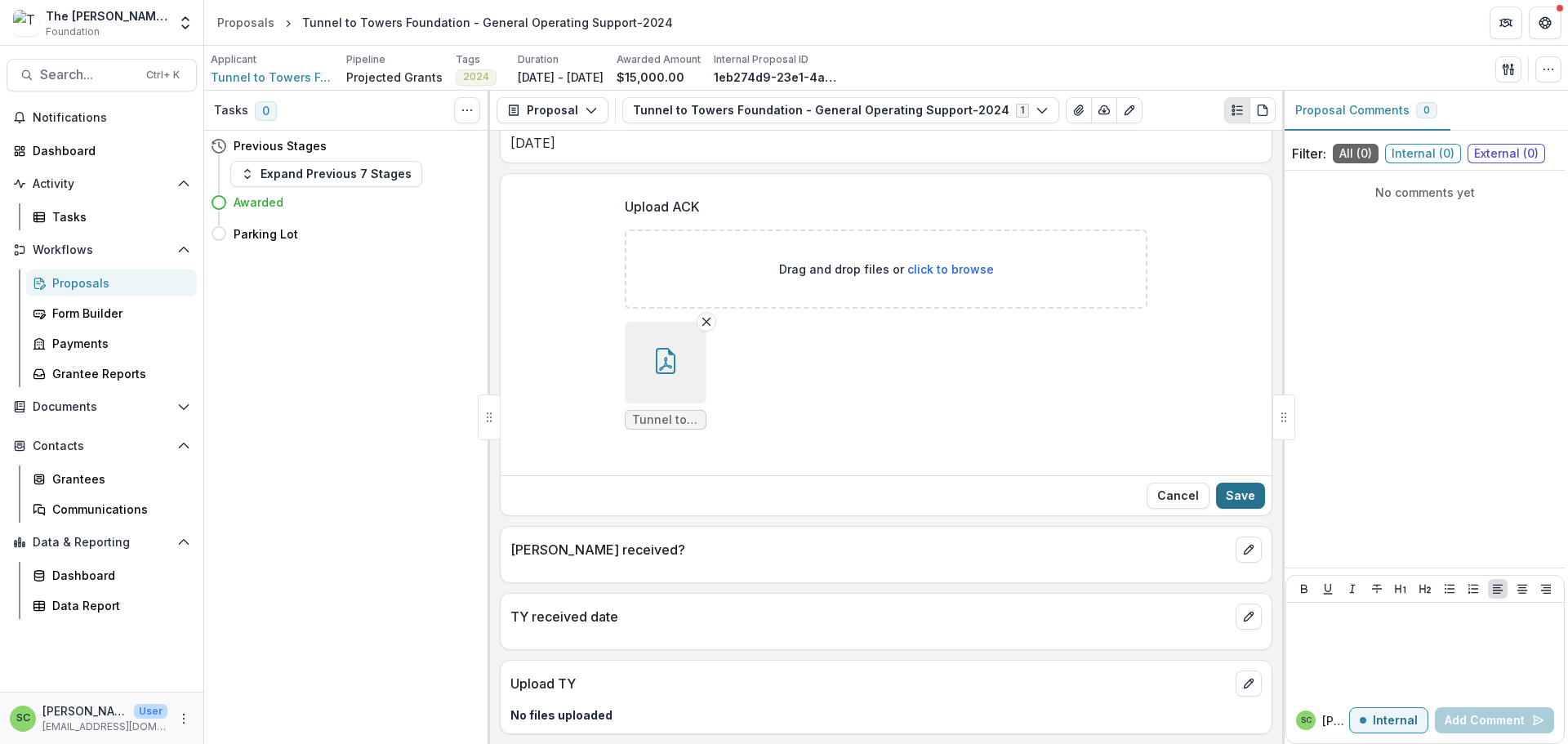
click at [1216, 482] on button "Save" at bounding box center [1240, 495] width 49 height 26
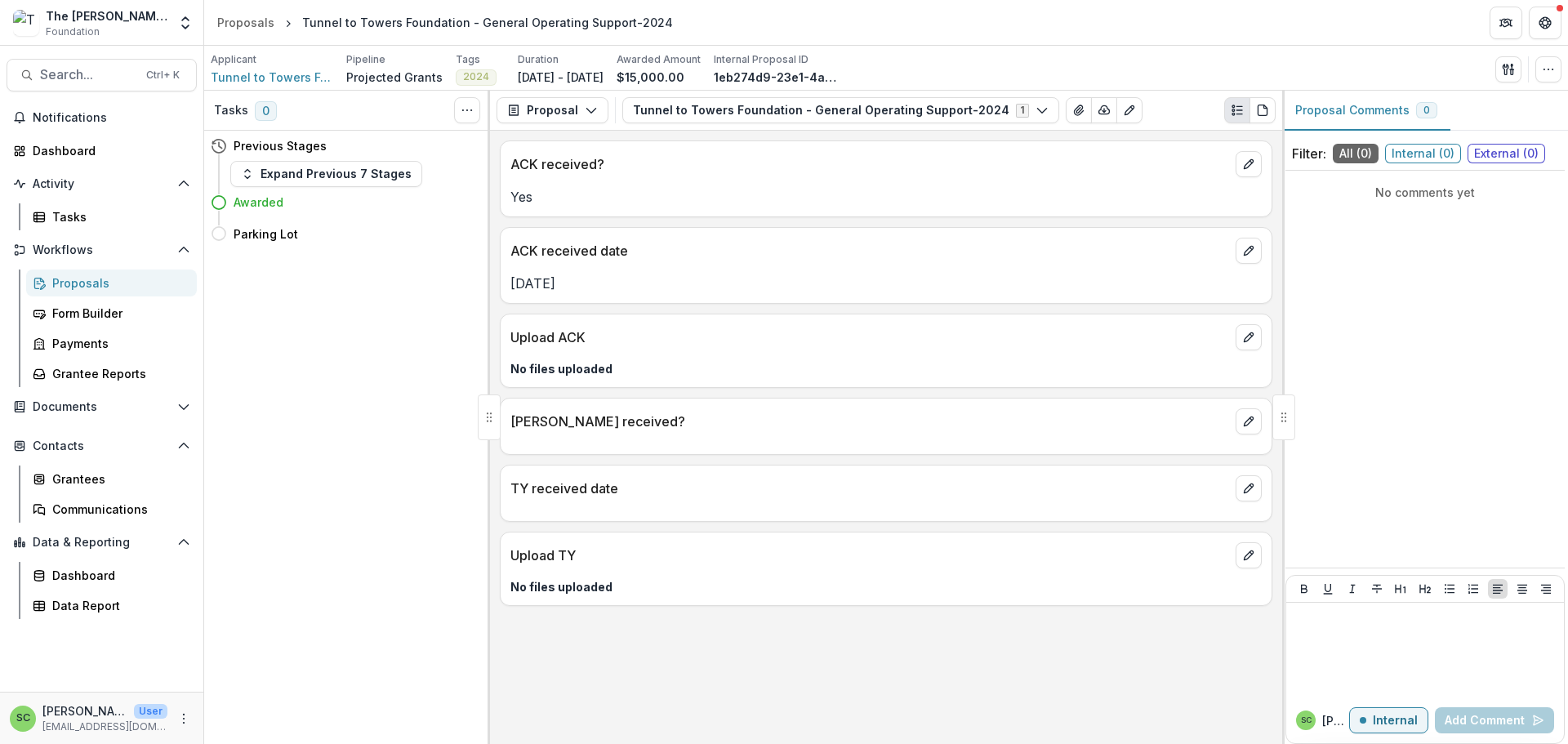
scroll to position [15, 0]
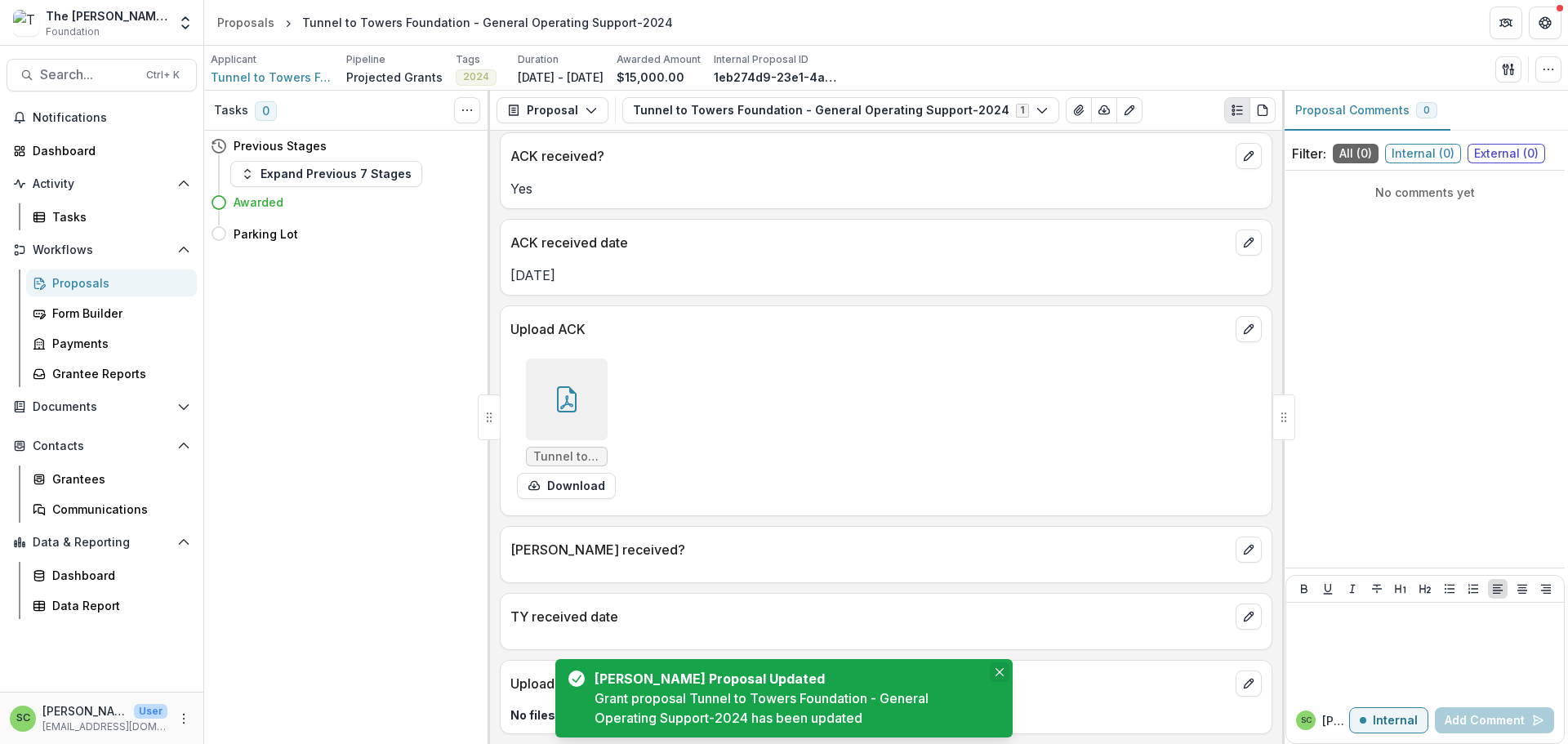
click at [997, 667] on icon "Close" at bounding box center [999, 671] width 8 height 8
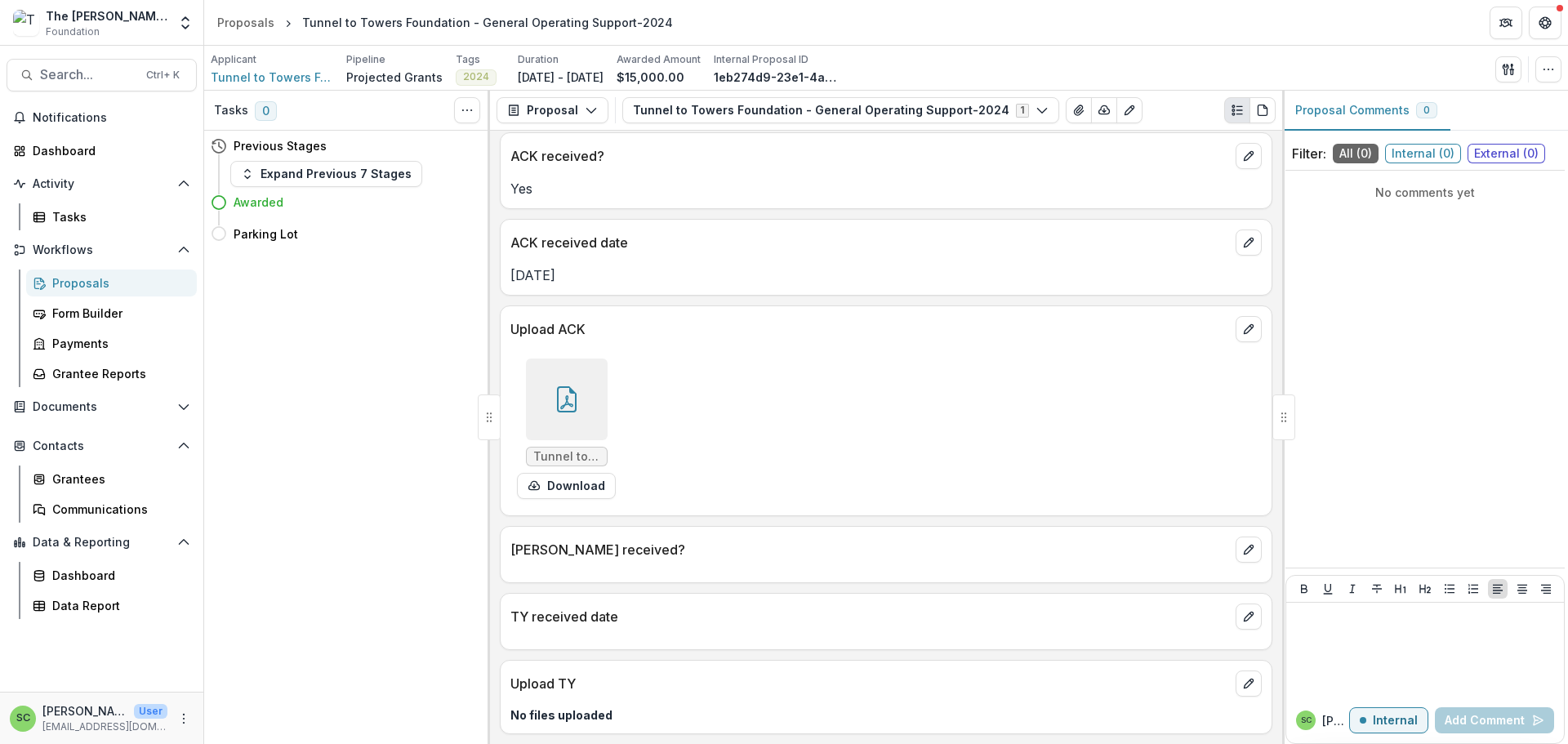
scroll to position [165, 0]
click at [1242, 543] on icon "edit" at bounding box center [1248, 549] width 13 height 13
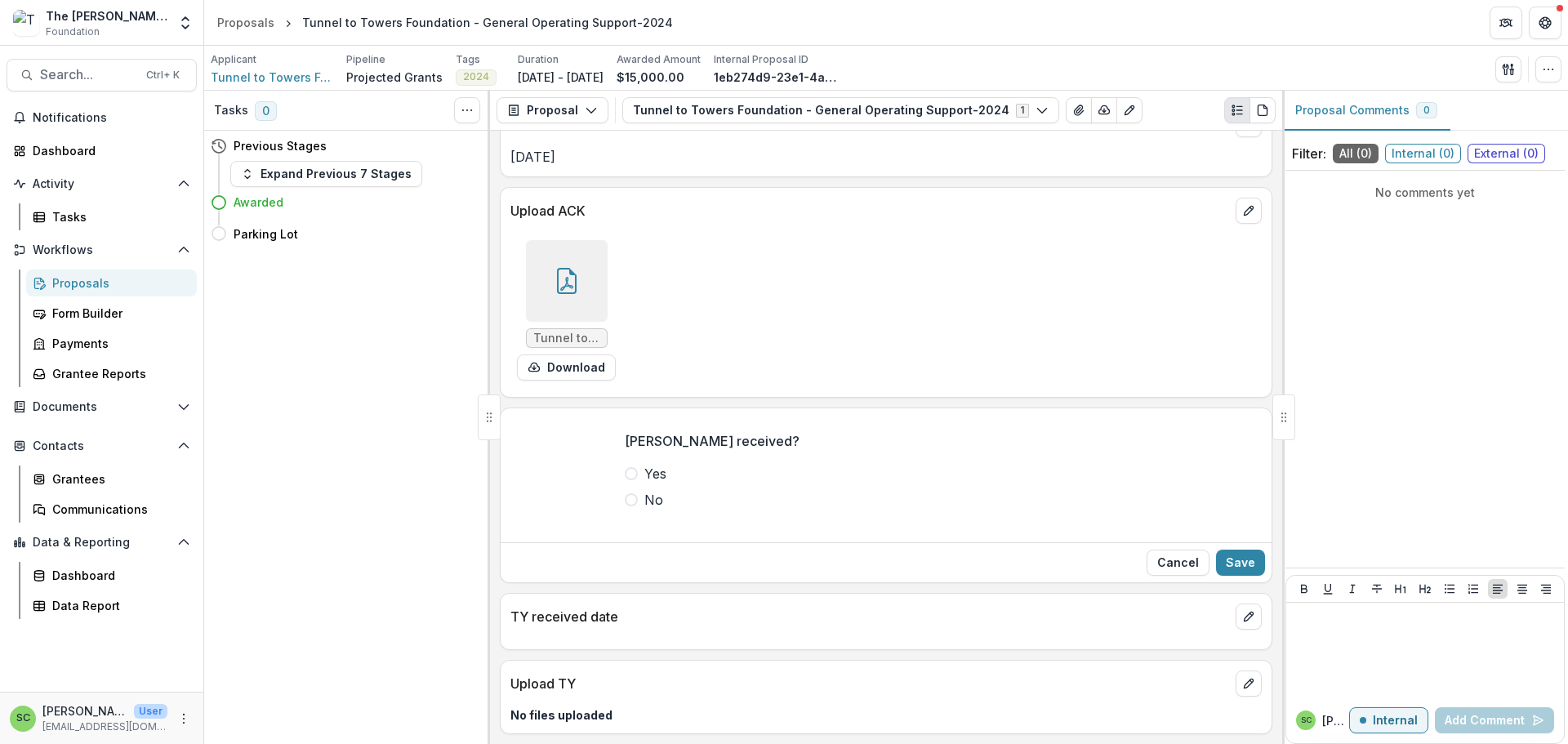
click at [625, 480] on span at bounding box center [631, 473] width 13 height 13
click at [1216, 576] on button "Save" at bounding box center [1240, 562] width 49 height 26
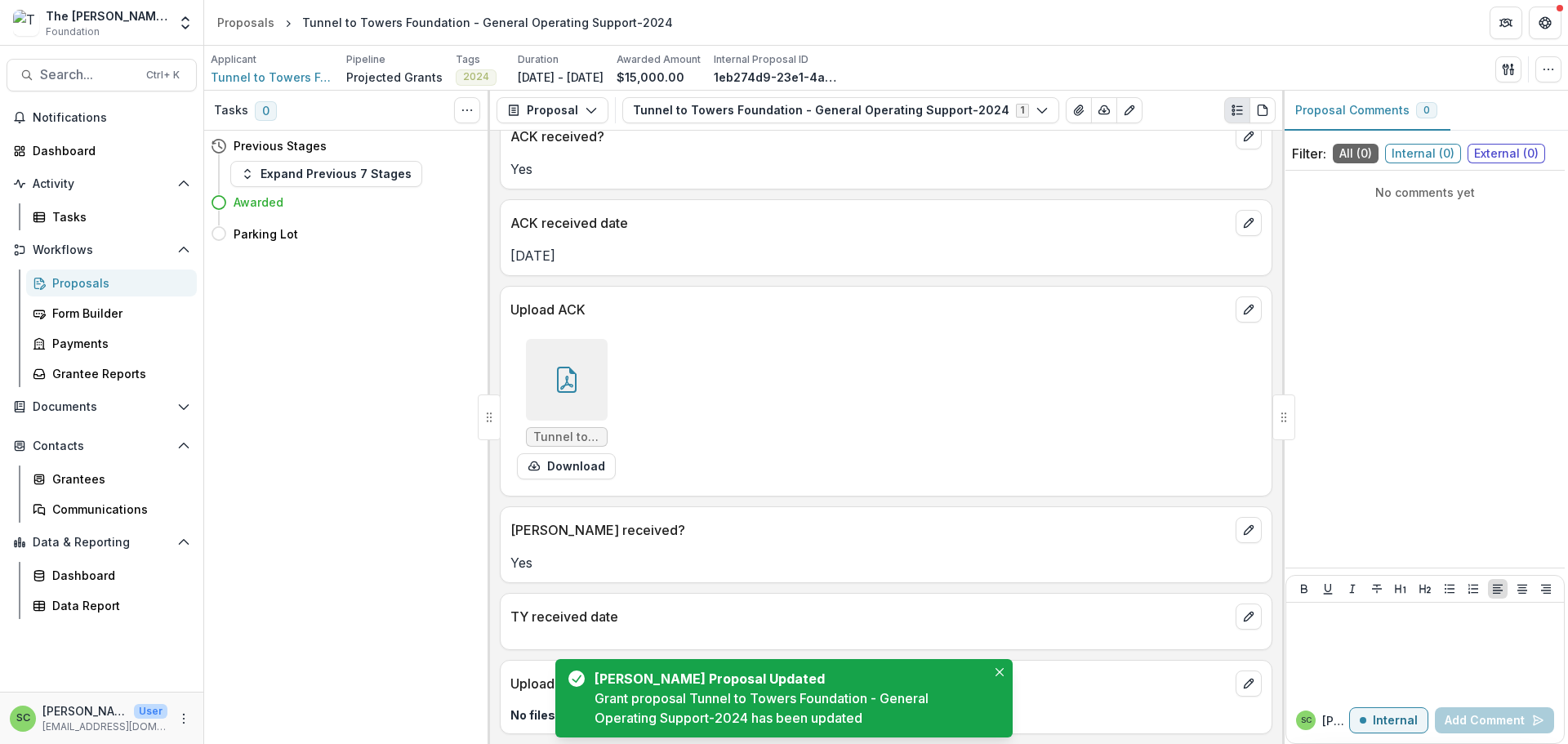
scroll to position [189, 0]
click at [996, 667] on icon "Close" at bounding box center [999, 671] width 8 height 8
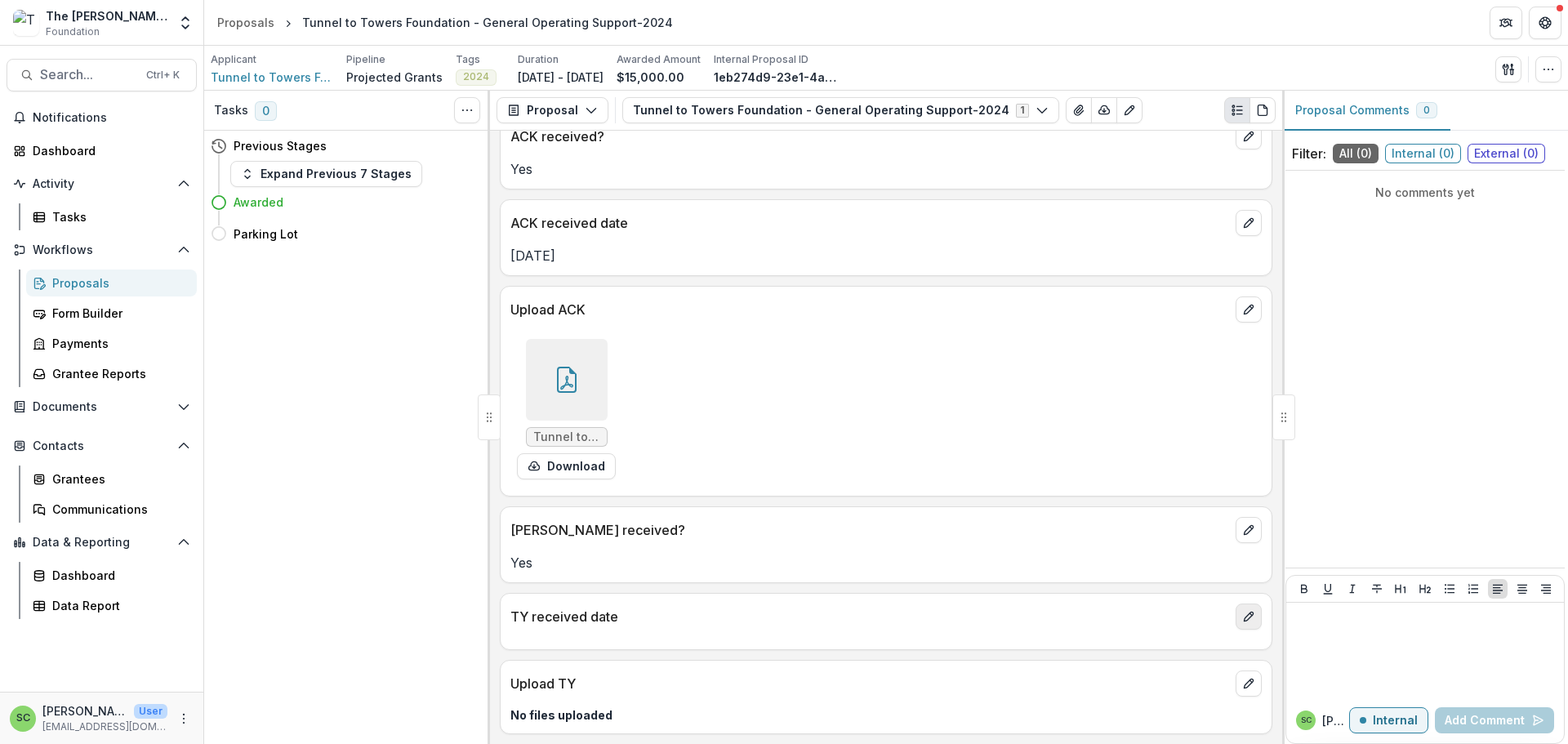
click at [1242, 610] on icon "edit" at bounding box center [1248, 616] width 13 height 13
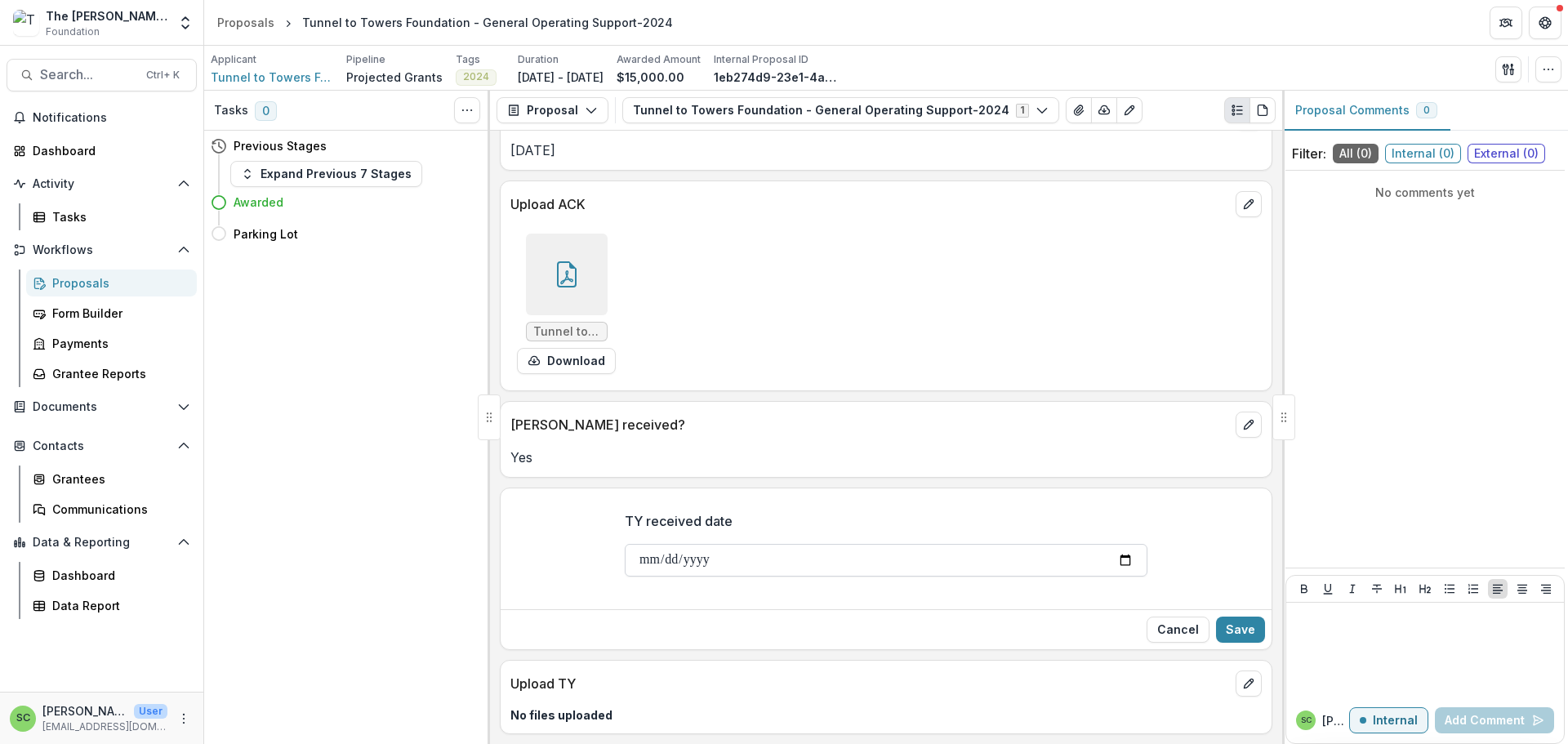
click at [625, 576] on input "TY received date" at bounding box center [886, 559] width 522 height 32
type input "**********"
click at [1247, 642] on button "Save" at bounding box center [1240, 629] width 49 height 26
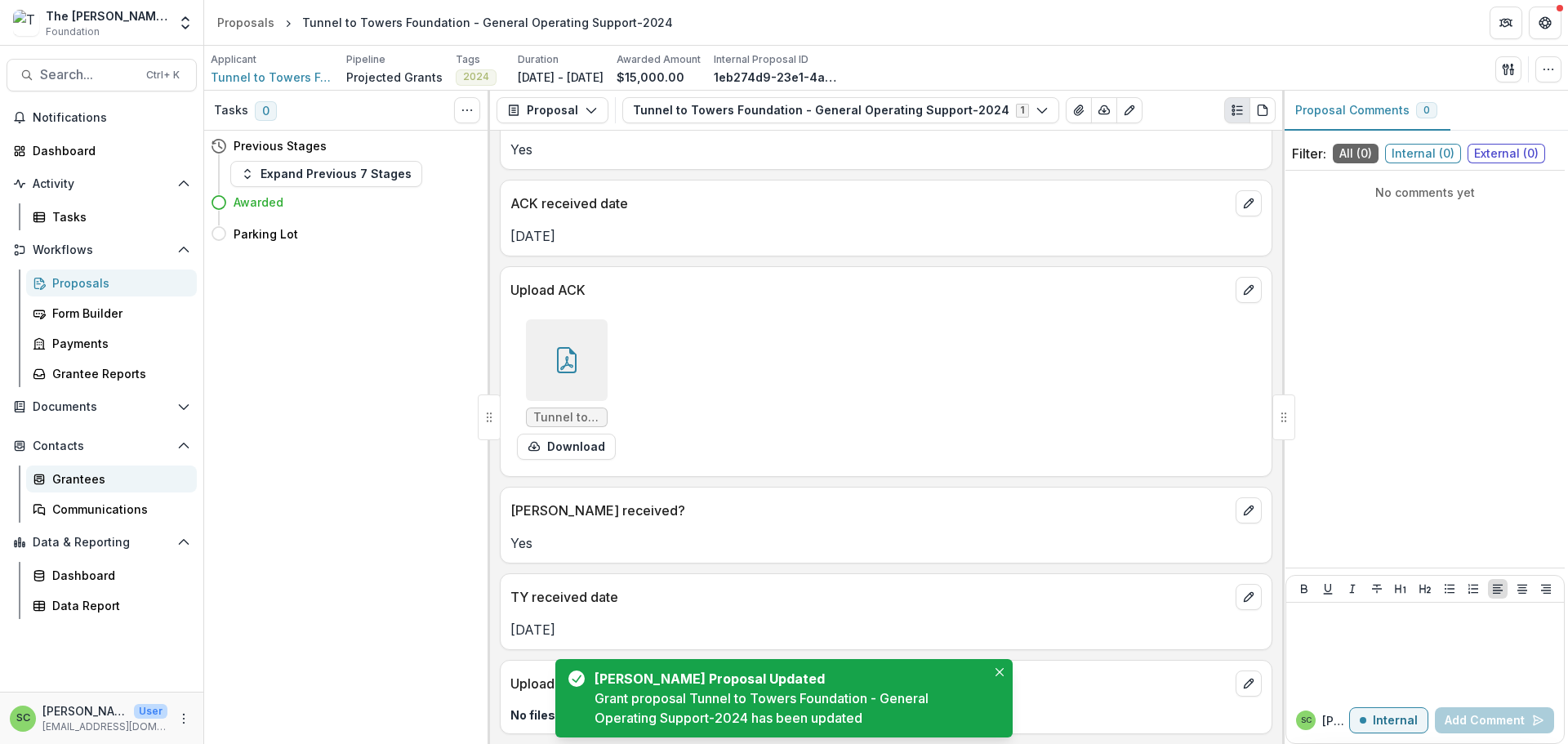
click at [123, 487] on div "Grantees" at bounding box center [118, 479] width 131 height 18
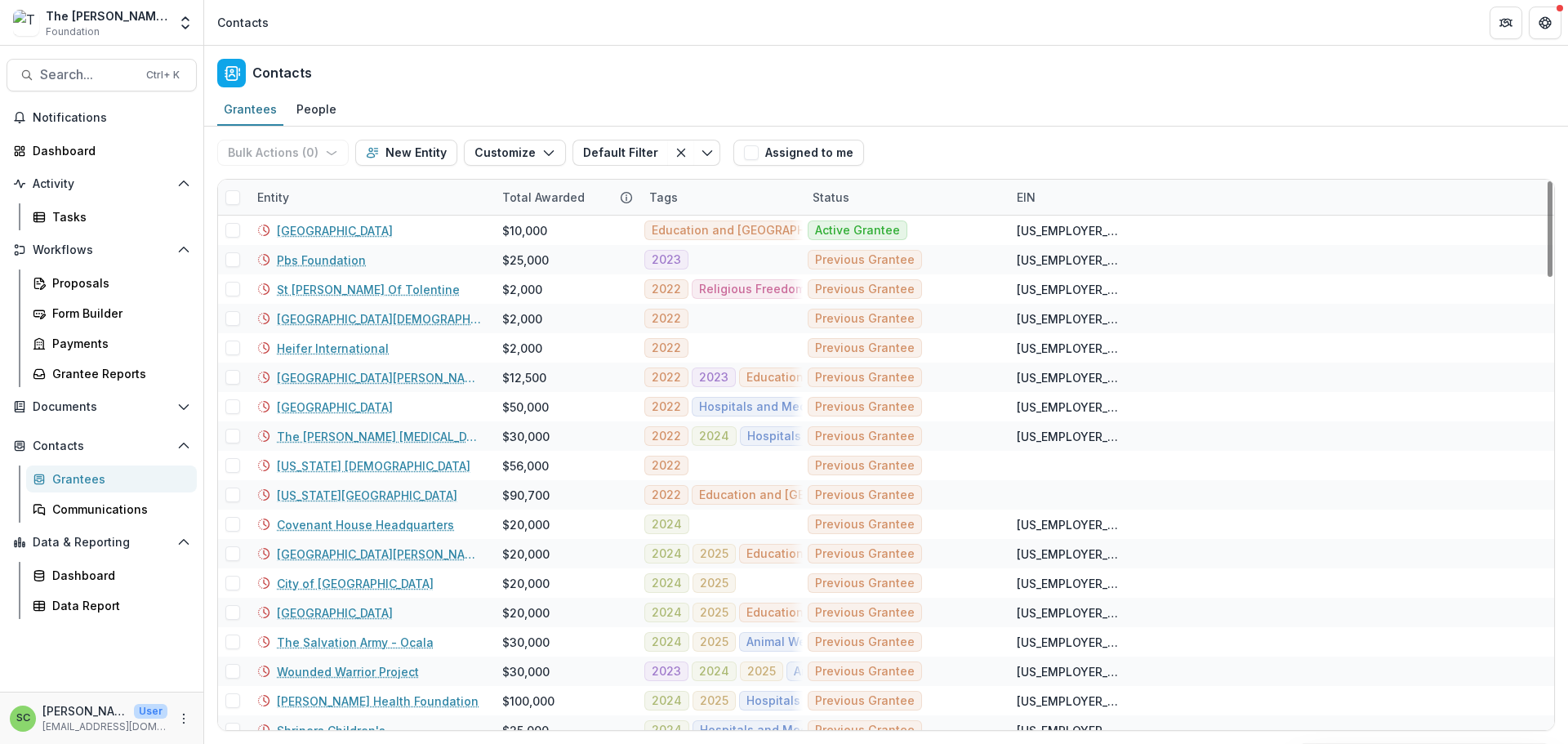
click at [329, 214] on div "Entity" at bounding box center [370, 197] width 245 height 35
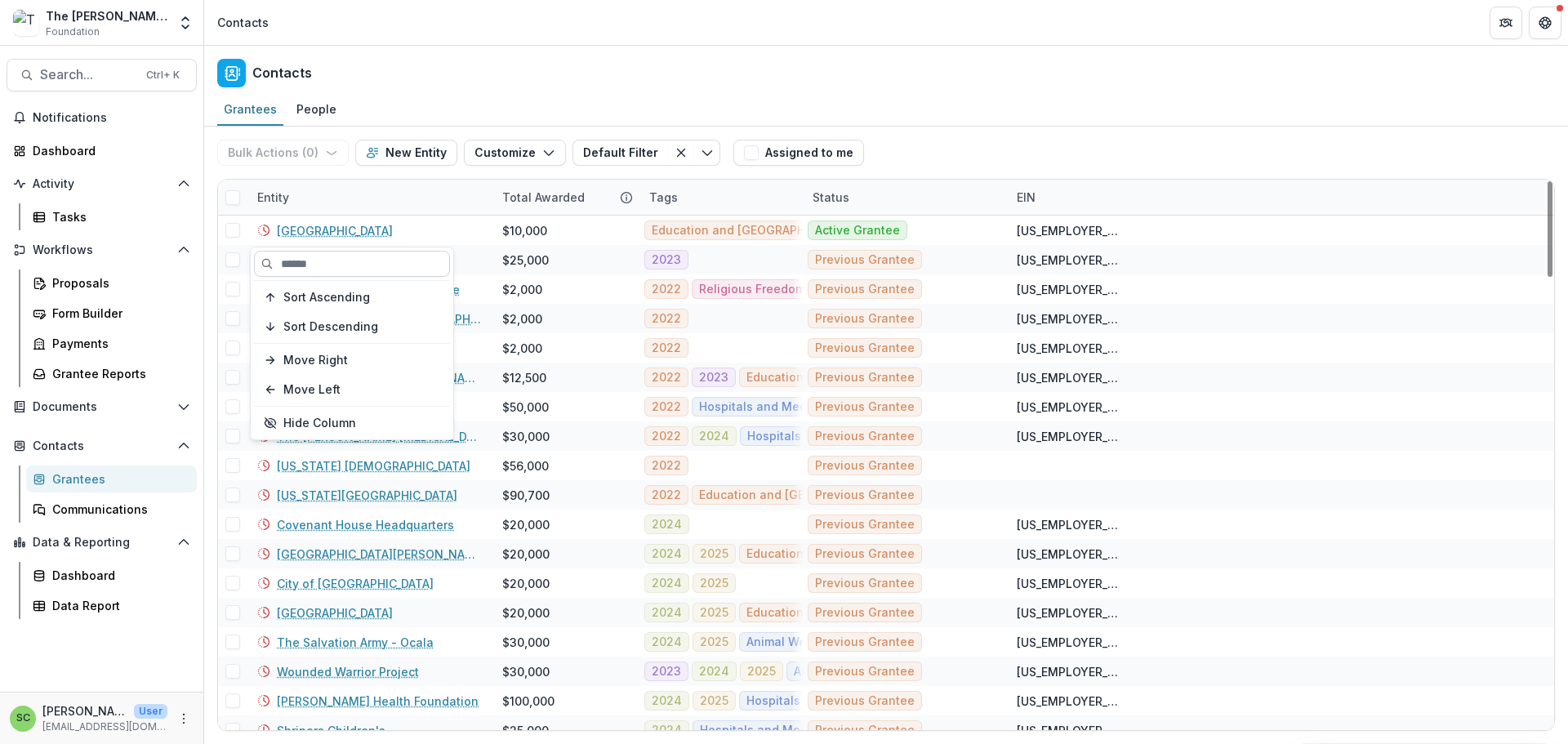
click at [325, 265] on input at bounding box center [352, 263] width 196 height 26
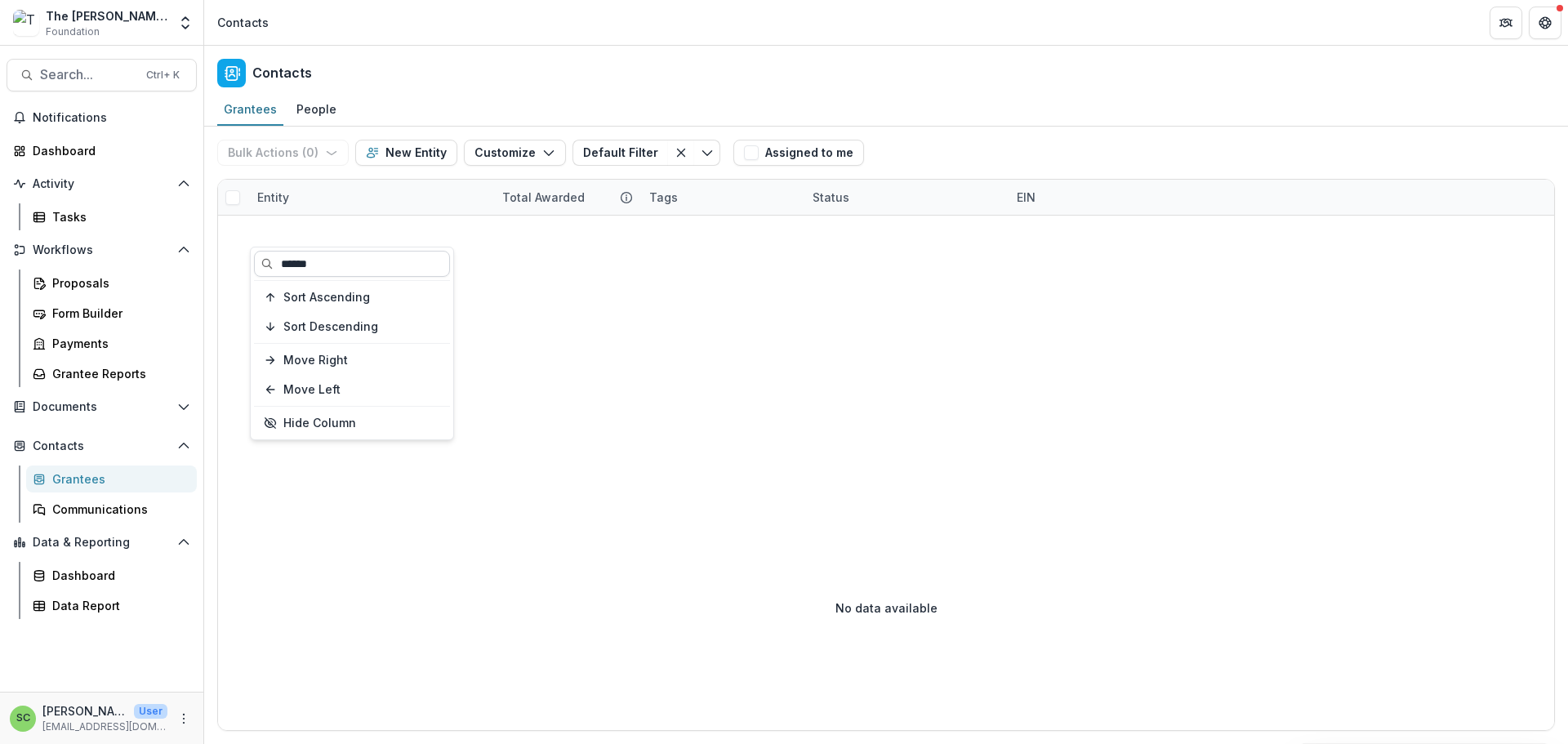
type input "******"
click at [345, 214] on div "Entity" at bounding box center [370, 197] width 245 height 35
drag, startPoint x: 340, startPoint y: 267, endPoint x: 255, endPoint y: 279, distance: 85.8
click at [255, 276] on input "******" at bounding box center [352, 263] width 196 height 26
type input "**********"
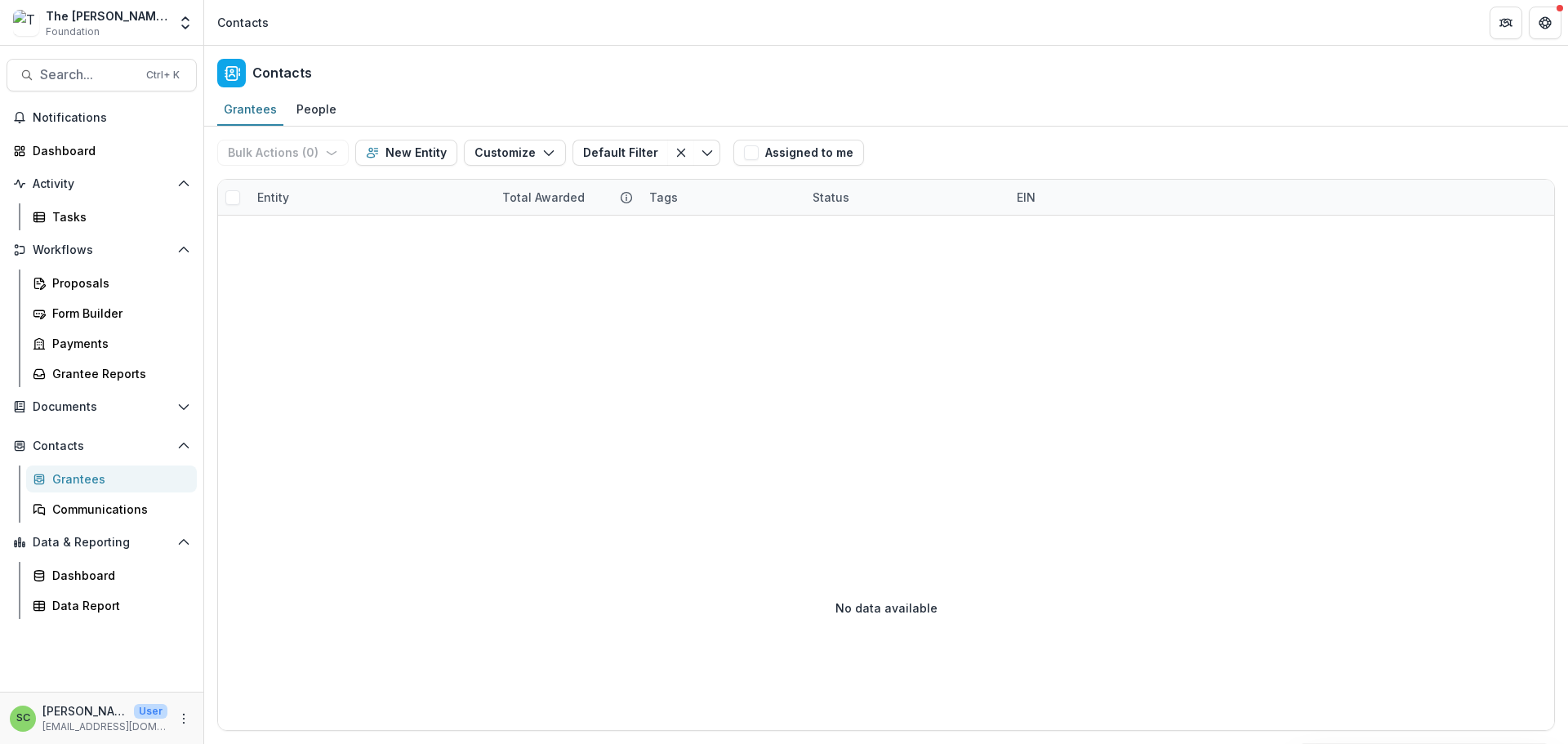
click at [337, 214] on div "Entity" at bounding box center [370, 197] width 245 height 35
click at [107, 487] on div "Grantees" at bounding box center [118, 479] width 131 height 18
click at [80, 414] on span "Documents" at bounding box center [101, 407] width 138 height 14
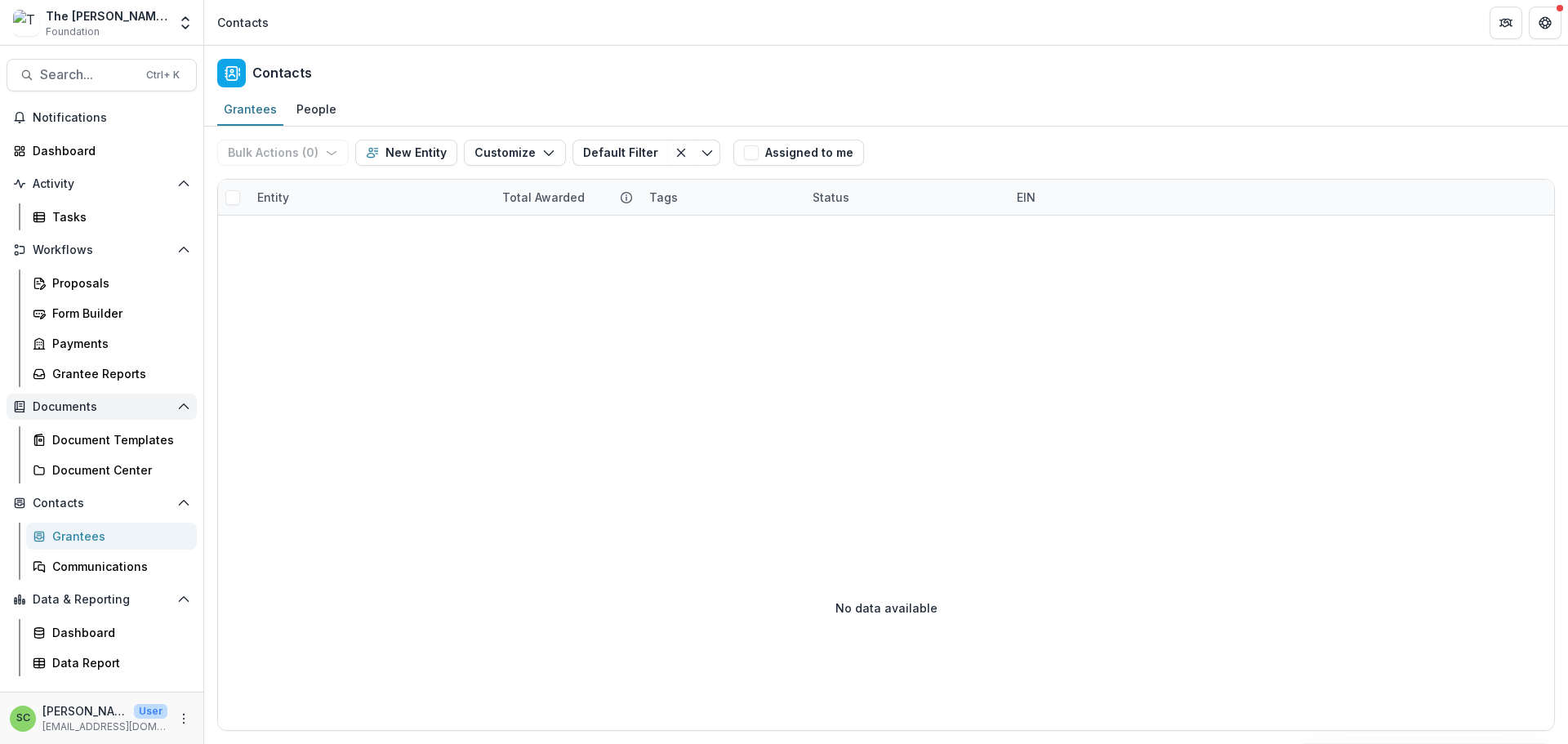
click at [180, 413] on icon "Open Documents" at bounding box center [184, 407] width 13 height 13
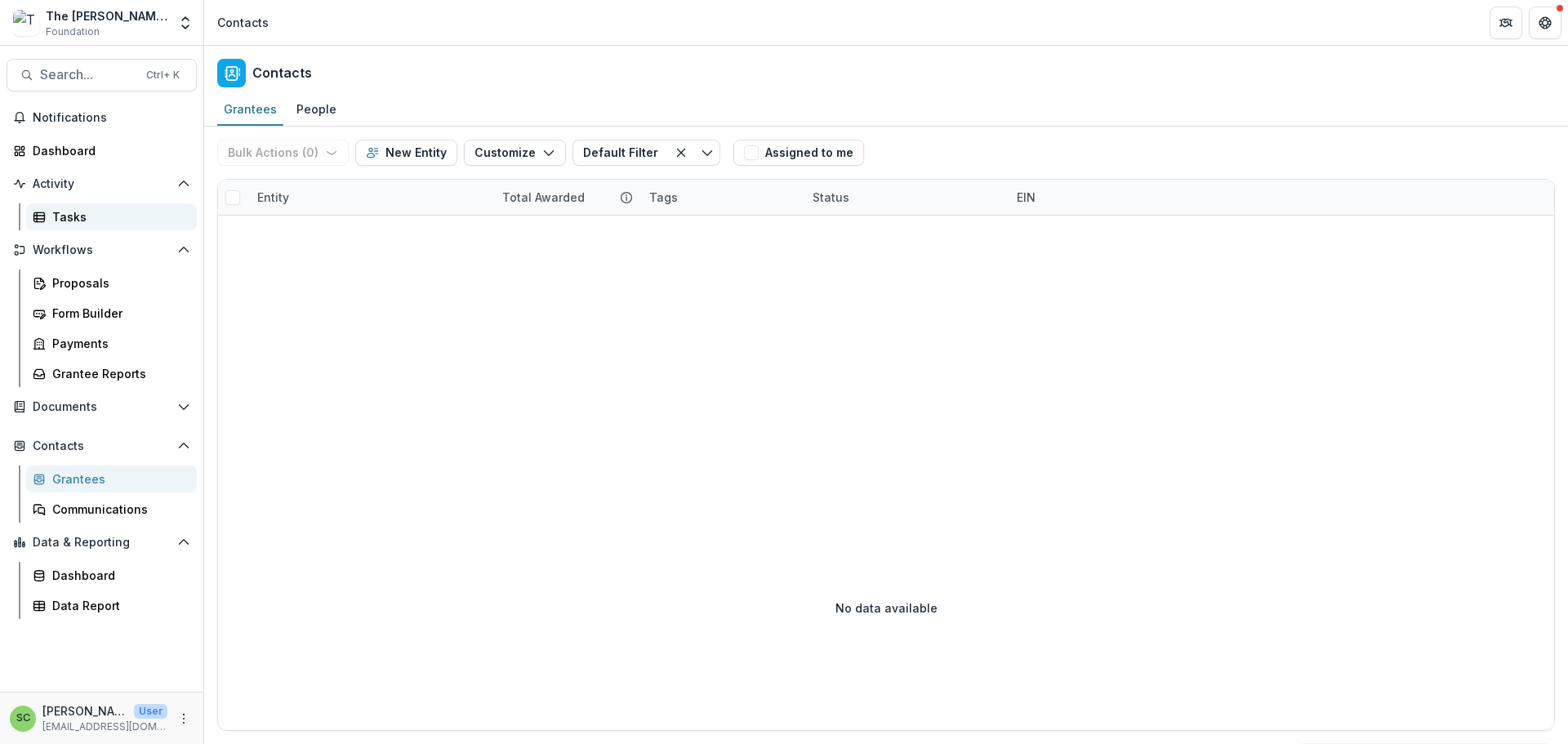
click at [92, 226] on div "Tasks" at bounding box center [118, 216] width 131 height 18
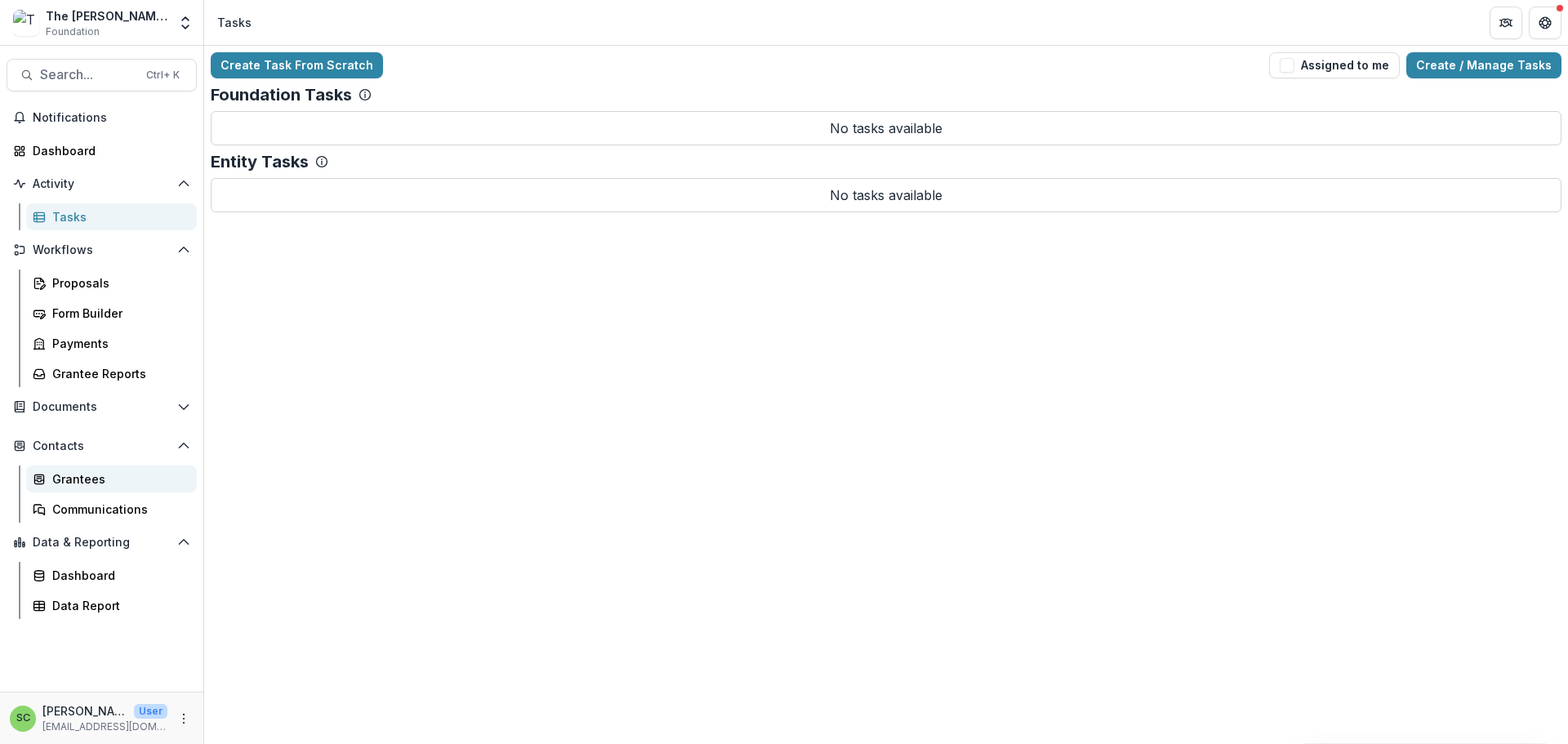
click at [70, 487] on div "Grantees" at bounding box center [118, 479] width 131 height 18
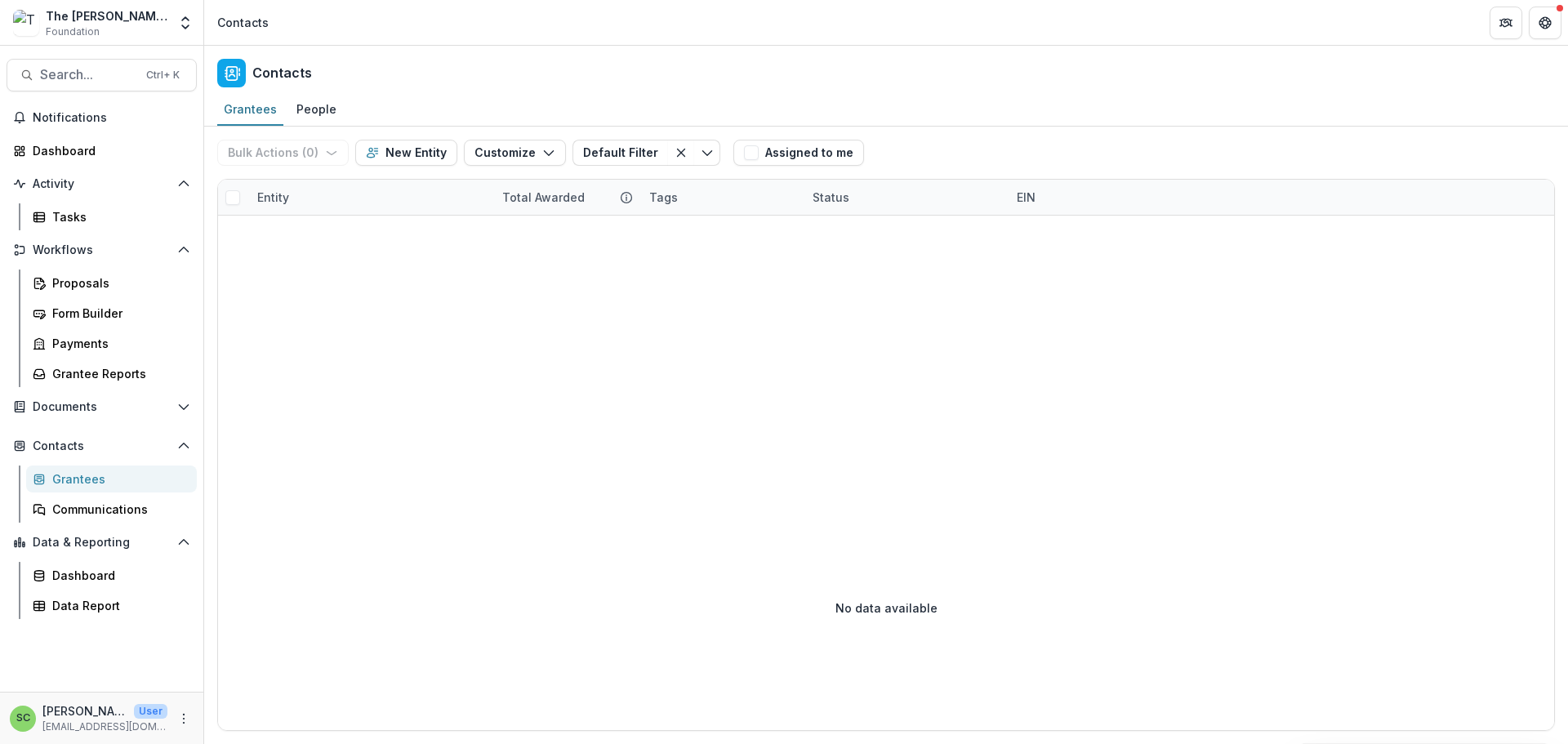
click at [71, 487] on div "Grantees" at bounding box center [118, 479] width 131 height 18
click at [108, 518] on div "Communications" at bounding box center [118, 508] width 131 height 18
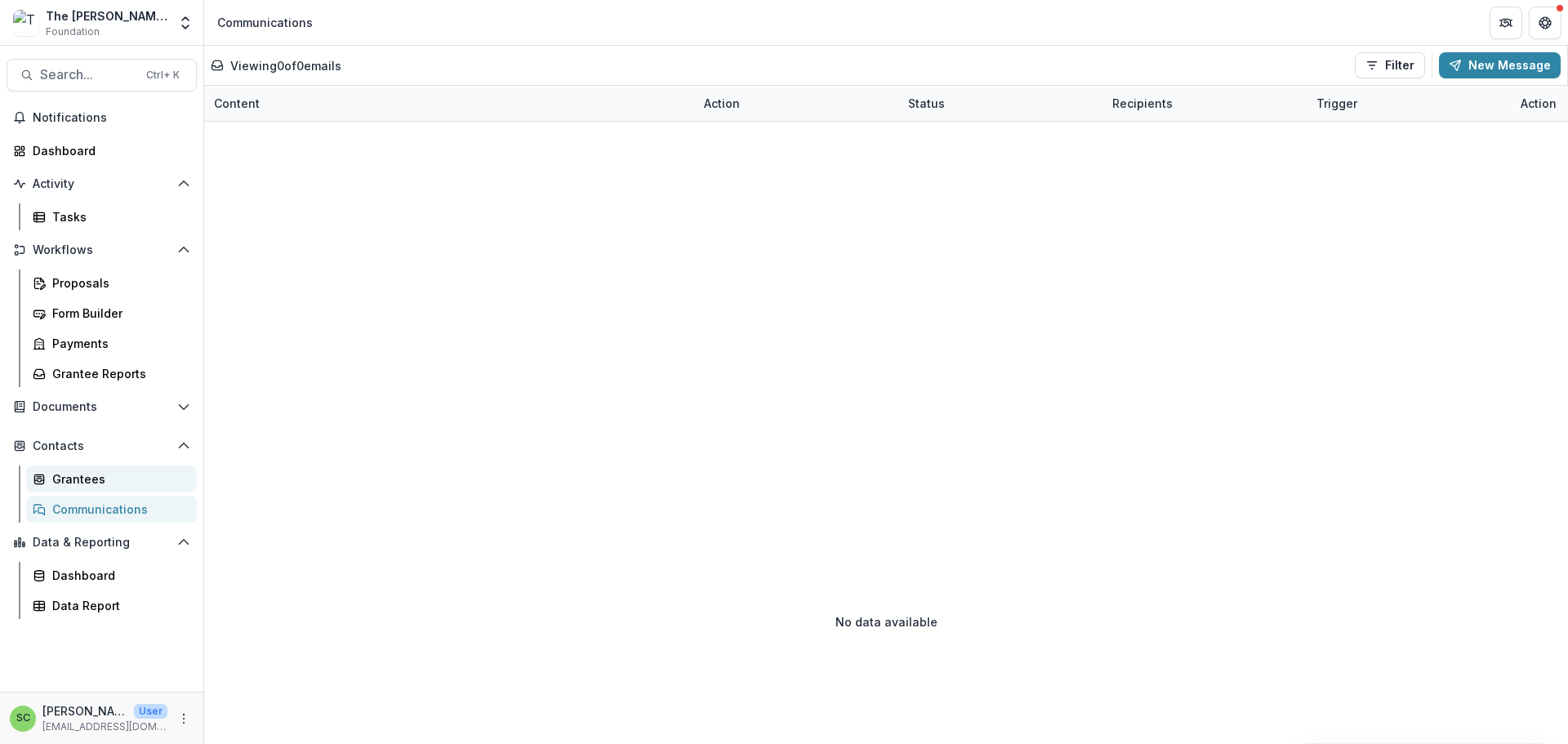
click at [106, 487] on div "Grantees" at bounding box center [118, 479] width 131 height 18
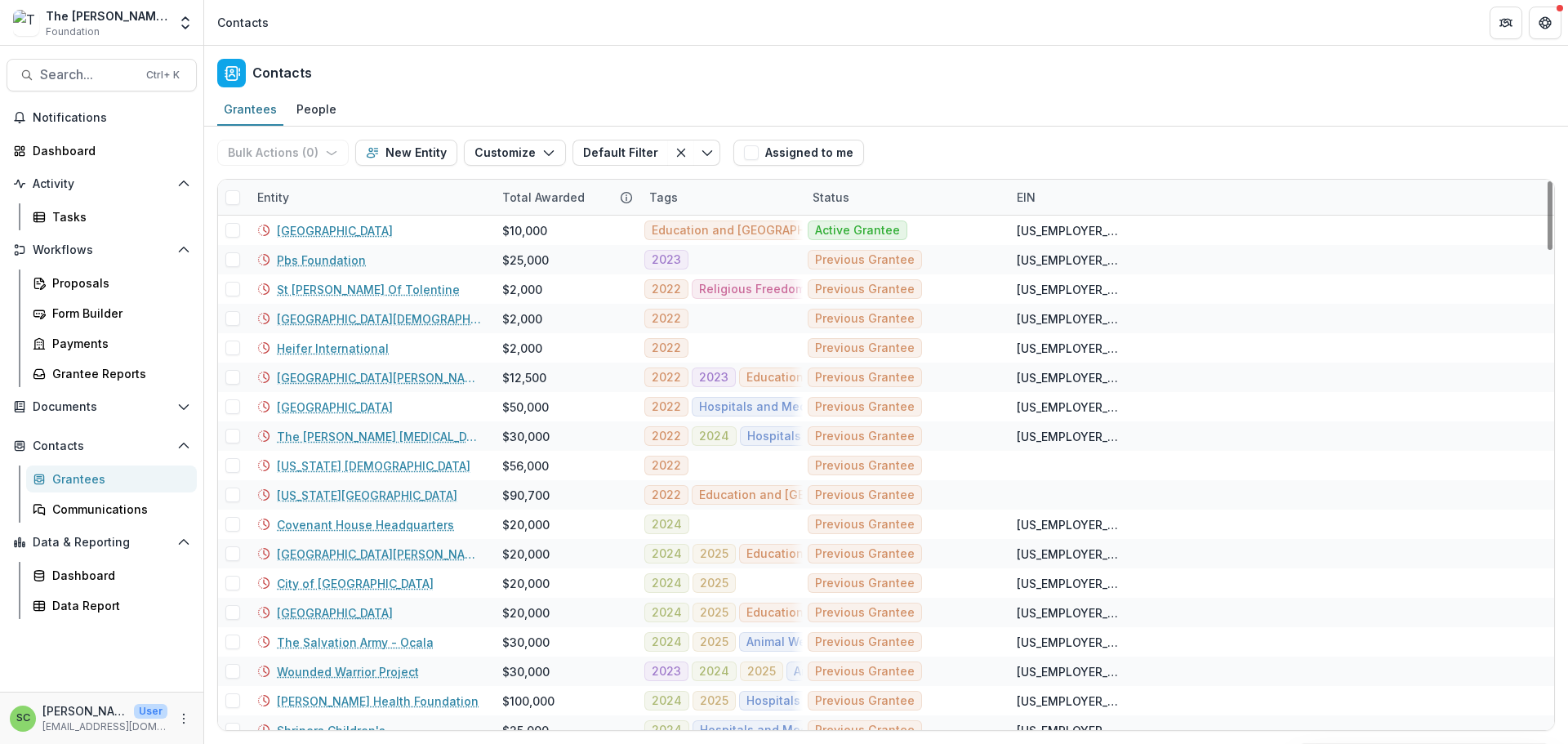
click at [375, 214] on div "Entity" at bounding box center [370, 197] width 245 height 35
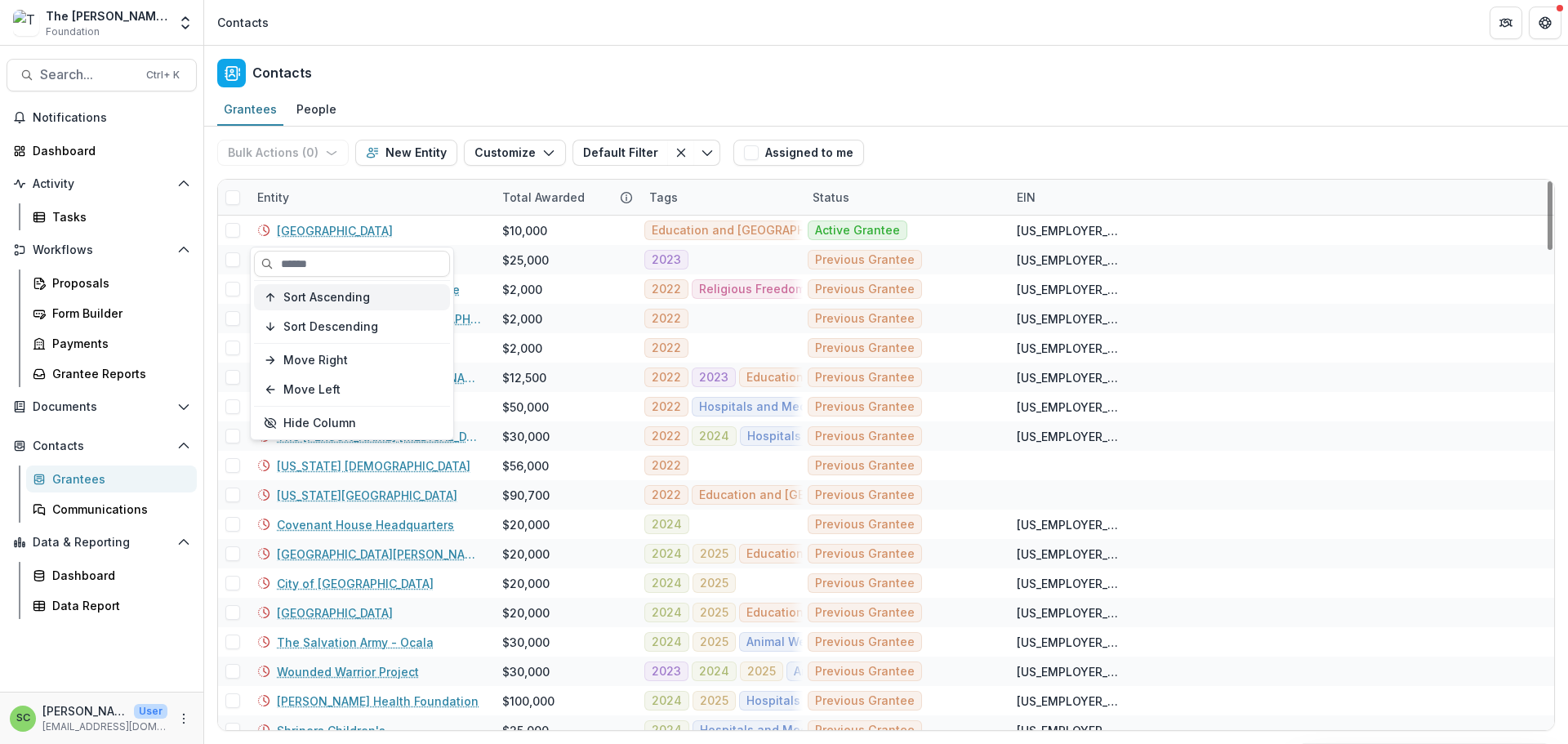
click at [355, 304] on span "Sort Ascending" at bounding box center [326, 297] width 87 height 14
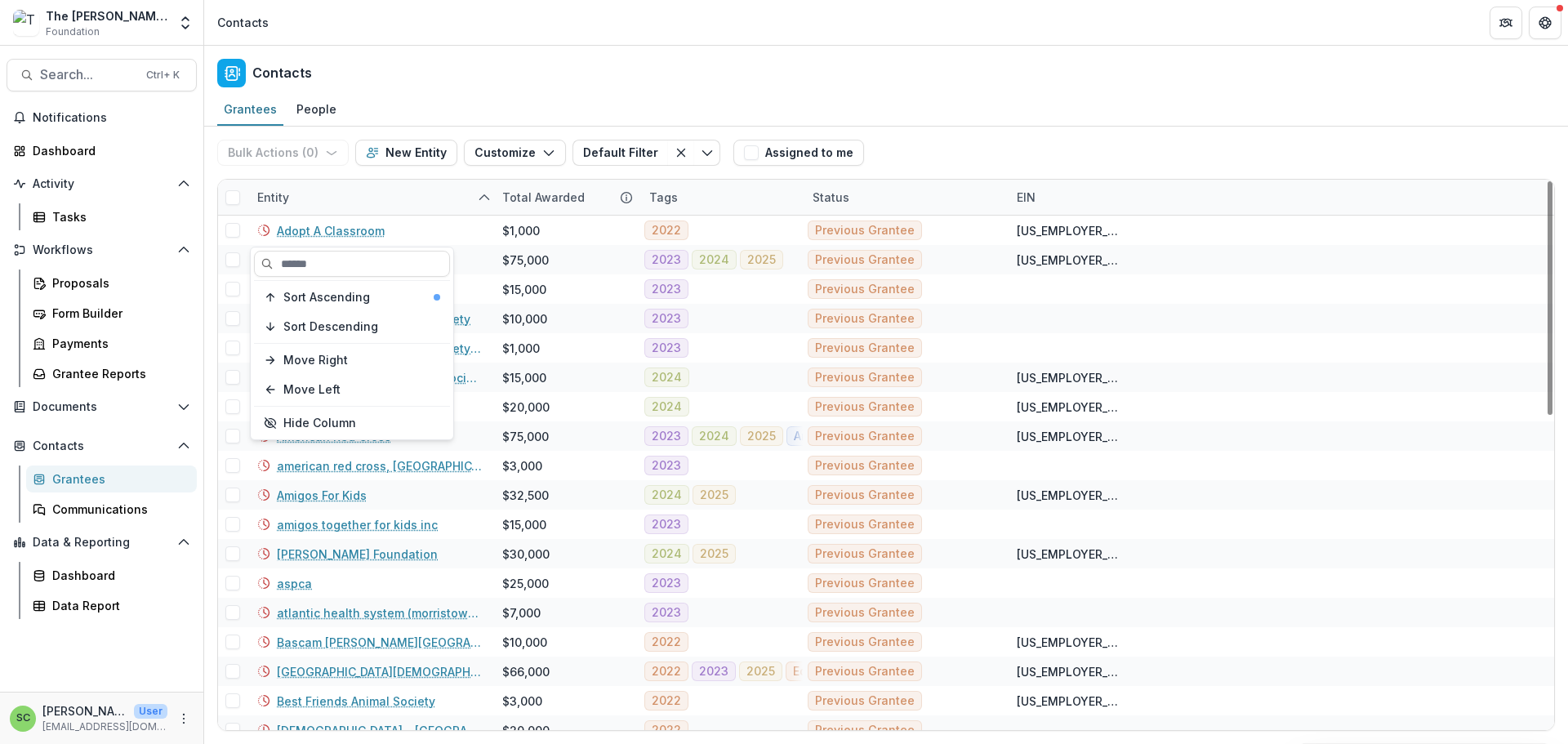
click at [343, 213] on div "Entity" at bounding box center [370, 197] width 245 height 35
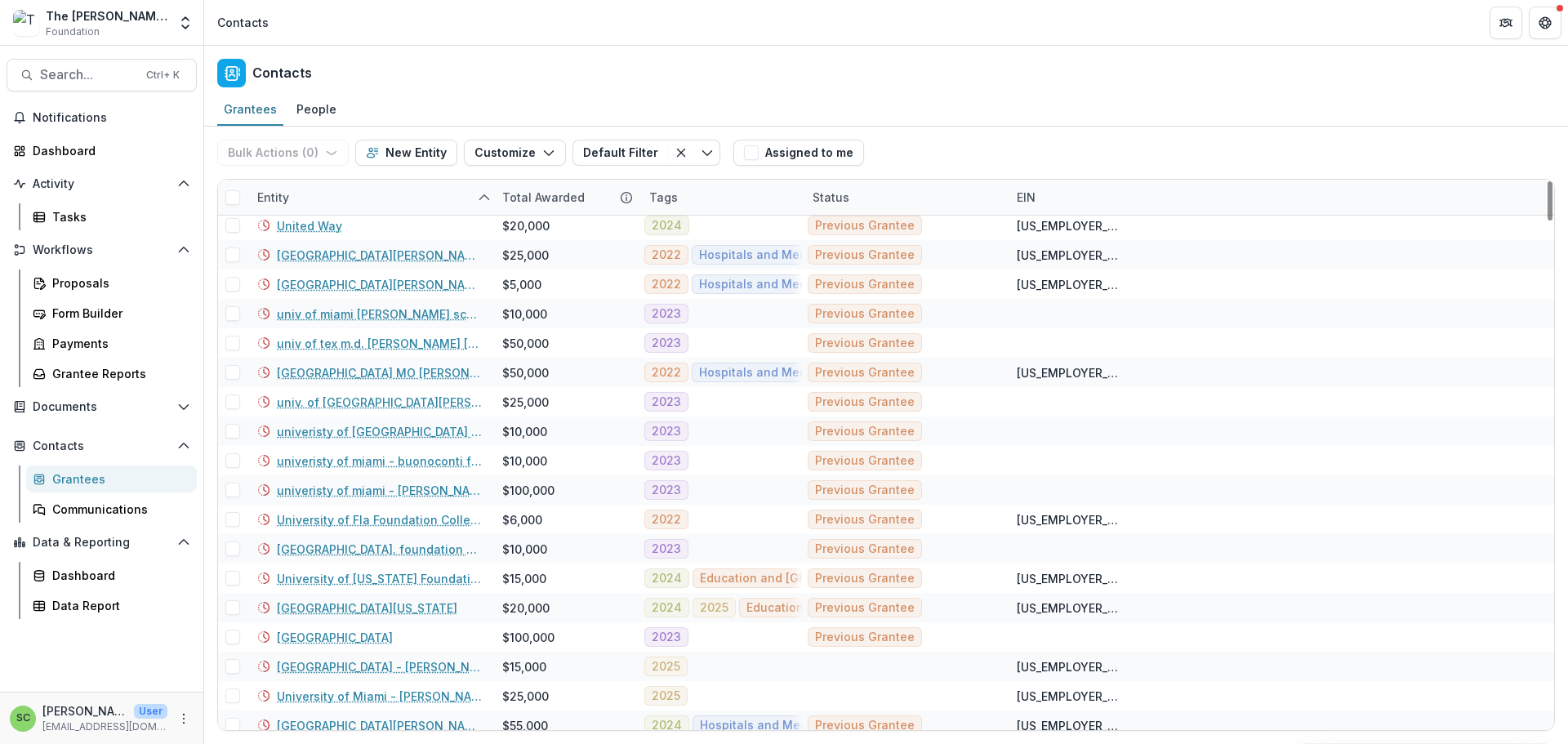
scroll to position [6374, 0]
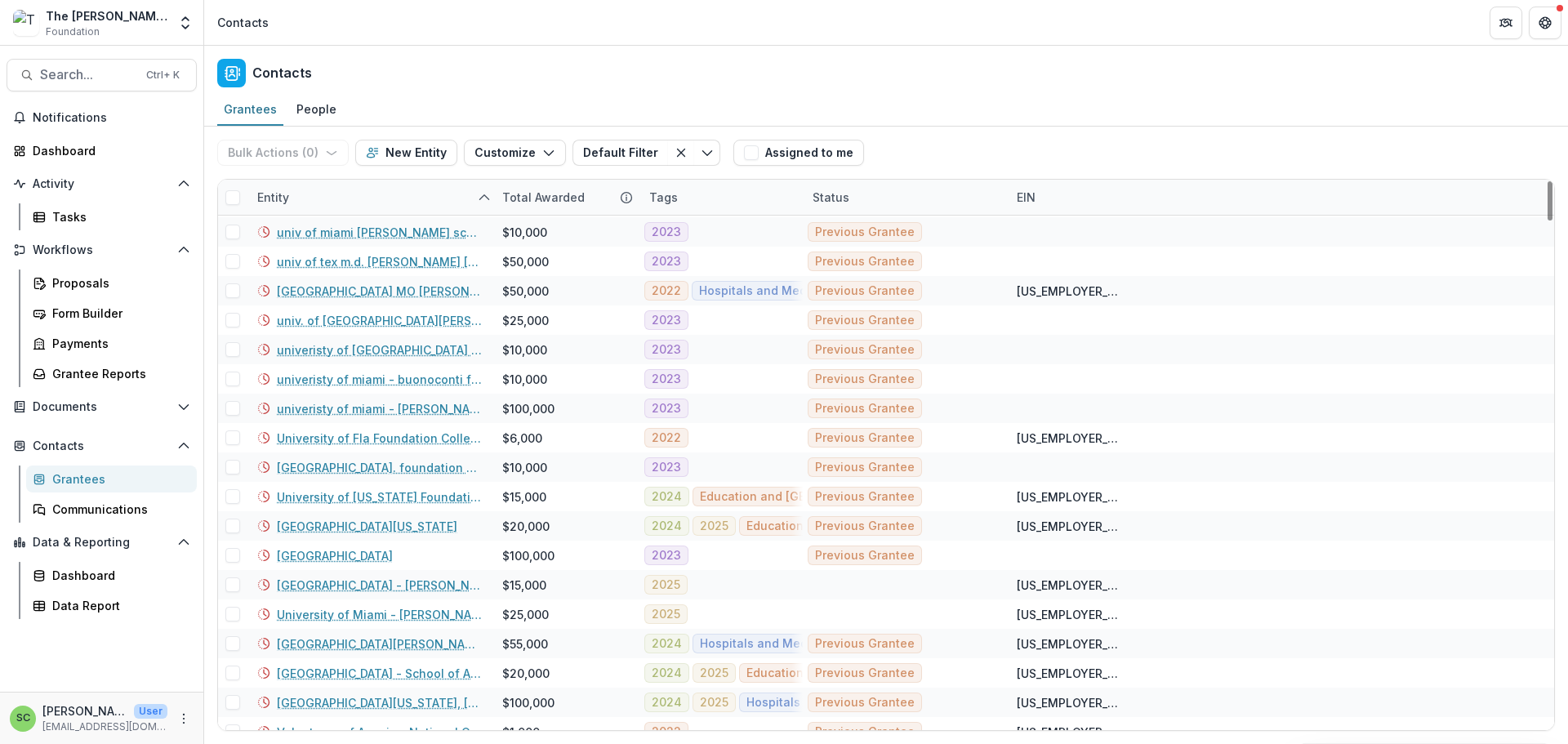
click at [430, 214] on div "Entity" at bounding box center [370, 197] width 245 height 35
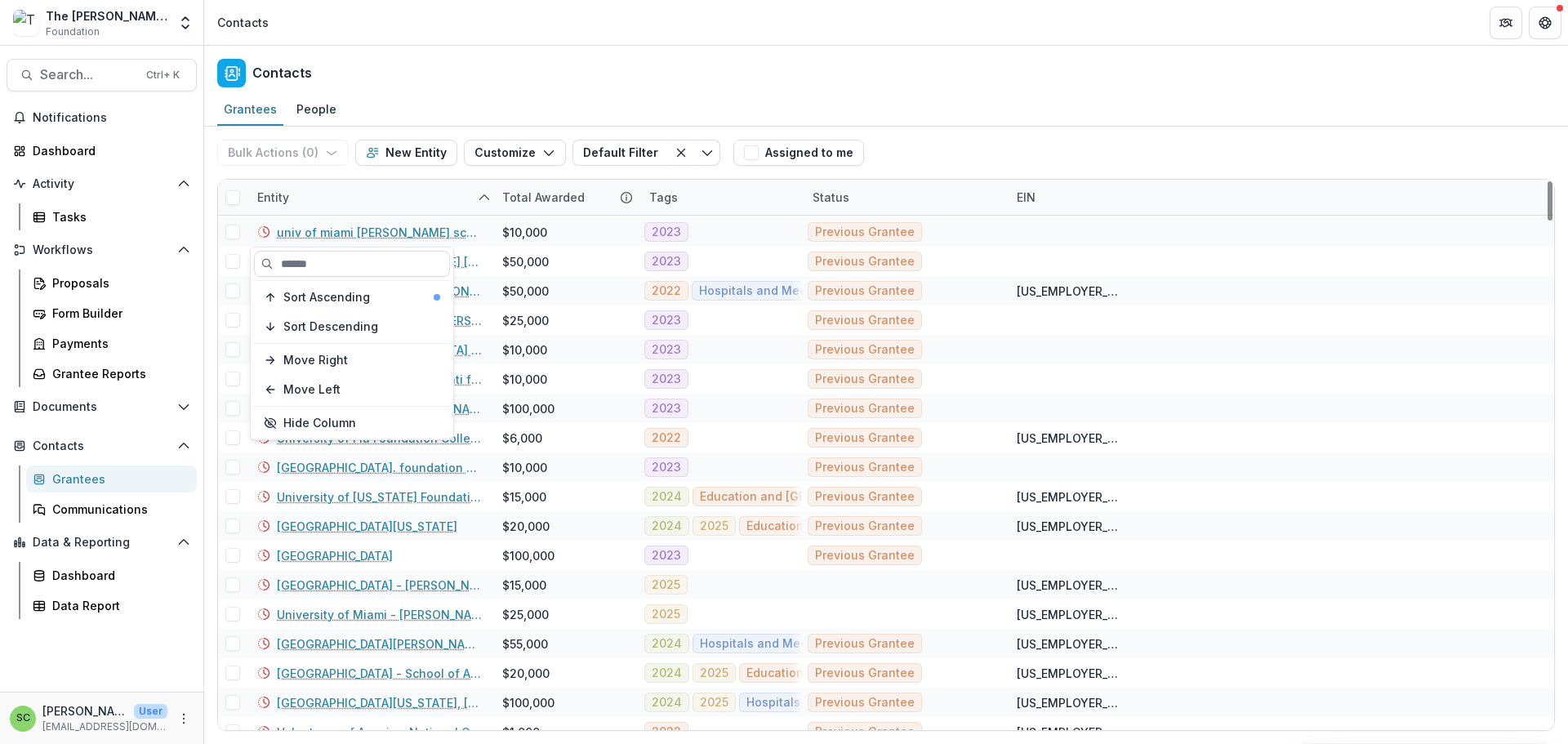
click at [426, 214] on div "Entity" at bounding box center [370, 197] width 245 height 35
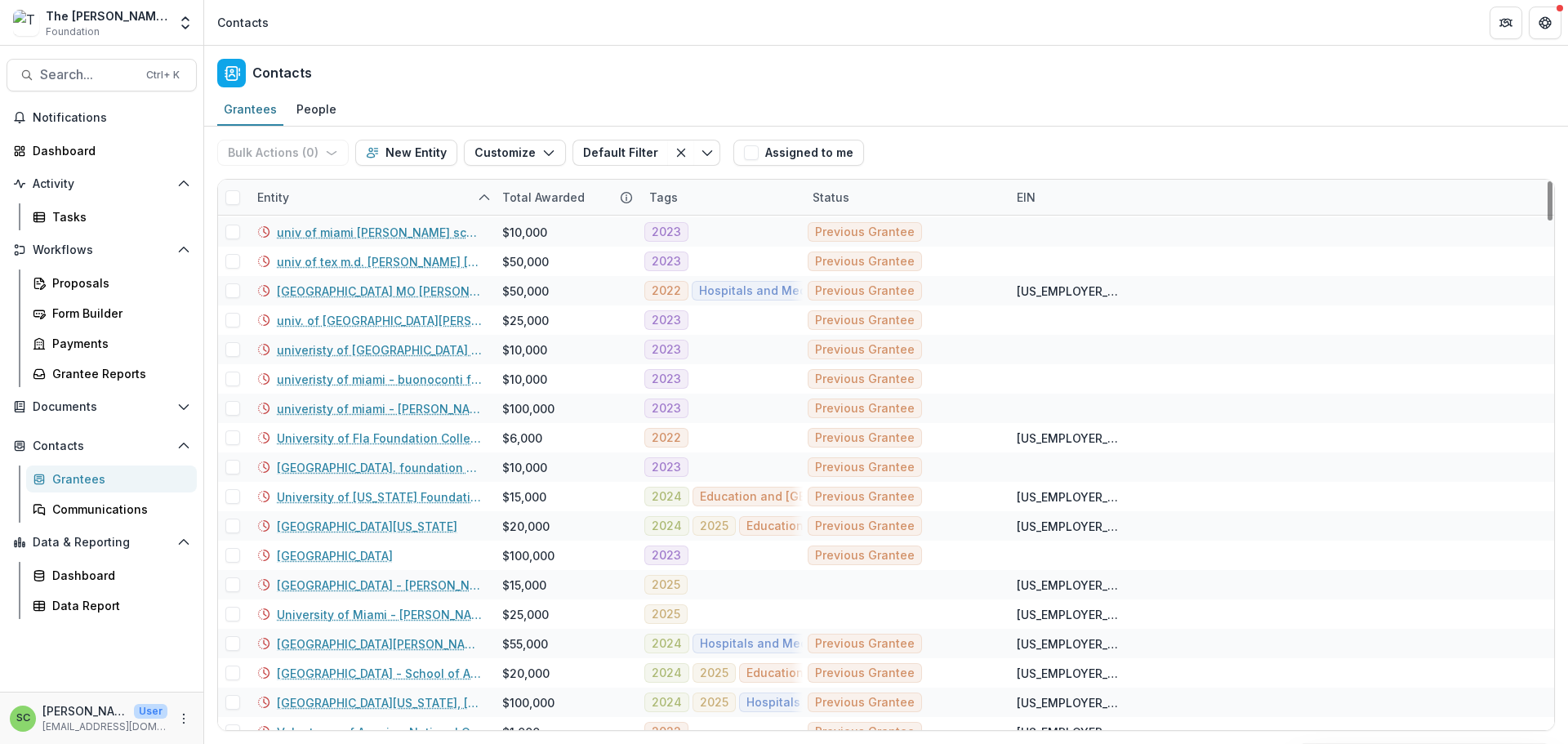
drag, startPoint x: 505, startPoint y: 226, endPoint x: 513, endPoint y: 227, distance: 8.1
click at [513, 206] on div "Total Awarded" at bounding box center [544, 197] width 102 height 18
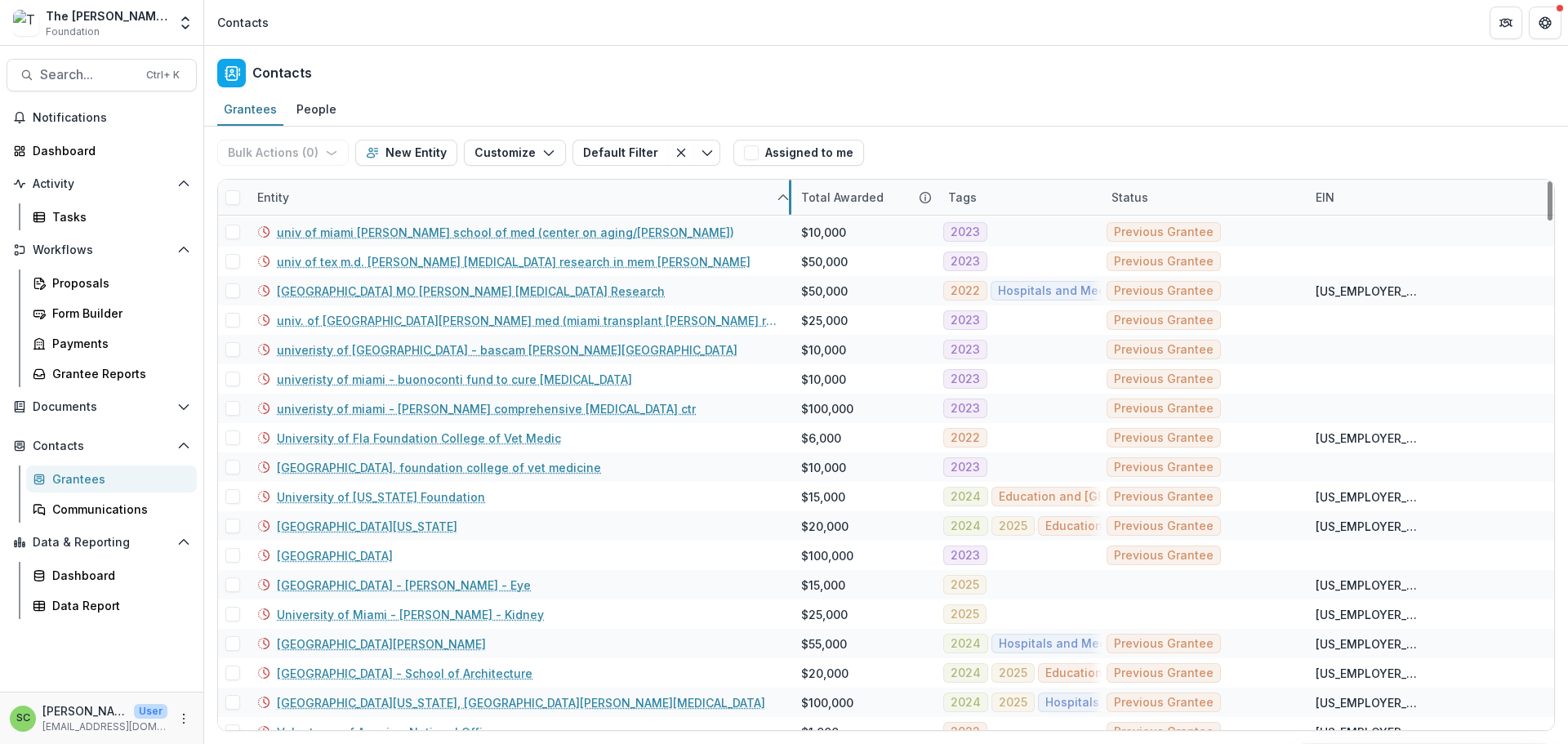
drag, startPoint x: 495, startPoint y: 232, endPoint x: 793, endPoint y: 206, distance: 299.1
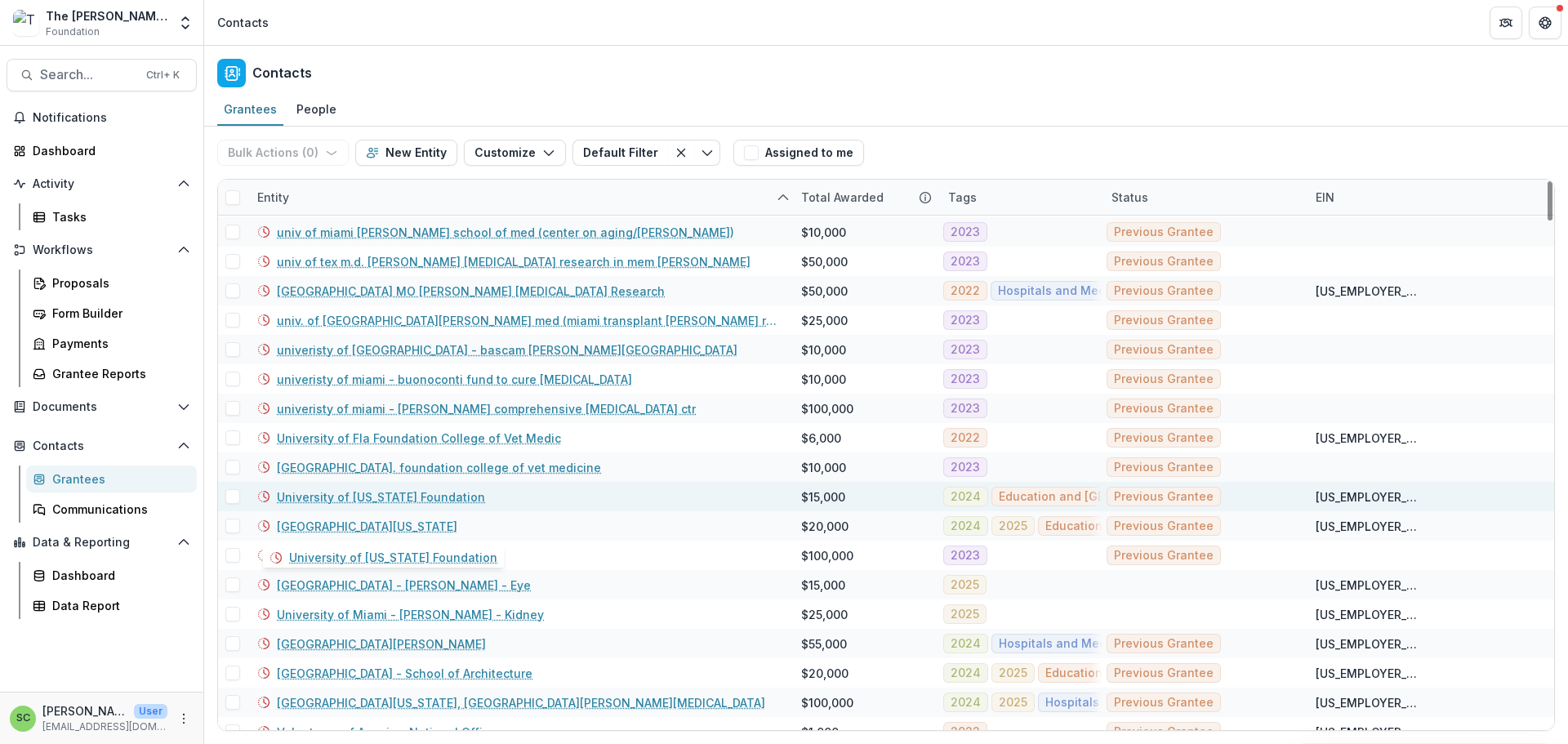
click at [446, 506] on link "University of [US_STATE] Foundation" at bounding box center [380, 496] width 208 height 18
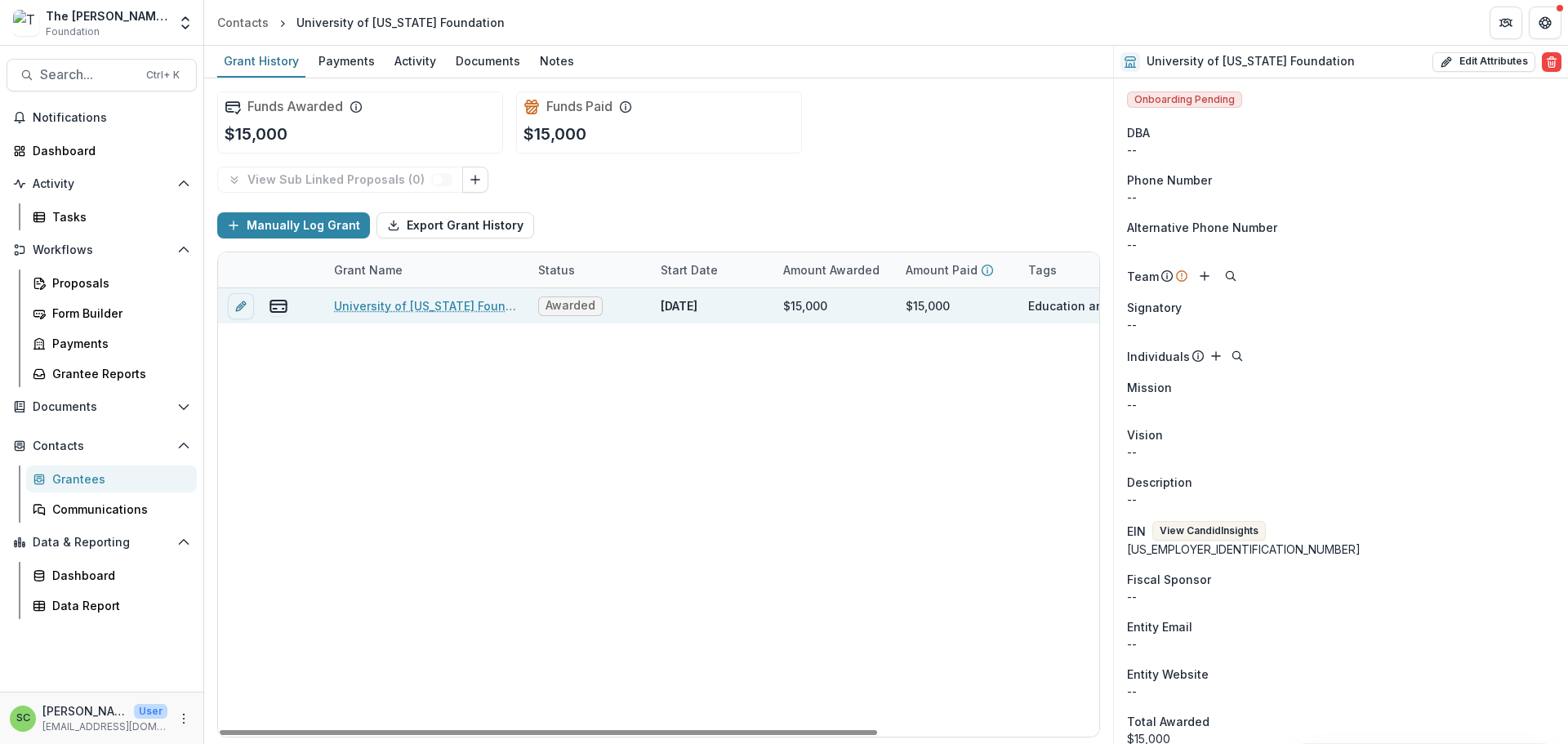
click at [373, 314] on link "University of [US_STATE] Foundation - College of Vestiary Medicine/ Gen Op Supt…" at bounding box center [426, 305] width 185 height 18
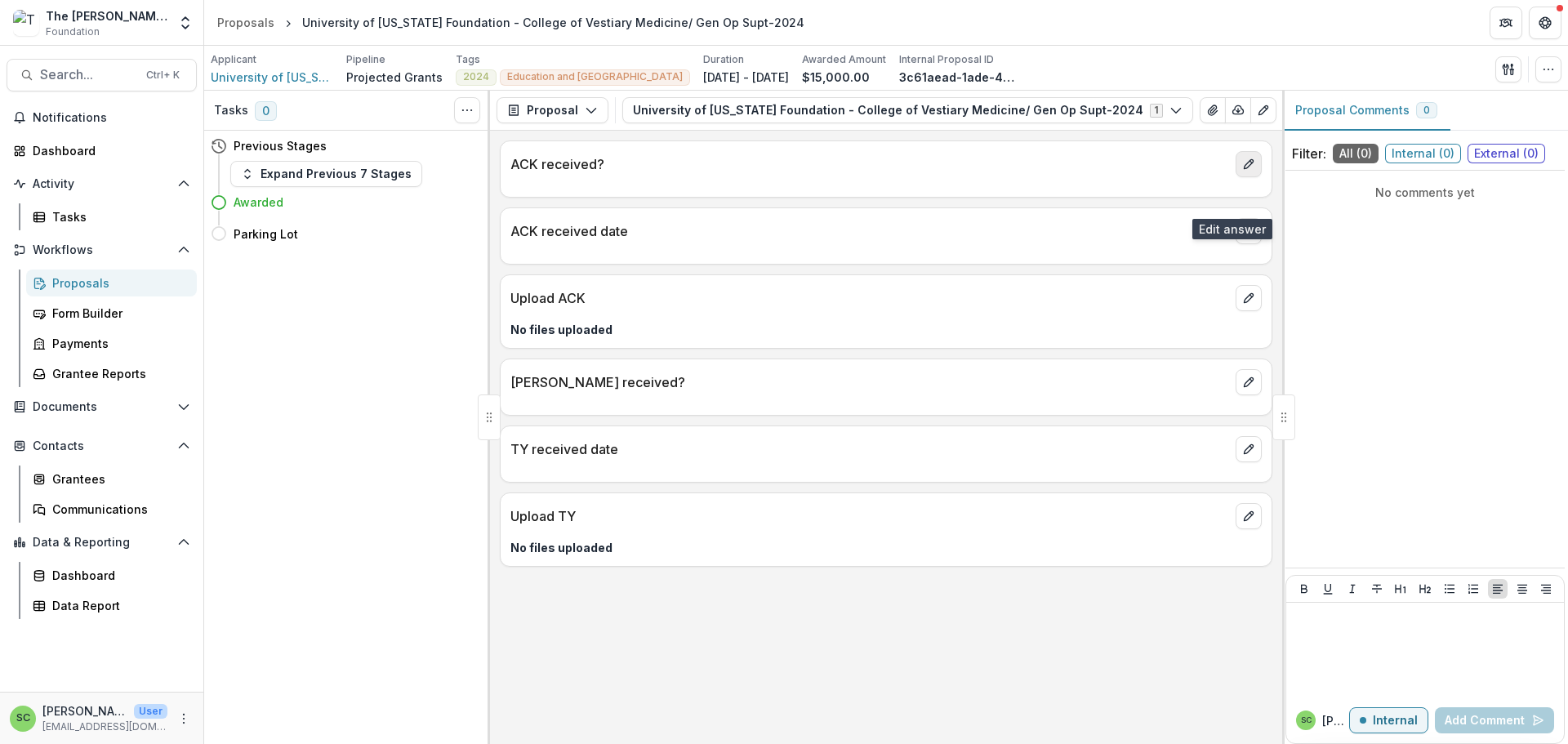
click at [1246, 171] on icon "edit" at bounding box center [1248, 164] width 13 height 13
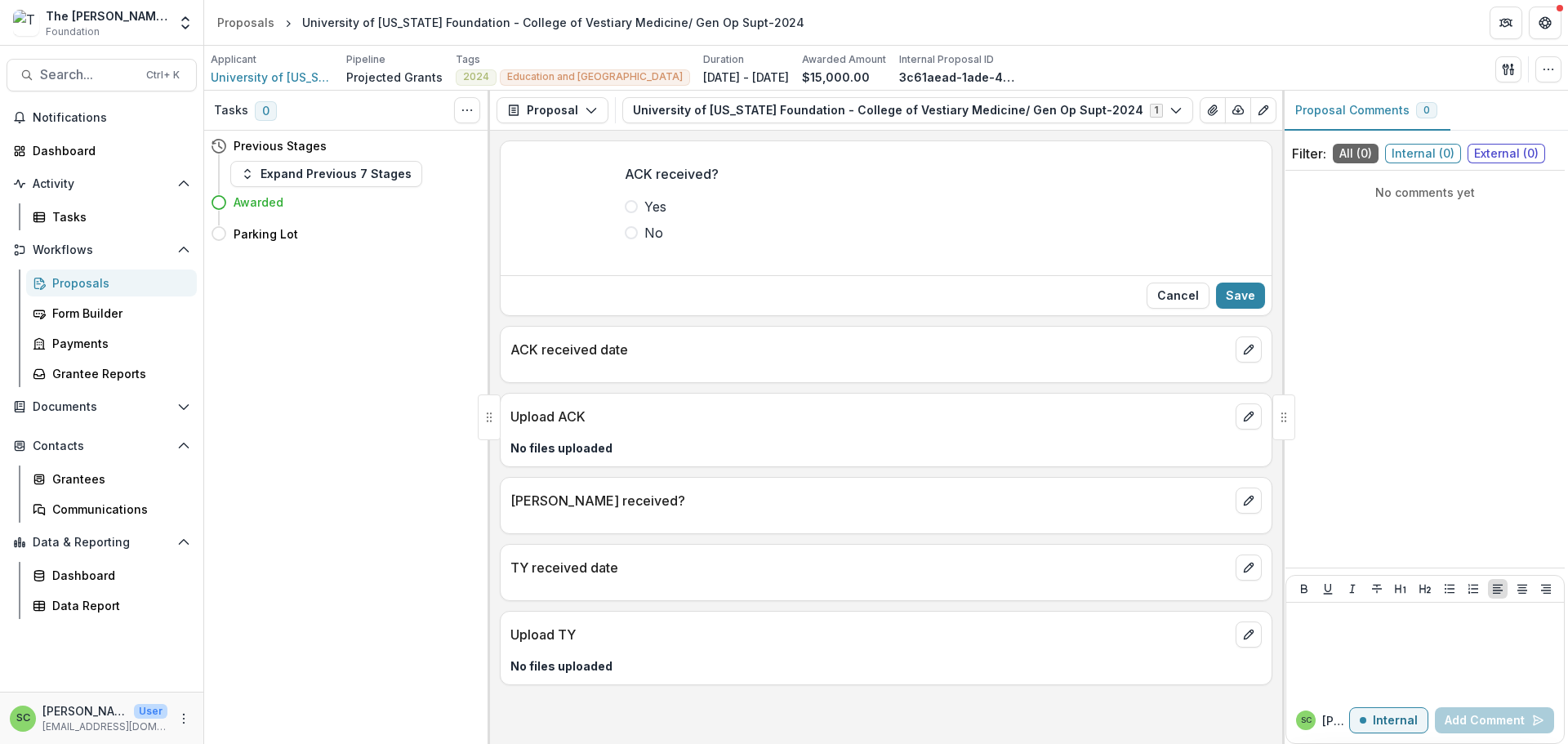
click at [625, 213] on span at bounding box center [631, 206] width 13 height 13
click at [1221, 309] on button "Save" at bounding box center [1240, 296] width 49 height 26
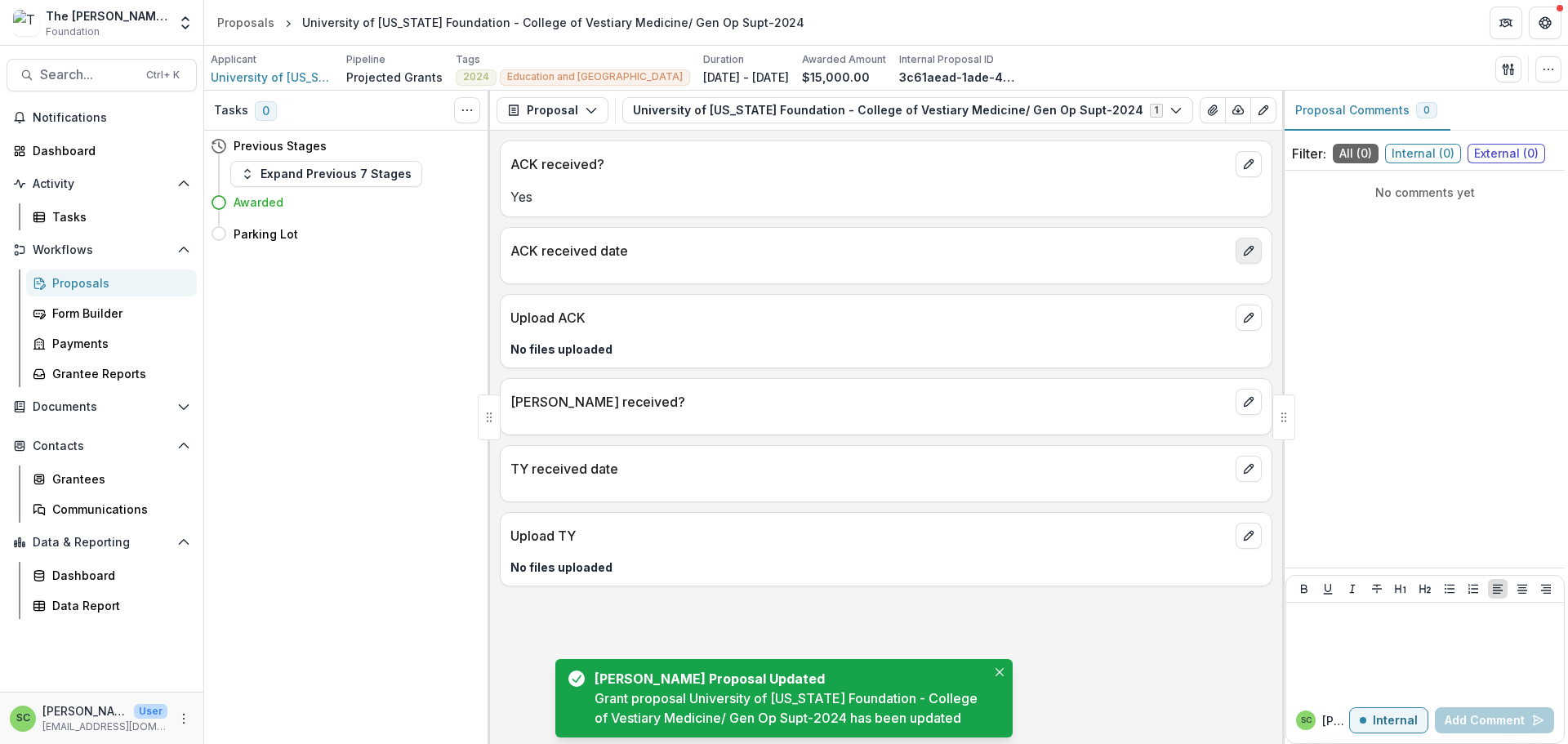
click at [1243, 255] on icon "edit" at bounding box center [1248, 251] width 9 height 9
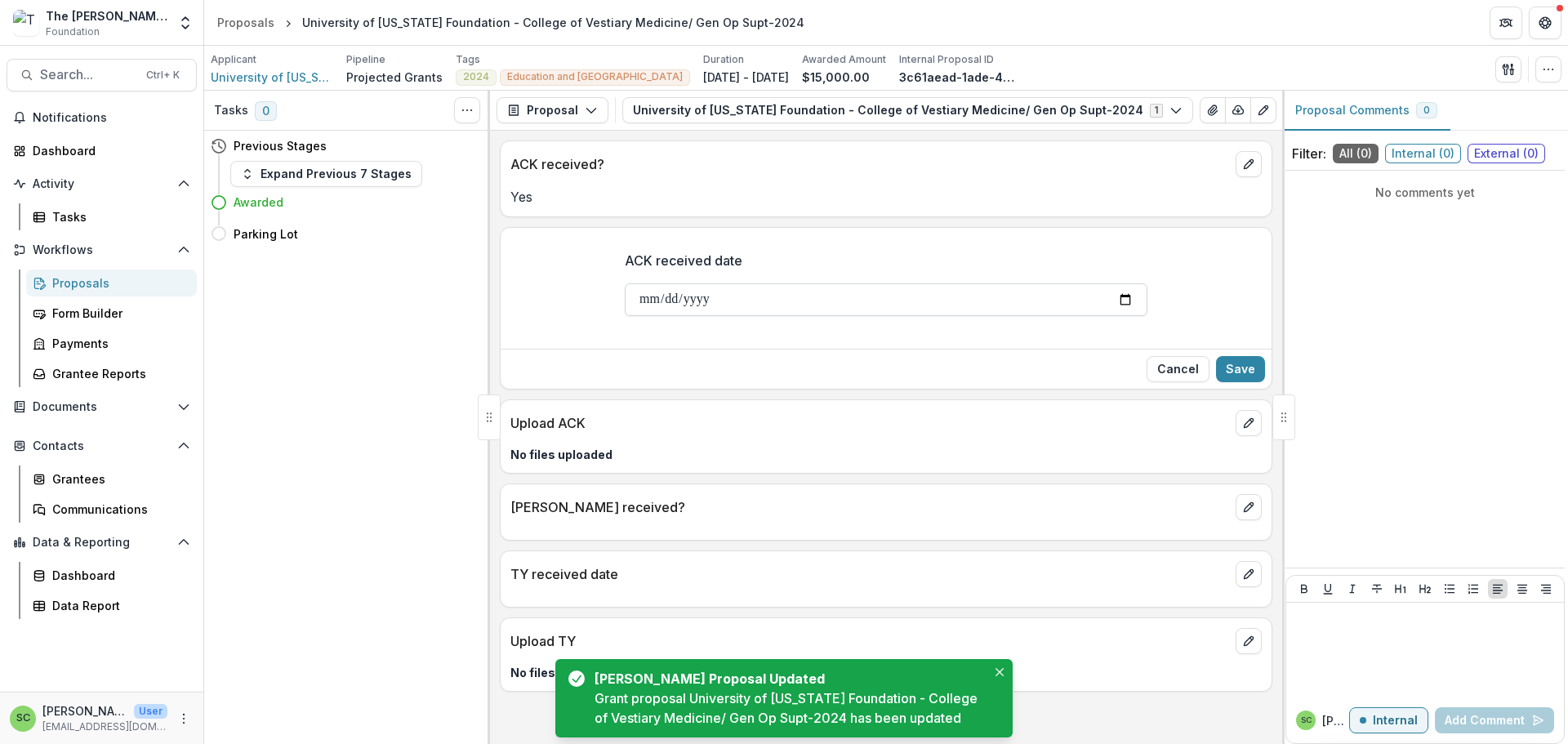
click at [625, 316] on input "ACK received date" at bounding box center [886, 299] width 522 height 32
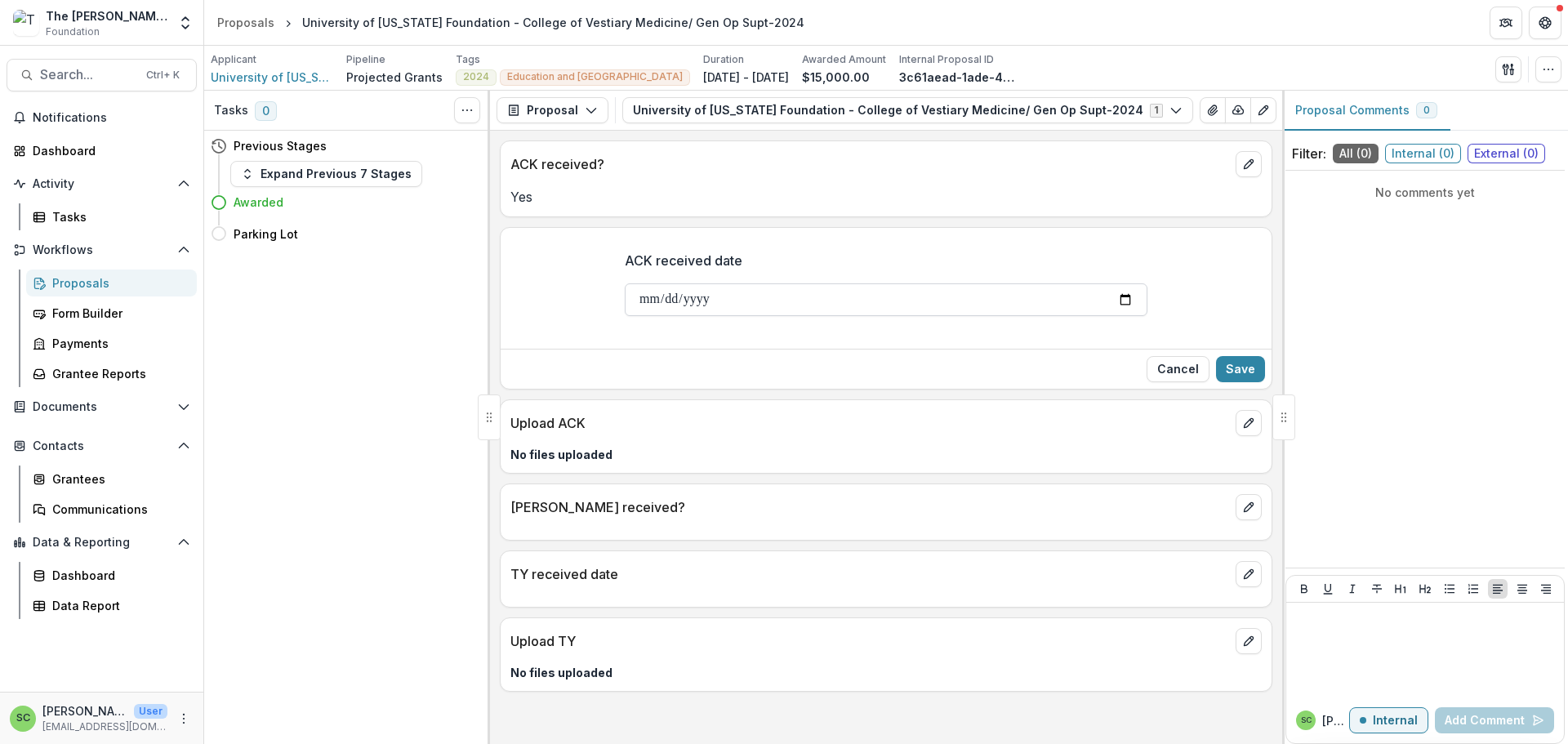
type input "**********"
click at [1221, 382] on button "Save" at bounding box center [1240, 369] width 49 height 26
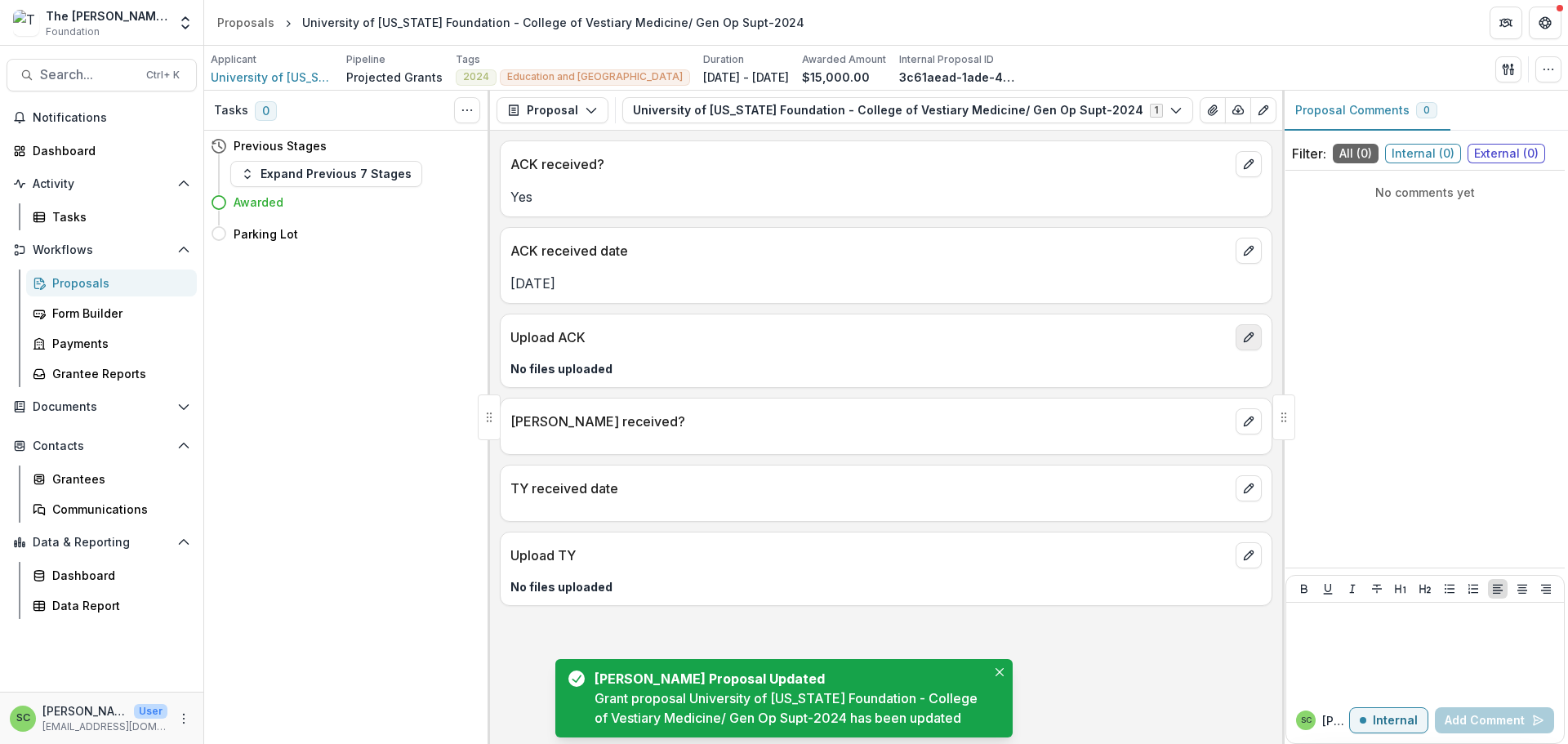
click at [1243, 342] on icon "edit" at bounding box center [1248, 337] width 9 height 9
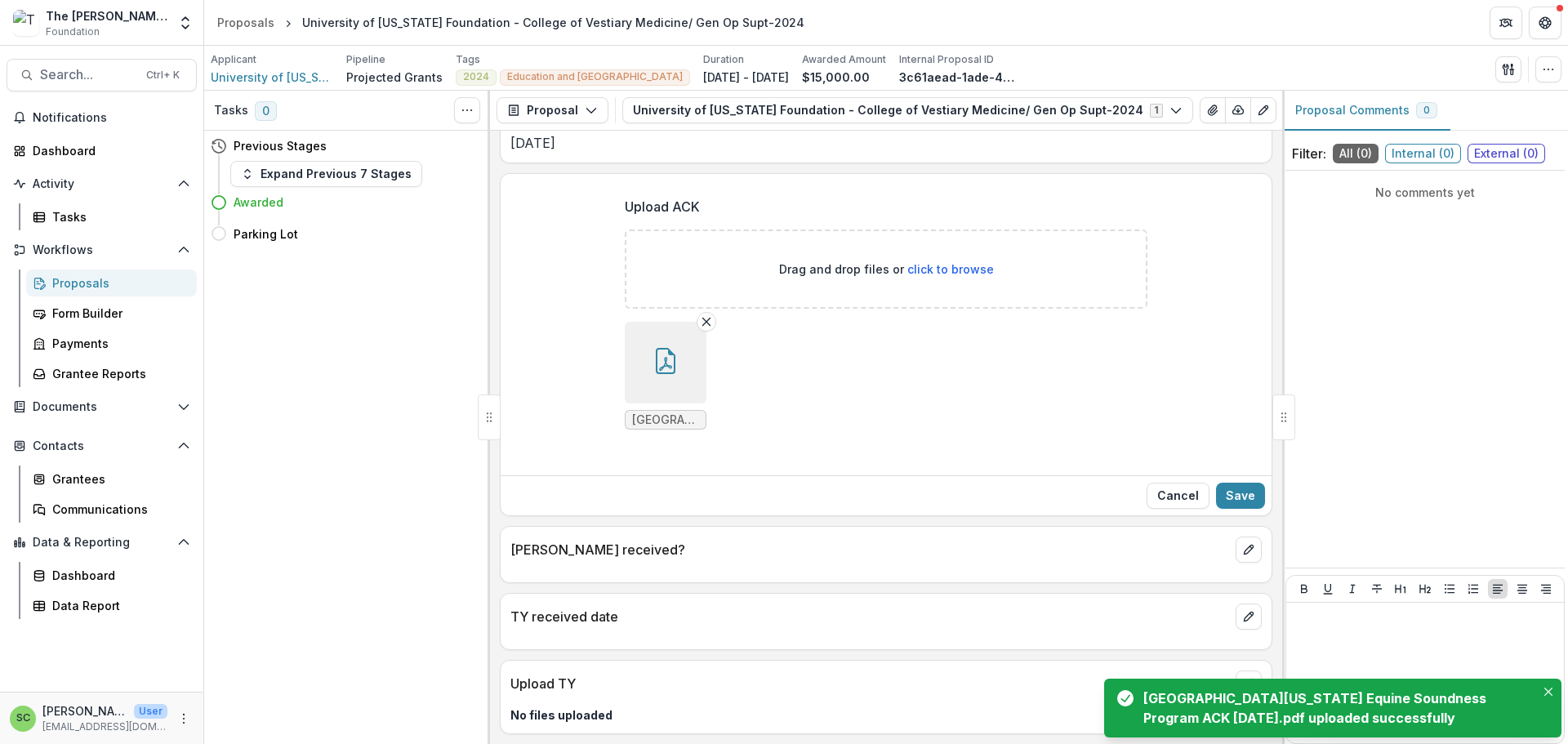
scroll to position [328, 0]
click at [1231, 482] on button "Save" at bounding box center [1240, 495] width 49 height 26
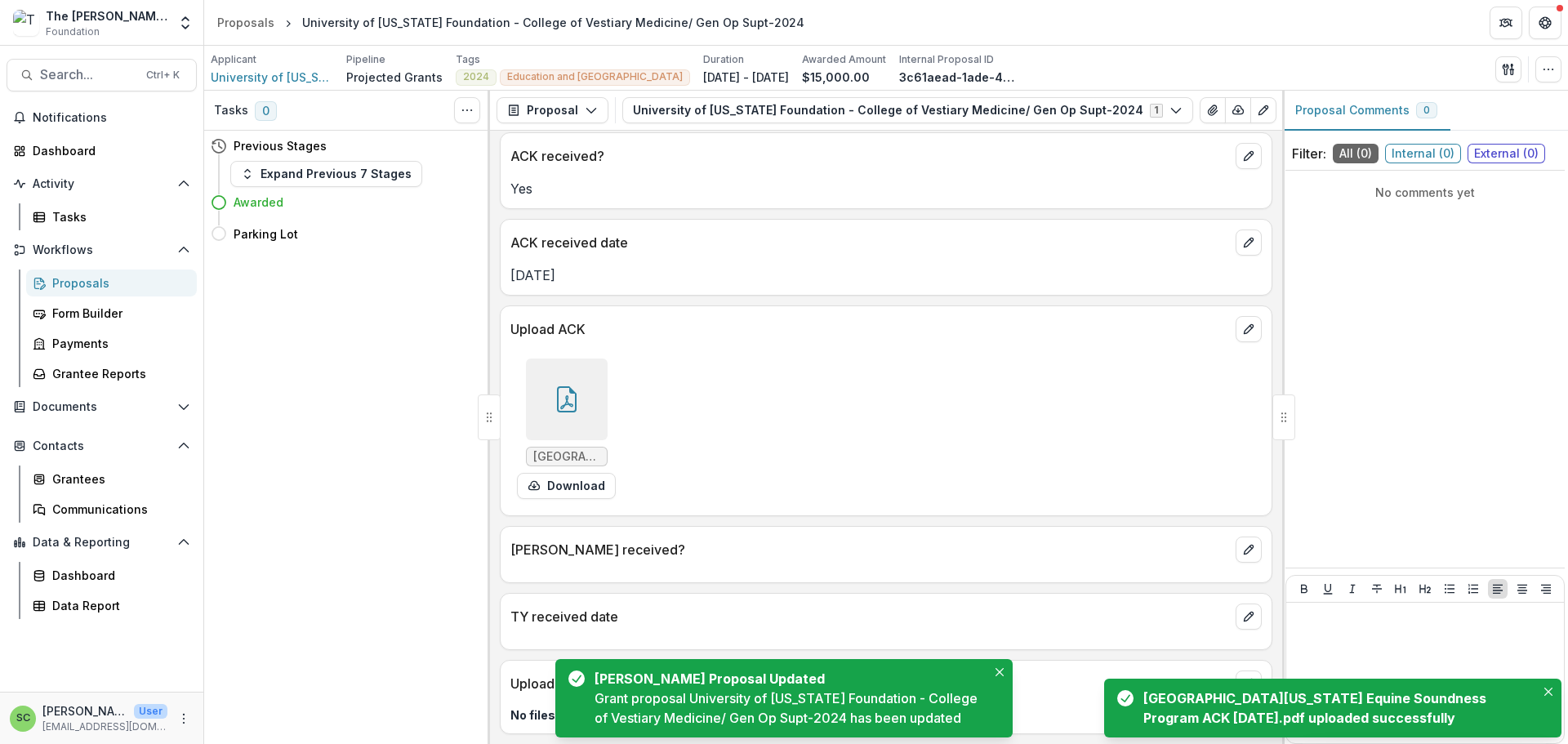
scroll to position [165, 0]
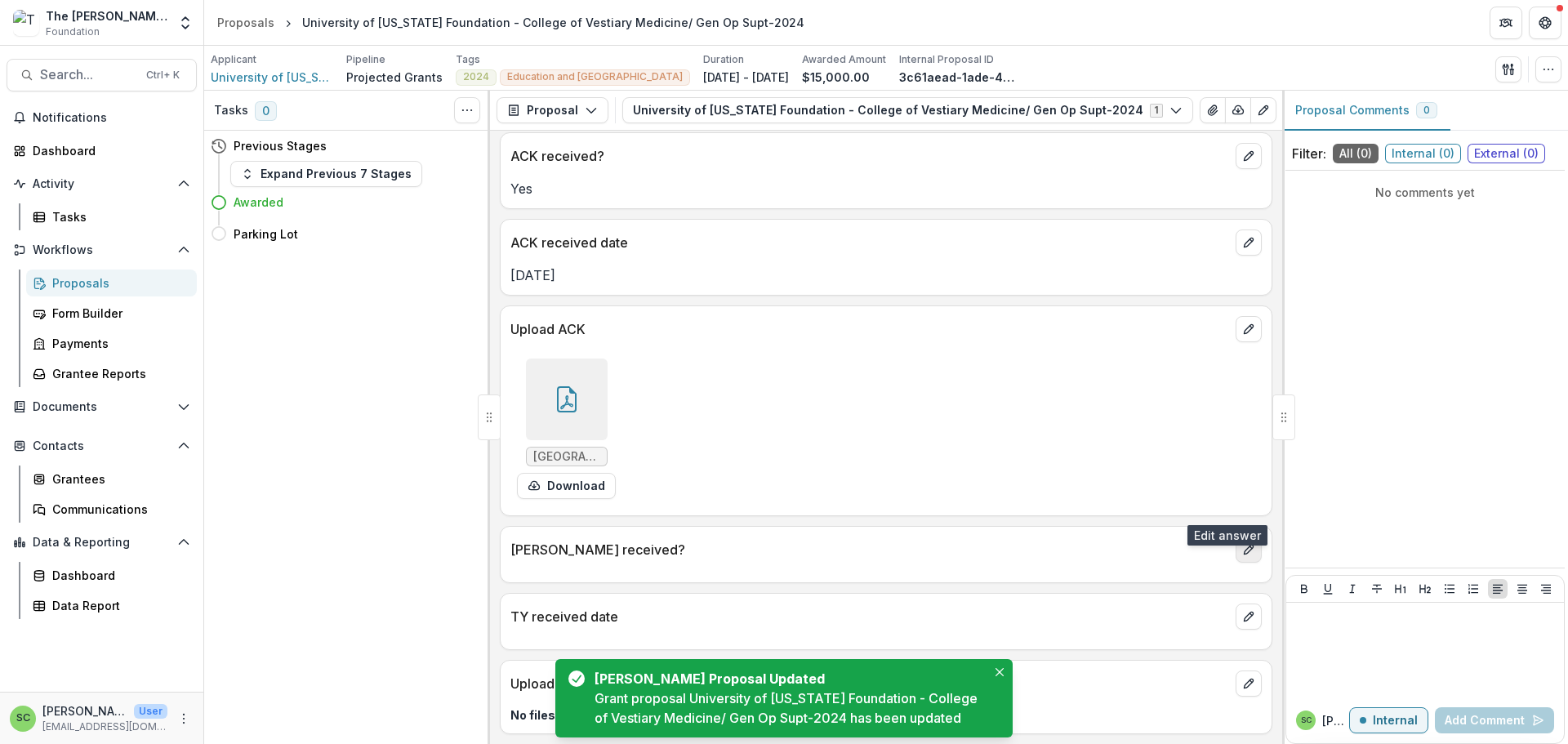
click at [1242, 543] on icon "edit" at bounding box center [1248, 549] width 13 height 13
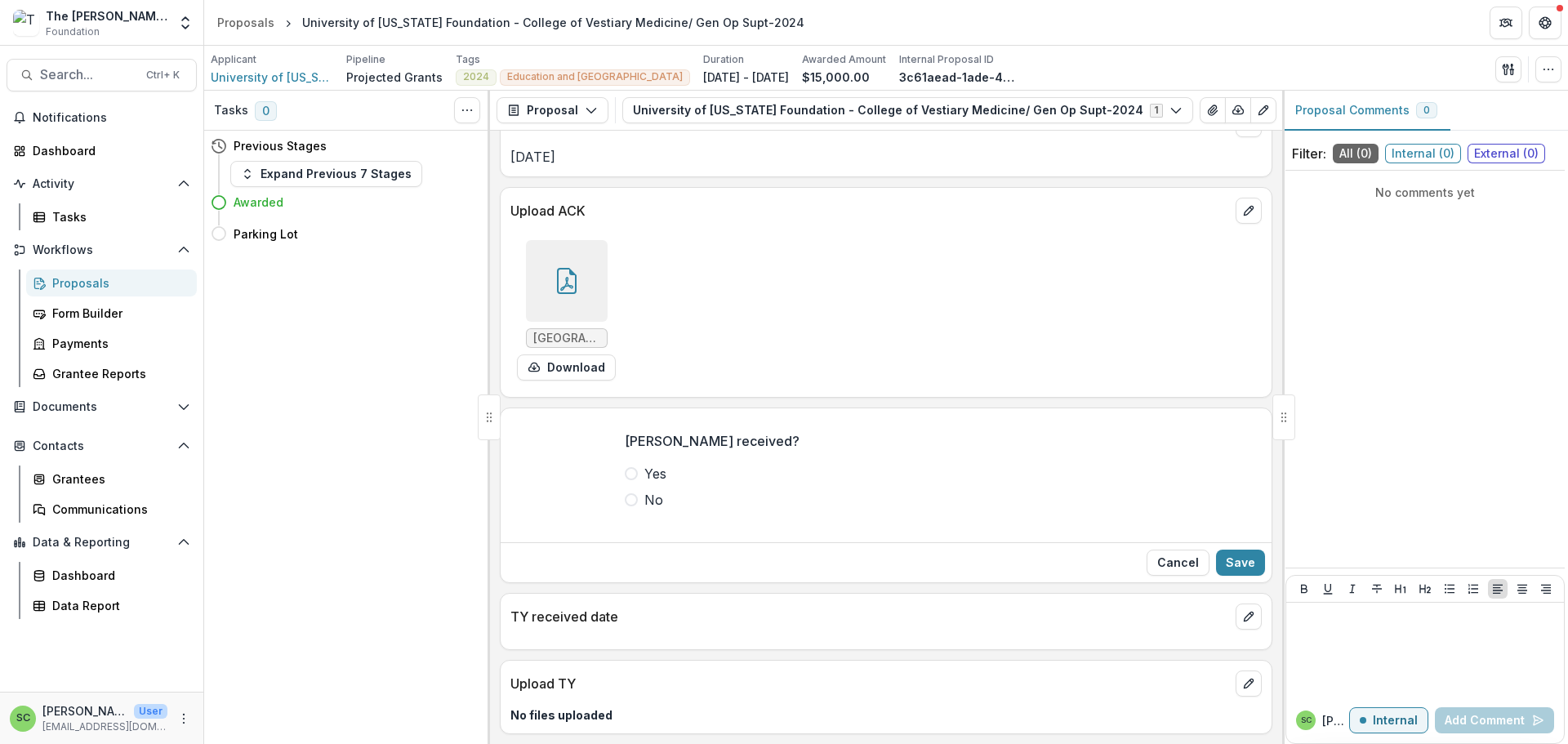
click at [625, 480] on span at bounding box center [631, 473] width 13 height 13
click at [1219, 576] on button "Save" at bounding box center [1240, 562] width 49 height 26
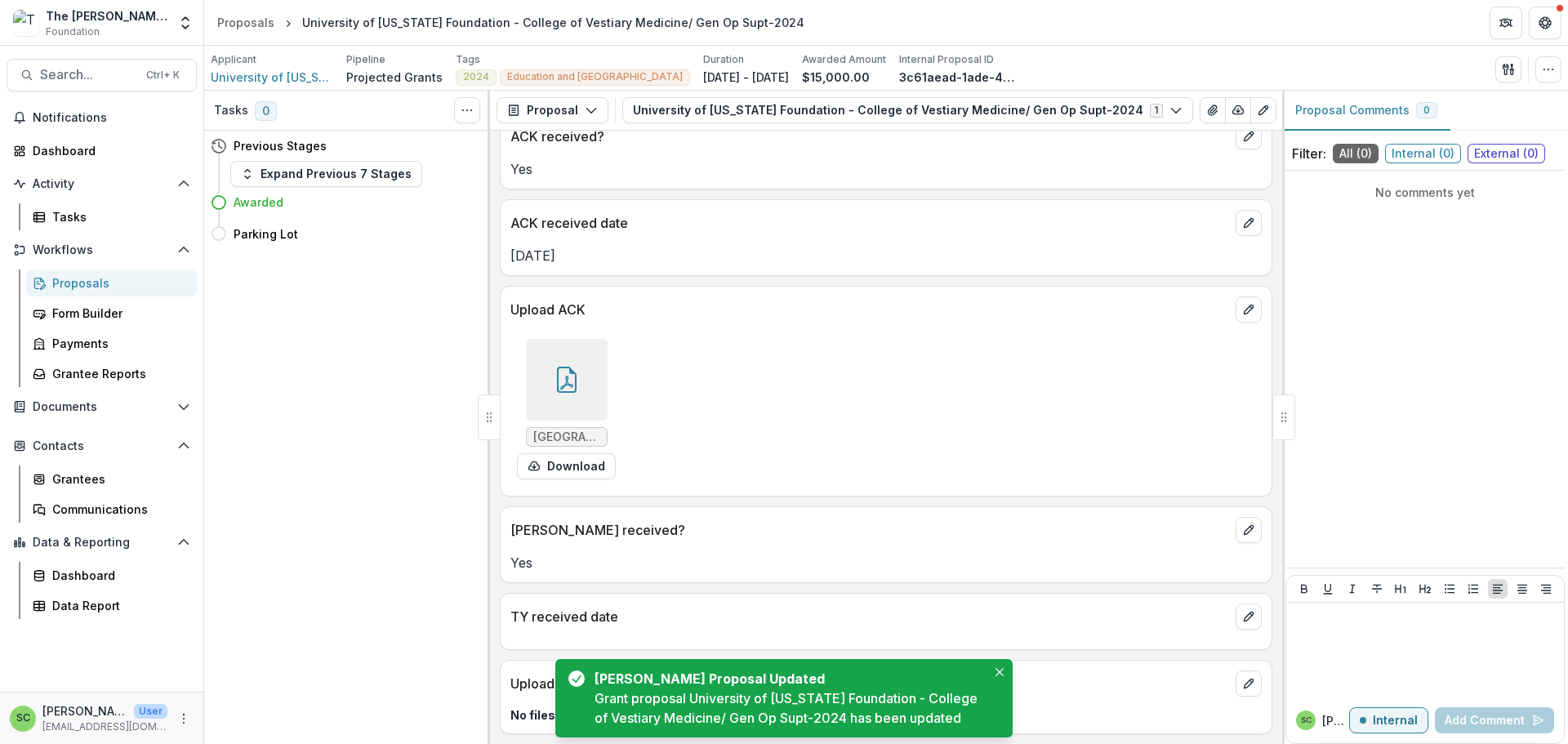
scroll to position [189, 0]
click at [1242, 610] on icon "edit" at bounding box center [1248, 616] width 13 height 13
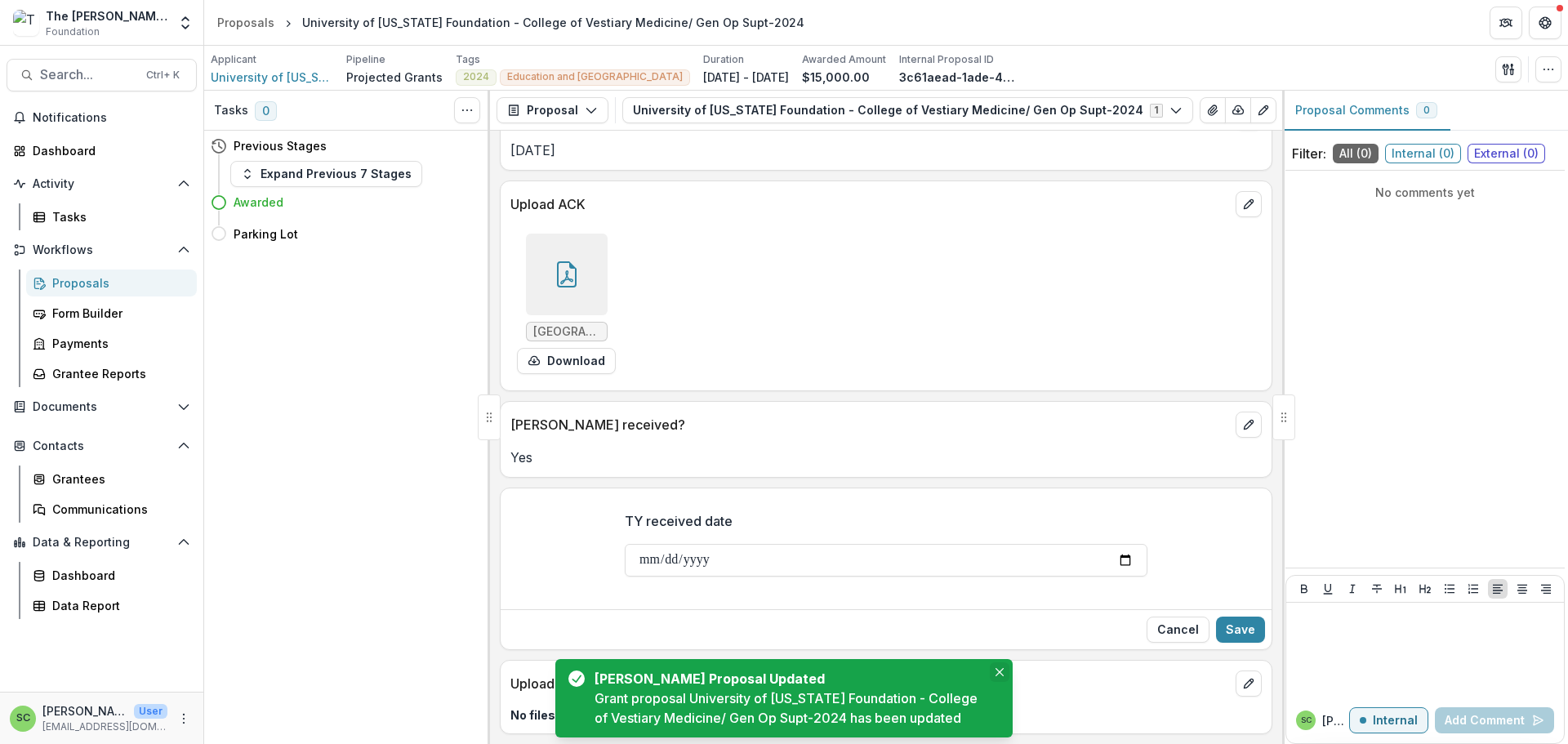
click at [997, 667] on icon "Close" at bounding box center [999, 671] width 8 height 8
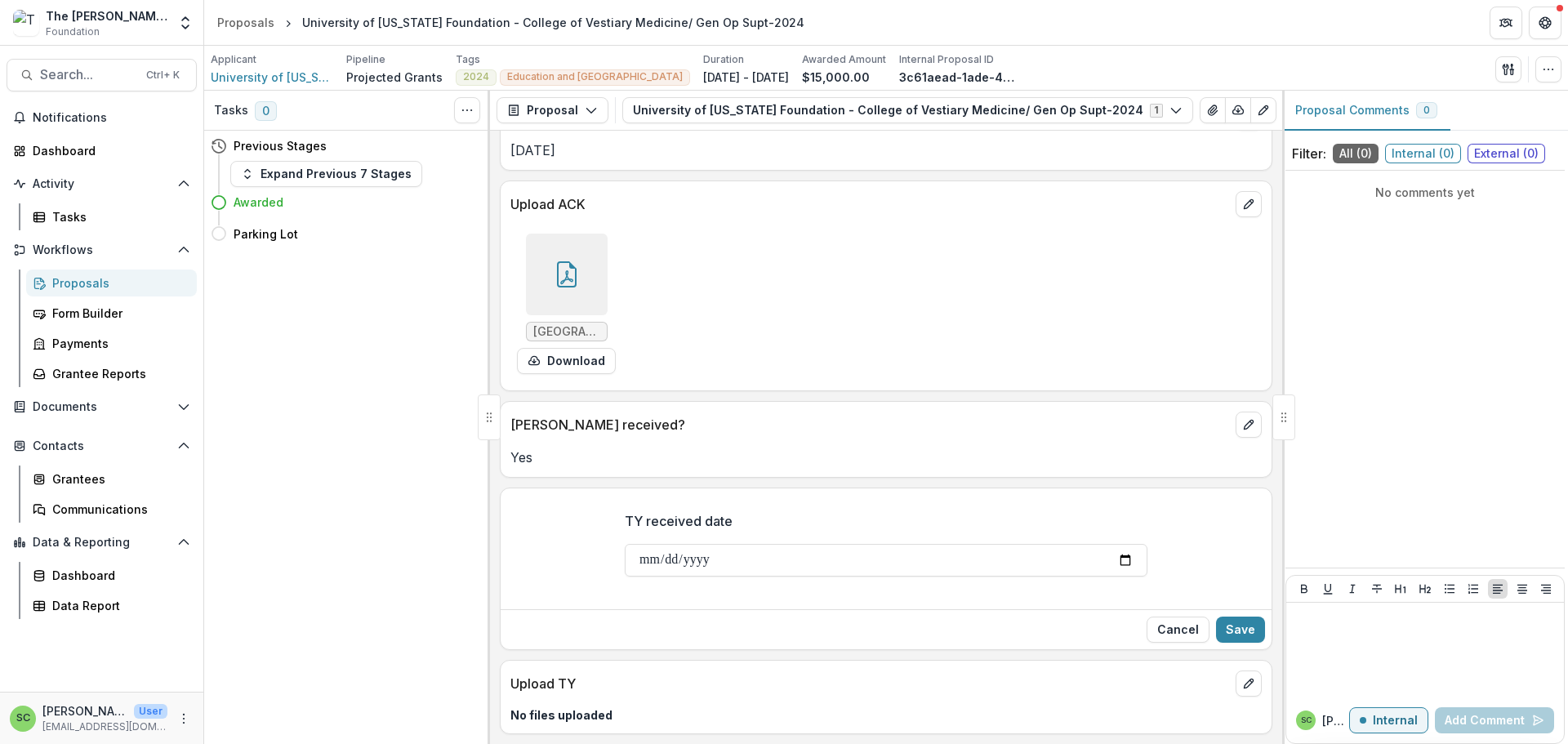
scroll to position [320, 0]
click at [625, 543] on input "TY received date" at bounding box center [886, 559] width 522 height 32
type input "**********"
click at [1218, 616] on button "Save" at bounding box center [1240, 629] width 49 height 26
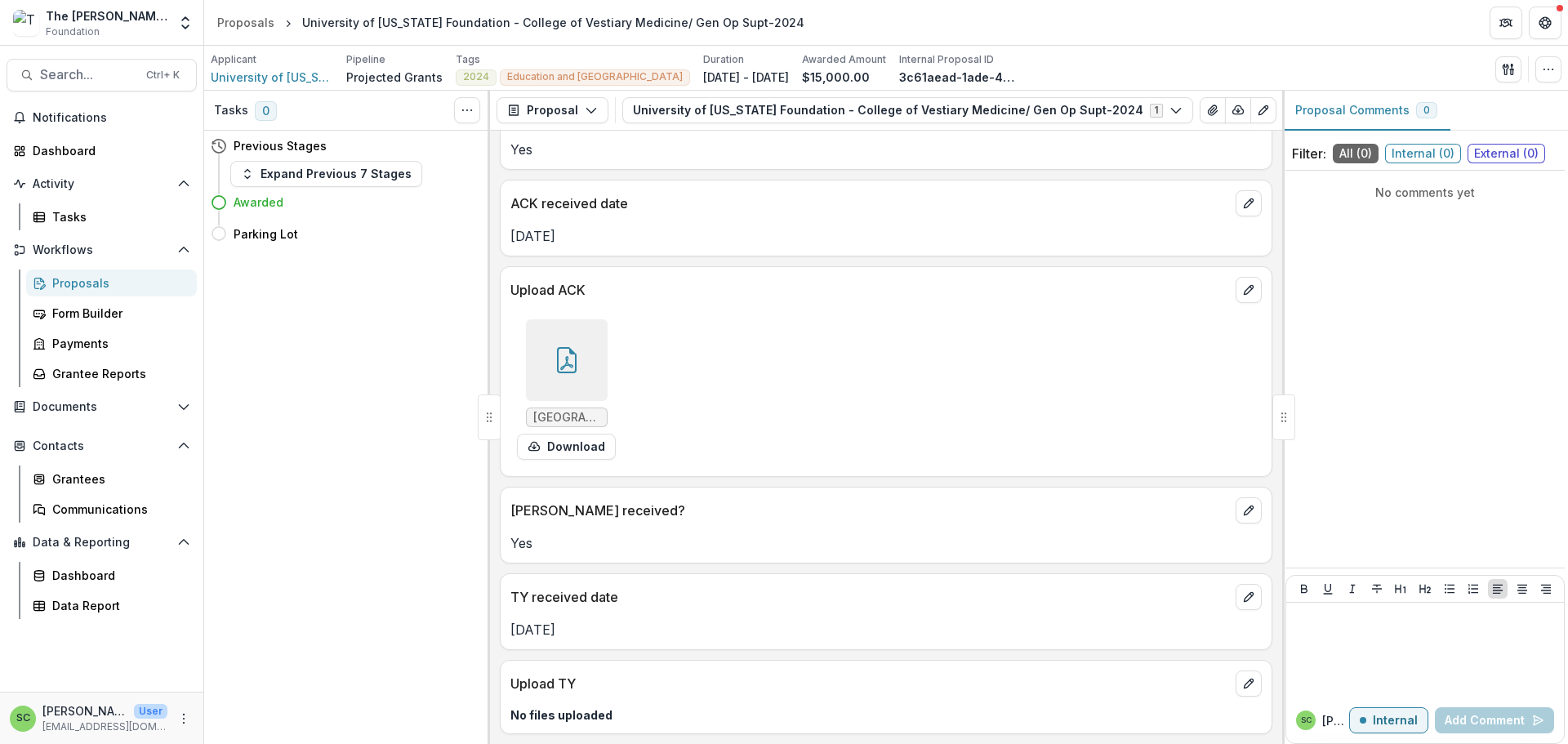
scroll to position [213, 0]
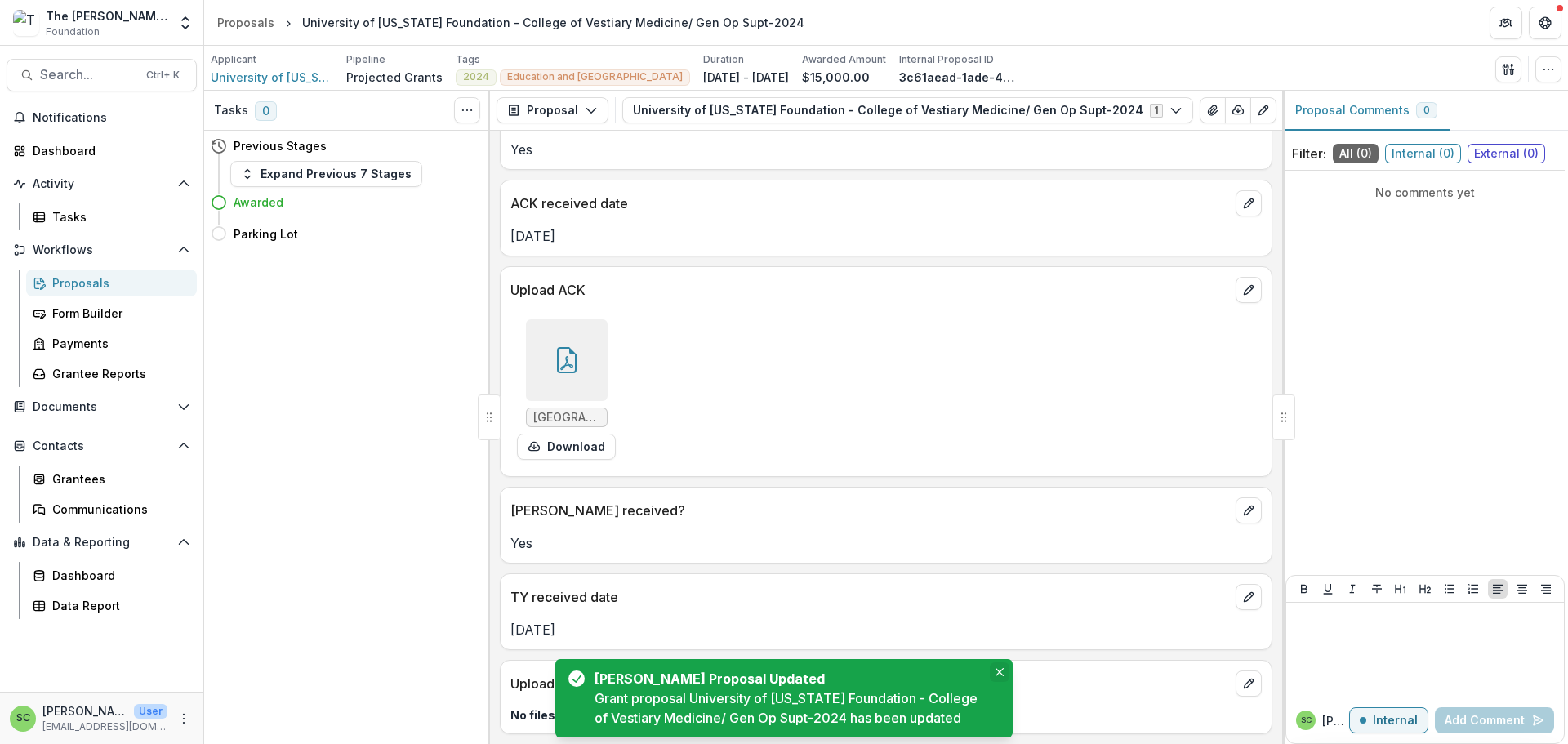
click at [996, 667] on icon "Close" at bounding box center [999, 671] width 8 height 8
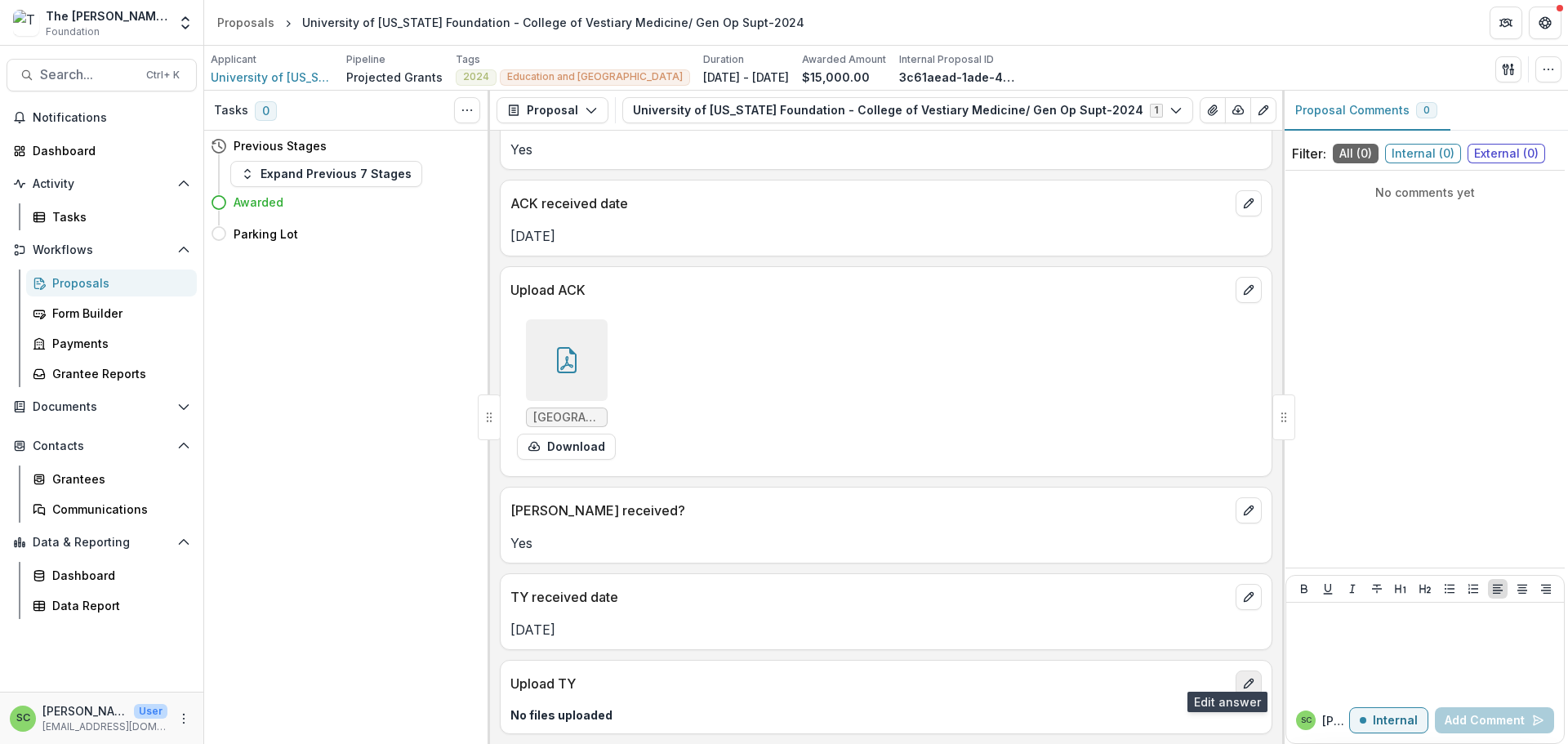
click at [1242, 677] on icon "edit" at bounding box center [1248, 683] width 13 height 13
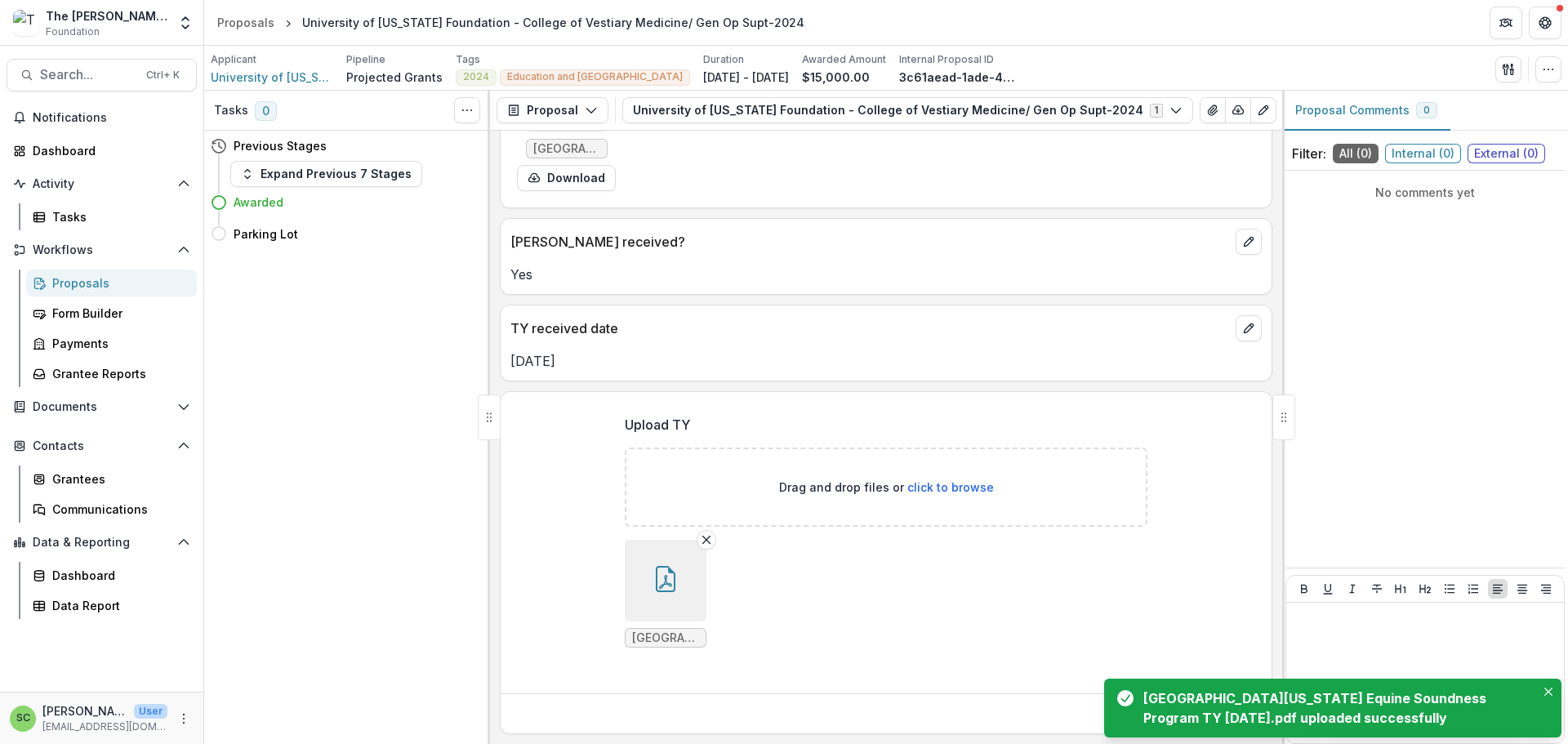
scroll to position [527, 0]
click at [1544, 688] on icon "Close" at bounding box center [1548, 691] width 8 height 8
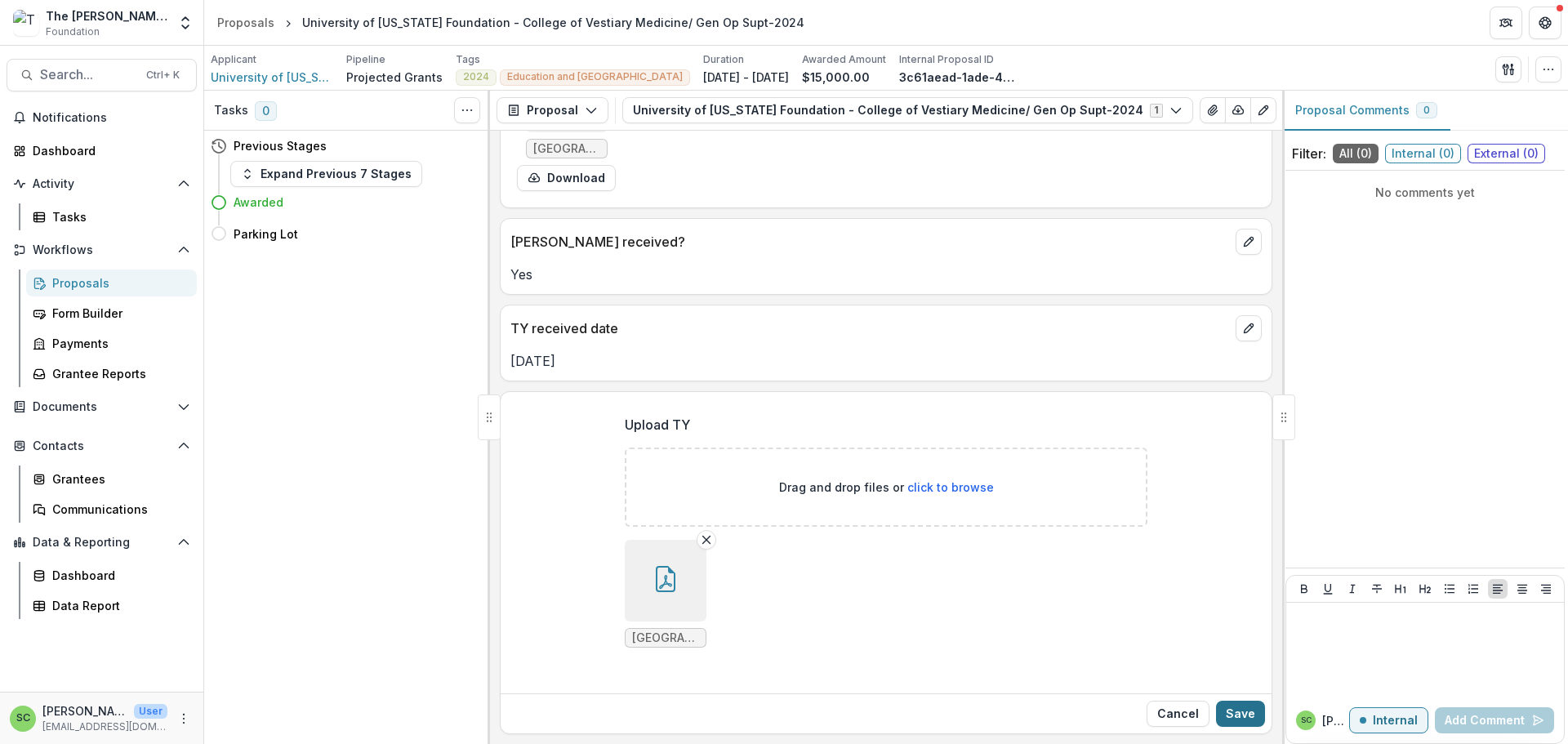
click at [1219, 701] on button "Save" at bounding box center [1240, 714] width 49 height 26
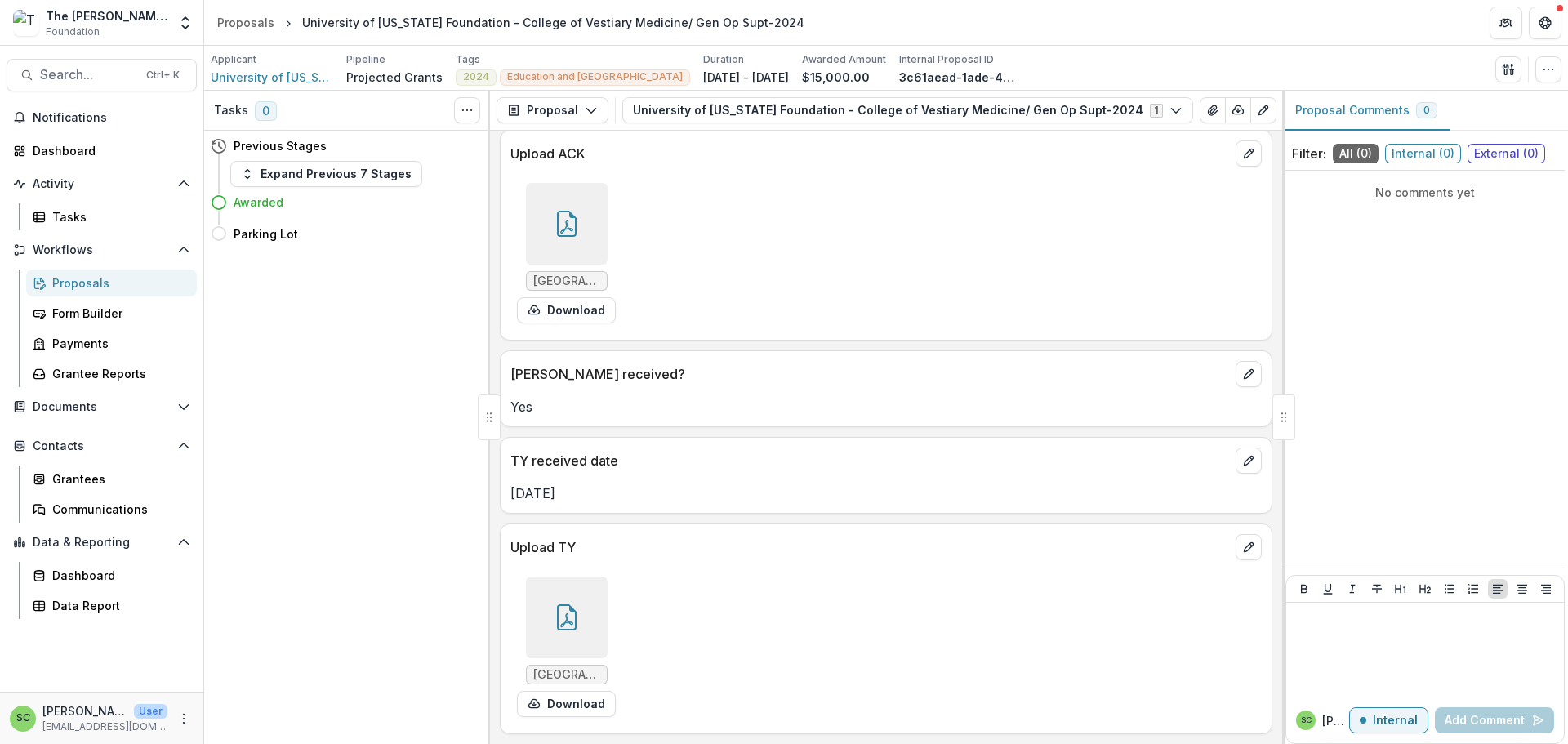
scroll to position [363, 0]
click at [108, 487] on div "Grantees" at bounding box center [118, 479] width 131 height 18
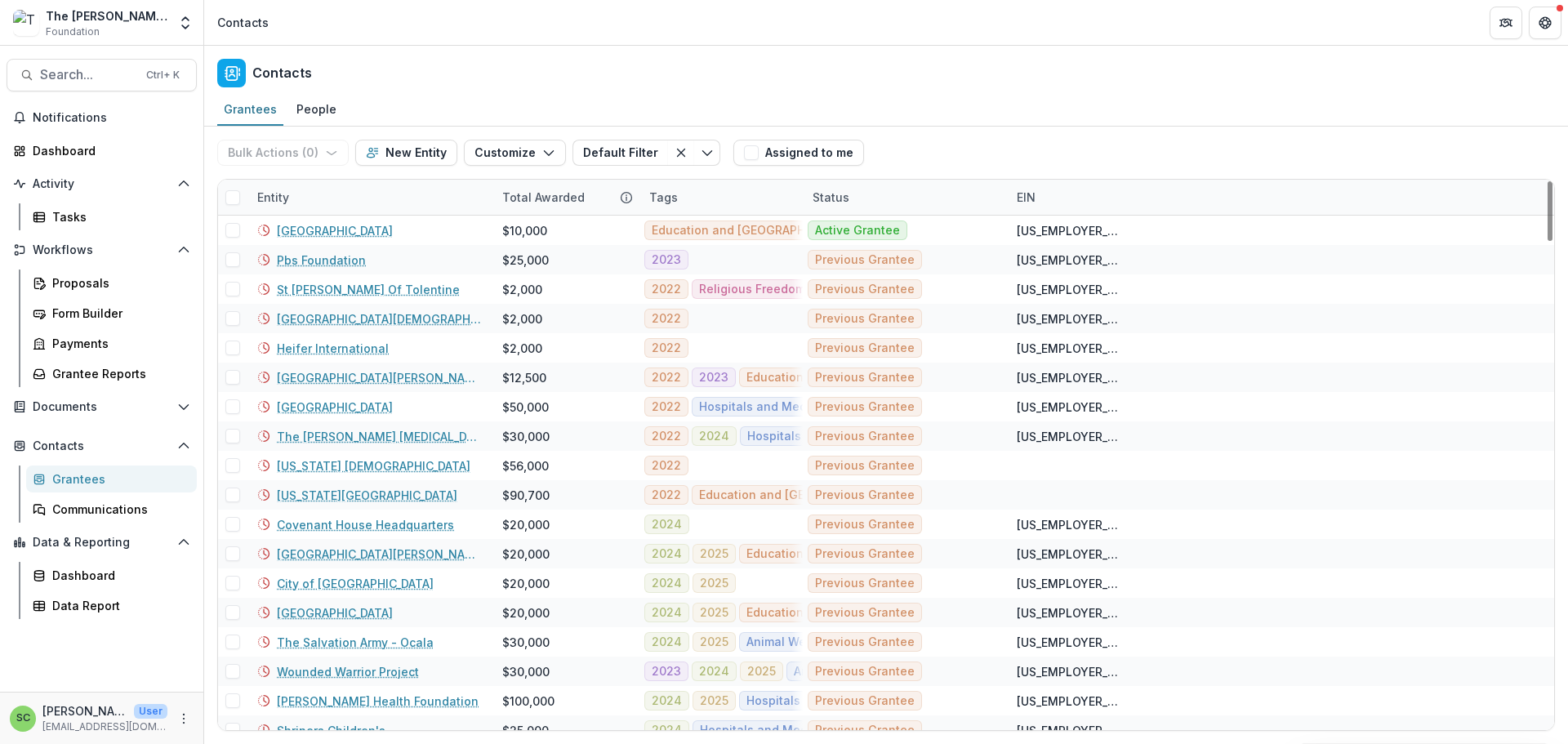
click at [339, 214] on div "Entity" at bounding box center [370, 197] width 245 height 35
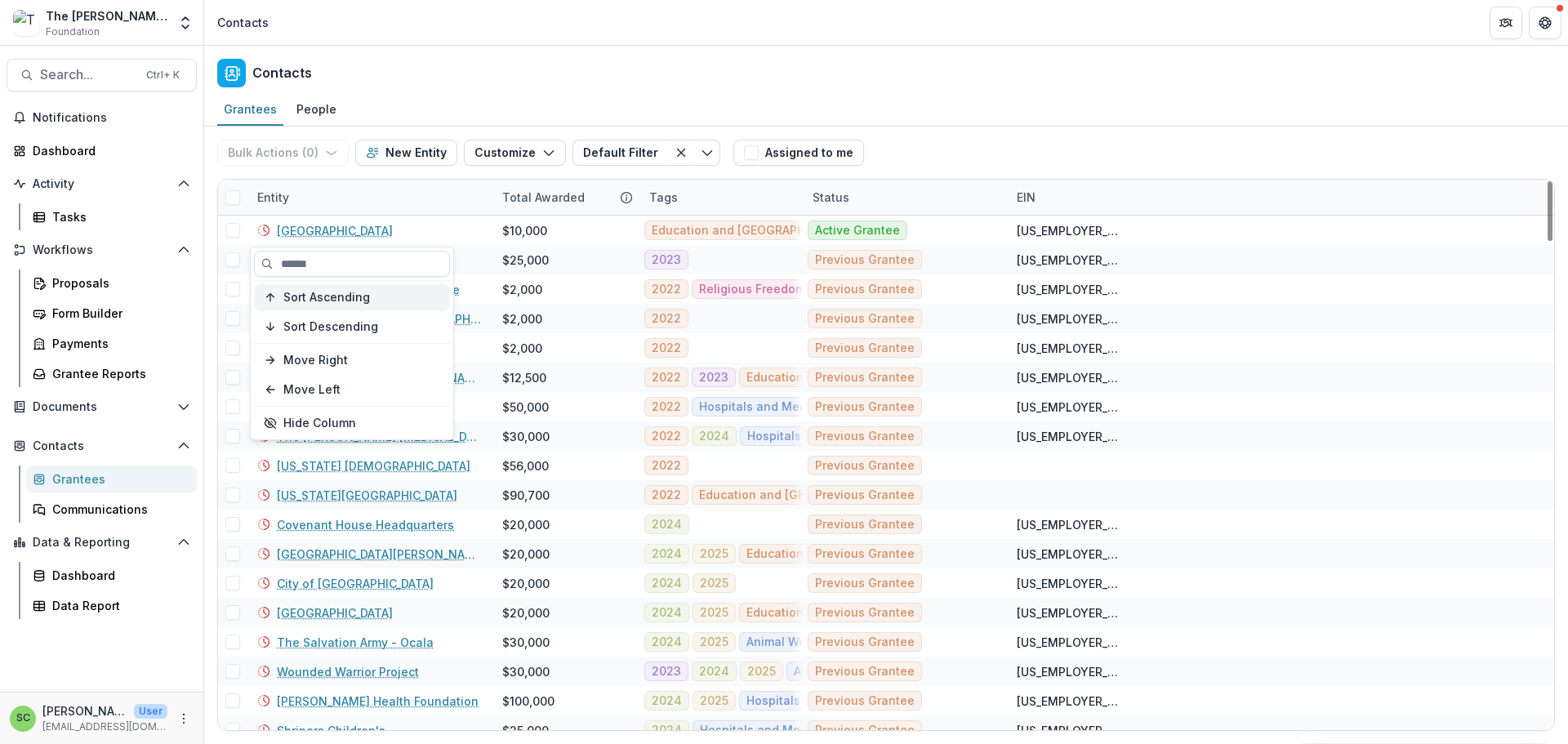
click at [340, 303] on span "Sort Ascending" at bounding box center [326, 297] width 87 height 14
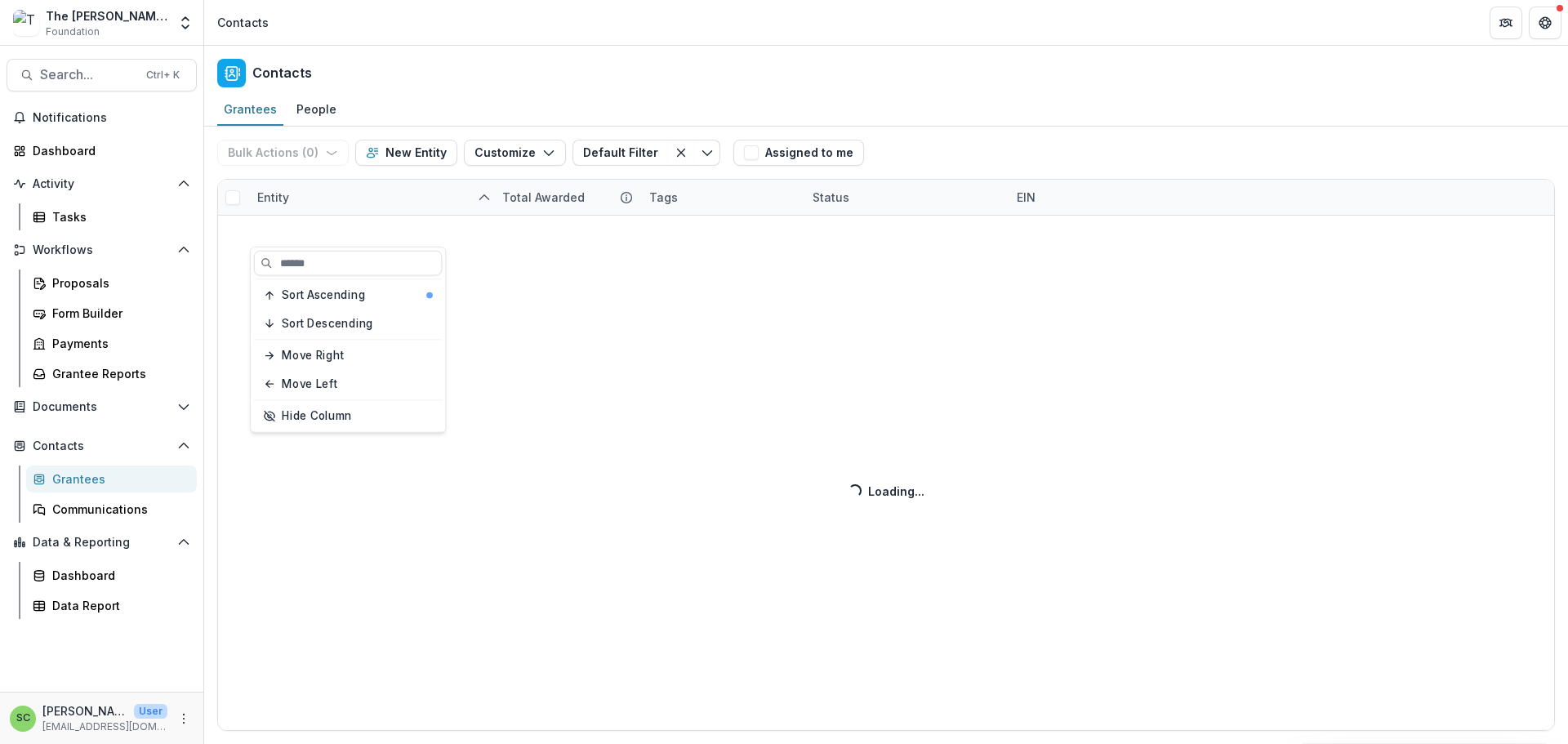
click at [351, 218] on div "Bulk Actions ( 0 ) Send Email Create Proposals Create Tasks New Entity Customiz…" at bounding box center [886, 435] width 1364 height 617
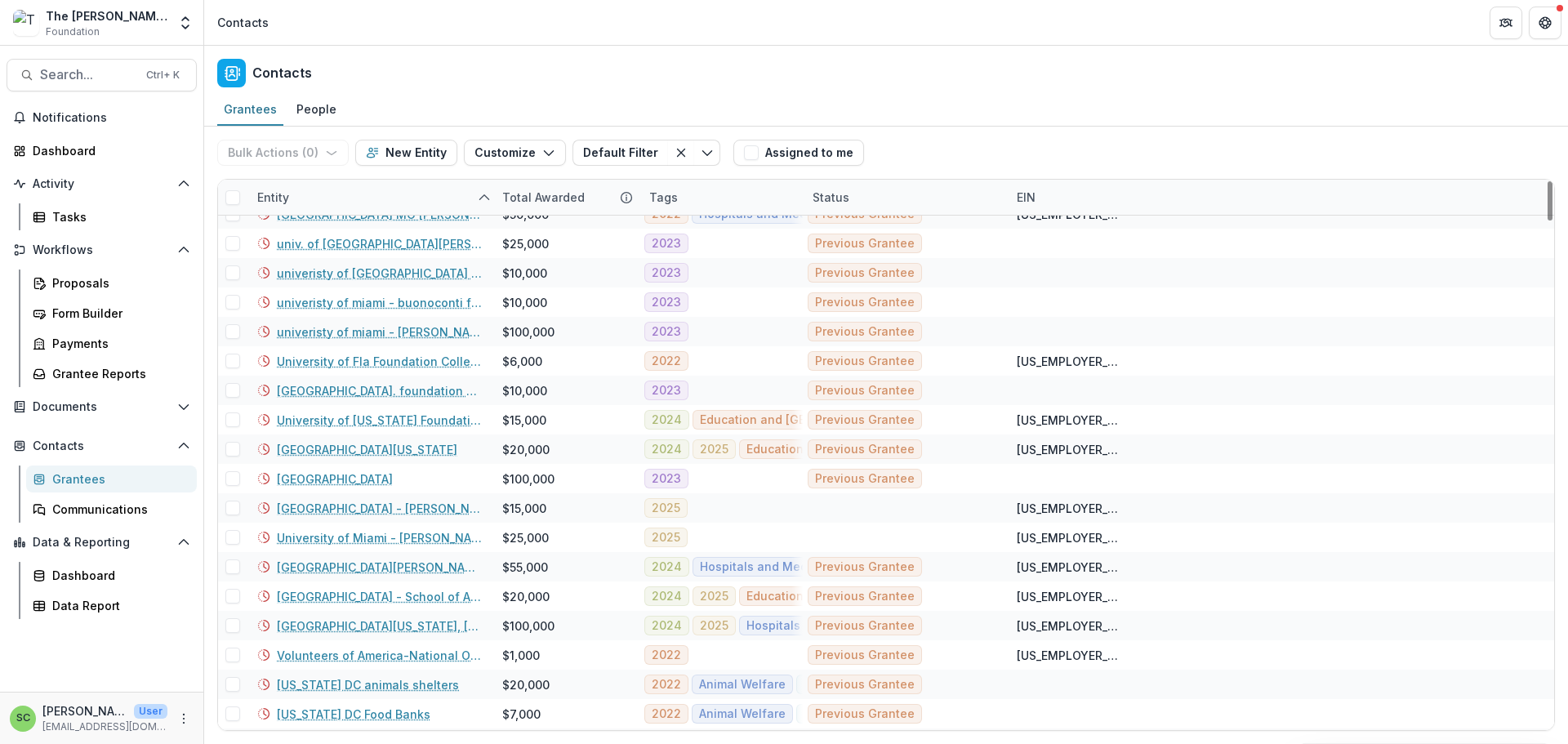
scroll to position [6448, 0]
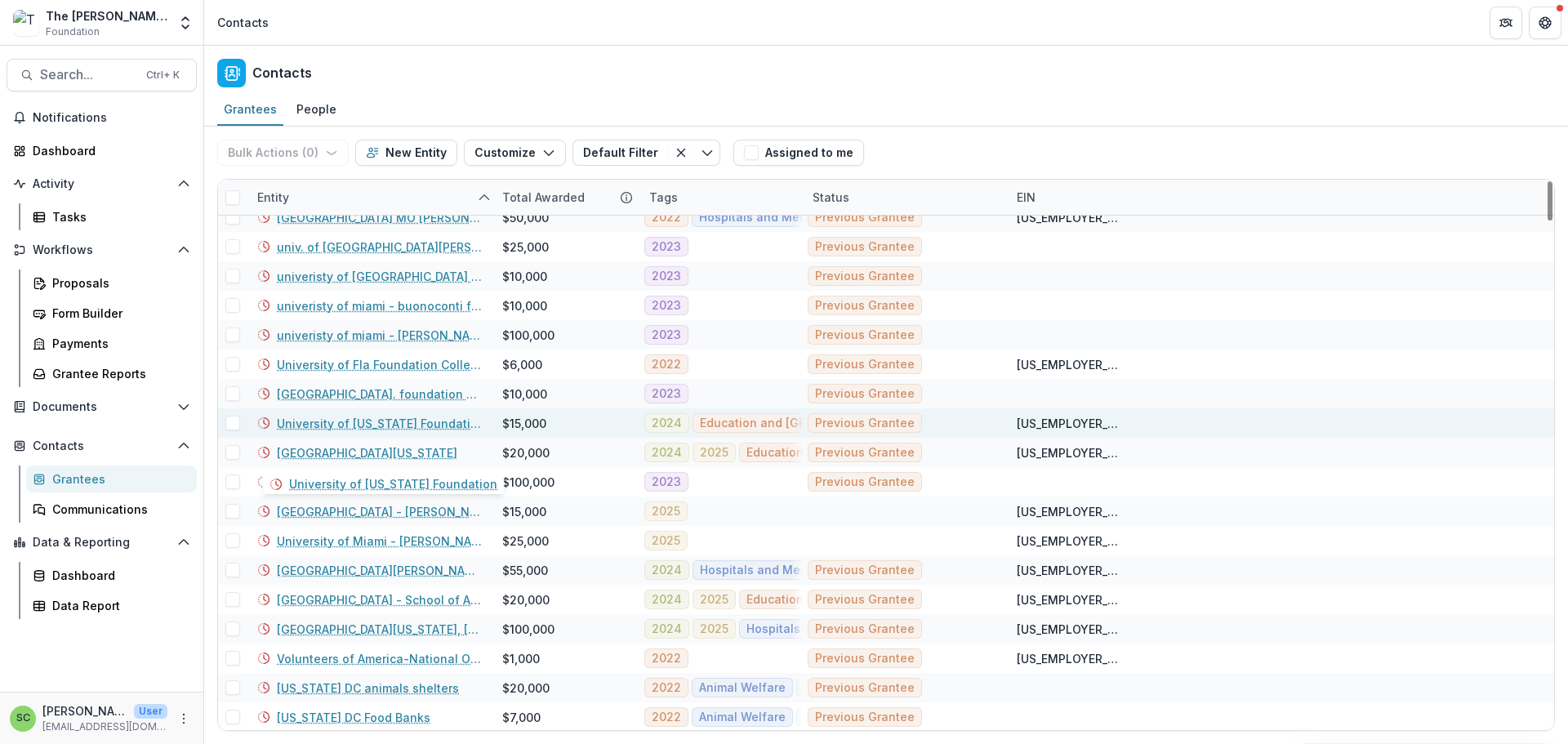
click at [328, 432] on link "University of [US_STATE] Foundation" at bounding box center [379, 423] width 206 height 18
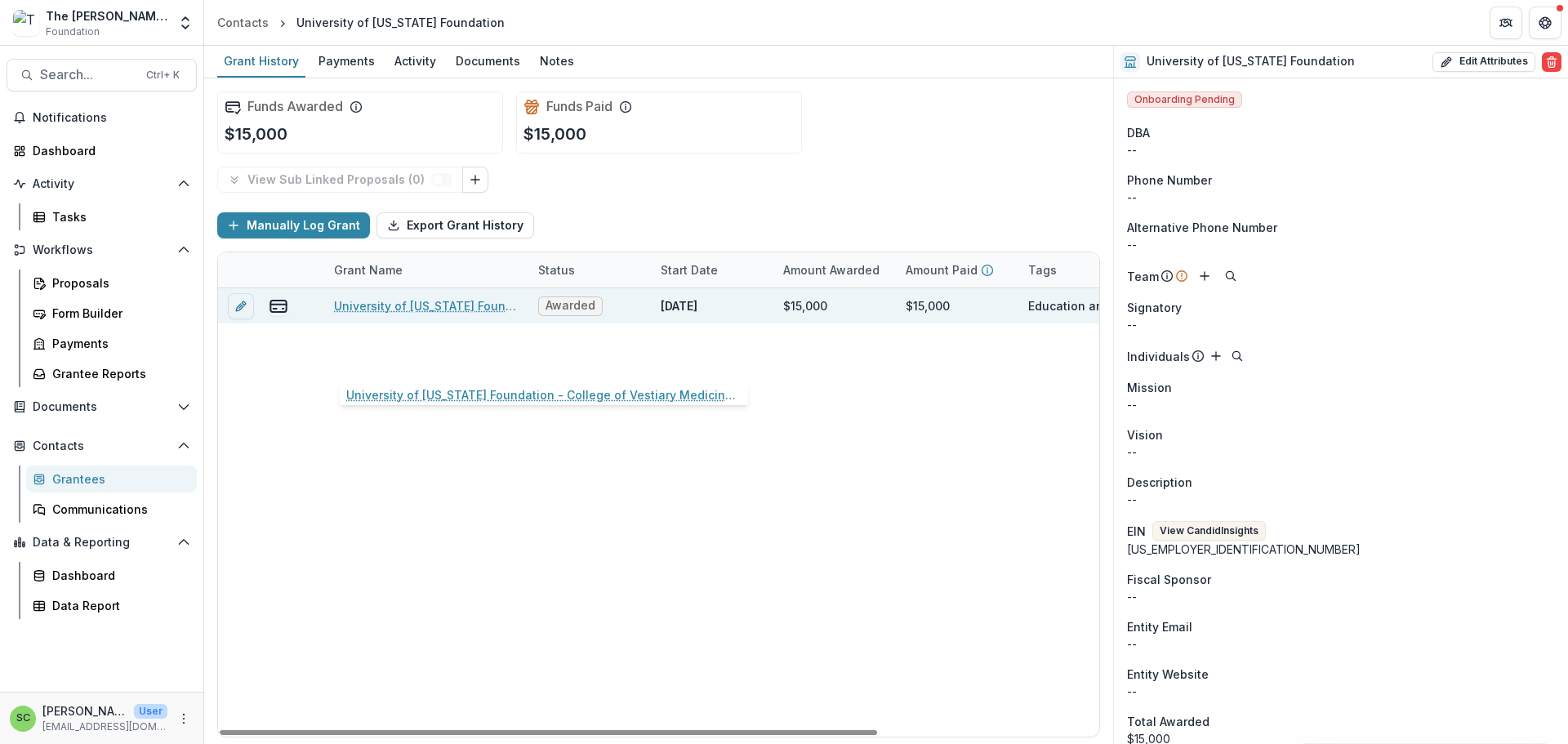
click at [401, 314] on link "University of [US_STATE] Foundation - College of Vestiary Medicine/ Gen Op Supt…" at bounding box center [426, 305] width 185 height 18
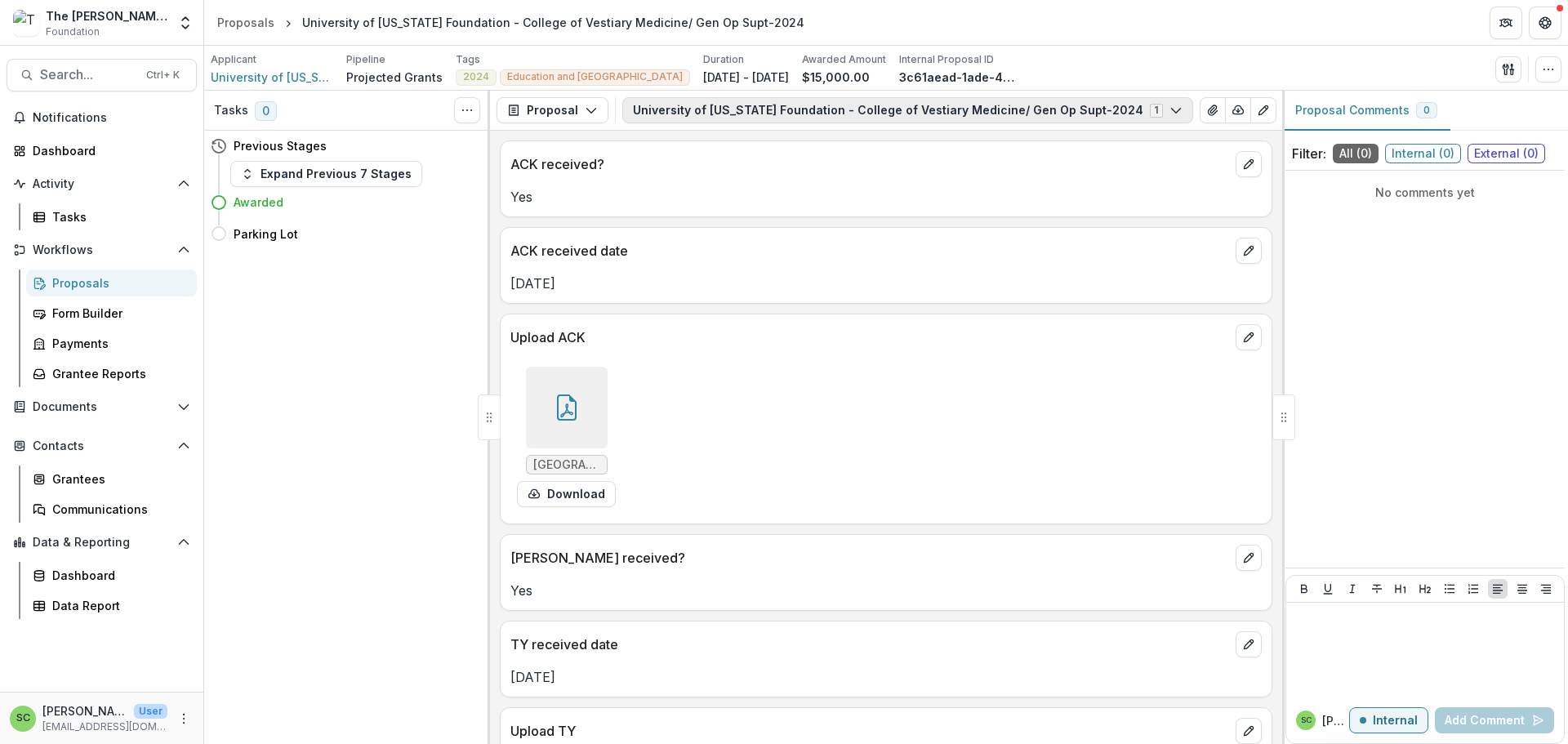
click at [1182, 116] on icon "button" at bounding box center [1176, 110] width 13 height 13
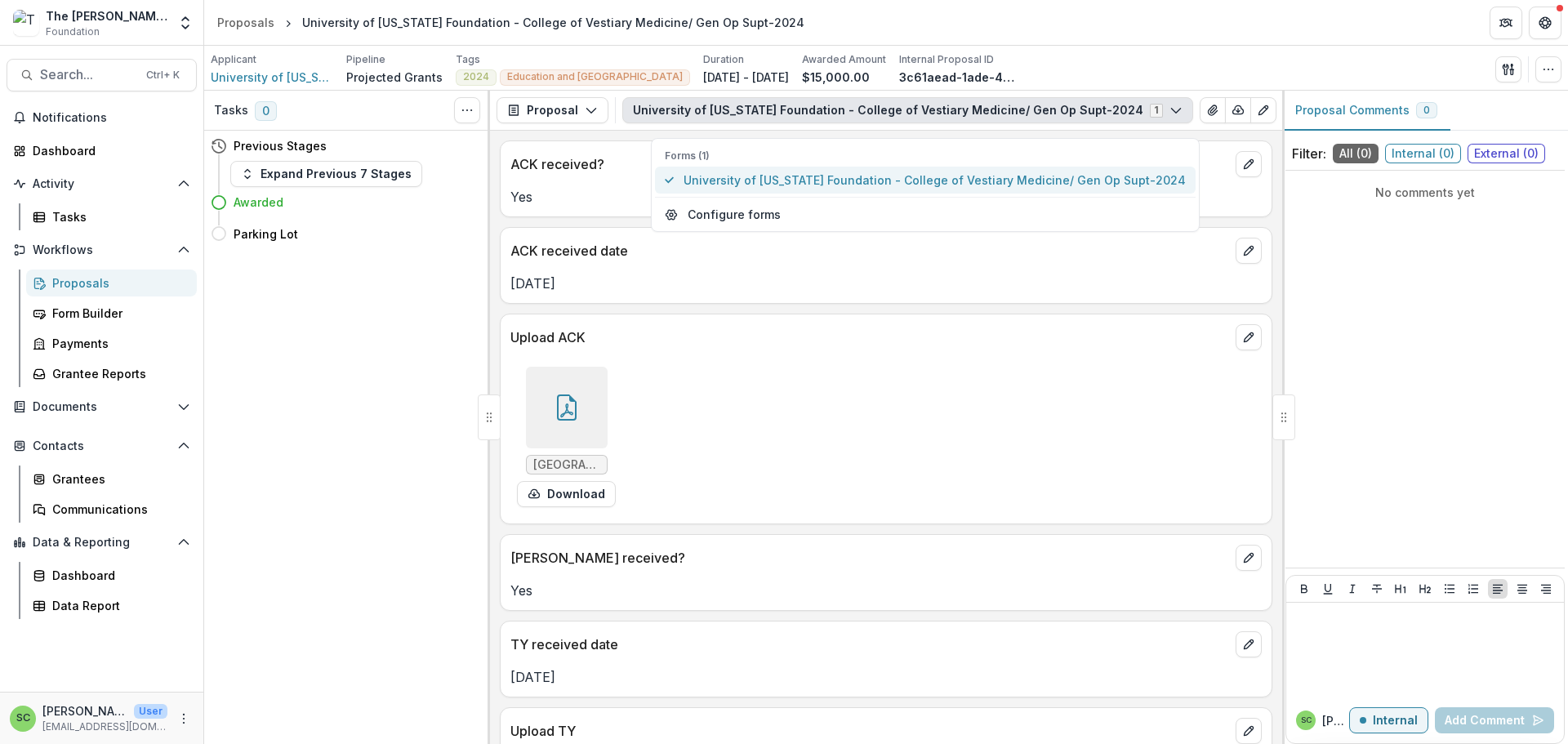
click at [1114, 189] on span "University of [US_STATE] Foundation - College of Vestiary Medicine/ Gen Op Supt…" at bounding box center [934, 179] width 502 height 18
click at [903, 189] on span "University of [US_STATE] Foundation - College of Vestiary Medicine/ Gen Op Supt…" at bounding box center [934, 179] width 502 height 18
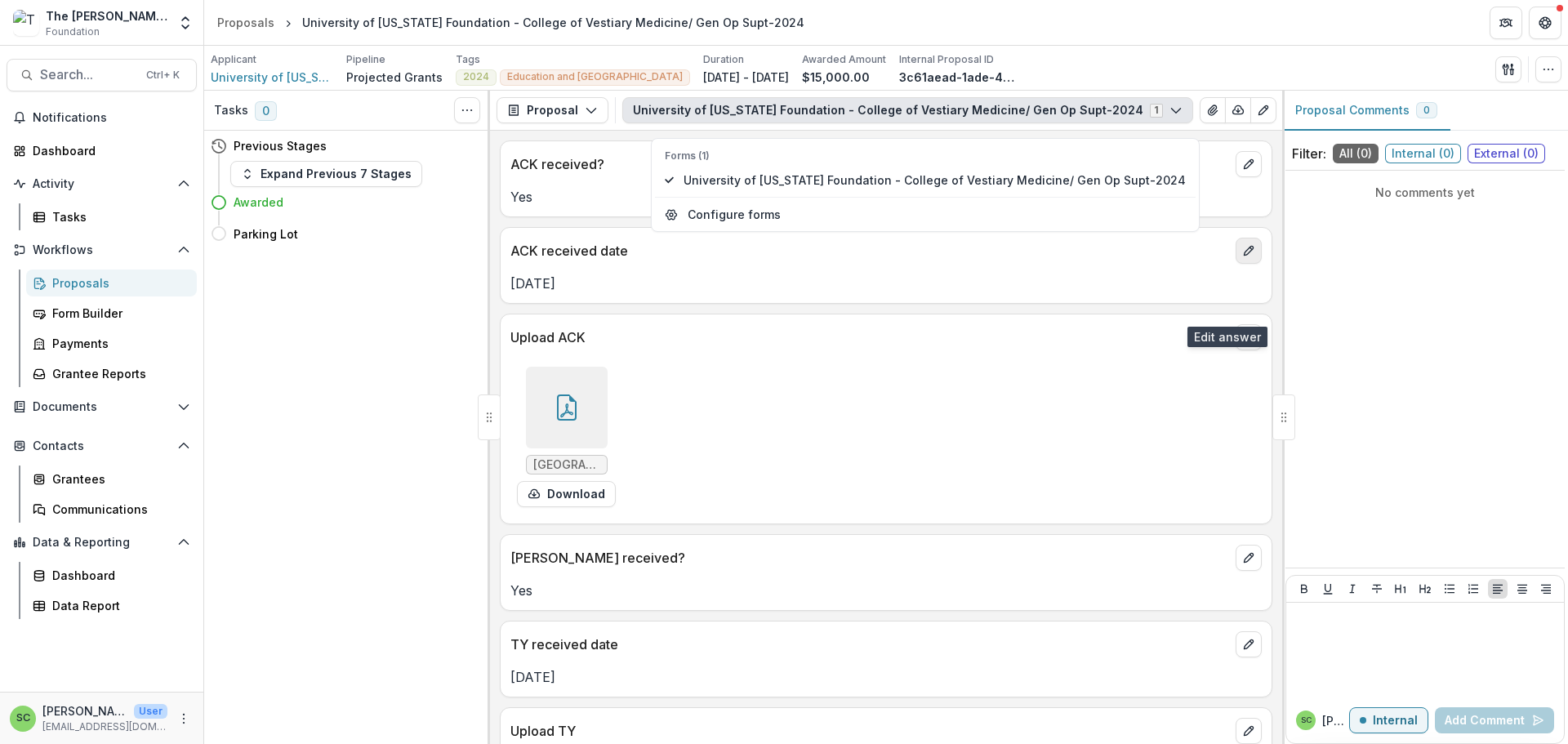
click at [1243, 255] on icon "edit" at bounding box center [1248, 251] width 9 height 9
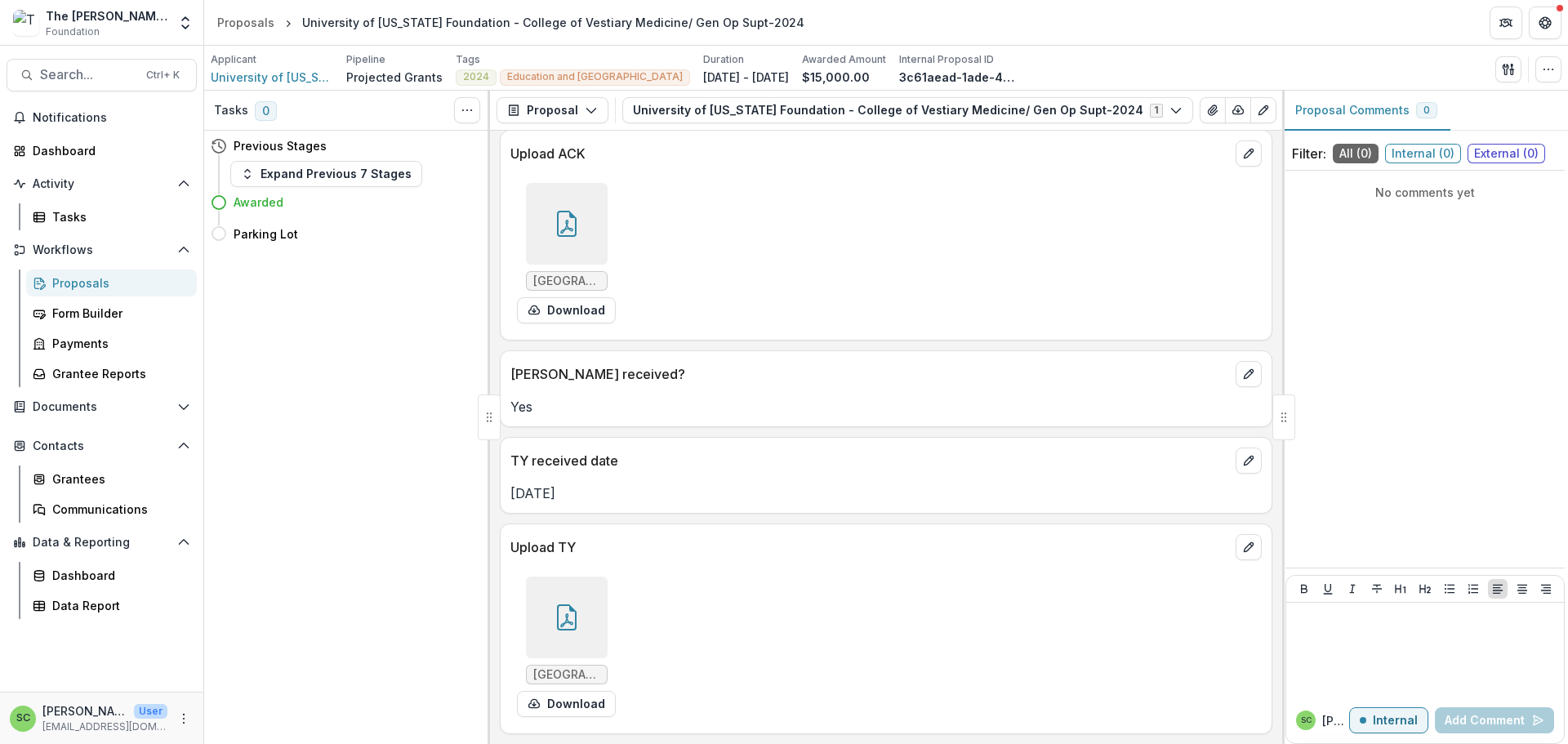
scroll to position [326, 0]
click at [1243, 158] on icon "edit" at bounding box center [1248, 154] width 9 height 9
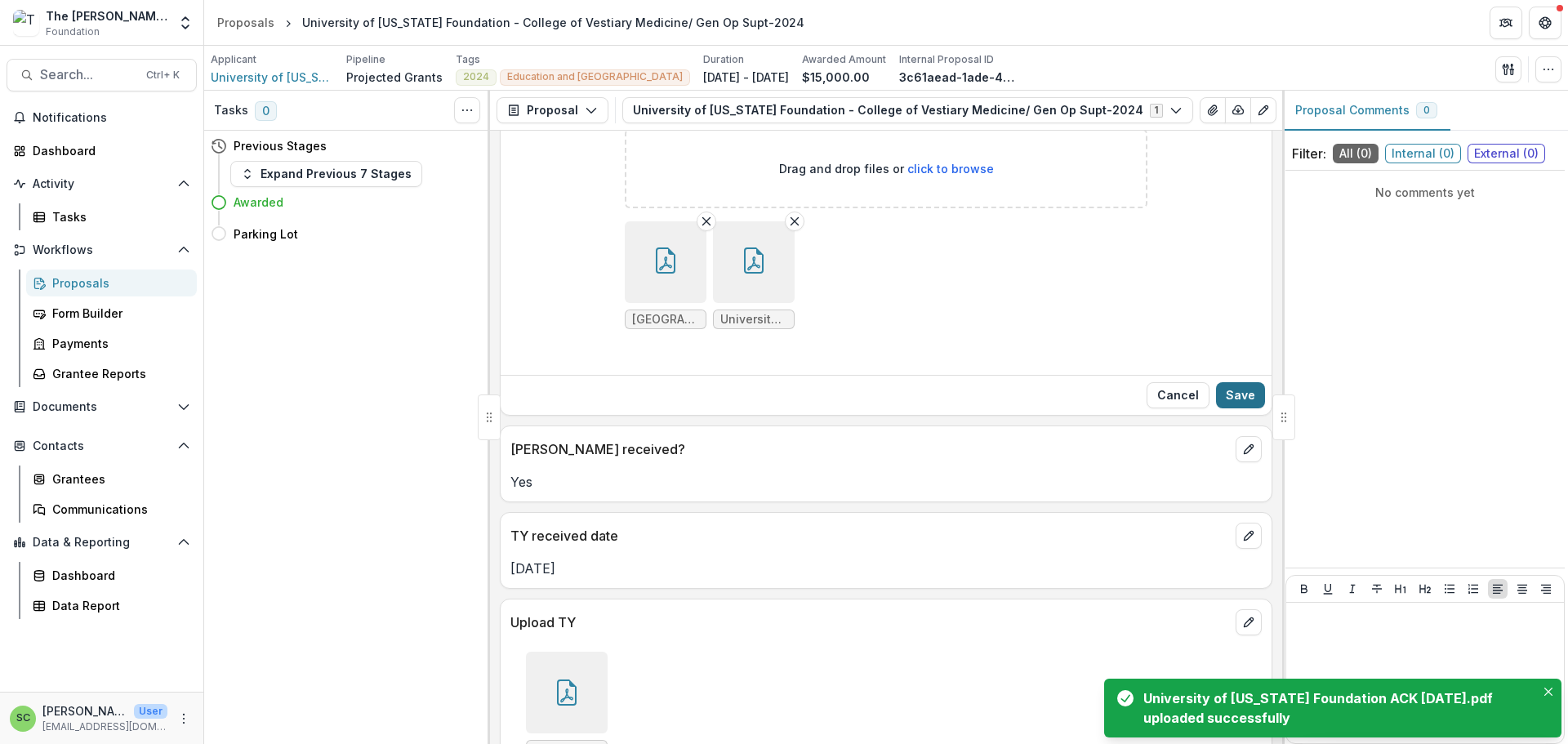
click at [1229, 409] on button "Save" at bounding box center [1240, 395] width 49 height 26
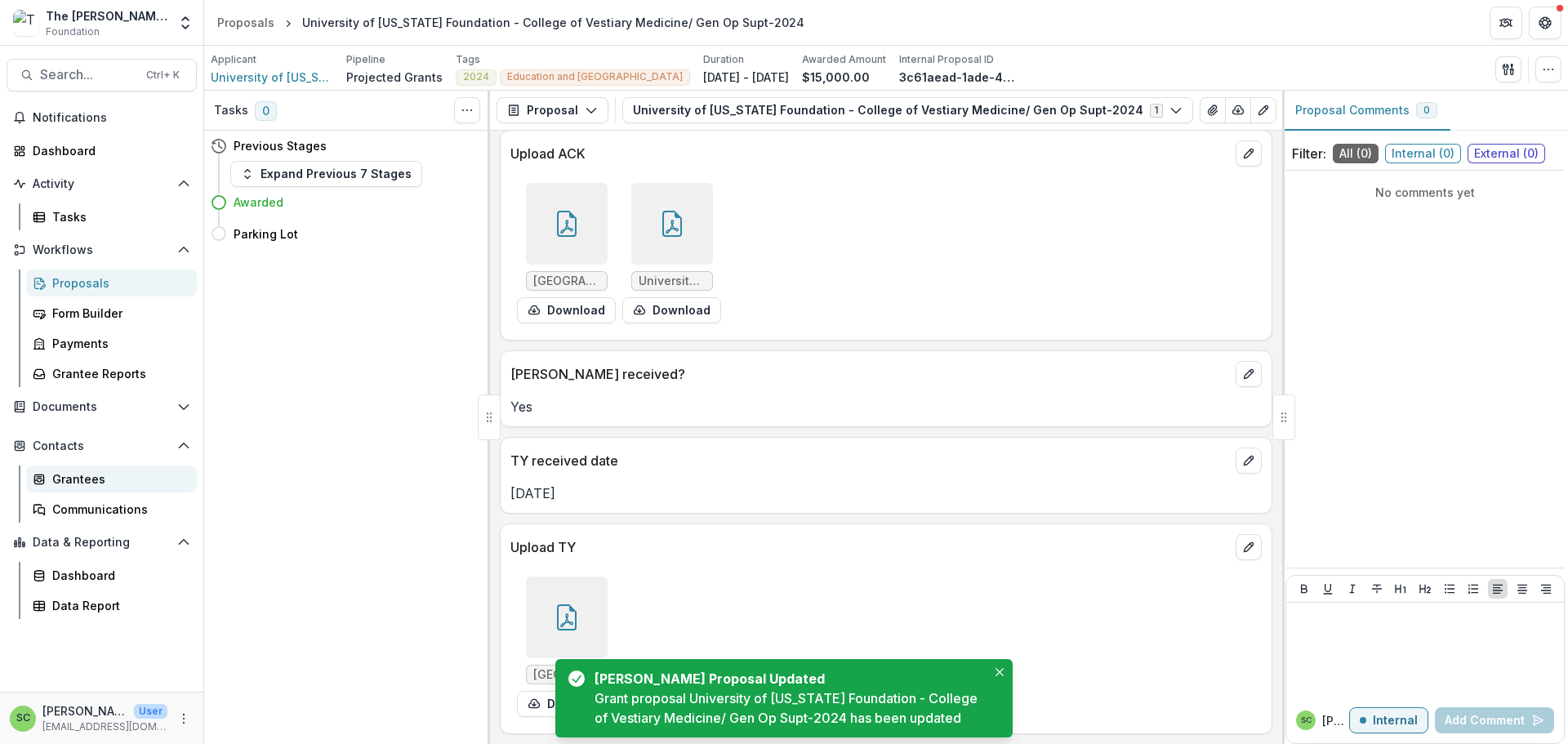
click at [87, 487] on div "Grantees" at bounding box center [118, 479] width 131 height 18
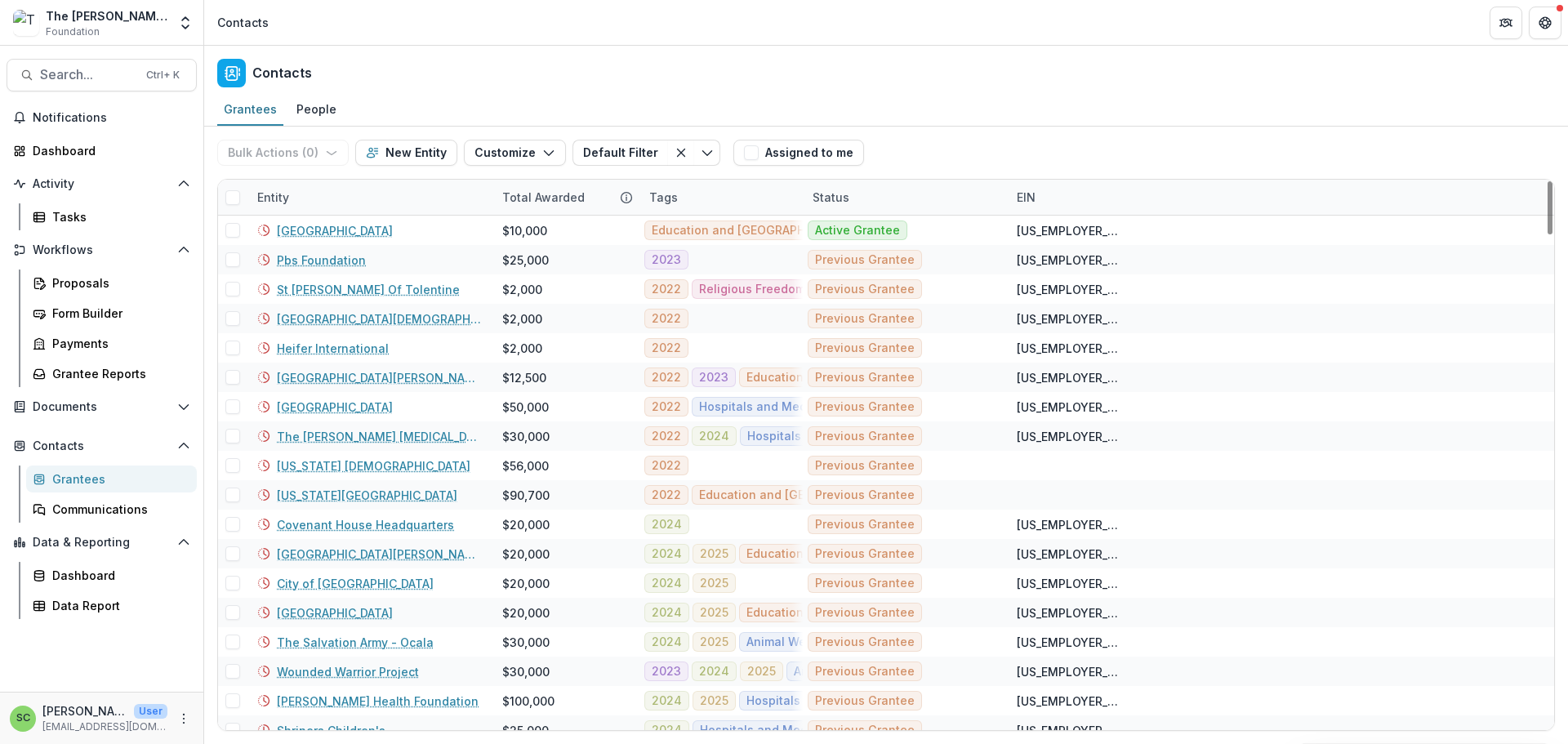
click at [333, 214] on div "Entity" at bounding box center [370, 197] width 245 height 35
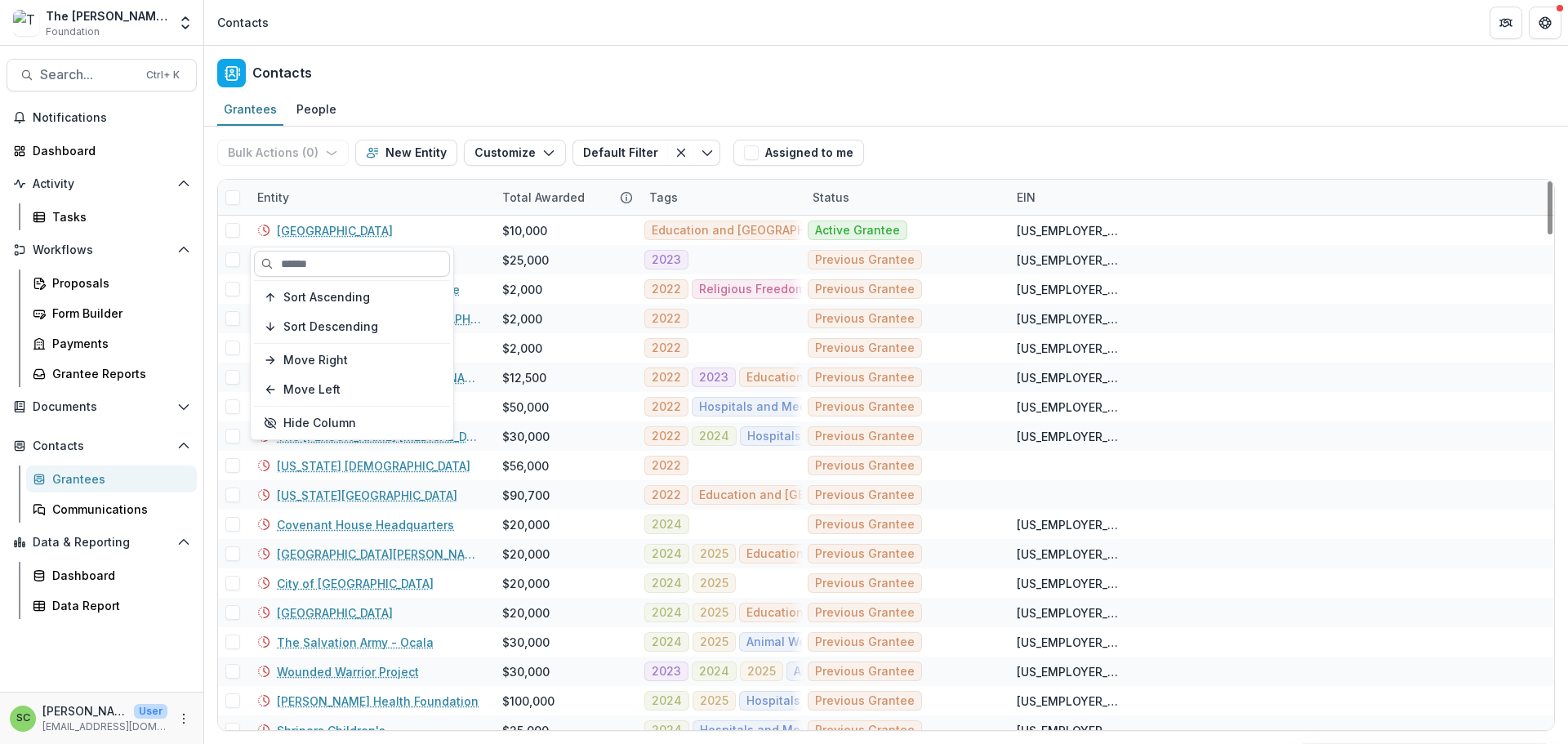
click at [323, 268] on input at bounding box center [352, 263] width 196 height 26
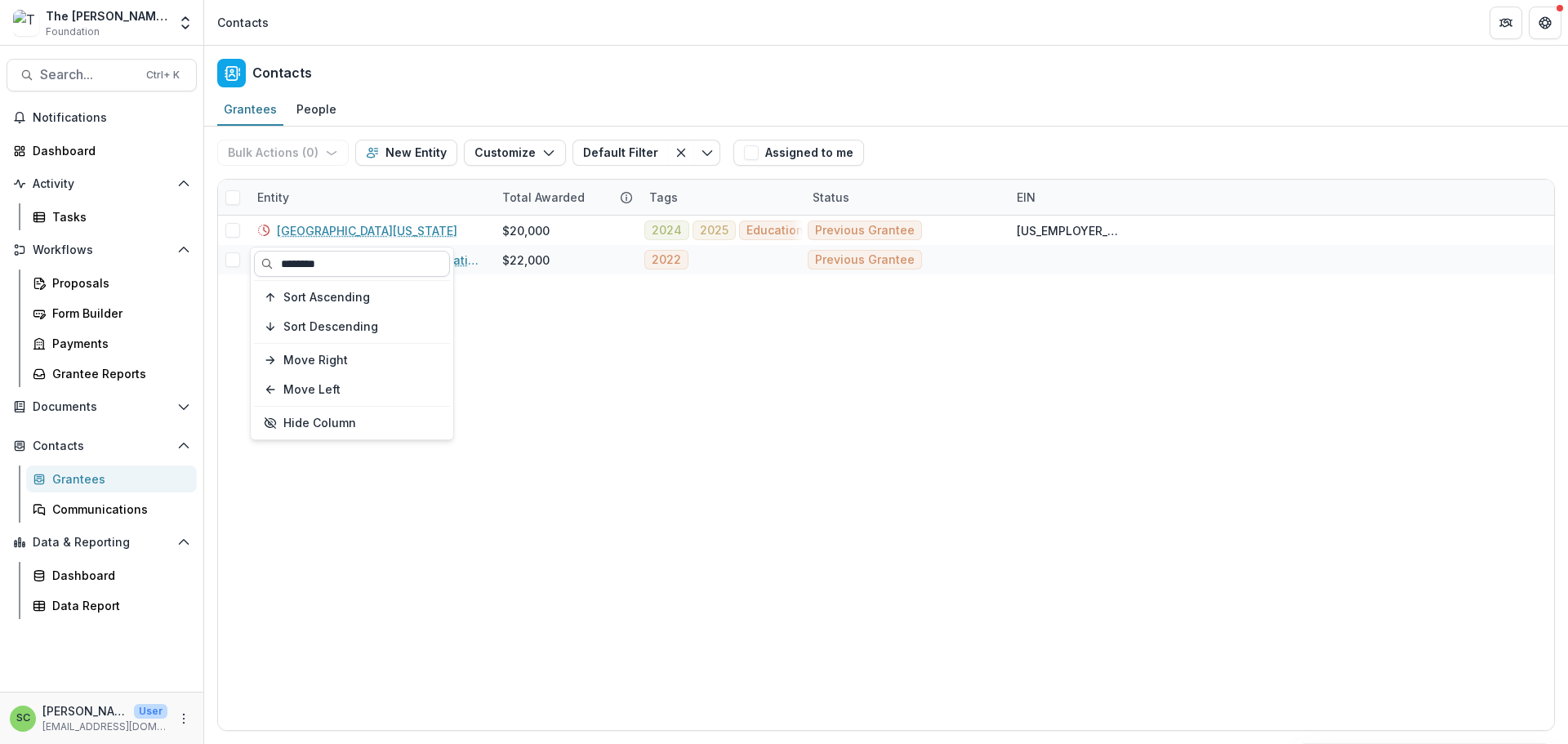
type input "********"
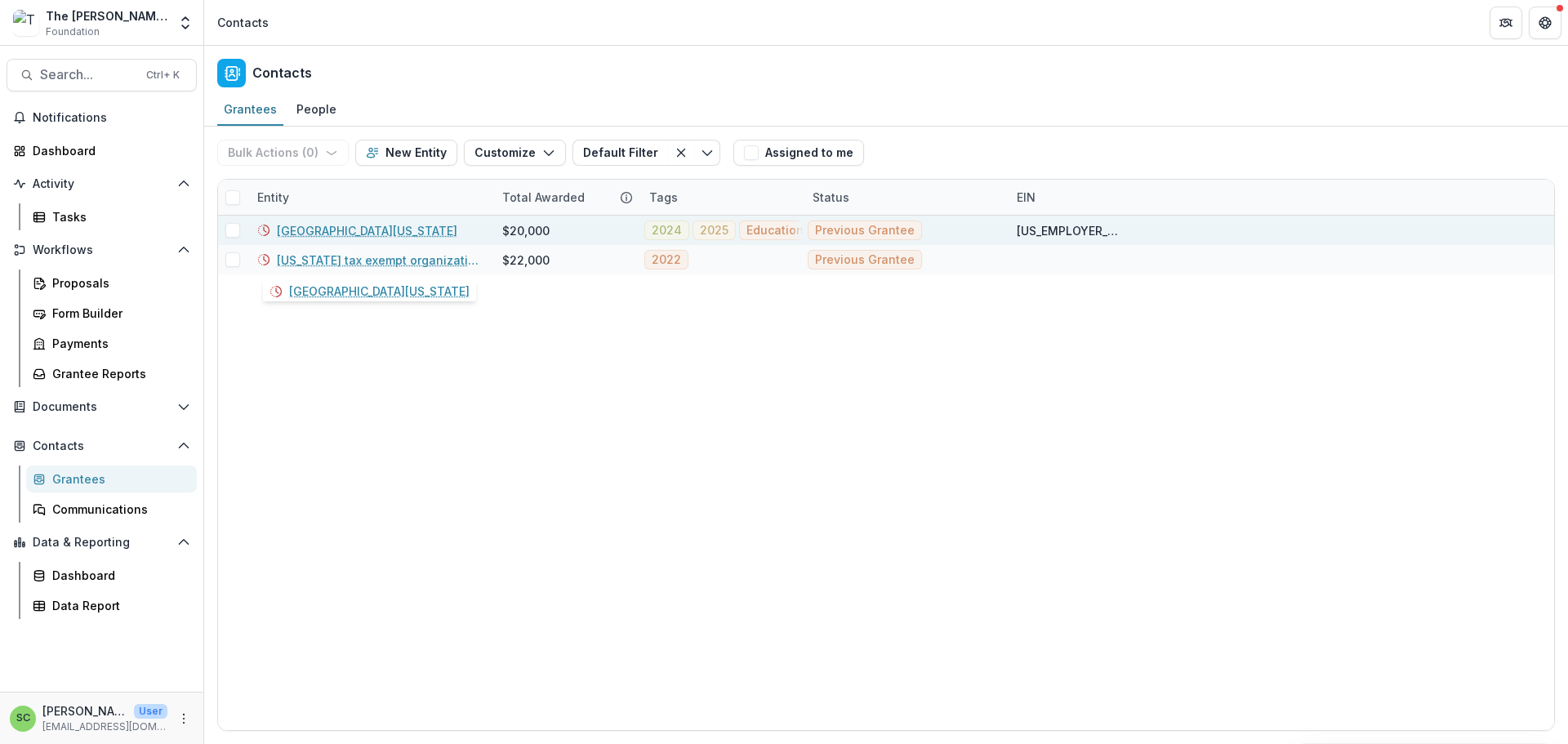
click at [325, 239] on link "[GEOGRAPHIC_DATA][US_STATE]" at bounding box center [366, 230] width 180 height 18
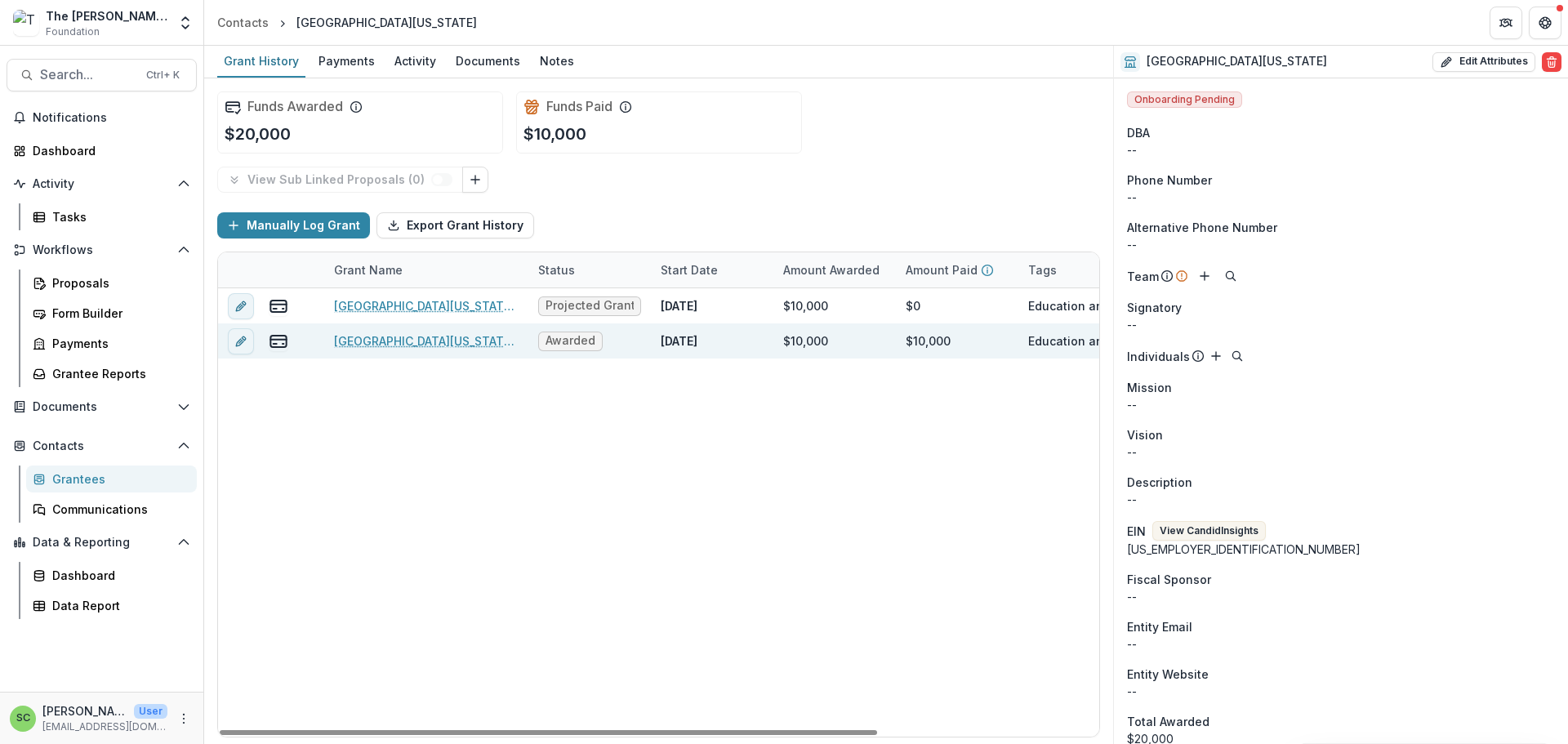
click at [410, 349] on link "[GEOGRAPHIC_DATA][US_STATE] - Gatton College of Business & Economics/Gen Op Sup…" at bounding box center [426, 340] width 185 height 18
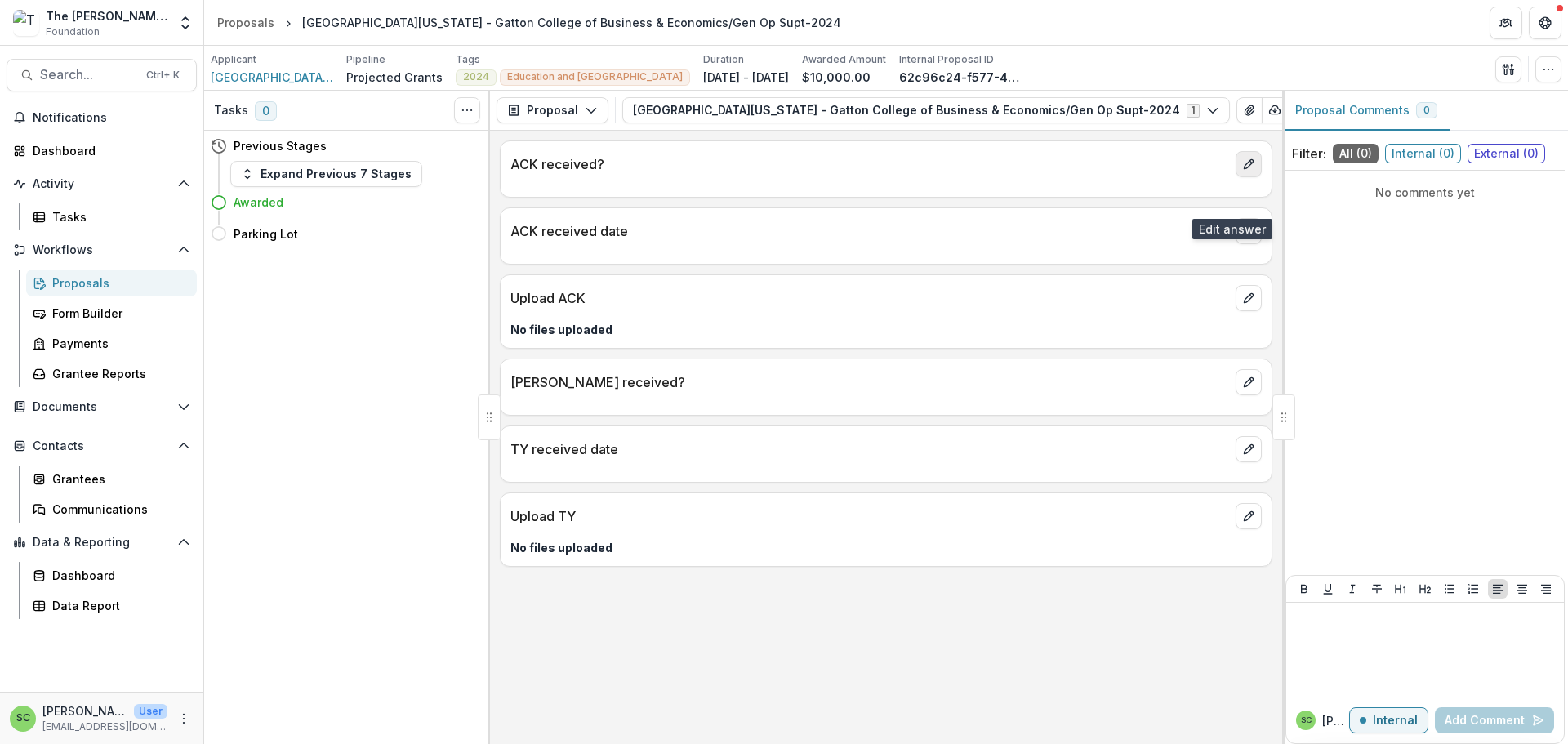
click at [1250, 177] on button "edit" at bounding box center [1248, 164] width 26 height 26
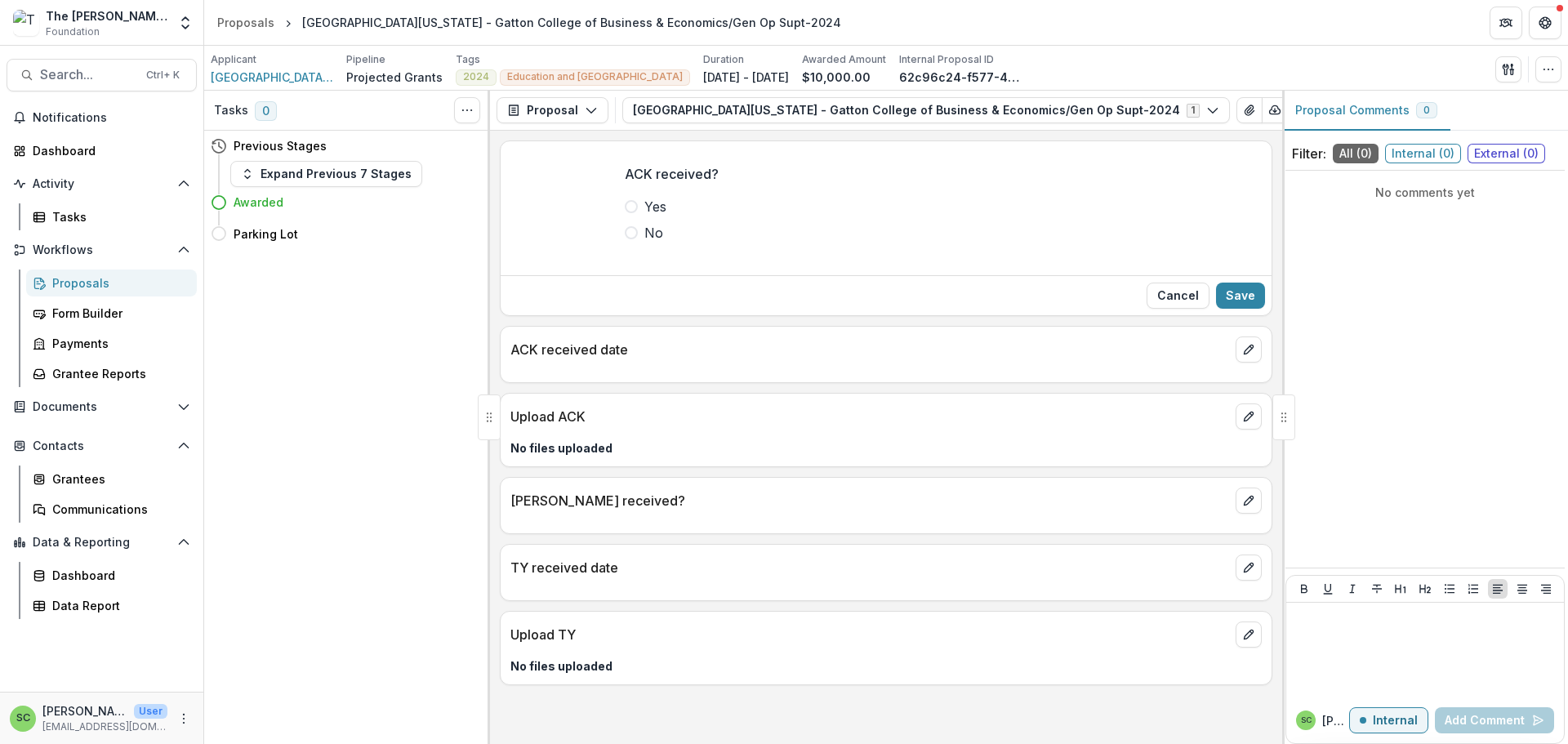
click at [625, 213] on span at bounding box center [631, 206] width 13 height 13
click at [1225, 309] on button "Save" at bounding box center [1240, 296] width 49 height 26
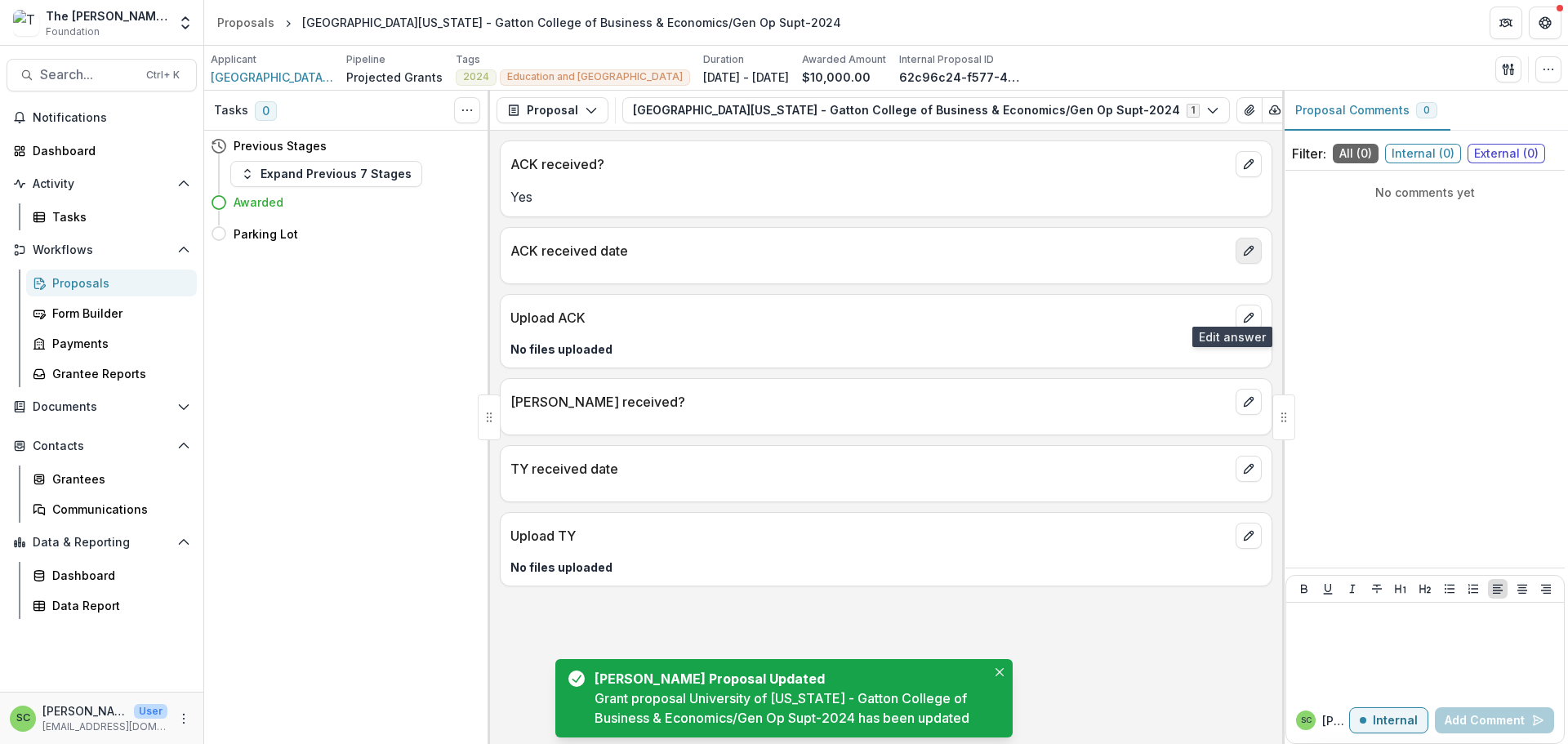
click at [1242, 257] on icon "edit" at bounding box center [1248, 250] width 13 height 13
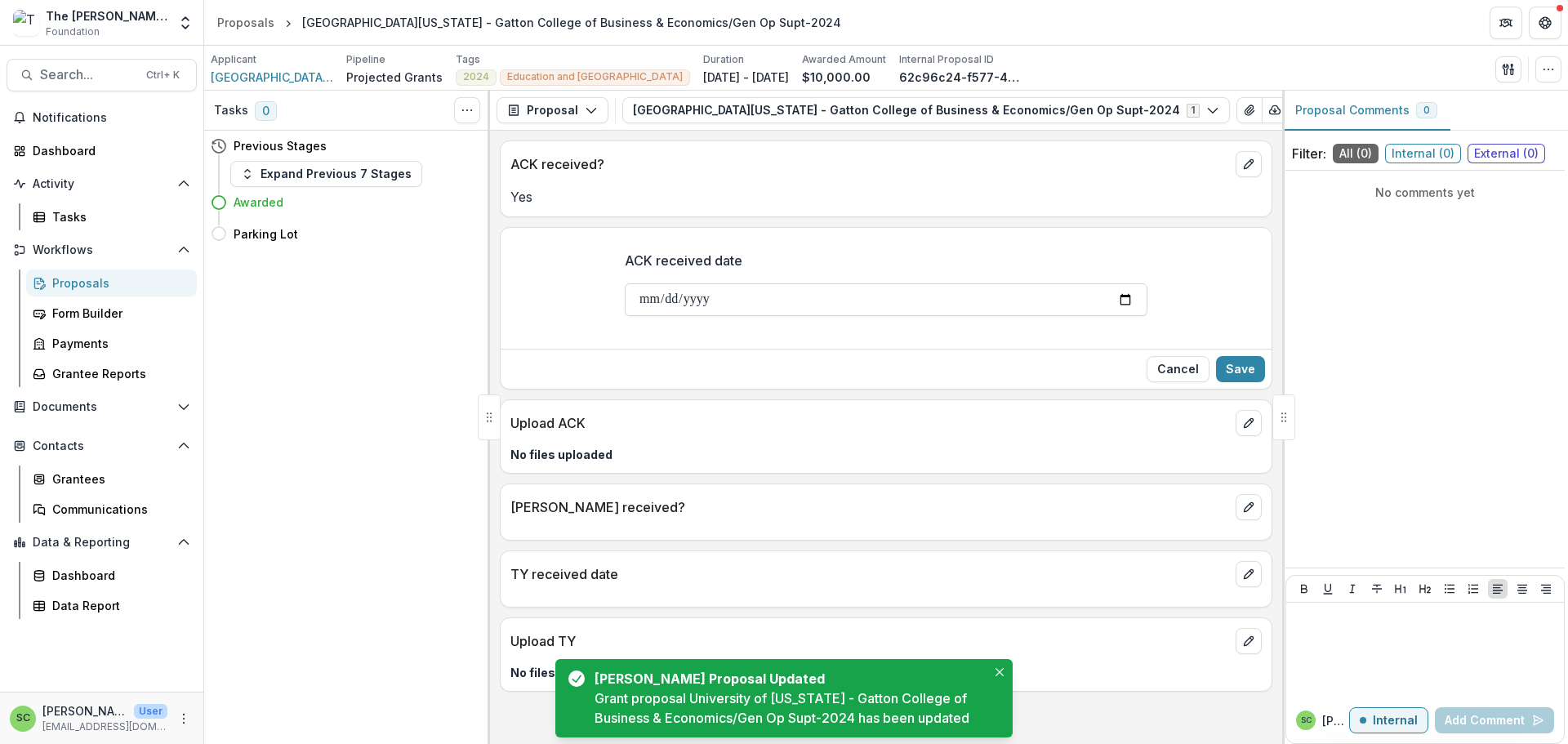
click at [625, 316] on input "ACK received date" at bounding box center [886, 299] width 522 height 32
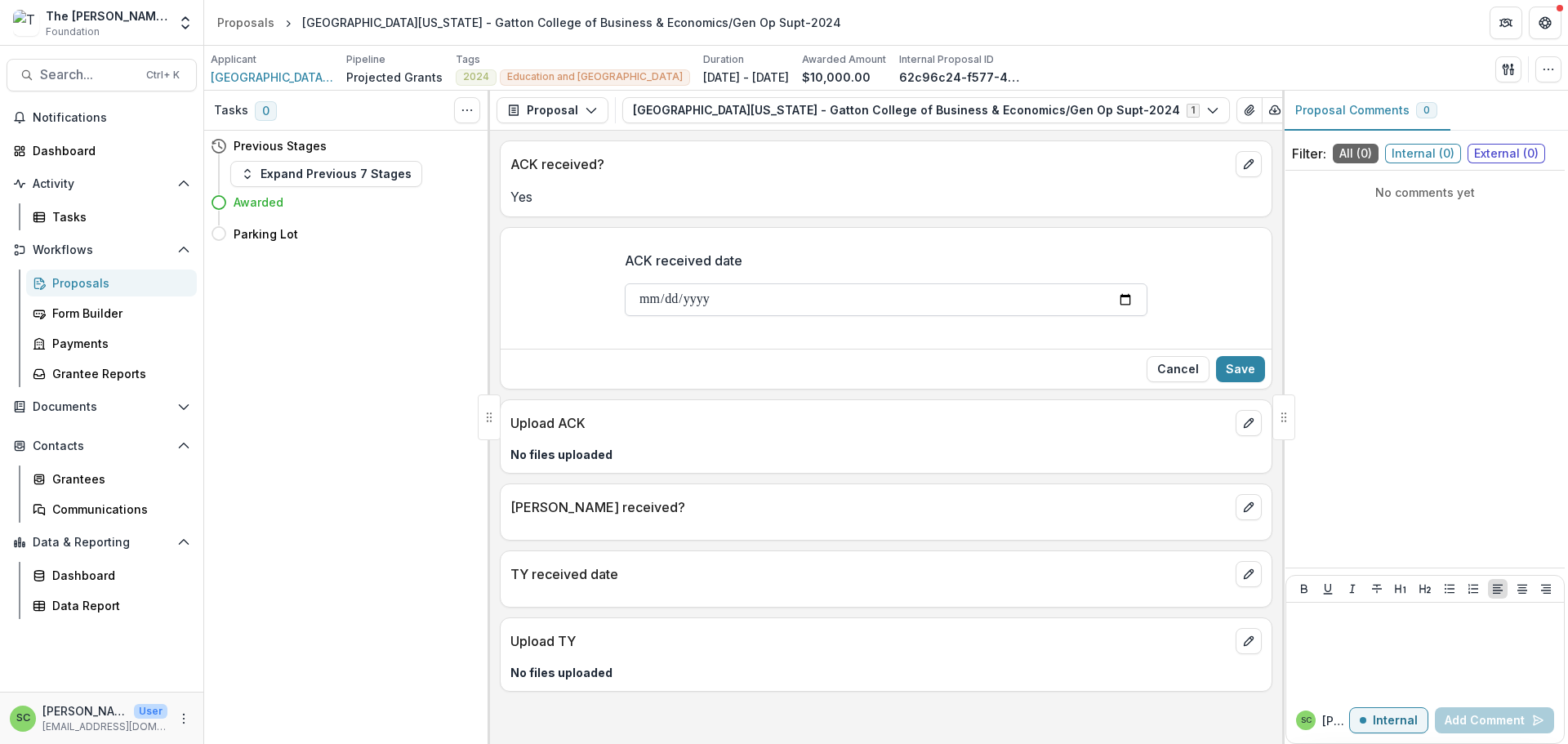
type input "**********"
click at [1240, 382] on button "Save" at bounding box center [1240, 369] width 49 height 26
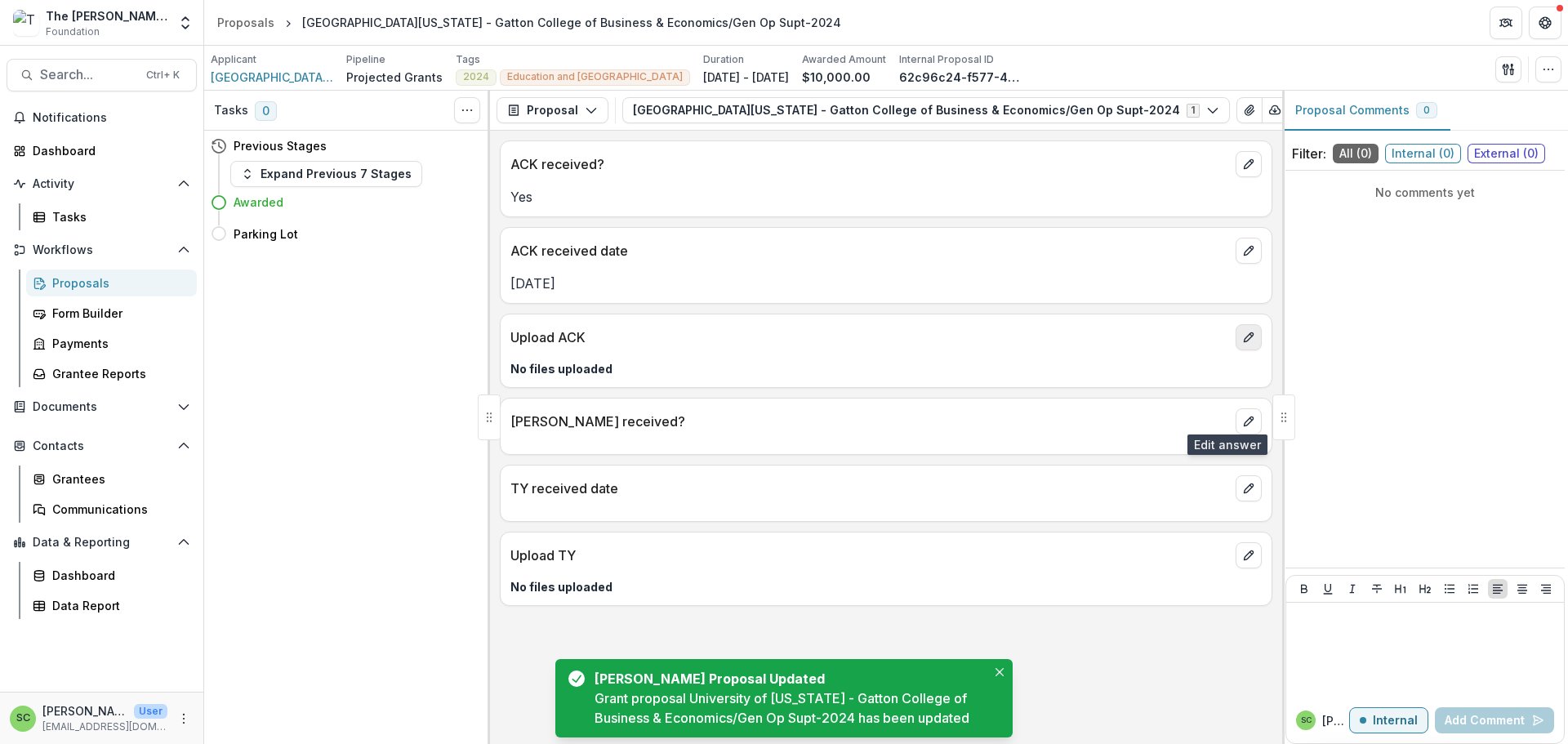
click at [1242, 344] on icon "edit" at bounding box center [1248, 337] width 13 height 13
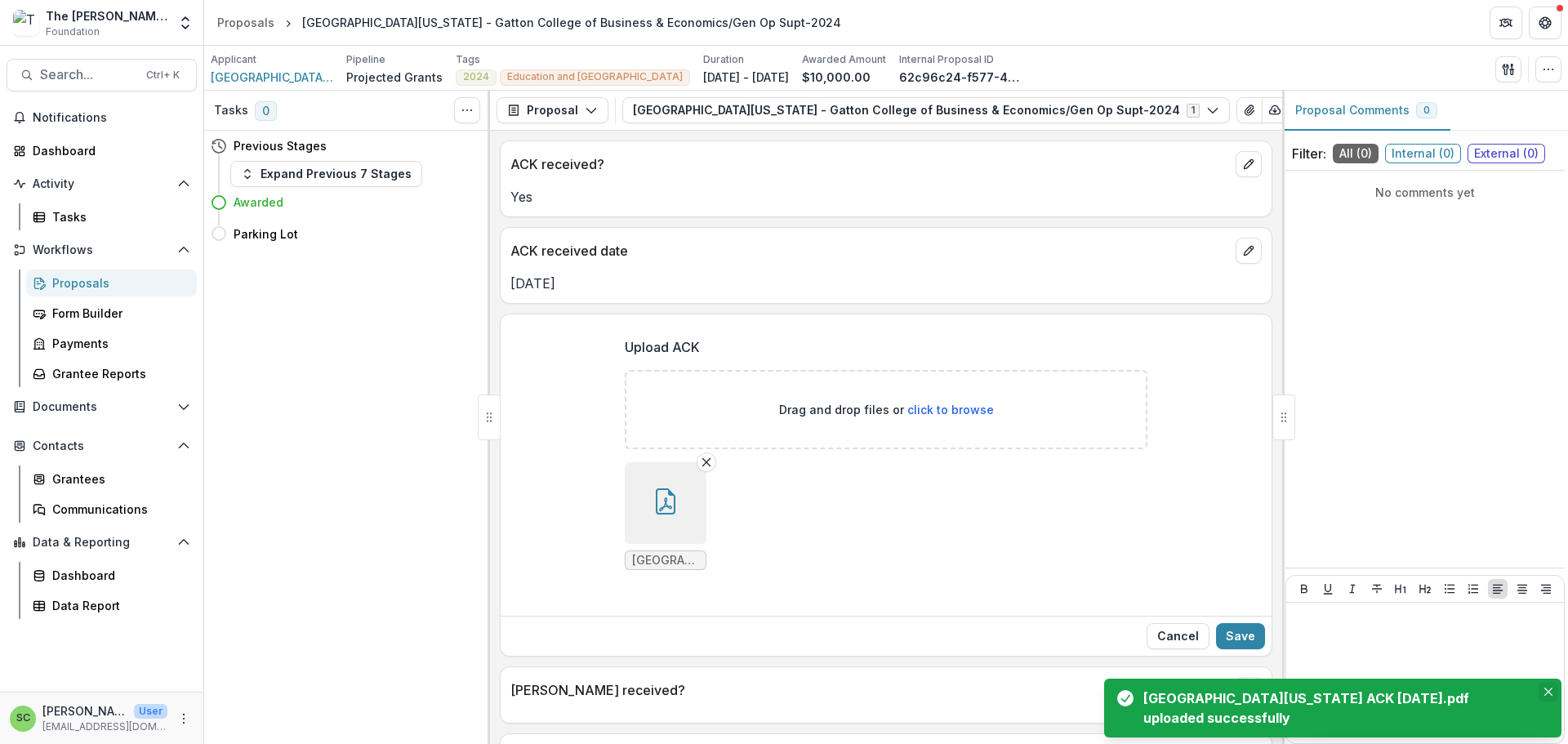
click at [1544, 688] on icon "Close" at bounding box center [1548, 691] width 8 height 8
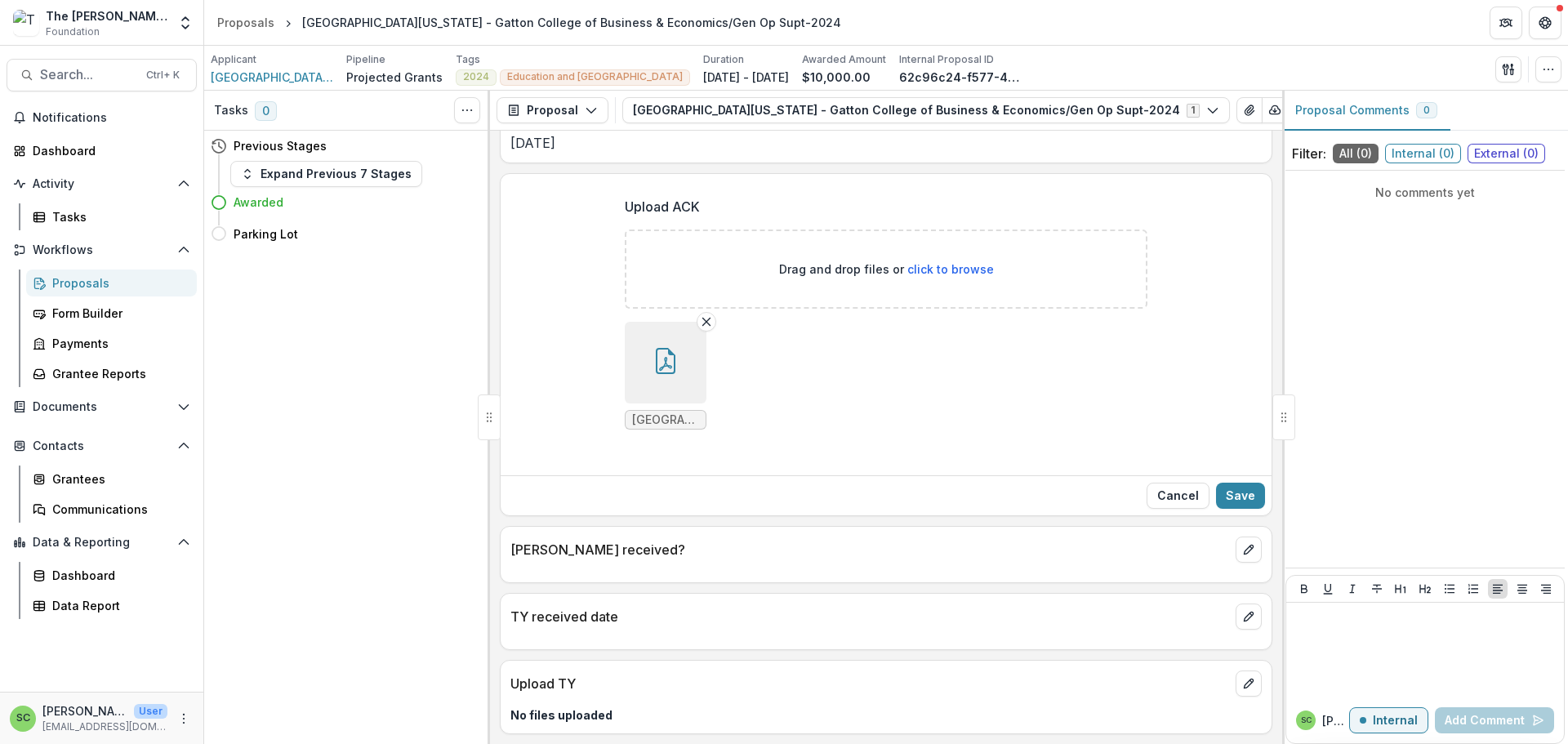
scroll to position [328, 0]
click at [1243, 543] on icon "edit" at bounding box center [1248, 549] width 13 height 13
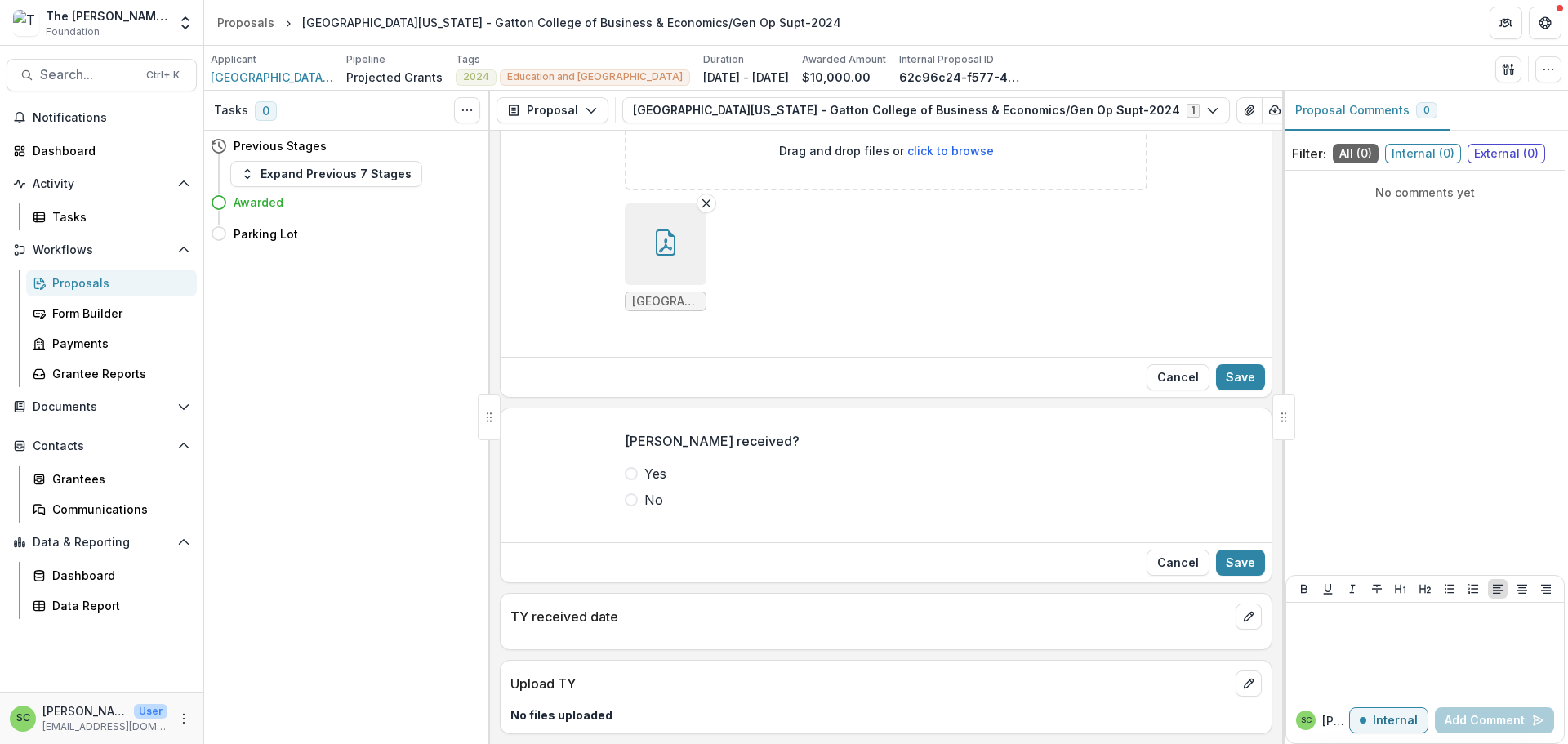
click at [625, 480] on span at bounding box center [631, 473] width 13 height 13
click at [1219, 576] on button "Save" at bounding box center [1240, 562] width 49 height 26
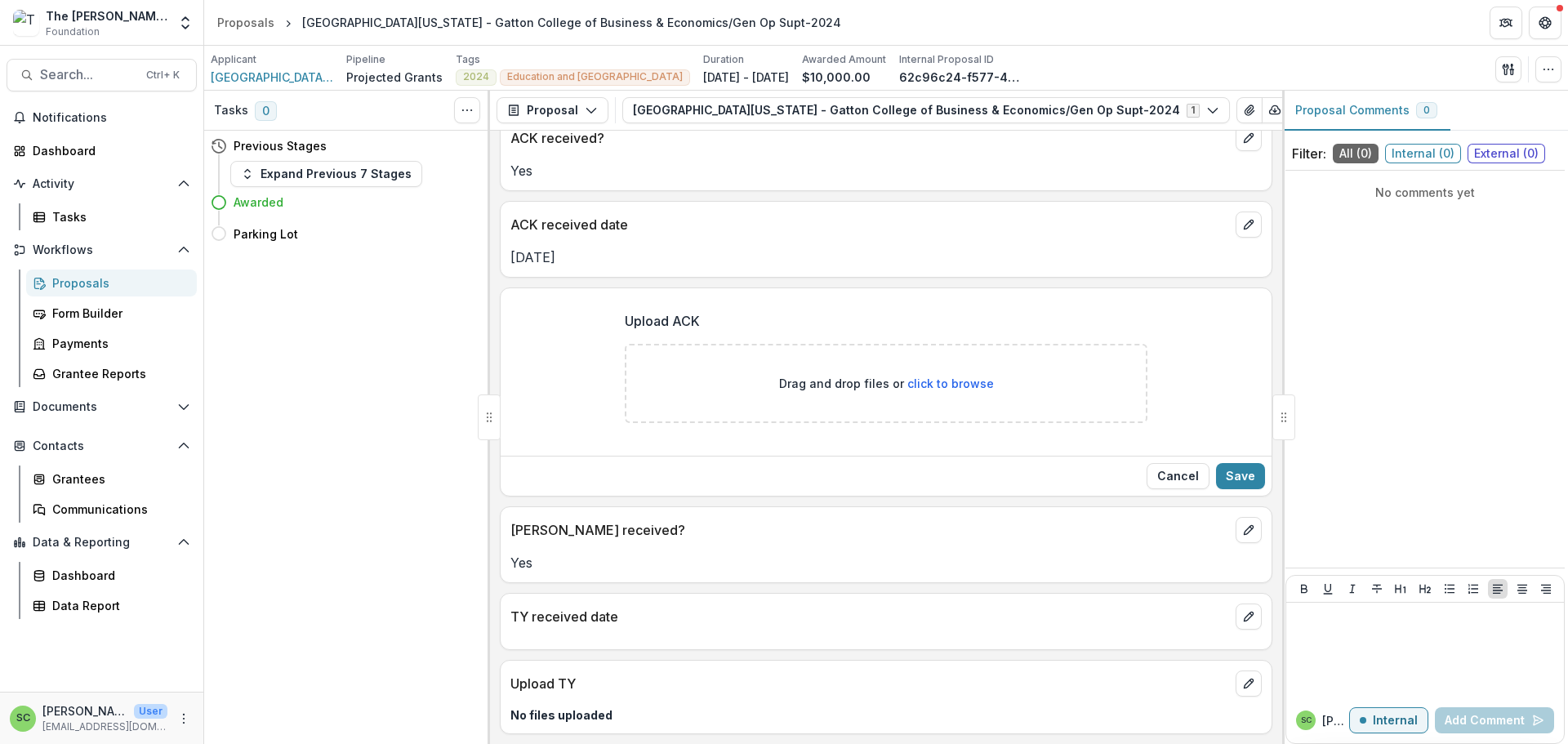
scroll to position [206, 0]
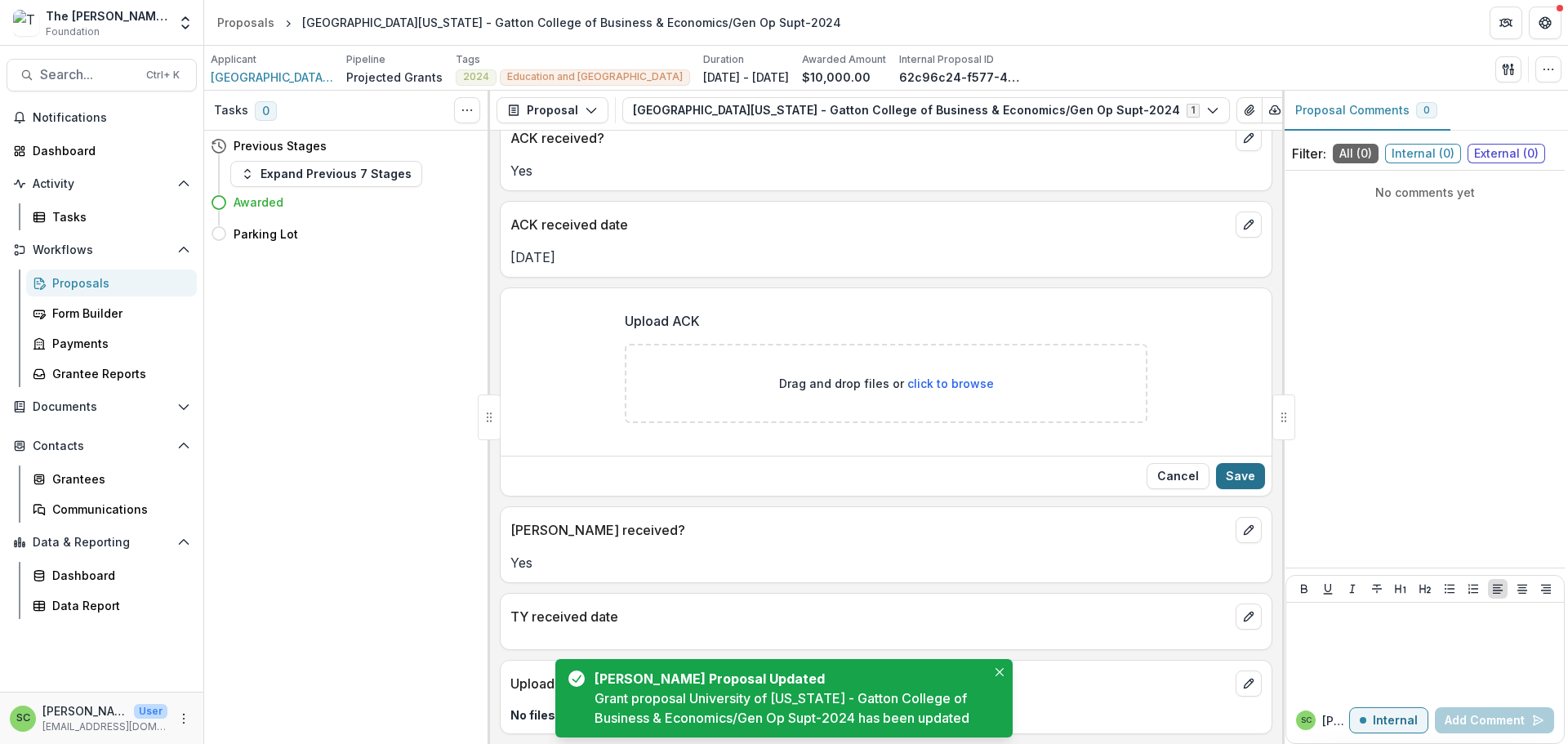
click at [1220, 463] on button "Save" at bounding box center [1240, 476] width 49 height 26
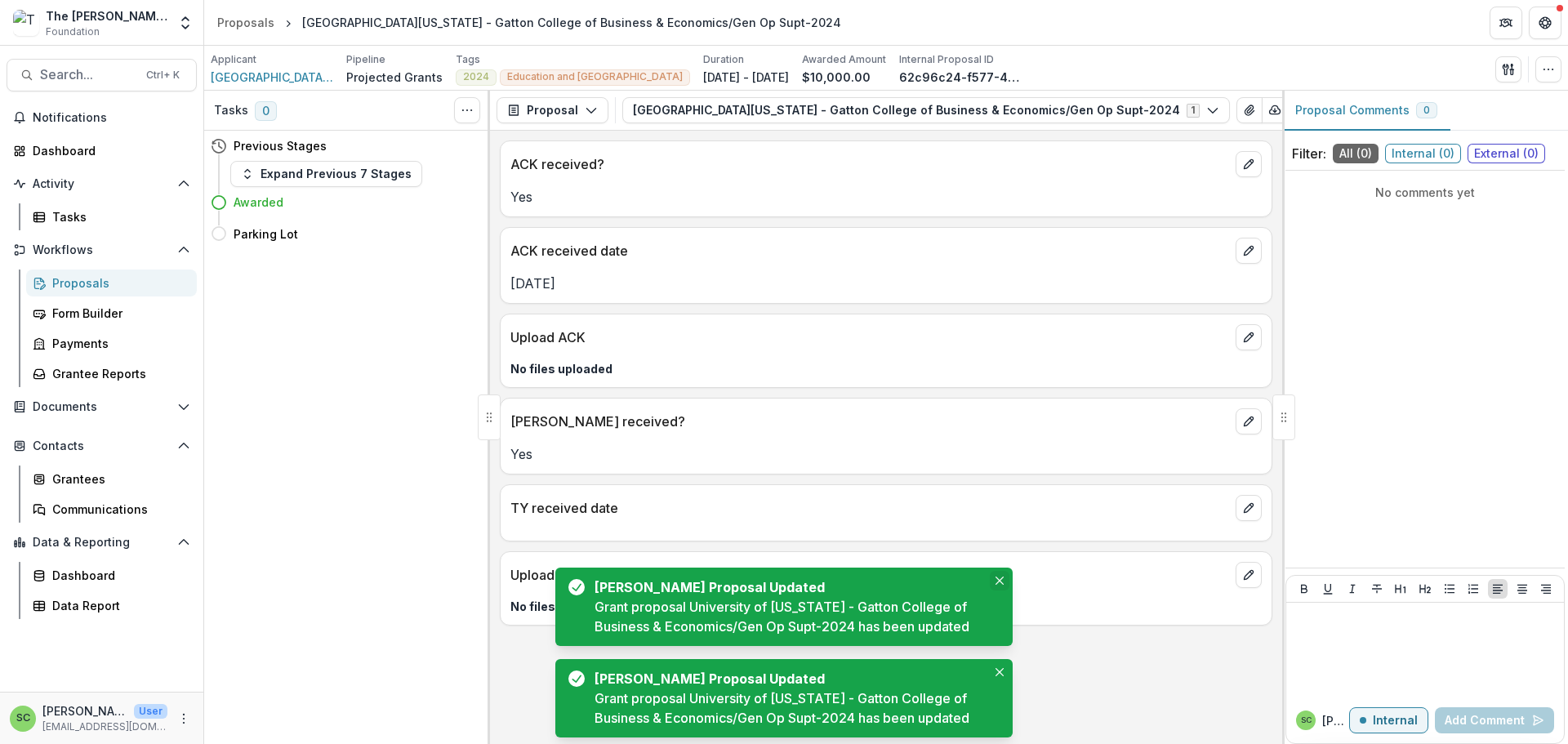
click at [1004, 570] on button "Close" at bounding box center [998, 579] width 19 height 19
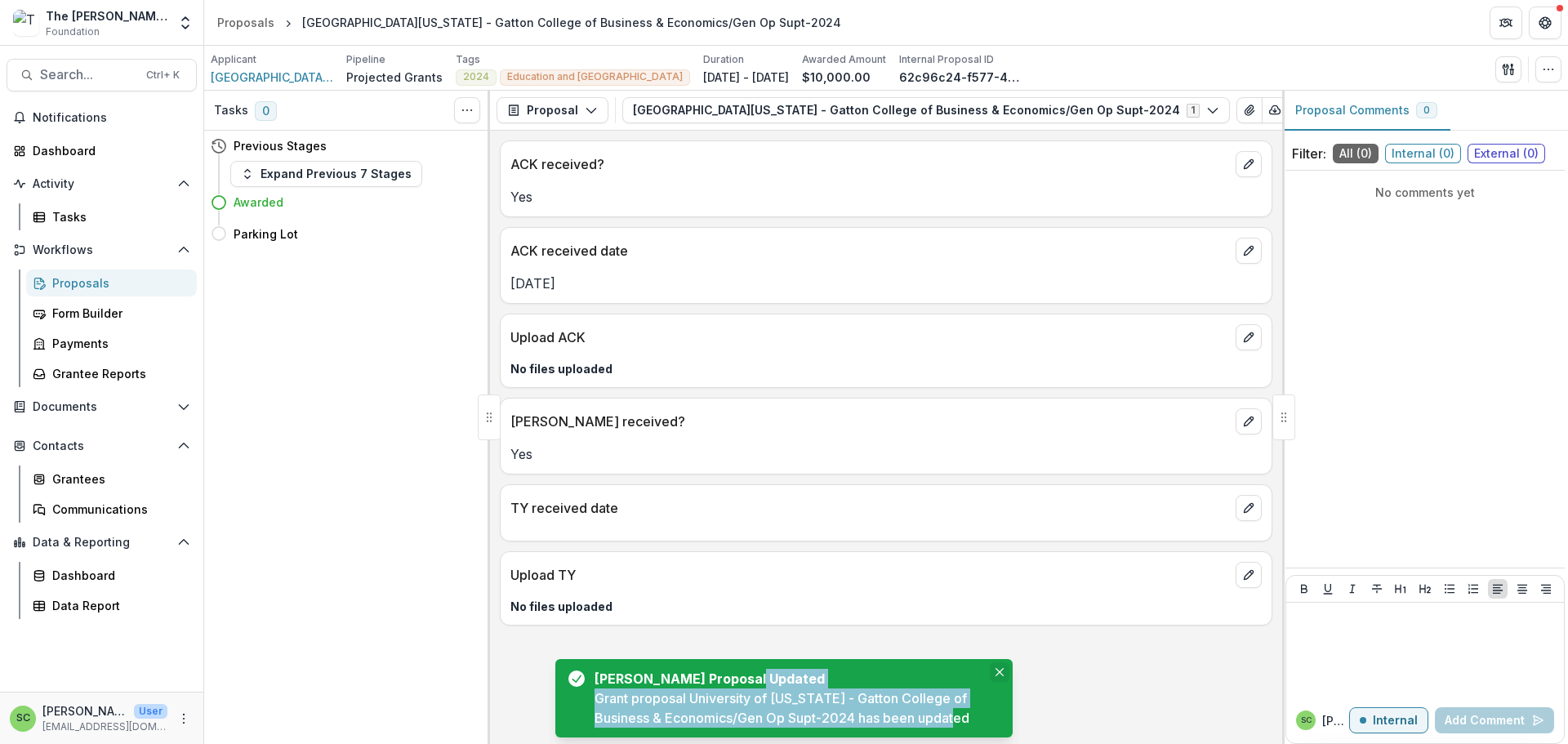
click at [996, 659] on div "[PERSON_NAME] Proposal Updated Grant proposal [GEOGRAPHIC_DATA][US_STATE] - Gat…" at bounding box center [784, 698] width 458 height 79
click at [996, 667] on icon "Close" at bounding box center [999, 671] width 8 height 8
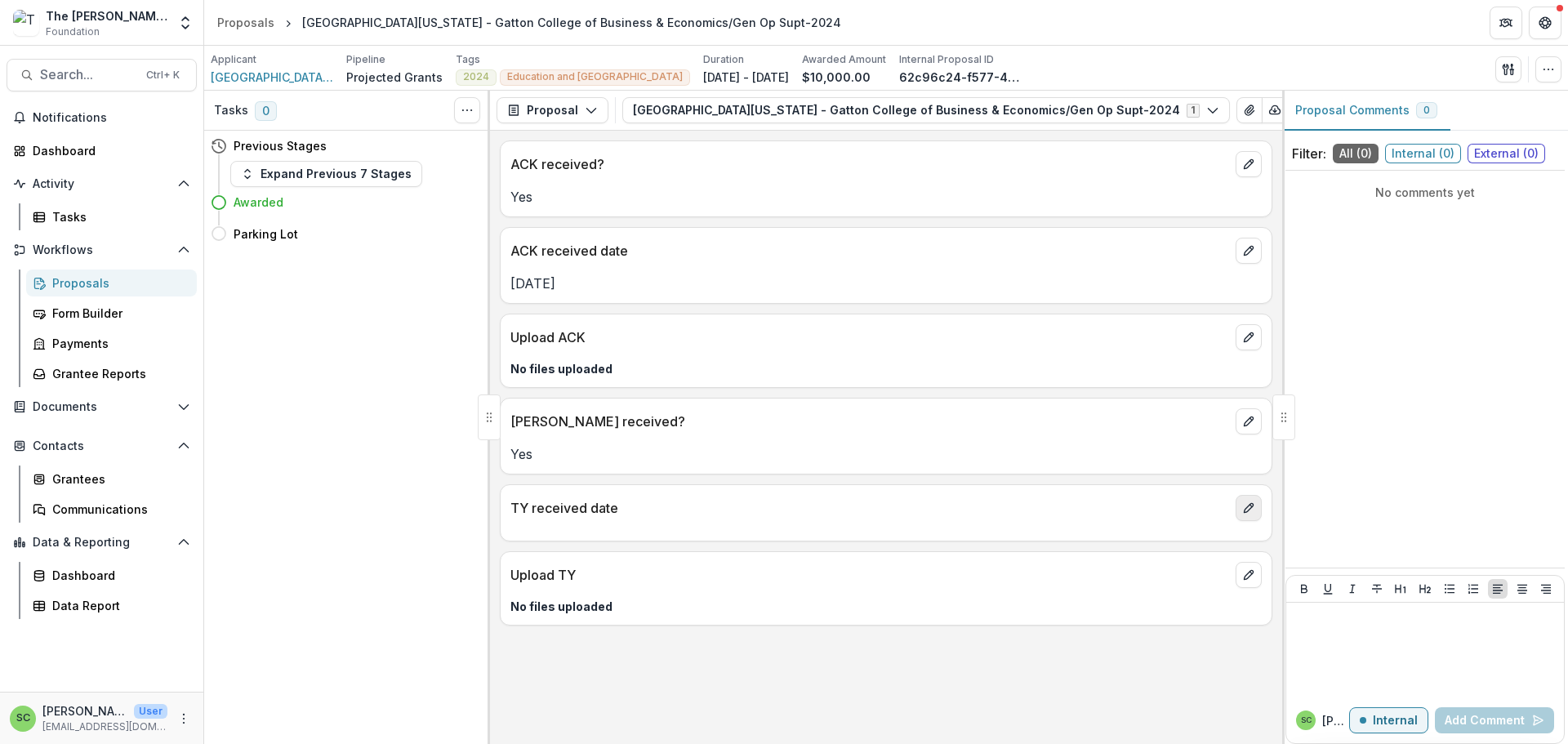
click at [1242, 514] on icon "edit" at bounding box center [1248, 507] width 13 height 13
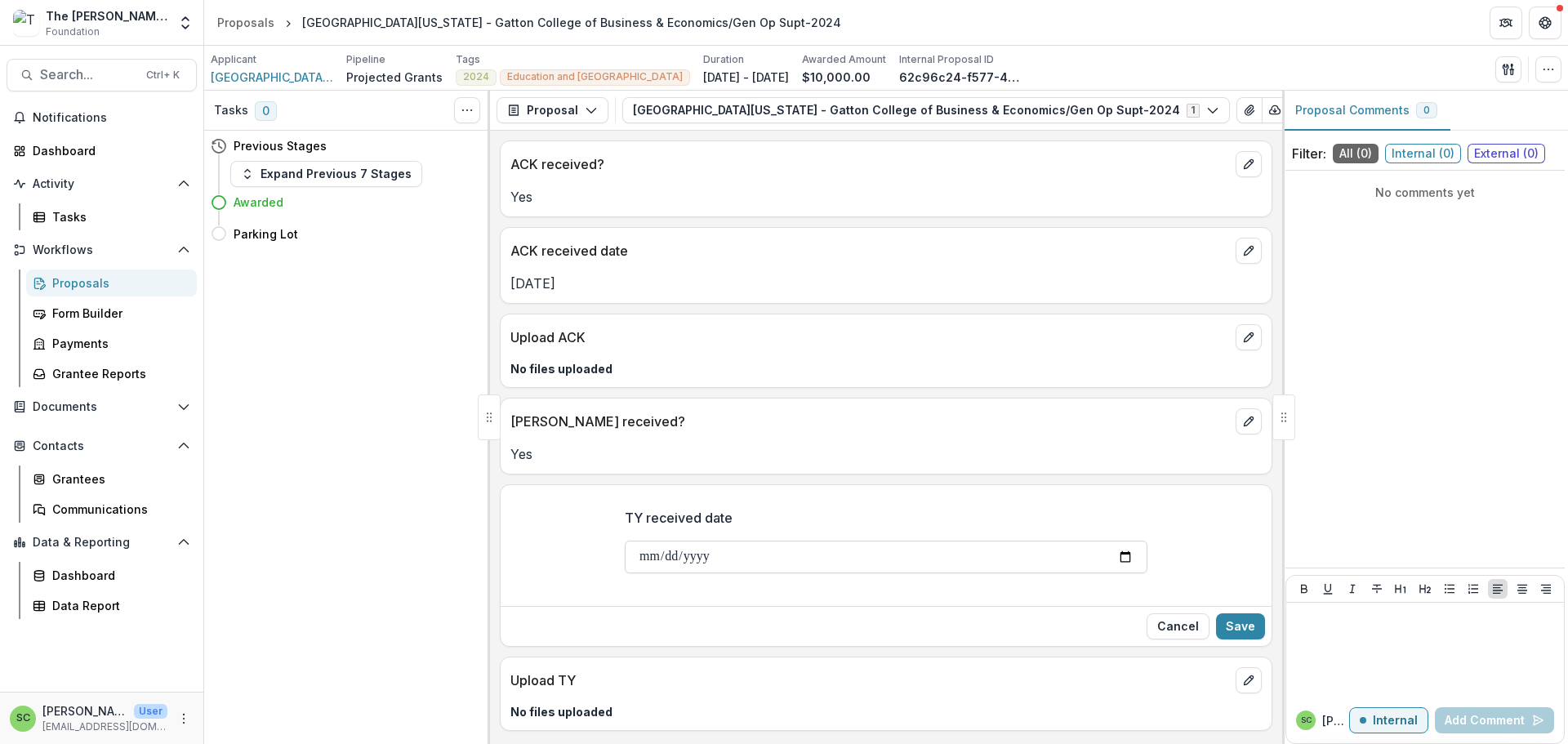
click at [625, 573] on input "TY received date" at bounding box center [886, 556] width 522 height 32
type input "**********"
click at [1220, 639] on button "Save" at bounding box center [1240, 626] width 49 height 26
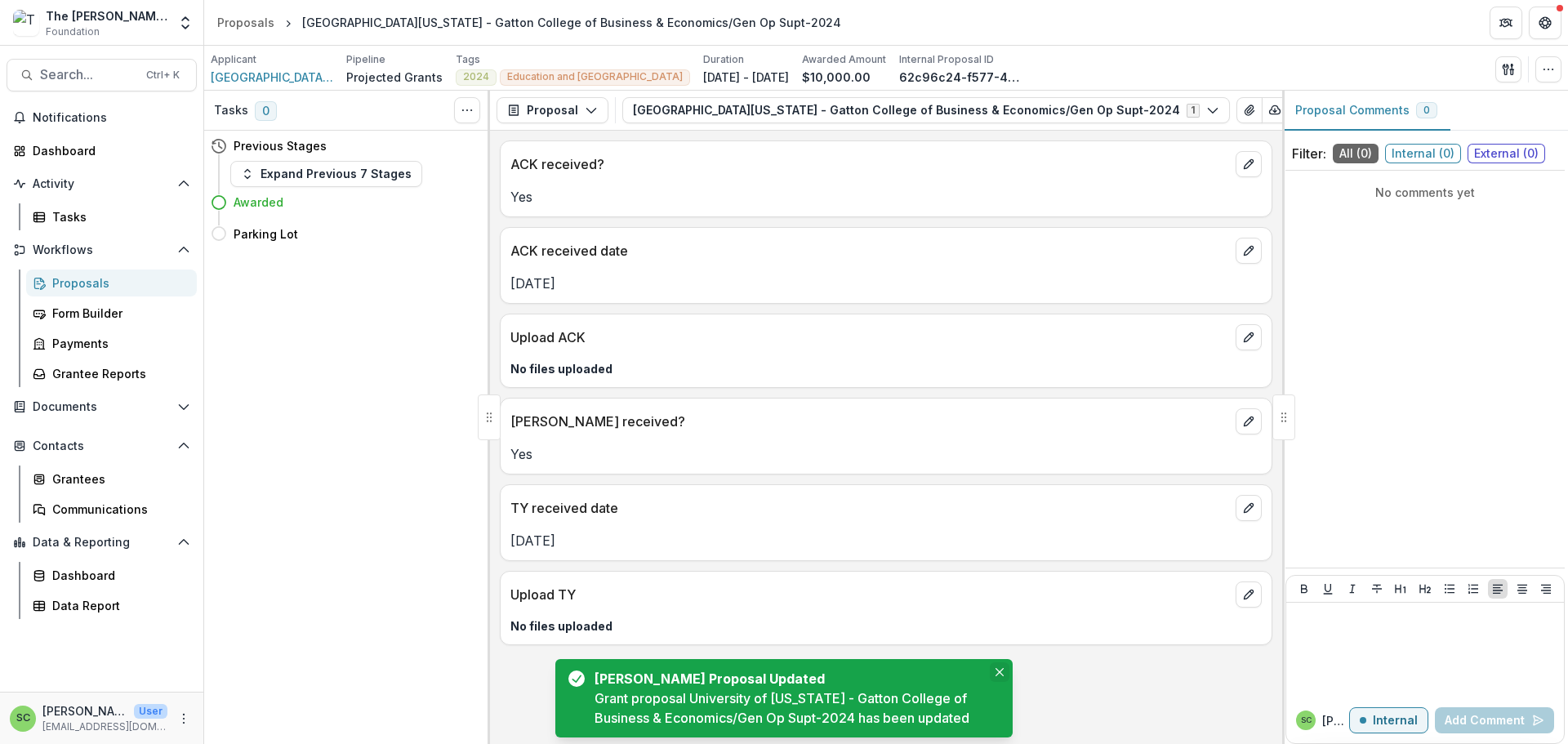
click at [996, 667] on icon "Close" at bounding box center [999, 671] width 8 height 8
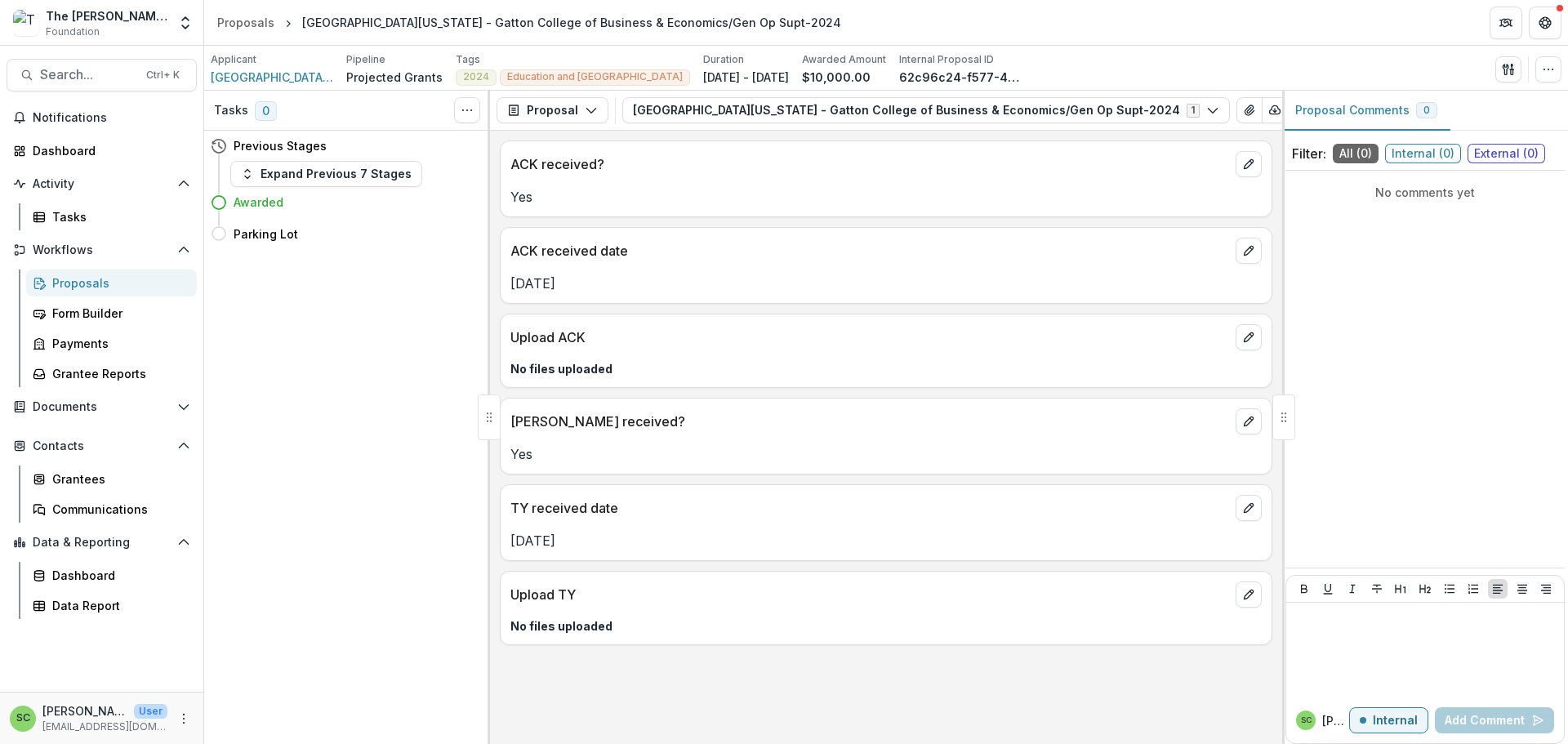
scroll to position [63, 0]
click at [1244, 607] on button "edit" at bounding box center [1248, 594] width 26 height 26
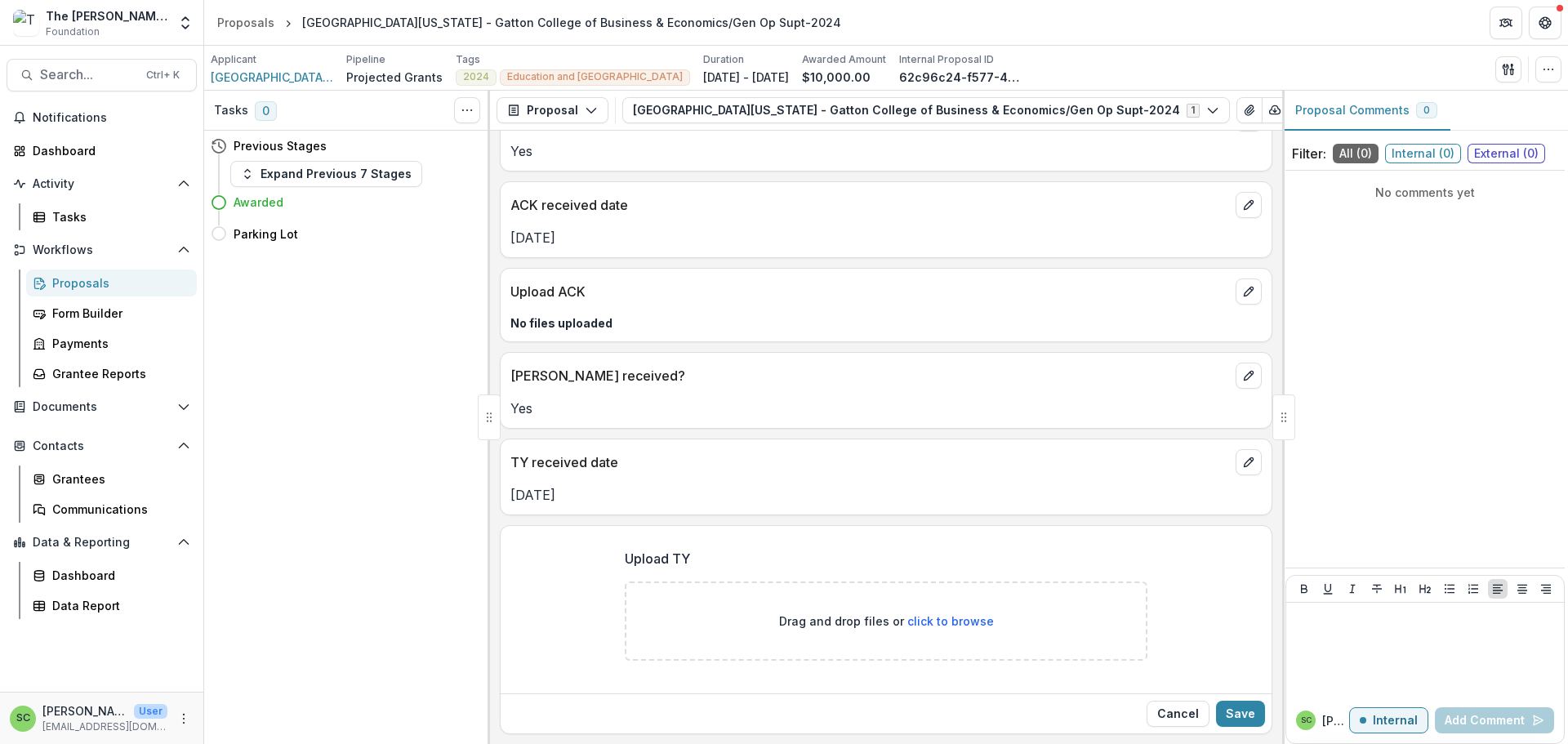
scroll to position [230, 0]
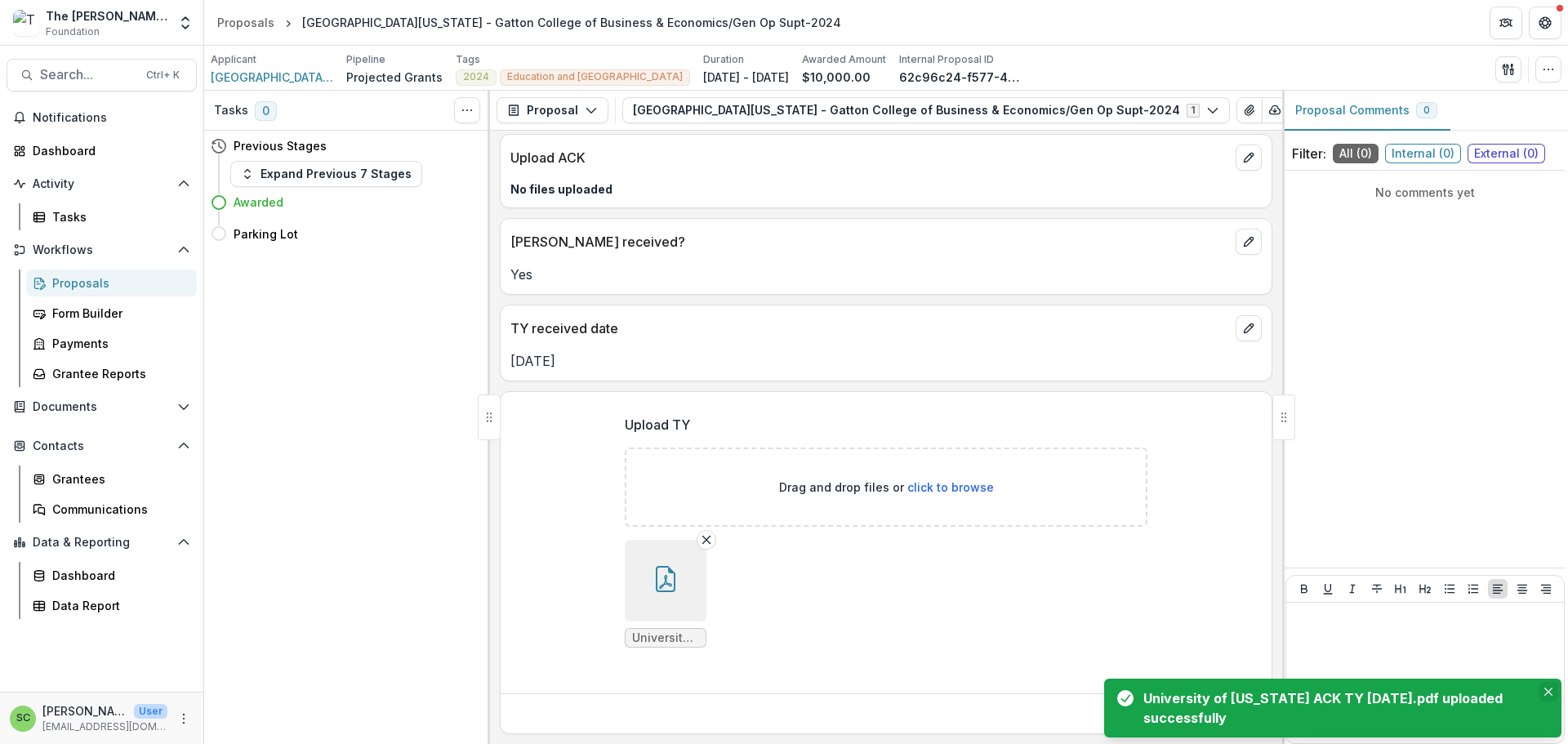
click at [1544, 688] on icon "Close" at bounding box center [1548, 691] width 8 height 8
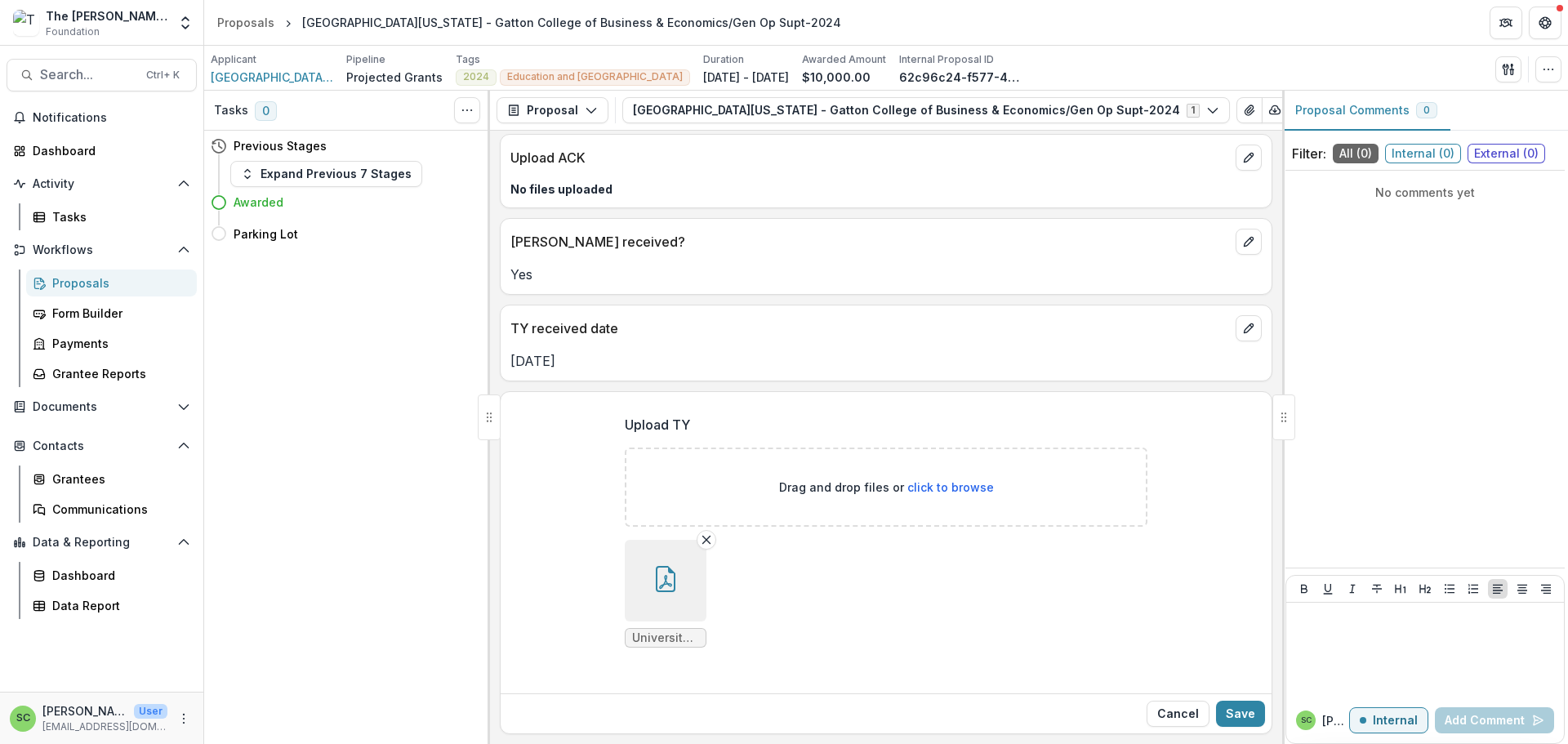
scroll to position [377, 0]
click at [1219, 701] on button "Save" at bounding box center [1240, 714] width 49 height 26
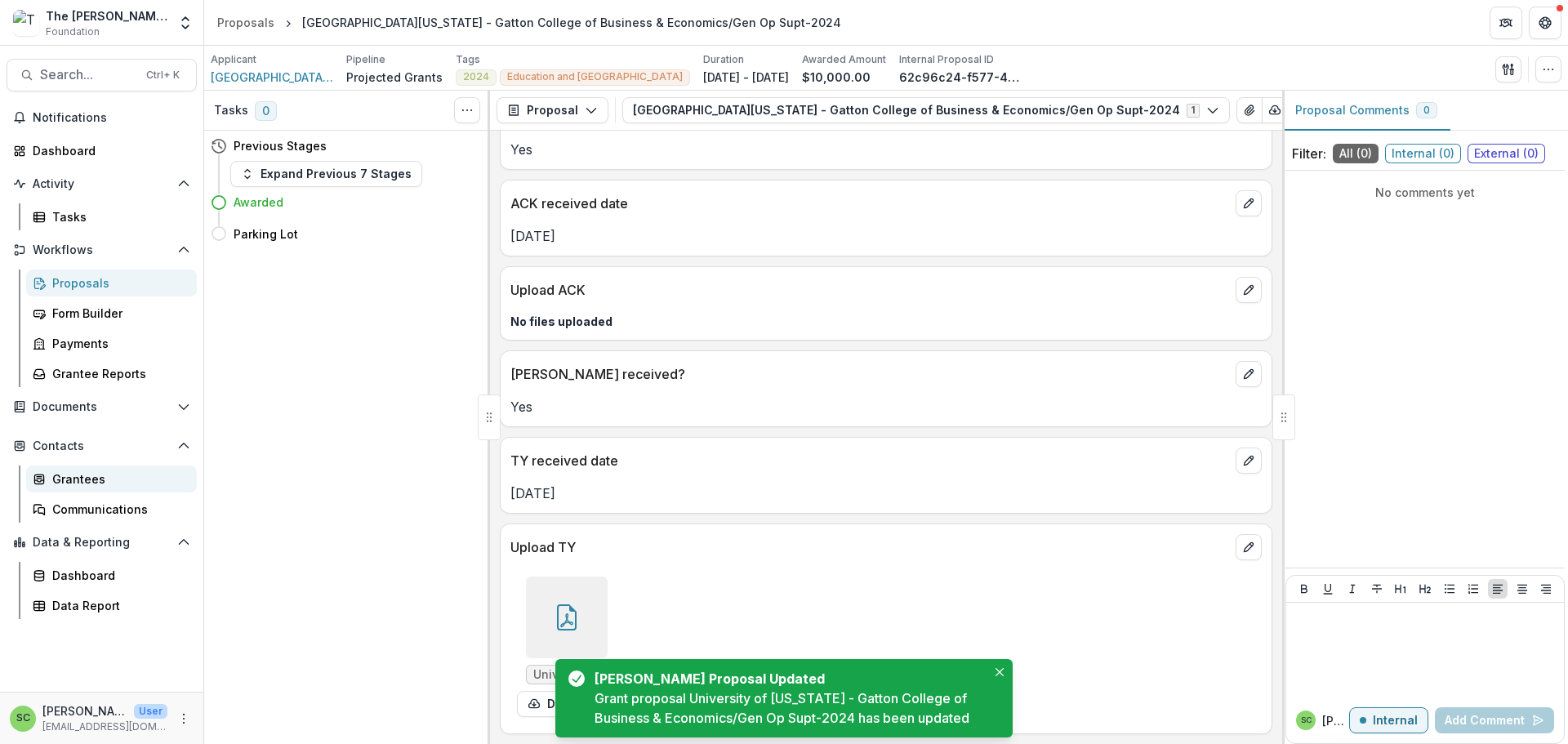
click at [108, 487] on div "Grantees" at bounding box center [118, 479] width 131 height 18
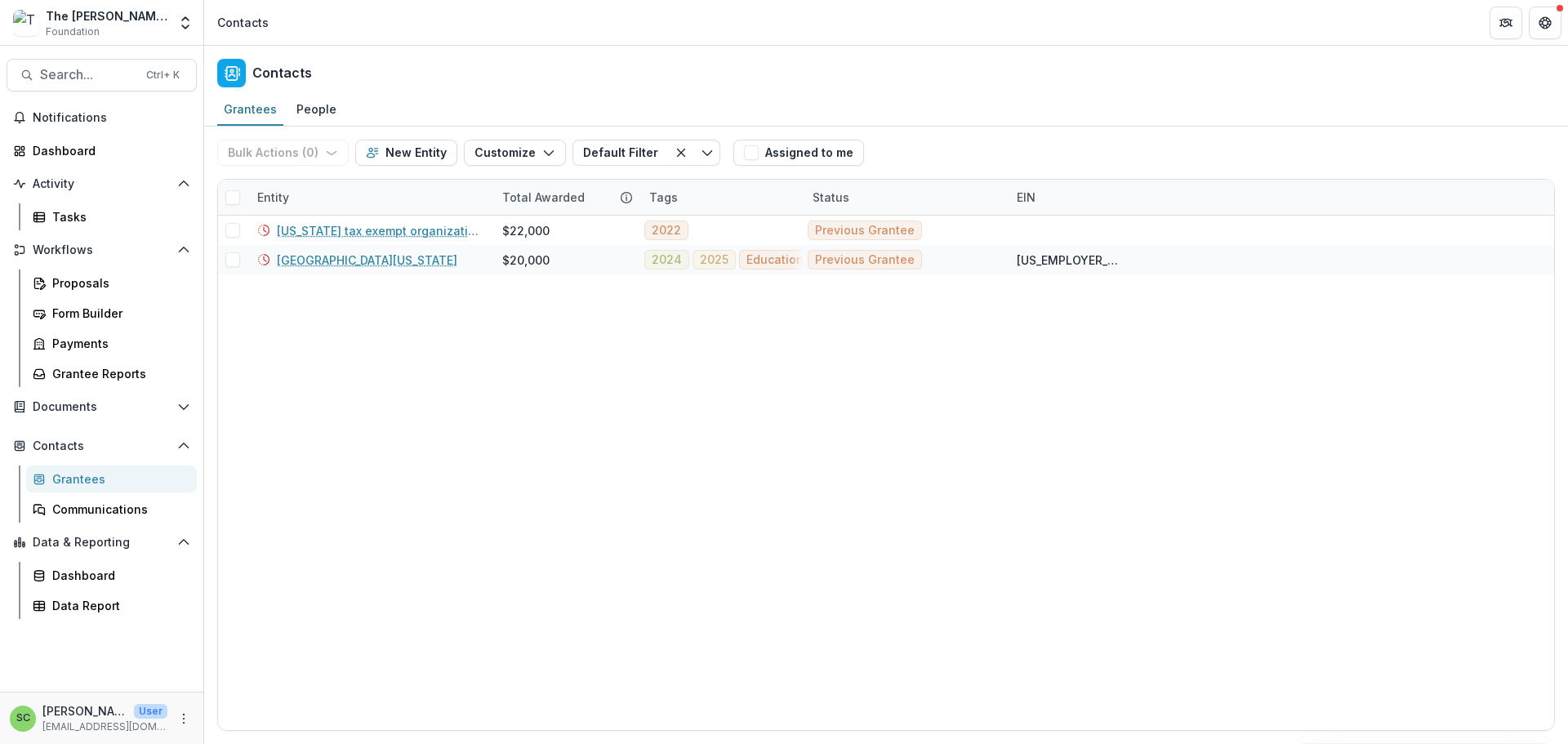
click at [104, 487] on div "Grantees" at bounding box center [118, 479] width 131 height 18
click at [352, 214] on div "Entity" at bounding box center [370, 197] width 245 height 35
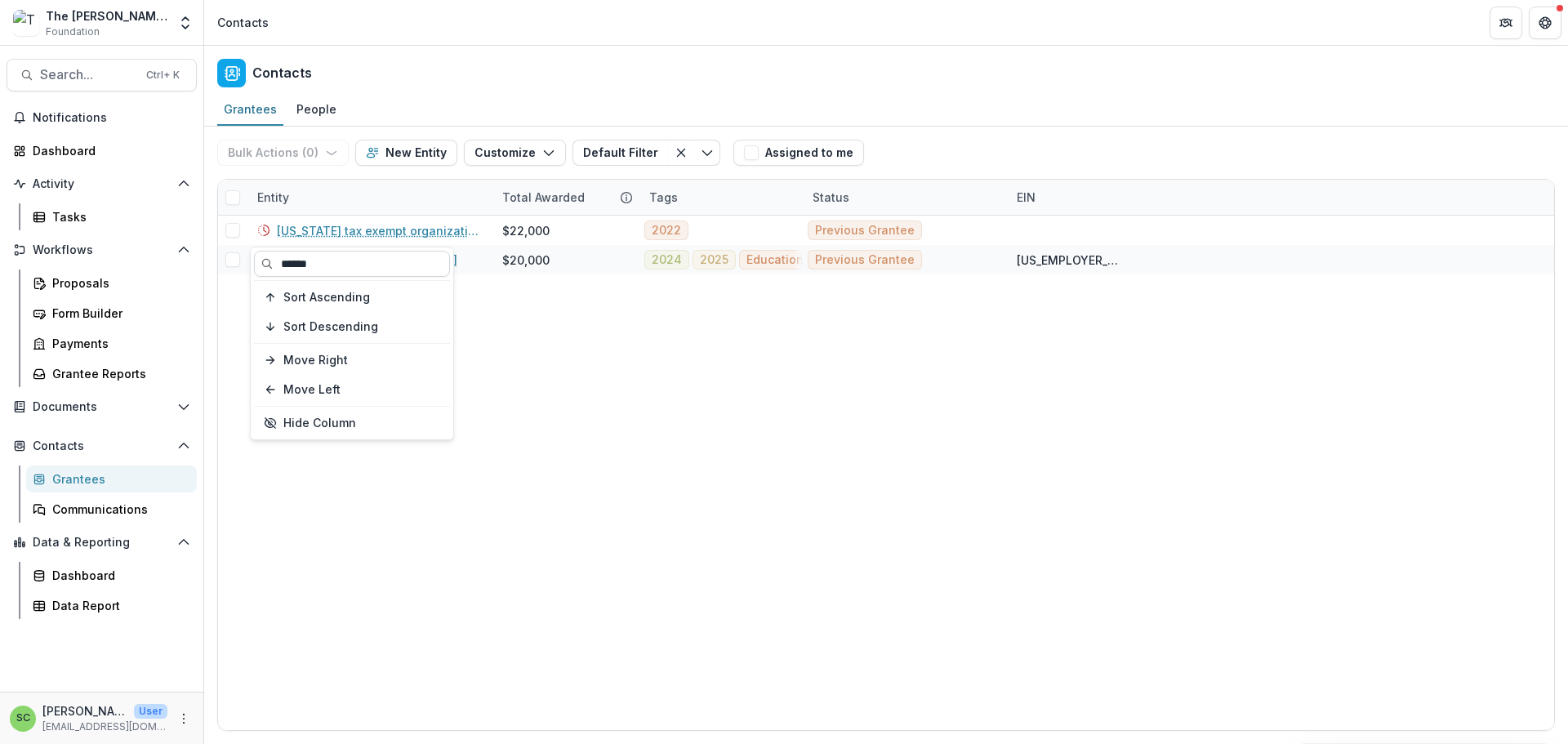
drag, startPoint x: 337, startPoint y: 268, endPoint x: 262, endPoint y: 269, distance: 75.0
click at [262, 269] on input "******" at bounding box center [352, 263] width 196 height 26
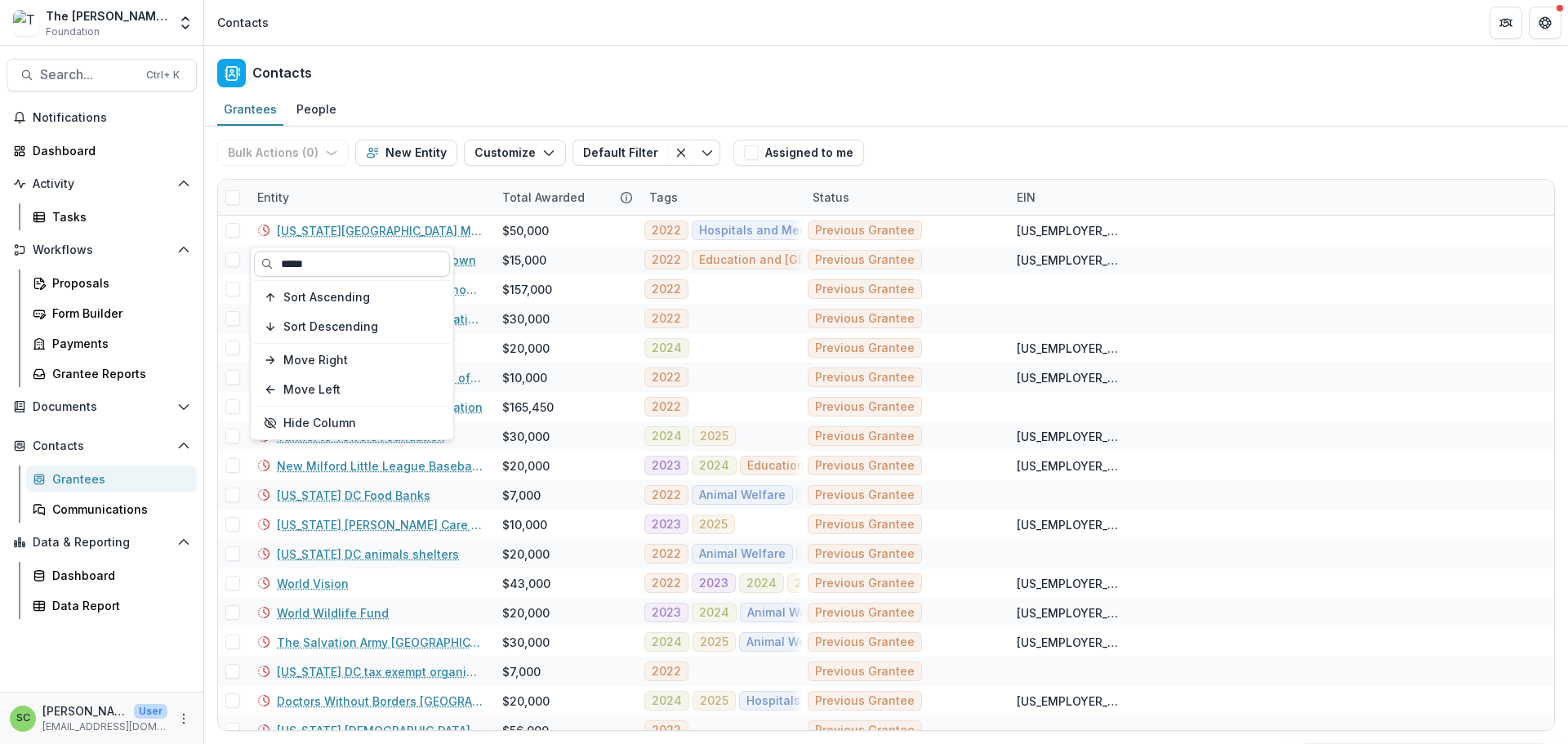
type input "*****"
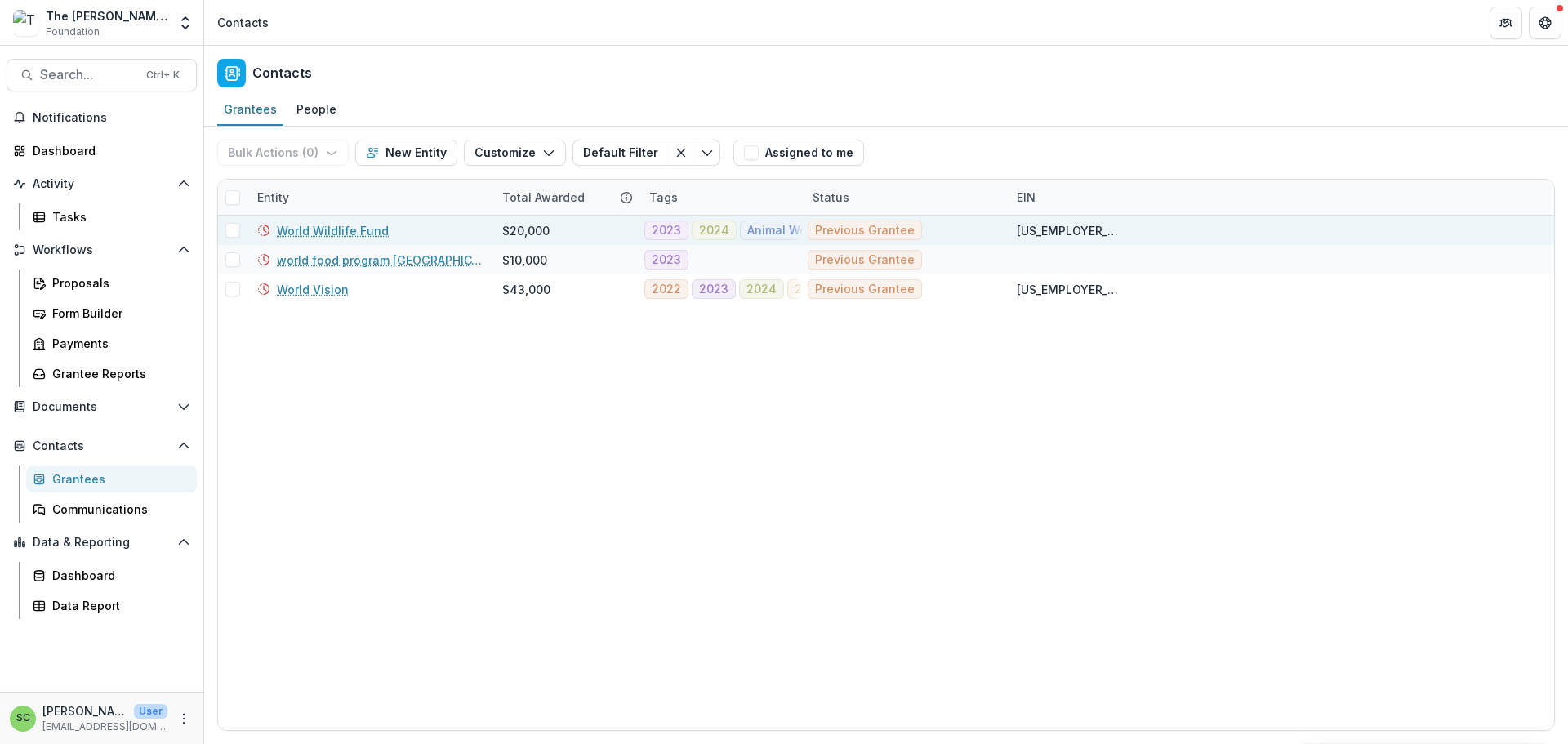
click at [335, 239] on link "World Wildlife Fund" at bounding box center [332, 230] width 112 height 18
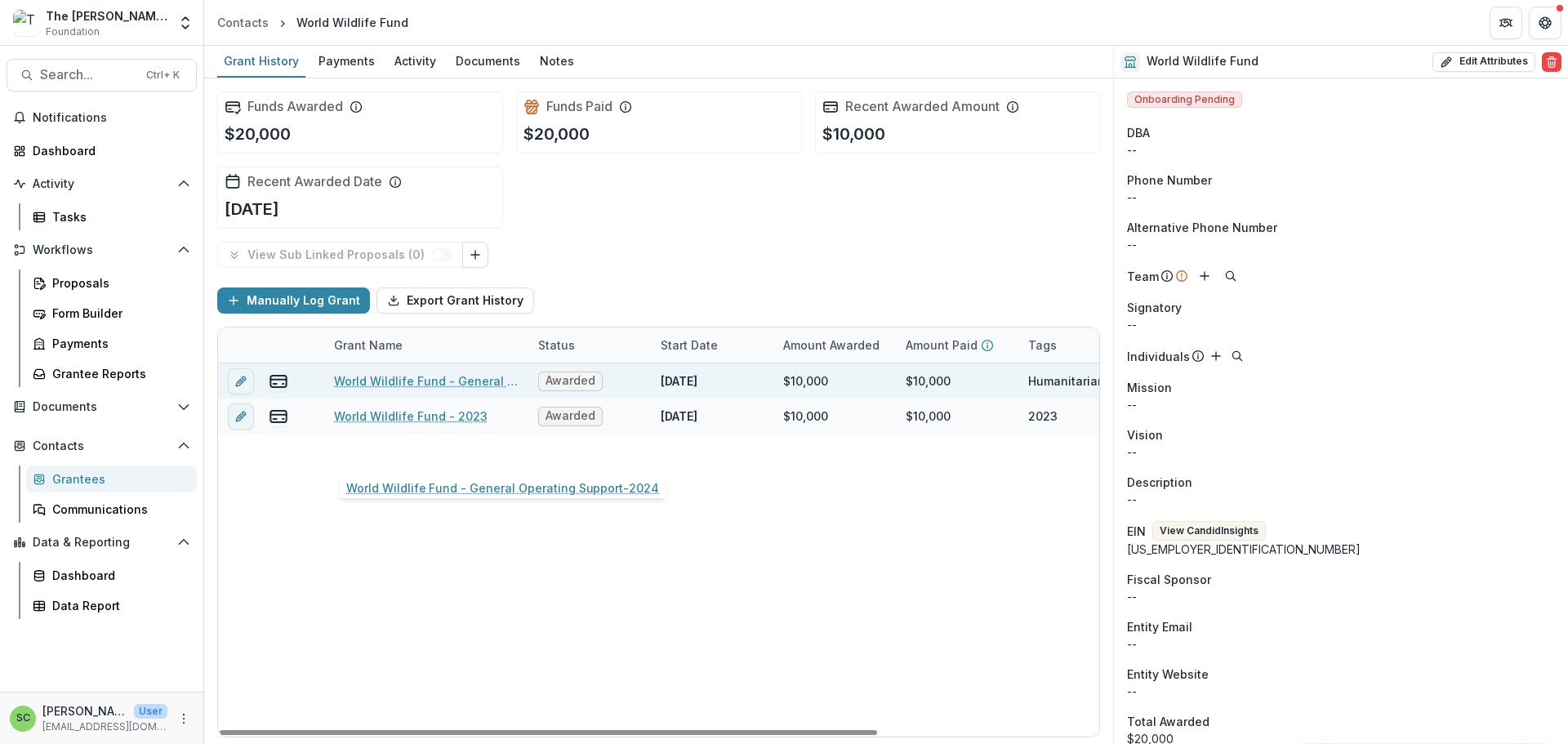
click at [408, 389] on link "World Wildlife Fund - General Operating Support-2024" at bounding box center [426, 381] width 185 height 18
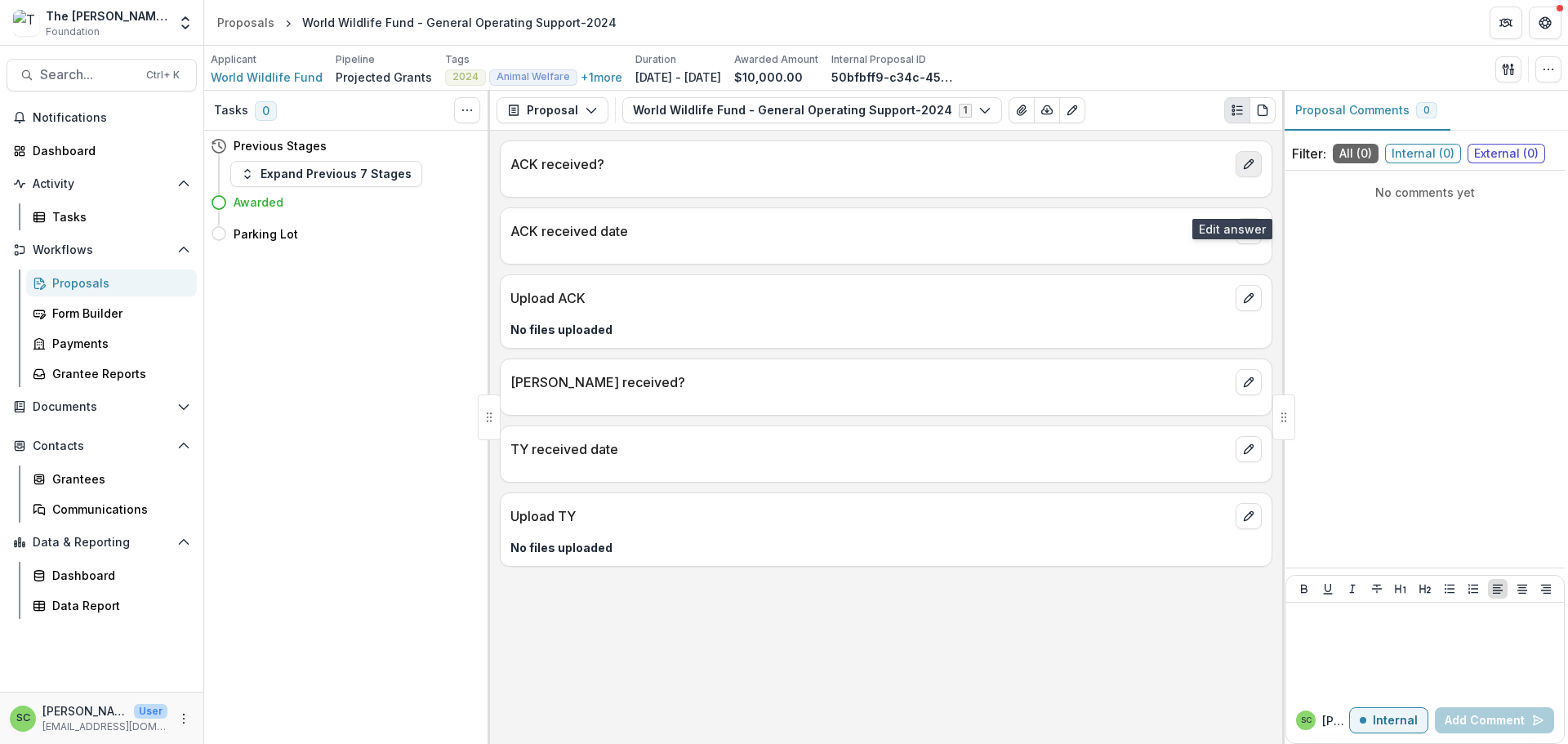
click at [1242, 171] on icon "edit" at bounding box center [1248, 164] width 13 height 13
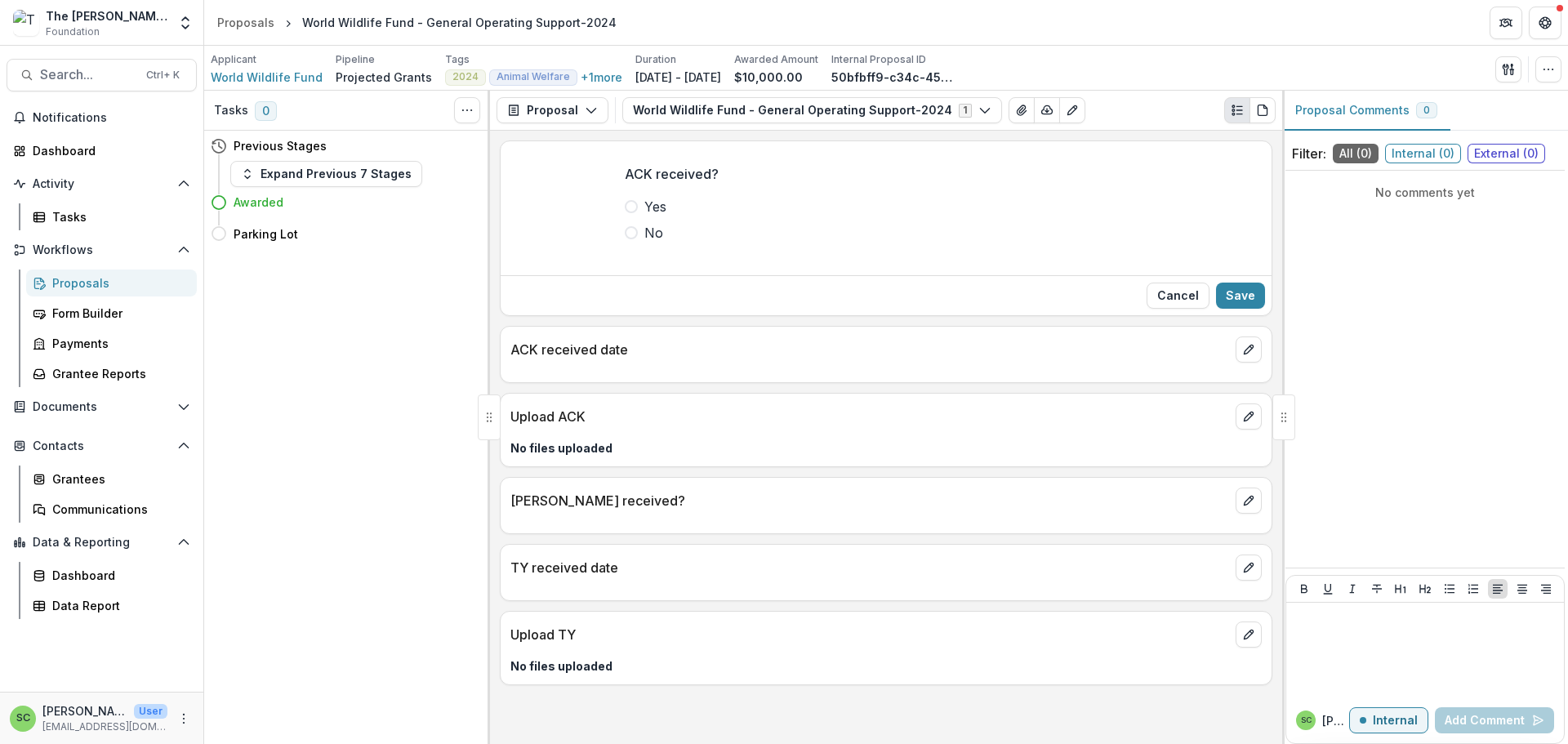
click at [625, 213] on span at bounding box center [631, 206] width 13 height 13
click at [1218, 309] on button "Save" at bounding box center [1240, 296] width 49 height 26
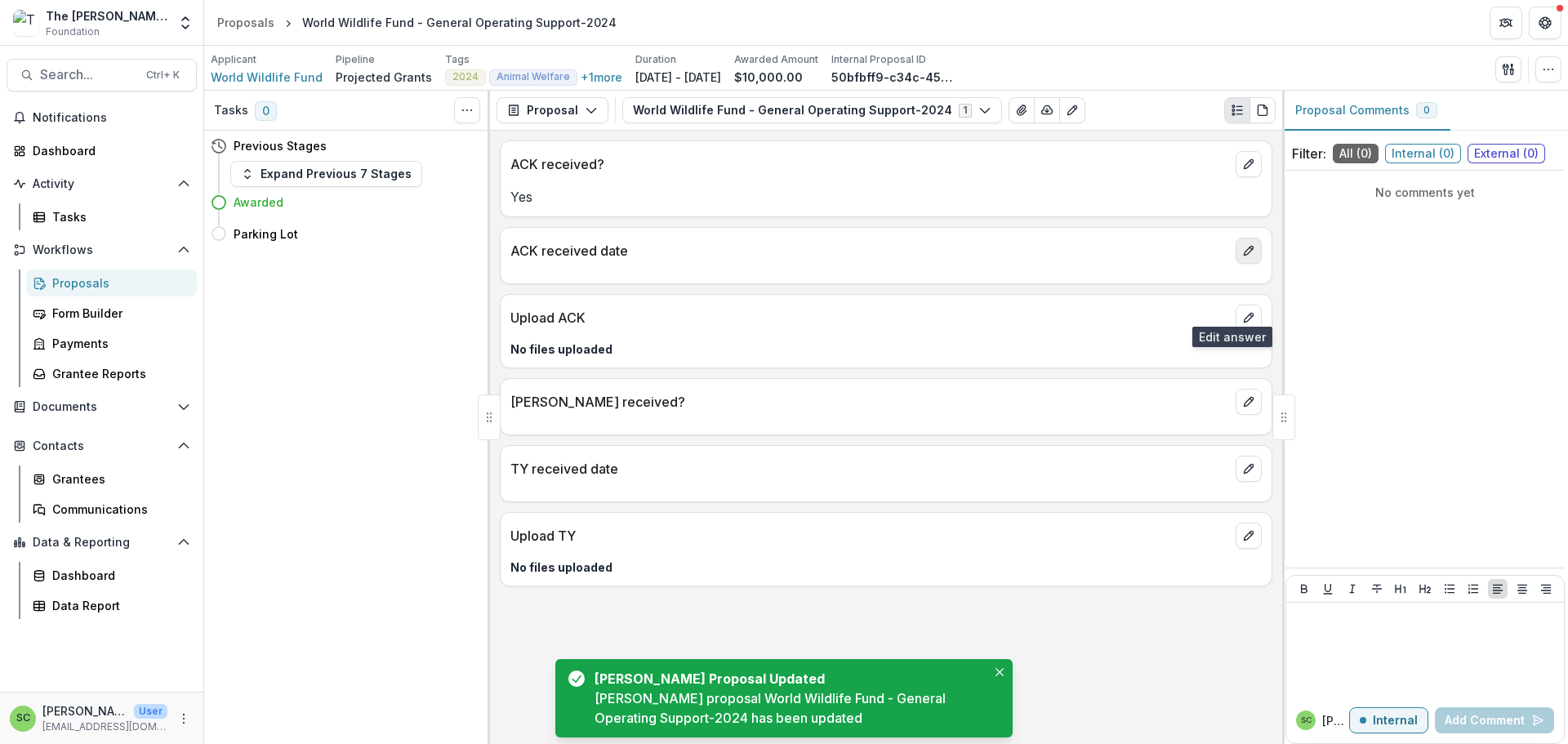
click at [1235, 263] on button "edit" at bounding box center [1248, 250] width 26 height 26
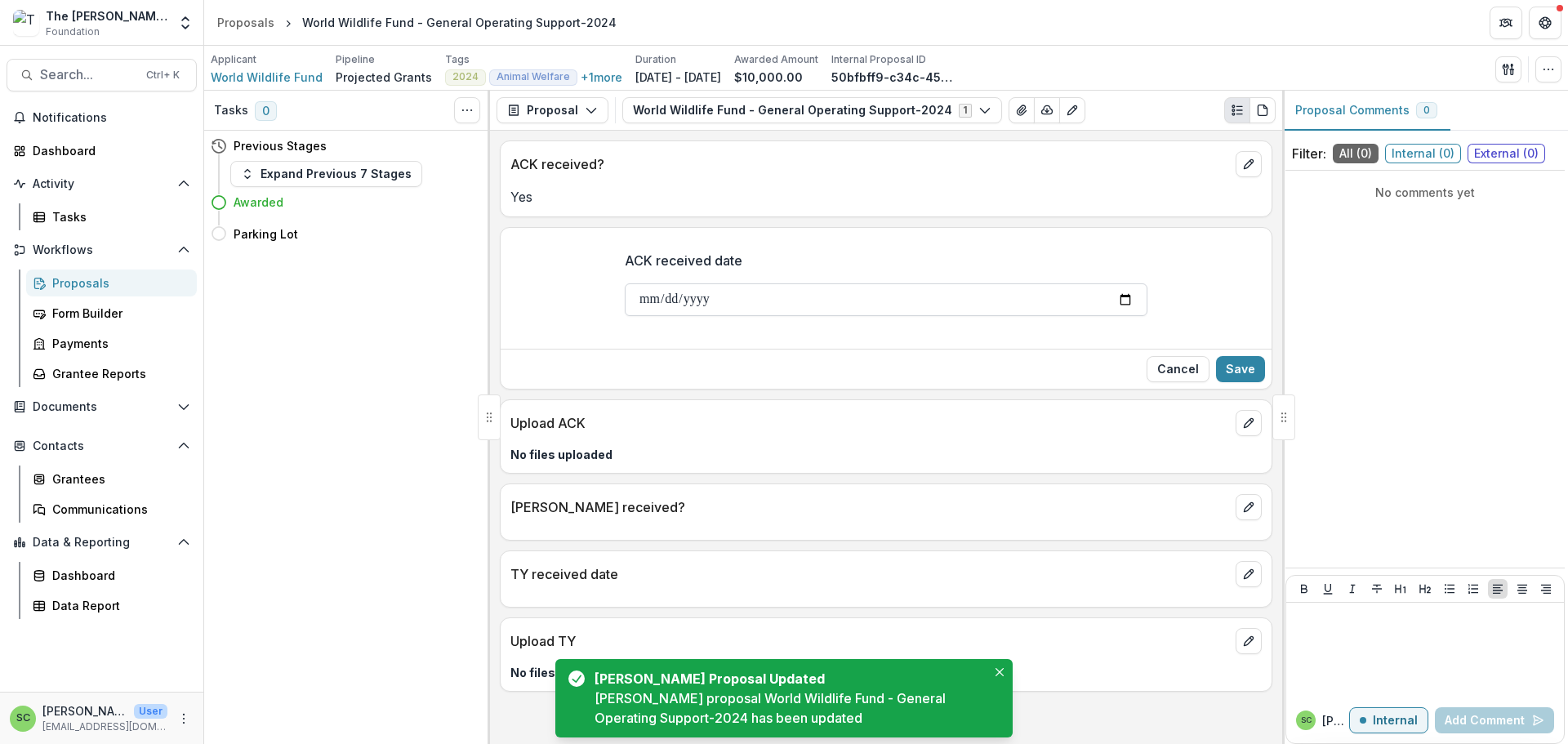
click at [625, 316] on input "ACK received date" at bounding box center [886, 299] width 522 height 32
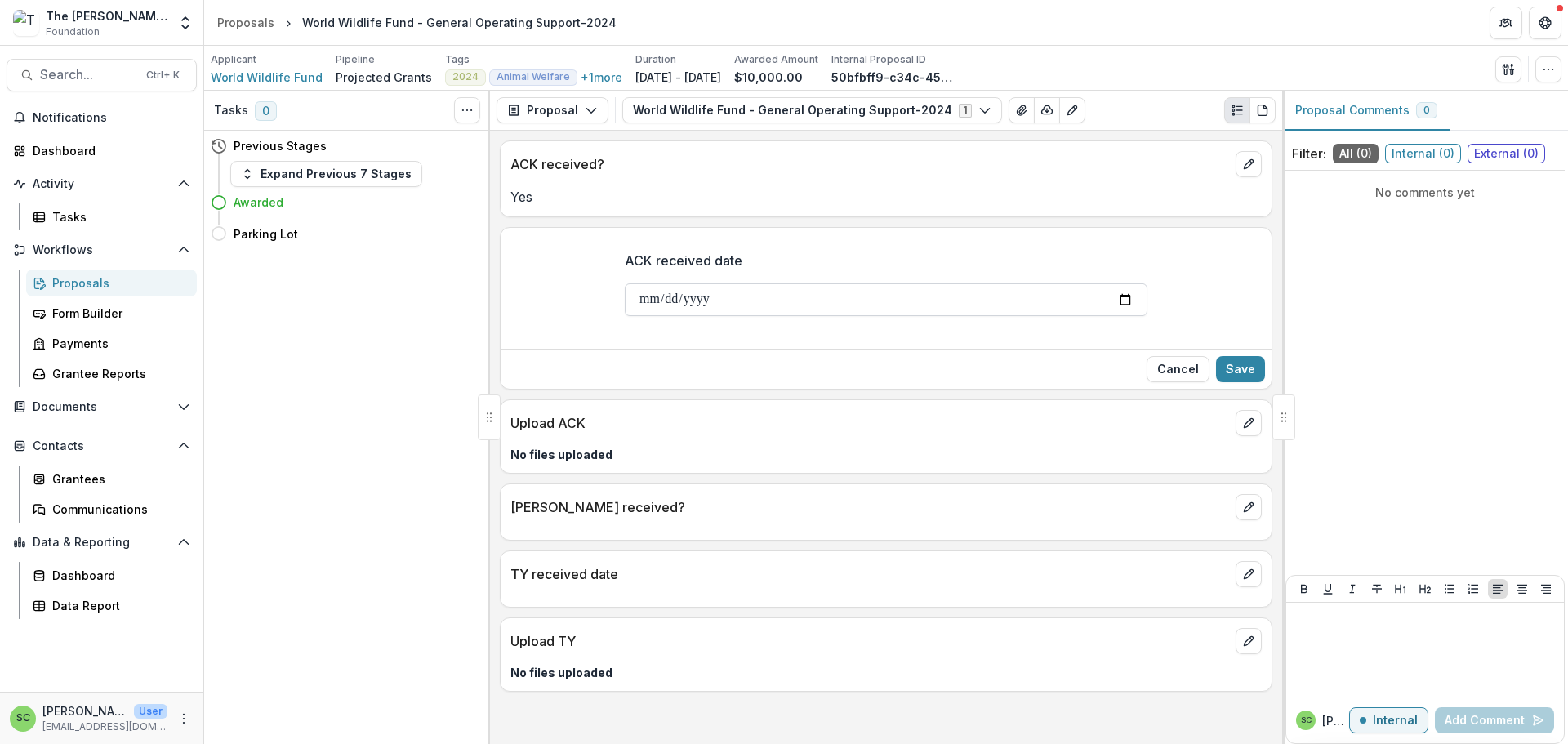
type input "**********"
click at [1250, 382] on button "Save" at bounding box center [1240, 369] width 49 height 26
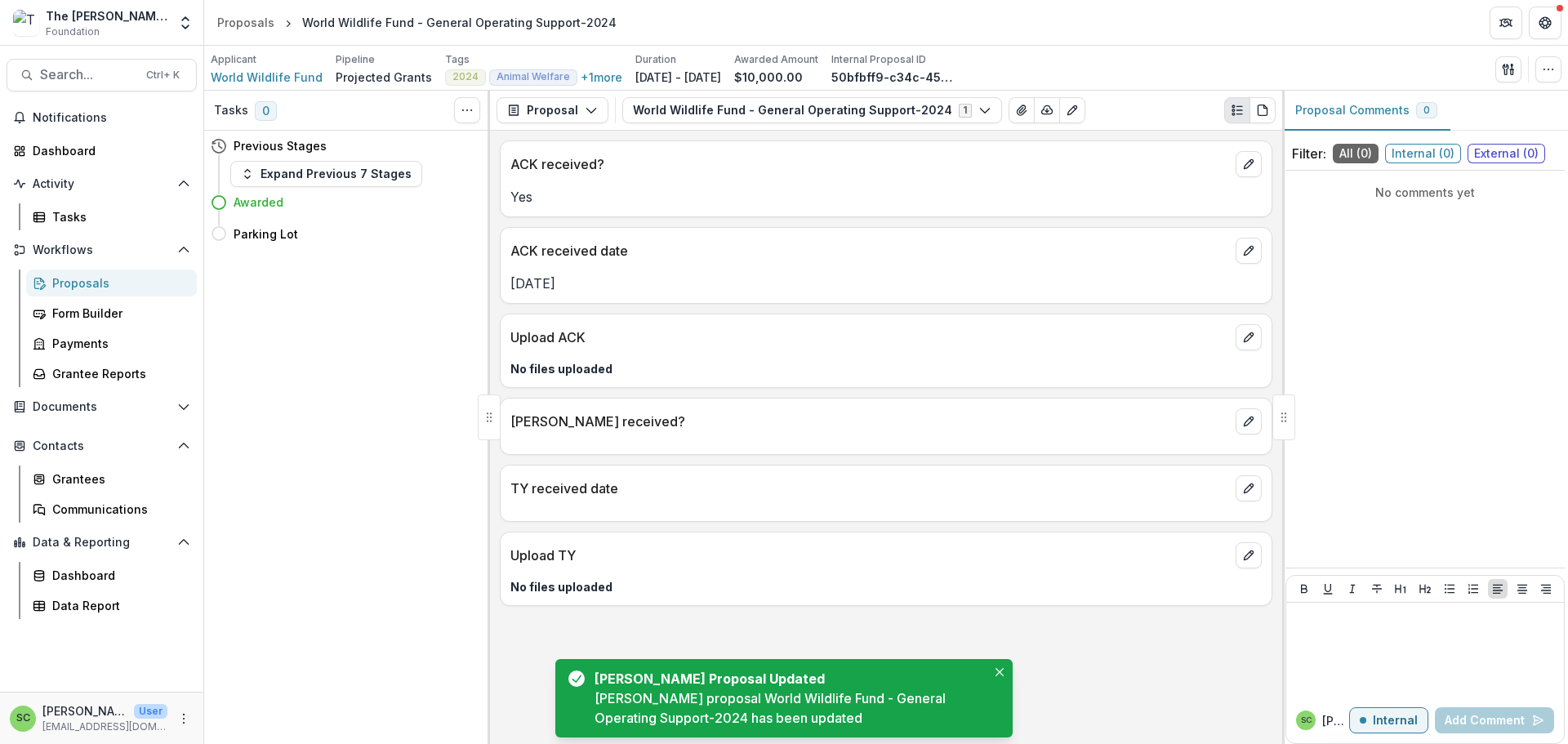
scroll to position [14, 0]
click at [1243, 342] on icon "edit" at bounding box center [1248, 337] width 9 height 9
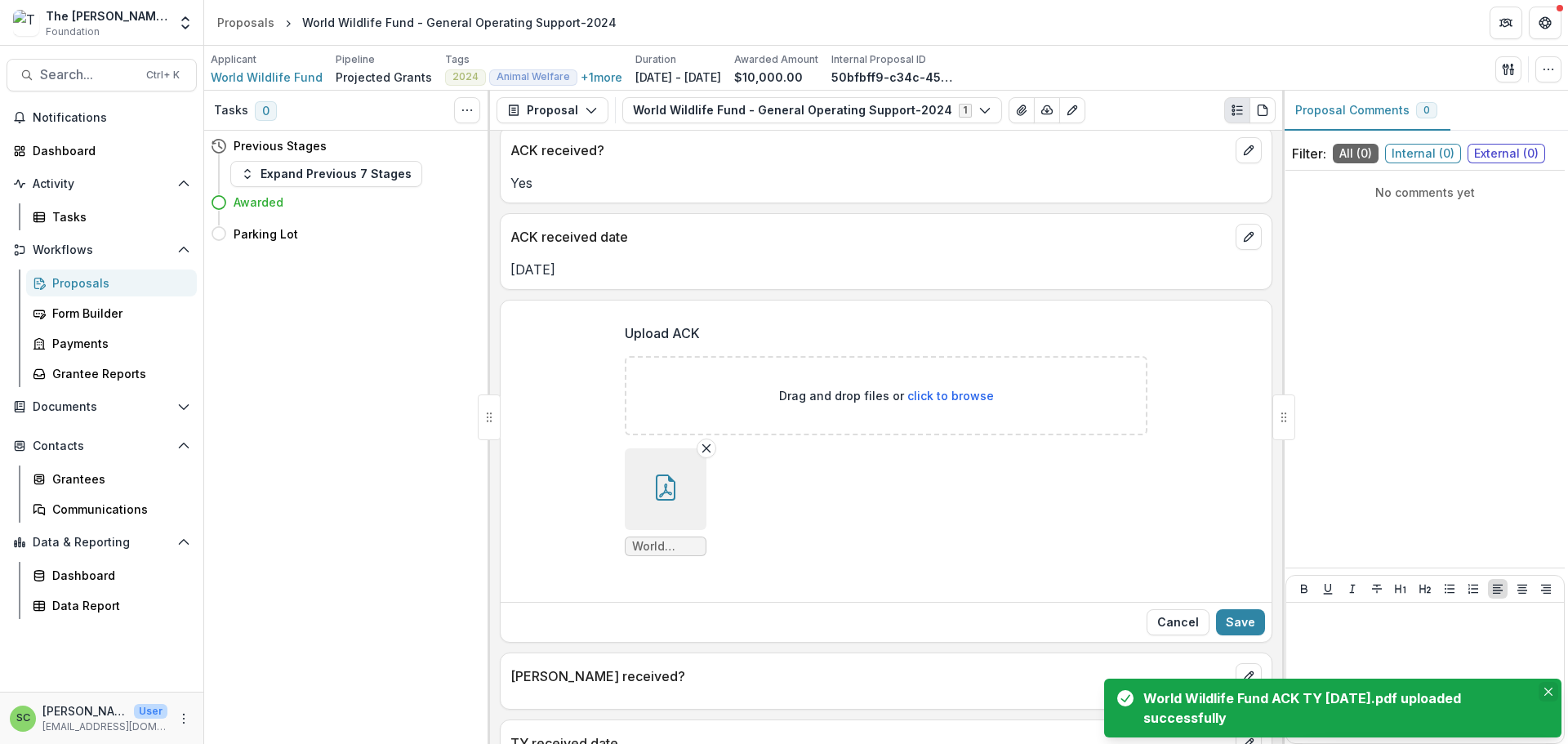
click at [1544, 688] on icon "Close" at bounding box center [1548, 691] width 8 height 8
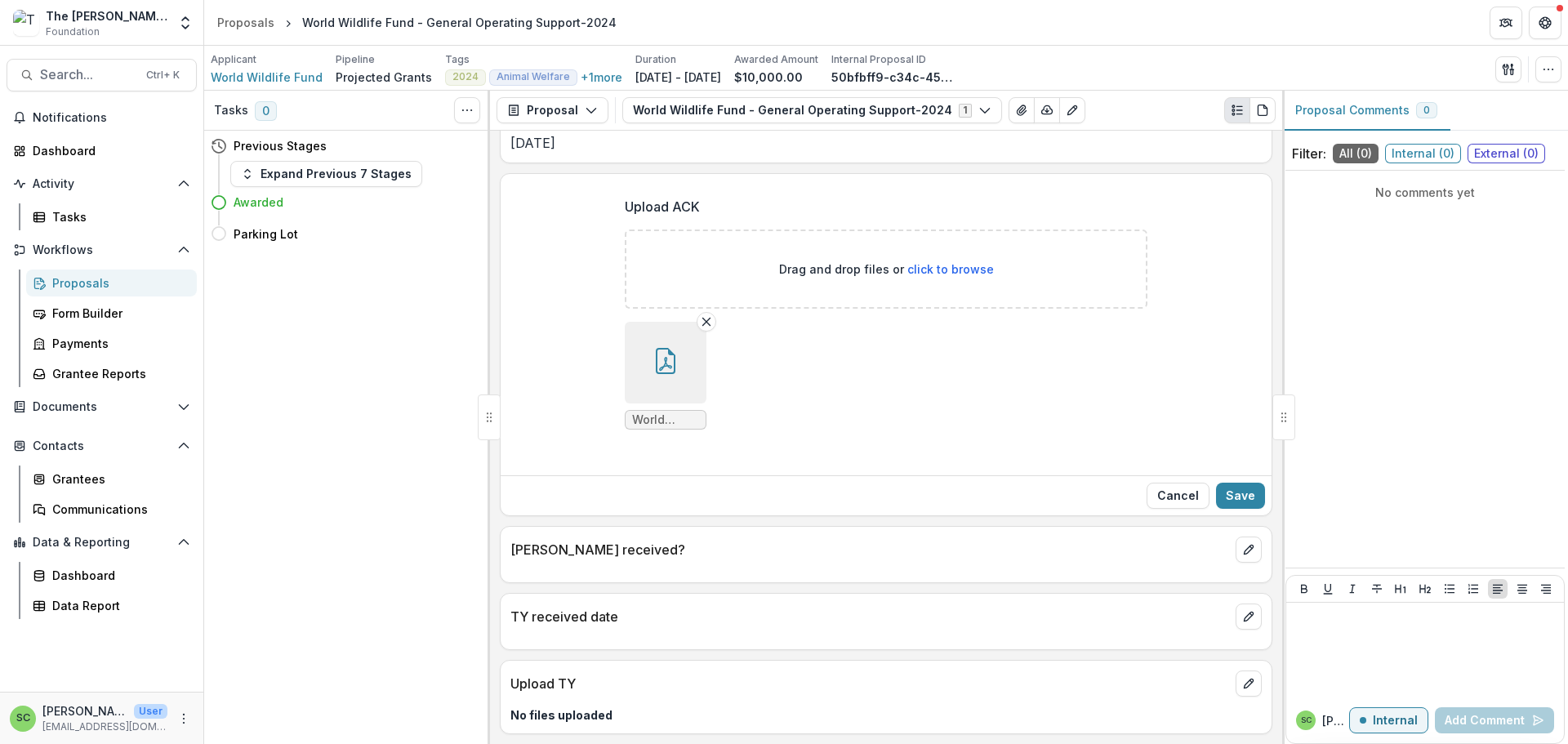
scroll to position [328, 0]
click at [1226, 482] on button "Save" at bounding box center [1240, 495] width 49 height 26
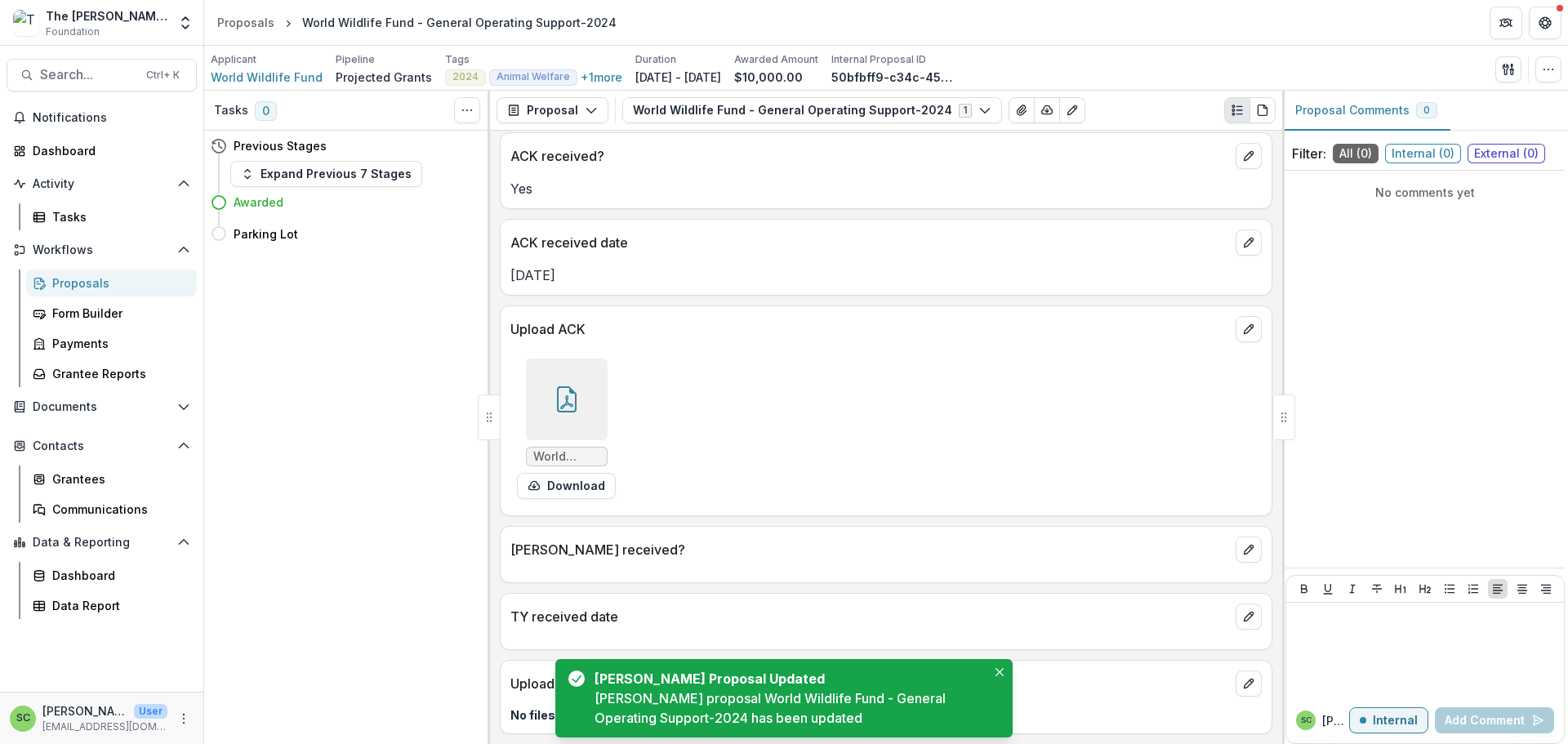
scroll to position [165, 0]
click at [1242, 543] on icon "edit" at bounding box center [1248, 549] width 13 height 13
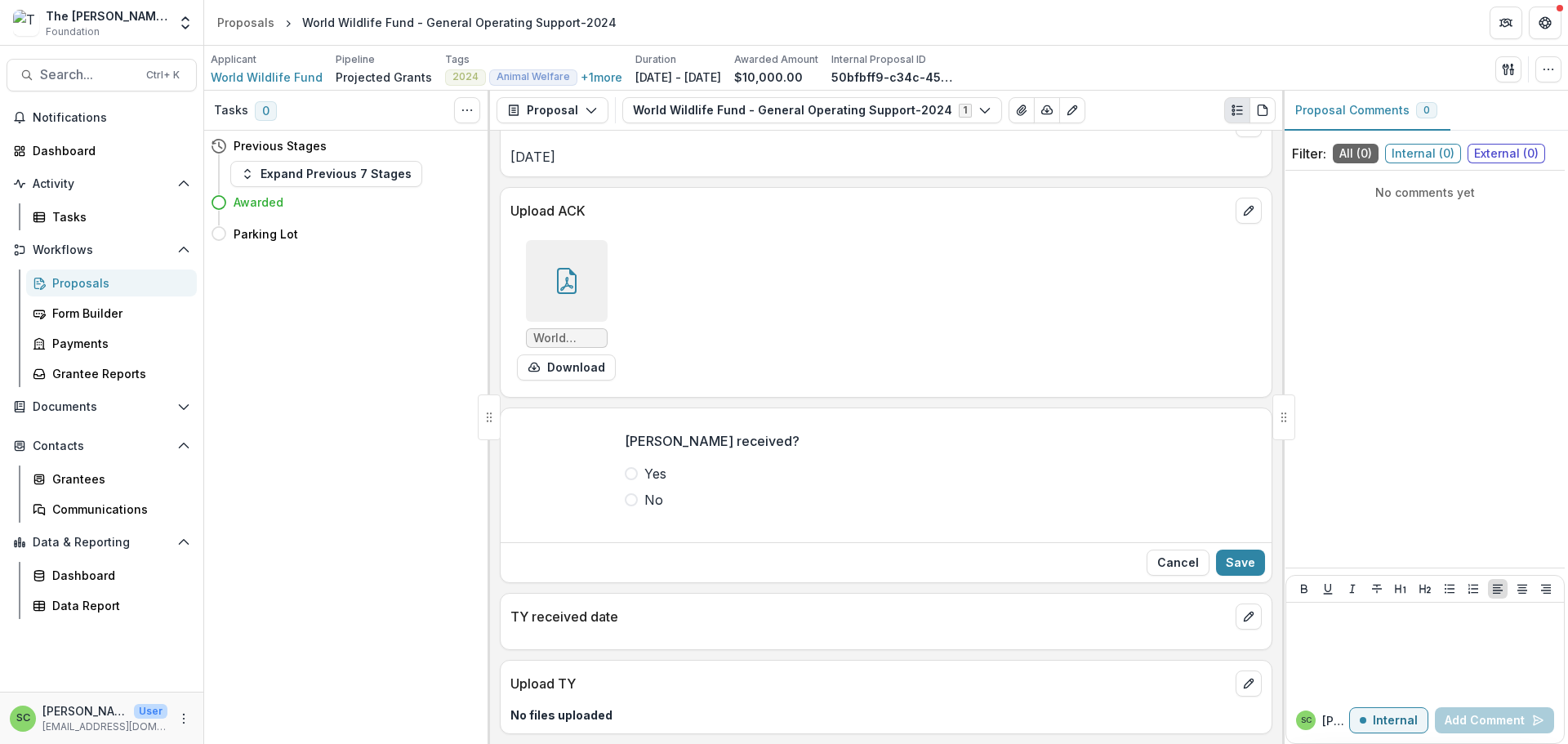
click at [611, 535] on div "[PERSON_NAME] received? Yes No" at bounding box center [885, 476] width 548 height 117
click at [625, 480] on span at bounding box center [631, 473] width 13 height 13
click at [1216, 576] on button "Save" at bounding box center [1240, 562] width 49 height 26
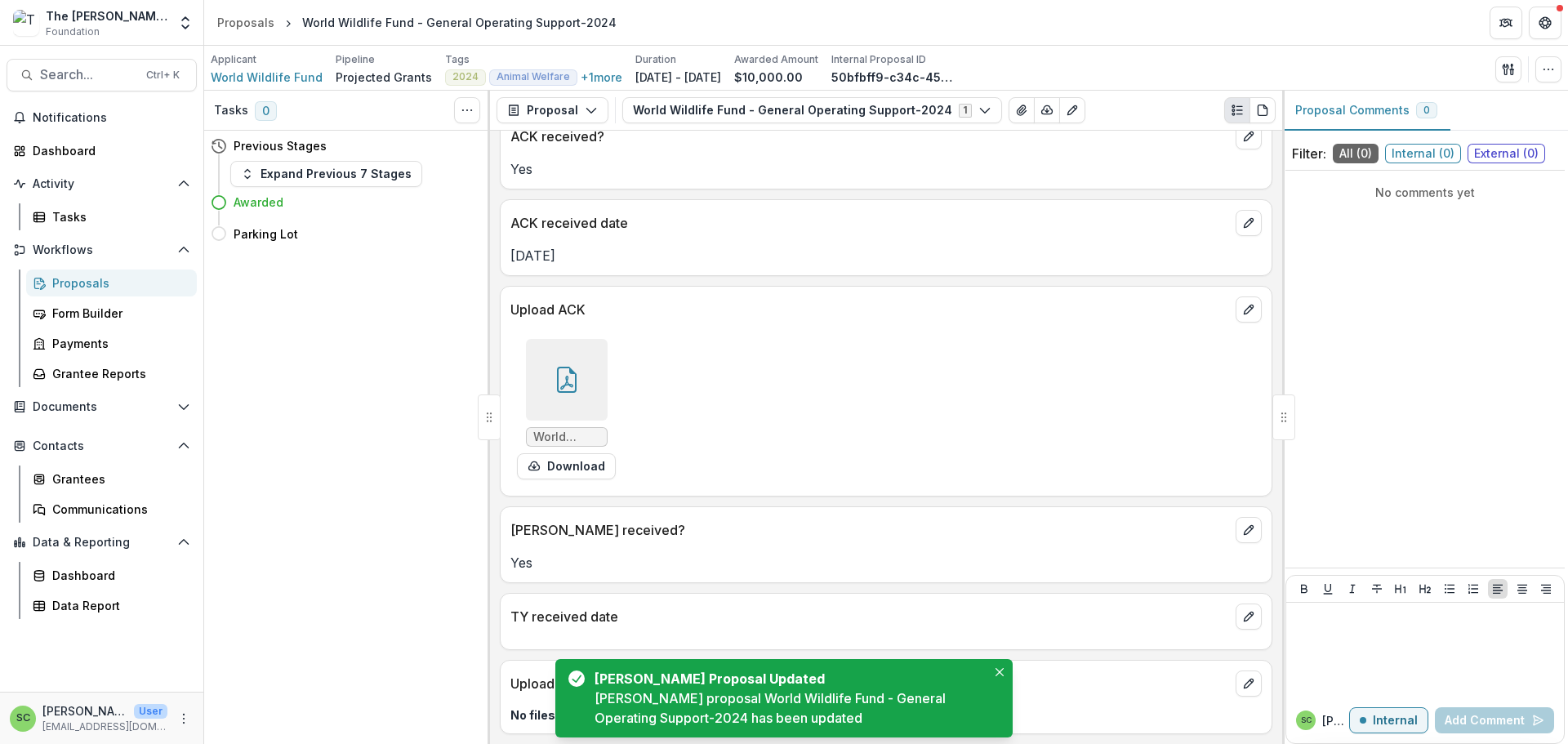
scroll to position [189, 0]
click at [1242, 610] on icon "edit" at bounding box center [1248, 616] width 13 height 13
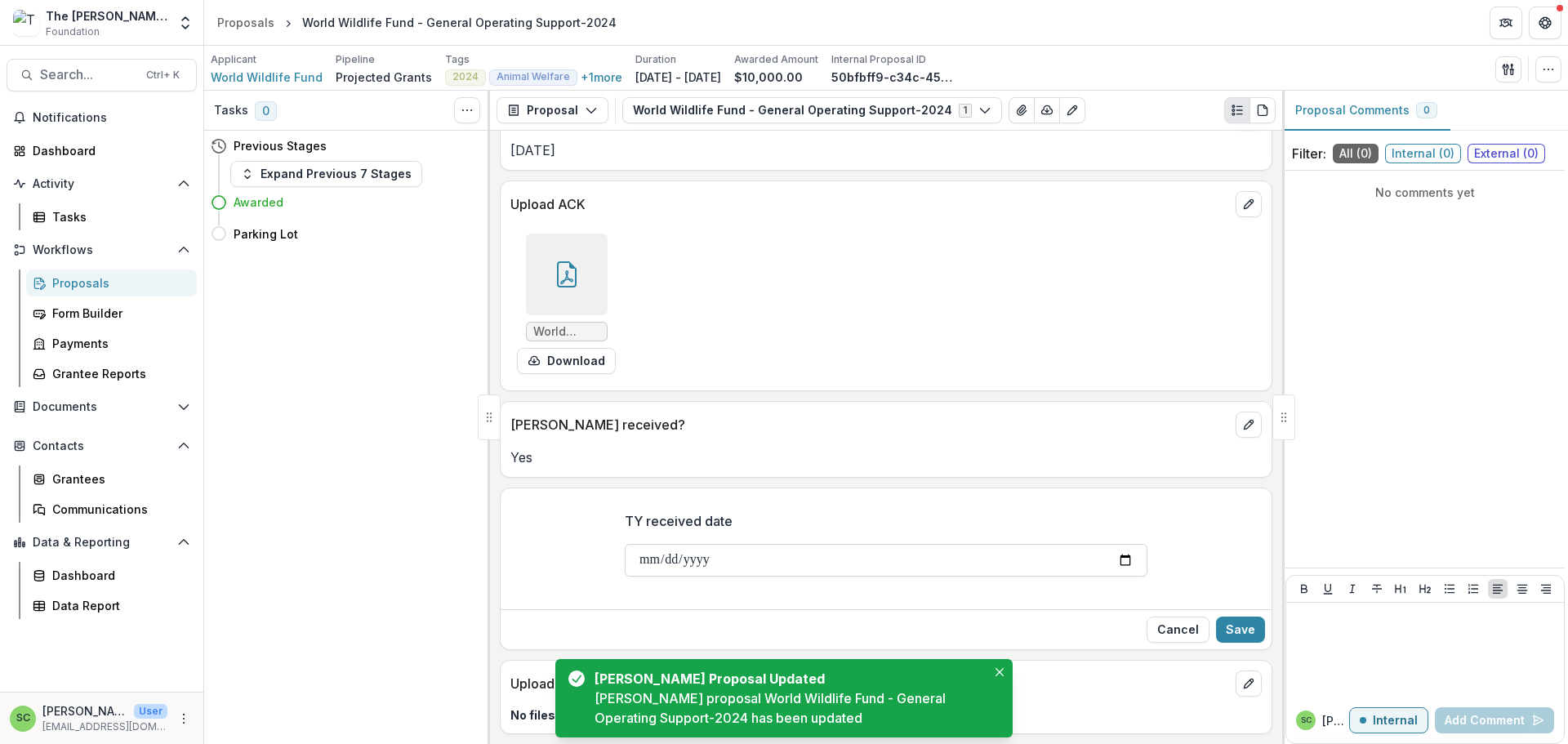
scroll to position [320, 0]
click at [997, 667] on icon "Close" at bounding box center [999, 671] width 8 height 8
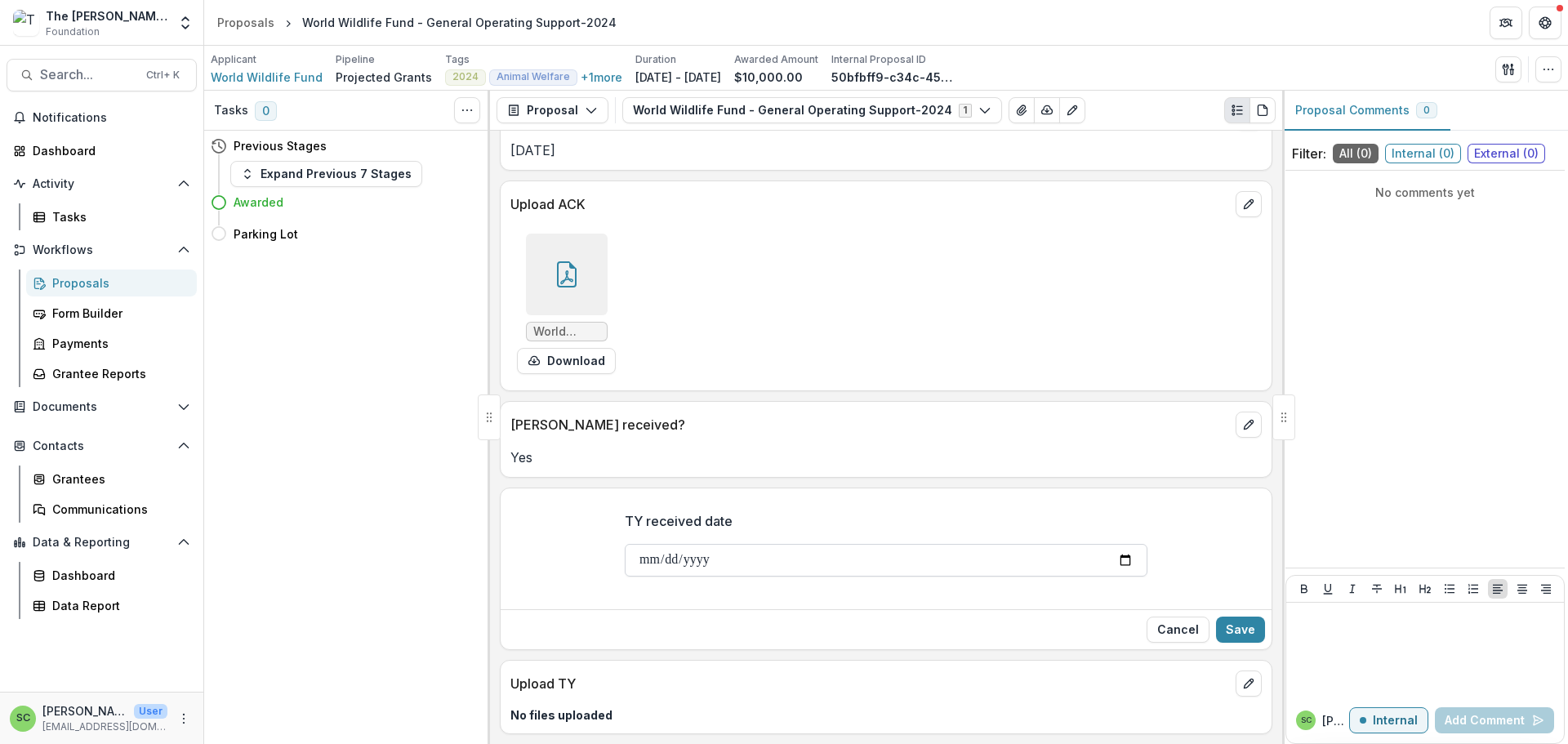
click at [625, 543] on input "TY received date" at bounding box center [886, 559] width 522 height 32
type input "**********"
click at [1237, 616] on button "Save" at bounding box center [1240, 629] width 49 height 26
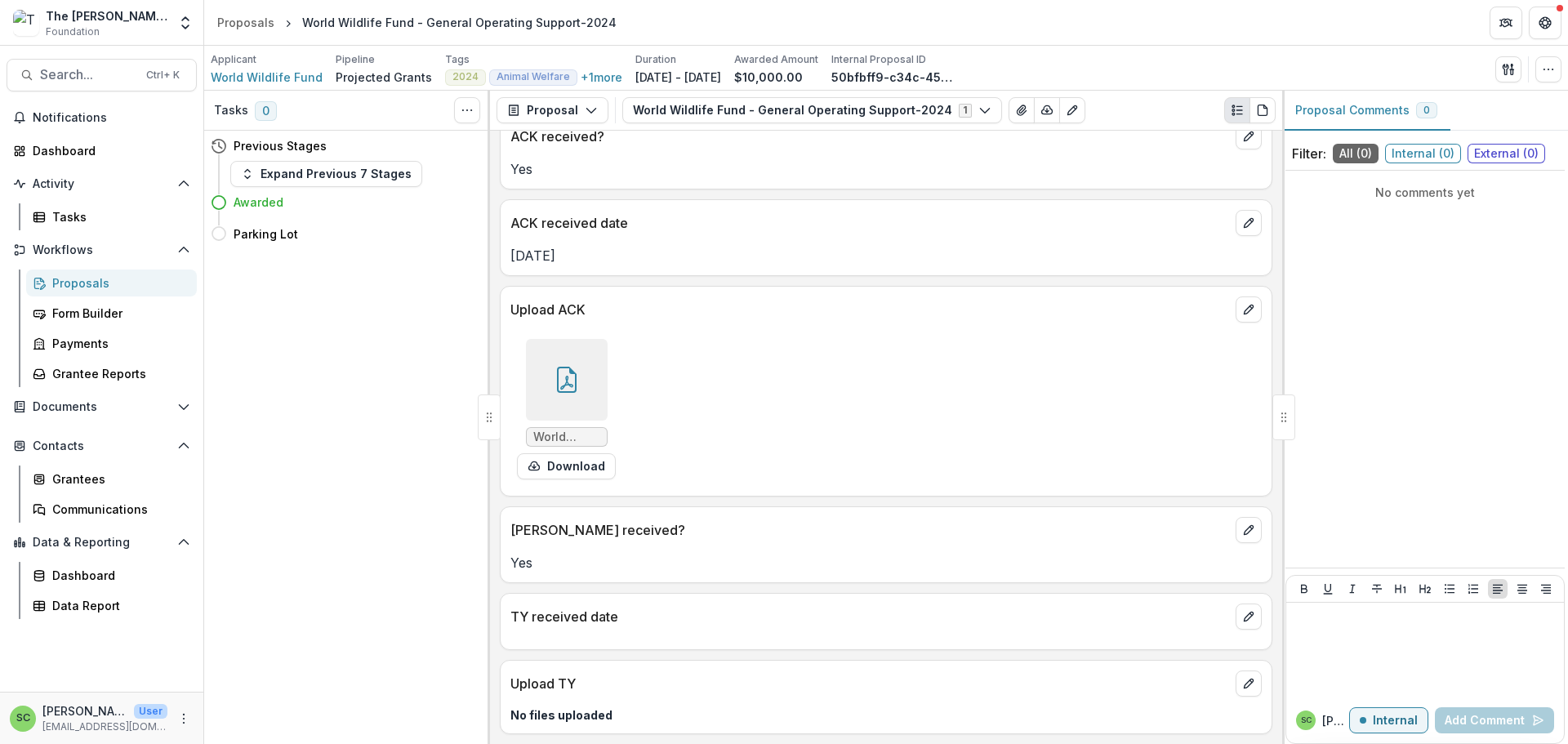
scroll to position [213, 0]
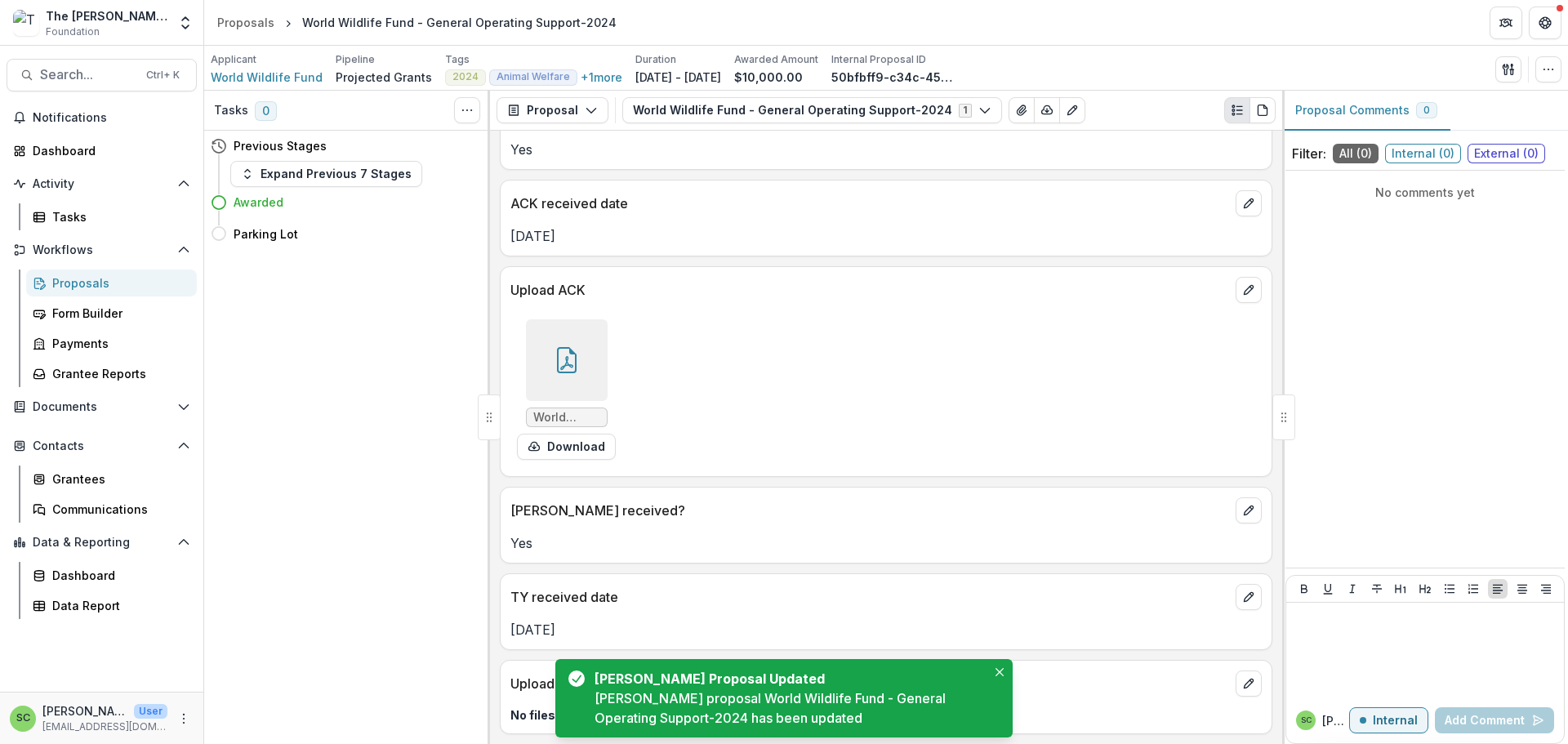
click at [259, 510] on div "Tasks 0 Show Cancelled Tasks Previous Stages Expand Previous 7 Stages Awarded P…" at bounding box center [347, 417] width 286 height 653
